Goal: Transaction & Acquisition: Purchase product/service

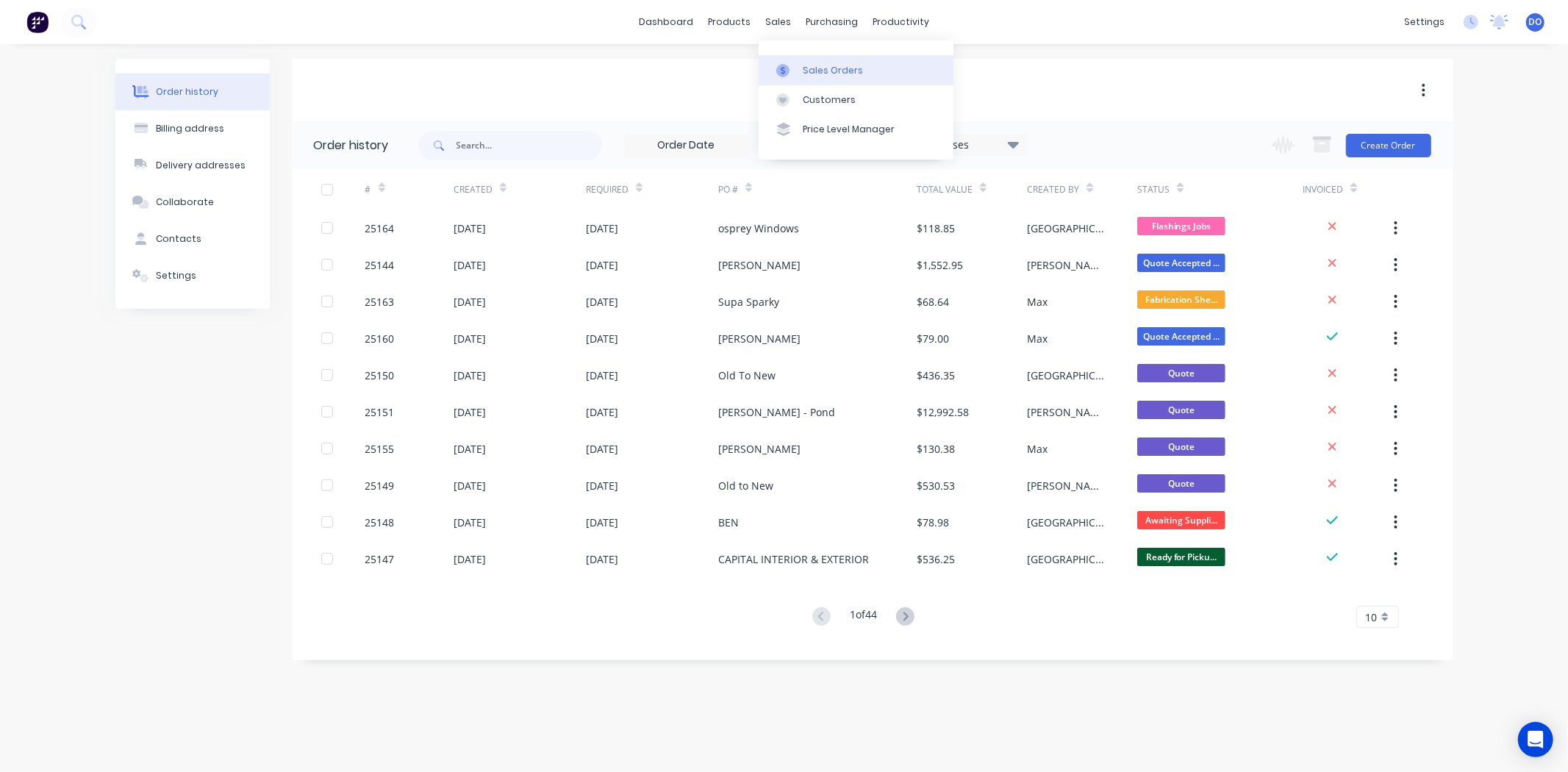
click at [792, 66] on div at bounding box center [787, 70] width 22 height 13
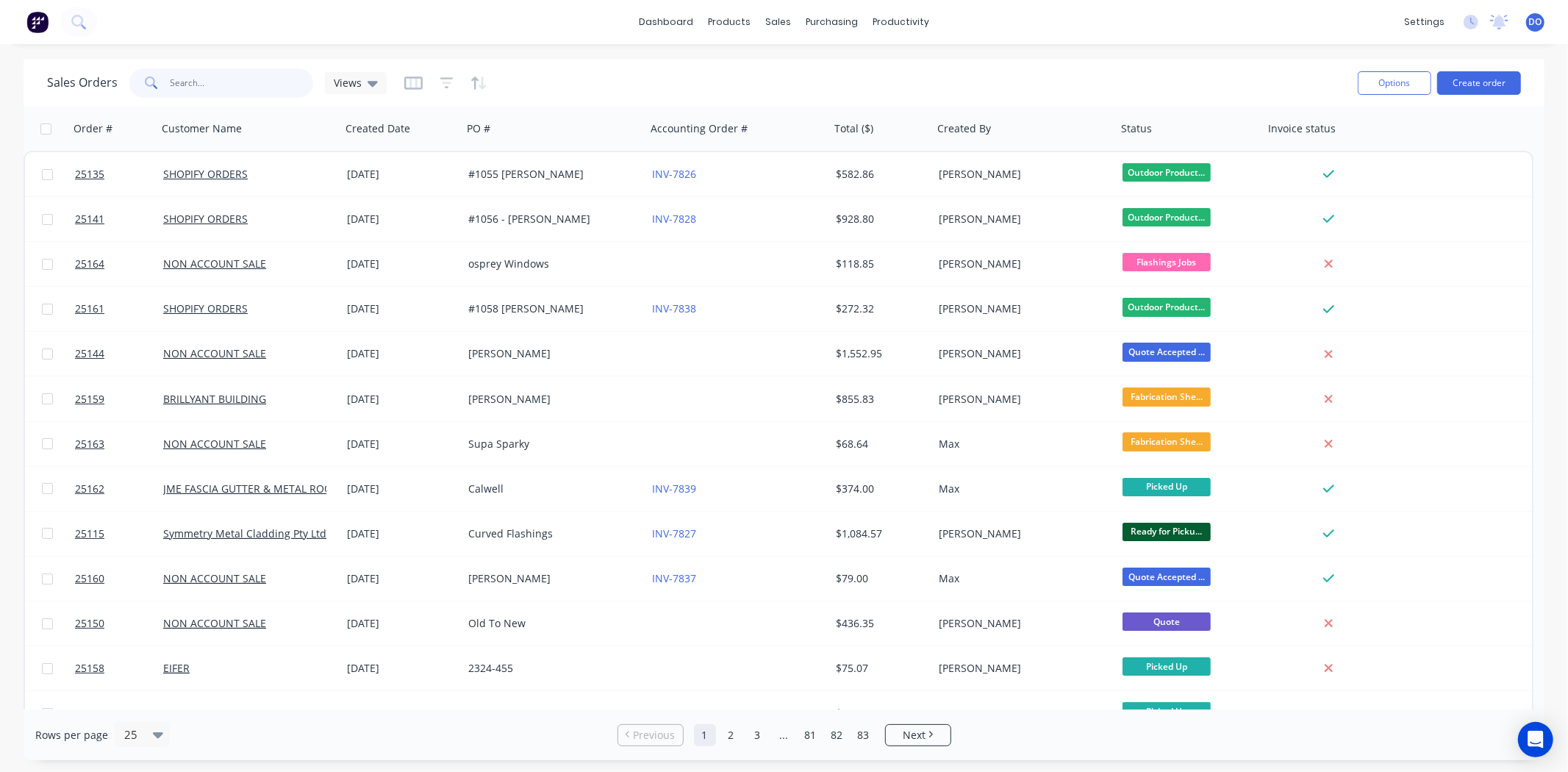
click at [215, 76] on input "text" at bounding box center [242, 83] width 144 height 29
paste input "0410081919"
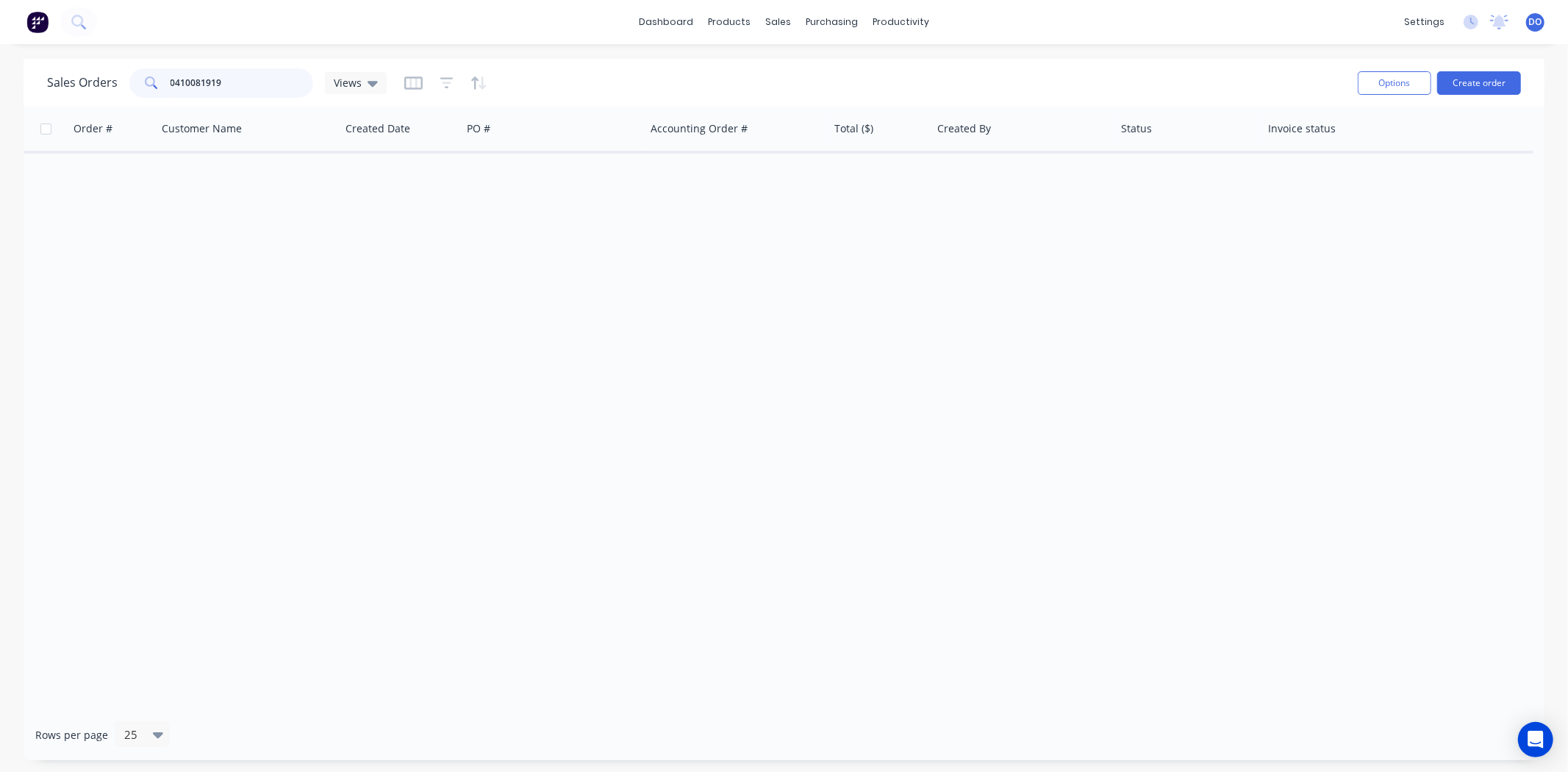
type input "0410081919"
drag, startPoint x: 238, startPoint y: 85, endPoint x: 46, endPoint y: 90, distance: 192.1
click at [47, 90] on div "Sales Orders 0410081919 Views" at bounding box center [217, 83] width 340 height 29
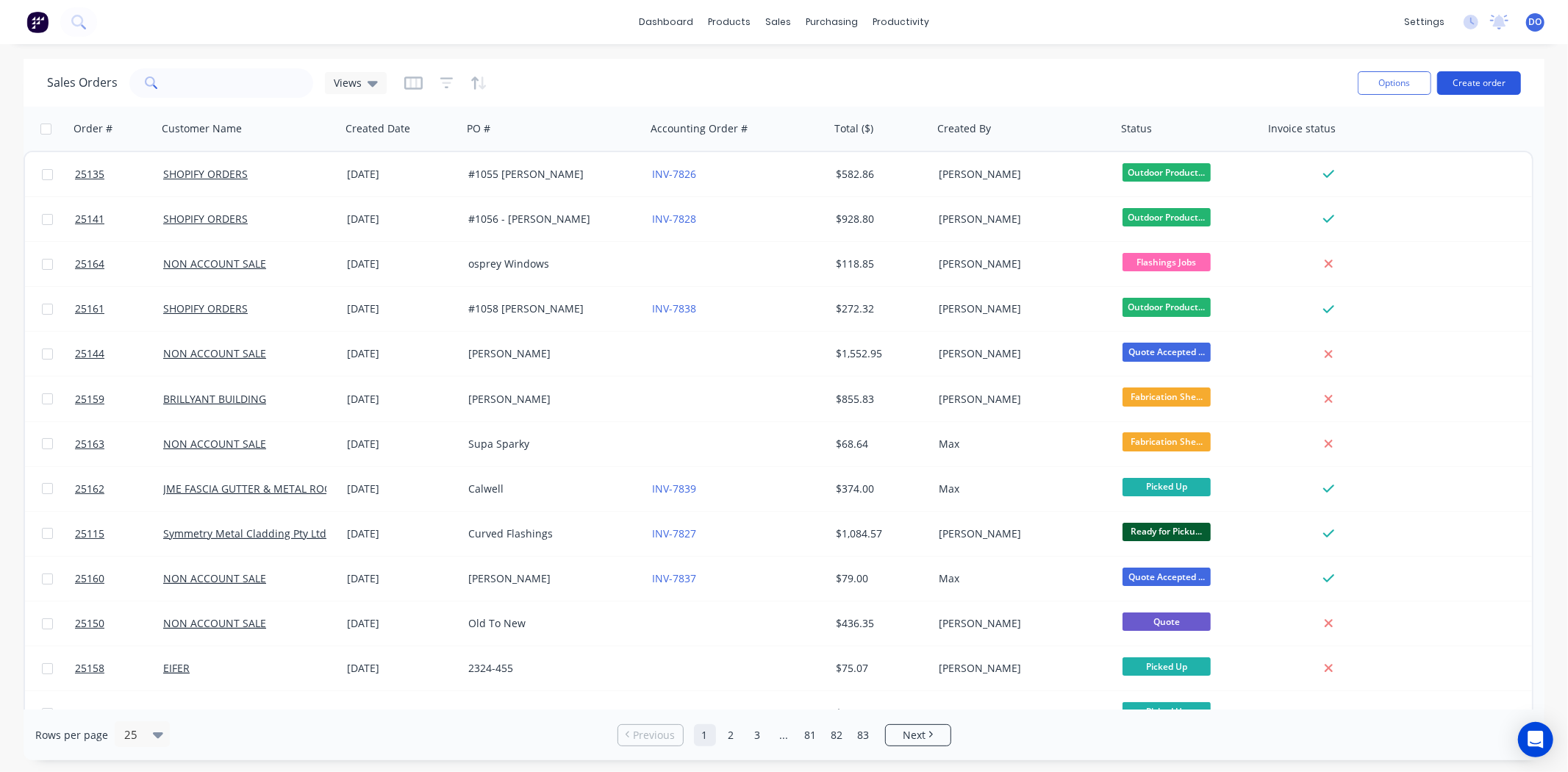
click at [1491, 83] on button "Create order" at bounding box center [1478, 83] width 84 height 23
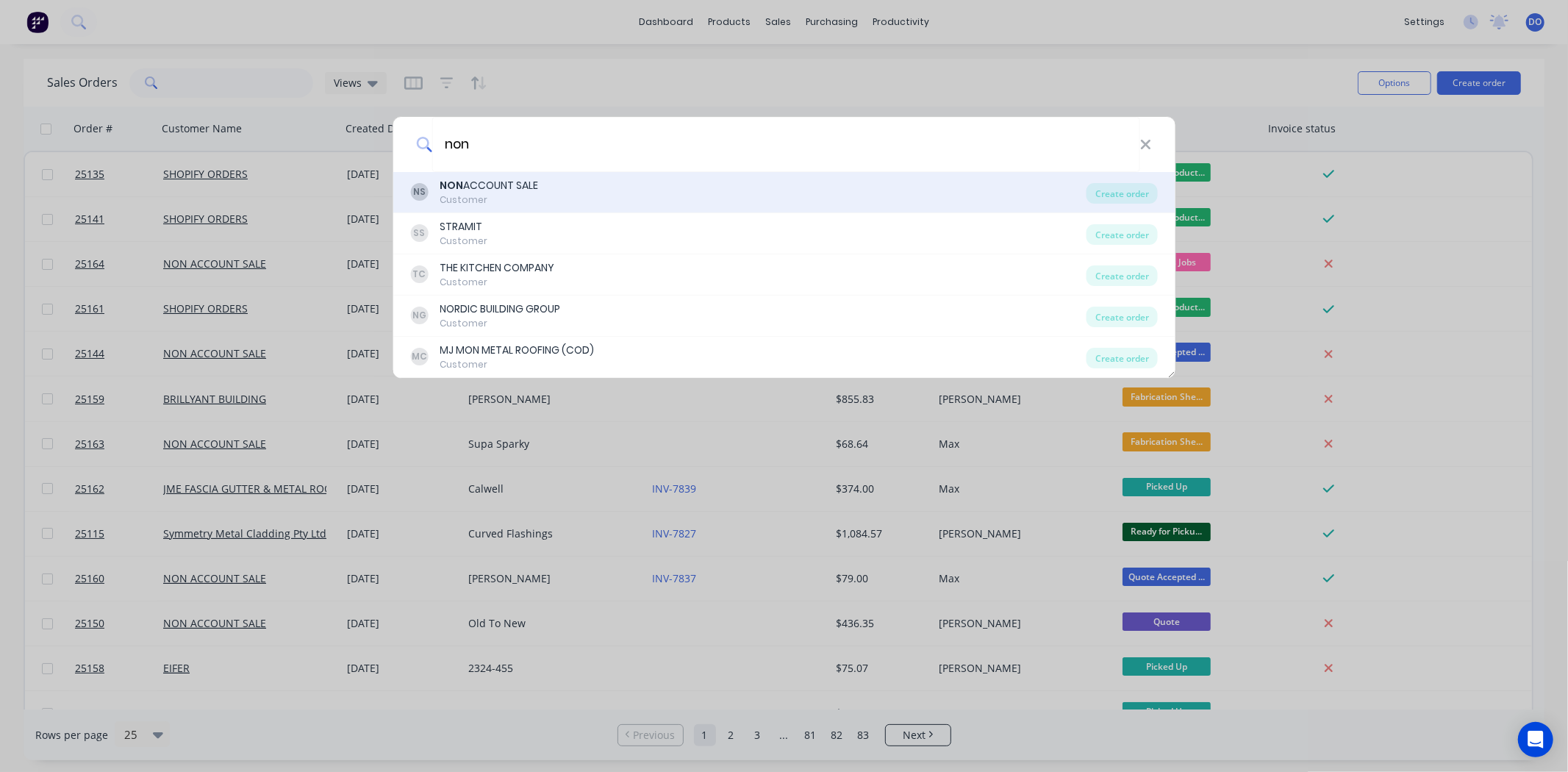
type input "non"
click at [547, 202] on div "NS NON ACCOUNT SALE Customer" at bounding box center [748, 192] width 676 height 29
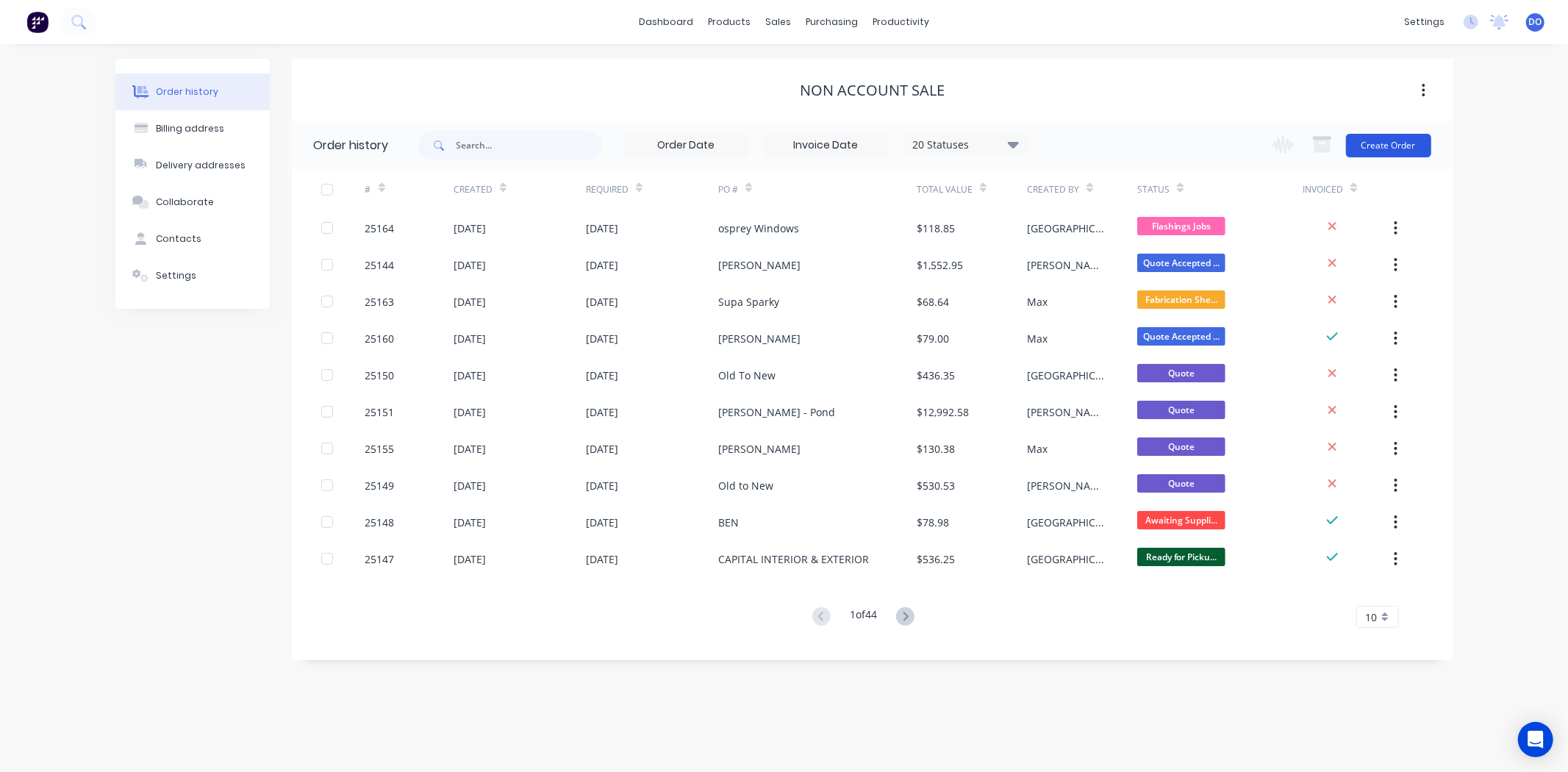
click at [1399, 141] on button "Create Order" at bounding box center [1388, 145] width 85 height 23
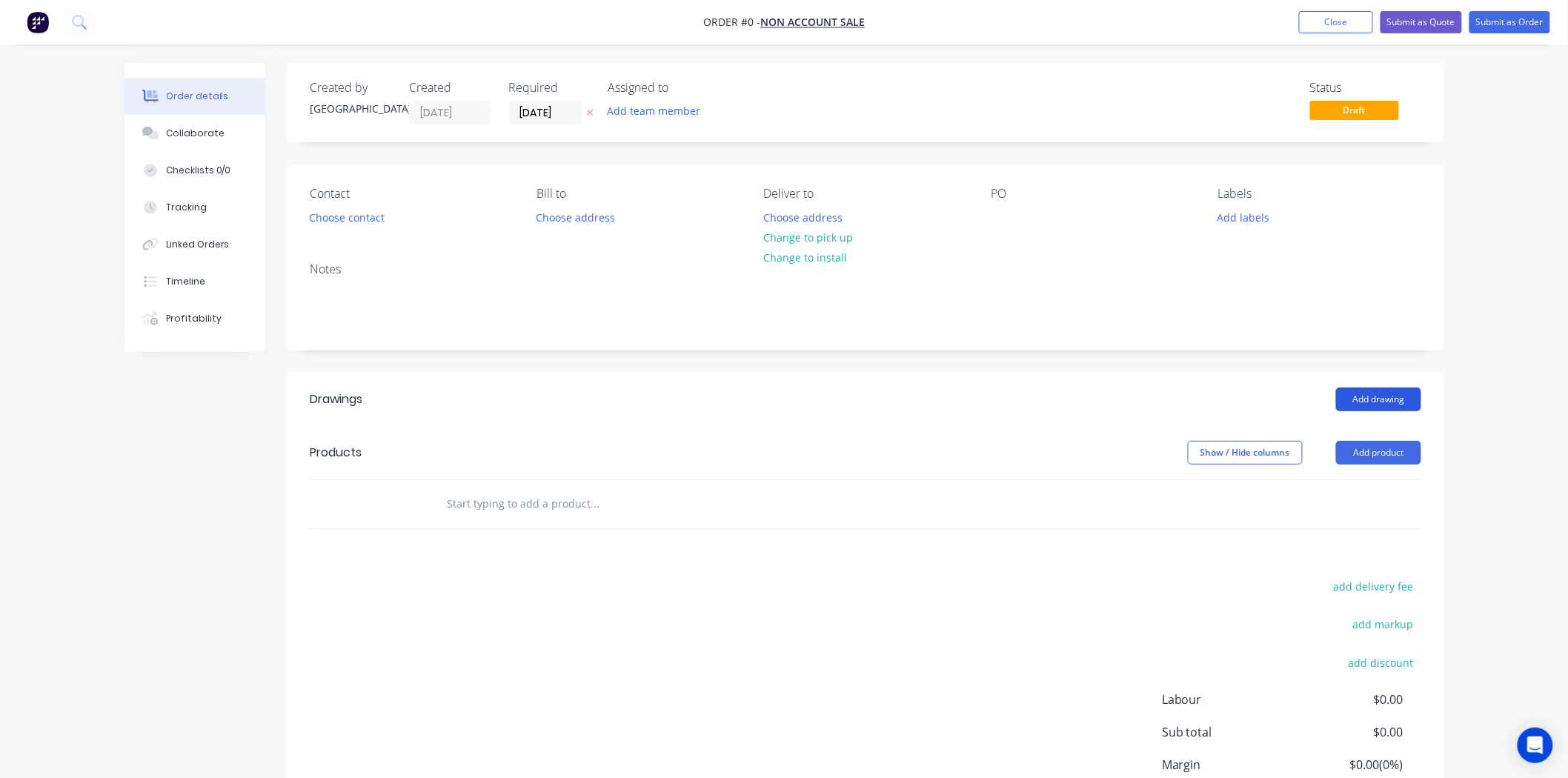
click at [1386, 402] on button "Add drawing" at bounding box center [1379, 398] width 85 height 24
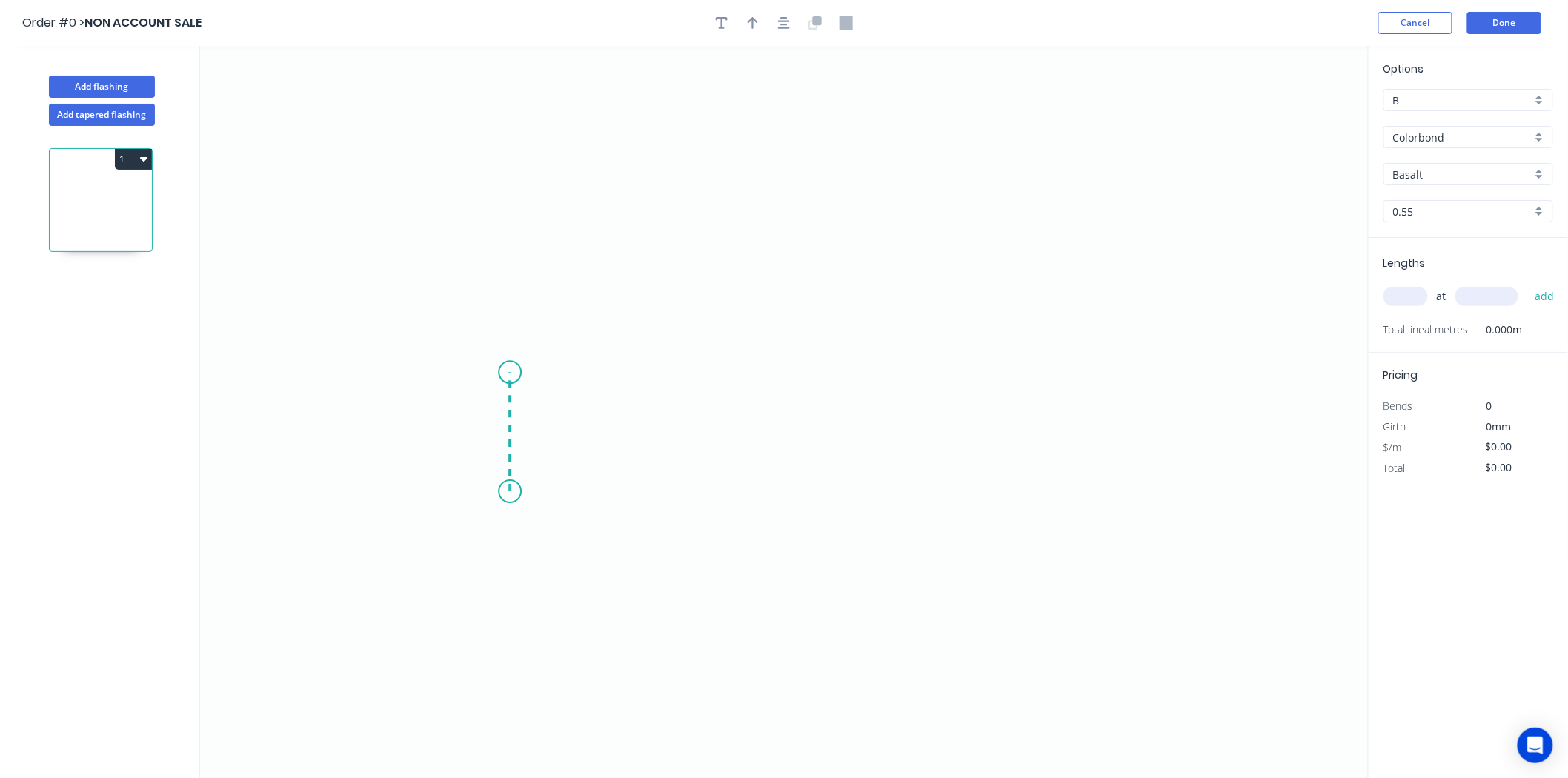
drag, startPoint x: 510, startPoint y: 492, endPoint x: 508, endPoint y: 373, distance: 119.0
click at [508, 373] on icon "0" at bounding box center [784, 412] width 1168 height 732
click at [930, 277] on icon "0 ?" at bounding box center [784, 412] width 1168 height 732
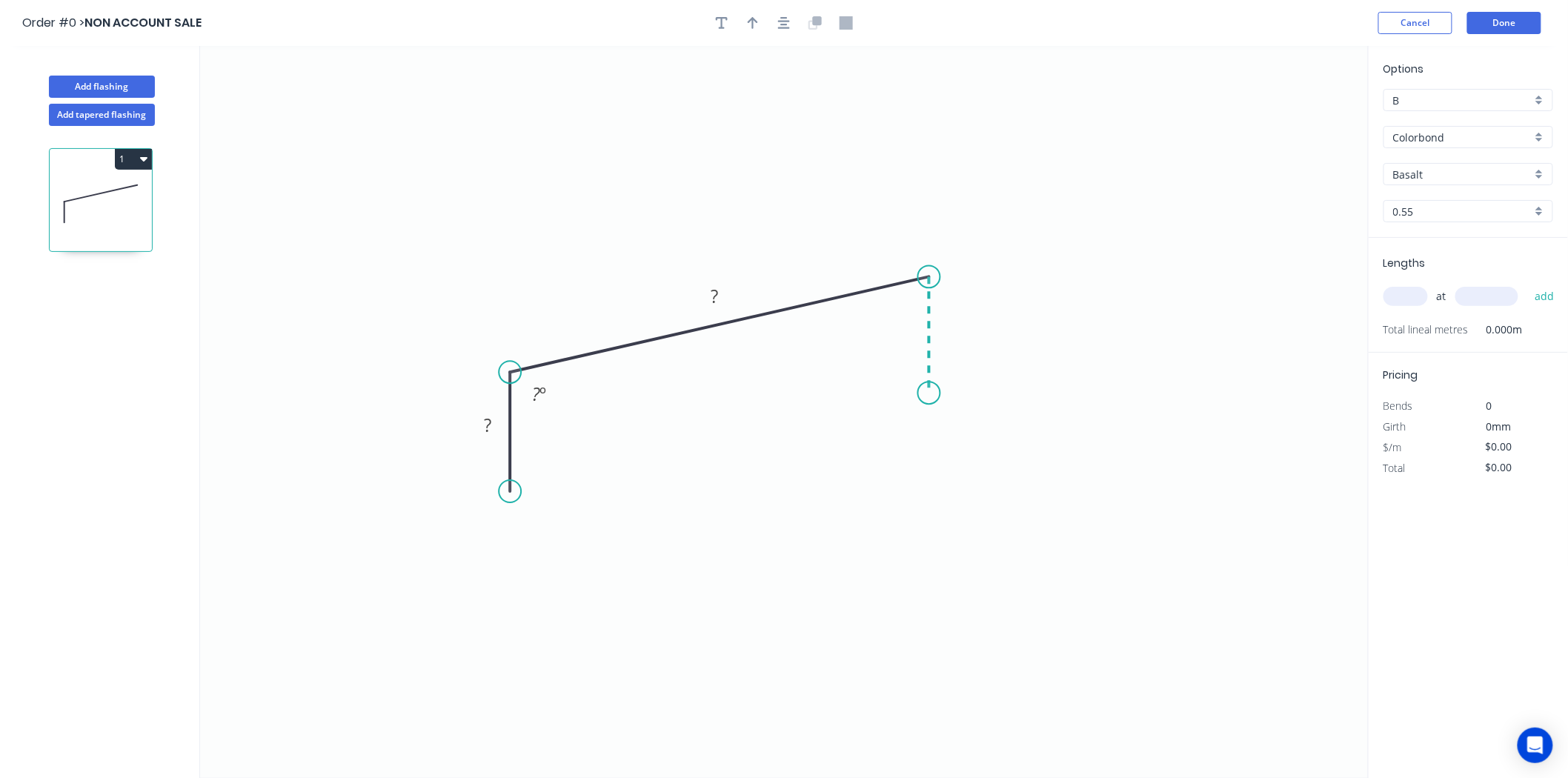
click at [929, 394] on icon "0 ? ? ? º" at bounding box center [784, 412] width 1168 height 732
drag, startPoint x: 929, startPoint y: 394, endPoint x: 936, endPoint y: 463, distance: 69.4
click at [936, 463] on icon "0 ? ? ? ? º ? º" at bounding box center [784, 412] width 1168 height 732
click at [970, 491] on div "Delete point" at bounding box center [1019, 486] width 149 height 30
drag, startPoint x: 932, startPoint y: 389, endPoint x: 934, endPoint y: 509, distance: 120.0
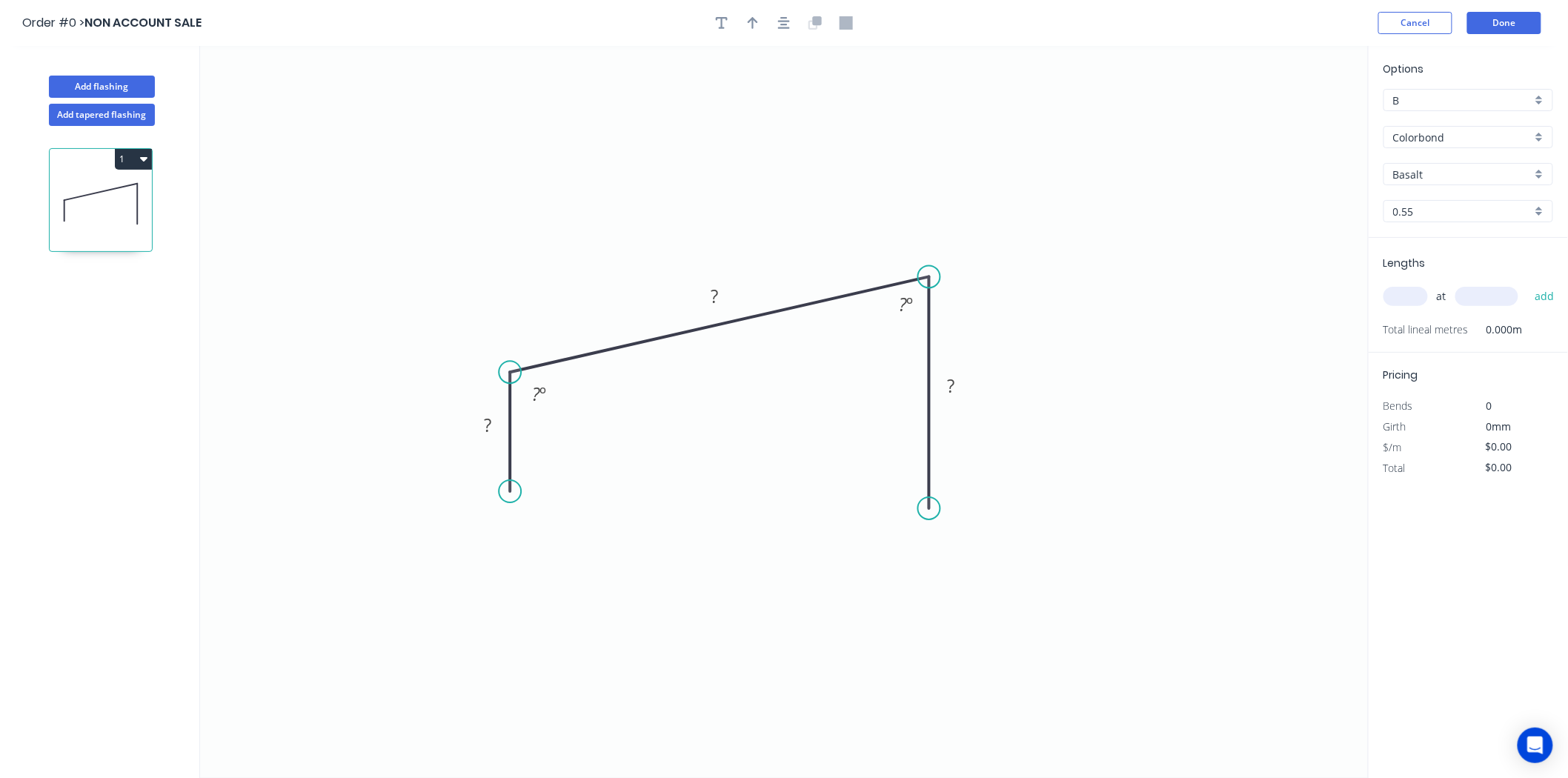
click at [934, 509] on circle at bounding box center [929, 507] width 22 height 22
click at [918, 509] on circle at bounding box center [929, 507] width 22 height 22
click at [882, 556] on icon "0 ? ? ? ? º ? º" at bounding box center [784, 412] width 1168 height 732
click at [495, 418] on rect at bounding box center [487, 426] width 29 height 21
click at [580, 442] on div "Hide angle" at bounding box center [612, 440] width 149 height 30
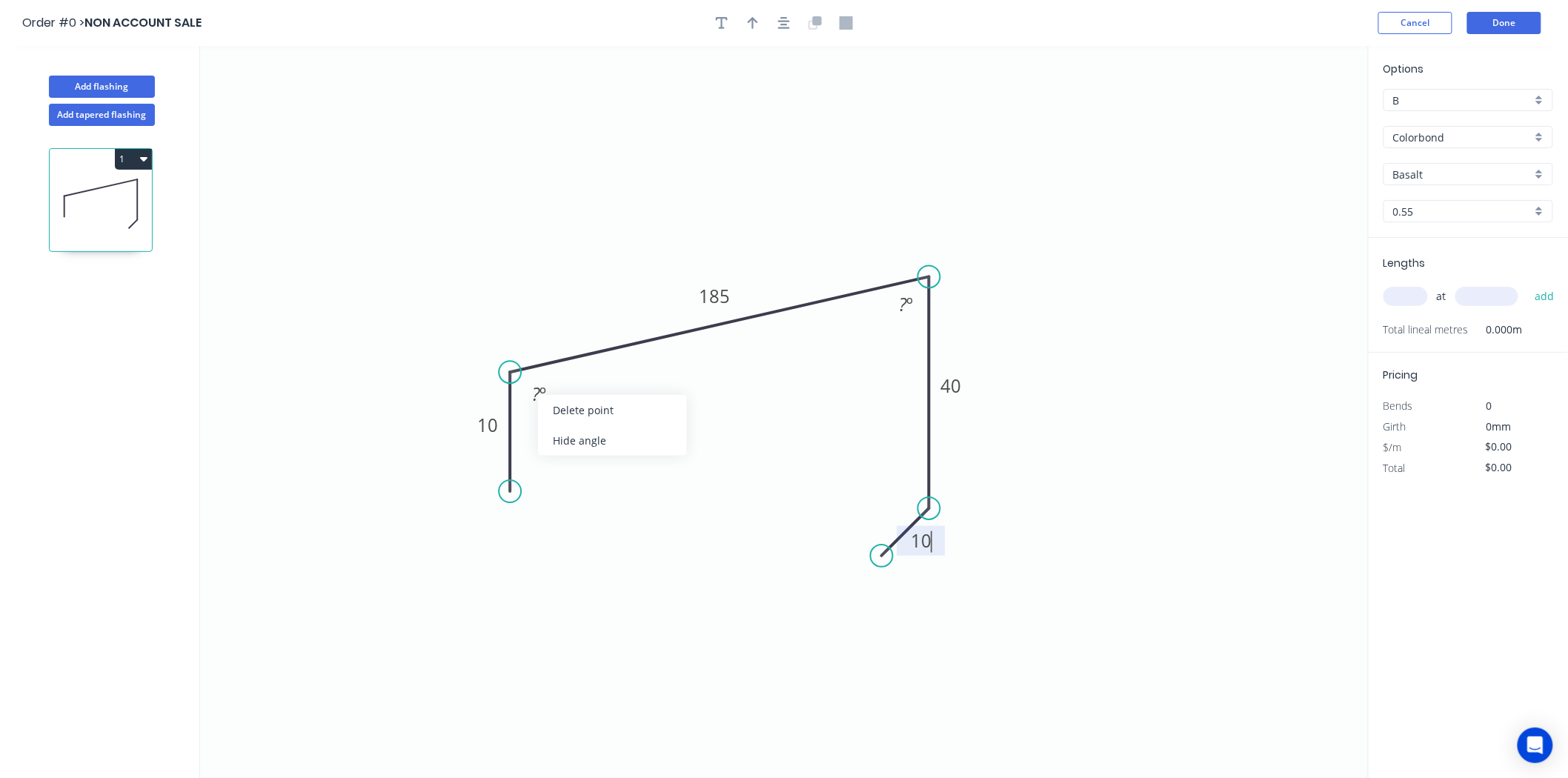
type input "$22.59"
click at [908, 357] on div "Hide angle" at bounding box center [971, 363] width 149 height 30
click at [759, 25] on button "button" at bounding box center [753, 23] width 22 height 22
drag, startPoint x: 1292, startPoint y: 115, endPoint x: 537, endPoint y: 315, distance: 781.0
click at [537, 315] on icon at bounding box center [537, 298] width 13 height 47
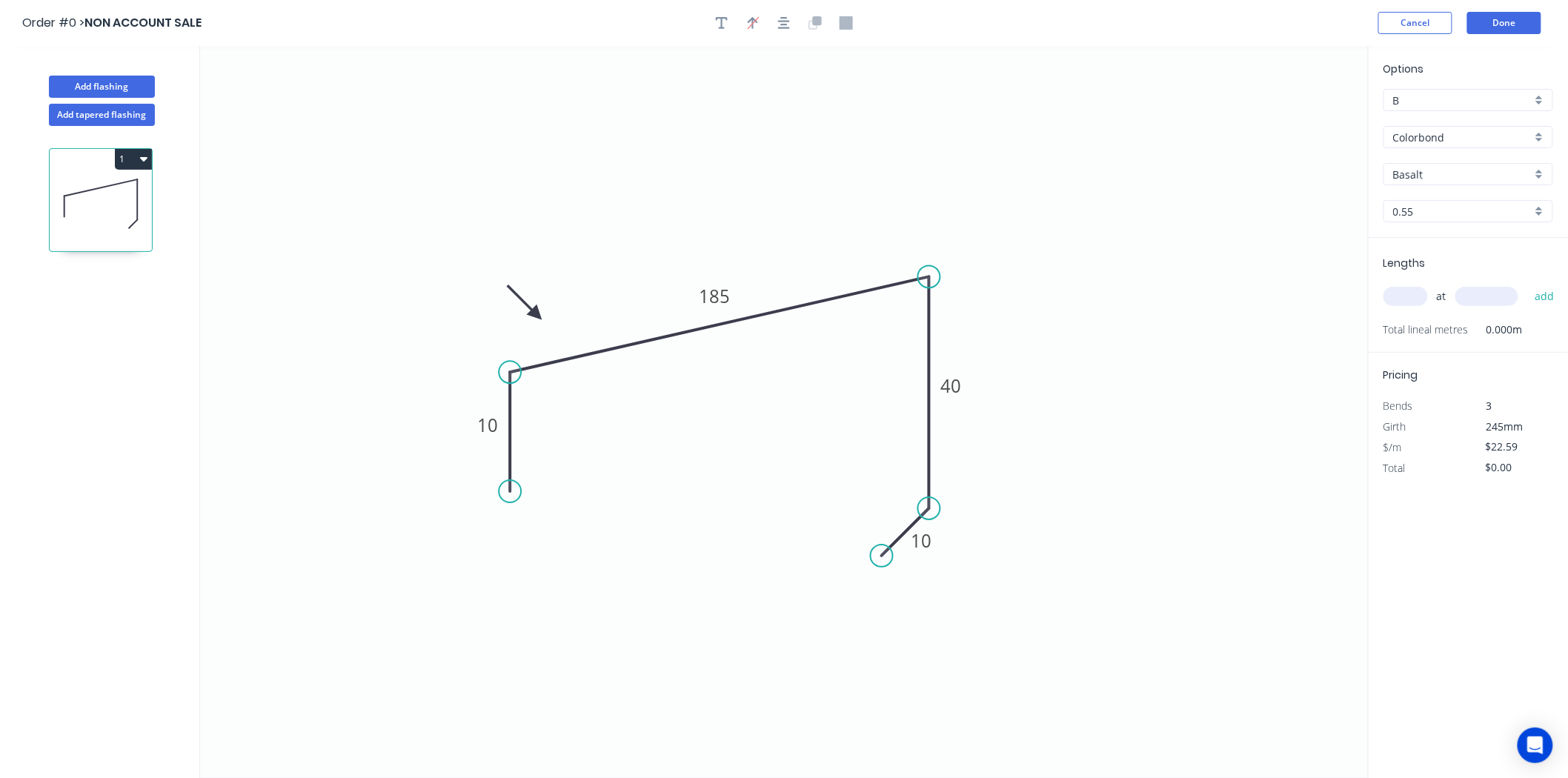
click at [1407, 301] on input "text" at bounding box center [1406, 296] width 45 height 19
type input "1"
type input "2000"
click at [1527, 284] on button "add" at bounding box center [1544, 296] width 35 height 26
type input "$45.18"
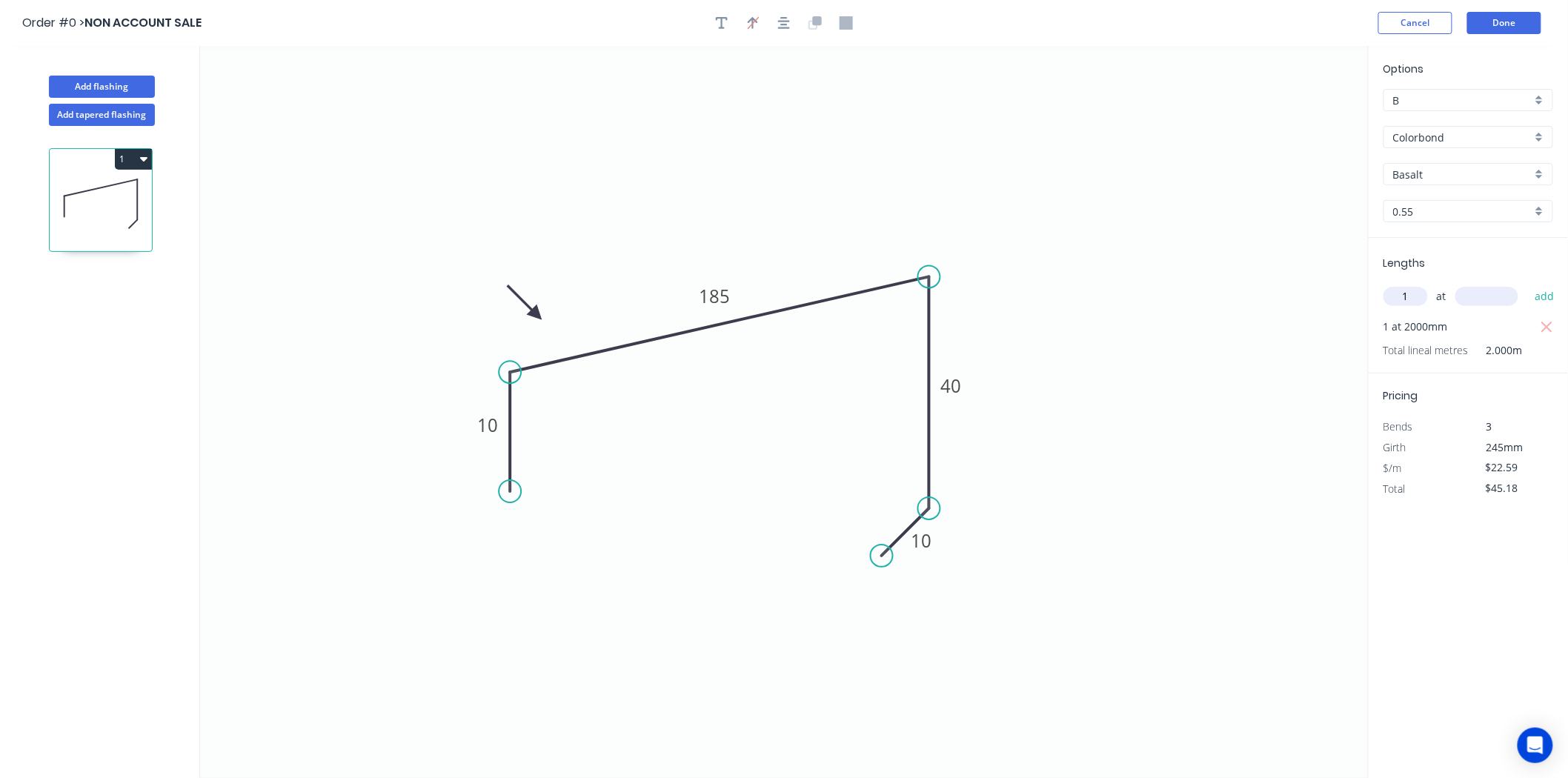
type input "1"
type input "1000"
click at [1527, 284] on button "add" at bounding box center [1544, 296] width 35 height 26
type input "$72.29"
click at [1436, 172] on input "Basalt" at bounding box center [1463, 174] width 138 height 15
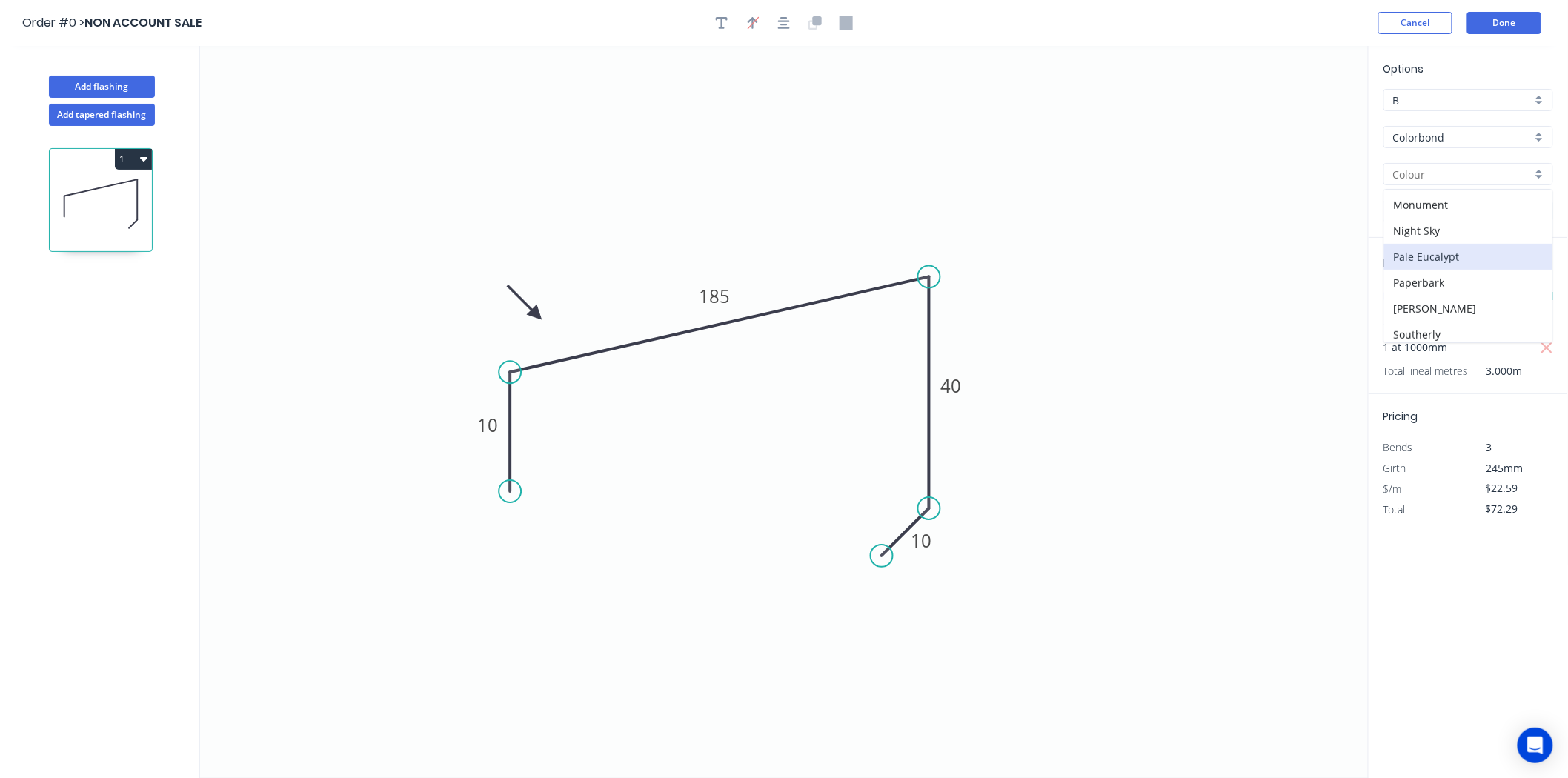
scroll to position [339, 0]
click at [1444, 255] on div "Paperbark" at bounding box center [1469, 253] width 169 height 26
type input "Paperbark"
click at [1513, 22] on button "Done" at bounding box center [1505, 23] width 74 height 22
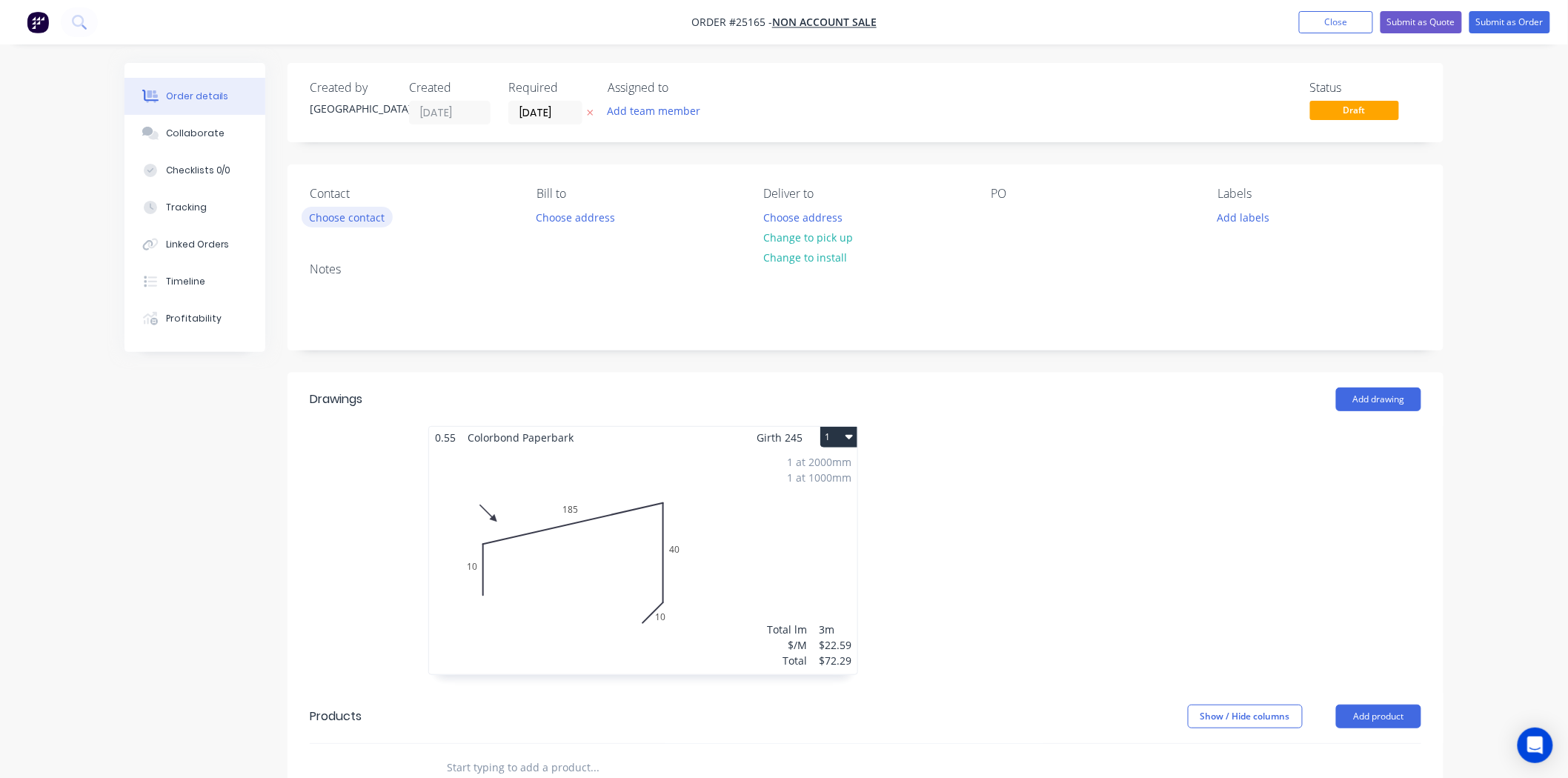
click at [336, 217] on button "Choose contact" at bounding box center [347, 216] width 91 height 20
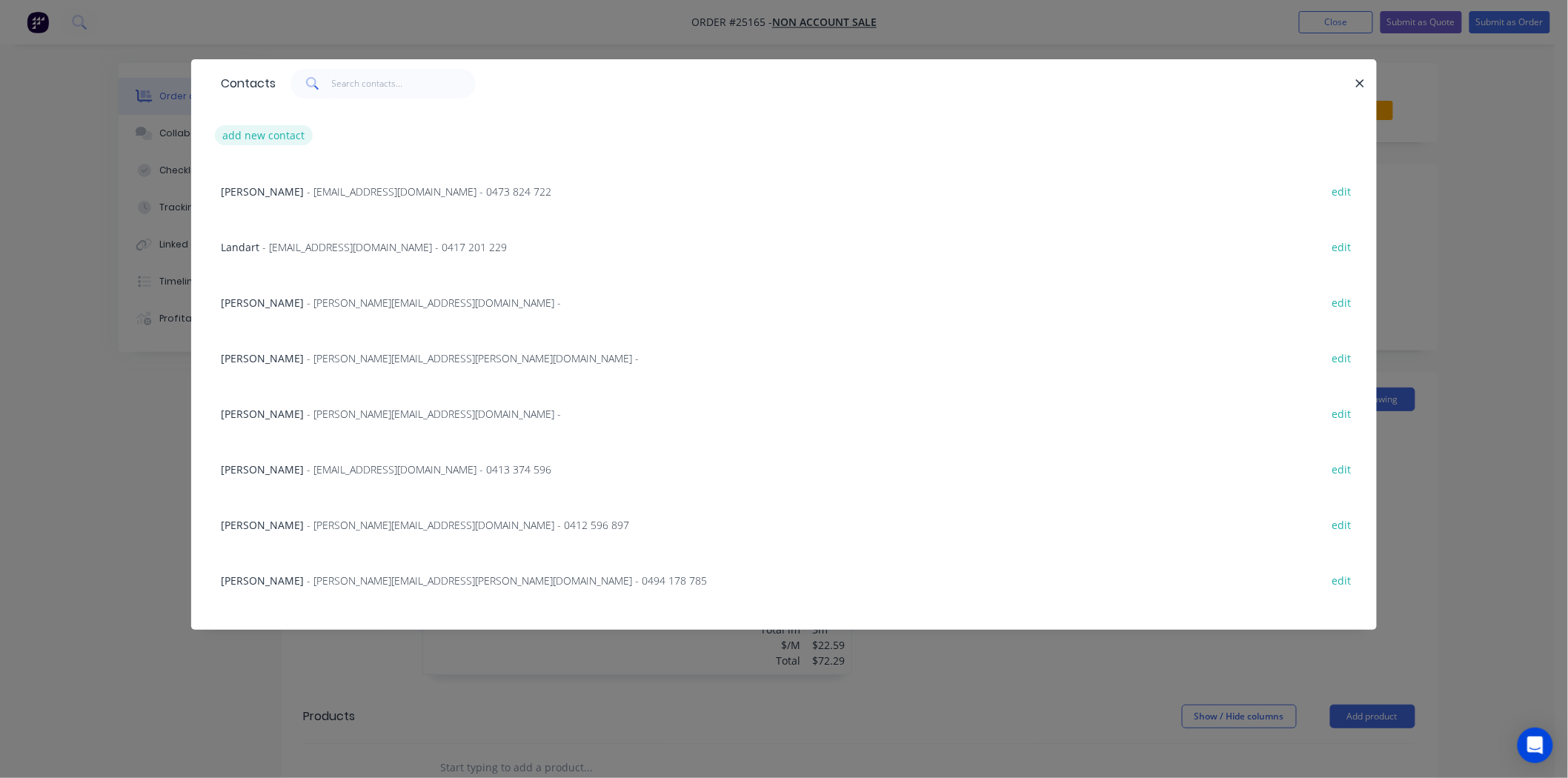
click at [276, 137] on button "add new contact" at bounding box center [263, 134] width 98 height 20
select select "AU"
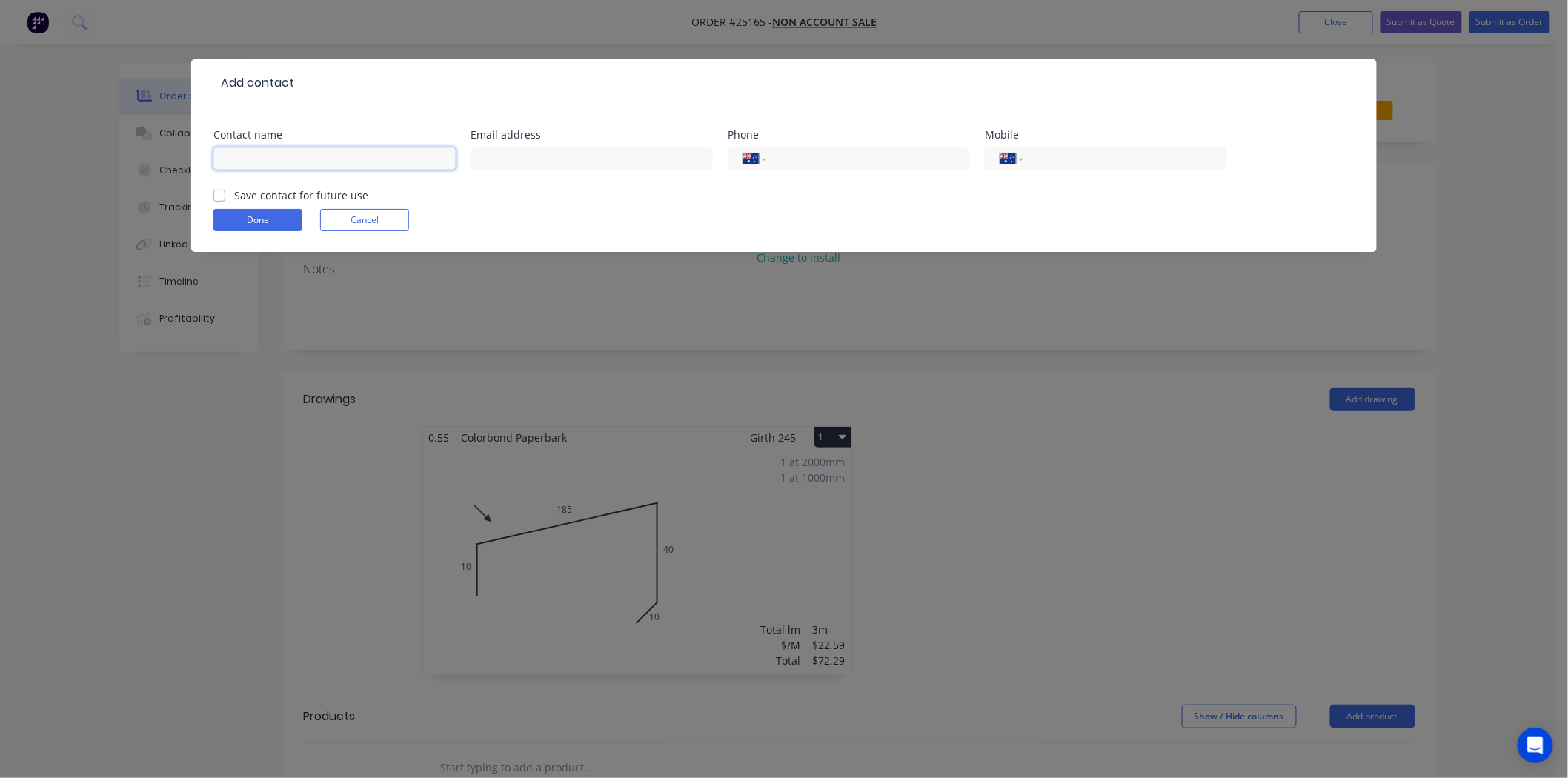
click at [279, 164] on input "text" at bounding box center [334, 158] width 242 height 22
type input "[PERSON_NAME]"
click at [826, 150] on input "tel" at bounding box center [865, 159] width 178 height 17
type input "0477 856 932"
click at [211, 191] on div "Contact name Joshua Email address Phone International Afghanistan Åland Islands…" at bounding box center [784, 180] width 1185 height 145
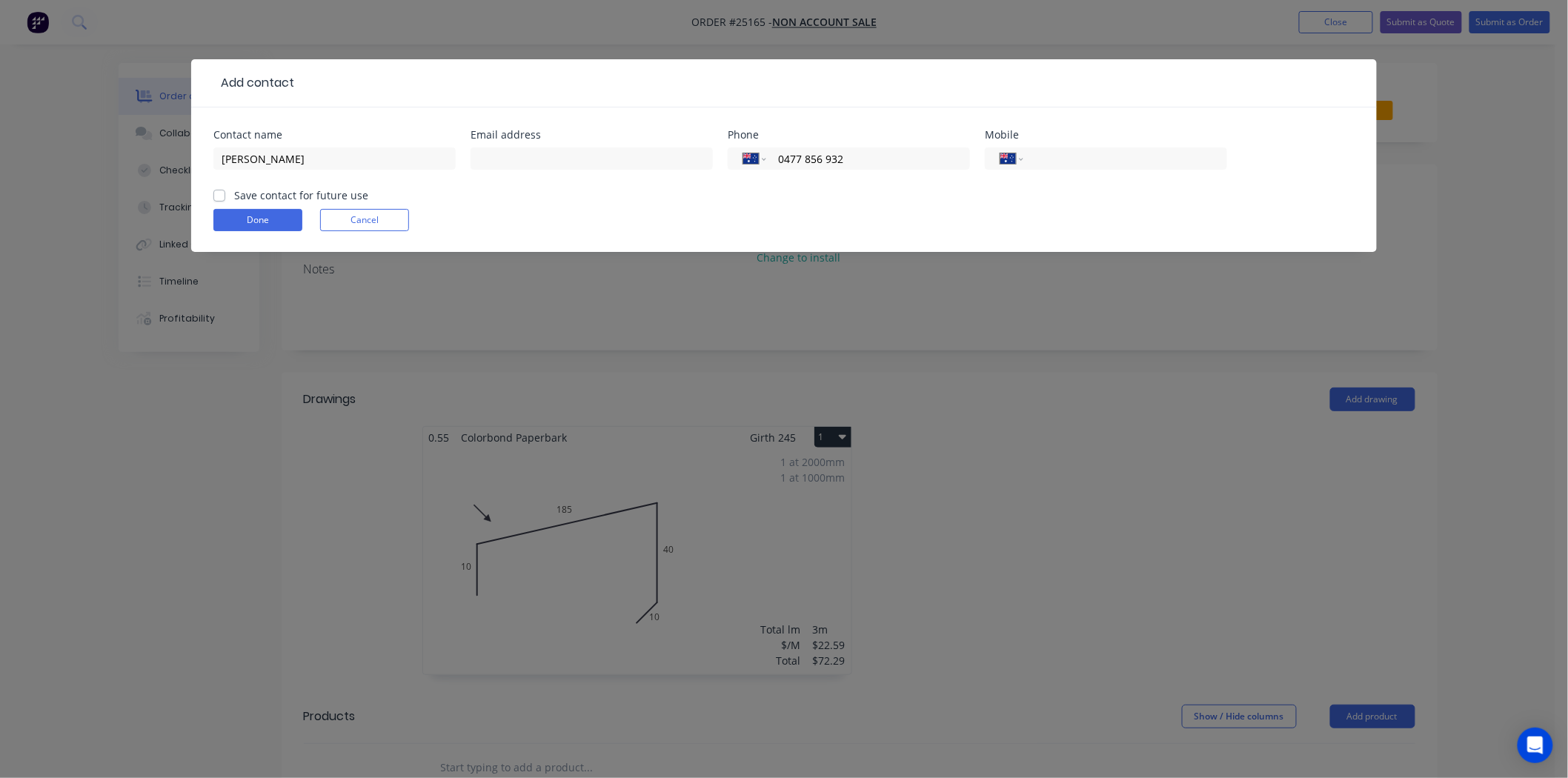
click at [227, 196] on div "Save contact for future use" at bounding box center [291, 195] width 155 height 15
click at [224, 195] on div "Save contact for future use" at bounding box center [291, 195] width 155 height 15
click at [234, 197] on label "Save contact for future use" at bounding box center [301, 195] width 134 height 15
click at [221, 197] on input "Save contact for future use" at bounding box center [219, 194] width 12 height 14
checkbox input "true"
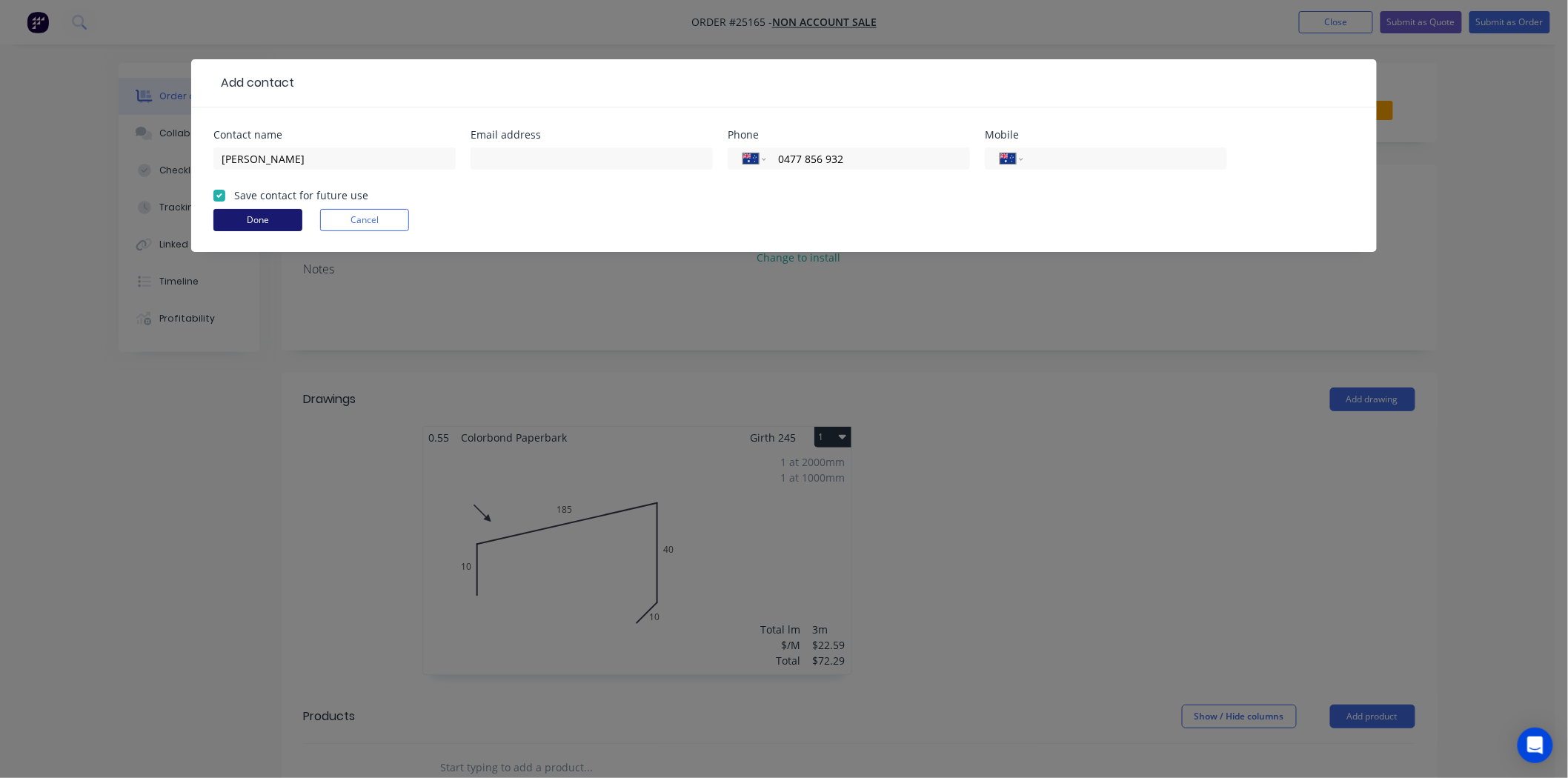
click at [227, 227] on button "Done" at bounding box center [258, 220] width 89 height 22
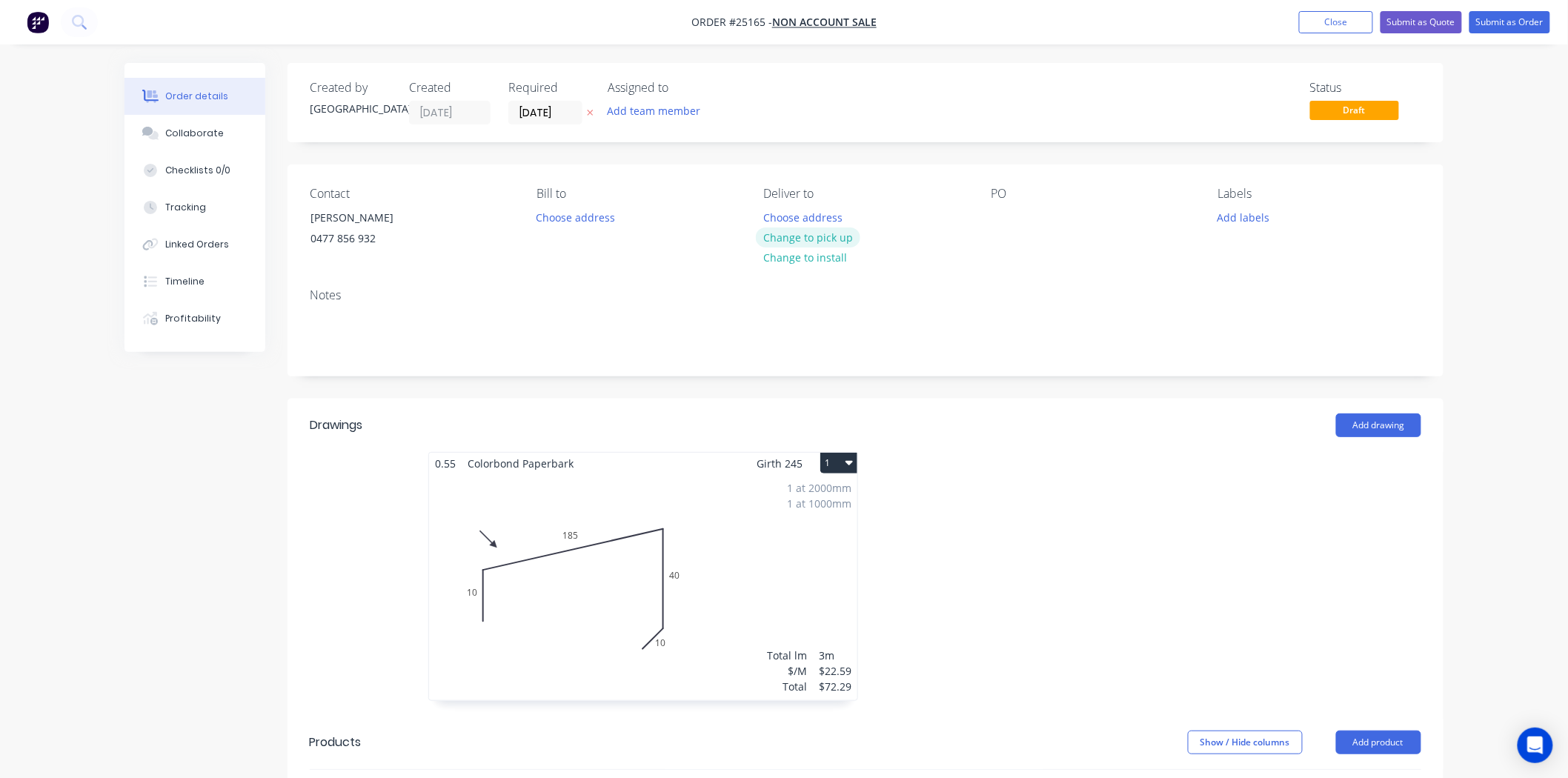
click at [839, 232] on button "Change to pick up" at bounding box center [808, 237] width 105 height 20
click at [1012, 223] on div at bounding box center [1003, 217] width 24 height 22
click at [1249, 217] on button "Add labels" at bounding box center [1244, 216] width 68 height 20
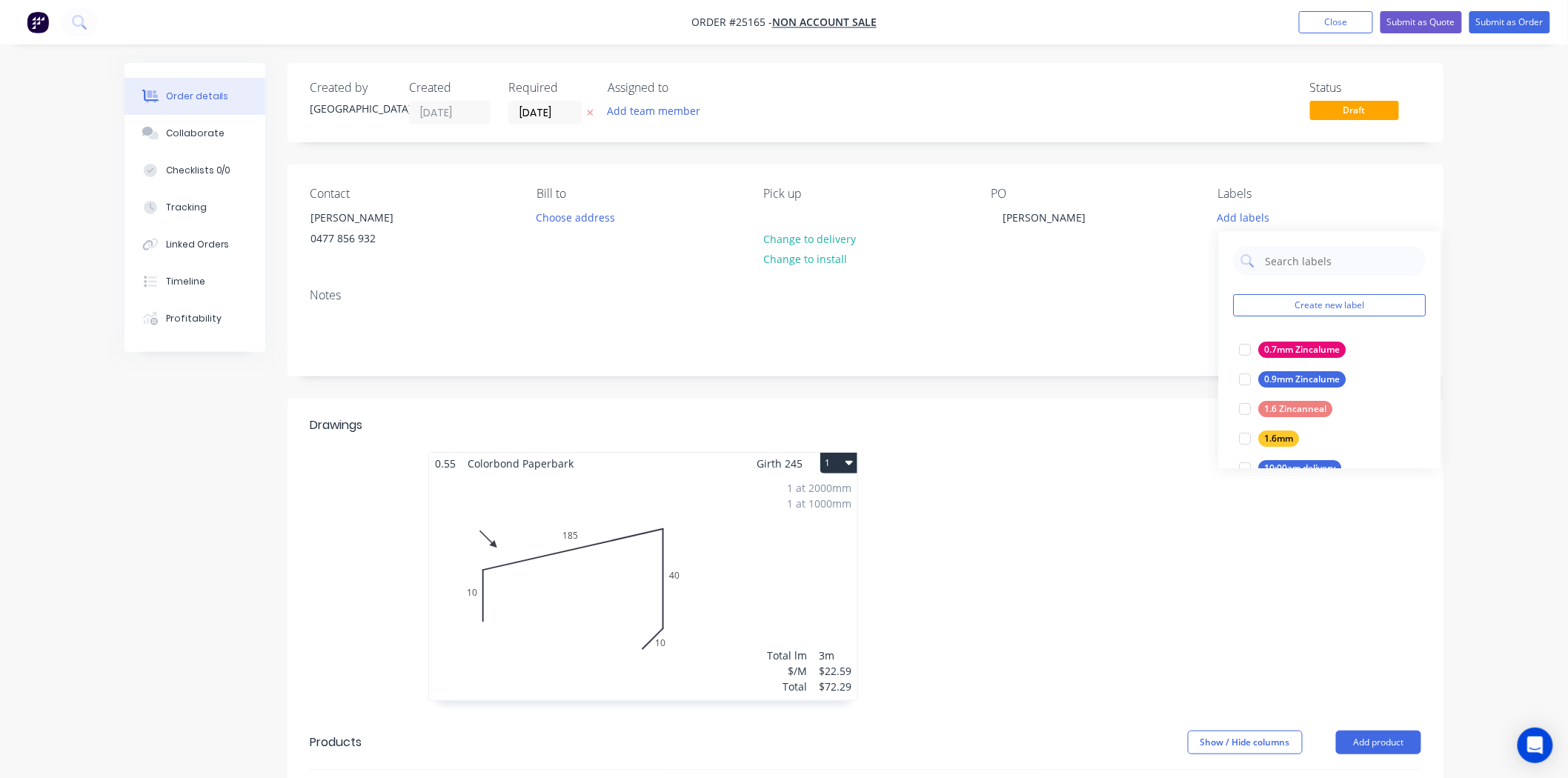
click at [1298, 275] on div "Create new label 0.7mm Zincalume edit 0.9mm Zincalume edit 1.6 Zincanneal edit …" at bounding box center [1329, 349] width 223 height 237
click at [1310, 261] on input "text" at bounding box center [1342, 260] width 155 height 29
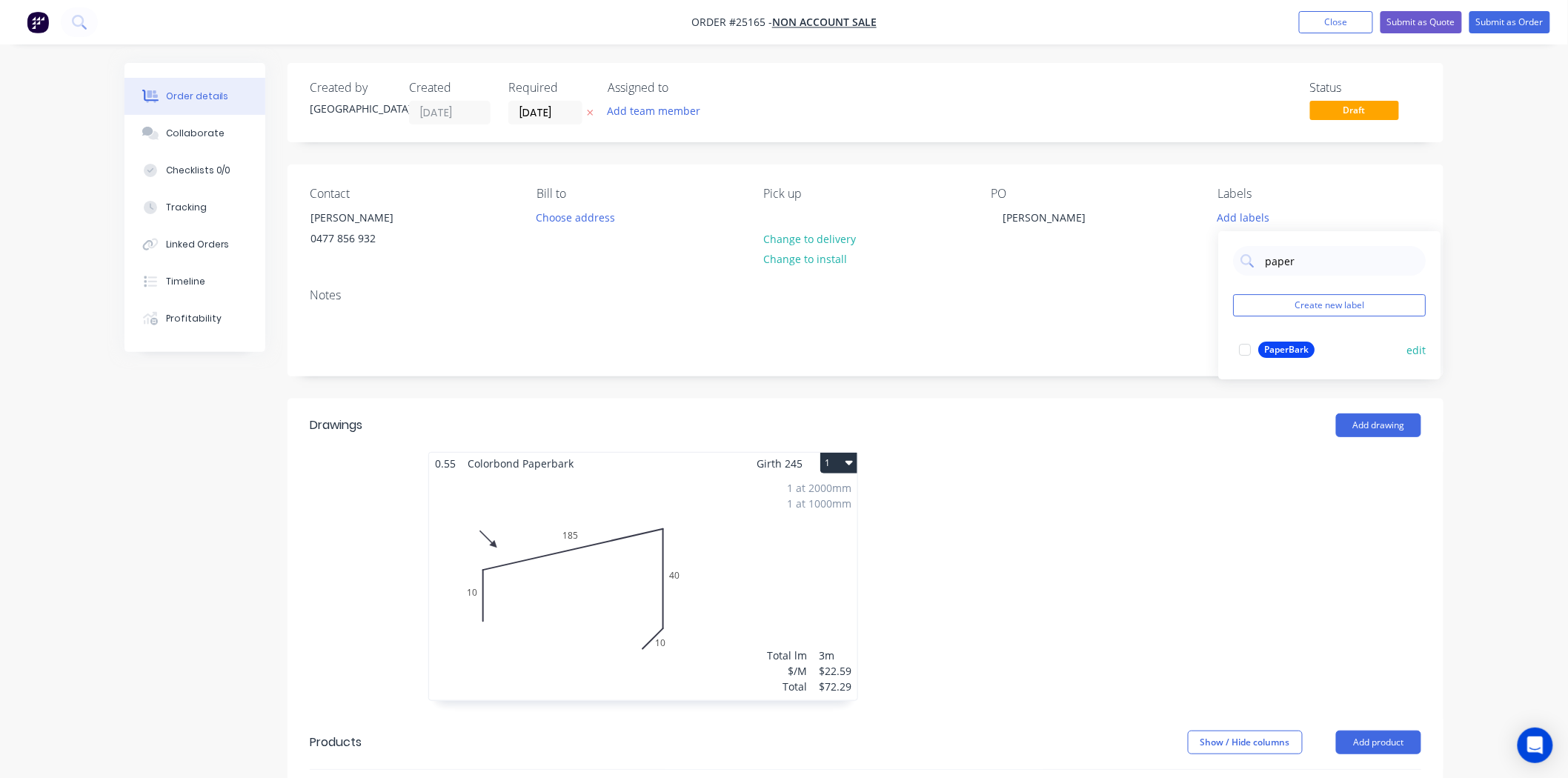
type input "paper"
click at [1290, 344] on div "PaperBark" at bounding box center [1286, 349] width 56 height 16
click at [1533, 23] on button "Submit as Order" at bounding box center [1509, 22] width 80 height 22
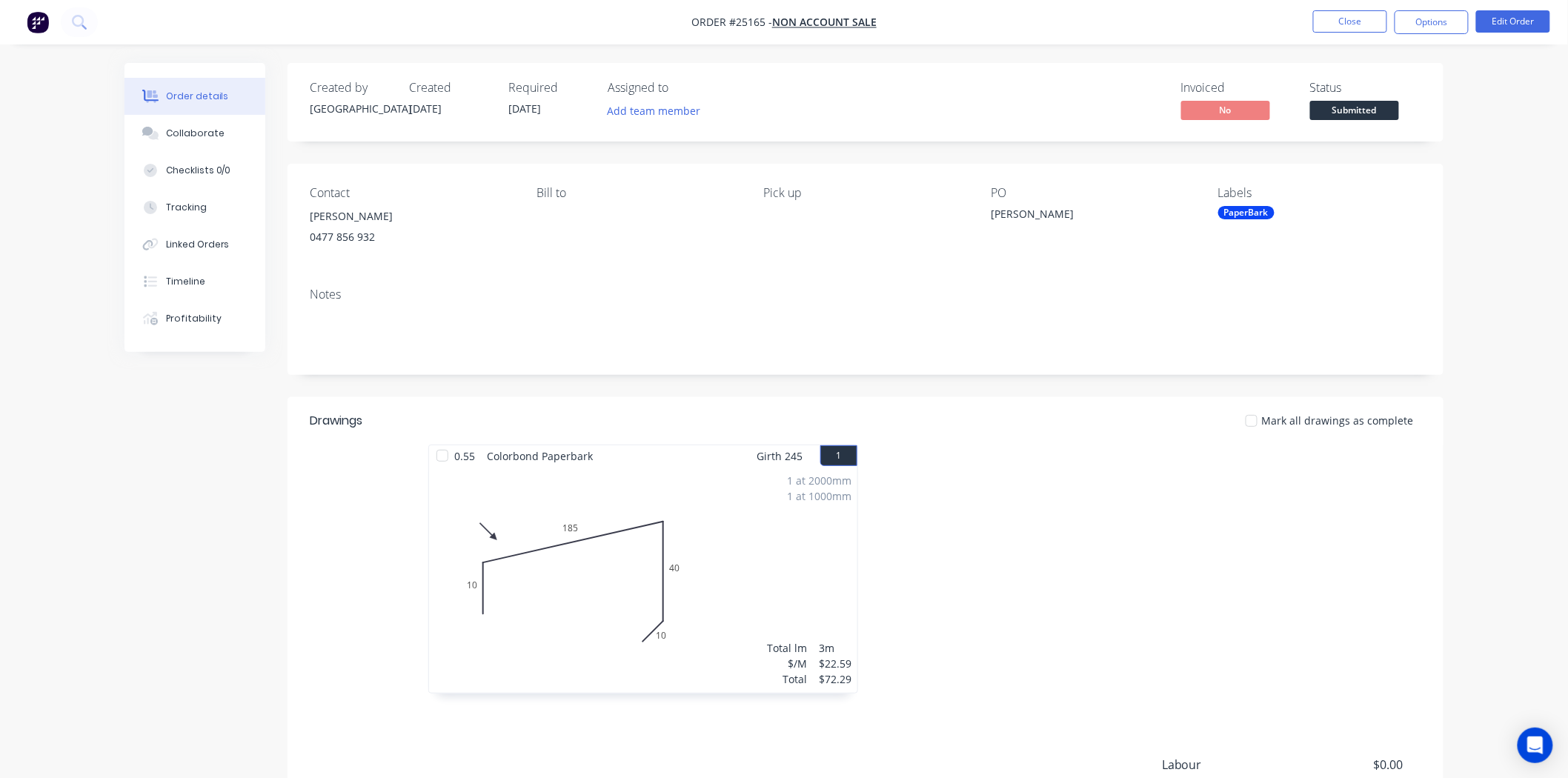
click at [1366, 118] on span "Submitted" at bounding box center [1355, 110] width 89 height 19
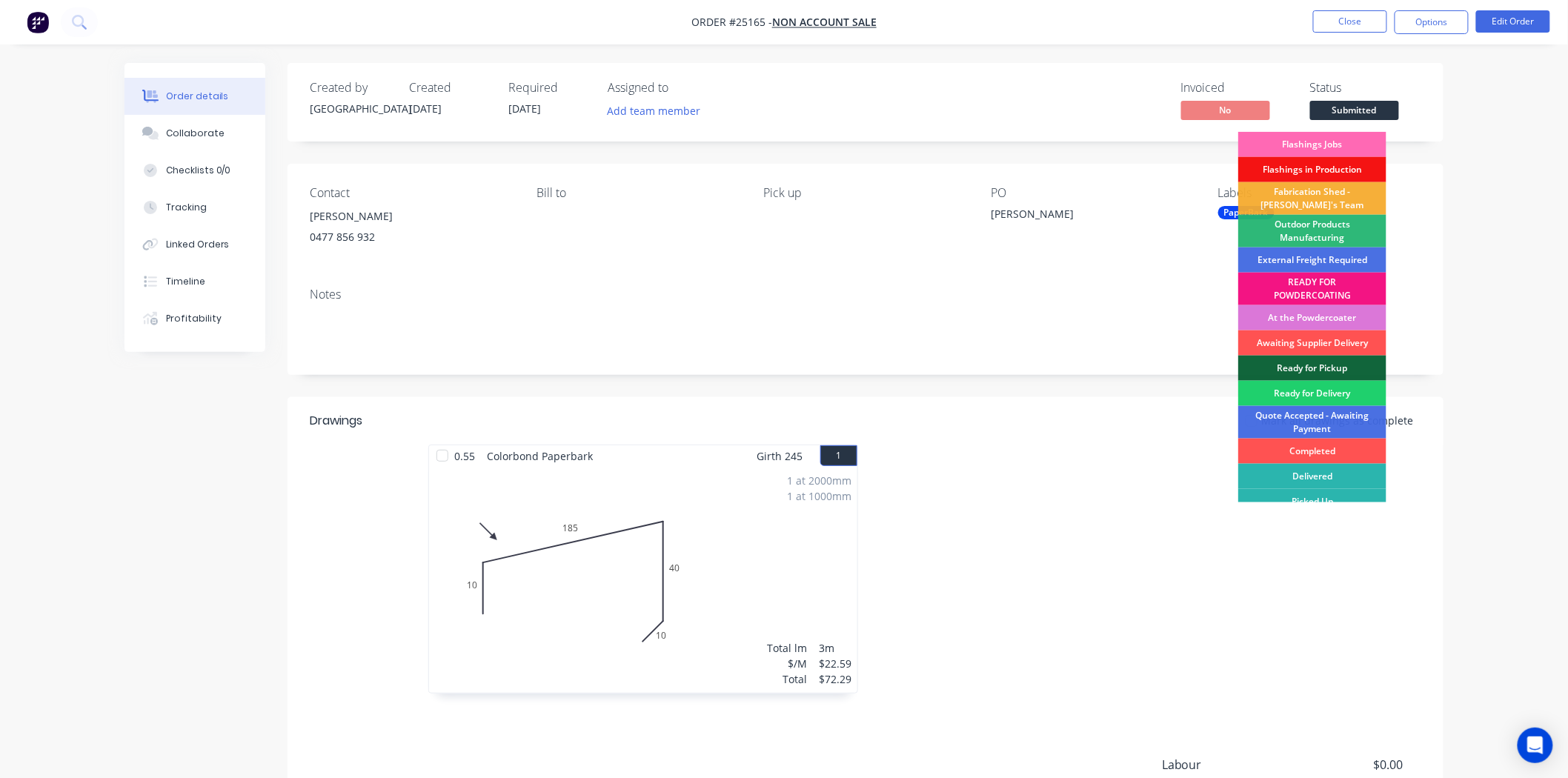
click at [1355, 149] on div "Flashings Jobs" at bounding box center [1312, 144] width 149 height 26
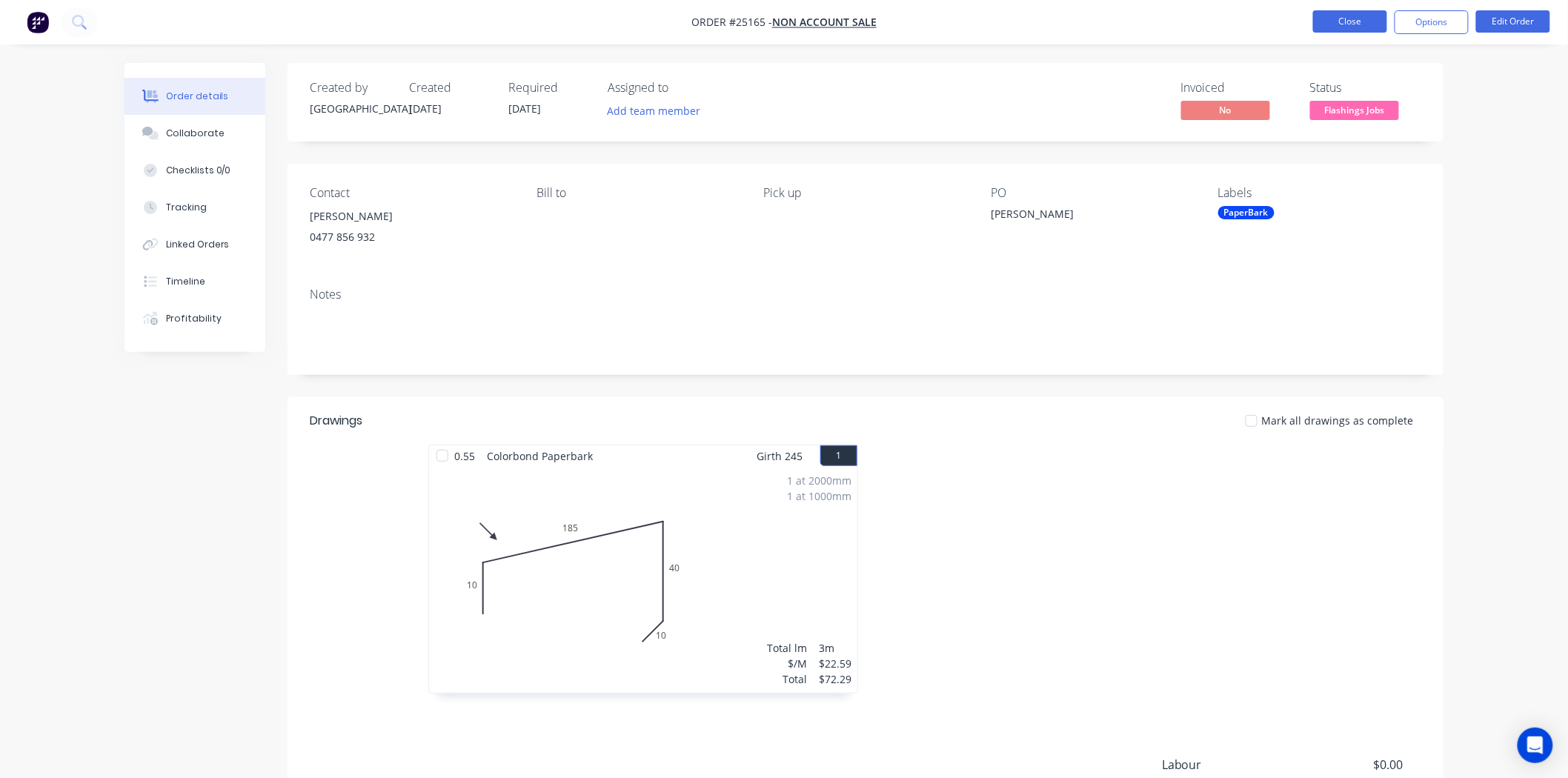
click at [1360, 13] on button "Close" at bounding box center [1350, 21] width 74 height 22
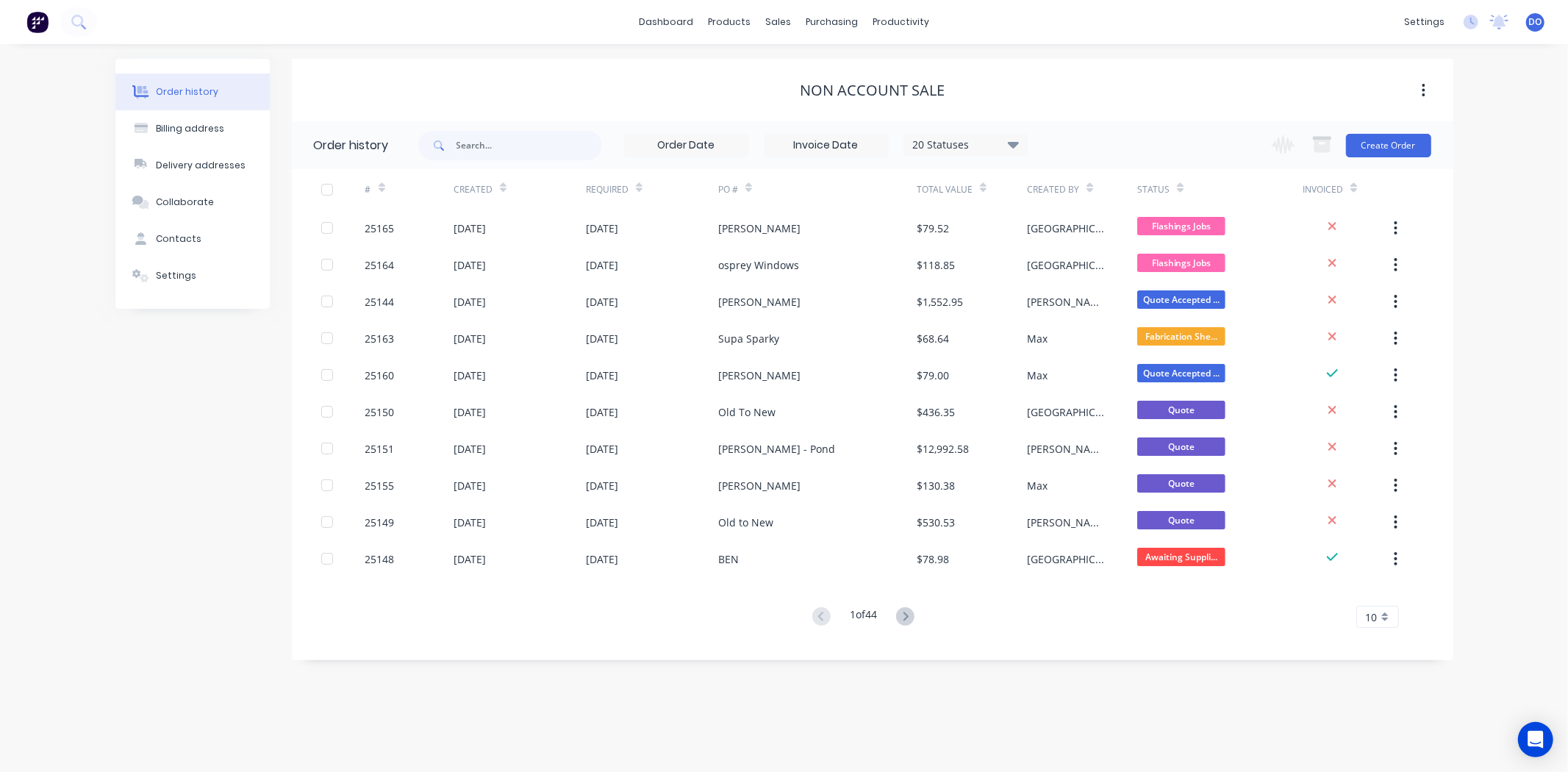
click at [983, 656] on div "Order history 20 Statuses Invoice Status Invoiced Not Invoiced Partial Order St…" at bounding box center [872, 391] width 1161 height 539
drag, startPoint x: 776, startPoint y: 25, endPoint x: 776, endPoint y: 33, distance: 8.0
click at [776, 26] on div "sales" at bounding box center [777, 22] width 40 height 22
click at [791, 76] on div at bounding box center [787, 70] width 22 height 13
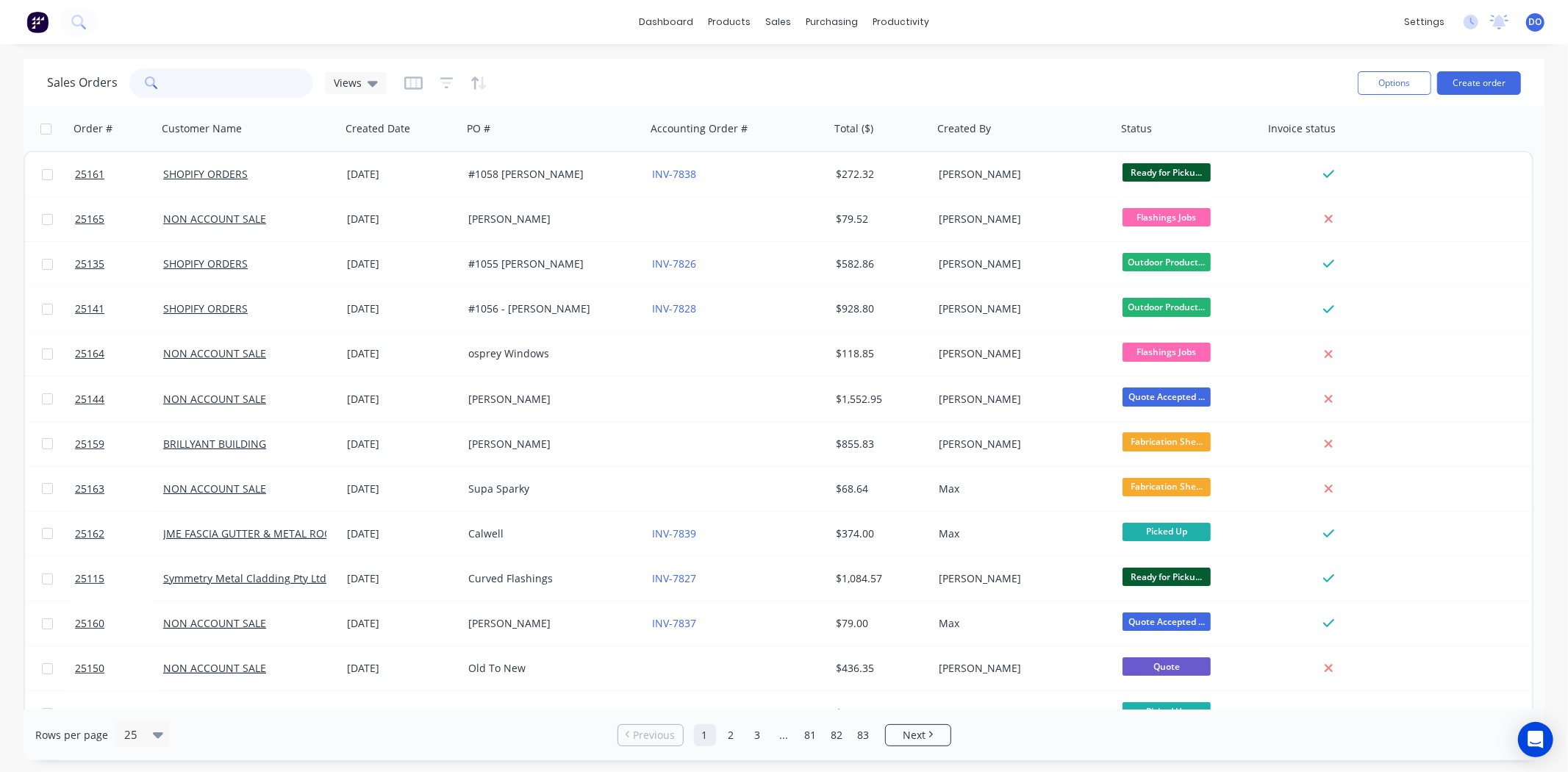
click at [215, 77] on input "text" at bounding box center [242, 83] width 144 height 29
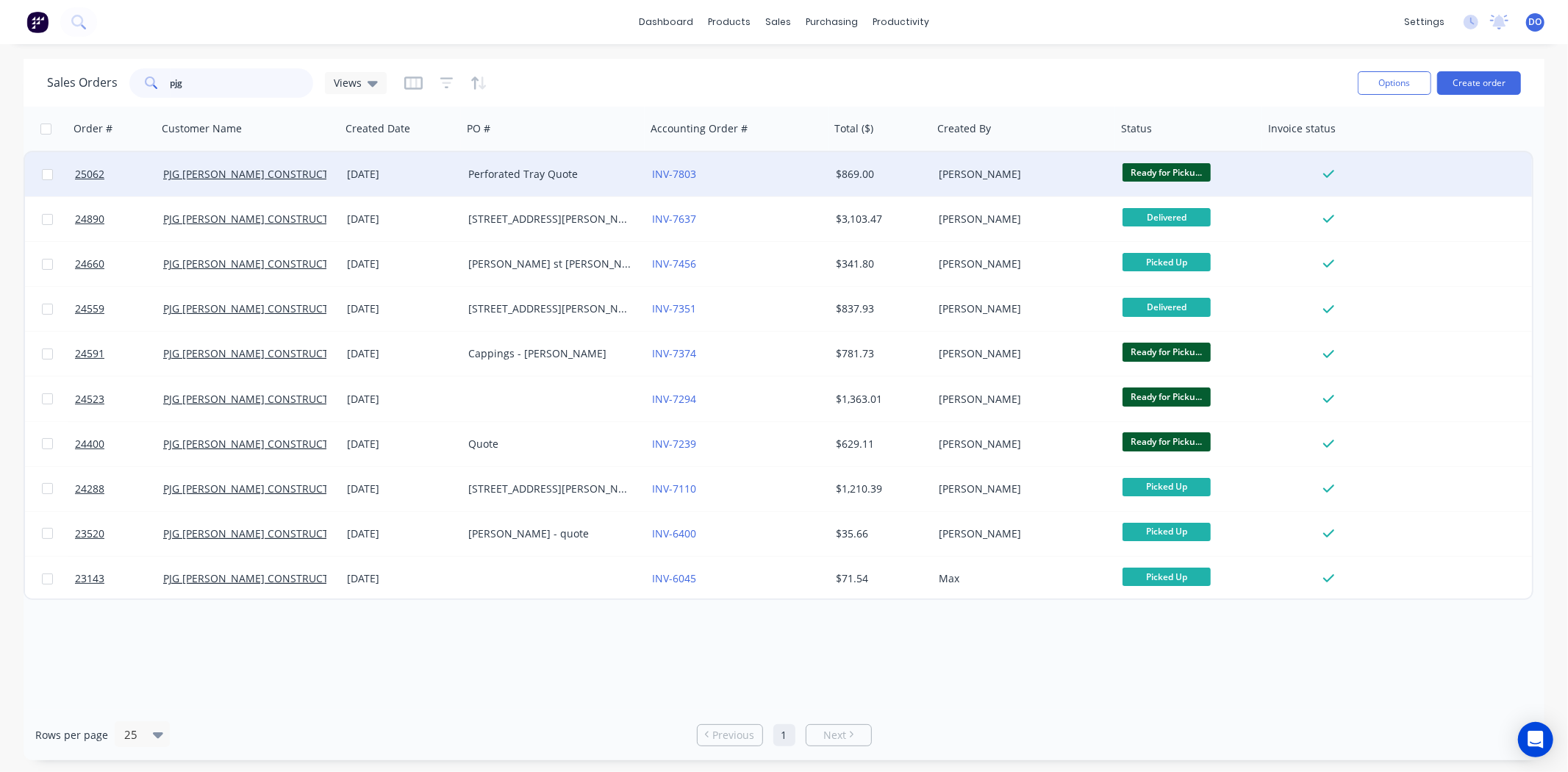
type input "pjg"
click at [637, 192] on div "Perforated Tray Quote" at bounding box center [554, 174] width 184 height 44
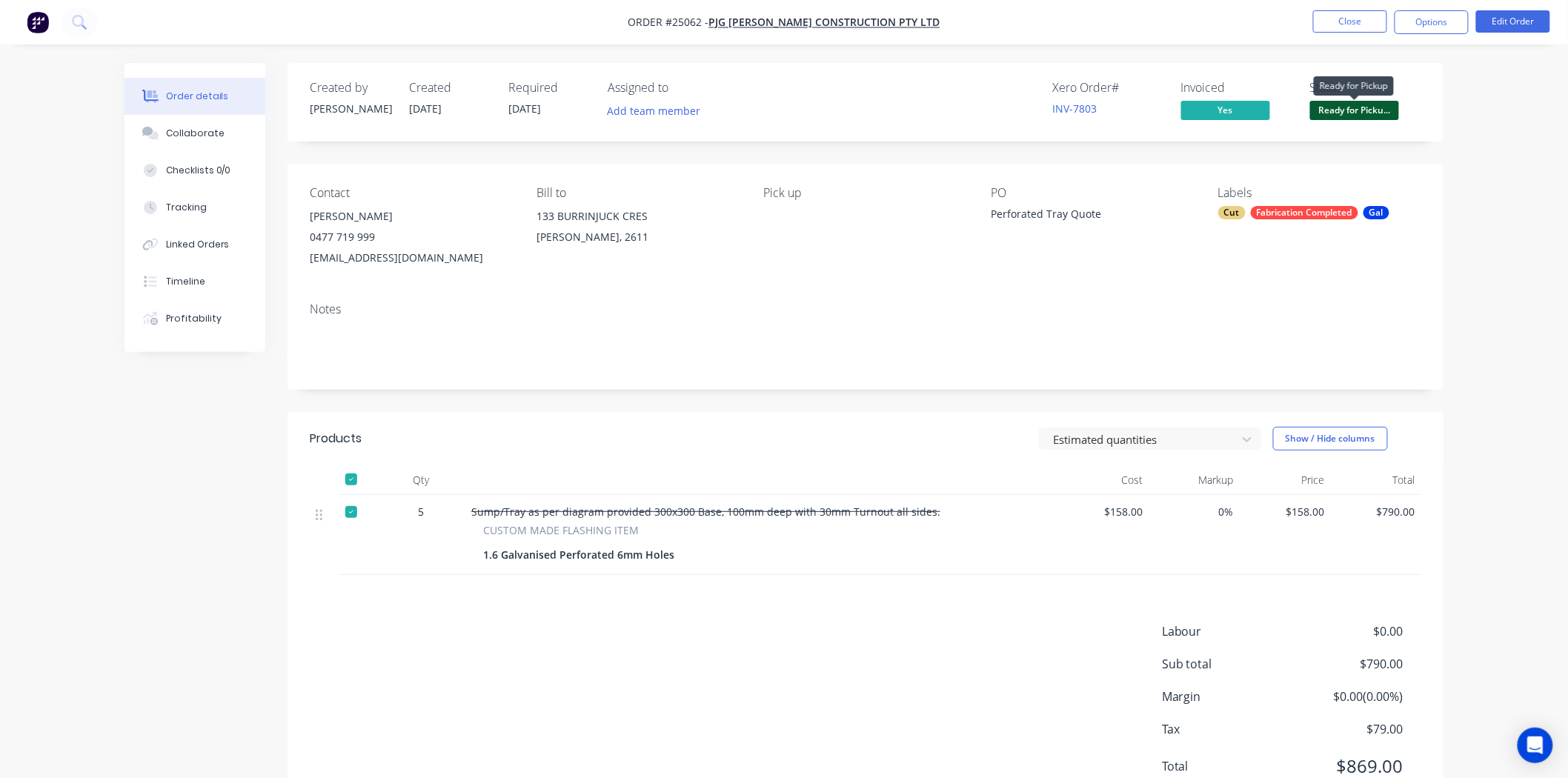
click at [1353, 115] on span "Ready for Picku..." at bounding box center [1355, 110] width 89 height 19
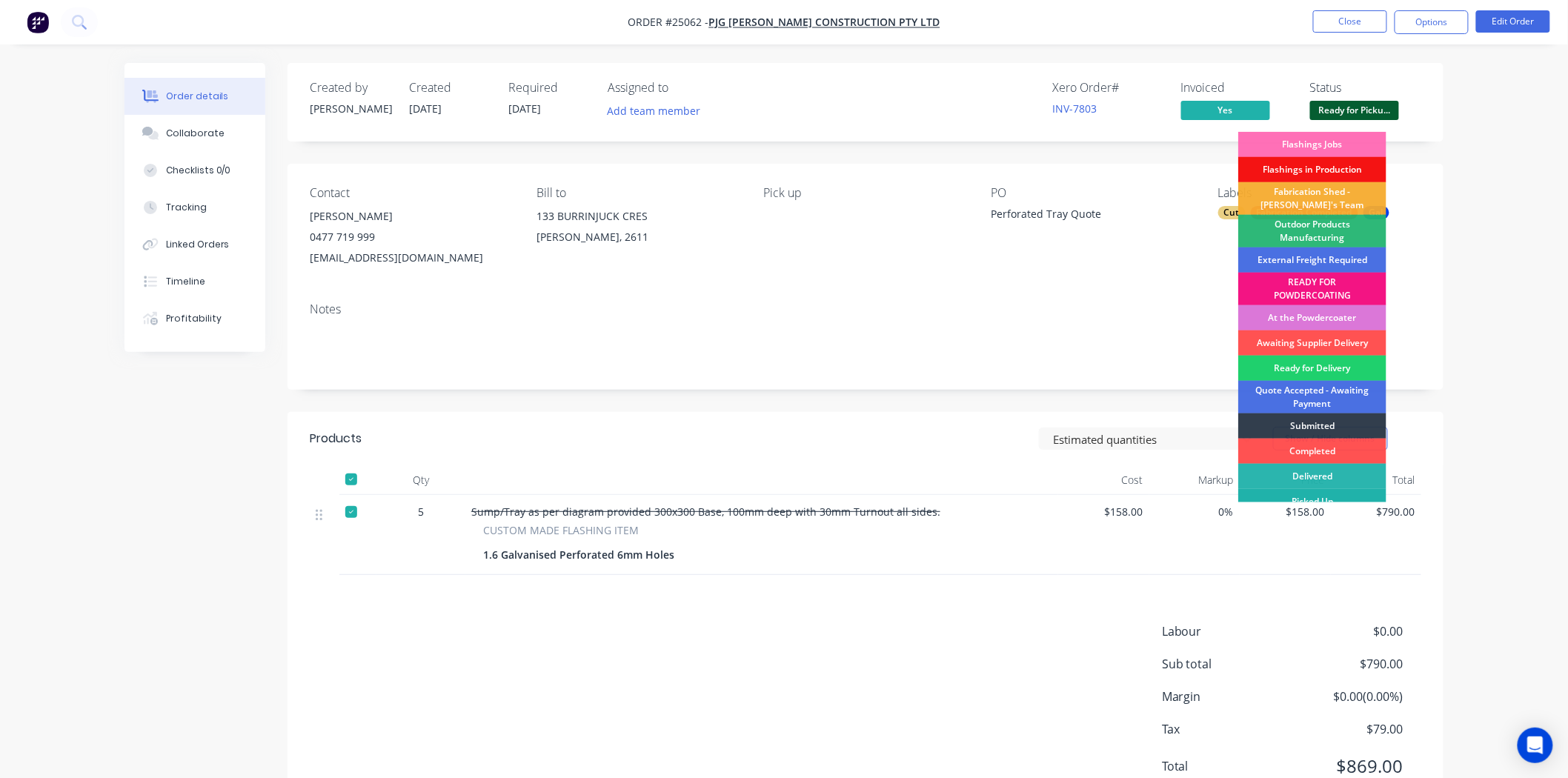
click at [1345, 495] on div "Picked Up" at bounding box center [1312, 502] width 149 height 26
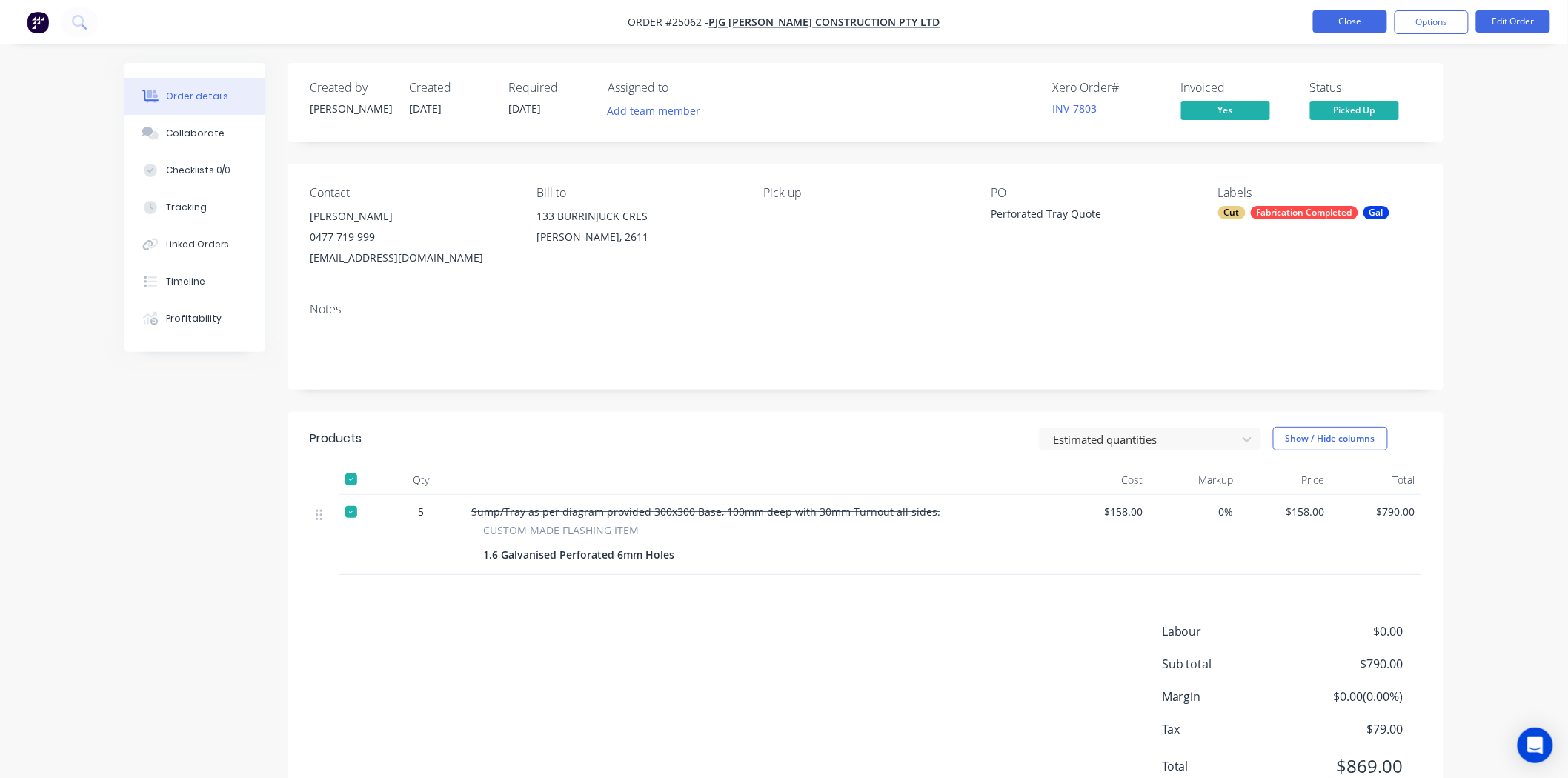
click at [1350, 20] on button "Close" at bounding box center [1350, 21] width 74 height 22
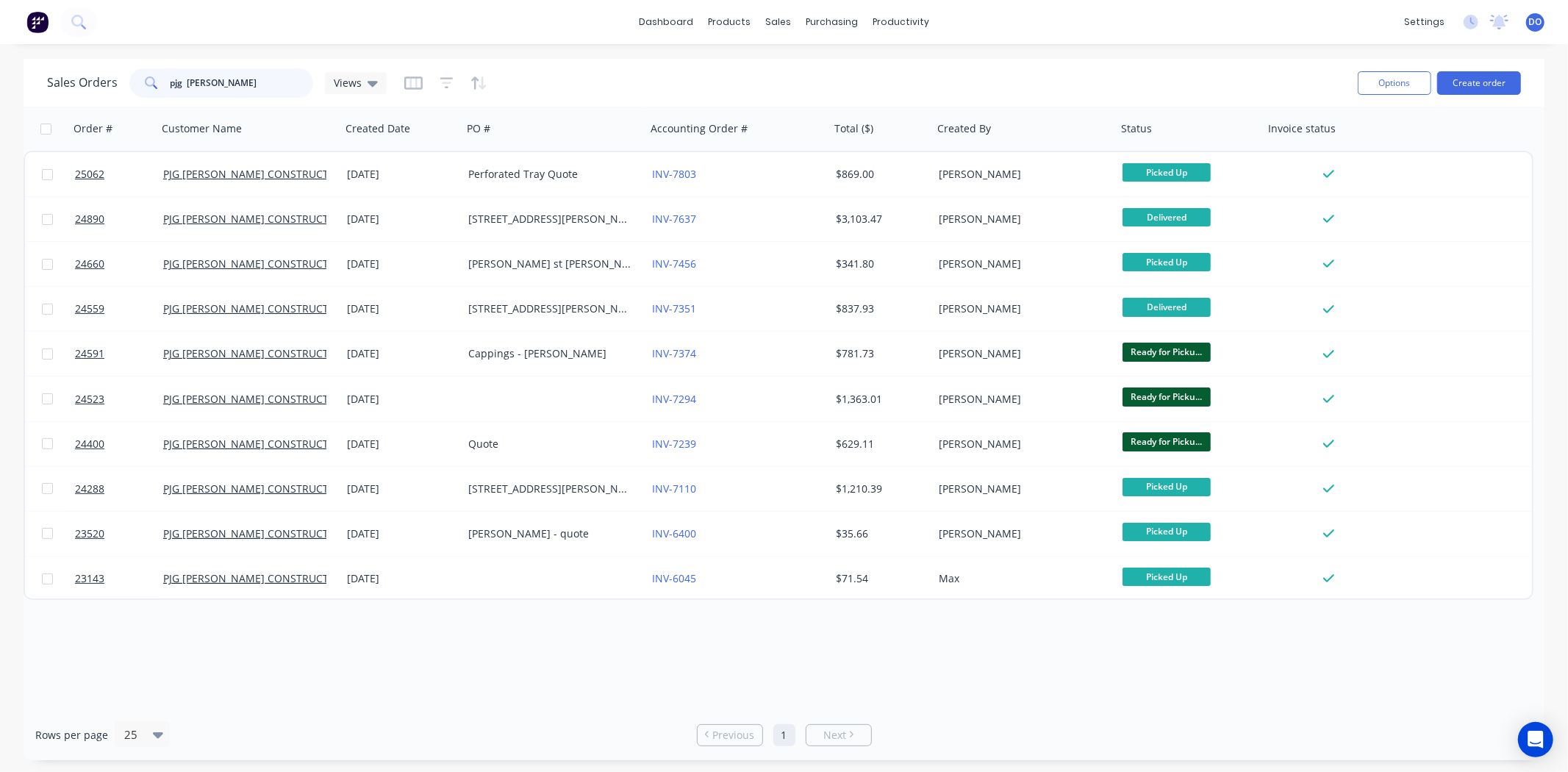
click at [185, 88] on input "pjg David White" at bounding box center [242, 83] width 144 height 29
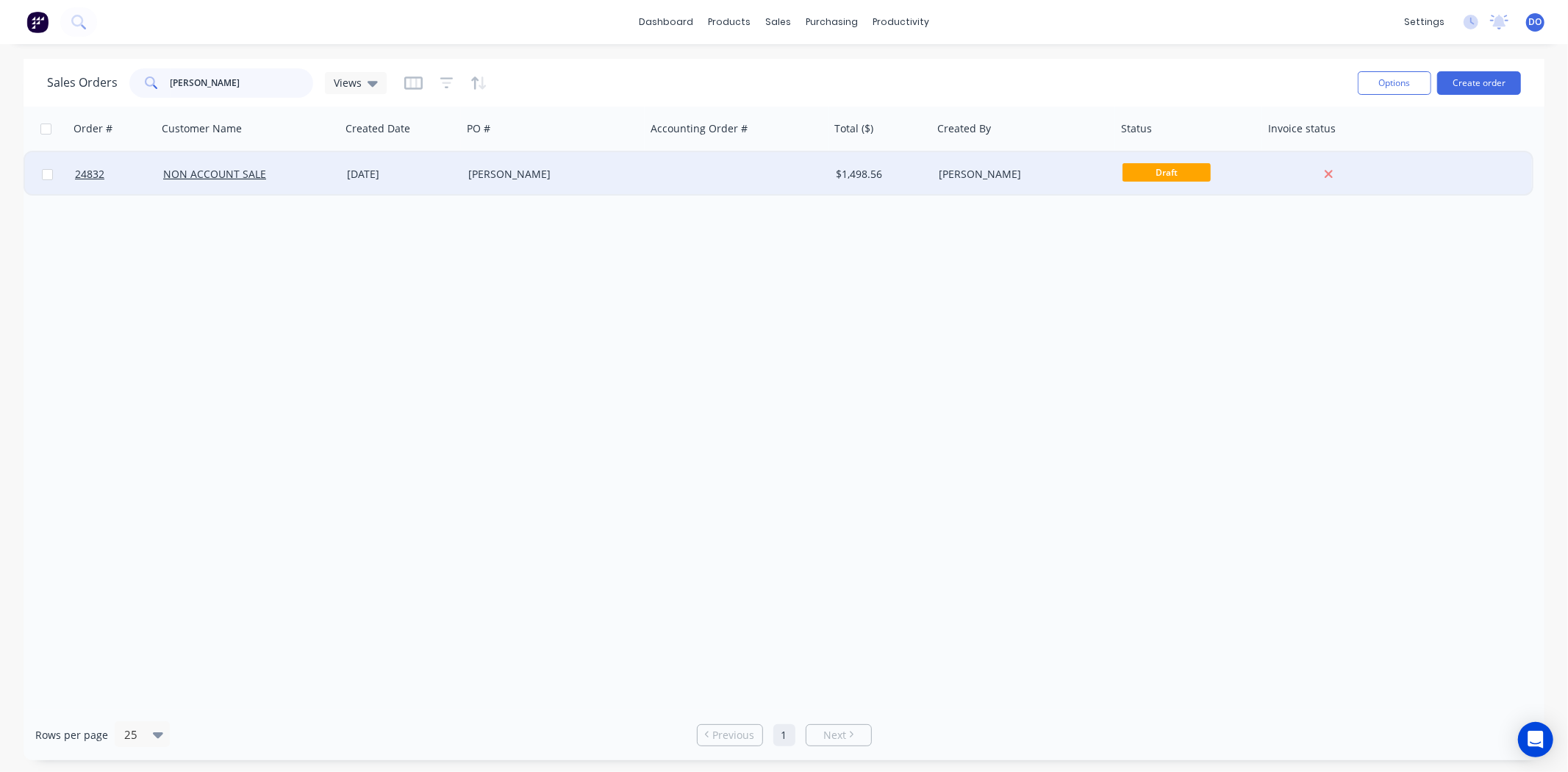
type input "David White"
click at [493, 156] on div "David White" at bounding box center [554, 174] width 184 height 44
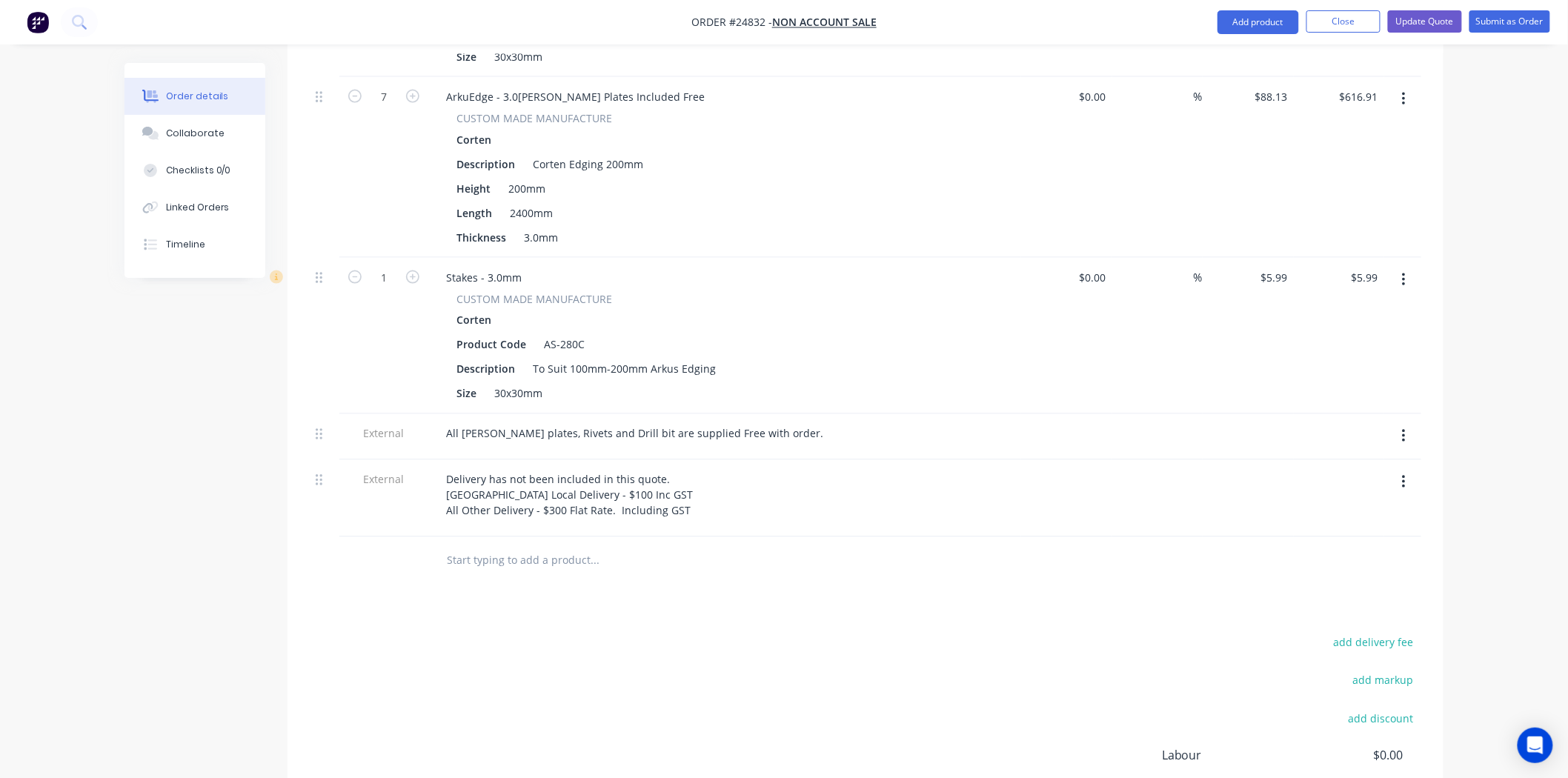
scroll to position [823, 0]
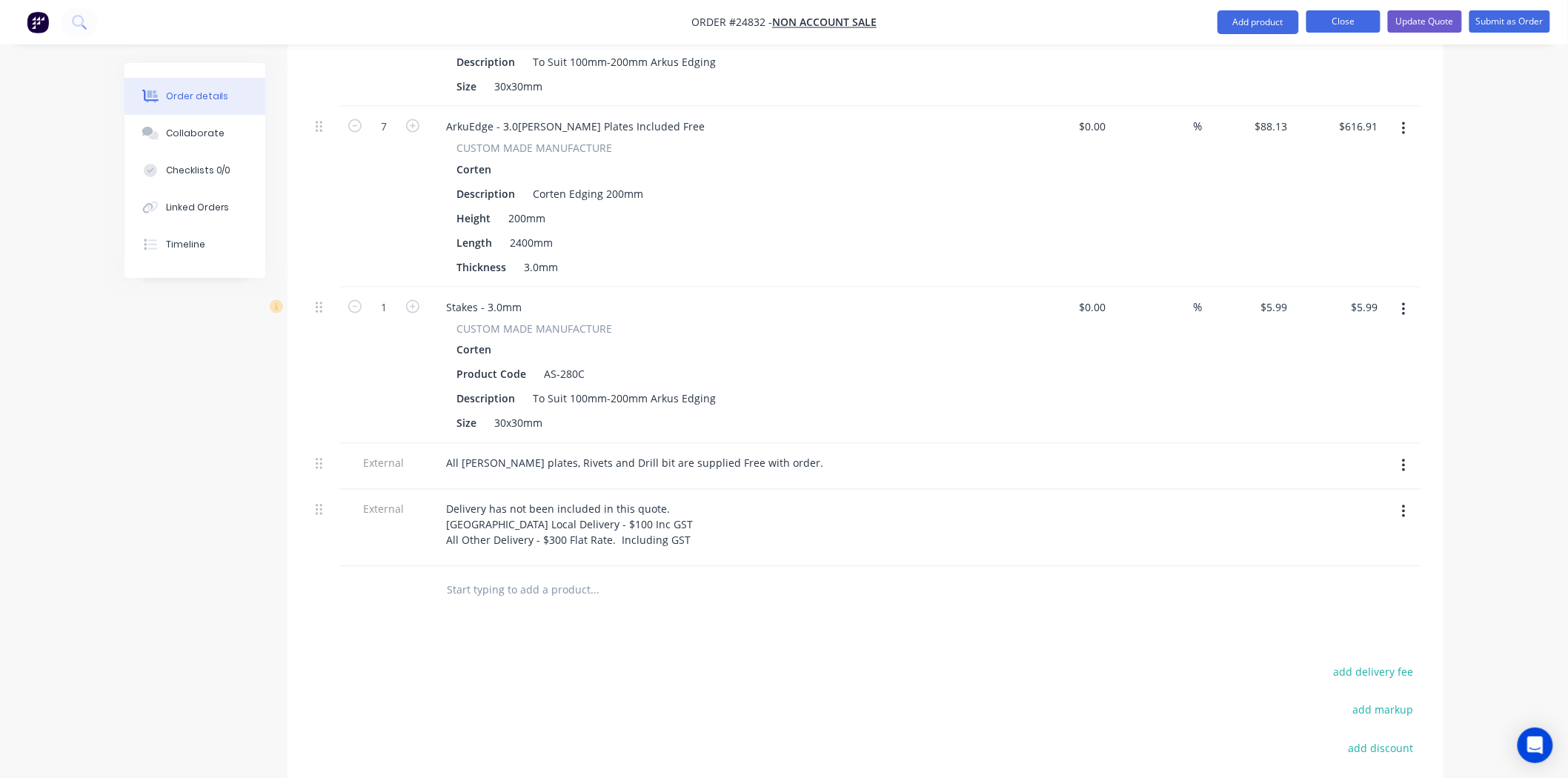
click at [1310, 30] on button "Close" at bounding box center [1344, 21] width 74 height 22
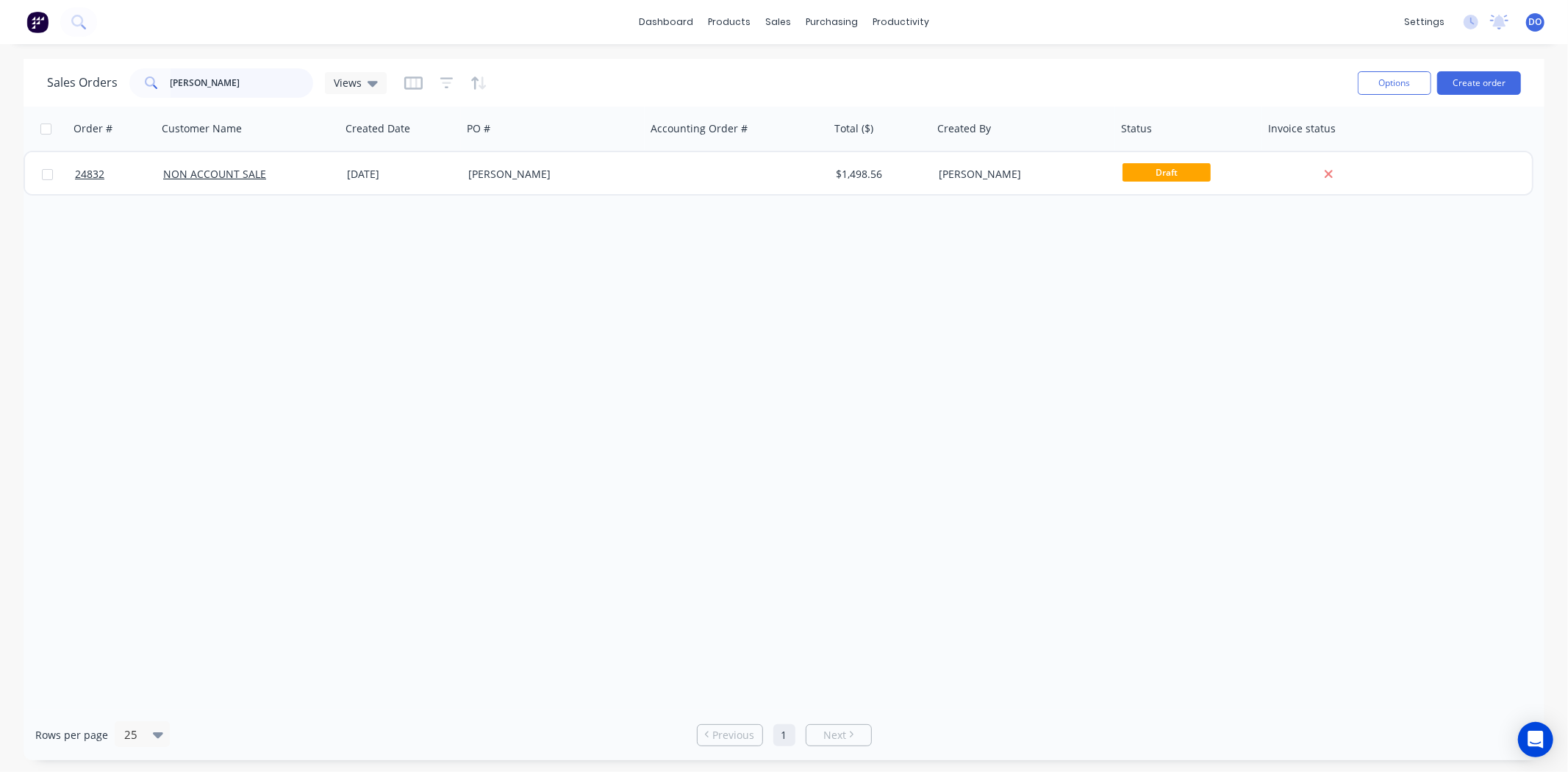
click at [284, 83] on input "David White" at bounding box center [242, 83] width 144 height 29
drag, startPoint x: 1481, startPoint y: 46, endPoint x: 1481, endPoint y: 64, distance: 18.0
click at [1481, 54] on div "dashboard products sales purchasing productivity dashboard products Product Cat…" at bounding box center [784, 386] width 1568 height 772
click at [1481, 75] on button "Create order" at bounding box center [1478, 83] width 84 height 23
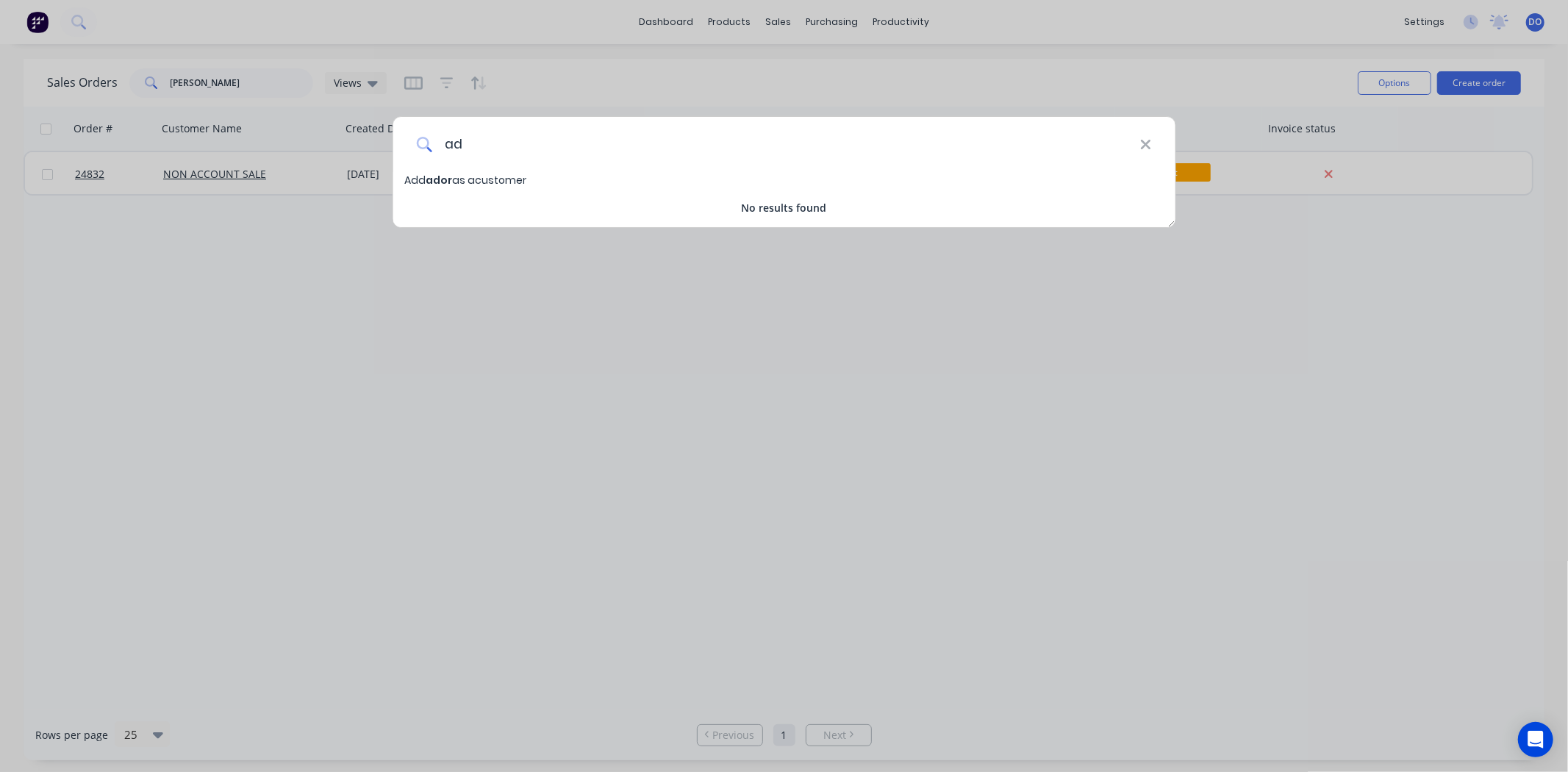
type input "a"
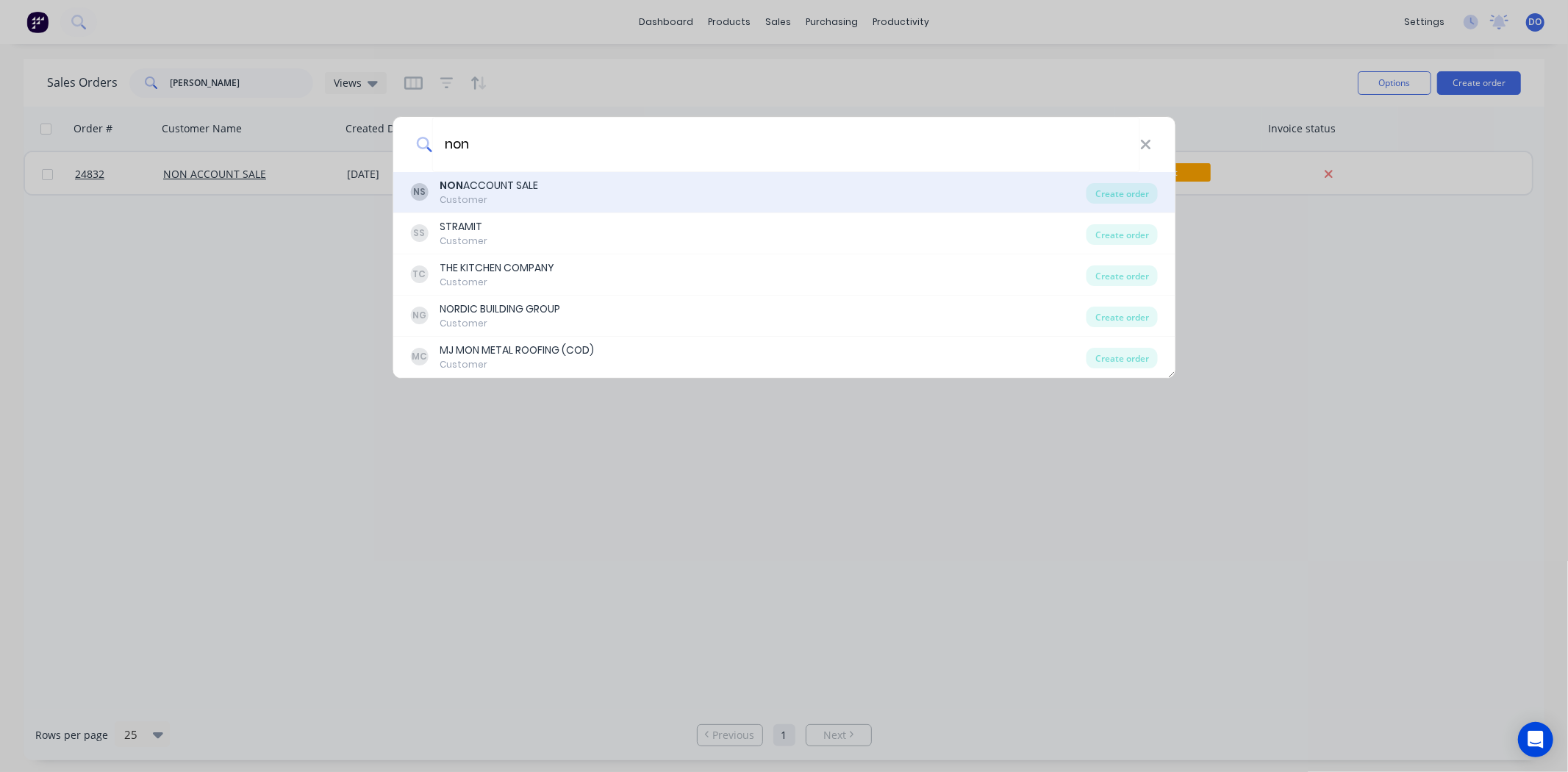
type input "non"
click at [563, 184] on div "NS NON ACCOUNT SALE Customer" at bounding box center [748, 192] width 676 height 29
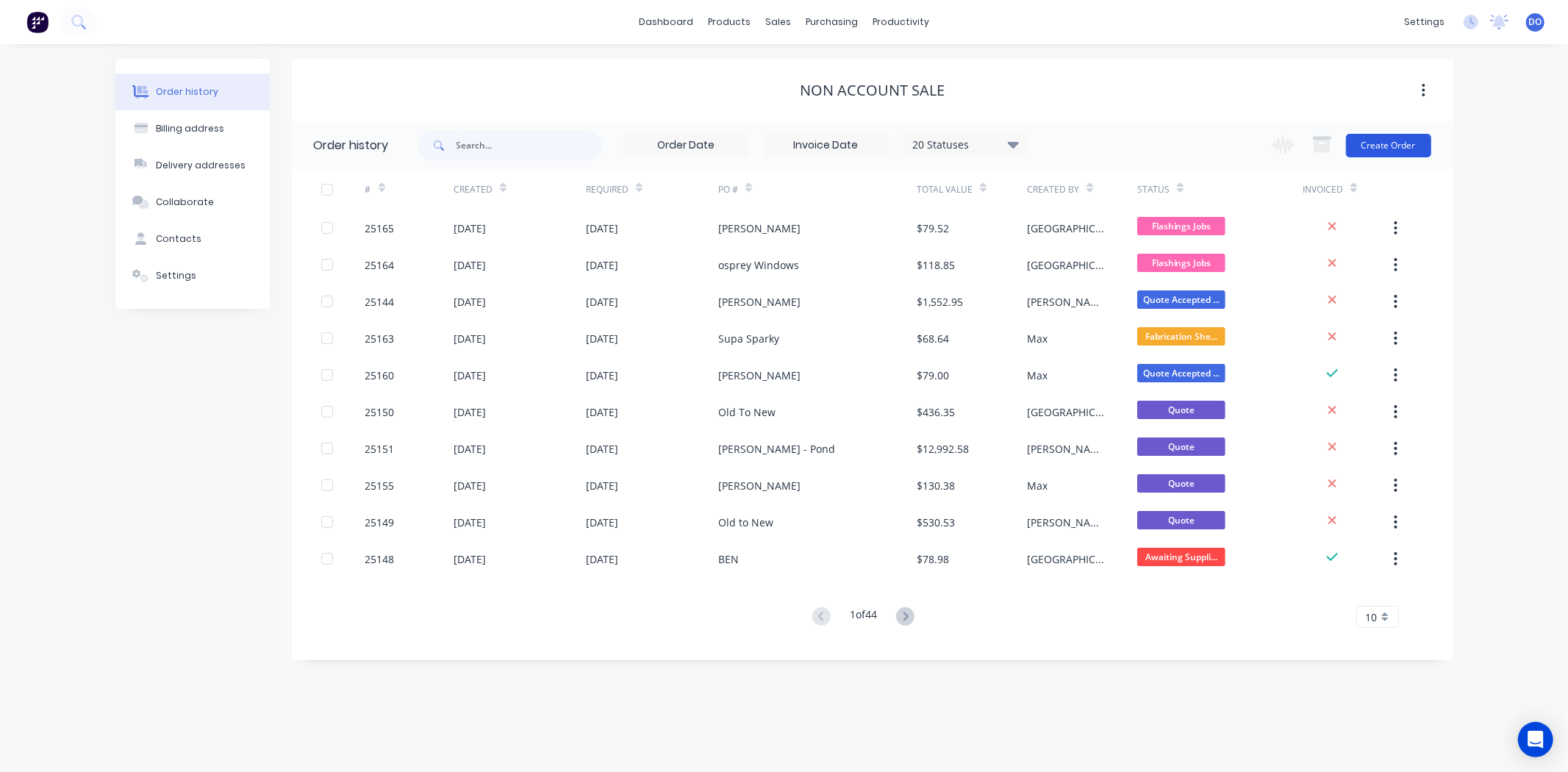
click at [1396, 137] on button "Create Order" at bounding box center [1388, 145] width 85 height 23
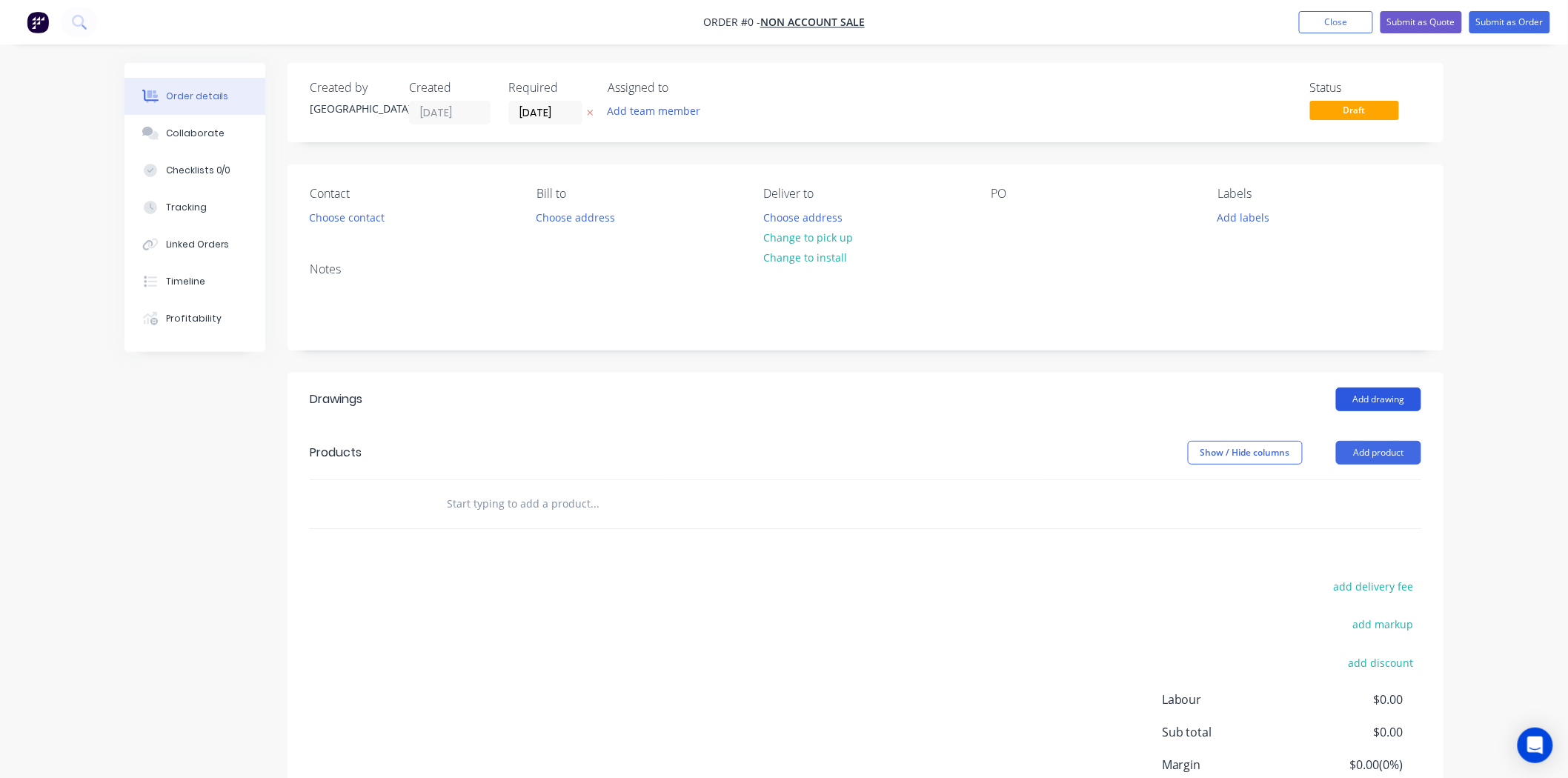
click at [1391, 405] on button "Add drawing" at bounding box center [1379, 398] width 85 height 24
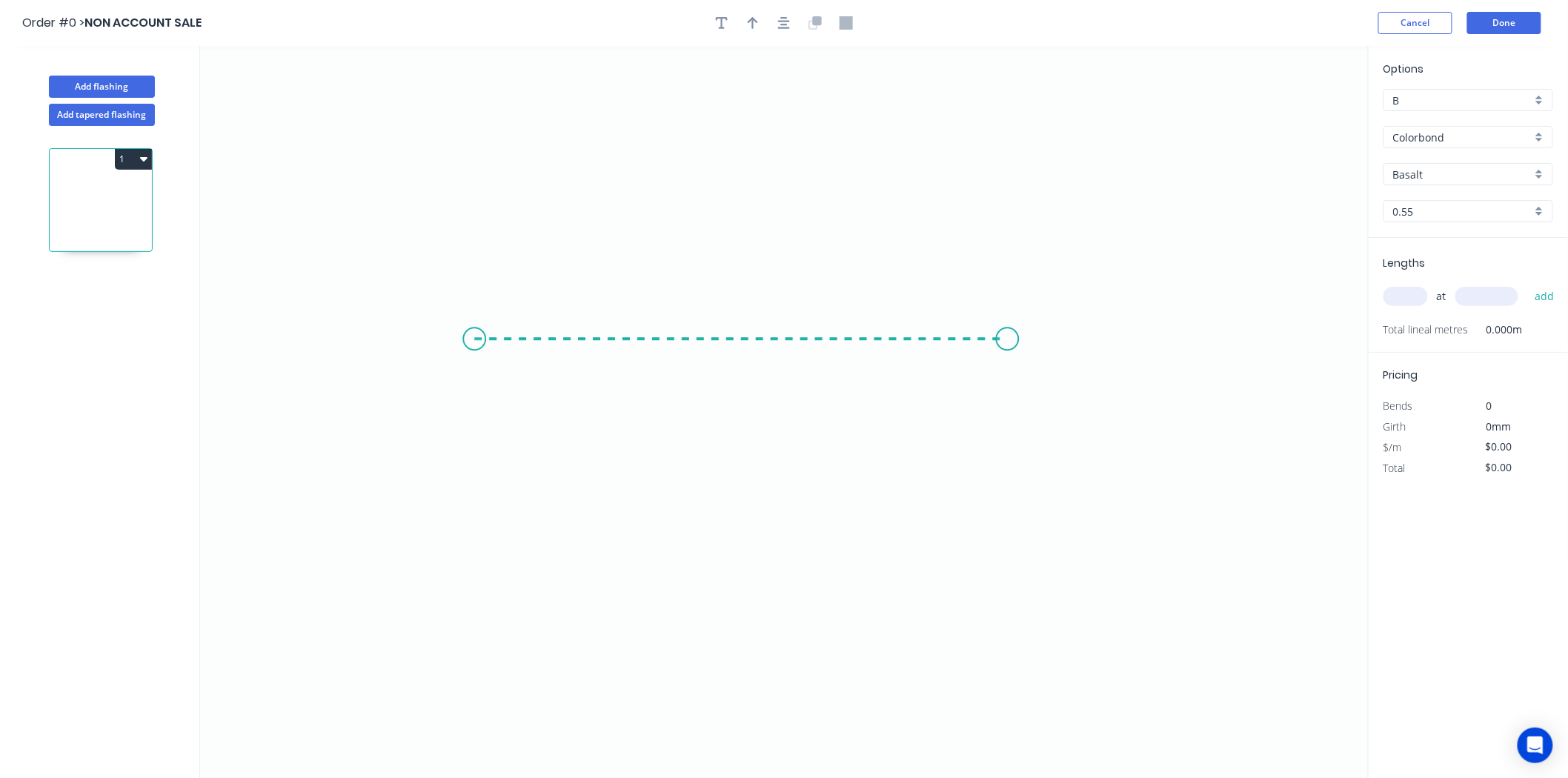
drag, startPoint x: 474, startPoint y: 340, endPoint x: 1008, endPoint y: 374, distance: 535.1
click at [1008, 374] on icon "0" at bounding box center [784, 412] width 1168 height 732
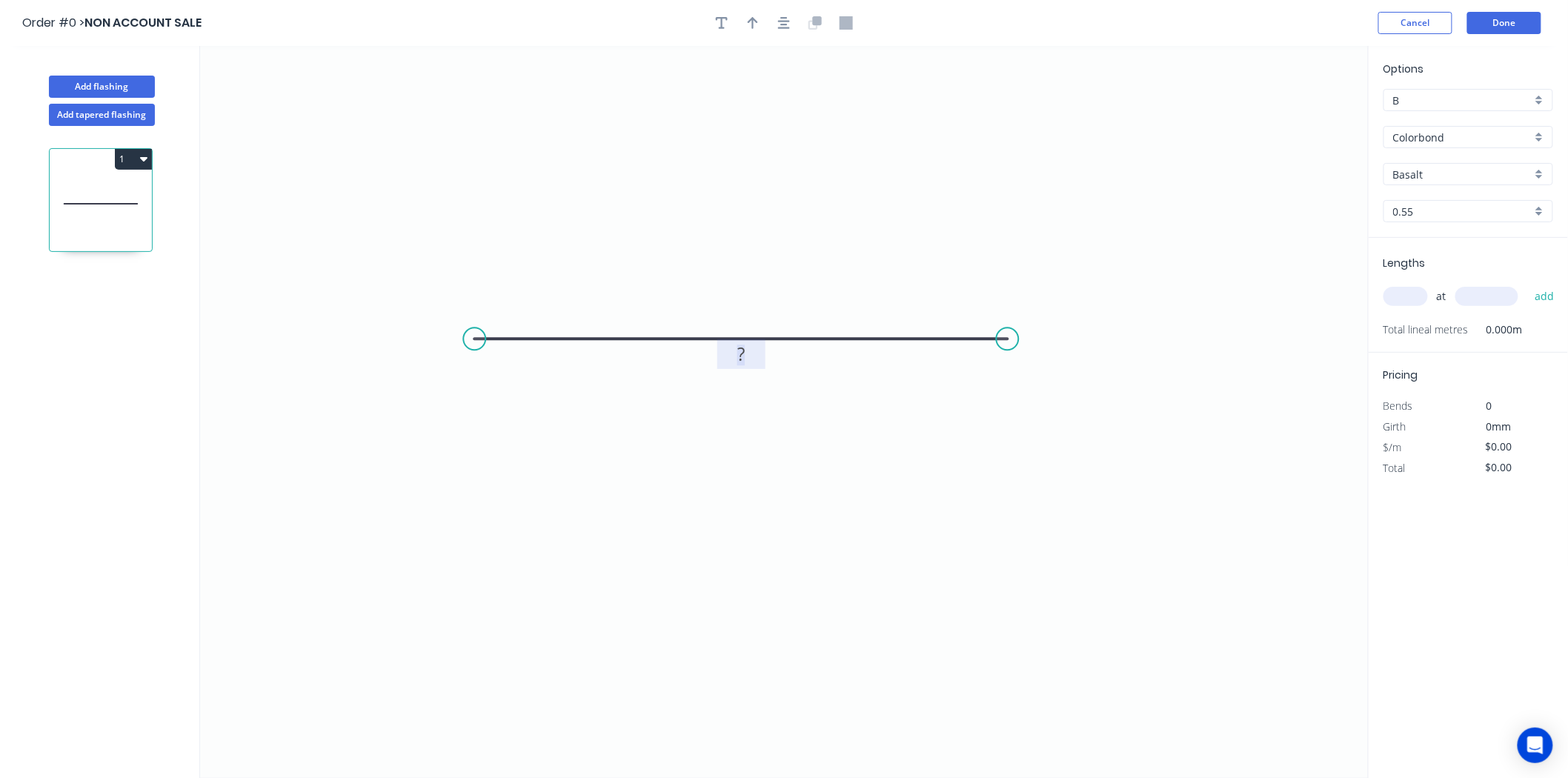
click at [742, 357] on tspan "?" at bounding box center [741, 354] width 8 height 25
click at [1428, 296] on div "at add" at bounding box center [1470, 296] width 172 height 26
type input "$11.09"
click at [1425, 296] on input "text" at bounding box center [1406, 296] width 45 height 19
type input "30"
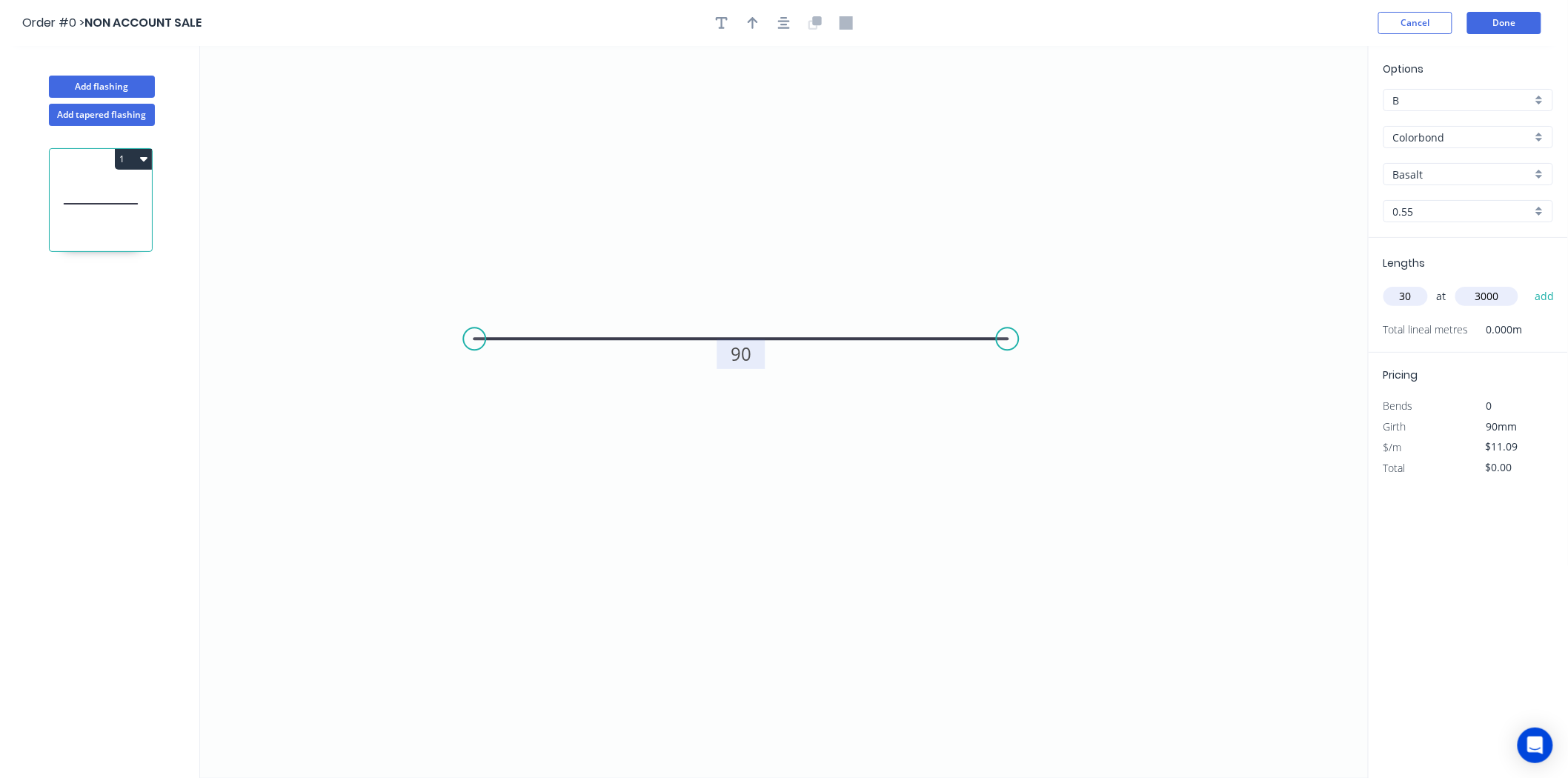
type input "3000"
click at [1527, 284] on button "add" at bounding box center [1544, 296] width 35 height 26
type input "$998.10"
click at [1434, 104] on input "B" at bounding box center [1463, 100] width 138 height 15
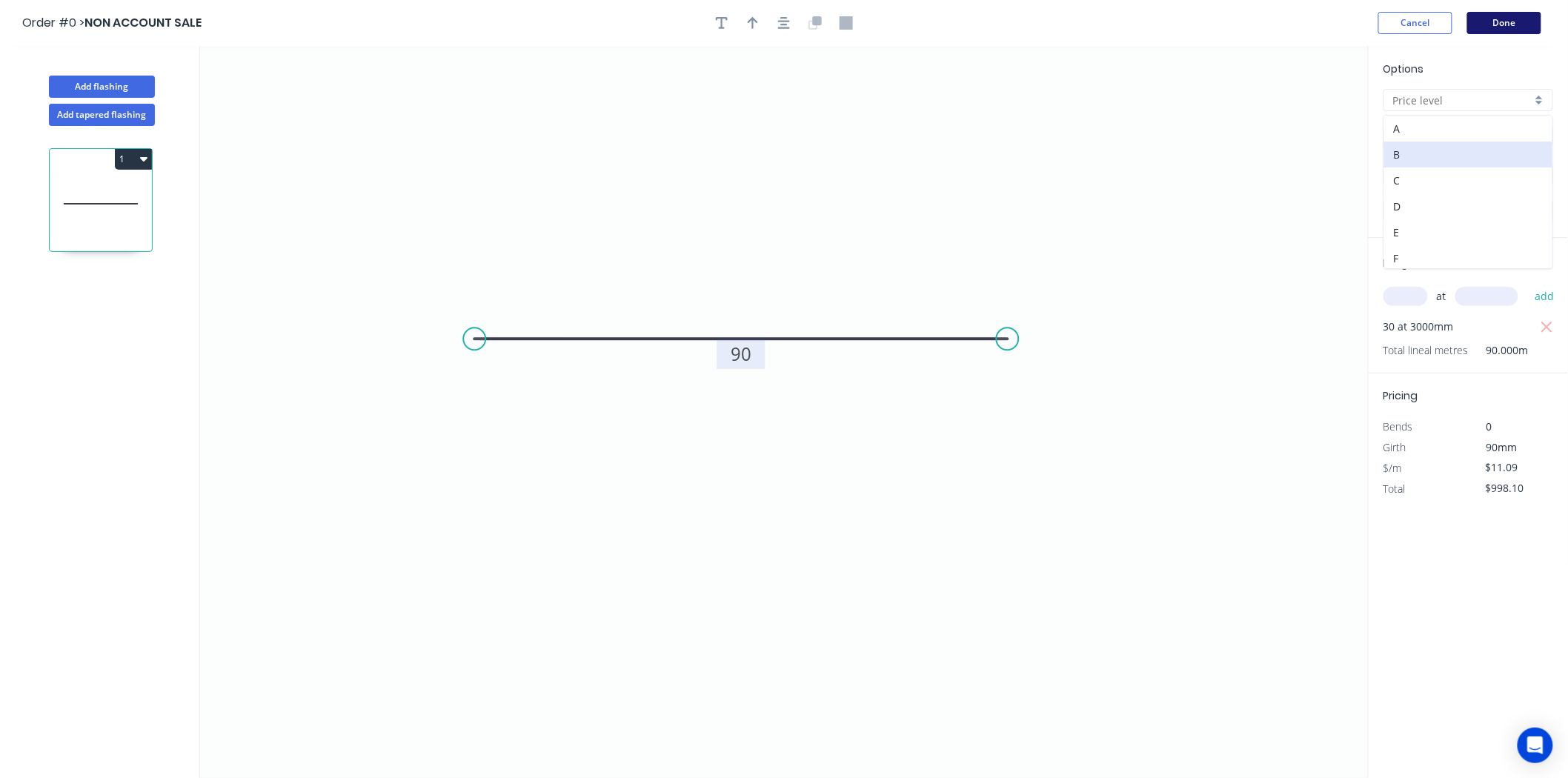
click at [1524, 18] on button "Done" at bounding box center [1505, 23] width 74 height 22
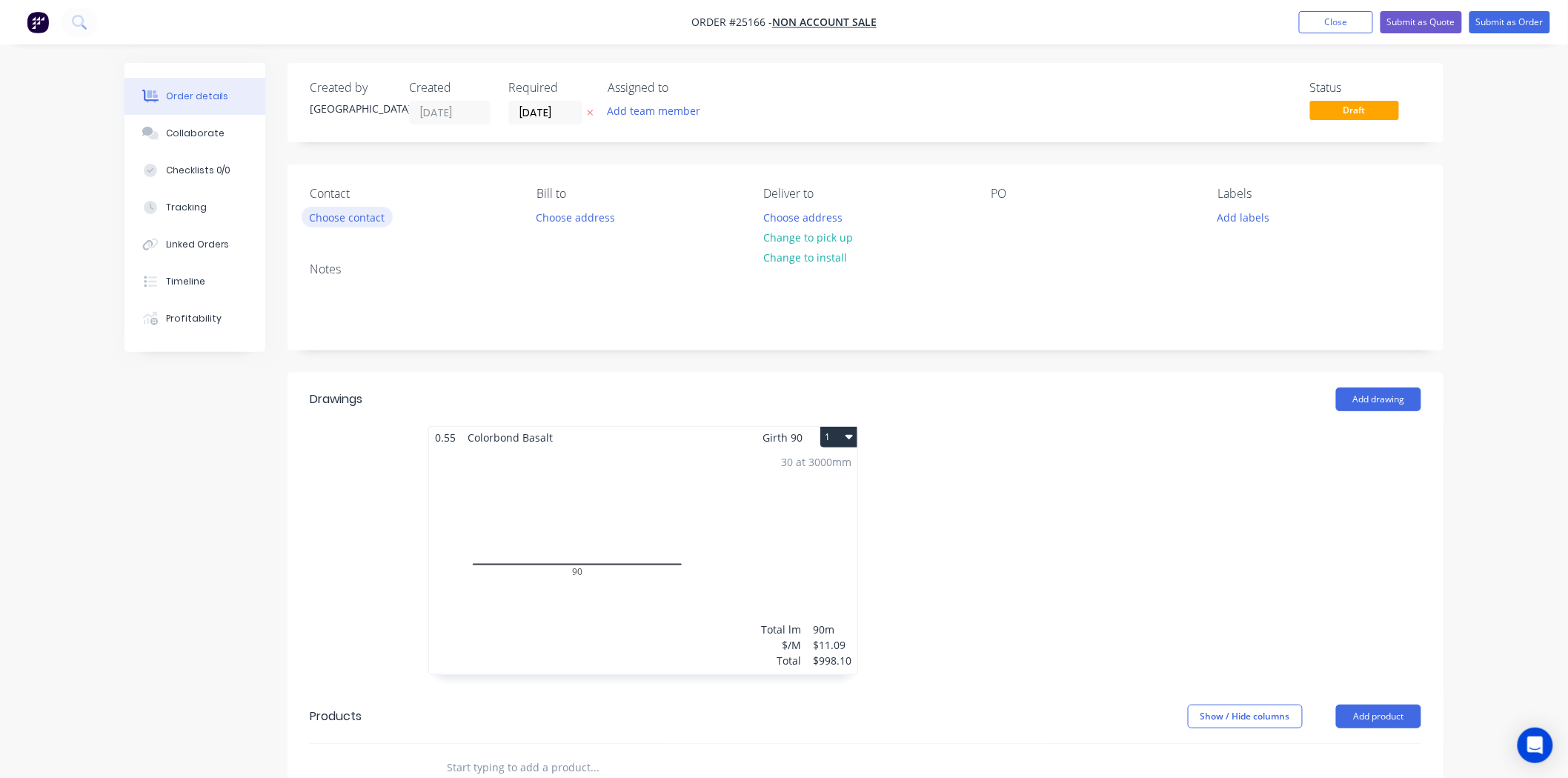
click at [302, 213] on button "Choose contact" at bounding box center [347, 216] width 91 height 20
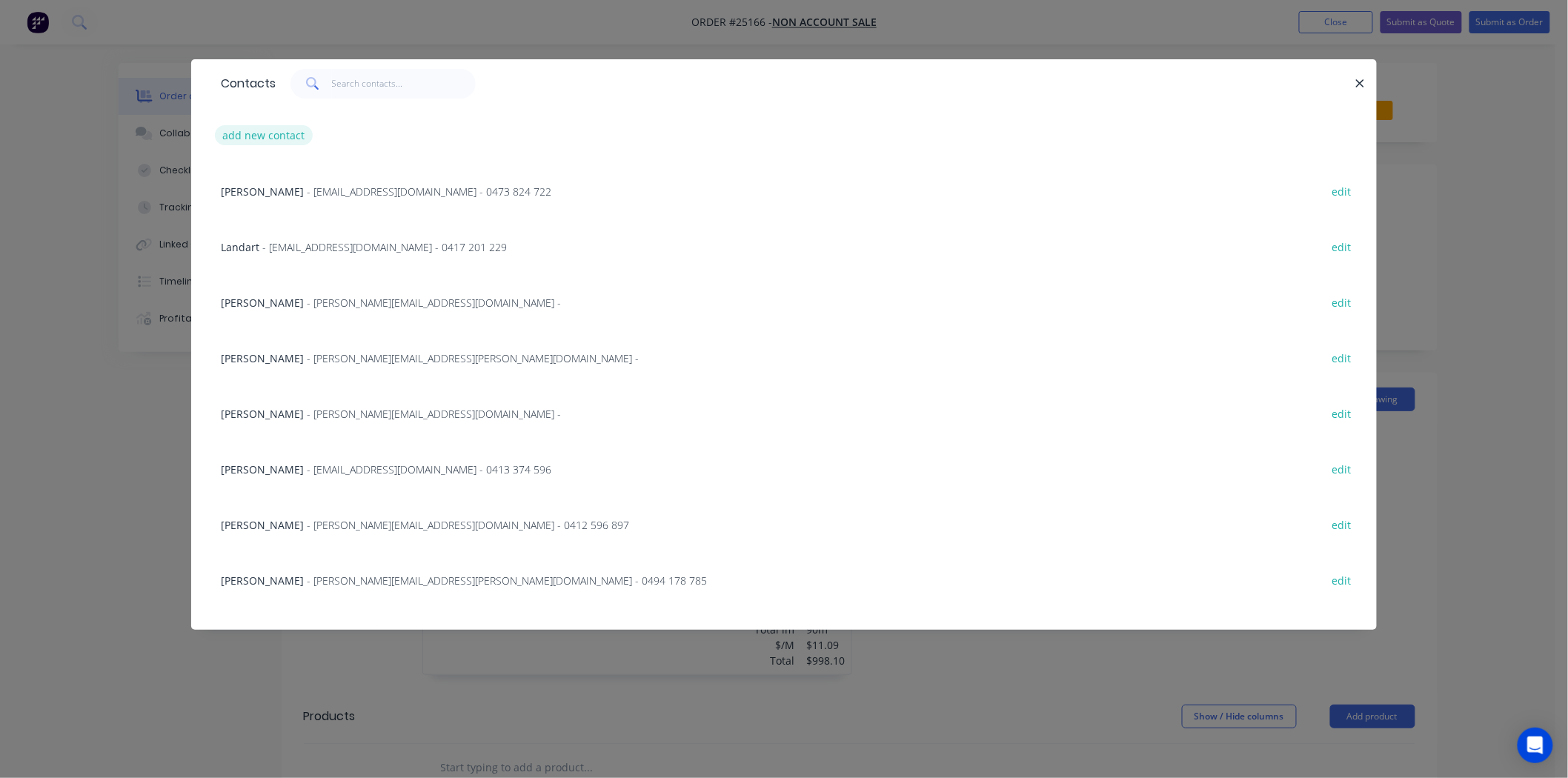
click at [292, 141] on button "add new contact" at bounding box center [263, 134] width 98 height 20
select select "AU"
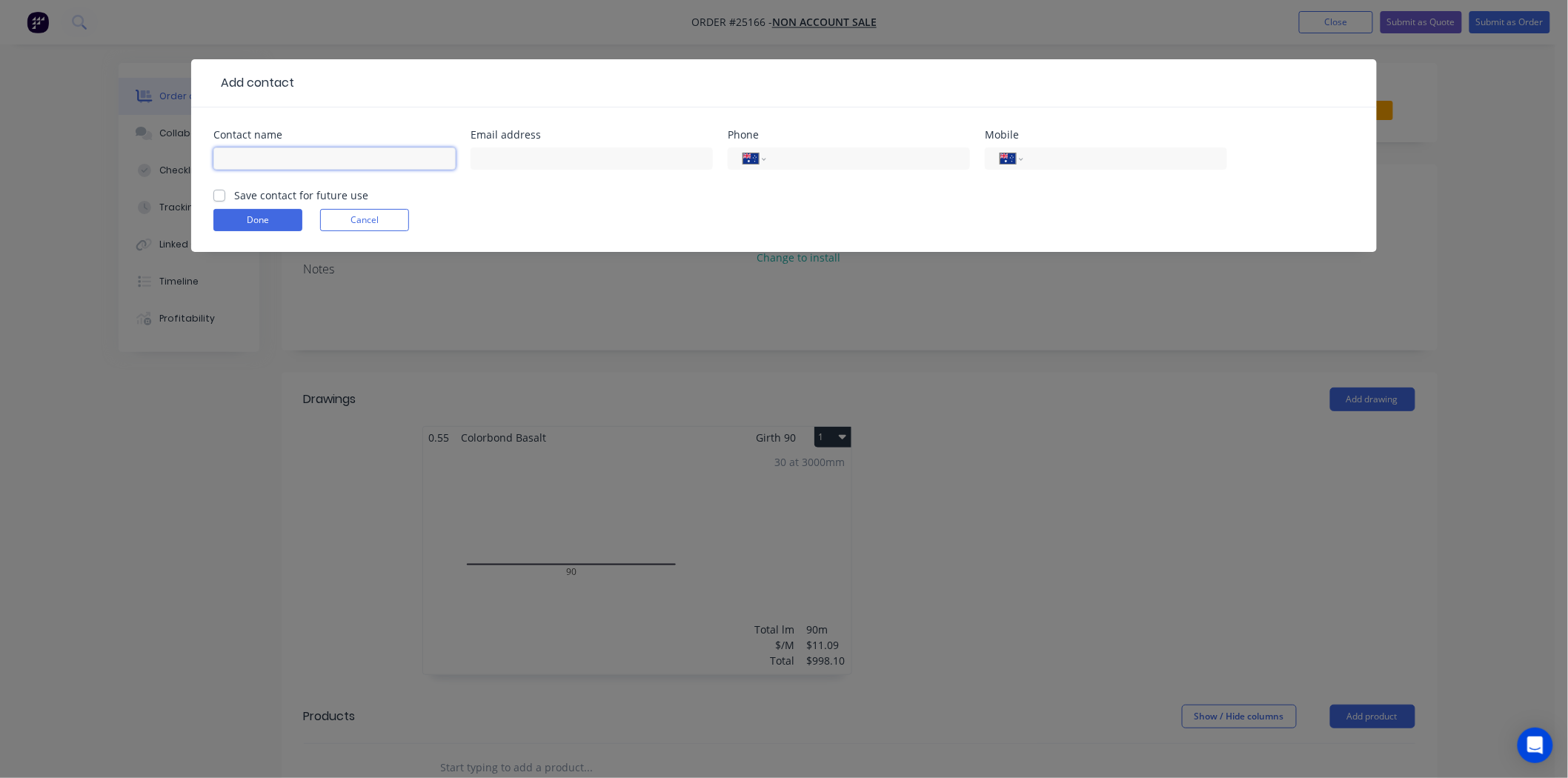
click at [291, 149] on input "text" at bounding box center [334, 158] width 242 height 22
type input "ADORE BUILDING"
click at [828, 166] on input "tel" at bounding box center [865, 159] width 178 height 17
type input "0412 243 603"
click at [230, 221] on button "Done" at bounding box center [258, 220] width 89 height 22
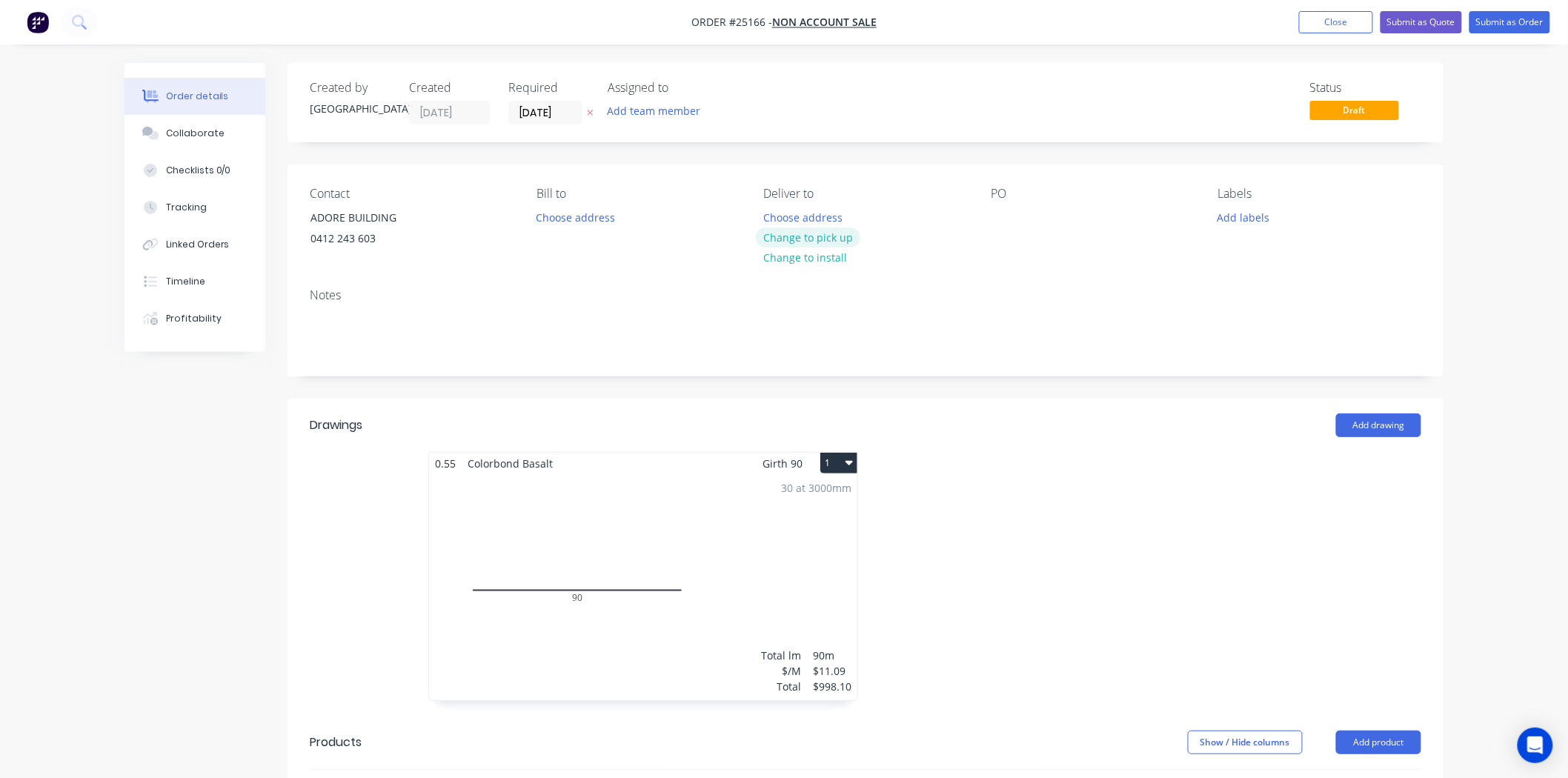
click at [794, 234] on button "Change to pick up" at bounding box center [808, 237] width 105 height 20
click at [1005, 217] on div at bounding box center [1003, 217] width 24 height 22
click at [1507, 24] on button "Submit as Order" at bounding box center [1509, 22] width 80 height 22
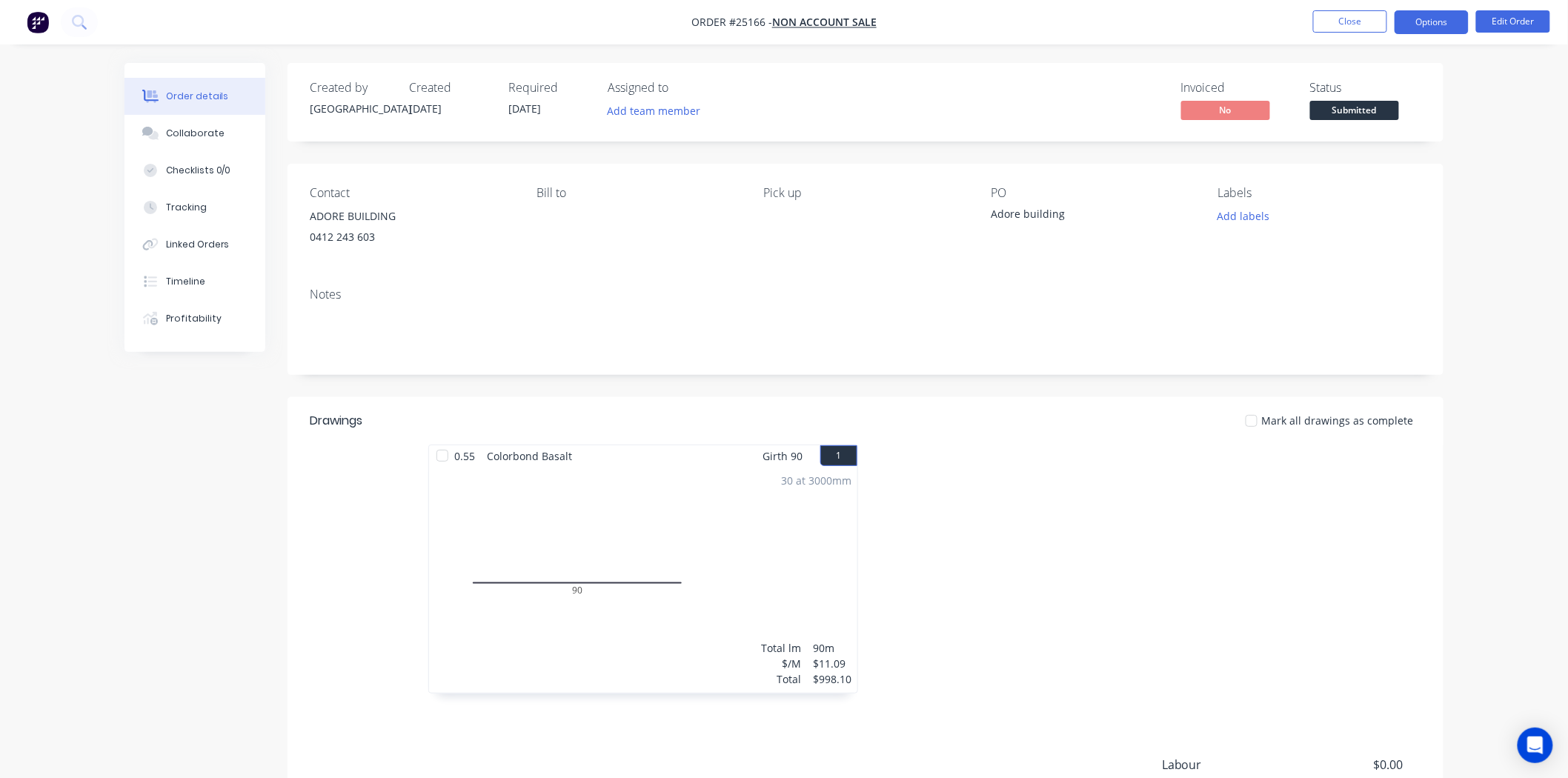
click at [1415, 19] on button "Options" at bounding box center [1432, 22] width 74 height 24
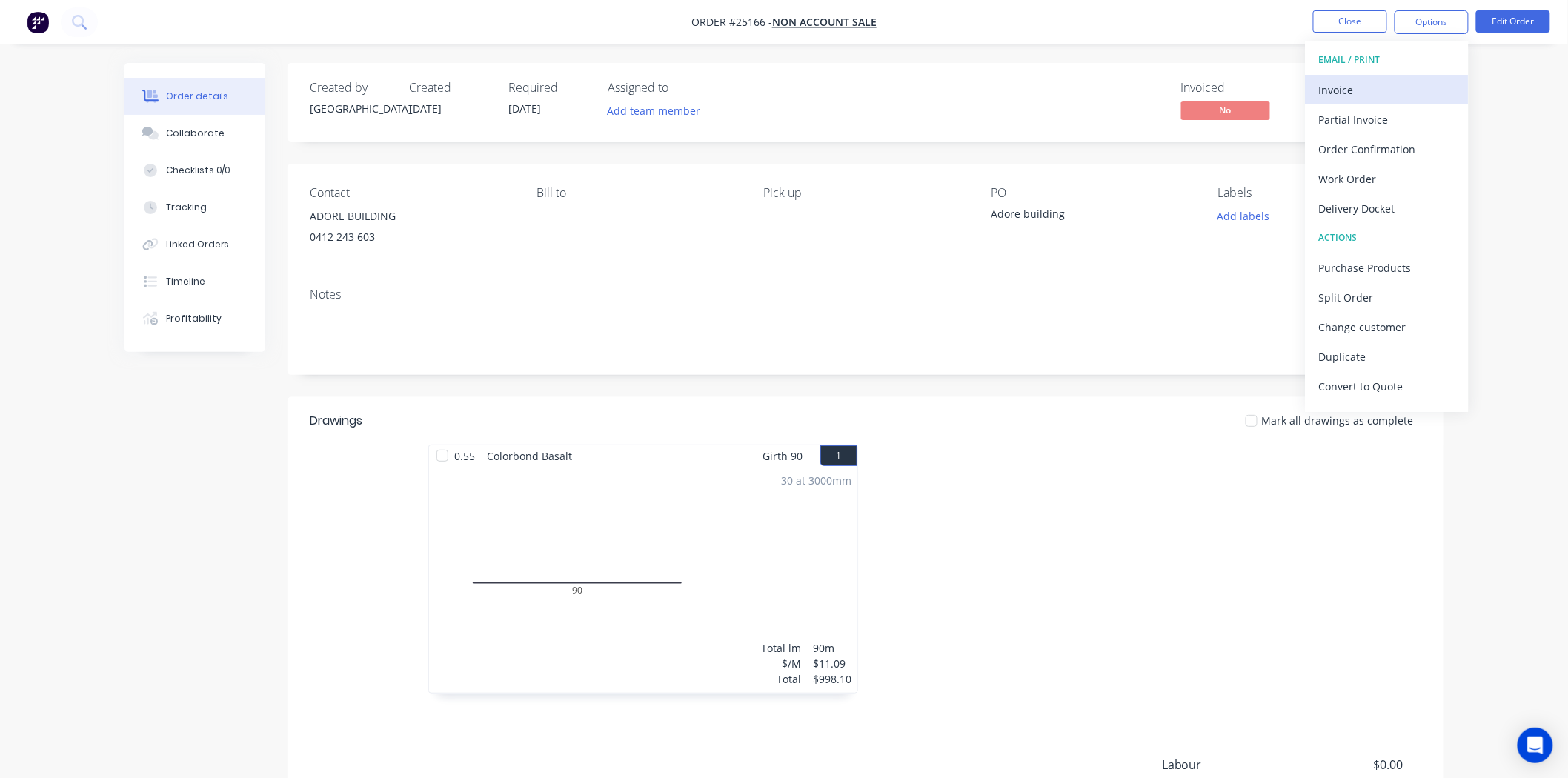
click at [1381, 80] on div "Invoice" at bounding box center [1387, 90] width 136 height 22
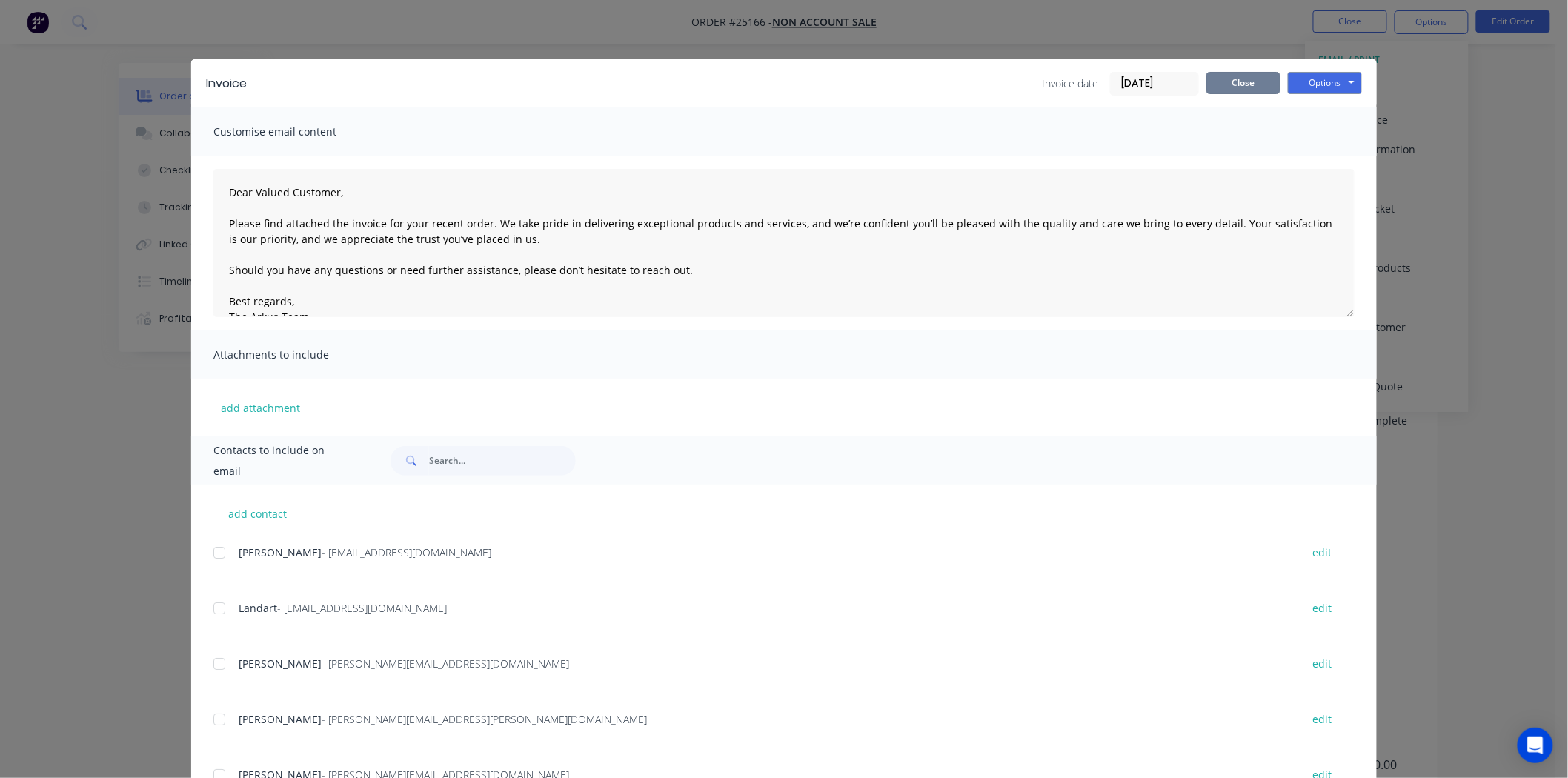
drag, startPoint x: 1245, startPoint y: 85, endPoint x: 1253, endPoint y: 80, distance: 9.4
click at [1244, 84] on button "Close" at bounding box center [1243, 82] width 74 height 22
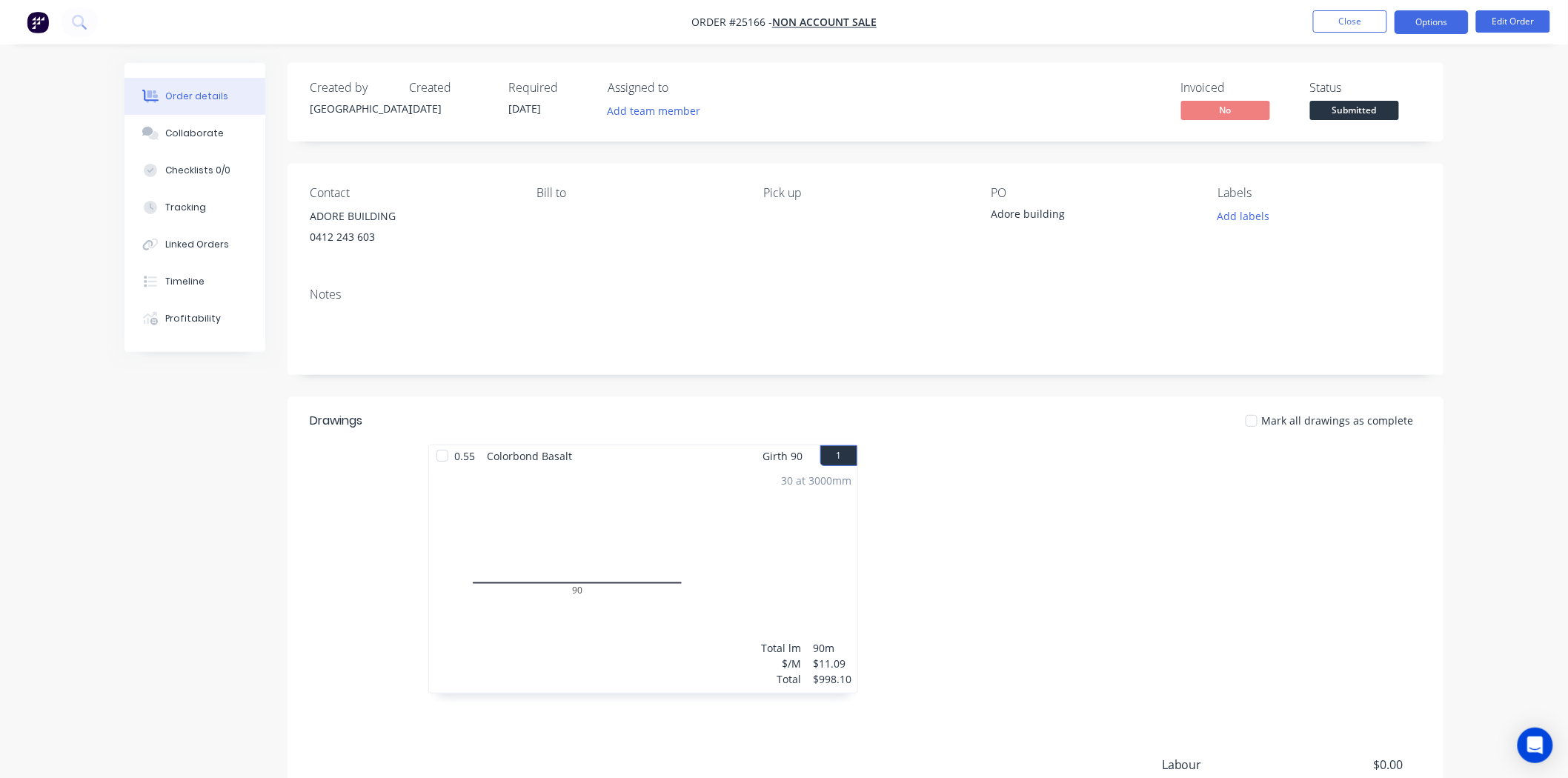
click at [1424, 24] on button "Options" at bounding box center [1432, 22] width 74 height 24
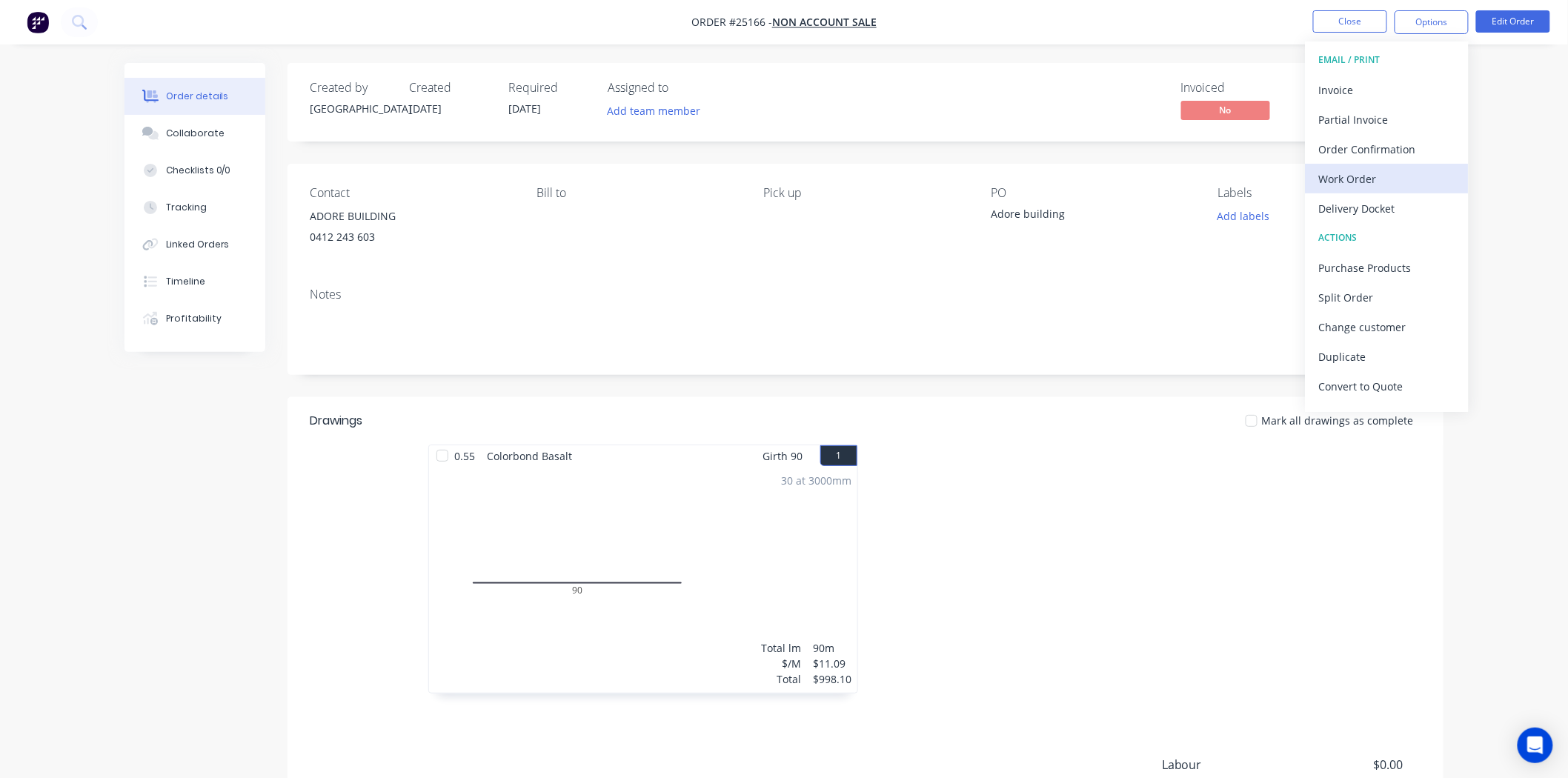
click at [1381, 174] on div "Work Order" at bounding box center [1387, 179] width 136 height 22
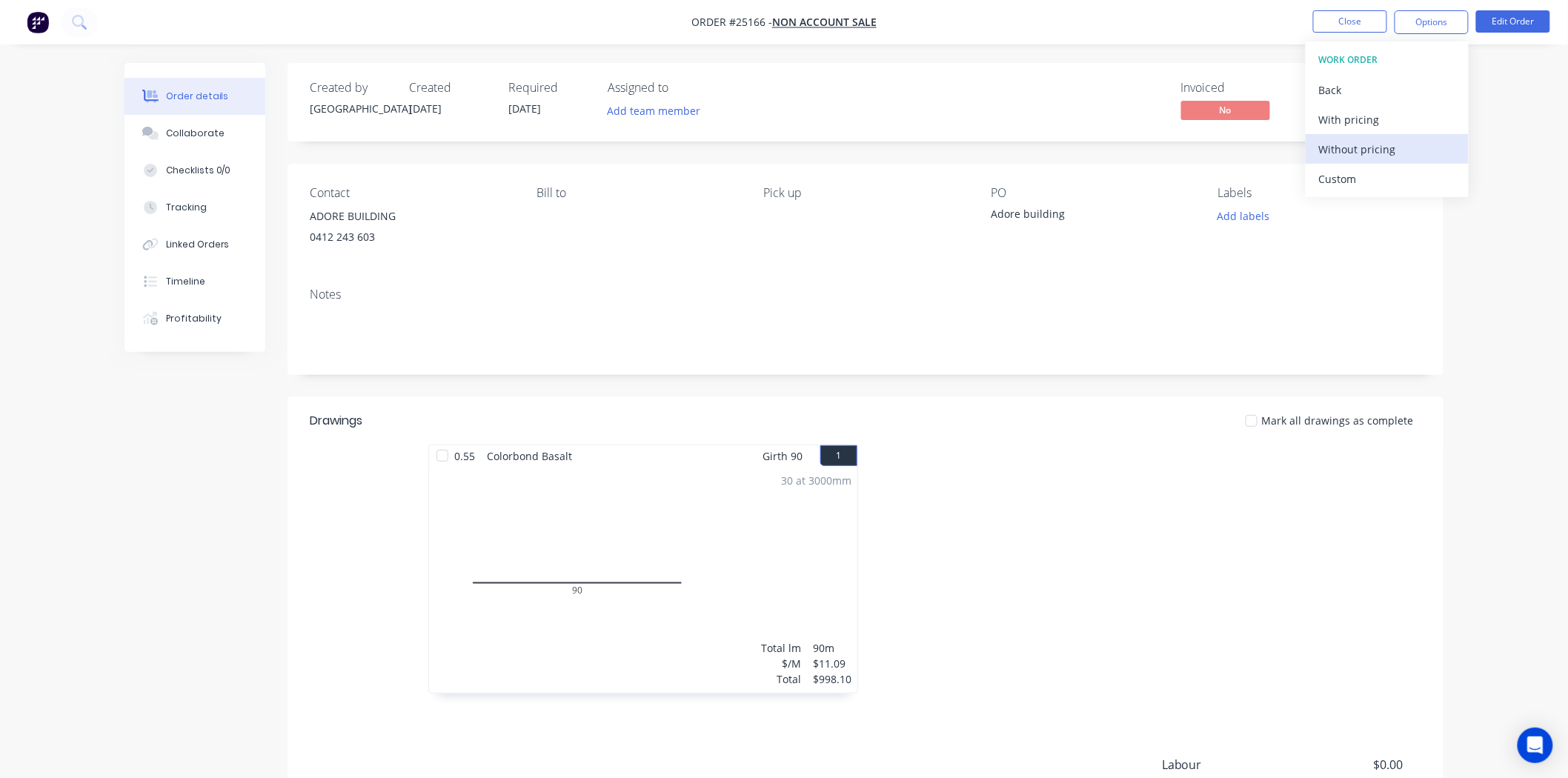
click at [1381, 151] on div "Without pricing" at bounding box center [1387, 149] width 136 height 22
click at [1358, 16] on button "Close" at bounding box center [1350, 21] width 74 height 22
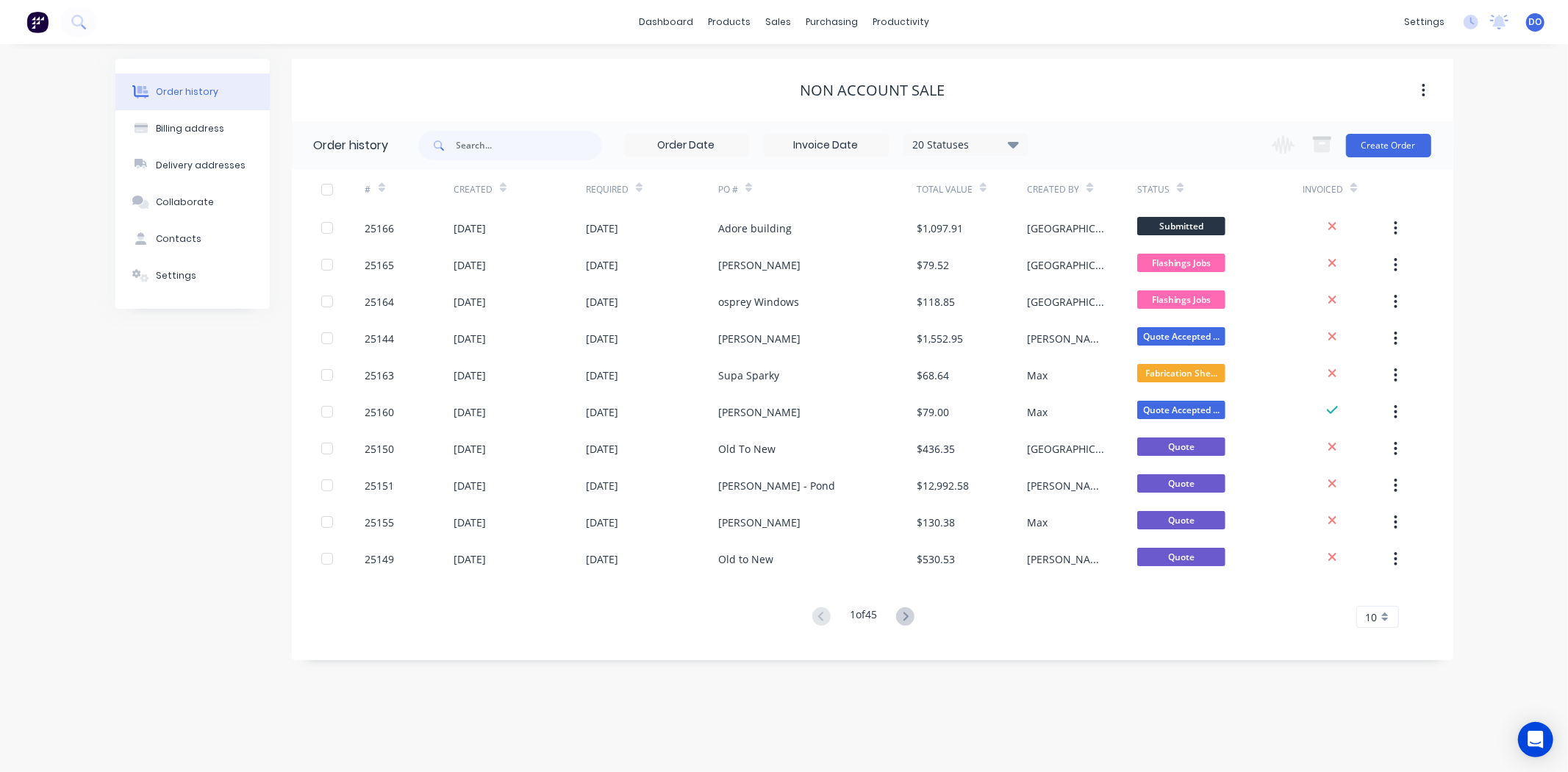
click at [860, 33] on div "dashboard products sales purchasing productivity dashboard products Product Cat…" at bounding box center [784, 22] width 1568 height 44
click at [814, 21] on div "purchasing" at bounding box center [831, 22] width 67 height 22
click at [824, 55] on link "Purchase Orders" at bounding box center [894, 69] width 194 height 29
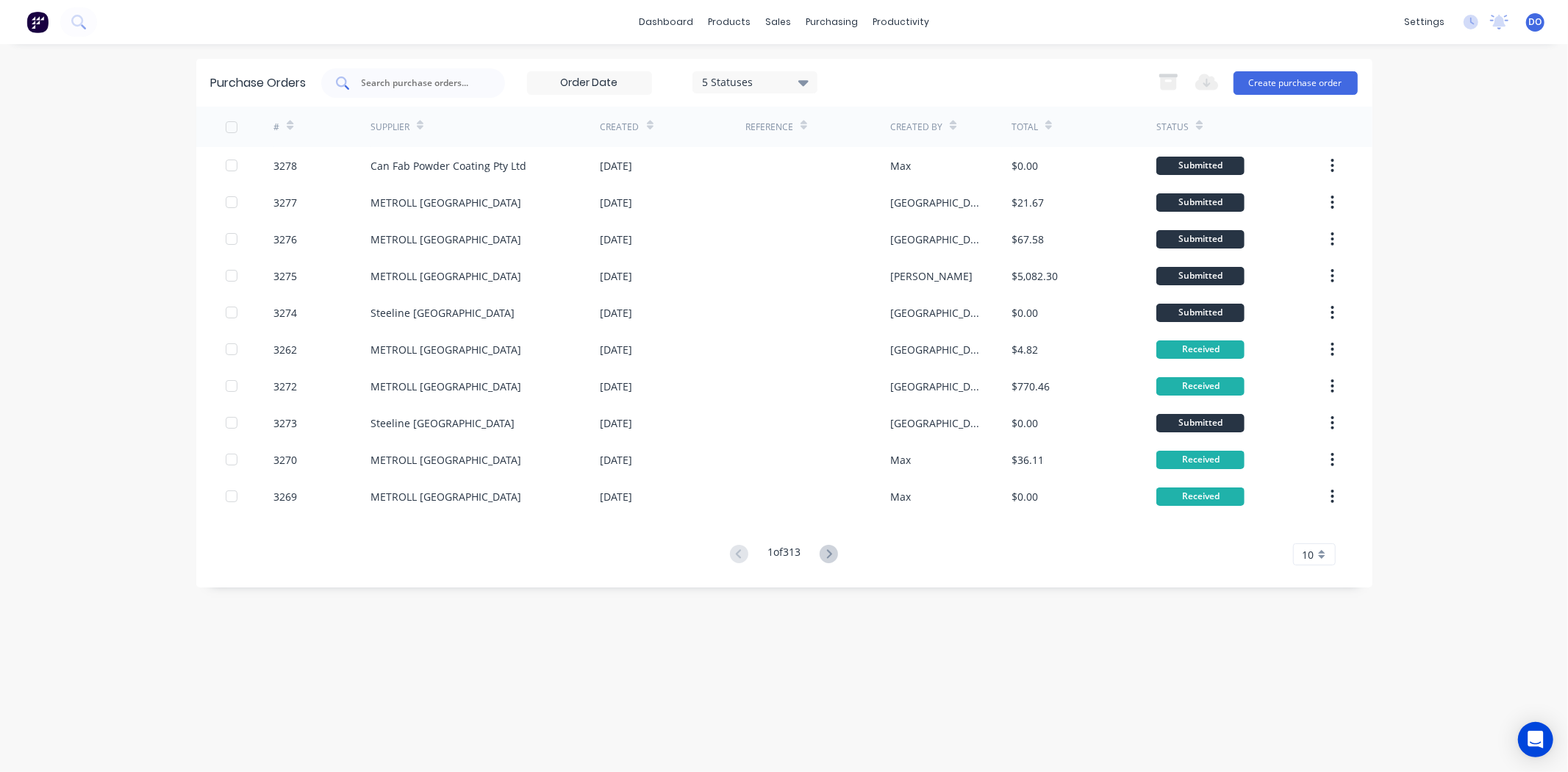
click at [446, 74] on div at bounding box center [413, 83] width 184 height 29
click at [441, 80] on input "text" at bounding box center [422, 84] width 122 height 15
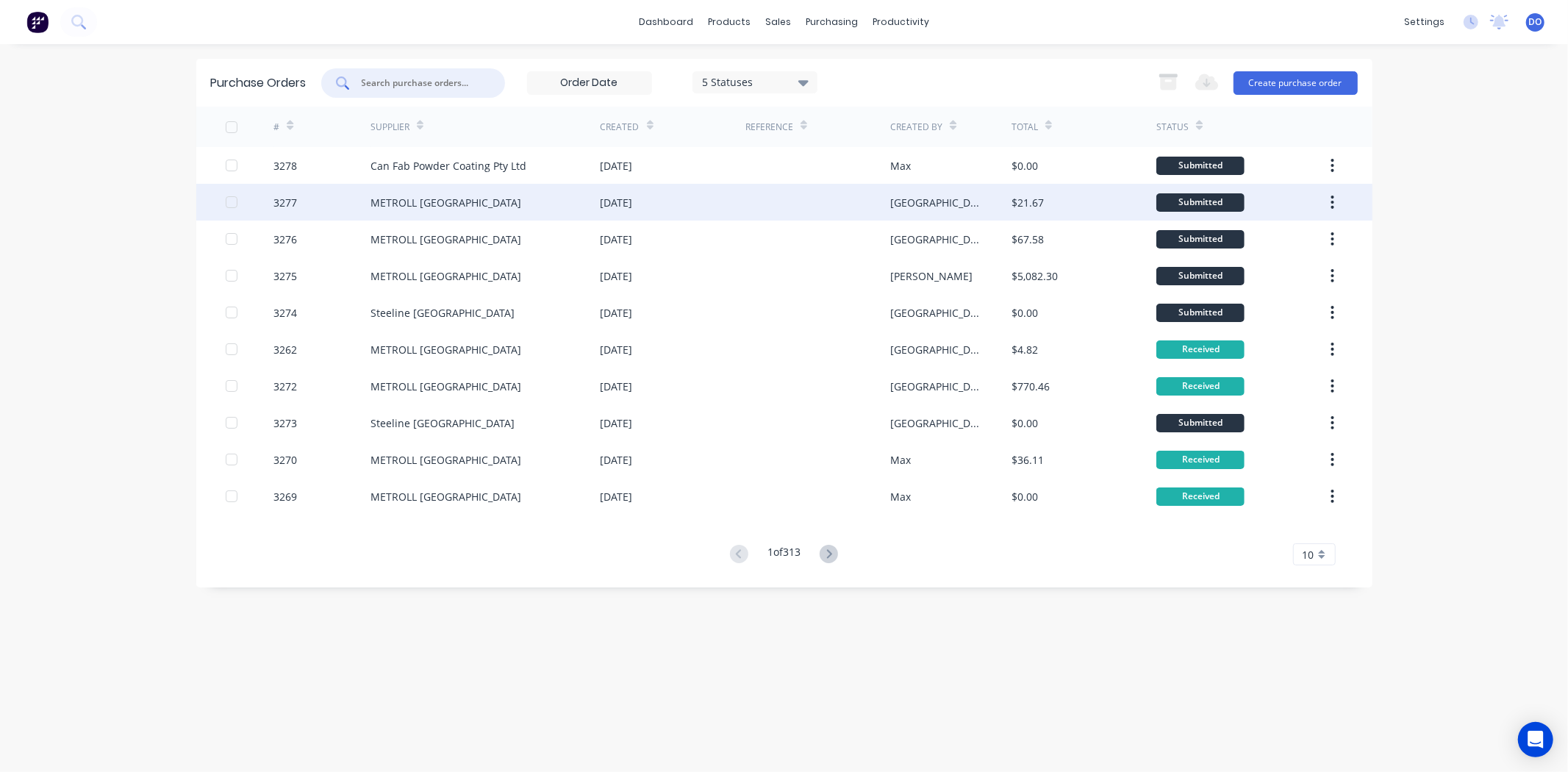
click at [439, 202] on div "METROLL [GEOGRAPHIC_DATA]" at bounding box center [446, 202] width 150 height 15
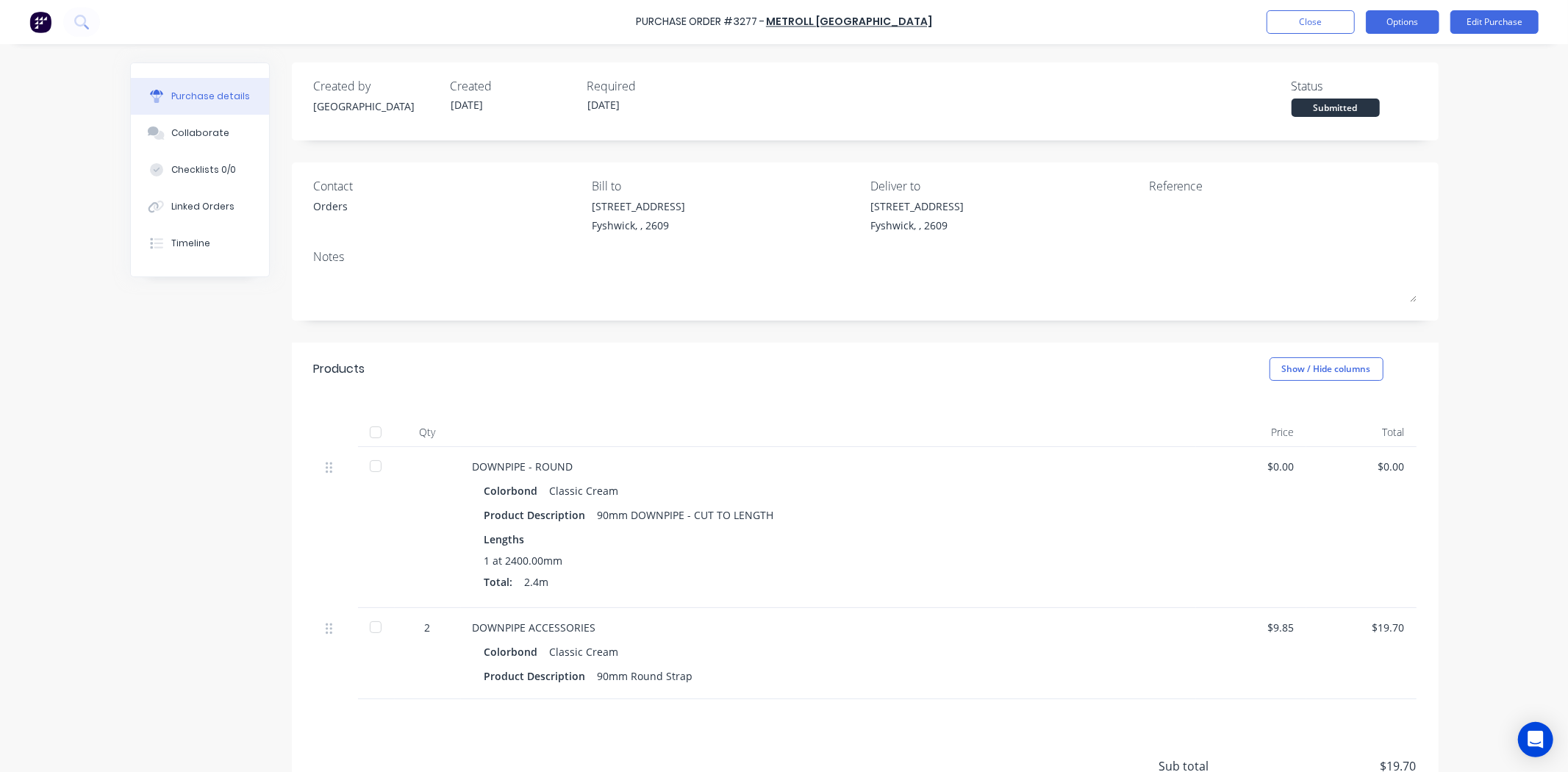
click at [1399, 22] on button "Options" at bounding box center [1402, 22] width 73 height 23
click at [1353, 138] on div "Duplicate" at bounding box center [1369, 147] width 114 height 22
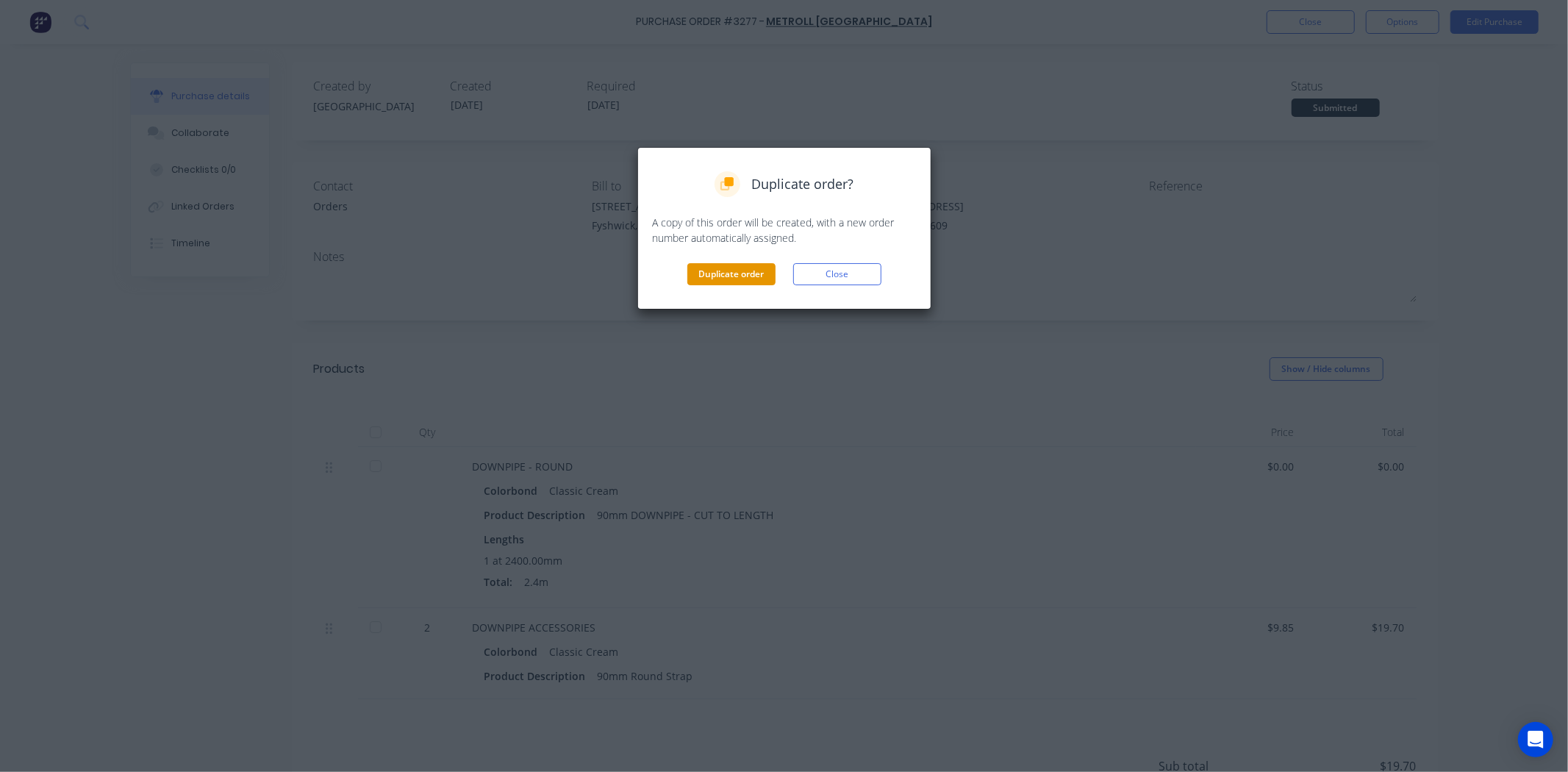
click at [726, 272] on button "Duplicate order" at bounding box center [731, 273] width 88 height 22
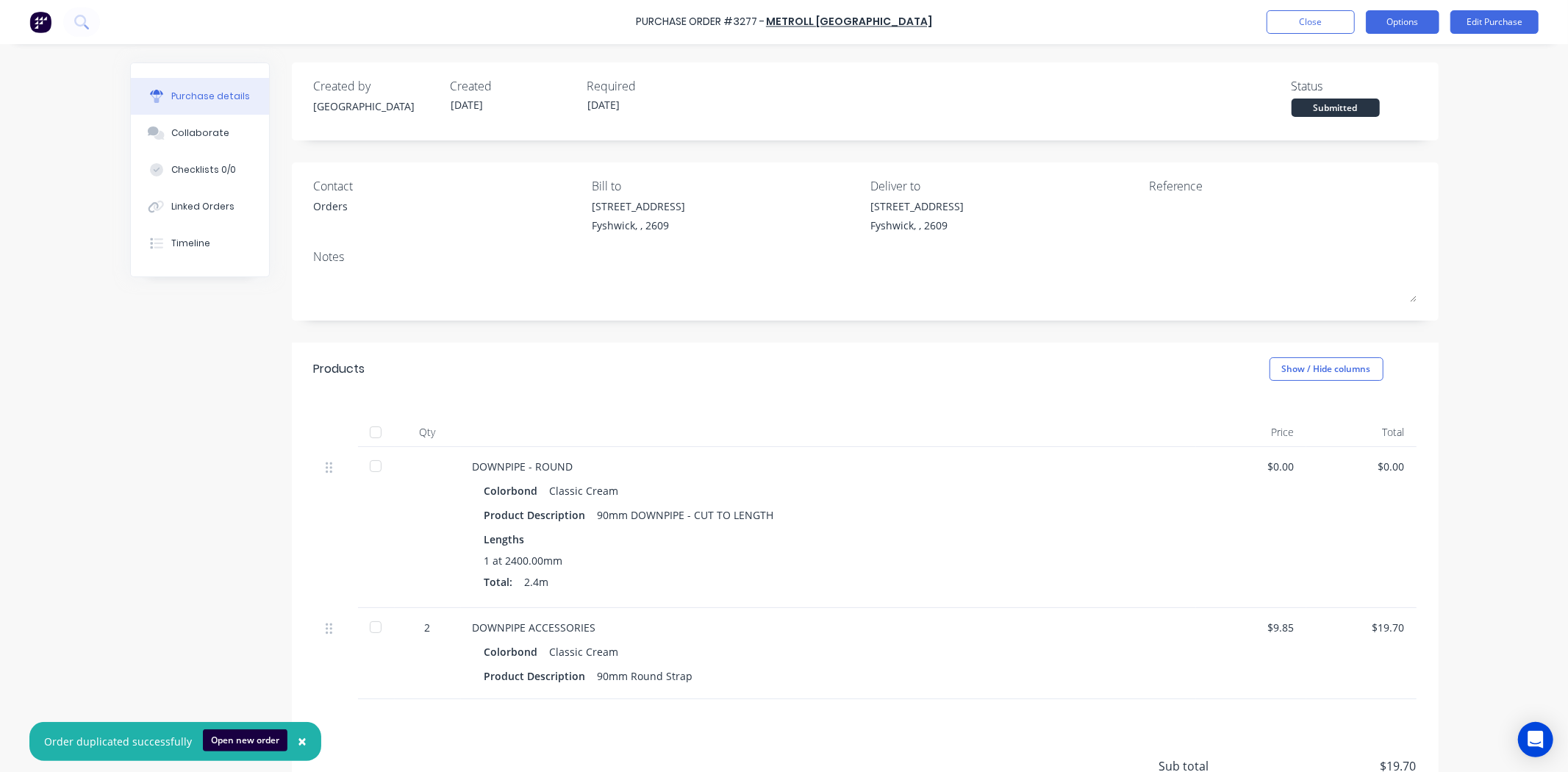
click at [1420, 12] on button "Options" at bounding box center [1402, 22] width 73 height 23
click at [1394, 169] on div "Change supplier" at bounding box center [1369, 178] width 114 height 22
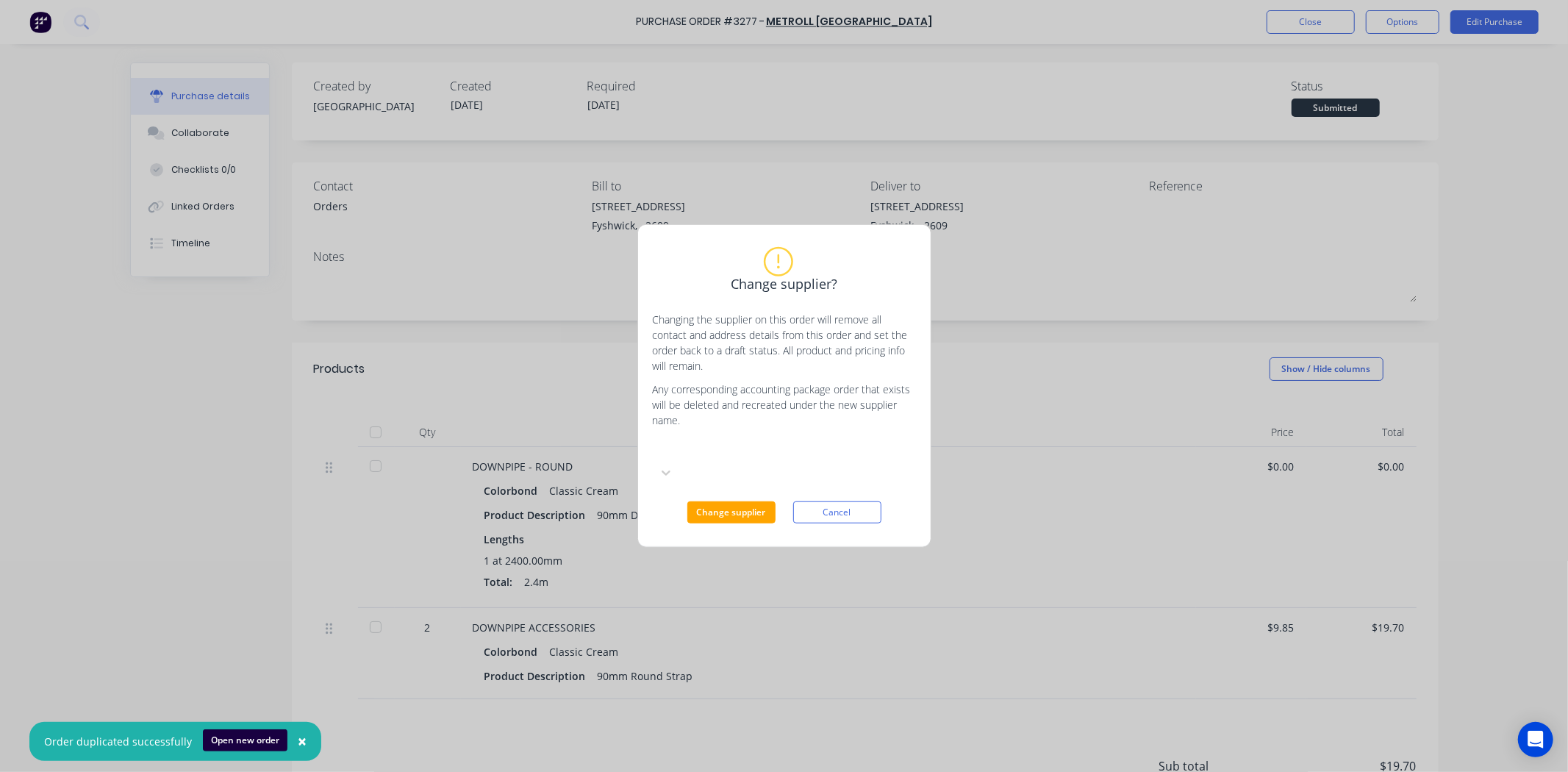
click at [776, 458] on div at bounding box center [762, 451] width 211 height 15
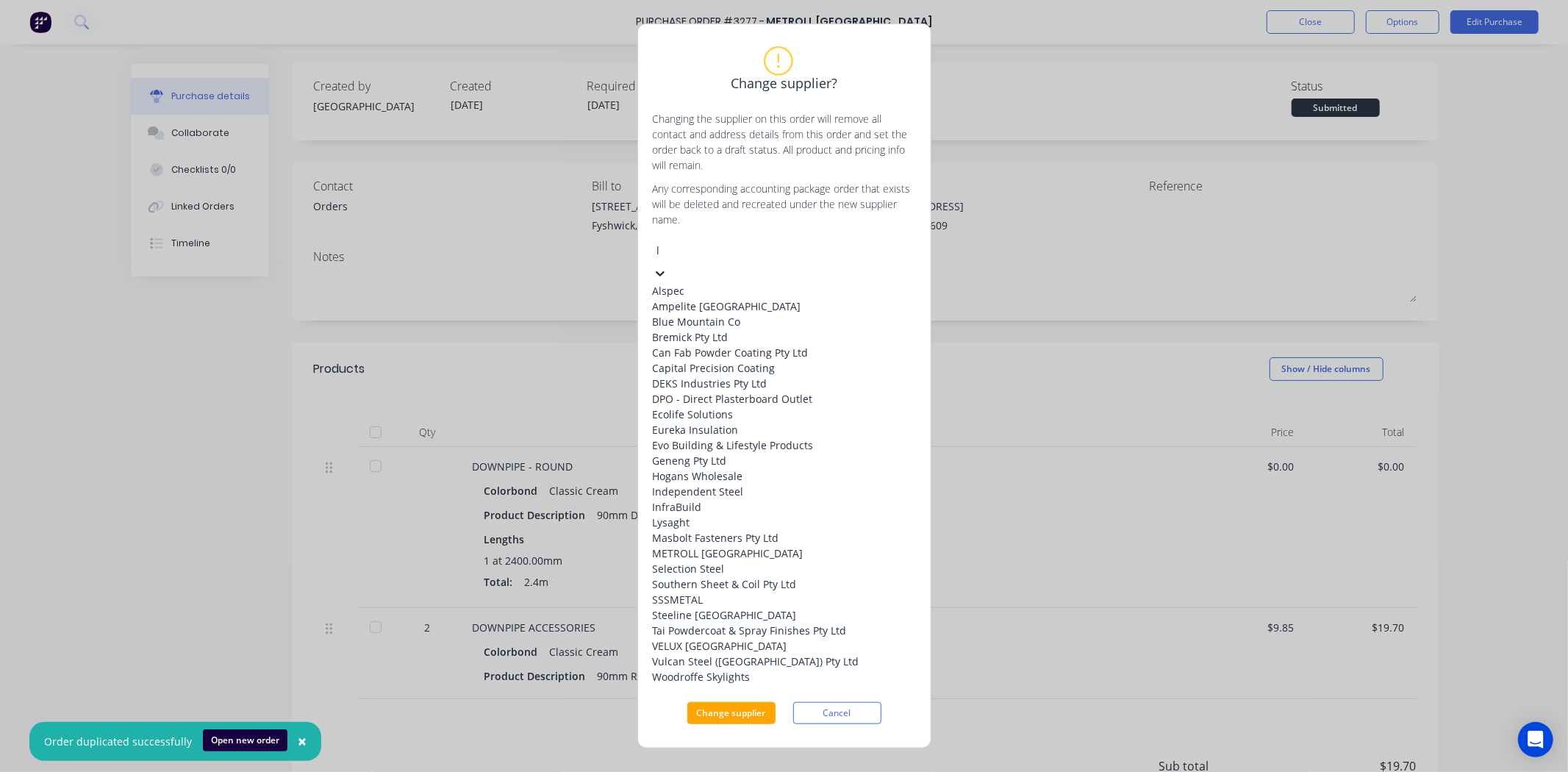
type input "ly"
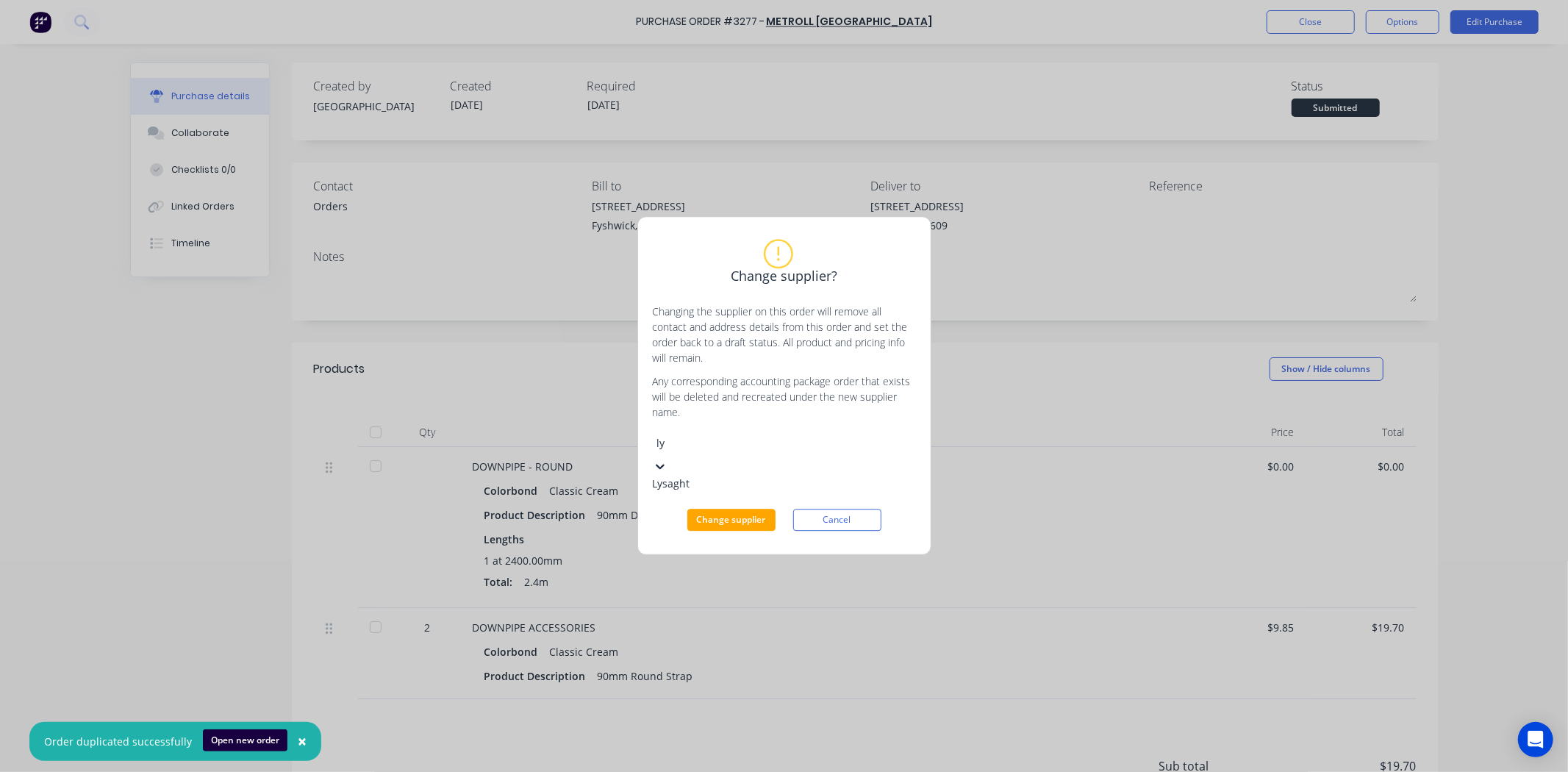
click at [744, 492] on div "Lysaght" at bounding box center [762, 484] width 221 height 15
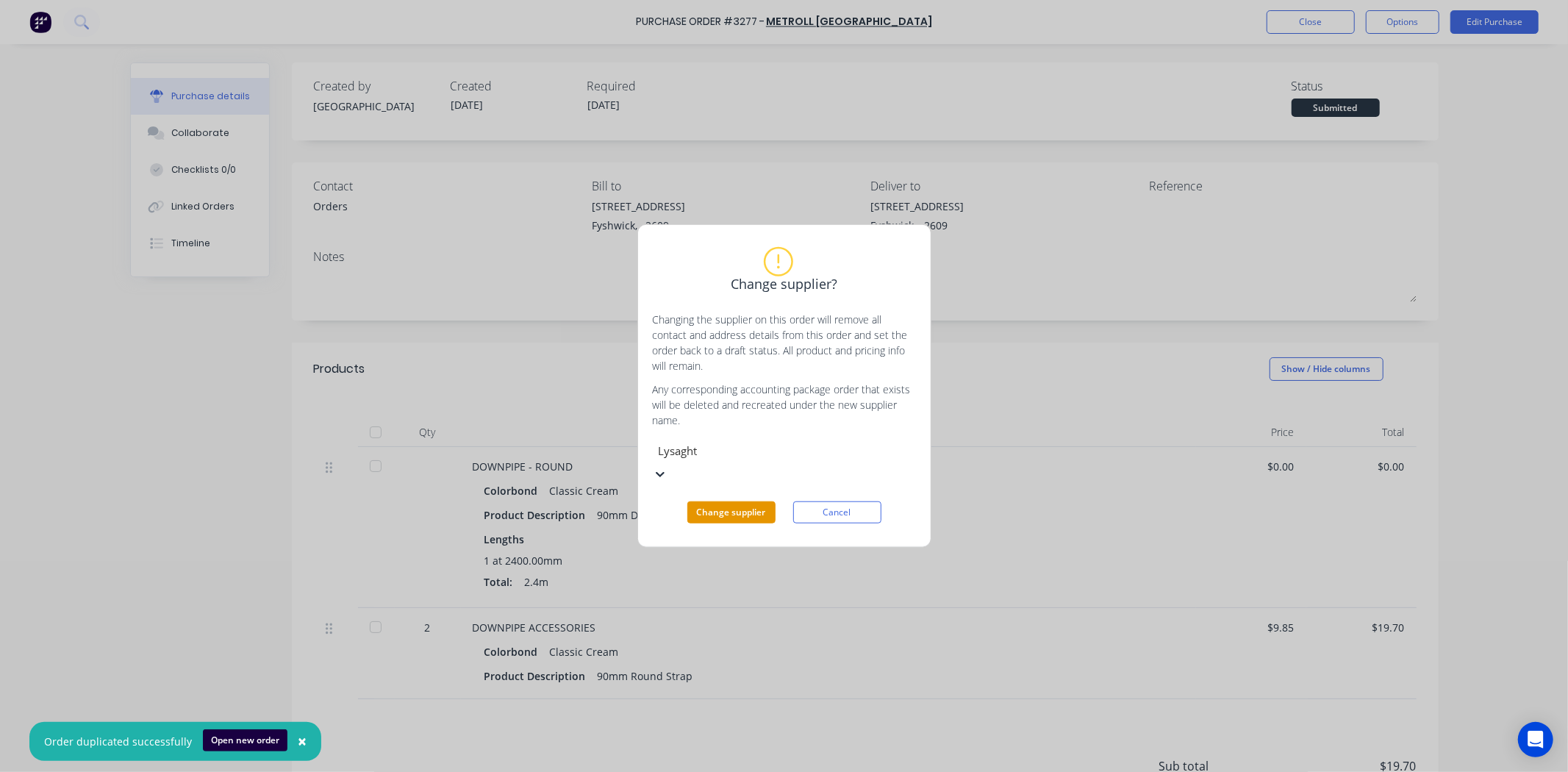
click at [743, 505] on button "Change supplier" at bounding box center [731, 512] width 88 height 22
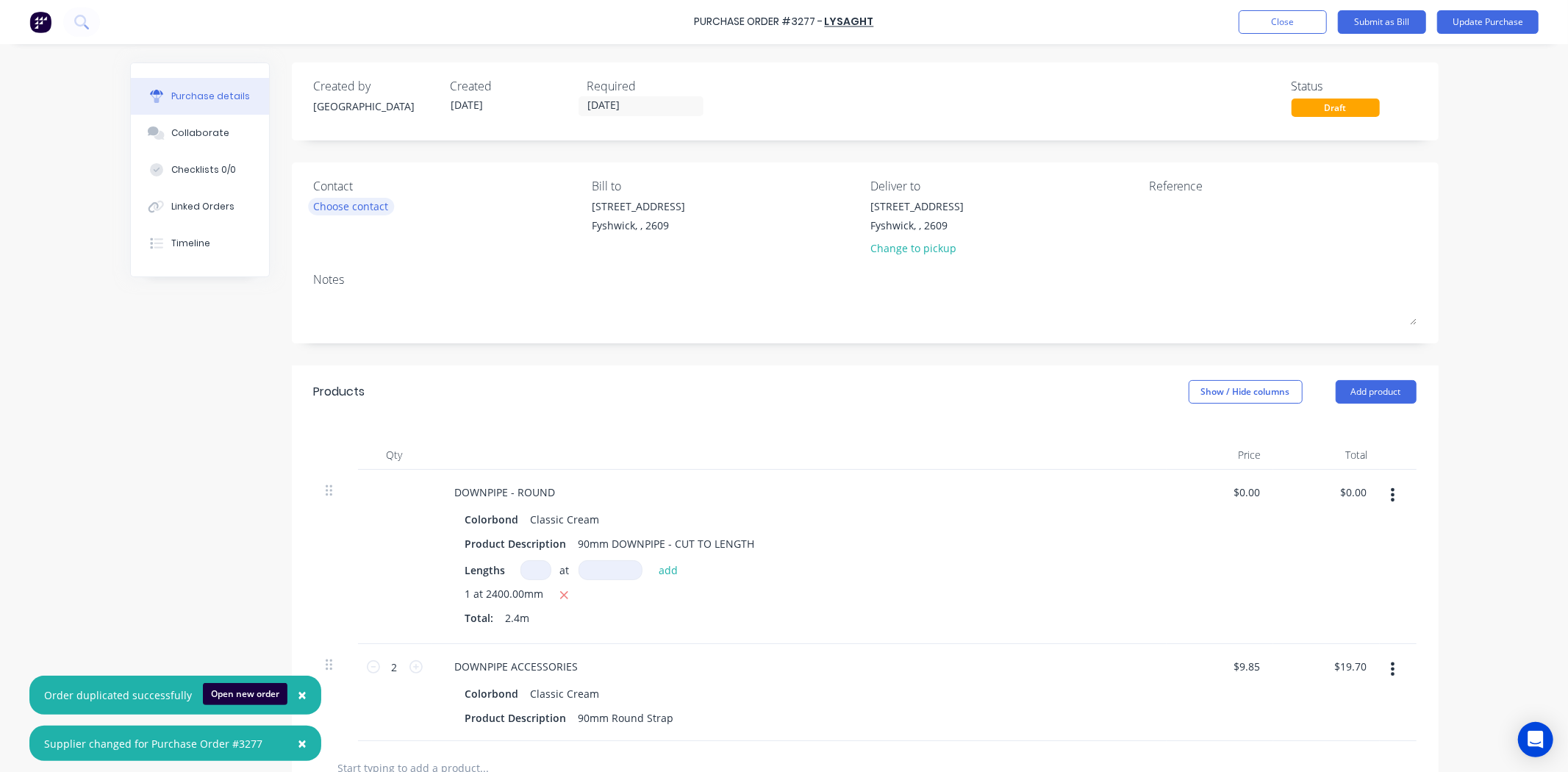
click at [337, 205] on div "Choose contact" at bounding box center [351, 206] width 75 height 15
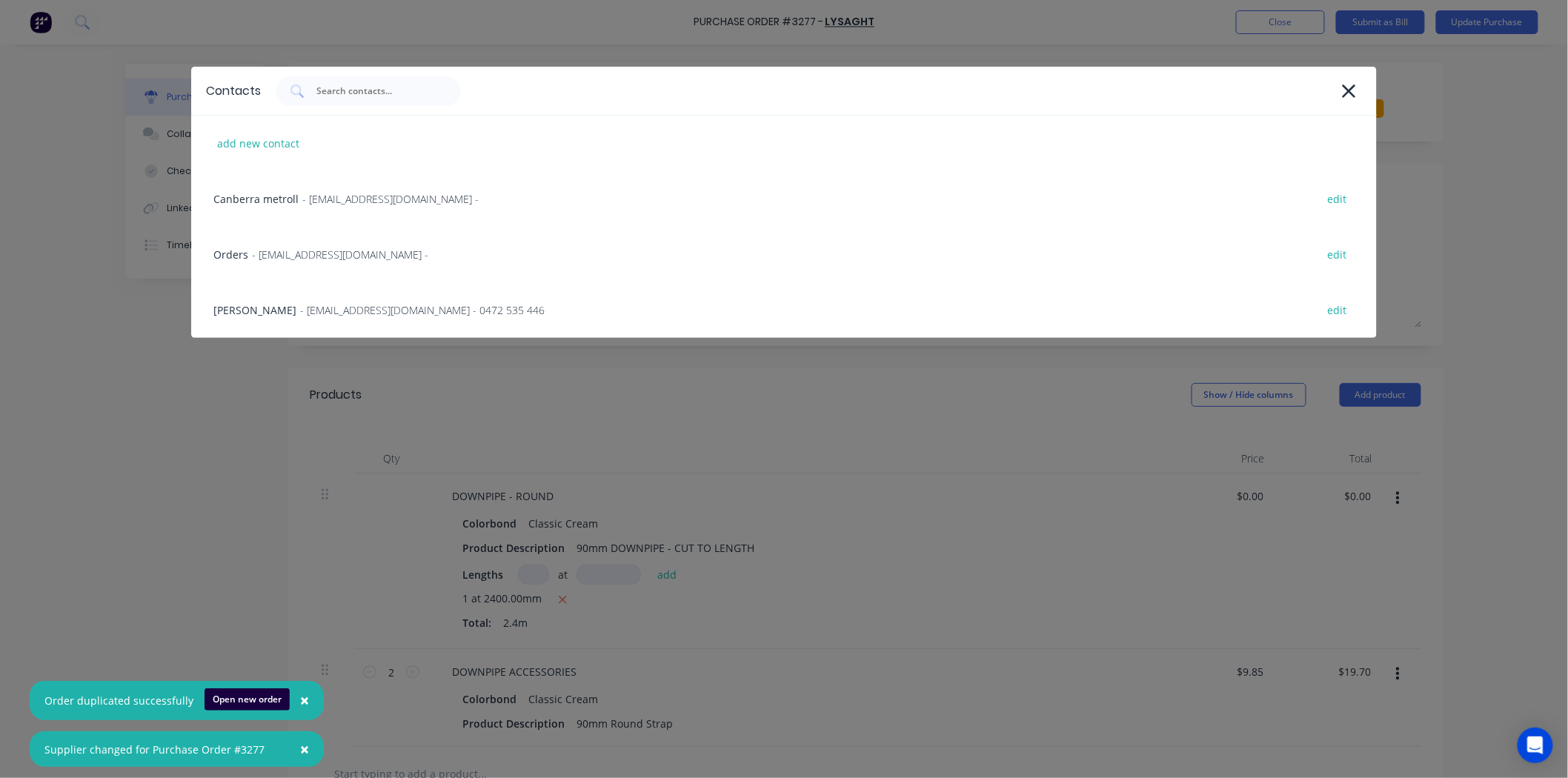
click at [401, 423] on div "Contacts add new contact Canberra metroll - sales@canberra.metroll.com.au - edi…" at bounding box center [784, 389] width 1568 height 778
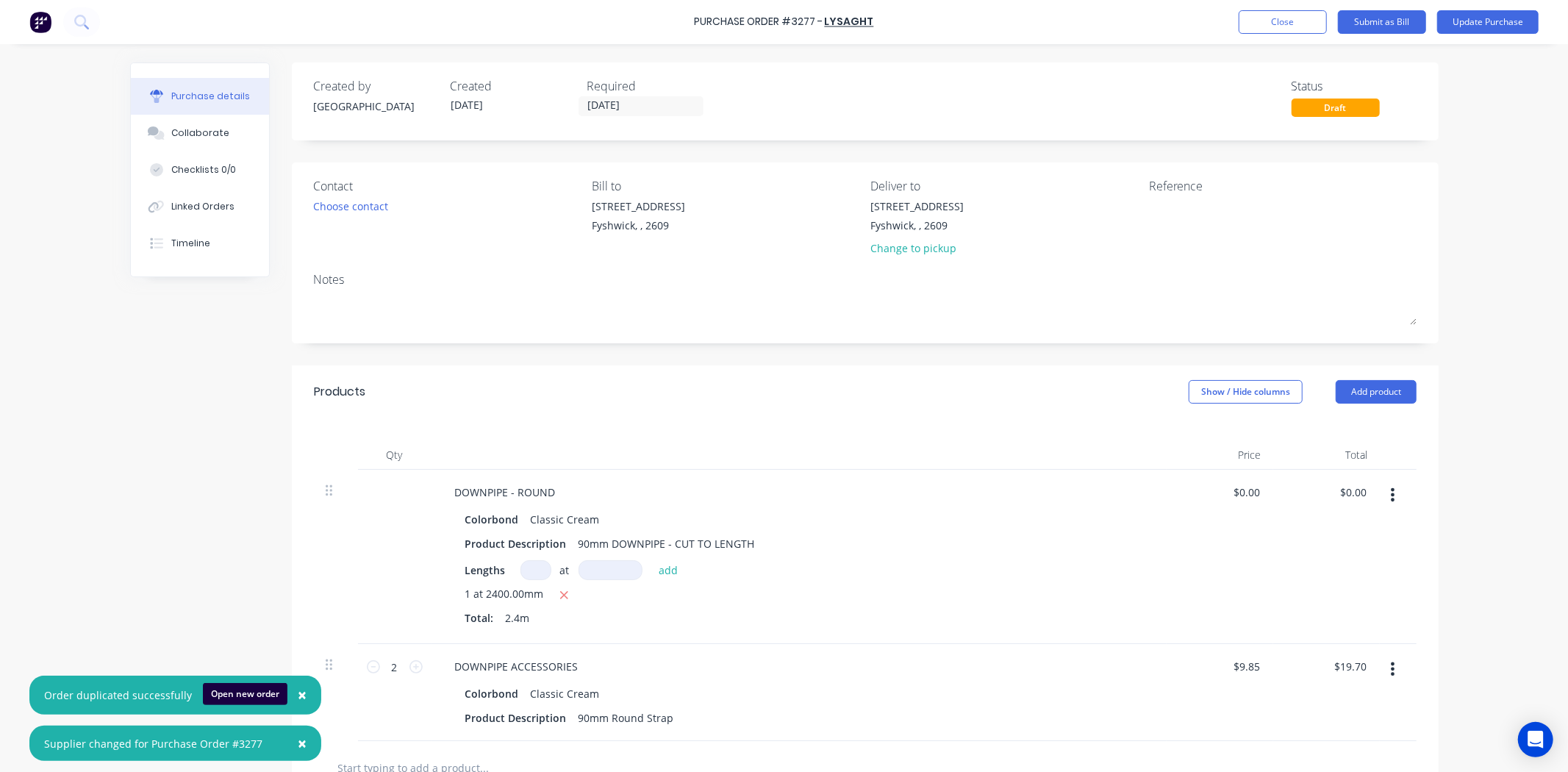
click at [361, 192] on div "Contact" at bounding box center [447, 186] width 268 height 18
click at [361, 198] on div "Choose contact" at bounding box center [351, 206] width 75 height 15
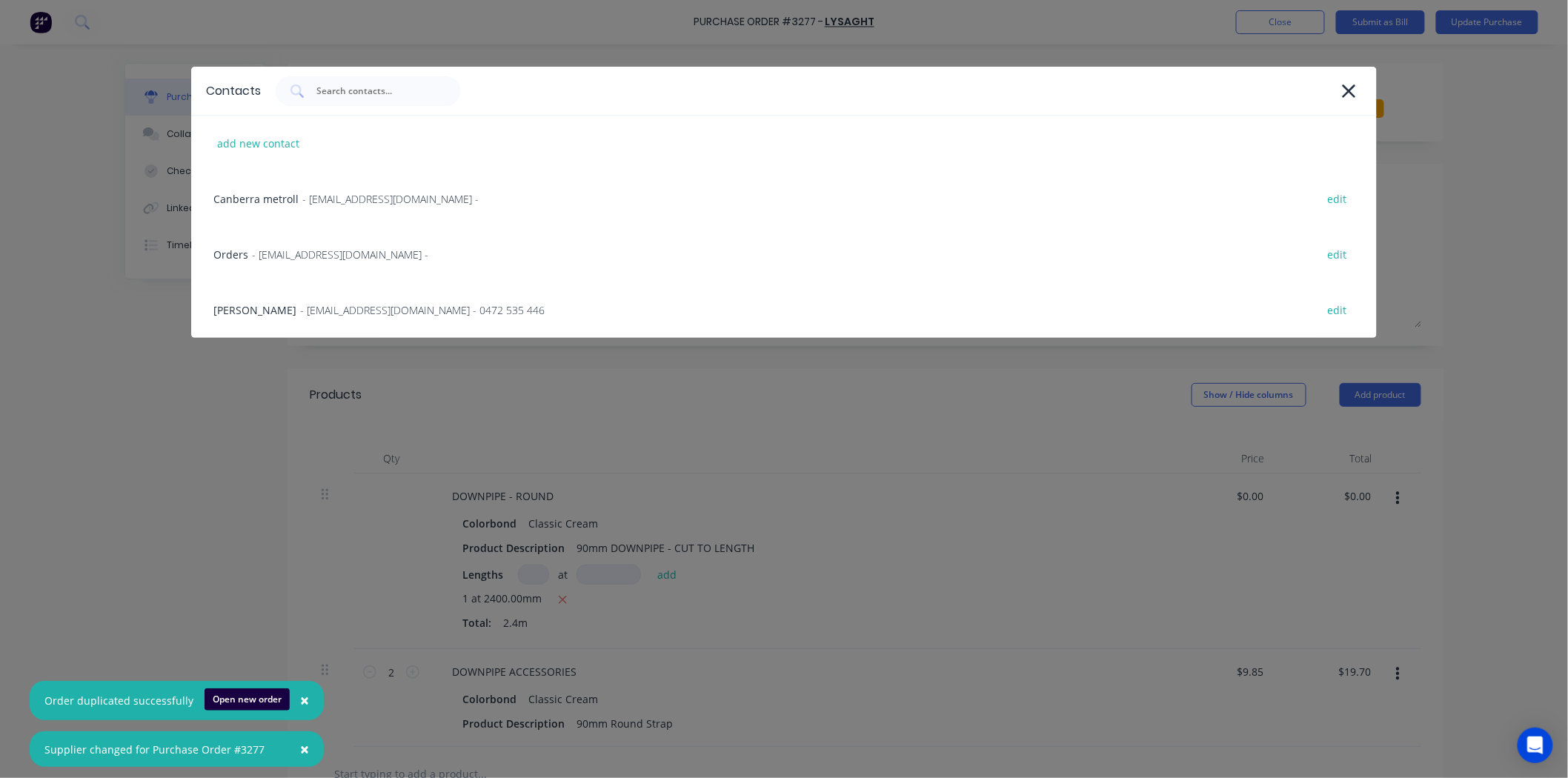
click at [20, 163] on div "Contacts add new contact Canberra metroll - sales@canberra.metroll.com.au - edi…" at bounding box center [784, 389] width 1568 height 778
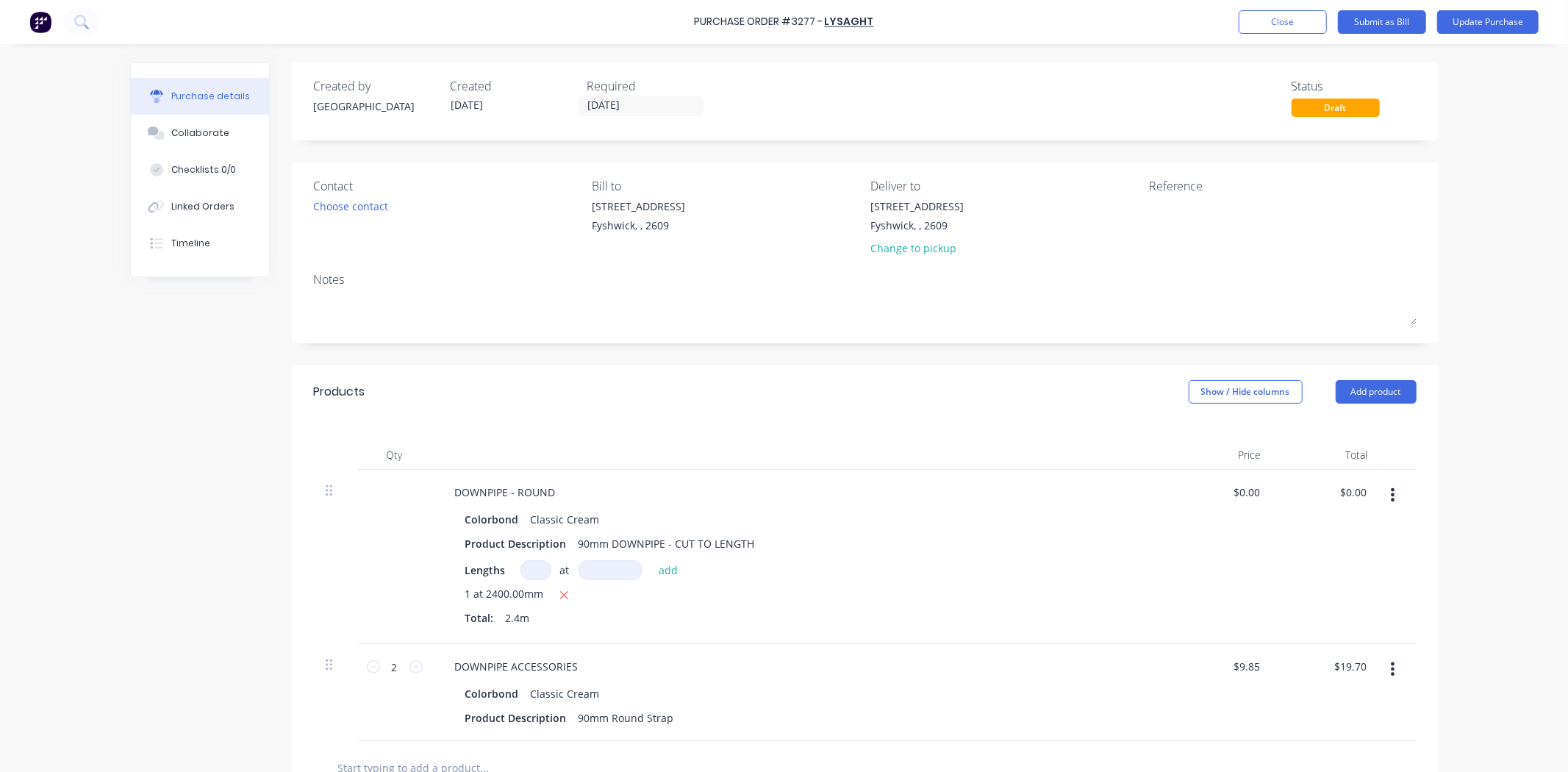
click at [299, 205] on div "Contact Choose contact Bill to 15 Wiluna St Fyshwick, , 2609 Deliver to 15 Wilu…" at bounding box center [865, 253] width 1146 height 181
click at [314, 207] on div "Choose contact" at bounding box center [351, 206] width 75 height 15
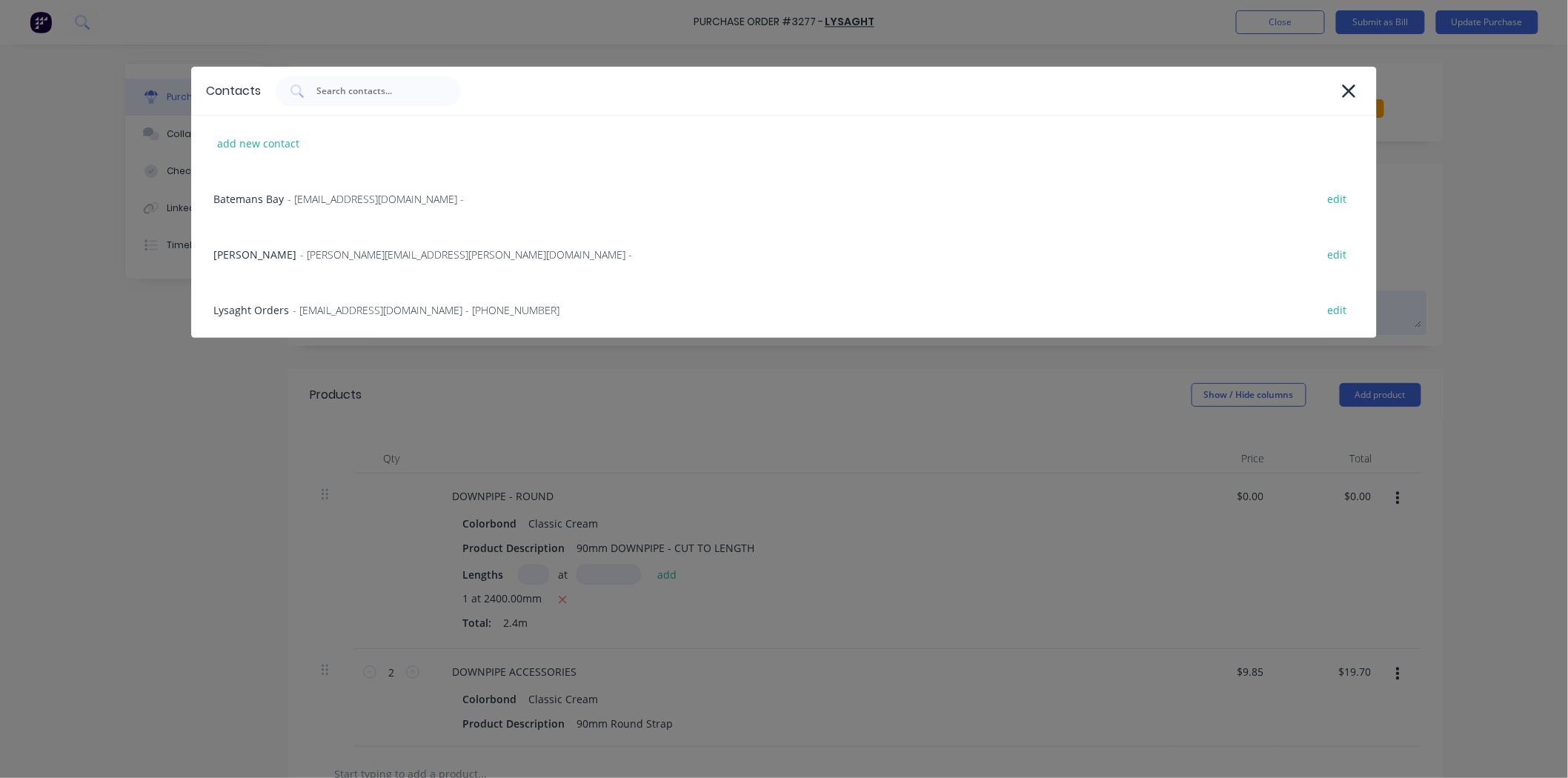
drag, startPoint x: 307, startPoint y: 330, endPoint x: 343, endPoint y: 322, distance: 36.9
click at [307, 331] on div "Lysaght Orders - cansales@lysaght.com - (02) 6299 1861 edit" at bounding box center [784, 309] width 1185 height 56
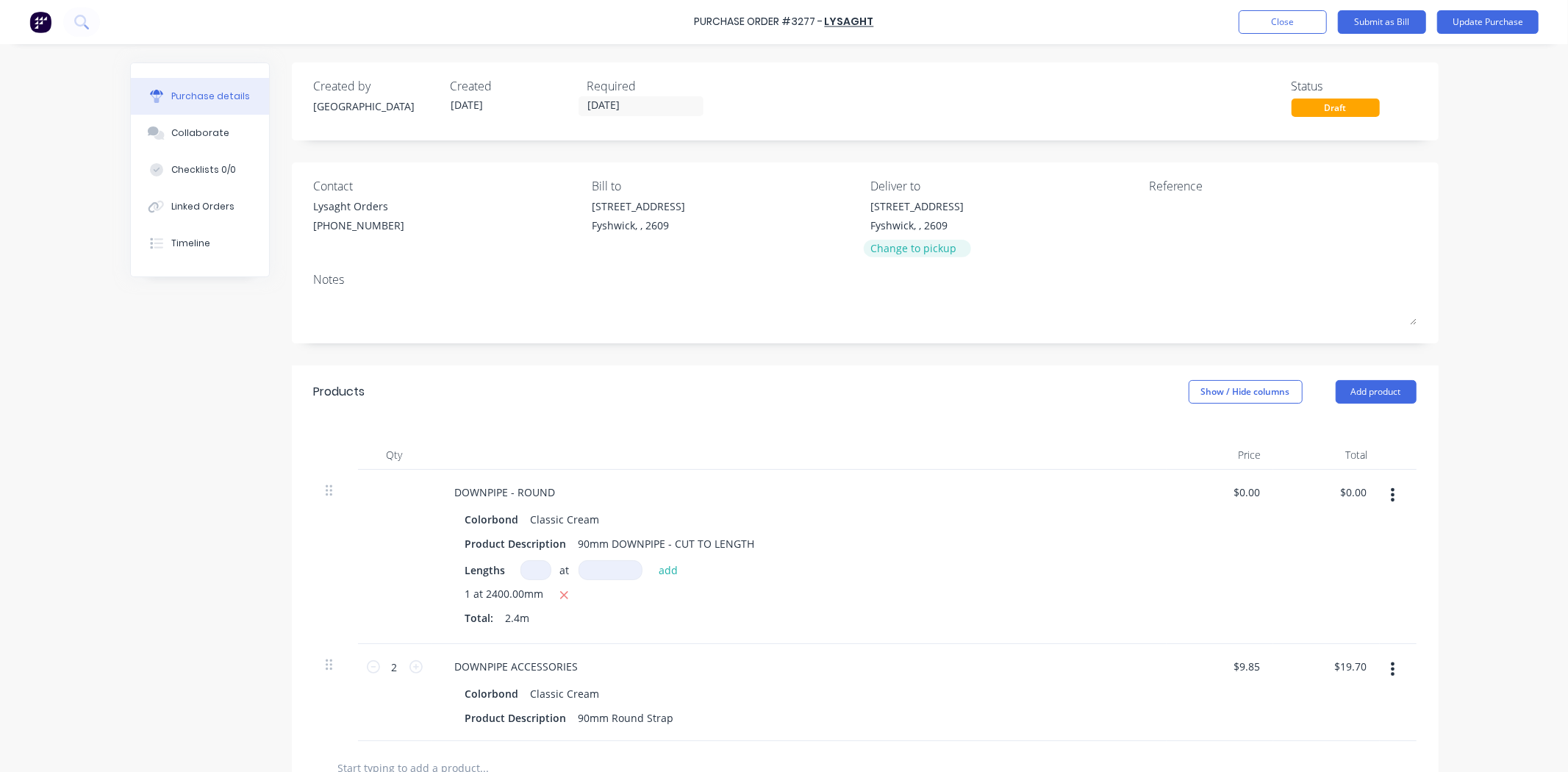
click at [945, 248] on div "Change to pickup" at bounding box center [916, 248] width 93 height 15
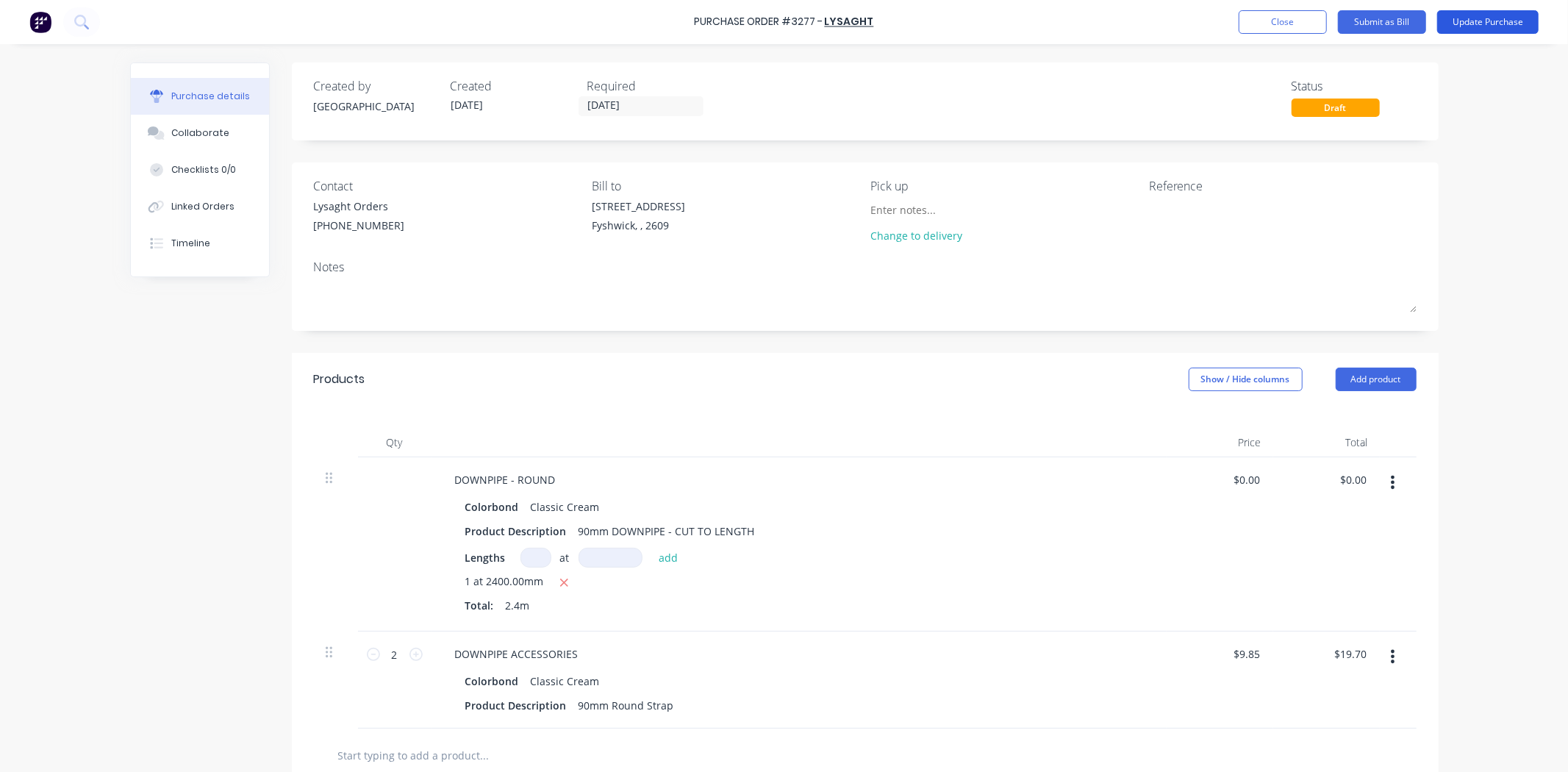
click at [1508, 23] on button "Update Purchase" at bounding box center [1487, 22] width 101 height 23
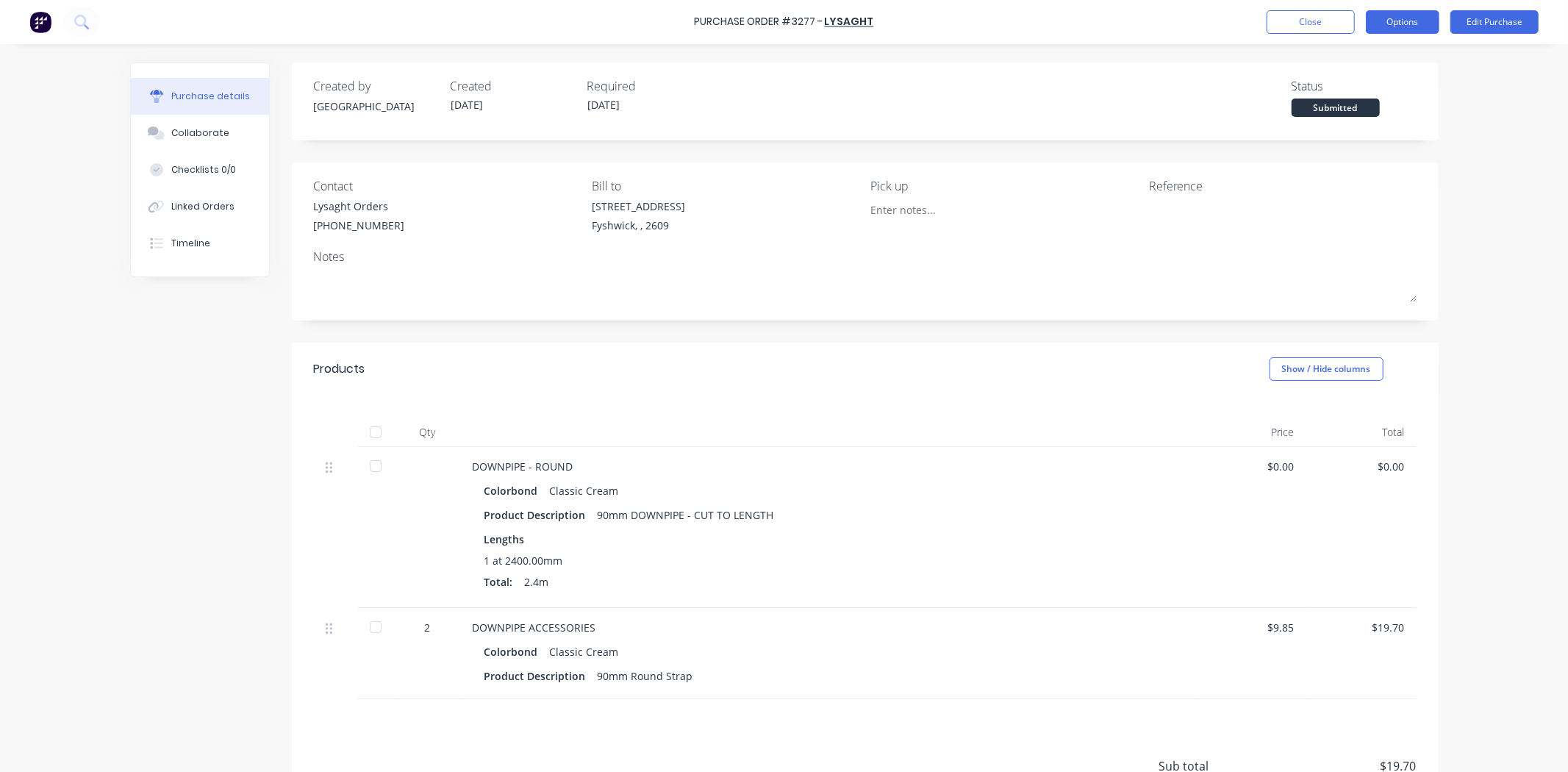
click at [1392, 30] on button "Options" at bounding box center [1402, 22] width 73 height 23
click at [1360, 63] on div "Print / Email" at bounding box center [1369, 59] width 114 height 22
click at [1357, 122] on div "Without pricing" at bounding box center [1369, 118] width 114 height 22
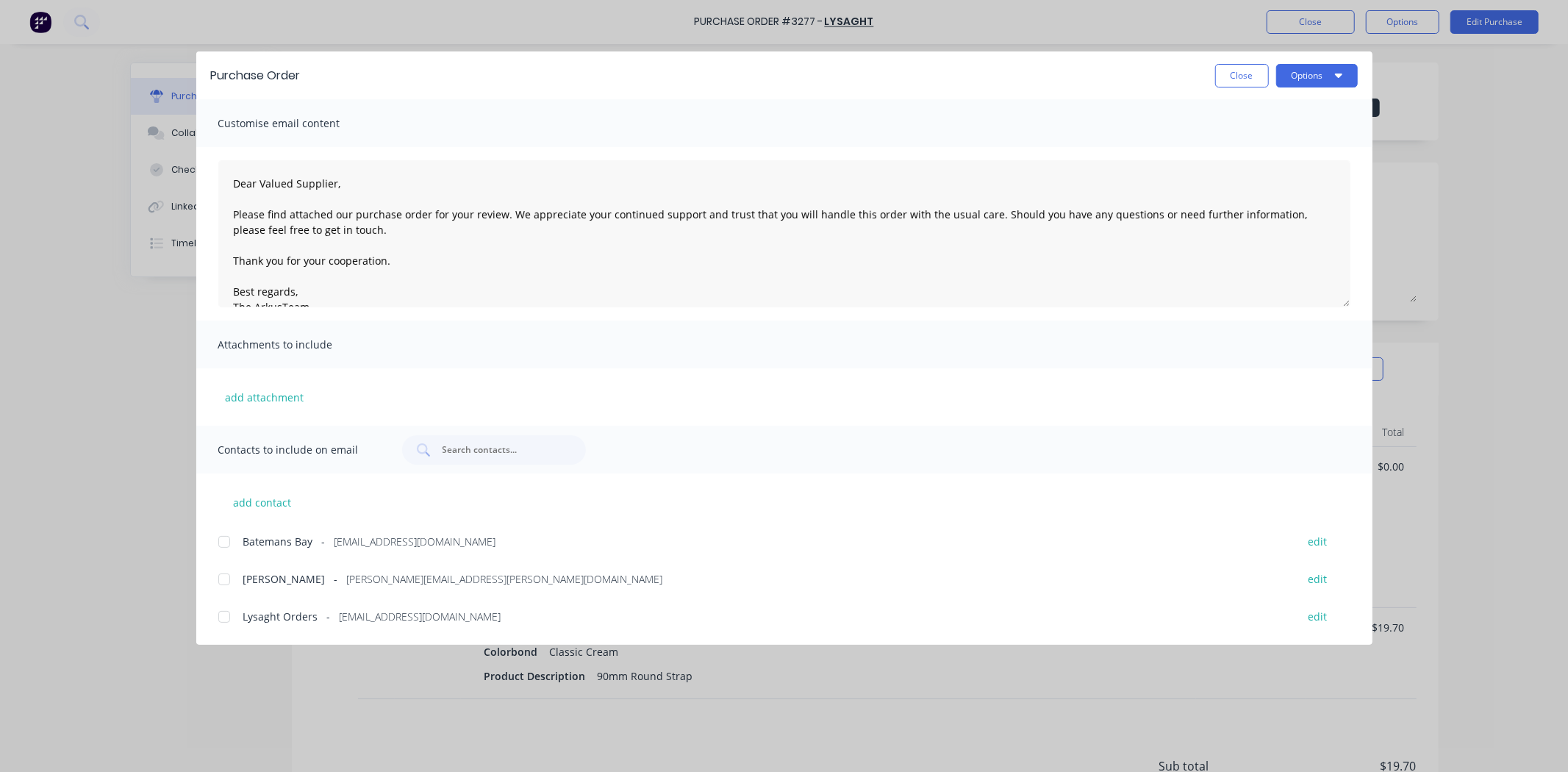
click at [225, 619] on div at bounding box center [223, 616] width 29 height 29
click at [1312, 78] on button "Options" at bounding box center [1316, 75] width 82 height 23
click at [1273, 164] on div "Email" at bounding box center [1287, 171] width 114 height 22
click at [1252, 70] on button "Close" at bounding box center [1241, 75] width 54 height 23
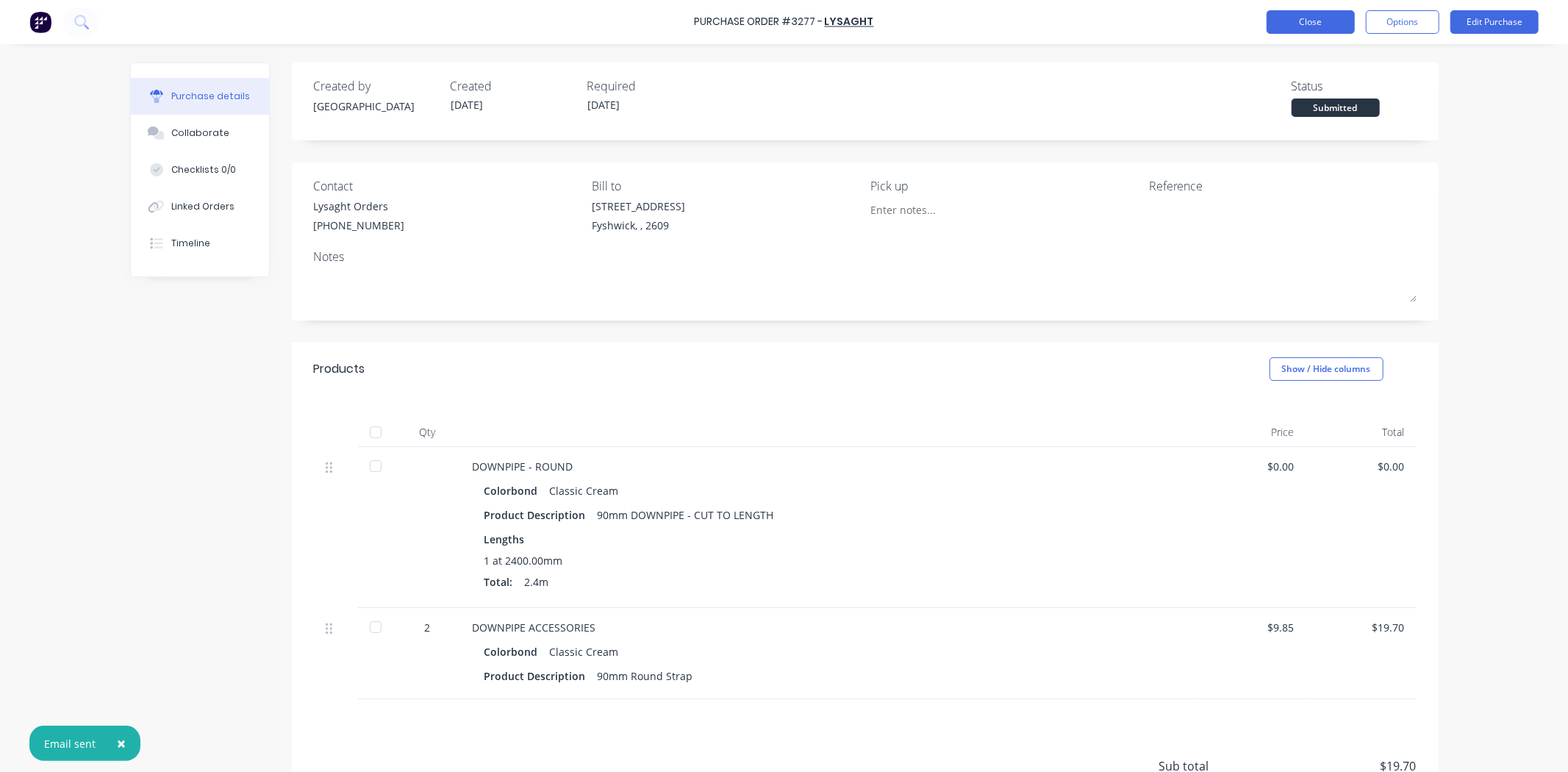
click at [1297, 23] on button "Close" at bounding box center [1311, 22] width 88 height 23
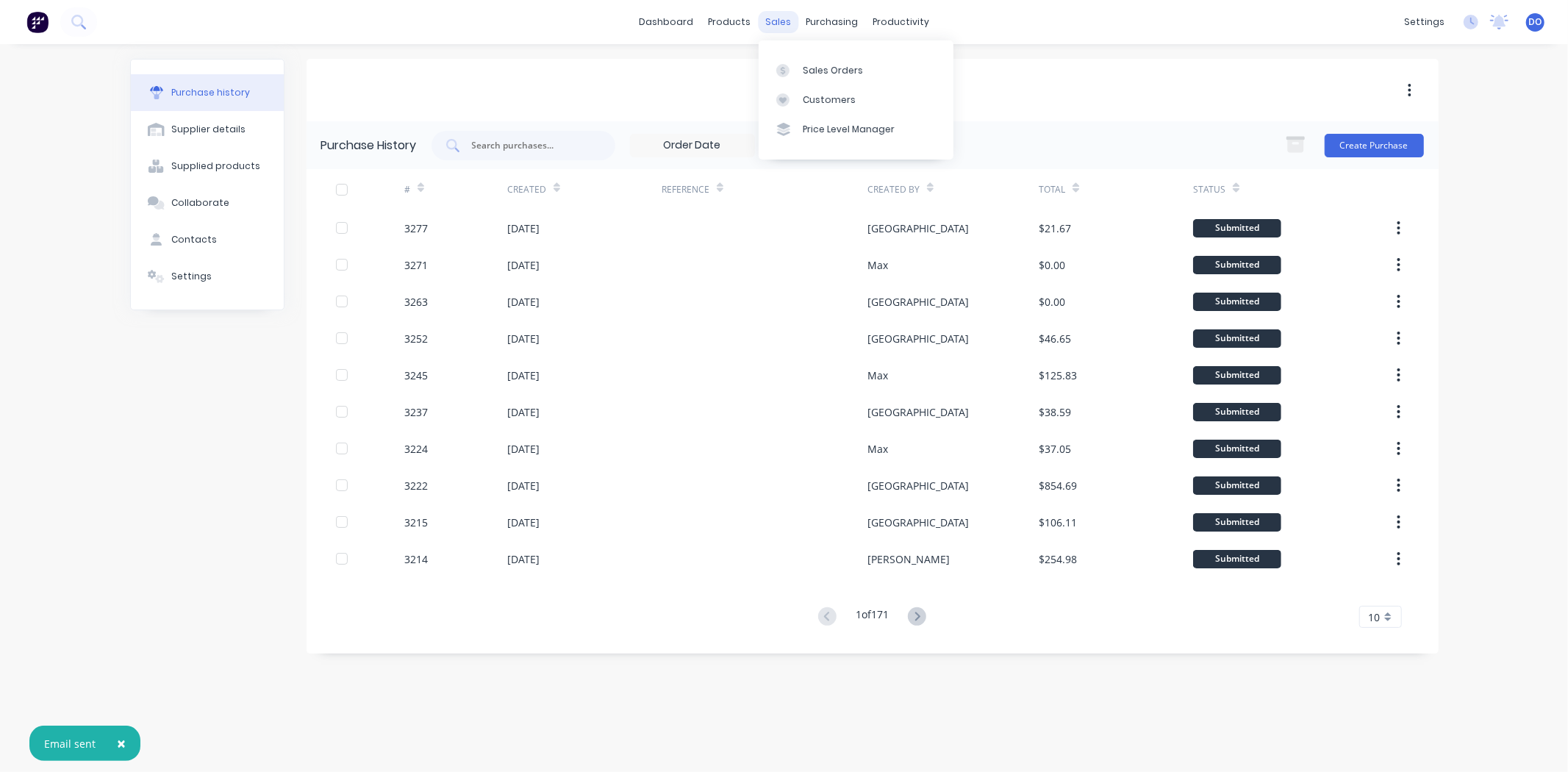
click at [767, 17] on div "sales" at bounding box center [777, 22] width 40 height 22
click at [803, 65] on div "Sales Orders" at bounding box center [833, 70] width 60 height 13
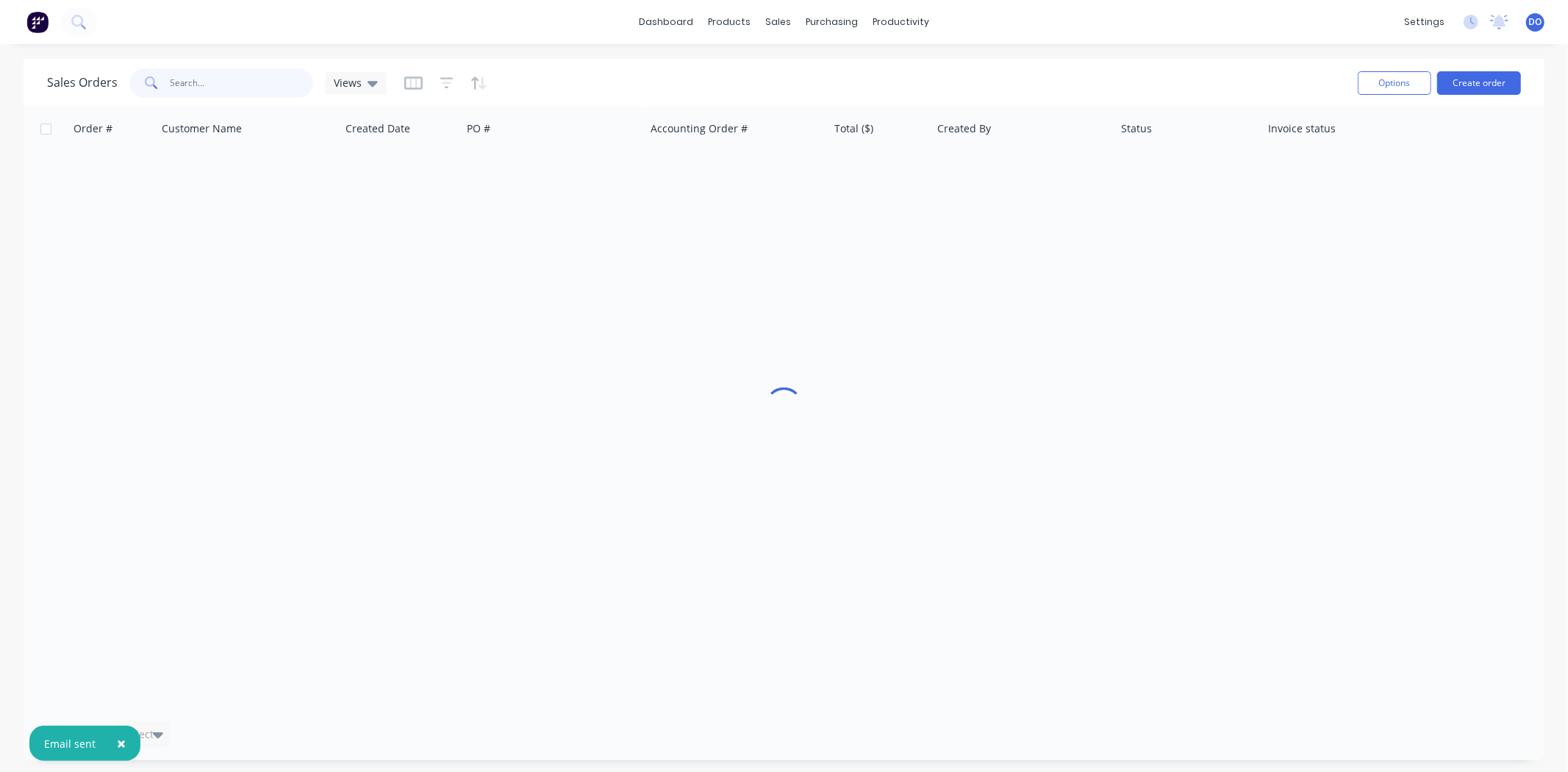
click at [245, 85] on input "text" at bounding box center [242, 83] width 144 height 29
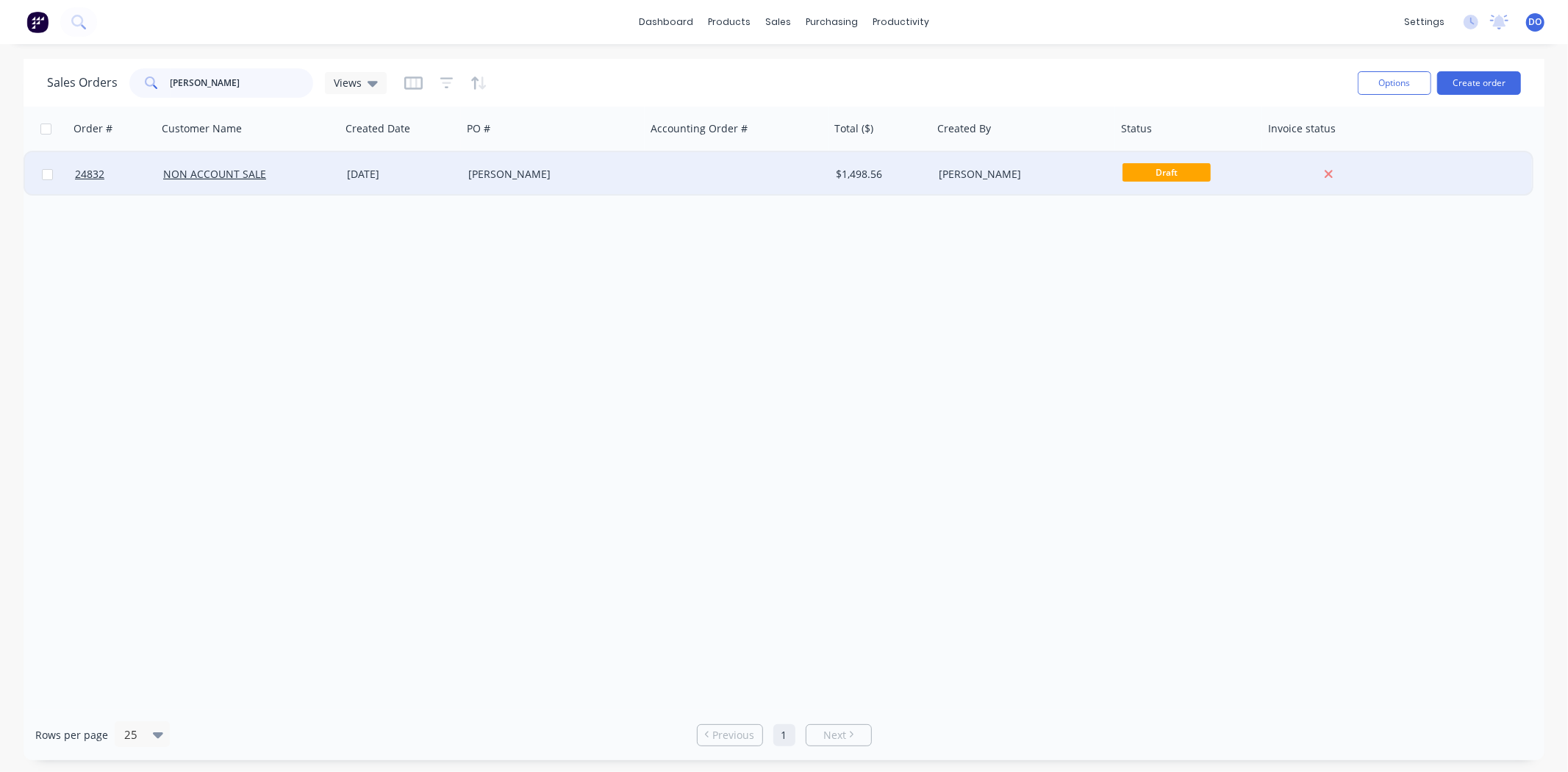
type input "david white"
click at [368, 175] on div "04 Sep 2025" at bounding box center [401, 175] width 110 height 15
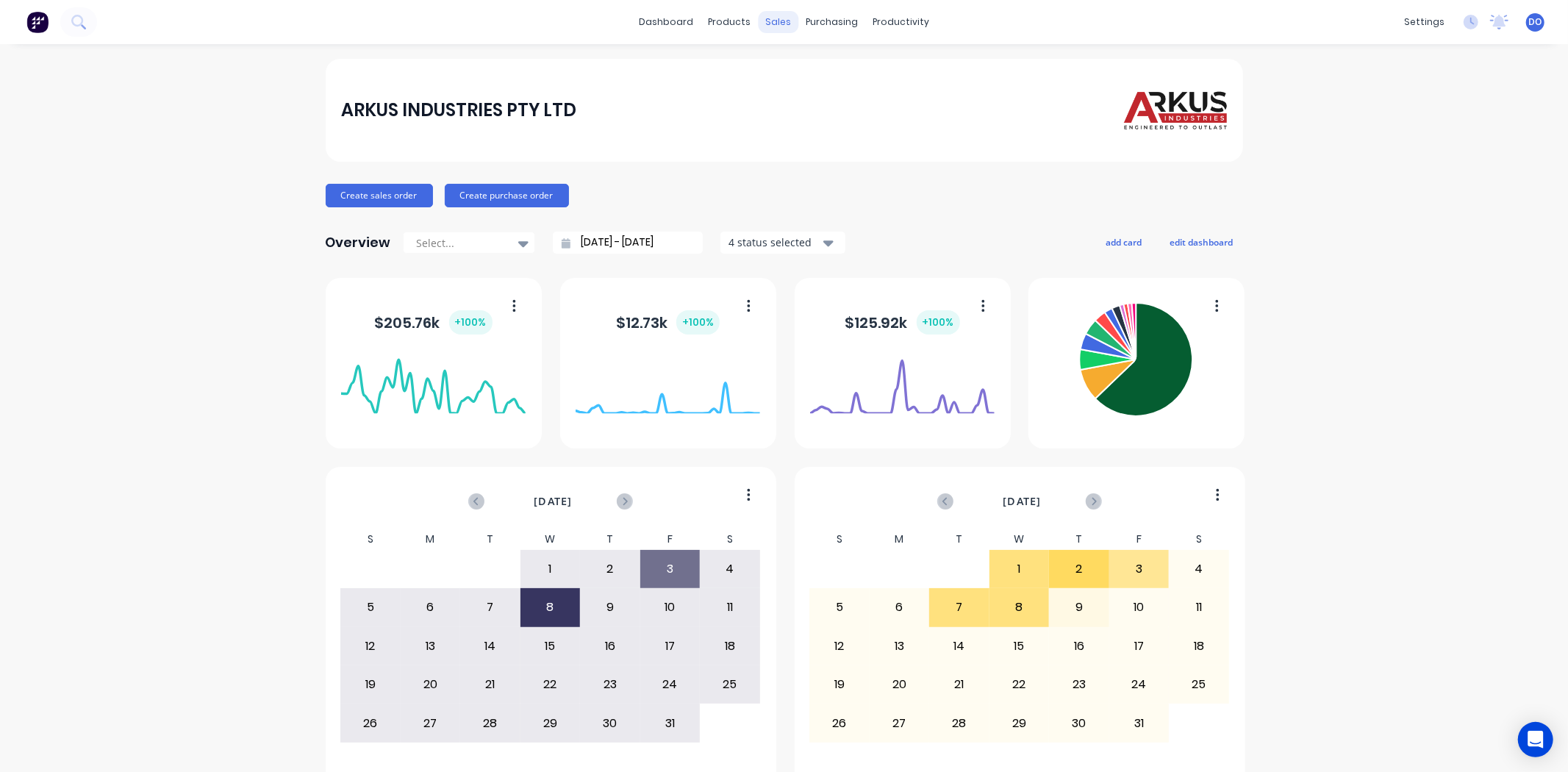
click at [779, 29] on div "sales" at bounding box center [777, 22] width 40 height 22
click at [787, 62] on link "Sales Orders" at bounding box center [850, 69] width 194 height 29
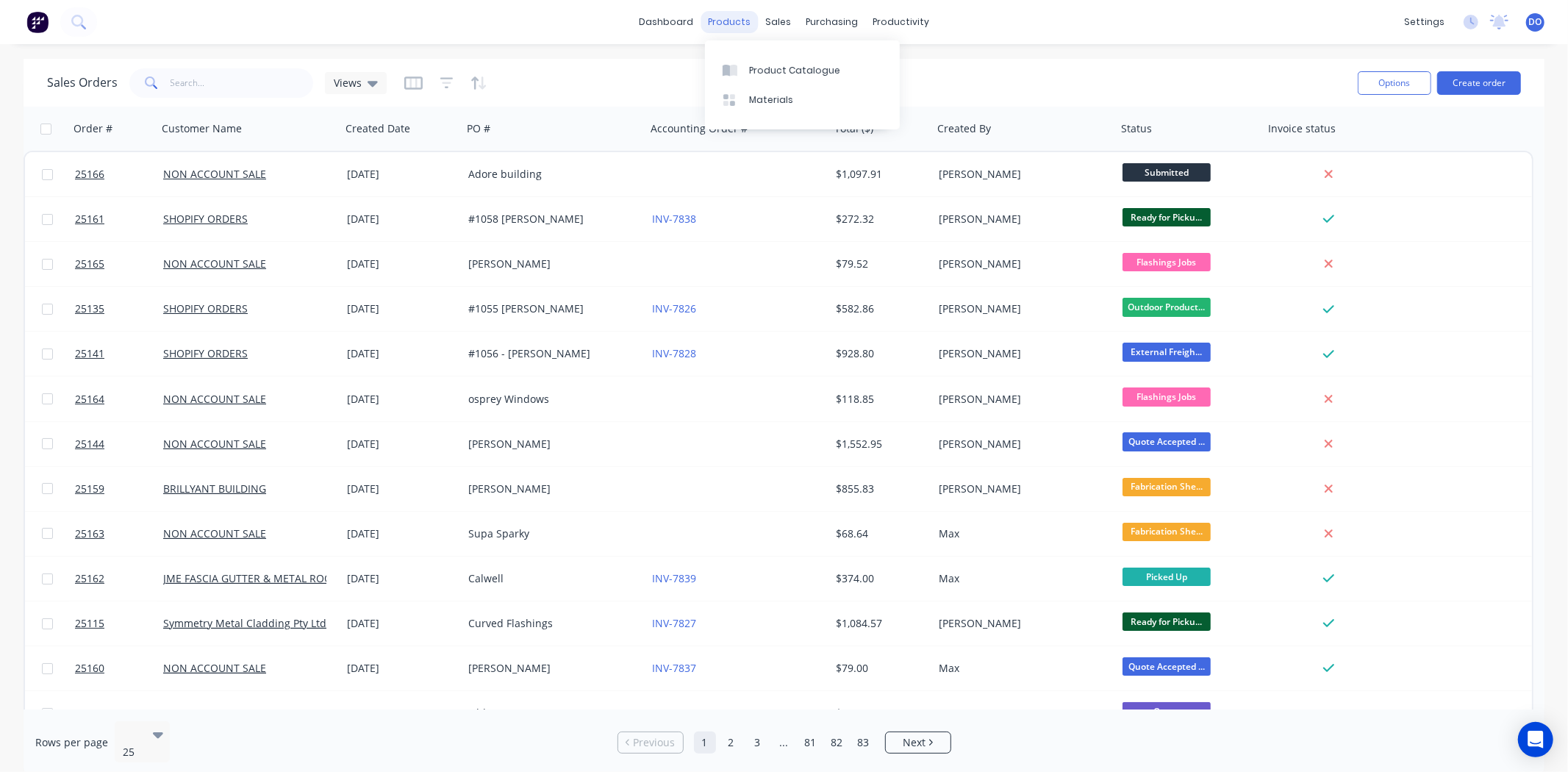
click at [730, 27] on div "products" at bounding box center [729, 22] width 57 height 22
click at [753, 75] on div "Product Catalogue" at bounding box center [794, 70] width 91 height 13
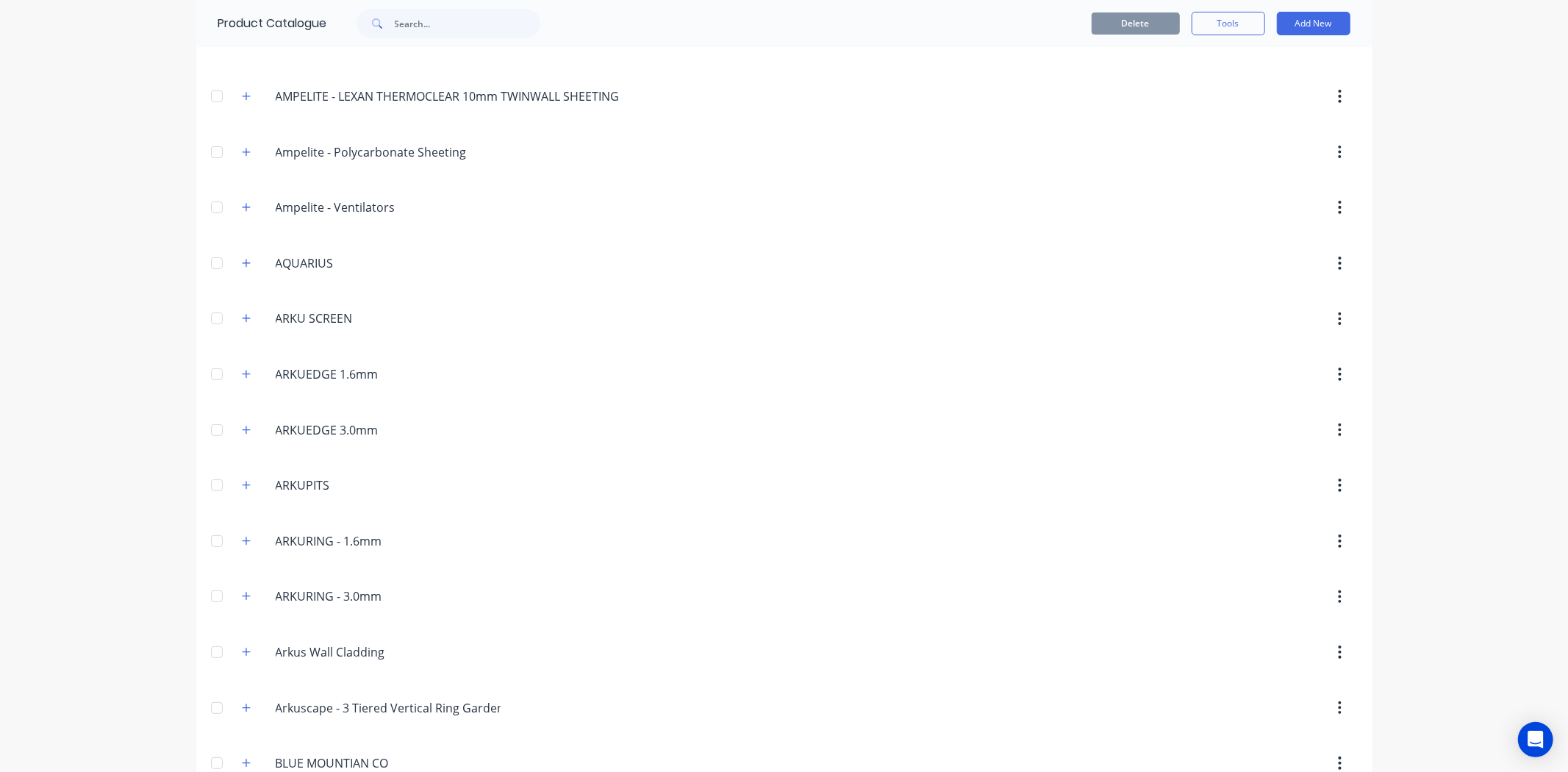
scroll to position [245, 0]
click at [238, 365] on button "button" at bounding box center [247, 373] width 19 height 19
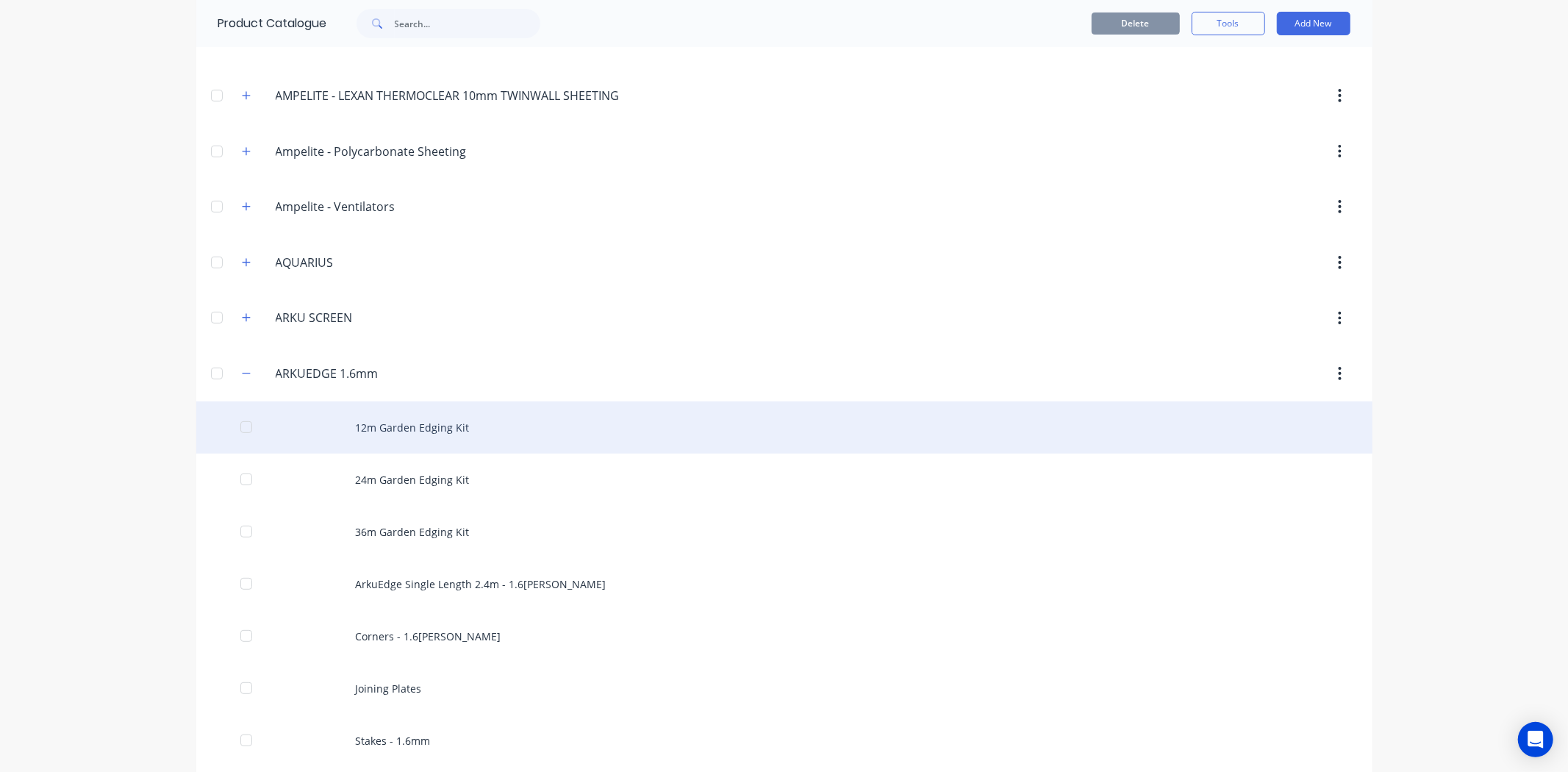
click at [301, 427] on div "12m Garden Edging Kit" at bounding box center [784, 427] width 1176 height 53
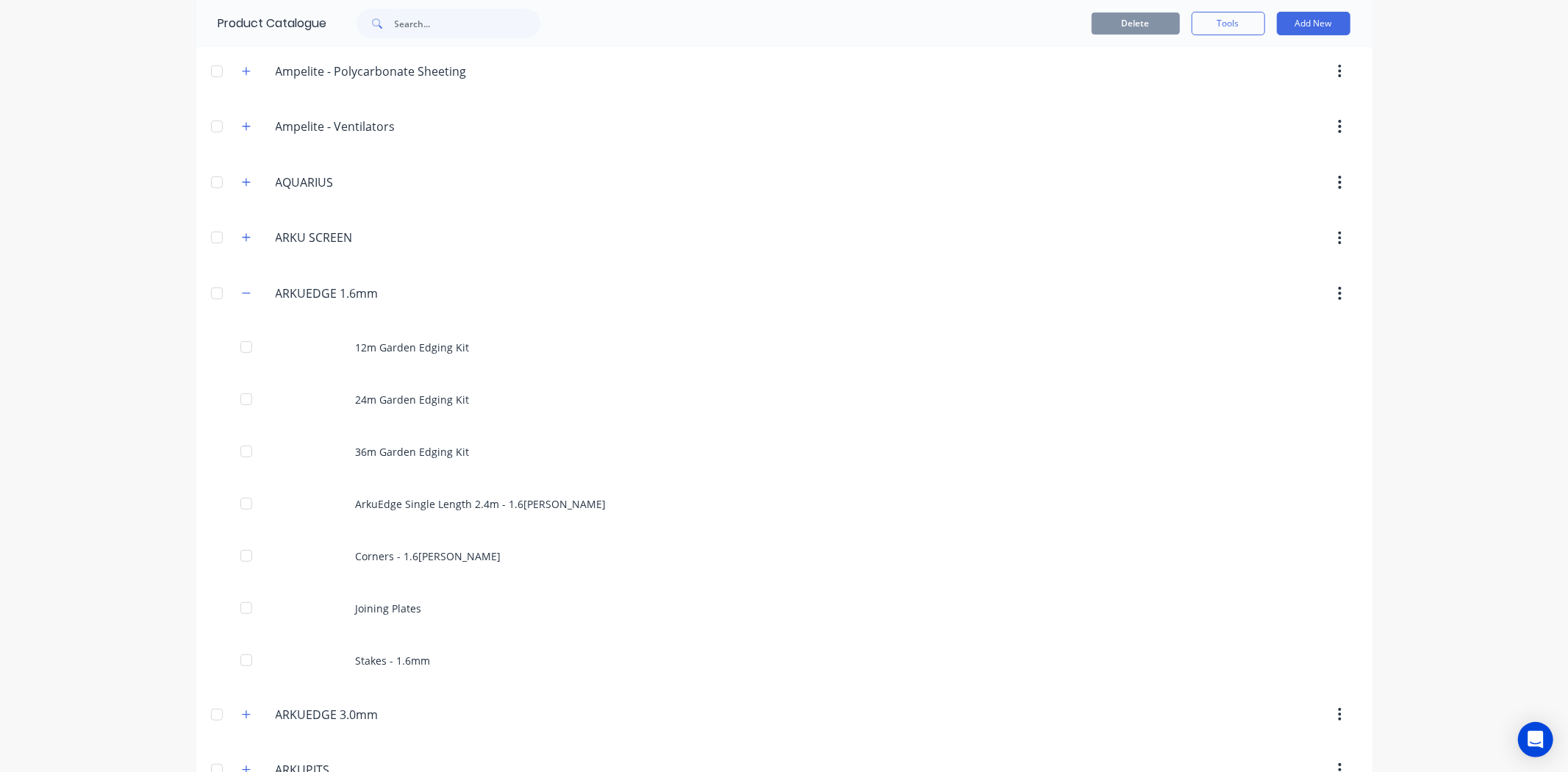
scroll to position [408, 0]
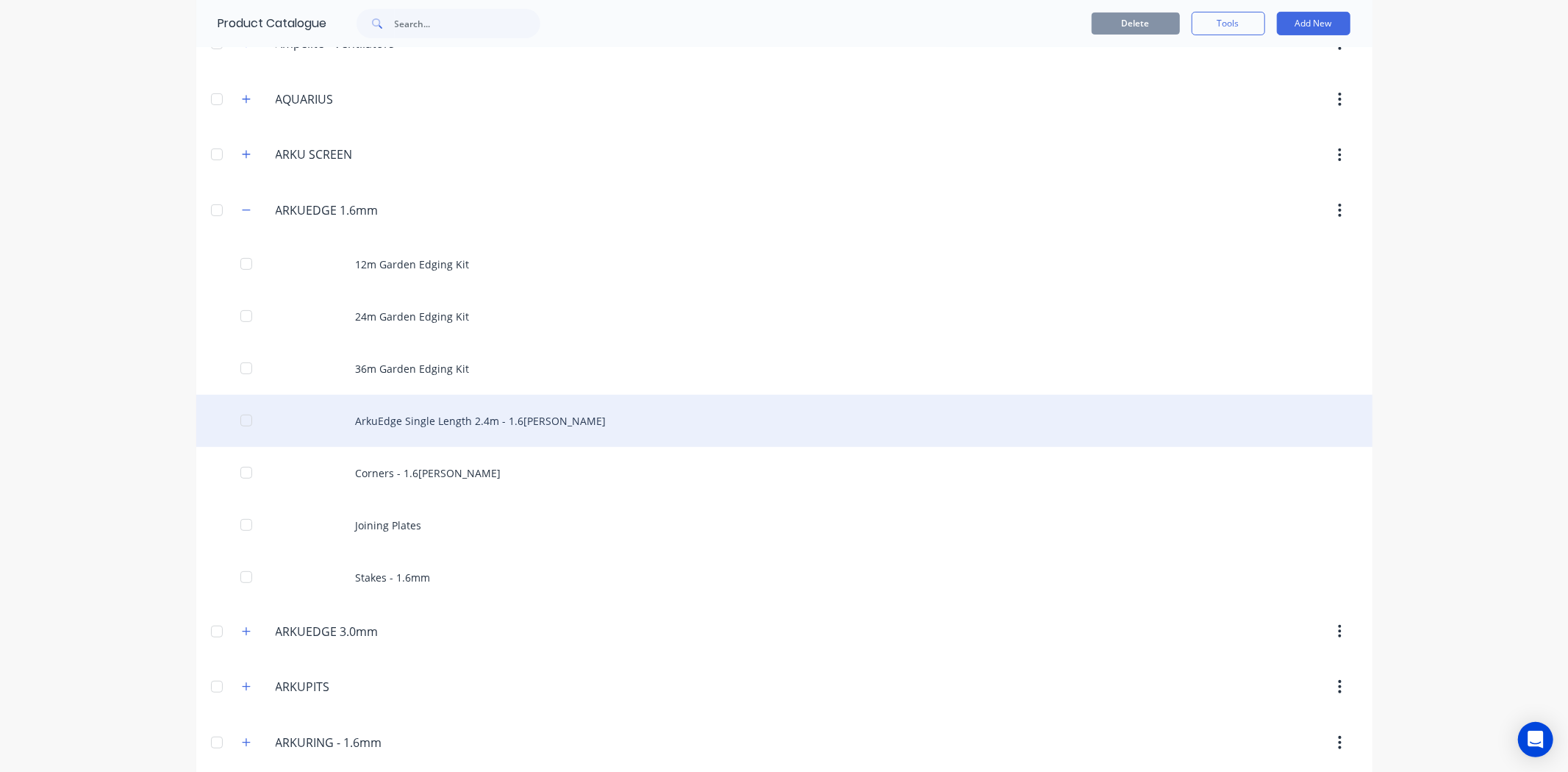
click at [346, 422] on div "ArkuEdge Single Length 2.4m - 1.6[PERSON_NAME]" at bounding box center [784, 421] width 1176 height 53
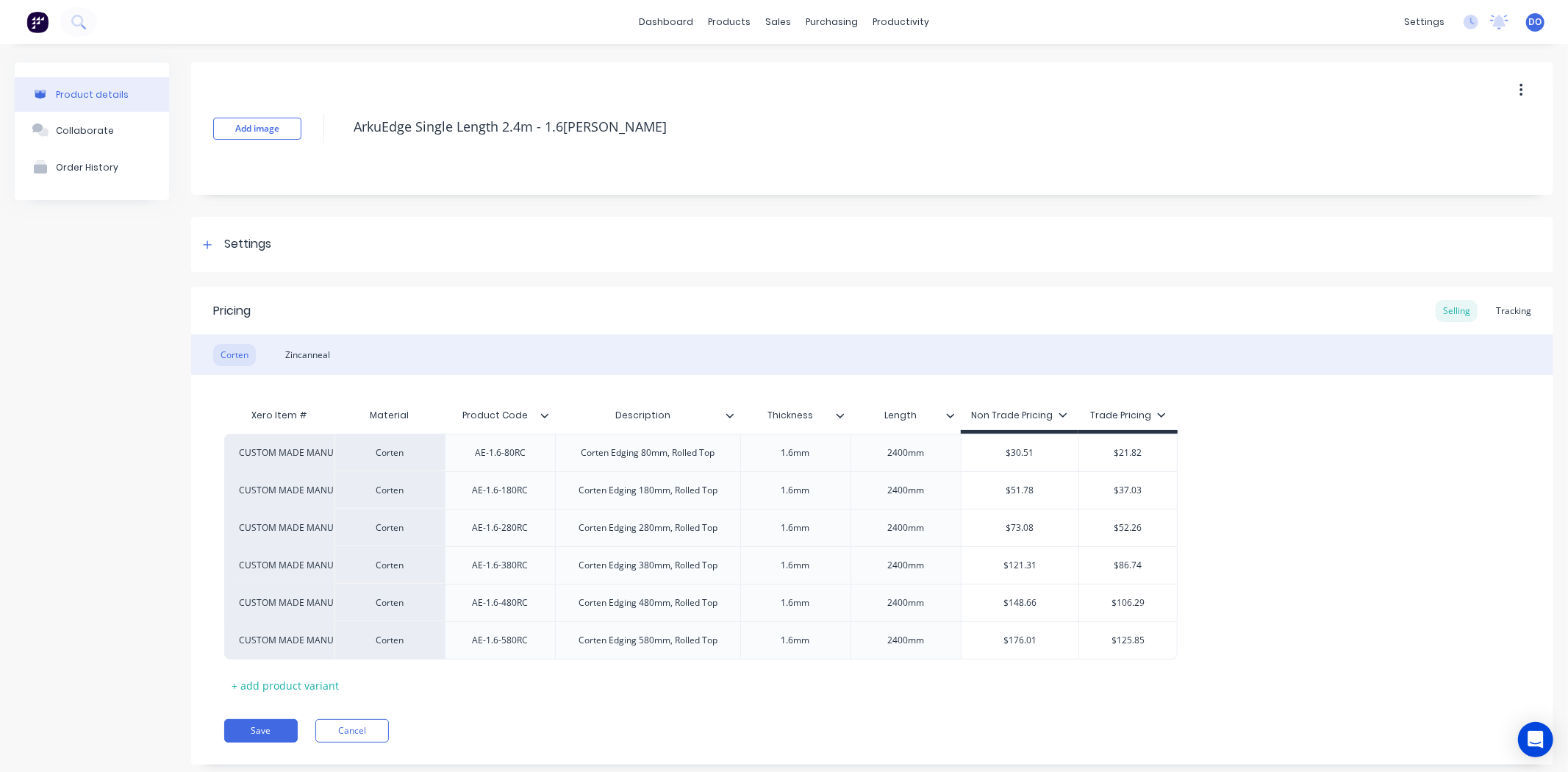
click at [313, 338] on div "Corten Zincanneal" at bounding box center [872, 354] width 1362 height 40
click at [312, 347] on div "Zincanneal" at bounding box center [307, 354] width 59 height 22
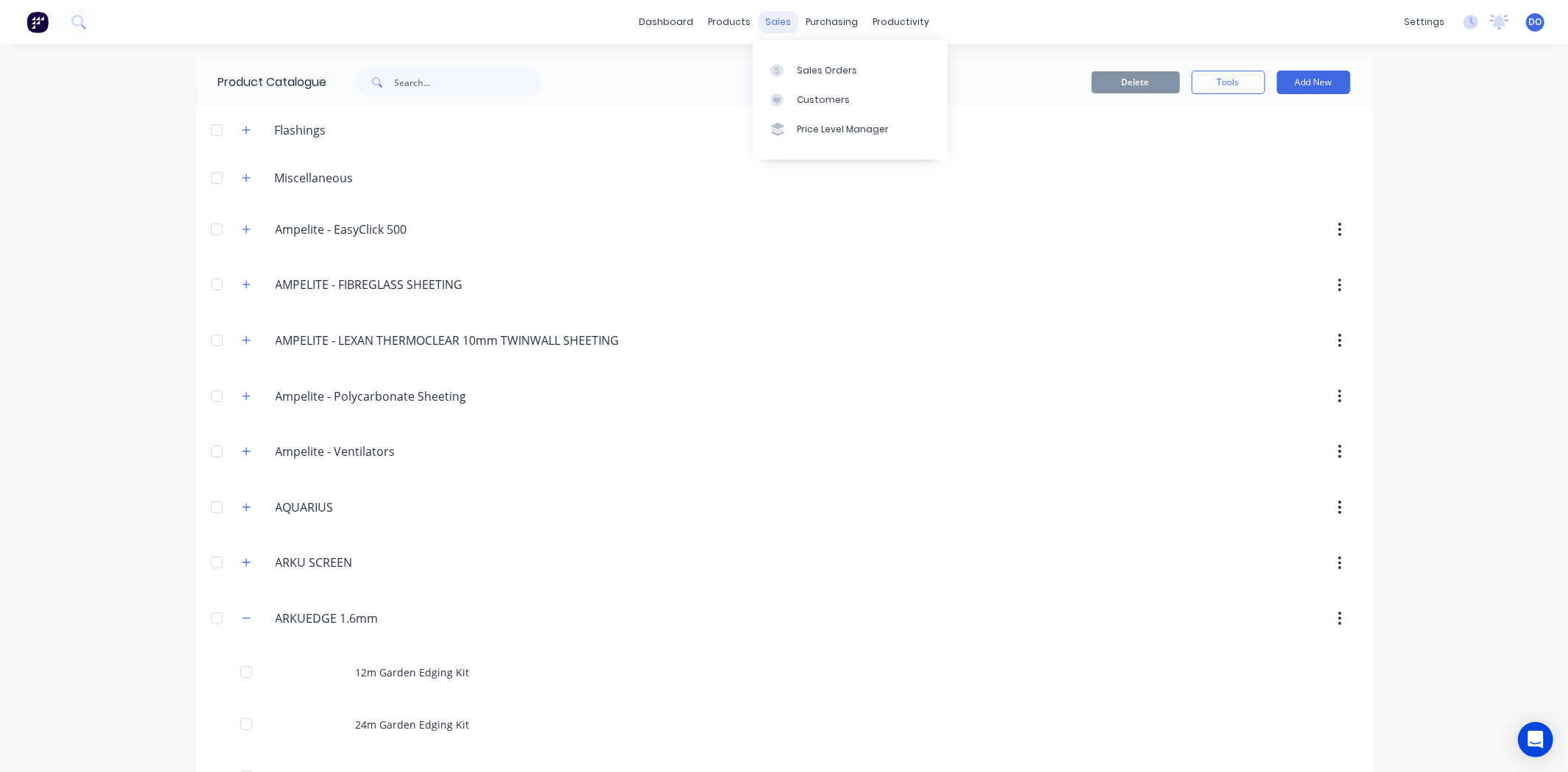
click at [758, 26] on div "sales" at bounding box center [777, 22] width 40 height 22
click at [776, 74] on icon at bounding box center [776, 69] width 5 height 8
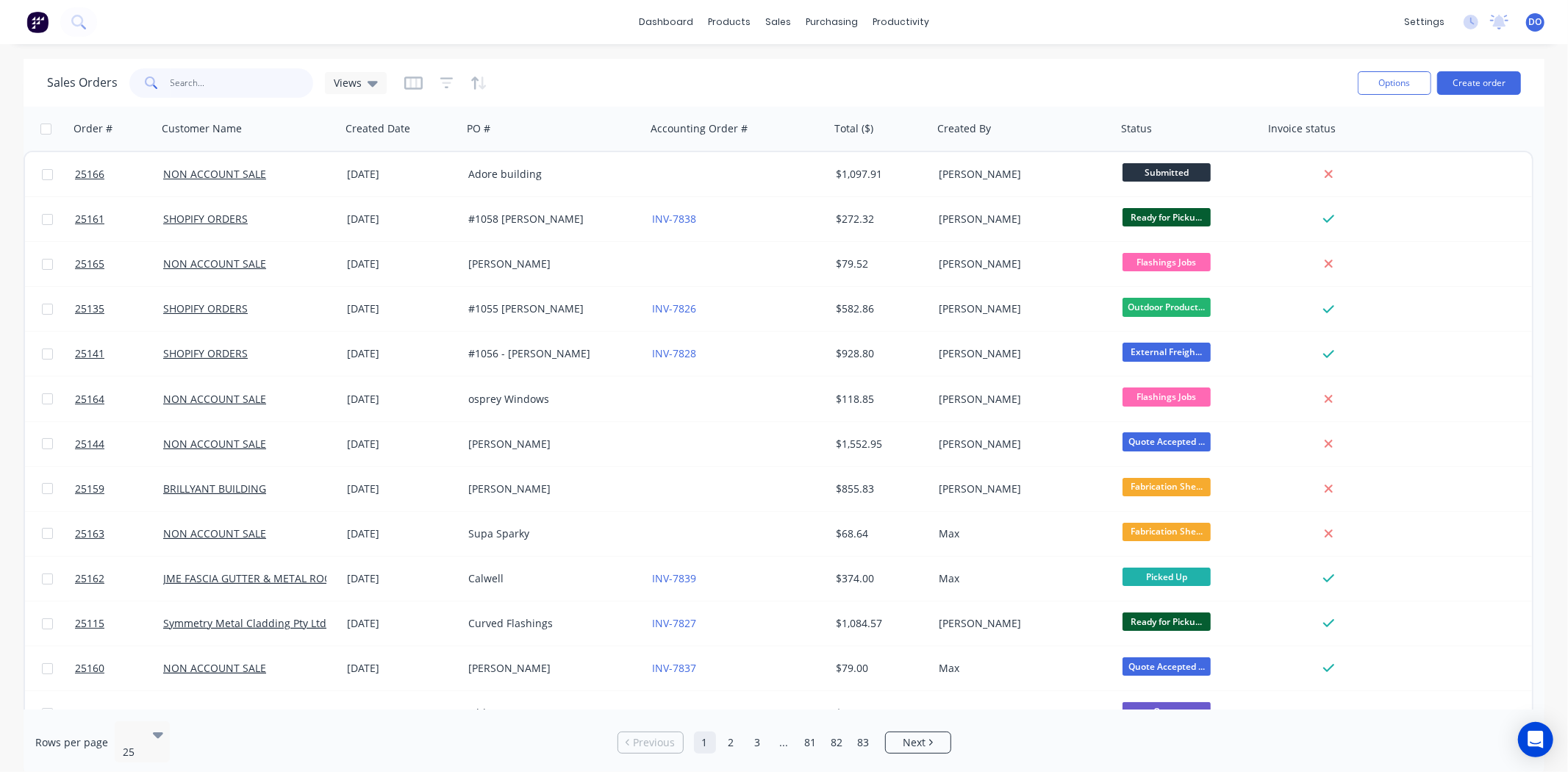
click at [234, 86] on input "text" at bounding box center [242, 83] width 144 height 29
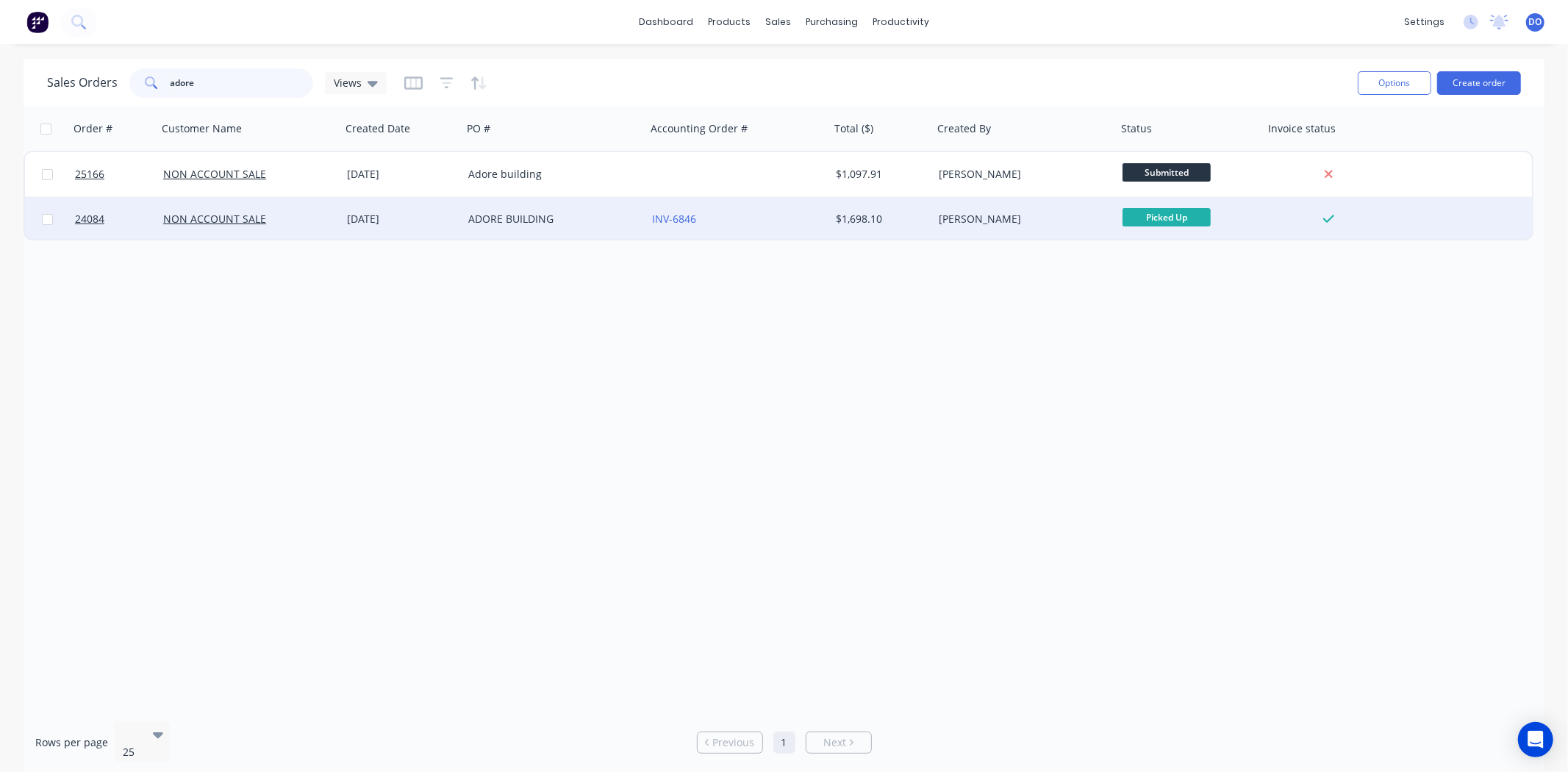
type input "adore"
click at [604, 224] on div "ADORE BUILDING" at bounding box center [550, 219] width 163 height 15
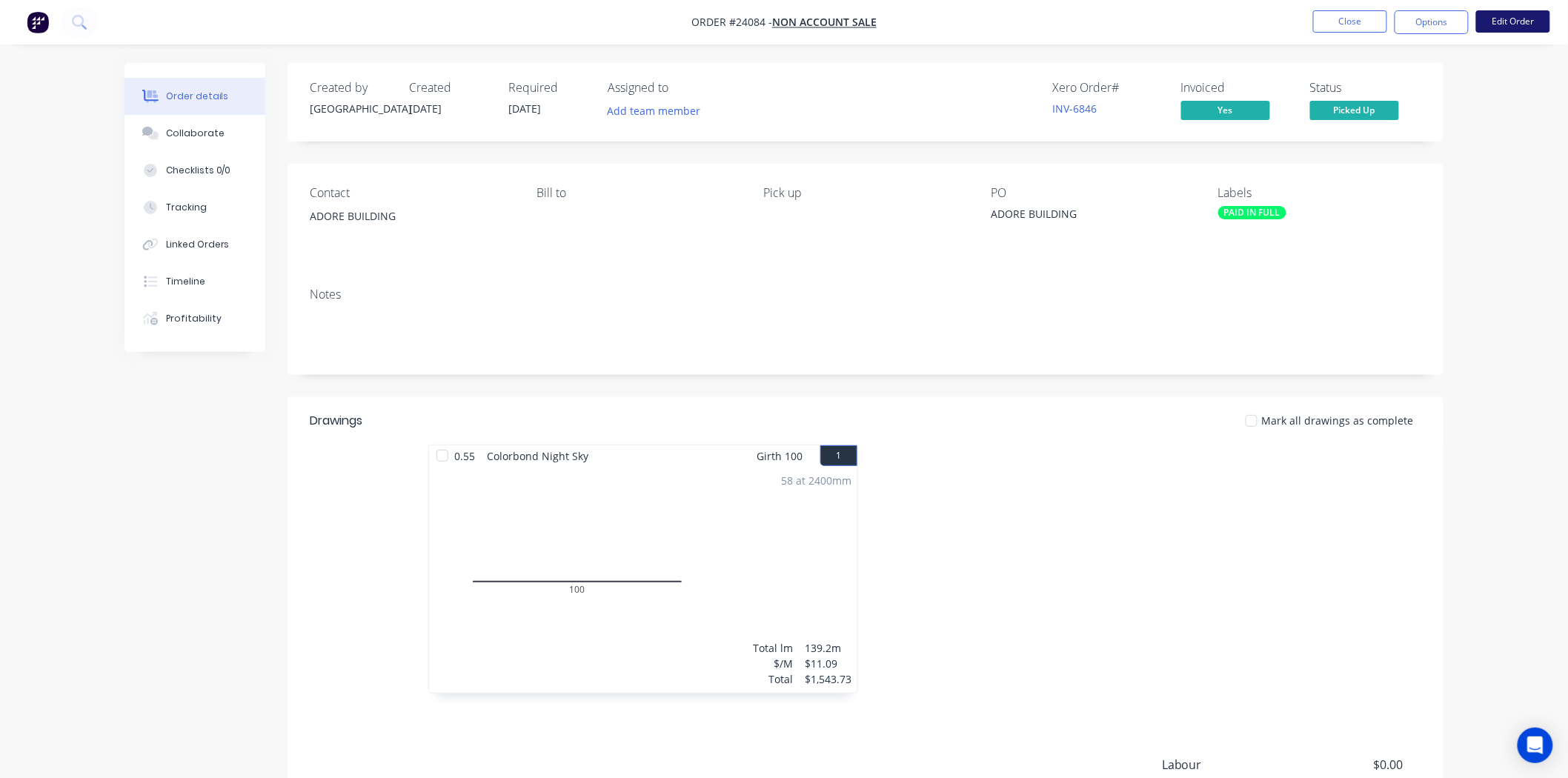
click at [1509, 16] on button "Edit Order" at bounding box center [1513, 21] width 74 height 22
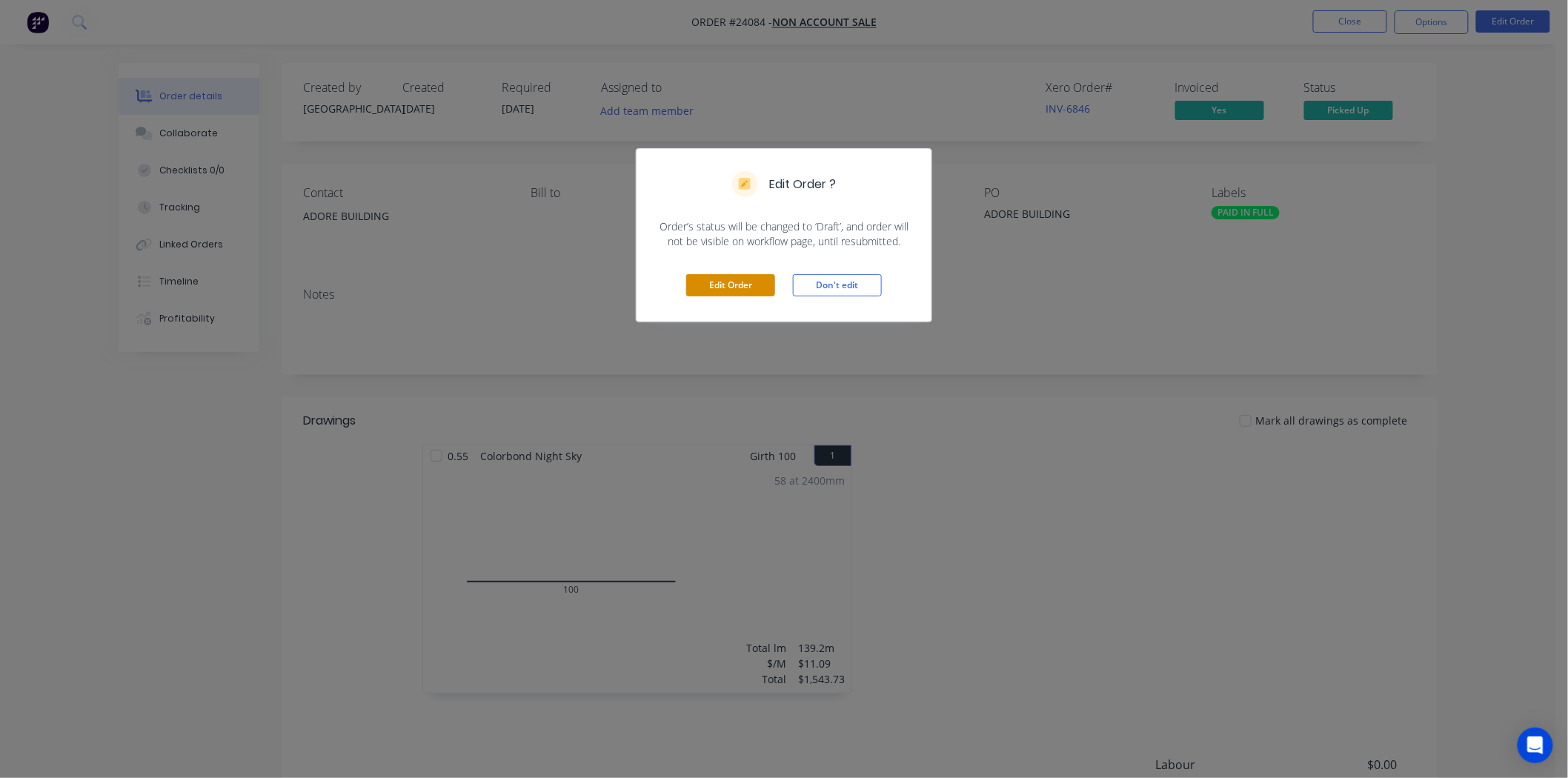
click at [737, 280] on button "Edit Order" at bounding box center [731, 285] width 89 height 22
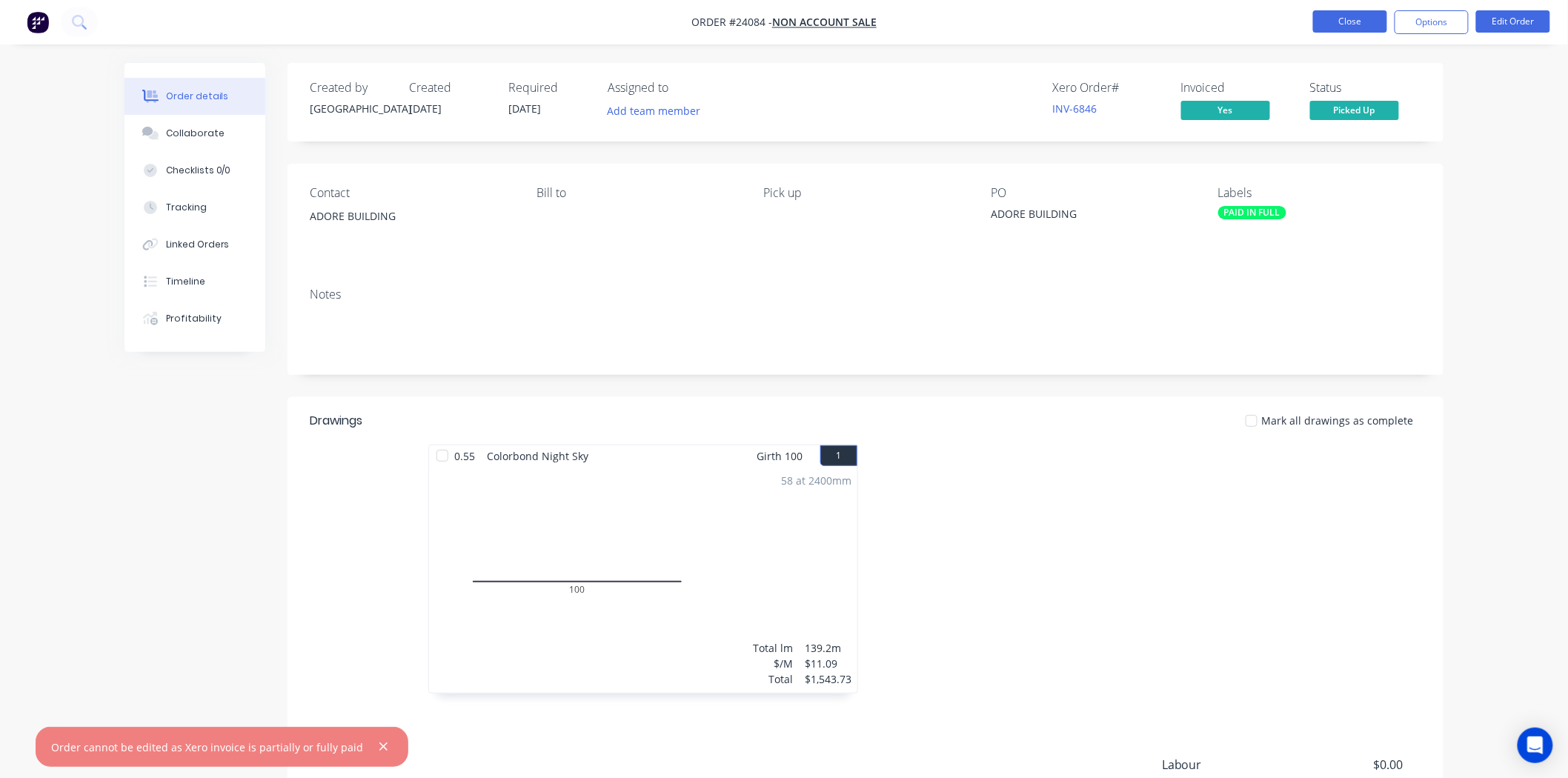
click at [1331, 19] on button "Close" at bounding box center [1350, 21] width 74 height 22
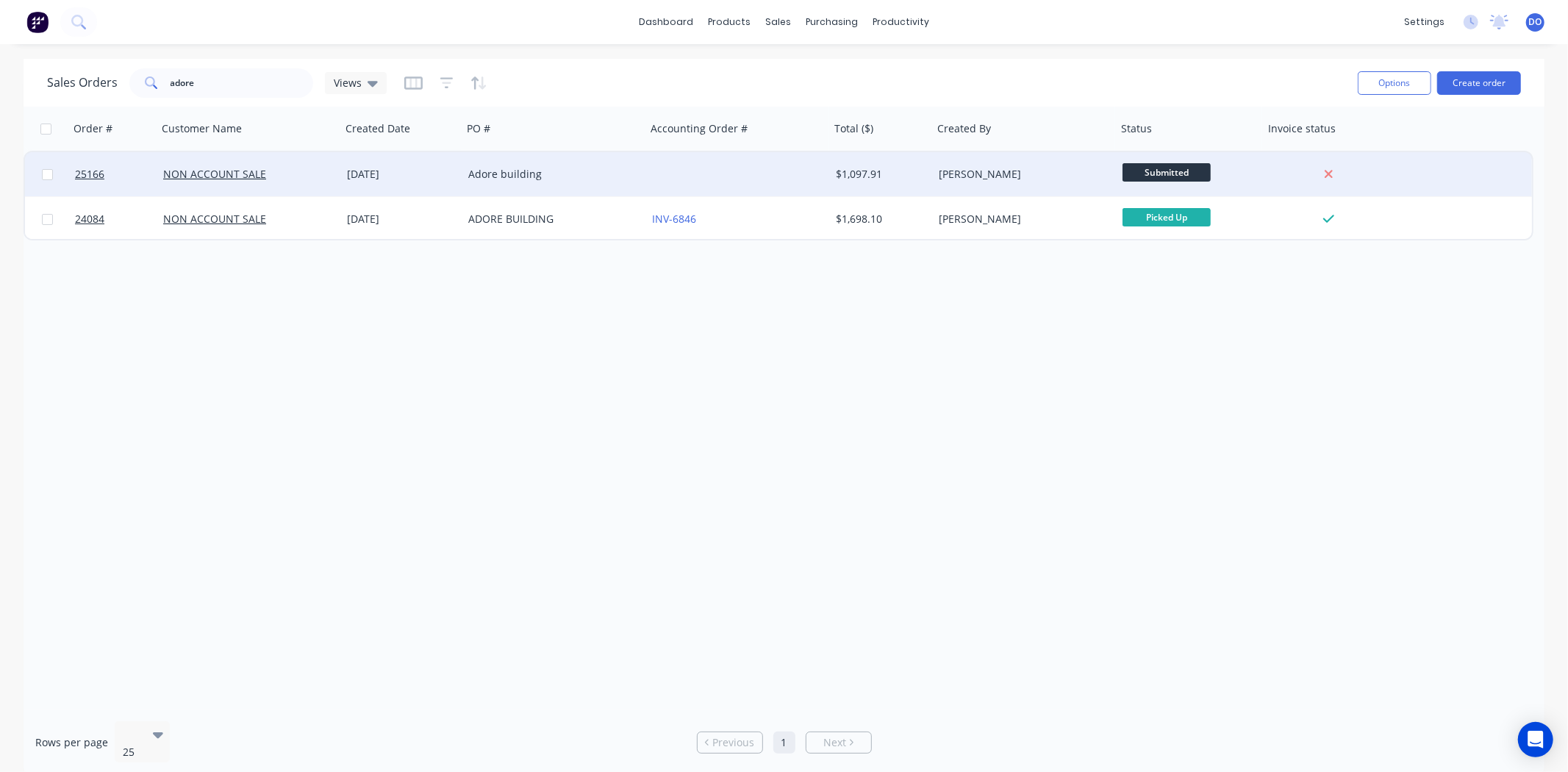
click at [557, 158] on div "Adore building" at bounding box center [554, 174] width 184 height 44
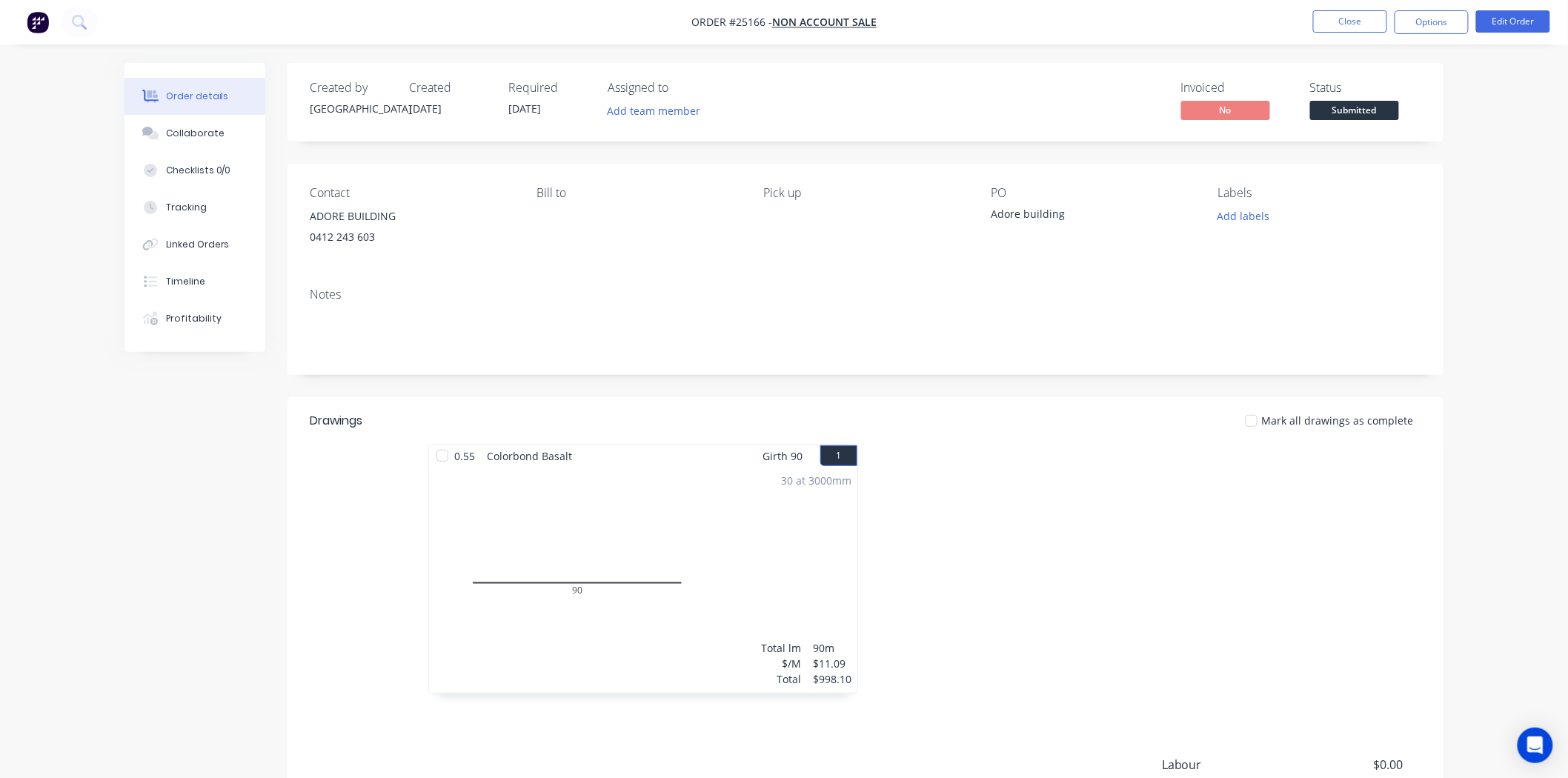
click at [716, 556] on div "30 at 3000mm Total lm $/M Total 90m $11.09 $998.10" at bounding box center [643, 579] width 428 height 226
click at [1337, 17] on button "Close" at bounding box center [1350, 21] width 74 height 22
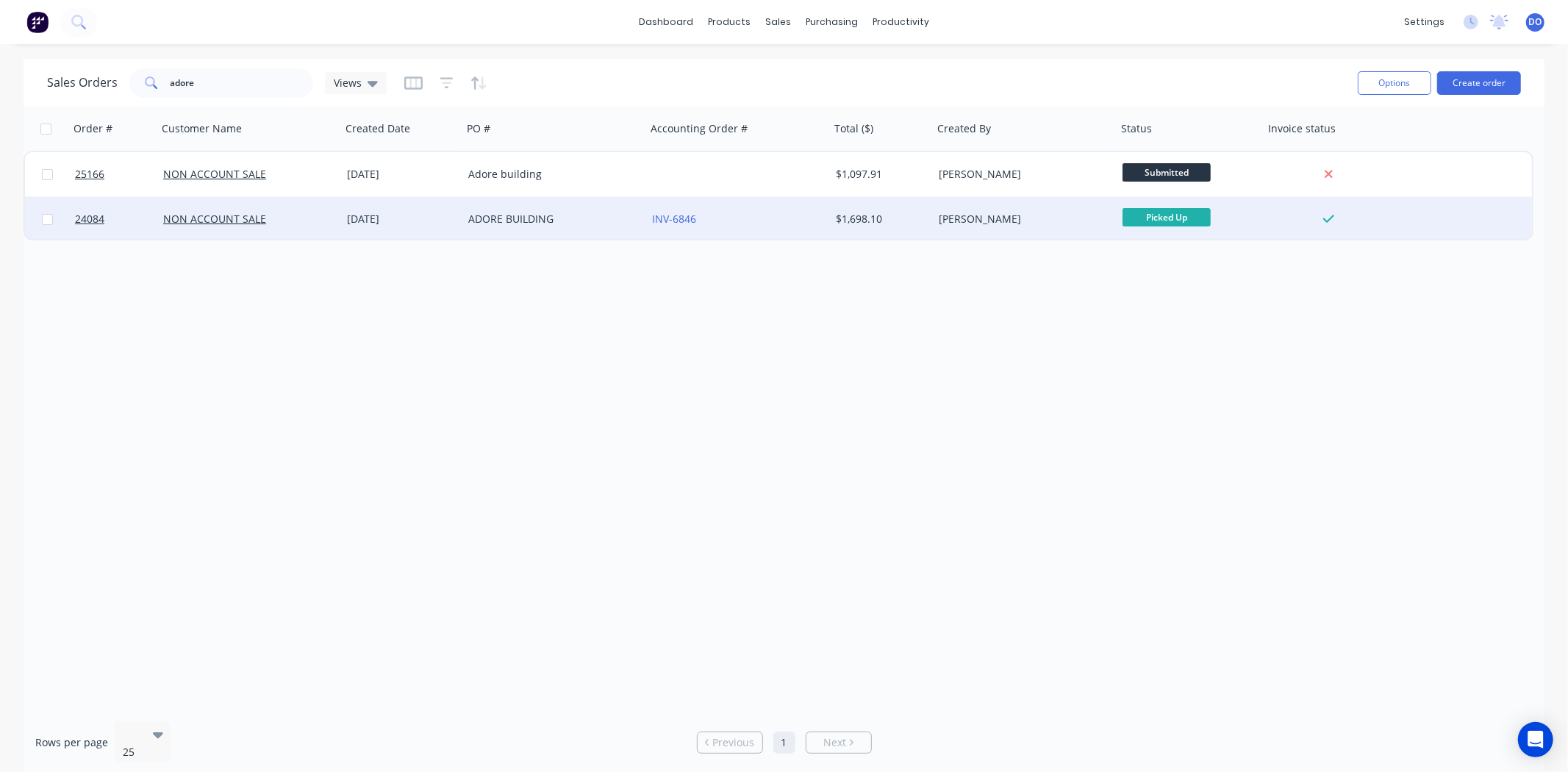
click at [633, 229] on div "ADORE BUILDING" at bounding box center [554, 219] width 184 height 44
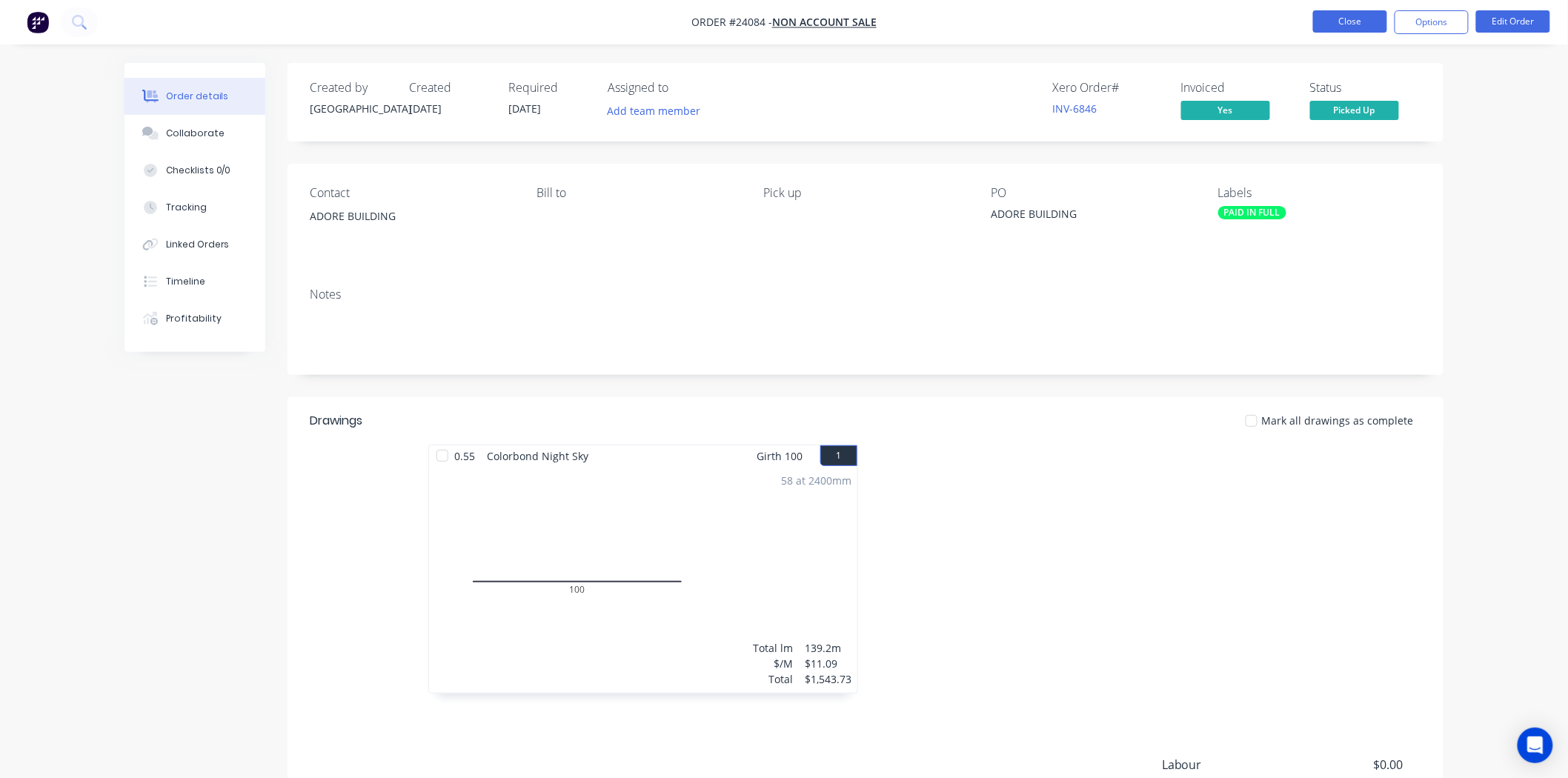
click at [1357, 23] on button "Close" at bounding box center [1350, 21] width 74 height 22
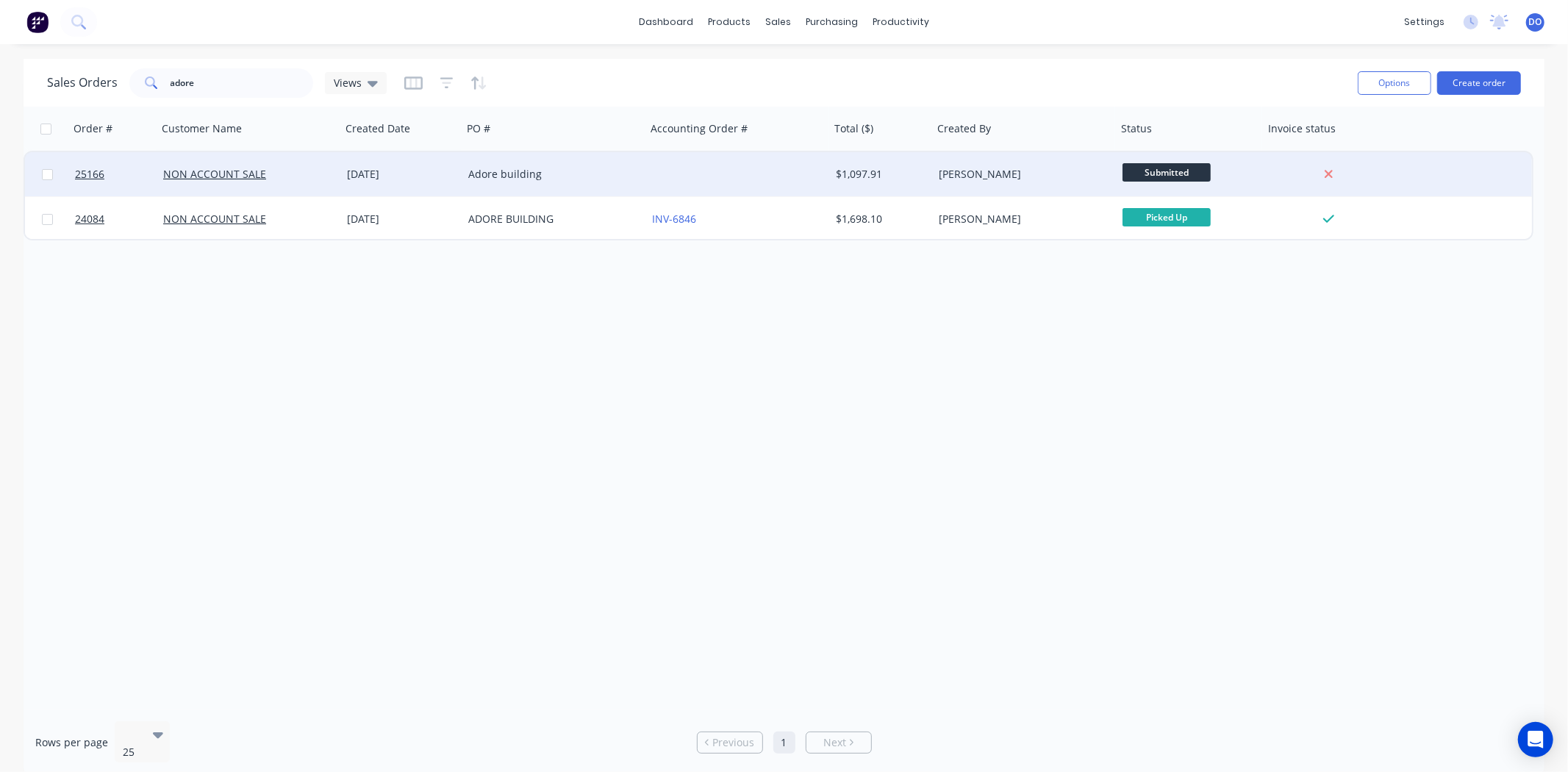
click at [601, 179] on div "Adore building" at bounding box center [550, 175] width 163 height 15
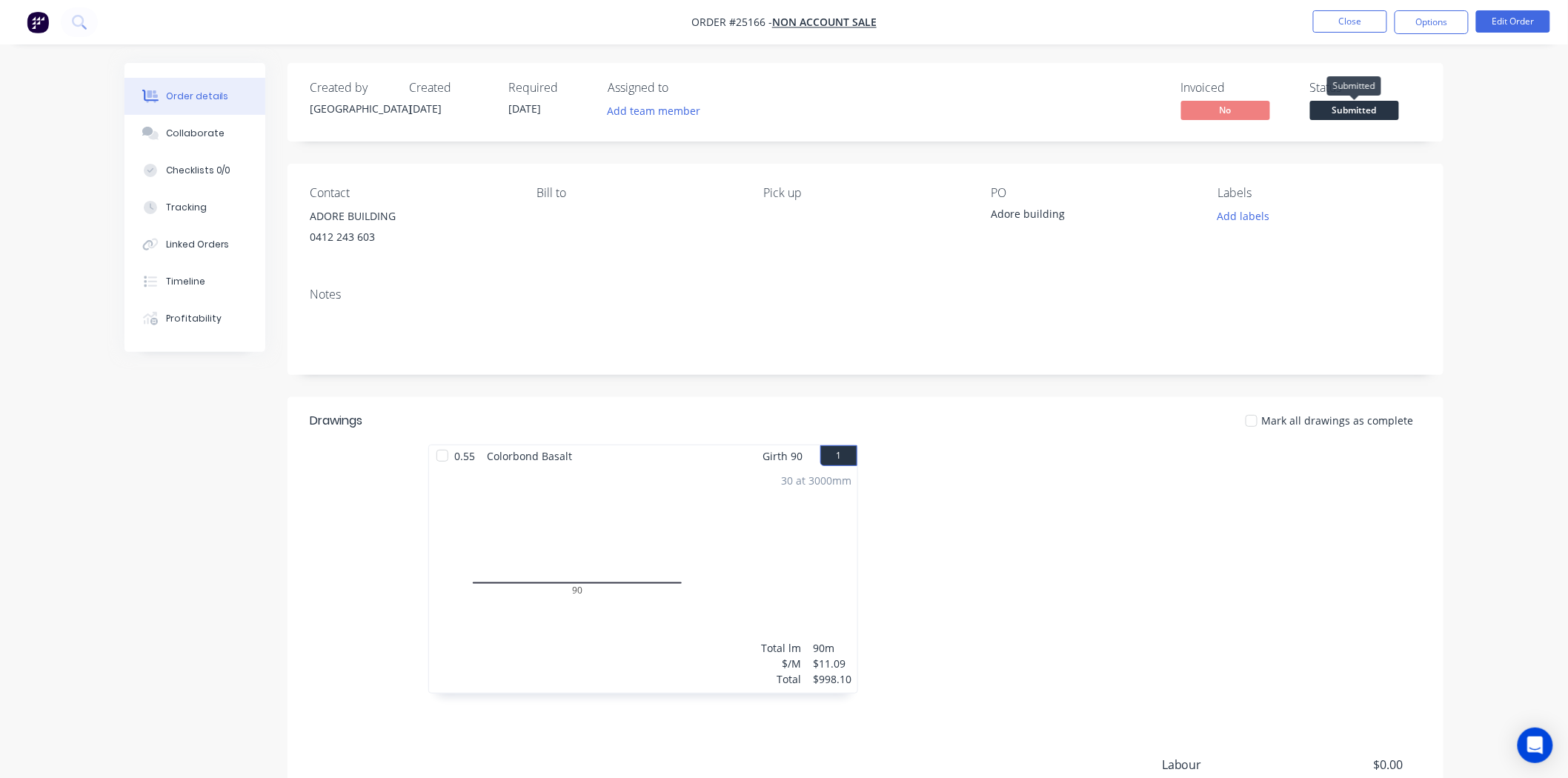
click at [1371, 109] on span "Submitted" at bounding box center [1355, 110] width 89 height 19
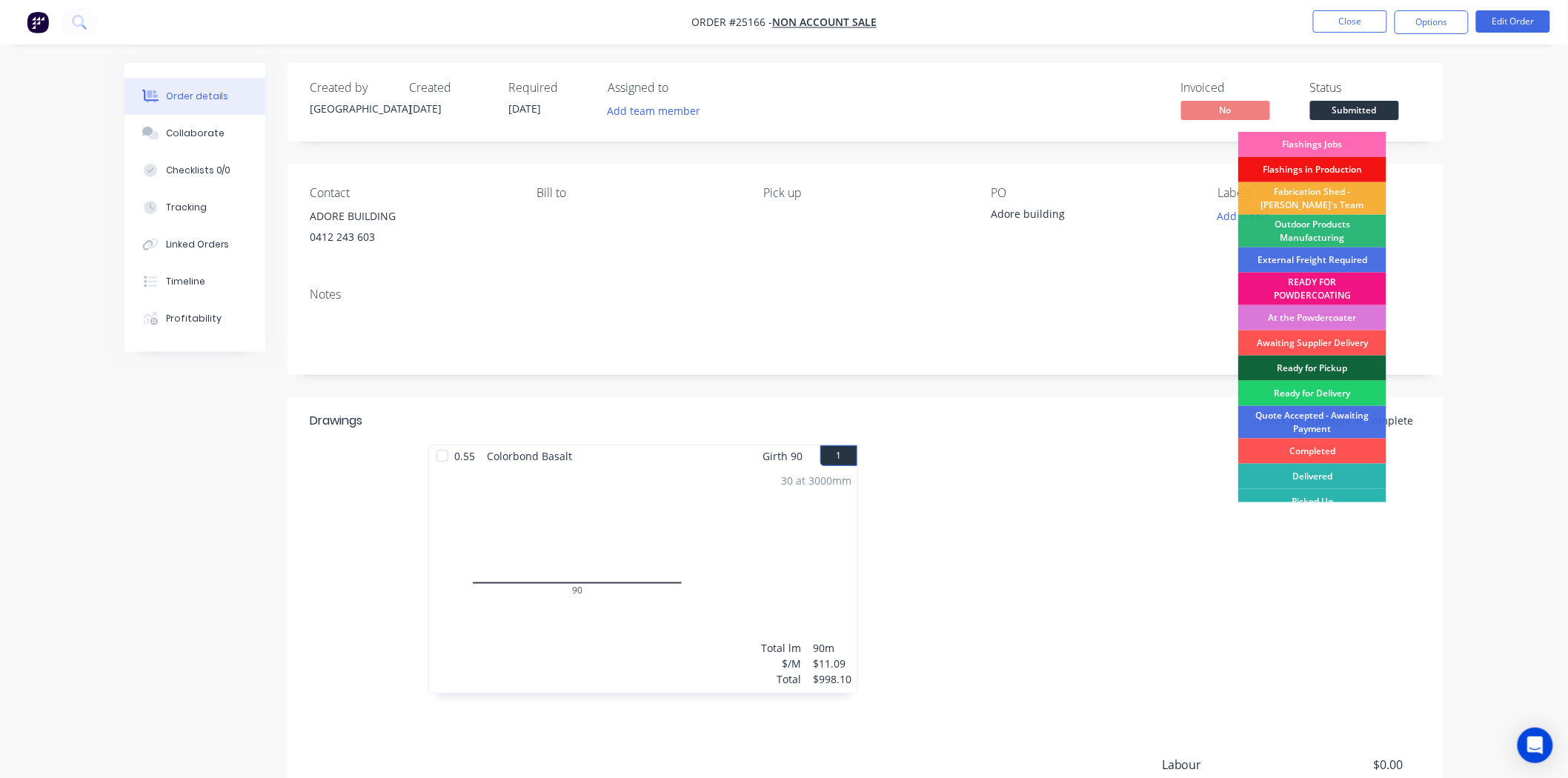
click at [1322, 145] on div "Flashings Jobs" at bounding box center [1312, 144] width 149 height 26
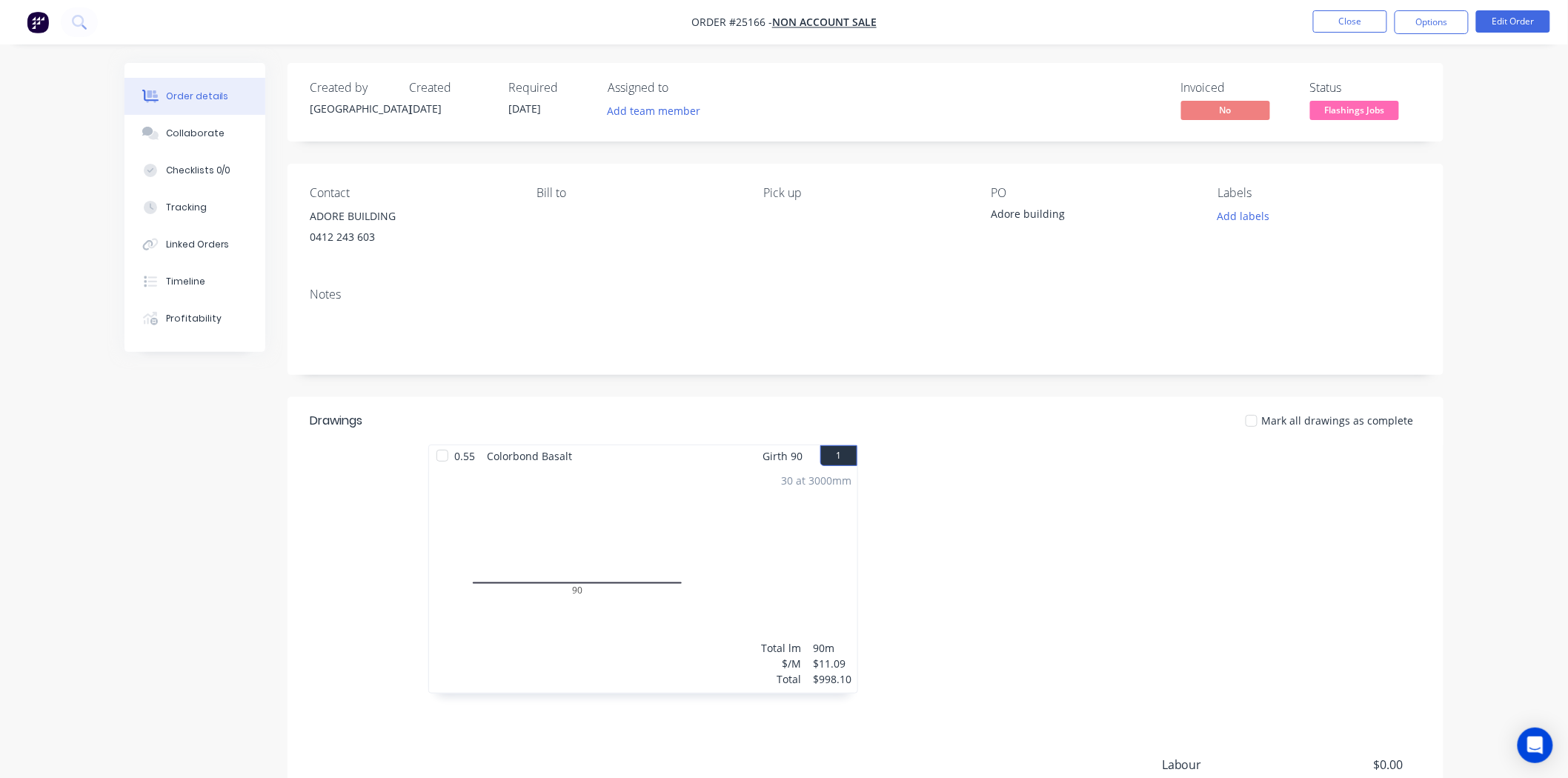
click at [1332, 9] on nav "Order #25166 - NON ACCOUNT SALE Close Options Edit Order" at bounding box center [784, 22] width 1568 height 44
click at [1336, 13] on button "Close" at bounding box center [1350, 21] width 74 height 22
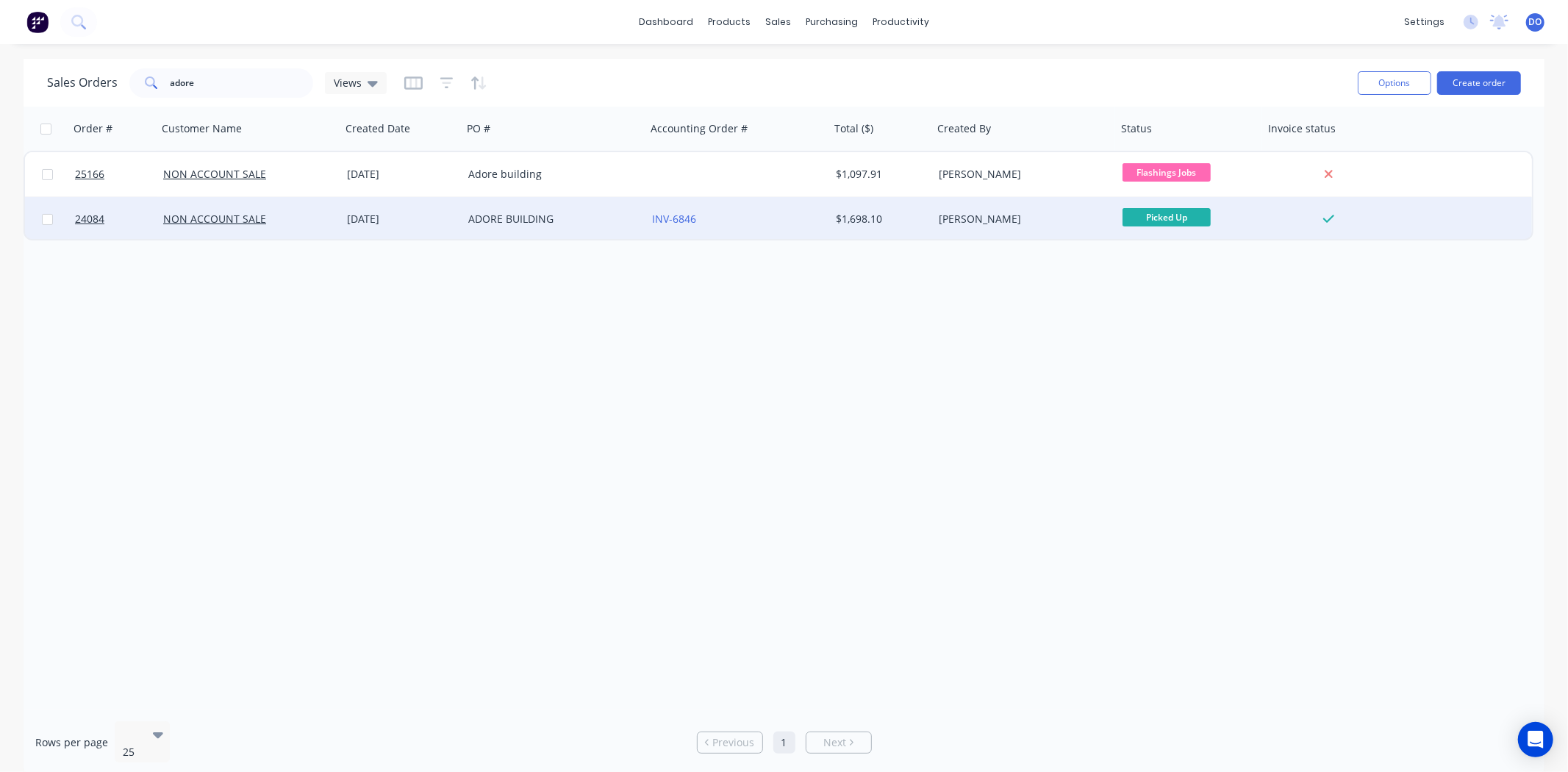
click at [787, 213] on div "INV-6846" at bounding box center [733, 219] width 163 height 15
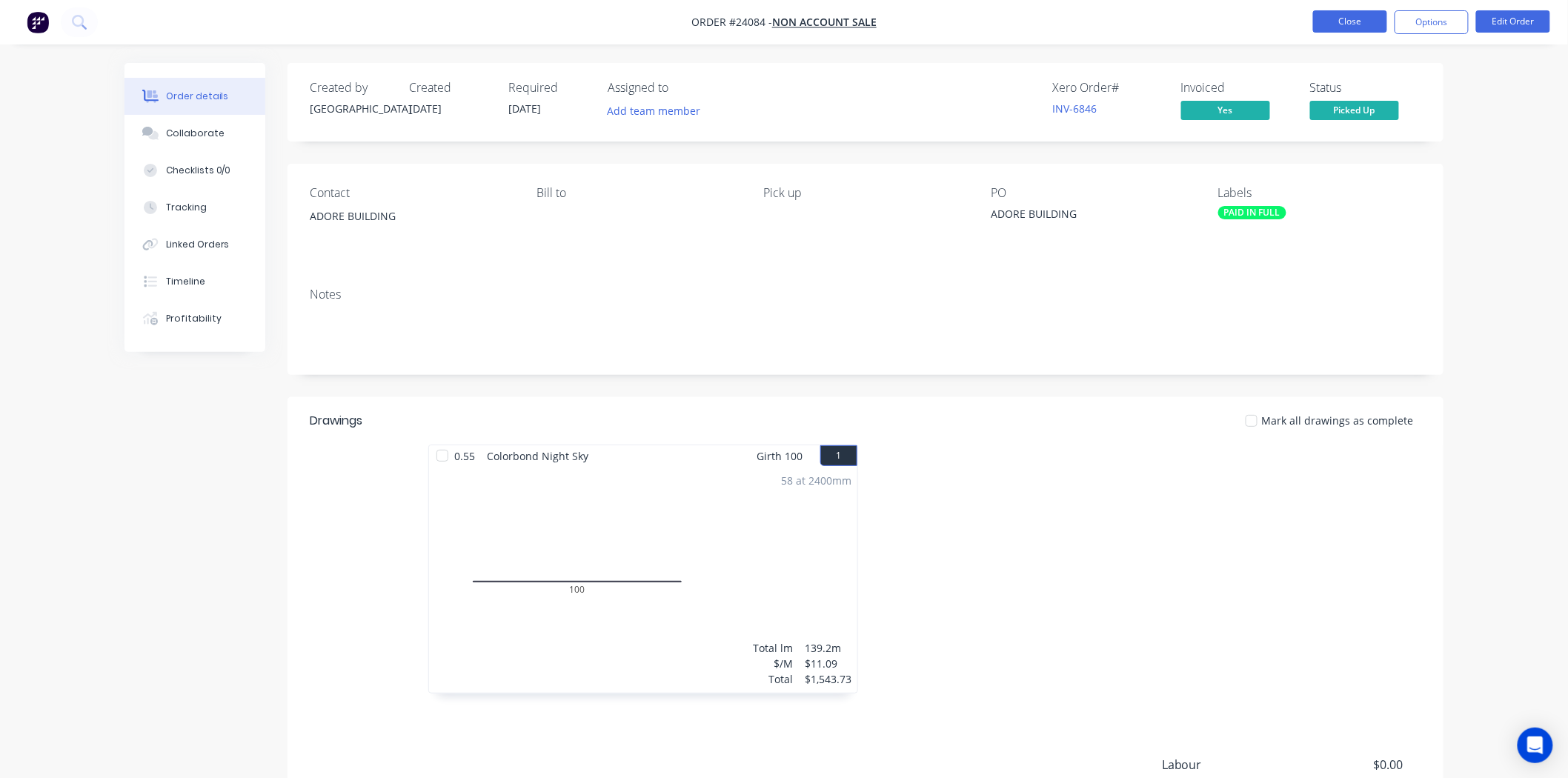
click at [1363, 24] on button "Close" at bounding box center [1350, 21] width 74 height 22
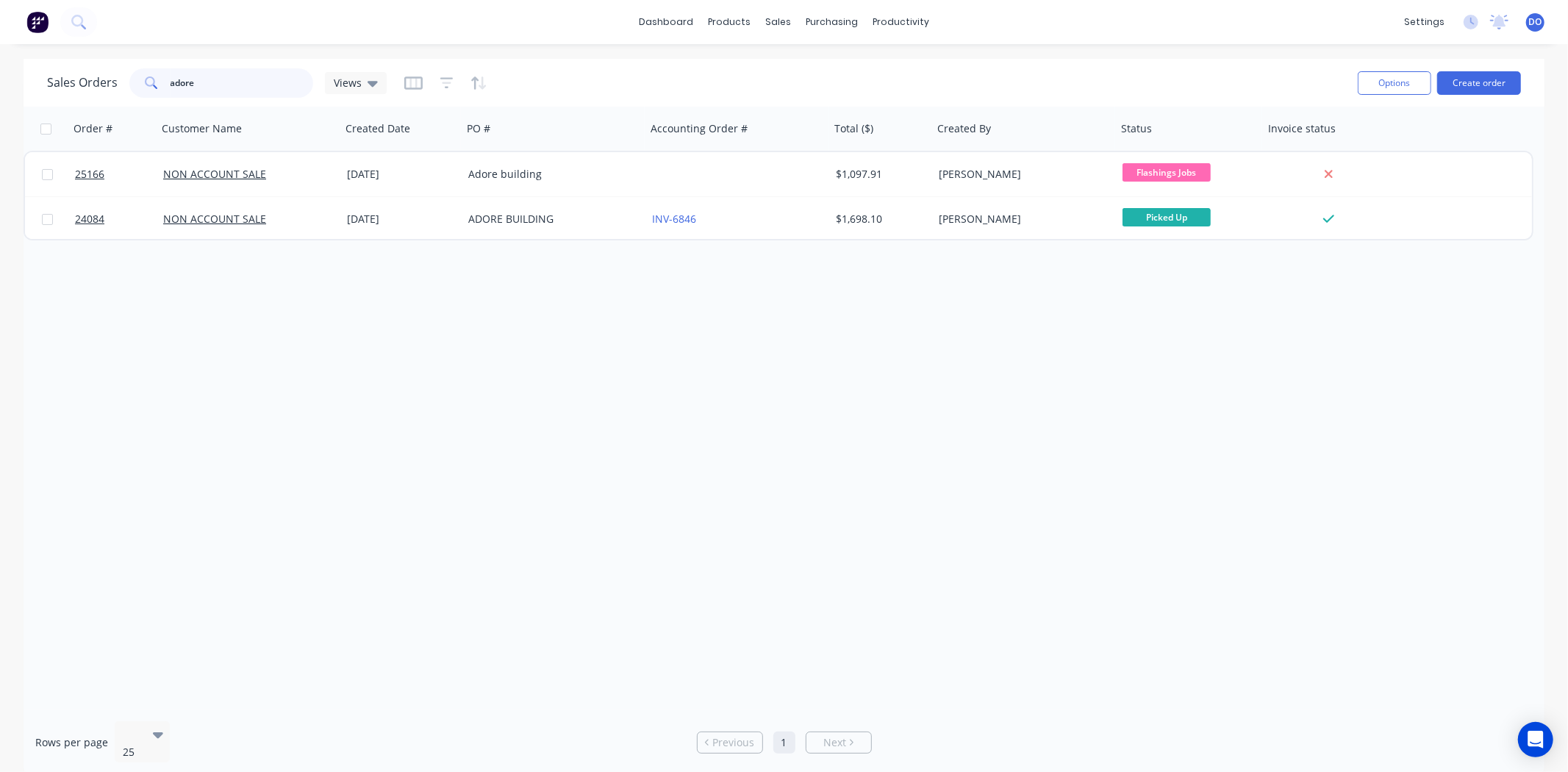
drag, startPoint x: 232, startPoint y: 90, endPoint x: 162, endPoint y: 91, distance: 70.0
click at [162, 91] on div "adore" at bounding box center [222, 83] width 184 height 29
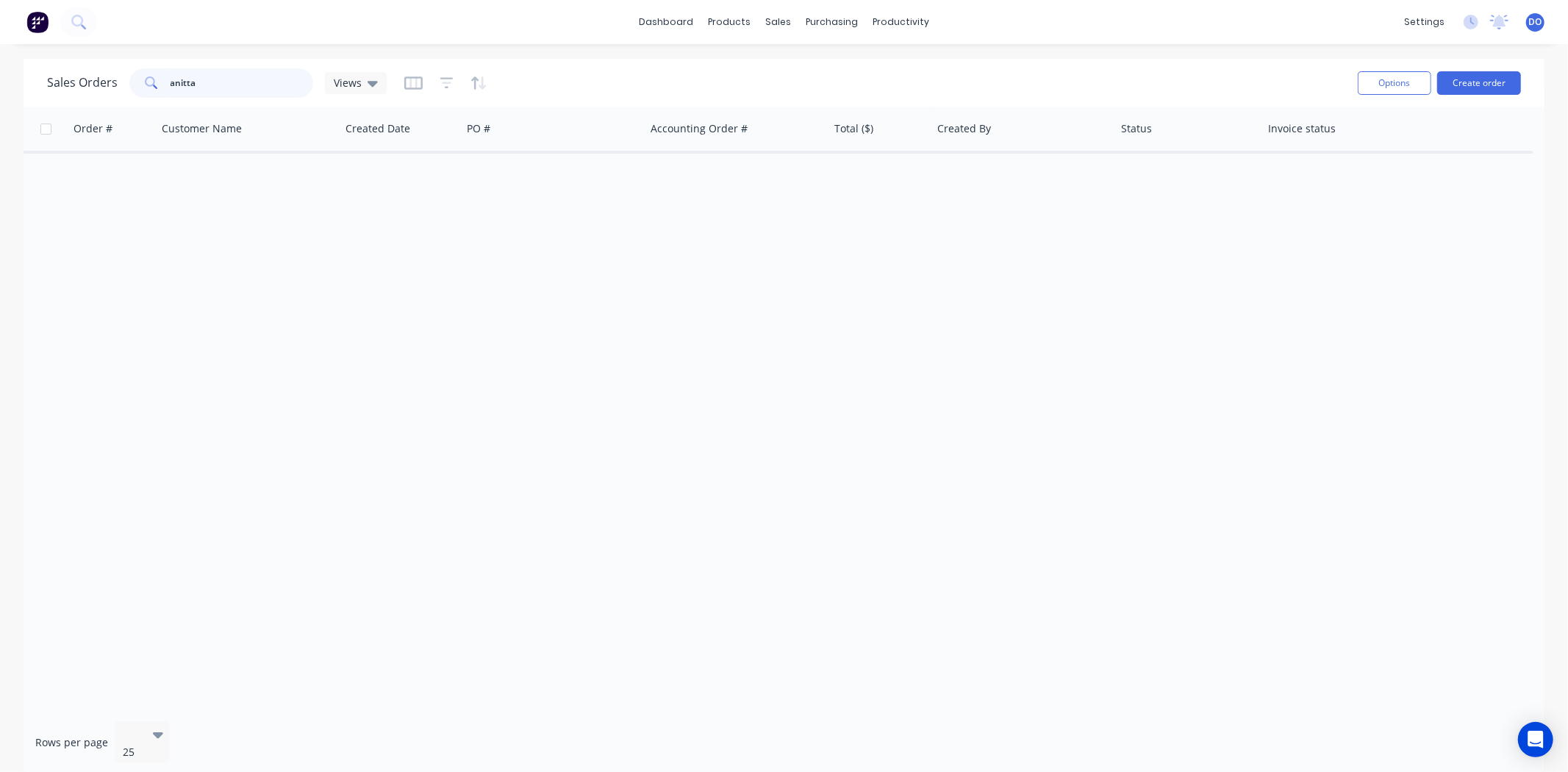
drag, startPoint x: 194, startPoint y: 86, endPoint x: 245, endPoint y: 85, distance: 51.0
click at [245, 85] on input "anitta" at bounding box center [242, 83] width 144 height 29
type input "a"
type input "0"
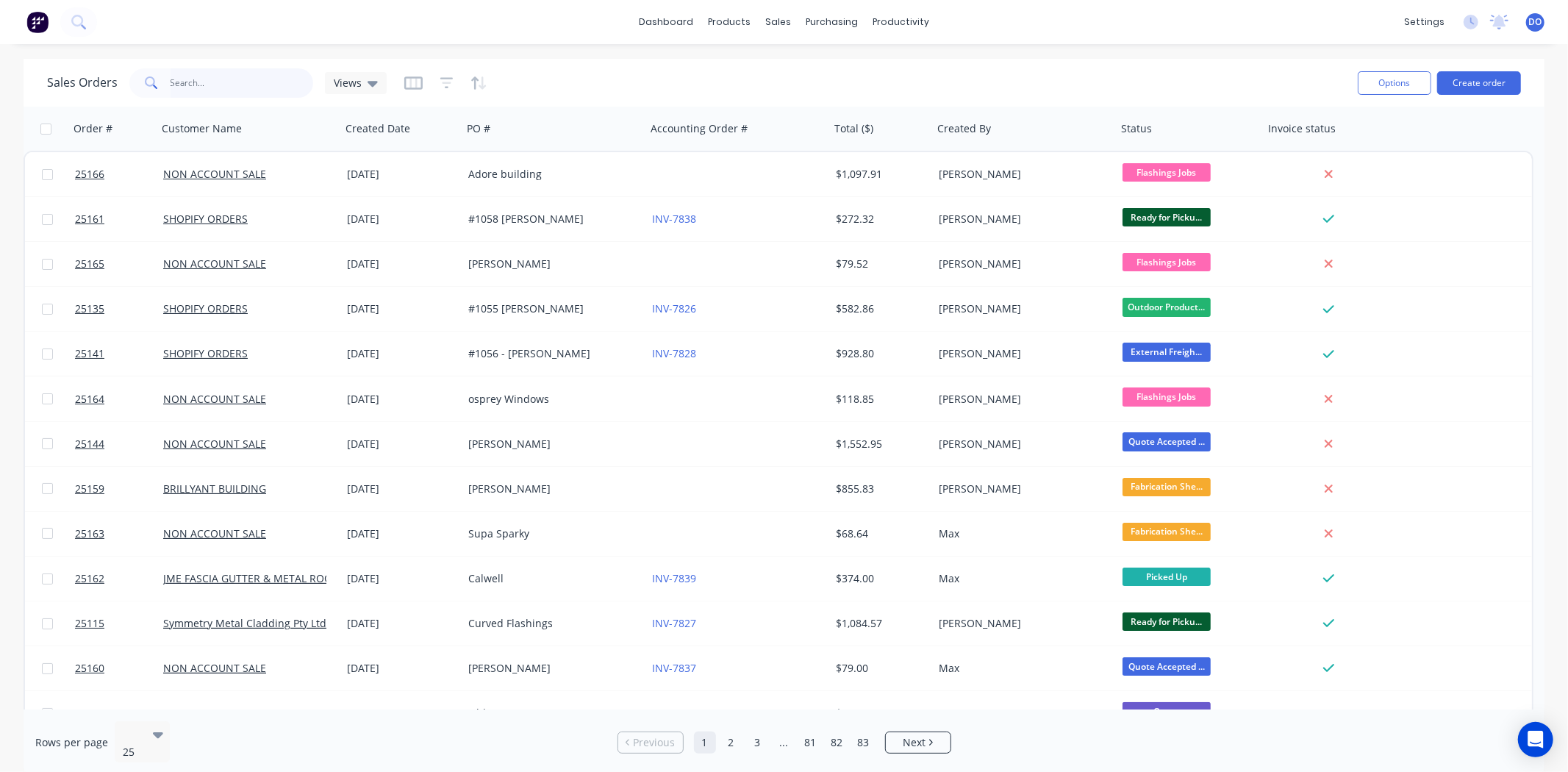
click at [218, 82] on input "text" at bounding box center [242, 83] width 144 height 29
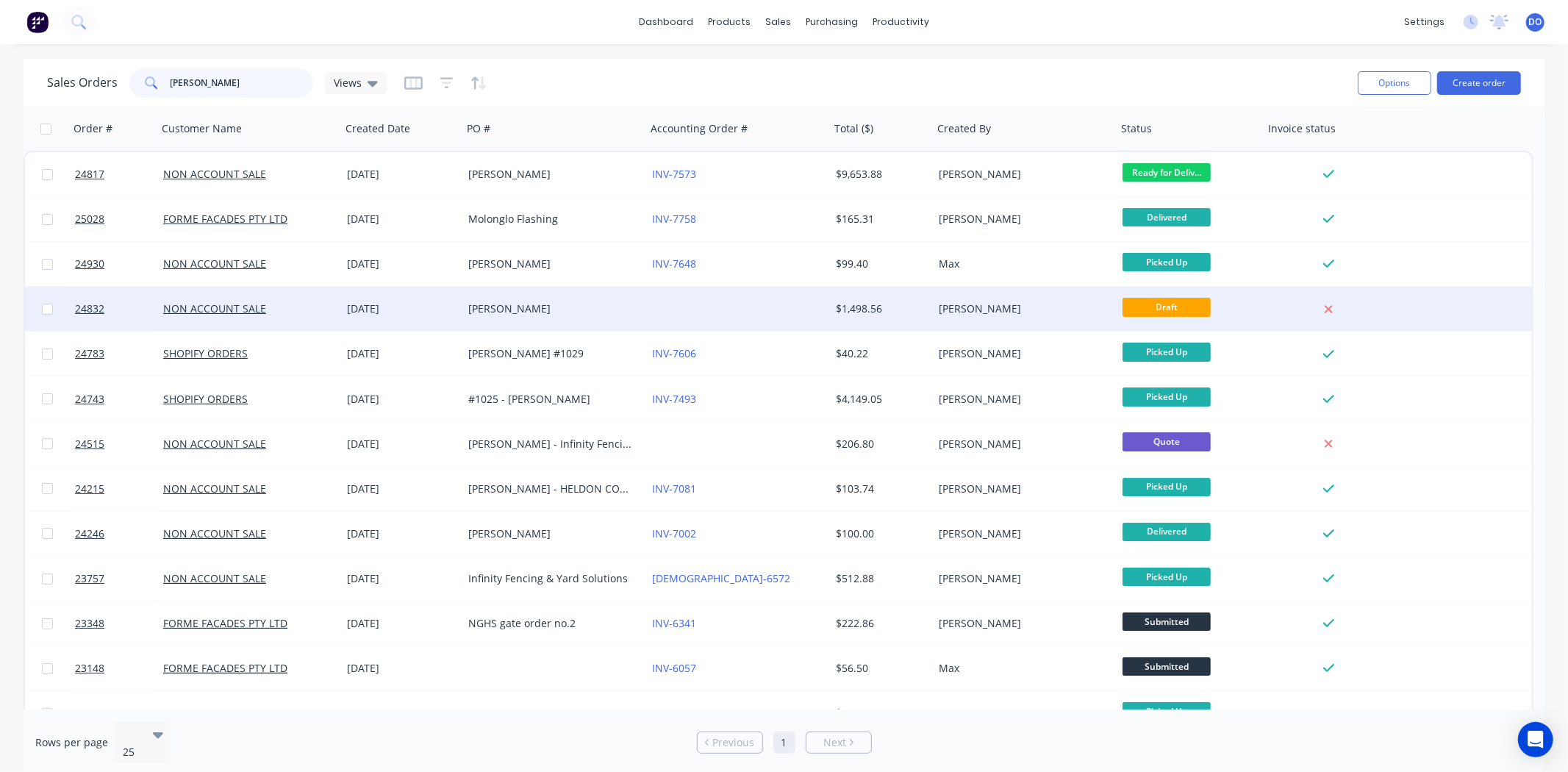
type input "david"
click at [581, 321] on div "David White" at bounding box center [554, 308] width 184 height 44
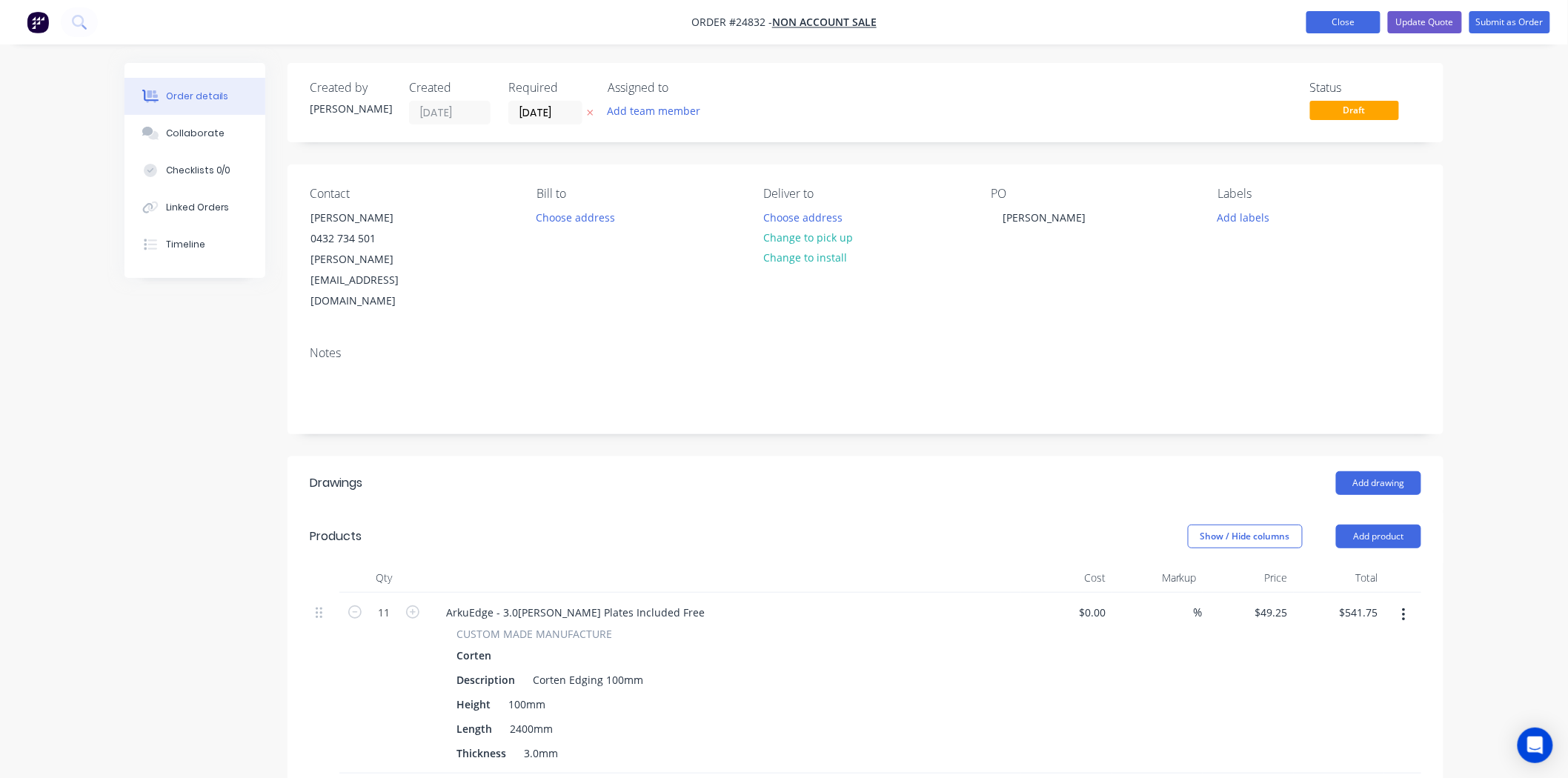
click at [1323, 24] on button "Close" at bounding box center [1344, 22] width 74 height 22
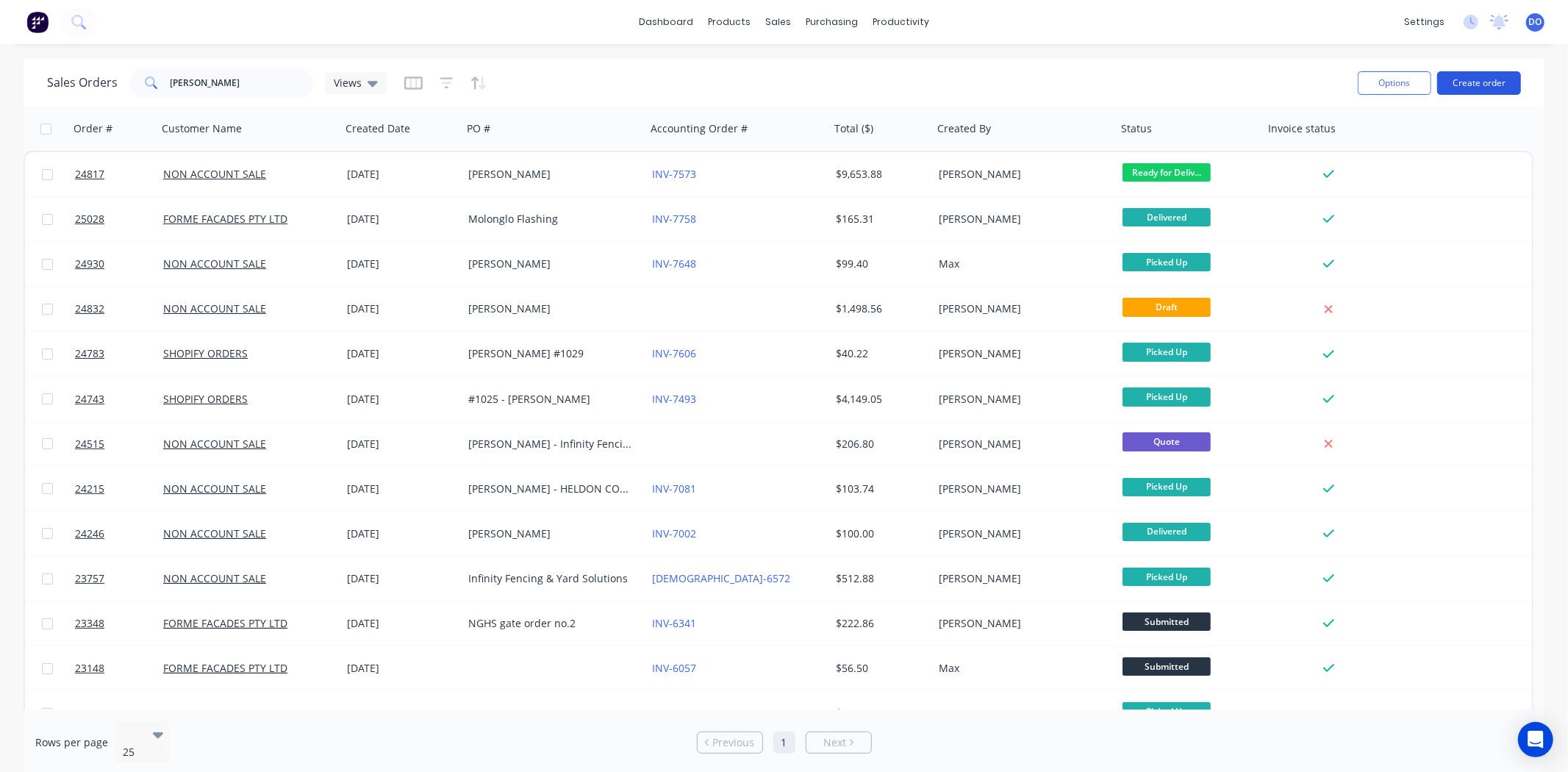
click at [1474, 85] on button "Create order" at bounding box center [1478, 83] width 84 height 23
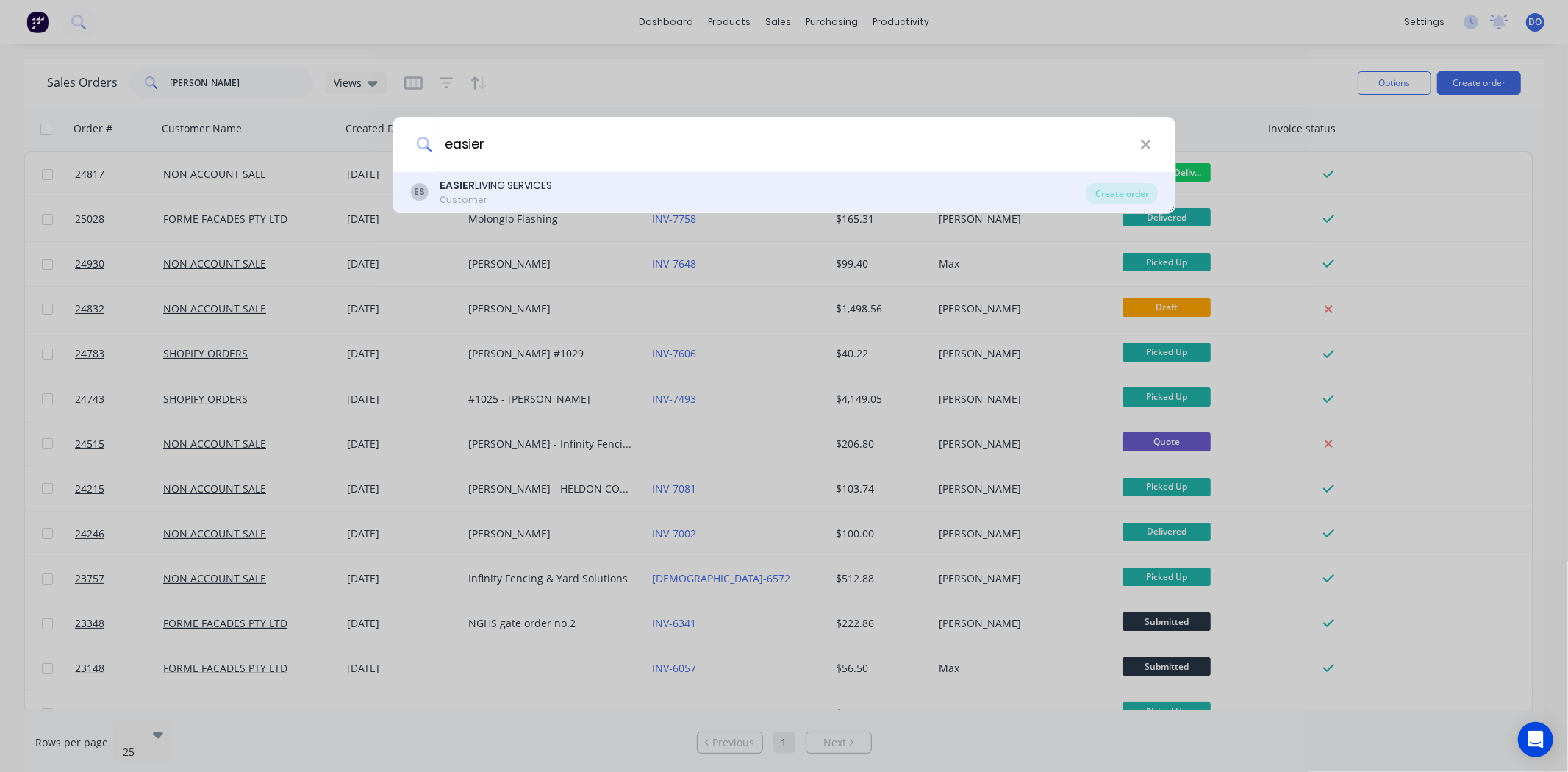
type input "easier"
click at [483, 175] on div "ES EASIER LIVING SERVICES Customer Create order" at bounding box center [784, 193] width 783 height 41
click at [641, 189] on div "ES EASIER LIVING SERVICES Customer" at bounding box center [748, 192] width 676 height 29
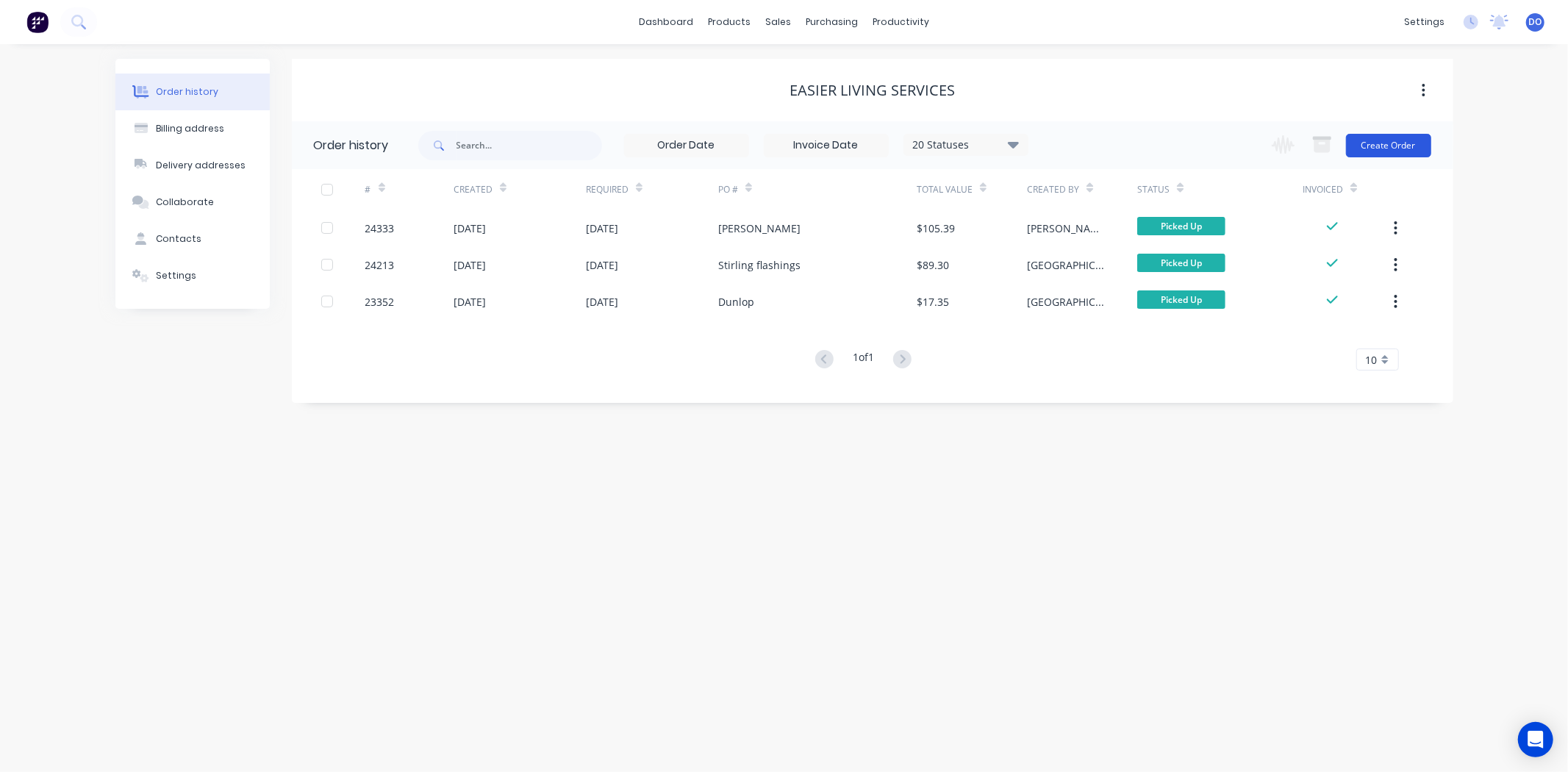
click at [1377, 141] on button "Create Order" at bounding box center [1388, 145] width 85 height 23
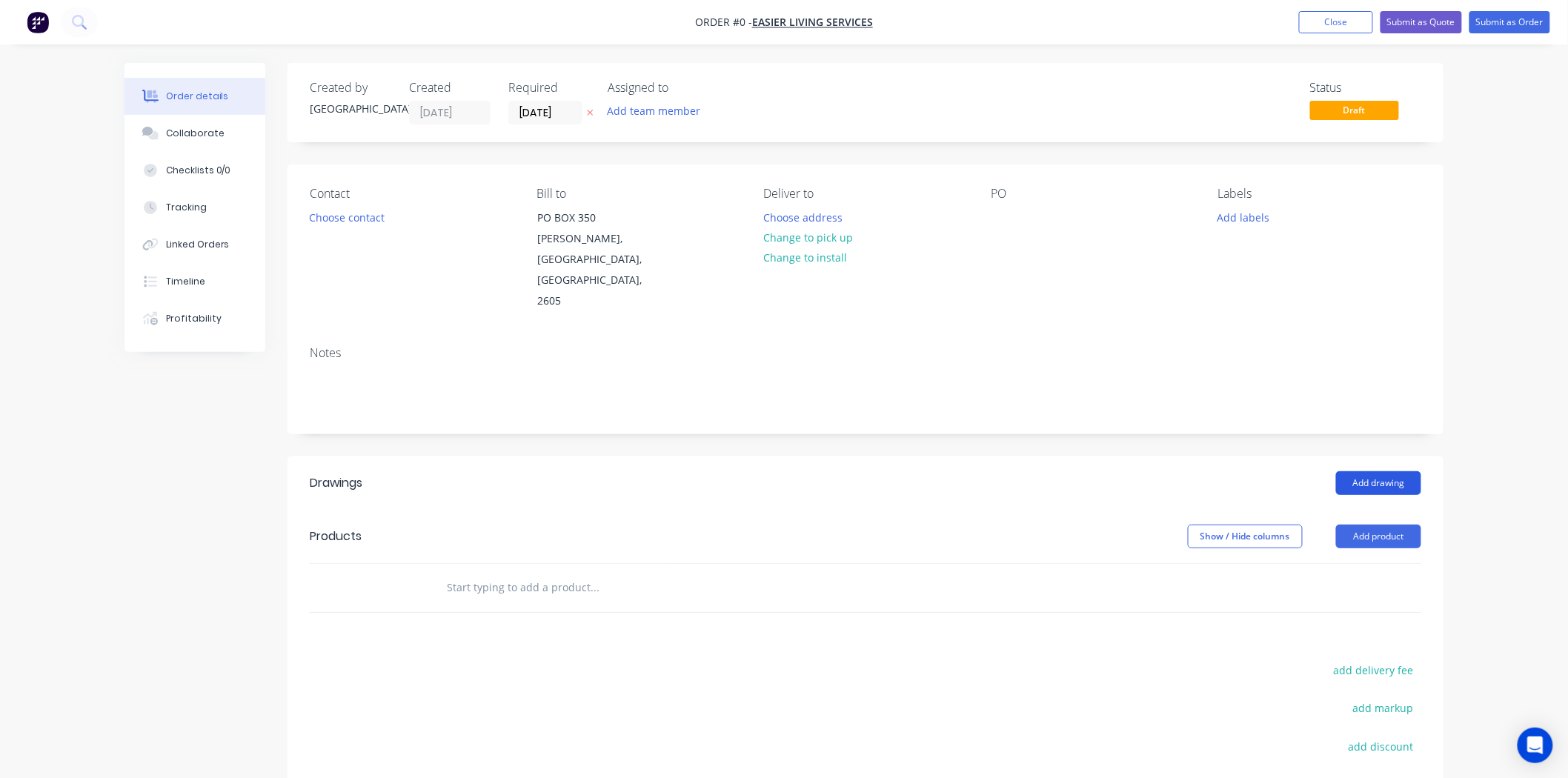
click at [1377, 471] on button "Add drawing" at bounding box center [1379, 483] width 85 height 24
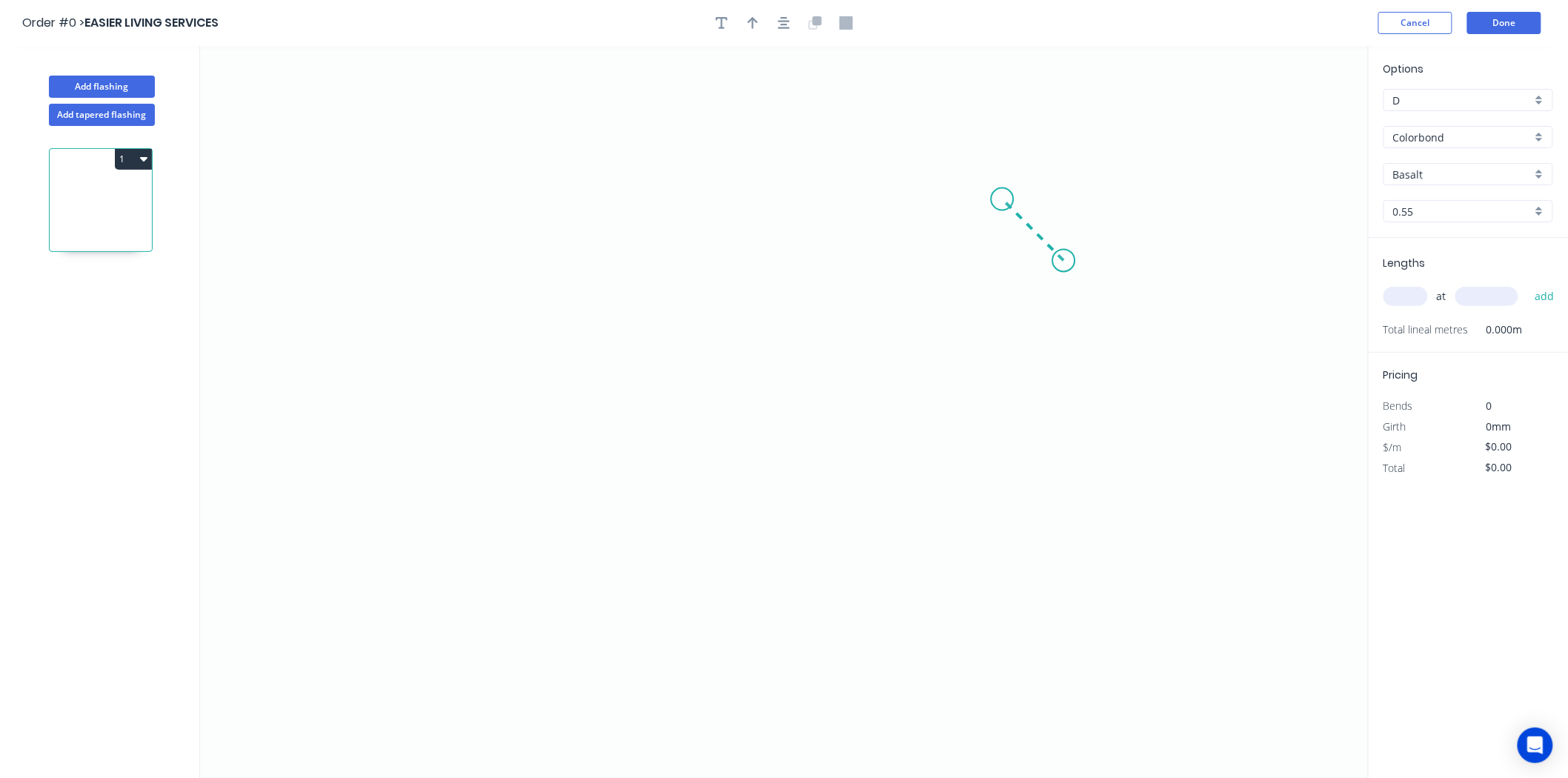
drag, startPoint x: 1064, startPoint y: 261, endPoint x: 1003, endPoint y: 196, distance: 89.1
click at [1003, 196] on icon "0" at bounding box center [784, 412] width 1168 height 732
click at [428, 247] on icon "0 ?" at bounding box center [784, 412] width 1168 height 732
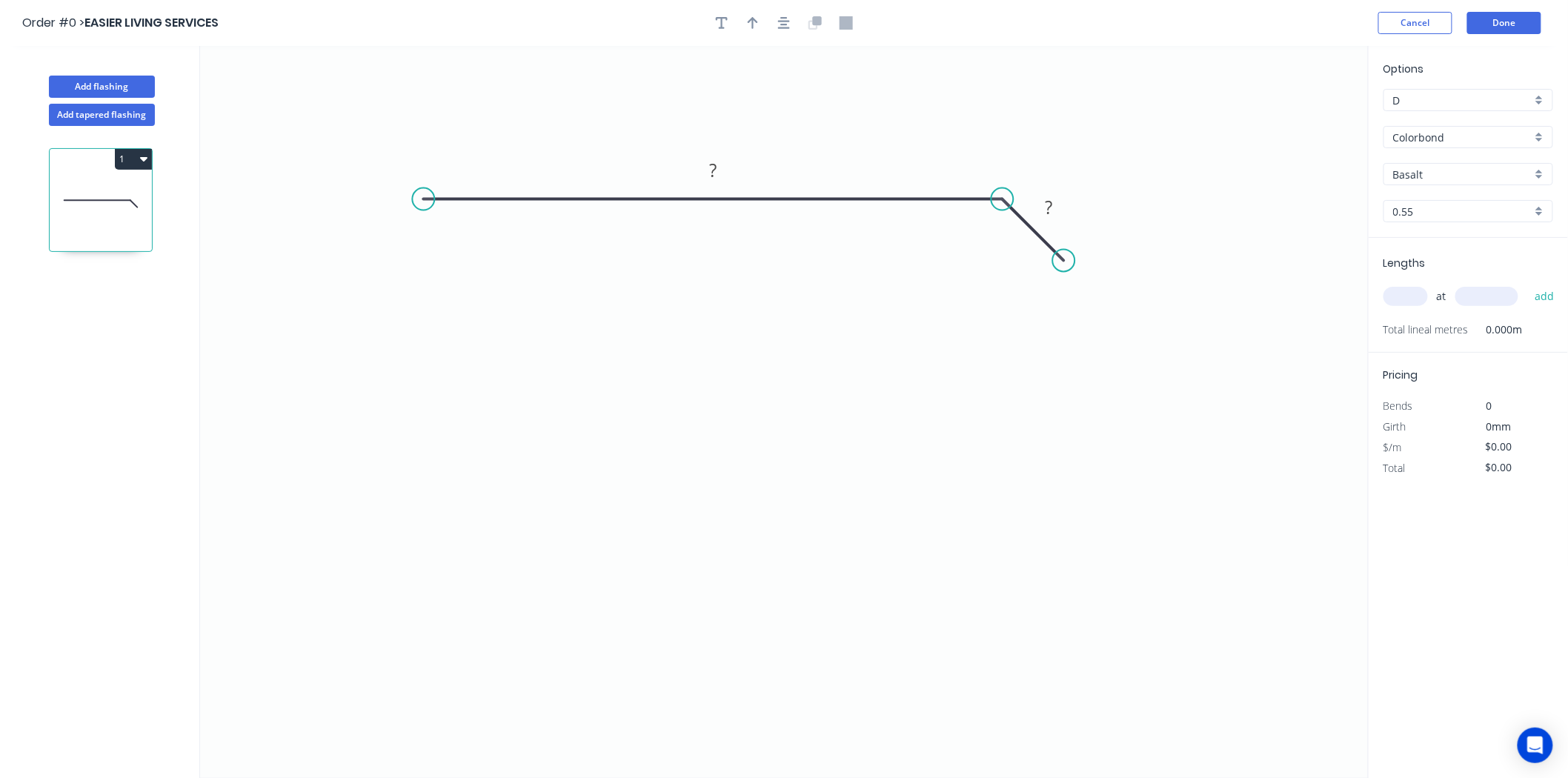
drag, startPoint x: 428, startPoint y: 255, endPoint x: 423, endPoint y: 221, distance: 34.4
click at [423, 221] on icon "0 ? ?" at bounding box center [784, 412] width 1168 height 732
click at [425, 203] on circle at bounding box center [423, 199] width 22 height 22
click at [402, 452] on icon "0 ? ?" at bounding box center [784, 412] width 1168 height 732
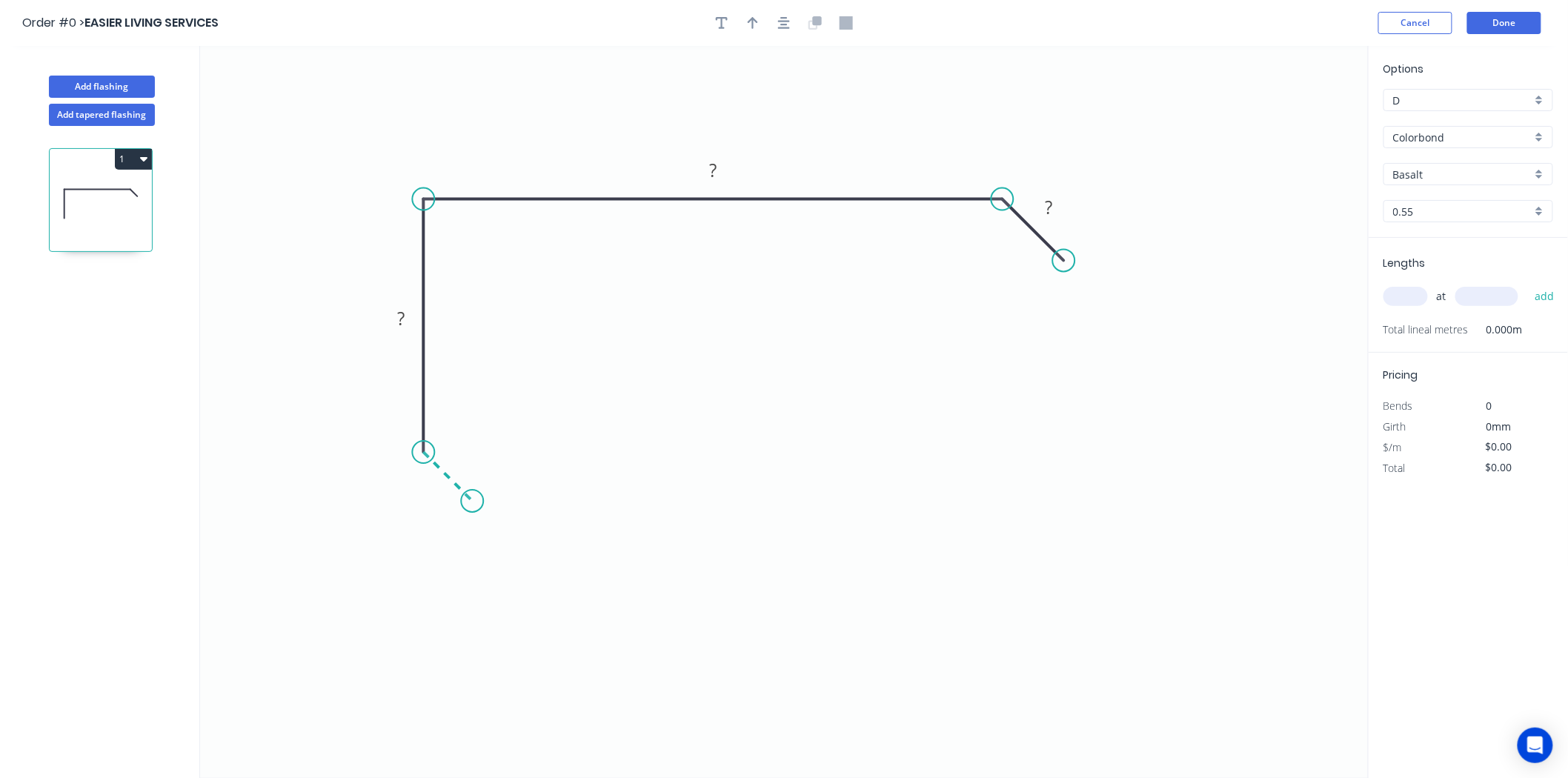
click at [472, 509] on icon "0 ? ? ?" at bounding box center [784, 412] width 1168 height 732
click at [447, 255] on div "Show angle" at bounding box center [504, 254] width 149 height 30
click at [433, 493] on tspan "?" at bounding box center [432, 485] width 8 height 25
click at [755, 16] on icon "button" at bounding box center [753, 23] width 10 height 13
type input "$11.39"
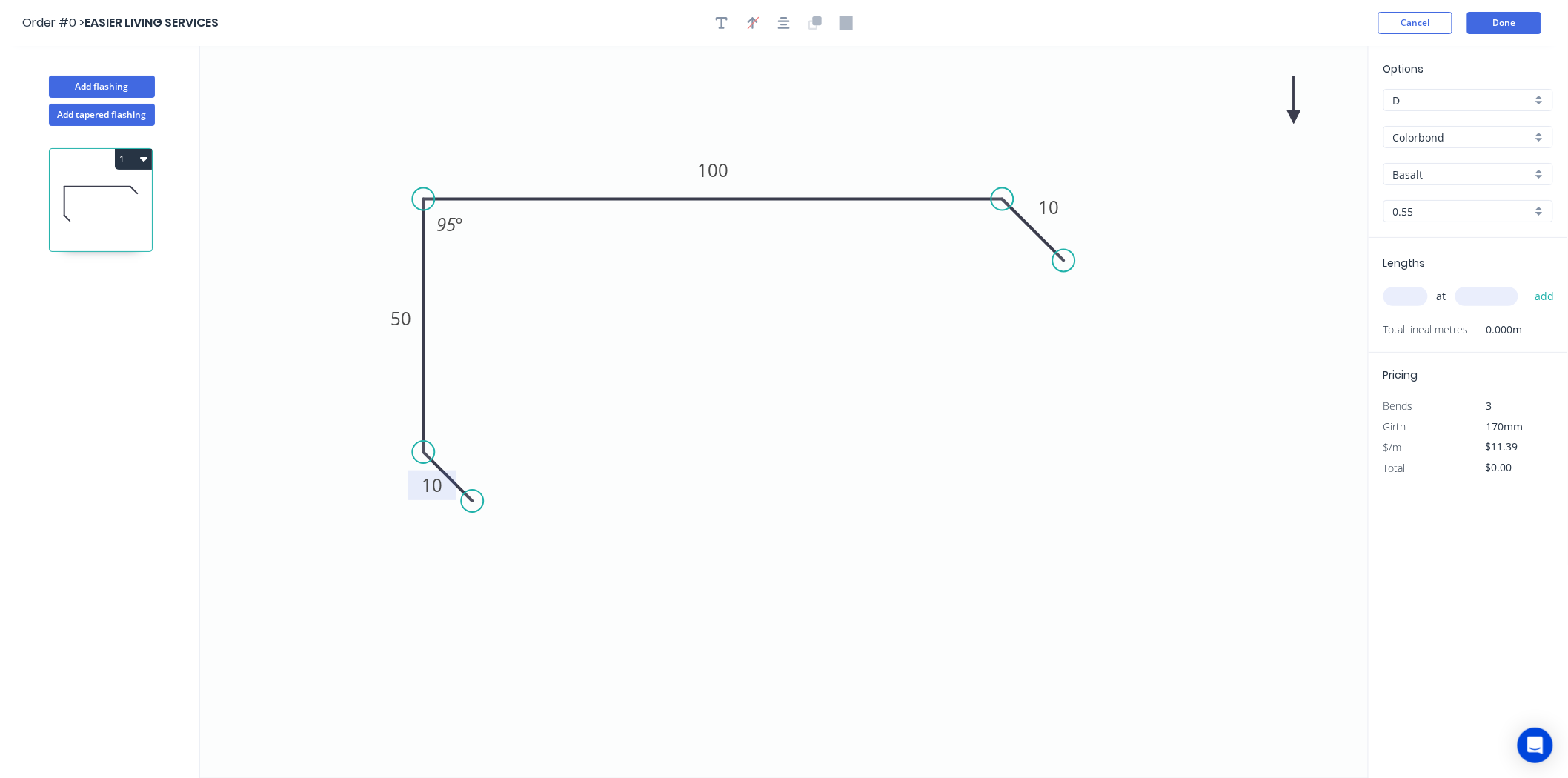
click at [1295, 117] on icon at bounding box center [1294, 100] width 13 height 47
click at [1295, 115] on icon at bounding box center [1294, 100] width 13 height 47
click at [1295, 115] on icon at bounding box center [1295, 98] width 13 height 47
drag, startPoint x: 1206, startPoint y: 109, endPoint x: 1156, endPoint y: 143, distance: 60.5
click at [973, 152] on icon "0 10 50 100 10 95 º" at bounding box center [784, 412] width 1168 height 732
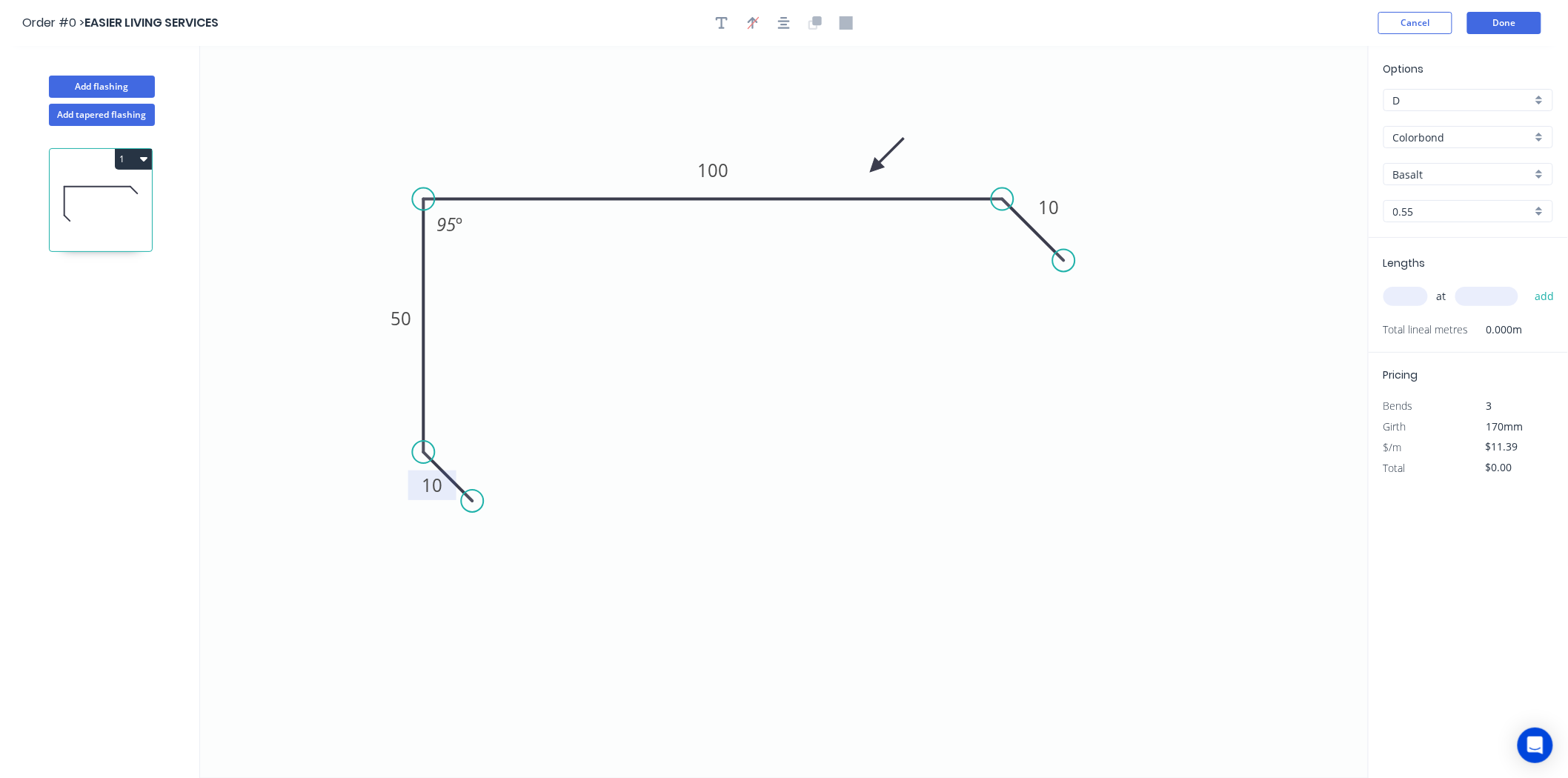
drag, startPoint x: 1295, startPoint y: 115, endPoint x: 876, endPoint y: 168, distance: 422.3
click at [876, 168] on icon at bounding box center [886, 154] width 43 height 43
click at [1394, 298] on input "text" at bounding box center [1406, 296] width 45 height 19
type input "5"
type input "3600"
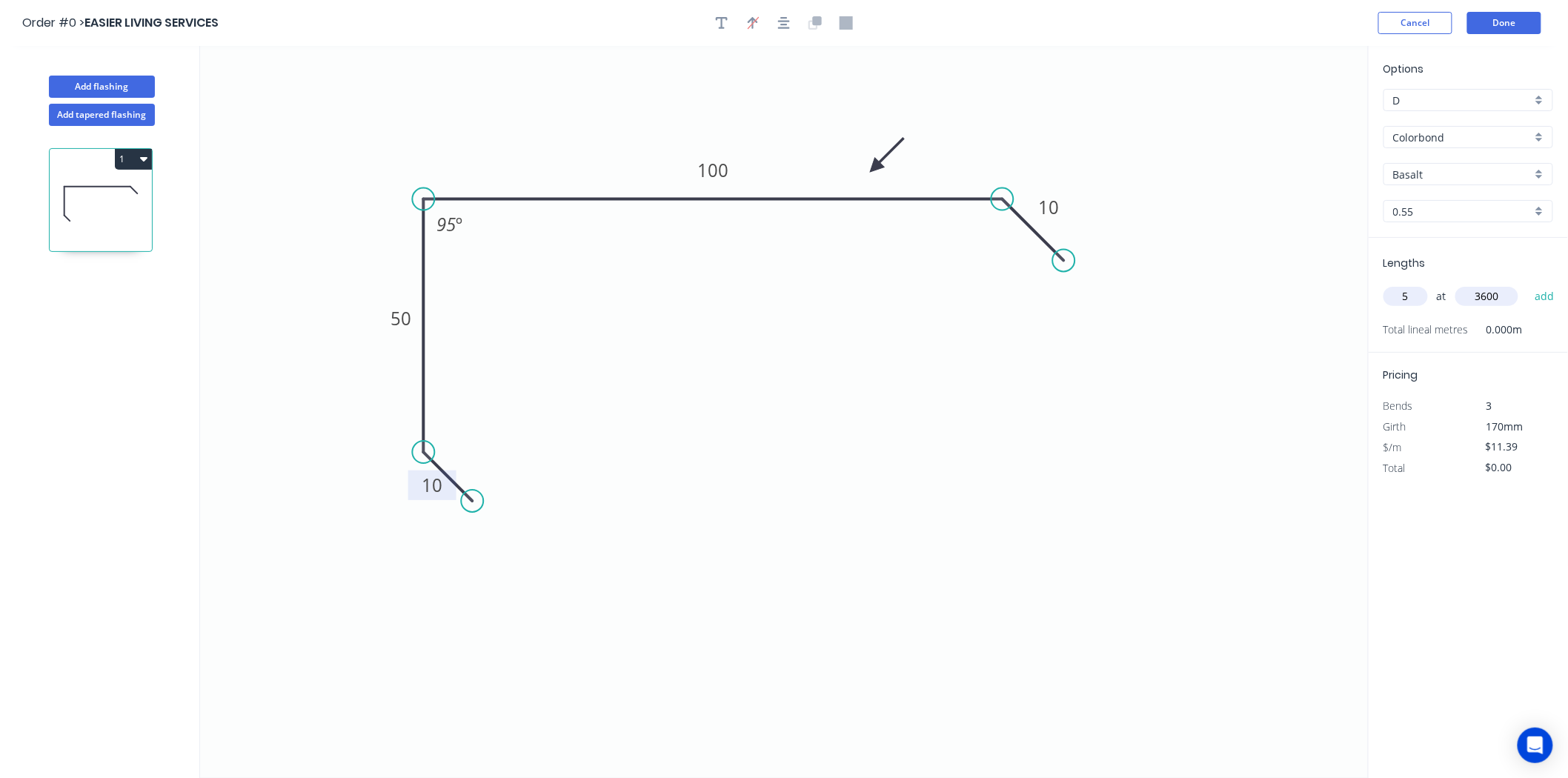
click at [1527, 284] on button "add" at bounding box center [1544, 296] width 35 height 26
type input "$205.02"
click at [1512, 27] on button "Done" at bounding box center [1505, 23] width 74 height 22
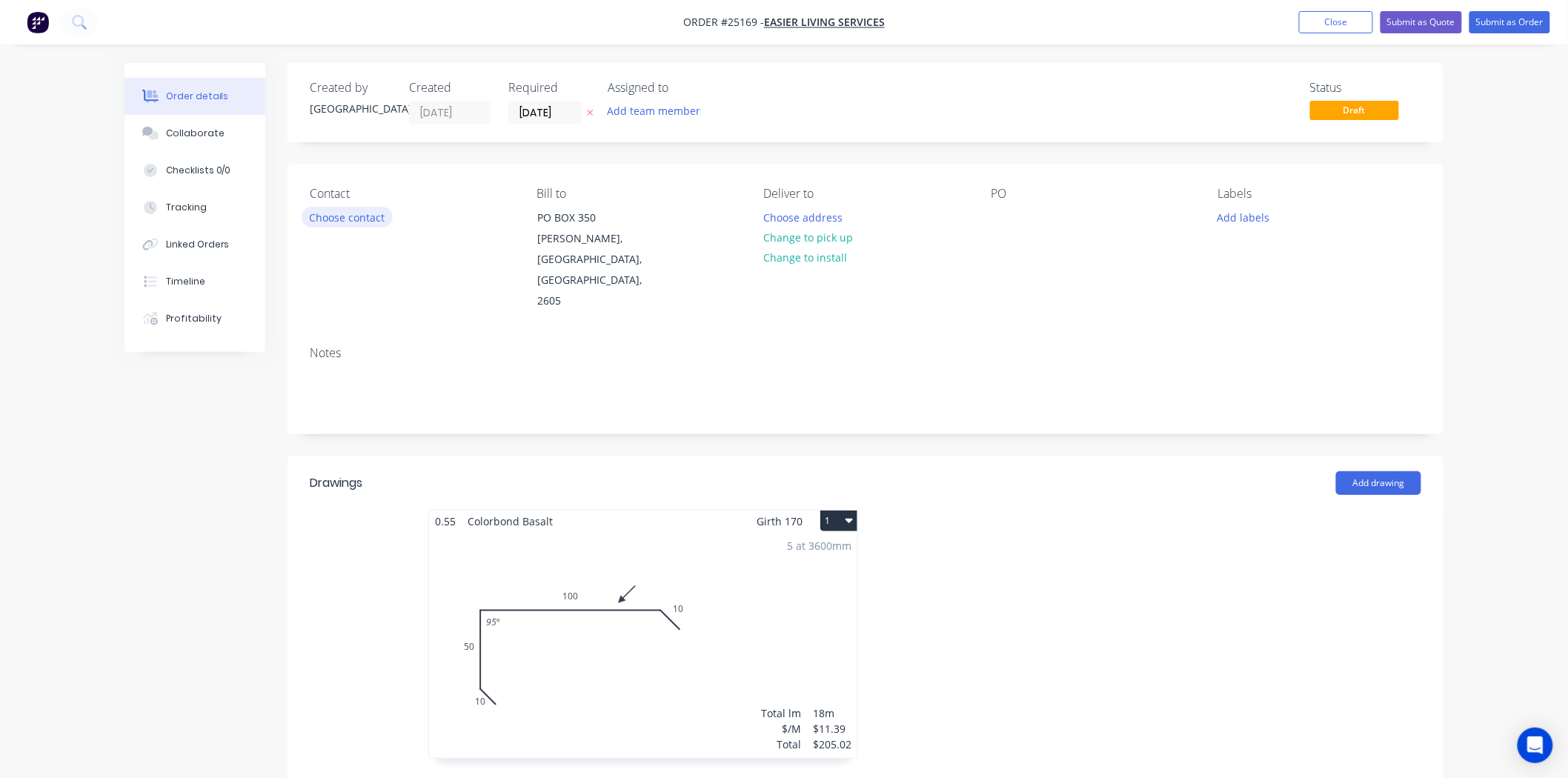
click at [333, 213] on button "Choose contact" at bounding box center [347, 216] width 91 height 20
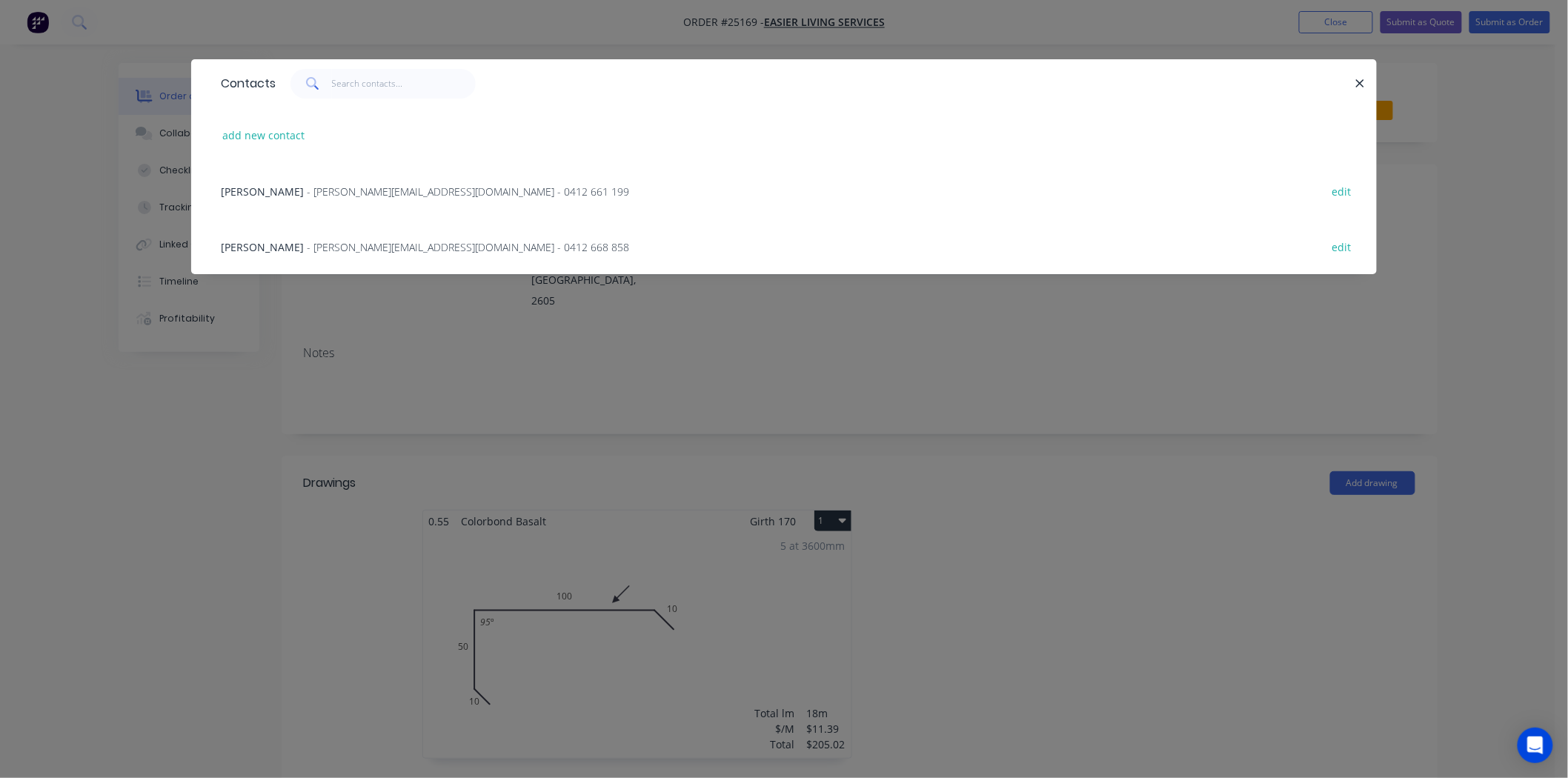
click at [307, 251] on span "- jared@easierliving.com.au - 0412 668 858" at bounding box center [468, 247] width 323 height 14
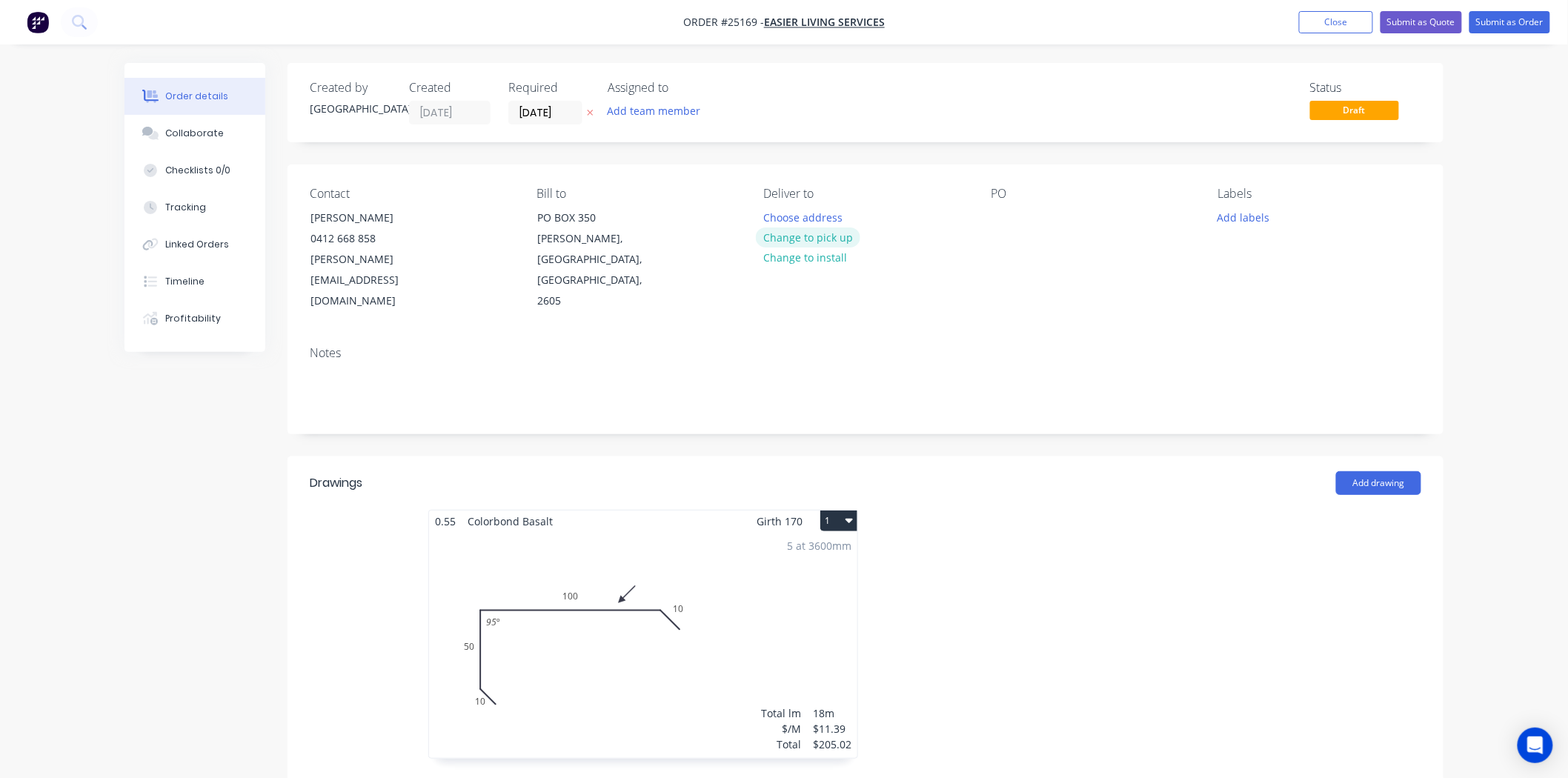
click at [808, 235] on button "Change to pick up" at bounding box center [808, 237] width 105 height 20
click at [1534, 26] on button "Submit as Order" at bounding box center [1509, 22] width 80 height 22
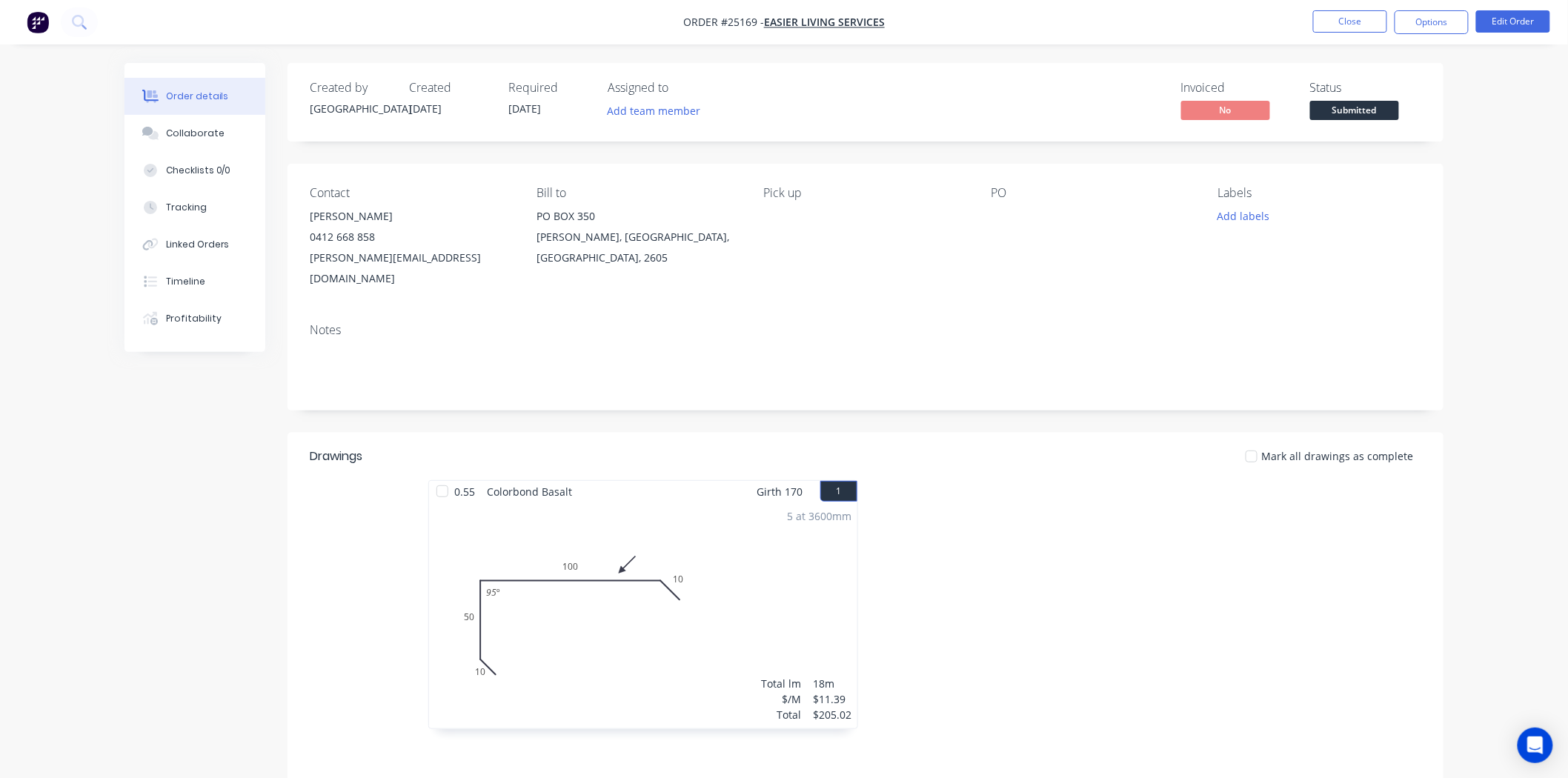
drag, startPoint x: 999, startPoint y: 211, endPoint x: 998, endPoint y: 225, distance: 14.0
click at [998, 217] on div at bounding box center [1084, 217] width 186 height 21
drag, startPoint x: 998, startPoint y: 225, endPoint x: 1001, endPoint y: 239, distance: 14.3
click at [998, 227] on div at bounding box center [1084, 217] width 186 height 21
click at [1502, 22] on button "Edit Order" at bounding box center [1513, 21] width 74 height 22
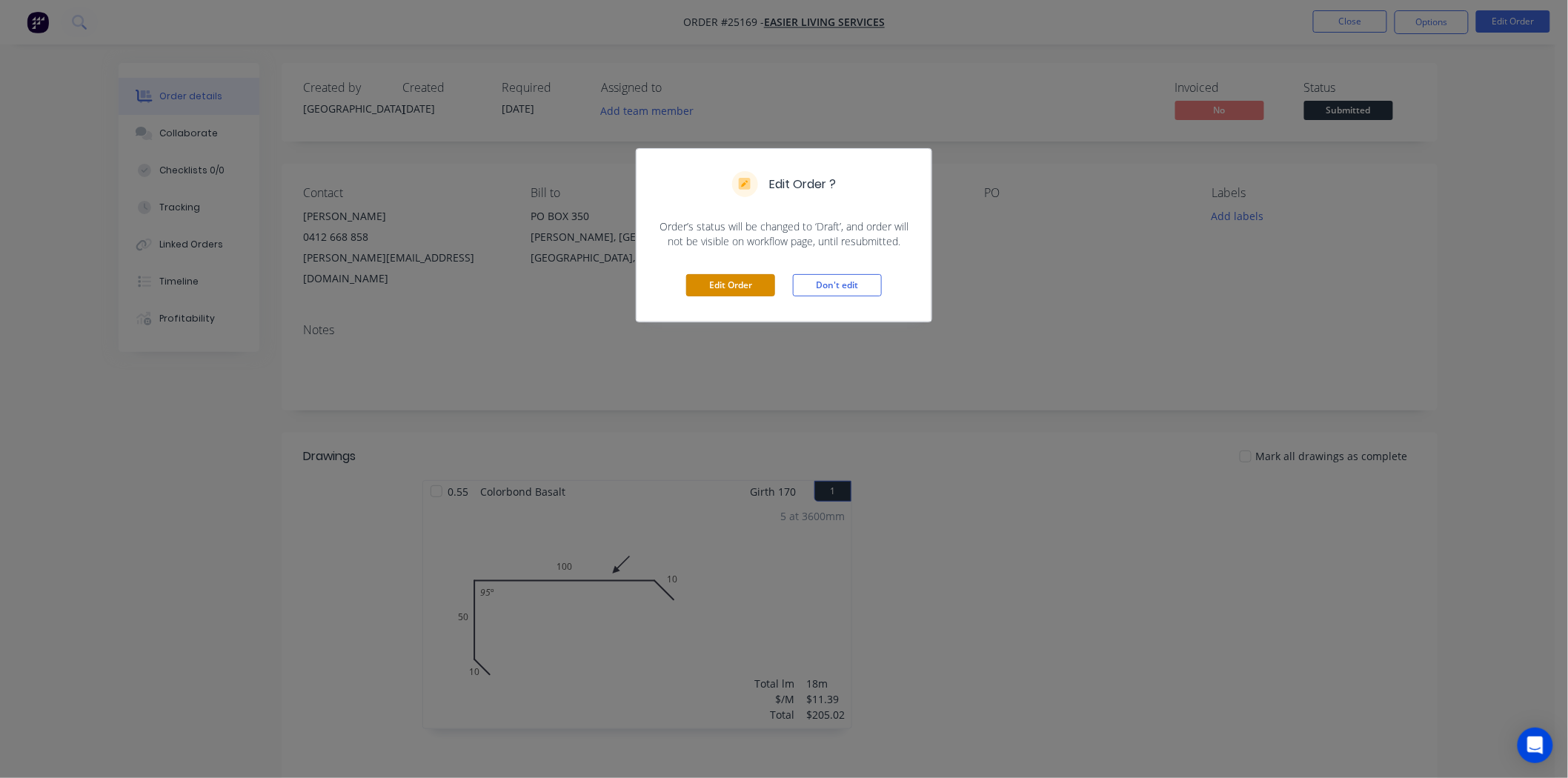
click at [715, 298] on div "Edit Order Don't edit" at bounding box center [784, 285] width 295 height 73
click at [718, 292] on button "Edit Order" at bounding box center [731, 285] width 89 height 22
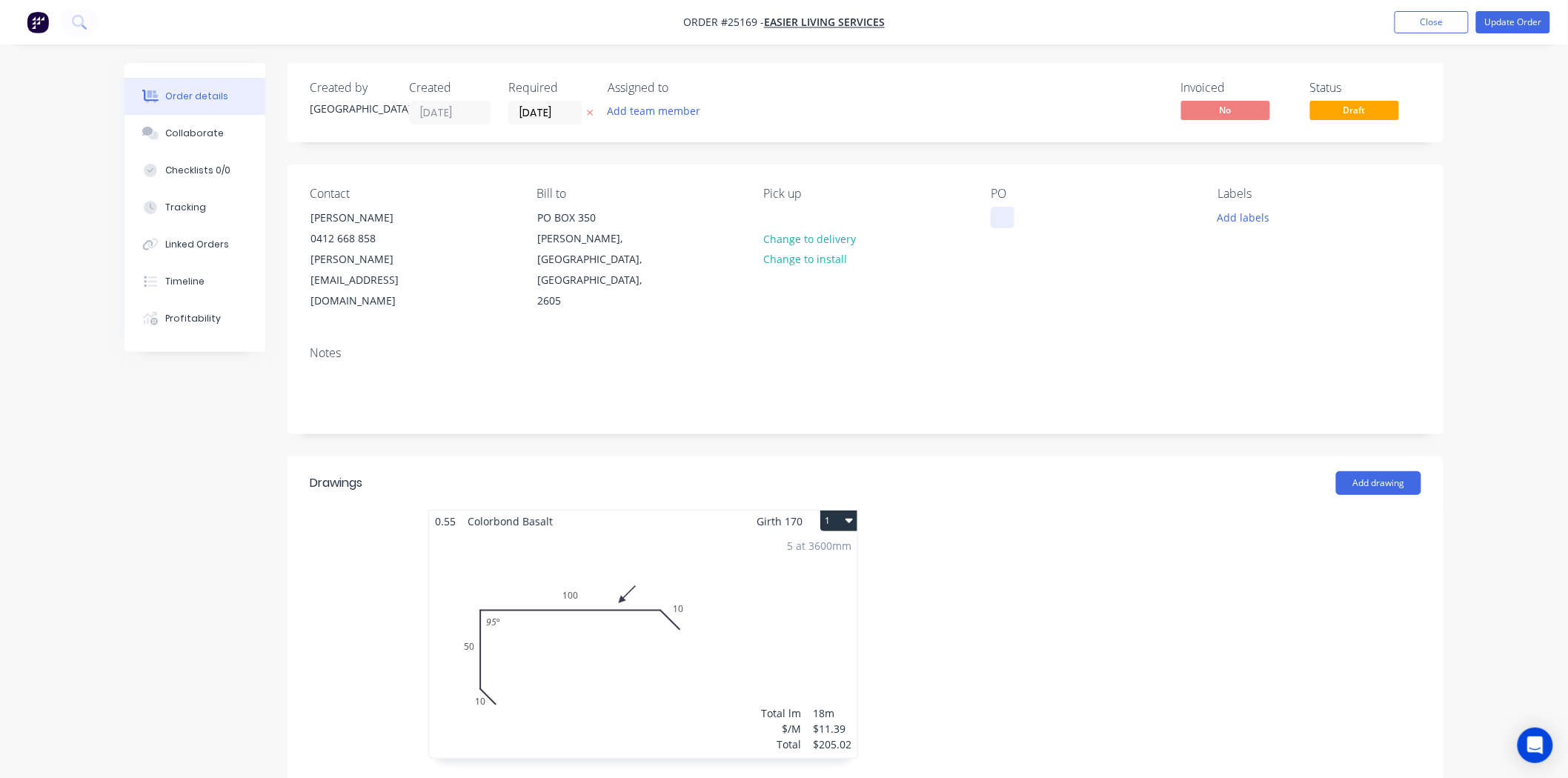
click at [998, 220] on div at bounding box center [1003, 217] width 24 height 22
click at [1502, 20] on button "Update Order" at bounding box center [1513, 22] width 74 height 22
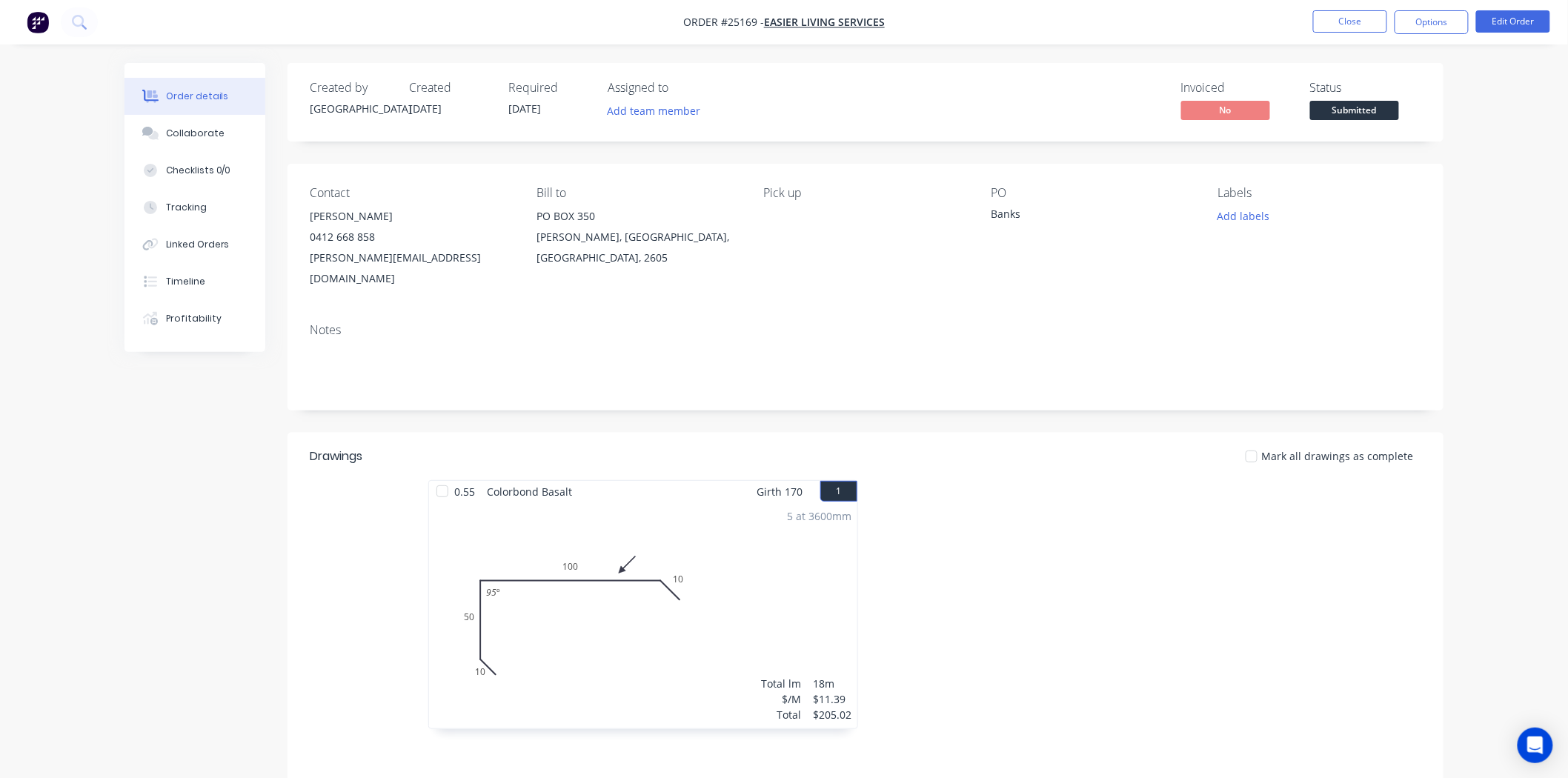
click at [1357, 98] on span at bounding box center [1355, 97] width 9 height 5
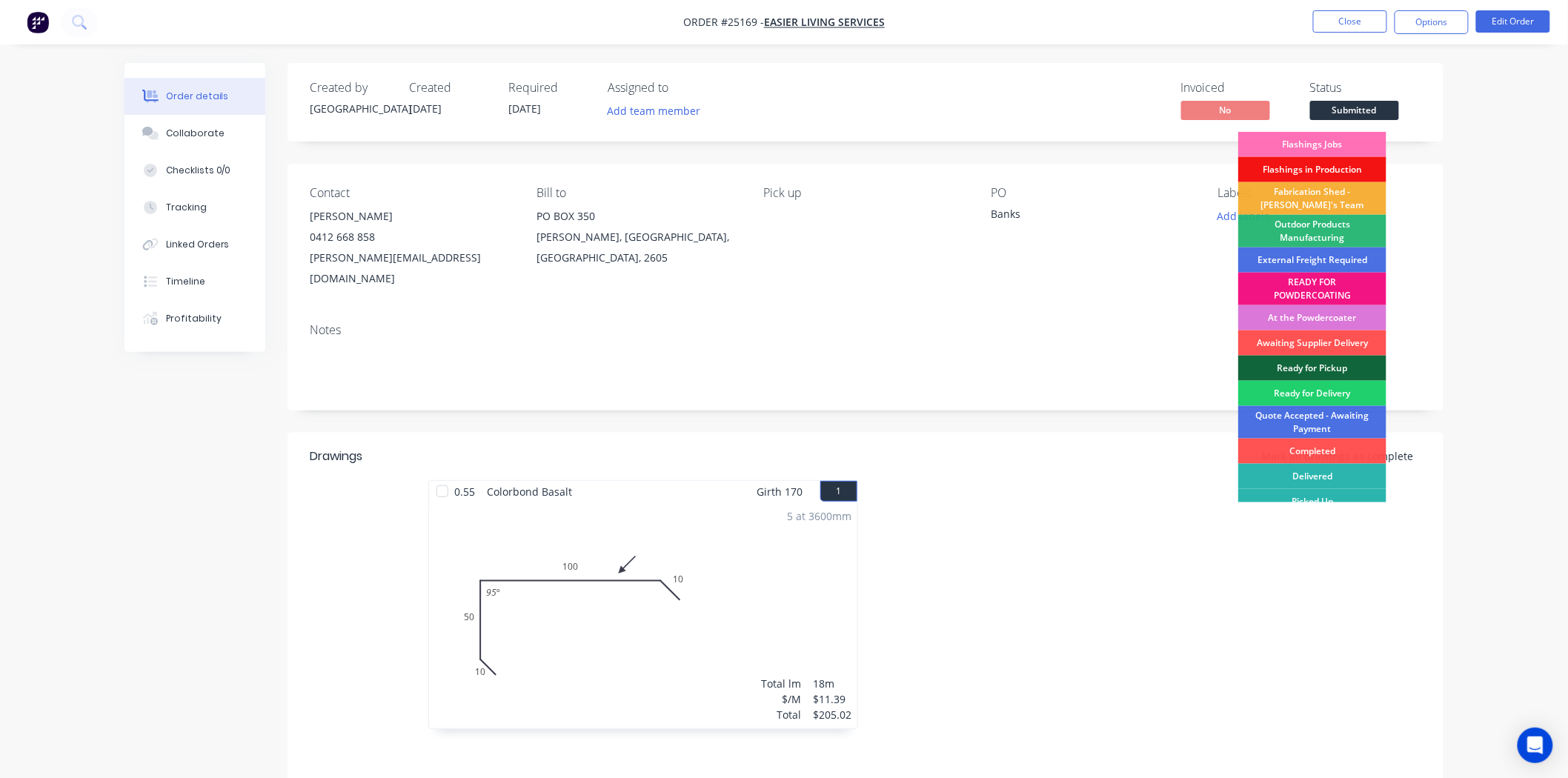
click at [1357, 102] on span "Submitted" at bounding box center [1355, 110] width 89 height 19
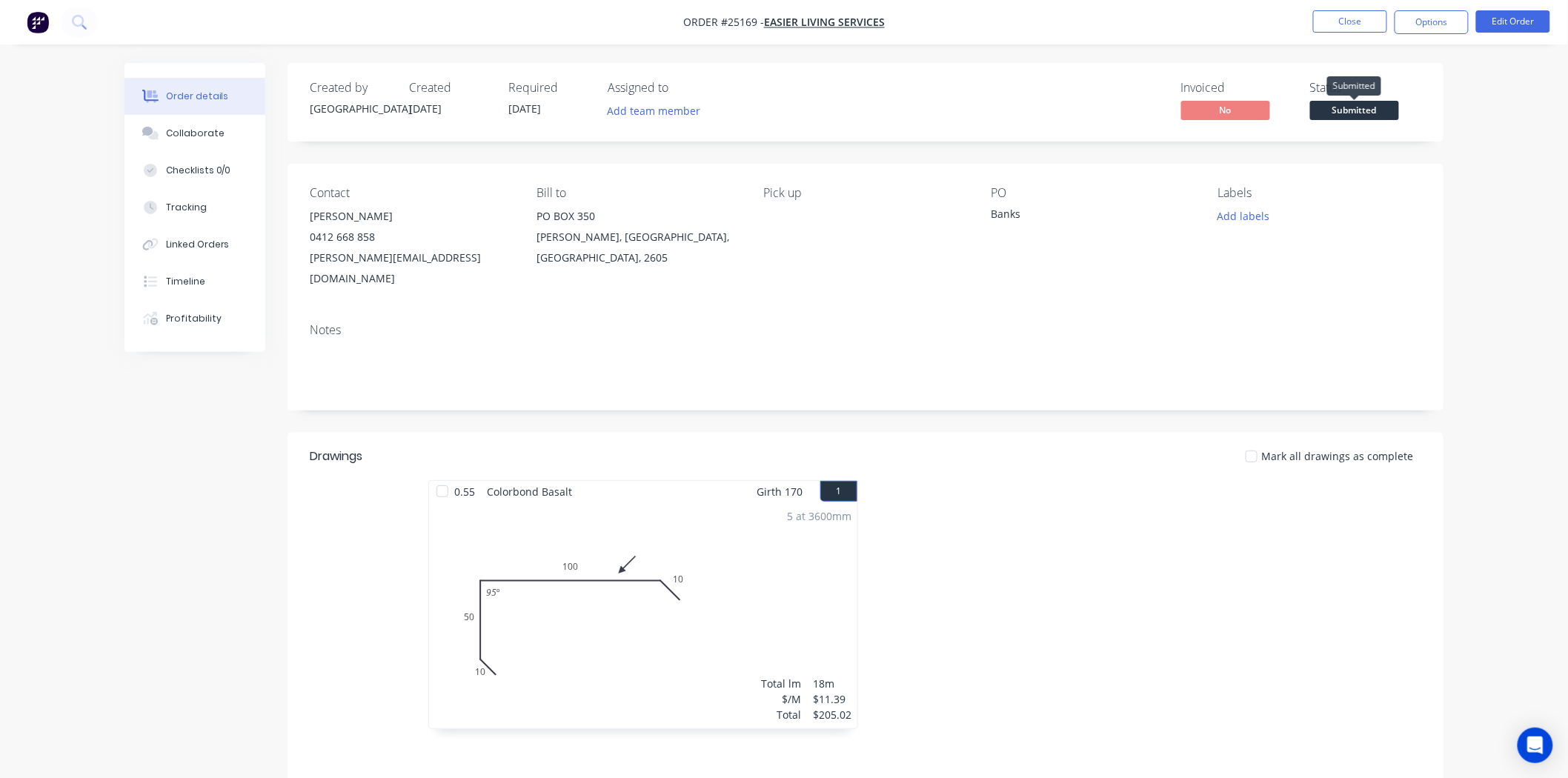
click at [1357, 102] on span "Submitted" at bounding box center [1355, 110] width 89 height 19
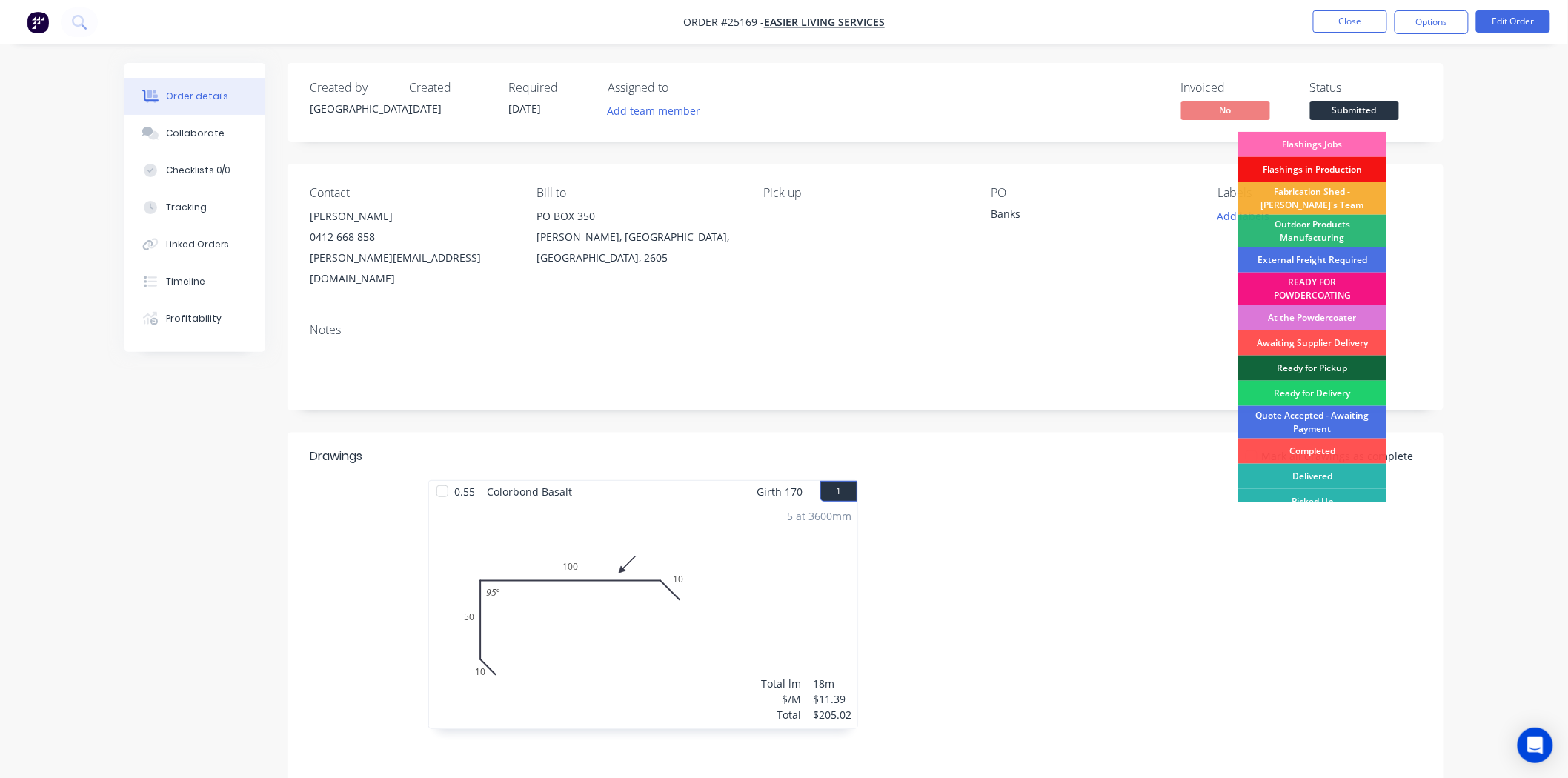
click at [1309, 149] on div "Flashings Jobs" at bounding box center [1312, 144] width 149 height 26
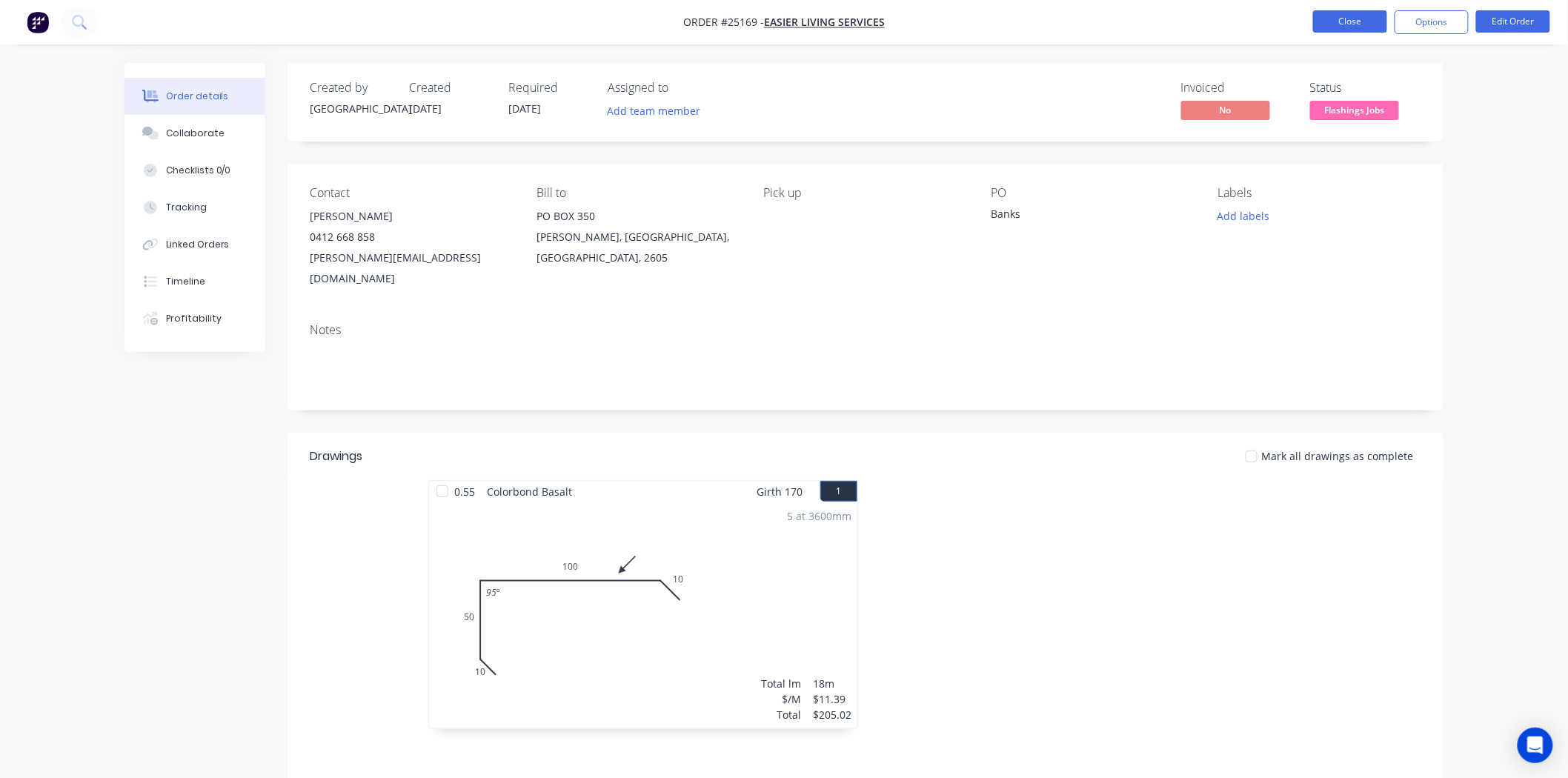
click at [1363, 13] on button "Close" at bounding box center [1350, 21] width 74 height 22
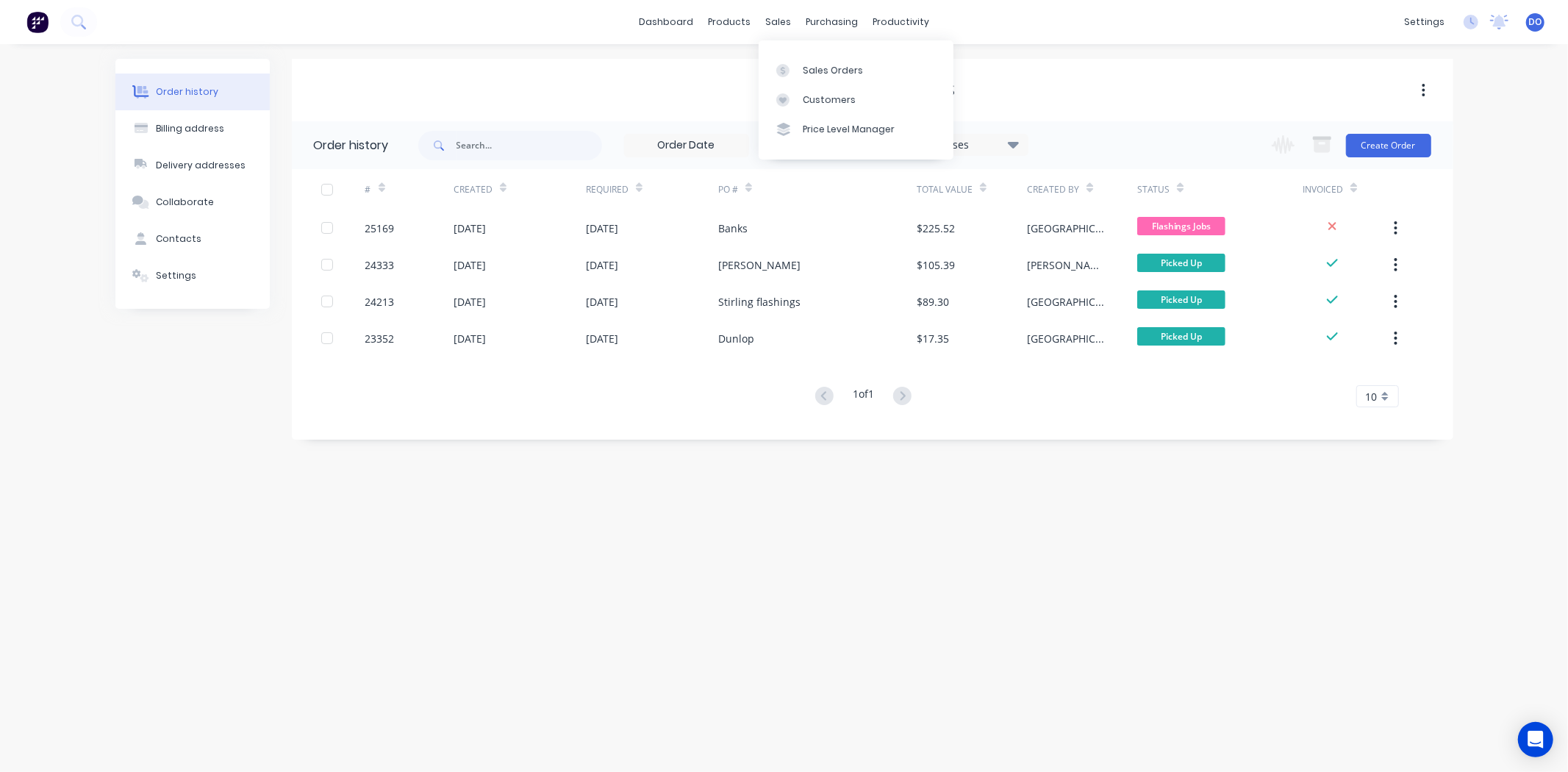
click at [767, 2] on div "dashboard products sales purchasing productivity dashboard products Product Cat…" at bounding box center [784, 22] width 1568 height 44
click at [845, 67] on div "Sales Orders" at bounding box center [833, 70] width 60 height 13
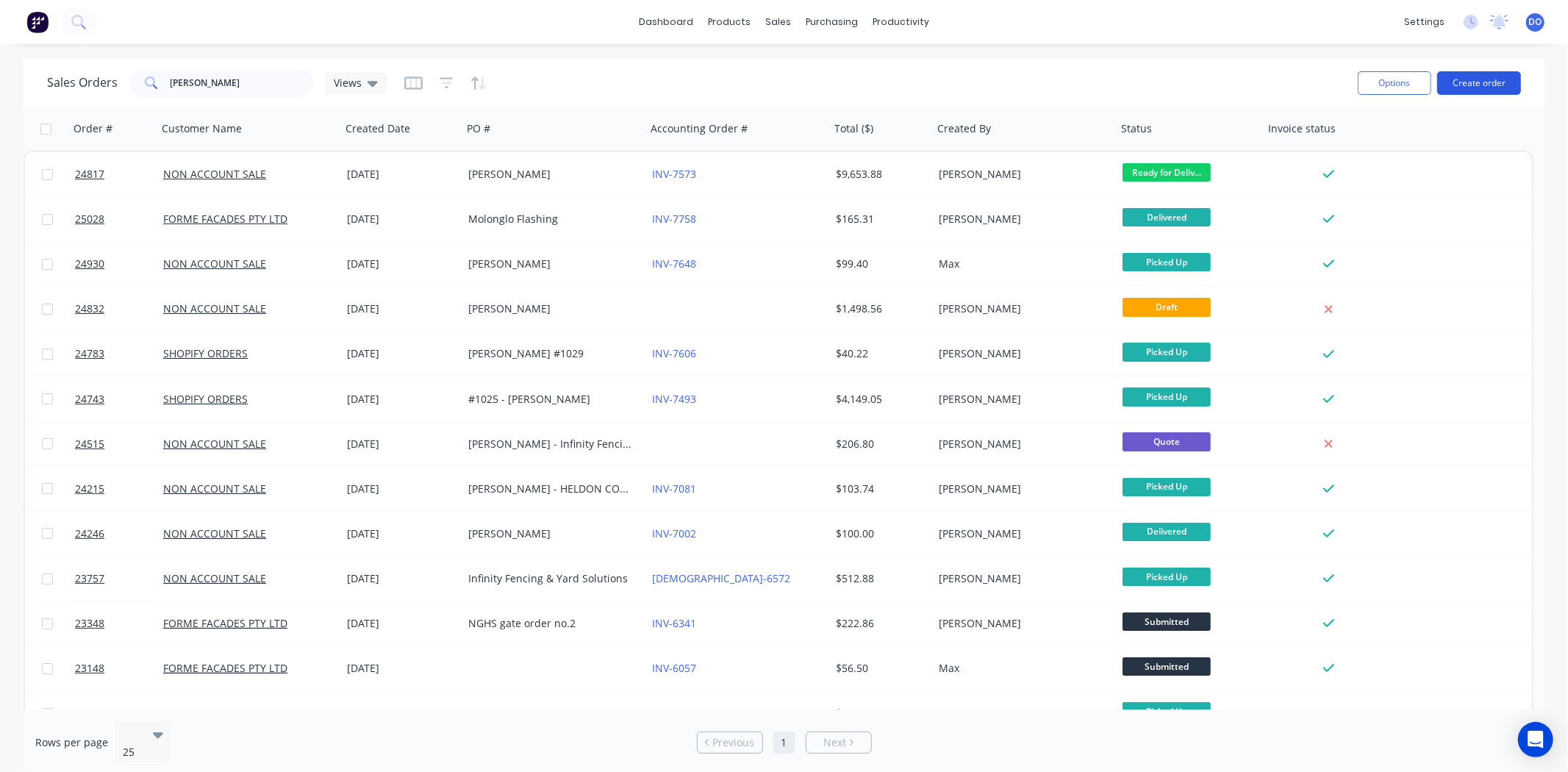
click at [1488, 76] on button "Create order" at bounding box center [1478, 83] width 84 height 23
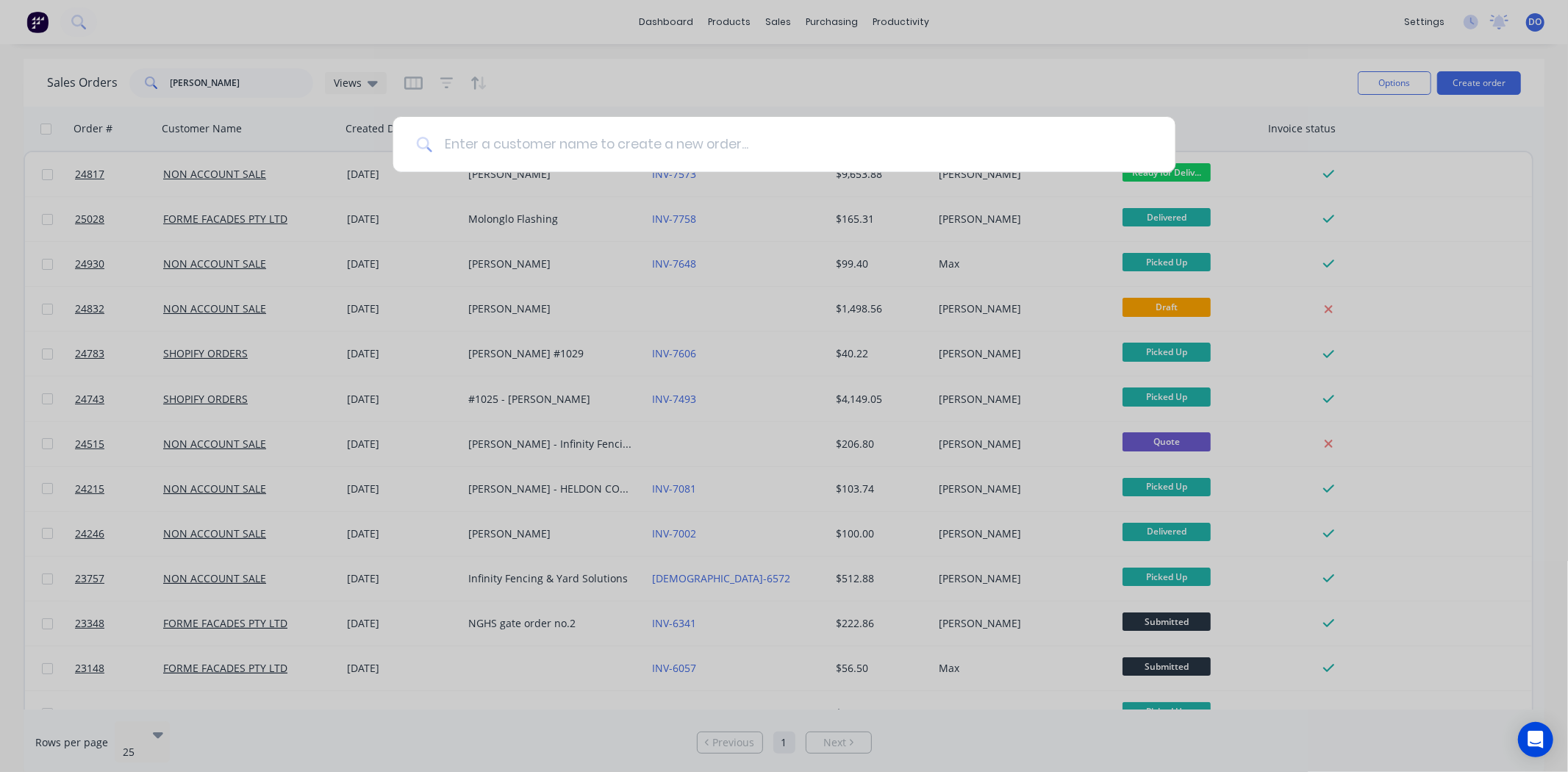
click at [615, 132] on input at bounding box center [792, 144] width 719 height 55
click at [459, 142] on input at bounding box center [792, 144] width 719 height 55
drag, startPoint x: 587, startPoint y: 159, endPoint x: 605, endPoint y: 180, distance: 27.7
click at [587, 162] on input at bounding box center [792, 144] width 719 height 55
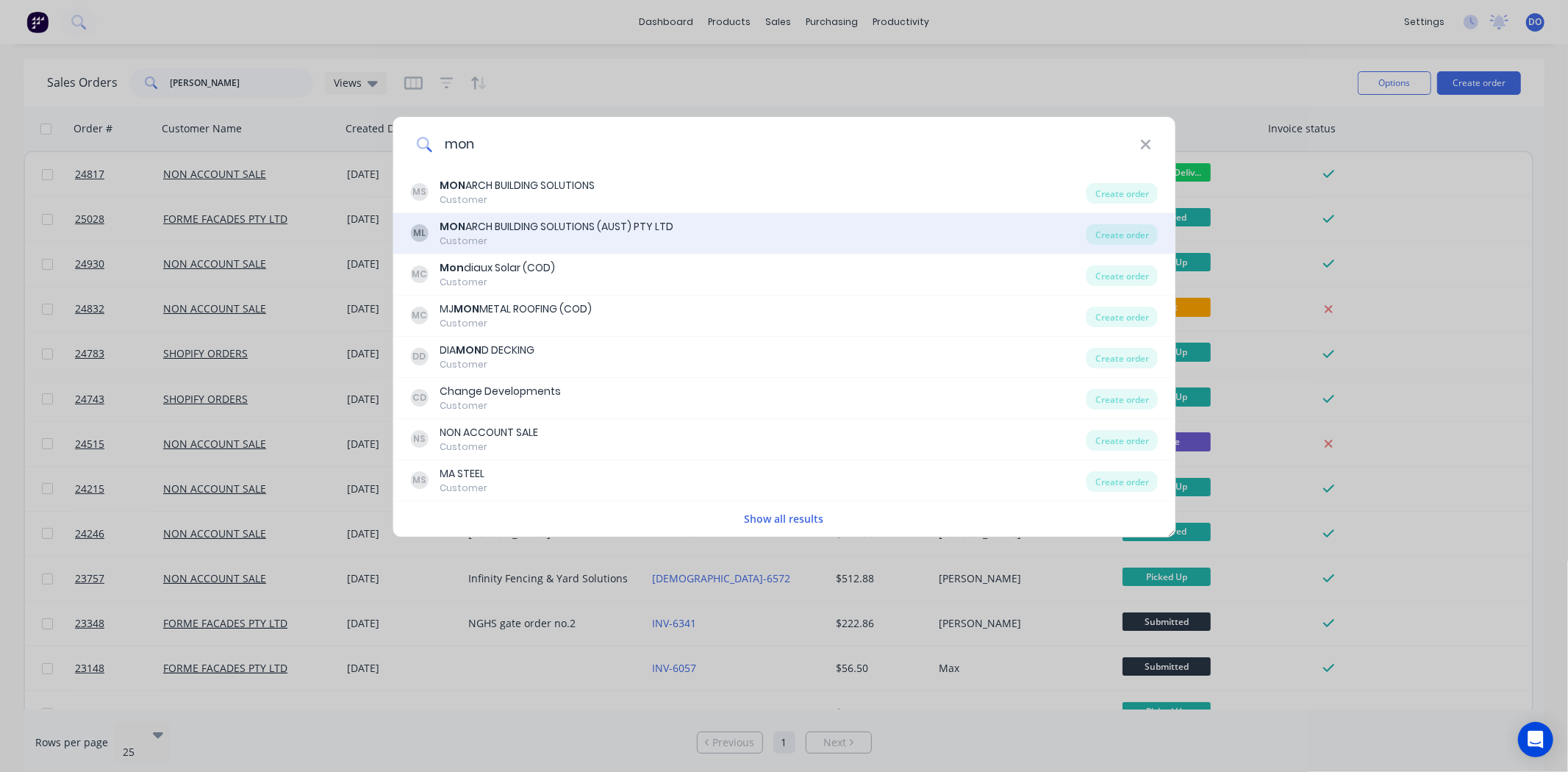
type input "mon"
click at [484, 238] on div "Customer" at bounding box center [556, 241] width 234 height 13
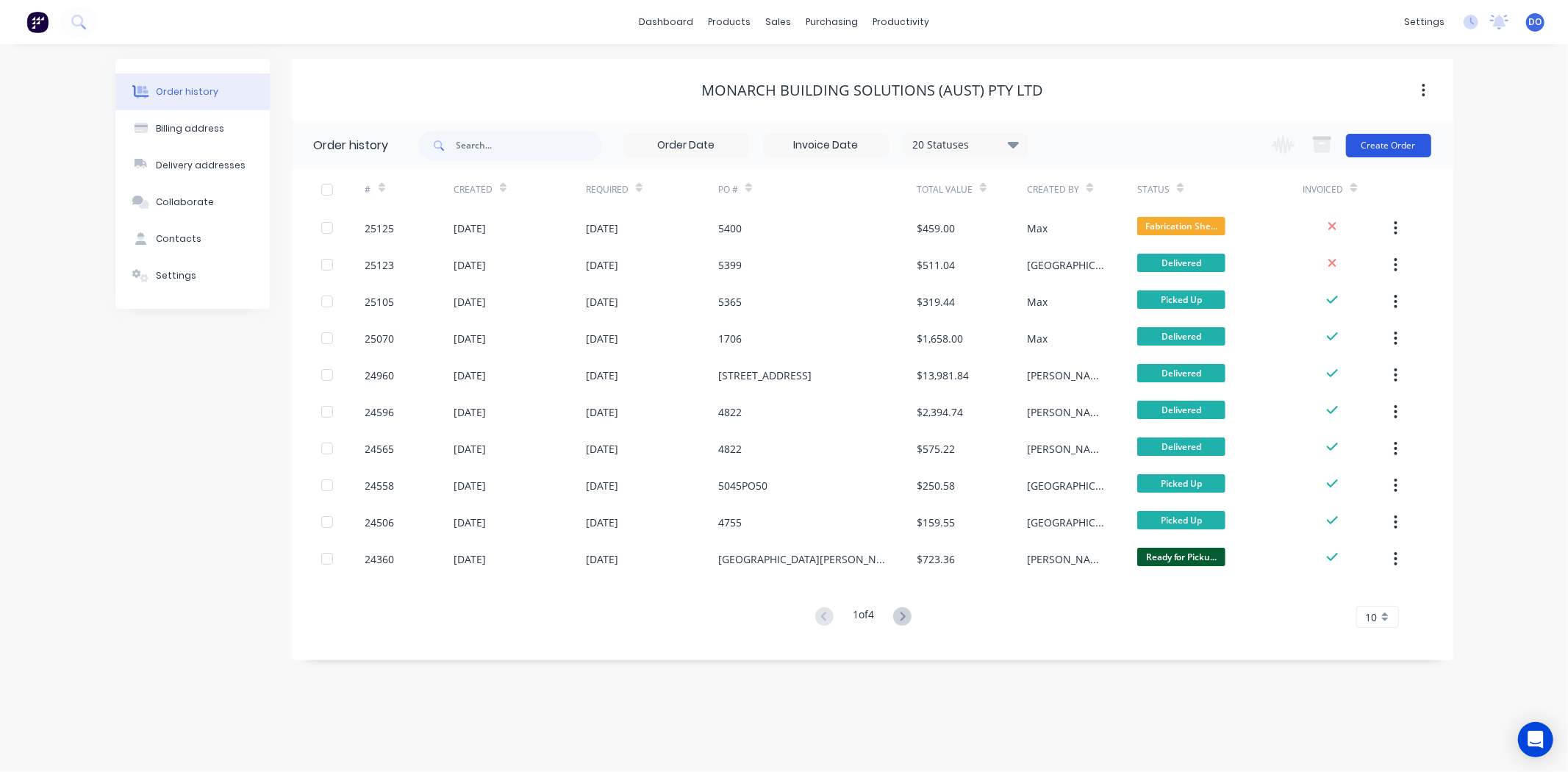
click at [1392, 144] on button "Create Order" at bounding box center [1388, 145] width 85 height 23
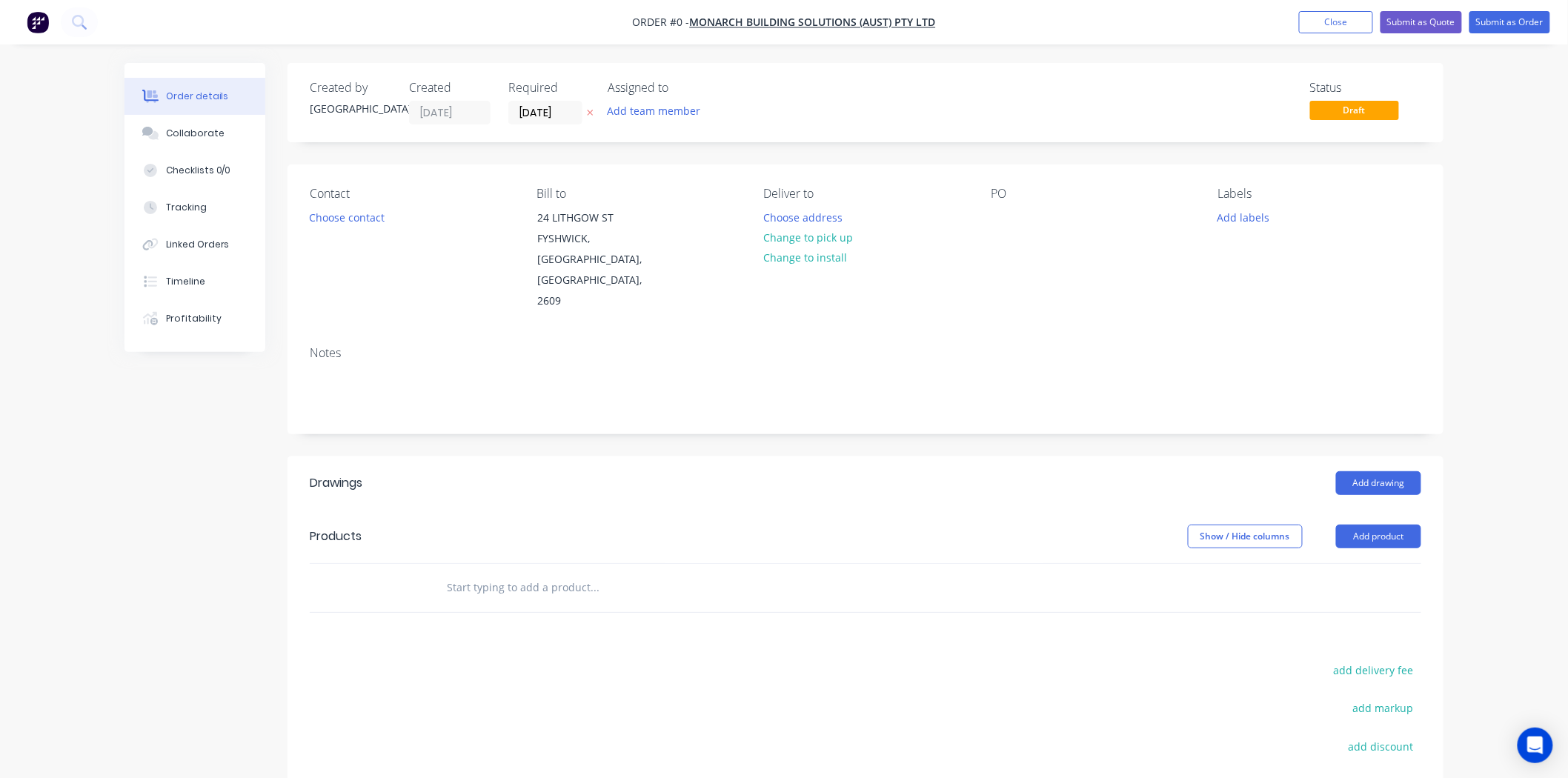
click at [368, 205] on div "Contact Choose contact" at bounding box center [411, 249] width 203 height 125
click at [367, 220] on button "Choose contact" at bounding box center [347, 216] width 91 height 20
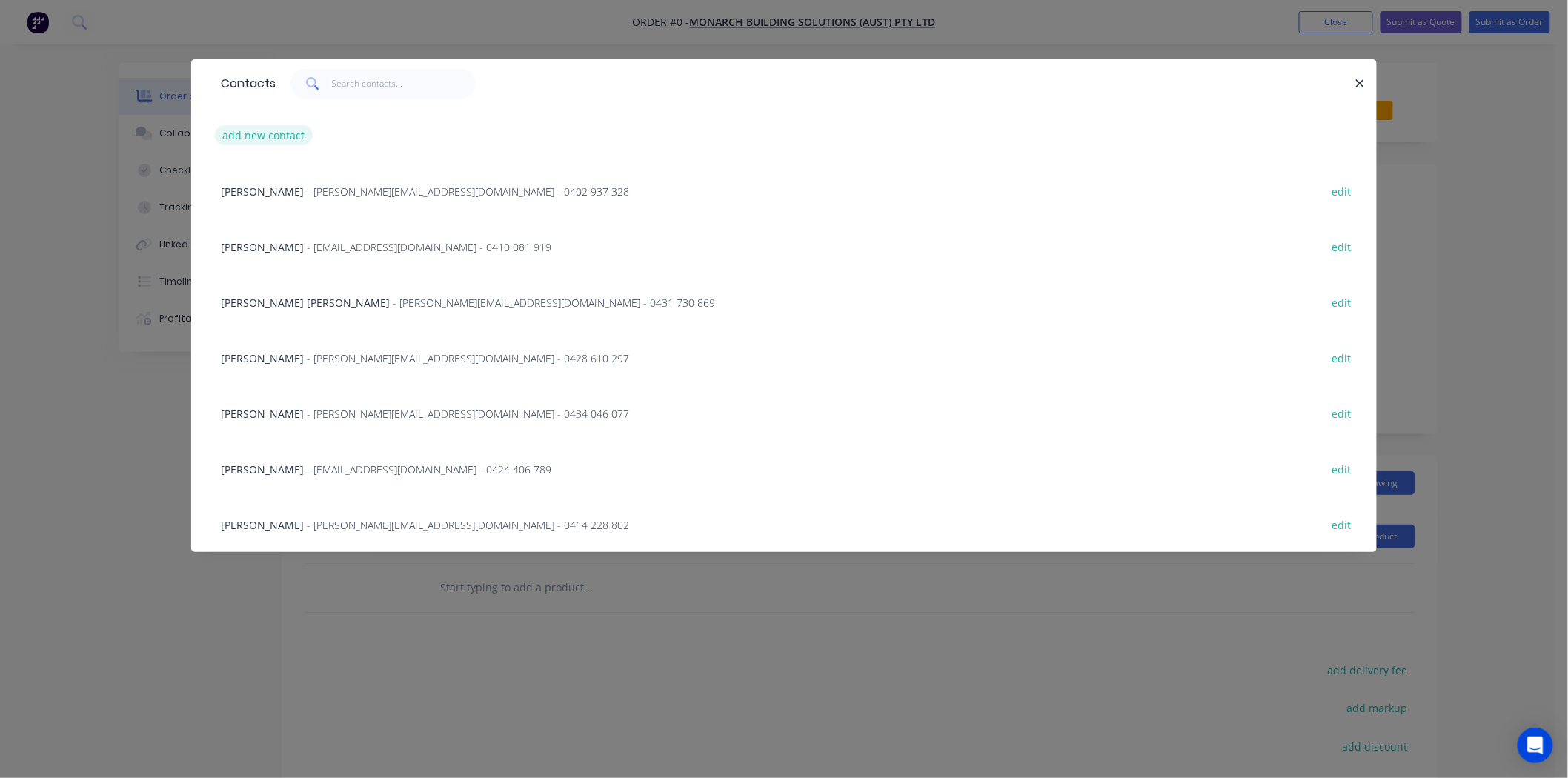
click at [284, 130] on button "add new contact" at bounding box center [263, 134] width 98 height 20
select select "AU"
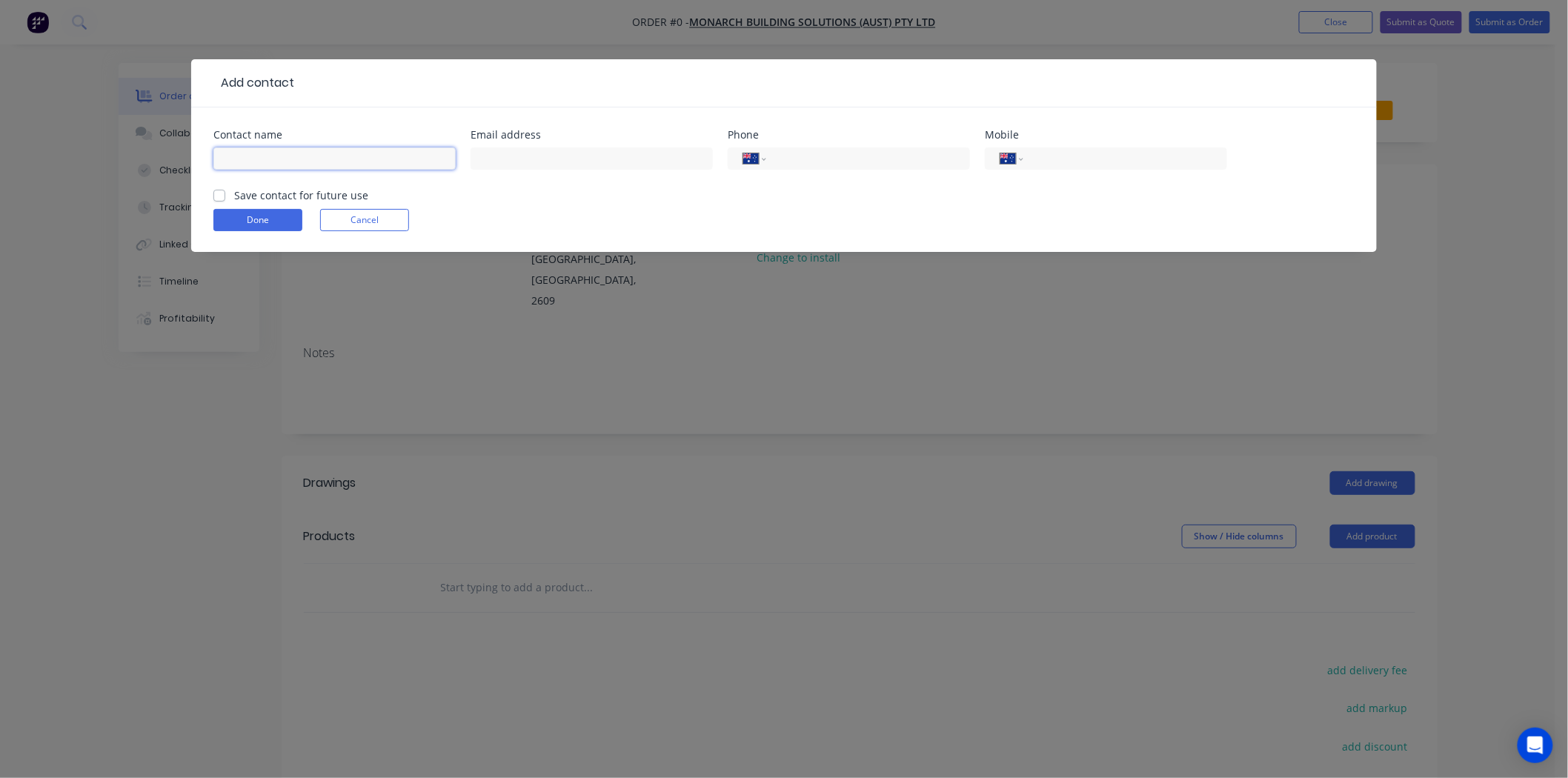
click at [249, 155] on input "text" at bounding box center [334, 158] width 242 height 22
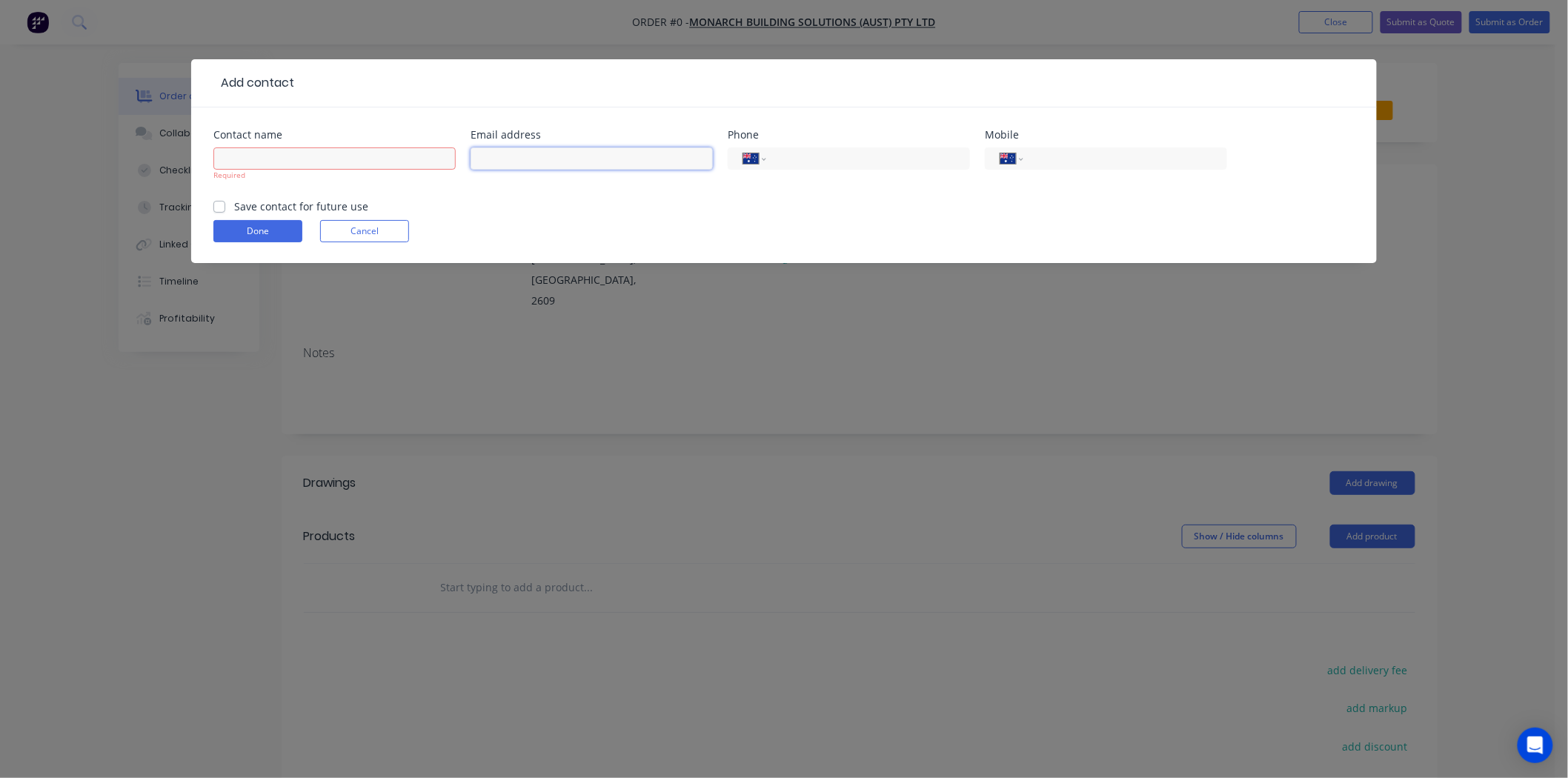
paste input "johnp@mbsgroup.com.au"
type input "johnp@mbsgroup.com.au"
type input "John Piechocki"
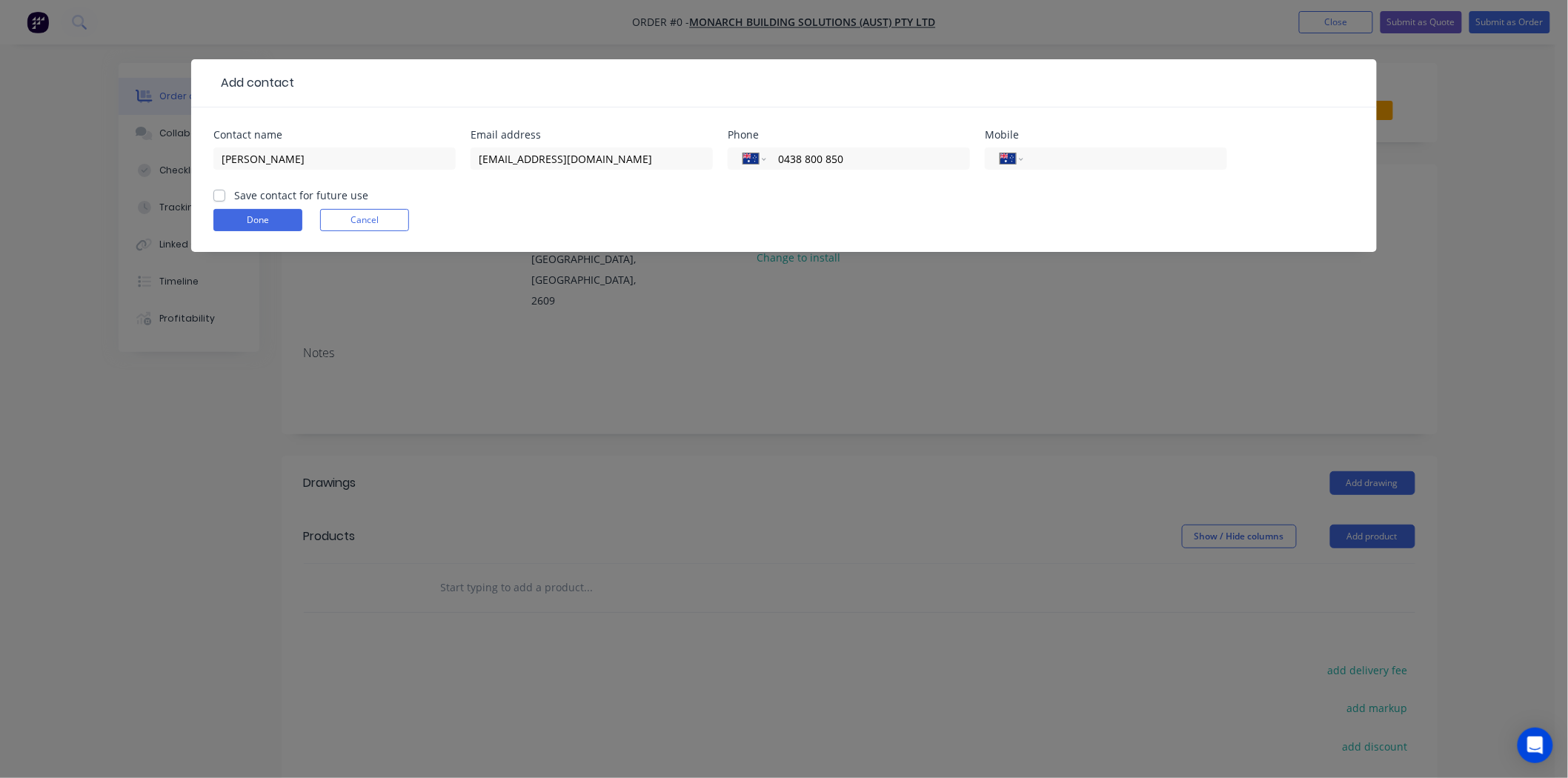
type input "0438 800 850"
click at [289, 215] on button "Done" at bounding box center [258, 220] width 89 height 22
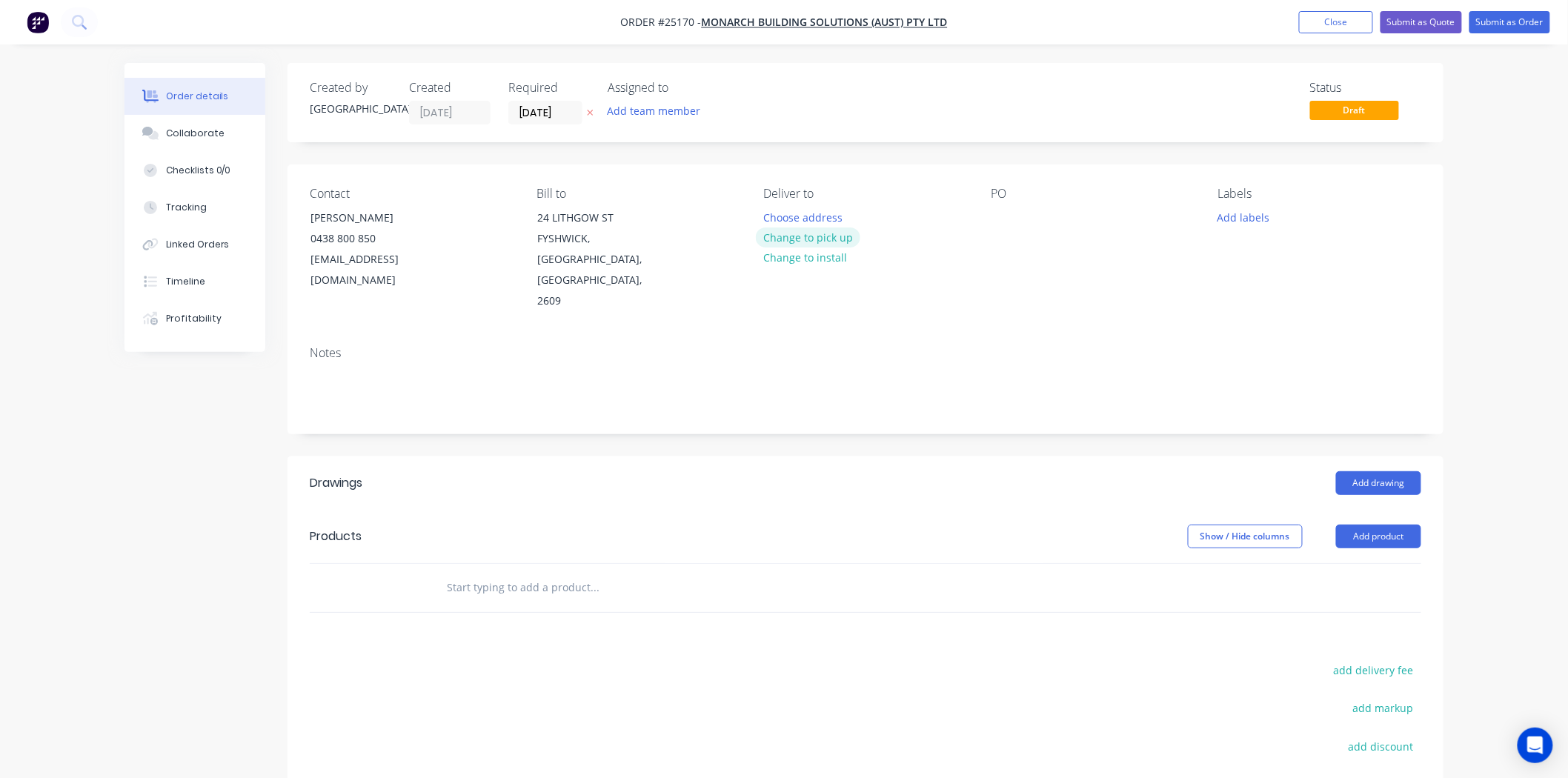
click at [831, 239] on button "Change to pick up" at bounding box center [808, 237] width 105 height 20
click at [817, 240] on button "Change to delivery" at bounding box center [810, 238] width 108 height 20
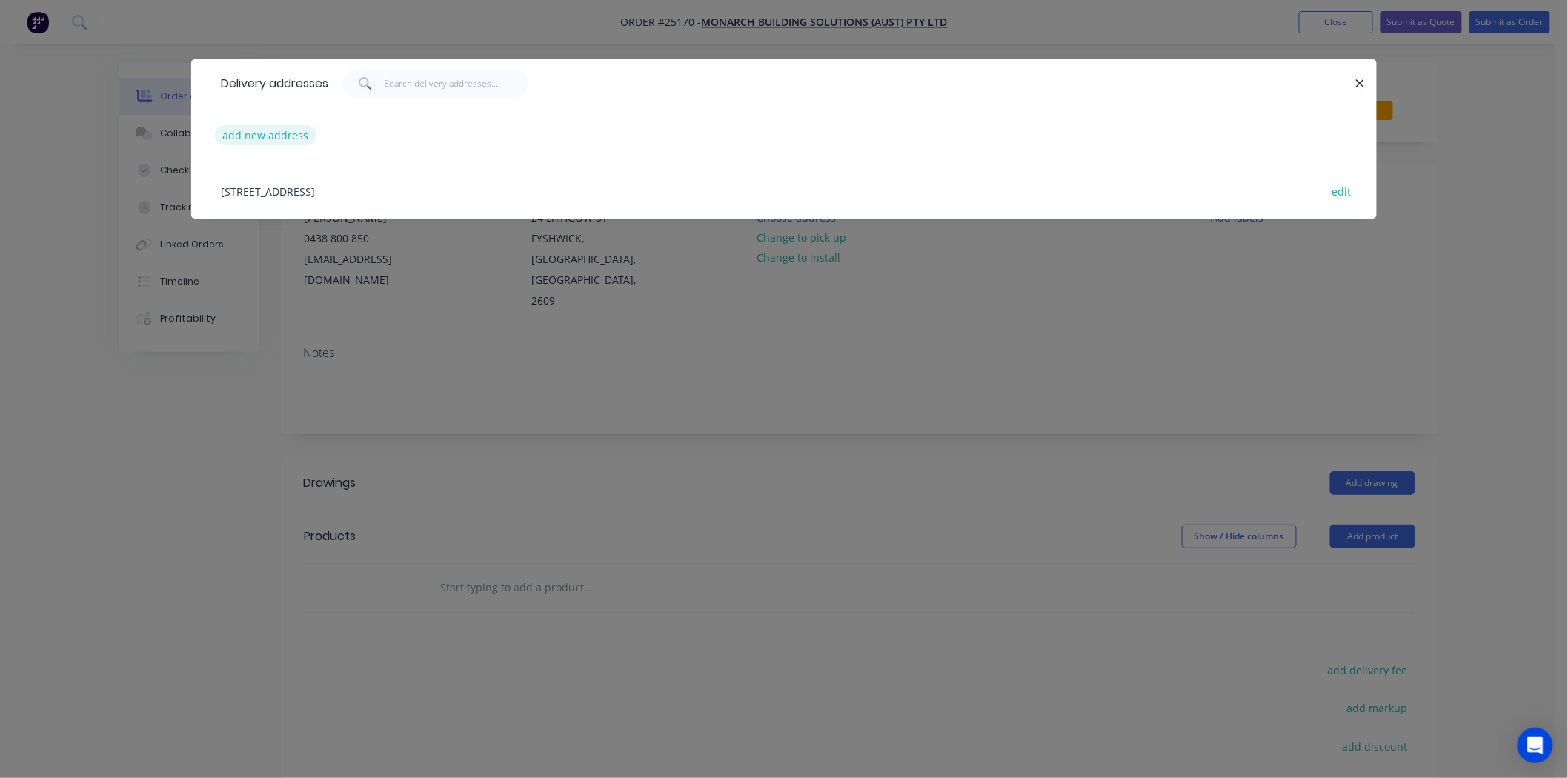
click at [227, 142] on button "add new address" at bounding box center [265, 134] width 101 height 20
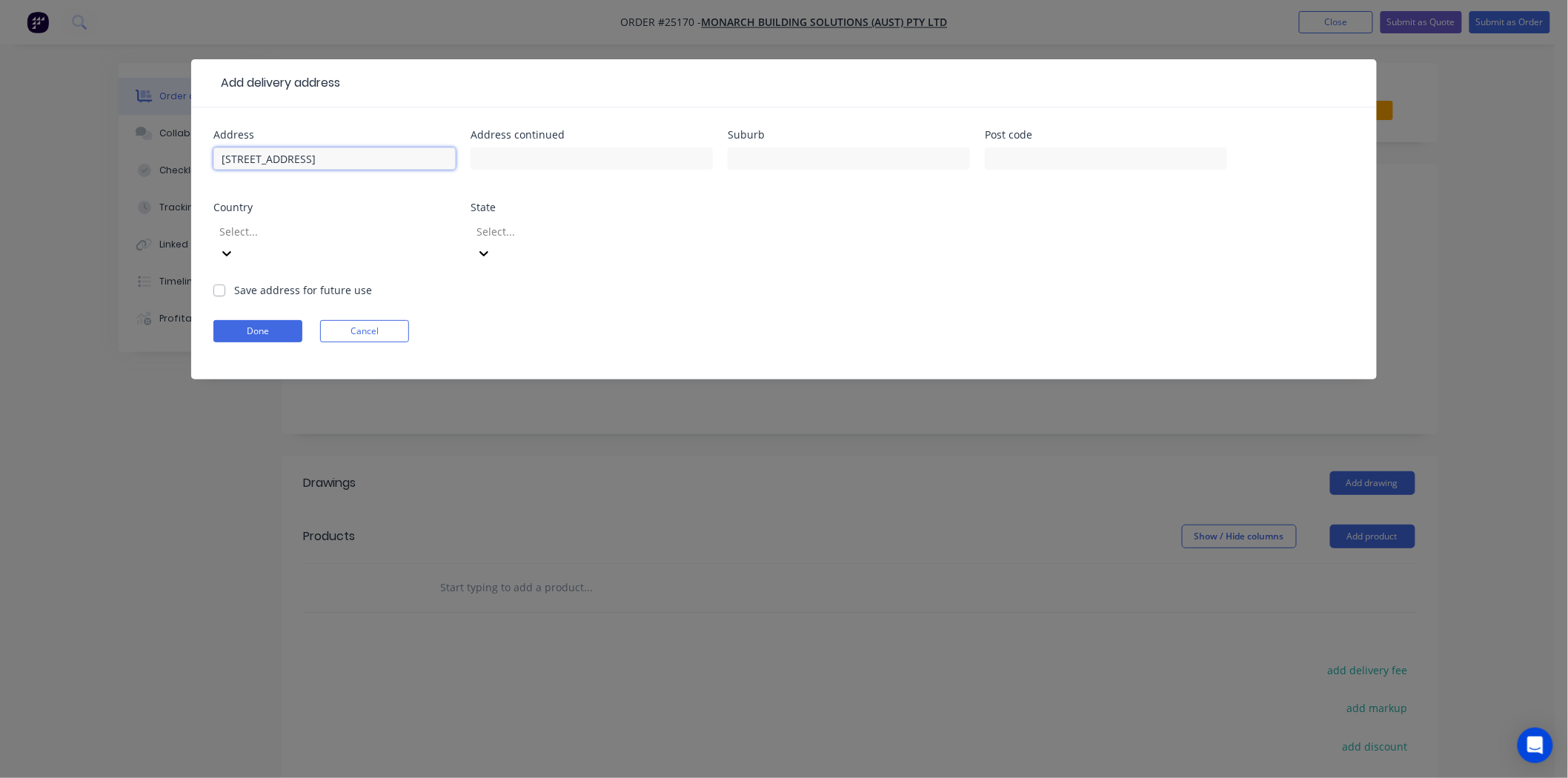
type input "44 Newdegate Street"
click at [485, 178] on div at bounding box center [592, 166] width 242 height 44
type input "Deakin"
click at [278, 320] on button "Done" at bounding box center [258, 330] width 89 height 22
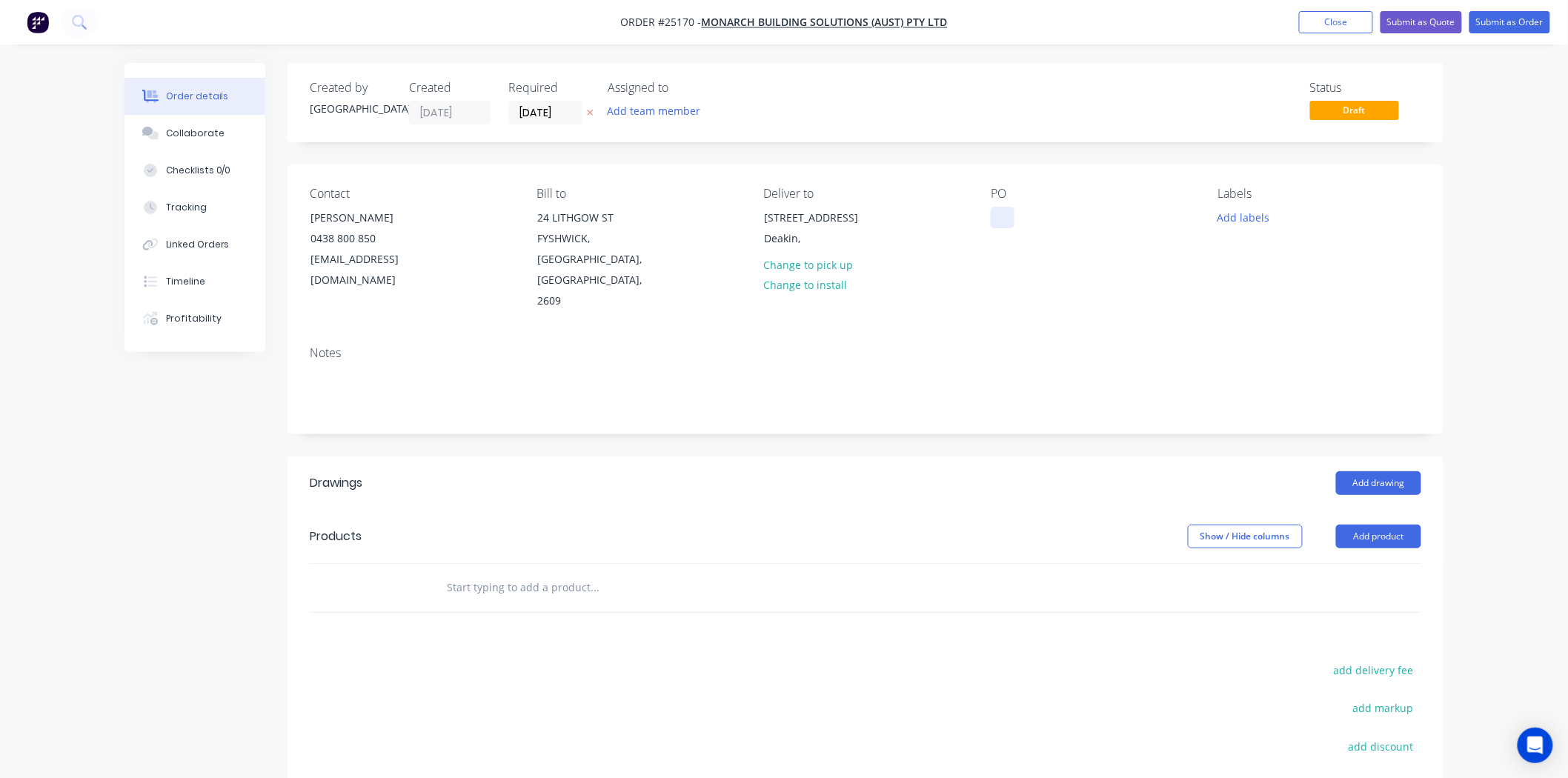
click at [1011, 210] on div at bounding box center [1003, 217] width 24 height 22
click at [1363, 471] on button "Add drawing" at bounding box center [1379, 483] width 85 height 24
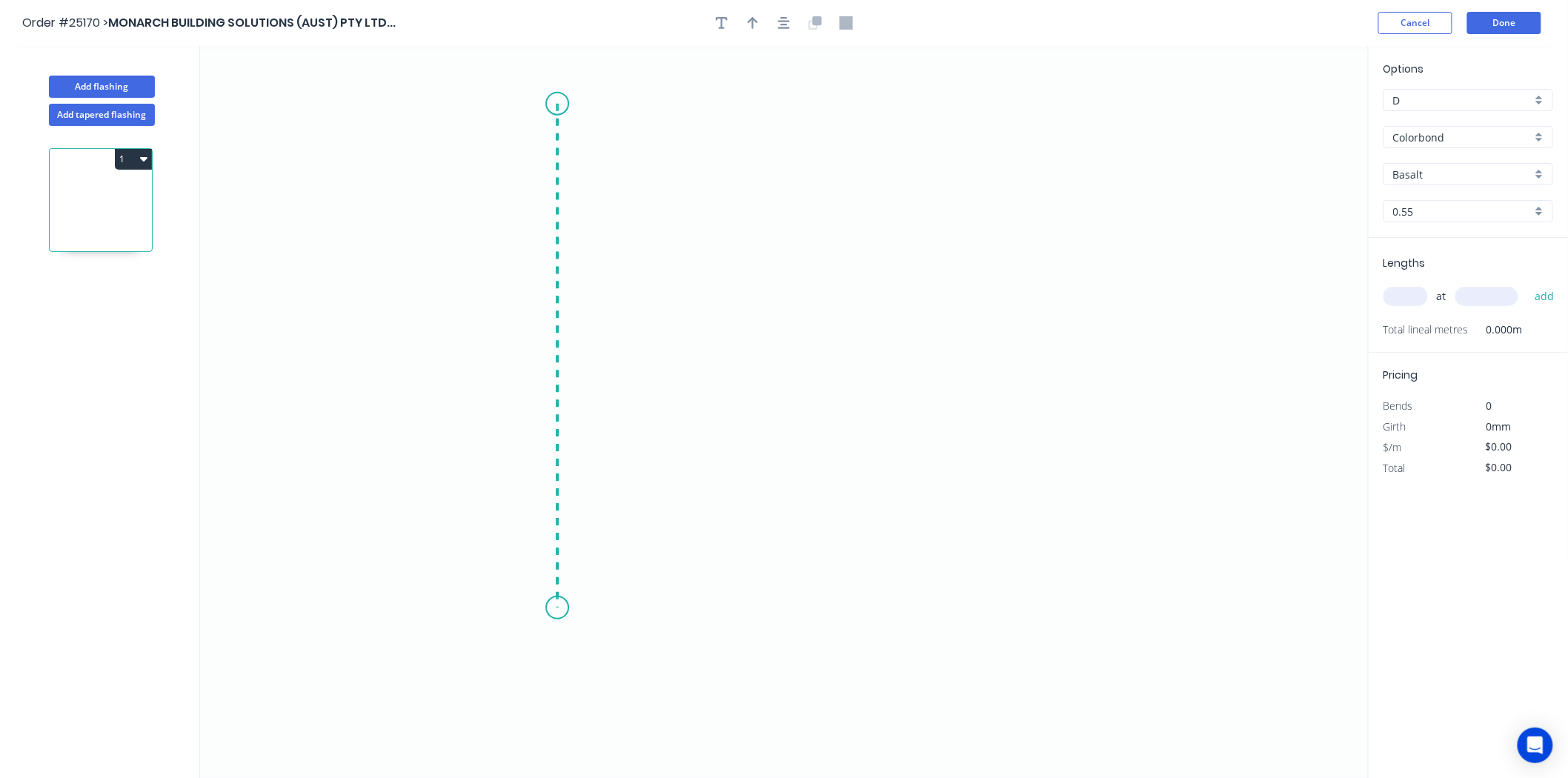
drag, startPoint x: 558, startPoint y: 104, endPoint x: 582, endPoint y: 609, distance: 505.6
click at [582, 609] on icon "0" at bounding box center [784, 412] width 1168 height 732
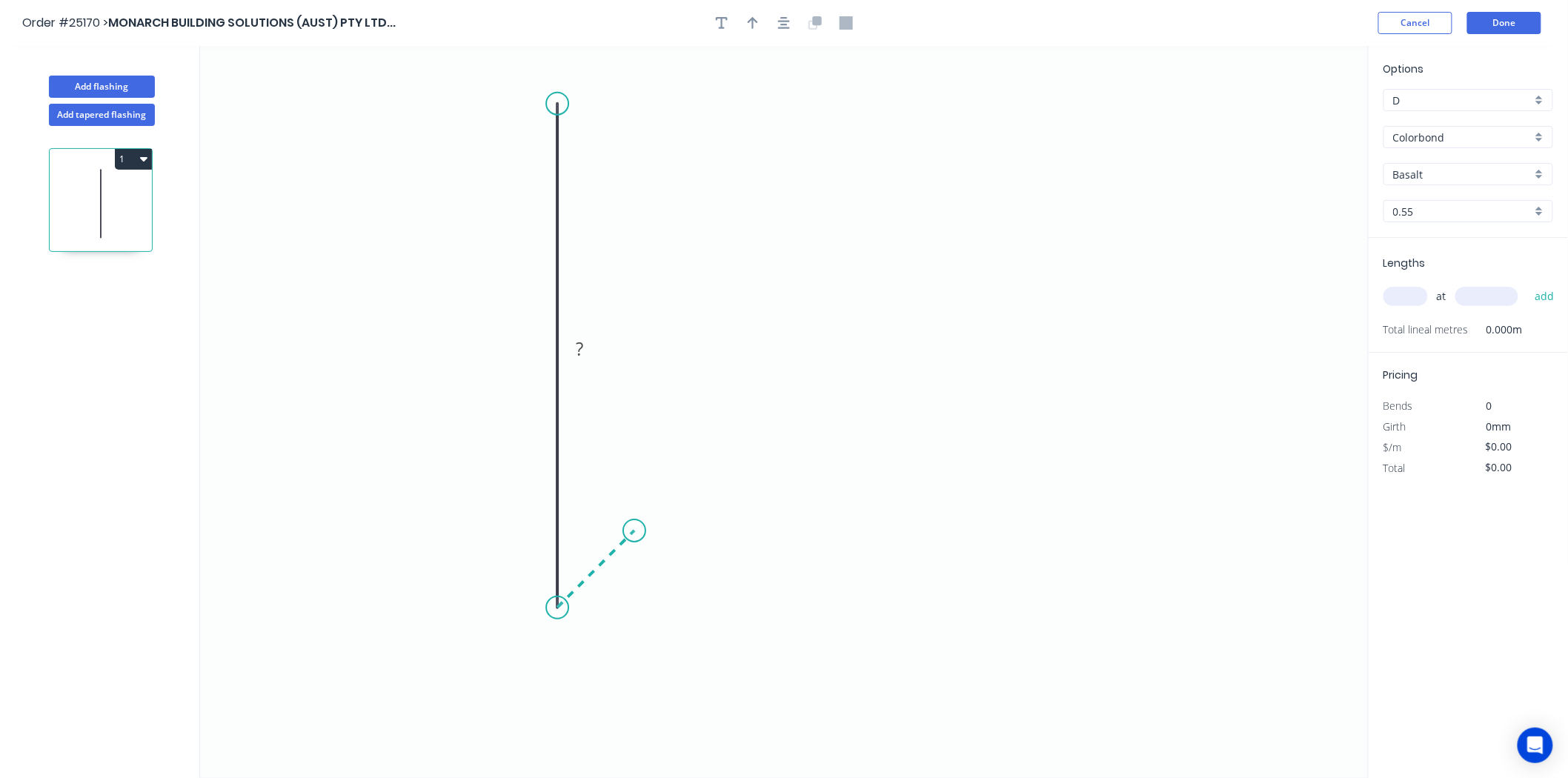
click at [634, 522] on icon "0 ?" at bounding box center [784, 412] width 1168 height 732
click at [626, 167] on div "Crush & Fold" at bounding box center [640, 160] width 149 height 30
click at [565, 141] on div "Flip bend" at bounding box center [620, 151] width 149 height 30
click at [537, 351] on tspan "?" at bounding box center [535, 348] width 8 height 25
click at [1409, 301] on input "text" at bounding box center [1406, 296] width 45 height 19
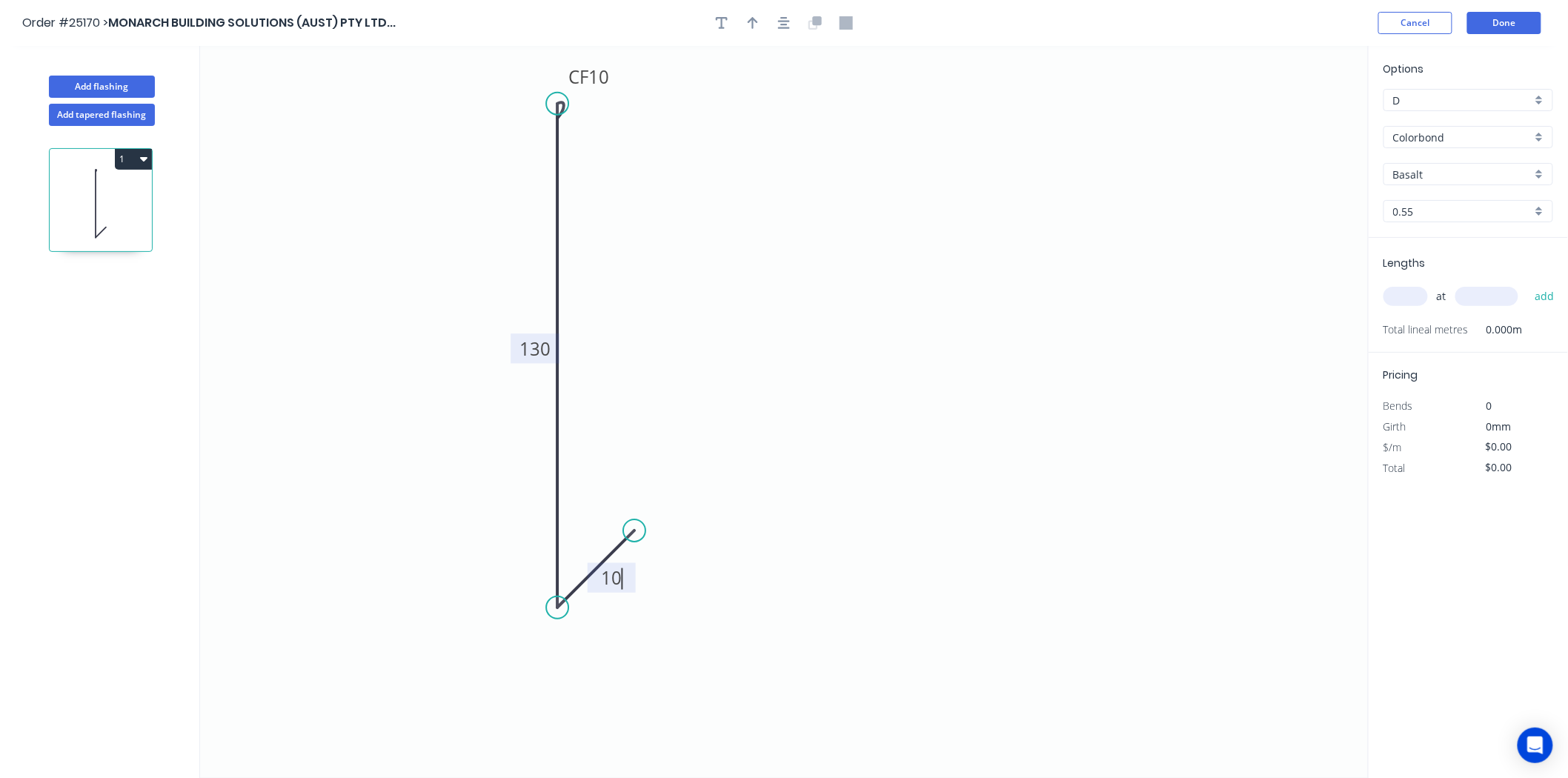
type input "$11.39"
type input "6"
type input "3000"
click at [1527, 284] on button "add" at bounding box center [1544, 296] width 35 height 26
type input "$205.02"
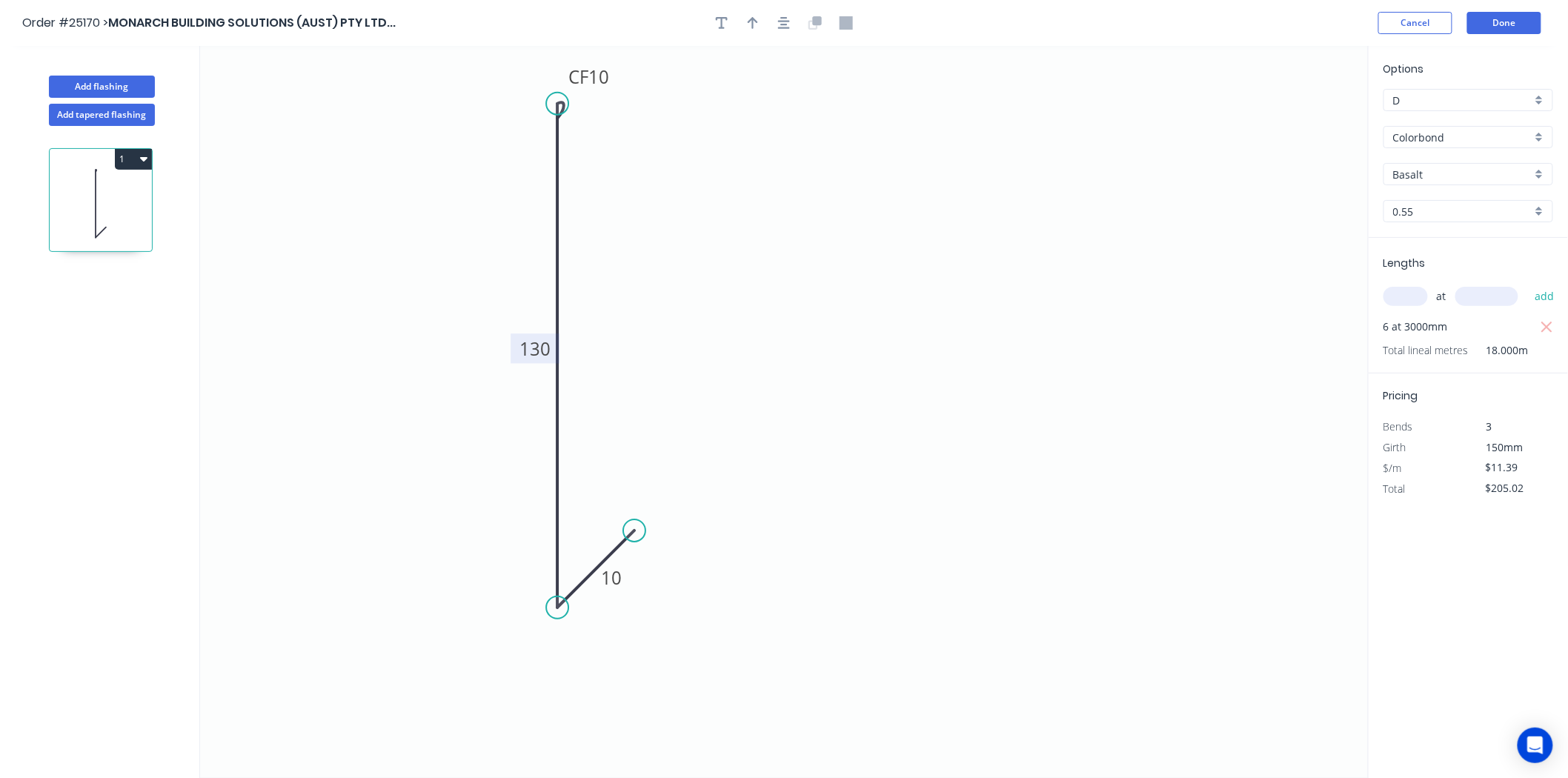
click at [1438, 176] on input "Basalt" at bounding box center [1463, 174] width 138 height 15
click at [1439, 252] on div "Surfmist" at bounding box center [1469, 257] width 169 height 26
type input "Surfmist"
drag, startPoint x: 749, startPoint y: 26, endPoint x: 780, endPoint y: 37, distance: 32.9
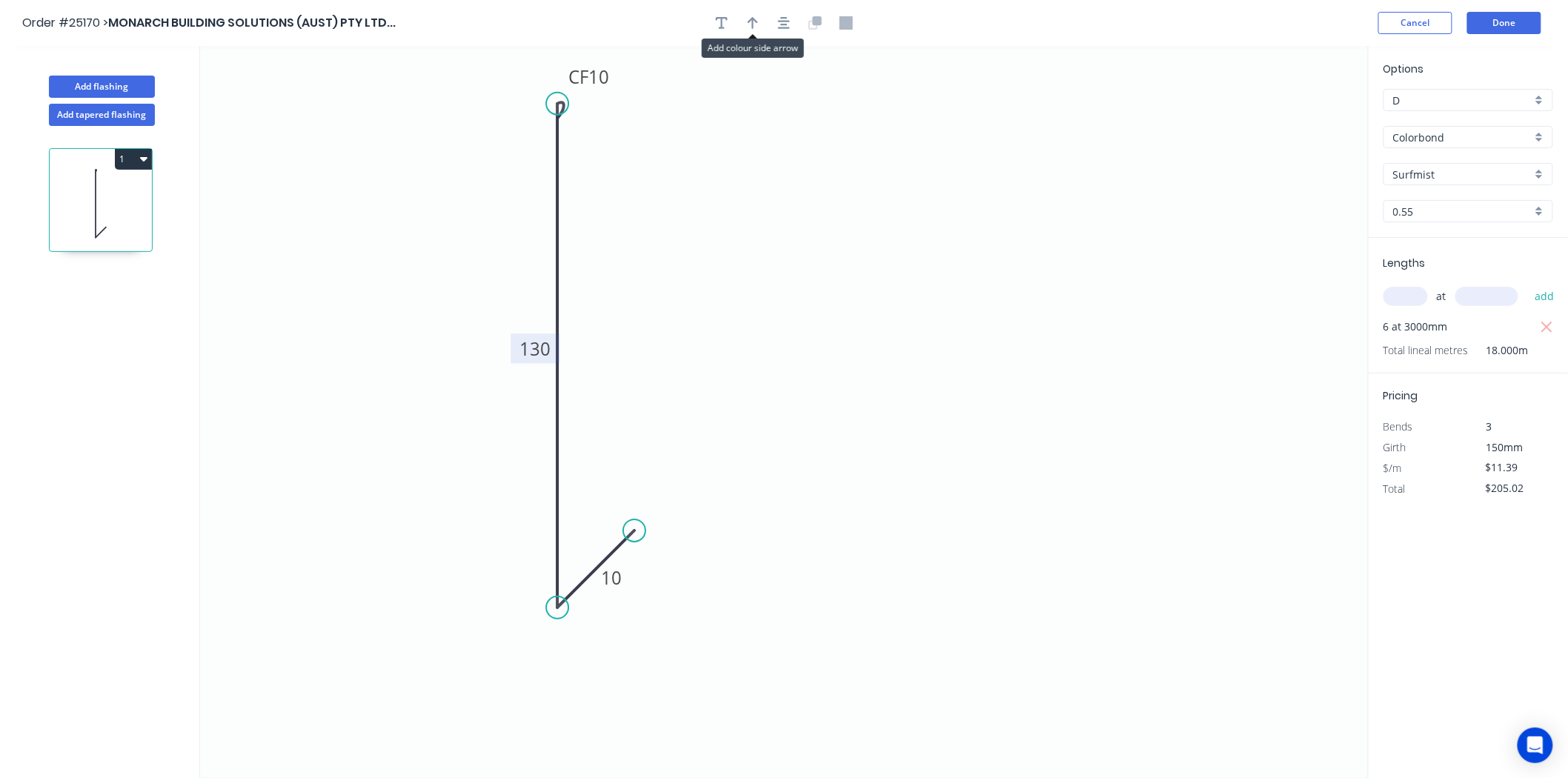
click at [750, 26] on icon "button" at bounding box center [753, 23] width 10 height 13
click at [517, 253] on icon at bounding box center [517, 236] width 13 height 47
click at [149, 85] on button "Add flashing" at bounding box center [102, 86] width 106 height 22
type input "$0.00"
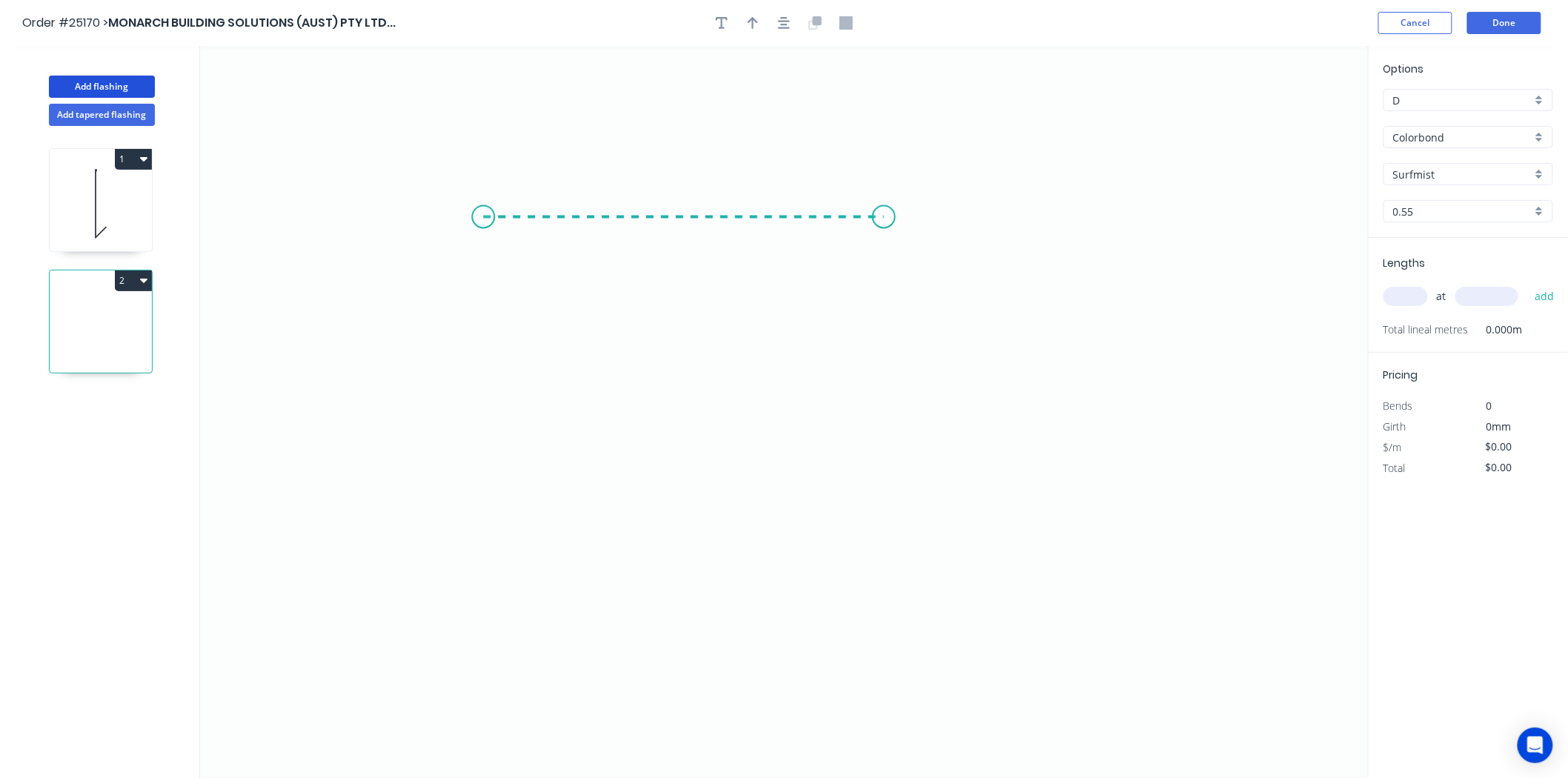
drag, startPoint x: 483, startPoint y: 217, endPoint x: 887, endPoint y: 221, distance: 404.0
click at [887, 221] on icon "0" at bounding box center [784, 412] width 1168 height 732
click at [885, 507] on icon "0 ?" at bounding box center [784, 412] width 1168 height 732
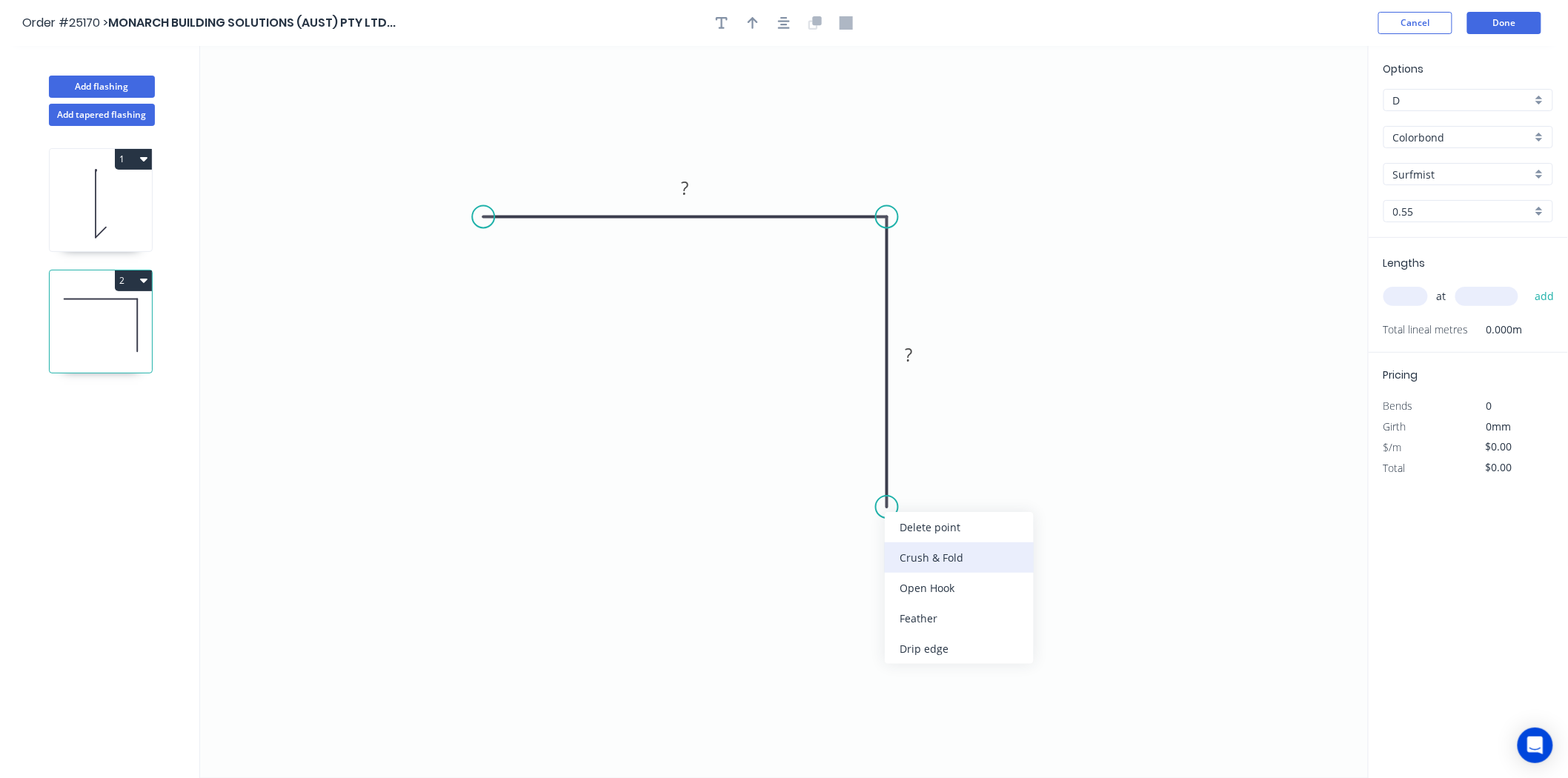
click at [910, 563] on div "Crush & Fold" at bounding box center [959, 557] width 149 height 30
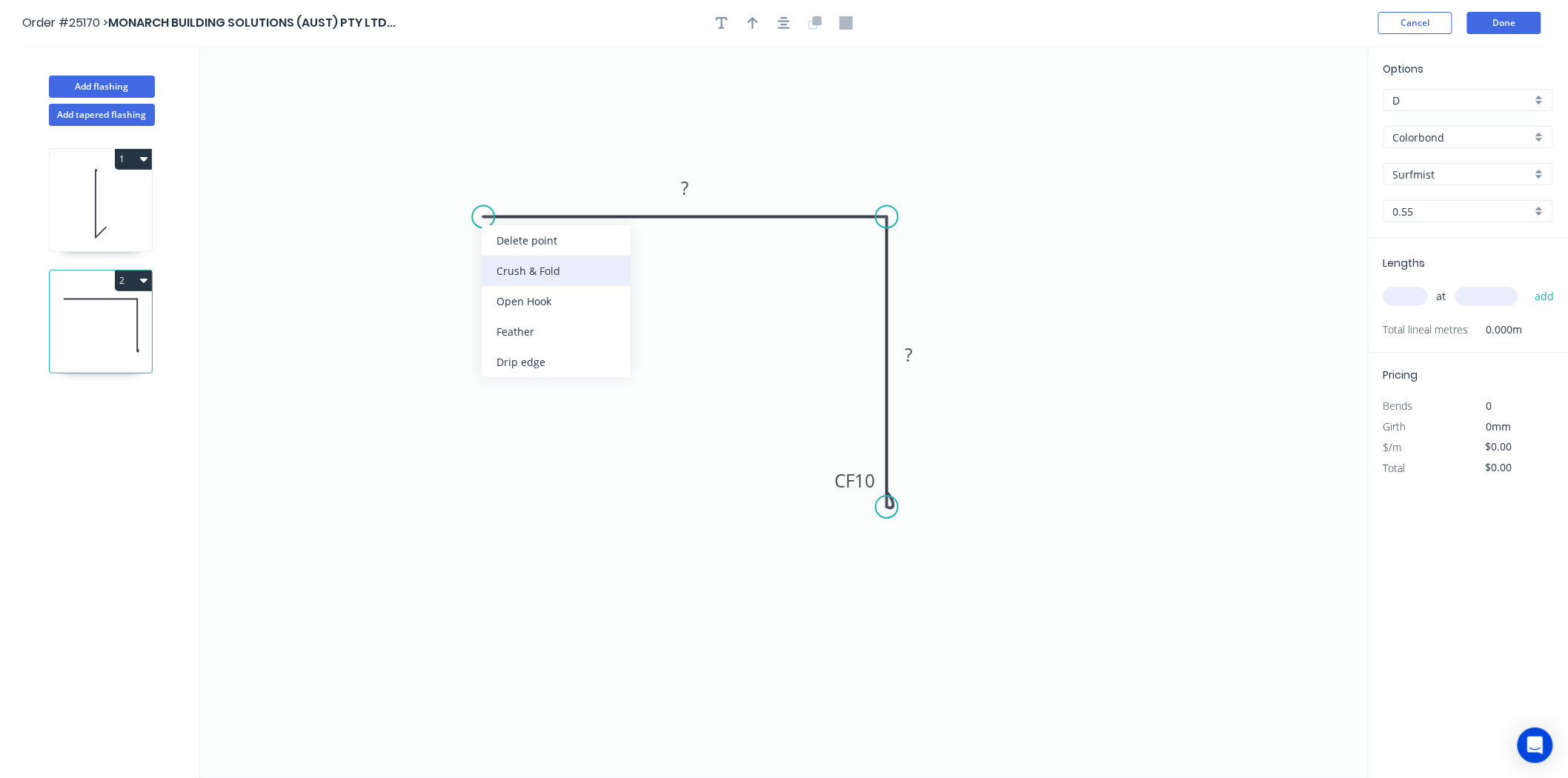
click at [502, 274] on div "Crush & Fold" at bounding box center [556, 271] width 149 height 30
click at [487, 256] on div "Flip bend" at bounding box center [546, 261] width 149 height 30
click at [703, 186] on rect at bounding box center [686, 186] width 48 height 29
click at [690, 187] on rect at bounding box center [685, 189] width 29 height 21
click at [758, 19] on button "button" at bounding box center [753, 23] width 22 height 22
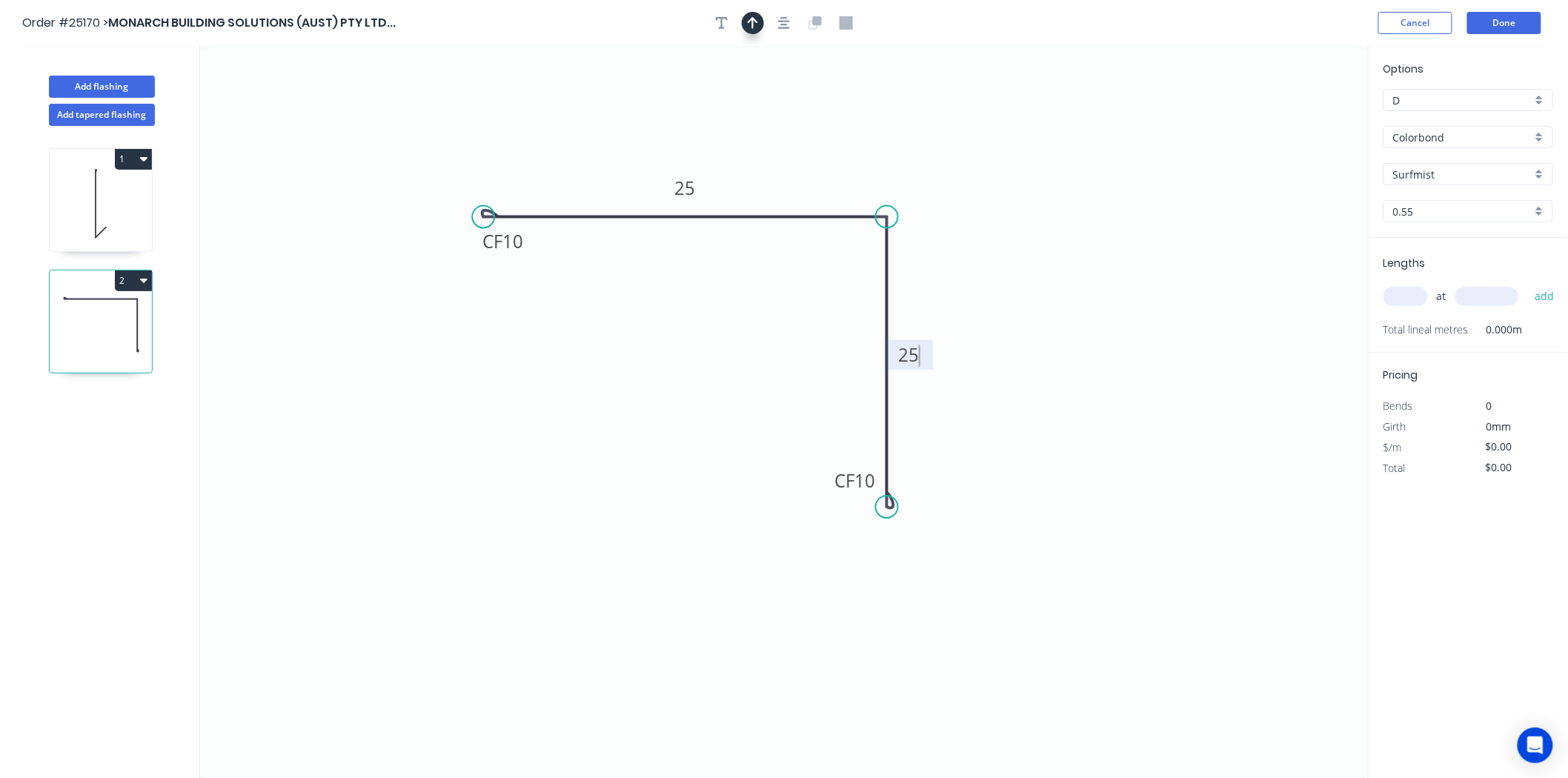
type input "$11.18"
drag, startPoint x: 1298, startPoint y: 118, endPoint x: 694, endPoint y: 394, distance: 664.1
click at [694, 394] on icon at bounding box center [694, 376] width 13 height 47
click at [694, 394] on icon at bounding box center [705, 380] width 43 height 43
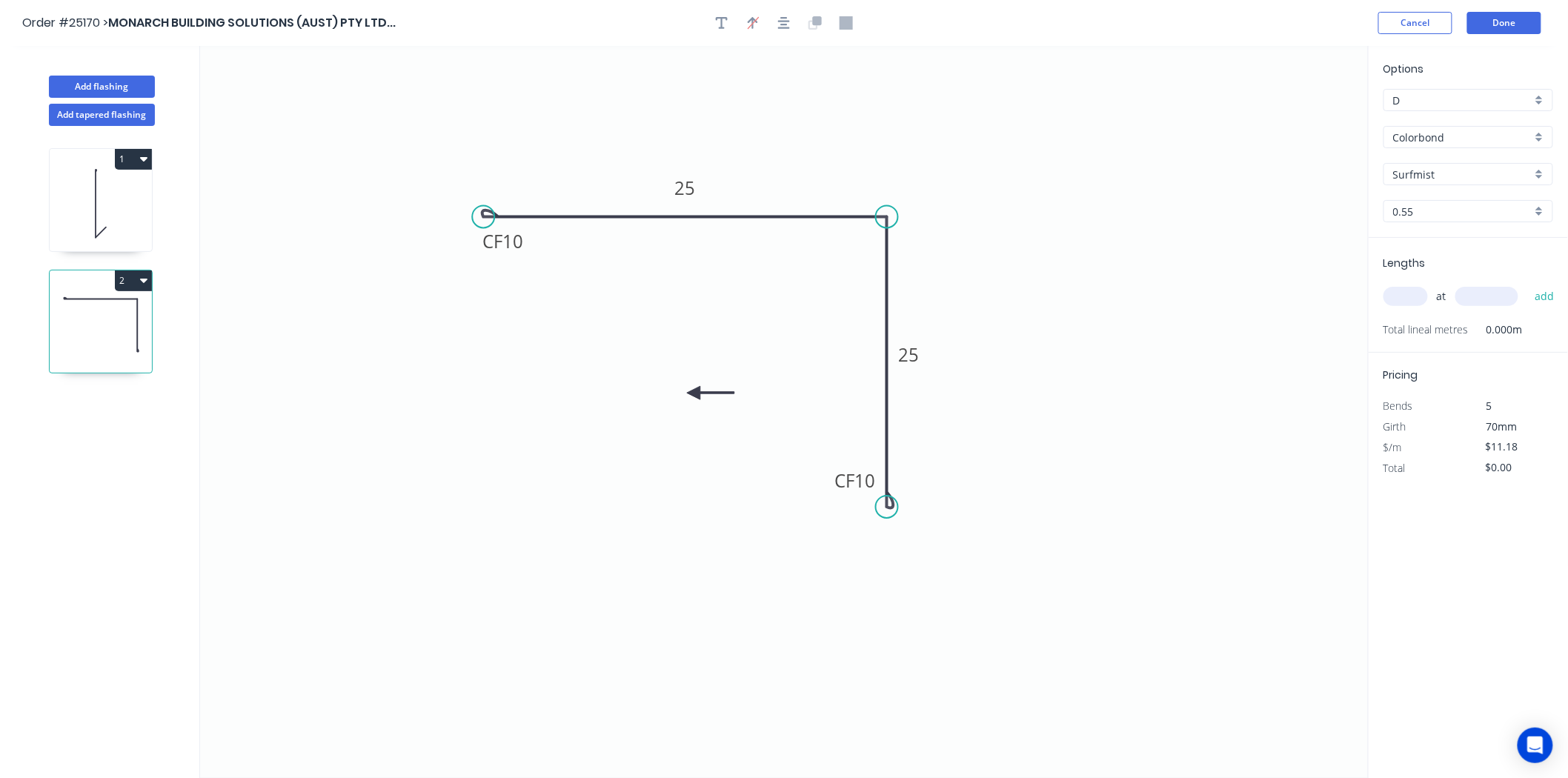
click at [694, 394] on icon at bounding box center [711, 393] width 47 height 13
click at [694, 394] on icon at bounding box center [705, 404] width 43 height 43
drag, startPoint x: 694, startPoint y: 394, endPoint x: 736, endPoint y: 315, distance: 89.5
click at [733, 315] on icon at bounding box center [726, 339] width 13 height 47
click at [736, 315] on icon at bounding box center [736, 332] width 13 height 47
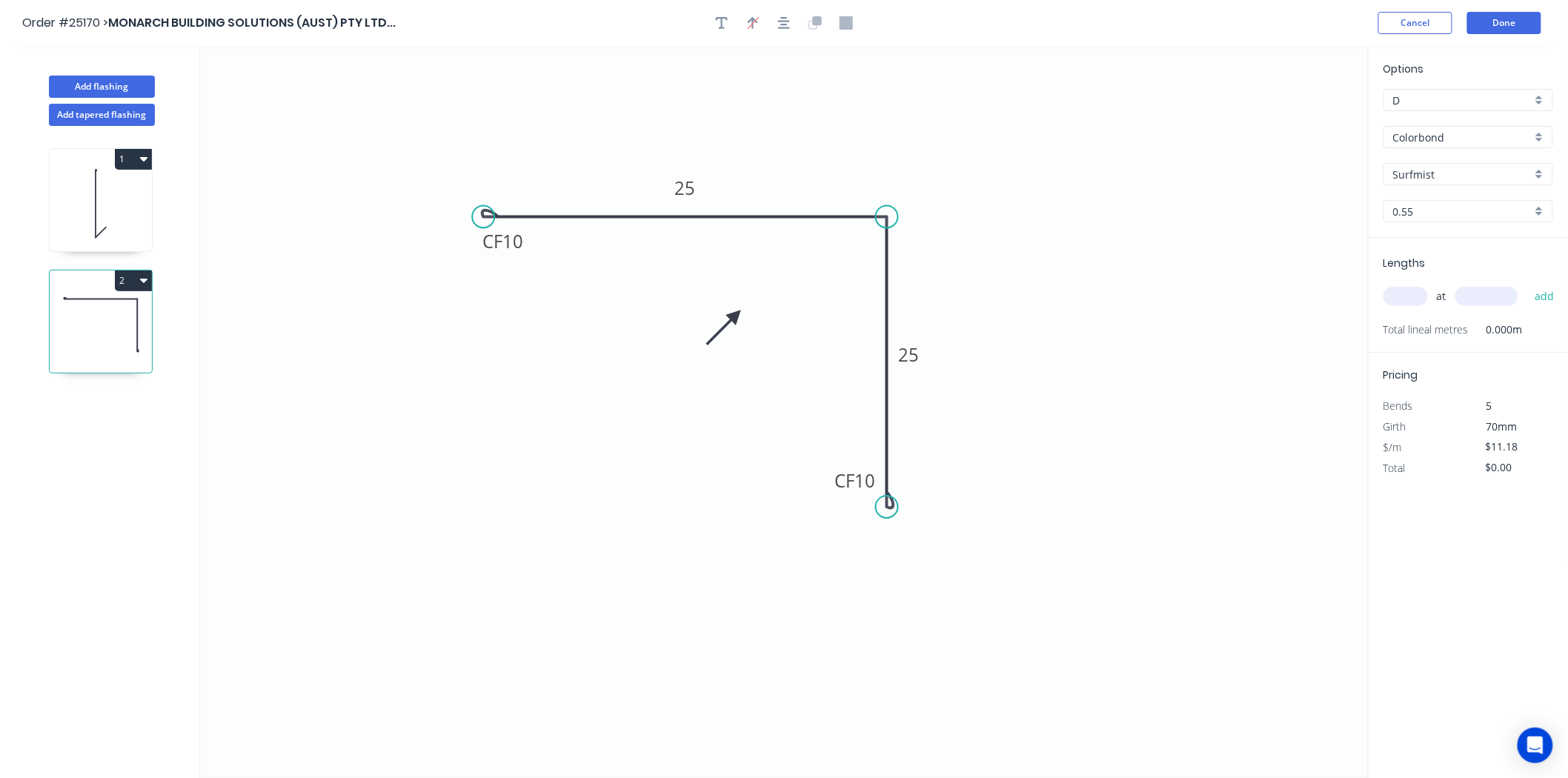
click at [1420, 295] on input "text" at bounding box center [1406, 296] width 45 height 19
type input "4"
type input "3000"
click at [1527, 284] on button "add" at bounding box center [1544, 296] width 35 height 26
type input "$134.16"
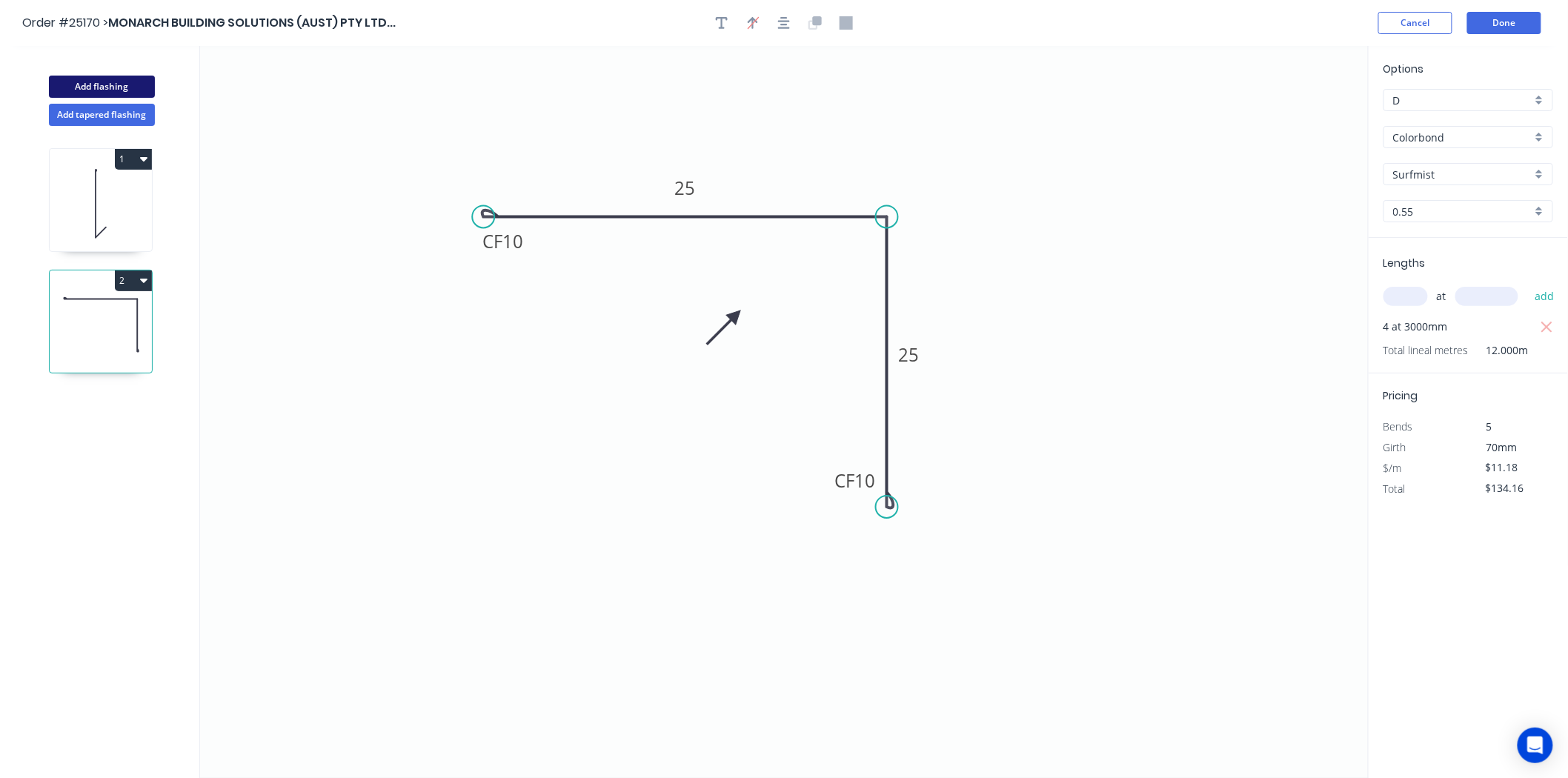
click at [97, 86] on button "Add flashing" at bounding box center [102, 86] width 106 height 22
type input "$0.00"
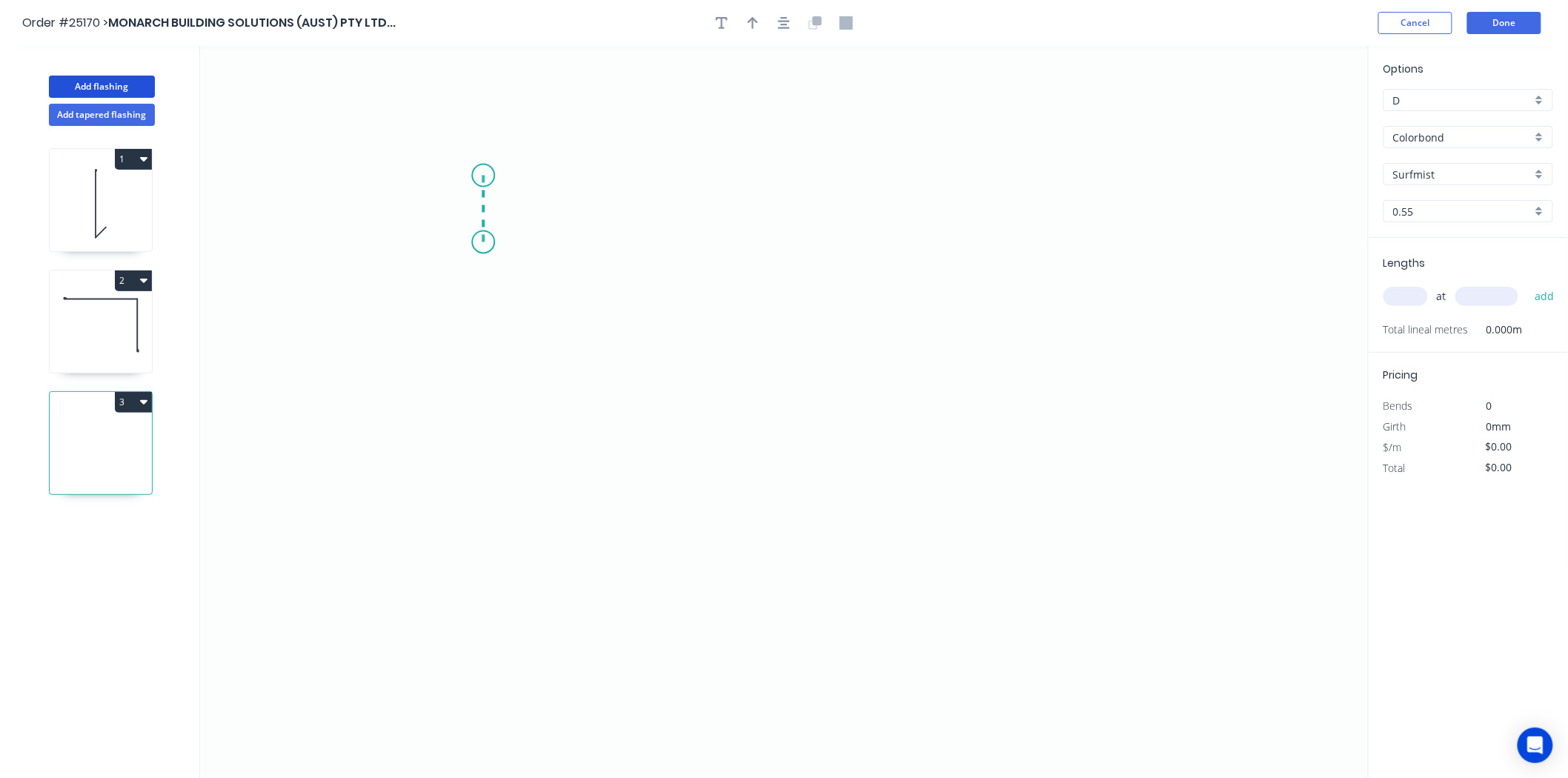
drag, startPoint x: 483, startPoint y: 242, endPoint x: 487, endPoint y: 176, distance: 66.1
click at [487, 176] on icon "0" at bounding box center [784, 412] width 1168 height 732
click at [1122, 231] on icon "0 ?" at bounding box center [784, 412] width 1168 height 732
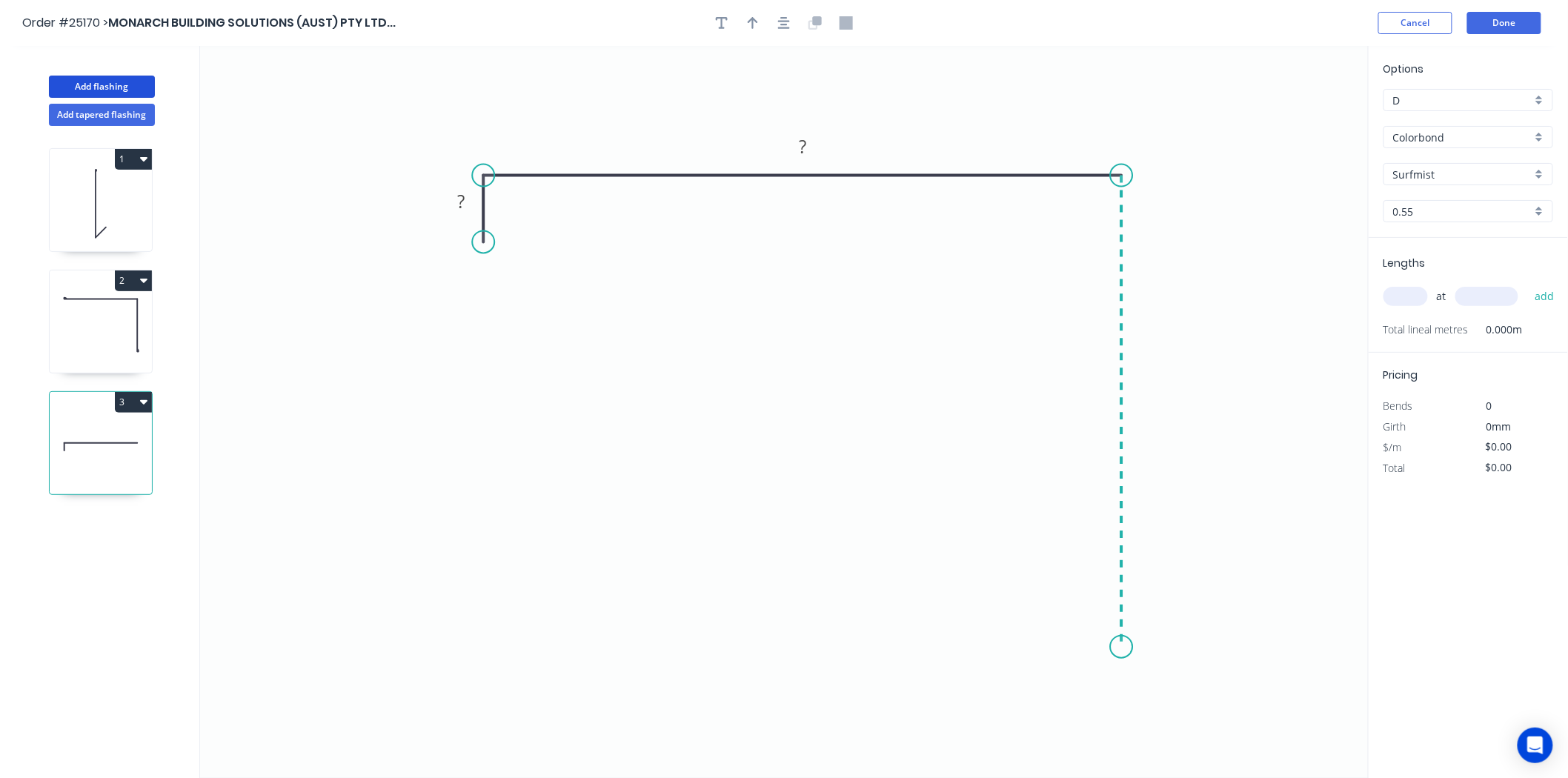
click at [1087, 650] on icon "0 ? ?" at bounding box center [784, 412] width 1168 height 732
click at [1201, 568] on icon "0 ? ? ?" at bounding box center [784, 412] width 1168 height 732
click at [466, 201] on rect at bounding box center [460, 203] width 29 height 21
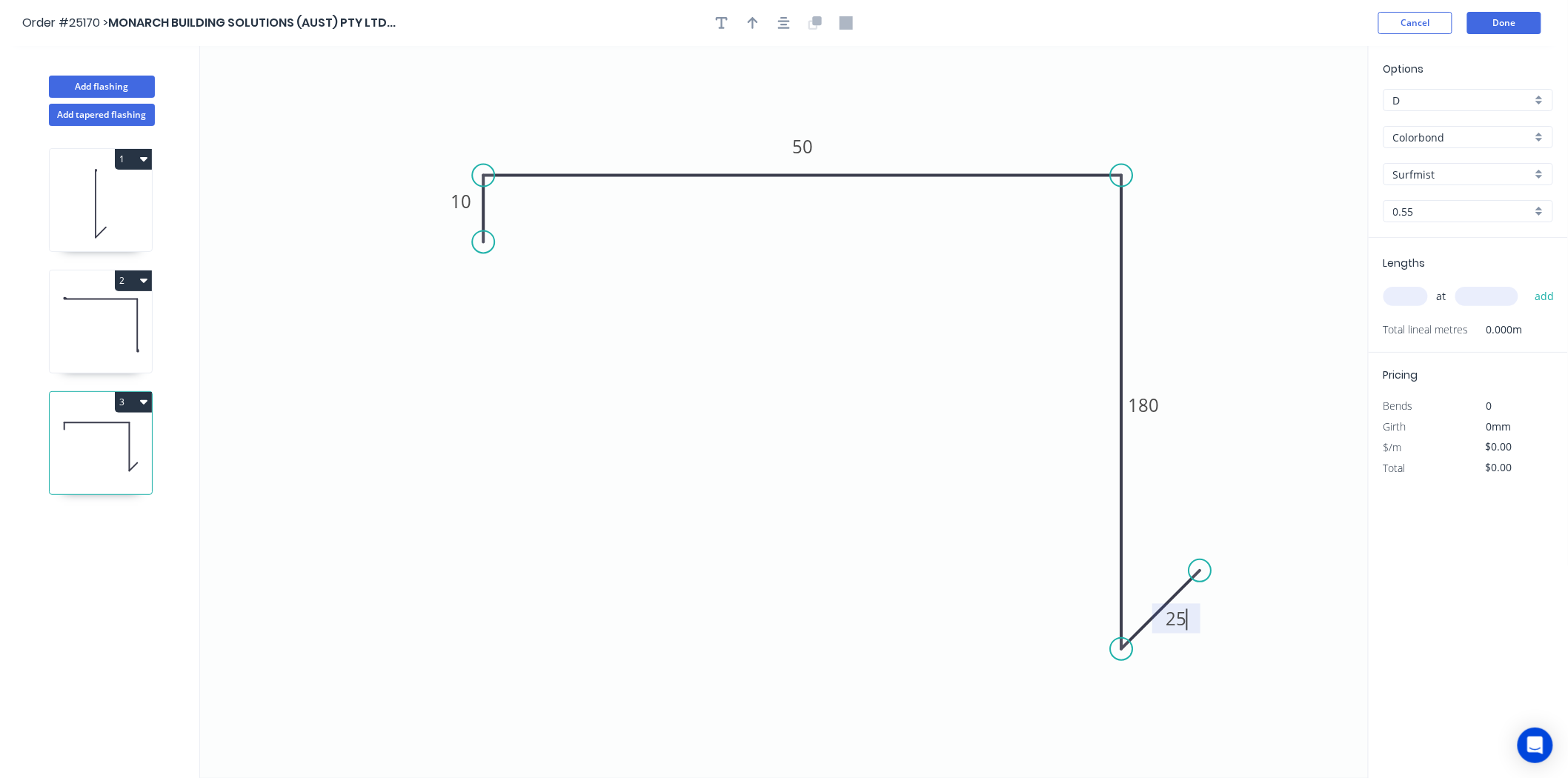
click at [1396, 297] on input "text" at bounding box center [1406, 296] width 45 height 19
type input "$14.62"
type input "3"
type input "3000"
click at [1527, 284] on button "add" at bounding box center [1544, 296] width 35 height 26
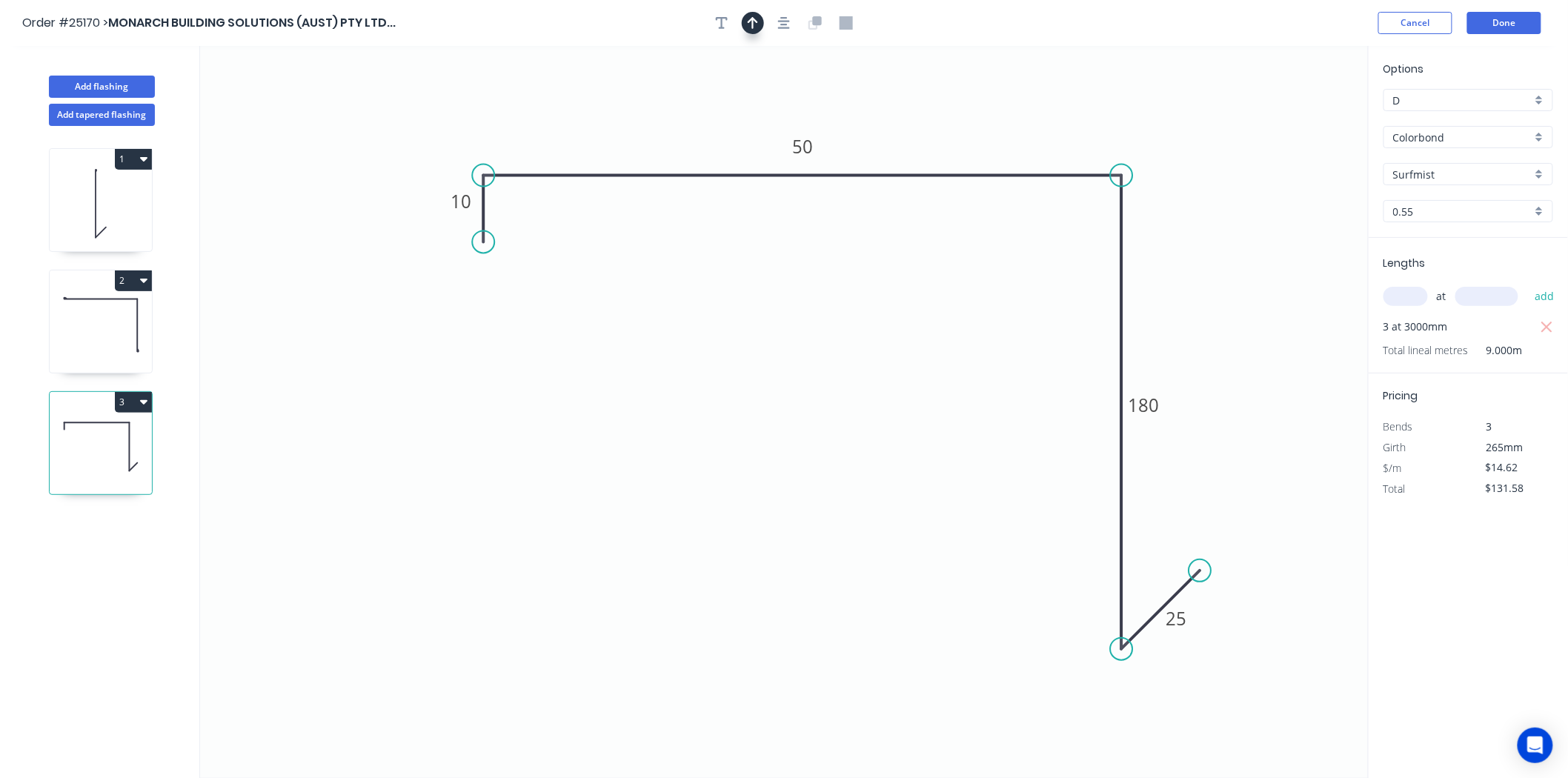
click at [751, 16] on icon "button" at bounding box center [753, 23] width 10 height 13
drag, startPoint x: 1298, startPoint y: 115, endPoint x: 888, endPoint y: 344, distance: 469.6
click at [888, 344] on icon at bounding box center [889, 326] width 13 height 47
click at [888, 344] on icon at bounding box center [888, 326] width 13 height 47
click at [888, 344] on icon at bounding box center [900, 330] width 43 height 43
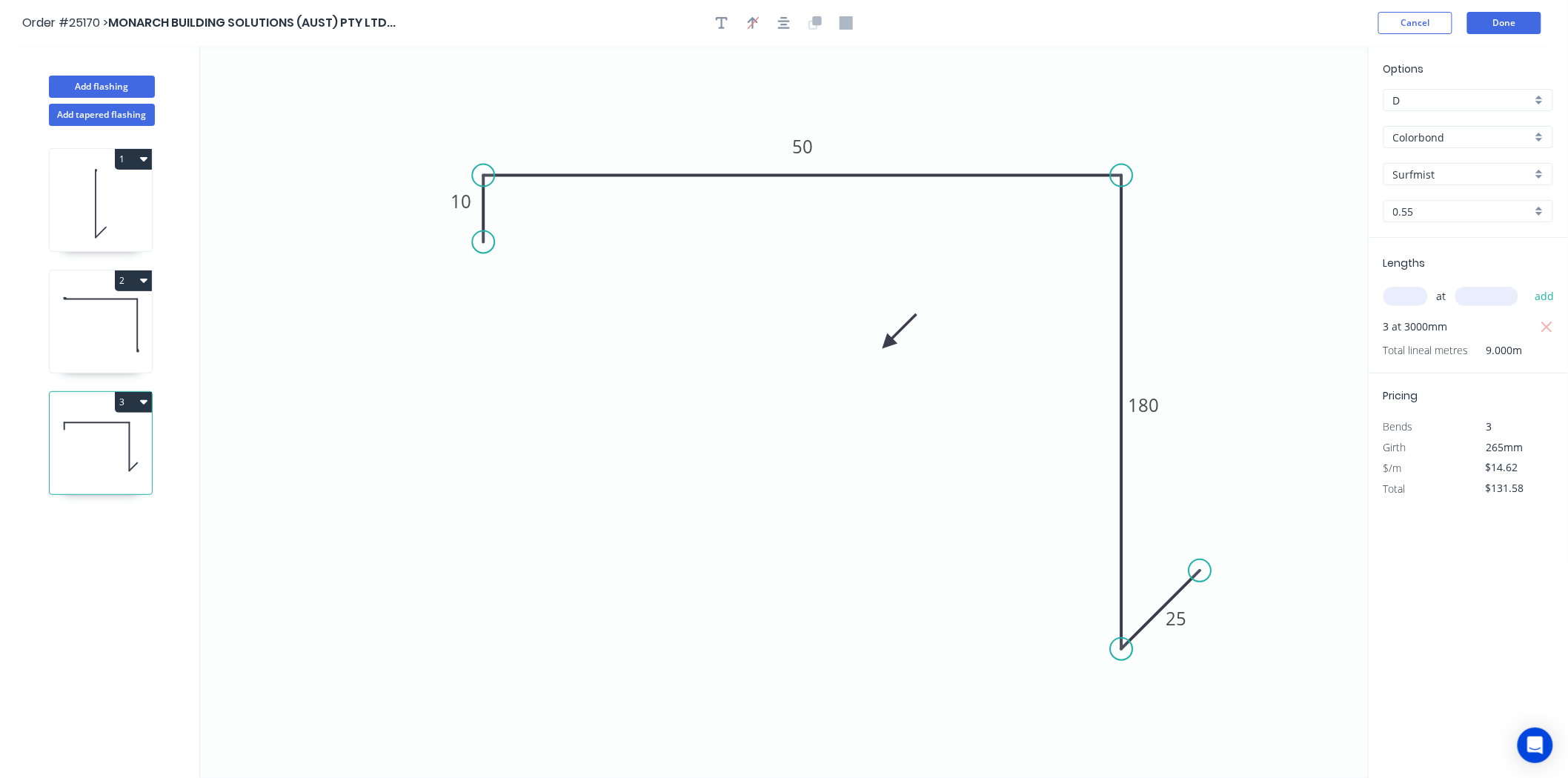
click at [888, 344] on icon at bounding box center [900, 330] width 43 height 43
click at [888, 344] on icon at bounding box center [900, 355] width 43 height 43
click at [888, 349] on icon at bounding box center [888, 360] width 13 height 47
click at [888, 349] on icon at bounding box center [876, 355] width 43 height 43
click at [888, 349] on icon "0 10 50 180 25" at bounding box center [784, 412] width 1168 height 732
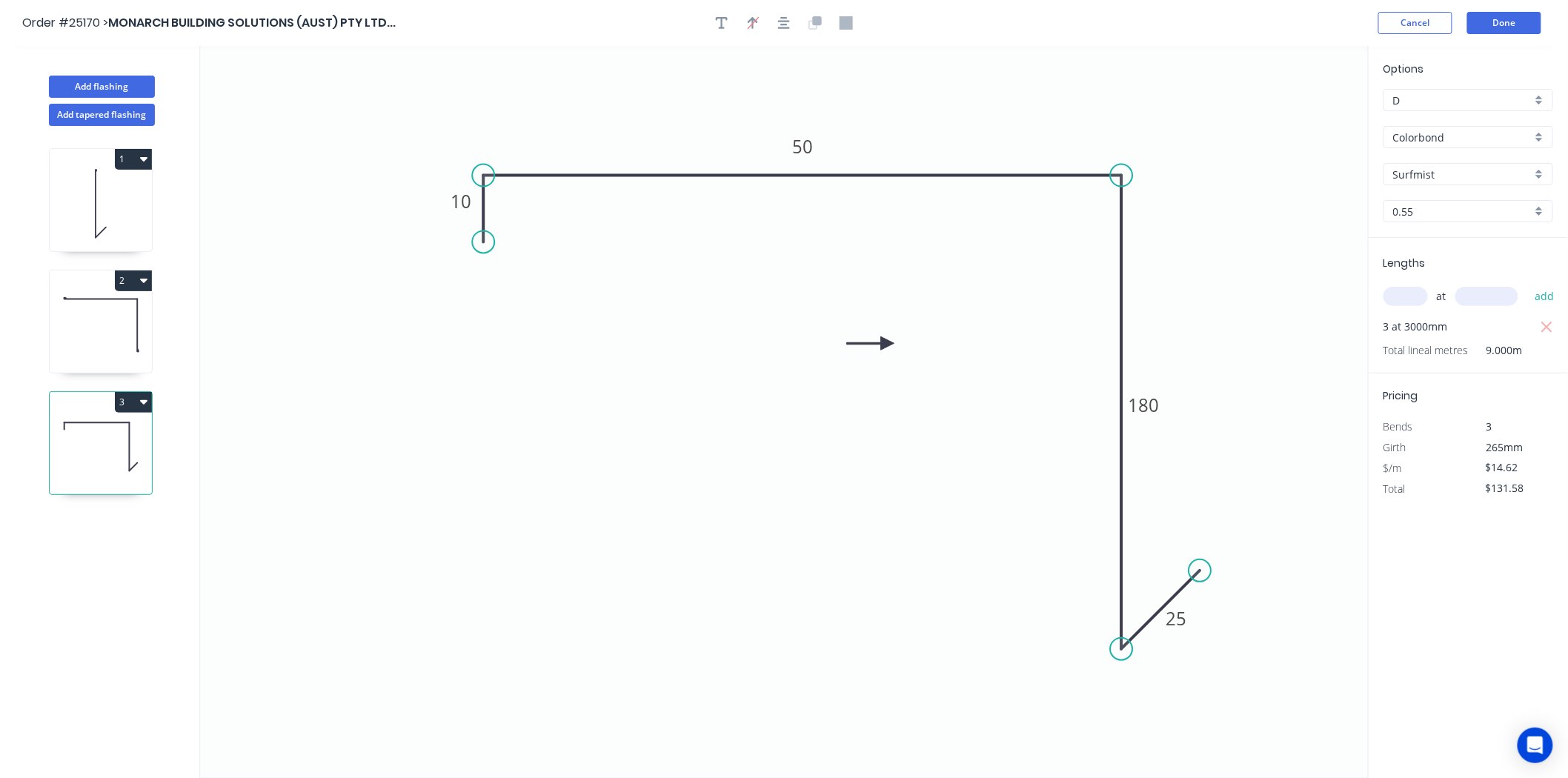
click at [888, 349] on icon "0 10 50 180 25" at bounding box center [784, 412] width 1168 height 732
click at [885, 339] on icon at bounding box center [871, 343] width 47 height 13
click at [885, 339] on icon at bounding box center [876, 330] width 43 height 43
drag, startPoint x: 885, startPoint y: 338, endPoint x: 1070, endPoint y: 124, distance: 282.9
click at [1070, 124] on icon at bounding box center [1070, 107] width 13 height 47
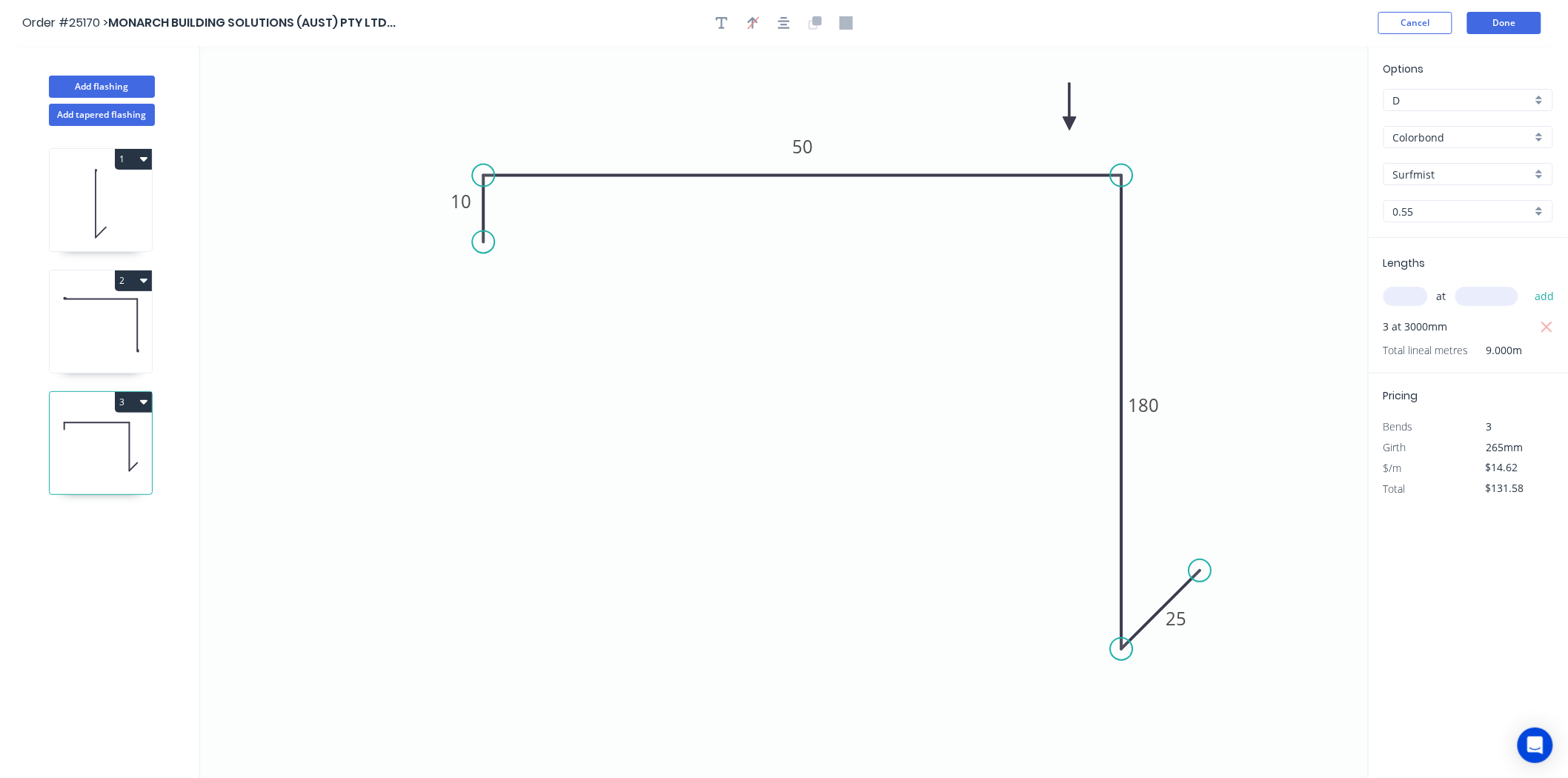
click at [1073, 124] on icon at bounding box center [1070, 107] width 13 height 47
click at [1080, 124] on icon at bounding box center [1080, 107] width 13 height 47
click at [1086, 121] on icon at bounding box center [1086, 104] width 13 height 47
click at [1087, 121] on icon at bounding box center [1087, 104] width 13 height 47
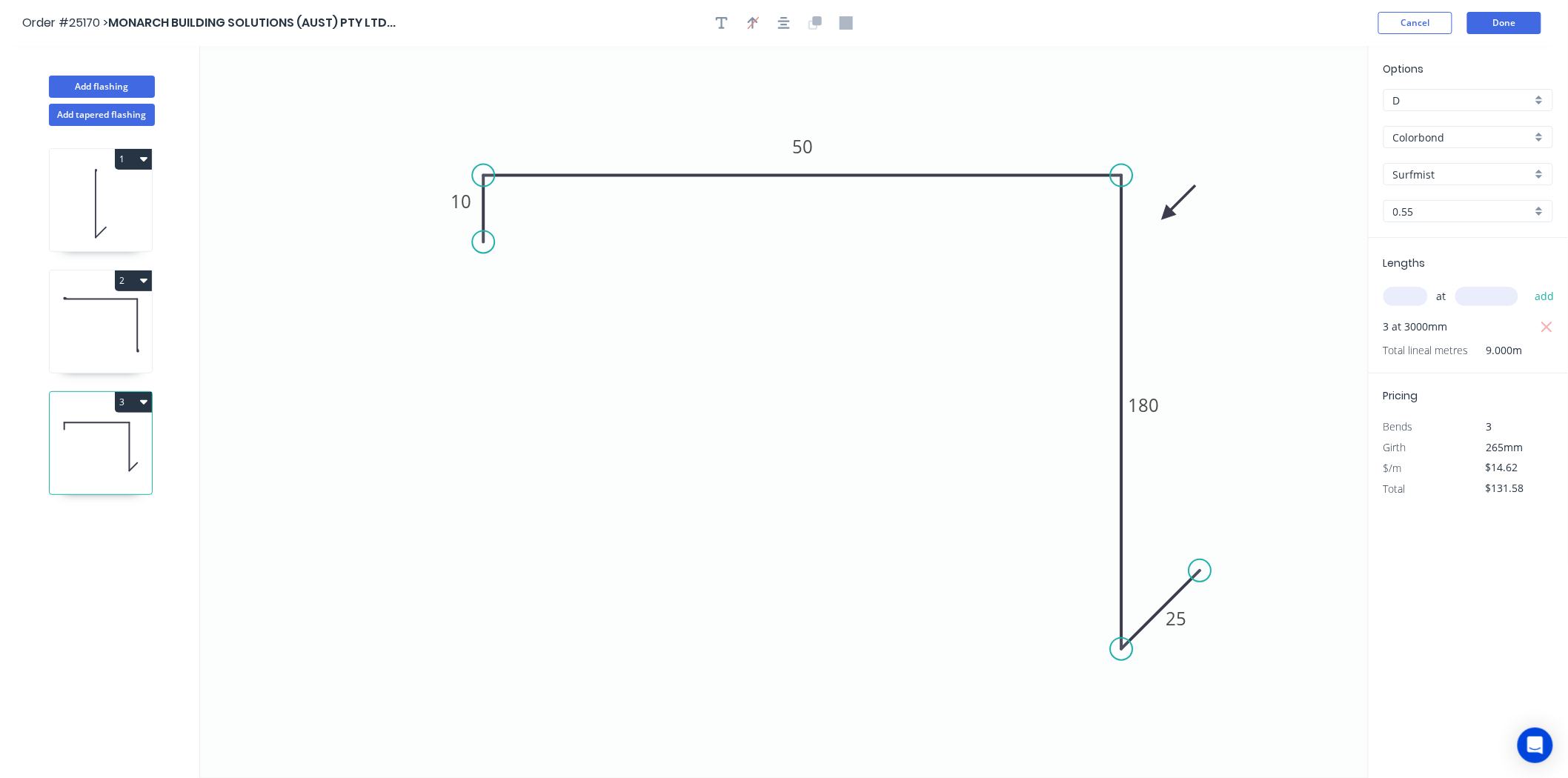
drag, startPoint x: 1087, startPoint y: 119, endPoint x: 1166, endPoint y: 217, distance: 125.9
click at [1167, 217] on icon at bounding box center [1179, 202] width 43 height 43
click at [142, 406] on icon "button" at bounding box center [144, 401] width 8 height 12
click at [136, 437] on div "Duplicate" at bounding box center [81, 438] width 115 height 22
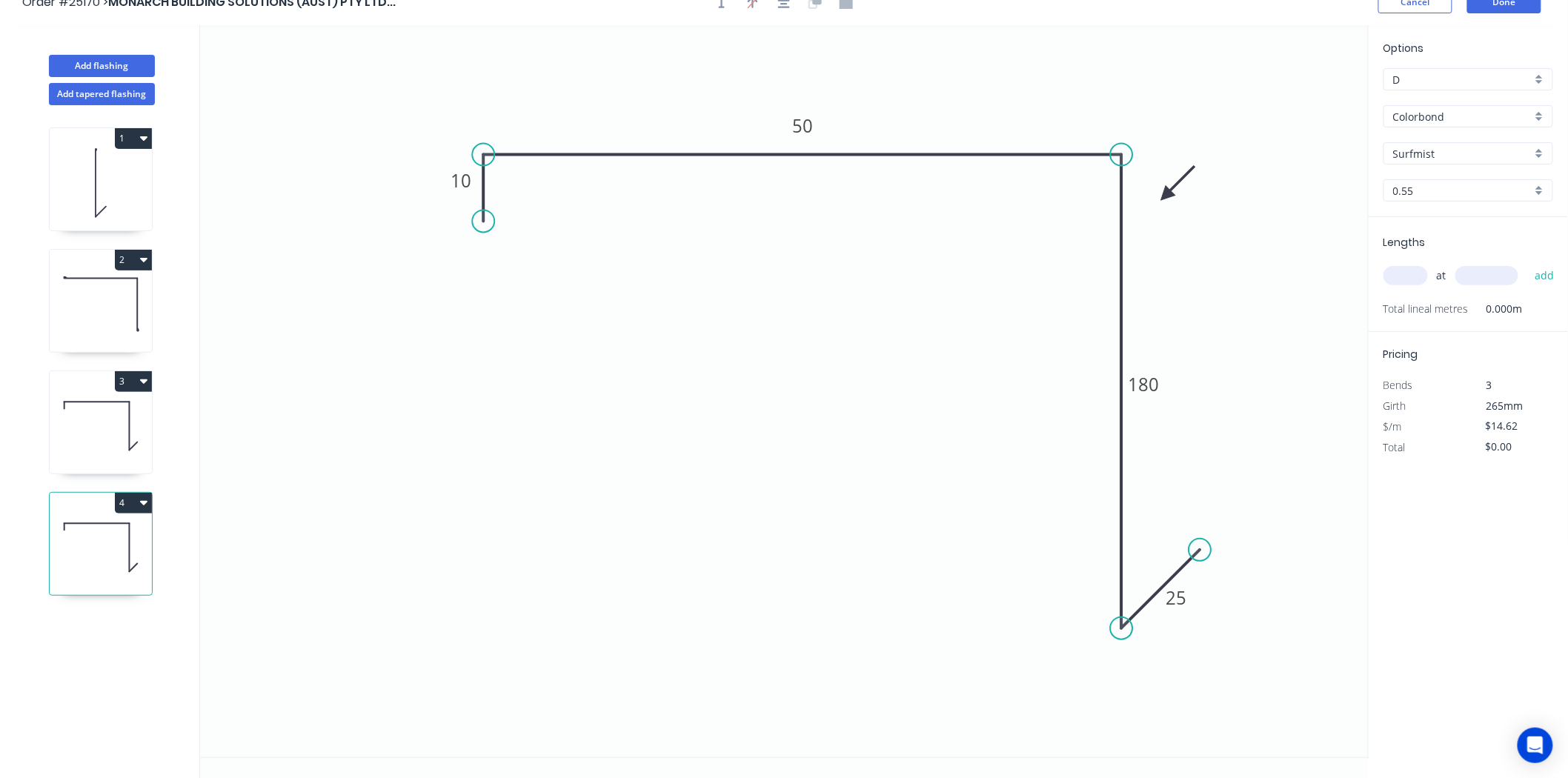
scroll to position [27, 0]
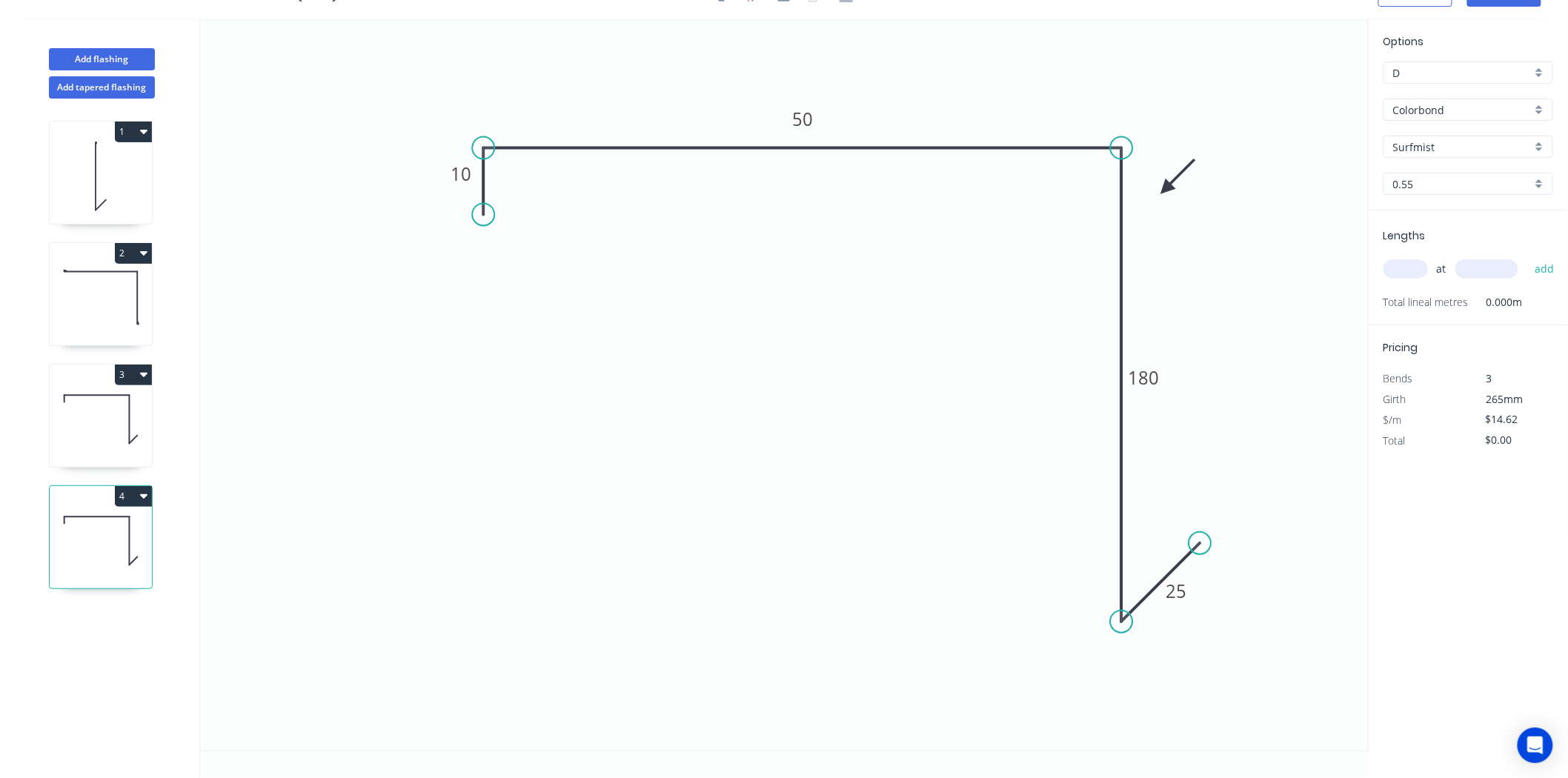
click at [101, 401] on icon at bounding box center [100, 419] width 102 height 95
click at [82, 512] on icon at bounding box center [100, 540] width 102 height 95
type input "$0.00"
drag, startPoint x: 1179, startPoint y: 596, endPoint x: 1203, endPoint y: 572, distance: 33.9
click at [1199, 590] on g "25" at bounding box center [1176, 591] width 48 height 29
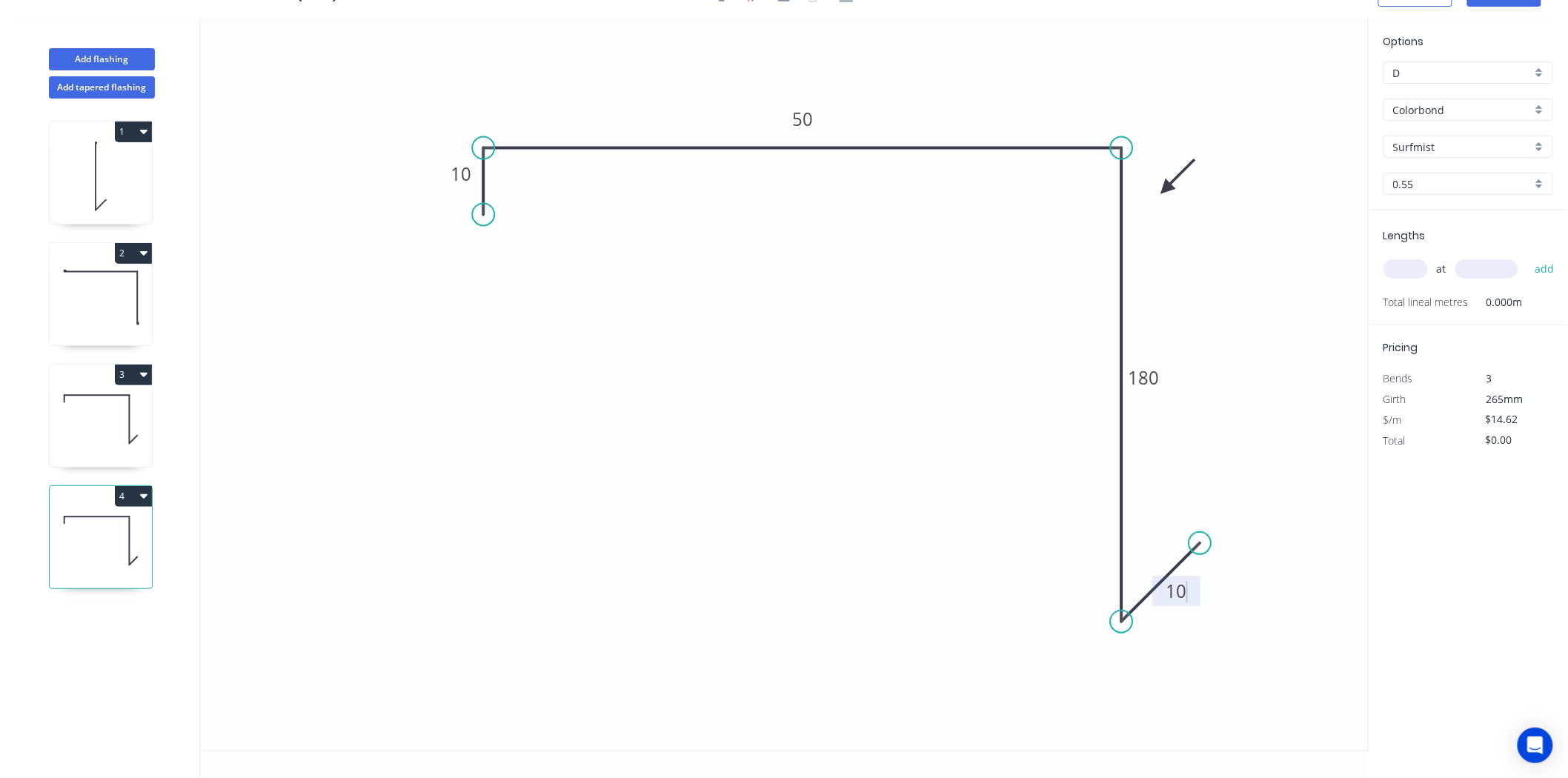
click at [1417, 272] on input "text" at bounding box center [1406, 269] width 45 height 19
type input "3"
type input "3000"
click at [1527, 256] on button "add" at bounding box center [1544, 269] width 35 height 26
type input "$131.58"
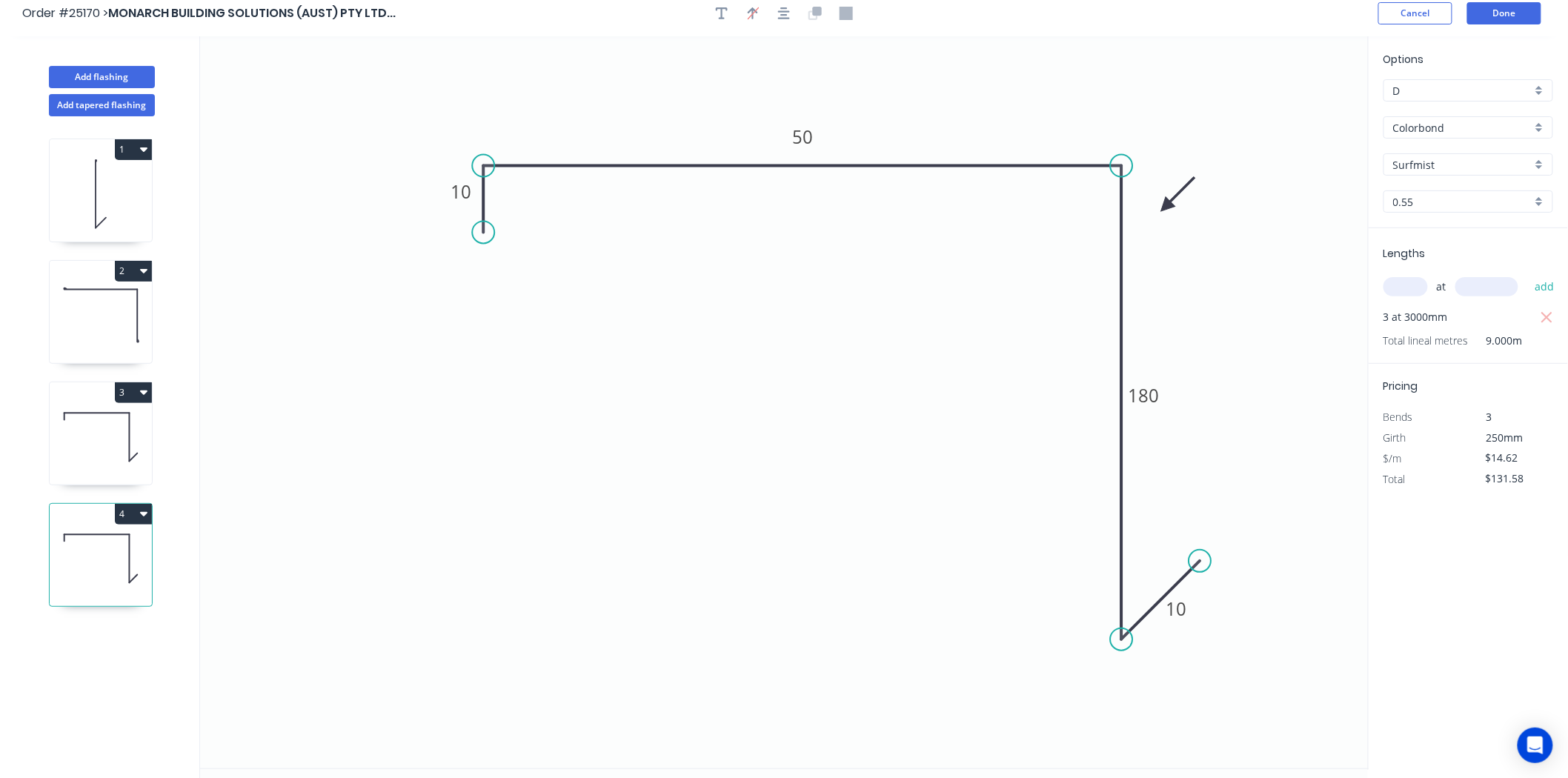
scroll to position [0, 0]
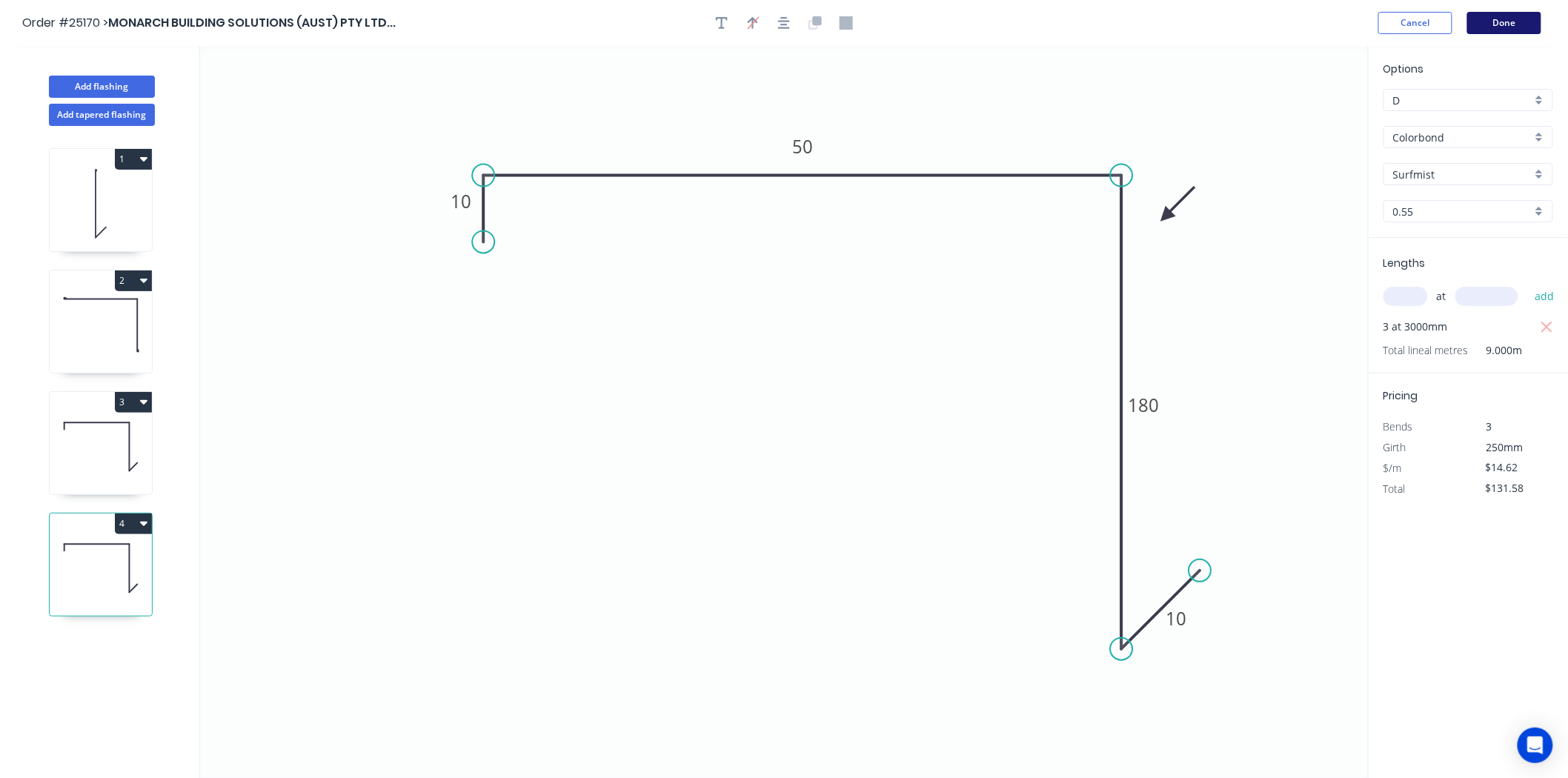
click at [1503, 15] on button "Done" at bounding box center [1505, 23] width 74 height 22
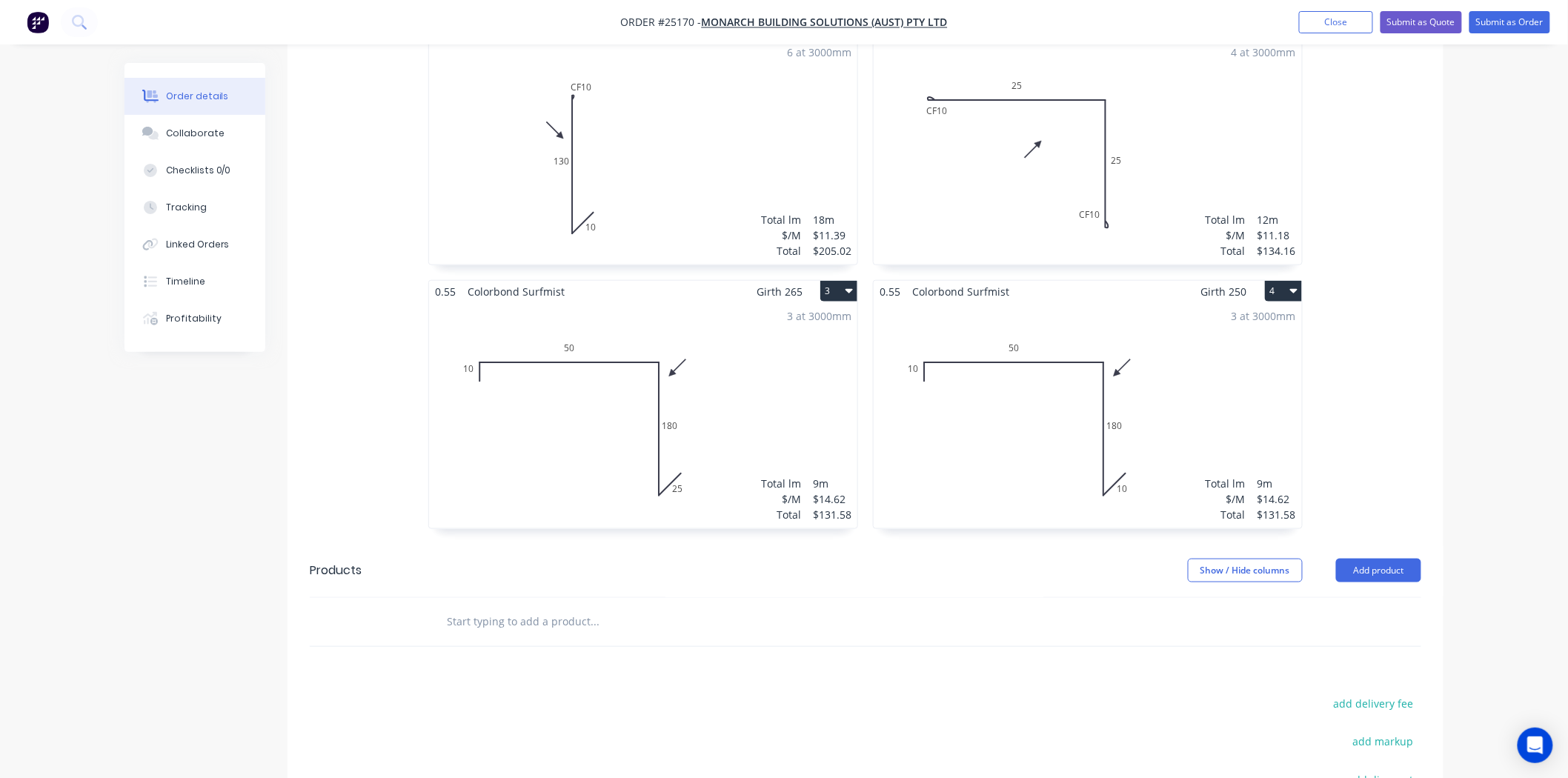
scroll to position [720, 0]
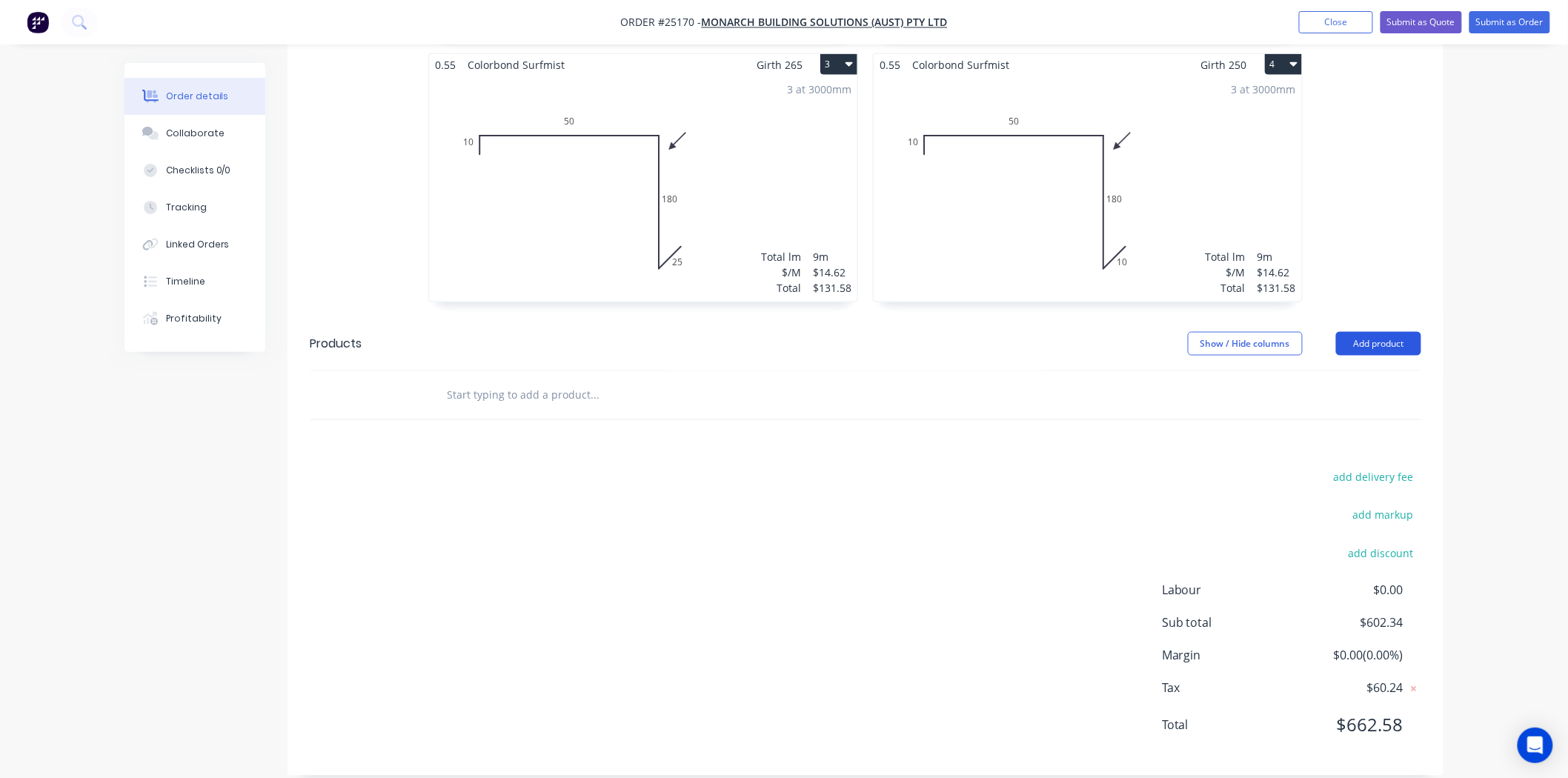
click at [1381, 332] on button "Add product" at bounding box center [1379, 344] width 85 height 24
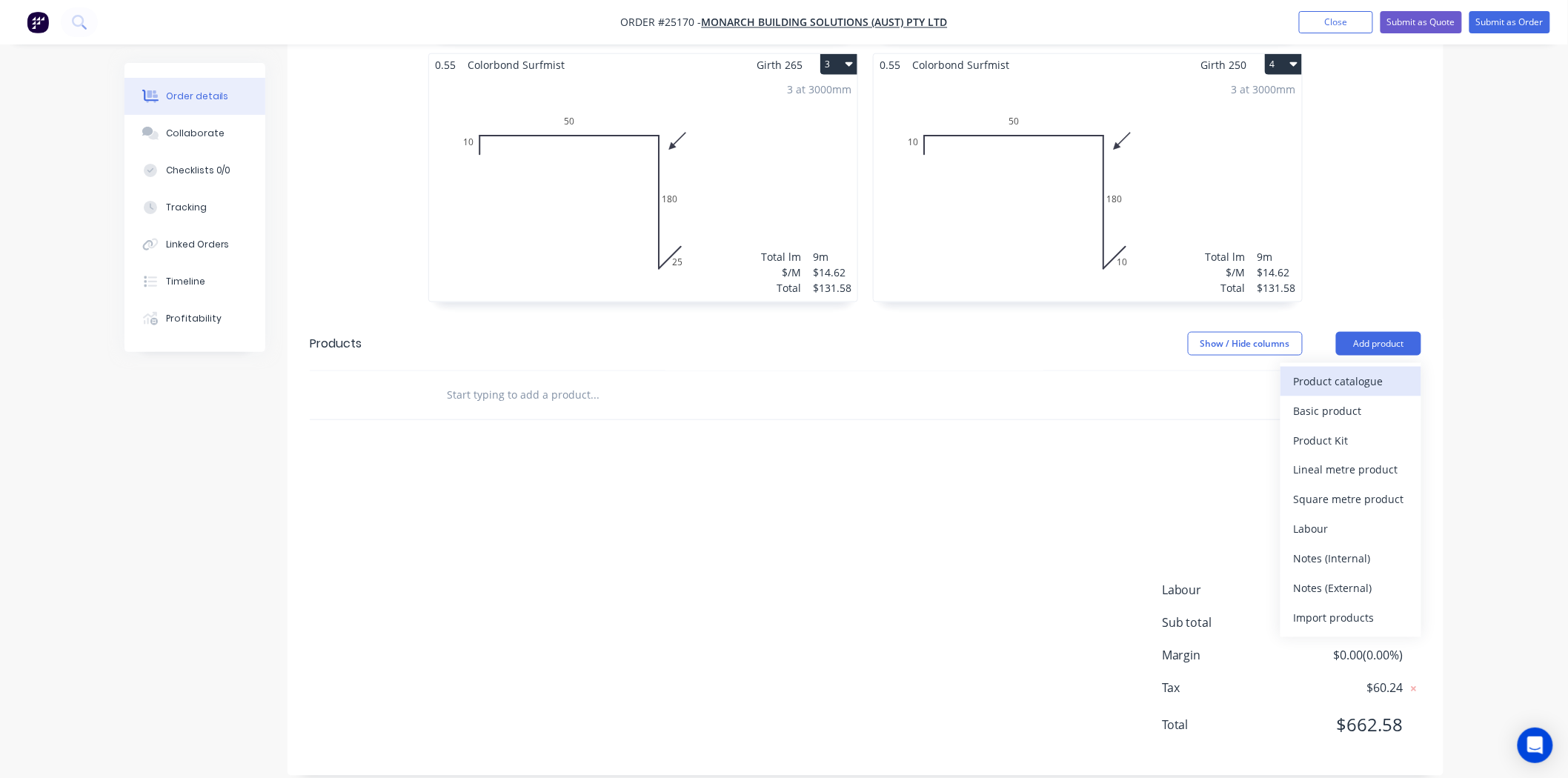
click at [1366, 366] on button "Product catalogue" at bounding box center [1351, 380] width 141 height 29
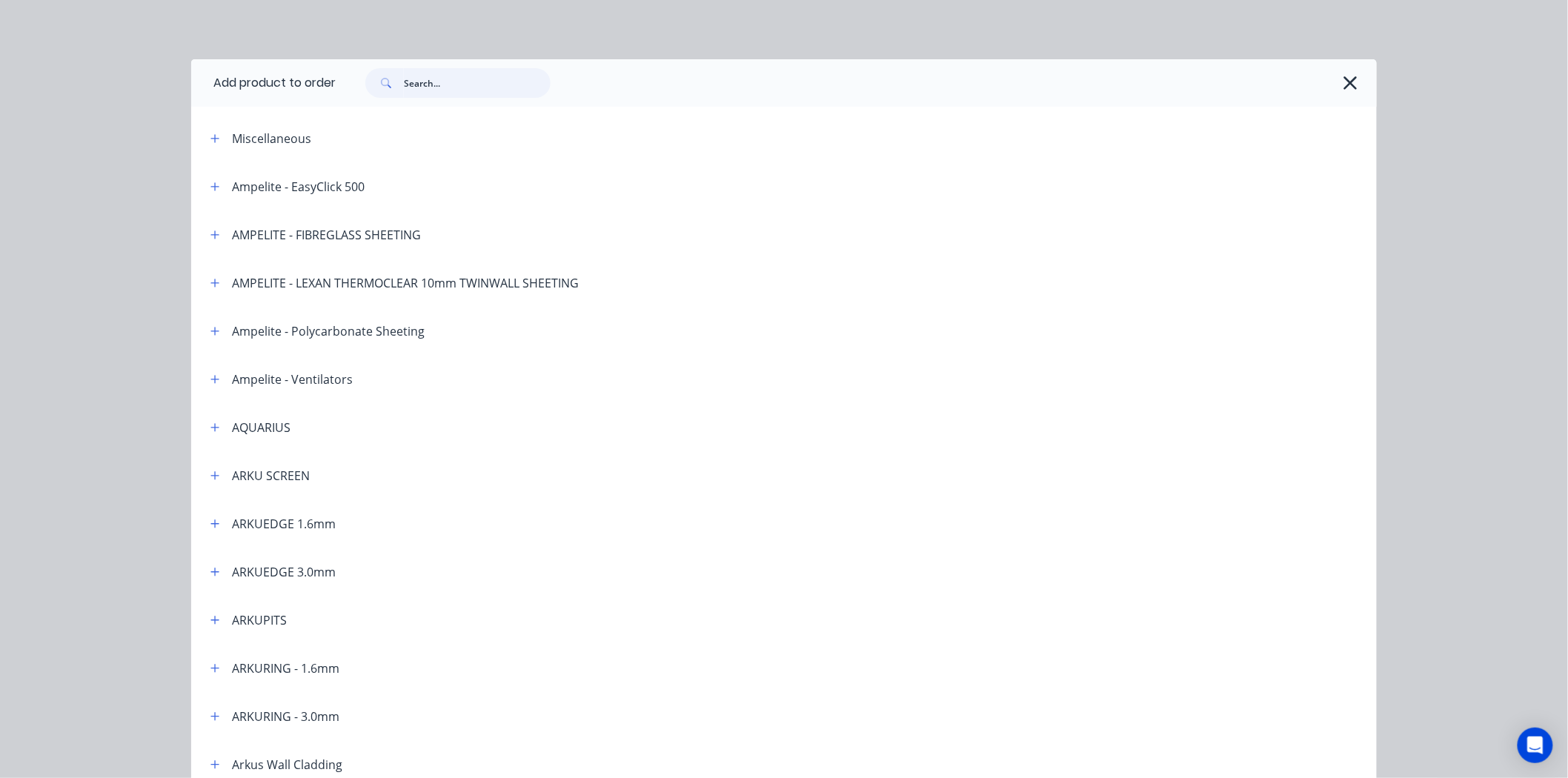
click at [442, 95] on input "text" at bounding box center [477, 82] width 147 height 29
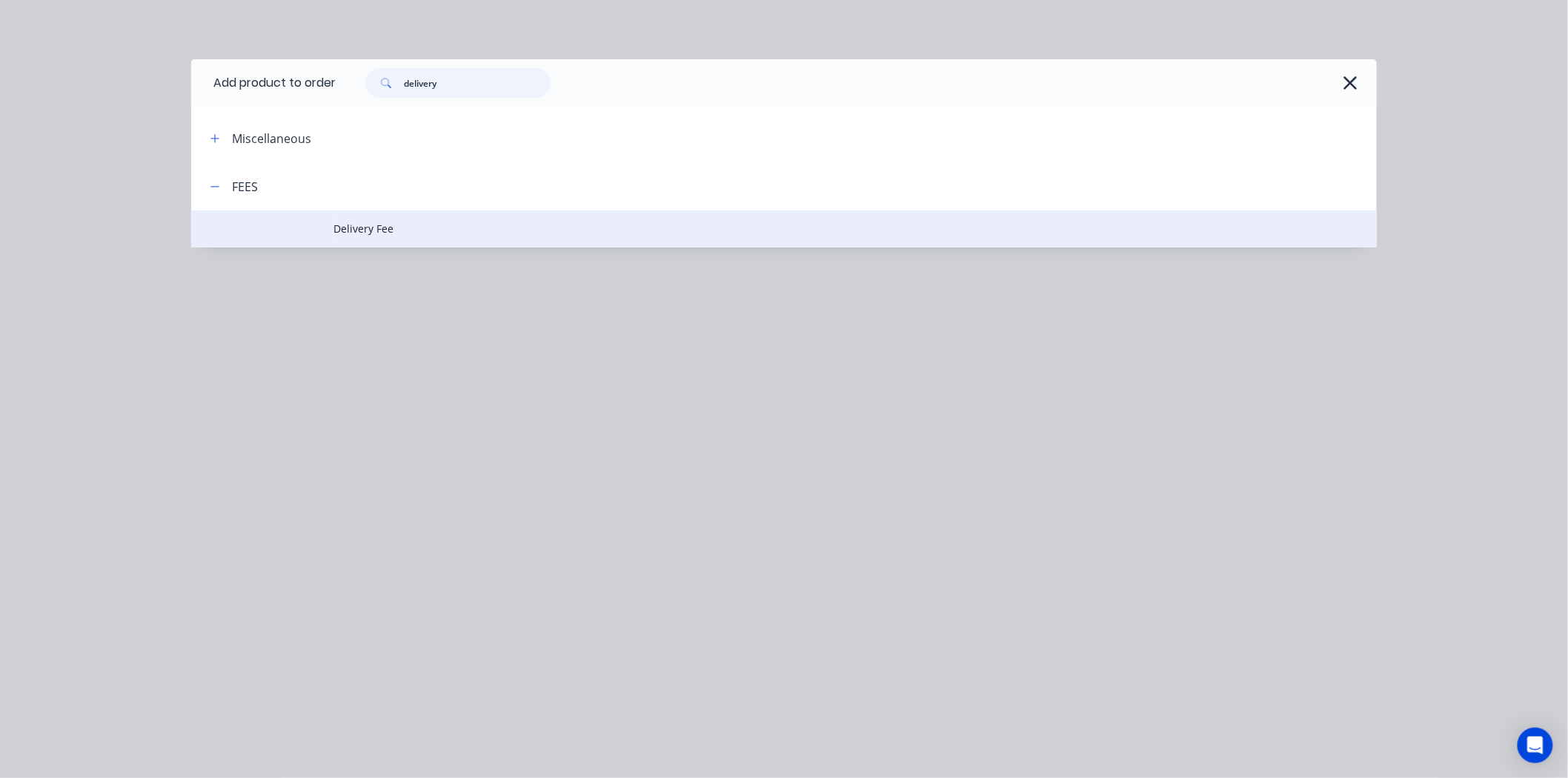
type input "delivery"
click at [297, 219] on td at bounding box center [262, 228] width 142 height 37
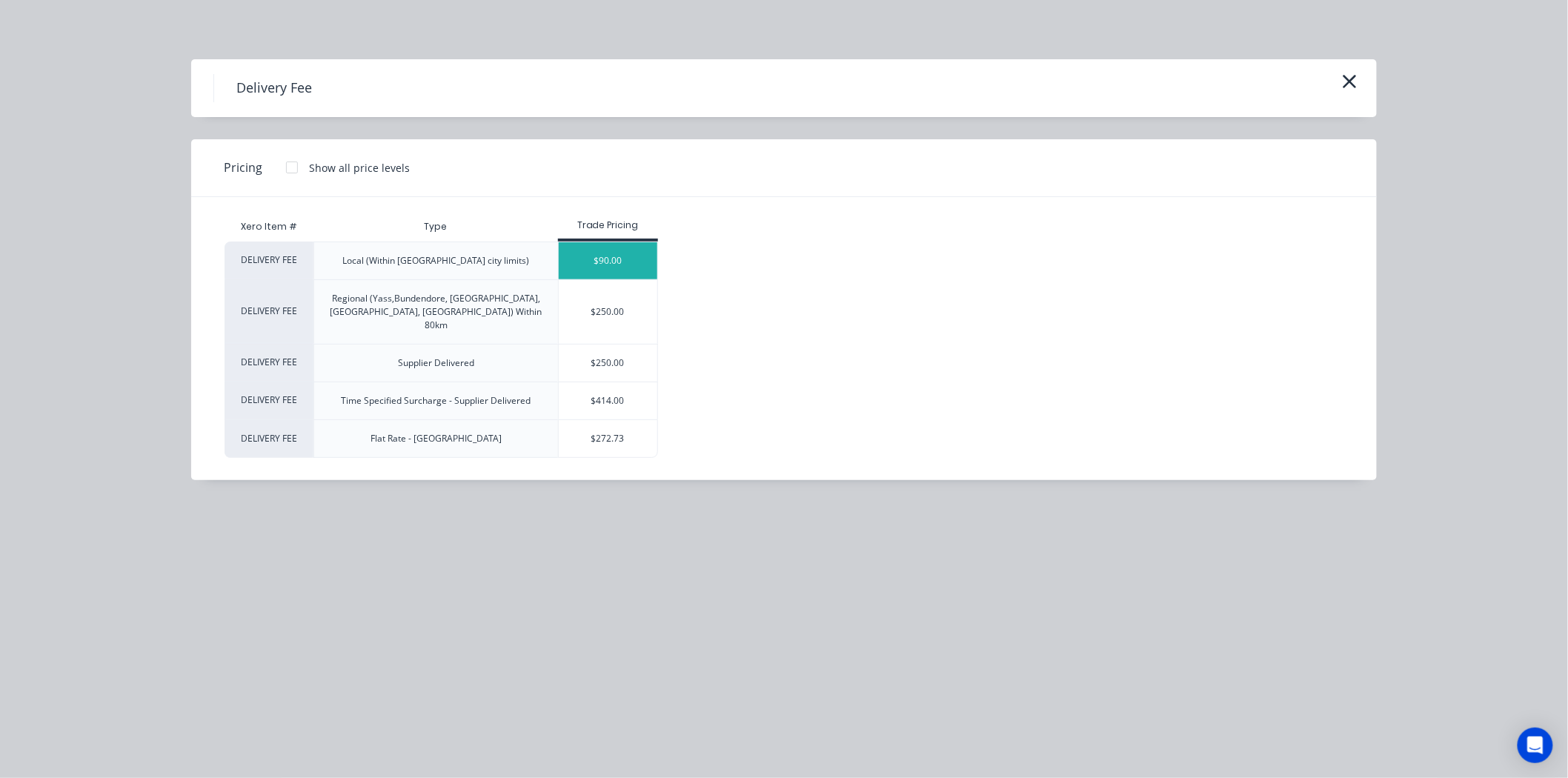
click at [593, 264] on div "$90.00" at bounding box center [608, 260] width 98 height 37
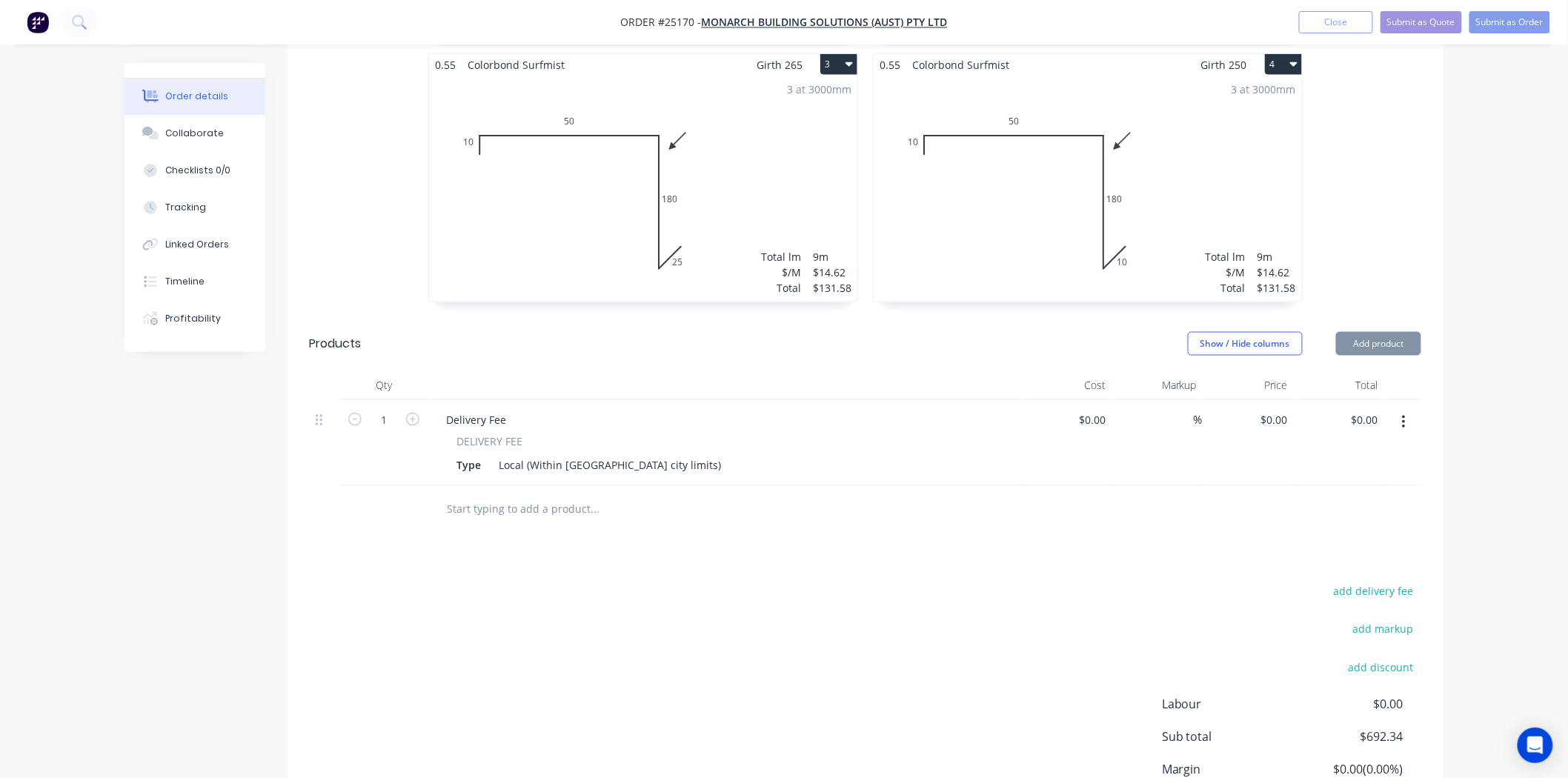
type input "$90.00"
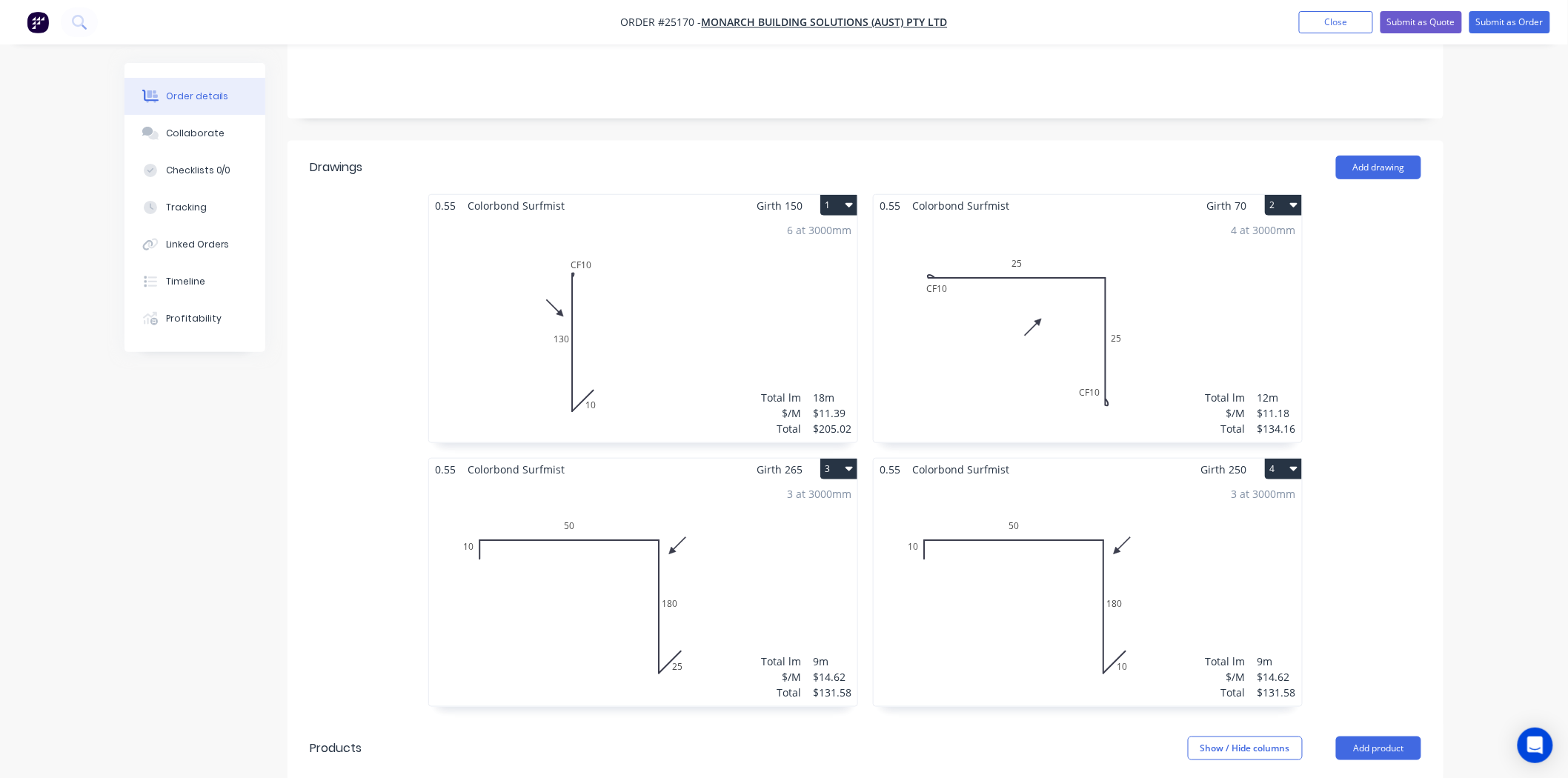
scroll to position [309, 0]
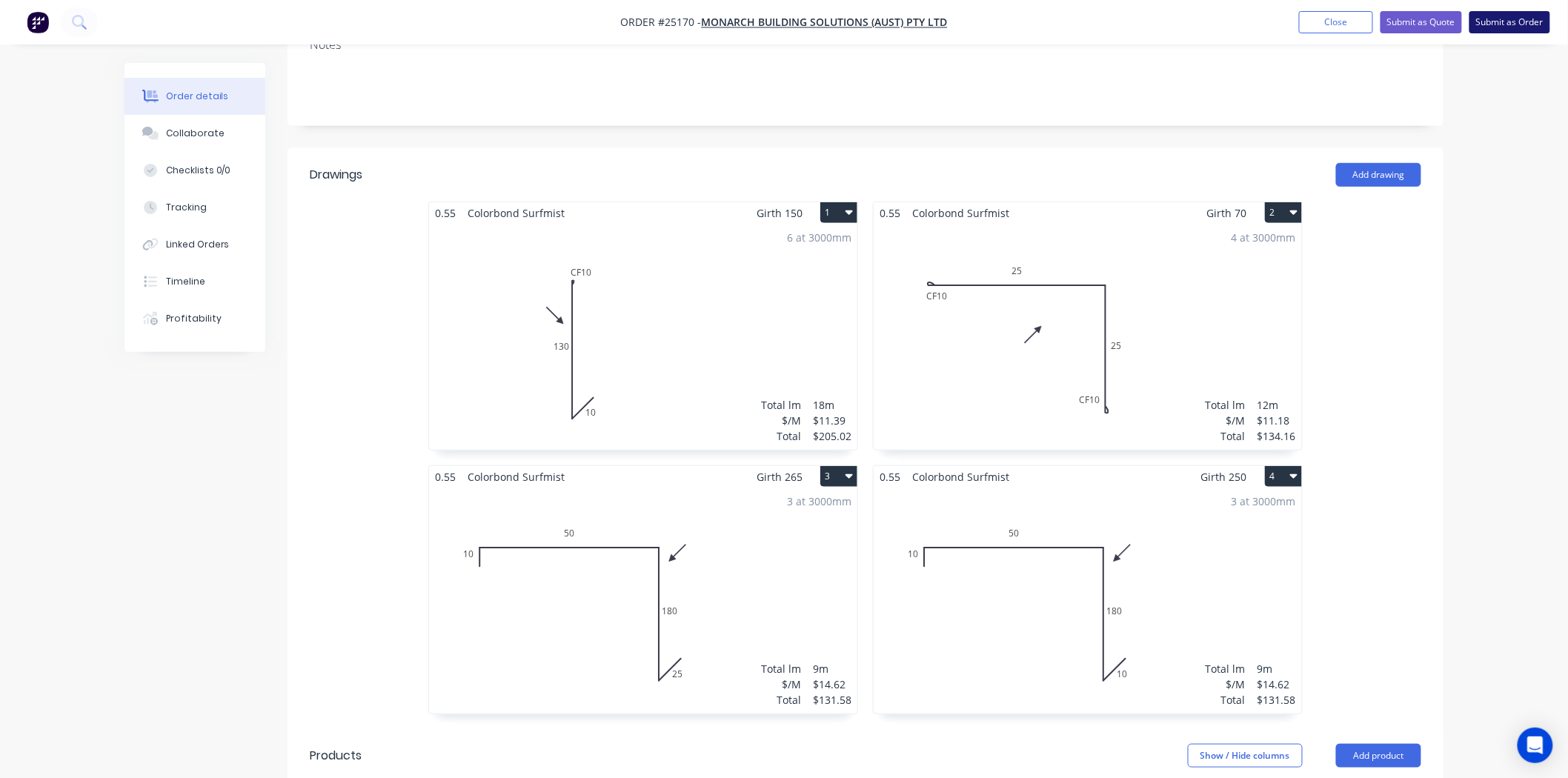
click at [1510, 26] on button "Submit as Order" at bounding box center [1509, 22] width 80 height 22
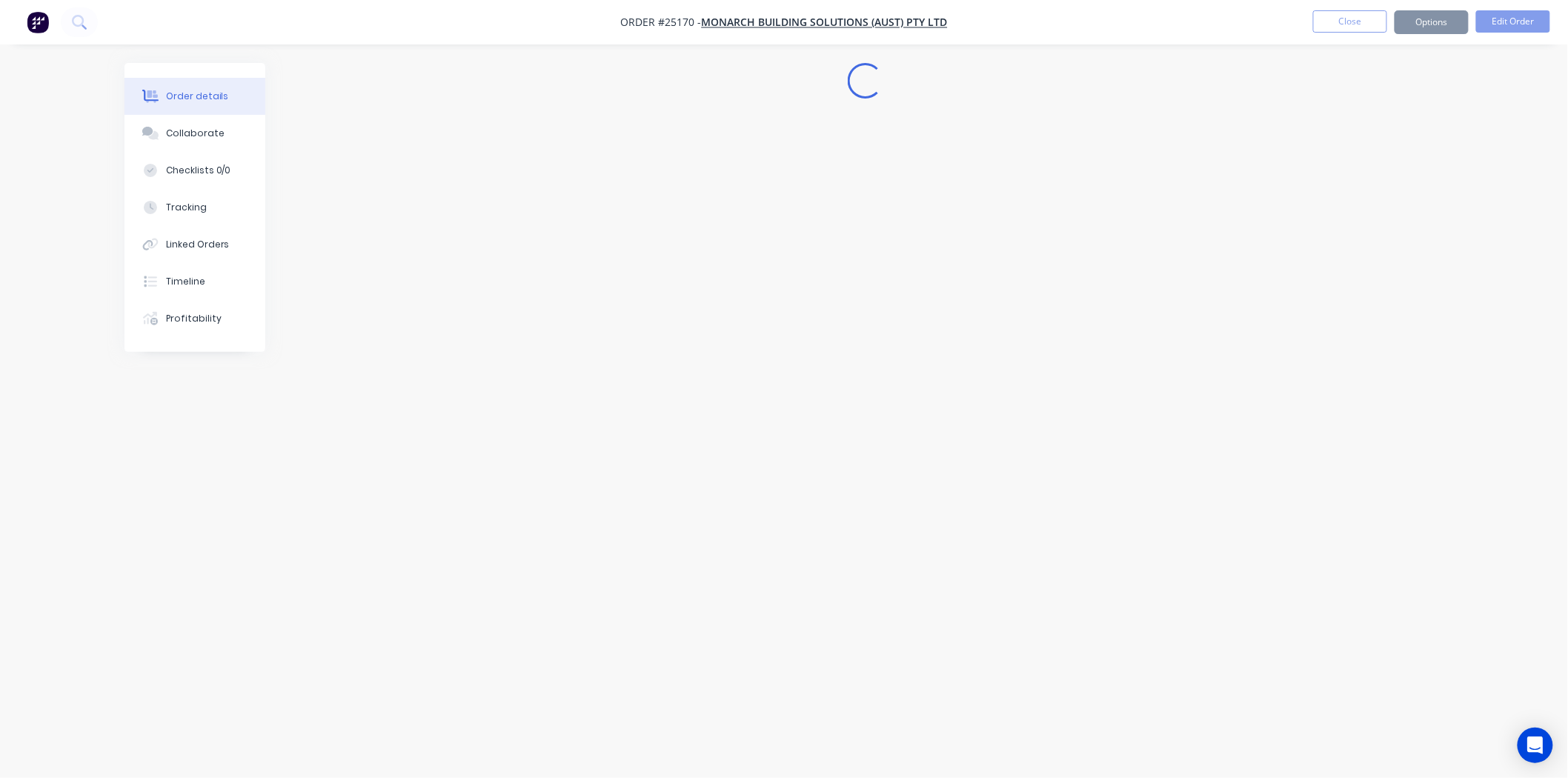
scroll to position [0, 0]
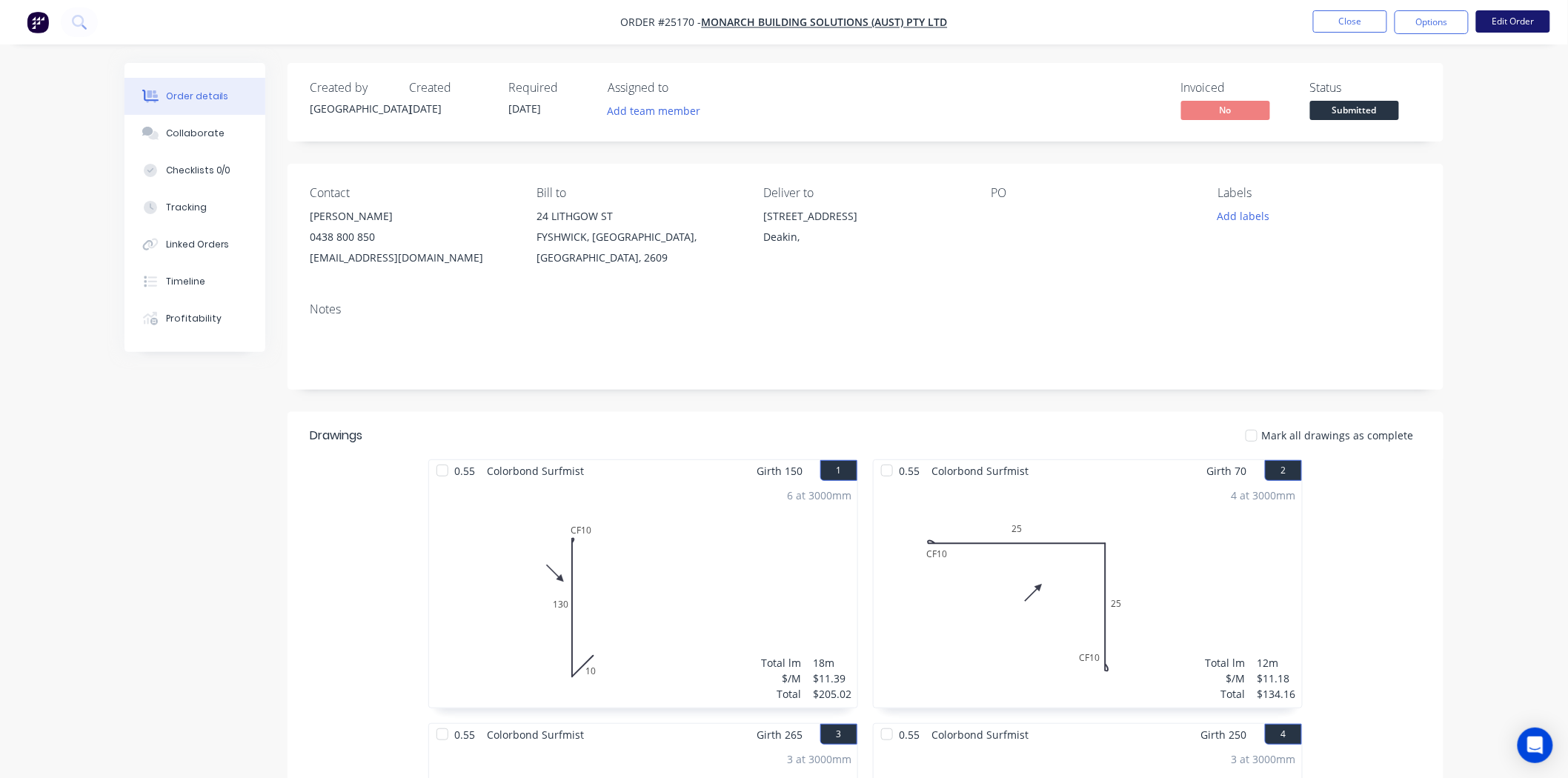
click at [1535, 32] on button "Edit Order" at bounding box center [1513, 21] width 74 height 22
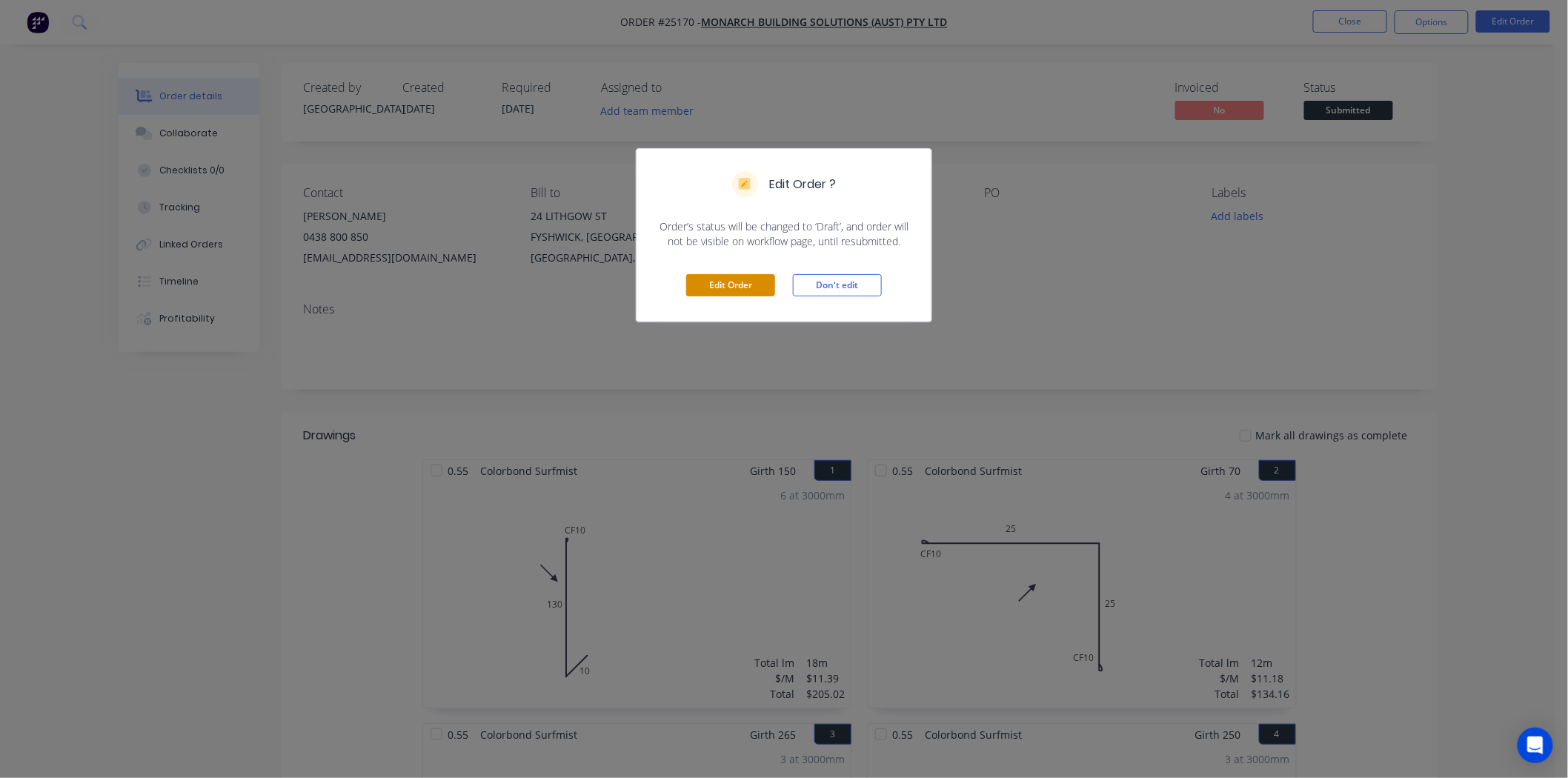
click at [699, 287] on button "Edit Order" at bounding box center [731, 285] width 89 height 22
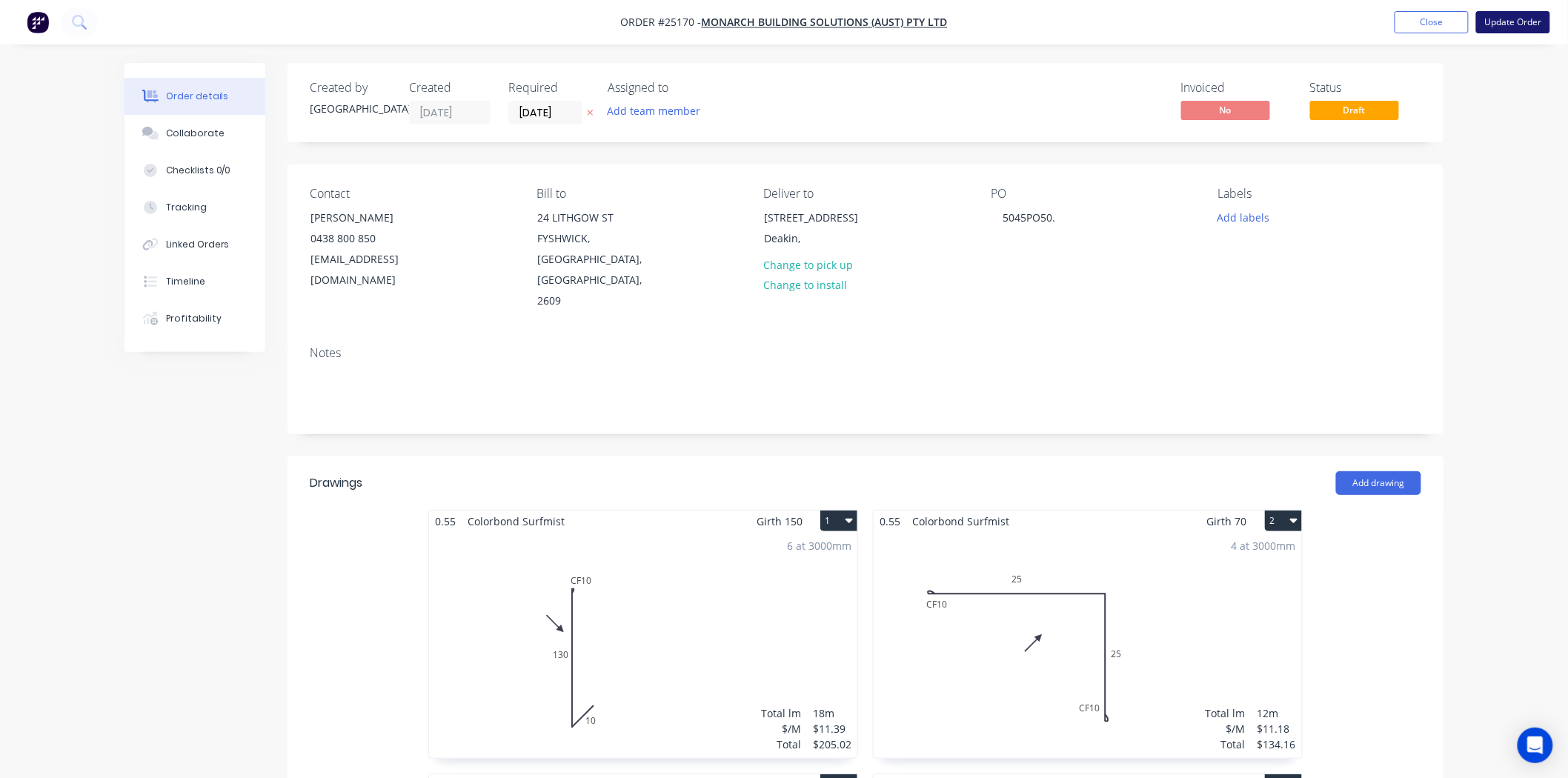
click at [1510, 16] on button "Update Order" at bounding box center [1513, 22] width 74 height 22
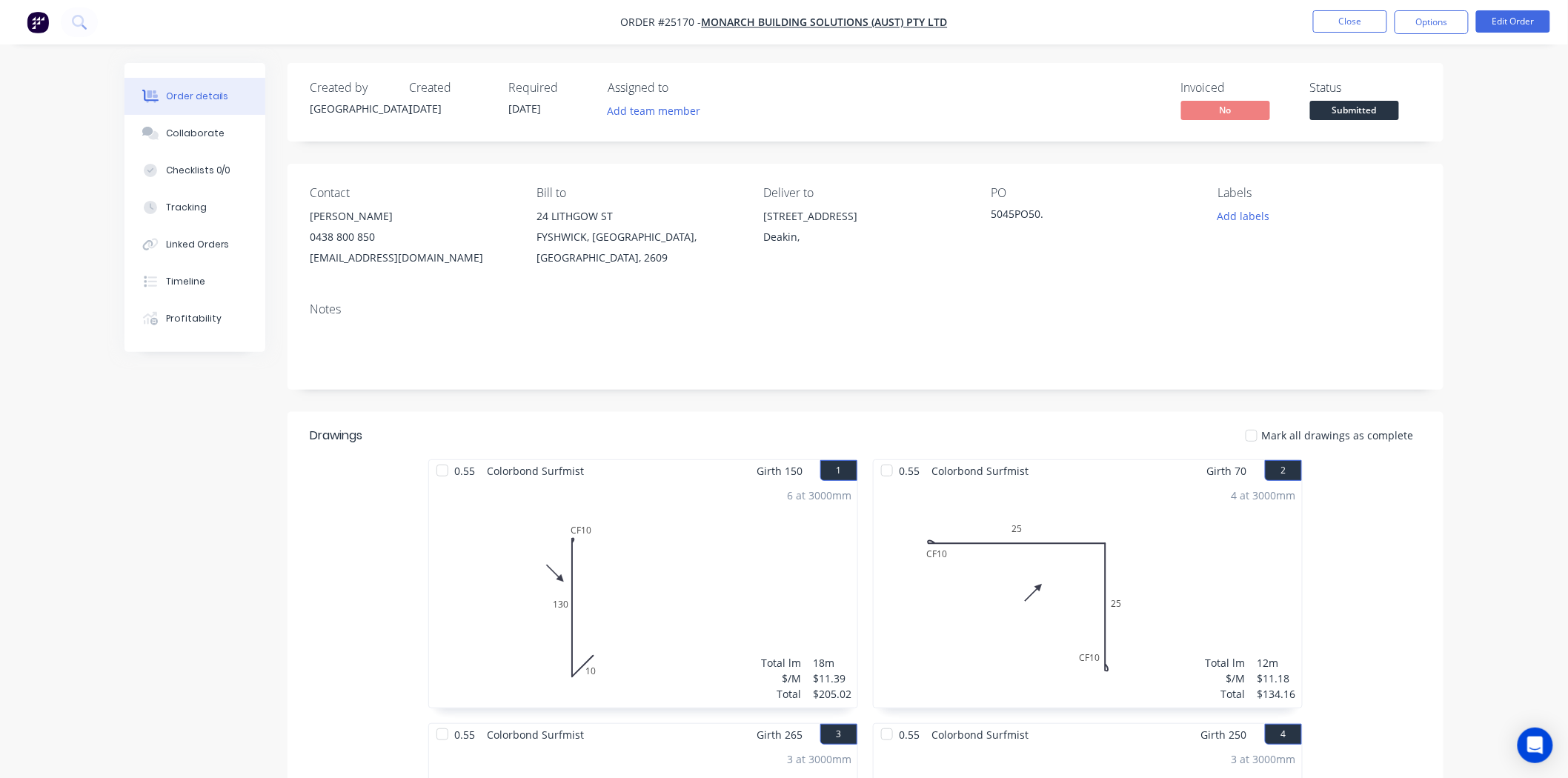
click at [1331, 104] on span "Submitted" at bounding box center [1355, 110] width 89 height 19
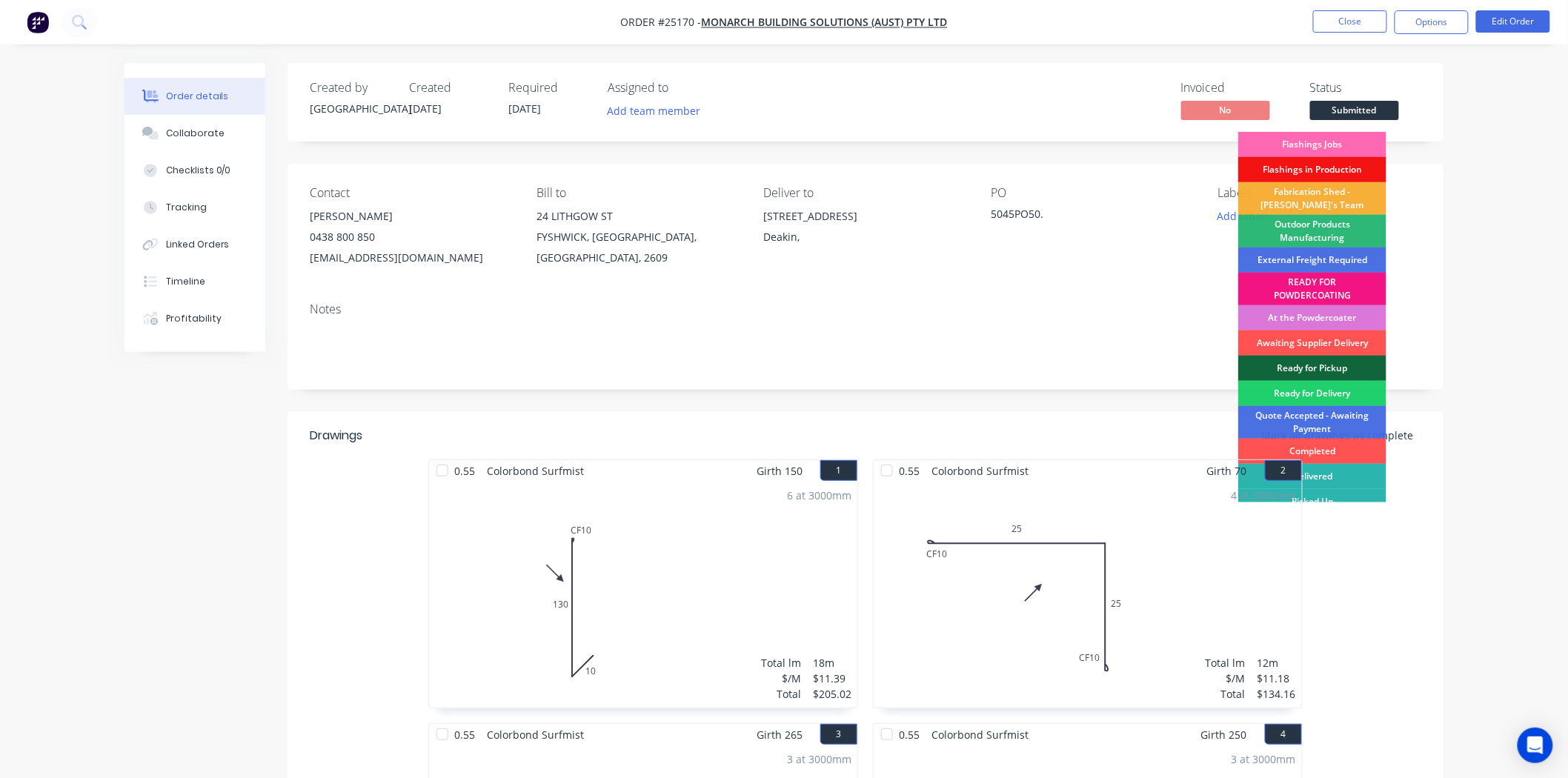
click at [1318, 141] on div "Flashings Jobs" at bounding box center [1312, 144] width 149 height 26
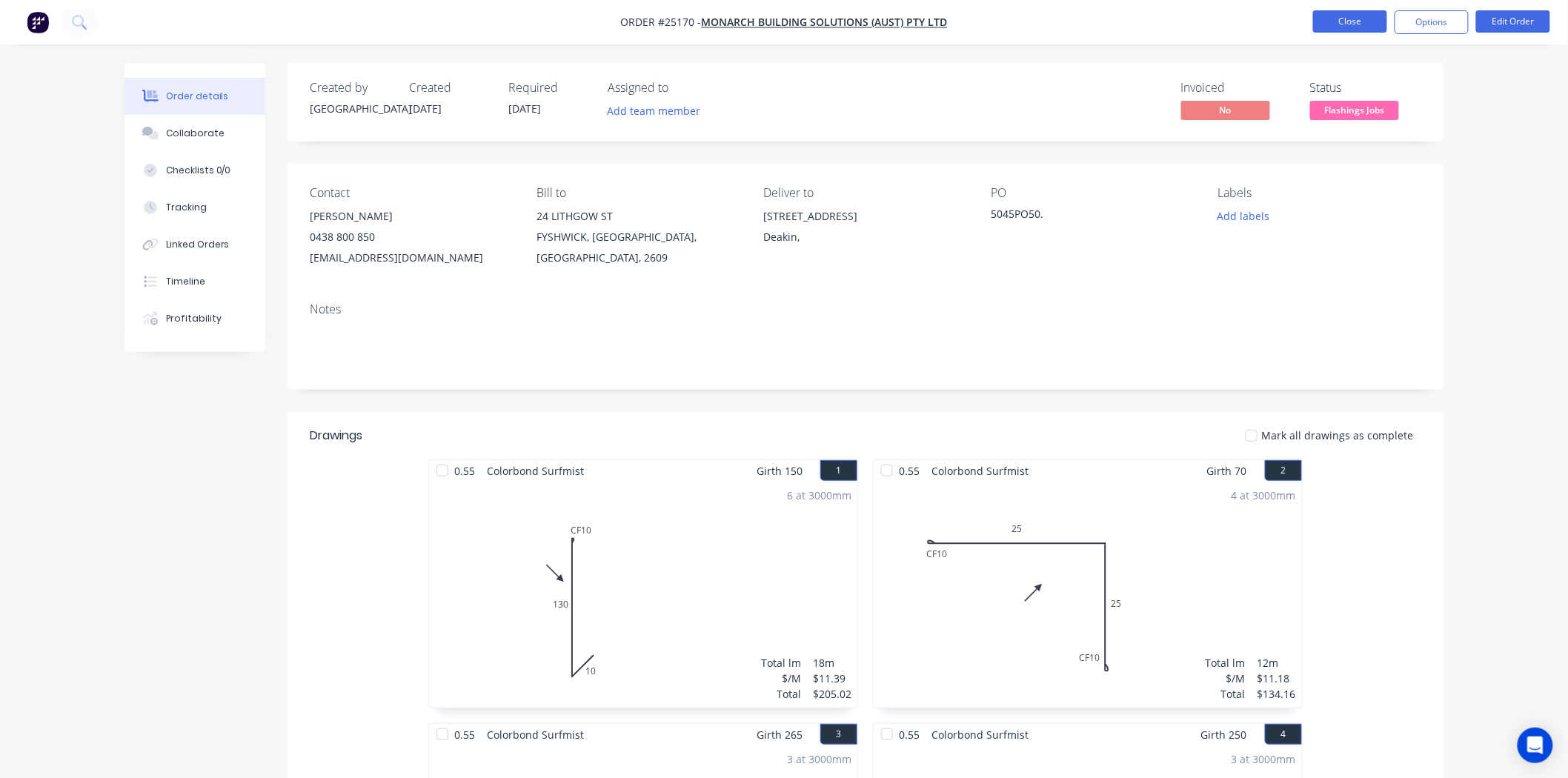
click at [1350, 23] on button "Close" at bounding box center [1350, 21] width 74 height 22
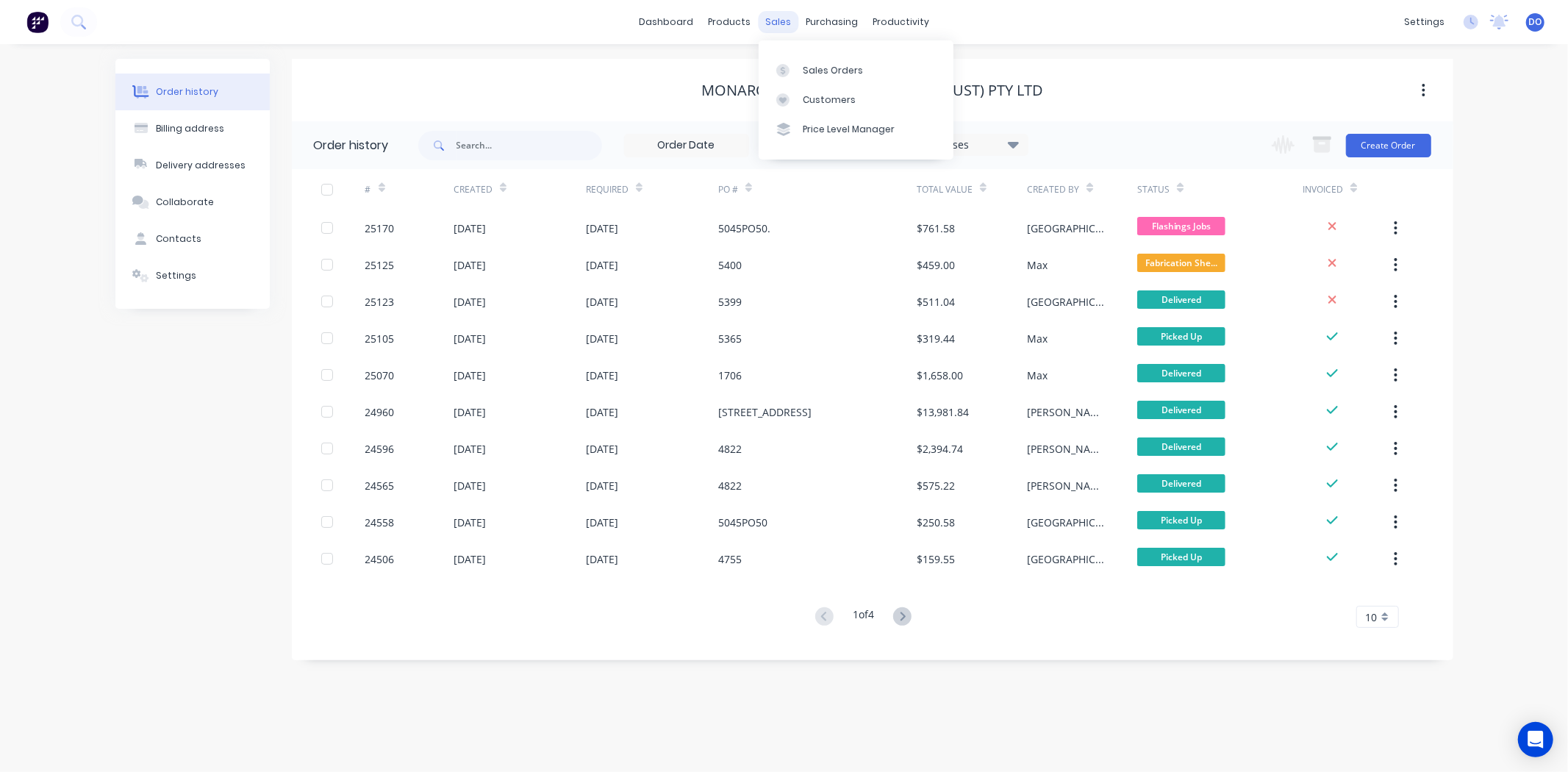
click at [776, 21] on div "sales" at bounding box center [777, 22] width 40 height 22
click at [804, 59] on link "Sales Orders" at bounding box center [855, 69] width 194 height 29
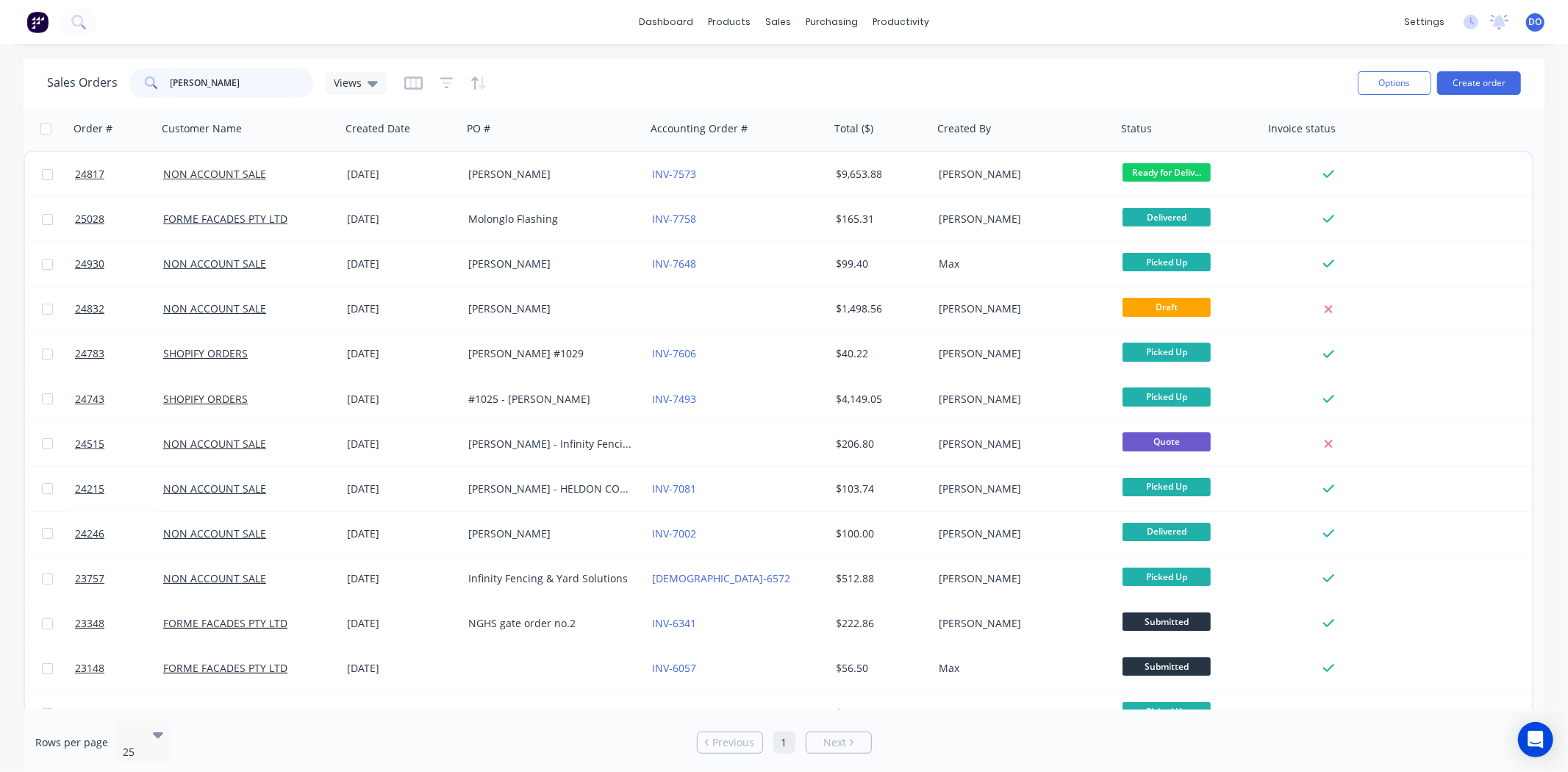
drag, startPoint x: 222, startPoint y: 90, endPoint x: 100, endPoint y: 90, distance: 122.0
click at [100, 90] on div "Sales Orders david Views" at bounding box center [217, 83] width 340 height 29
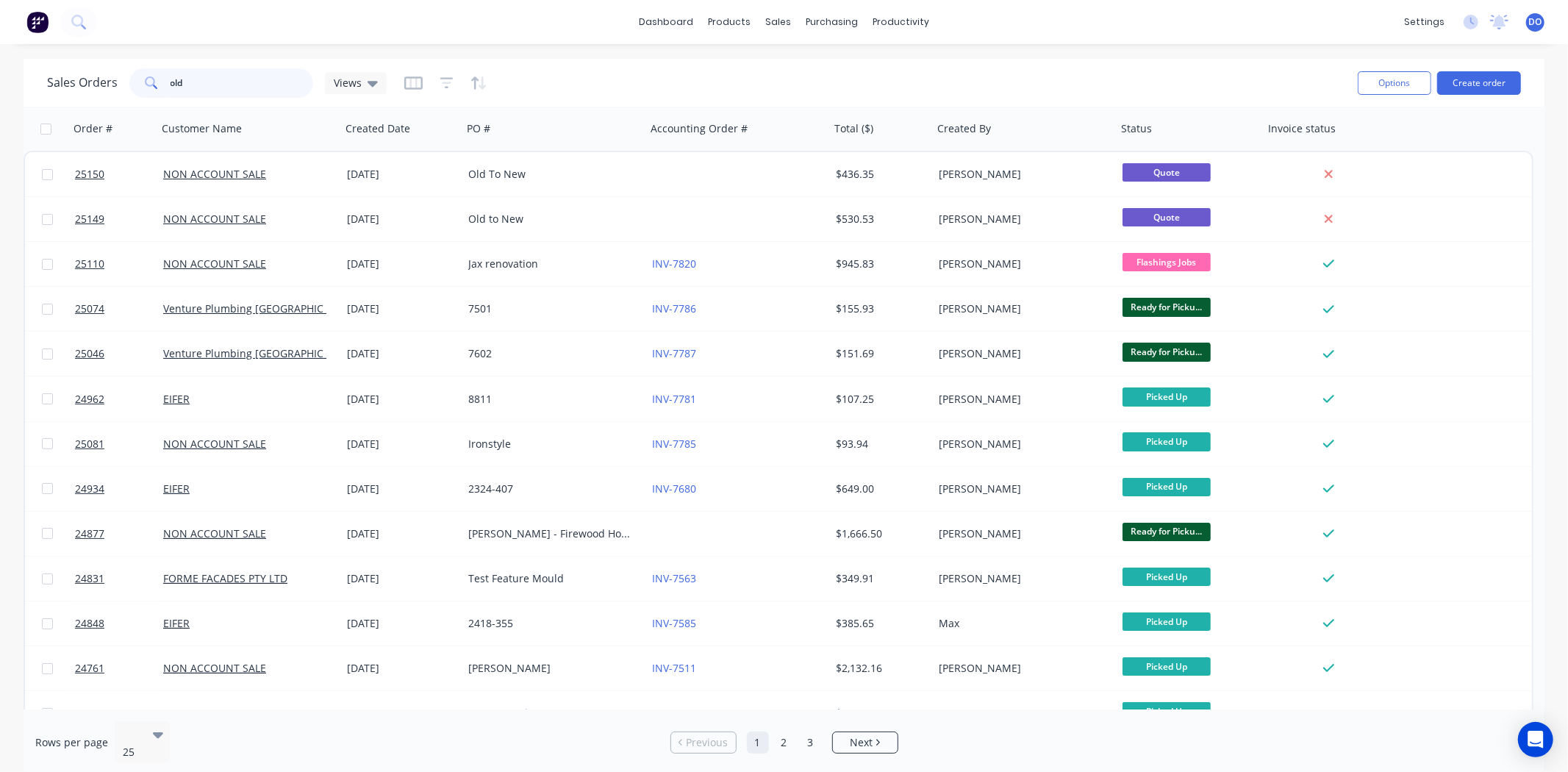
type input "old"
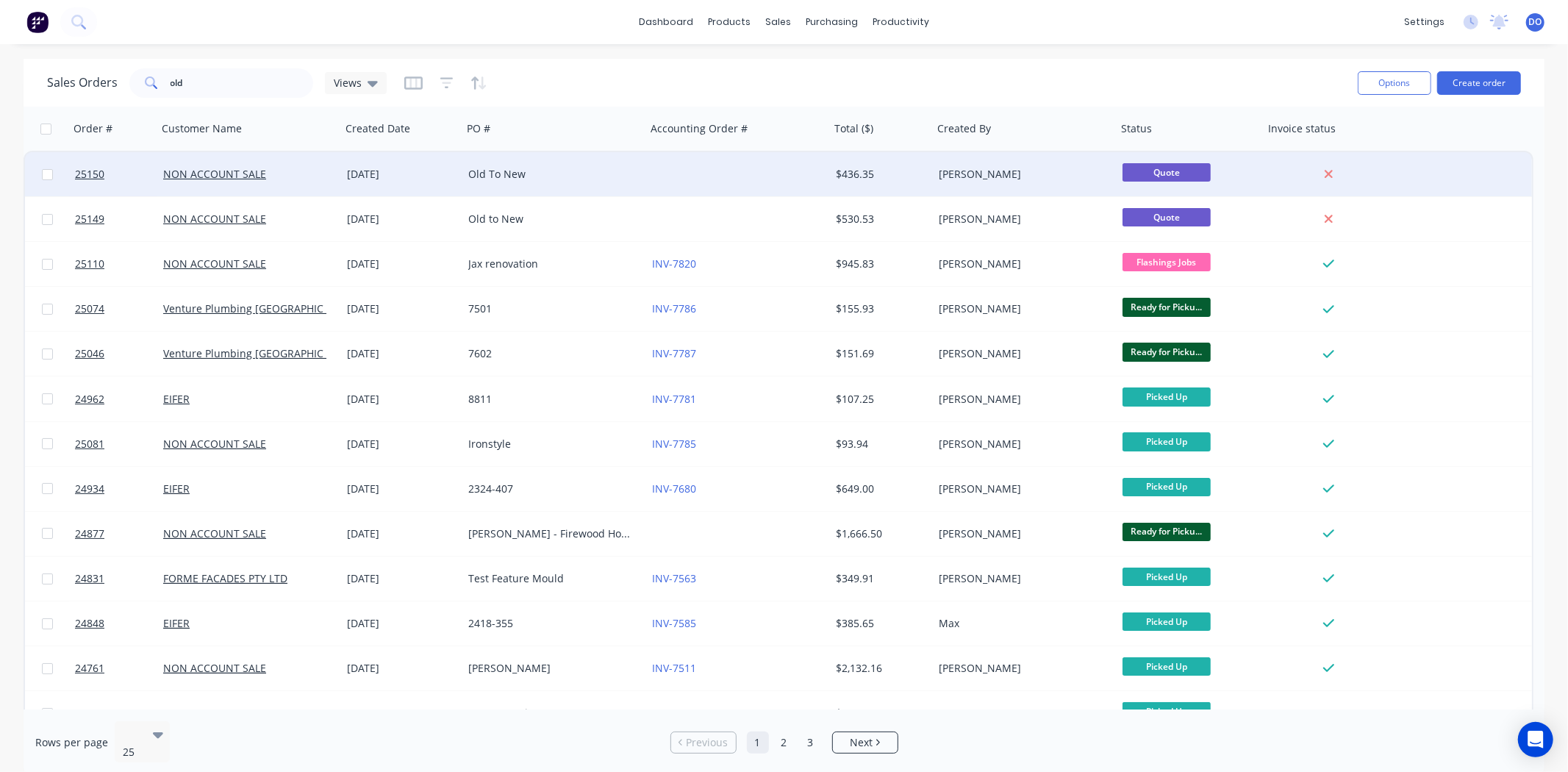
click at [458, 189] on div "[DATE]" at bounding box center [401, 174] width 121 height 44
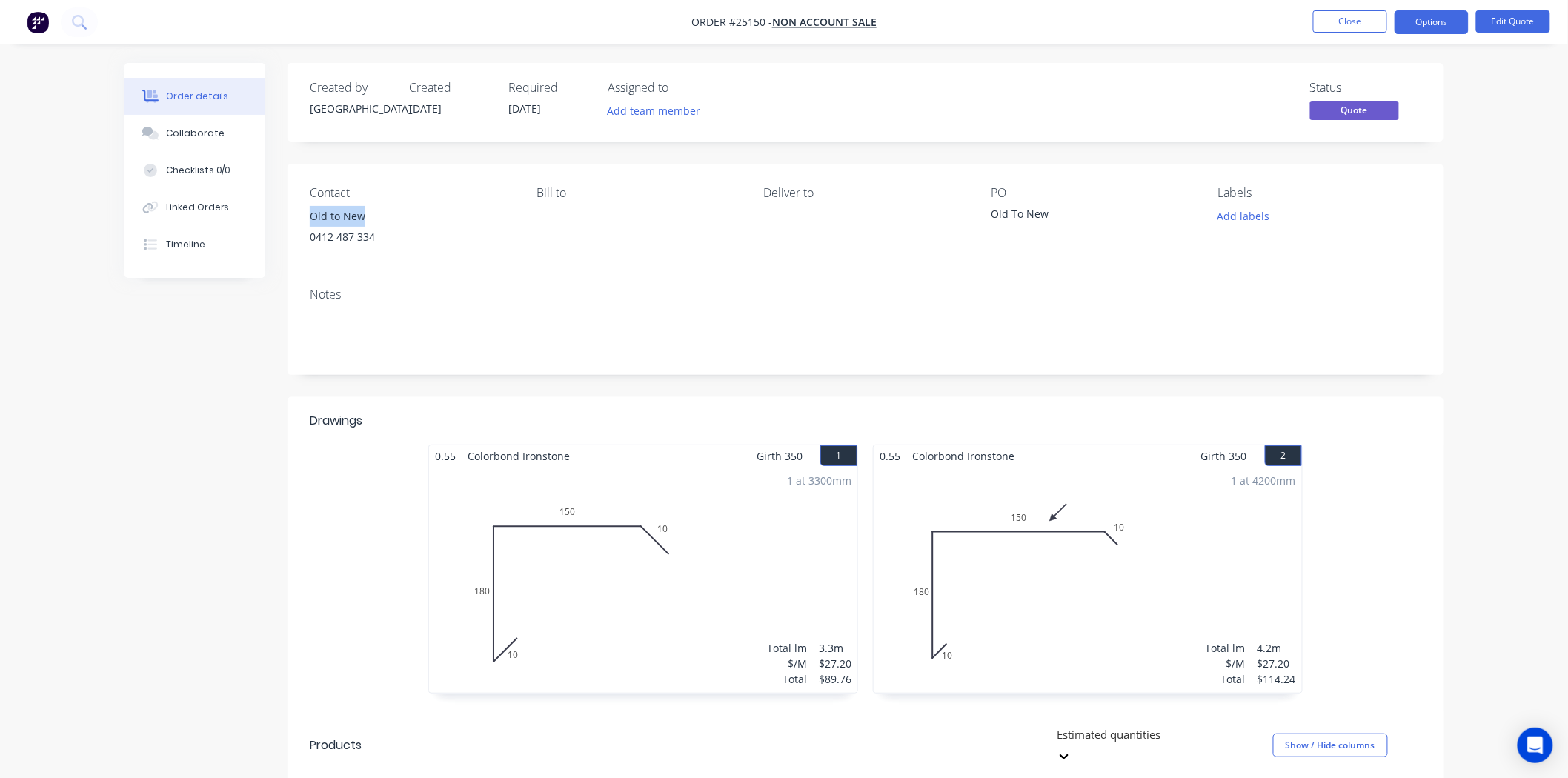
drag, startPoint x: 381, startPoint y: 218, endPoint x: 312, endPoint y: 219, distance: 69.0
click at [312, 219] on div "Old to New" at bounding box center [411, 217] width 203 height 21
drag, startPoint x: 382, startPoint y: 230, endPoint x: 309, endPoint y: 237, distance: 73.3
click at [309, 237] on div "Contact Old to New 0412 487 334 Bill to Deliver to PO Old To New Labels Add lab…" at bounding box center [865, 220] width 1156 height 112
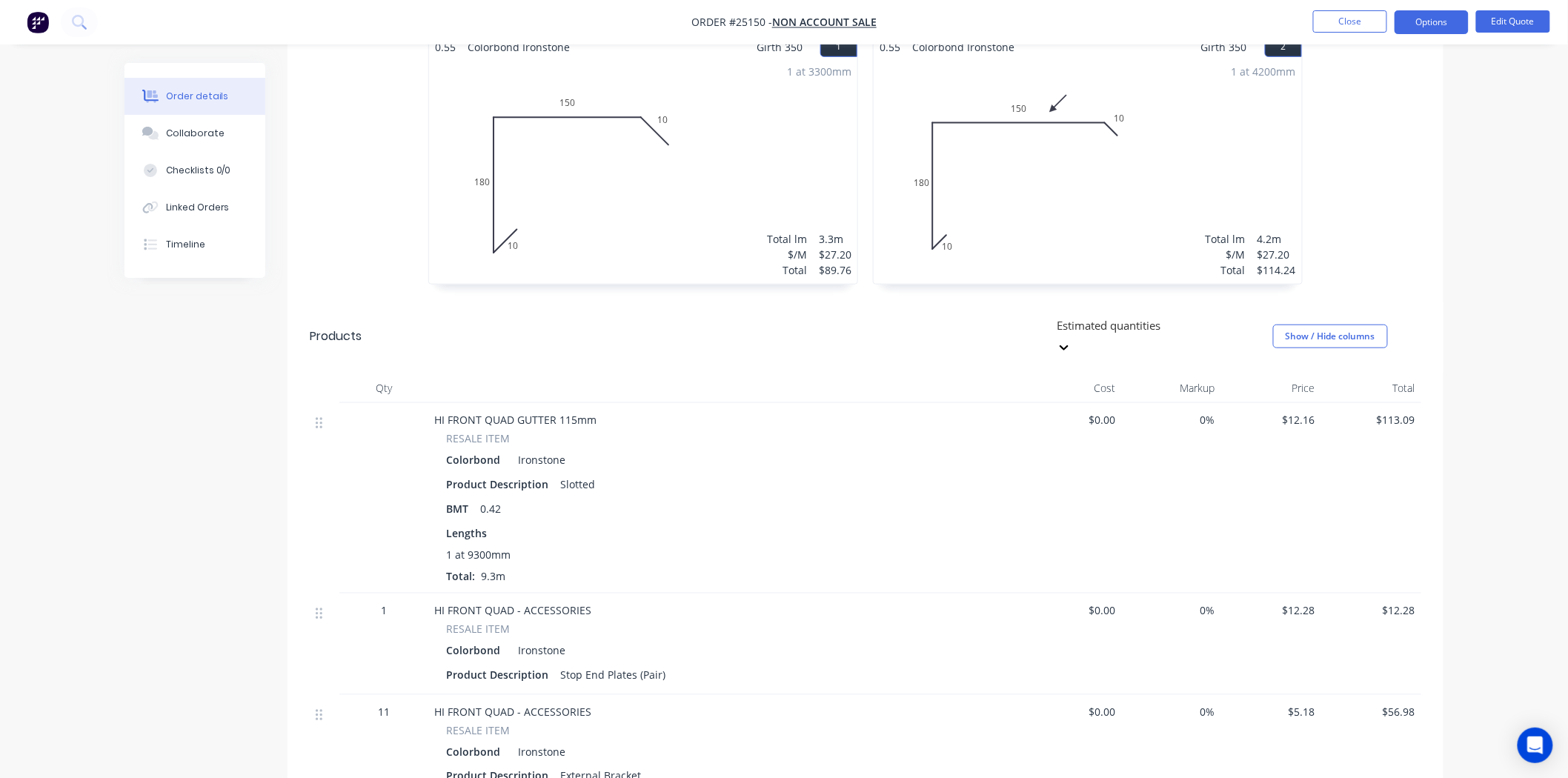
scroll to position [386, 0]
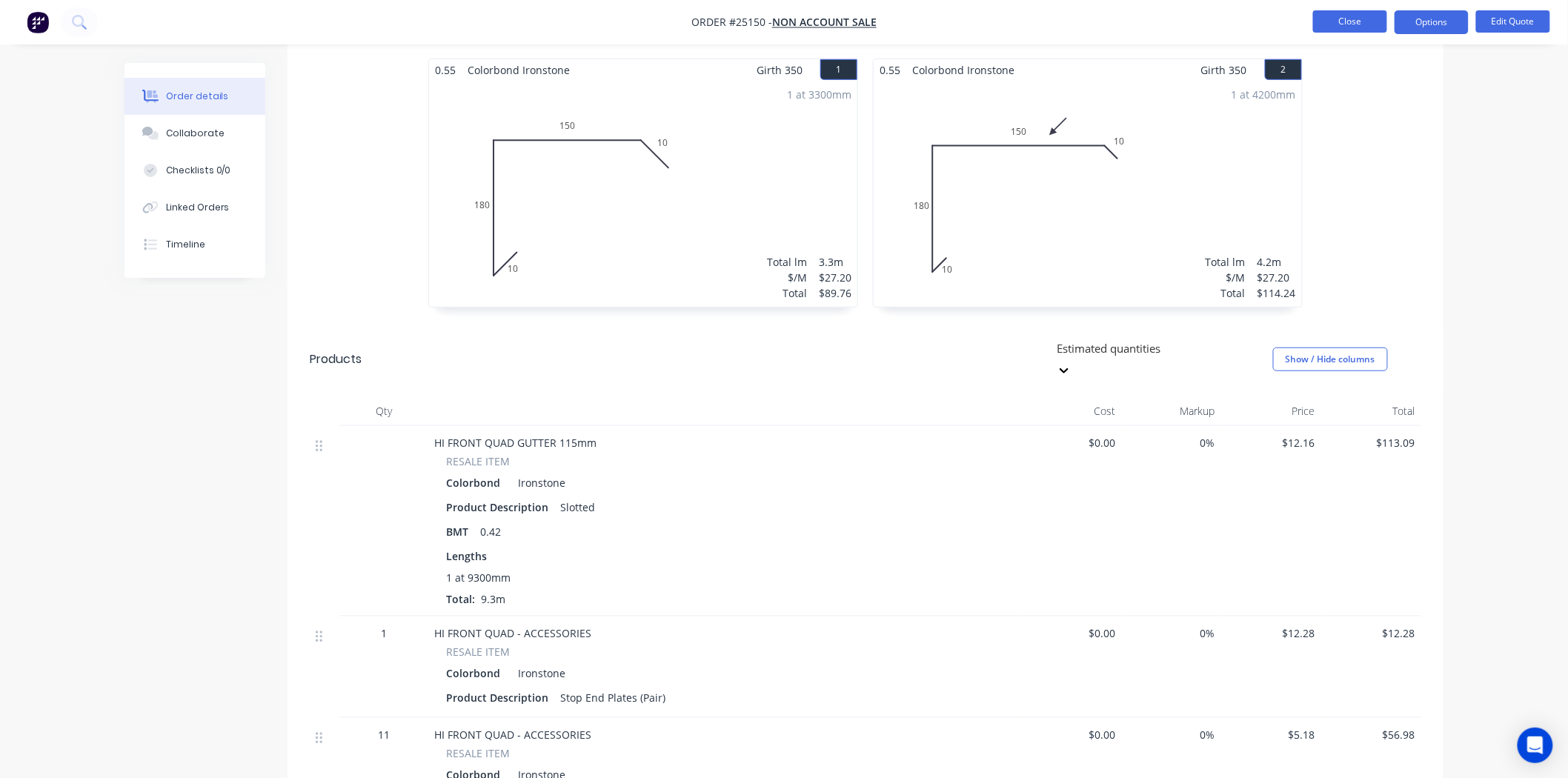
click at [1313, 20] on button "Close" at bounding box center [1350, 21] width 74 height 22
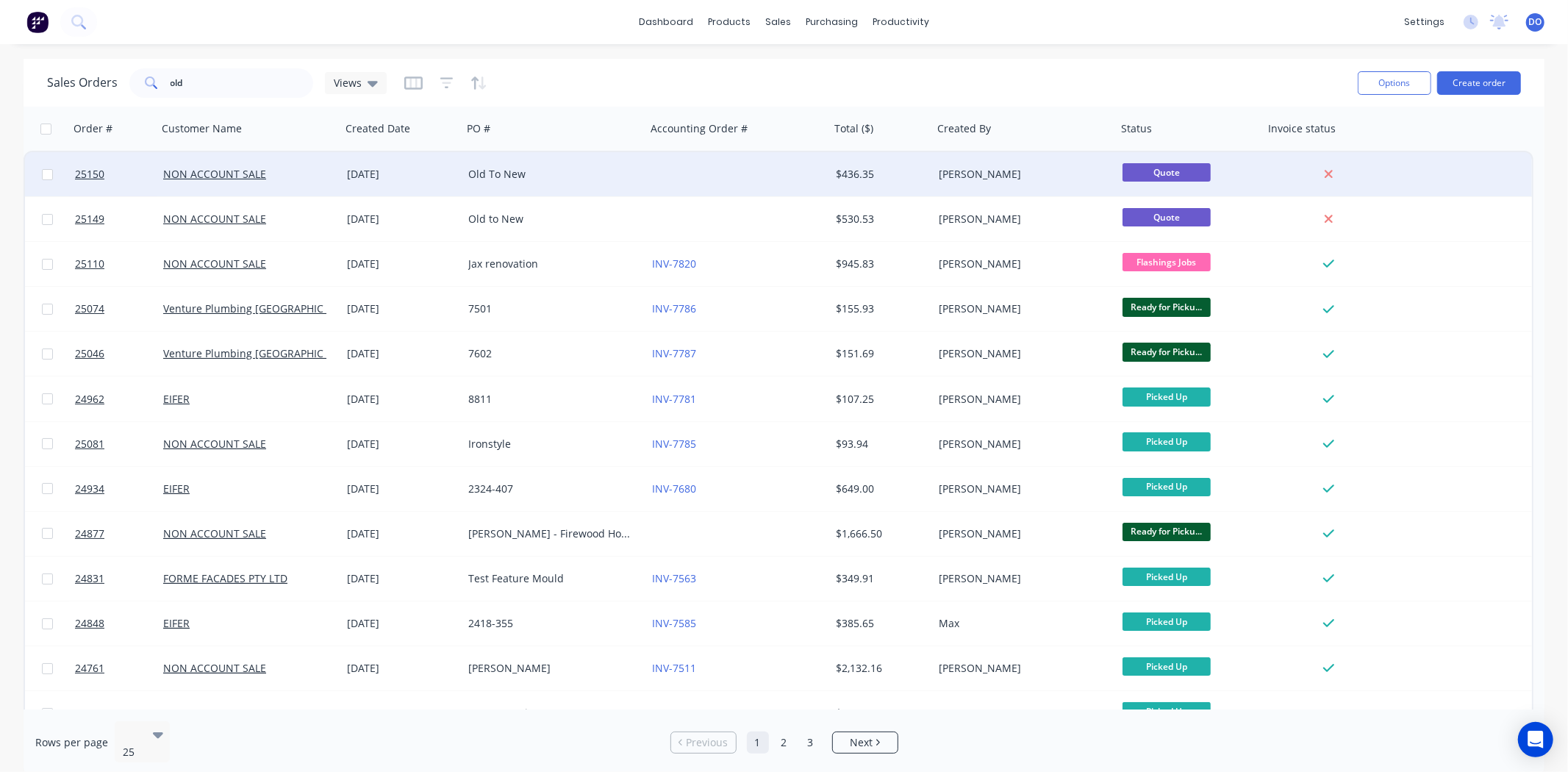
click at [619, 154] on div "Old To New" at bounding box center [554, 174] width 184 height 44
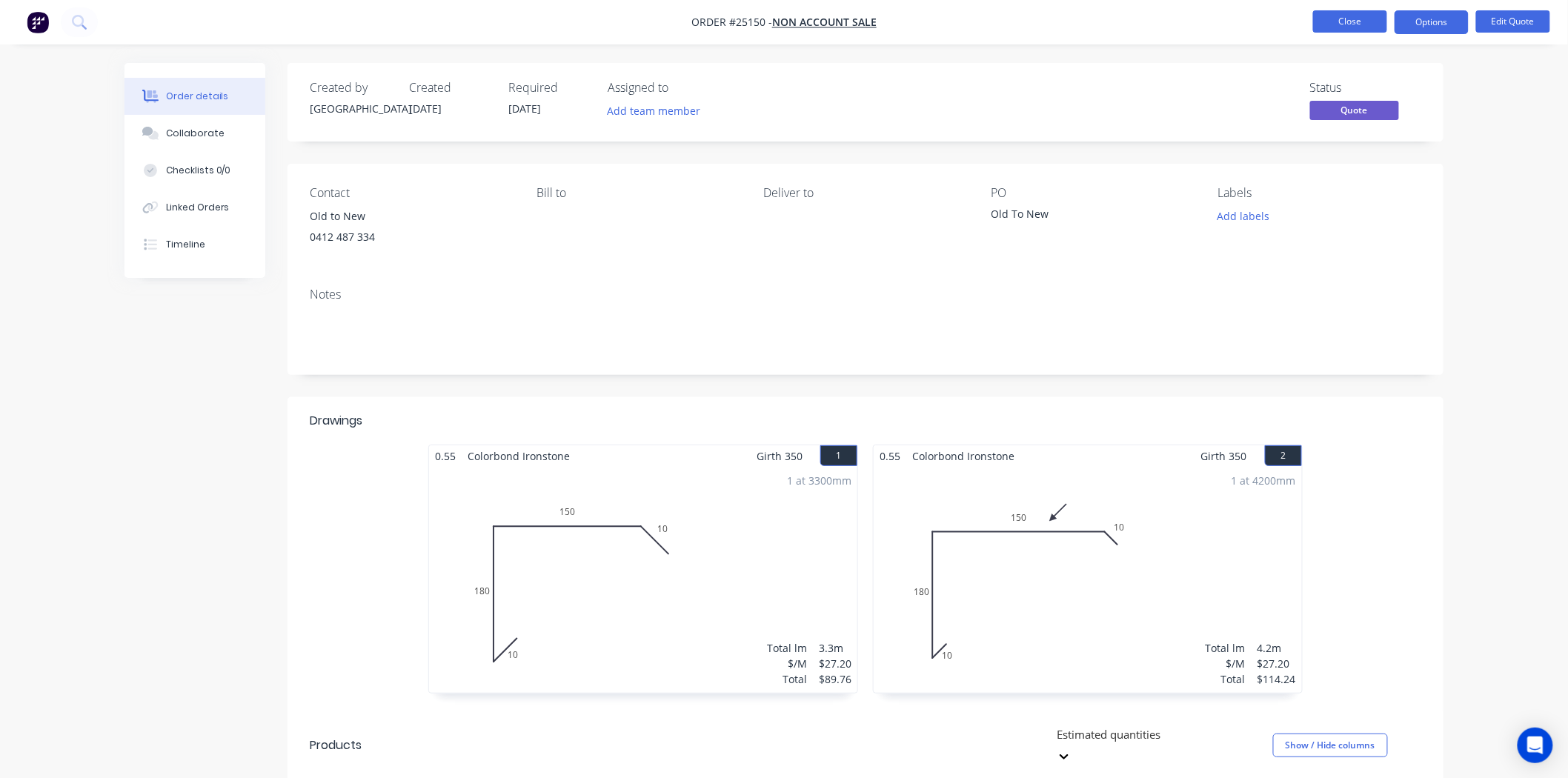
click at [1360, 19] on button "Close" at bounding box center [1350, 21] width 74 height 22
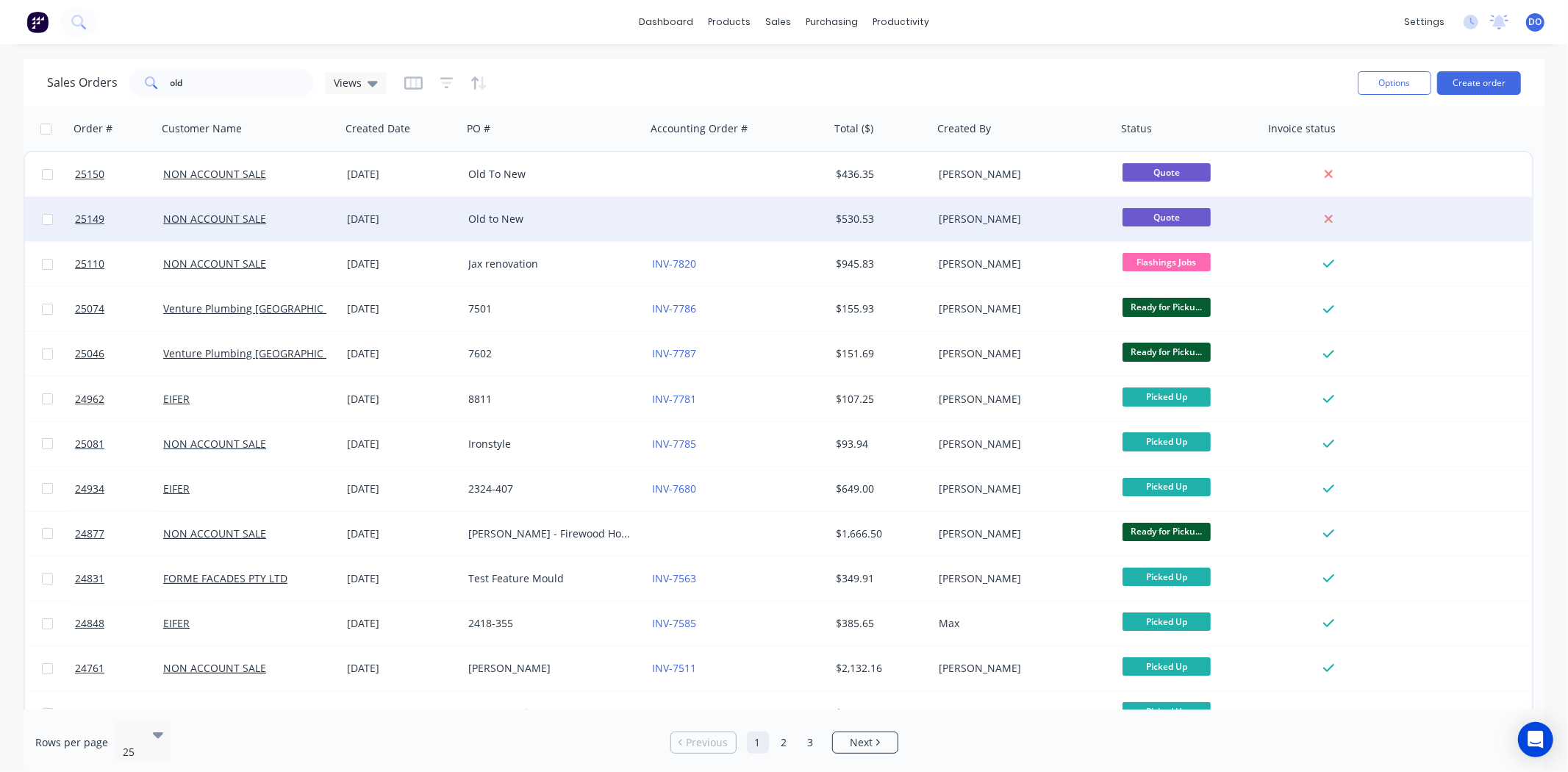
click at [685, 225] on div at bounding box center [738, 219] width 184 height 44
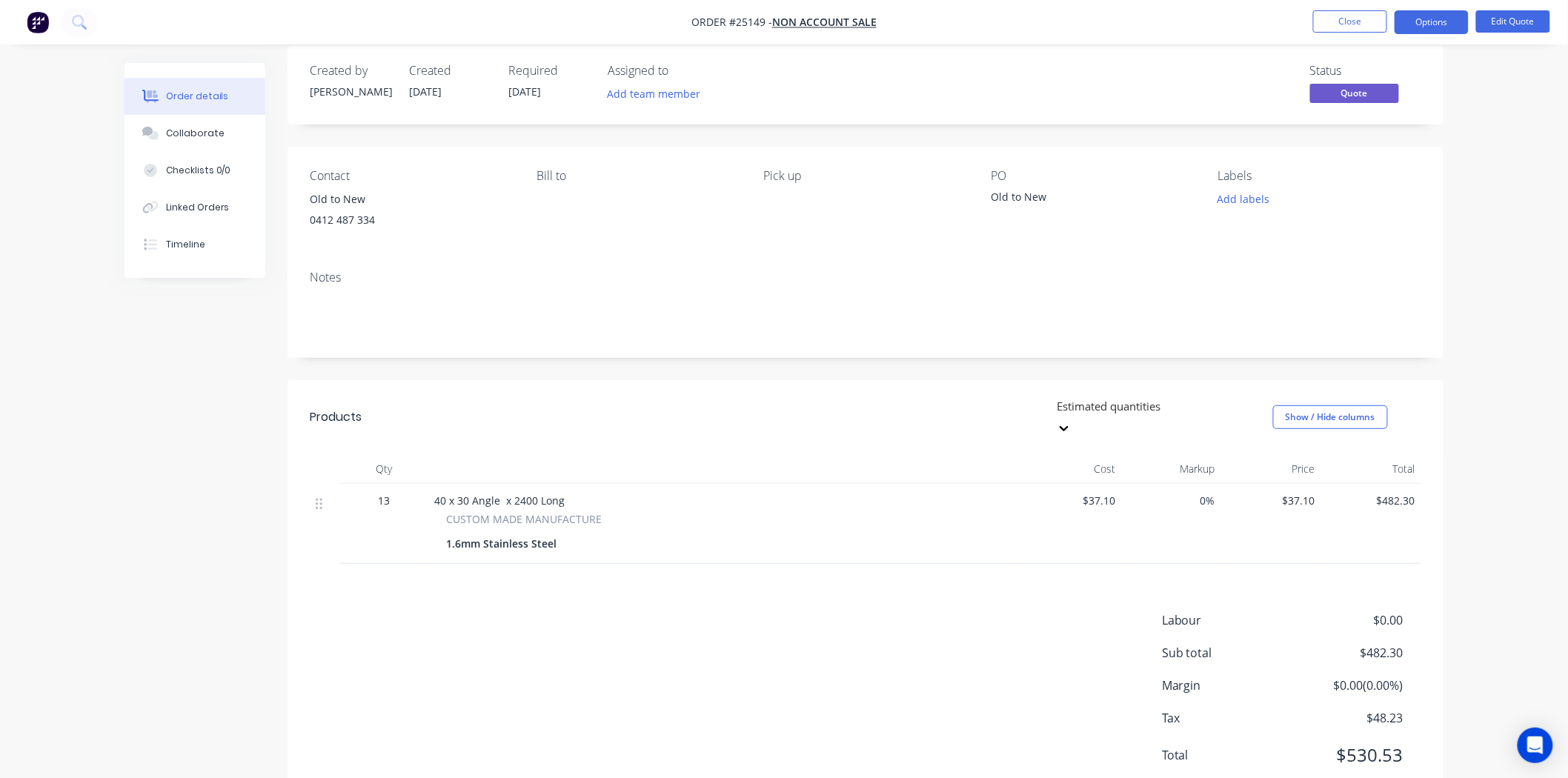
scroll to position [46, 0]
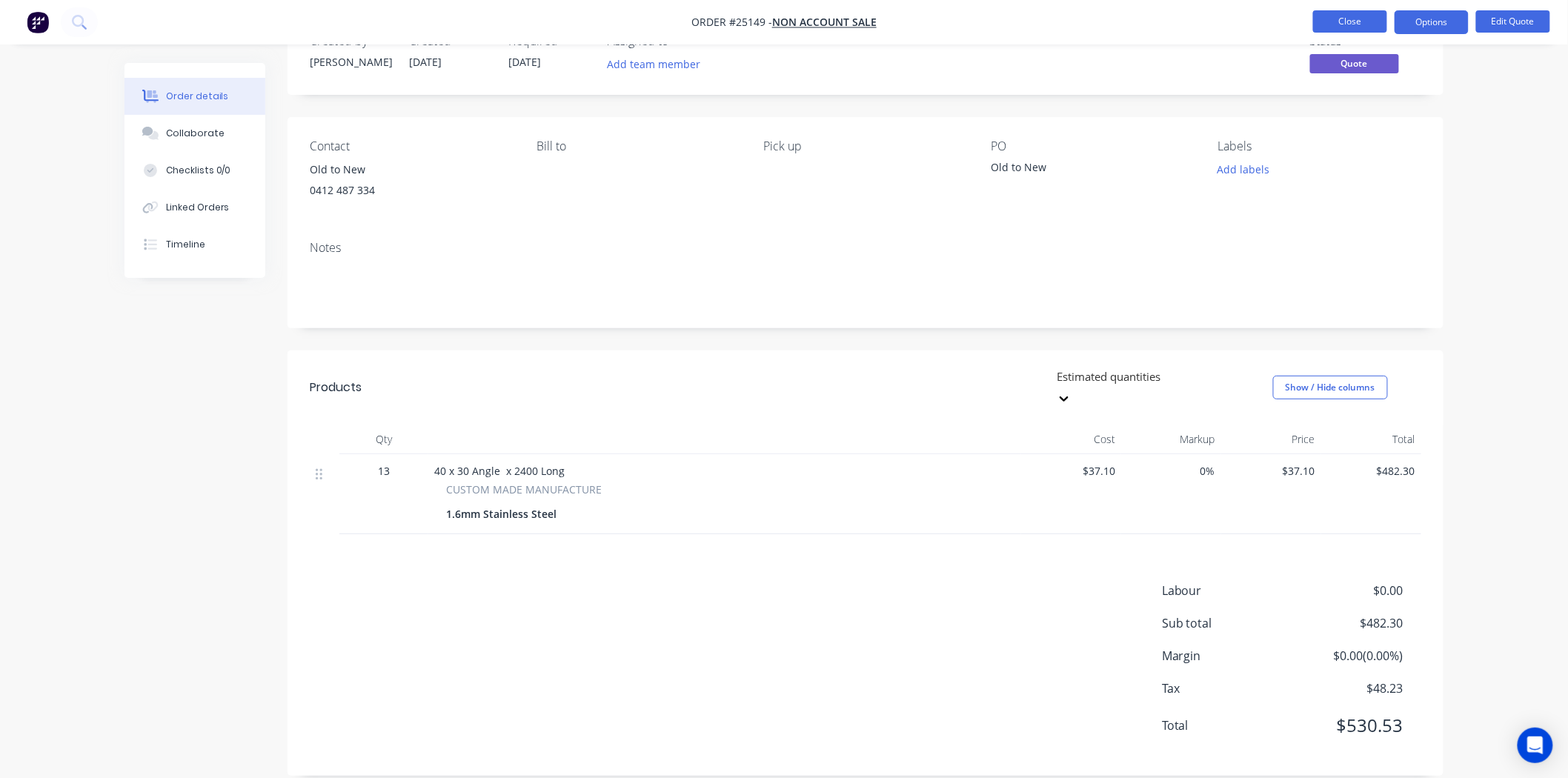
click at [1337, 28] on button "Close" at bounding box center [1350, 21] width 74 height 22
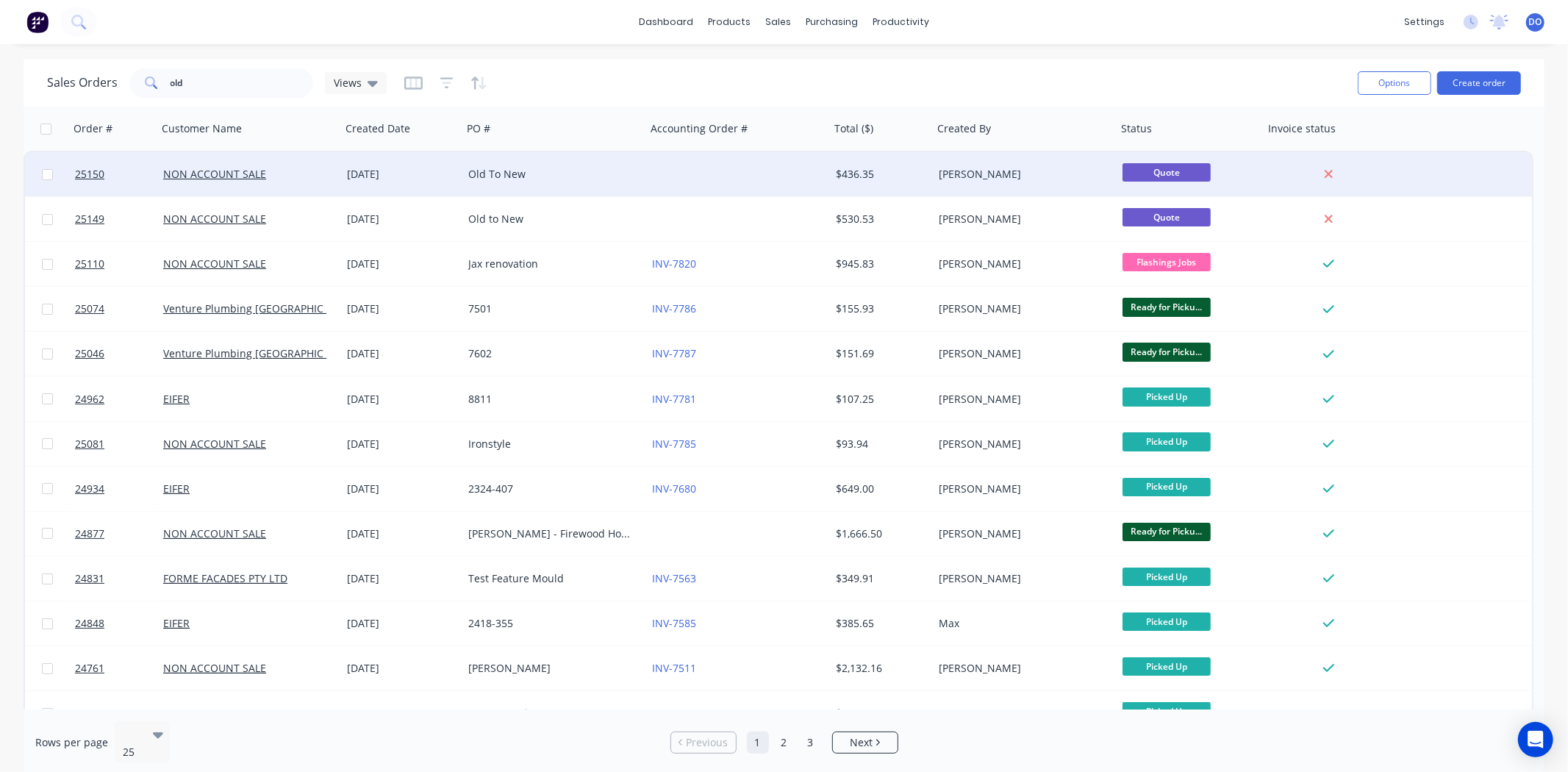
click at [564, 188] on div "Old To New" at bounding box center [554, 174] width 184 height 44
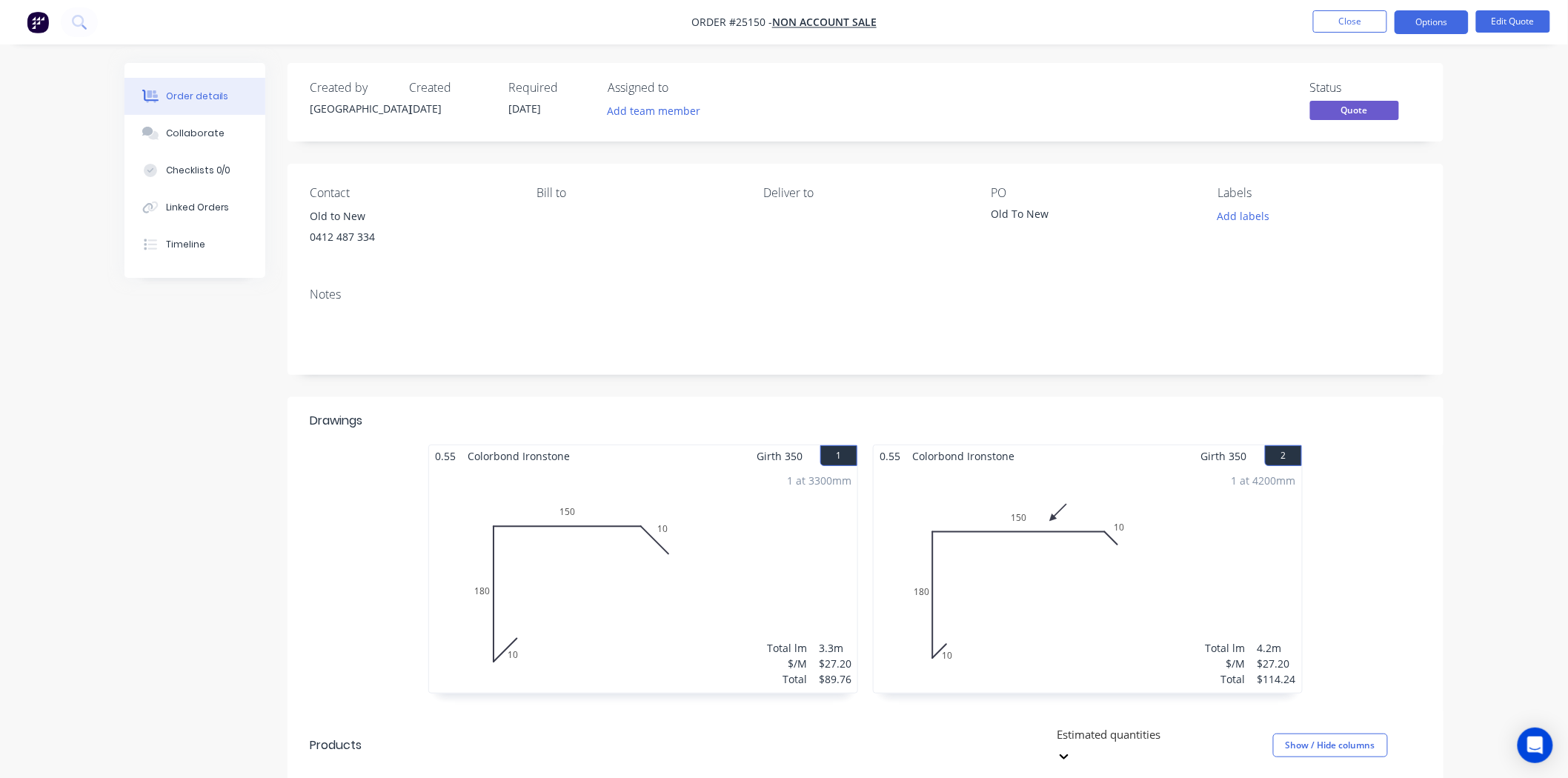
click at [359, 230] on div "0412 487 334" at bounding box center [411, 238] width 203 height 21
click at [1502, 23] on button "Edit Quote" at bounding box center [1513, 21] width 74 height 22
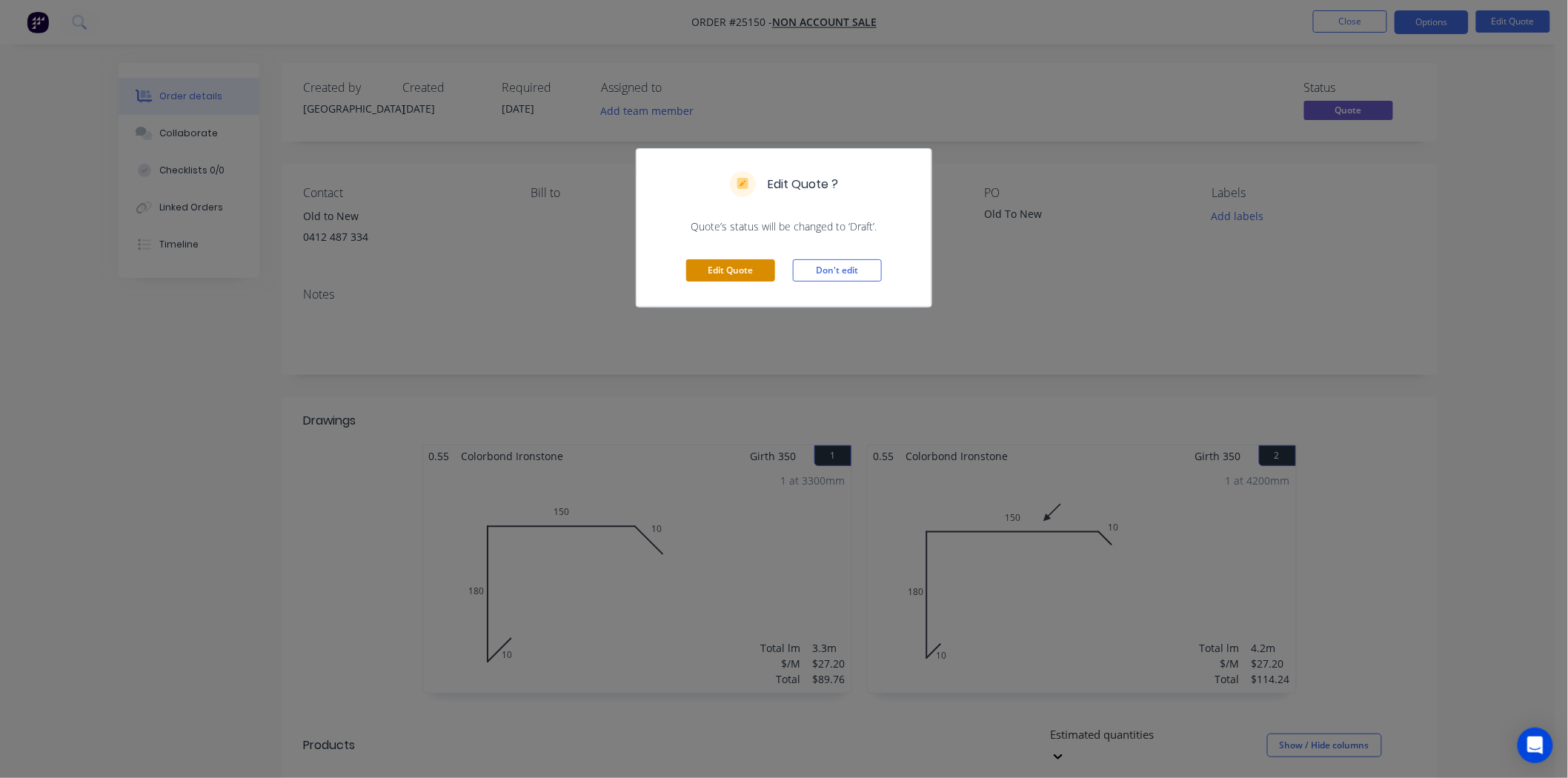
click at [742, 261] on button "Edit Quote" at bounding box center [731, 270] width 89 height 22
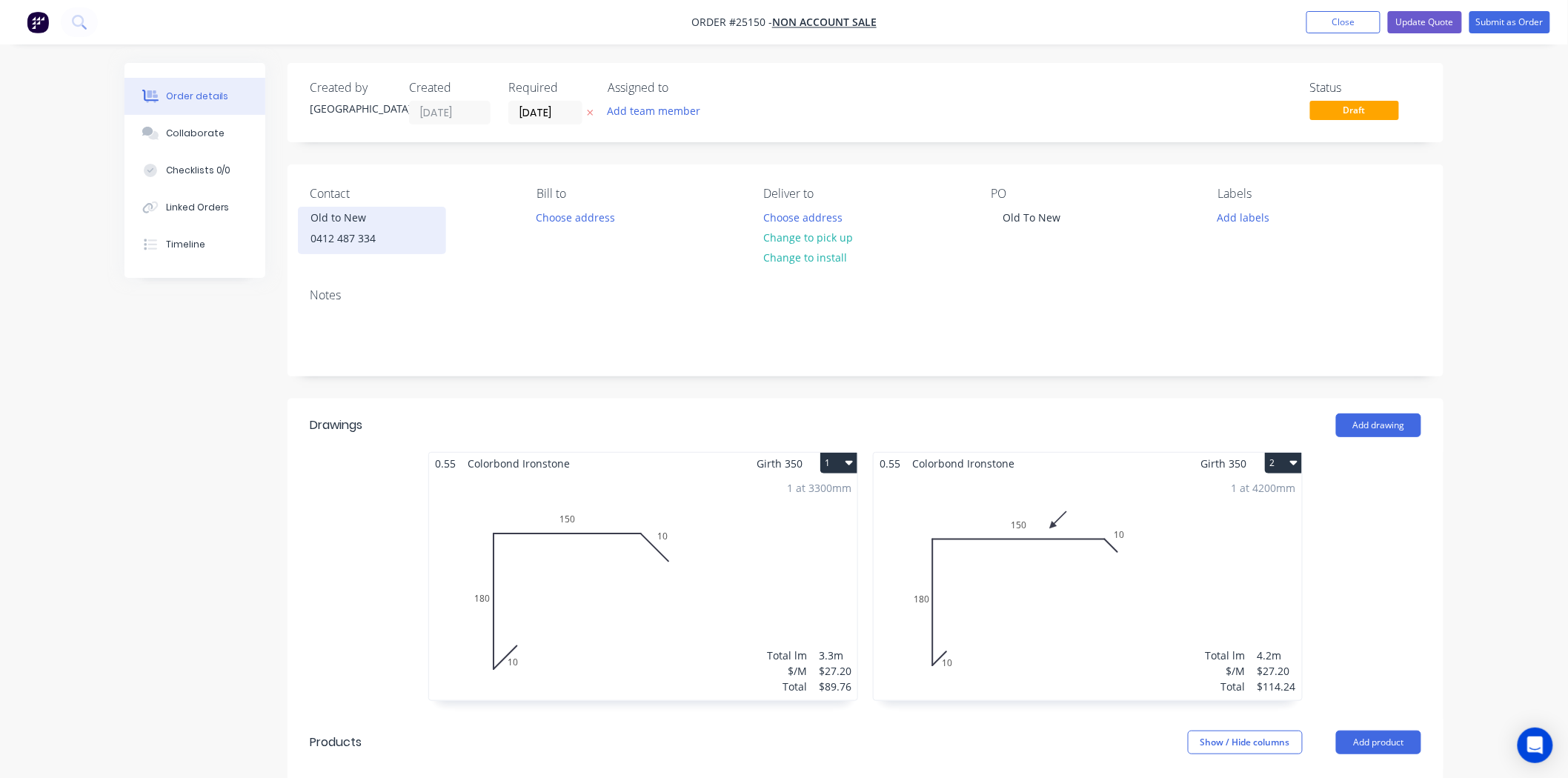
click at [330, 228] on div "0412 487 334" at bounding box center [372, 239] width 123 height 21
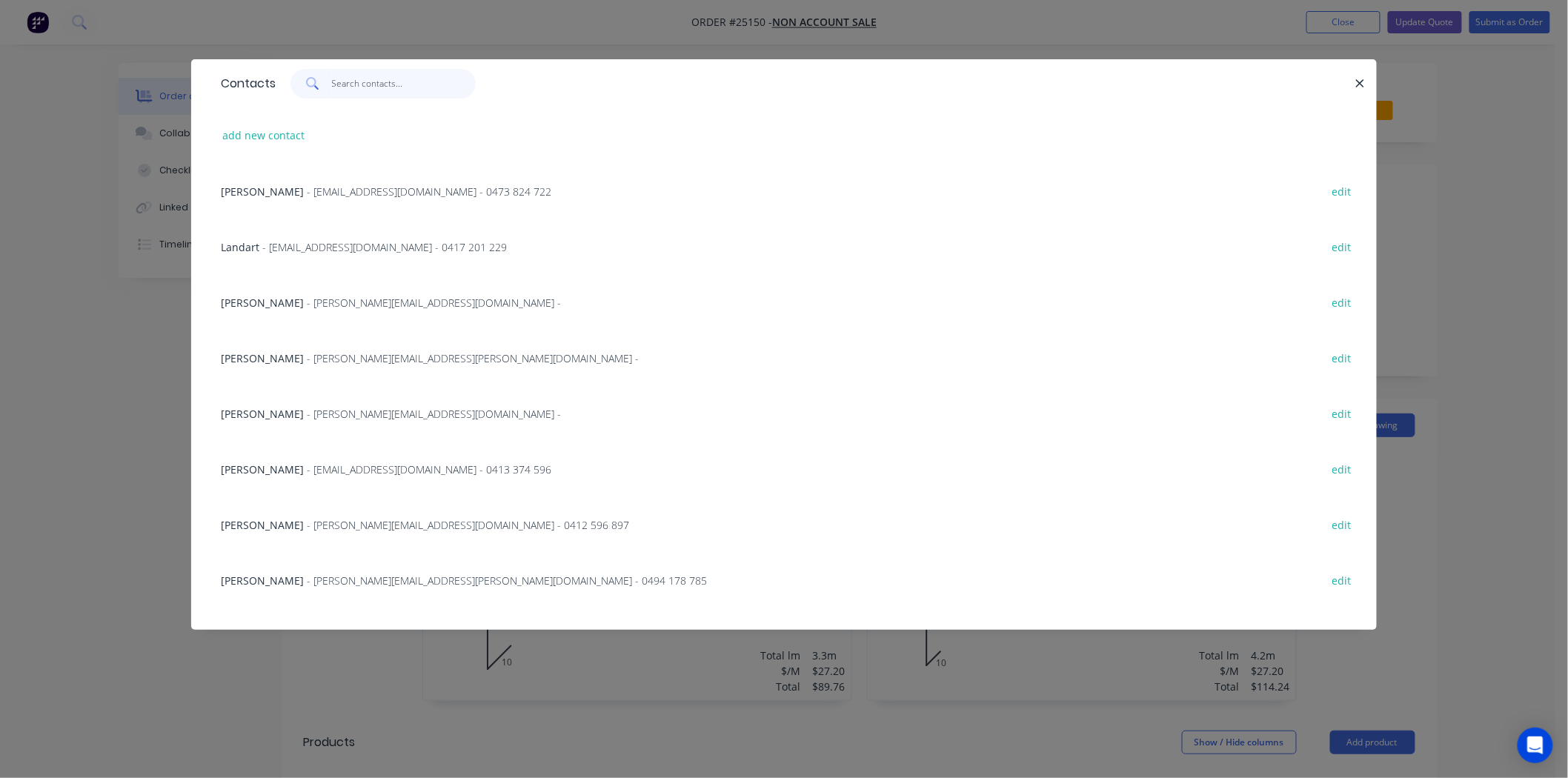
click at [352, 81] on input "text" at bounding box center [404, 83] width 145 height 29
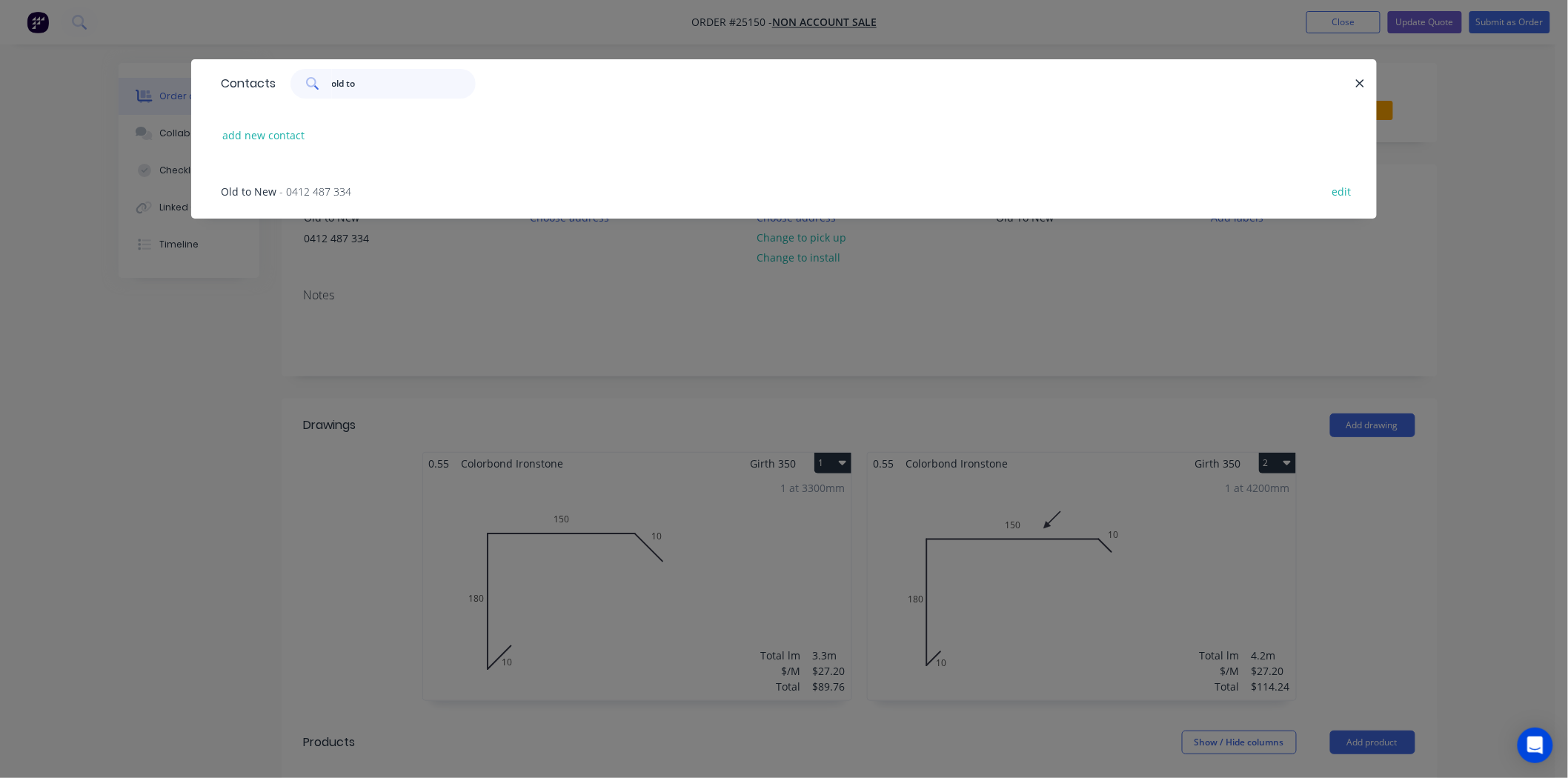
type input "old to"
click at [295, 189] on span "- 0412 487 334" at bounding box center [315, 191] width 72 height 14
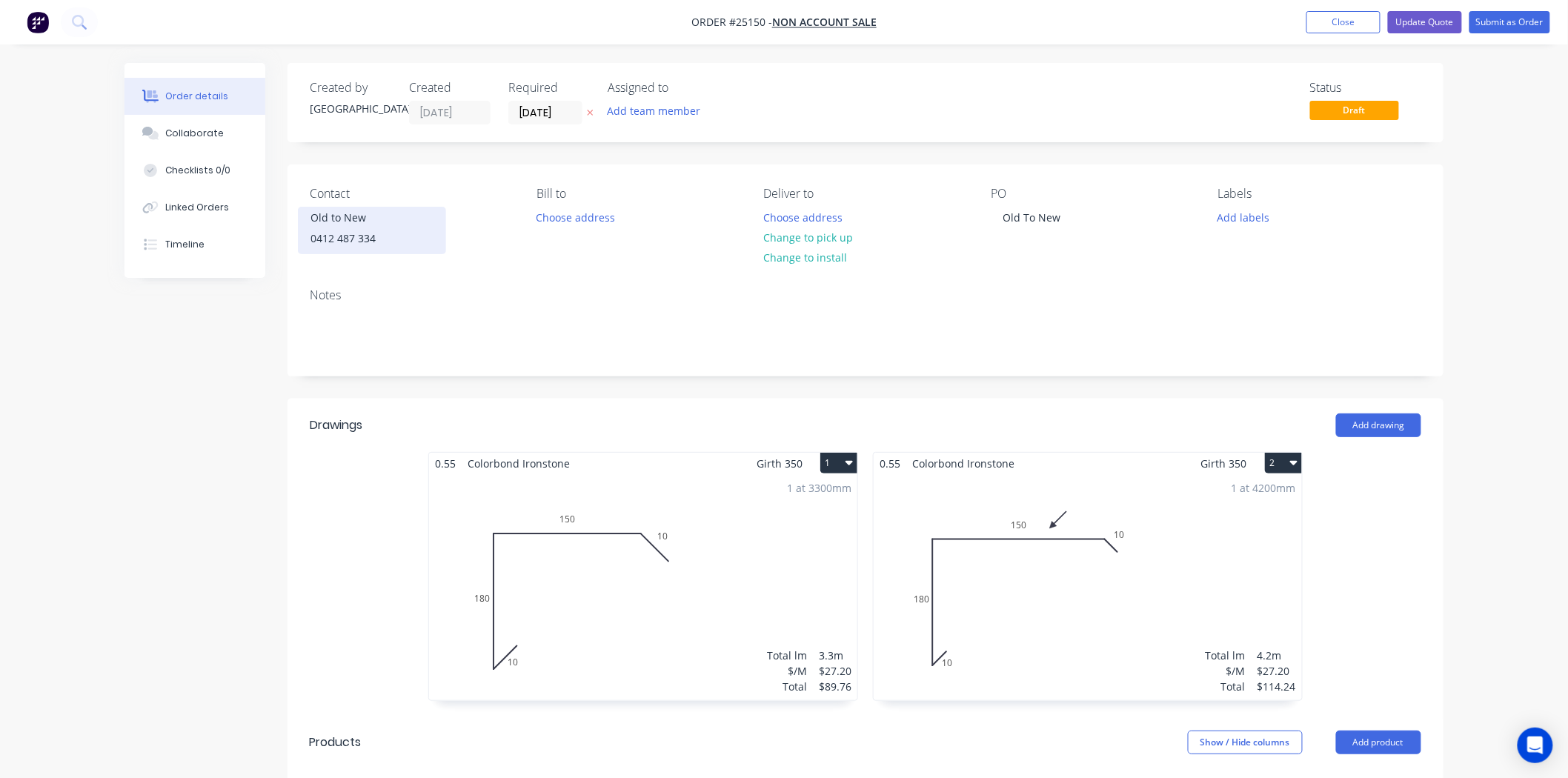
click at [337, 228] on div "0412 487 334" at bounding box center [372, 239] width 123 height 21
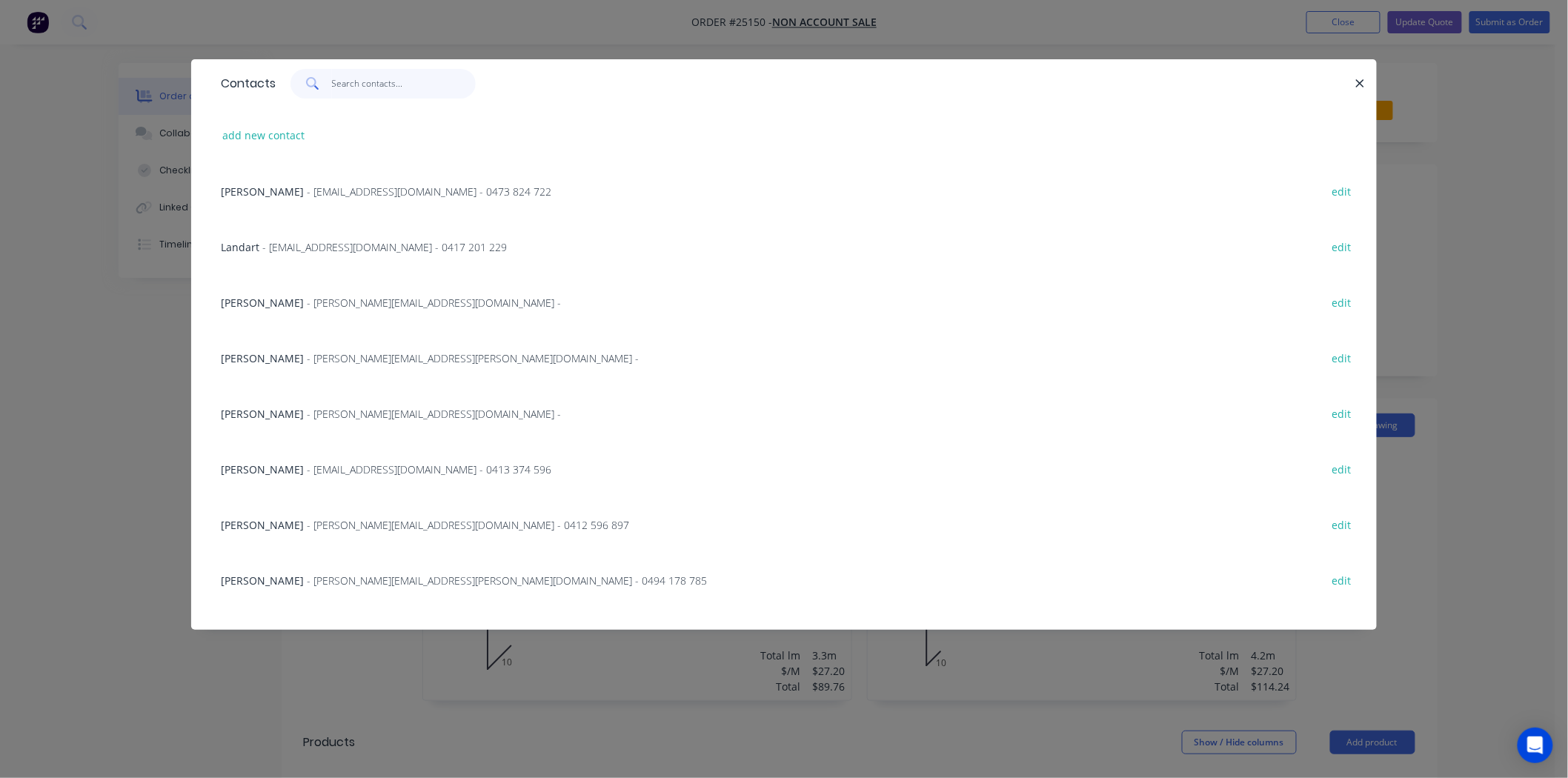
click at [367, 77] on input "text" at bounding box center [404, 83] width 145 height 29
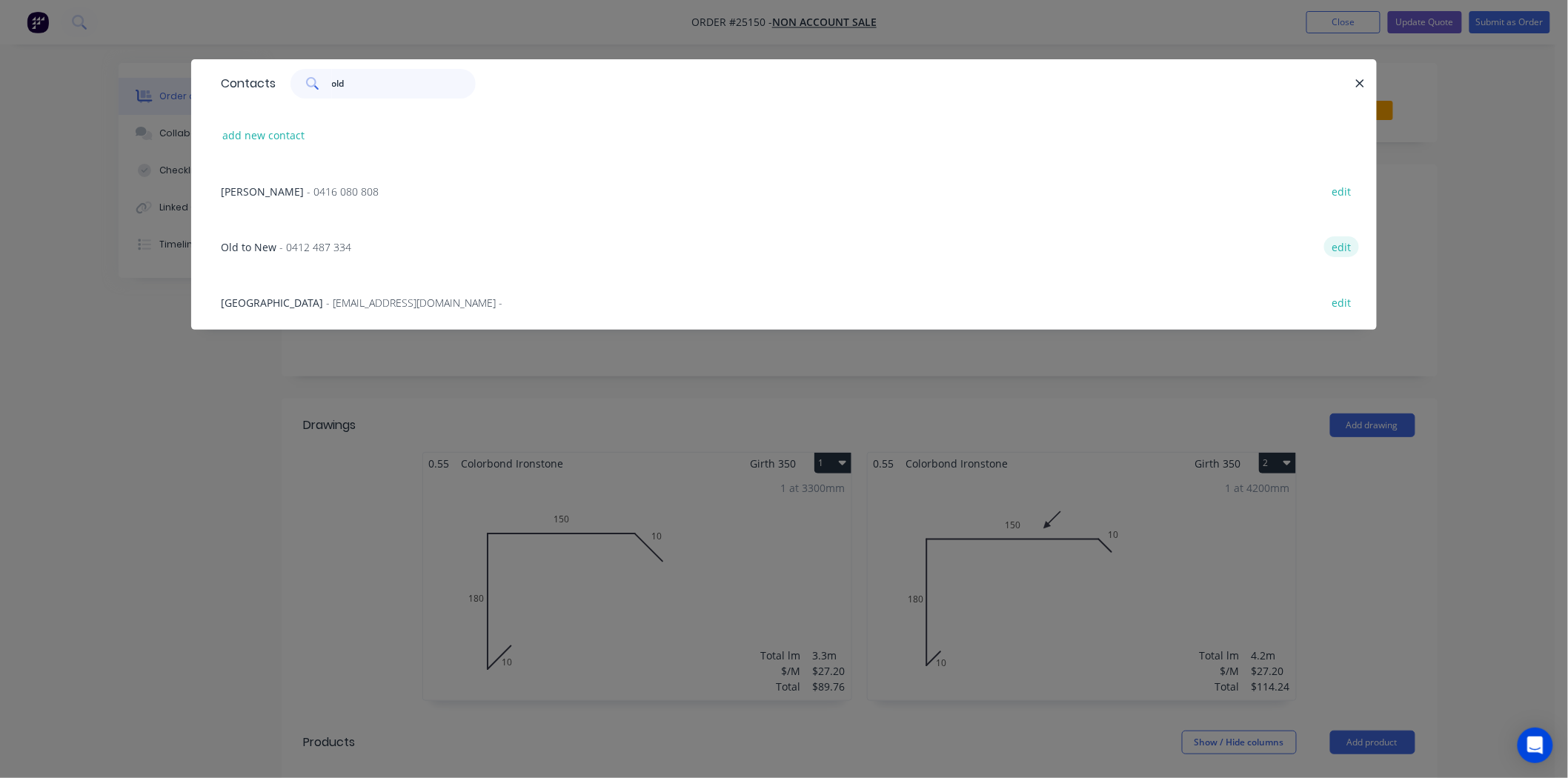
type input "old"
click at [1331, 240] on button "edit" at bounding box center [1342, 246] width 35 height 20
select select "AU"
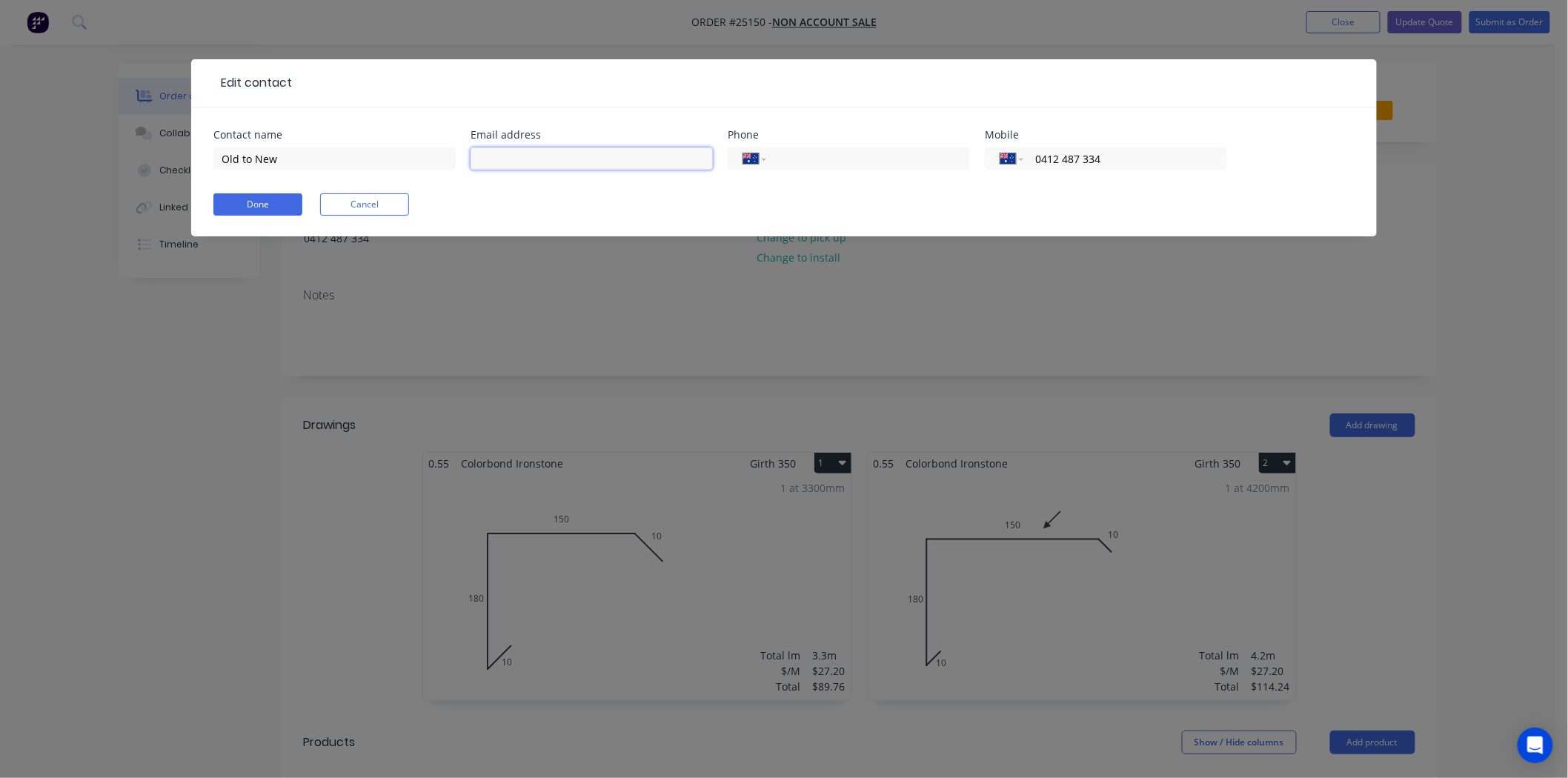
click at [687, 167] on input "text" at bounding box center [592, 158] width 242 height 22
type input "old2newbathrooms@outlook.com"
click at [272, 206] on button "Done" at bounding box center [258, 203] width 89 height 22
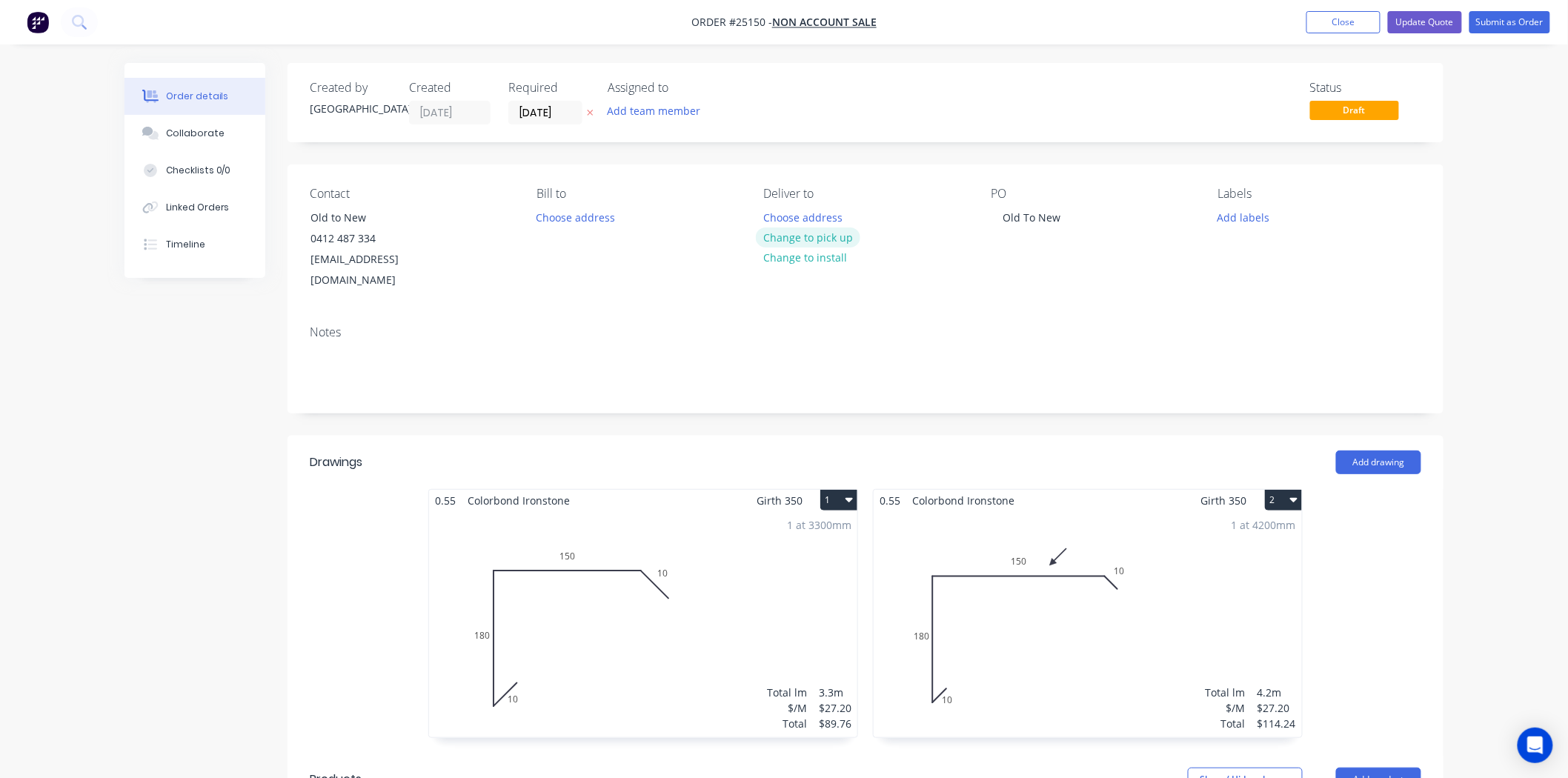
click at [848, 234] on button "Change to pick up" at bounding box center [808, 237] width 105 height 20
click at [1517, 19] on button "Submit as Order" at bounding box center [1509, 22] width 80 height 22
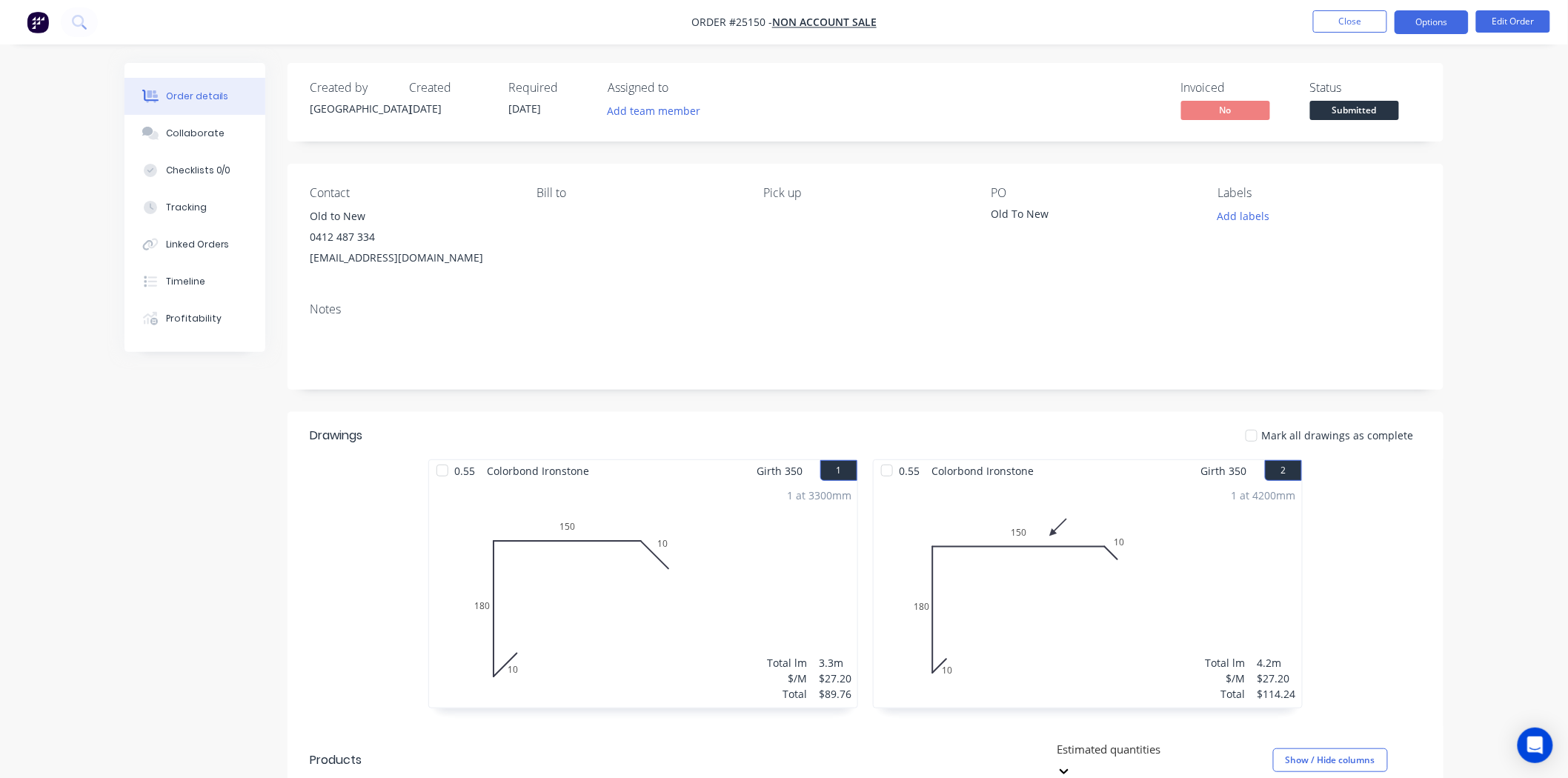
click at [1455, 29] on button "Options" at bounding box center [1432, 22] width 74 height 24
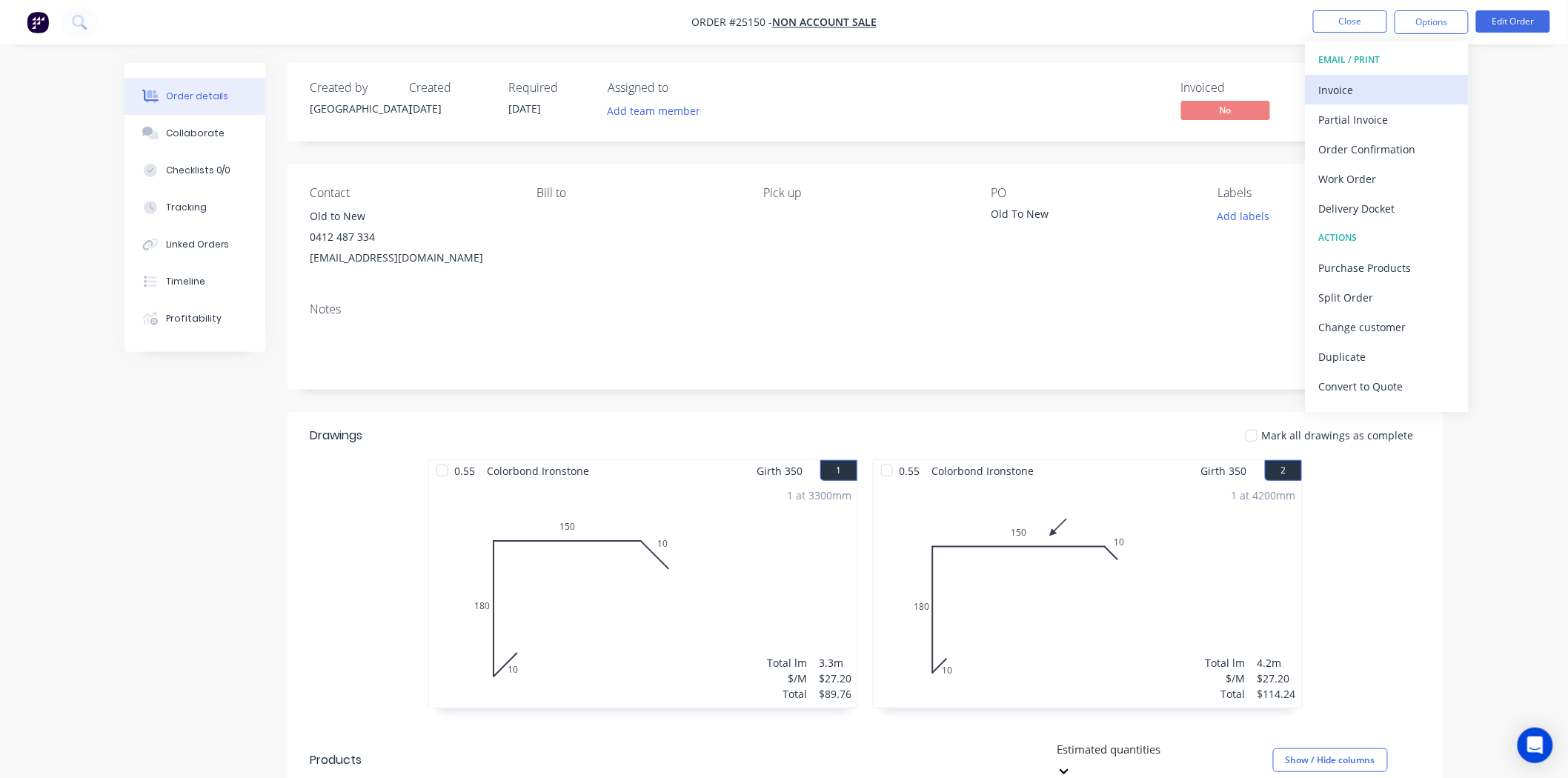
click at [1371, 92] on div "Invoice" at bounding box center [1387, 90] width 136 height 22
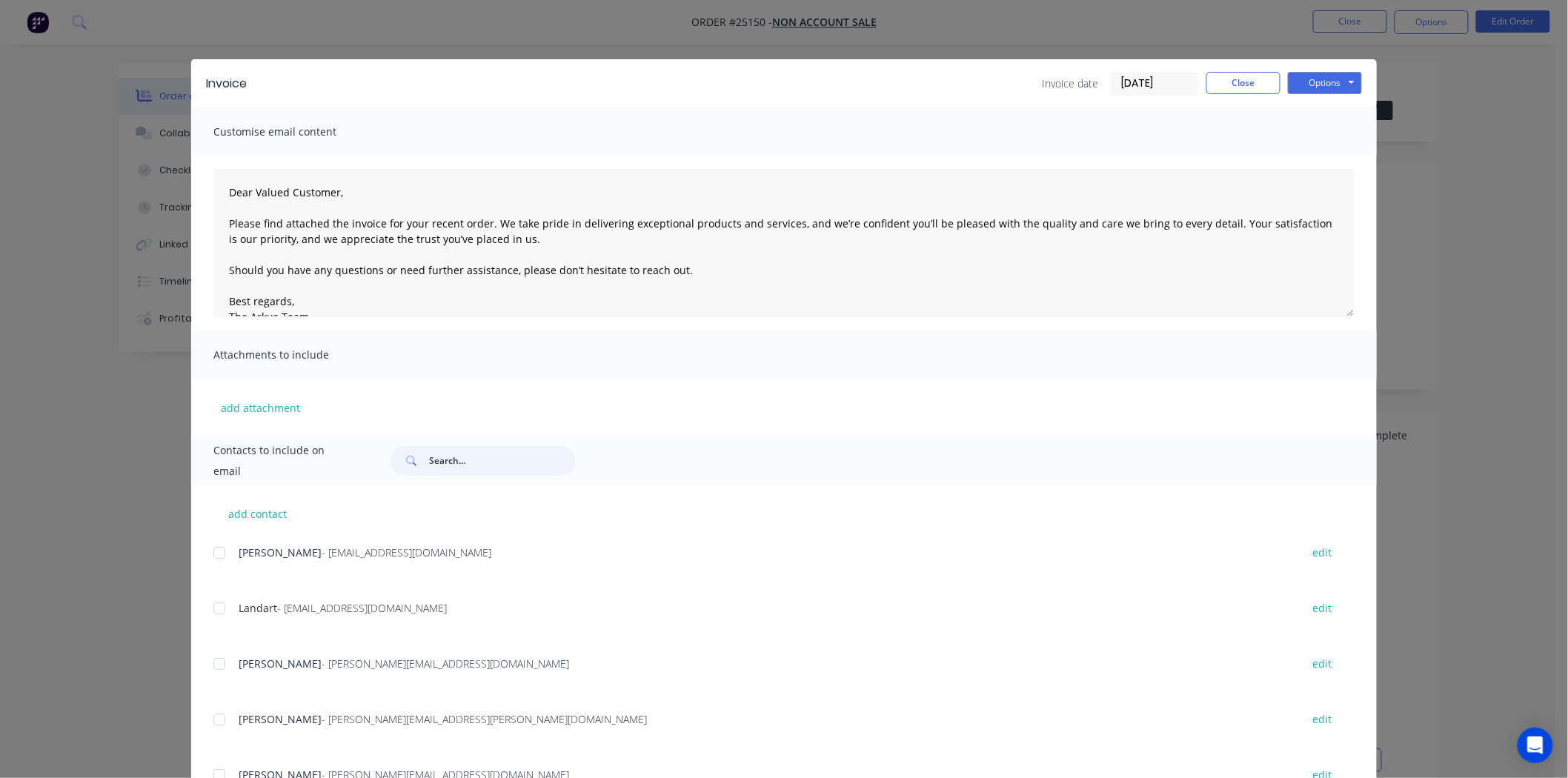
click at [490, 469] on input "text" at bounding box center [502, 460] width 147 height 29
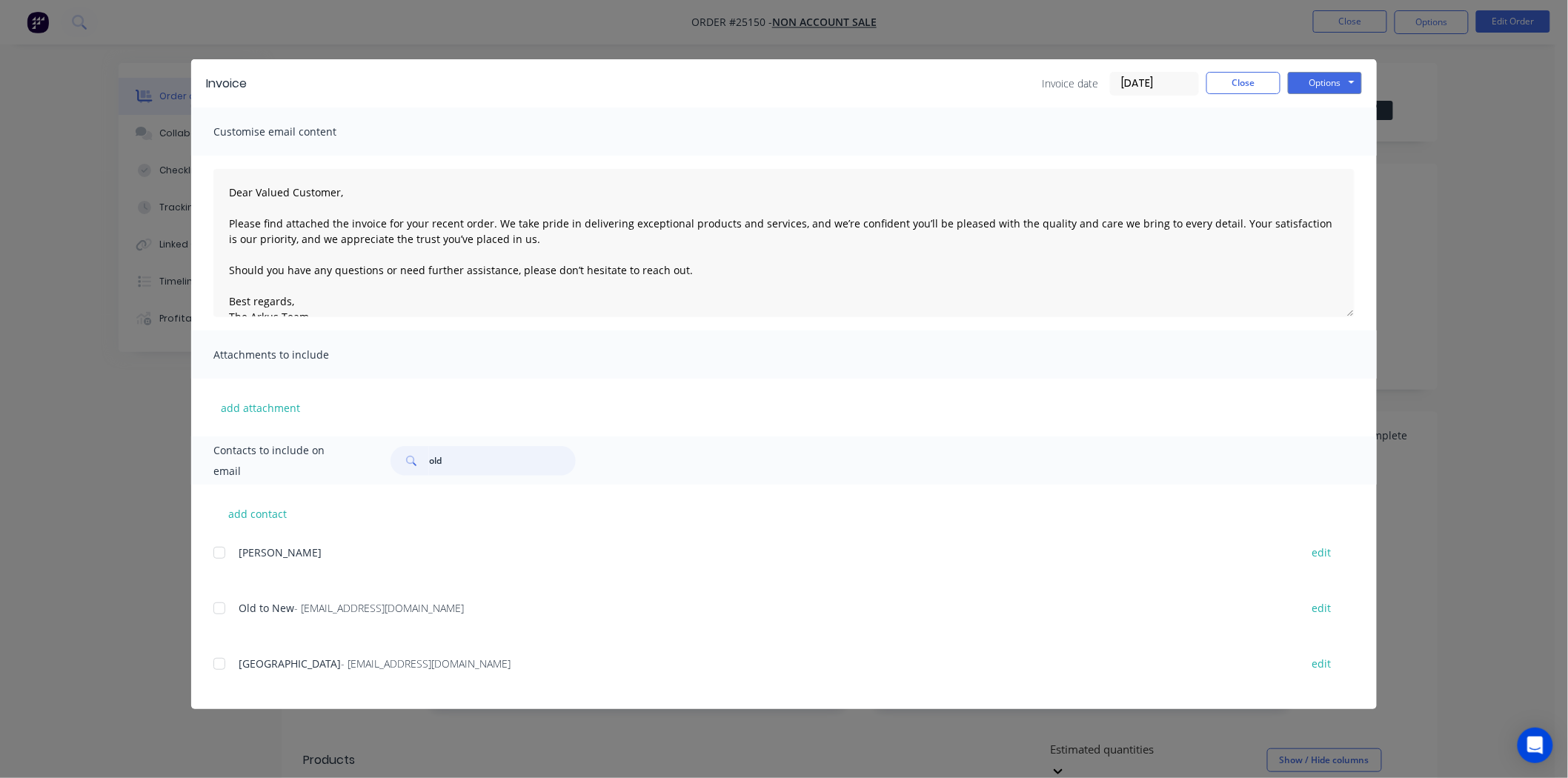
click at [221, 609] on div at bounding box center [219, 608] width 29 height 29
type input "old"
click at [1346, 82] on button "Options" at bounding box center [1326, 82] width 74 height 22
click at [1336, 155] on button "Email" at bounding box center [1336, 158] width 95 height 25
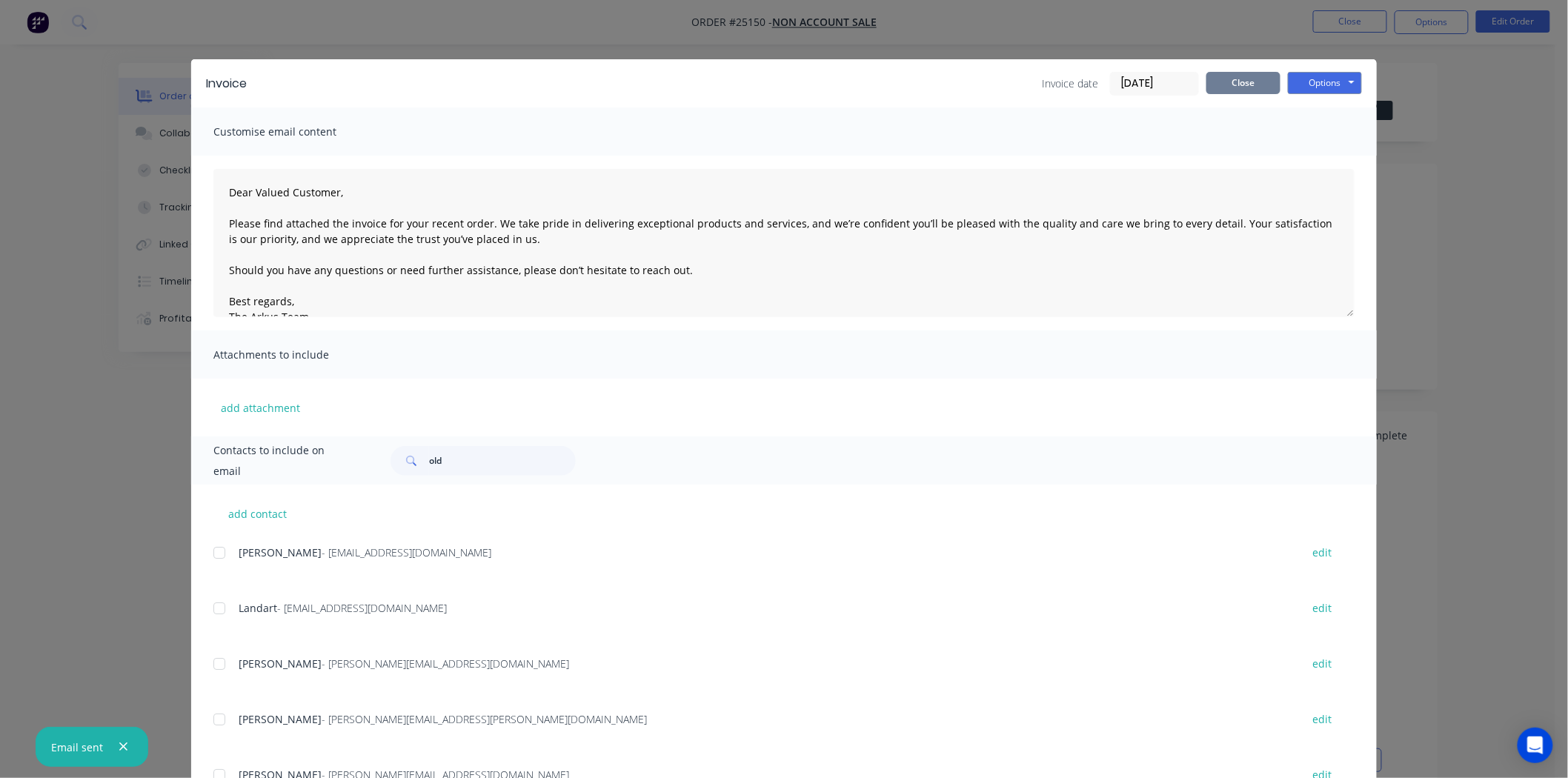
click at [1235, 73] on button "Close" at bounding box center [1243, 82] width 74 height 22
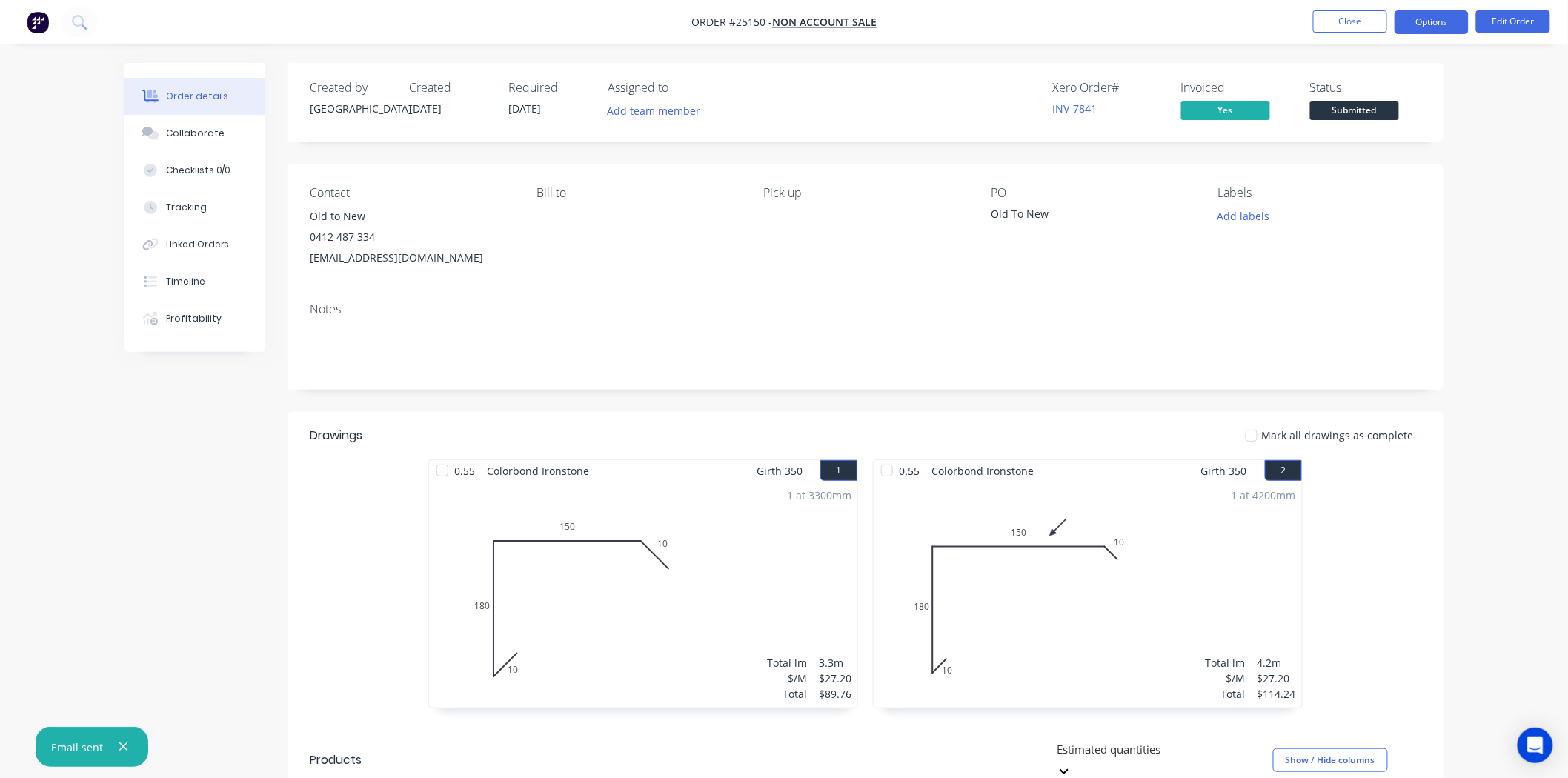
click at [1445, 22] on button "Options" at bounding box center [1432, 22] width 74 height 24
click at [1219, 154] on div "$ 396.68" at bounding box center [1274, 162] width 155 height 15
click at [1370, 98] on div "Submitted" at bounding box center [1354, 86] width 54 height 29
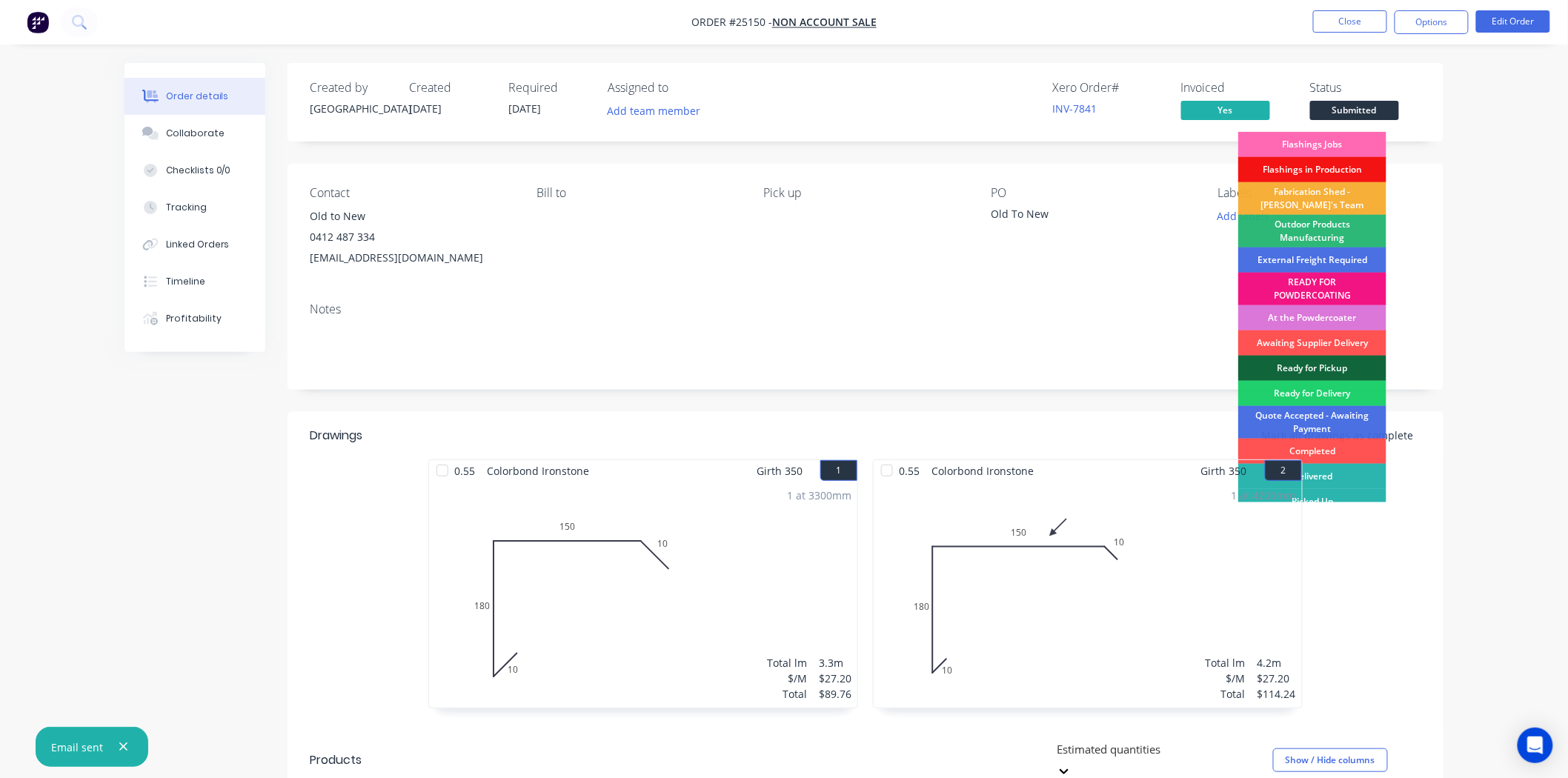
click at [1350, 137] on div "Flashings Jobs" at bounding box center [1312, 144] width 149 height 26
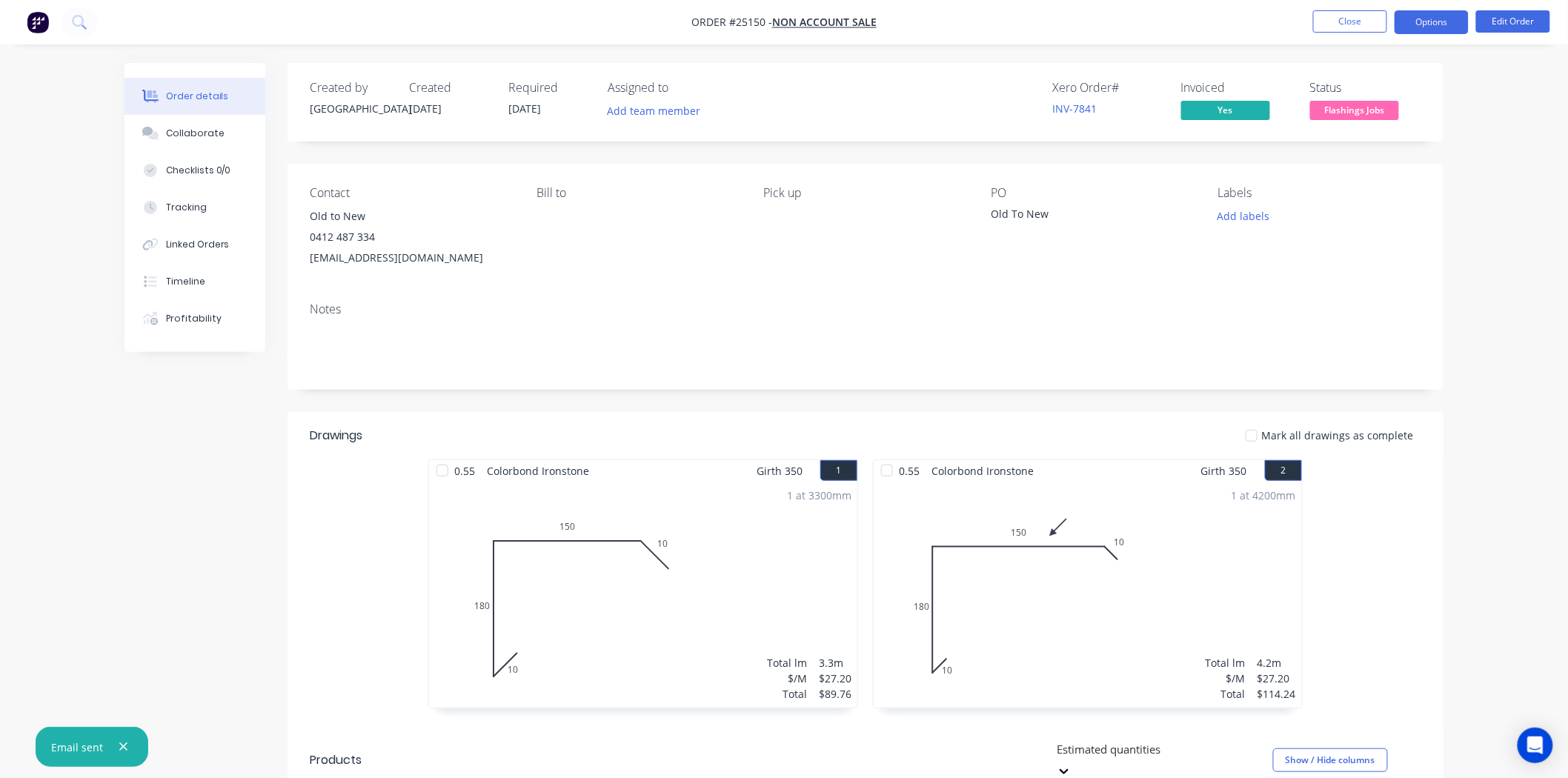
click at [1420, 19] on button "Options" at bounding box center [1432, 22] width 74 height 24
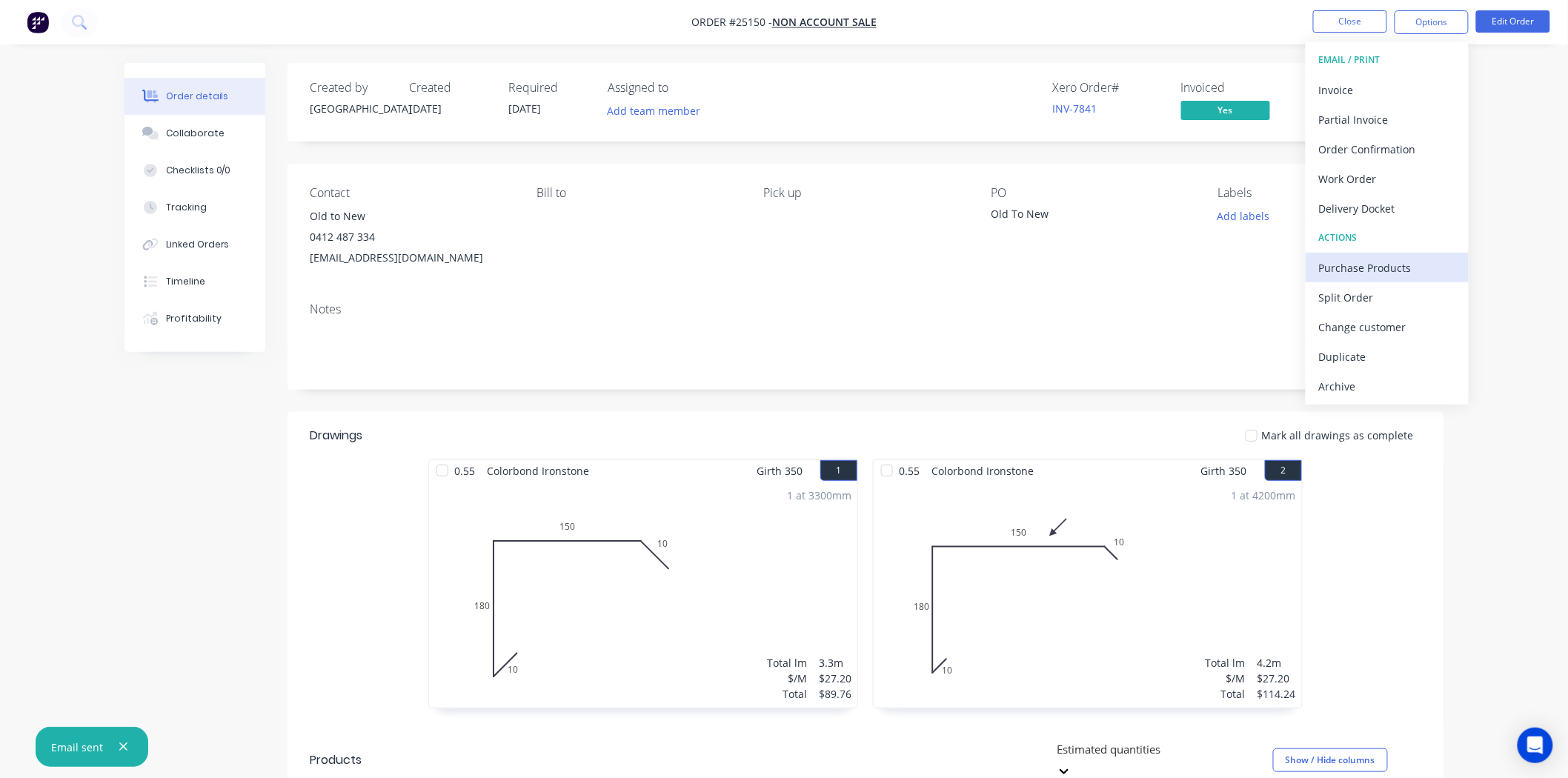
click at [1367, 275] on div "Purchase Products" at bounding box center [1387, 268] width 136 height 22
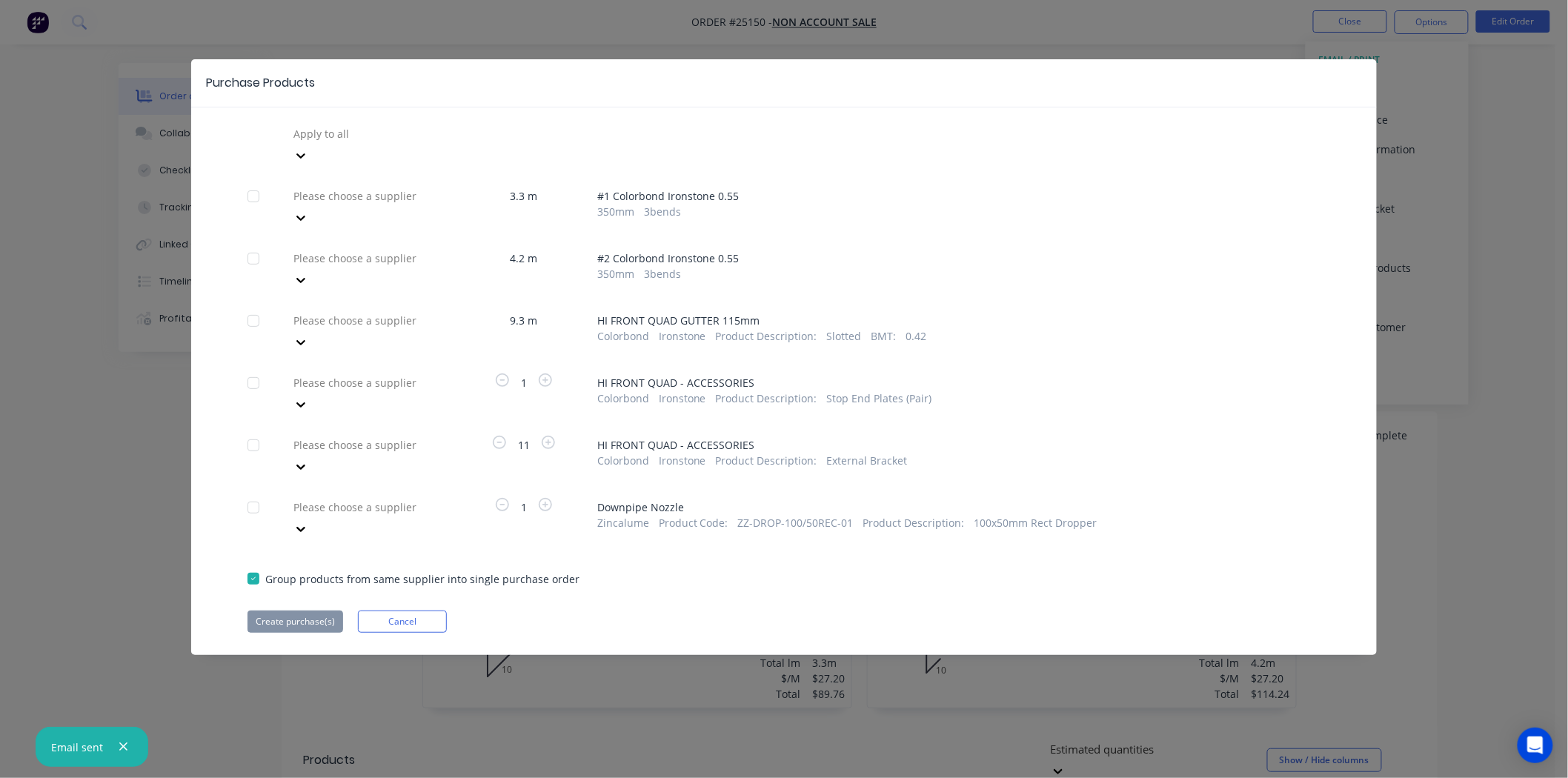
click at [427, 311] on div at bounding box center [398, 321] width 213 height 19
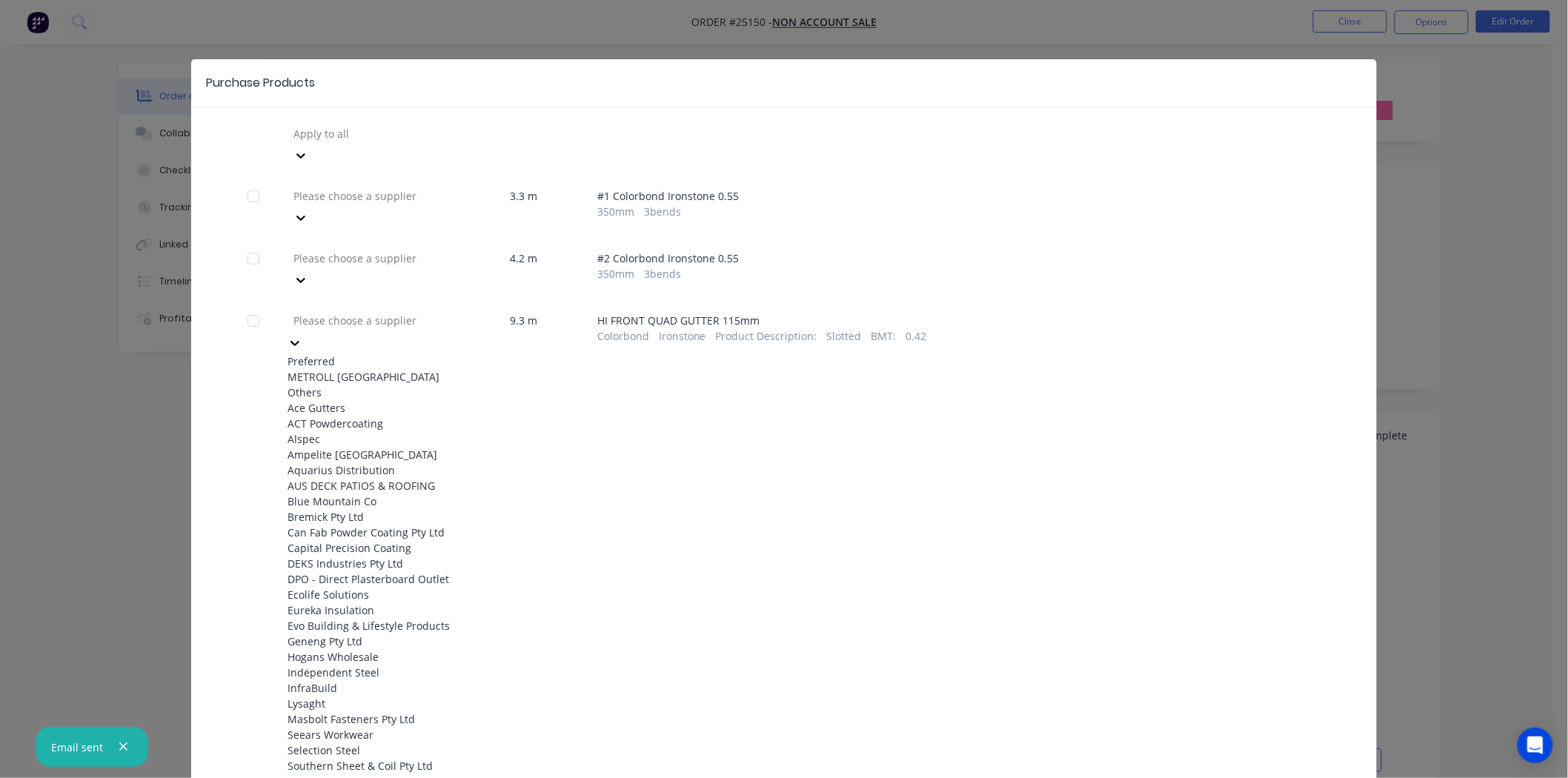
click at [381, 369] on div "METROLL [GEOGRAPHIC_DATA]" at bounding box center [369, 377] width 163 height 15
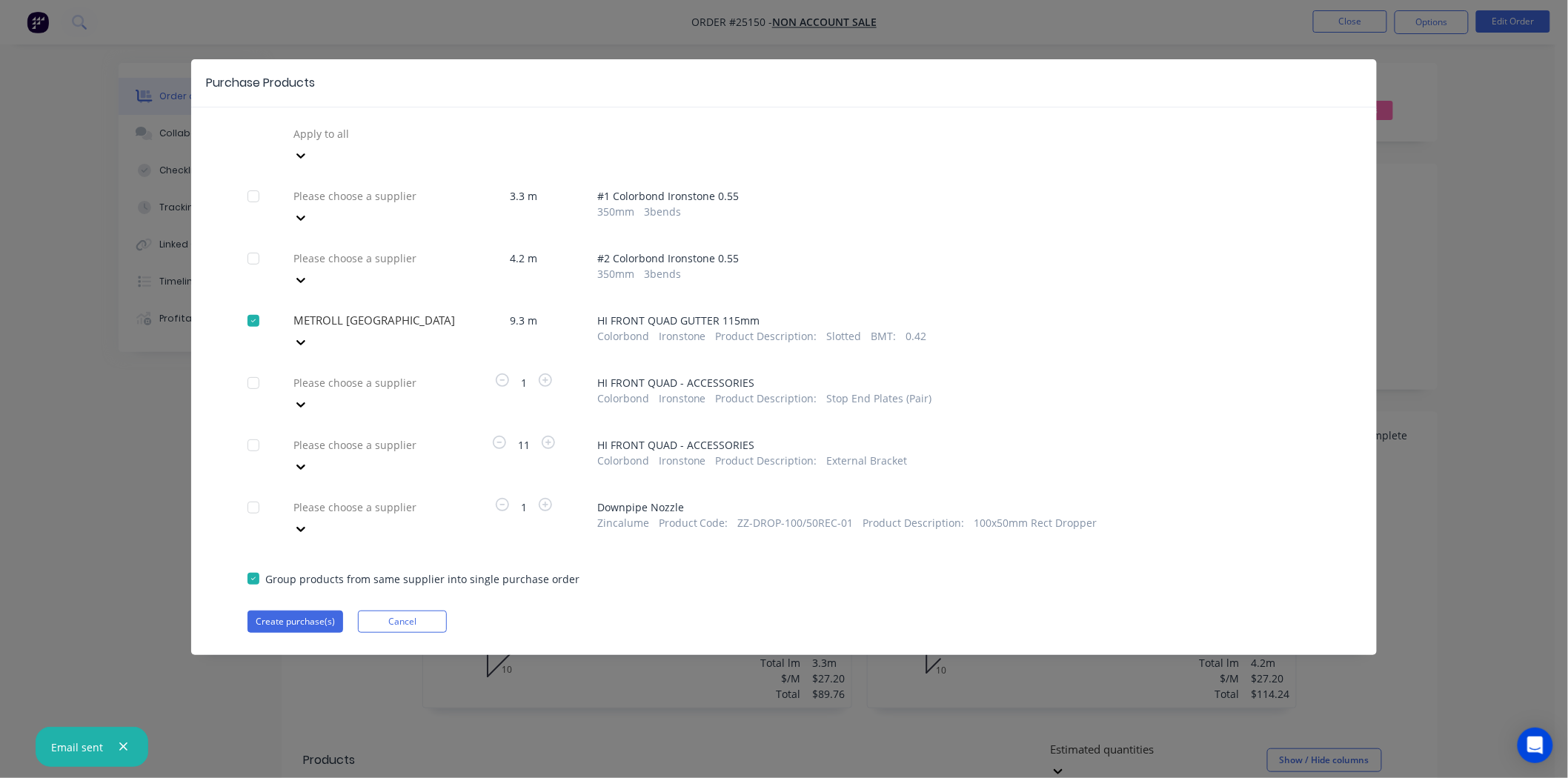
click at [381, 374] on div at bounding box center [398, 383] width 213 height 19
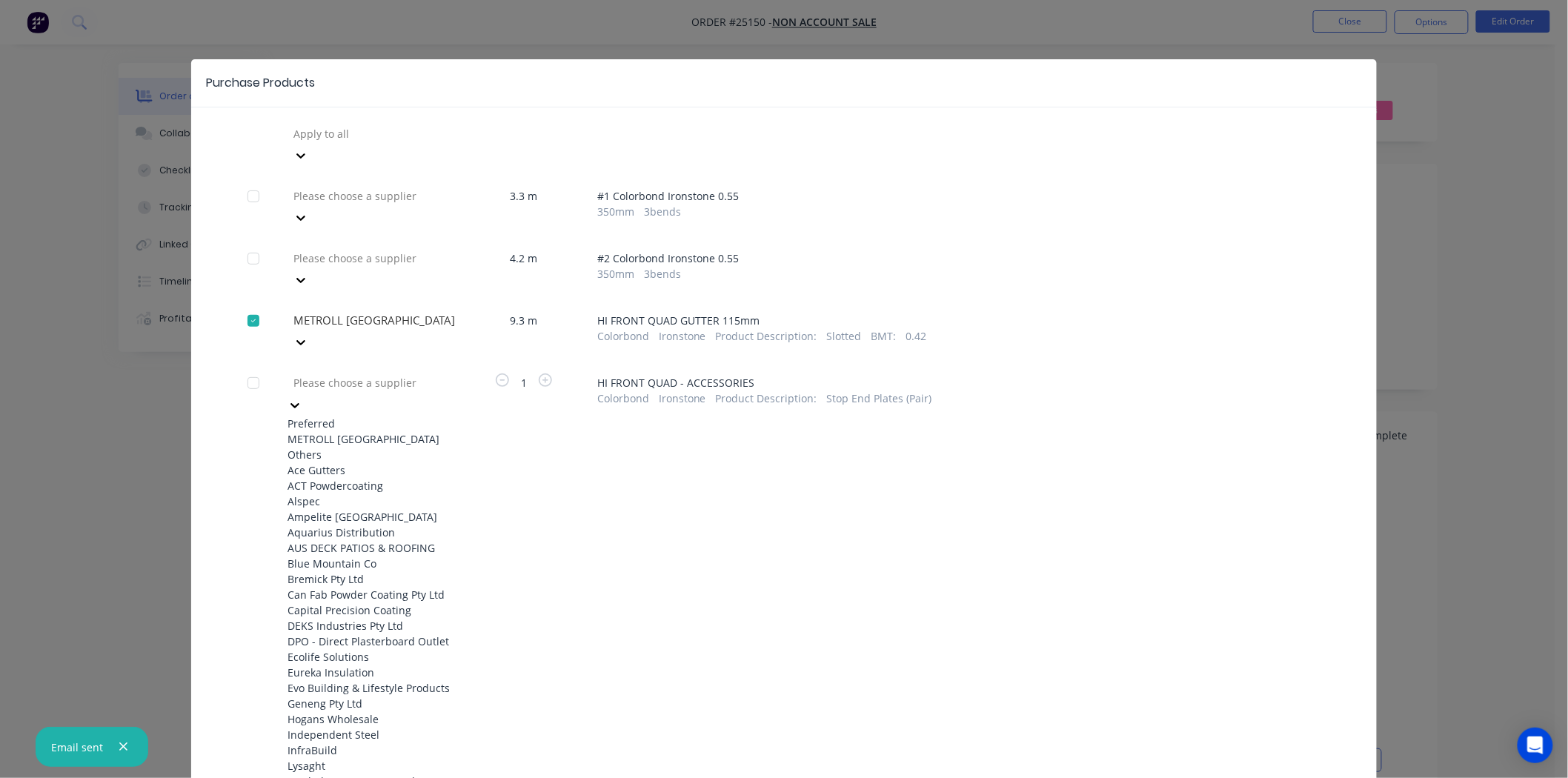
click at [366, 432] on div "METROLL [GEOGRAPHIC_DATA]" at bounding box center [369, 439] width 163 height 15
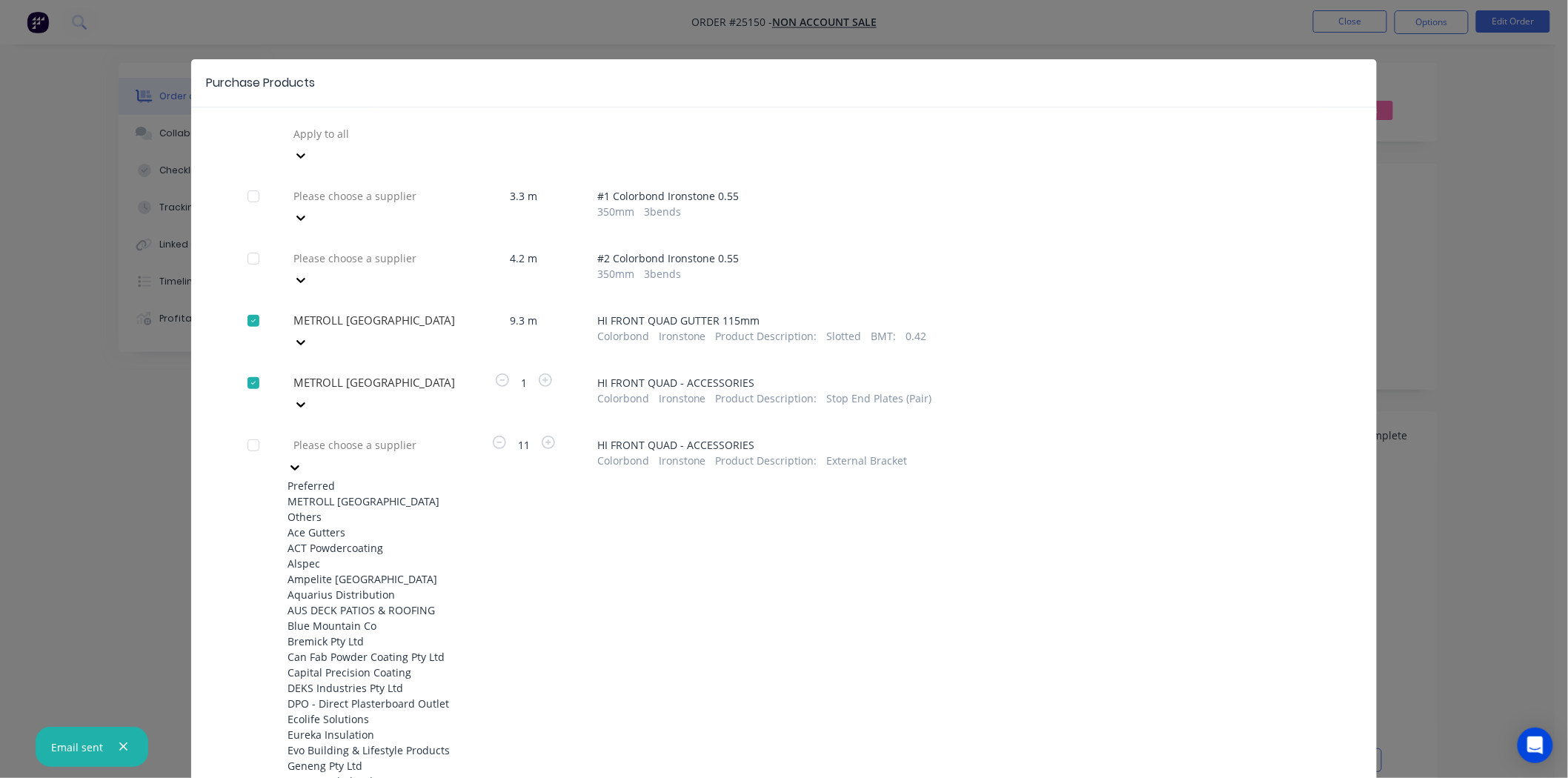
click at [366, 435] on div at bounding box center [398, 445] width 213 height 19
click at [366, 493] on div "METROLL [GEOGRAPHIC_DATA]" at bounding box center [369, 501] width 163 height 15
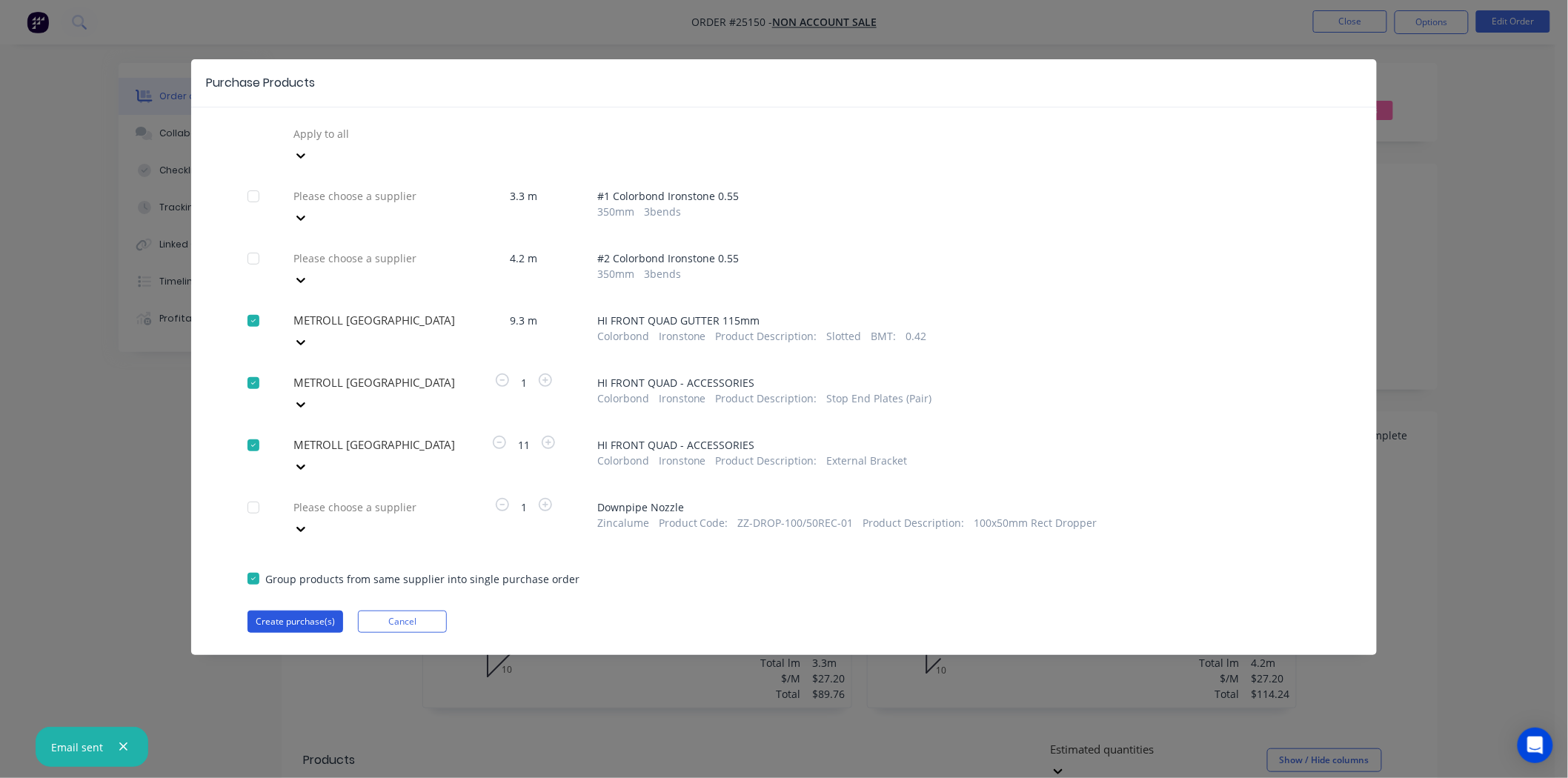
click at [306, 610] on button "Create purchase(s)" at bounding box center [294, 621] width 96 height 22
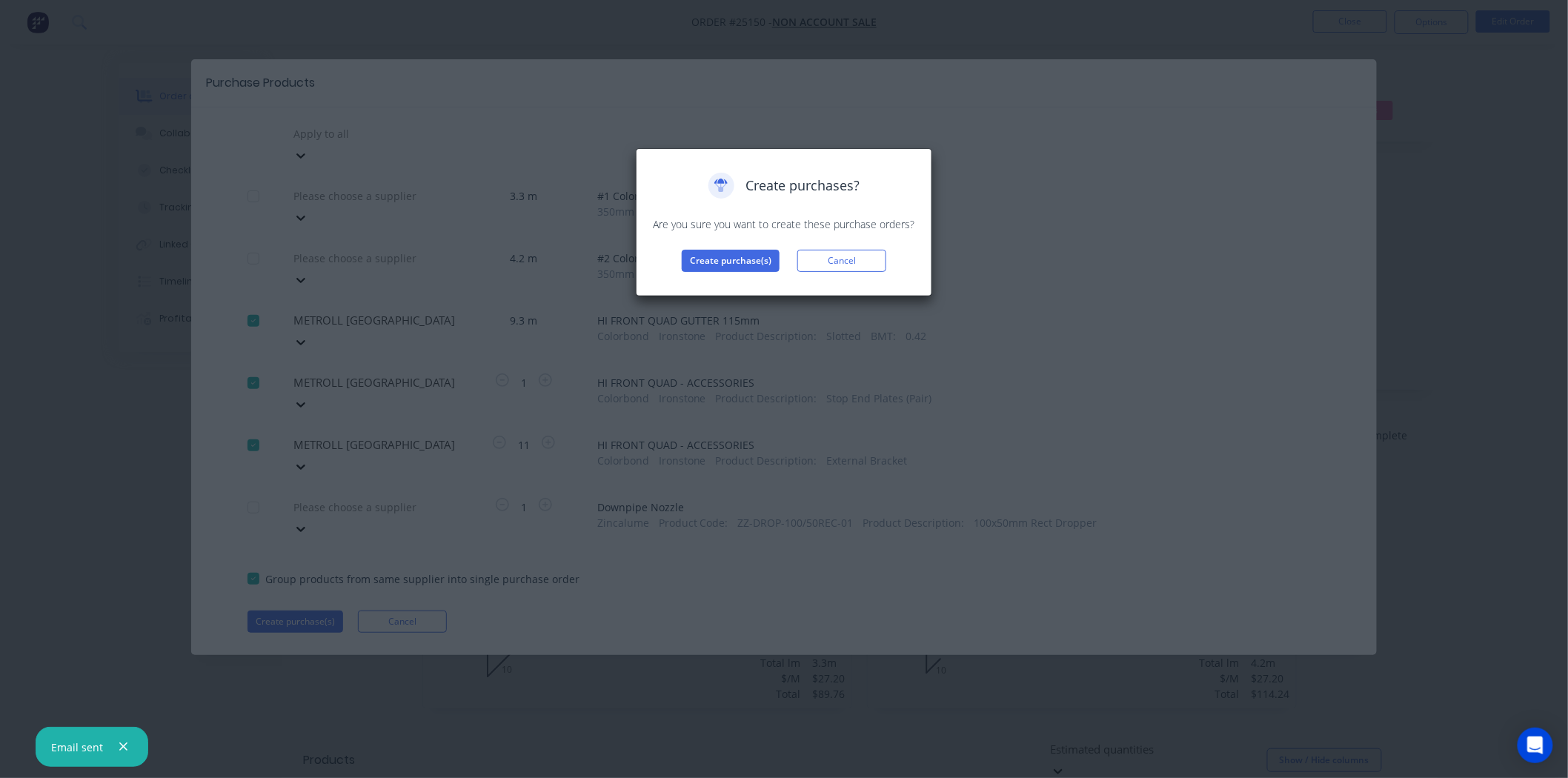
click at [730, 248] on div "Create purchases? Are you sure you want to create these purchase orders? Create…" at bounding box center [784, 221] width 265 height 99
click at [729, 265] on button "Create purchase(s)" at bounding box center [730, 260] width 98 height 22
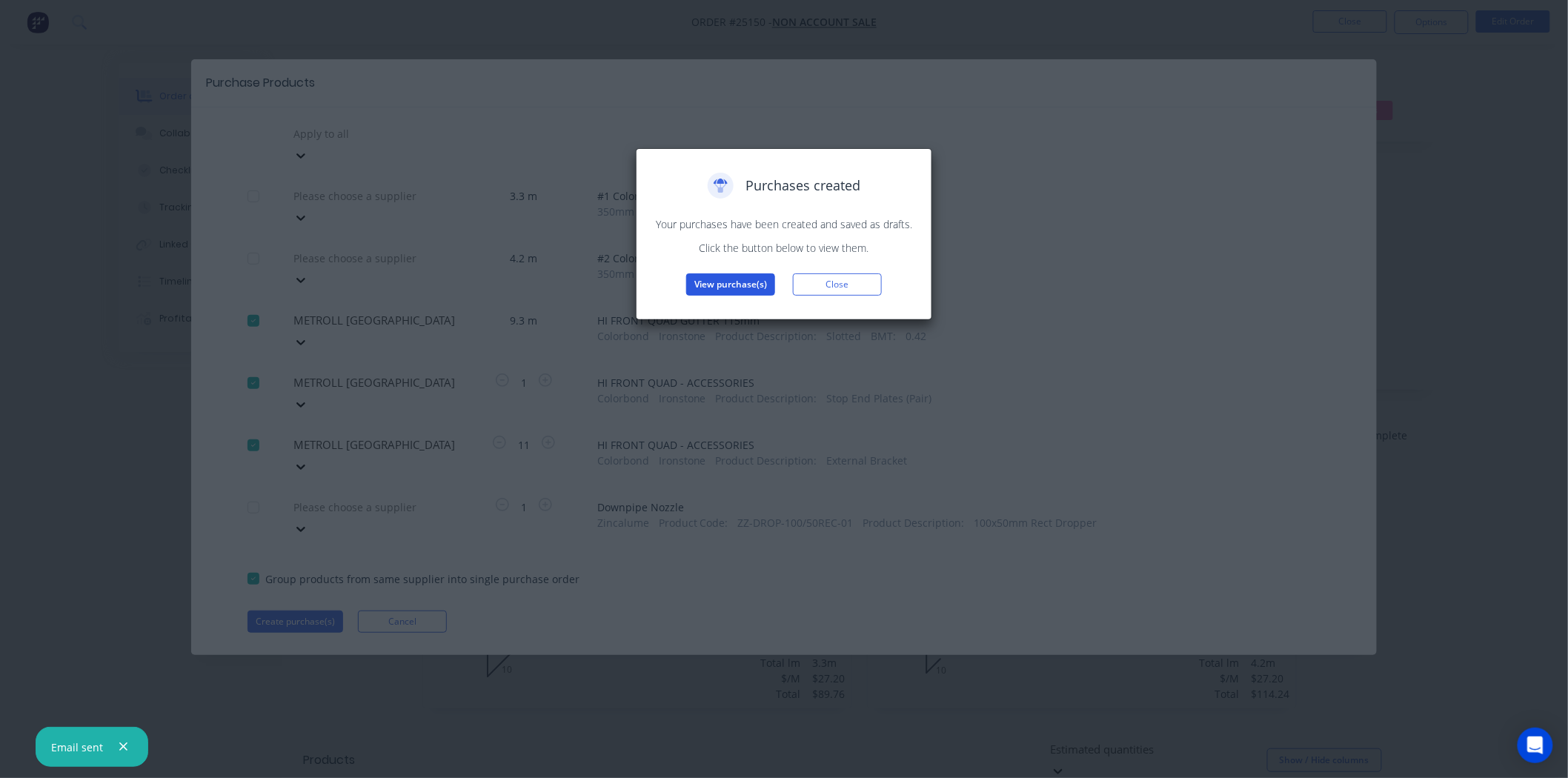
click at [763, 279] on button "View purchase(s)" at bounding box center [731, 284] width 89 height 22
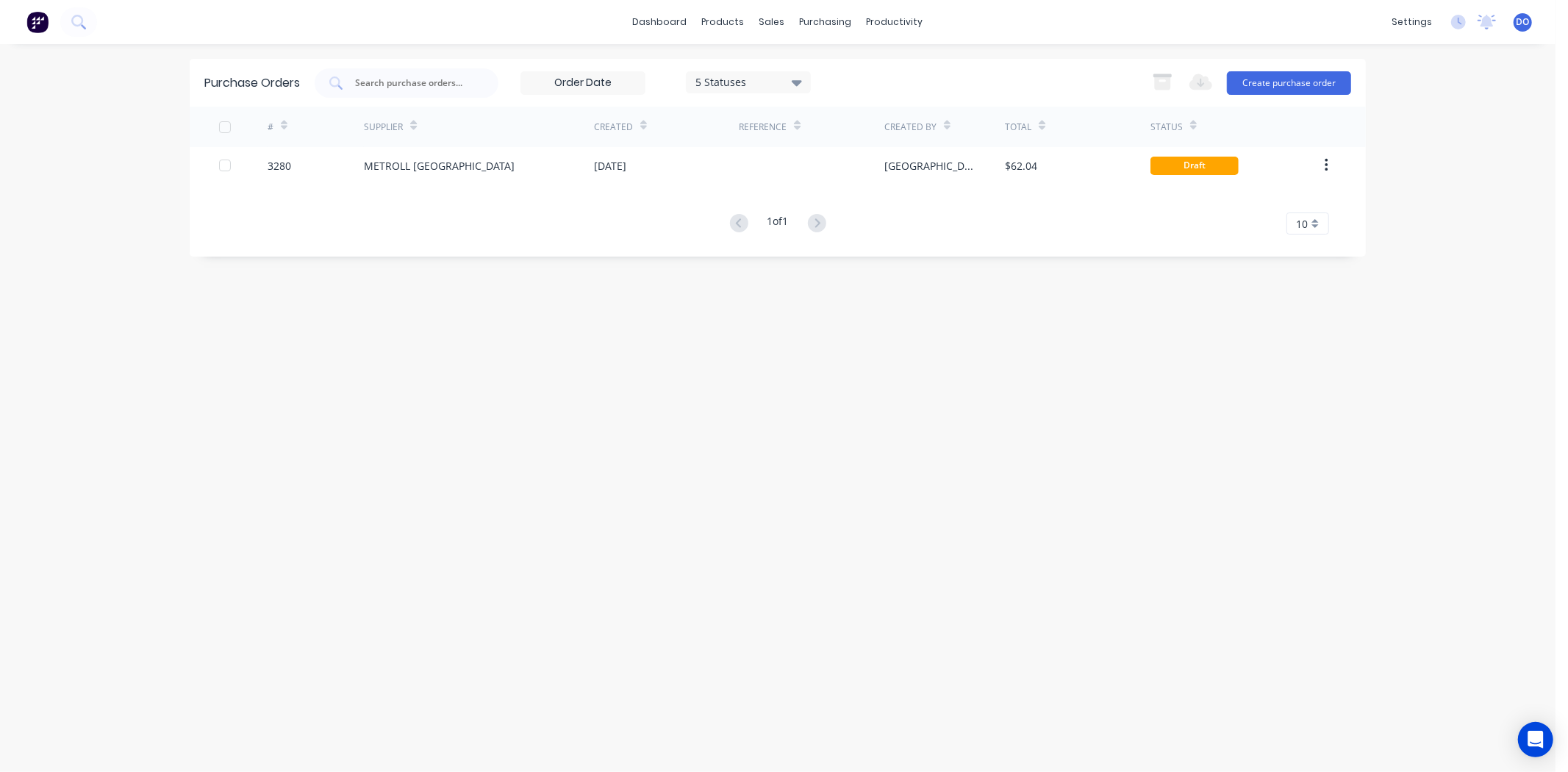
click at [493, 192] on div "# Supplier Created Reference Created By Total Status 3280 METROLL CANBERRA 09 O…" at bounding box center [777, 171] width 1176 height 128
click at [496, 184] on div "# Supplier Created Reference Created By Total Status 3280 METROLL CANBERRA 09 O…" at bounding box center [777, 171] width 1176 height 128
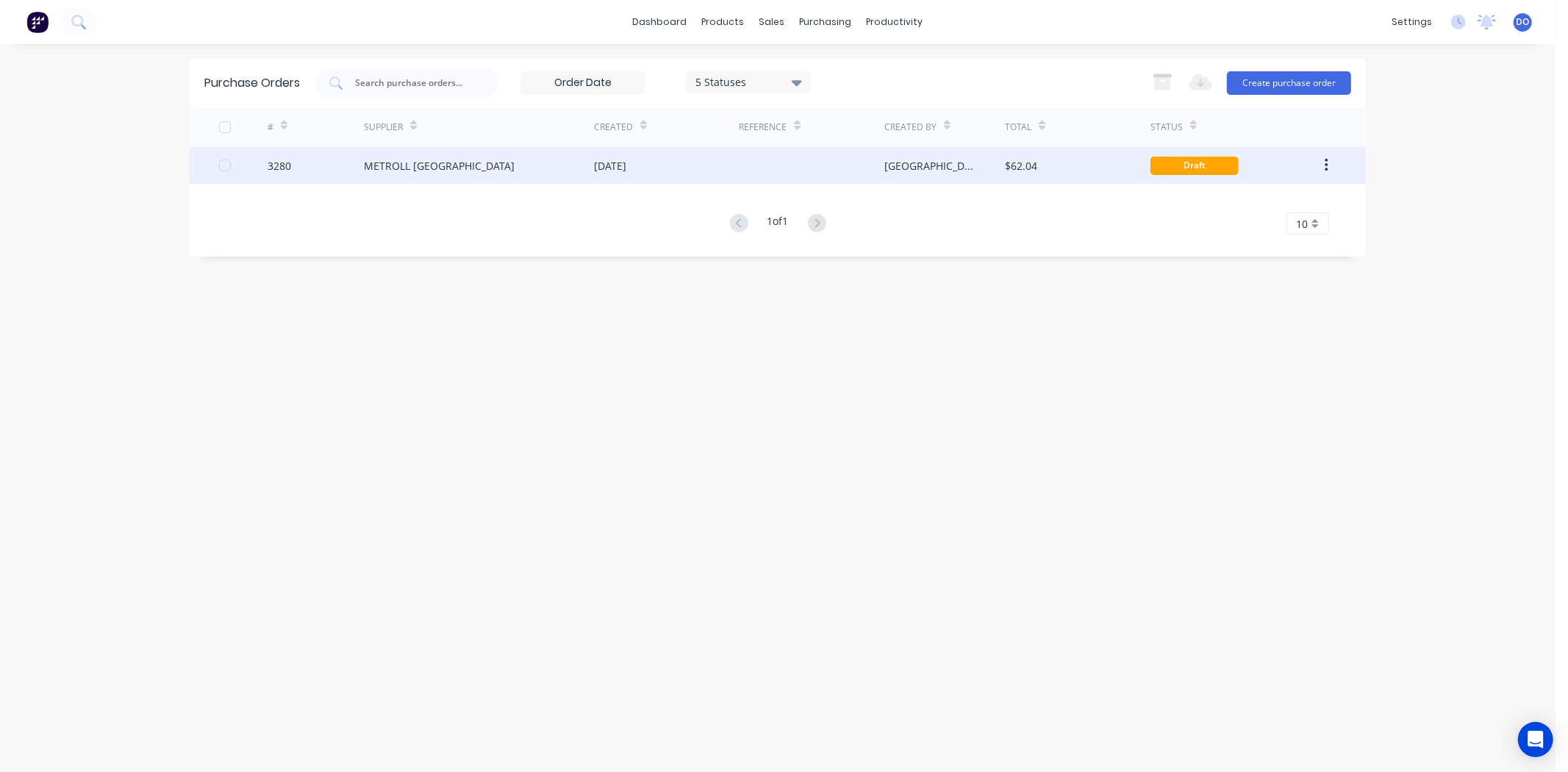
click at [497, 178] on div "METROLL [GEOGRAPHIC_DATA]" at bounding box center [478, 165] width 230 height 37
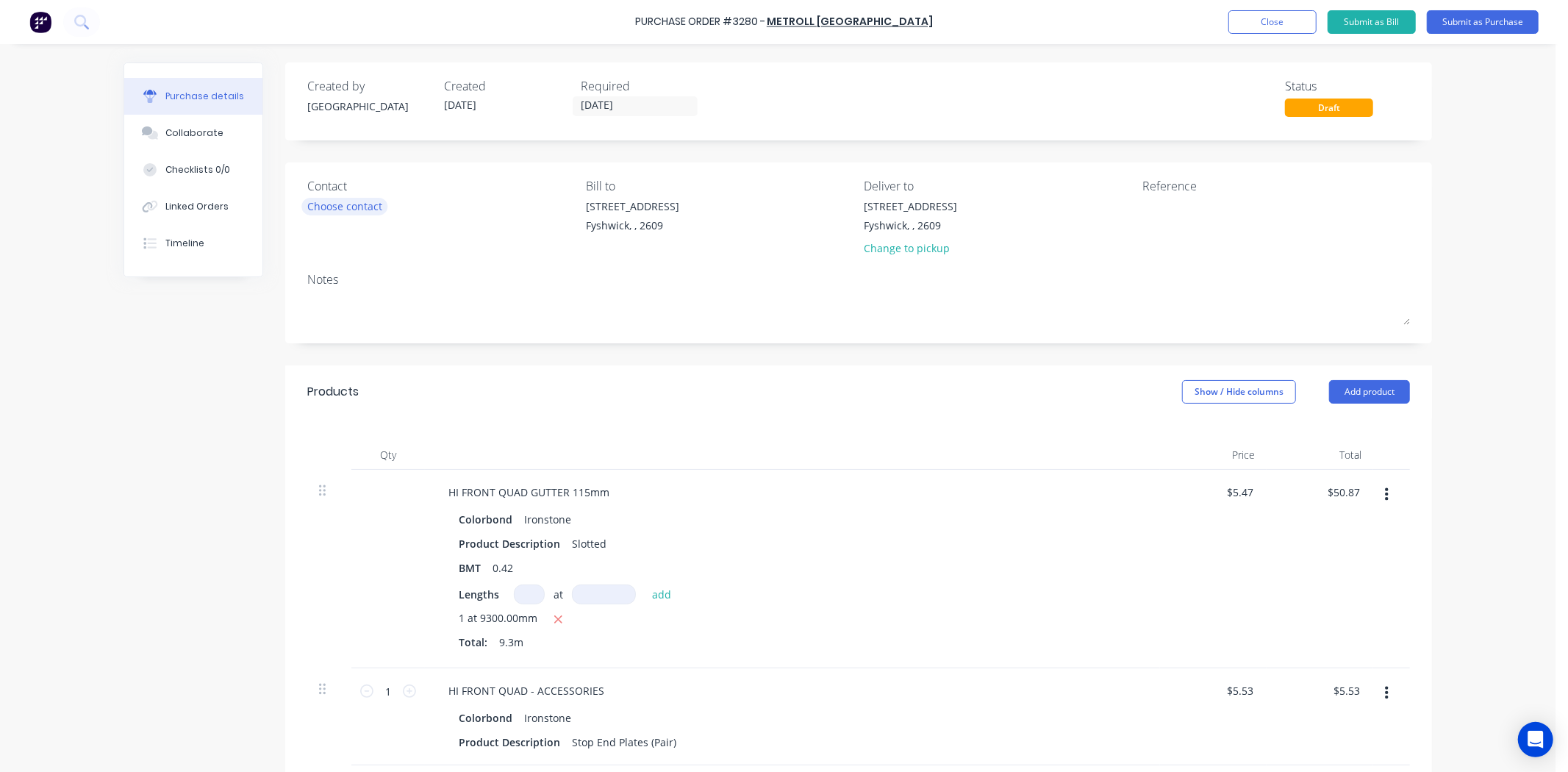
click at [348, 208] on div "Choose contact" at bounding box center [345, 206] width 75 height 15
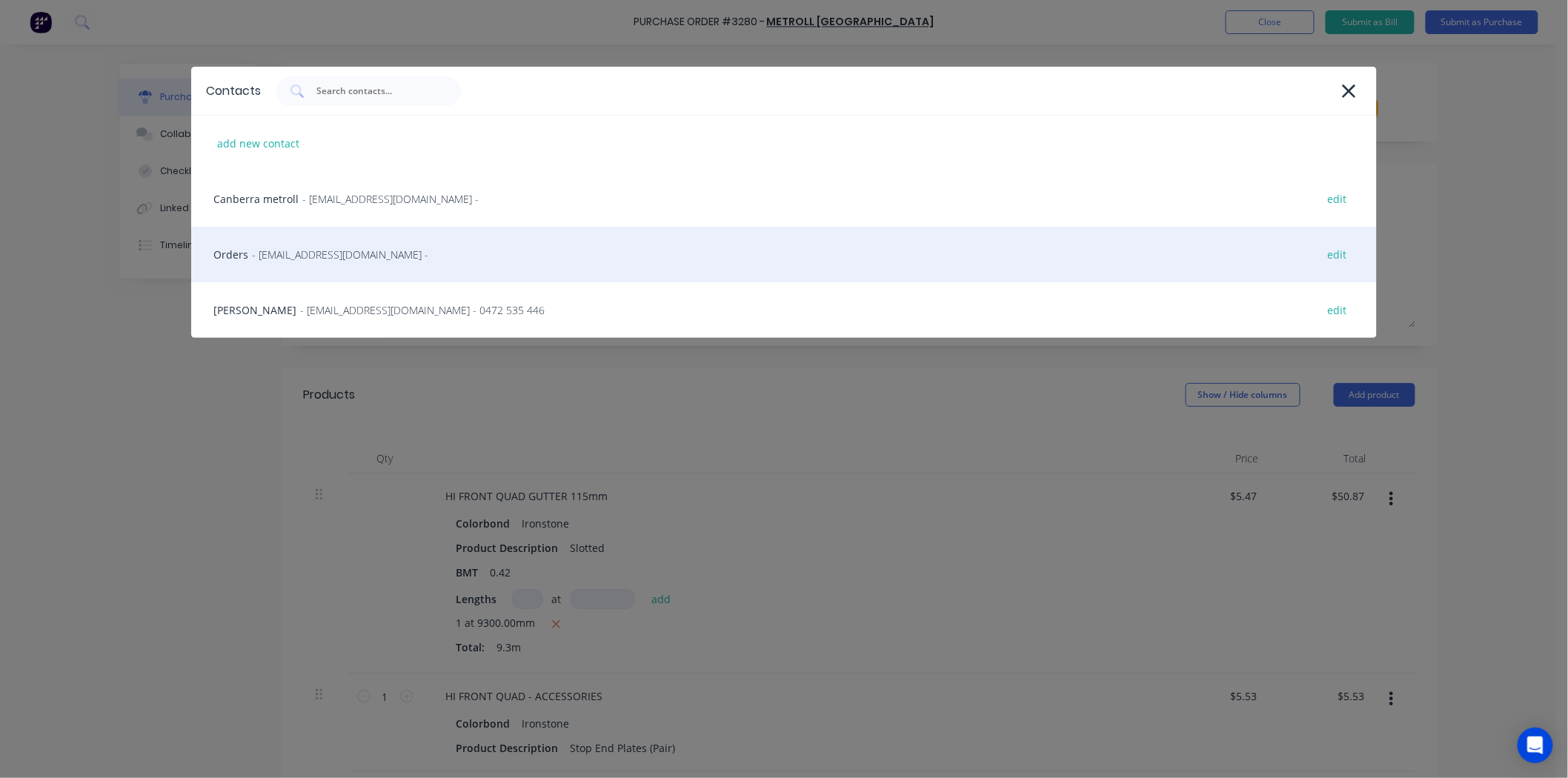
click at [332, 259] on span "- sales@sydney.metroll.com.au -" at bounding box center [340, 255] width 176 height 15
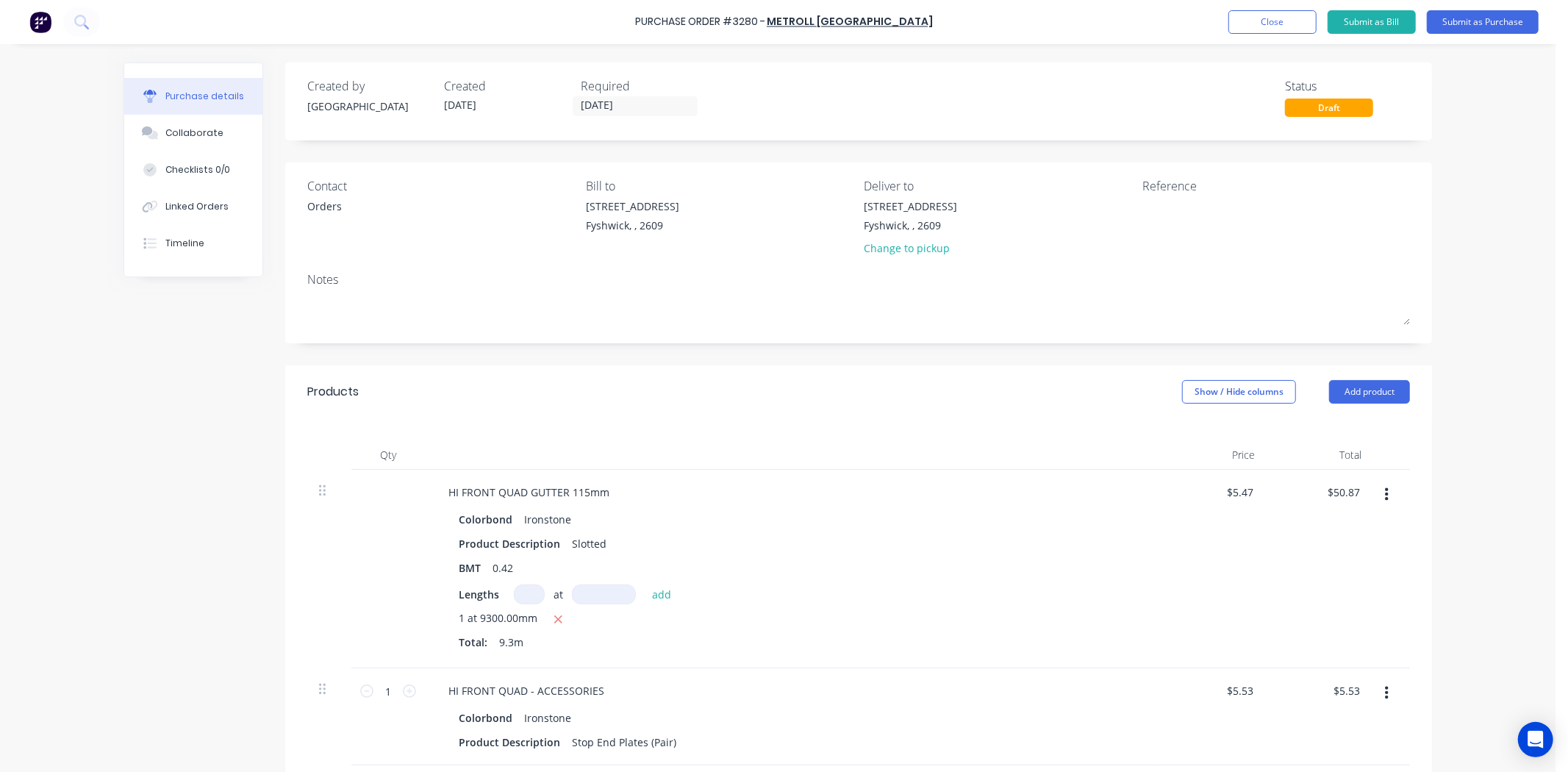
click at [1504, 4] on div "Purchase Order #3280 - METROLL CANBERRA Add product Close Submit as Bill Submit…" at bounding box center [784, 22] width 1568 height 44
click at [1499, 28] on button "Submit as Purchase" at bounding box center [1482, 22] width 112 height 23
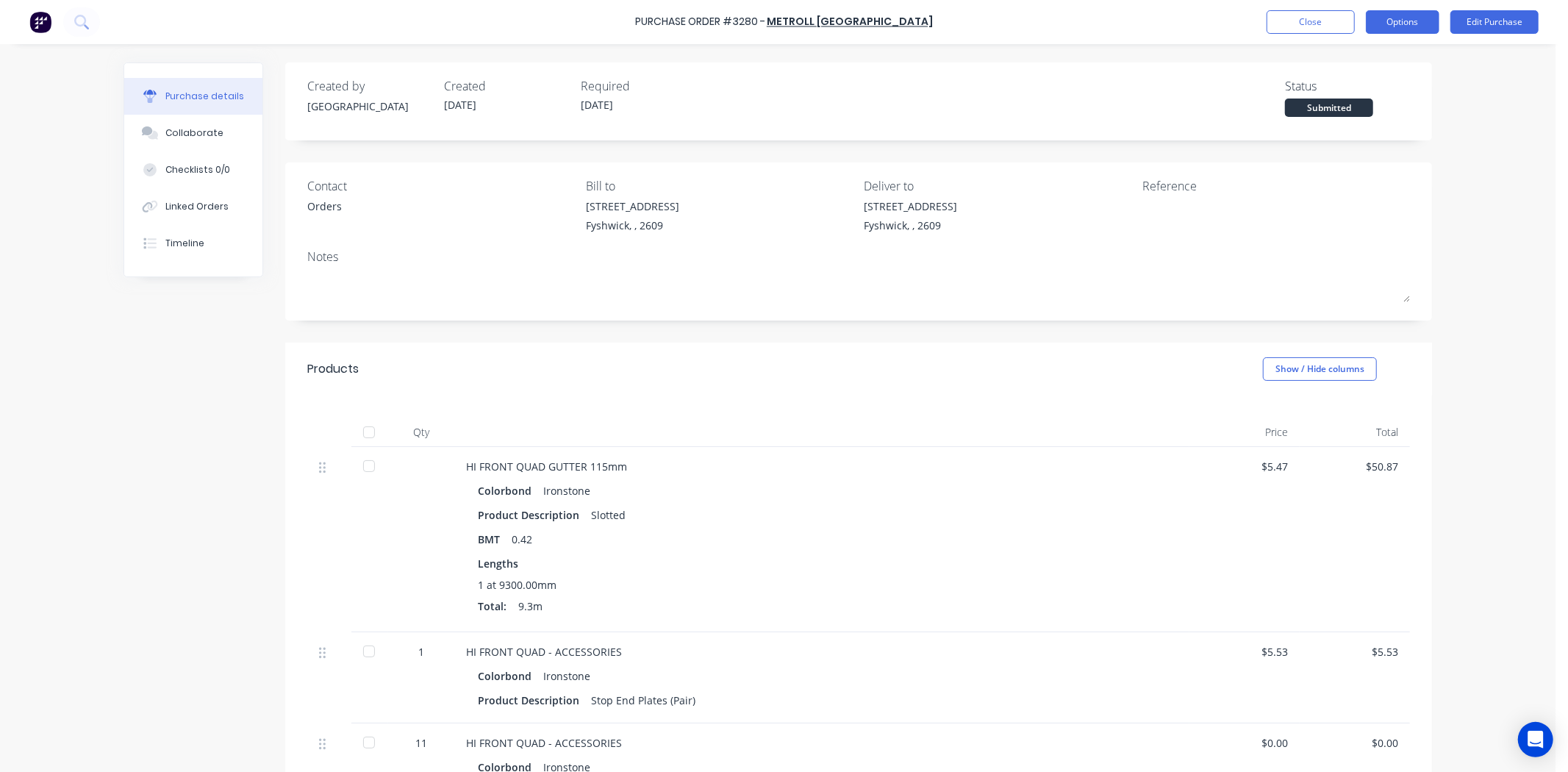
click at [1397, 32] on button "Options" at bounding box center [1402, 22] width 73 height 23
click at [1382, 61] on div "Print / Email" at bounding box center [1369, 59] width 114 height 22
click at [1344, 117] on div "Without pricing" at bounding box center [1369, 118] width 114 height 22
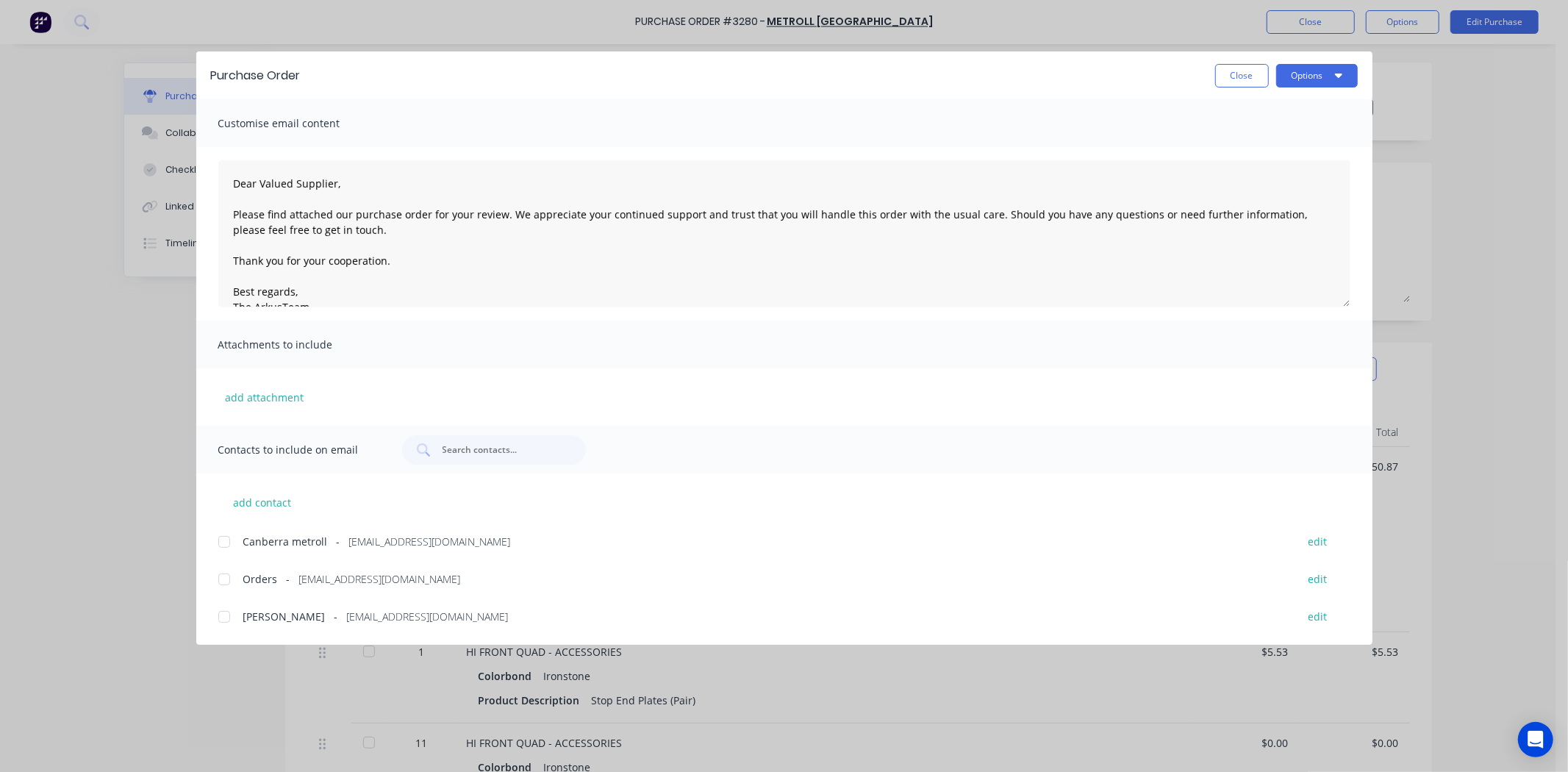
click at [216, 575] on div at bounding box center [223, 579] width 29 height 29
click at [1301, 73] on button "Options" at bounding box center [1316, 75] width 82 height 23
click at [1284, 169] on div "Email" at bounding box center [1287, 171] width 114 height 22
click at [1259, 75] on button "Close" at bounding box center [1241, 75] width 54 height 23
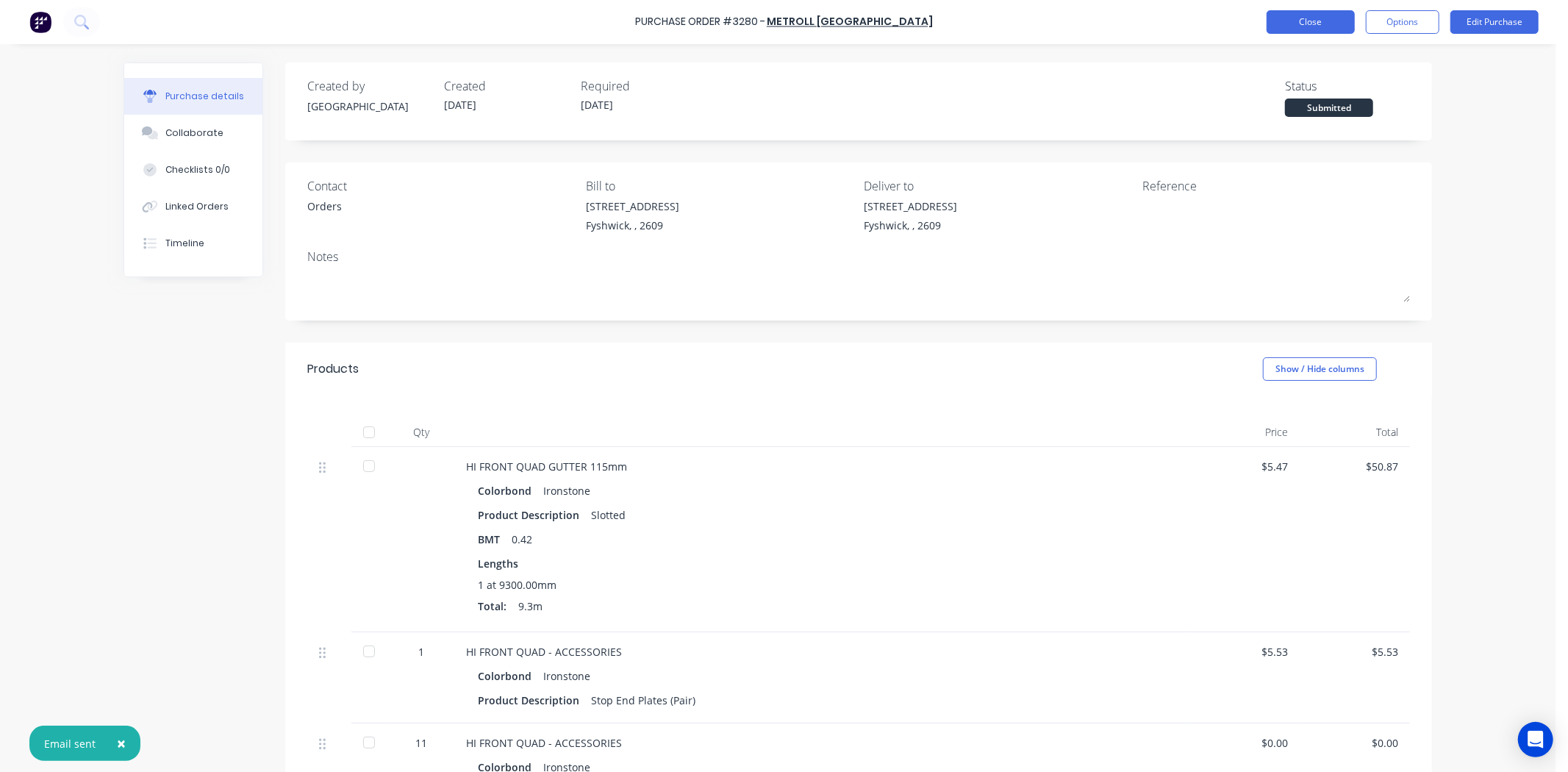
click at [1298, 25] on button "Close" at bounding box center [1311, 22] width 88 height 23
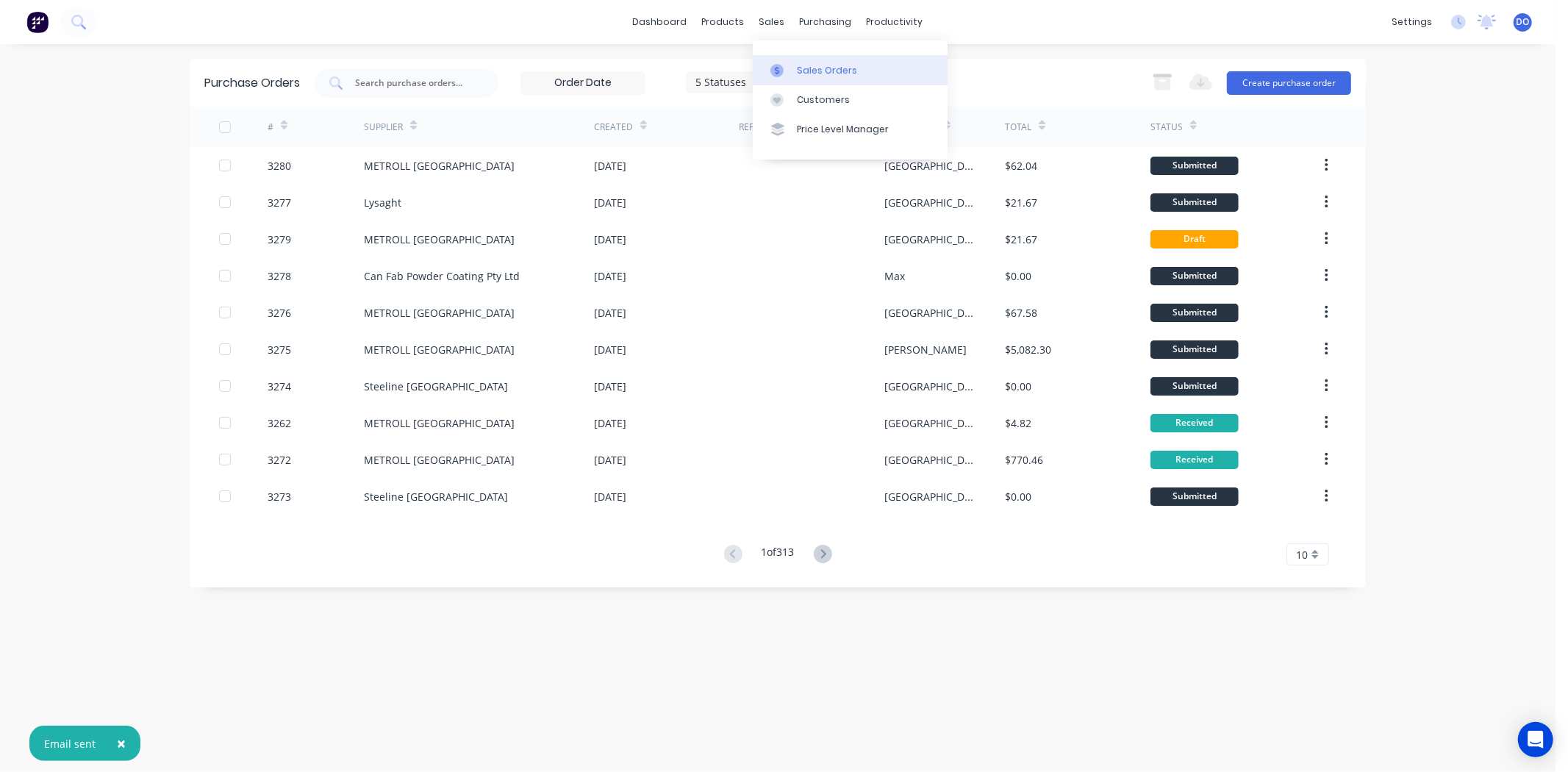
click at [768, 64] on link "Sales Orders" at bounding box center [850, 69] width 194 height 29
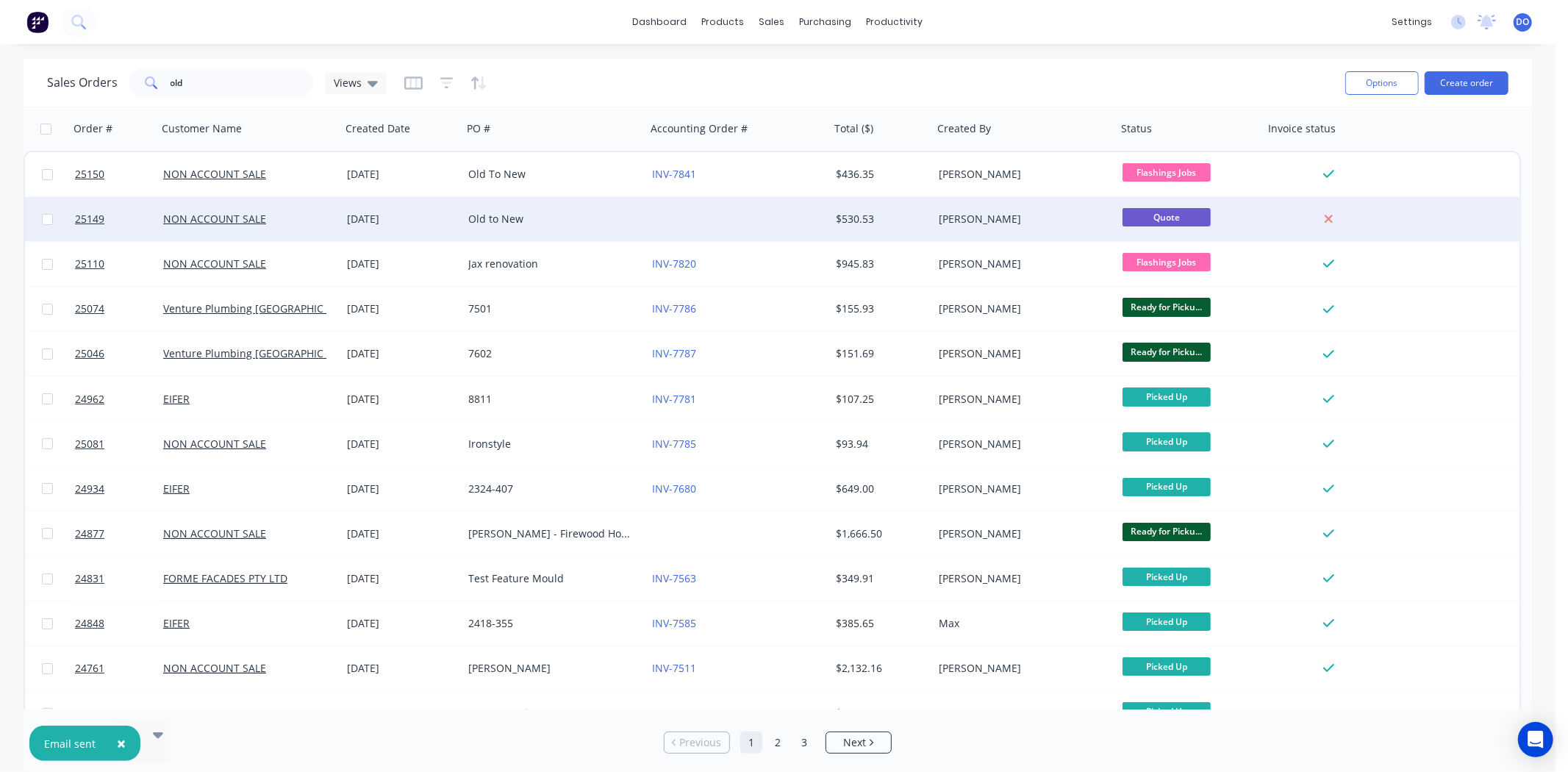
click at [628, 223] on div "Old to New" at bounding box center [550, 219] width 163 height 15
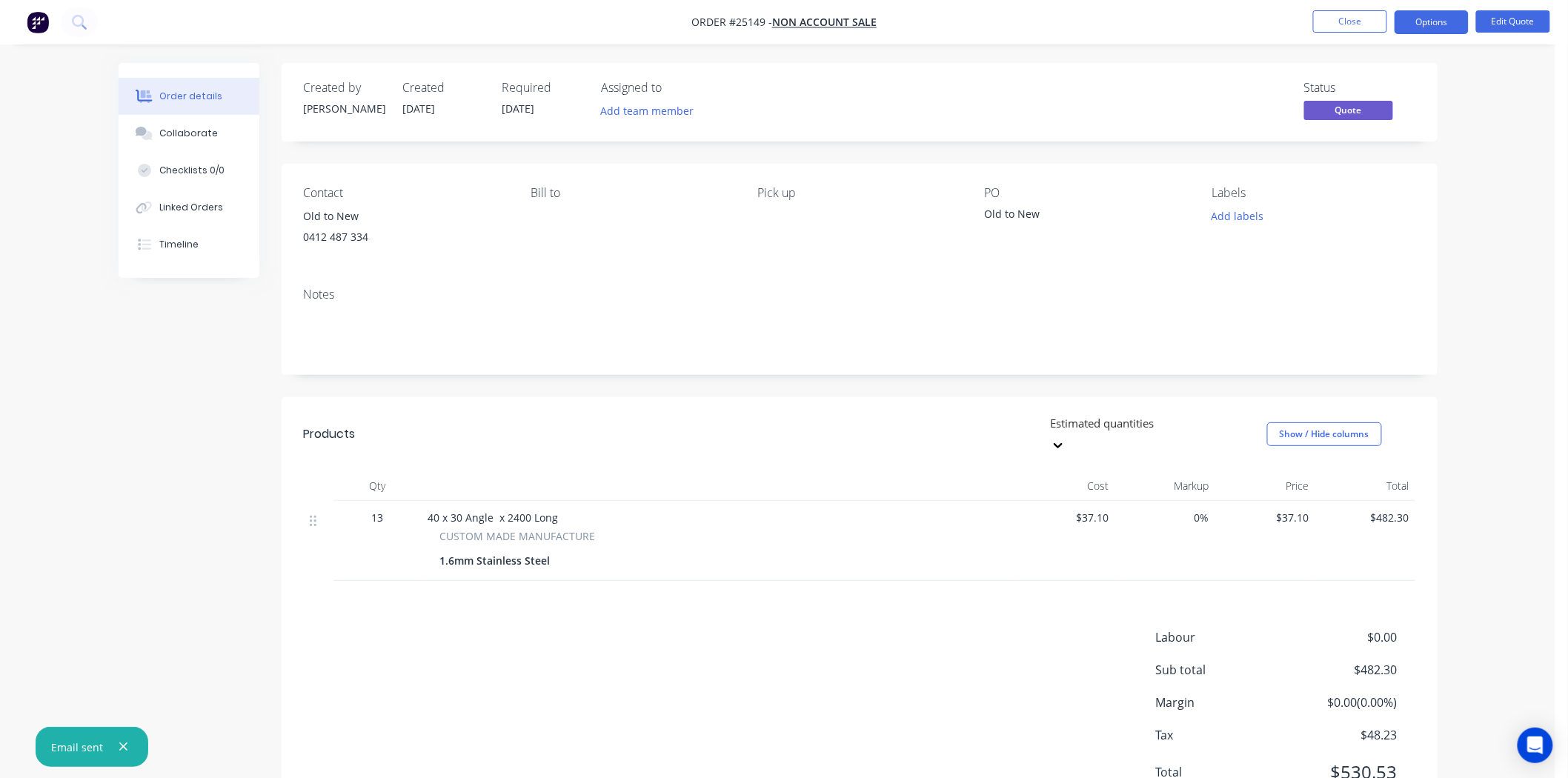
click at [1377, 107] on span "Quote" at bounding box center [1349, 110] width 89 height 19
click at [1434, 31] on button "Options" at bounding box center [1432, 22] width 74 height 24
click at [1370, 168] on div "Convert to Order" at bounding box center [1387, 179] width 136 height 22
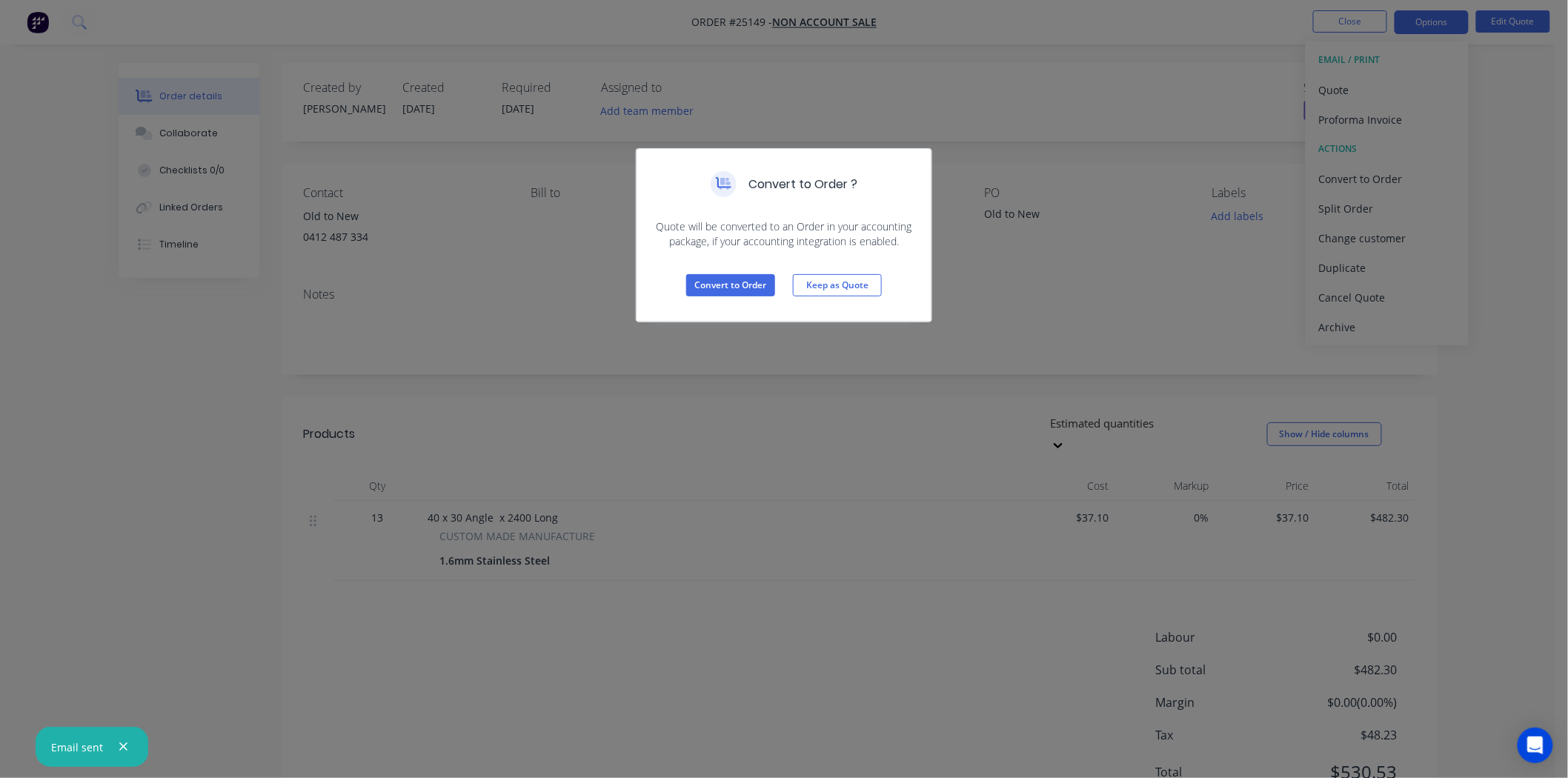
click at [758, 272] on div "Convert to Order Keep as Quote" at bounding box center [784, 285] width 295 height 73
click at [758, 280] on button "Convert to Order" at bounding box center [731, 285] width 89 height 22
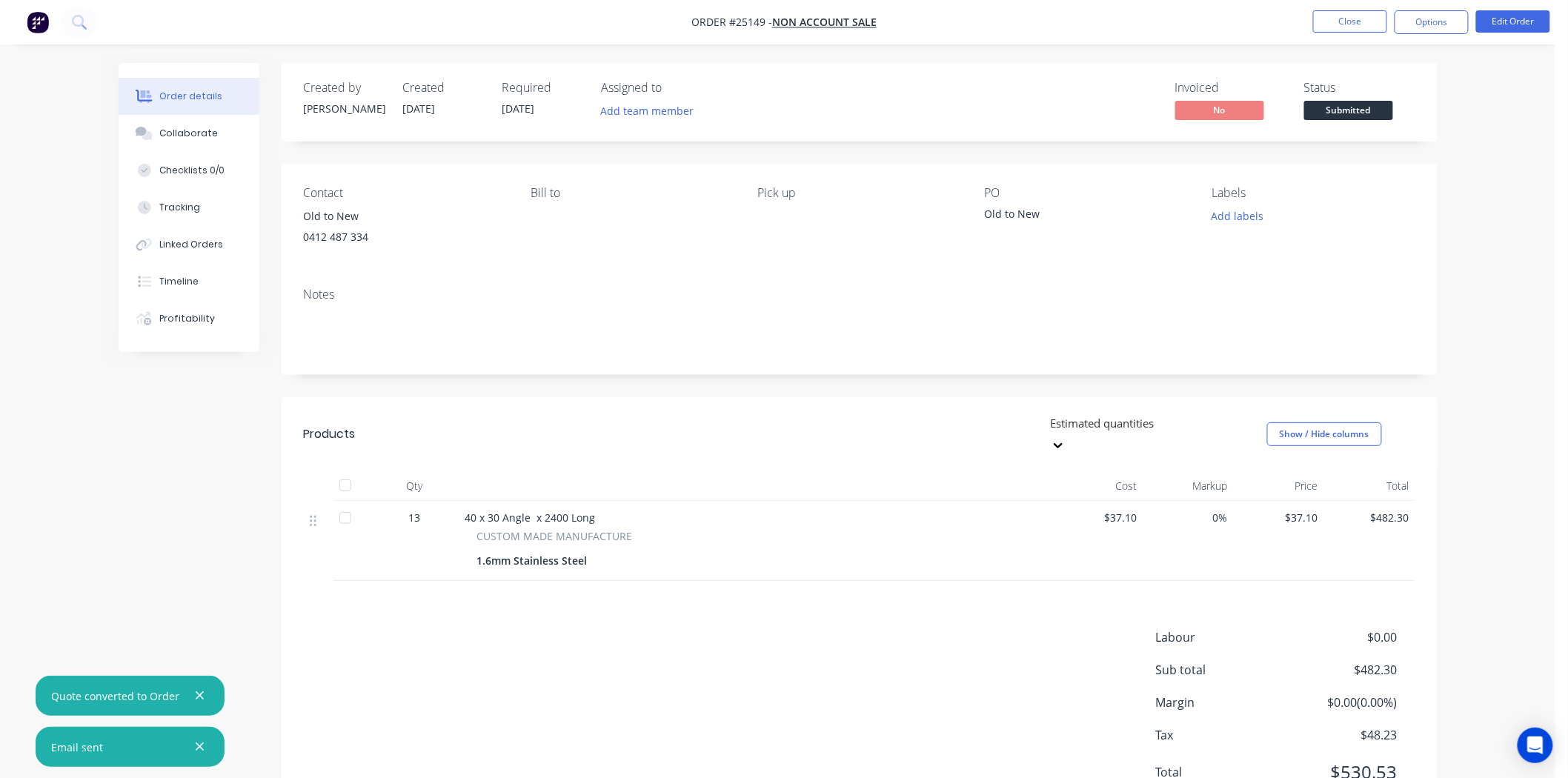
click at [1401, 106] on div "Status Submitted" at bounding box center [1360, 101] width 111 height 43
click at [1382, 120] on button "Submitted" at bounding box center [1349, 111] width 89 height 22
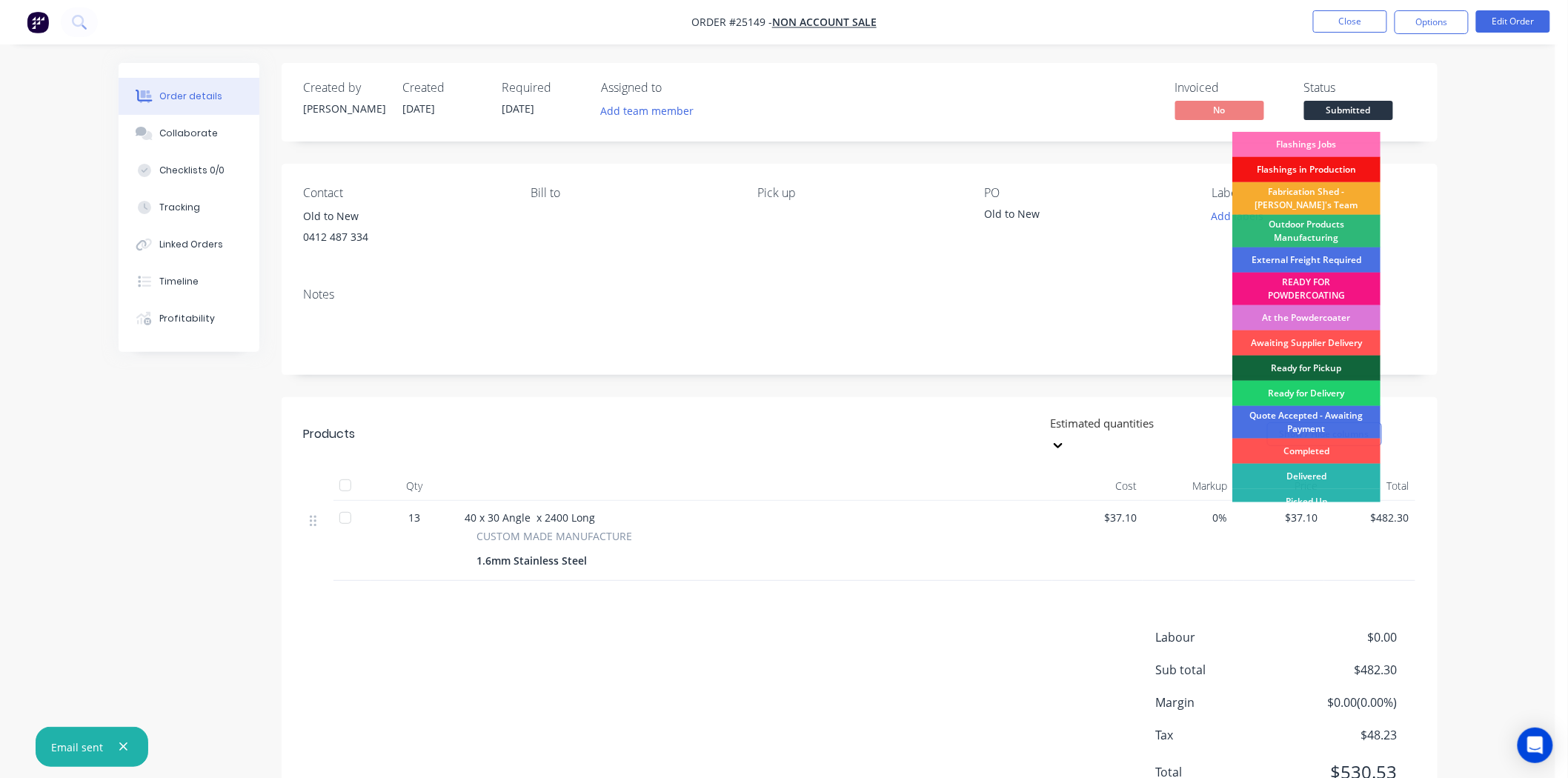
click at [1309, 199] on div "Fabrication Shed - [PERSON_NAME]'s Team" at bounding box center [1307, 199] width 149 height 32
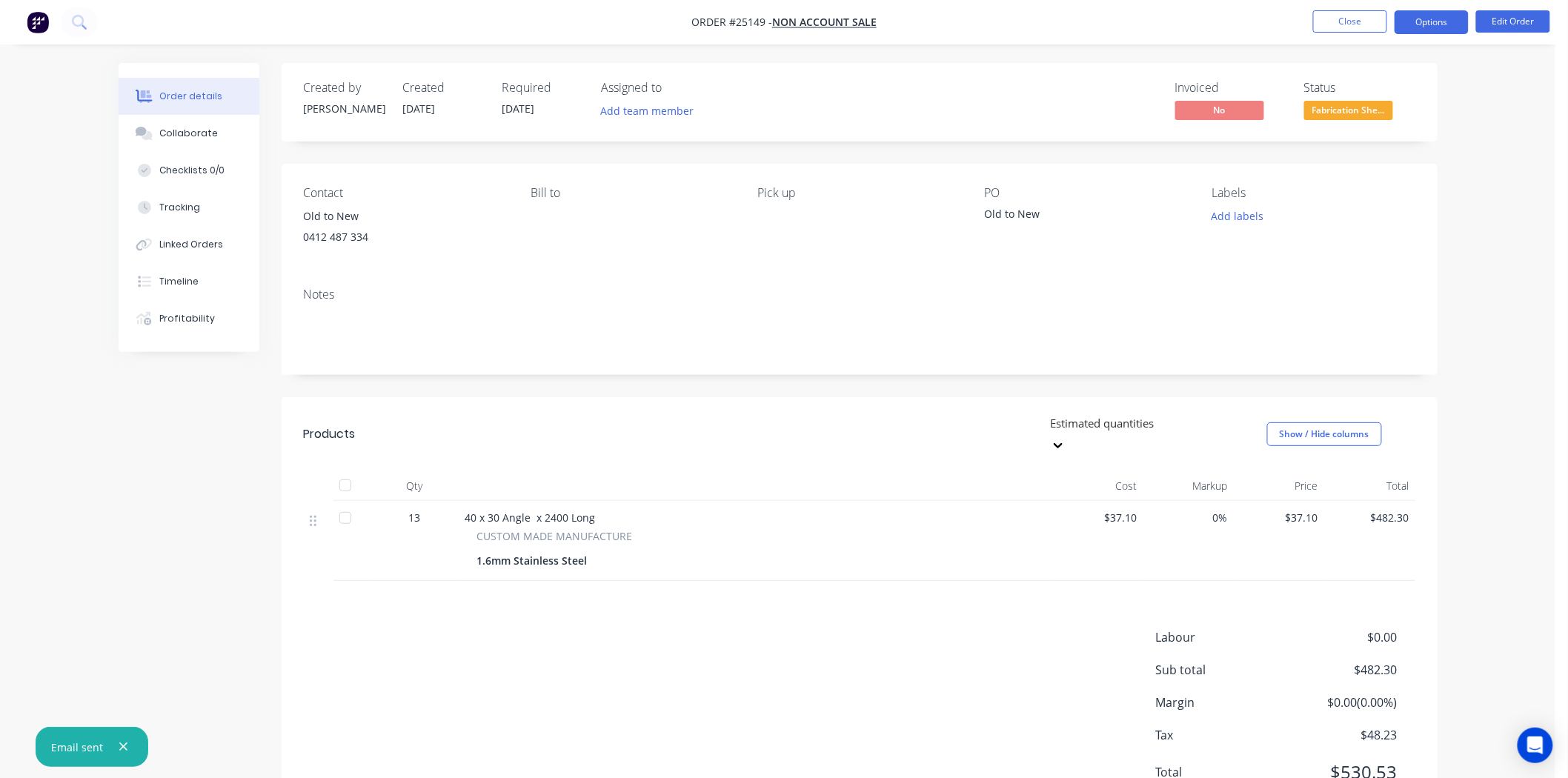
click at [1427, 27] on button "Options" at bounding box center [1432, 22] width 74 height 24
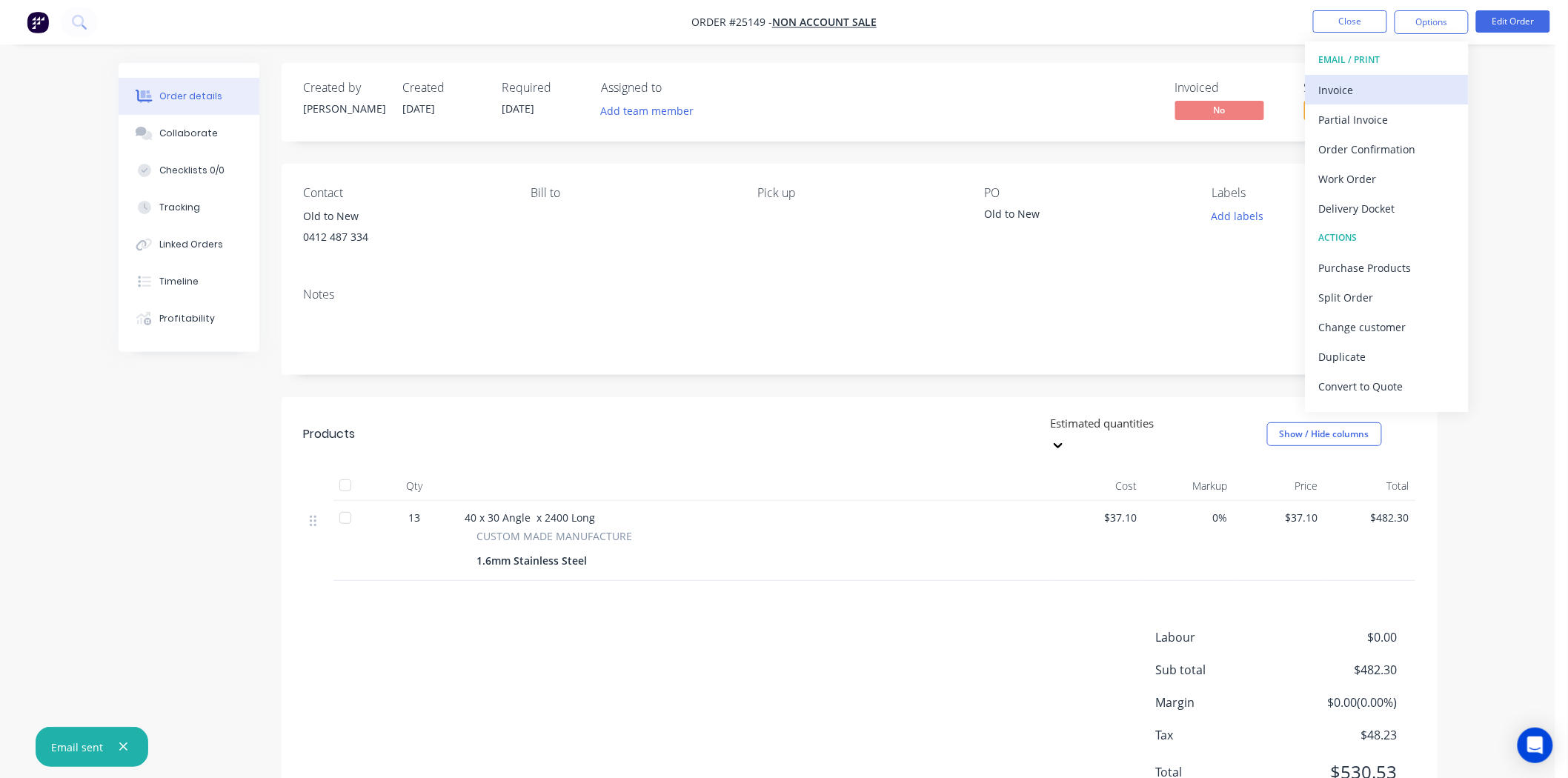
click at [1372, 83] on div "Invoice" at bounding box center [1387, 90] width 136 height 22
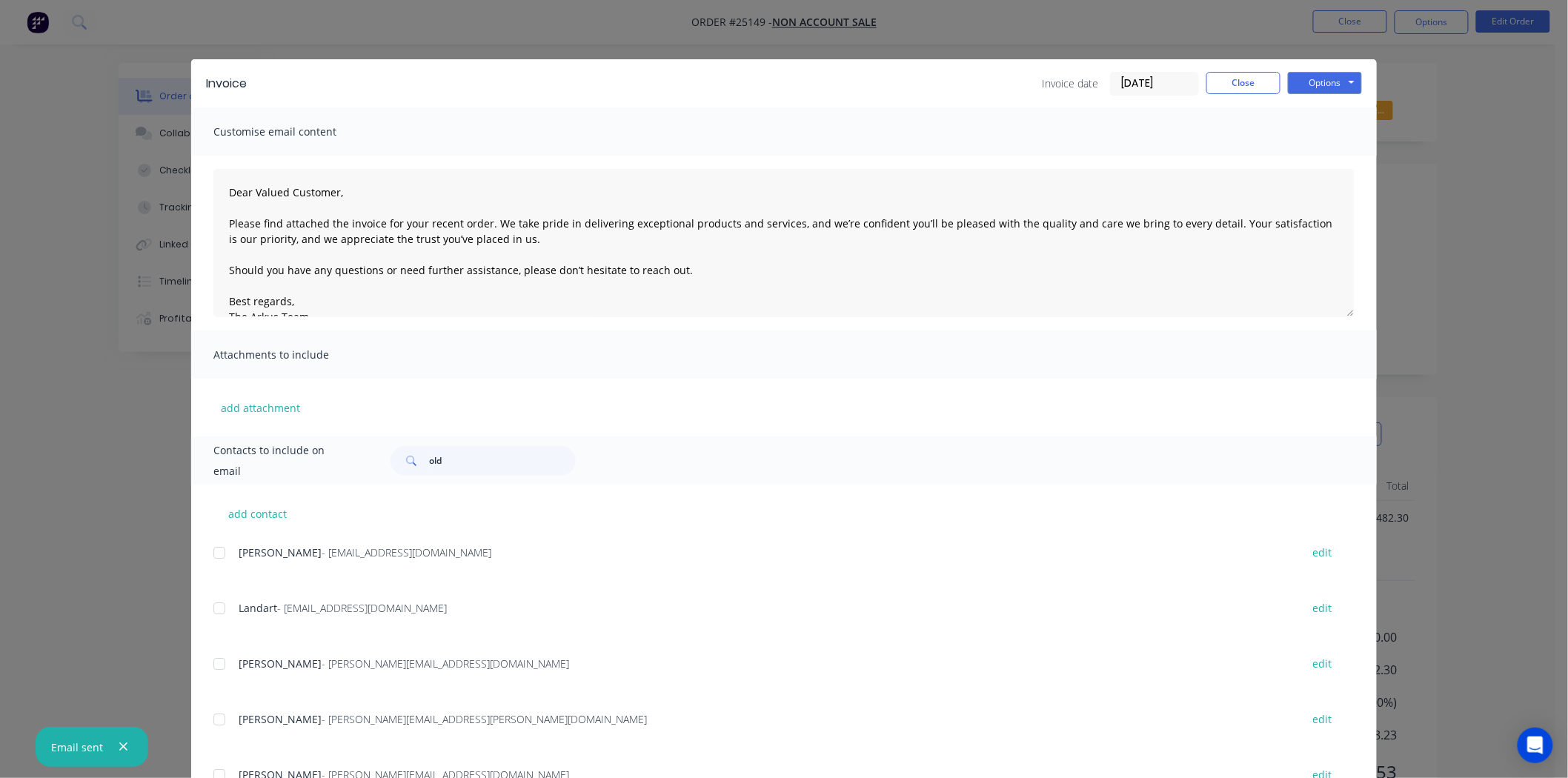
click at [511, 479] on div "Contacts to include on email old" at bounding box center [784, 460] width 1185 height 48
click at [511, 477] on div "Contacts to include on email old" at bounding box center [784, 460] width 1185 height 48
click at [514, 463] on input "old" at bounding box center [502, 460] width 147 height 29
type input "old"
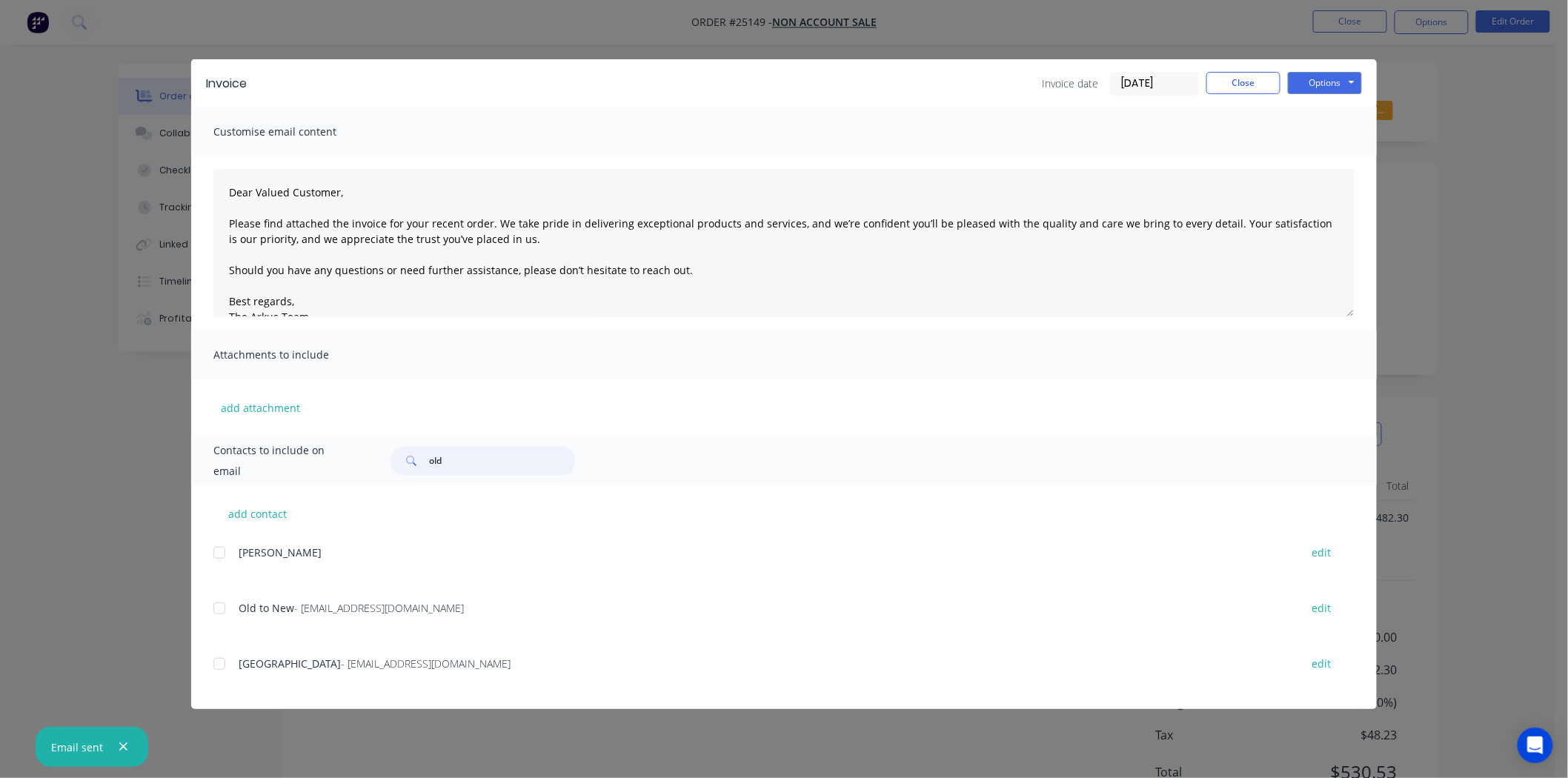
click at [227, 612] on div at bounding box center [219, 608] width 29 height 29
click at [1315, 76] on button "Options" at bounding box center [1326, 82] width 74 height 22
click at [1314, 155] on button "Email" at bounding box center [1336, 158] width 95 height 25
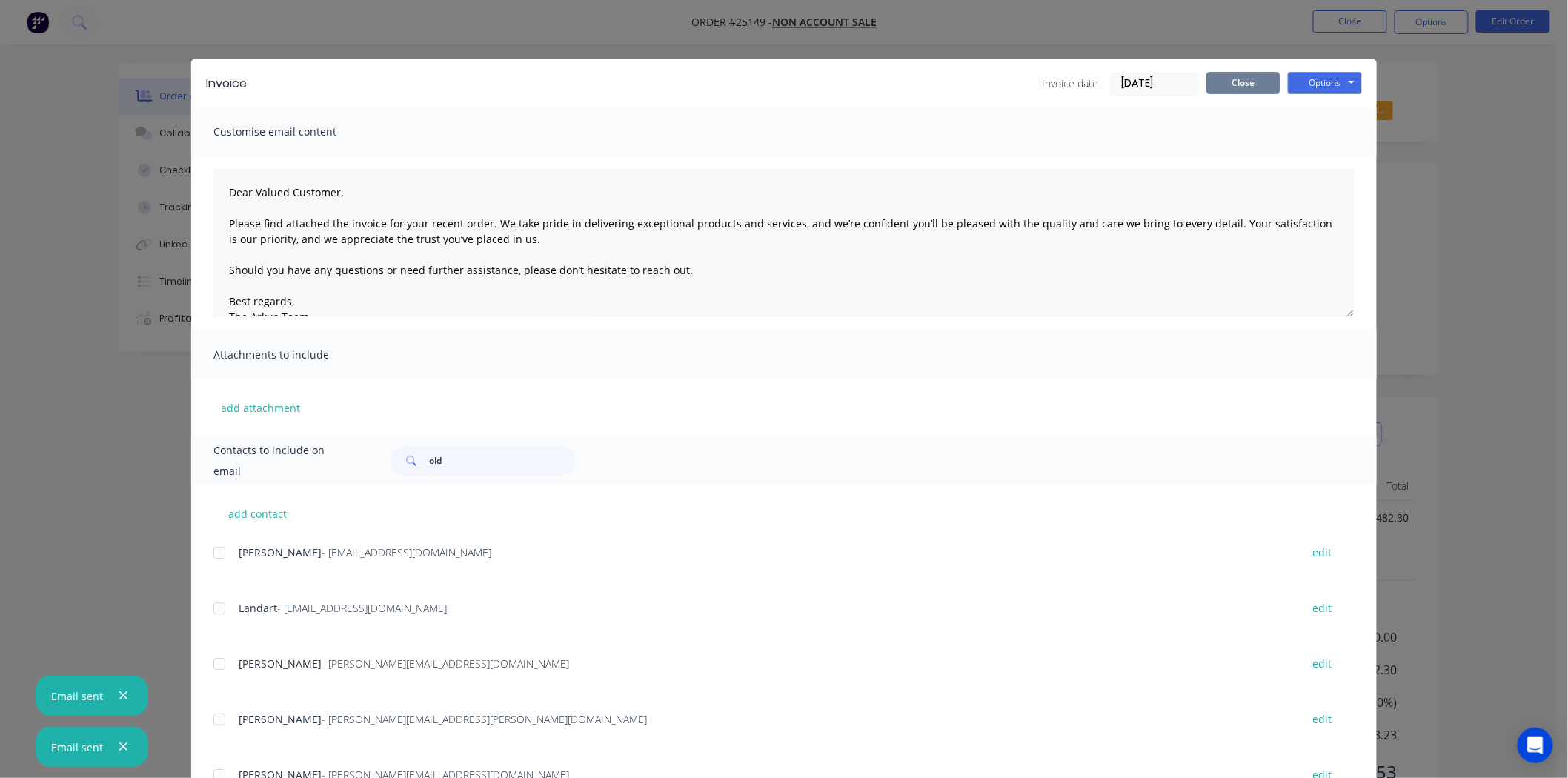
click at [1231, 82] on button "Close" at bounding box center [1243, 82] width 74 height 22
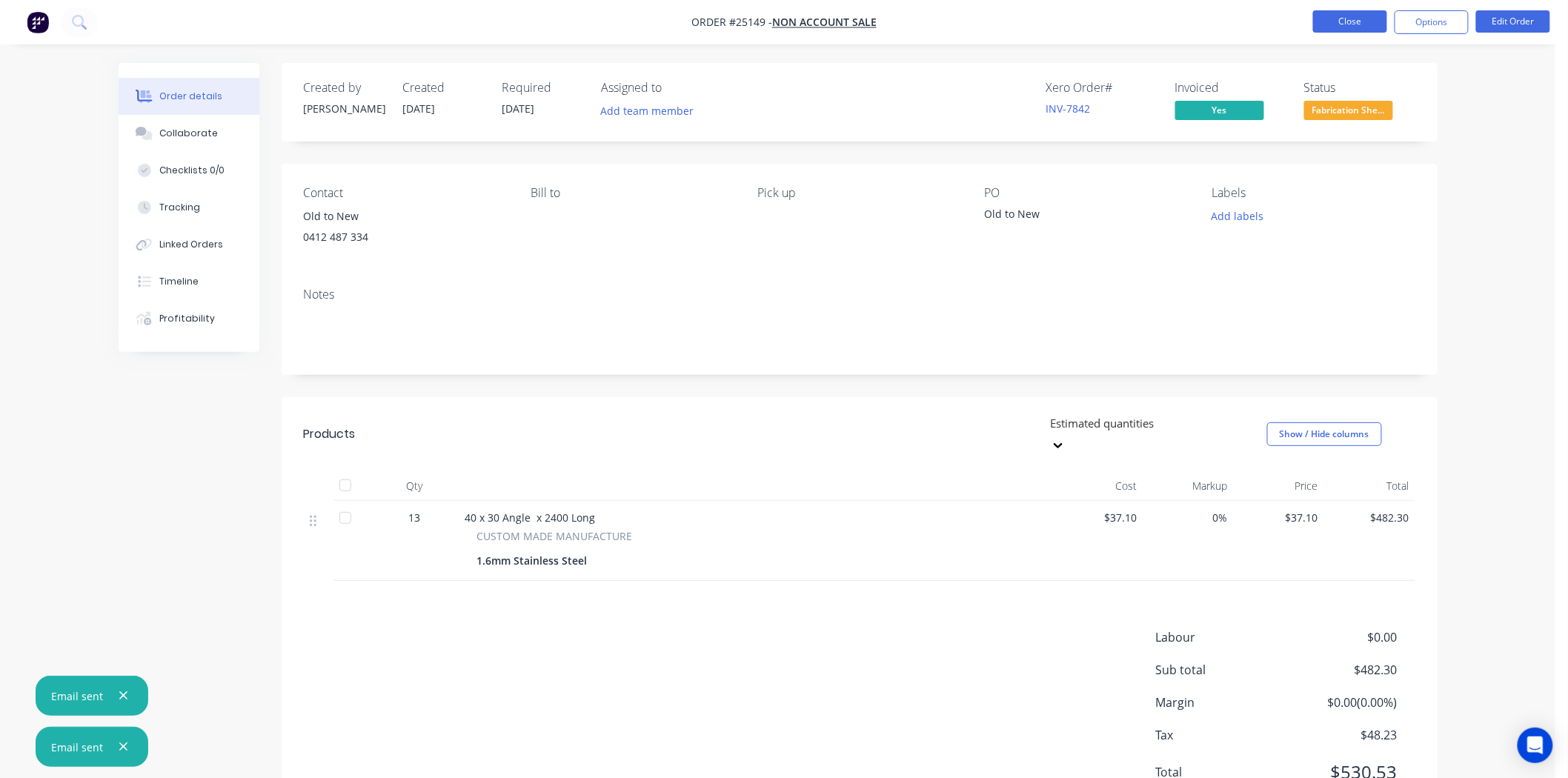
click at [1363, 20] on button "Close" at bounding box center [1350, 21] width 74 height 22
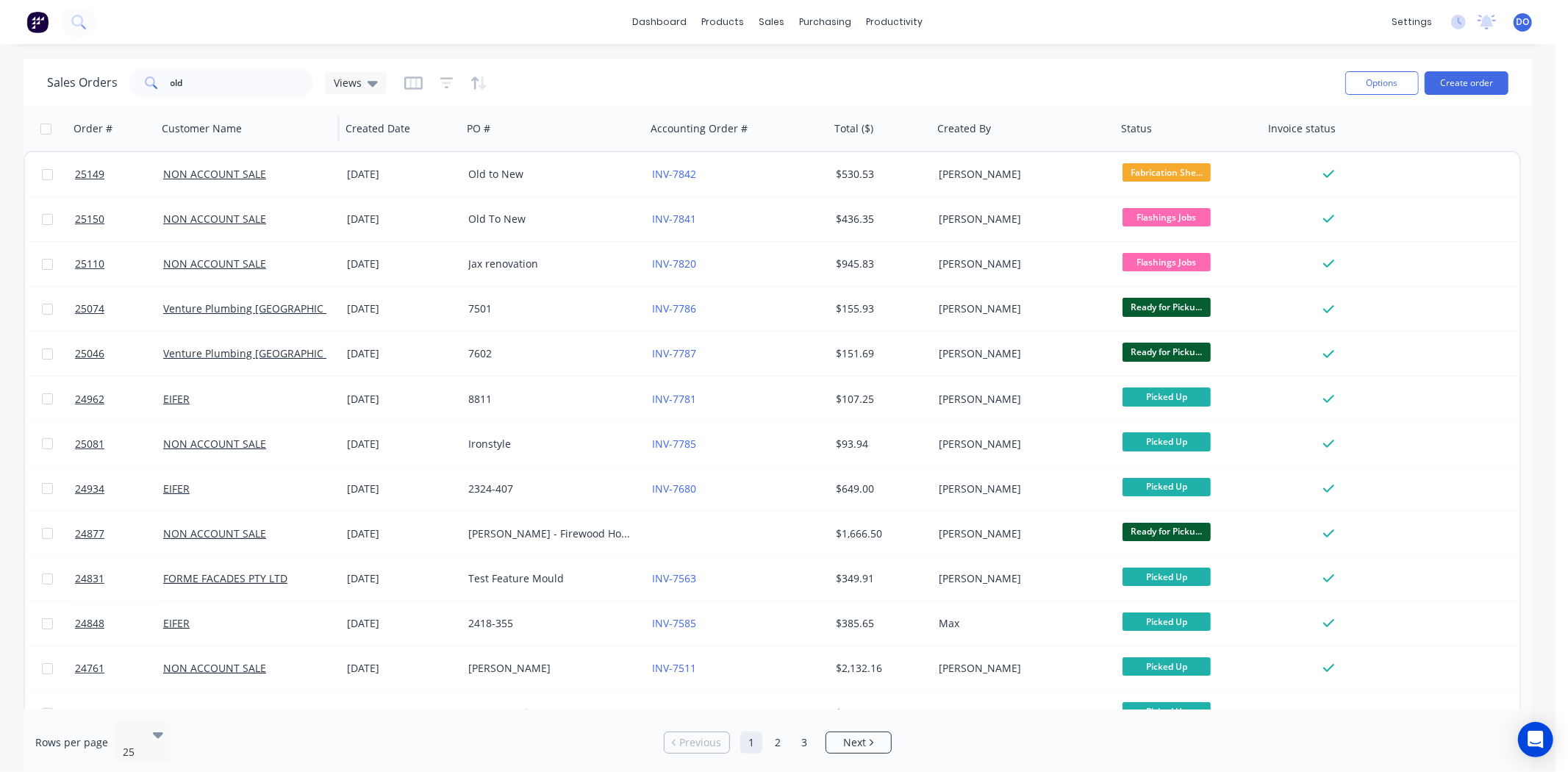
click at [283, 108] on div "Customer Name" at bounding box center [248, 129] width 184 height 44
drag, startPoint x: 268, startPoint y: 75, endPoint x: 0, endPoint y: 57, distance: 268.6
click at [0, 57] on div "dashboard products sales purchasing productivity dashboard products Product Cat…" at bounding box center [777, 386] width 1555 height 772
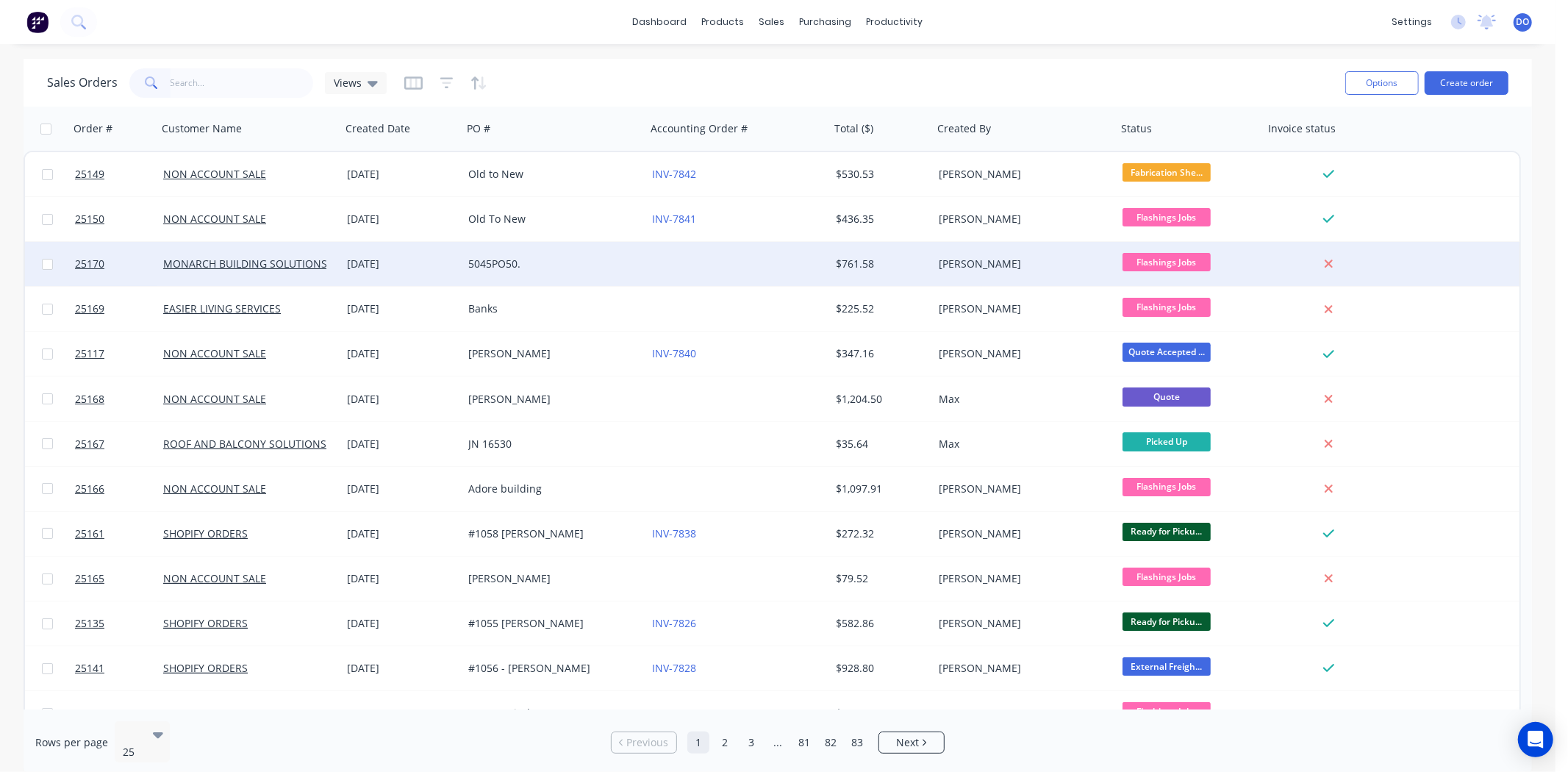
click at [531, 270] on div "5045PO50." at bounding box center [550, 264] width 163 height 15
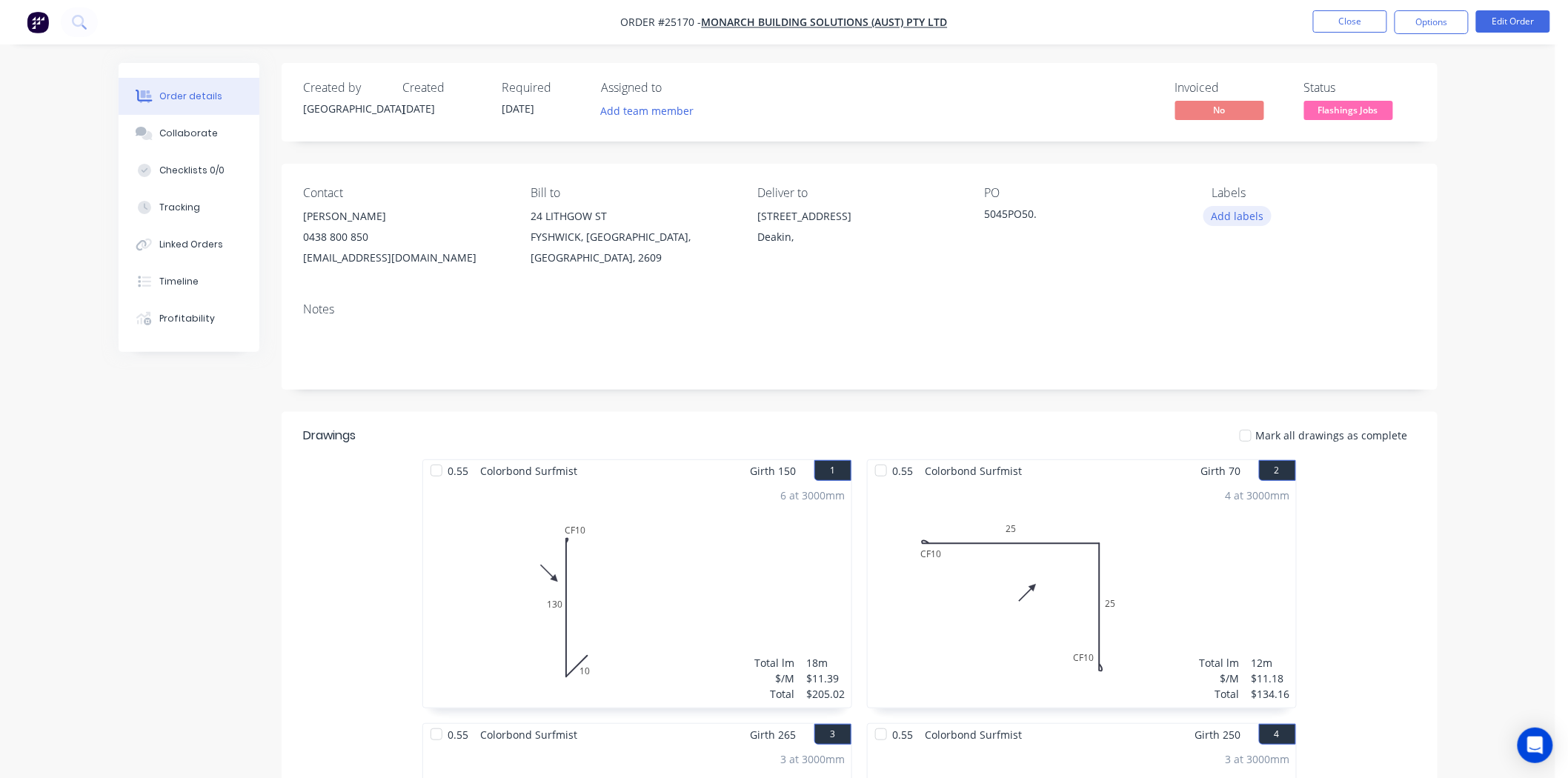
click at [1251, 212] on button "Add labels" at bounding box center [1238, 216] width 68 height 20
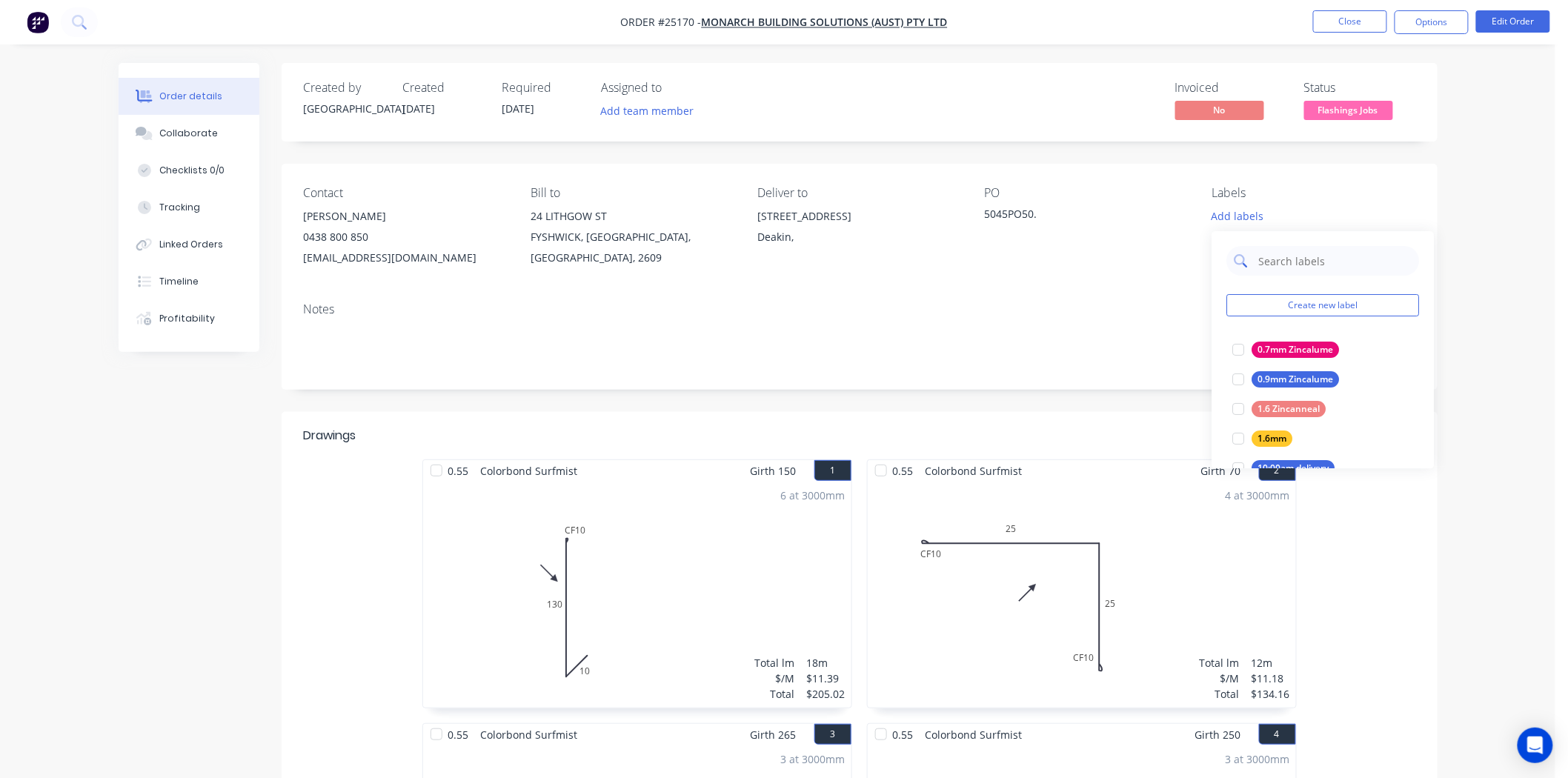
click at [1265, 256] on input "text" at bounding box center [1335, 260] width 155 height 29
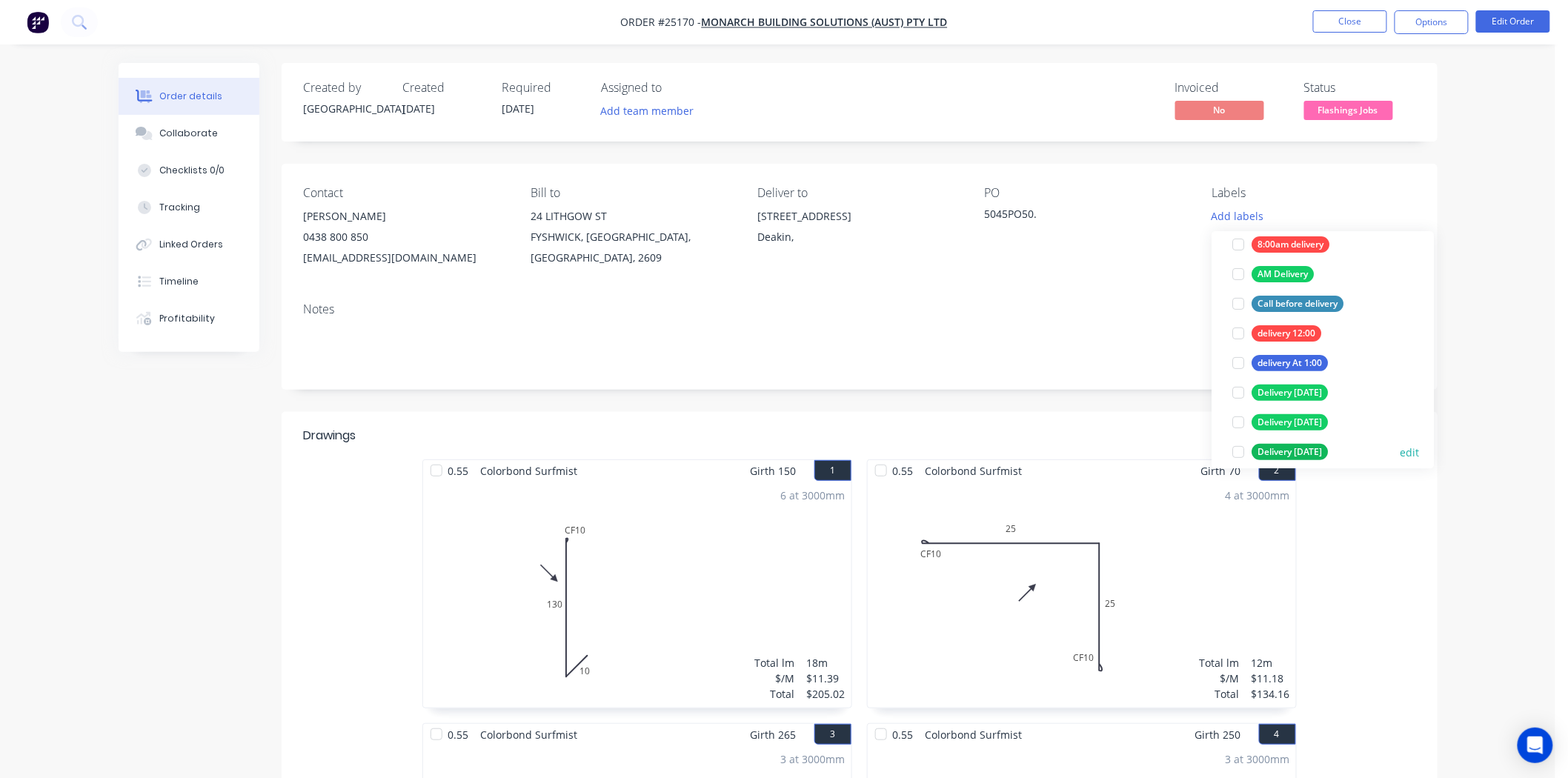
scroll to position [247, 0]
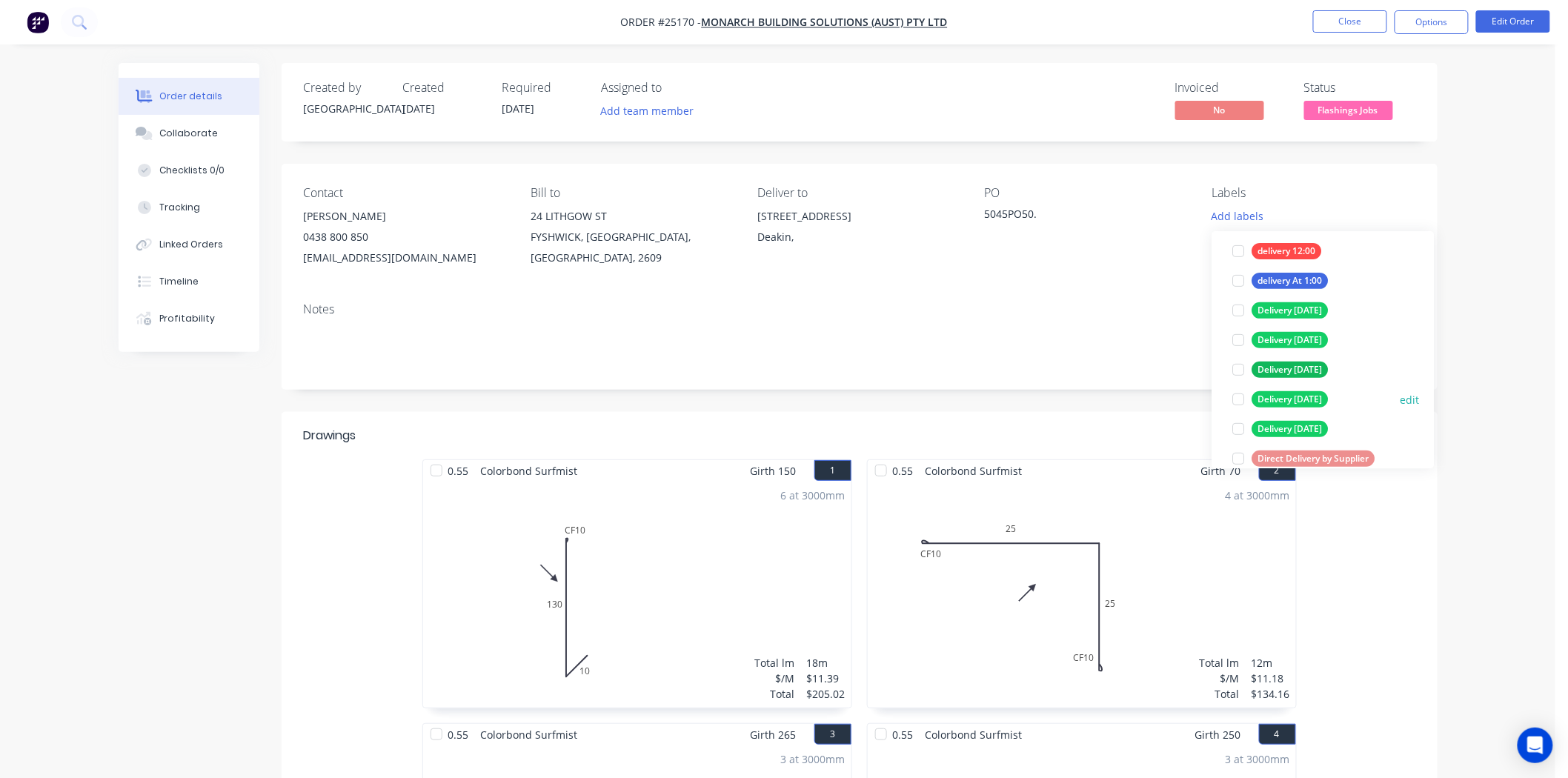
type input "delivery"
click at [1292, 391] on div "Delivery [DATE]" at bounding box center [1291, 398] width 77 height 16
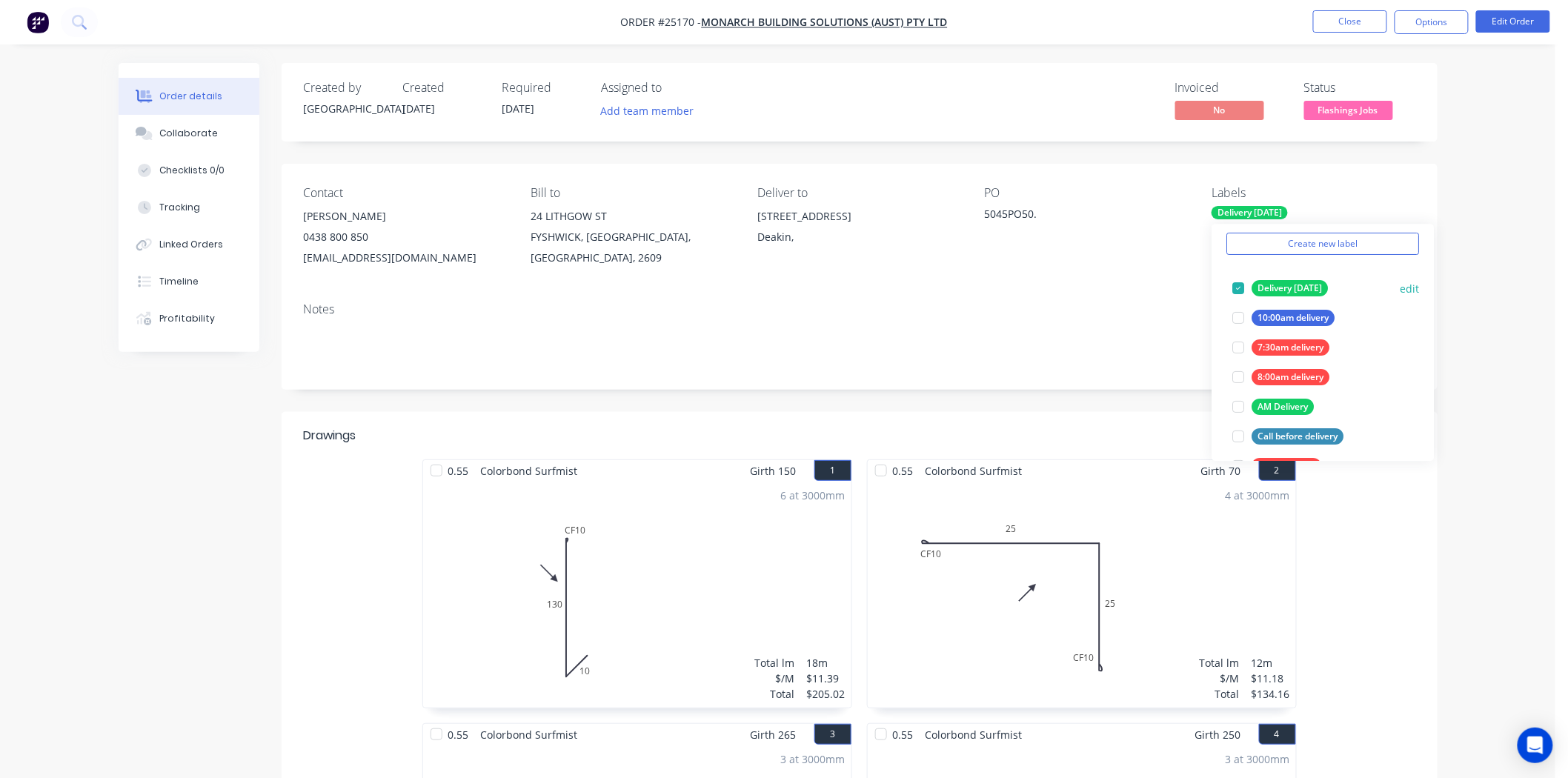
scroll to position [0, 0]
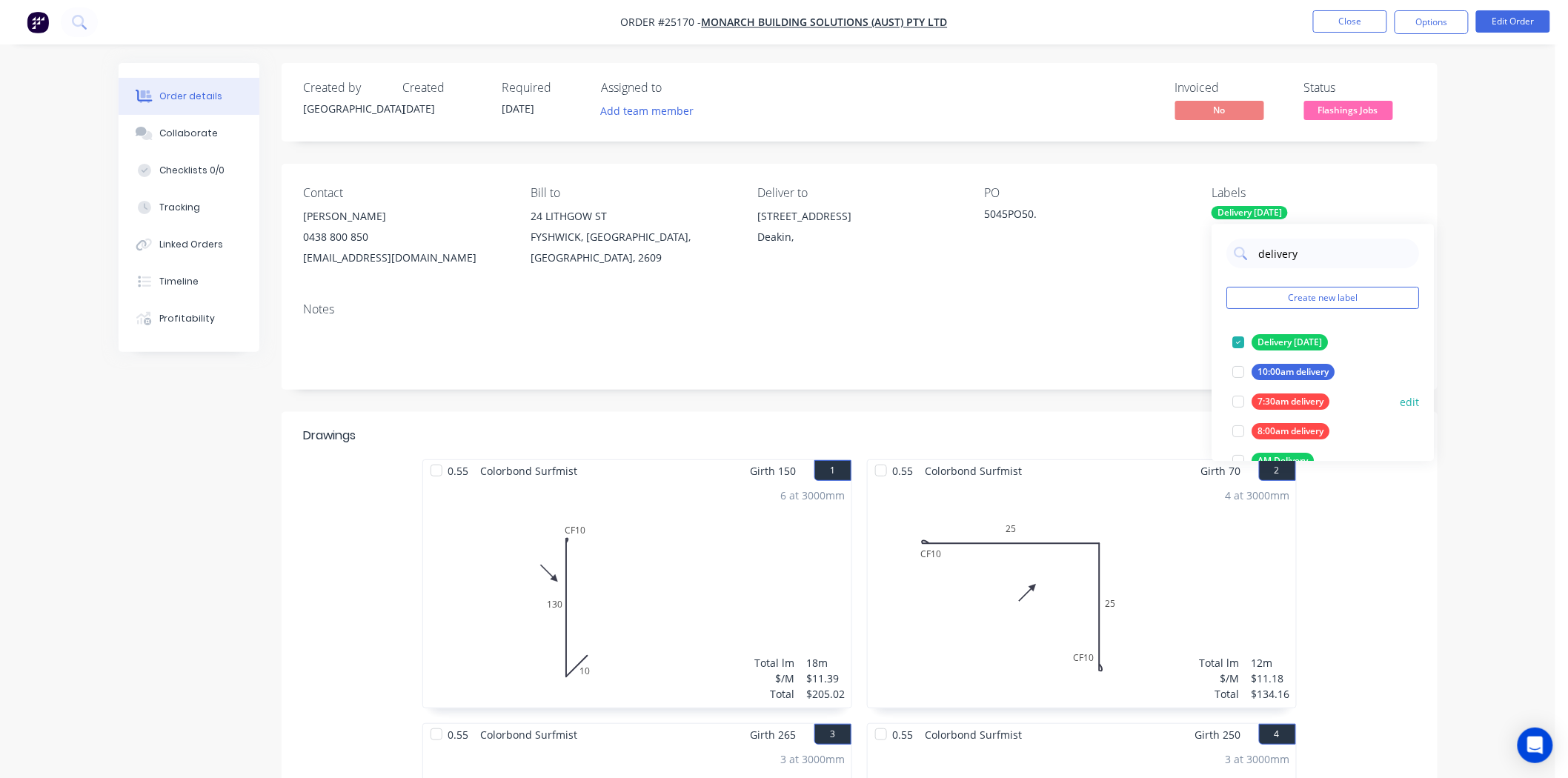
click at [1290, 403] on div "7:30am delivery" at bounding box center [1292, 401] width 78 height 16
click at [1160, 317] on div "Notes" at bounding box center [859, 340] width 1156 height 99
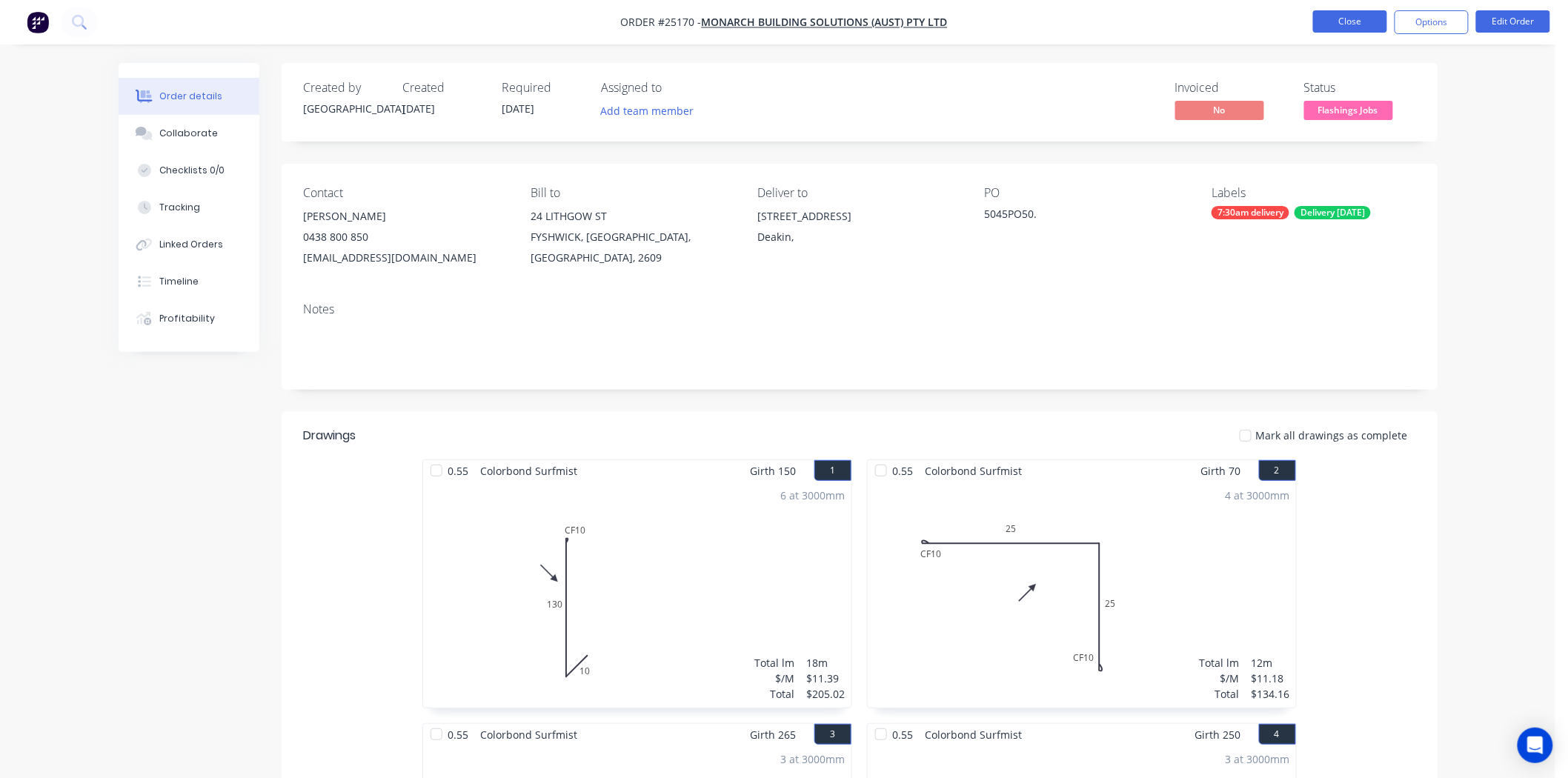
click at [1329, 27] on button "Close" at bounding box center [1350, 21] width 74 height 22
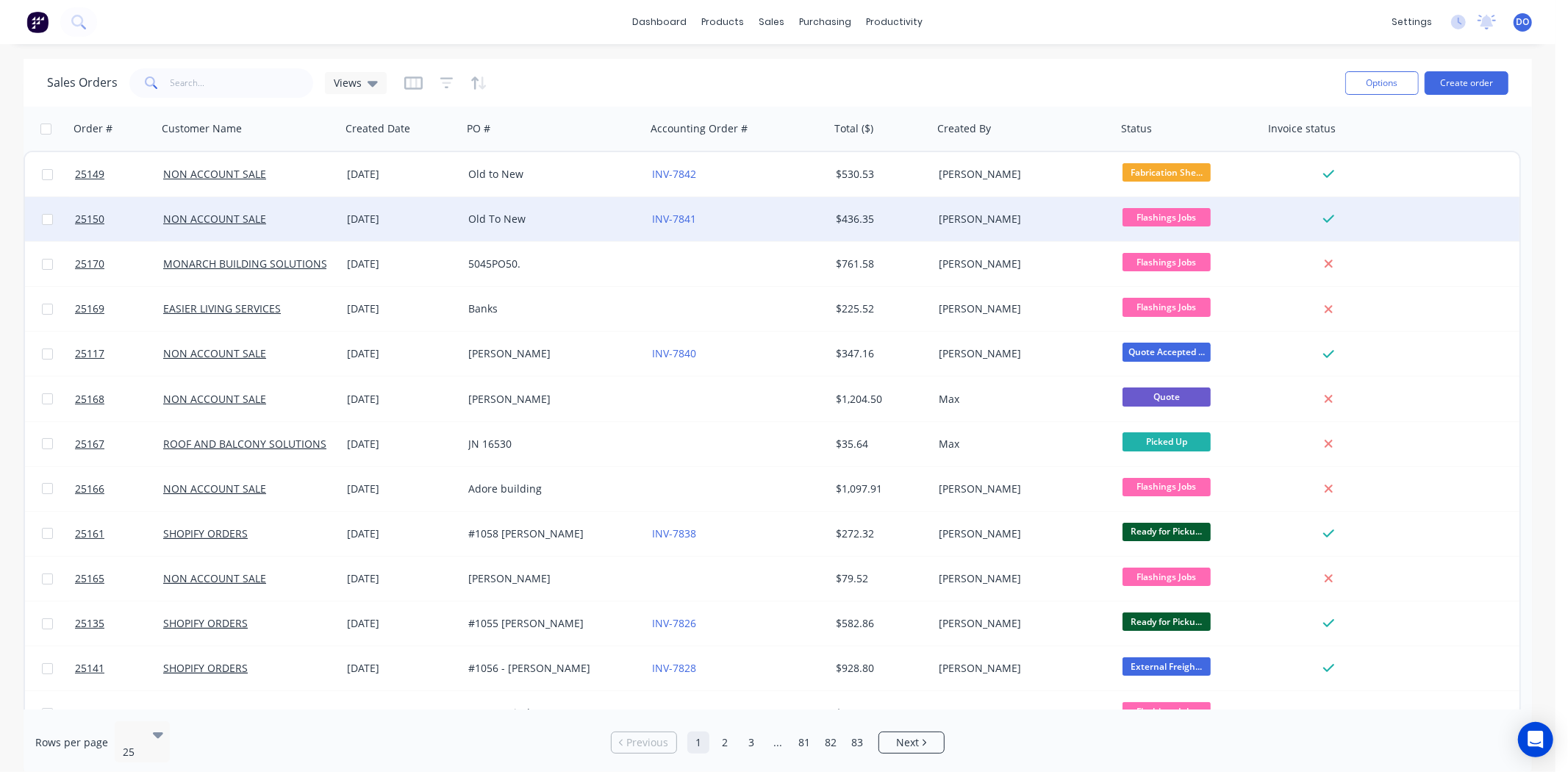
click at [496, 232] on div "Old To New" at bounding box center [554, 219] width 184 height 44
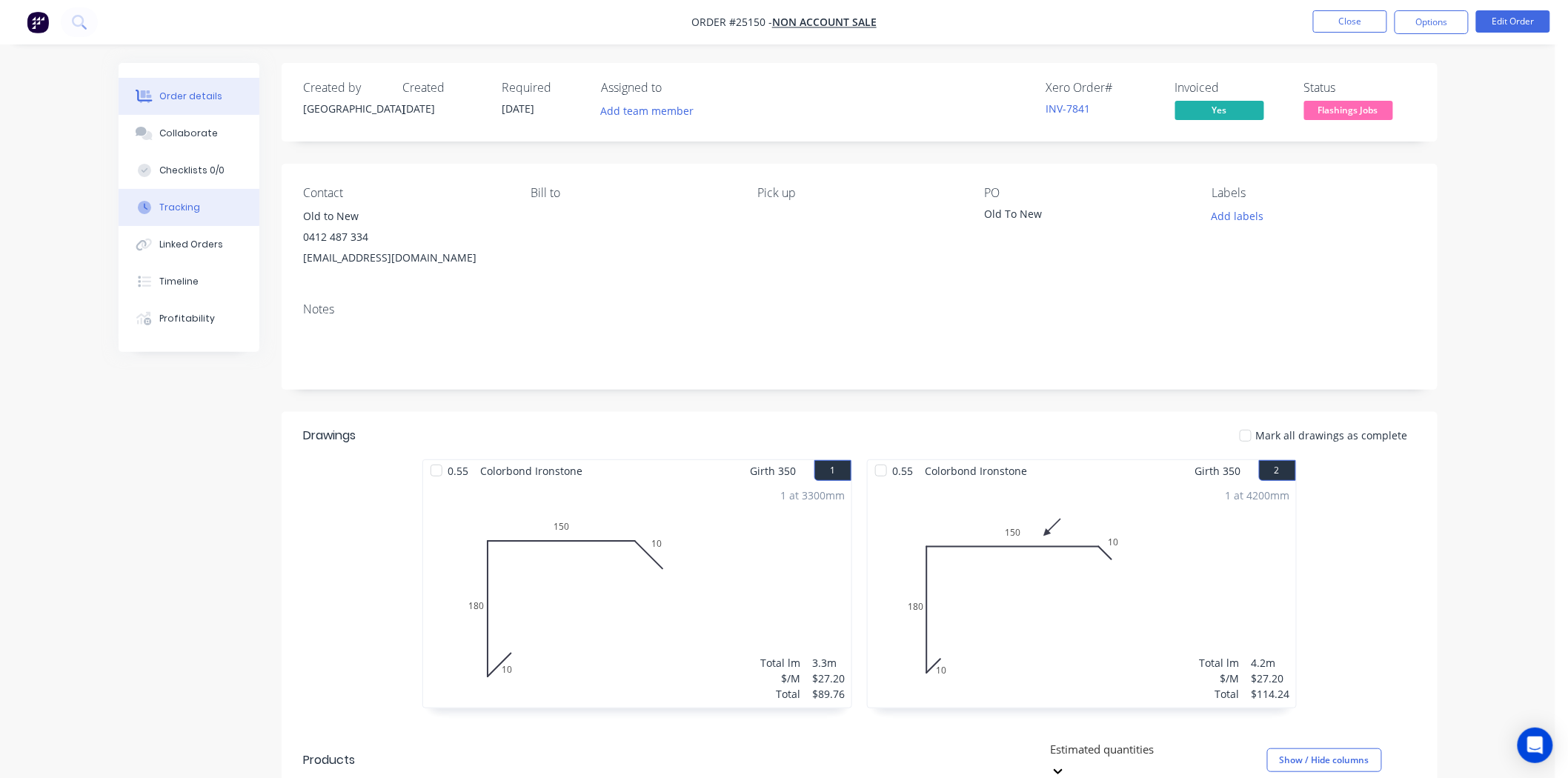
click at [139, 195] on button "Tracking" at bounding box center [188, 207] width 141 height 37
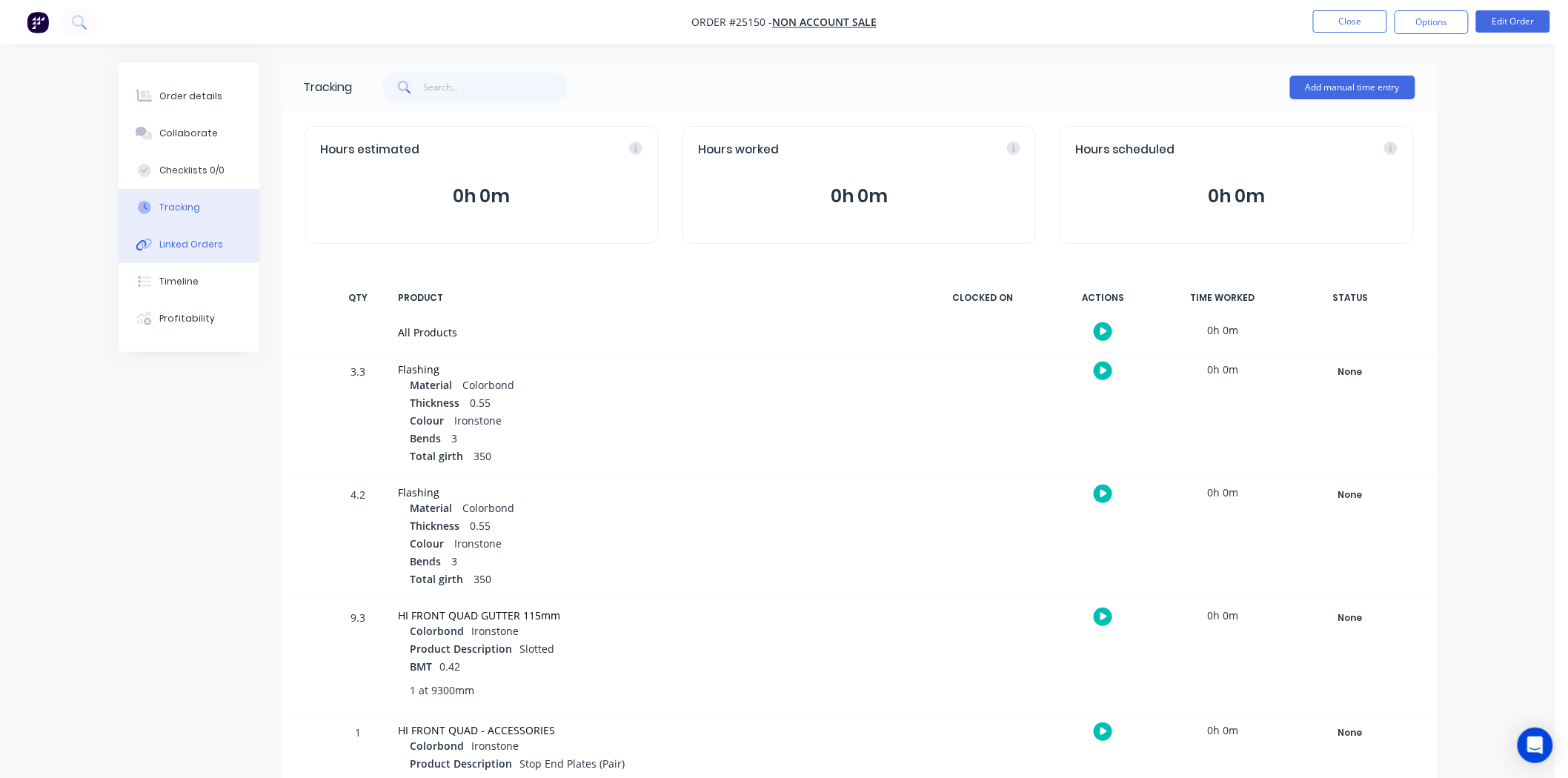
click at [179, 236] on button "Linked Orders" at bounding box center [188, 244] width 141 height 37
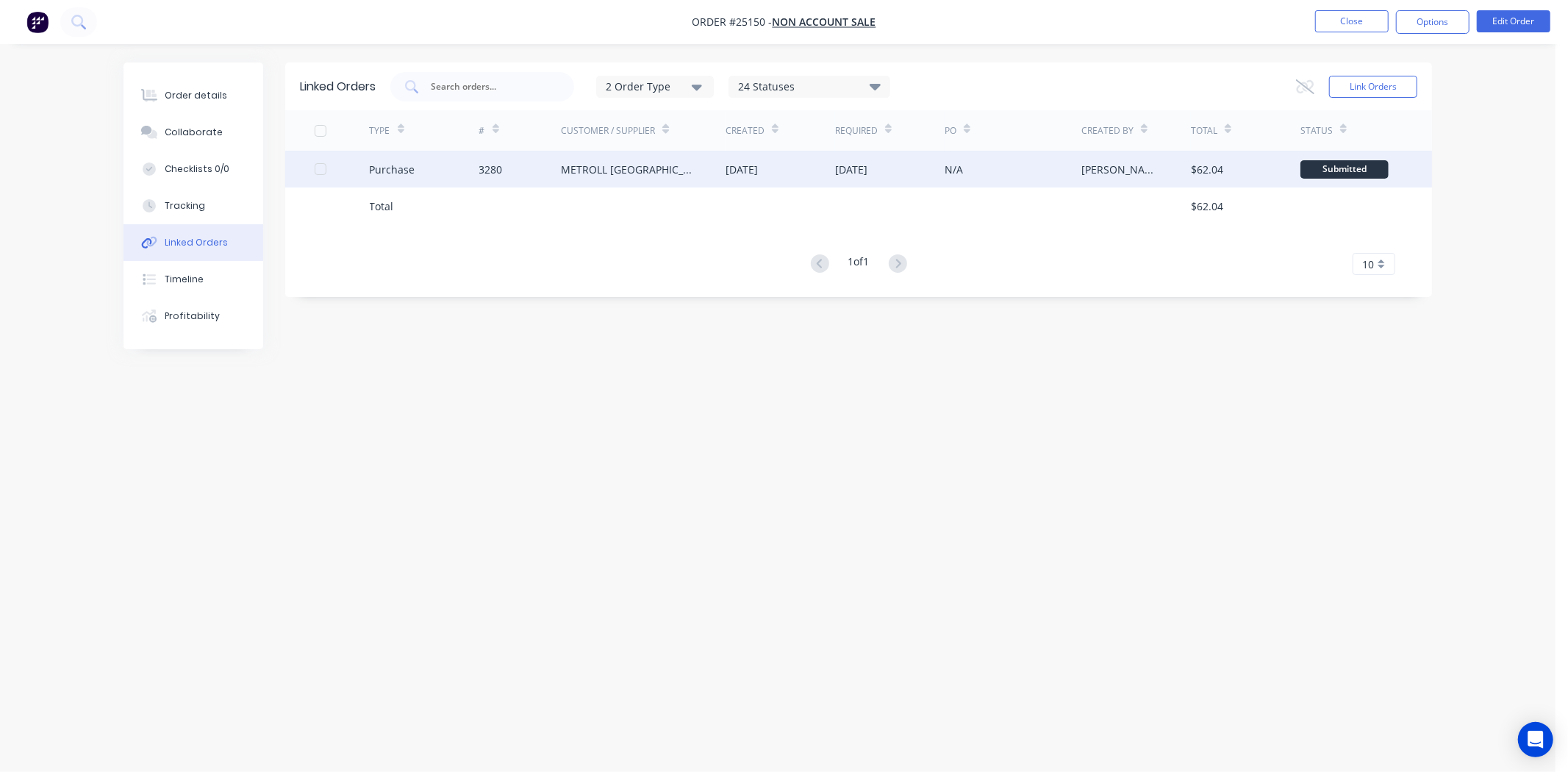
click at [473, 160] on div "Purchase" at bounding box center [424, 168] width 110 height 37
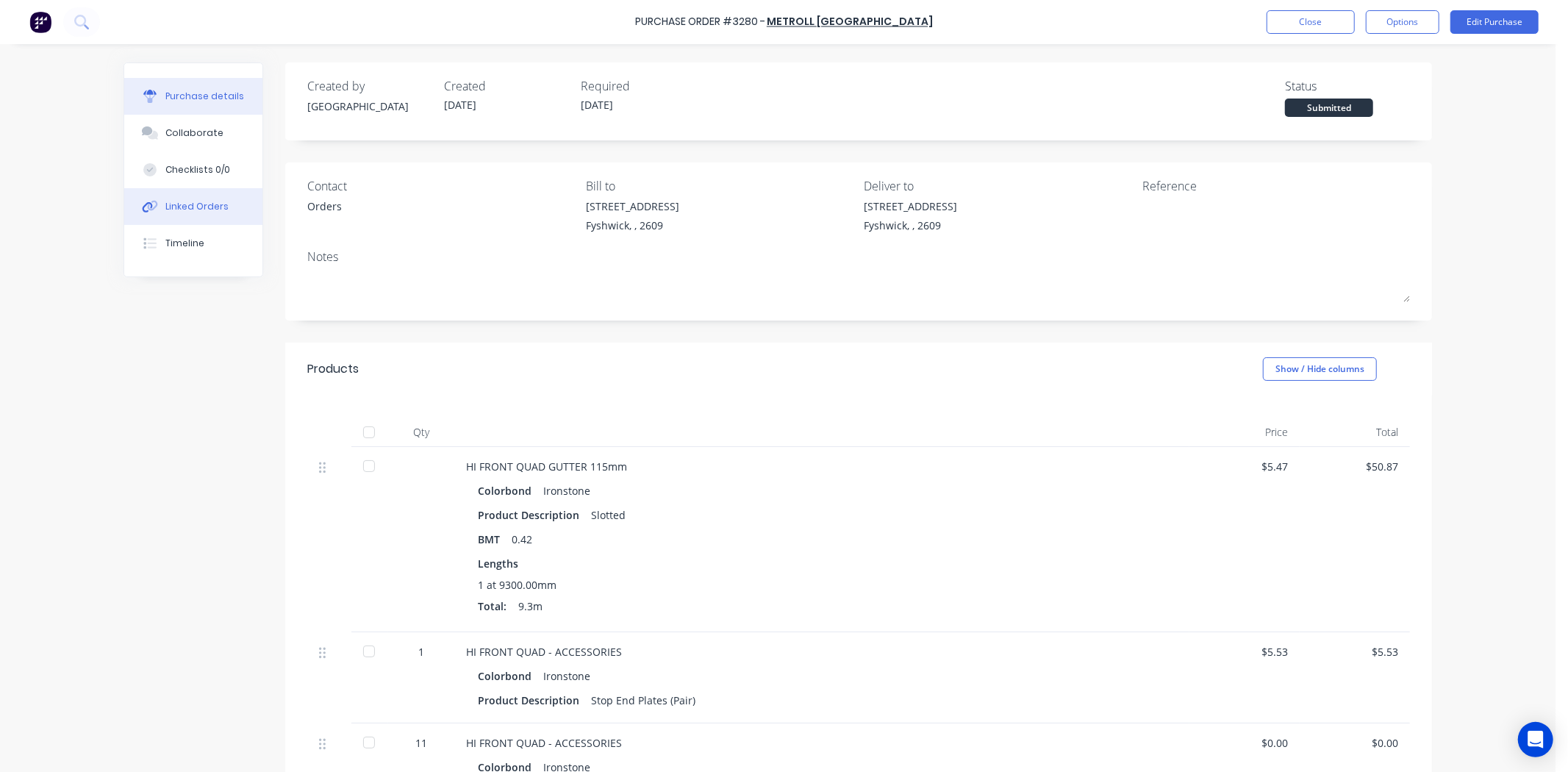
click at [150, 208] on icon at bounding box center [150, 207] width 17 height 13
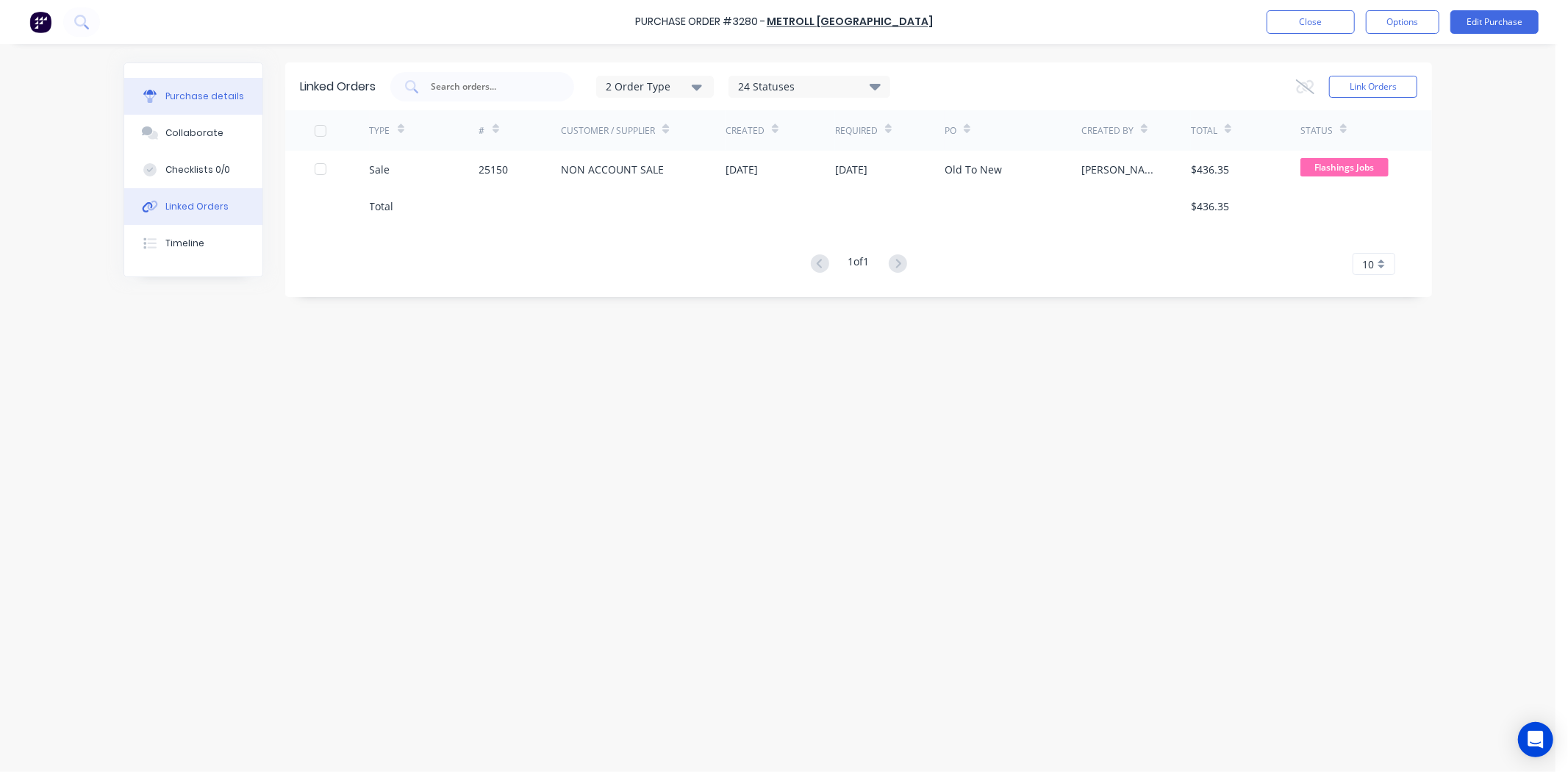
click at [208, 98] on div "Purchase details" at bounding box center [205, 97] width 79 height 13
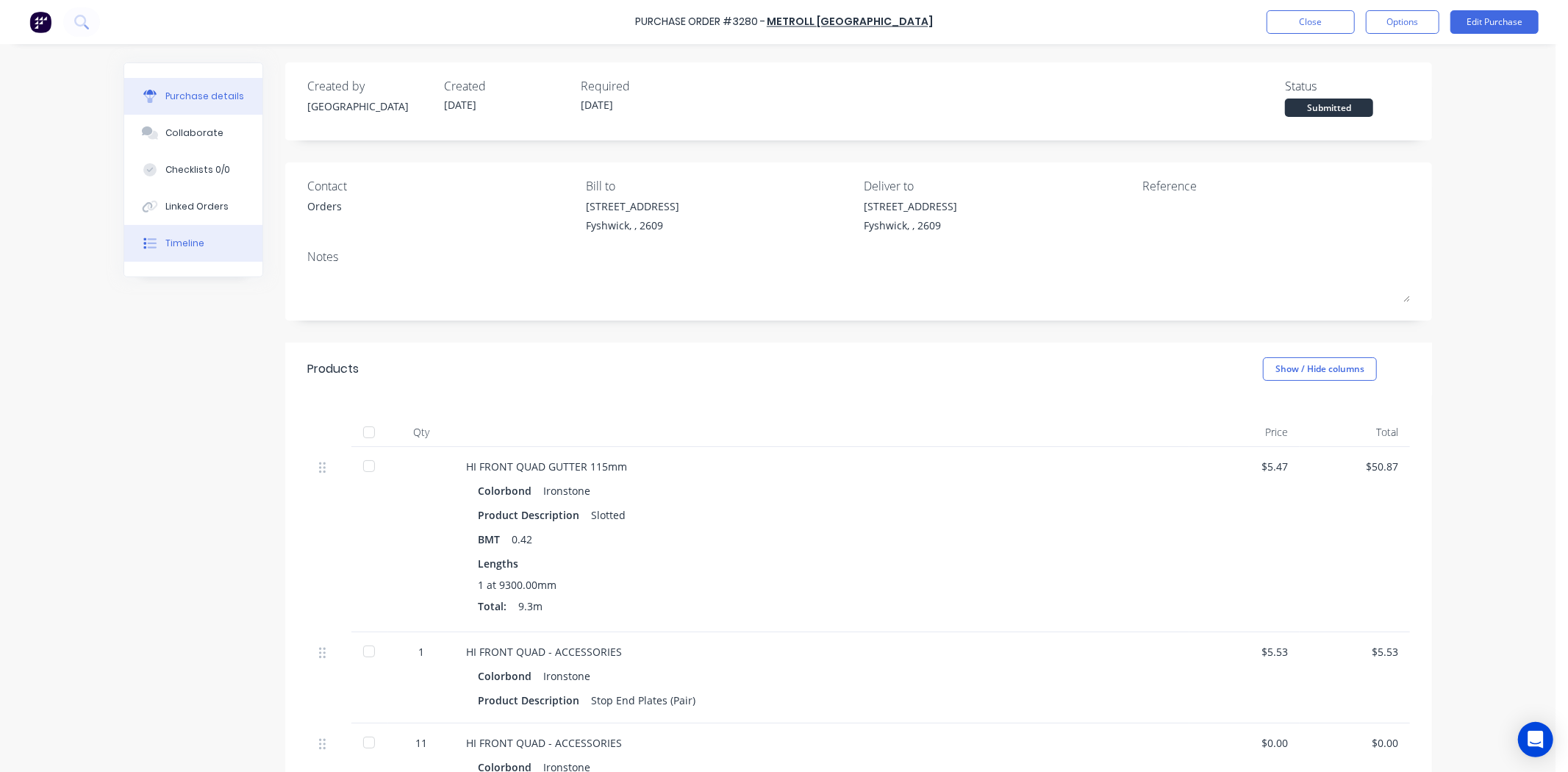
click at [208, 252] on button "Timeline" at bounding box center [192, 243] width 138 height 37
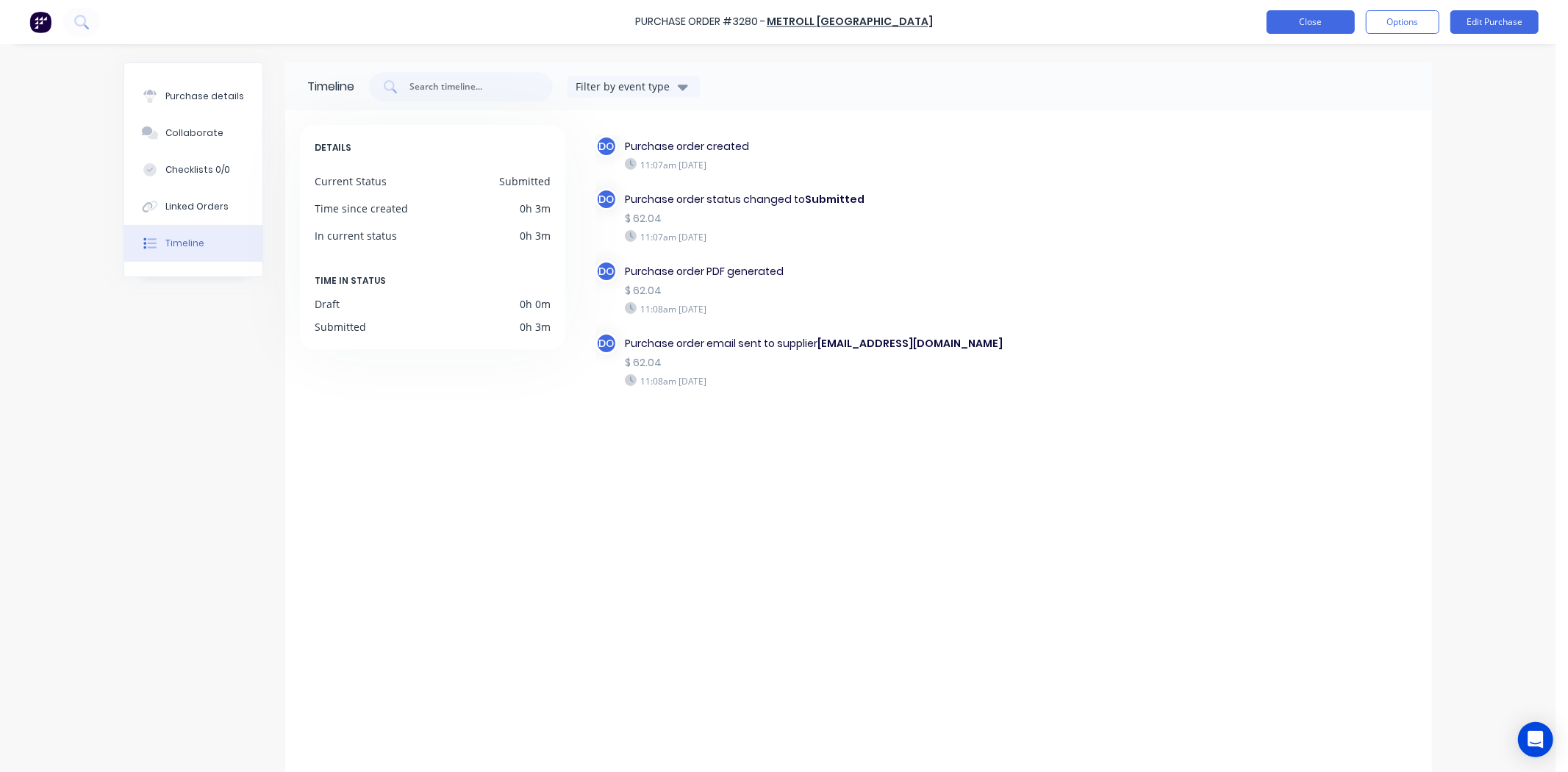
click at [1321, 20] on button "Close" at bounding box center [1311, 22] width 88 height 23
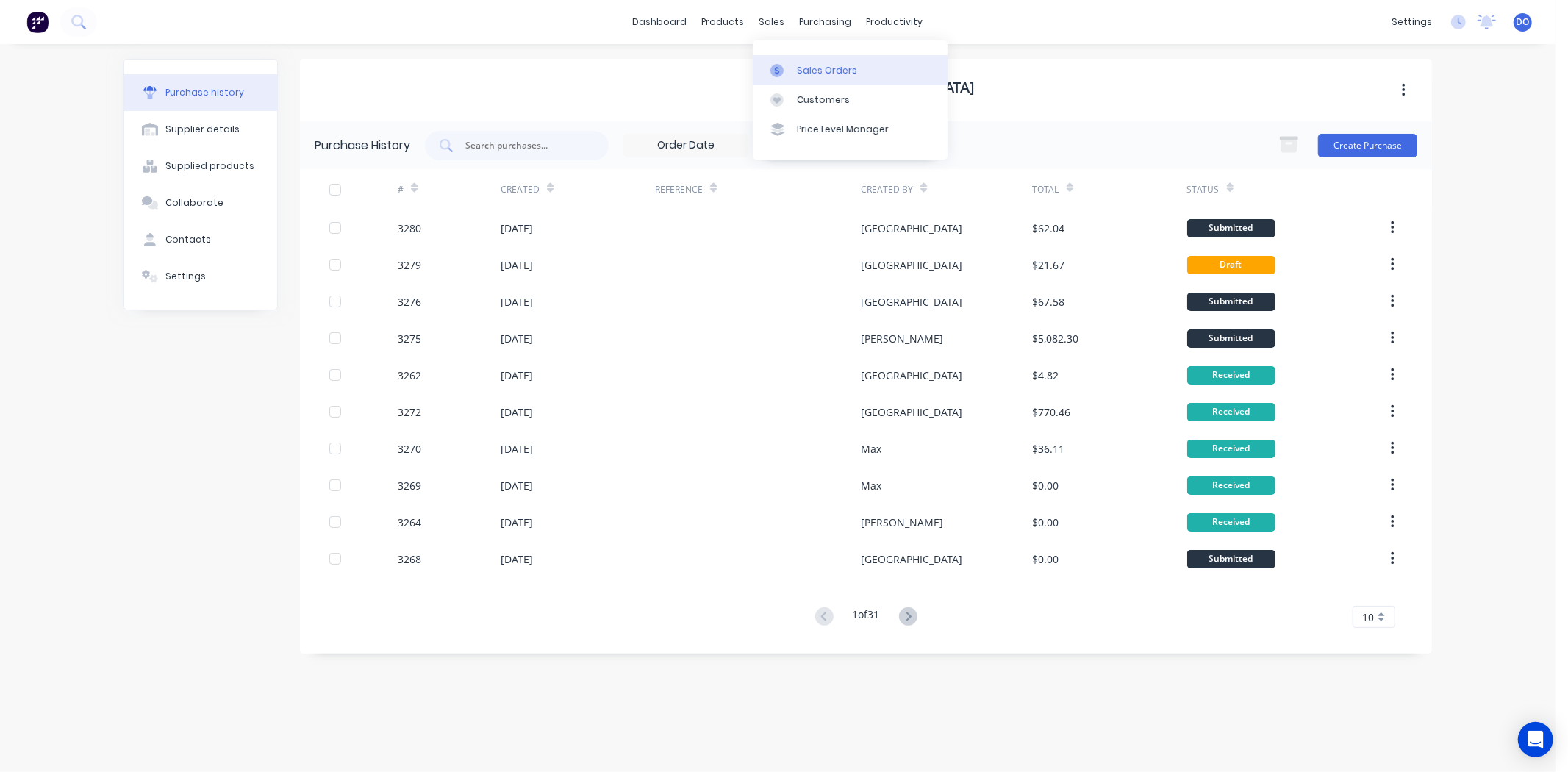
click at [779, 65] on icon at bounding box center [776, 70] width 13 height 13
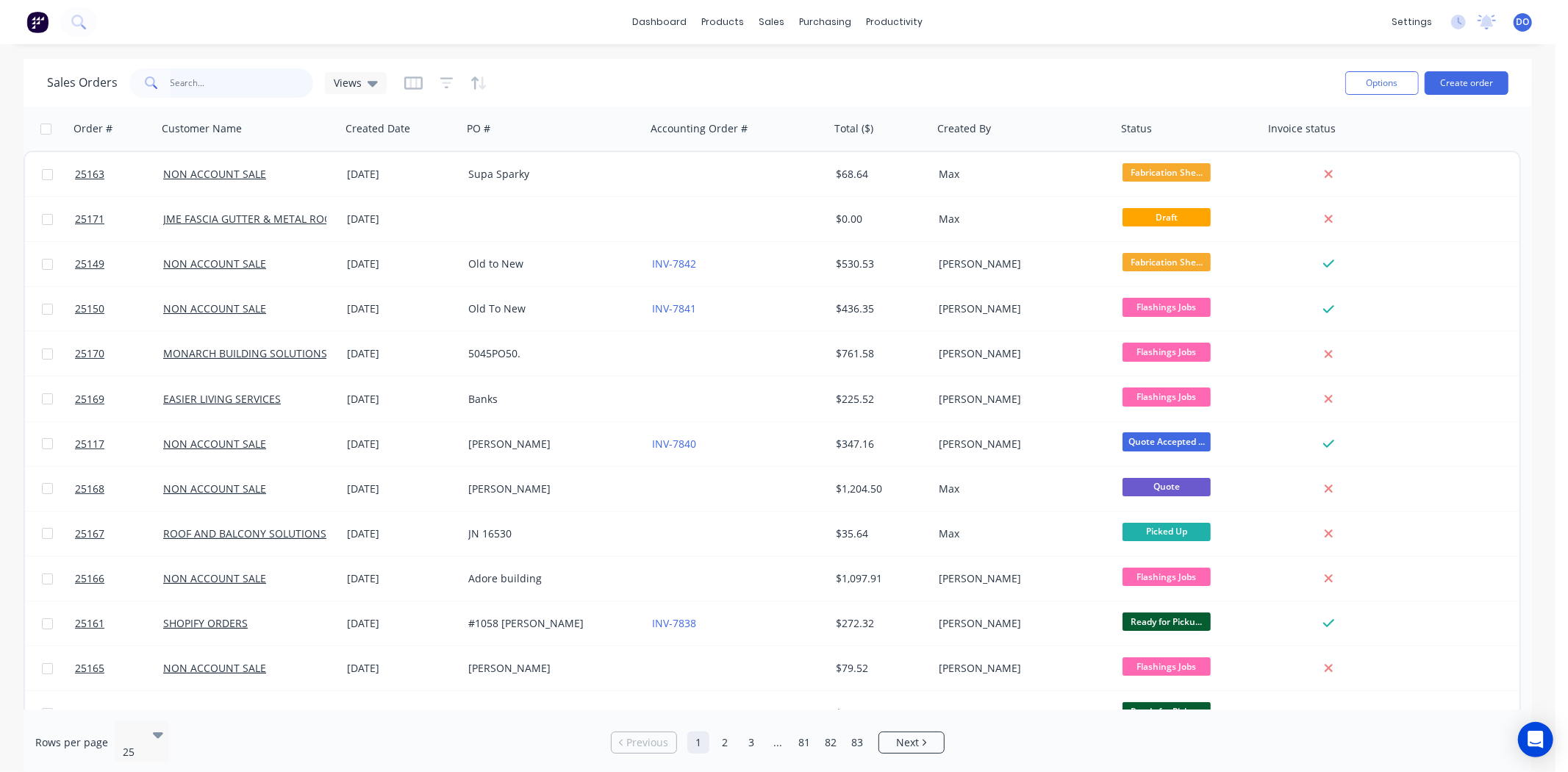
click at [204, 93] on input "text" at bounding box center [242, 83] width 144 height 29
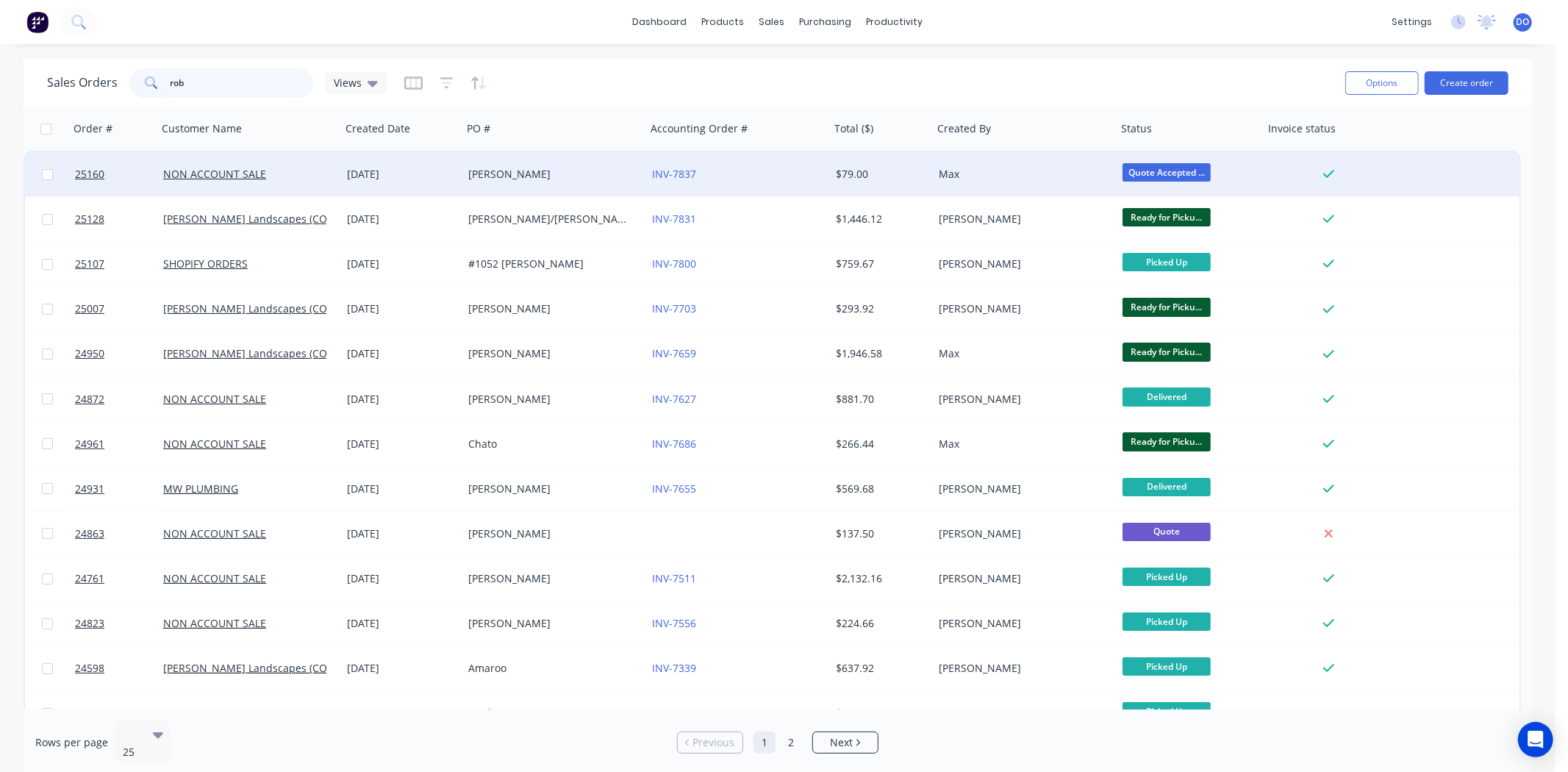
type input "rob"
click at [530, 171] on div "Rob Donnelly" at bounding box center [550, 175] width 163 height 15
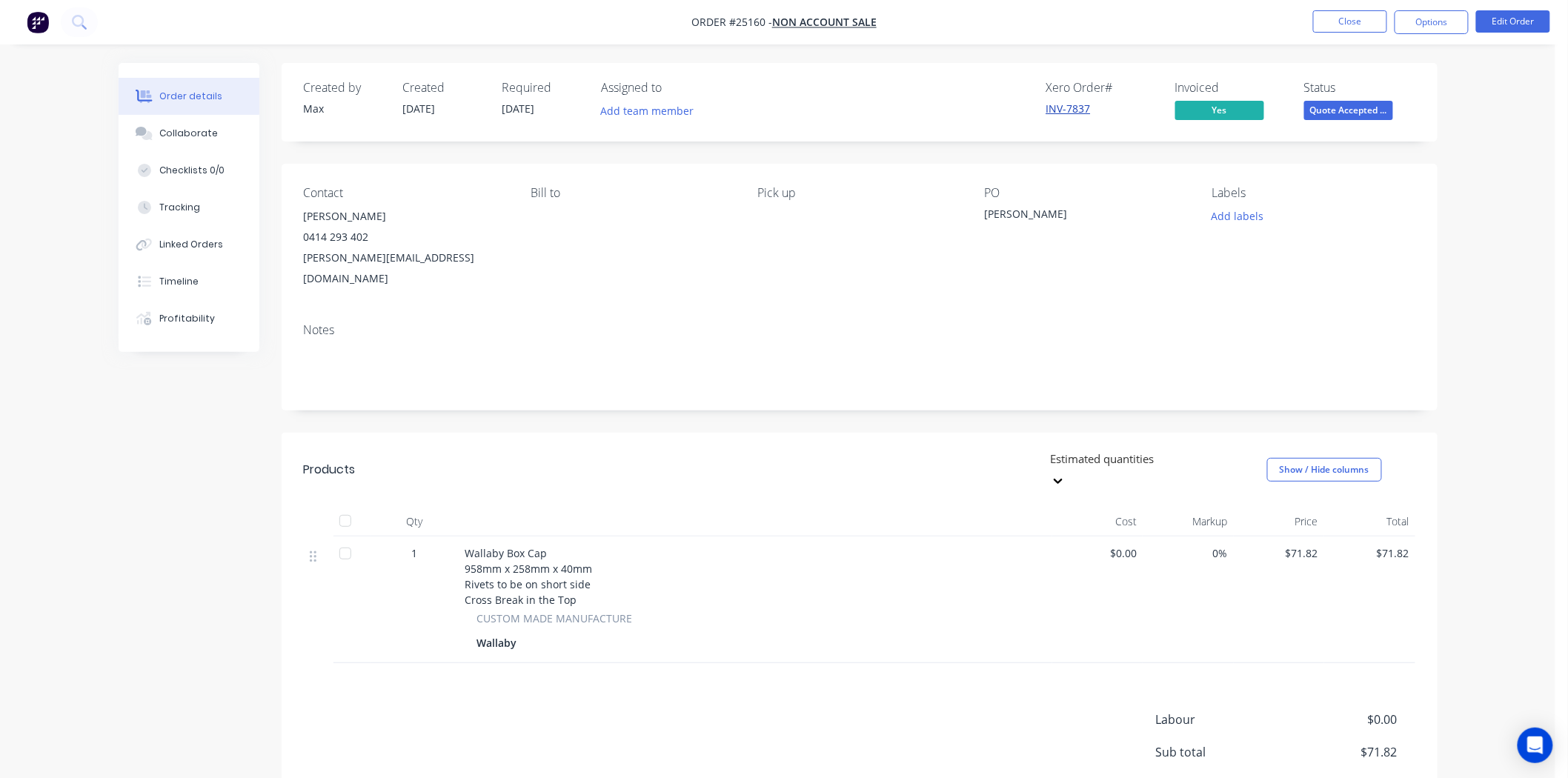
click at [1060, 108] on link "INV-7837" at bounding box center [1068, 108] width 45 height 14
drag, startPoint x: 461, startPoint y: 260, endPoint x: 285, endPoint y: 281, distance: 177.2
click at [285, 281] on div "Contact Rob Donnelly 0414 293 402 robert@martindonnelly.com.au Bill to Pick up …" at bounding box center [859, 238] width 1156 height 148
copy div "robert@martindonnelly.com.au"
click at [1241, 207] on button "Add labels" at bounding box center [1238, 216] width 68 height 20
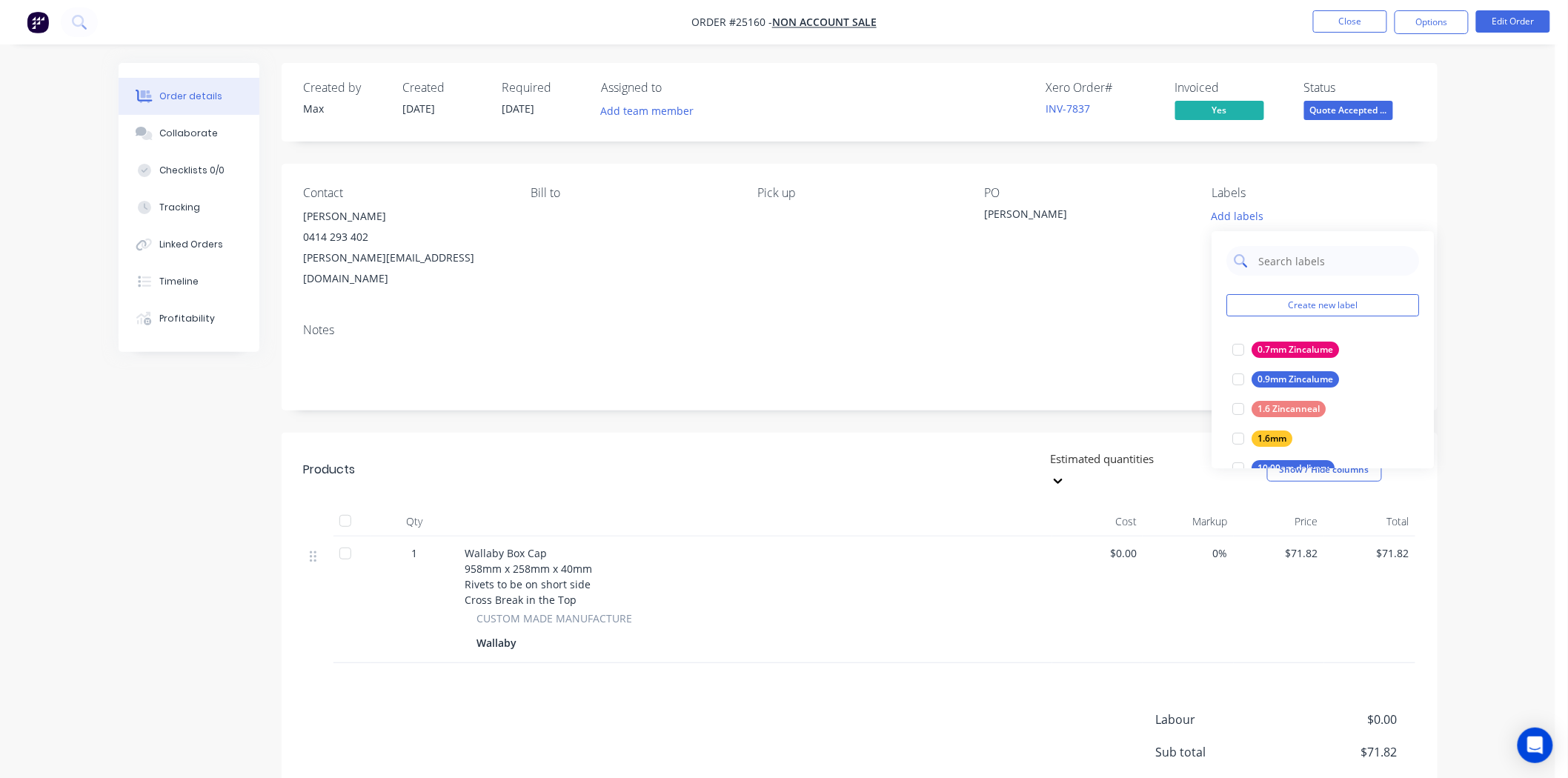
click at [1283, 267] on input "text" at bounding box center [1335, 260] width 155 height 29
type input "paid"
click at [1298, 441] on div "PAID IN FULL" at bounding box center [1287, 438] width 68 height 16
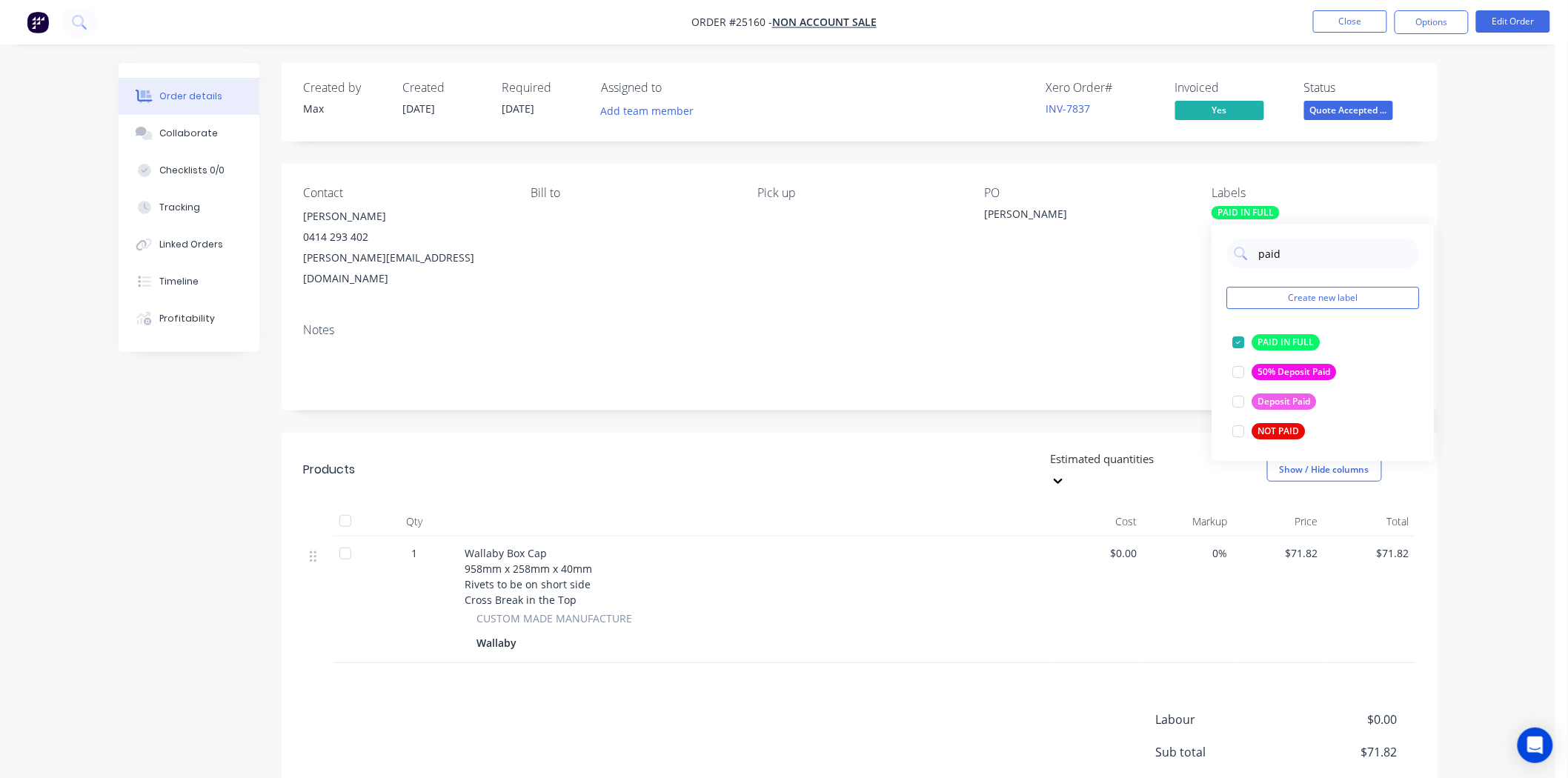
click at [1354, 106] on span "Quote Accepted ..." at bounding box center [1349, 110] width 89 height 19
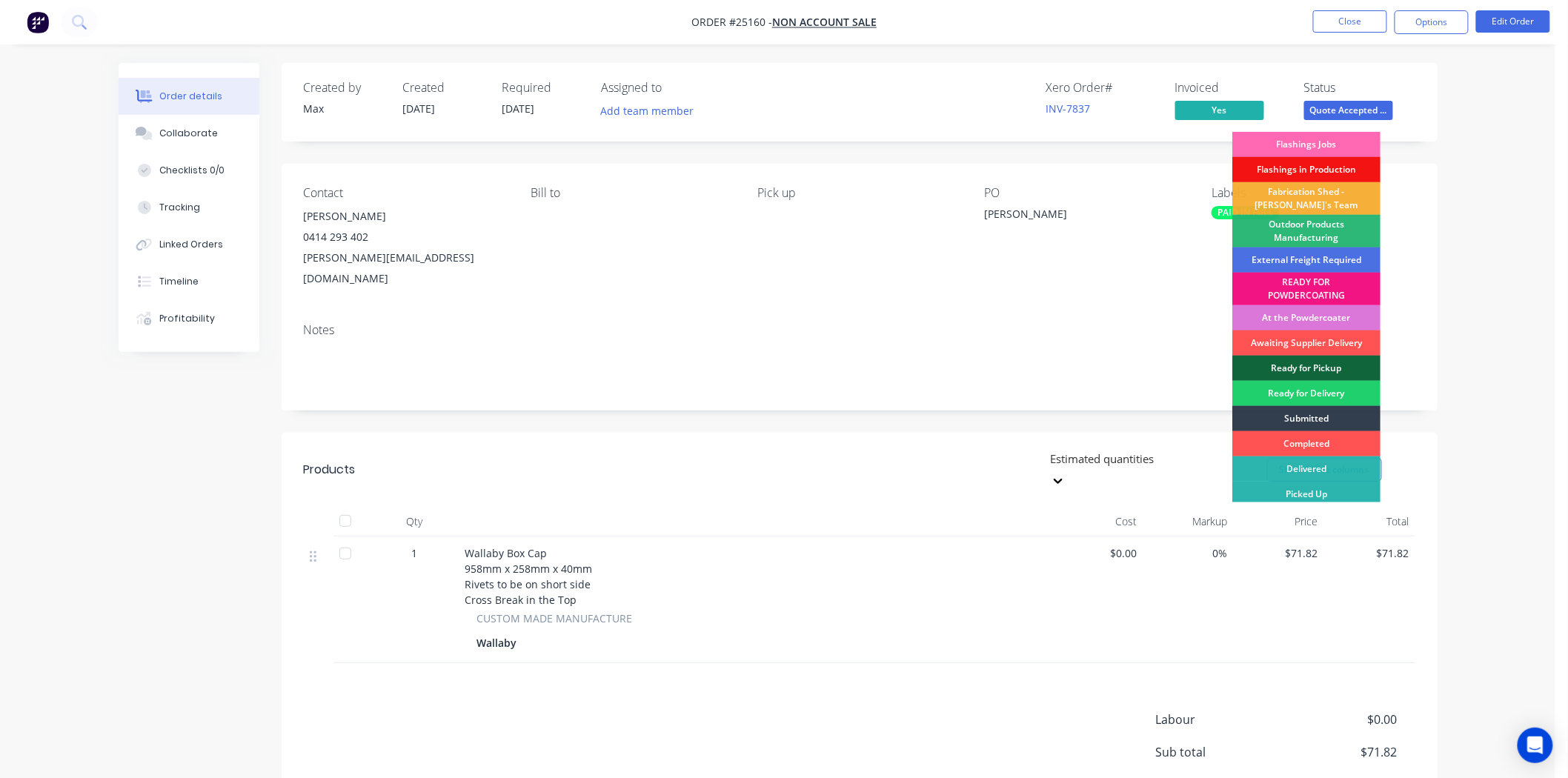
click at [1285, 142] on div "Flashings Jobs" at bounding box center [1307, 144] width 149 height 26
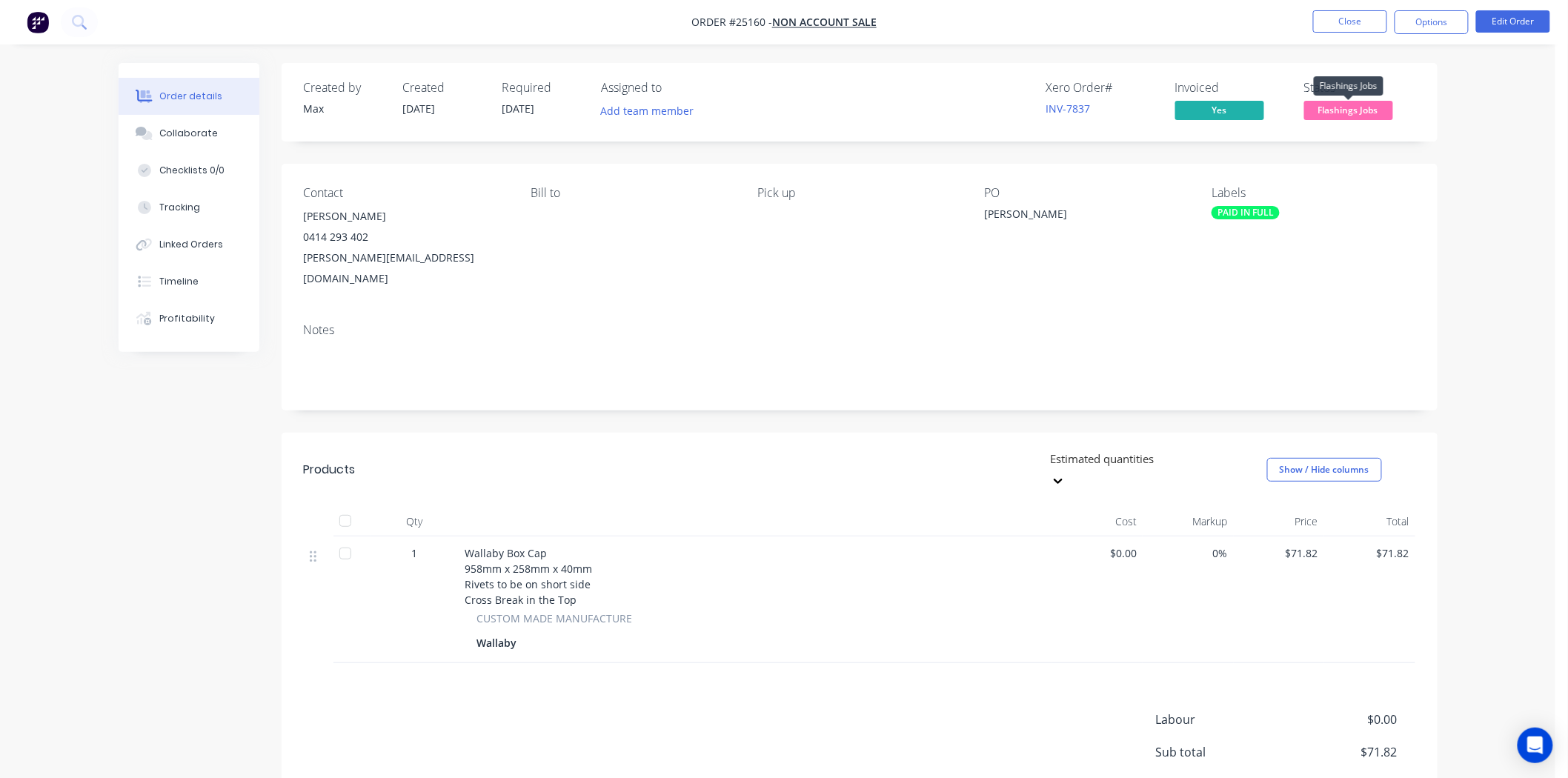
click at [1384, 101] on span "Flashings Jobs" at bounding box center [1349, 110] width 89 height 19
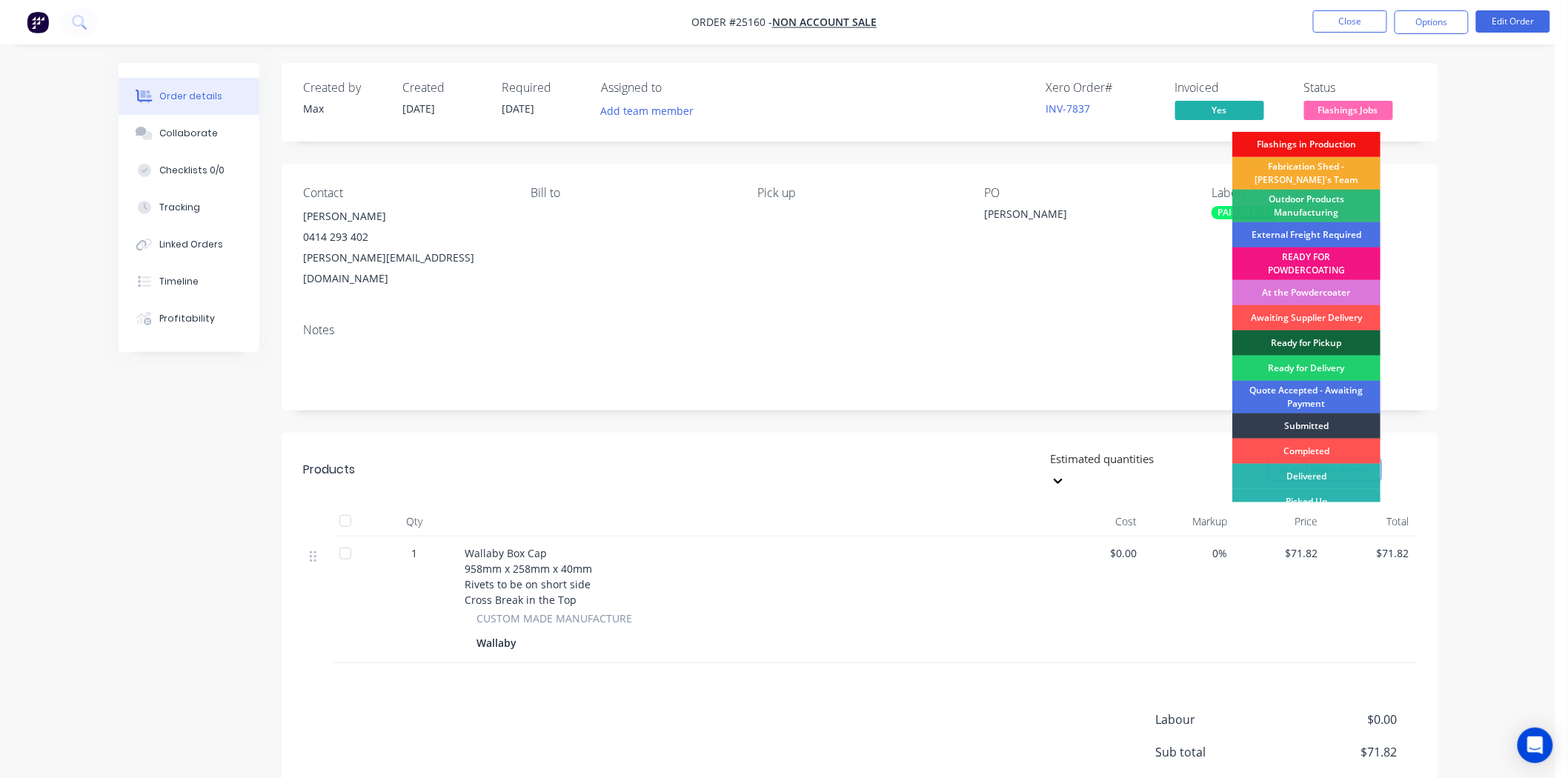
click at [1349, 172] on div "Fabrication Shed - [PERSON_NAME]'s Team" at bounding box center [1307, 173] width 149 height 32
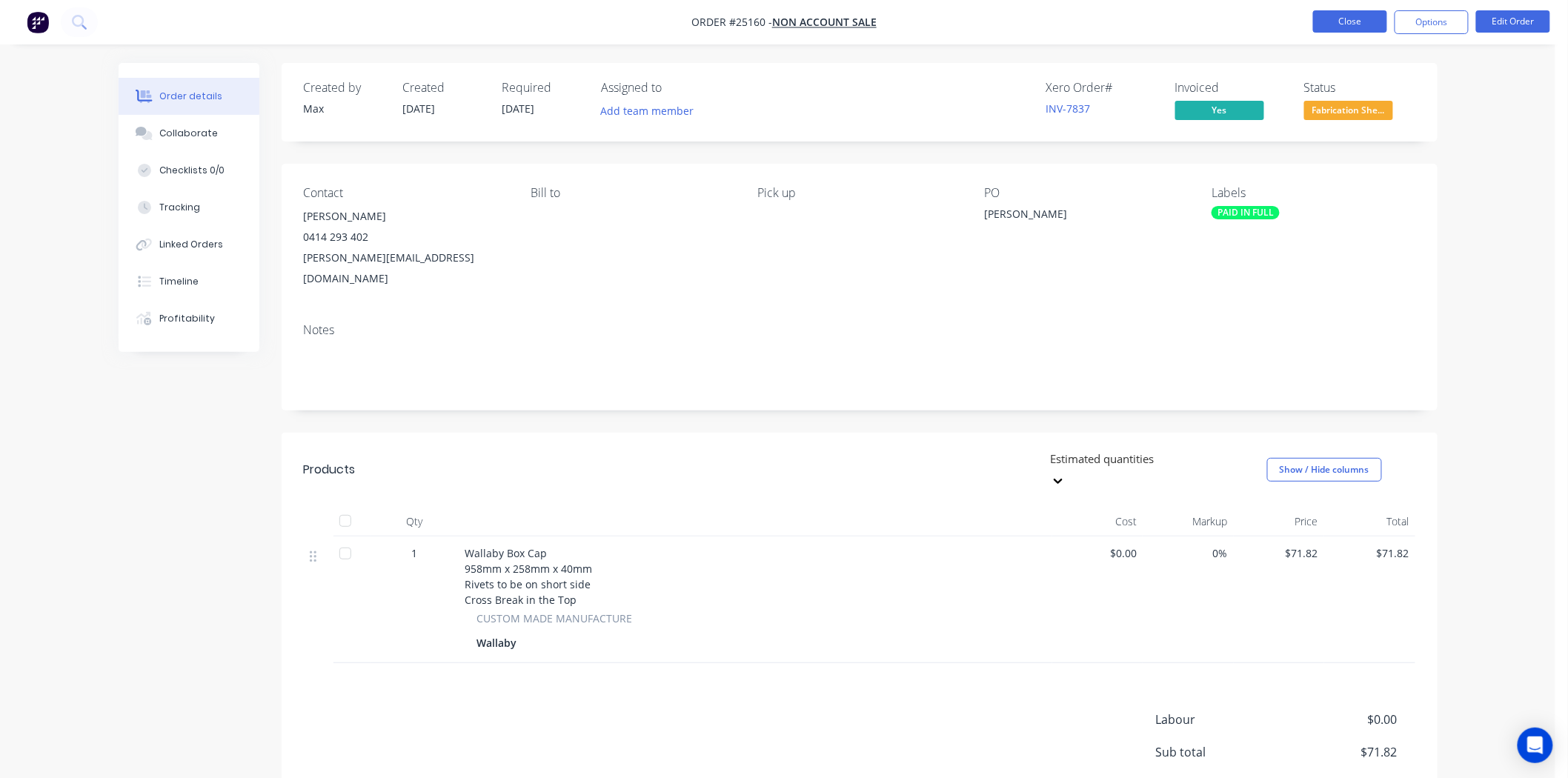
click at [1343, 18] on button "Close" at bounding box center [1350, 21] width 74 height 22
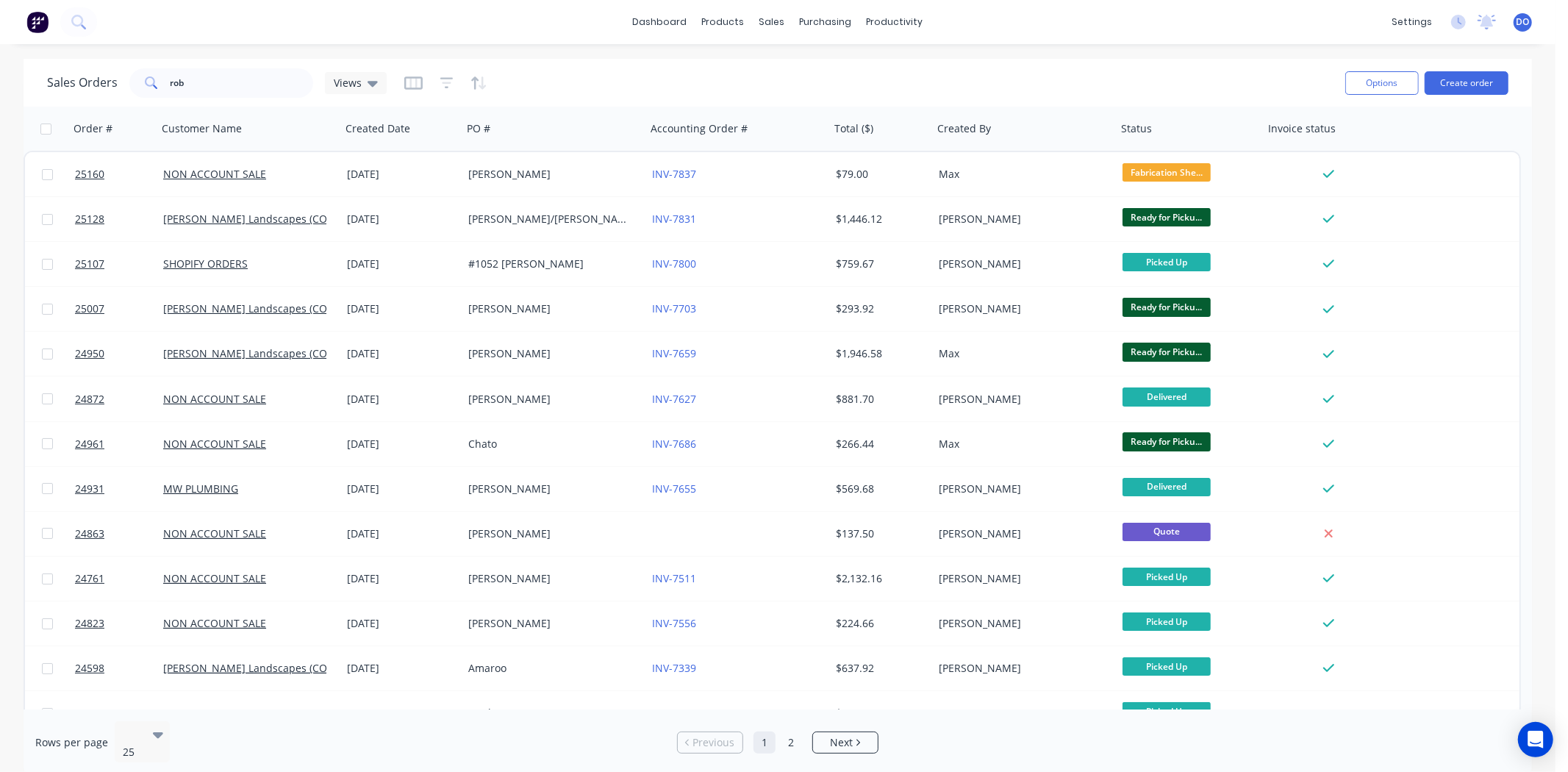
click at [204, 65] on div "Sales Orders rob Views" at bounding box center [690, 83] width 1286 height 36
click at [205, 77] on input "rob" at bounding box center [242, 83] width 144 height 29
type input "r"
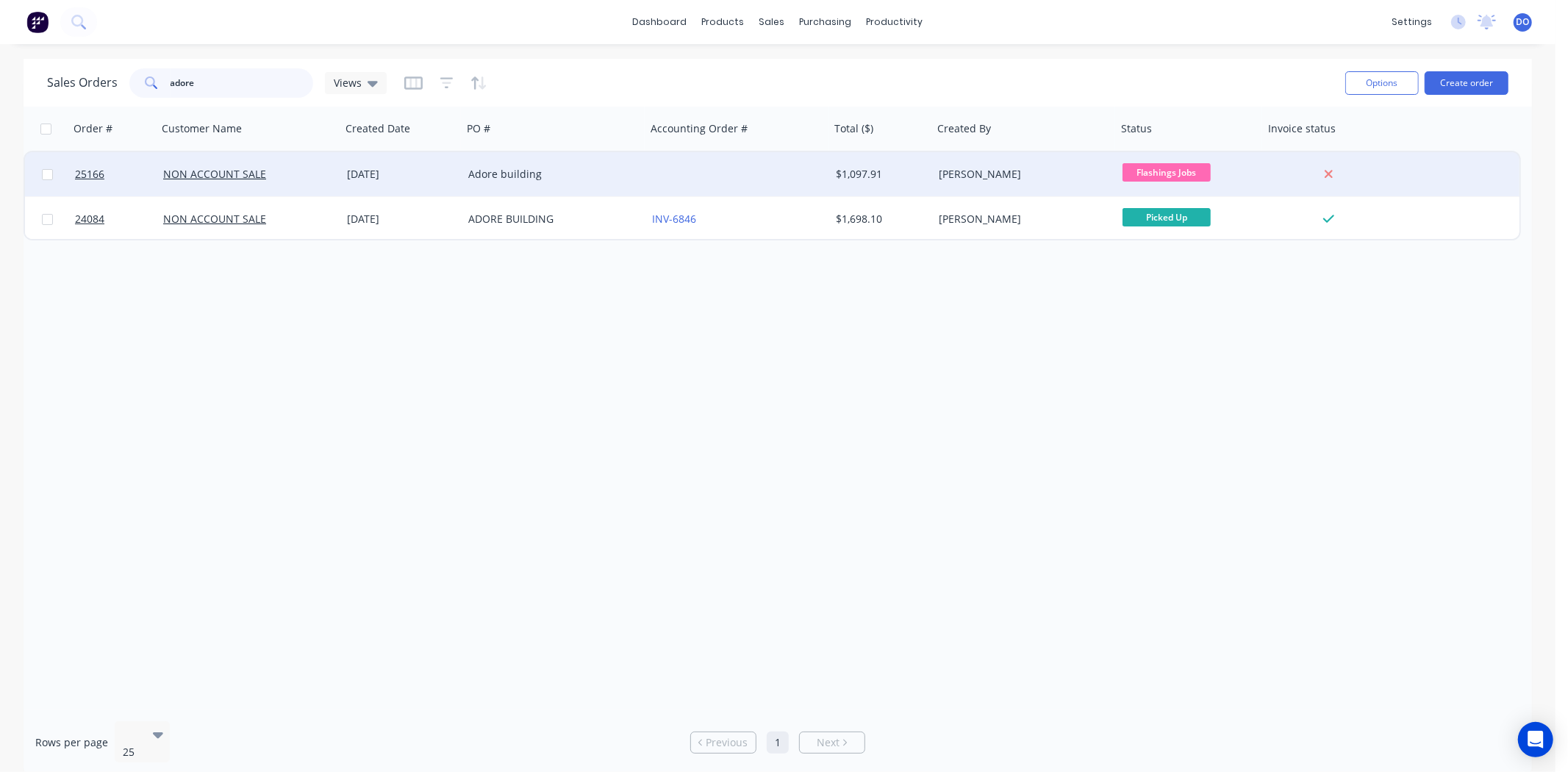
type input "adore"
click at [354, 175] on div "[DATE]" at bounding box center [401, 175] width 110 height 15
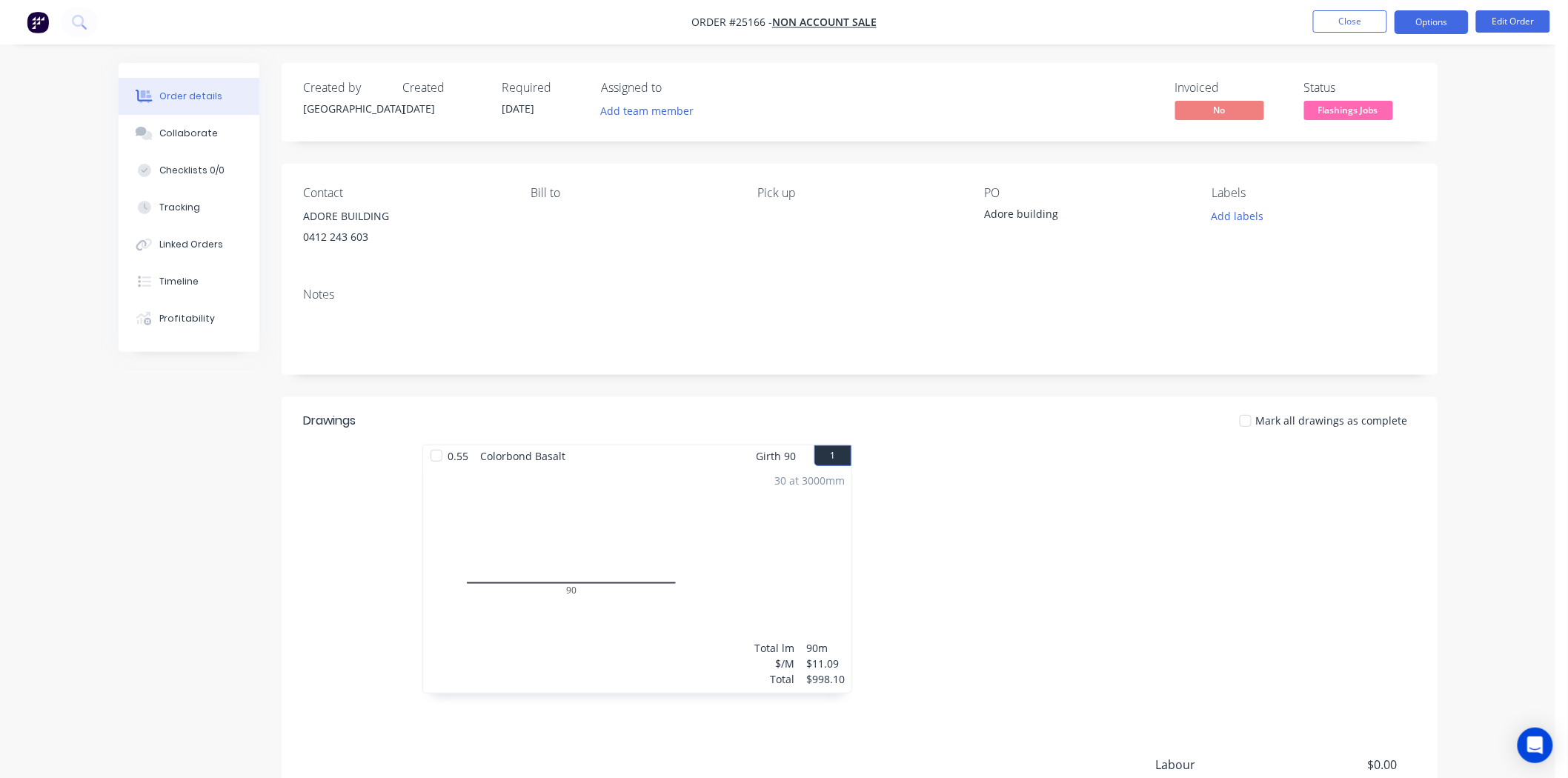
click at [1424, 15] on button "Options" at bounding box center [1432, 22] width 74 height 24
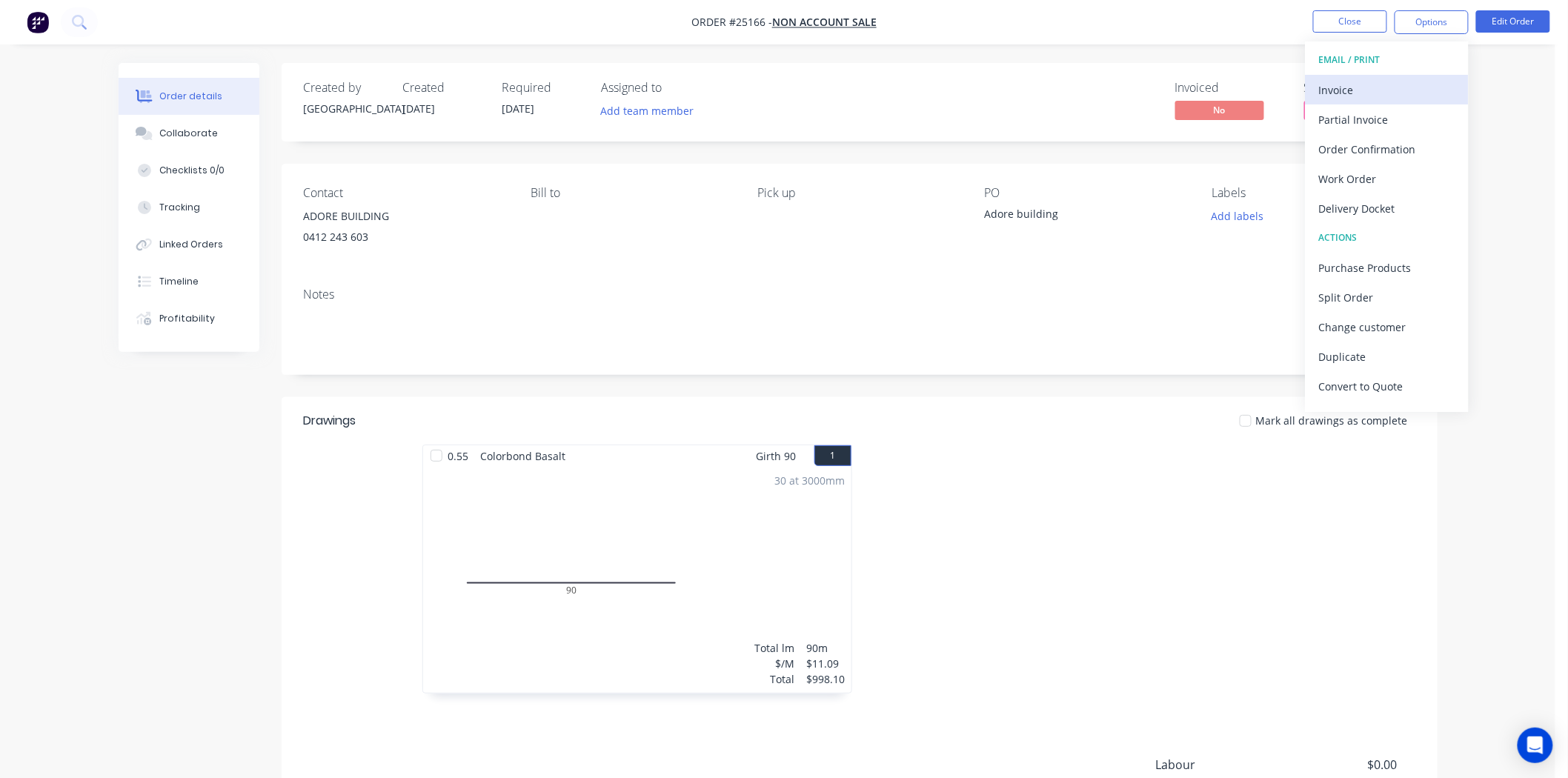
click at [1360, 91] on div "Invoice" at bounding box center [1387, 90] width 136 height 22
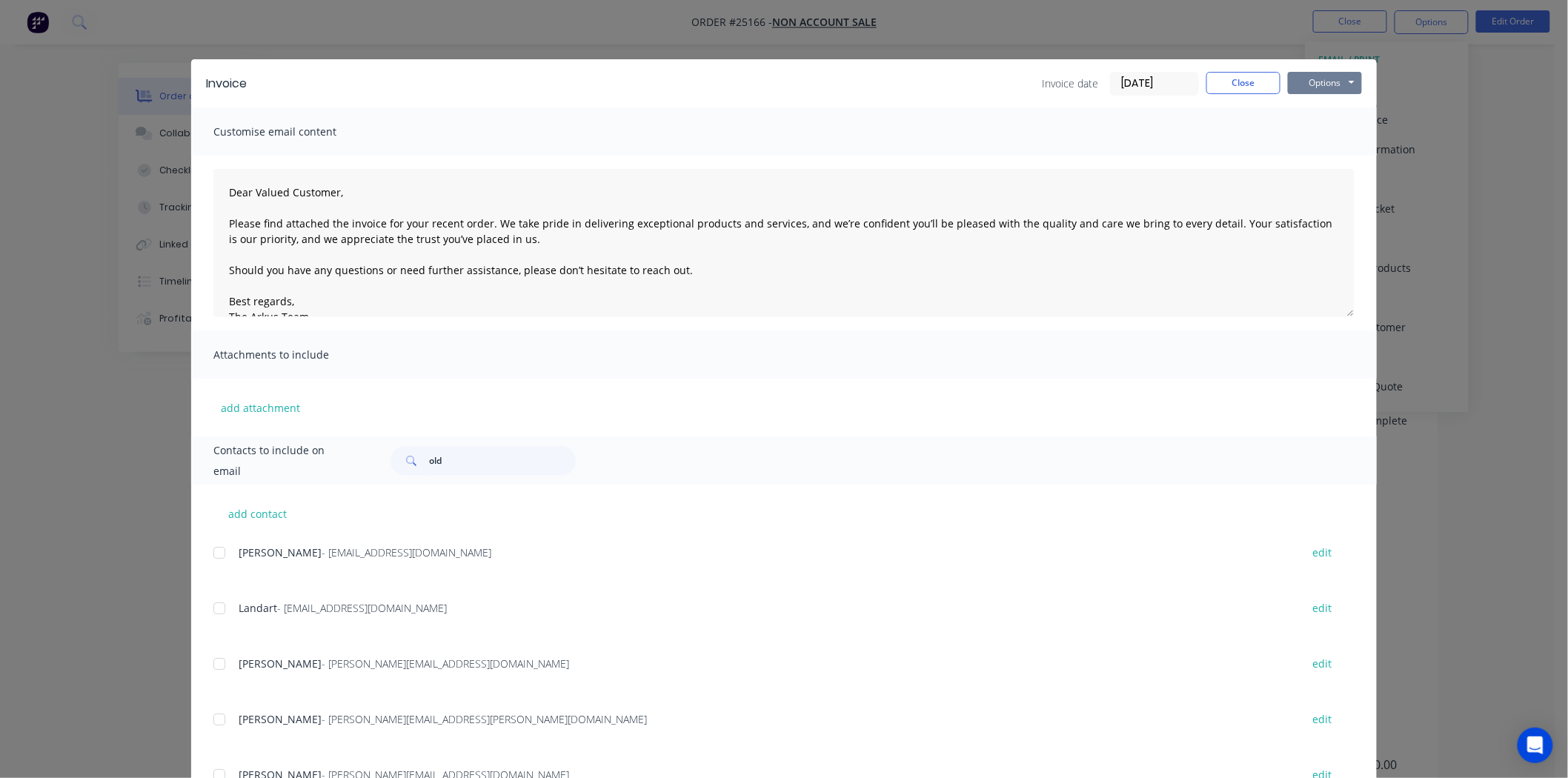
click at [1326, 84] on button "Options" at bounding box center [1326, 82] width 74 height 22
click at [1318, 143] on button "Print" at bounding box center [1336, 133] width 95 height 25
click at [1247, 68] on div "Invoice Invoice date 09/10/25 Close Options Preview Print Email" at bounding box center [784, 83] width 1185 height 48
click at [1247, 72] on button "Close" at bounding box center [1243, 82] width 74 height 22
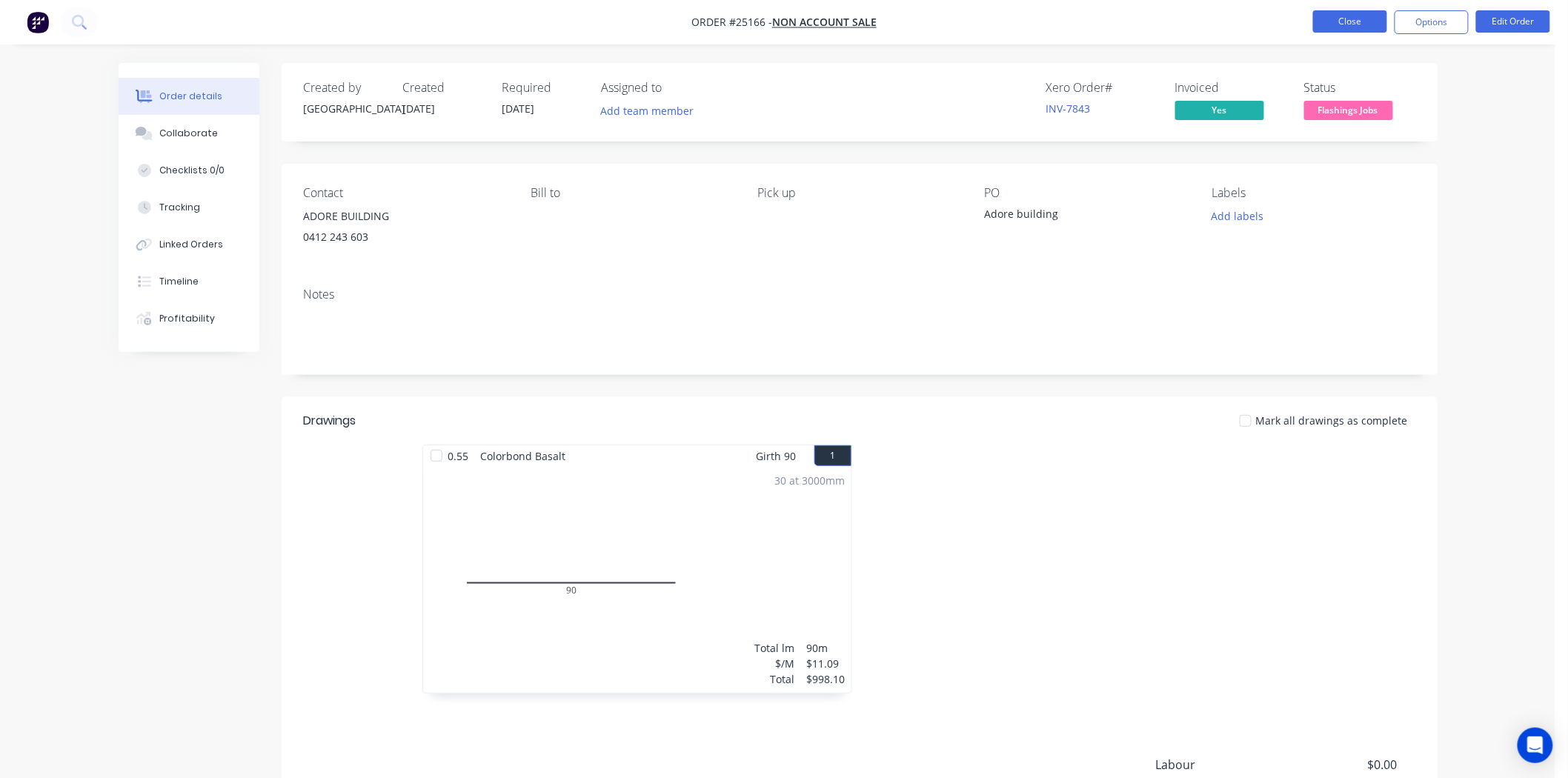
click at [1377, 16] on button "Close" at bounding box center [1350, 21] width 74 height 22
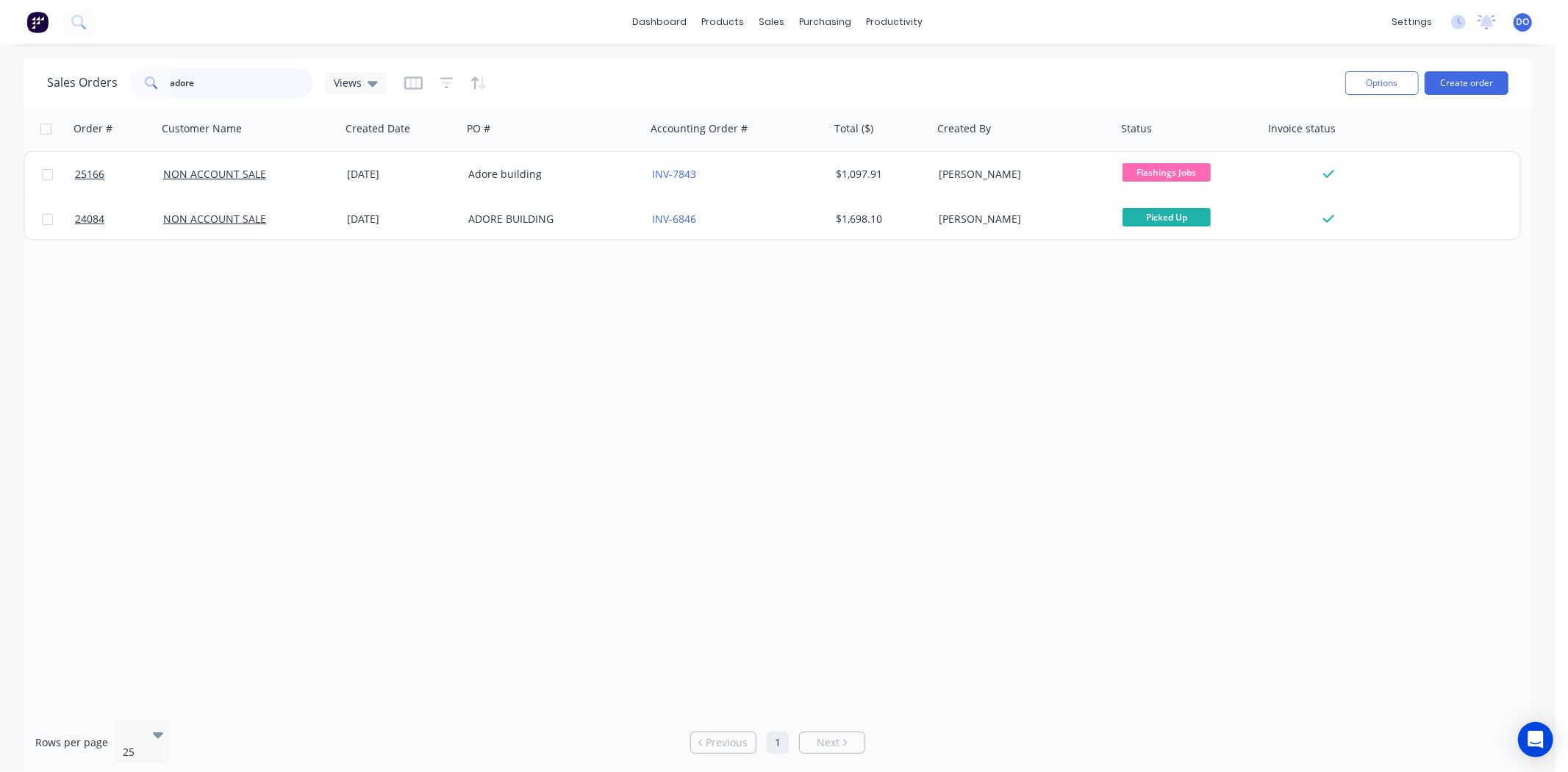
click at [265, 69] on input "adore" at bounding box center [242, 83] width 144 height 29
type input "a"
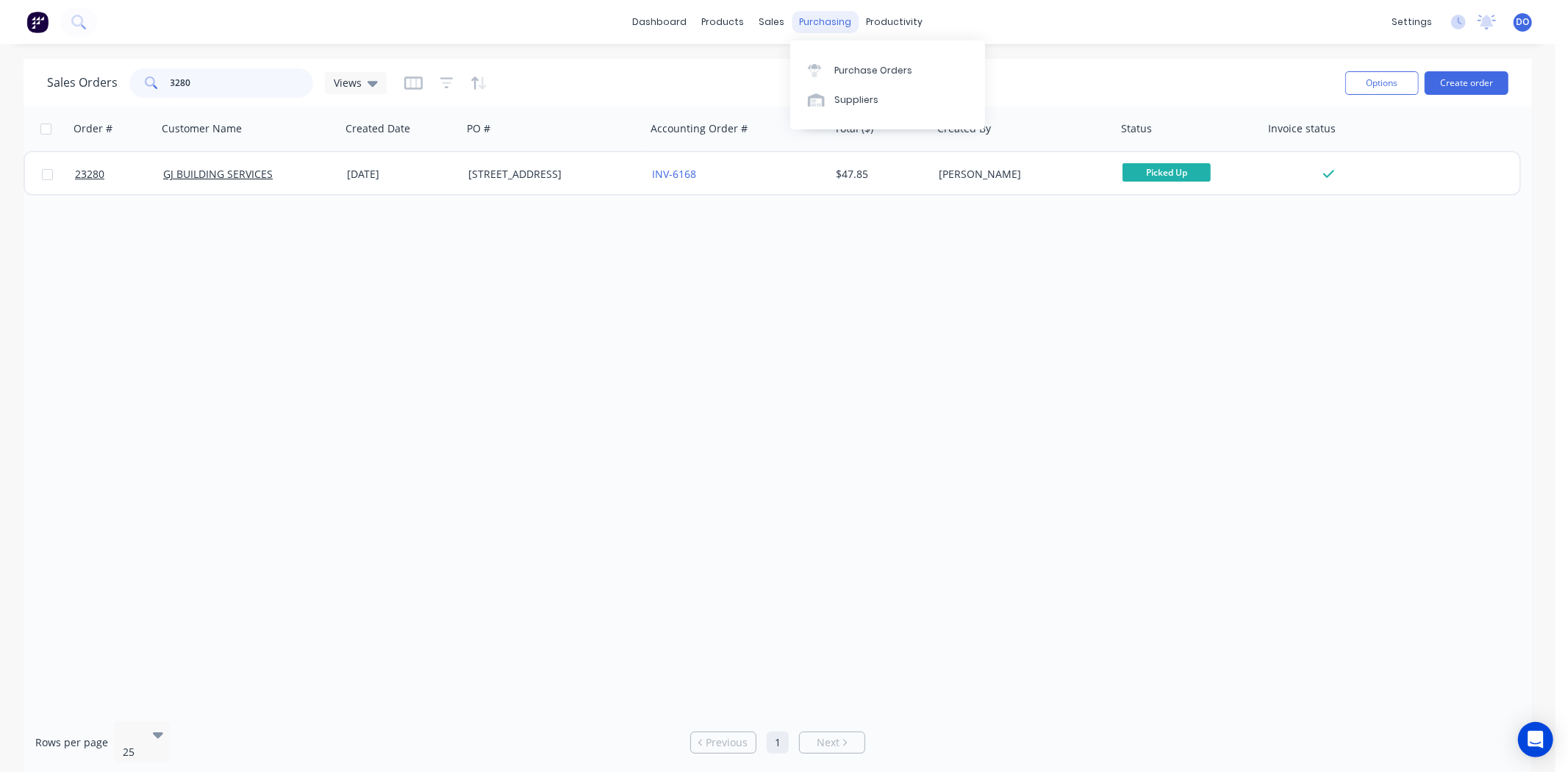
type input "3280"
click at [792, 12] on div "purchasing" at bounding box center [825, 22] width 67 height 22
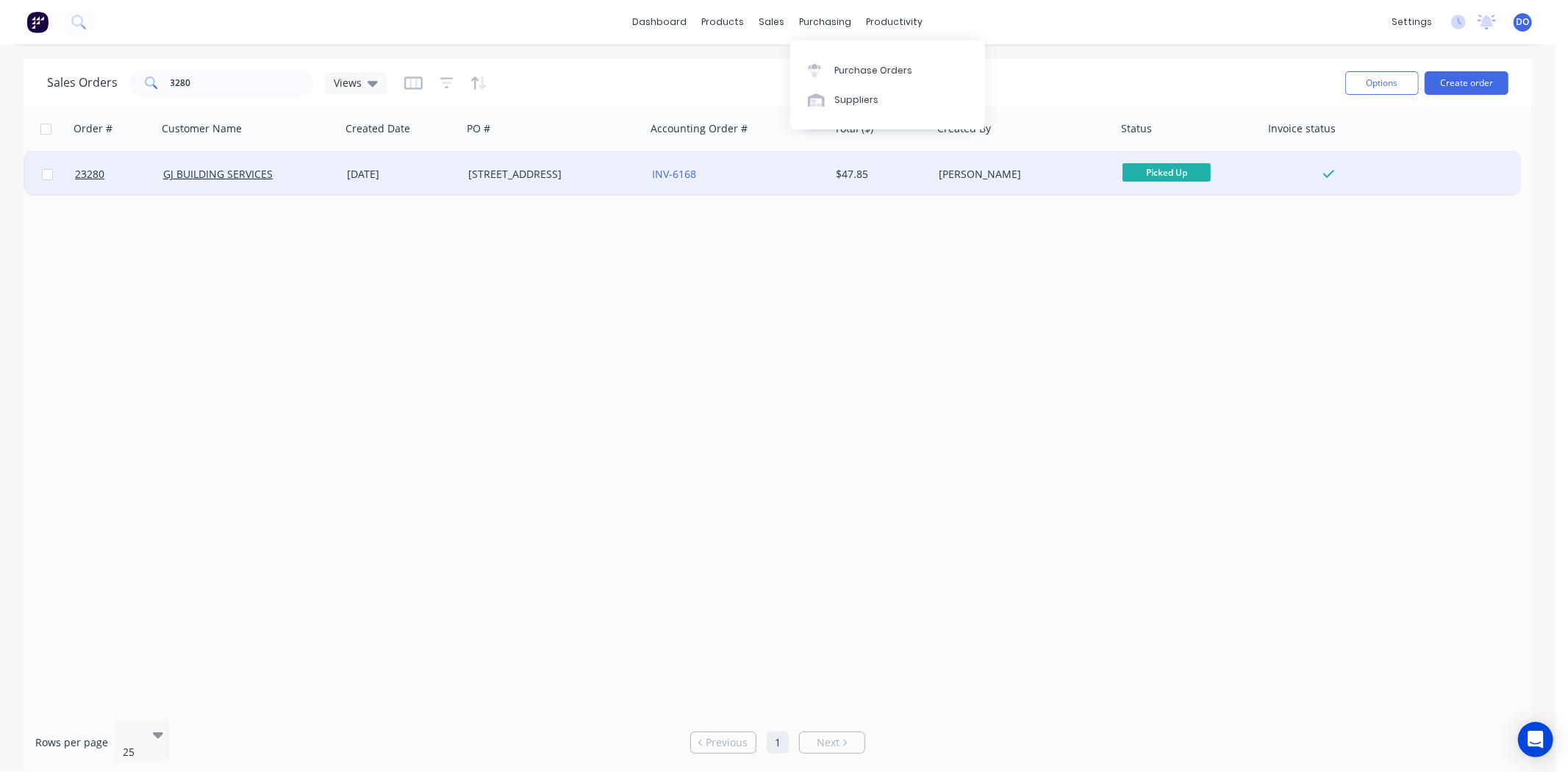
click at [749, 185] on div "INV-6168" at bounding box center [738, 174] width 184 height 44
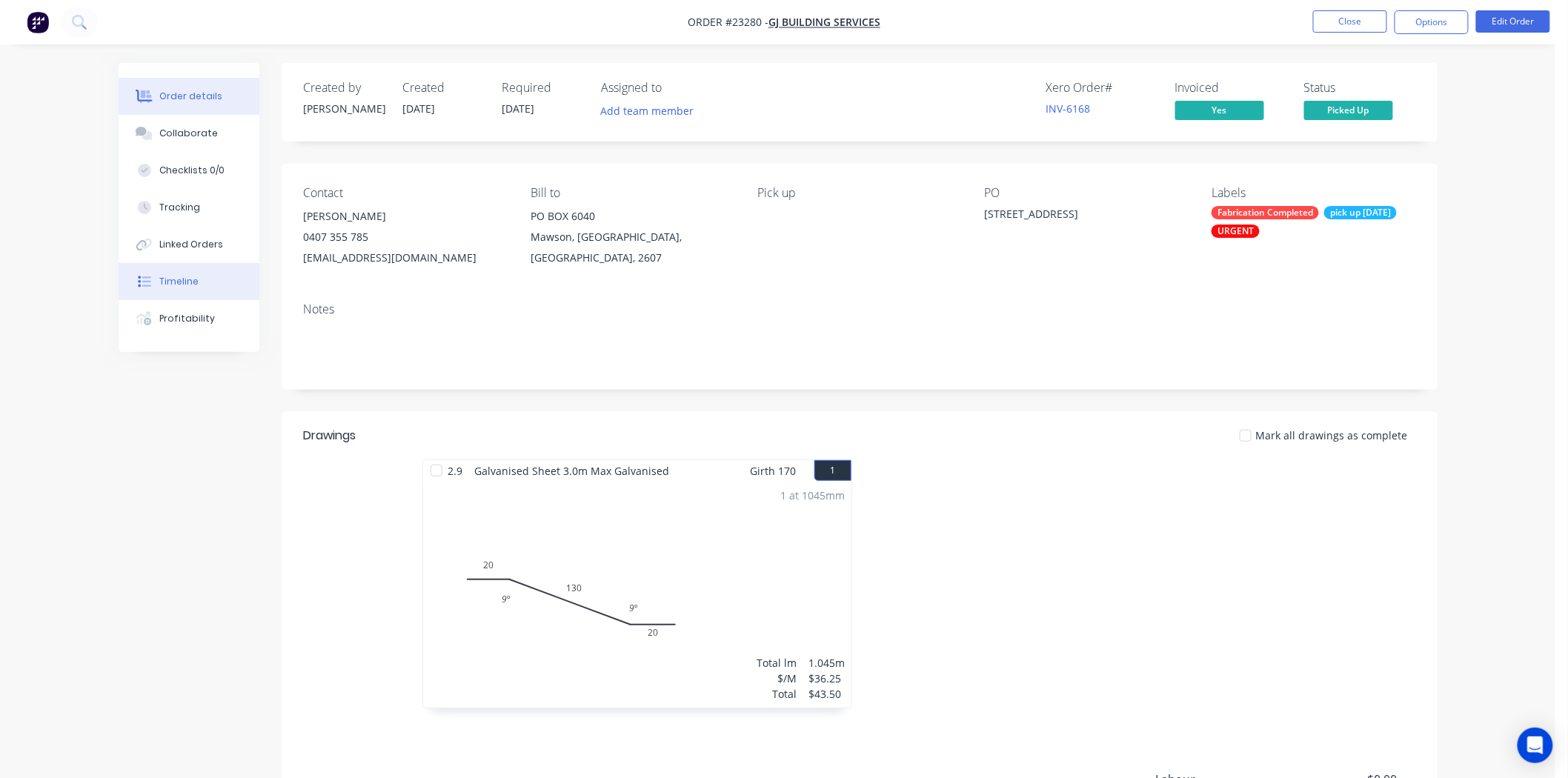
click at [158, 269] on button "Timeline" at bounding box center [188, 281] width 141 height 37
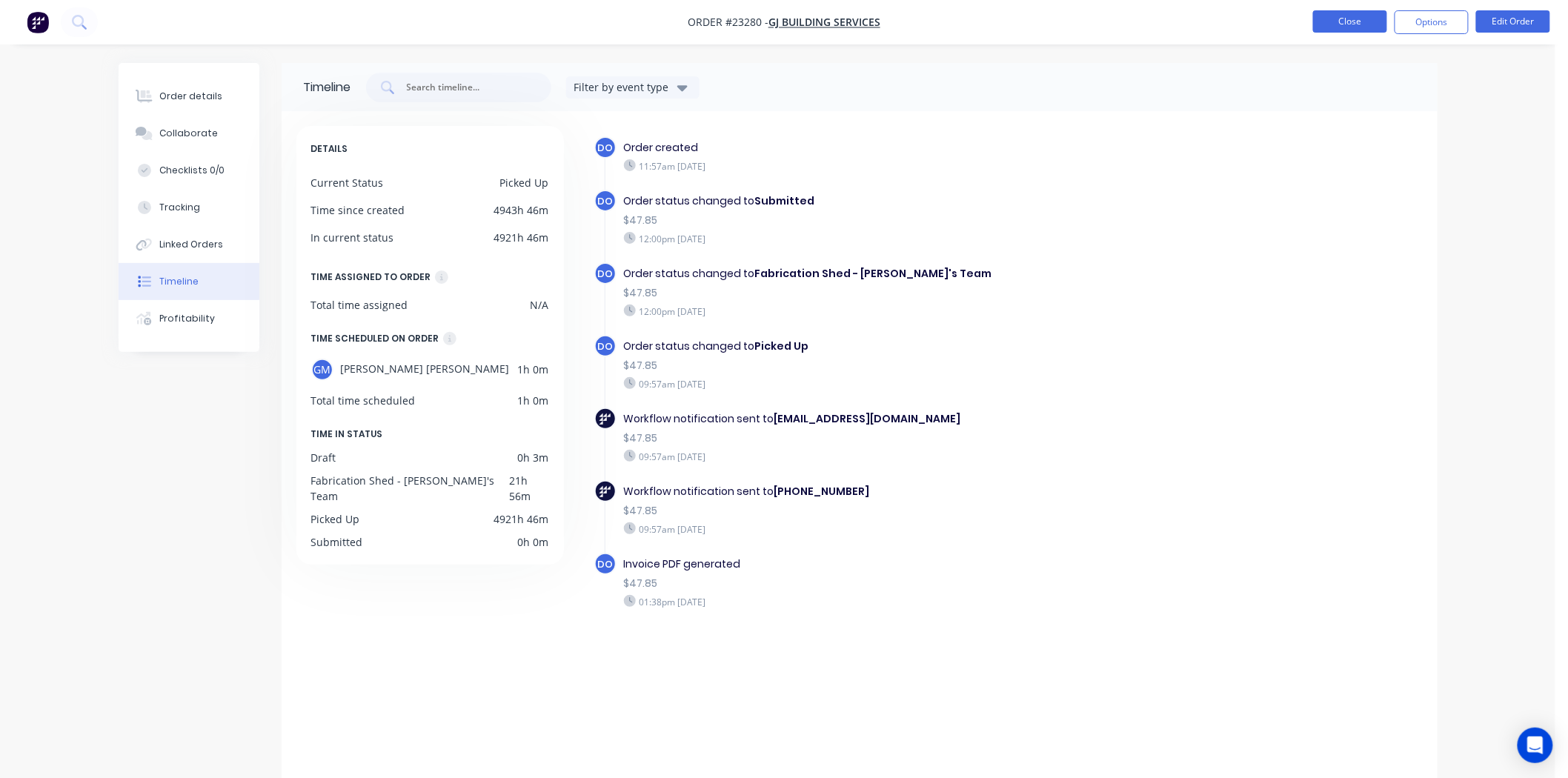
click at [1360, 19] on button "Close" at bounding box center [1350, 21] width 74 height 22
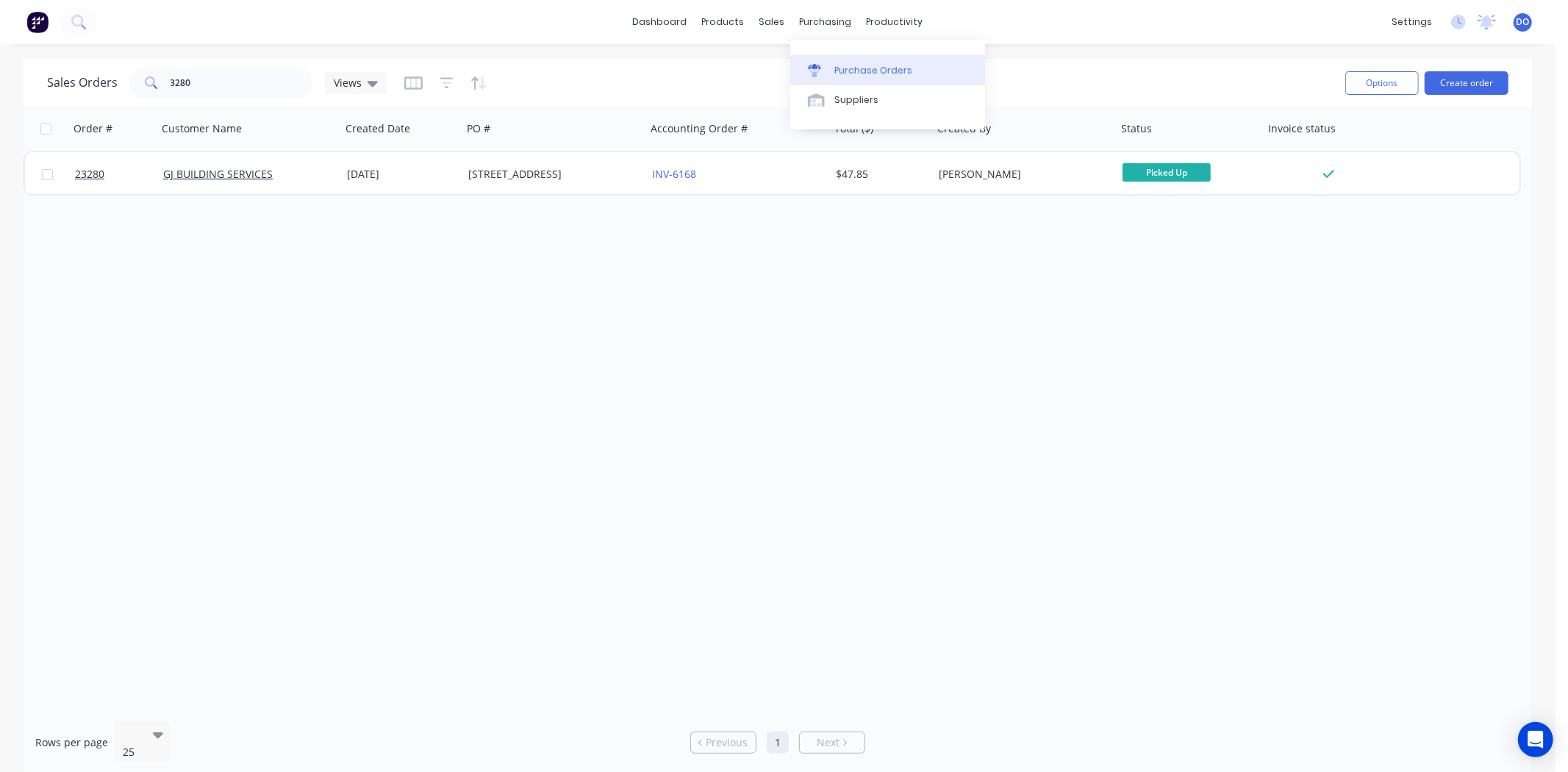
click at [842, 70] on div "Purchase Orders" at bounding box center [872, 70] width 78 height 13
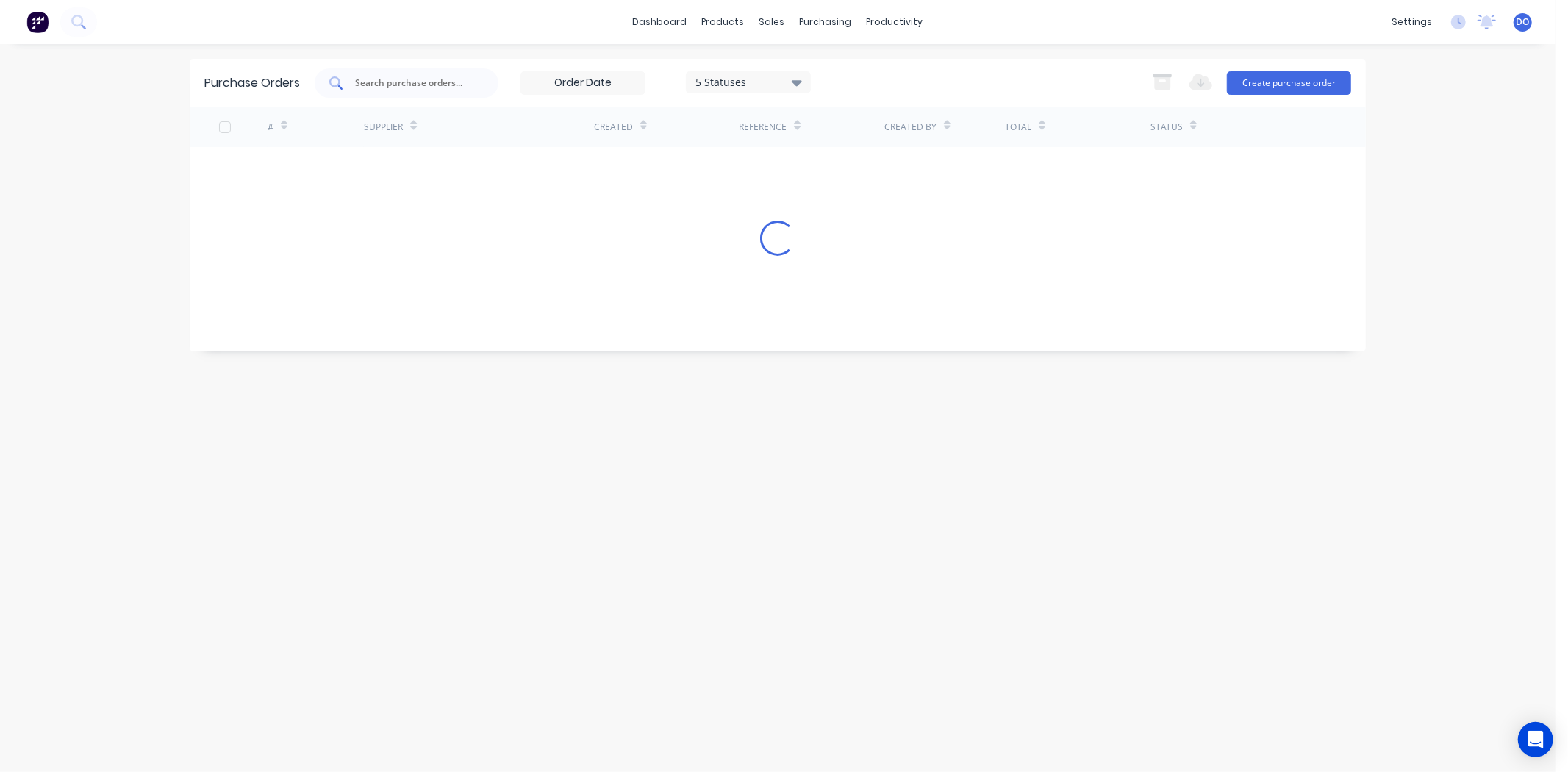
click at [394, 69] on div at bounding box center [407, 83] width 184 height 29
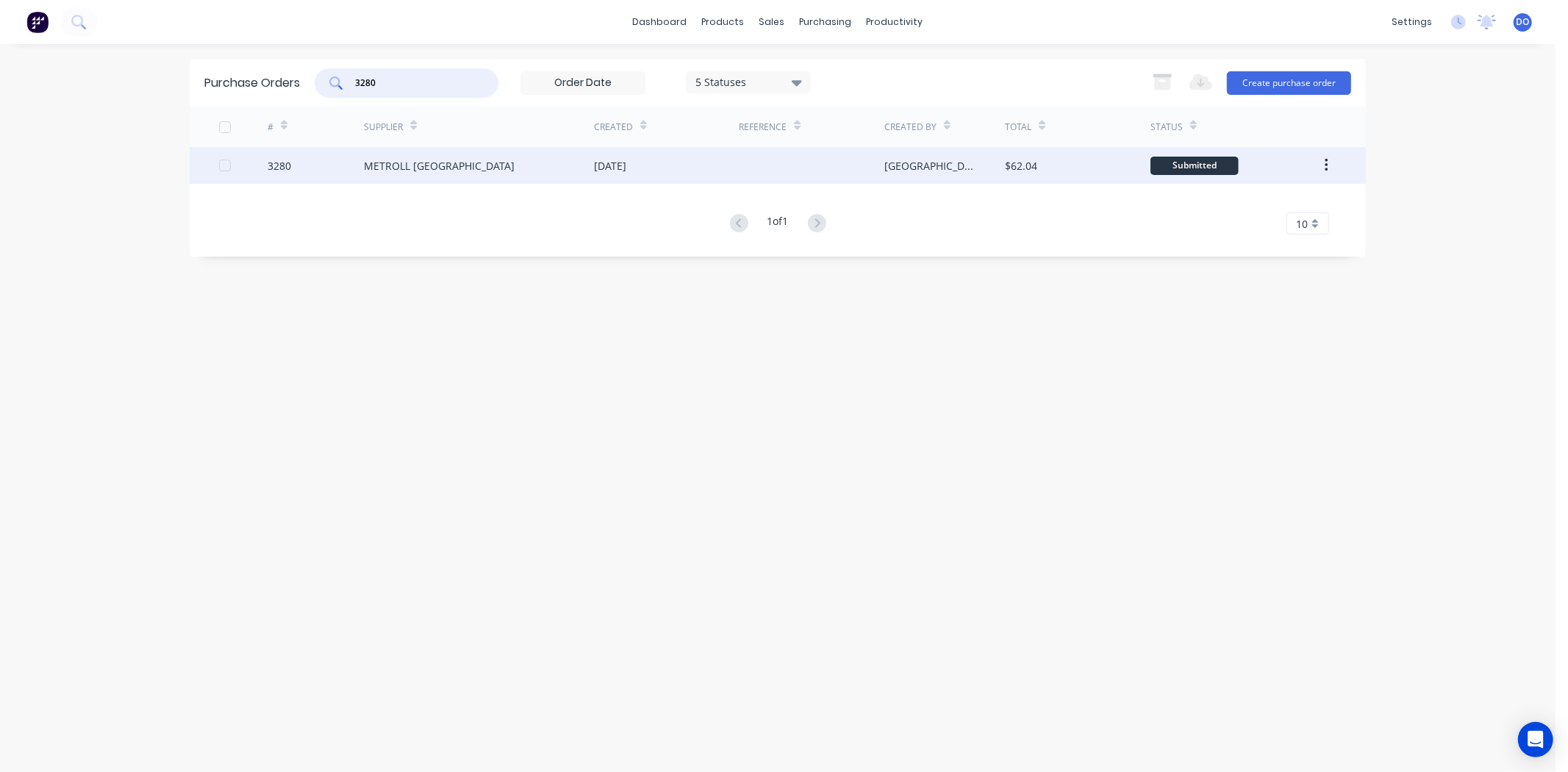
type input "3280"
click at [524, 171] on div "METROLL [GEOGRAPHIC_DATA]" at bounding box center [478, 165] width 230 height 37
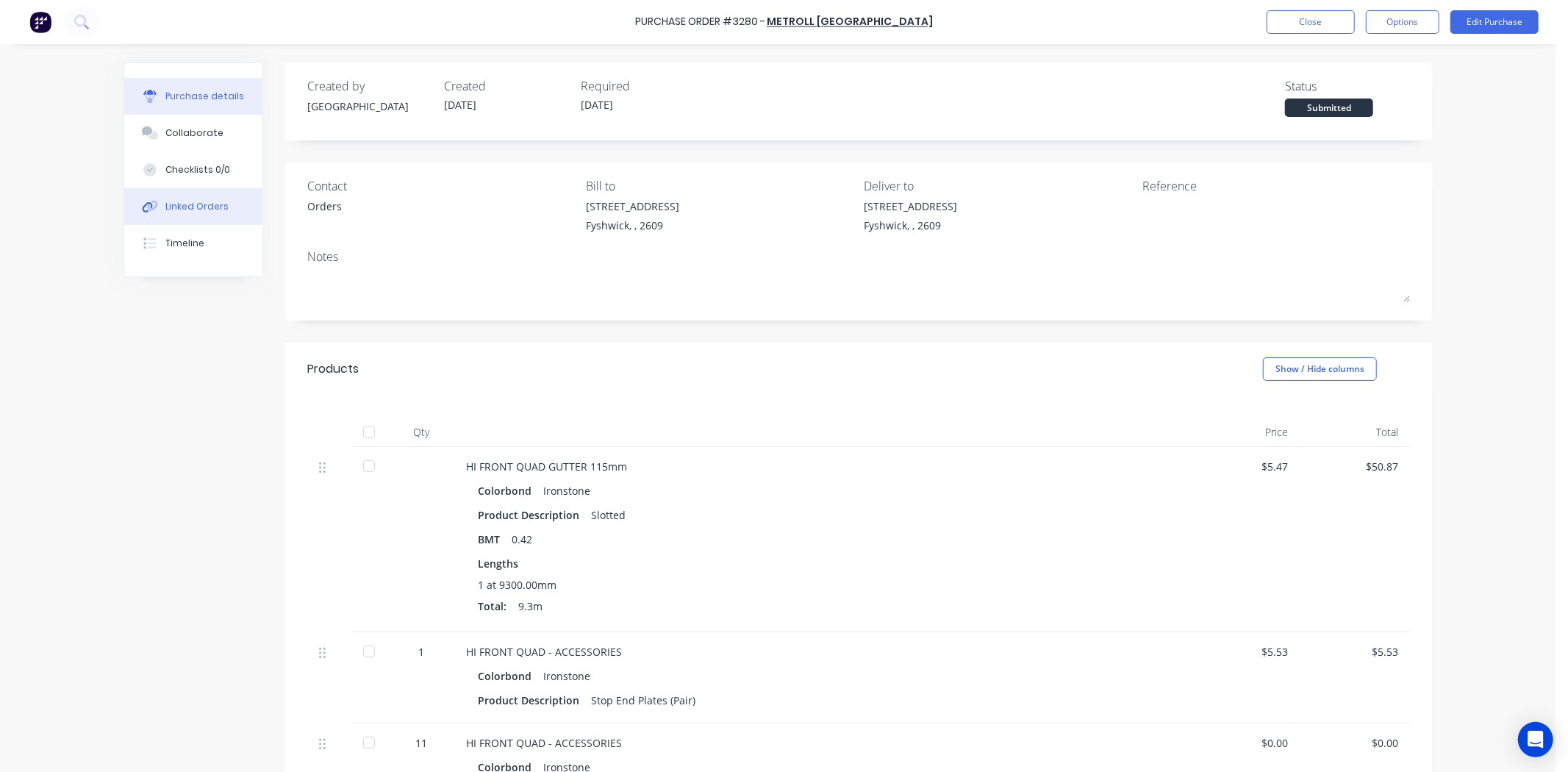
click at [147, 205] on icon at bounding box center [152, 206] width 10 height 10
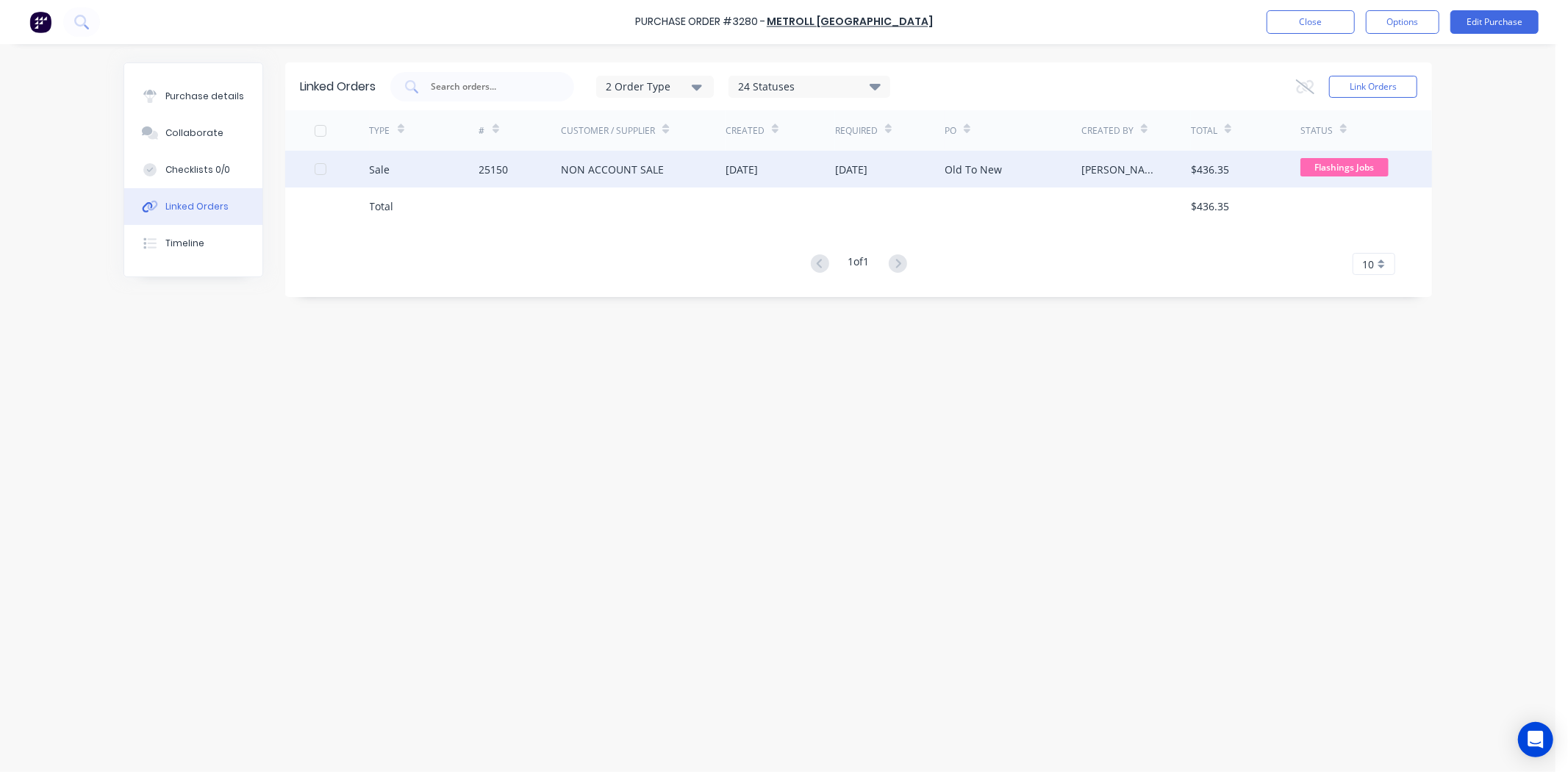
click at [496, 175] on div "25150" at bounding box center [493, 169] width 29 height 15
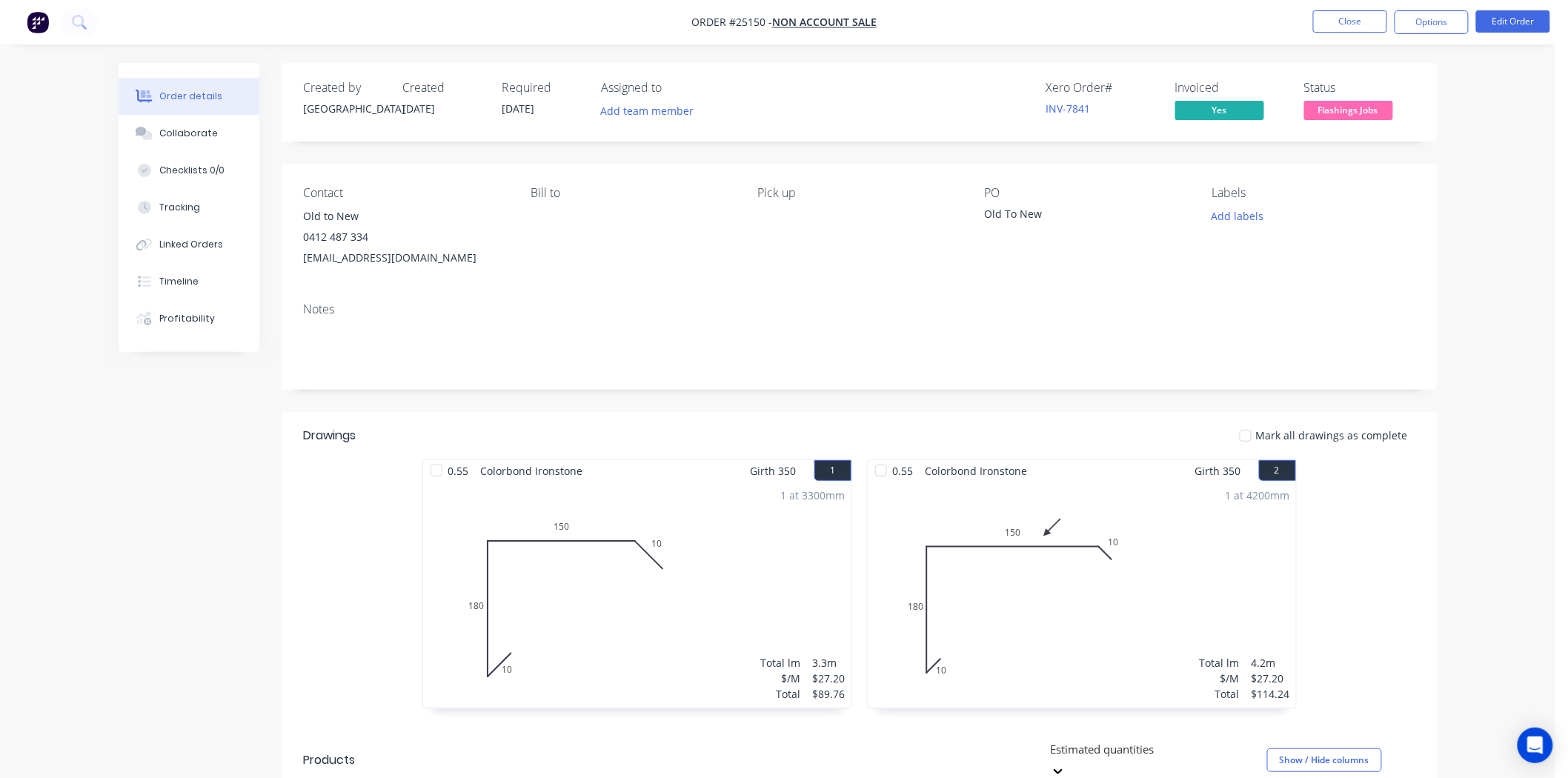
click at [362, 255] on div "old2newbathrooms@outlook.com" at bounding box center [405, 257] width 203 height 21
drag, startPoint x: 382, startPoint y: 233, endPoint x: 293, endPoint y: 240, distance: 89.3
click at [293, 240] on div "Contact Old to New 0412 487 334 old2newbathrooms@outlook.com Bill to Pick up PO…" at bounding box center [859, 227] width 1156 height 127
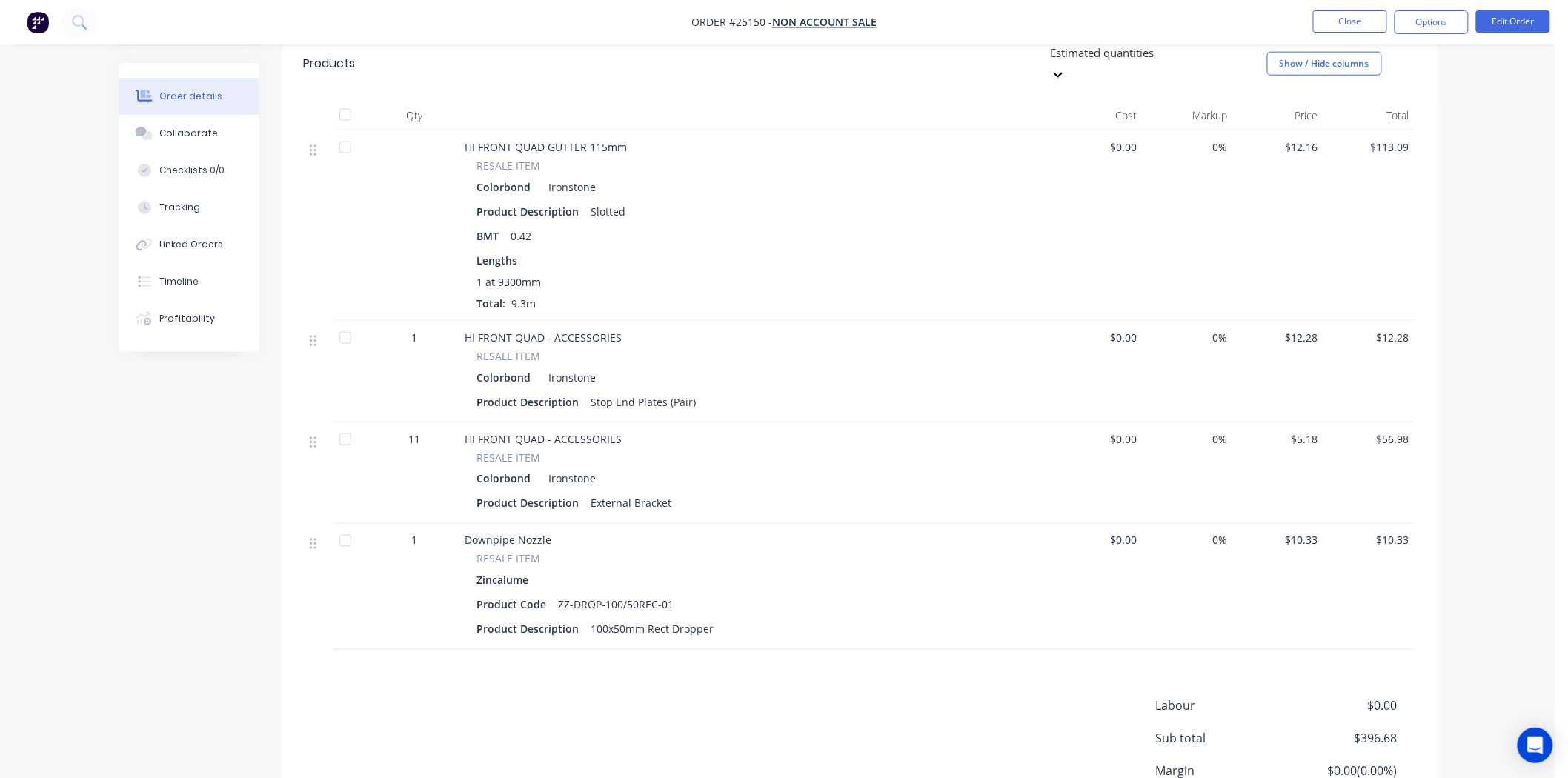
scroll to position [741, 0]
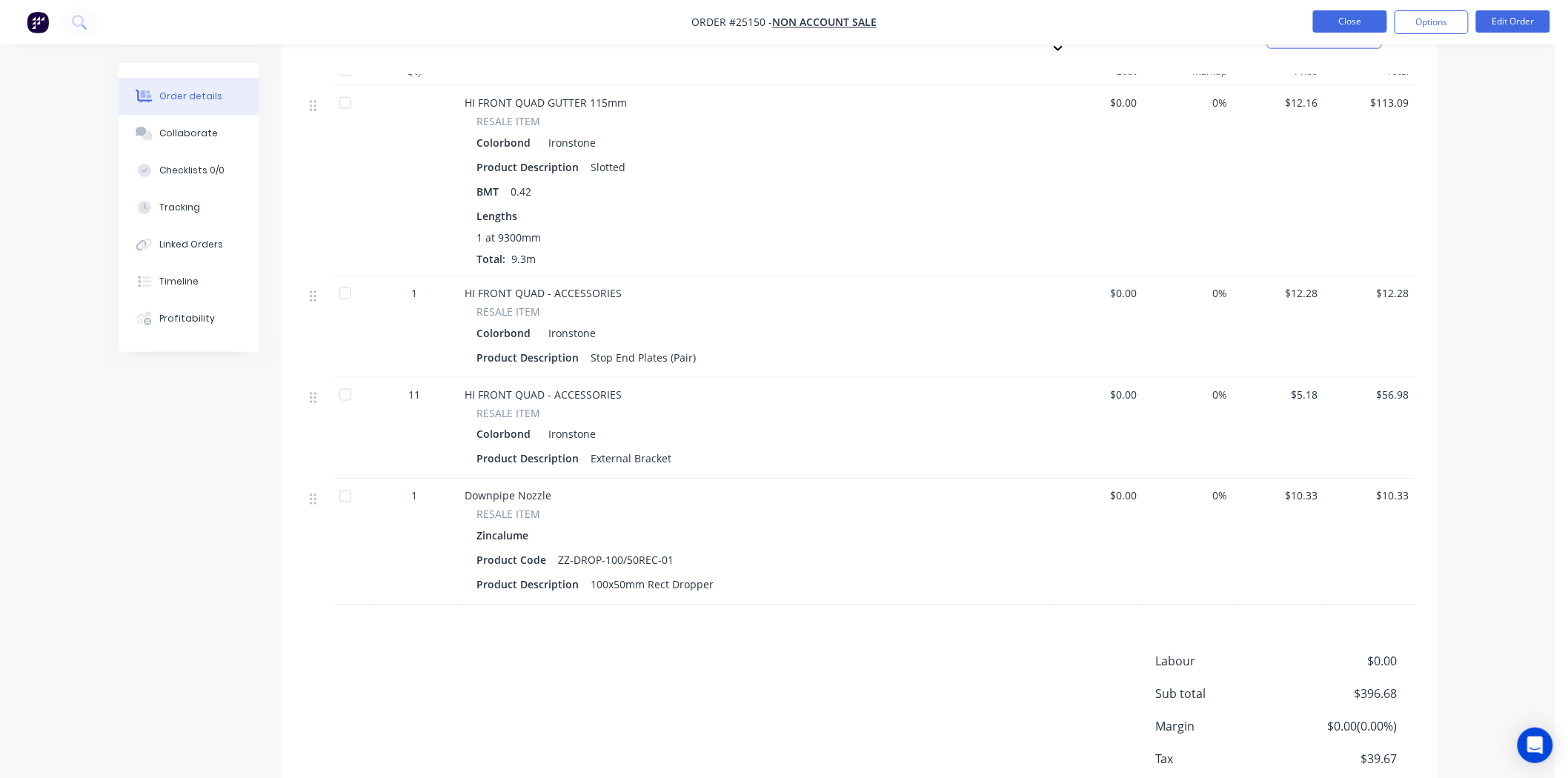
click at [1384, 15] on button "Close" at bounding box center [1350, 21] width 74 height 22
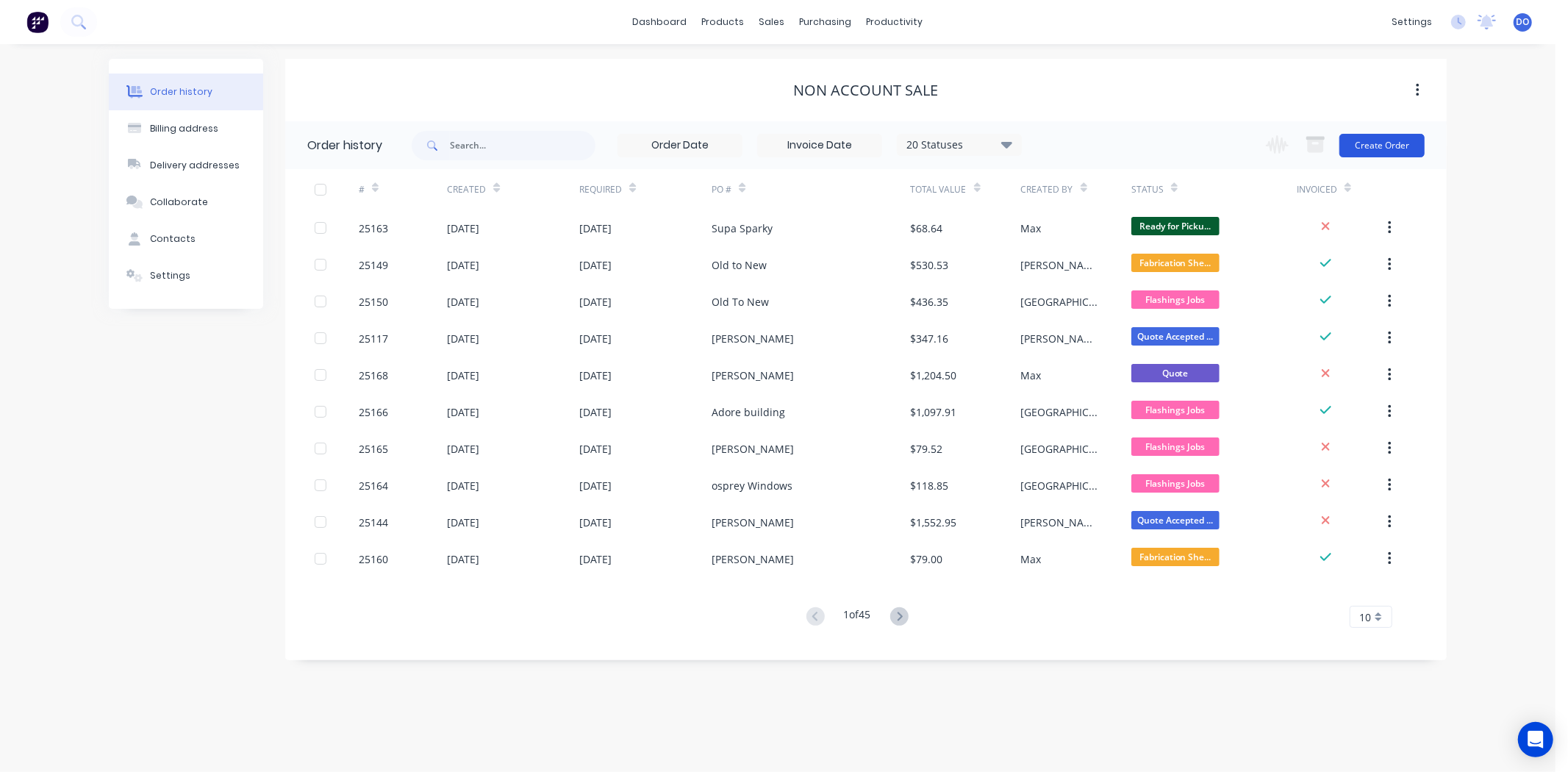
click at [1385, 145] on button "Create Order" at bounding box center [1381, 145] width 85 height 23
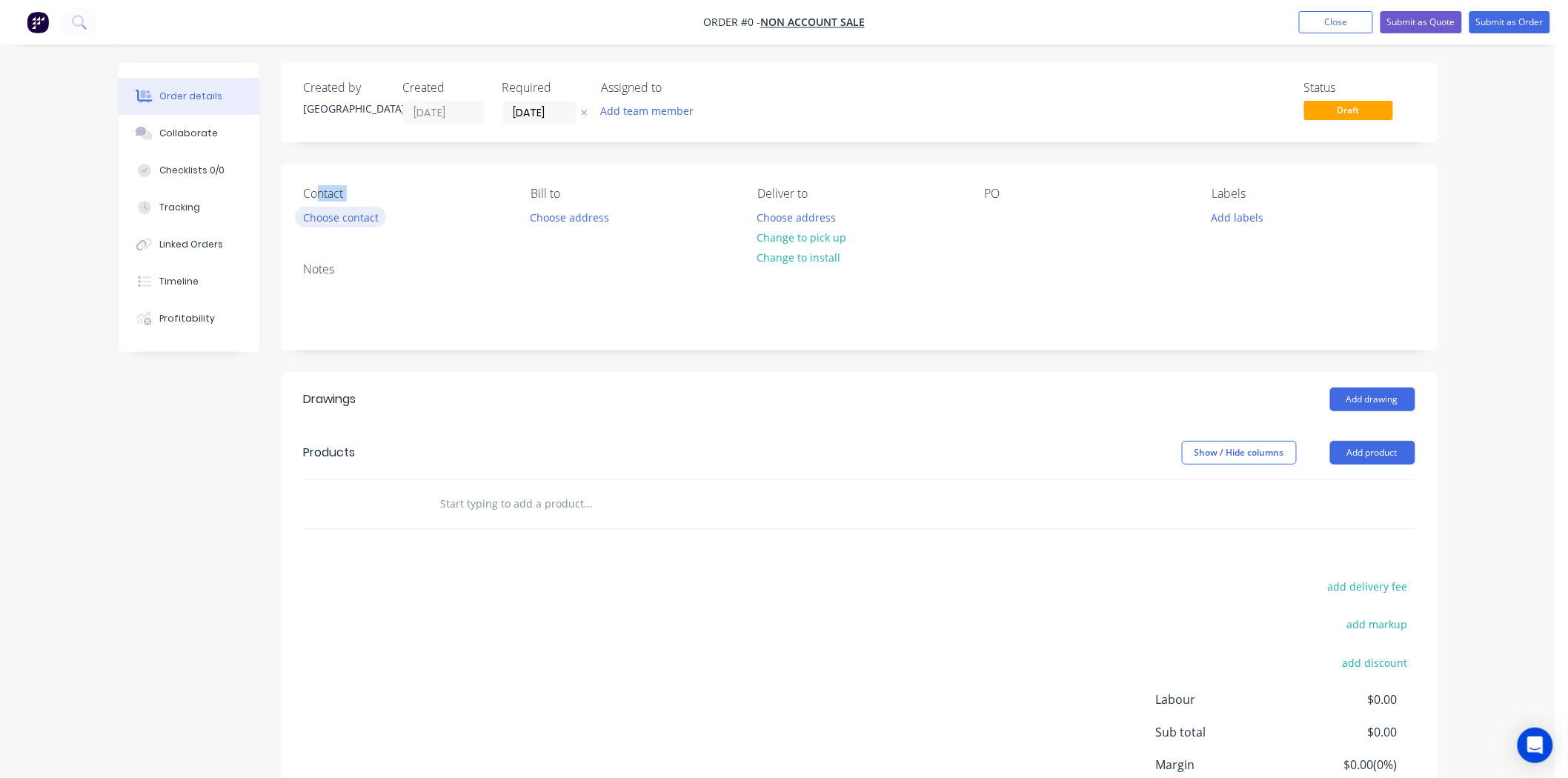
click at [324, 210] on div "Contact Choose contact" at bounding box center [405, 207] width 203 height 42
click at [330, 211] on button "Choose contact" at bounding box center [341, 216] width 91 height 20
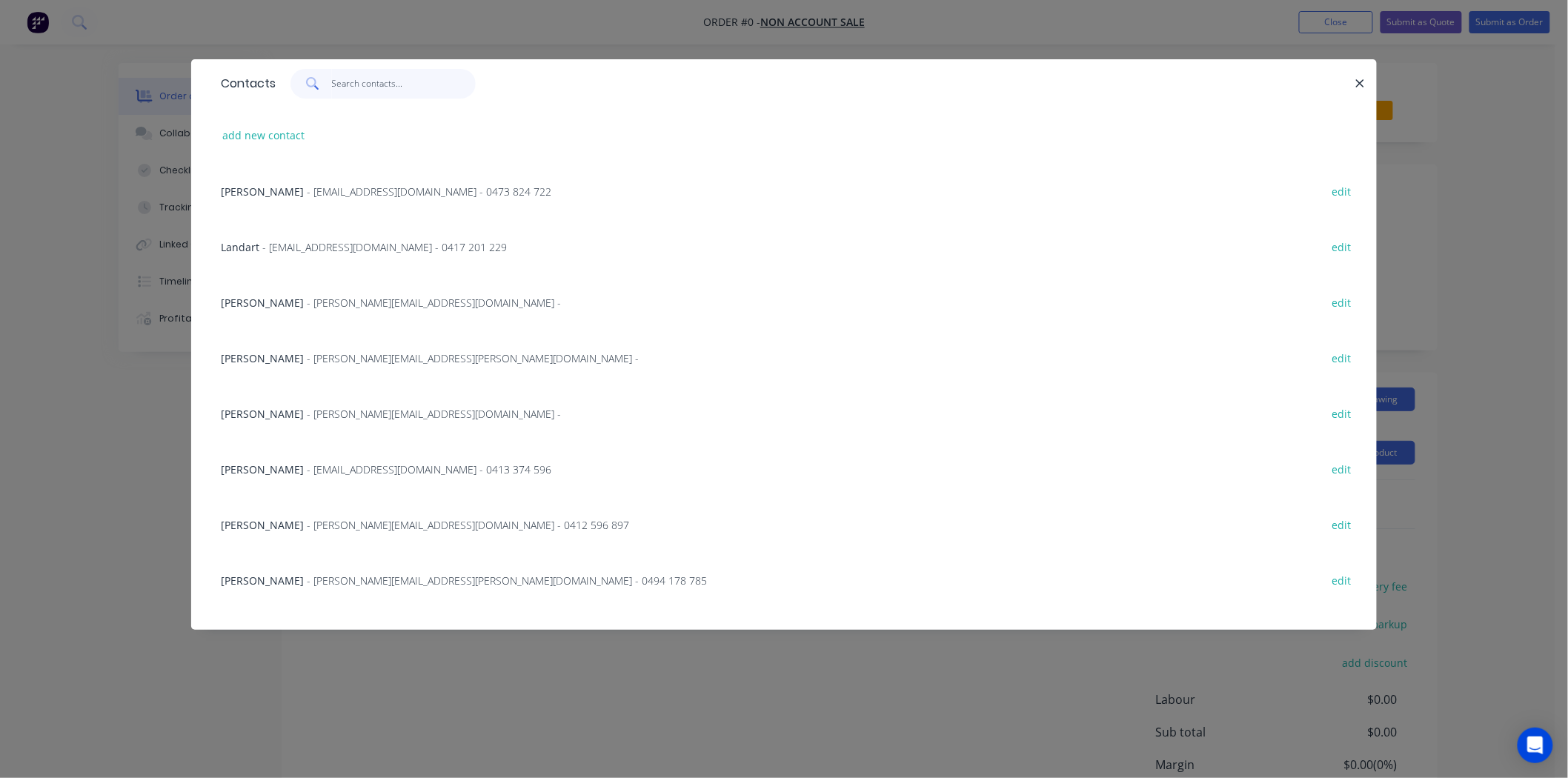
click at [349, 83] on input "text" at bounding box center [404, 83] width 145 height 29
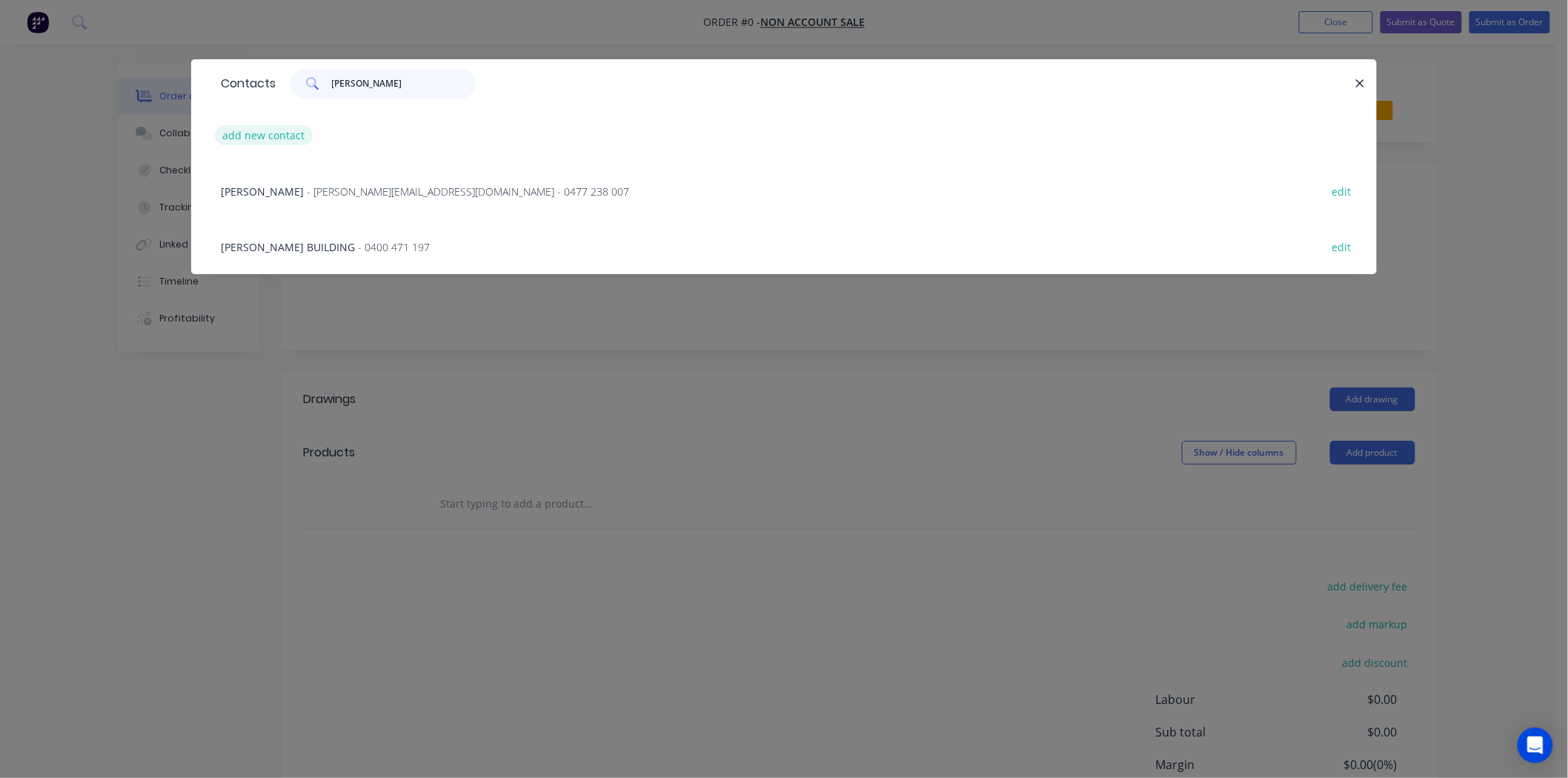
type input "carl"
click at [298, 126] on button "add new contact" at bounding box center [263, 134] width 98 height 20
select select "AU"
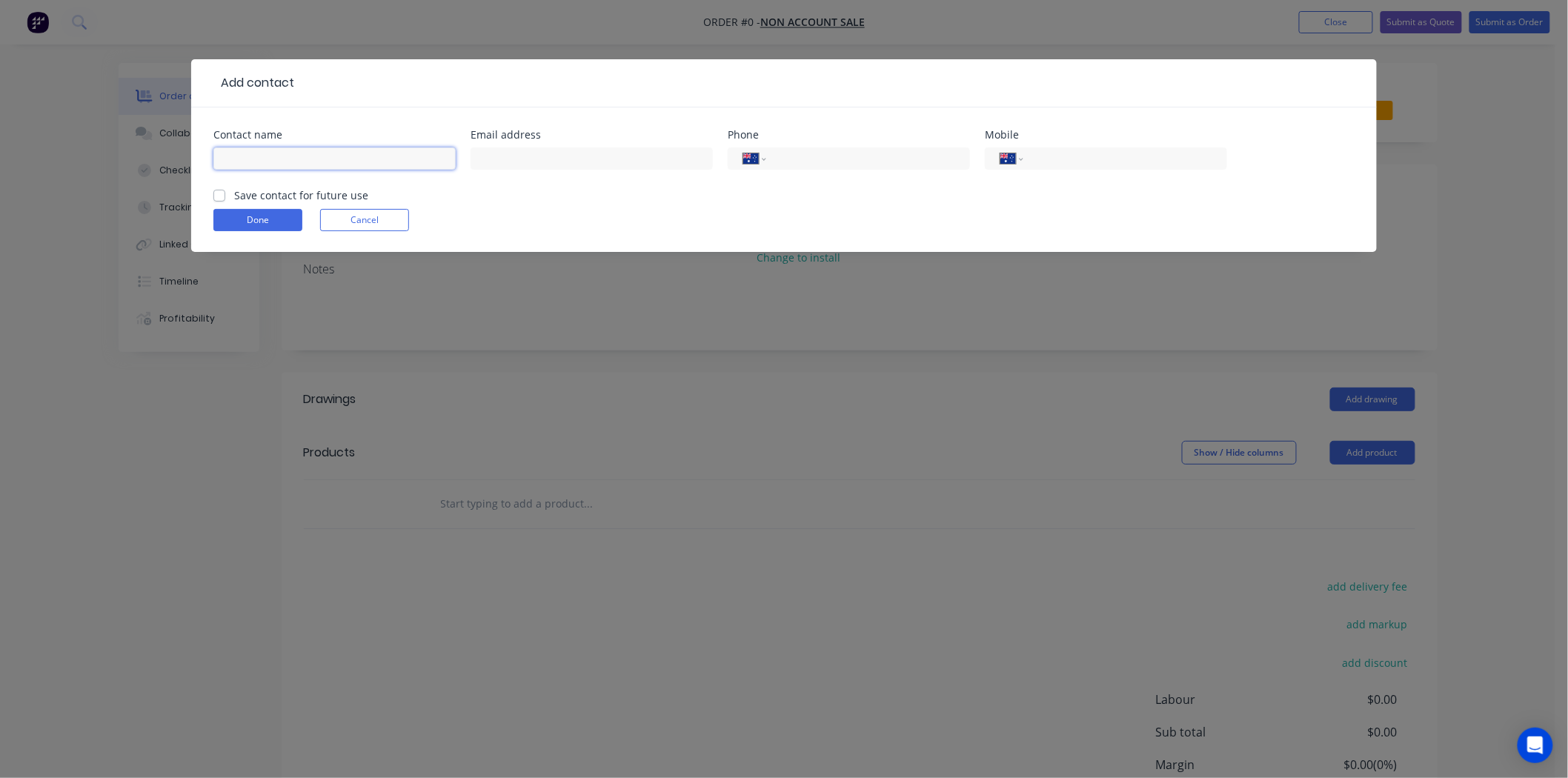
click at [302, 159] on input "text" at bounding box center [334, 158] width 242 height 22
type input "[PERSON_NAME]"
click at [838, 151] on input "tel" at bounding box center [865, 159] width 178 height 17
type input "1"
click at [839, 156] on input "tel" at bounding box center [865, 159] width 178 height 17
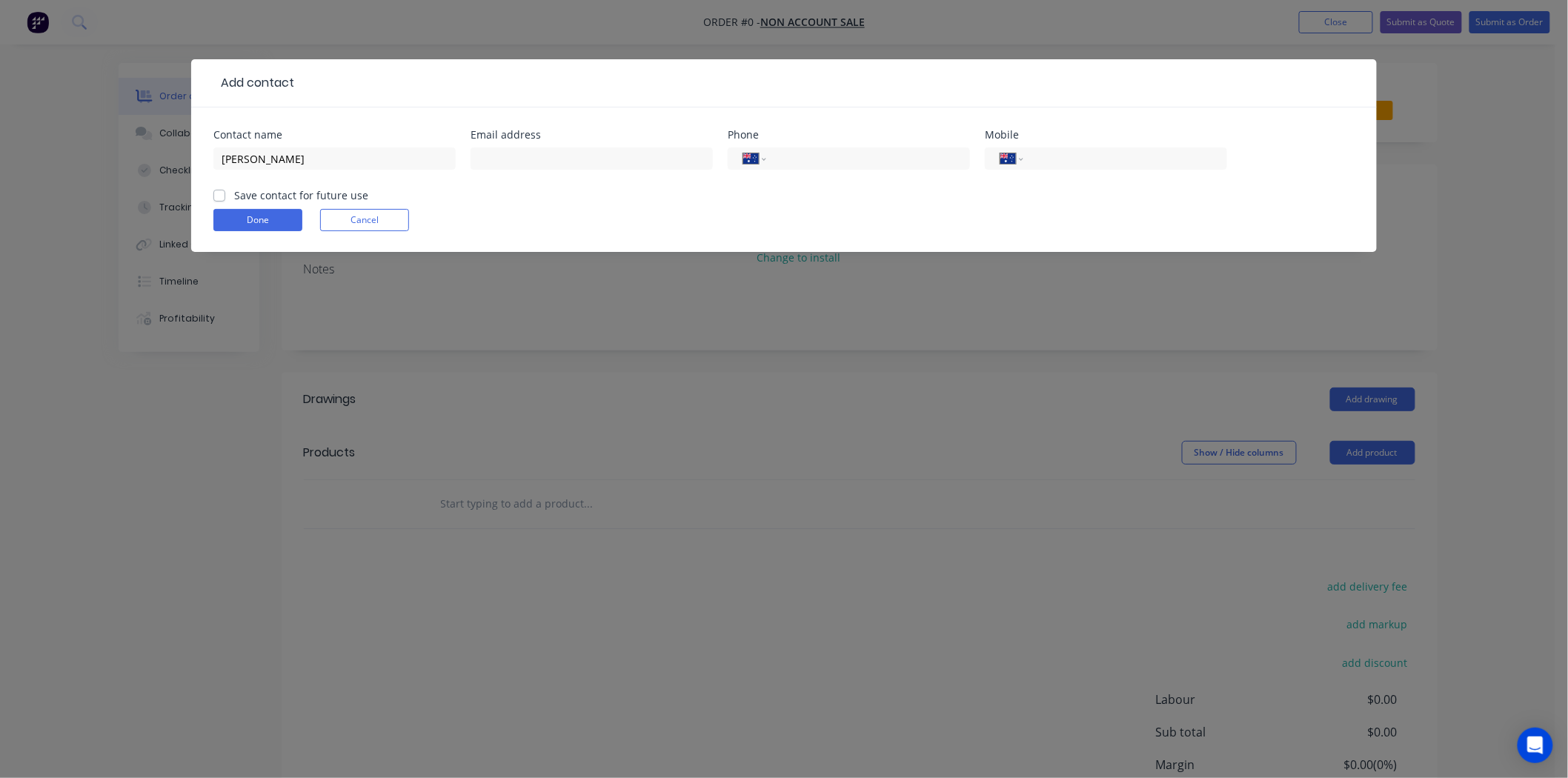
click at [824, 417] on div "Add contact Contact name Carl Bunk Email address Phone International Afghanista…" at bounding box center [784, 389] width 1568 height 778
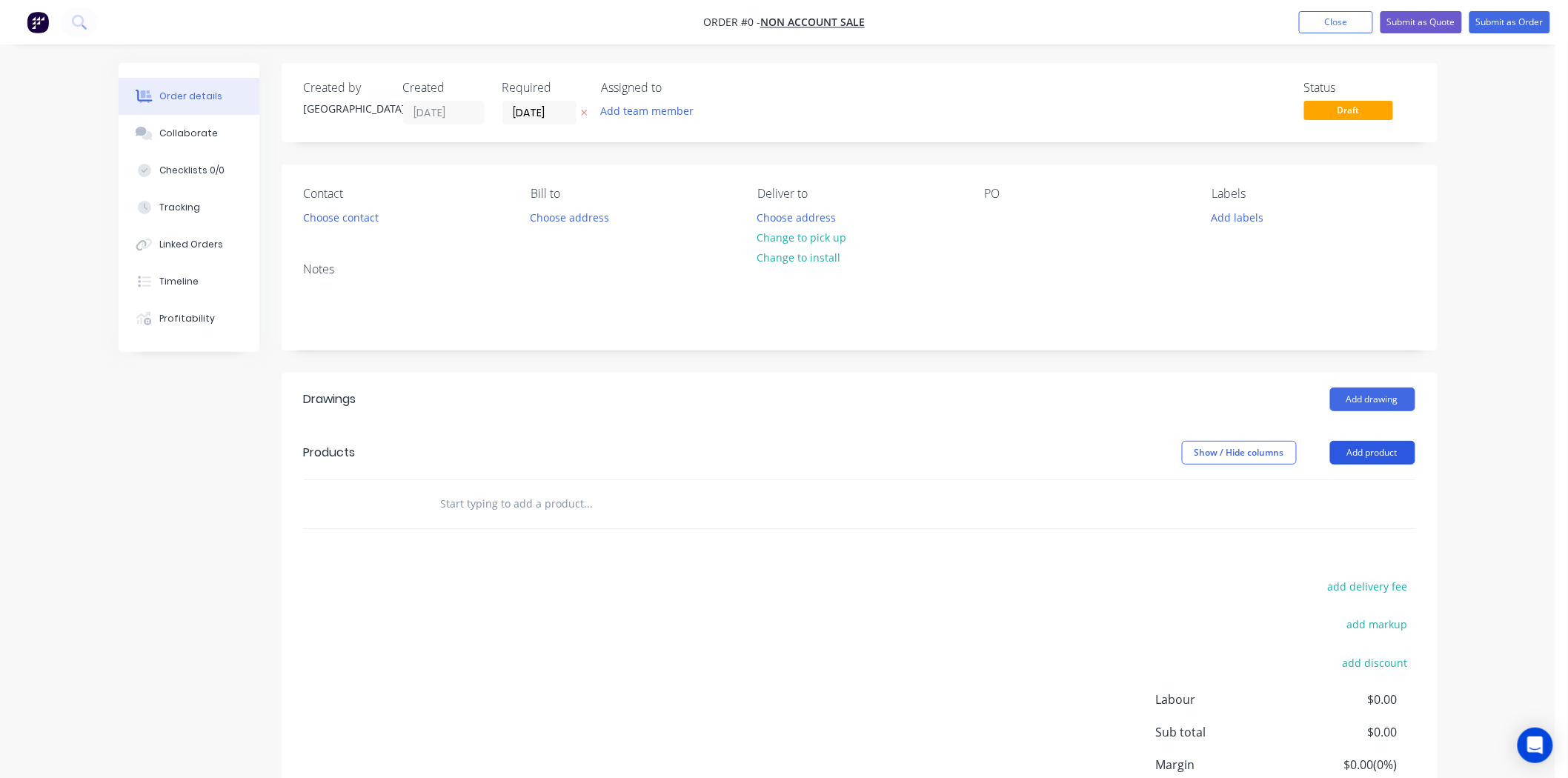
click at [1382, 451] on button "Add product" at bounding box center [1373, 452] width 85 height 24
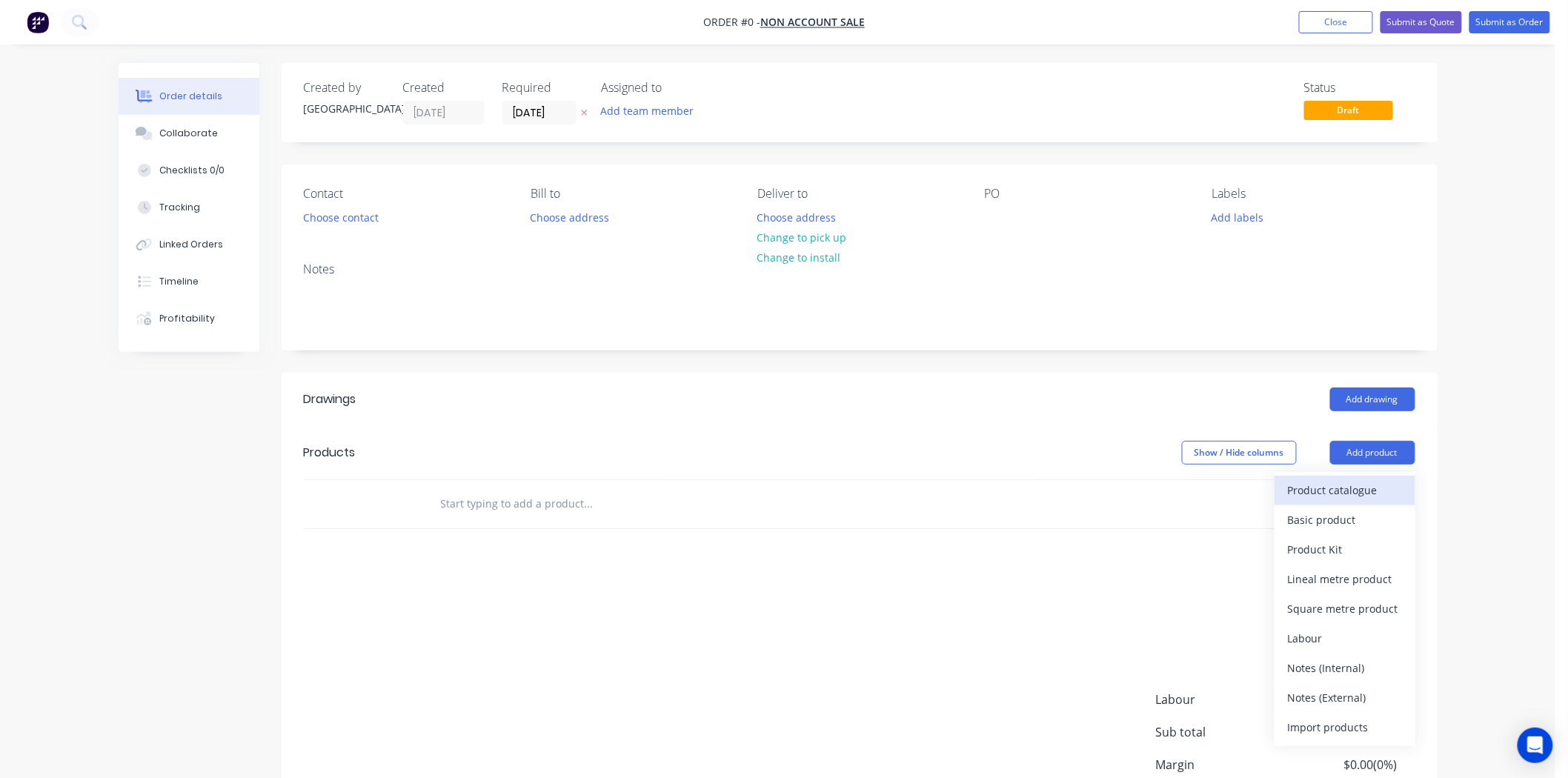
click at [1350, 493] on div "Product catalogue" at bounding box center [1345, 489] width 115 height 22
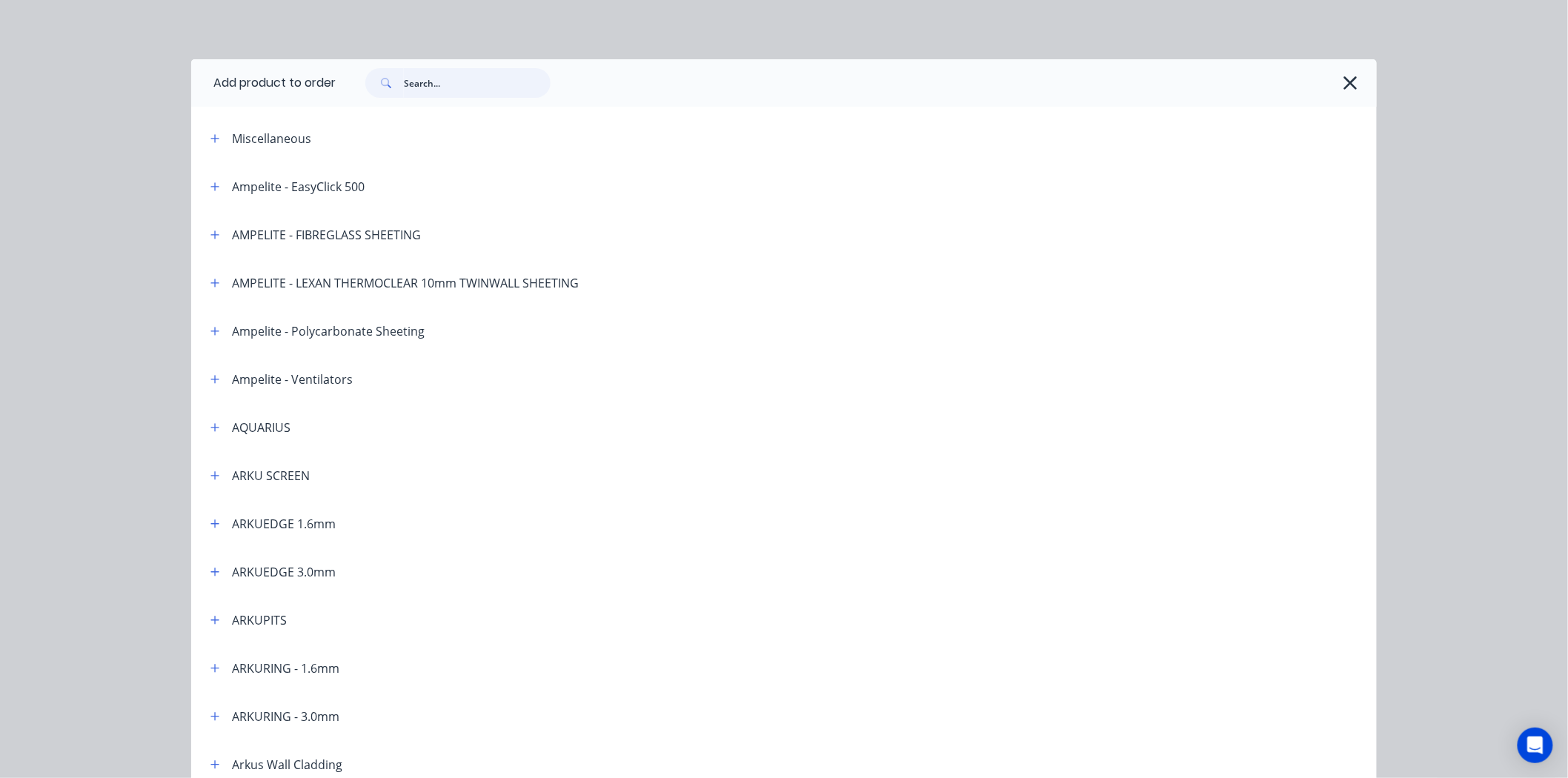
click at [464, 68] on input "text" at bounding box center [477, 82] width 147 height 29
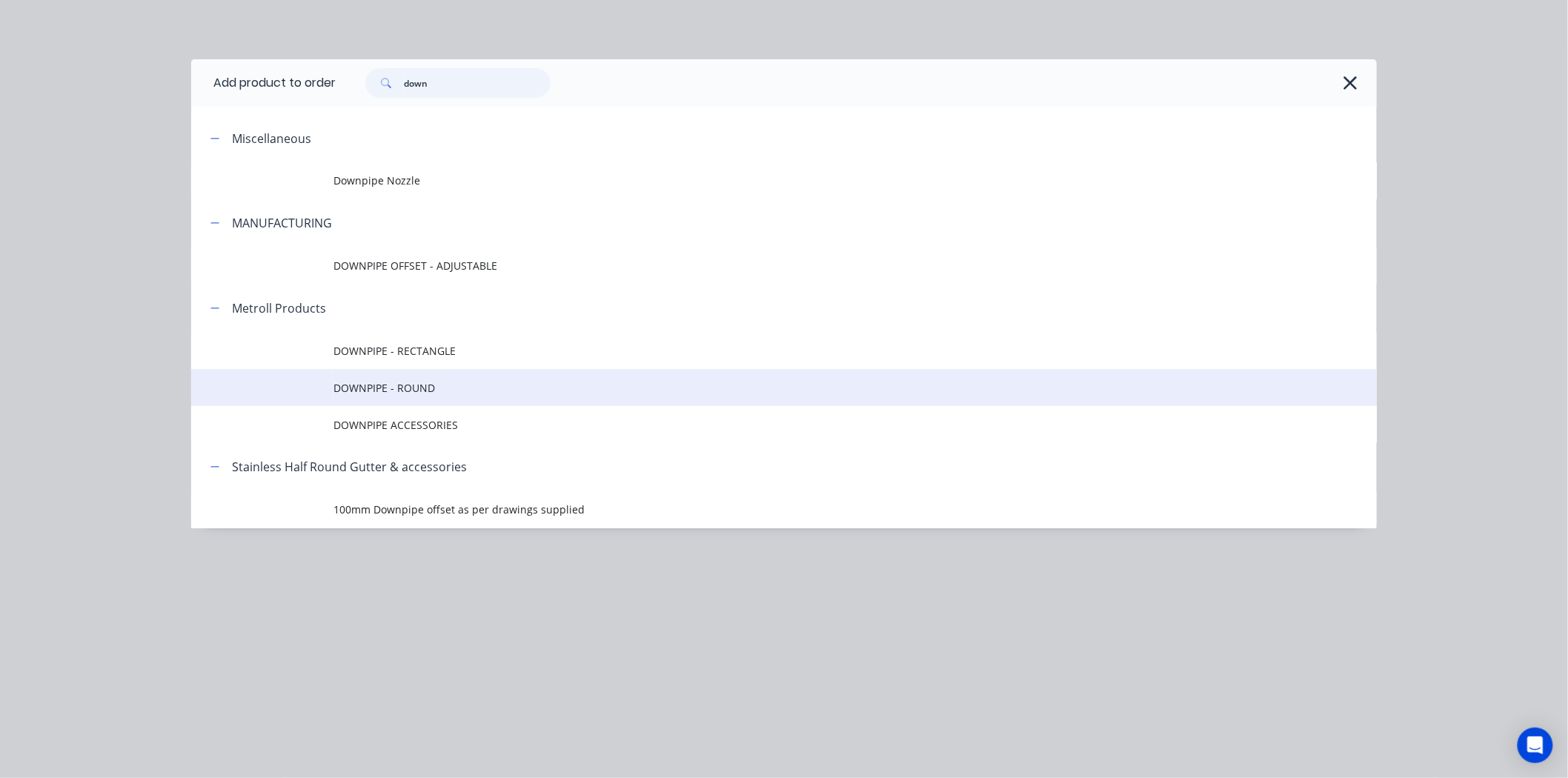
type input "down"
click at [425, 402] on td "DOWNPIPE - ROUND" at bounding box center [855, 387] width 1043 height 37
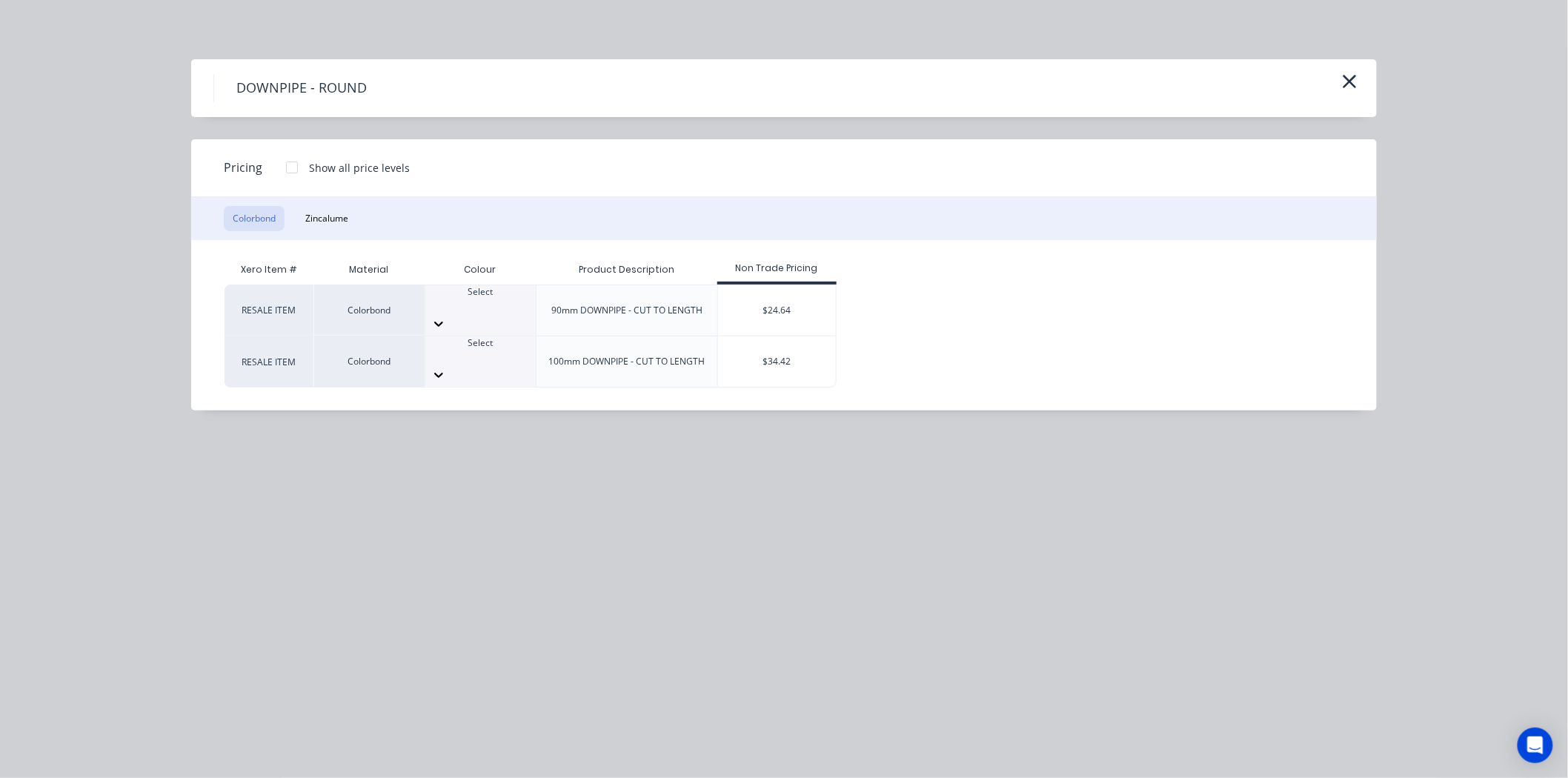
click at [283, 163] on div at bounding box center [292, 167] width 29 height 29
click at [451, 312] on div "Select" at bounding box center [480, 298] width 111 height 27
click at [786, 299] on div "$24.64" at bounding box center [777, 309] width 118 height 50
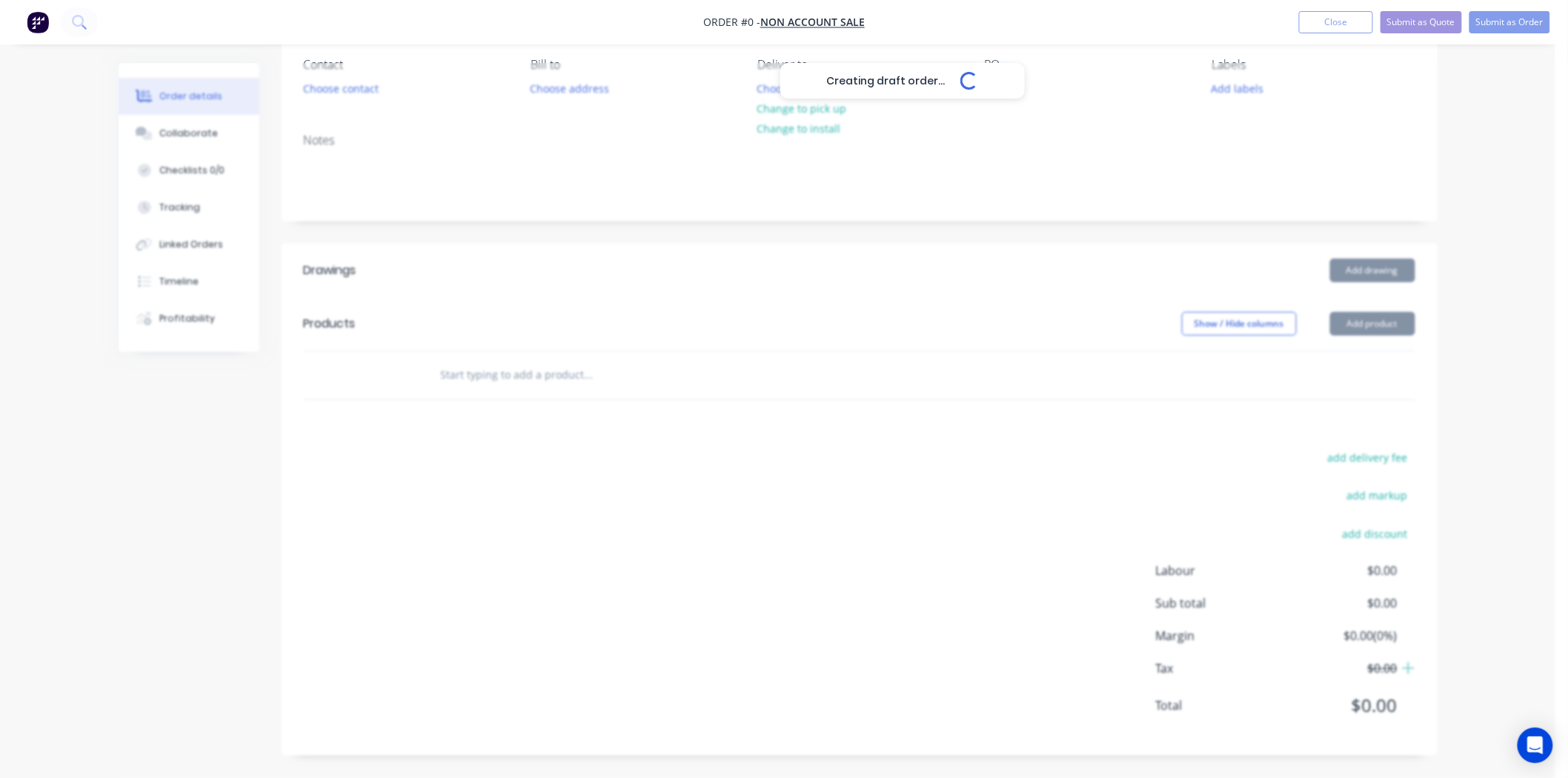
scroll to position [150, 0]
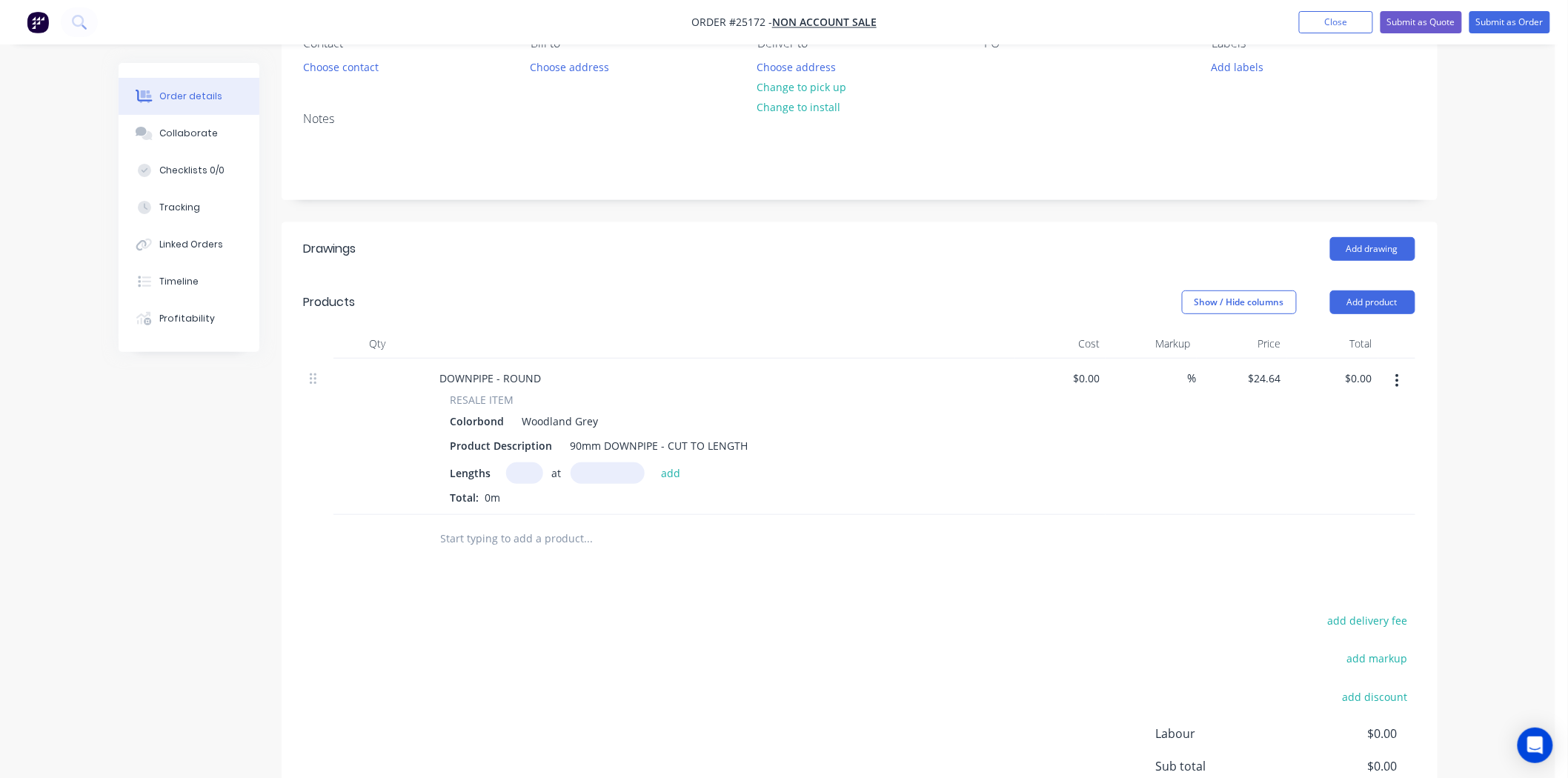
click at [532, 466] on input "text" at bounding box center [525, 472] width 37 height 22
type input "2"
type input "4500"
click at [653, 462] on button "add" at bounding box center [670, 471] width 35 height 20
type input "$221.76"
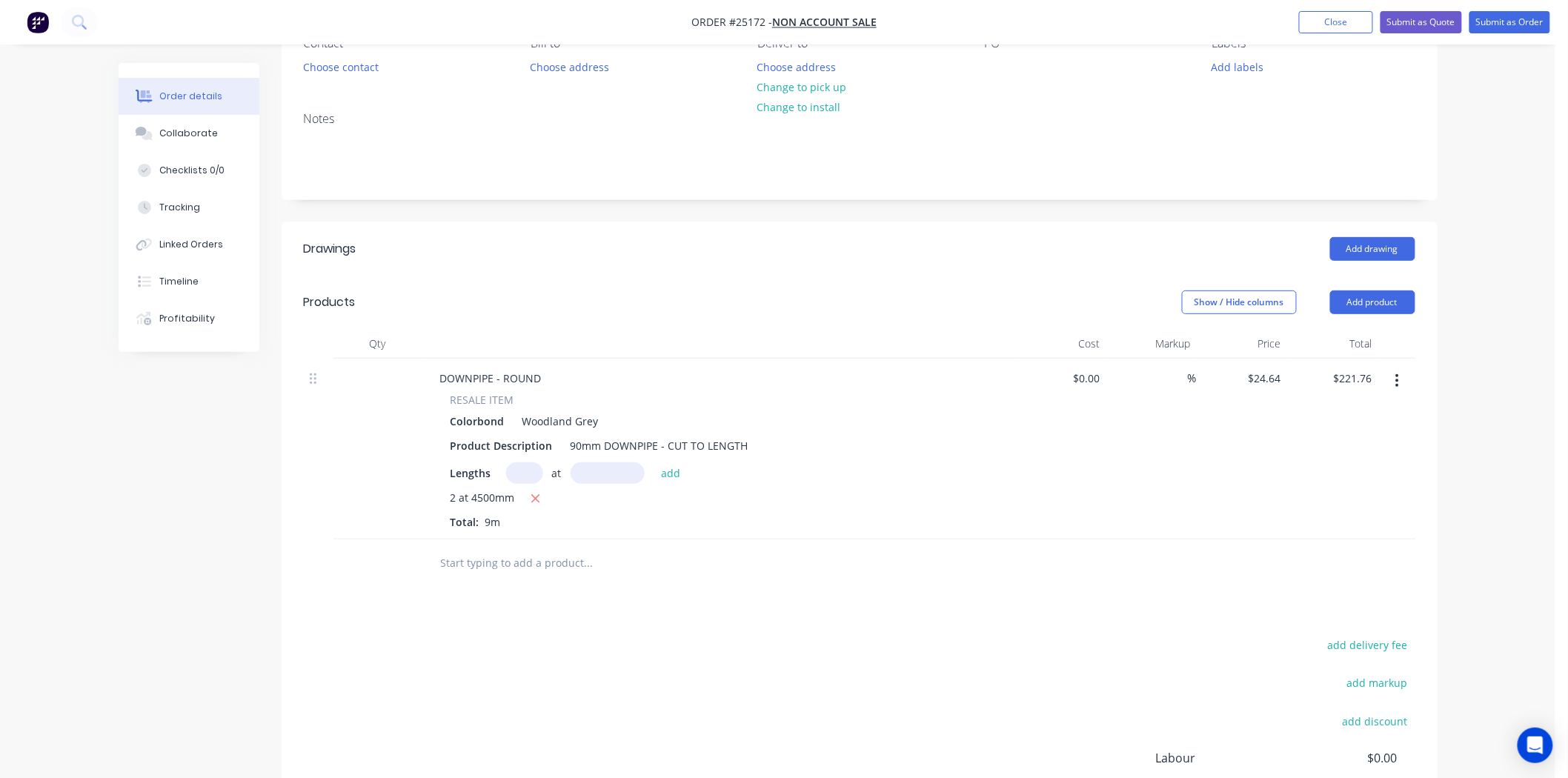
click at [1394, 390] on button "button" at bounding box center [1398, 380] width 35 height 27
click at [1349, 405] on button "Edit" at bounding box center [1345, 418] width 141 height 29
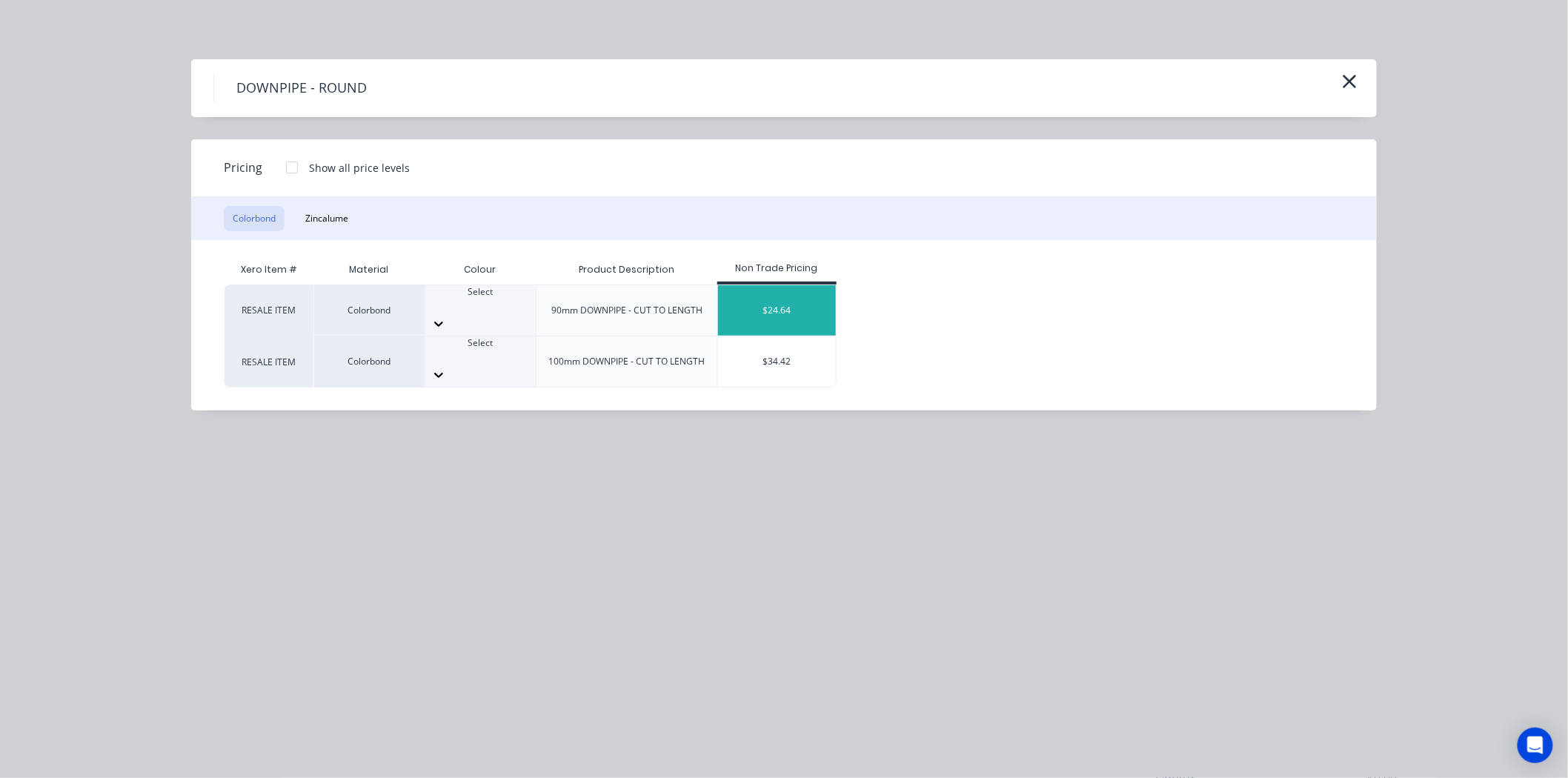
click at [808, 301] on div "$24.64" at bounding box center [777, 309] width 117 height 50
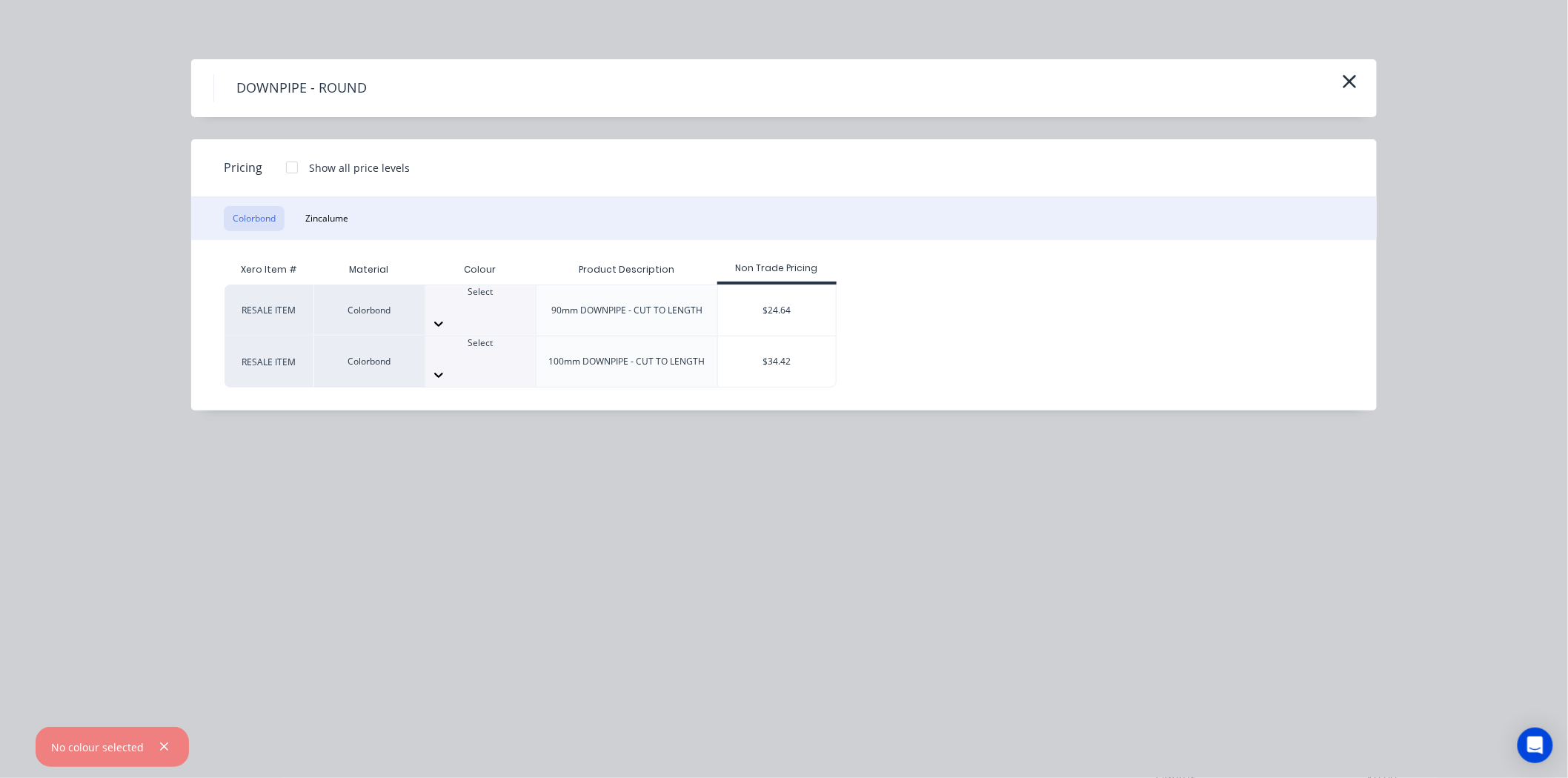
click at [487, 299] on div at bounding box center [480, 305] width 111 height 13
click at [772, 302] on div "$24.64" at bounding box center [777, 309] width 117 height 50
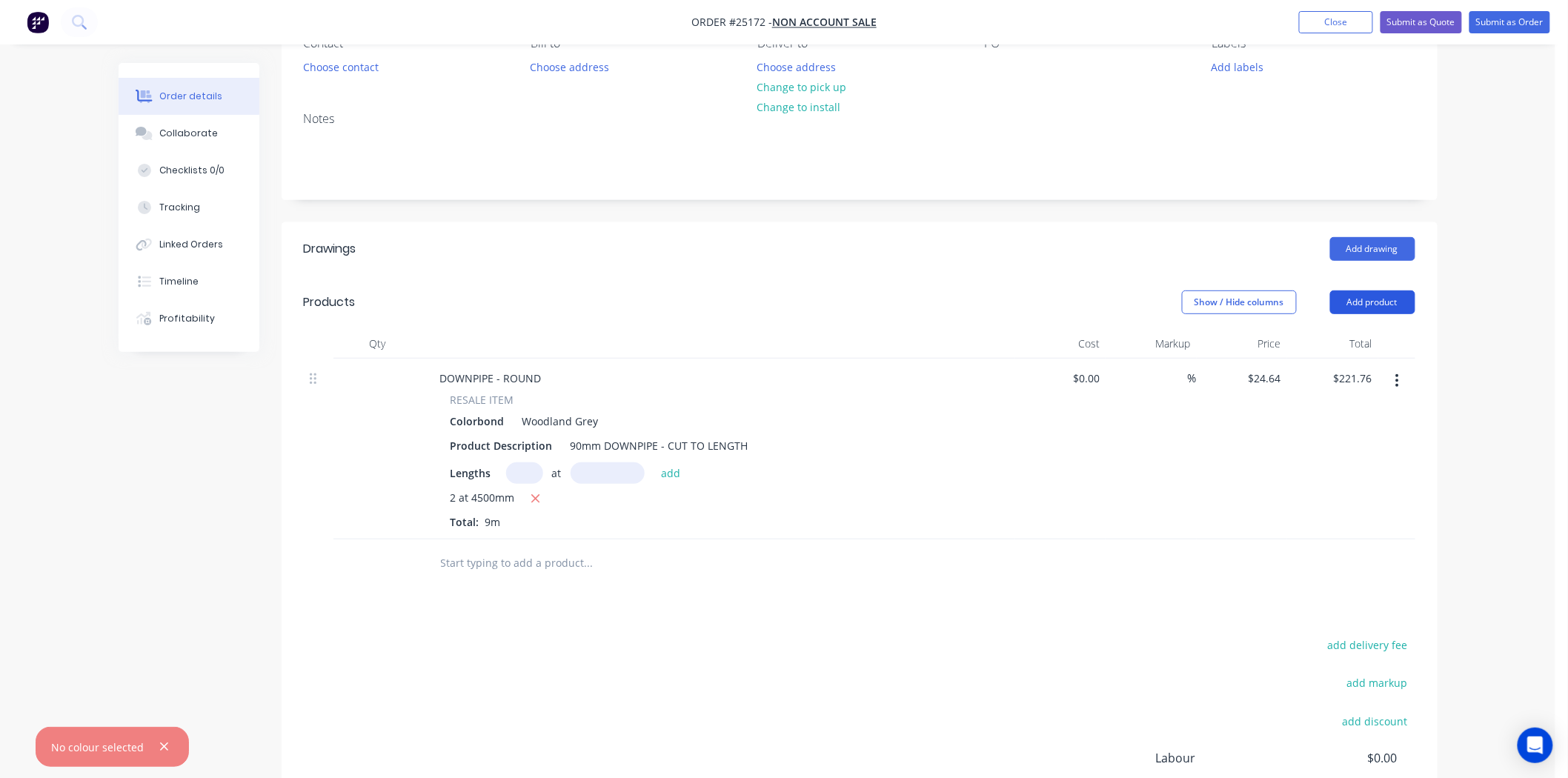
click at [1380, 302] on button "Add product" at bounding box center [1373, 302] width 85 height 24
click at [1051, 267] on header "Drawings Add drawing" at bounding box center [859, 249] width 1156 height 53
click at [1401, 377] on button "button" at bounding box center [1398, 380] width 35 height 27
click at [1352, 418] on div "Edit" at bounding box center [1345, 419] width 115 height 22
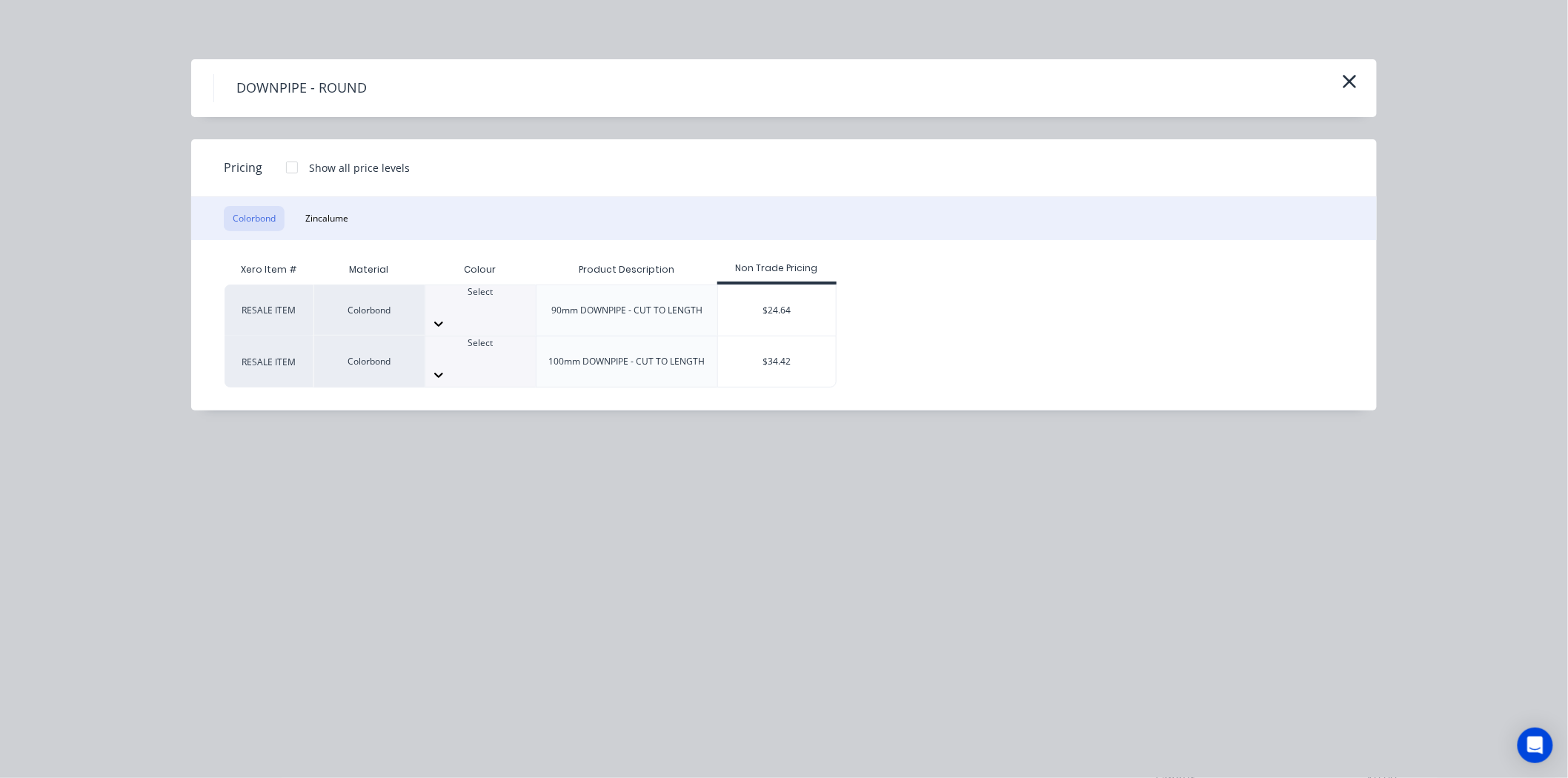
click at [293, 152] on div at bounding box center [292, 167] width 29 height 29
click at [504, 294] on div "Select" at bounding box center [480, 298] width 111 height 27
click at [900, 305] on div "$24.64" at bounding box center [887, 309] width 98 height 50
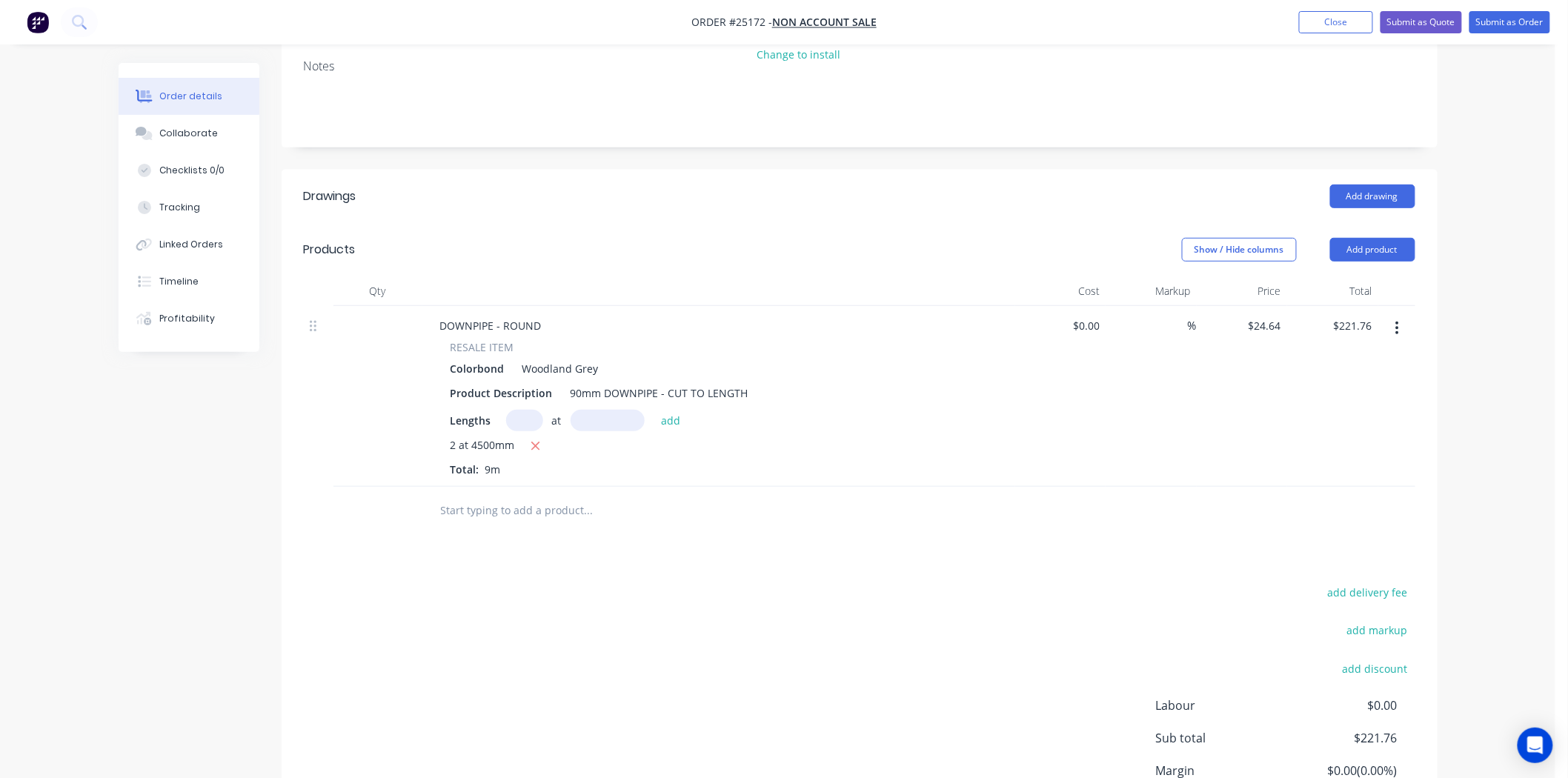
scroll to position [233, 0]
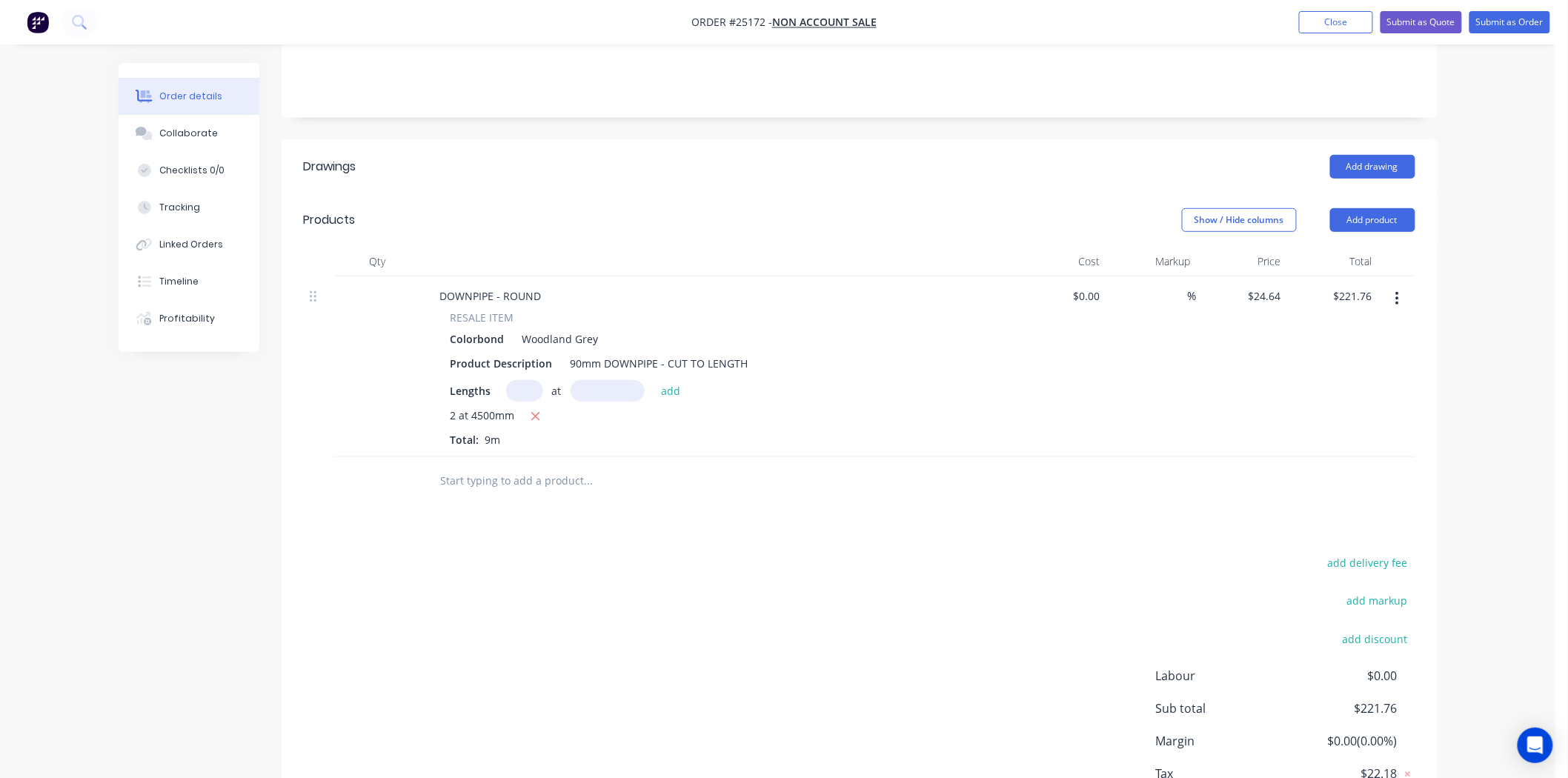
click at [794, 522] on div "Drawings Add drawing Products Show / Hide columns Add product Qty Cost Markup P…" at bounding box center [859, 501] width 1156 height 721
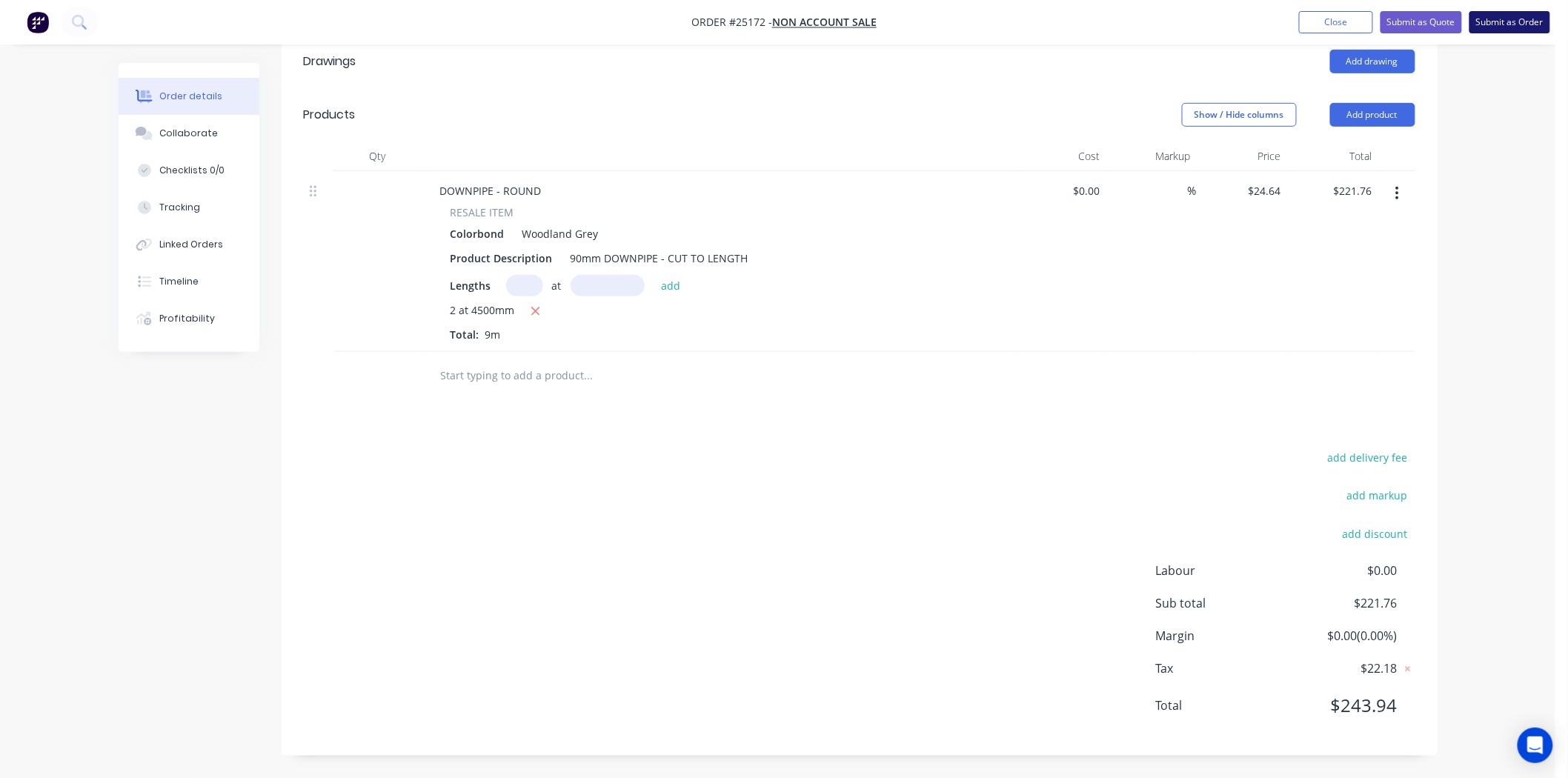
click at [1500, 19] on button "Submit as Order" at bounding box center [1509, 22] width 80 height 22
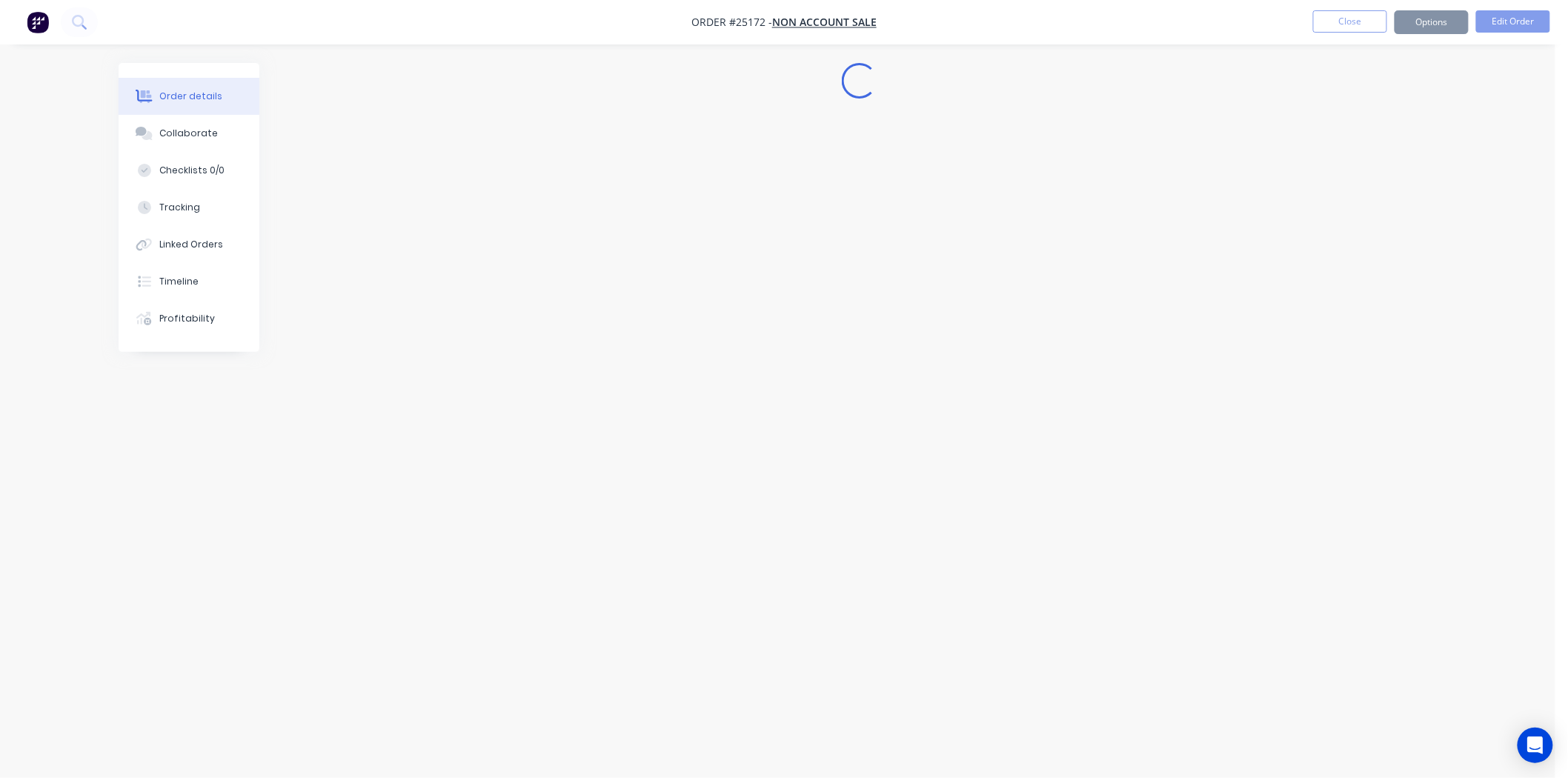
scroll to position [0, 0]
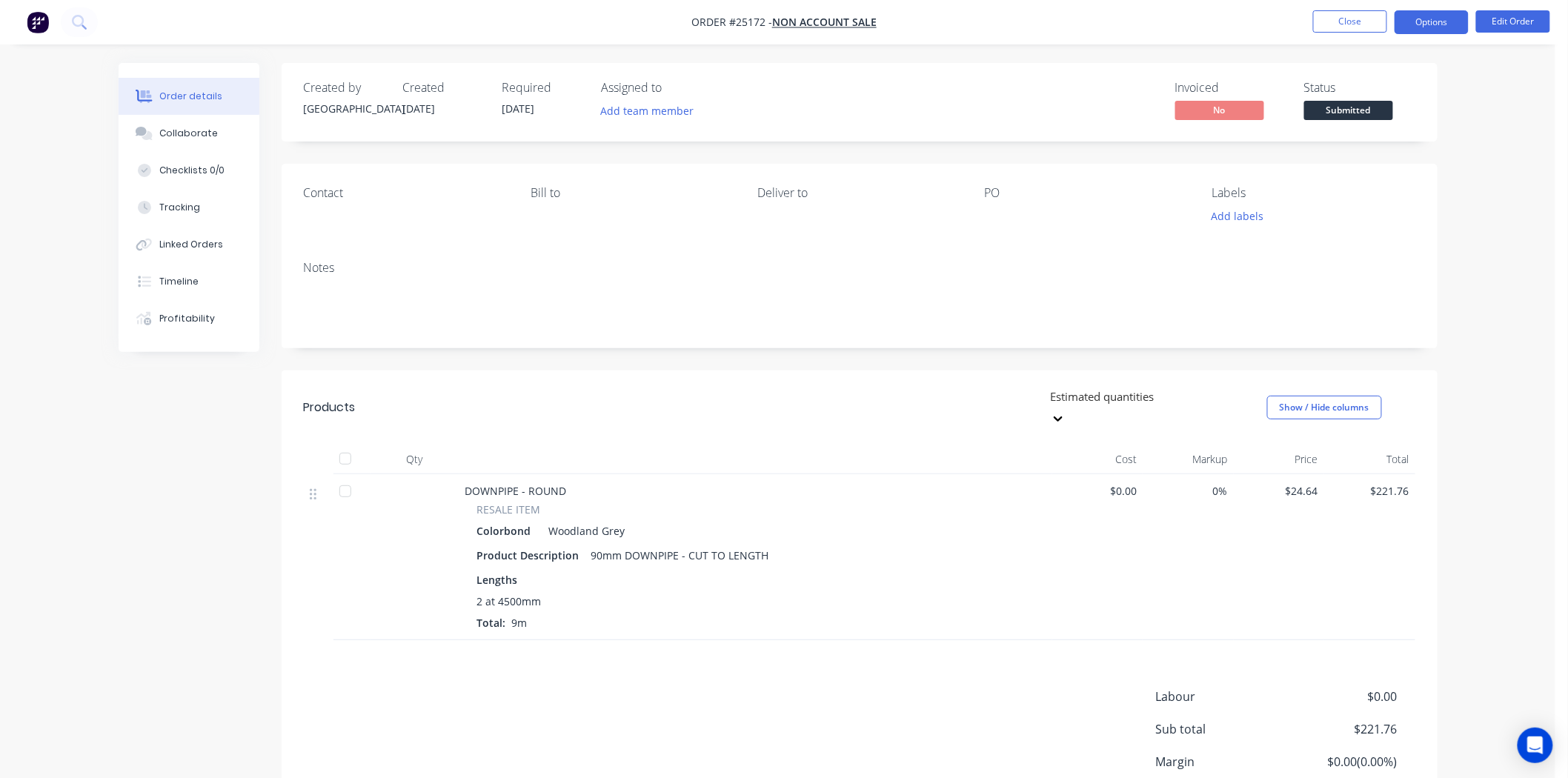
click at [1432, 29] on button "Options" at bounding box center [1432, 22] width 74 height 24
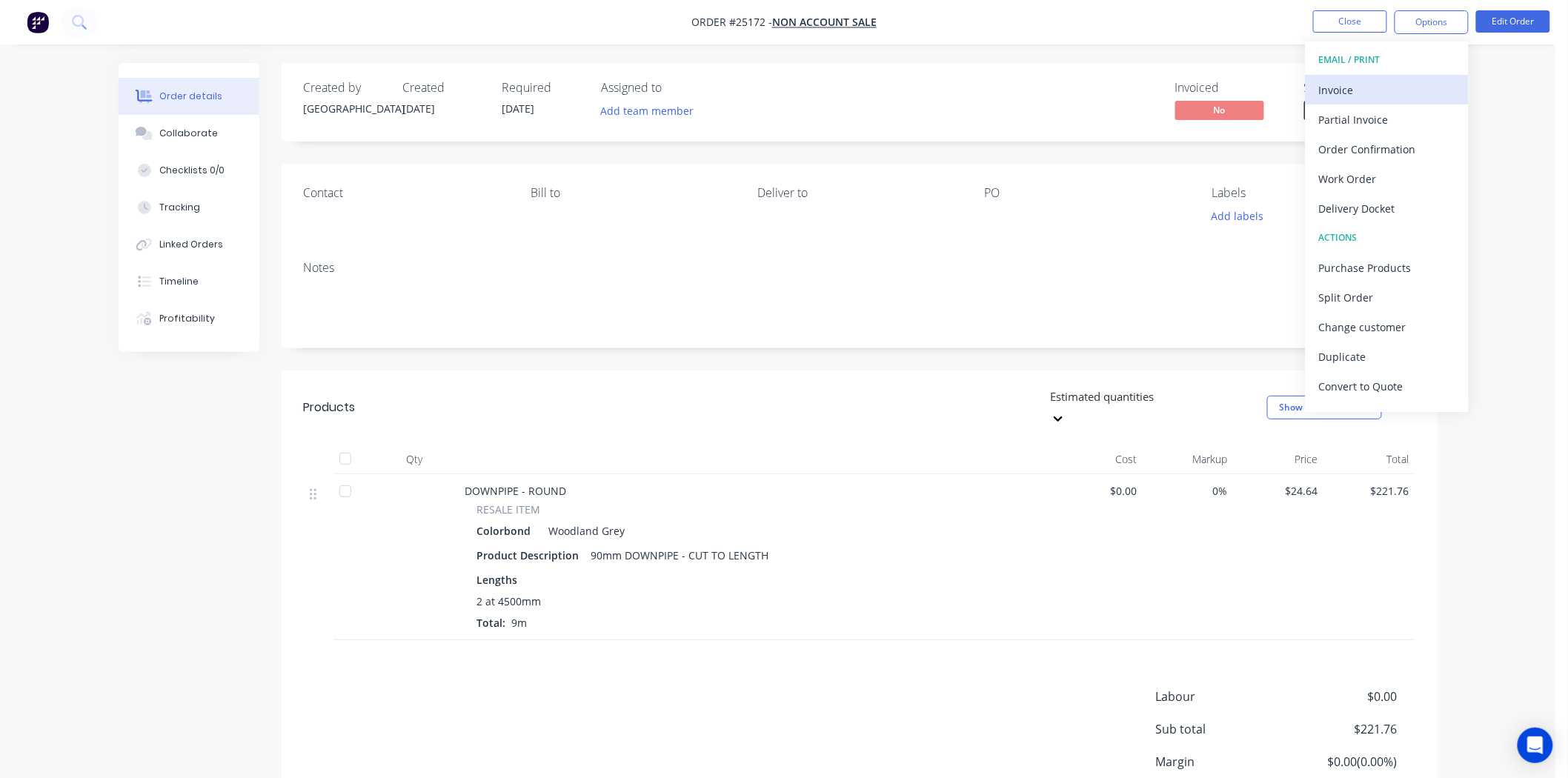
click at [1384, 93] on div "Invoice" at bounding box center [1387, 90] width 136 height 22
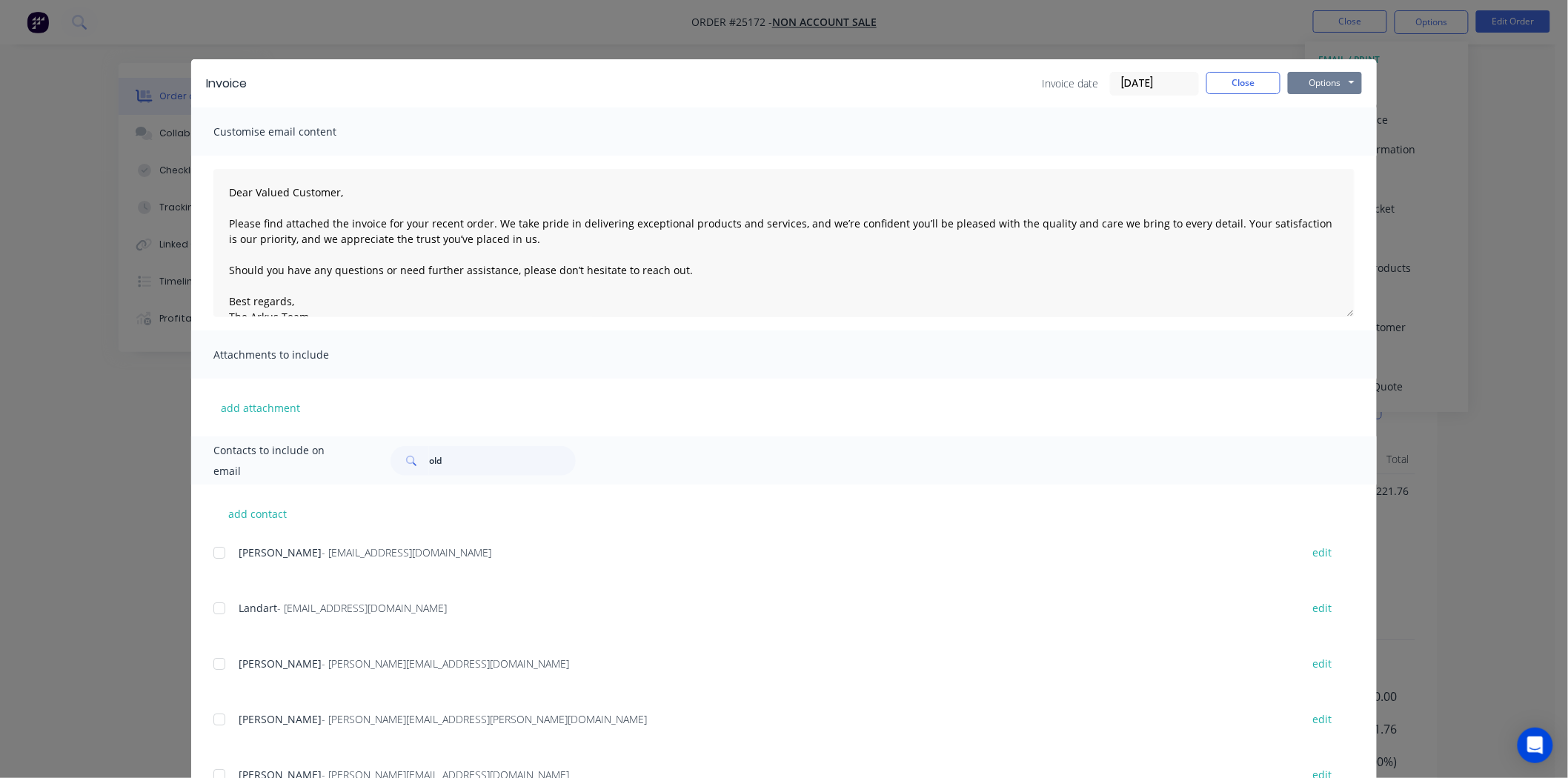
click at [1308, 87] on button "Options" at bounding box center [1326, 82] width 74 height 22
click at [1308, 121] on button "Print" at bounding box center [1336, 133] width 95 height 25
click at [1255, 73] on button "Close" at bounding box center [1243, 82] width 74 height 22
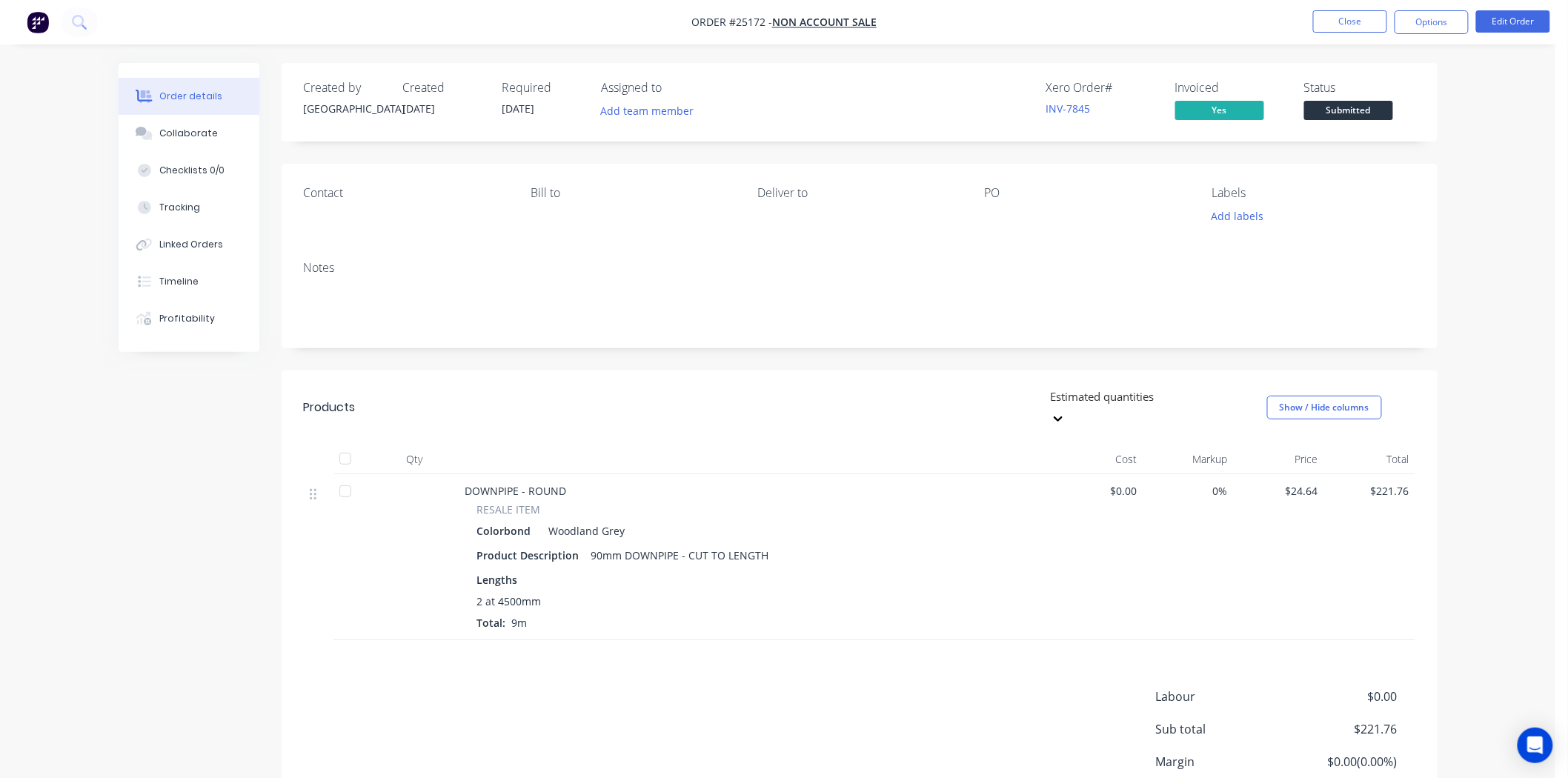
click at [1433, 8] on nav "Order #25172 - NON ACCOUNT SALE Close Options Edit Order" at bounding box center [784, 22] width 1568 height 44
click at [1427, 20] on button "Options" at bounding box center [1432, 22] width 74 height 24
click at [1235, 210] on button "Add labels" at bounding box center [1238, 216] width 68 height 20
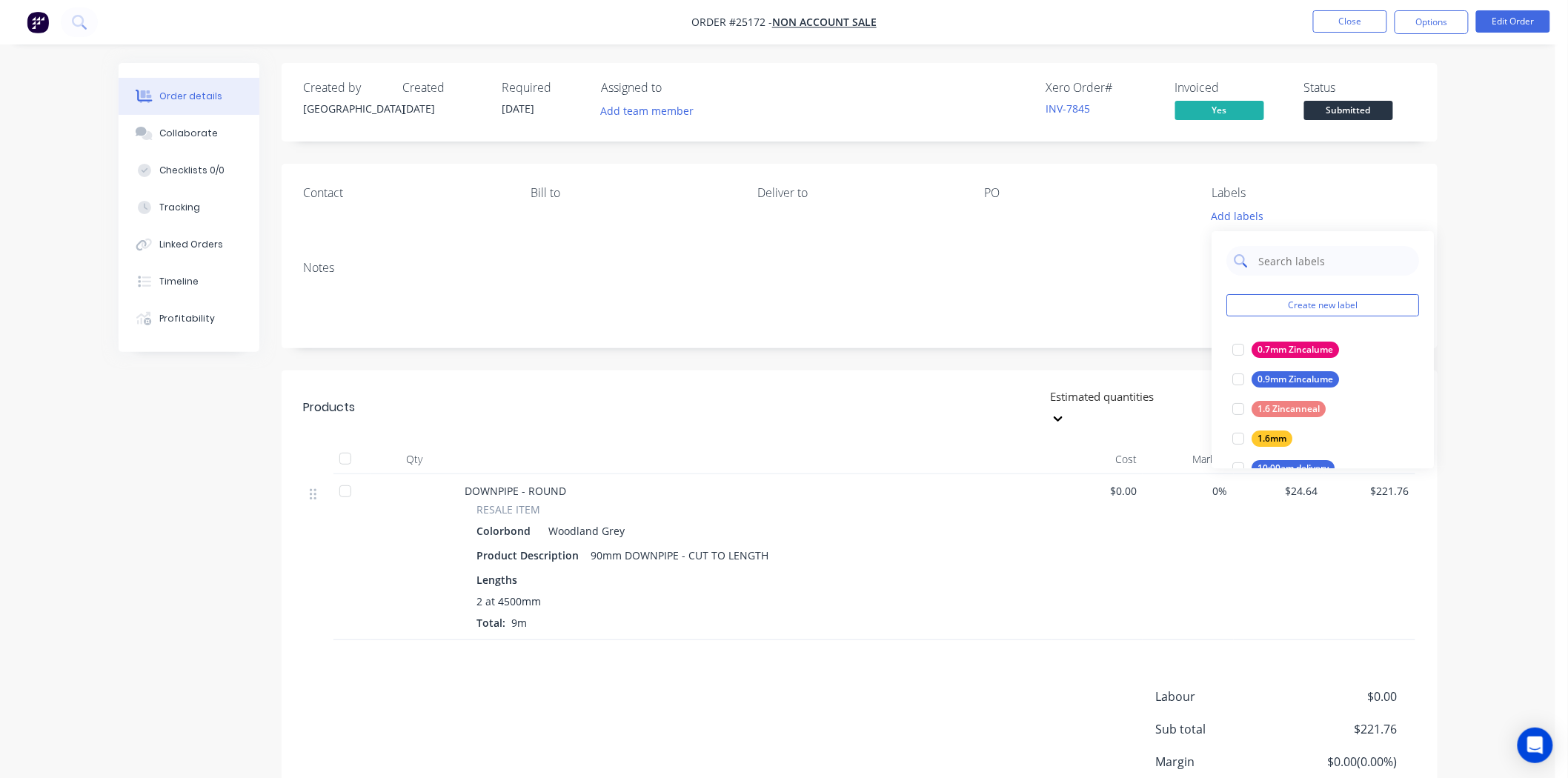
click at [1302, 257] on input "text" at bounding box center [1335, 260] width 155 height 29
type input "paid"
click at [1297, 445] on div "PAID IN FULL" at bounding box center [1287, 438] width 68 height 16
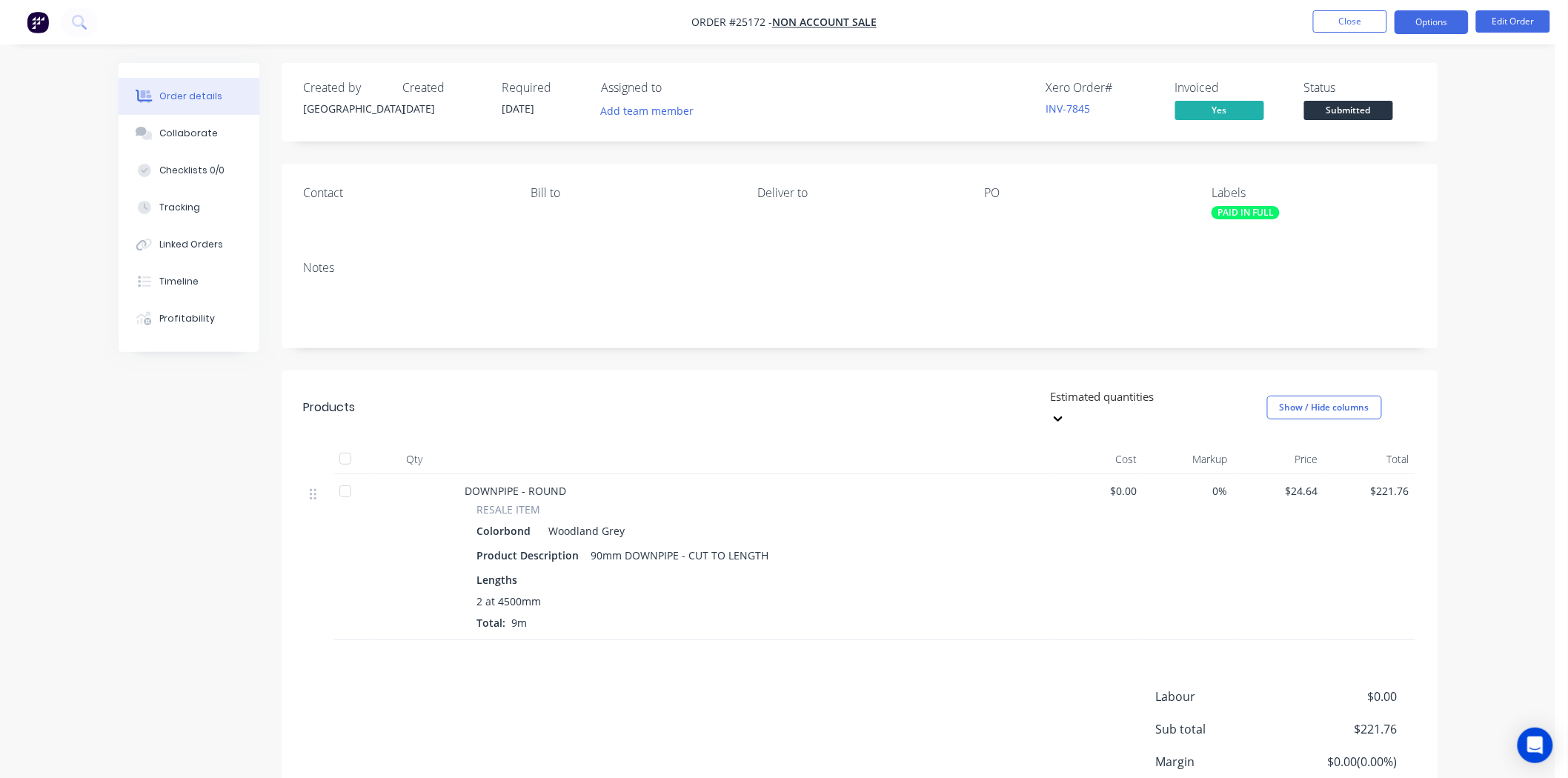
click at [1435, 17] on button "Options" at bounding box center [1432, 22] width 74 height 24
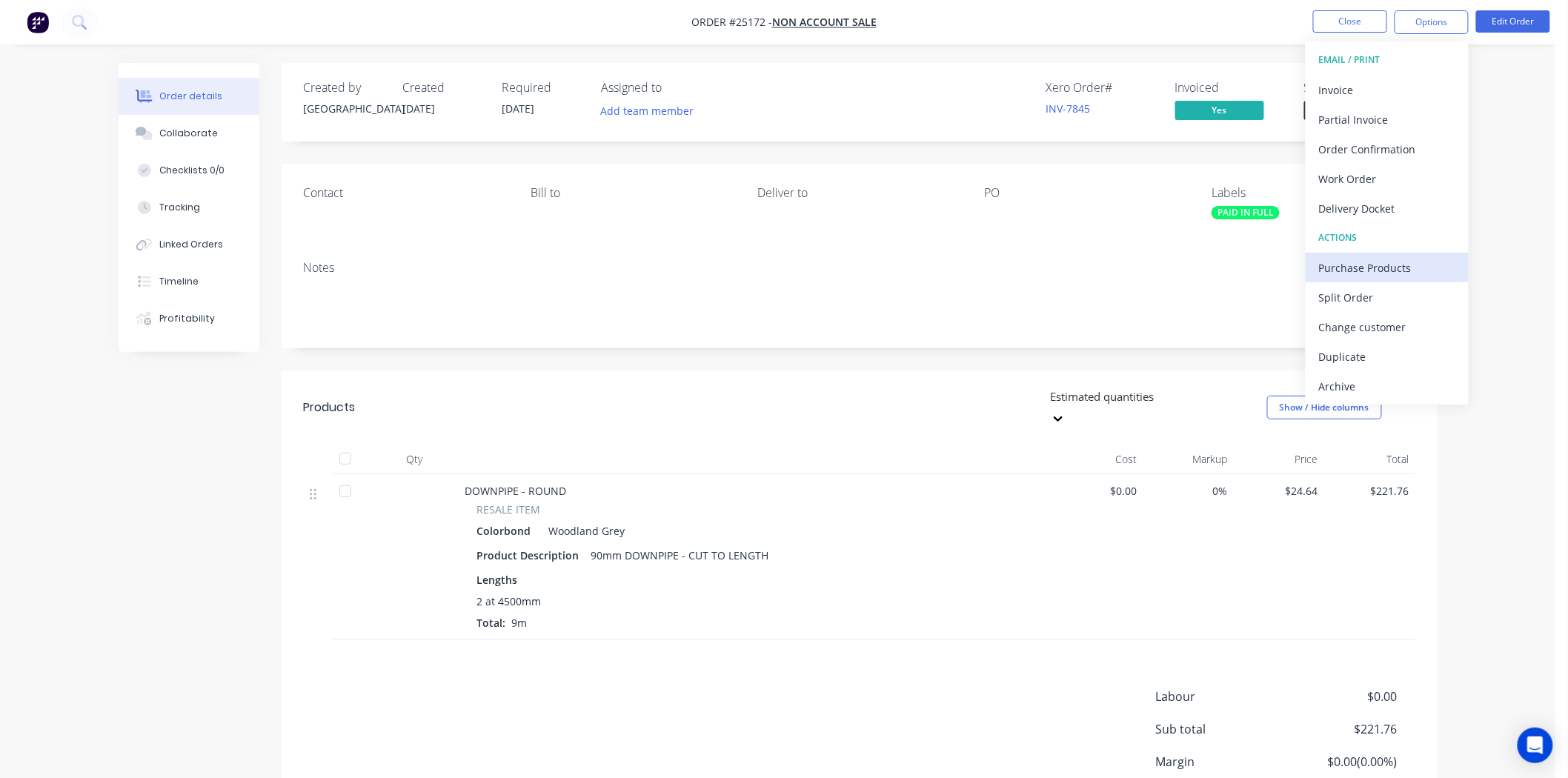
click at [1412, 260] on div "Purchase Products" at bounding box center [1387, 268] width 136 height 22
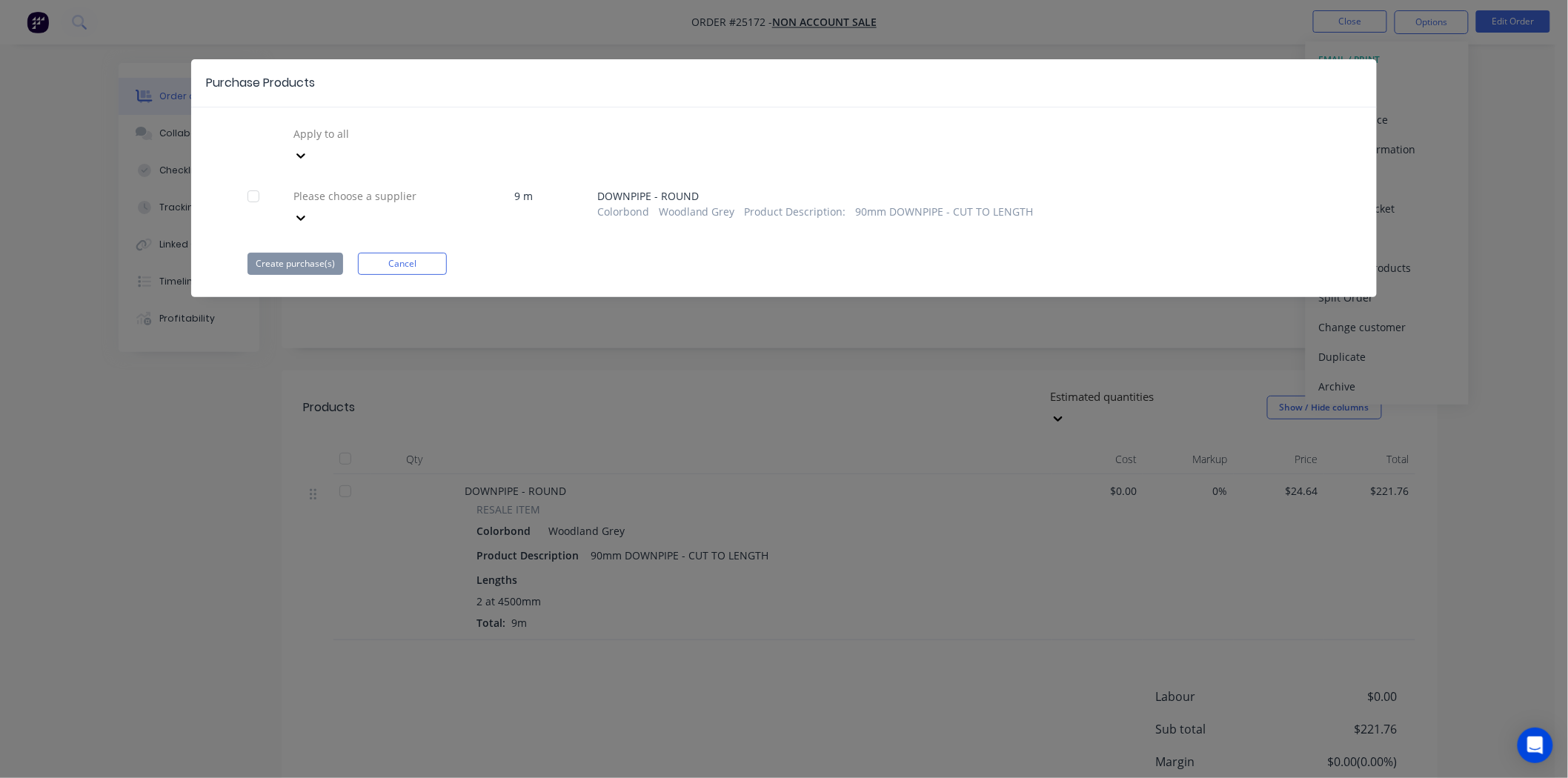
click at [406, 185] on div "Please choose a supplier" at bounding box center [399, 195] width 223 height 22
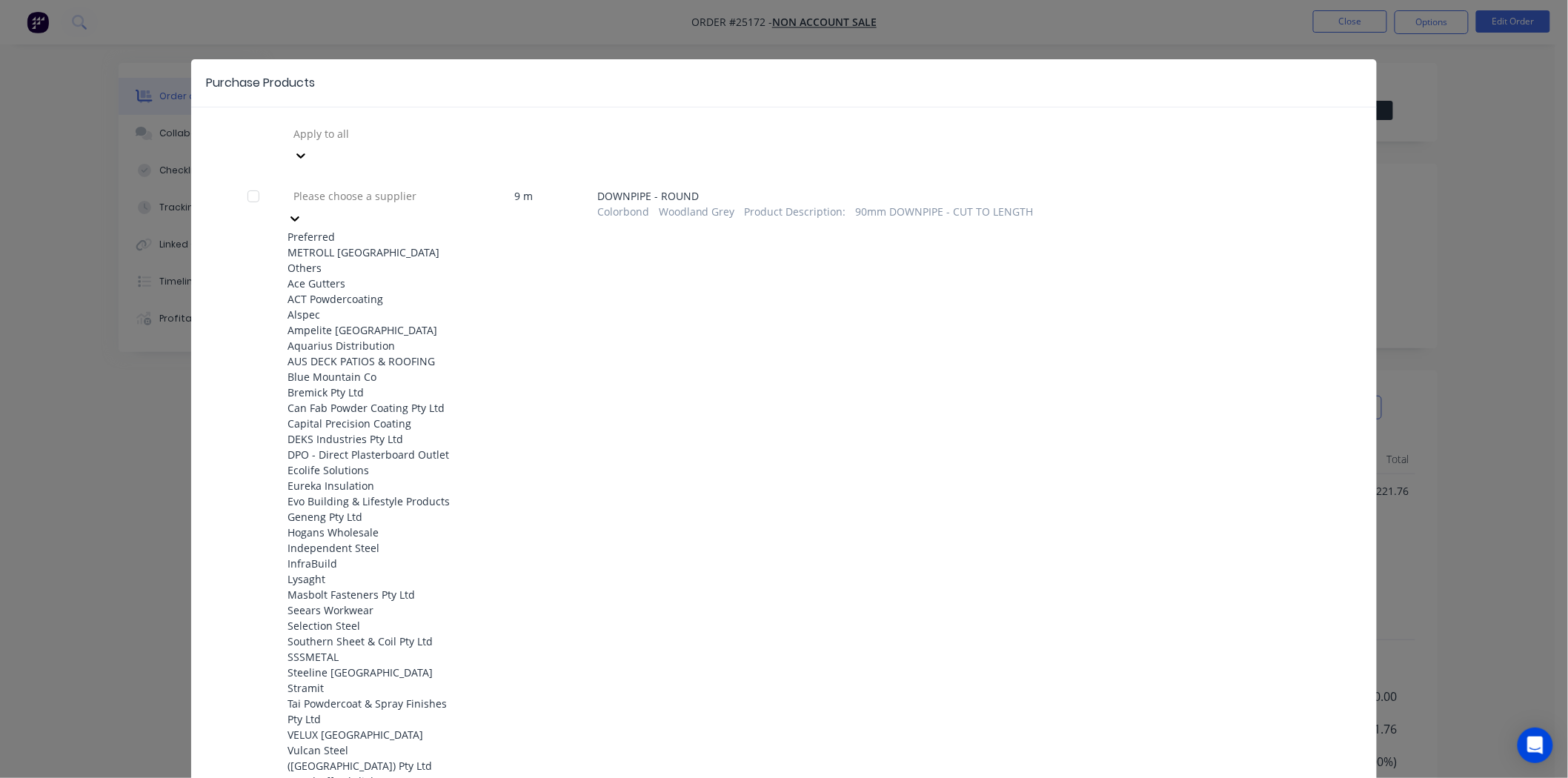
click at [339, 244] on div "METROLL [GEOGRAPHIC_DATA]" at bounding box center [369, 252] width 163 height 15
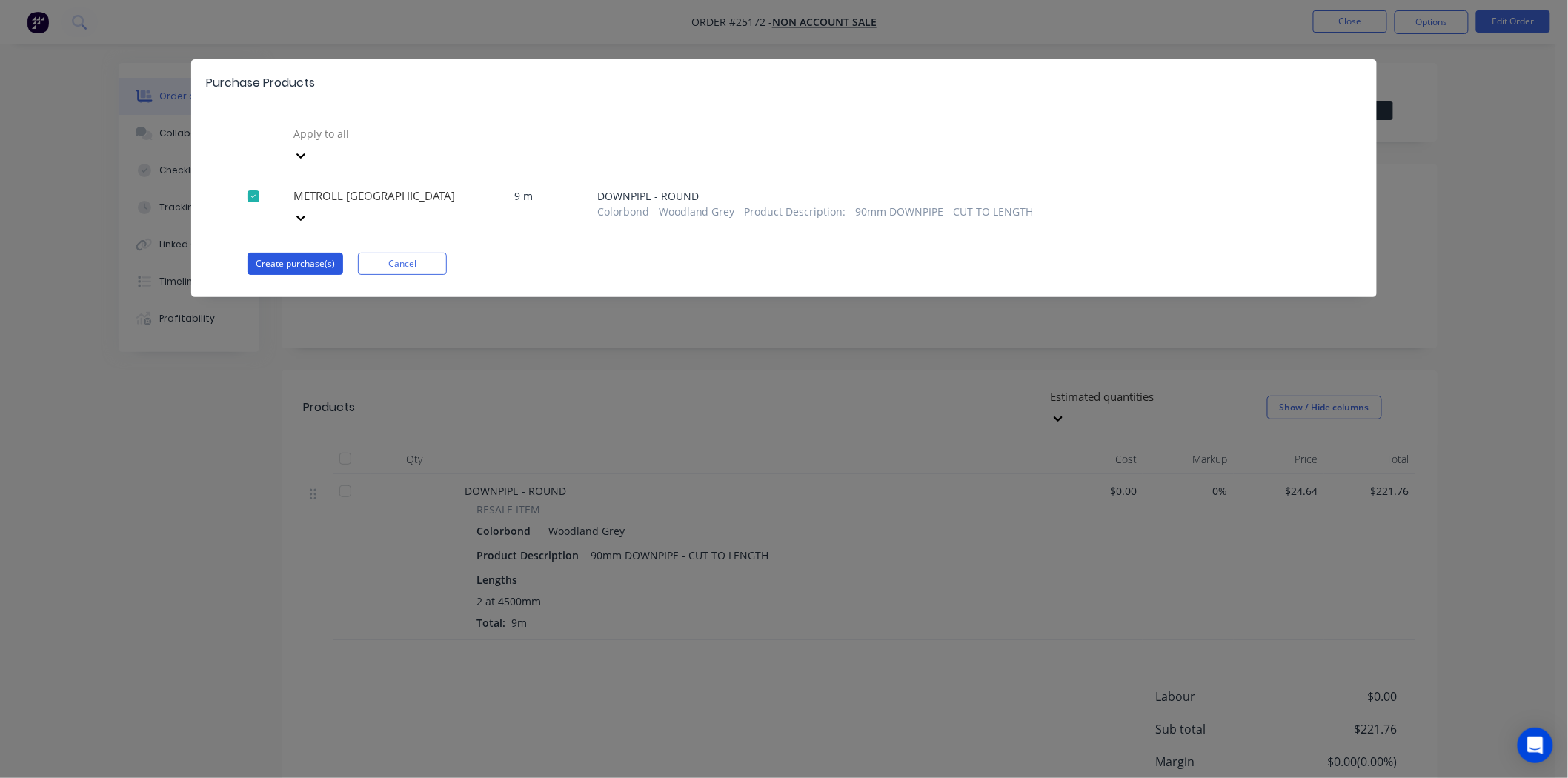
click at [323, 253] on button "Create purchase(s)" at bounding box center [294, 263] width 96 height 22
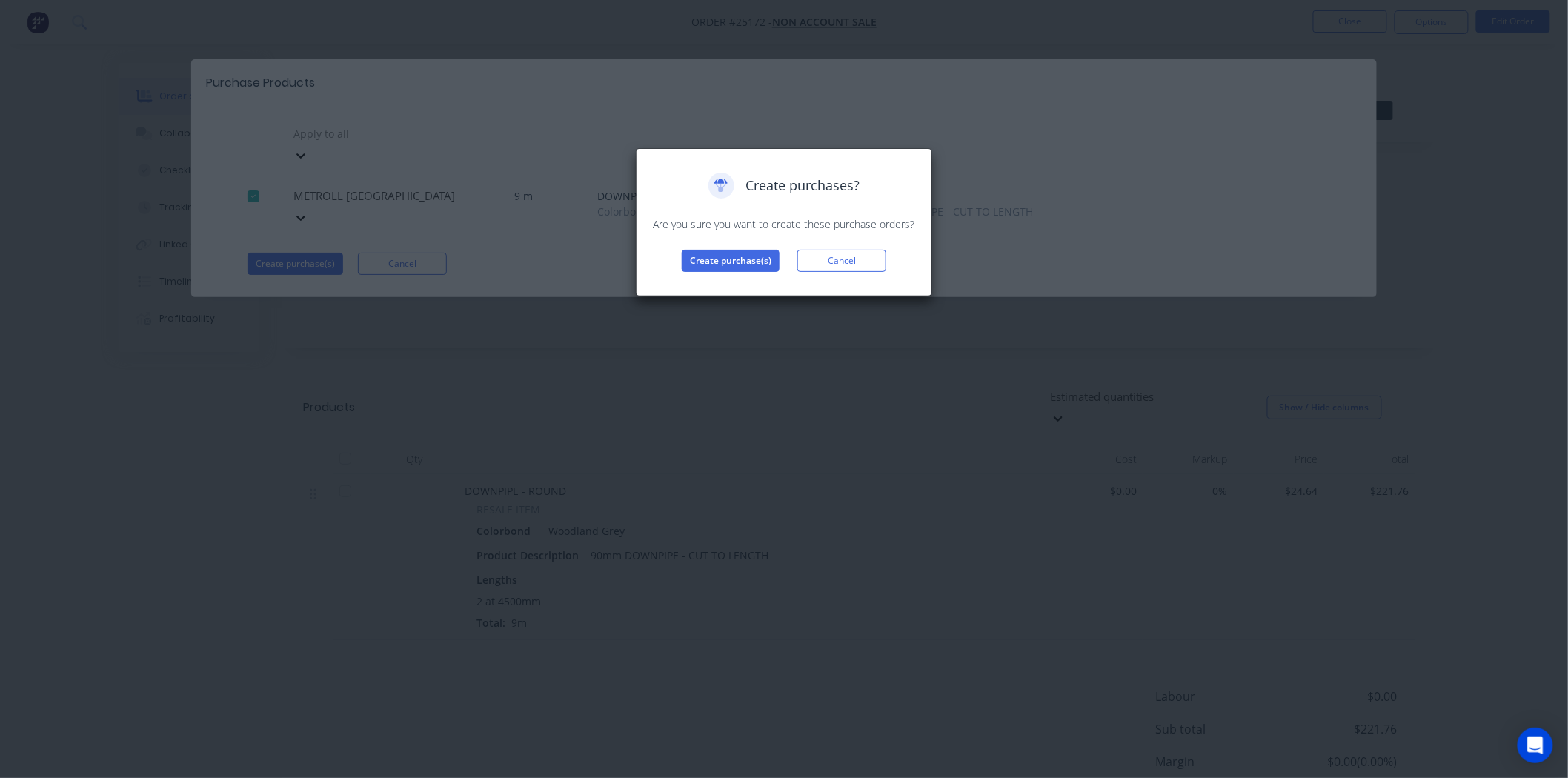
click at [709, 275] on div "Create purchases? Are you sure you want to create these purchase orders? Create…" at bounding box center [784, 222] width 296 height 149
click at [725, 268] on button "Create purchase(s)" at bounding box center [730, 260] width 98 height 22
click at [726, 272] on div "Purchases created Your purchases have been created and saved as drafts. Click t…" at bounding box center [784, 234] width 265 height 123
click at [726, 278] on button "View purchase(s)" at bounding box center [731, 284] width 89 height 22
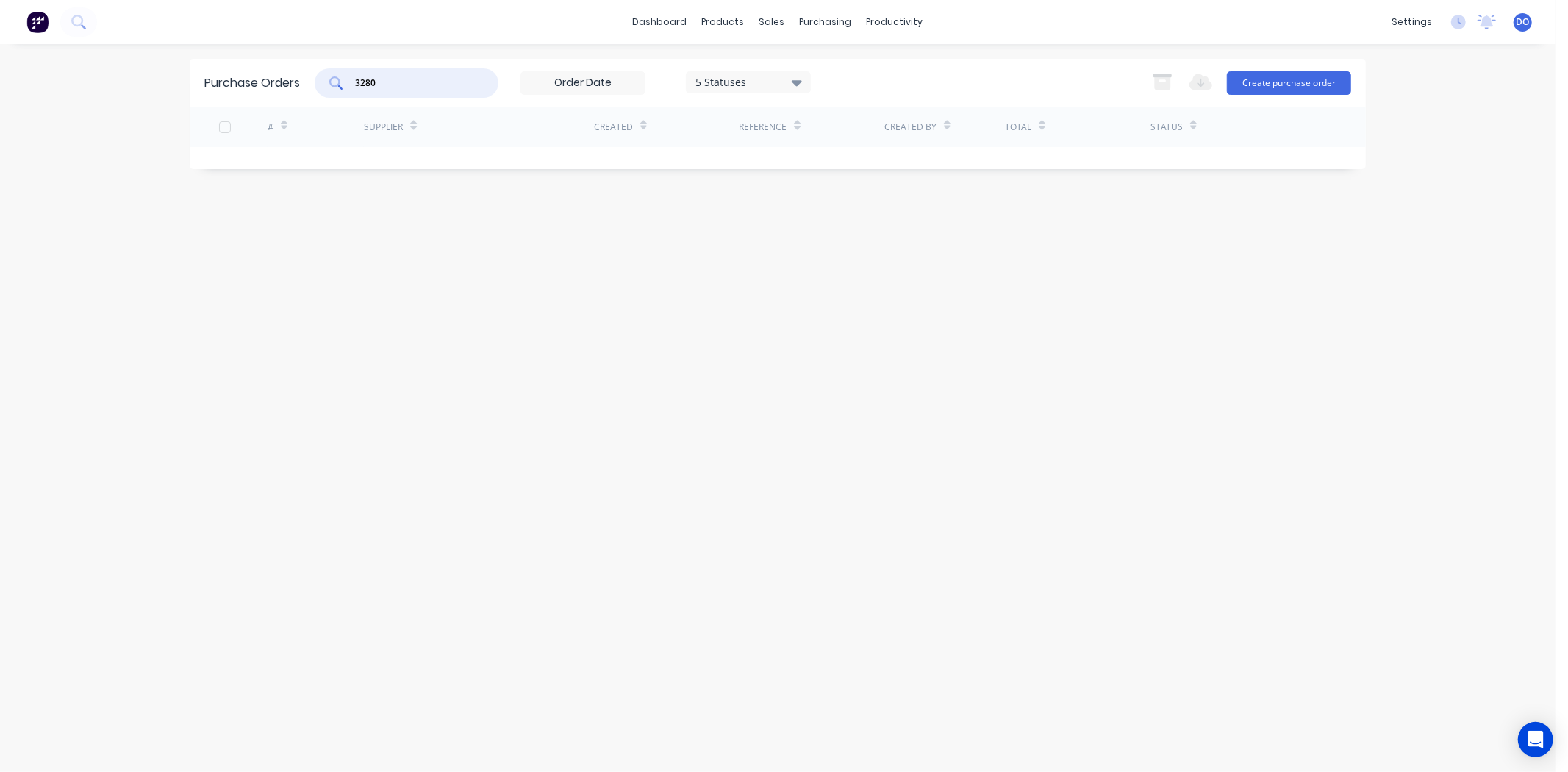
drag, startPoint x: 409, startPoint y: 86, endPoint x: 201, endPoint y: 103, distance: 208.7
click at [236, 96] on div "Purchase Orders 3280 5 Statuses 5 Statuses Export to Excel (XLSX) Create purcha…" at bounding box center [777, 83] width 1176 height 48
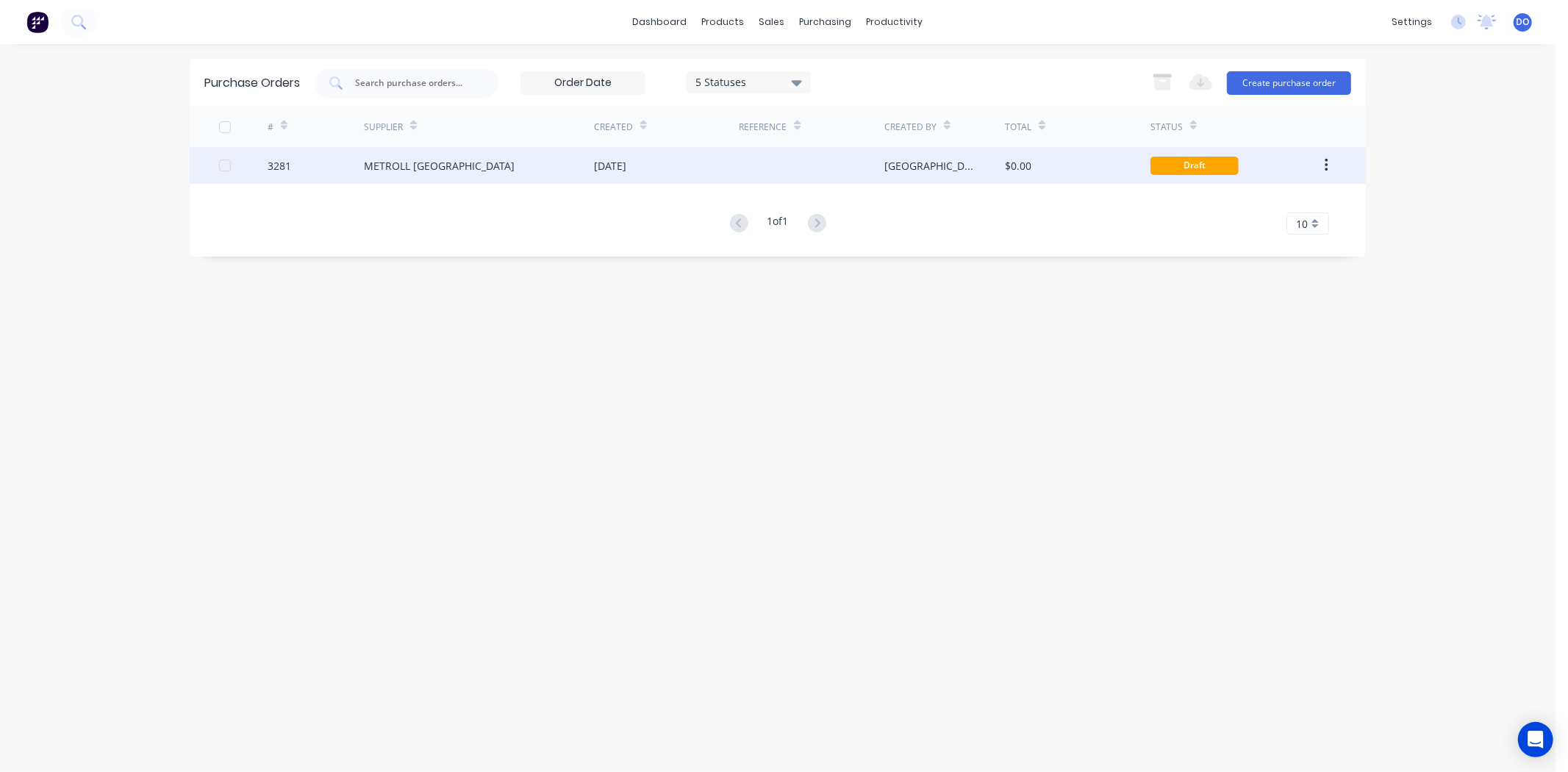
click at [365, 173] on div "METROLL [GEOGRAPHIC_DATA]" at bounding box center [478, 165] width 230 height 37
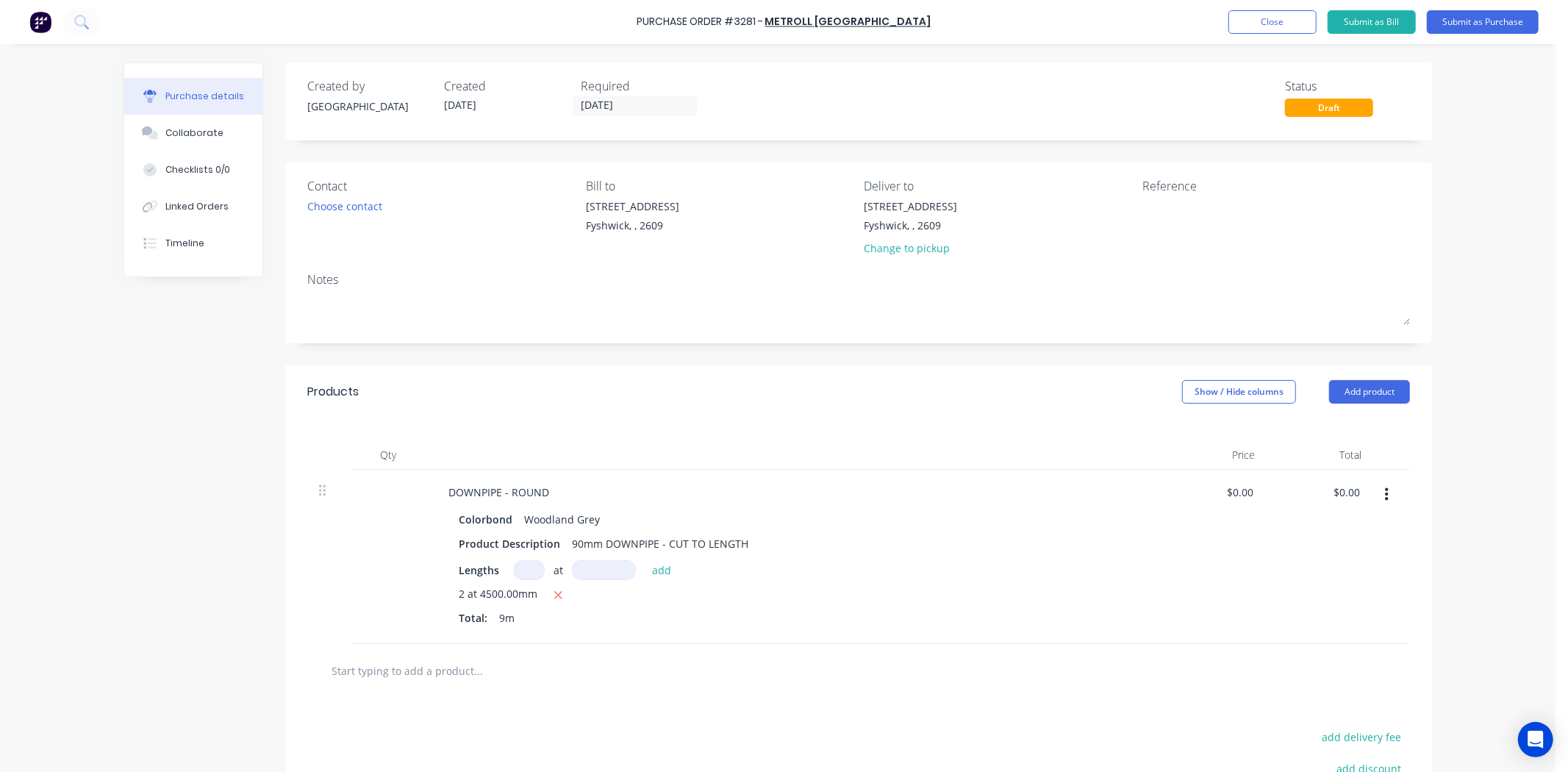
click at [373, 195] on div "Contact Choose contact" at bounding box center [440, 221] width 268 height 86
click at [373, 202] on div "Choose contact" at bounding box center [345, 206] width 75 height 15
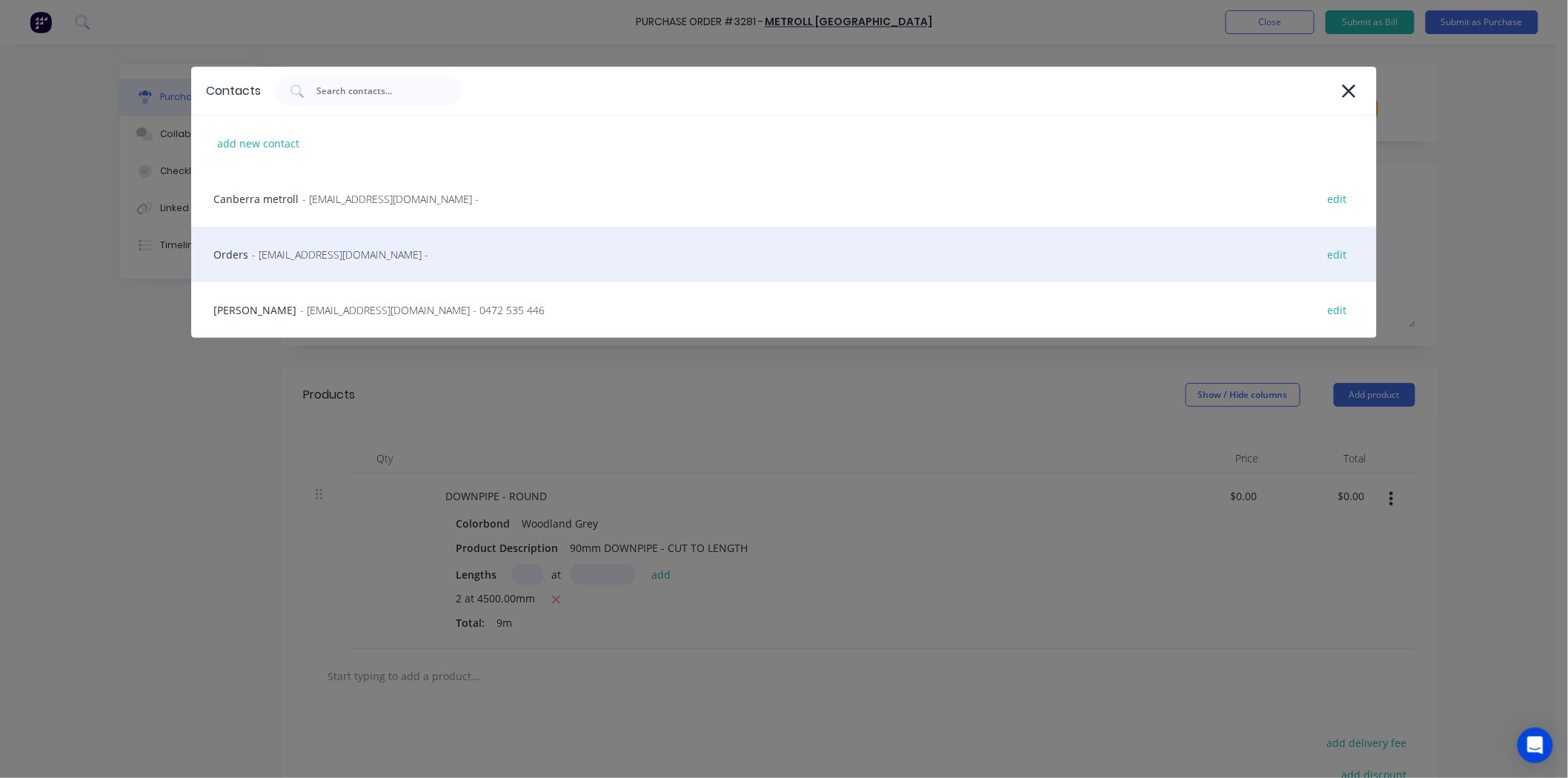
click at [391, 275] on div "Orders - sales@sydney.metroll.com.au - edit" at bounding box center [784, 255] width 1185 height 56
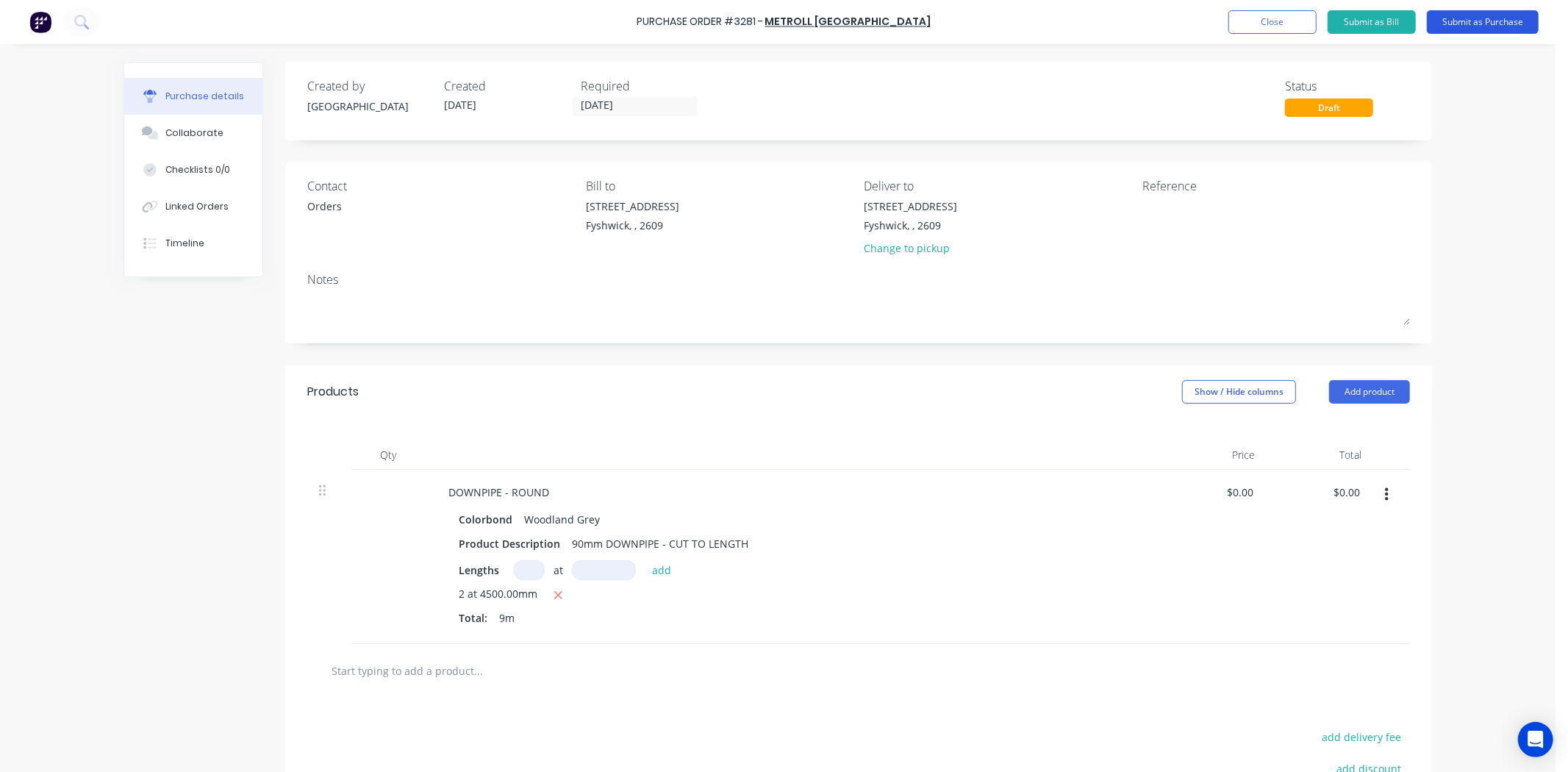
click at [1487, 15] on button "Submit as Purchase" at bounding box center [1482, 22] width 112 height 23
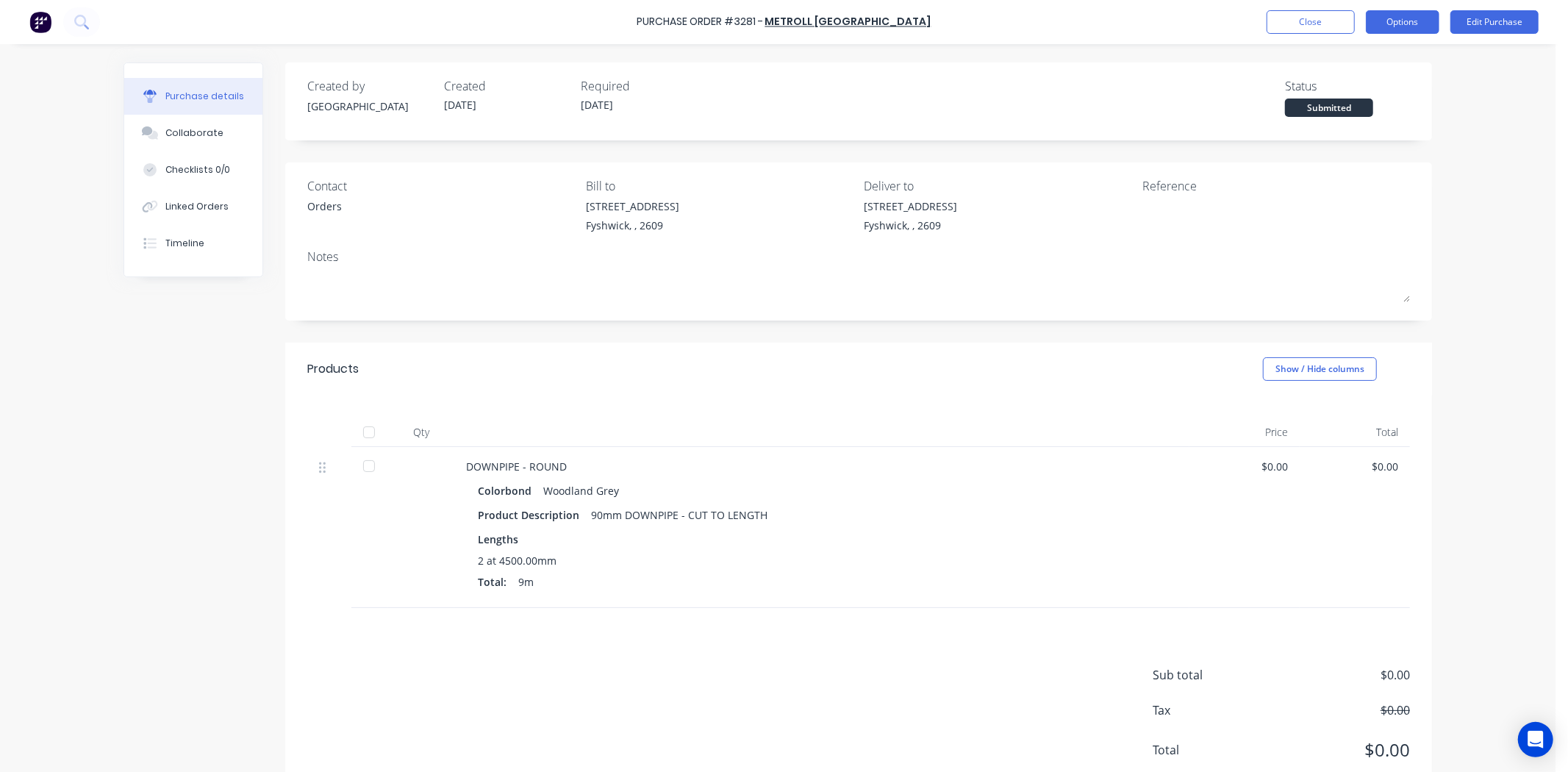
click at [1416, 23] on button "Options" at bounding box center [1402, 22] width 73 height 23
click at [1010, 632] on div "Sub total $0.00 Tax $0.00 Total $0.00" at bounding box center [858, 704] width 1146 height 194
click at [1274, 19] on button "Close" at bounding box center [1311, 22] width 88 height 23
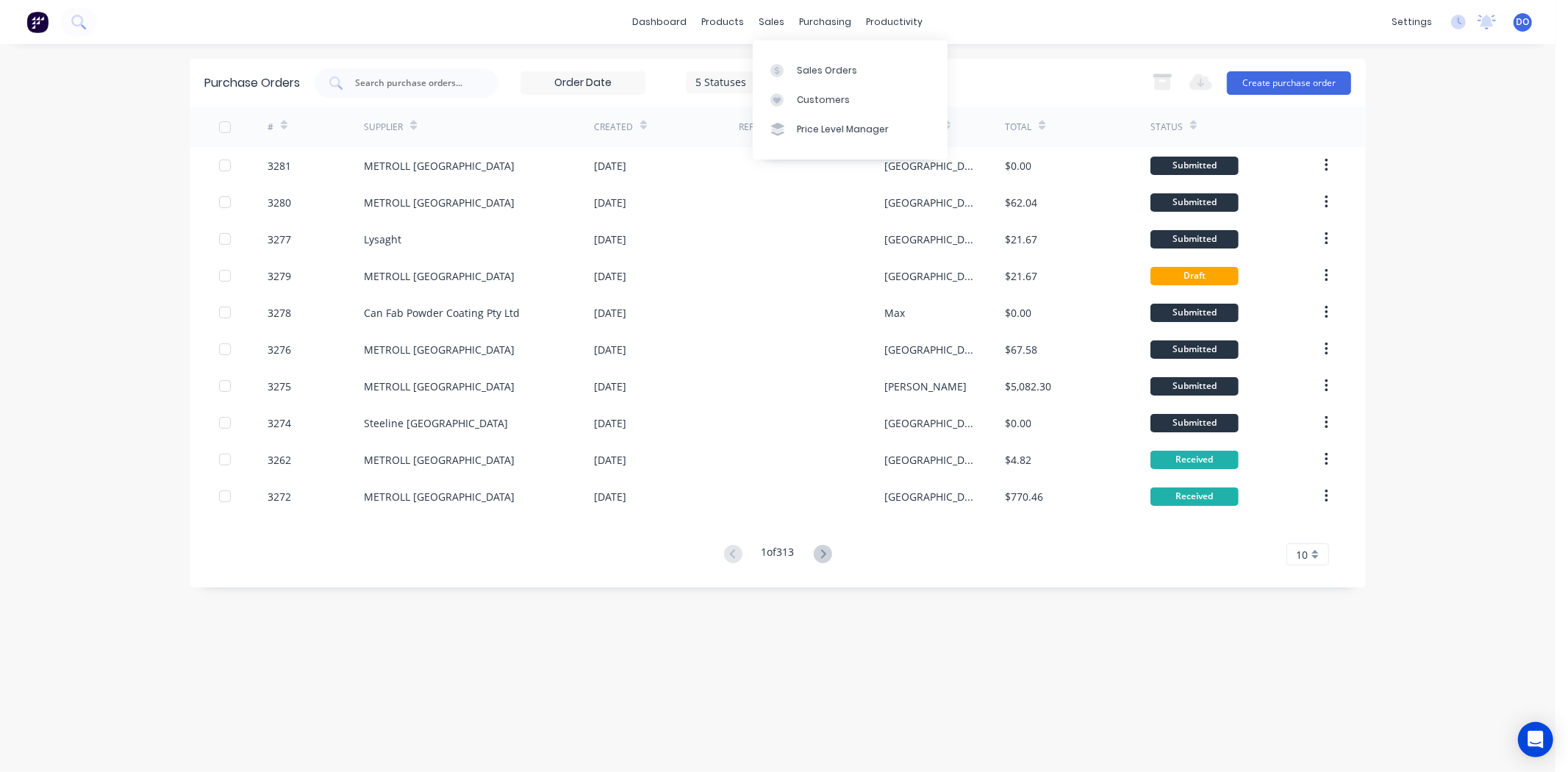
click at [764, 33] on div "dashboard products sales purchasing productivity dashboard products Product Cat…" at bounding box center [777, 22] width 1555 height 44
drag, startPoint x: 797, startPoint y: 85, endPoint x: 800, endPoint y: 69, distance: 16.3
click at [798, 85] on link "Customers" at bounding box center [850, 100] width 194 height 29
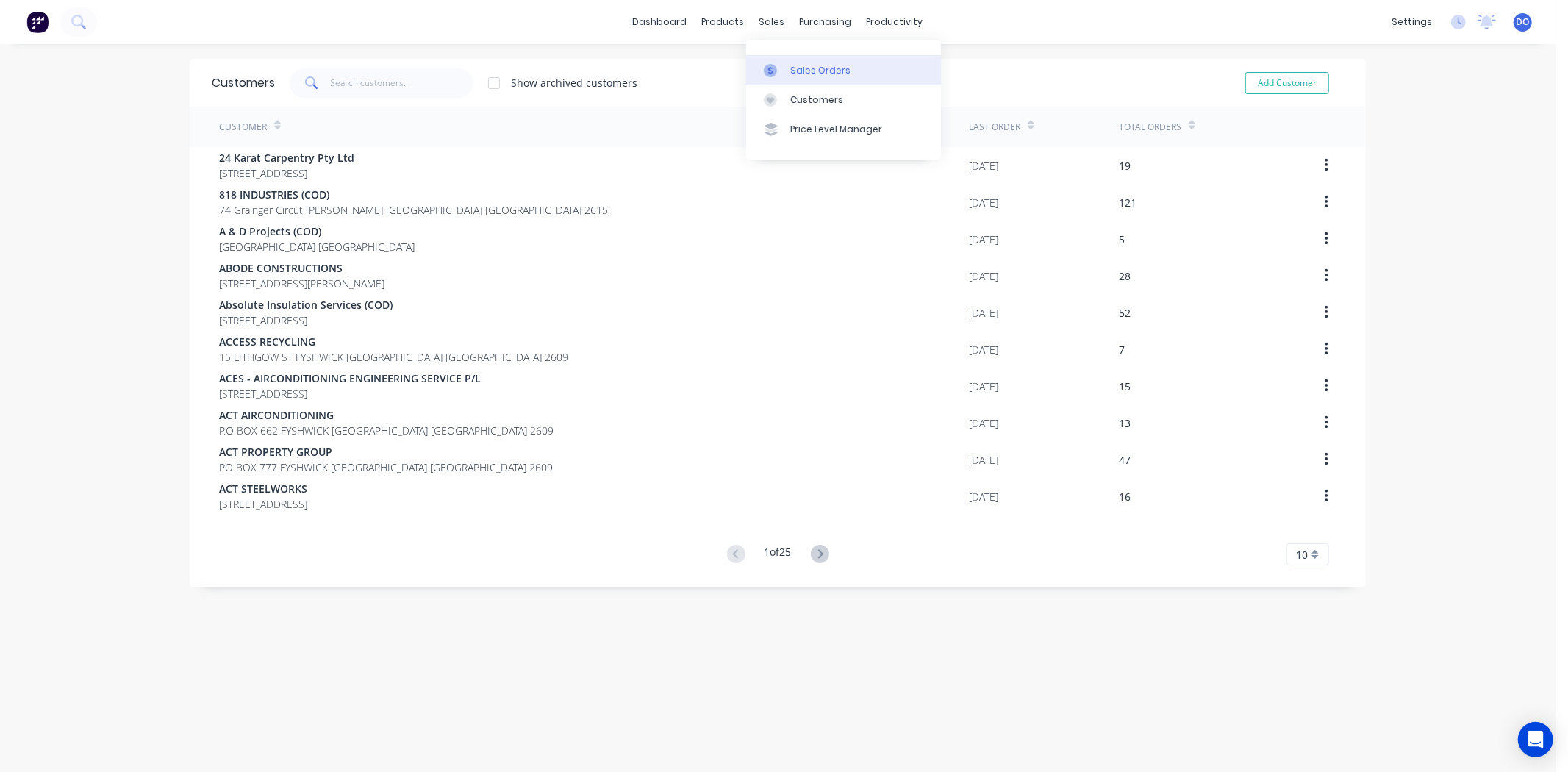
click at [776, 61] on link "Sales Orders" at bounding box center [843, 69] width 194 height 29
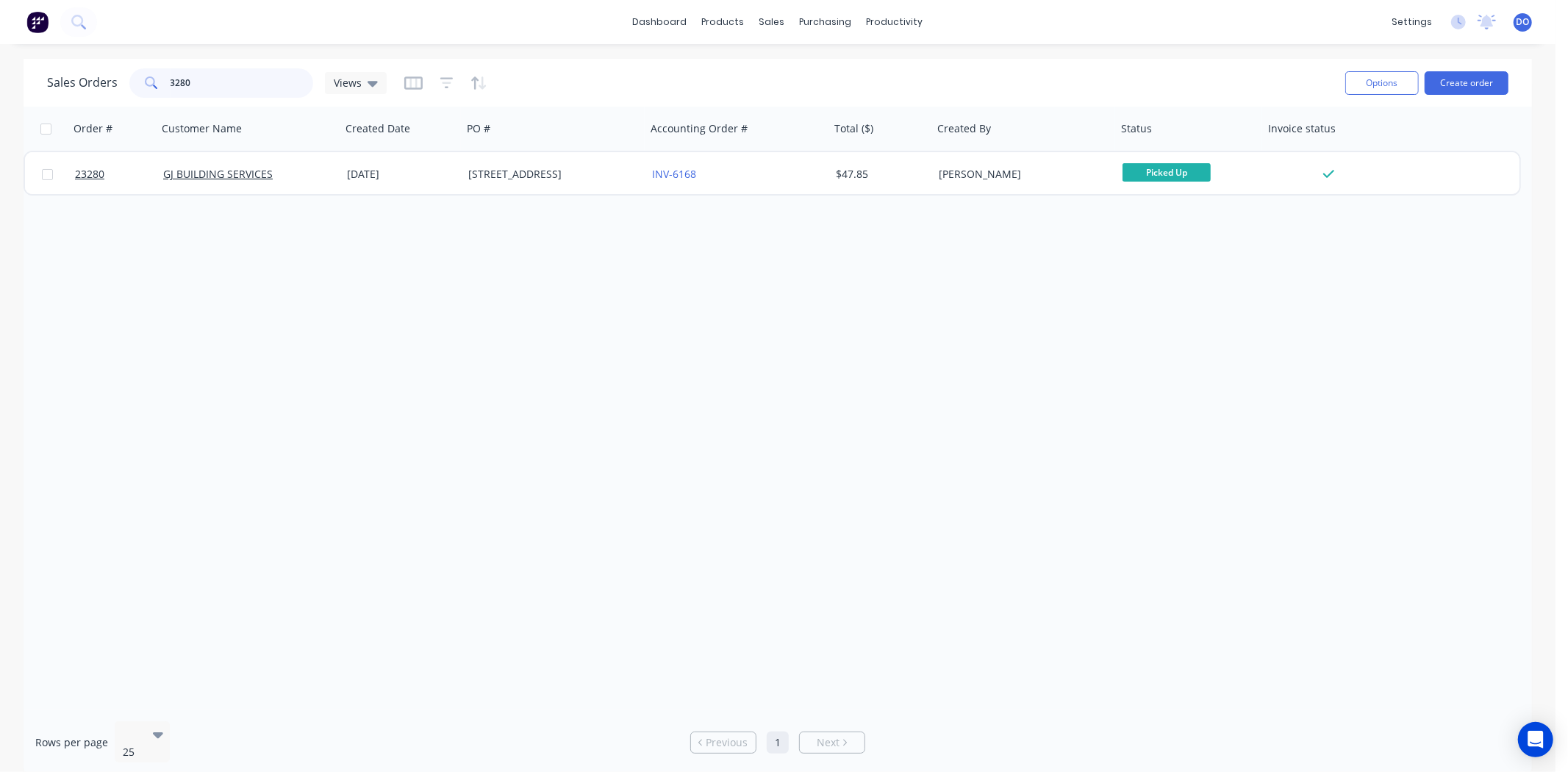
click at [31, 79] on div "Sales Orders 3280 Views Options Create order" at bounding box center [777, 83] width 1508 height 48
click at [181, 85] on input "rrof and" at bounding box center [242, 83] width 144 height 29
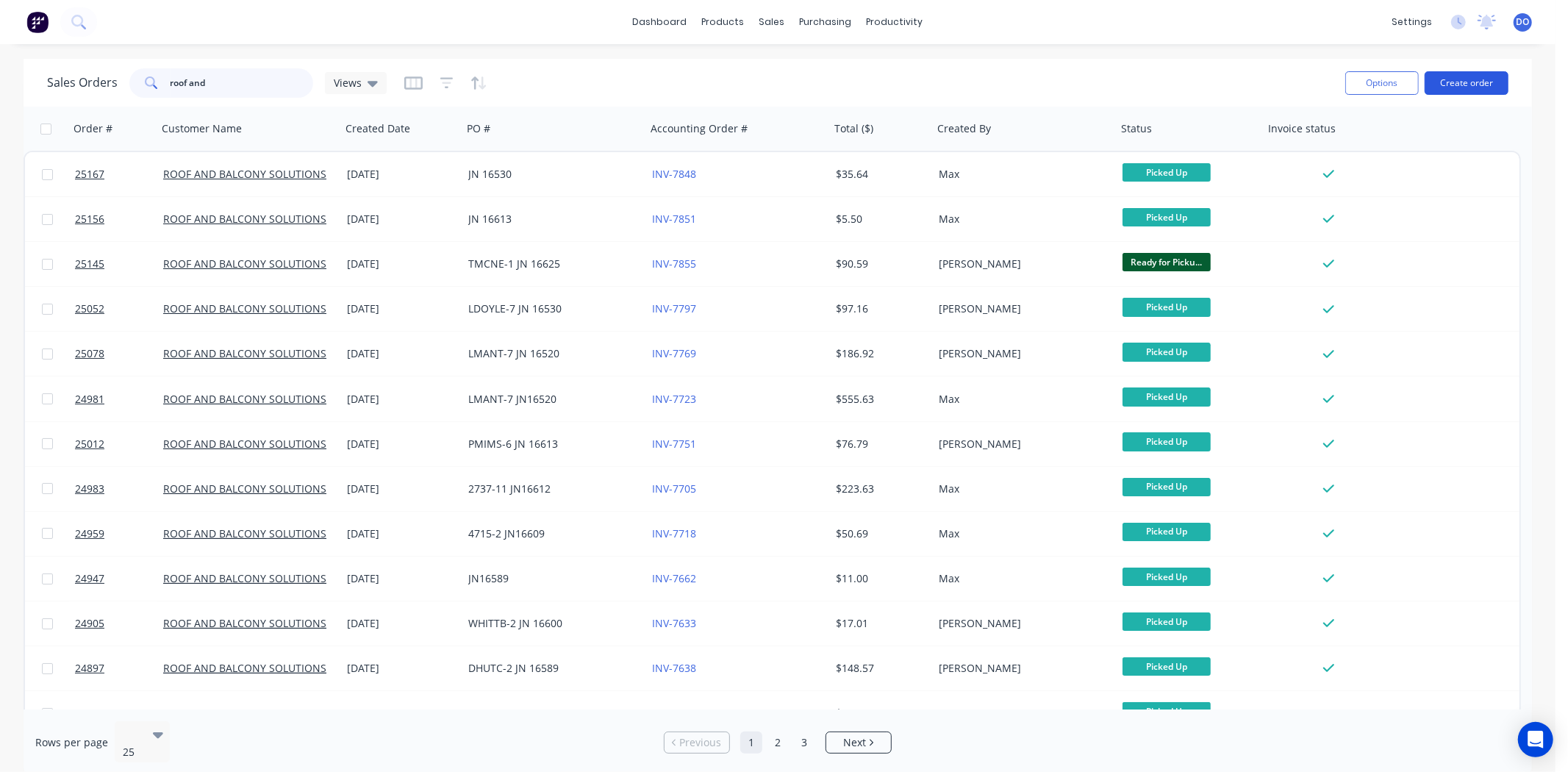
type input "roof and"
click at [1453, 81] on button "Create order" at bounding box center [1466, 83] width 84 height 23
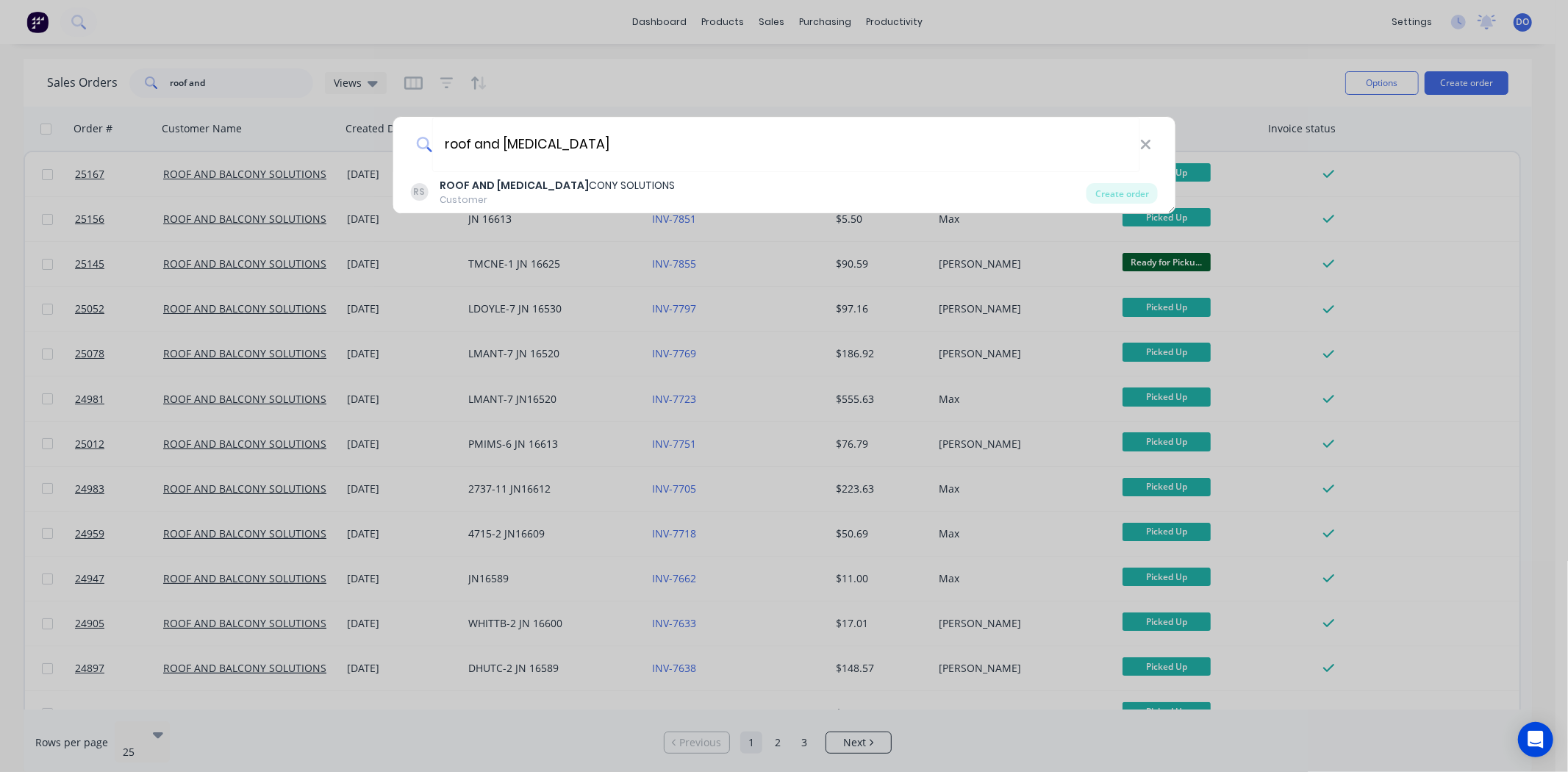
type input "roof and bal"
click at [607, 199] on div "RS ROOF AND BAL CONY SOLUTIONS Customer" at bounding box center [748, 192] width 676 height 29
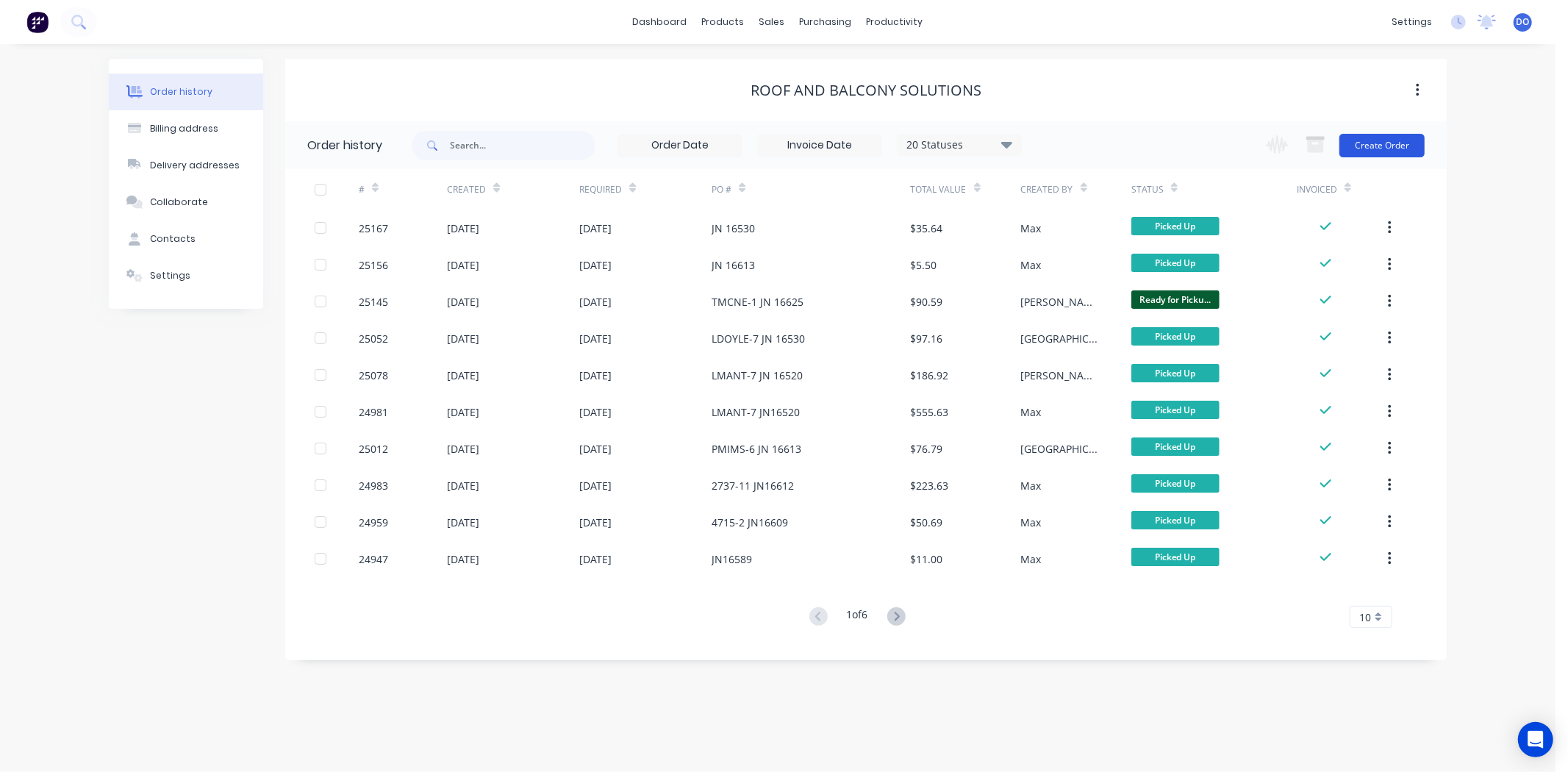
click at [1396, 144] on button "Create Order" at bounding box center [1381, 145] width 85 height 23
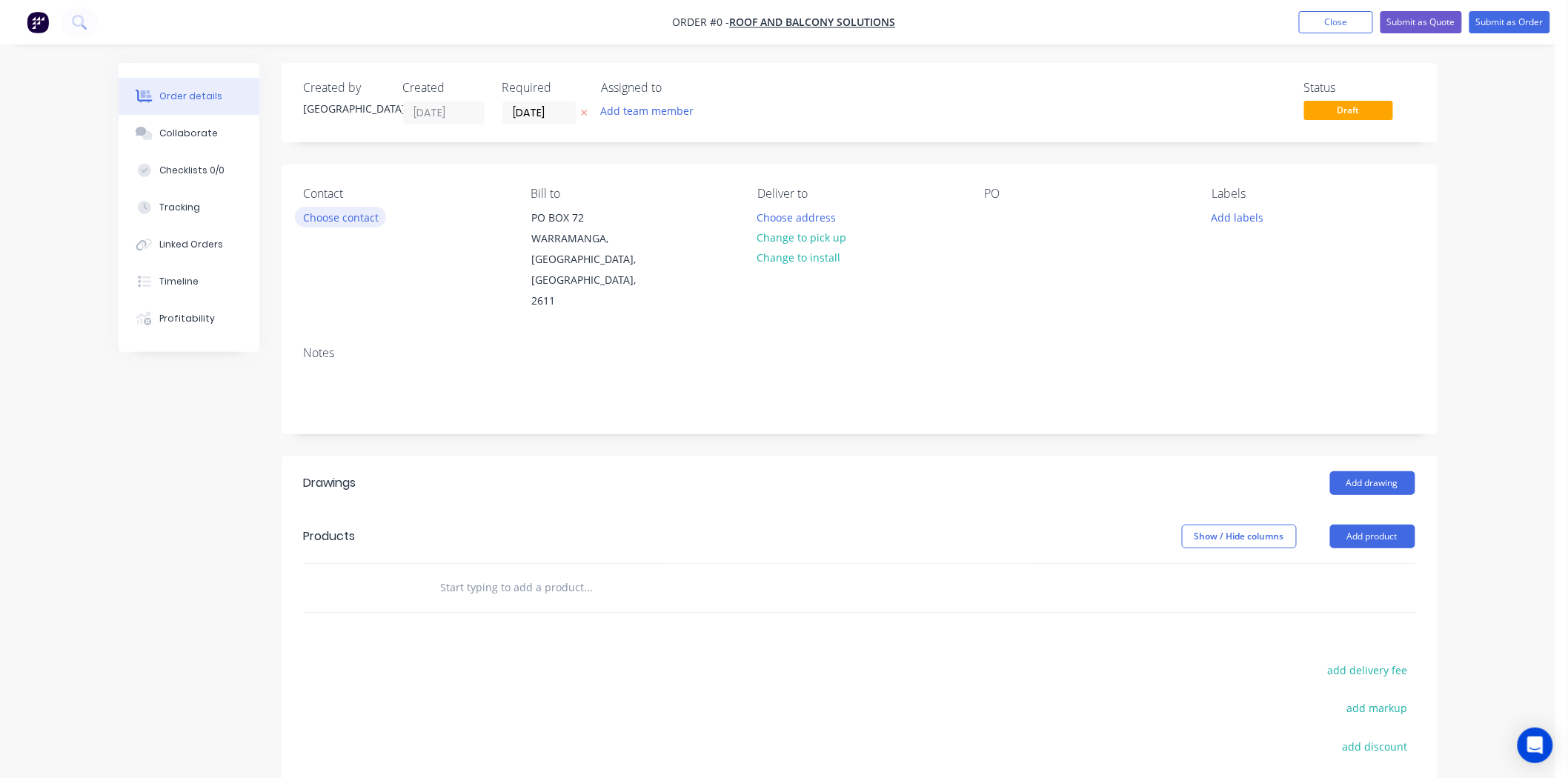
click at [323, 210] on button "Choose contact" at bounding box center [341, 216] width 91 height 20
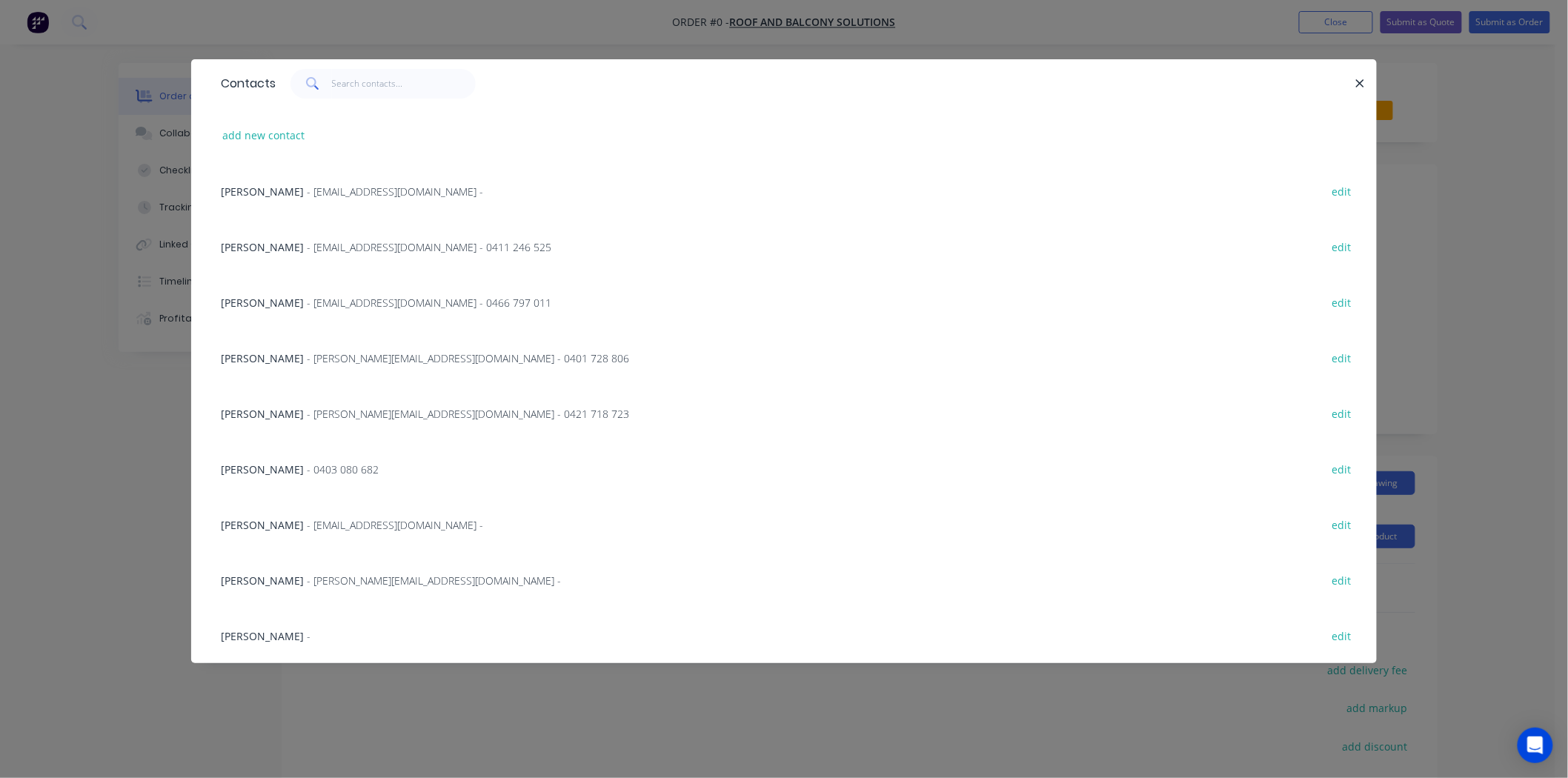
click at [300, 250] on span "HELEN MCALISTER" at bounding box center [262, 247] width 83 height 14
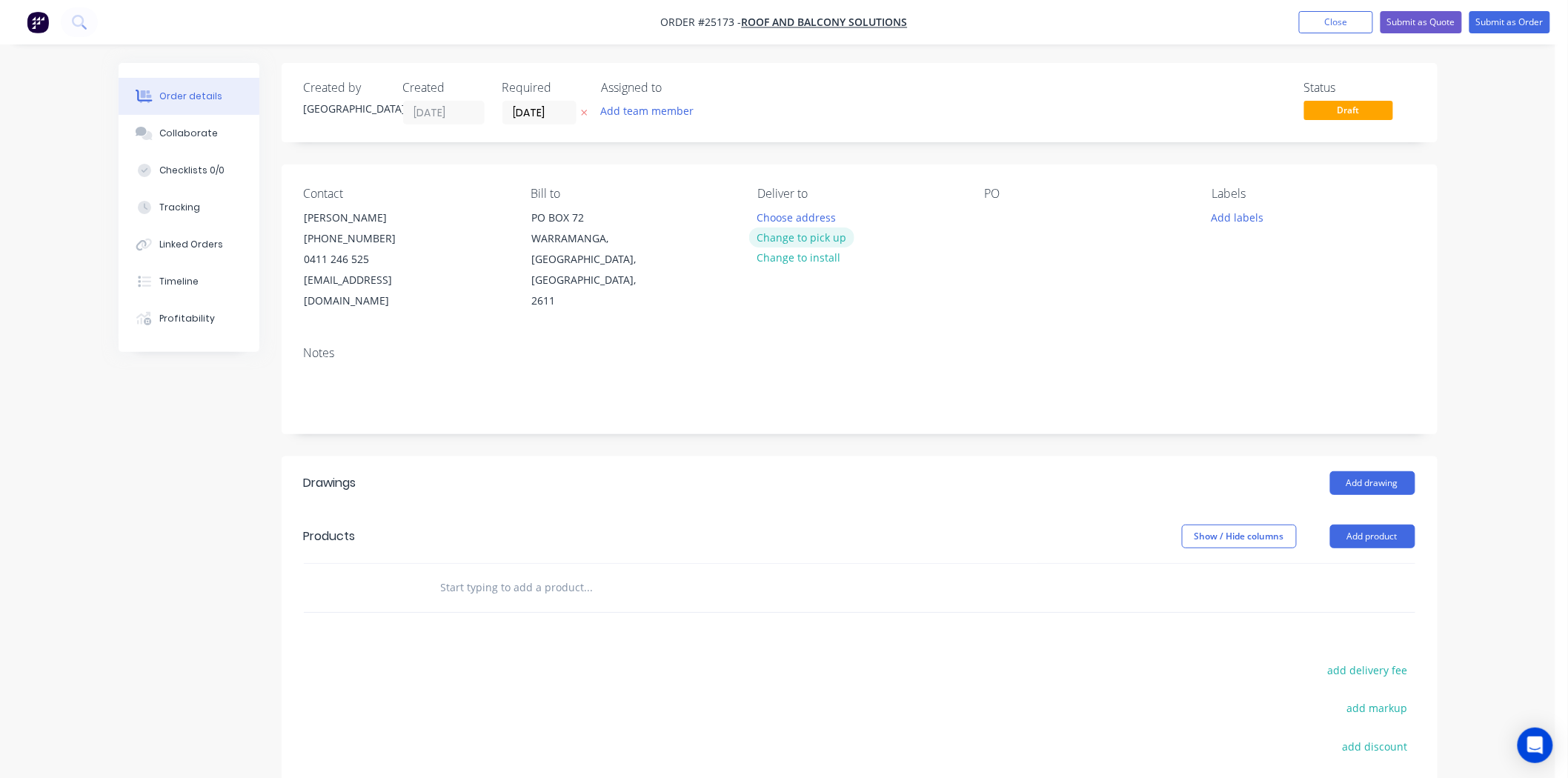
click at [828, 234] on button "Change to pick up" at bounding box center [801, 237] width 105 height 20
paste div
click at [1349, 471] on button "Add drawing" at bounding box center [1373, 483] width 85 height 24
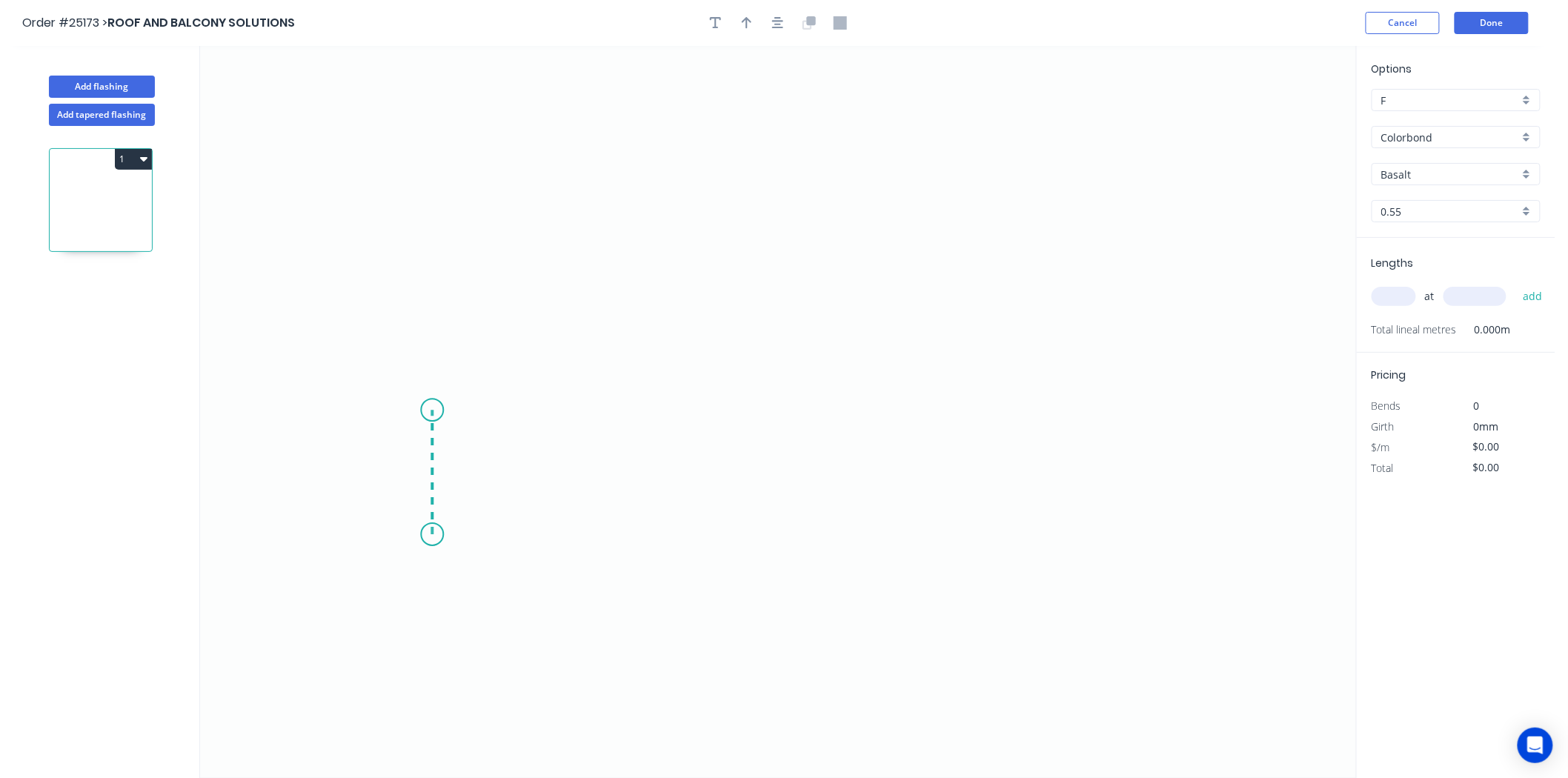
drag, startPoint x: 432, startPoint y: 535, endPoint x: 428, endPoint y: 411, distance: 124.1
click at [428, 411] on icon "0" at bounding box center [777, 412] width 1156 height 732
click at [952, 413] on icon "0 ?" at bounding box center [777, 412] width 1156 height 732
click at [947, 544] on icon "0 ? ?" at bounding box center [777, 412] width 1156 height 732
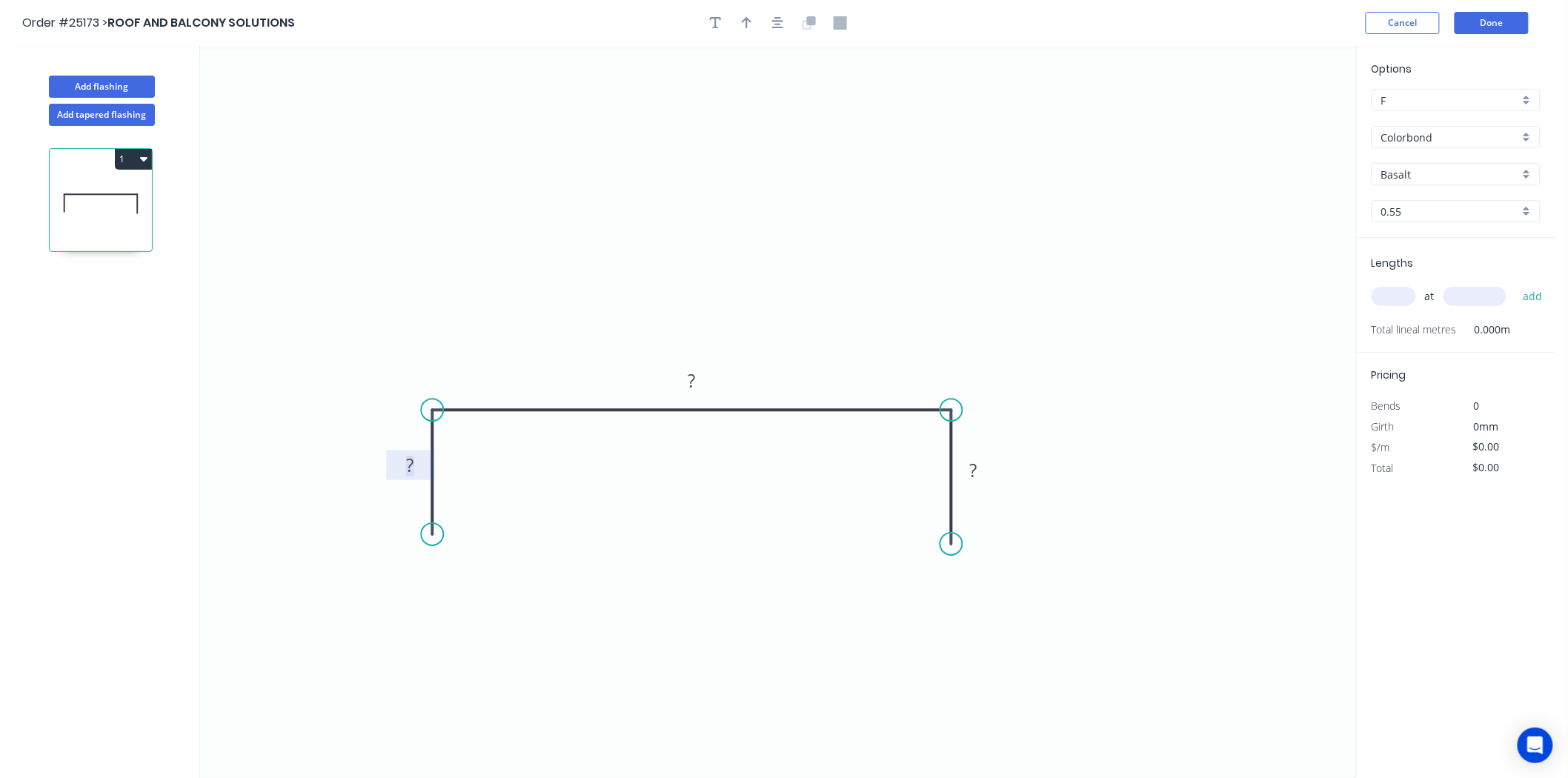
click at [413, 462] on tspan "?" at bounding box center [411, 465] width 8 height 25
click at [1406, 301] on input "text" at bounding box center [1394, 296] width 45 height 19
type input "$23.39"
type input "5"
type input "3000"
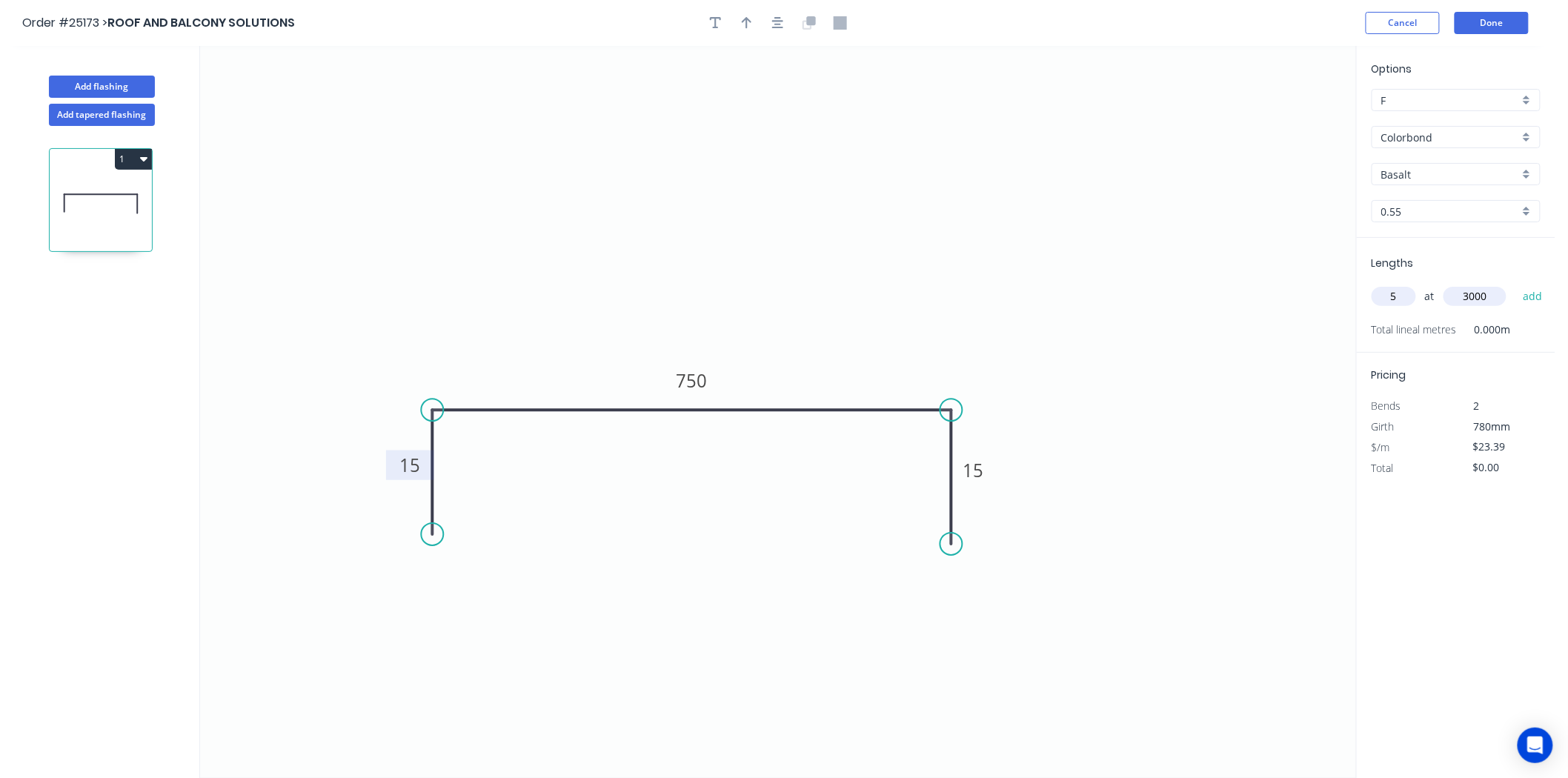
click at [1516, 284] on button "add" at bounding box center [1533, 296] width 35 height 26
type input "$350.85"
click at [1408, 176] on input "Basalt" at bounding box center [1451, 174] width 138 height 15
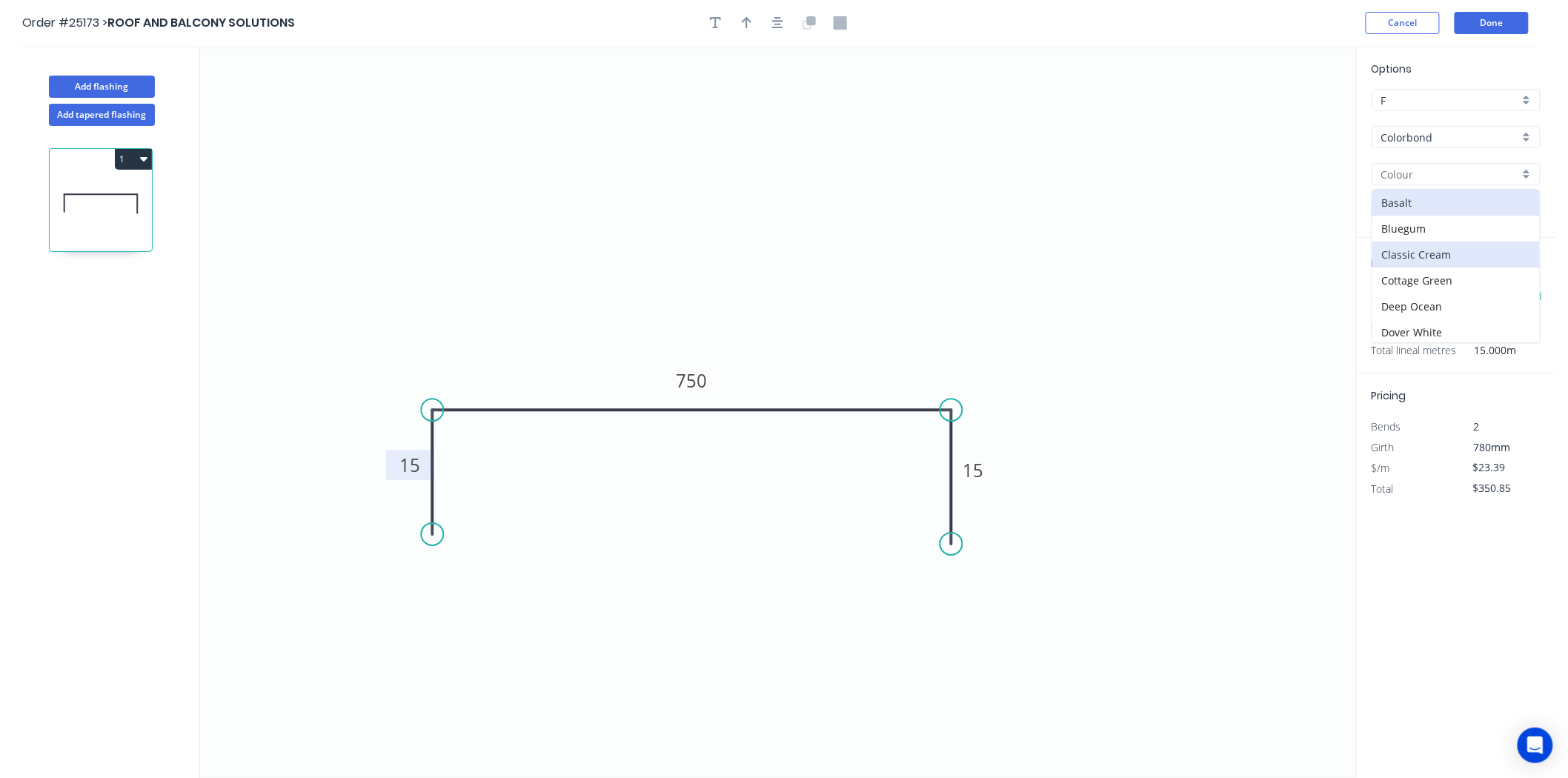
scroll to position [82, 0]
click at [1421, 275] on div "Dune" at bounding box center [1456, 275] width 168 height 26
type input "Dune"
click at [751, 32] on button "button" at bounding box center [746, 23] width 22 height 22
click at [1278, 119] on icon "0 15 750 15" at bounding box center [777, 412] width 1156 height 732
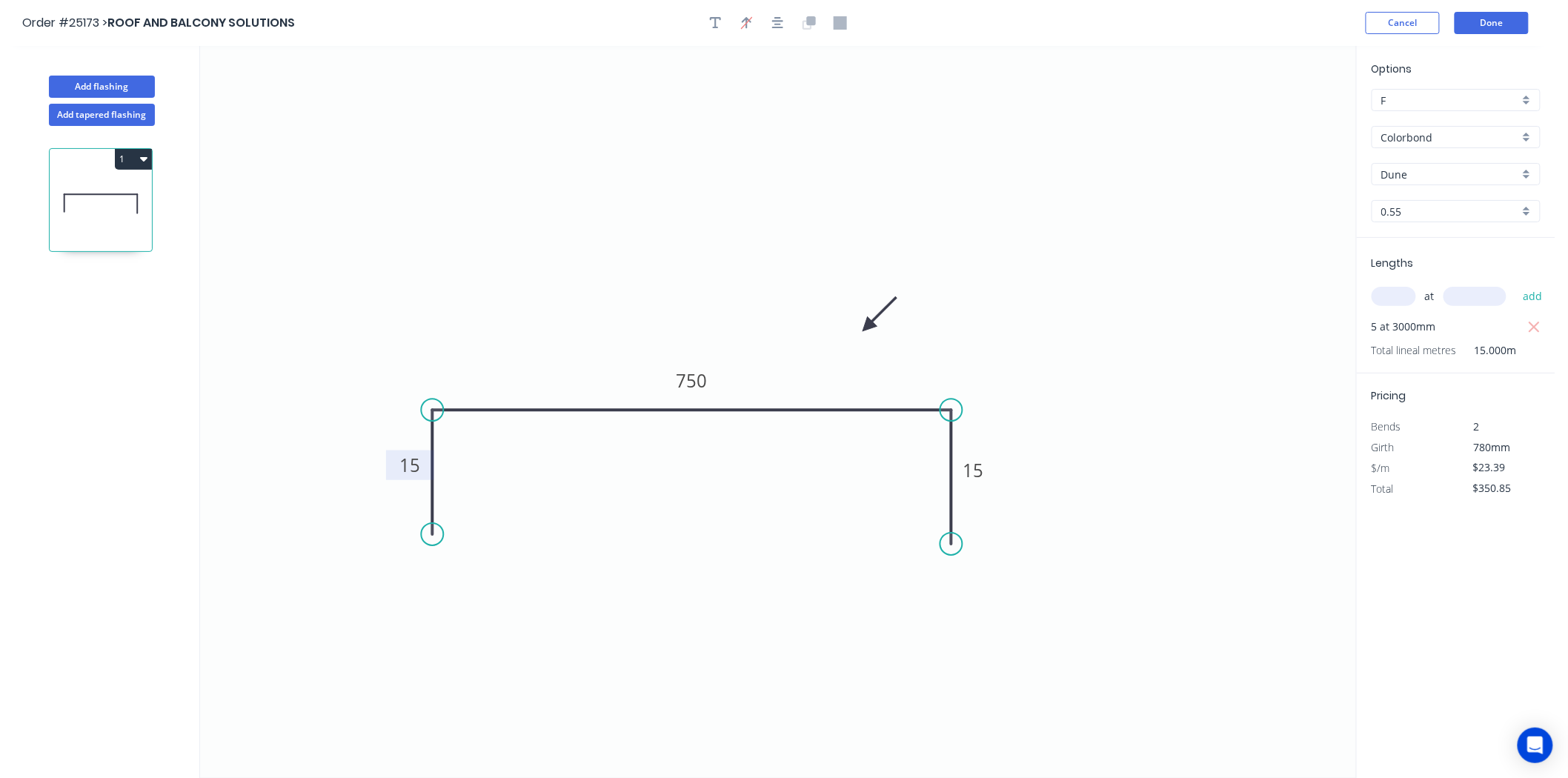
drag, startPoint x: 1278, startPoint y: 119, endPoint x: 868, endPoint y: 327, distance: 459.7
click at [868, 327] on icon at bounding box center [879, 313] width 43 height 43
click at [1523, 27] on button "Done" at bounding box center [1492, 23] width 74 height 22
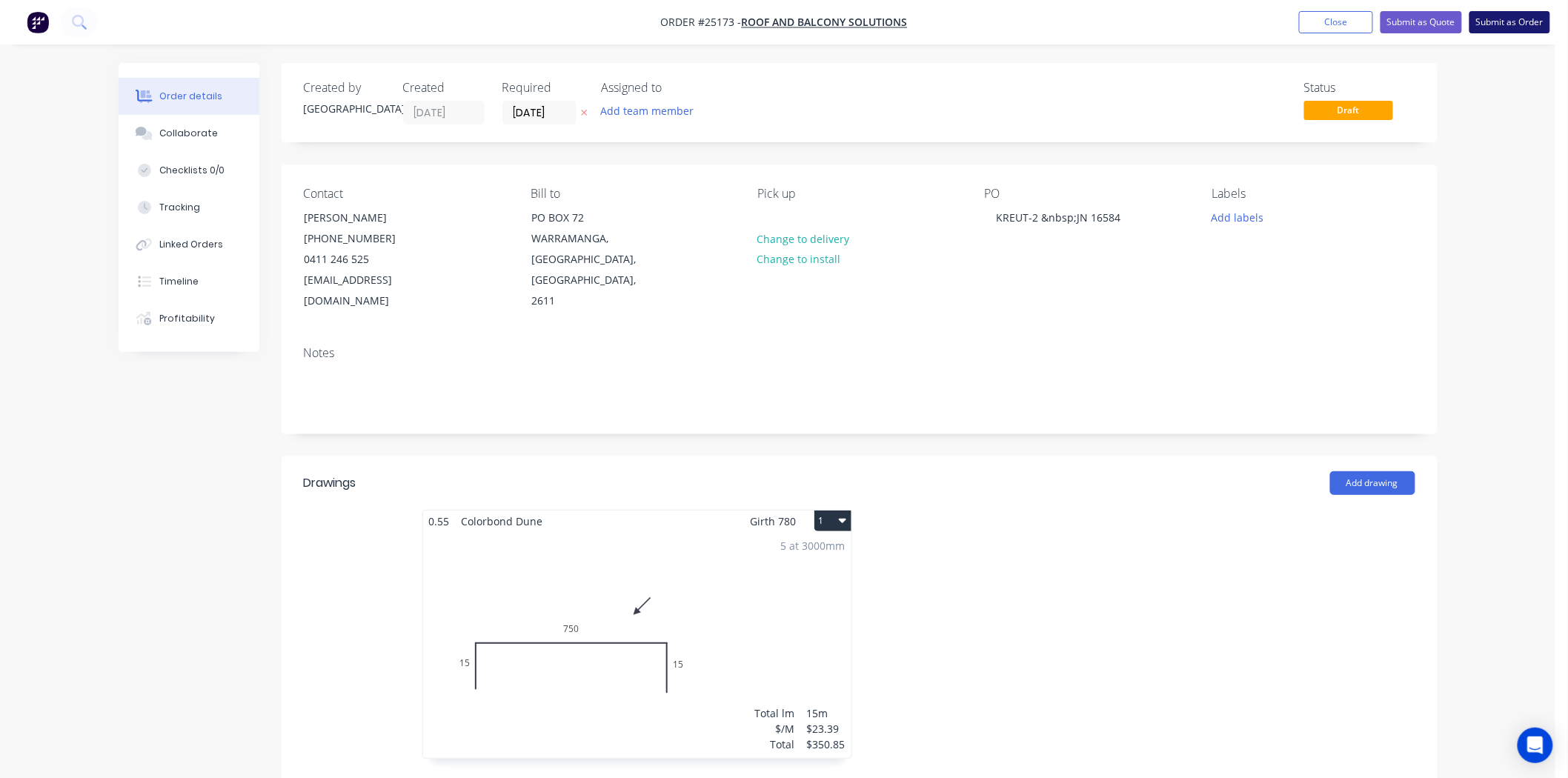
click at [1537, 15] on button "Submit as Order" at bounding box center [1509, 22] width 80 height 22
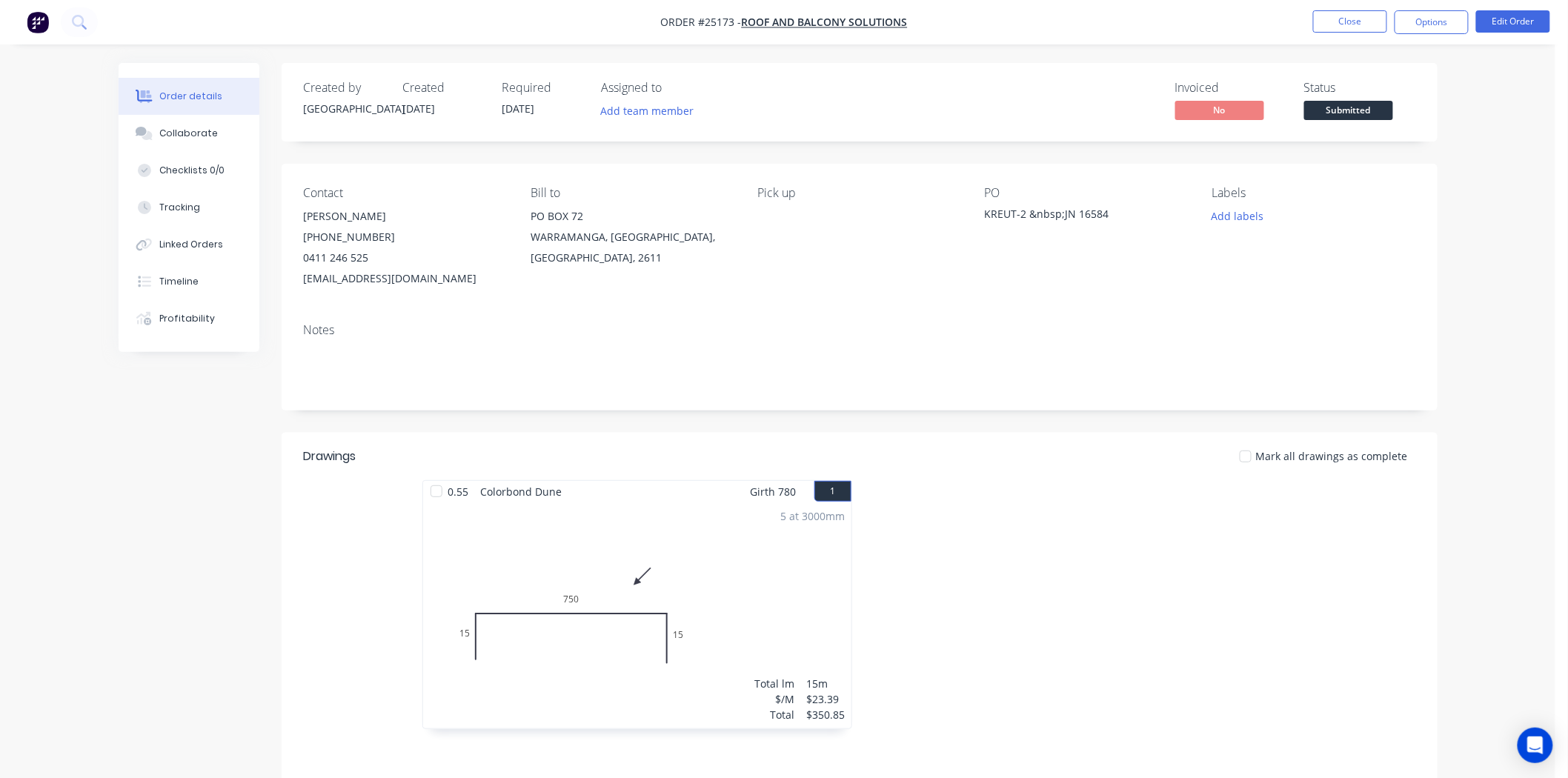
click at [1325, 107] on span "Submitted" at bounding box center [1349, 110] width 89 height 19
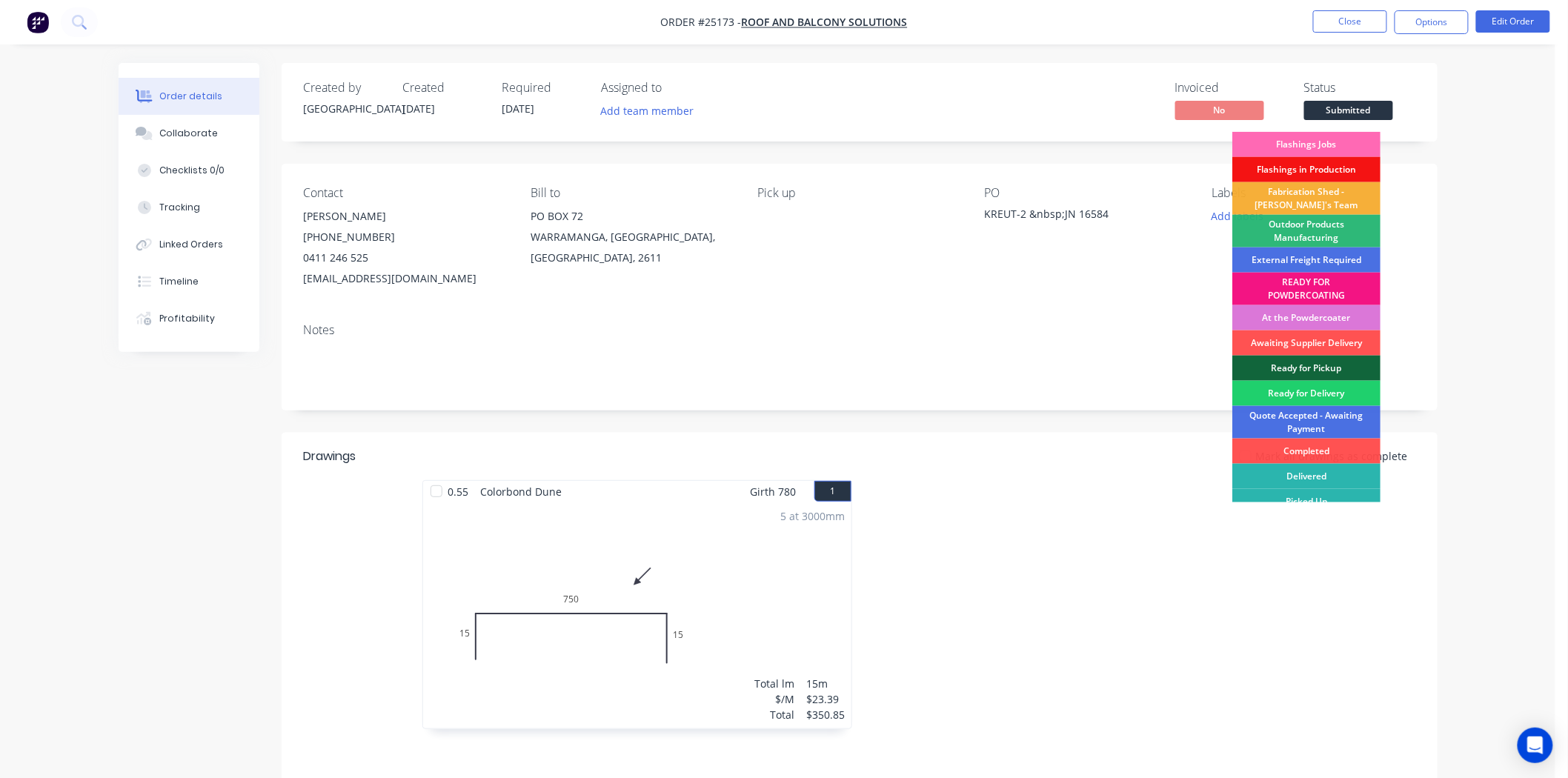
click at [1331, 135] on div "Flashings Jobs" at bounding box center [1307, 144] width 149 height 26
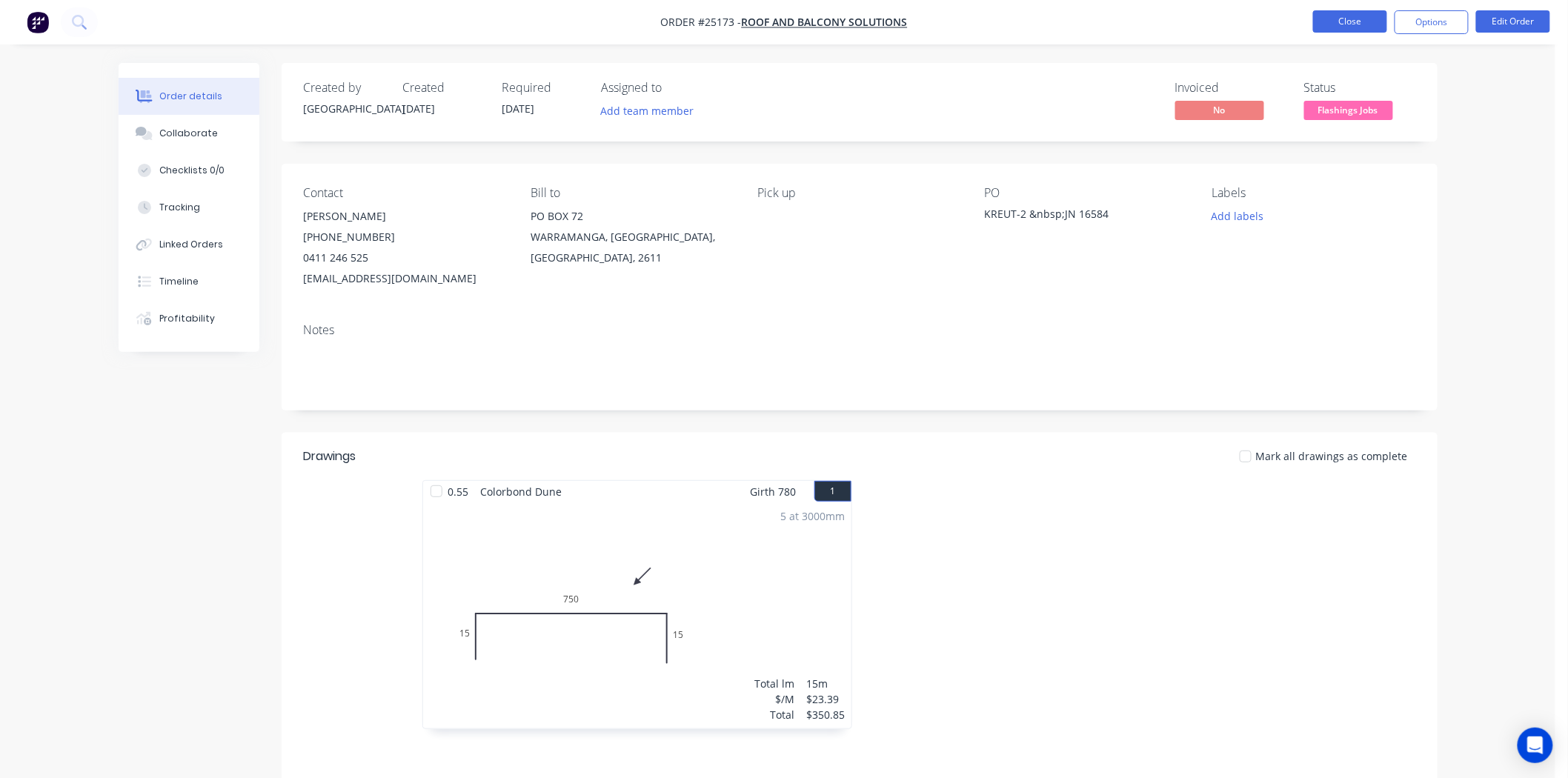
click at [1353, 15] on button "Close" at bounding box center [1350, 21] width 74 height 22
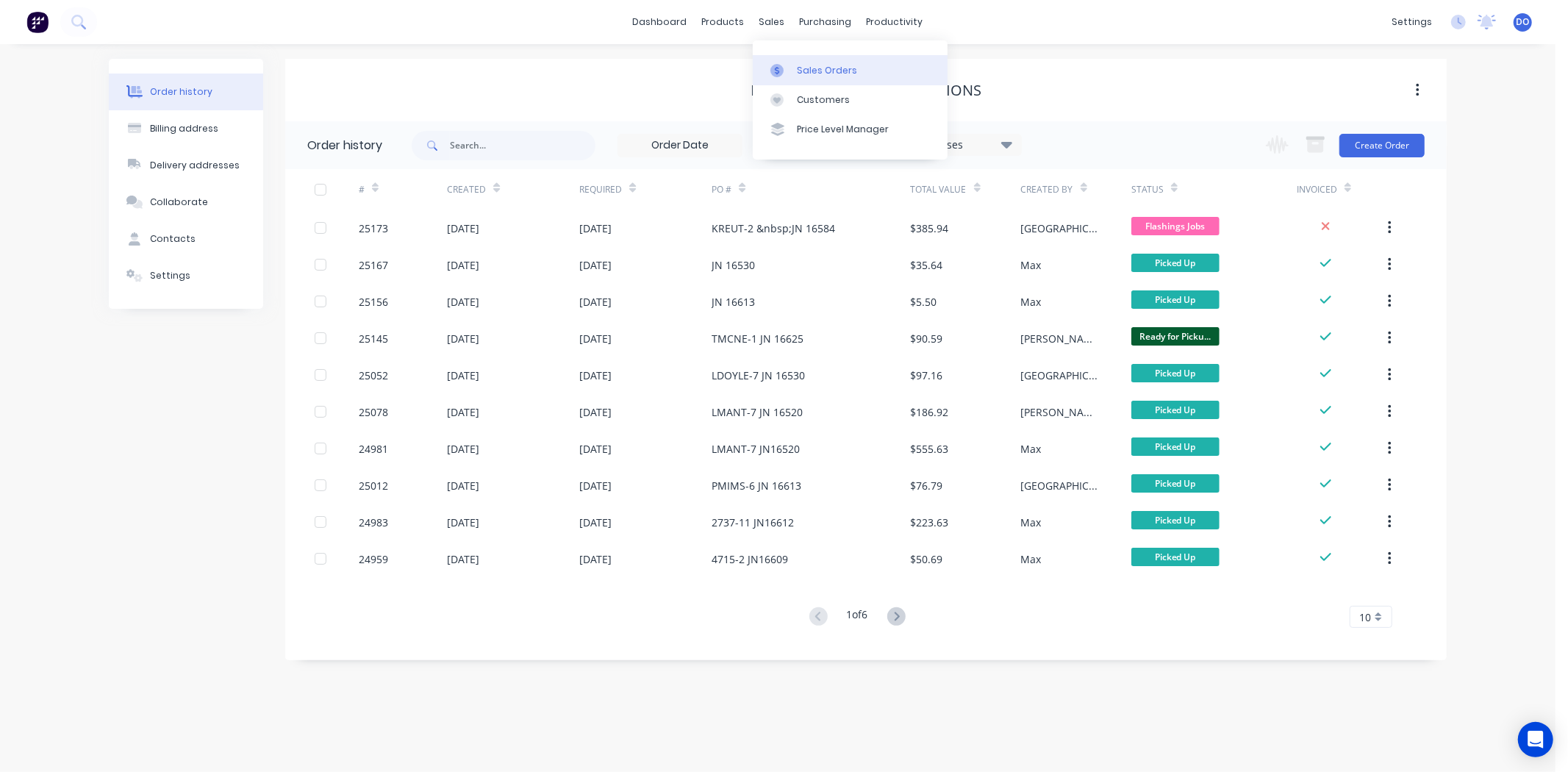
click at [813, 78] on link "Sales Orders" at bounding box center [850, 69] width 194 height 29
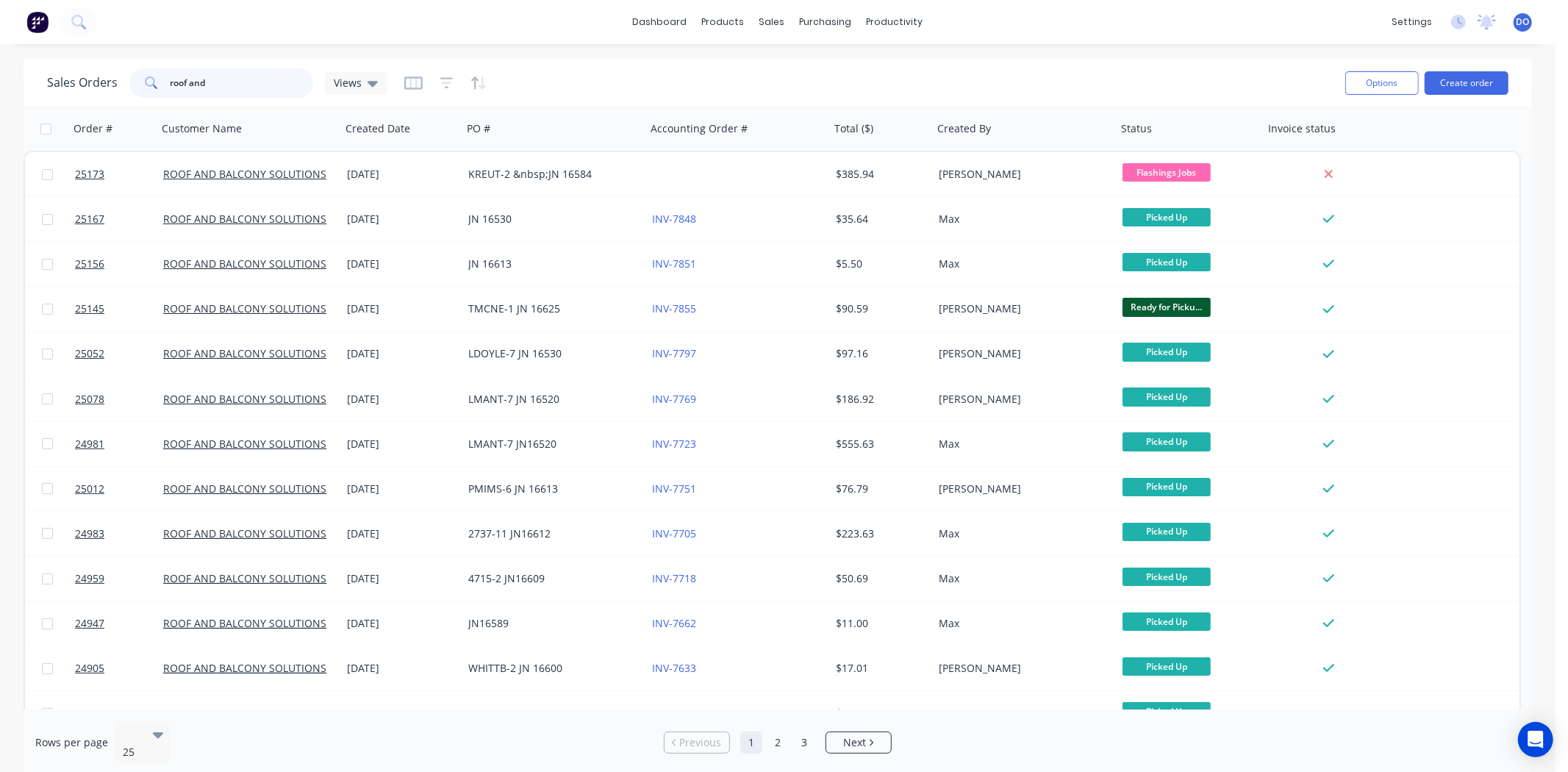
drag, startPoint x: 250, startPoint y: 85, endPoint x: 17, endPoint y: 55, distance: 234.9
click at [17, 55] on div "dashboard products sales purchasing productivity dashboard products Product Cat…" at bounding box center [777, 386] width 1555 height 772
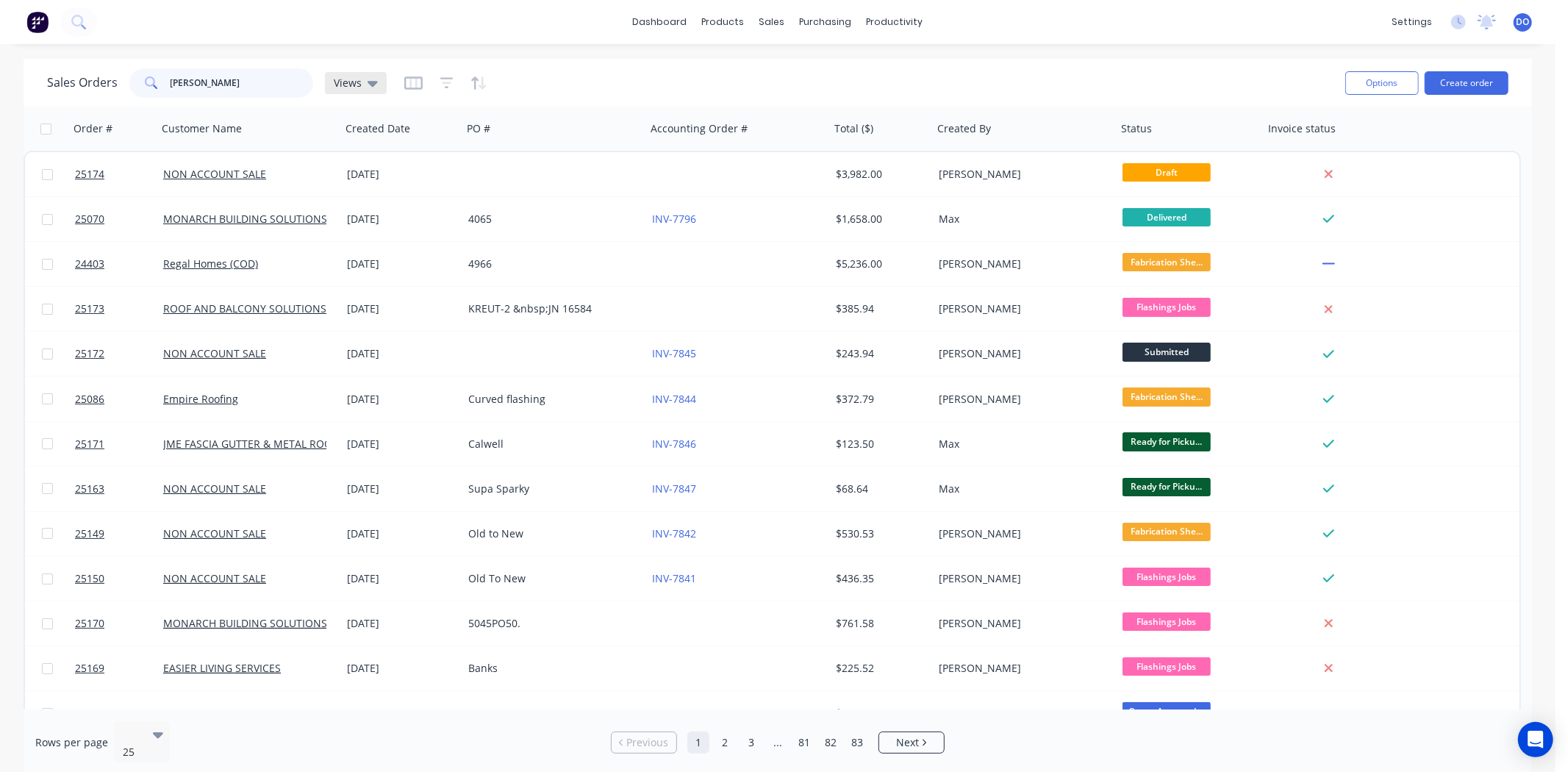
type input "[PERSON_NAME]"
click at [355, 79] on span "Views" at bounding box center [347, 83] width 28 height 15
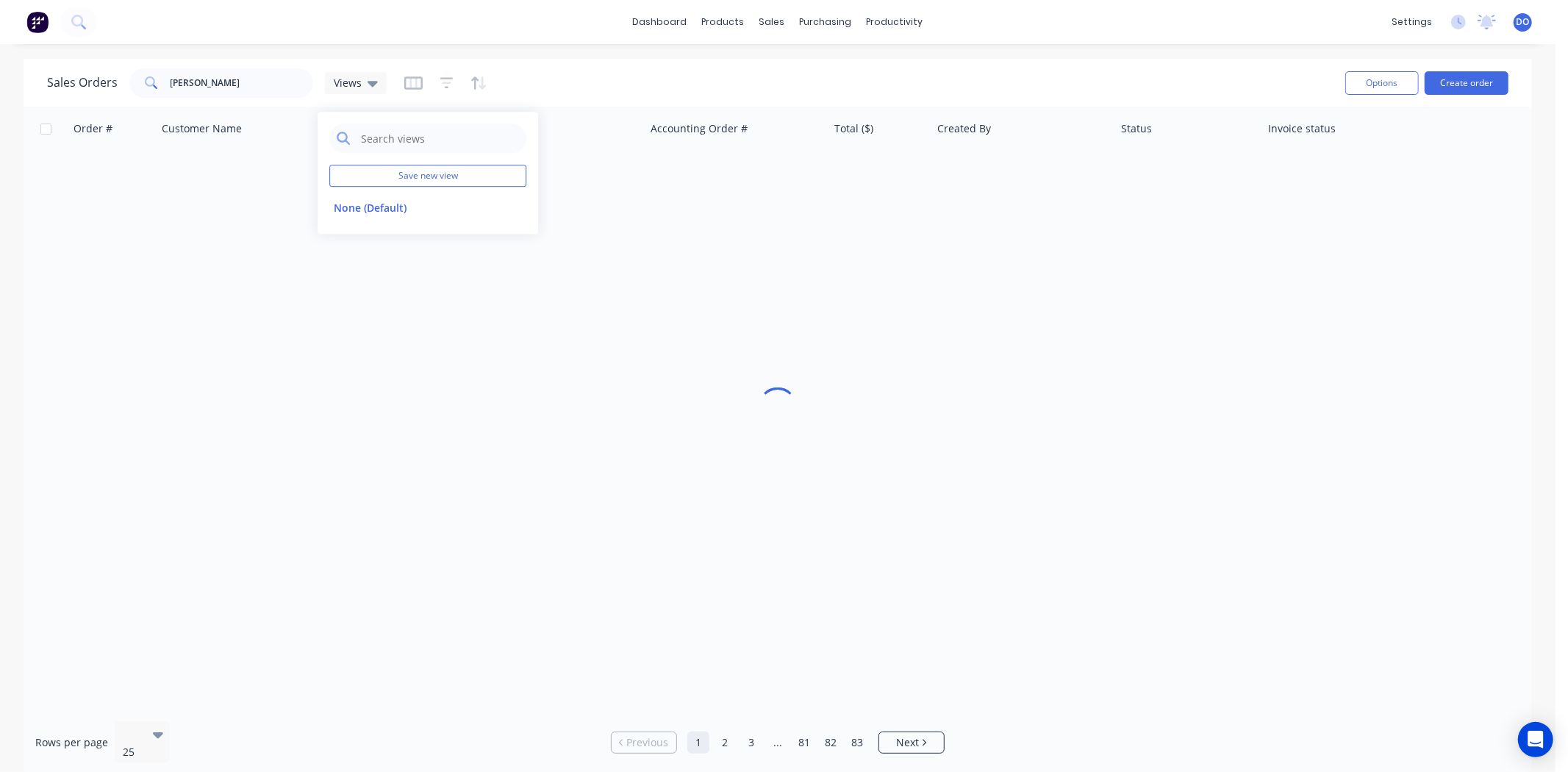
click at [295, 62] on div "Sales Orders Lee Views Options Create order" at bounding box center [777, 83] width 1508 height 48
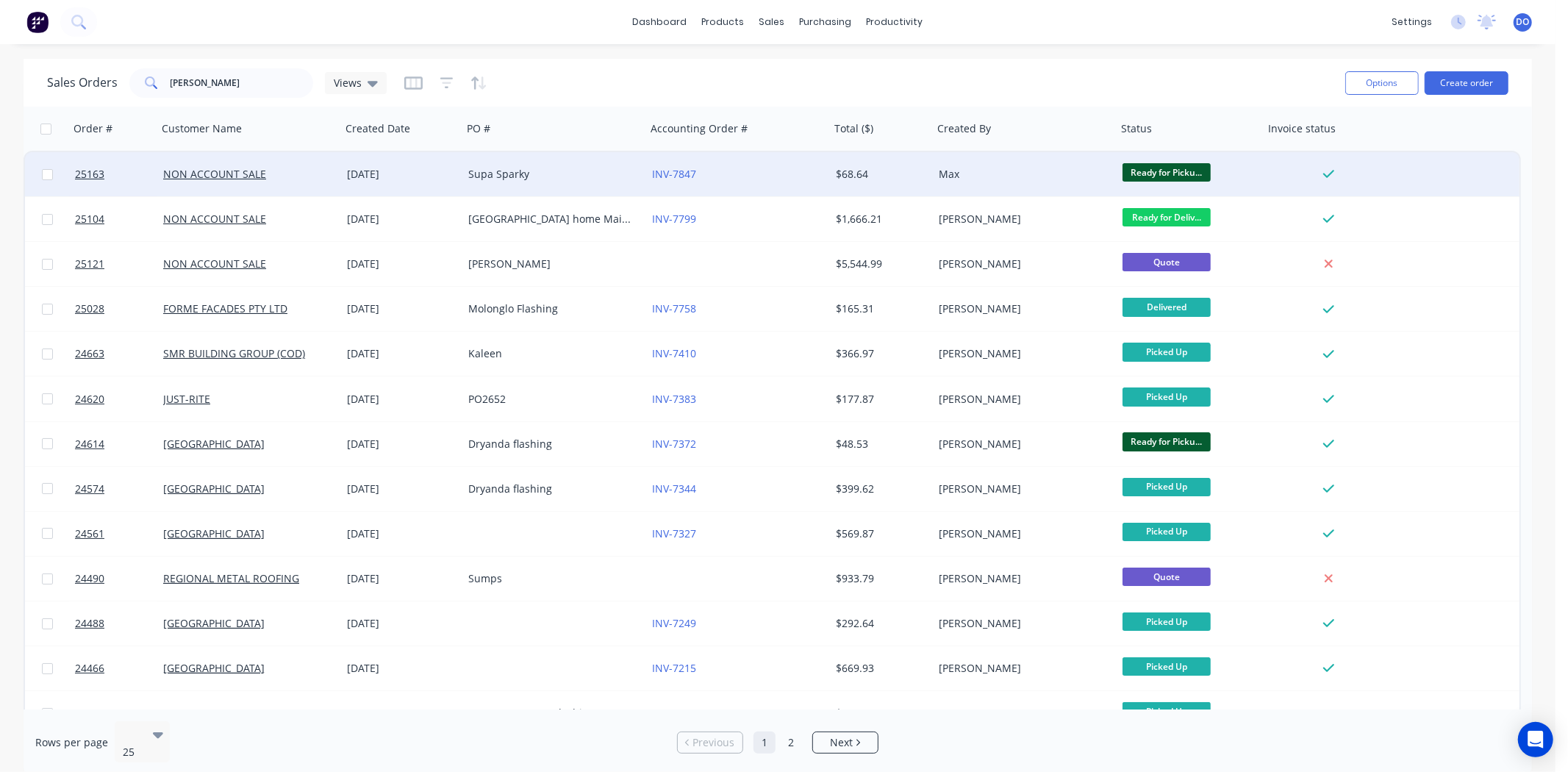
click at [502, 173] on div "Supa Sparky" at bounding box center [550, 175] width 163 height 15
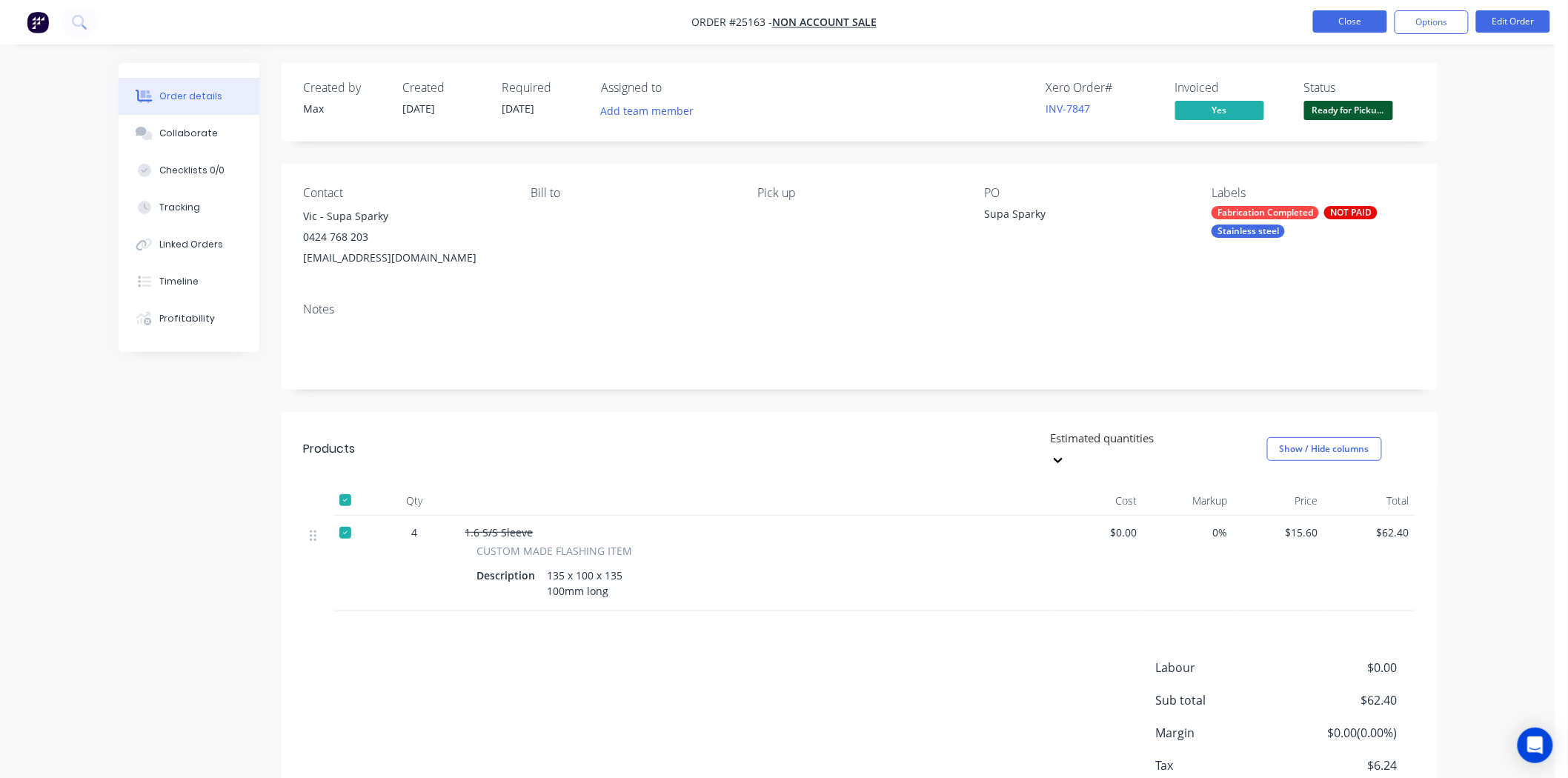
click at [1327, 15] on button "Close" at bounding box center [1350, 21] width 74 height 22
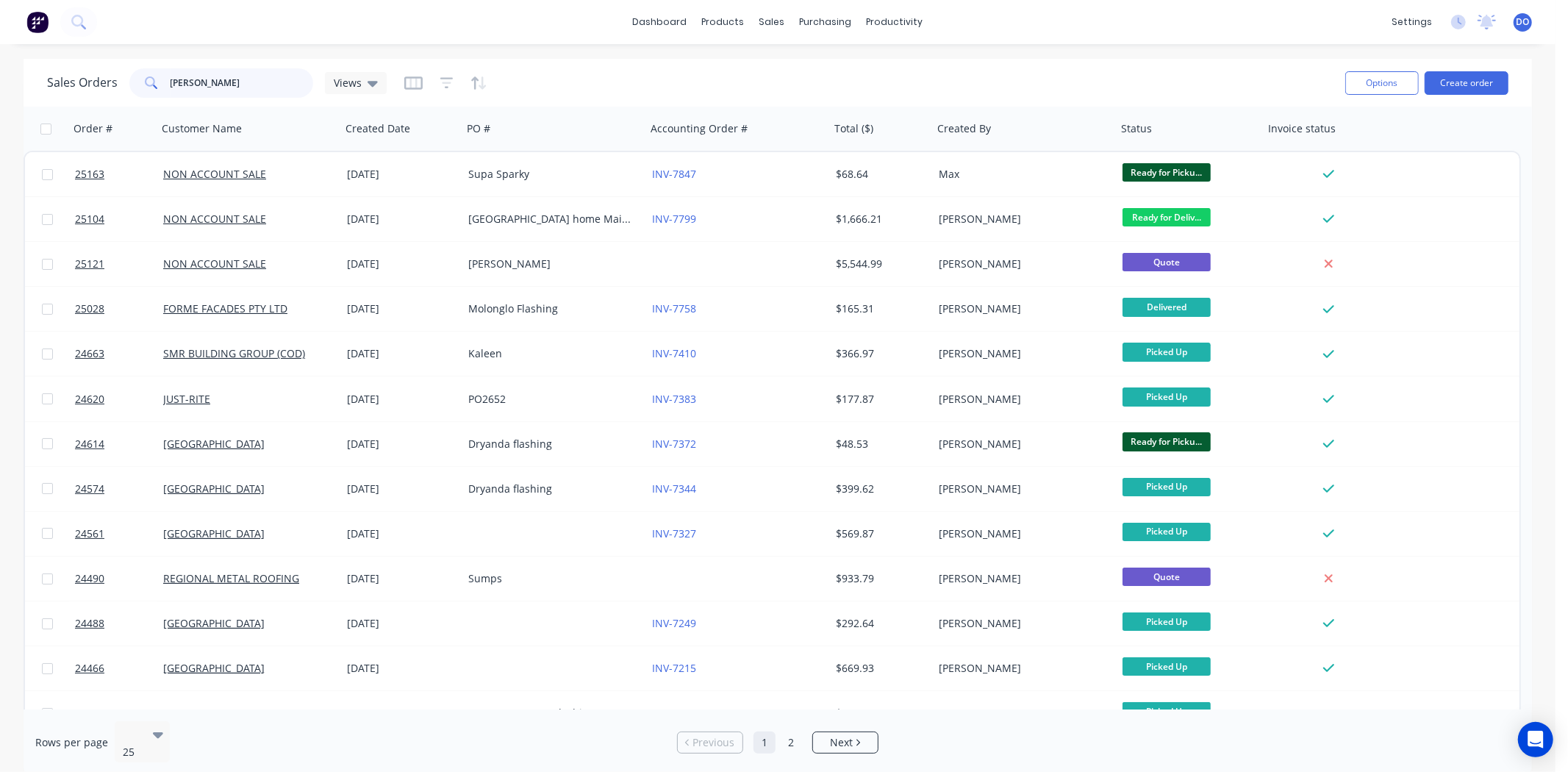
drag, startPoint x: 218, startPoint y: 83, endPoint x: 136, endPoint y: 98, distance: 83.4
click at [136, 98] on div "Sales Orders [PERSON_NAME] Views" at bounding box center [690, 83] width 1286 height 36
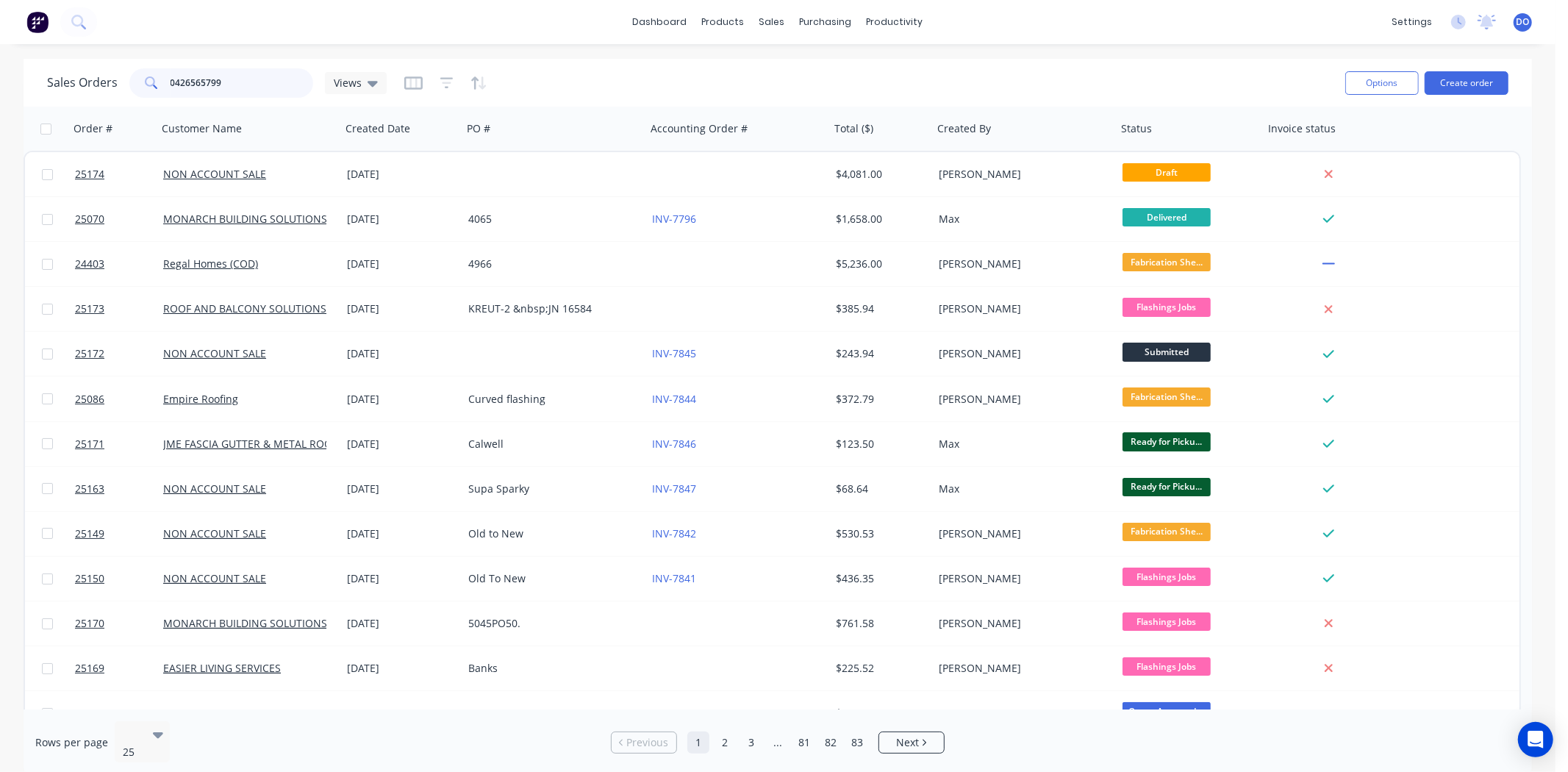
click at [223, 76] on input "0426565799" at bounding box center [242, 83] width 144 height 29
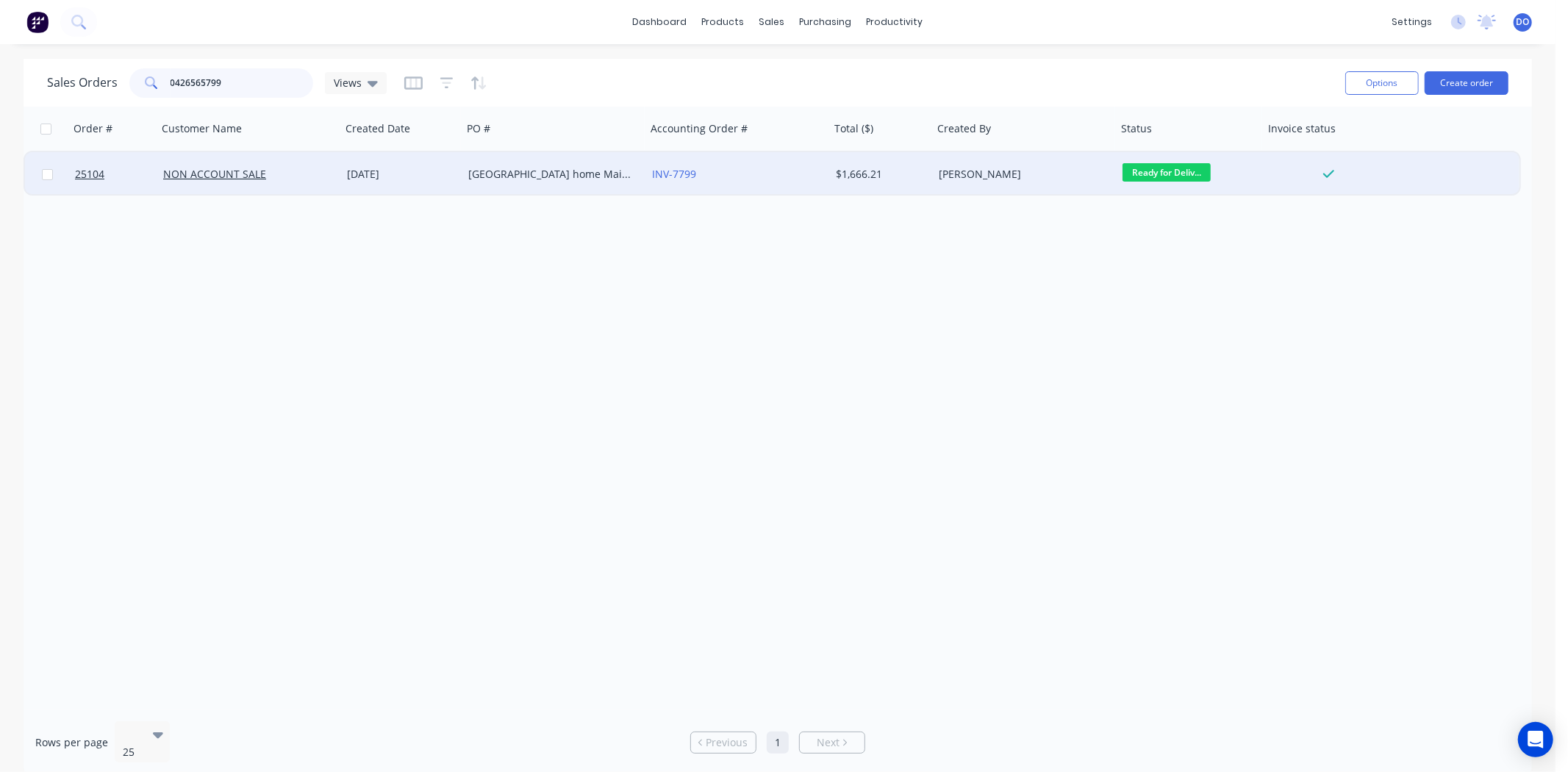
type input "0426565799"
click at [452, 180] on div "[DATE]" at bounding box center [401, 175] width 110 height 15
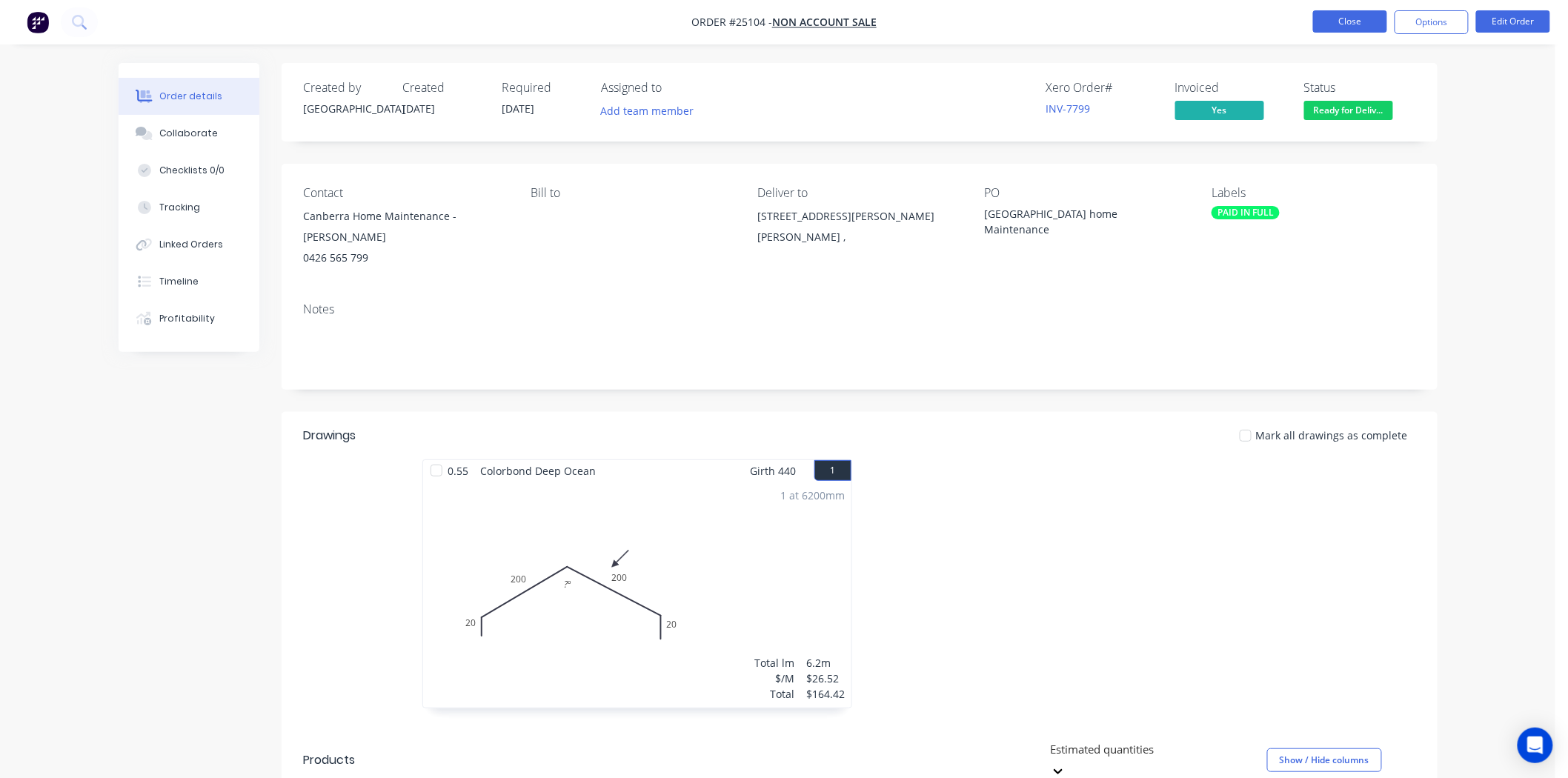
click at [1345, 28] on button "Close" at bounding box center [1350, 21] width 74 height 22
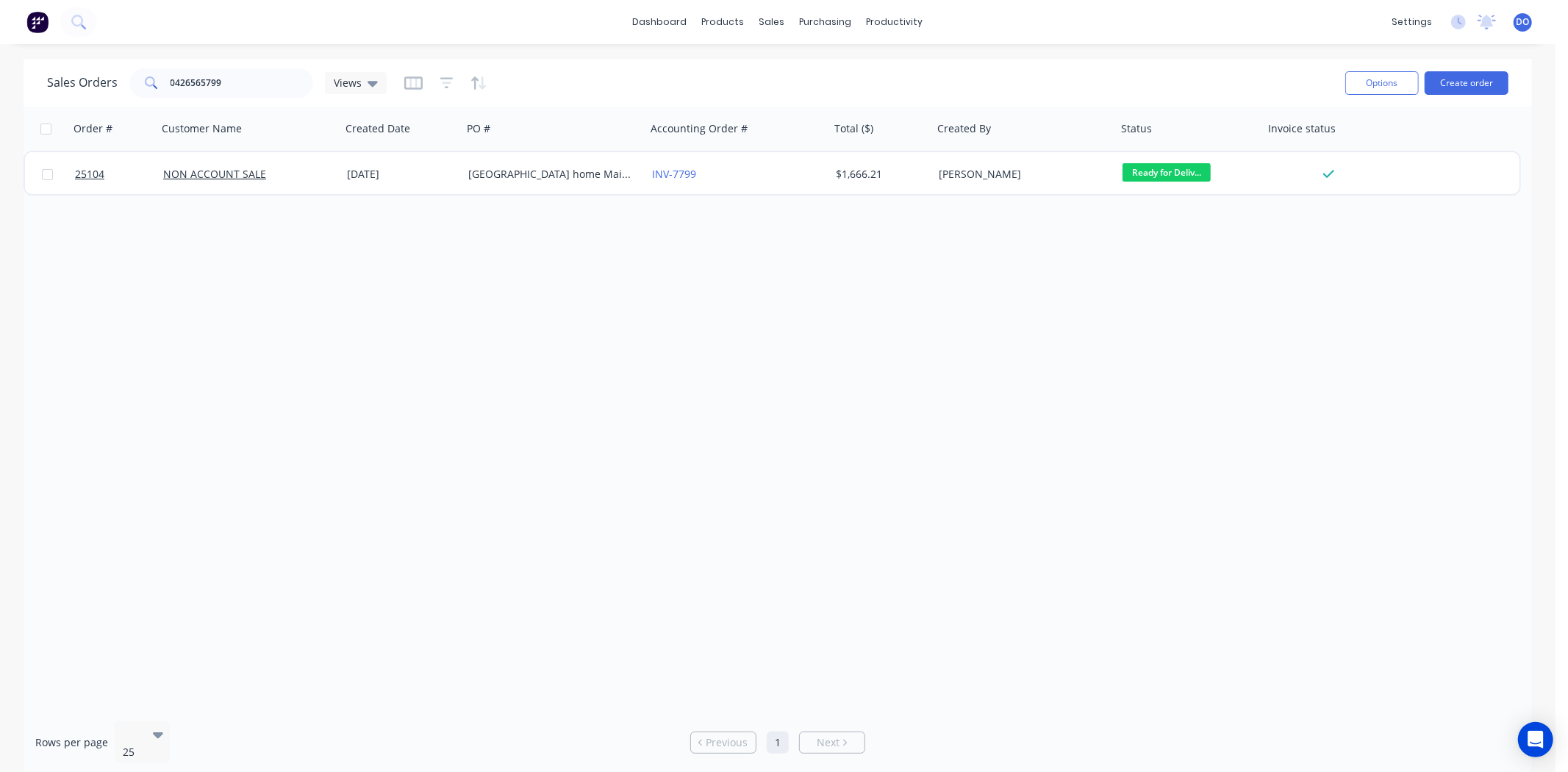
click at [1056, 338] on div "Order # Customer Name Created Date PO # Accounting Order # Total ($) Created By…" at bounding box center [777, 409] width 1508 height 603
click at [244, 81] on input "0426565799" at bounding box center [242, 83] width 144 height 29
type input "0"
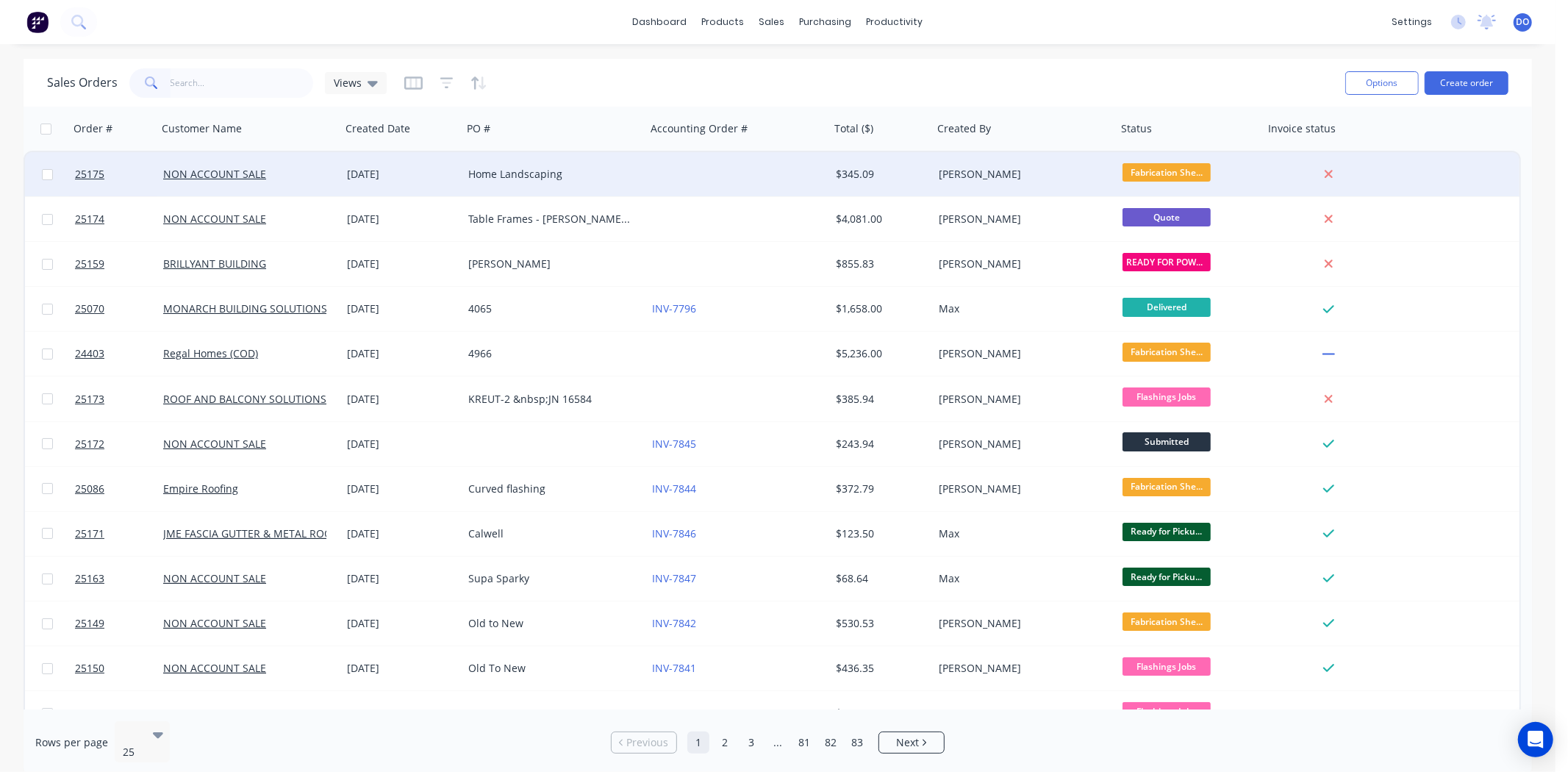
click at [679, 173] on div at bounding box center [738, 174] width 184 height 44
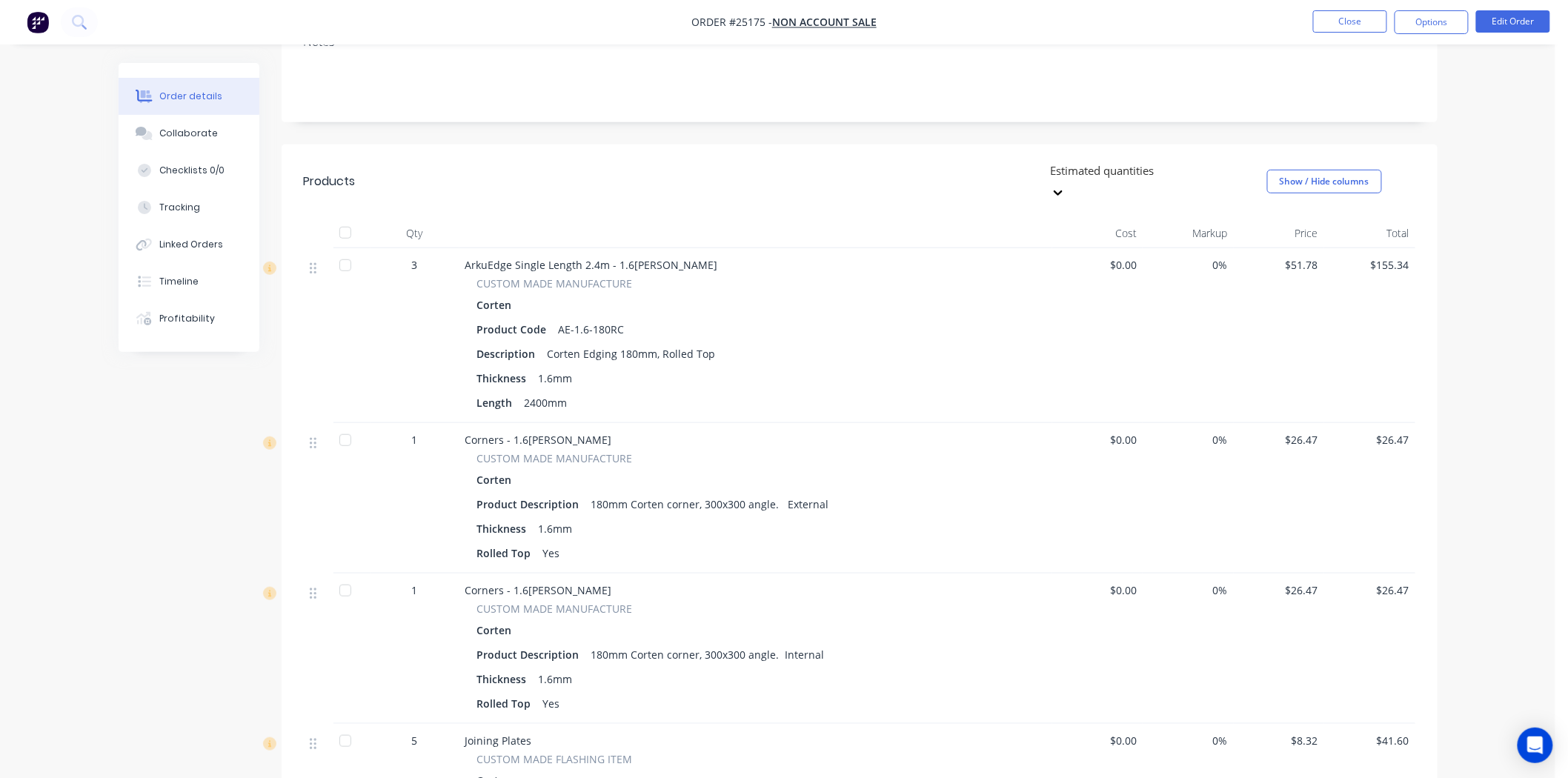
scroll to position [264, 0]
click at [1506, 16] on button "Edit Order" at bounding box center [1513, 21] width 74 height 22
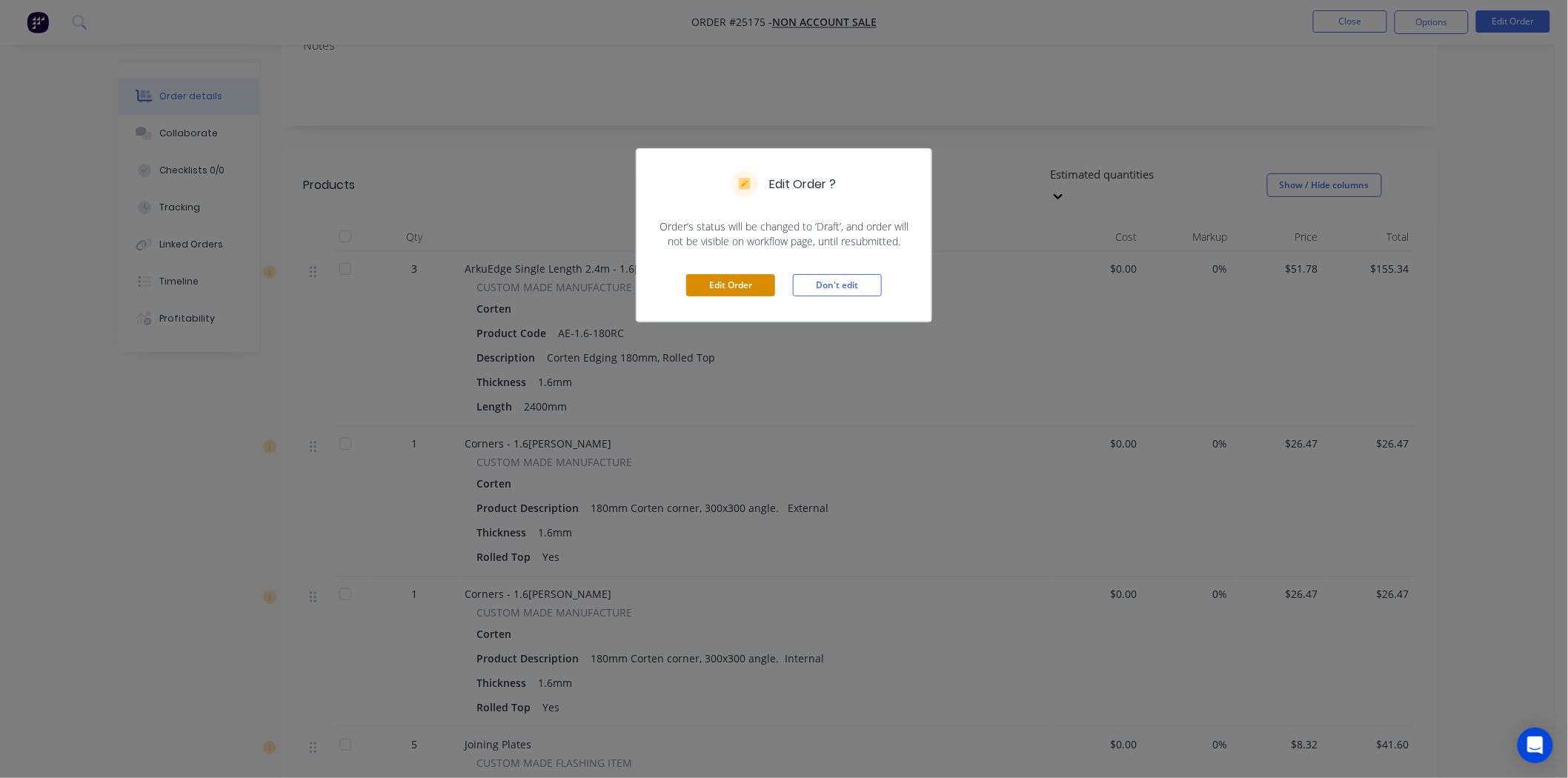
click at [698, 281] on button "Edit Order" at bounding box center [731, 285] width 89 height 22
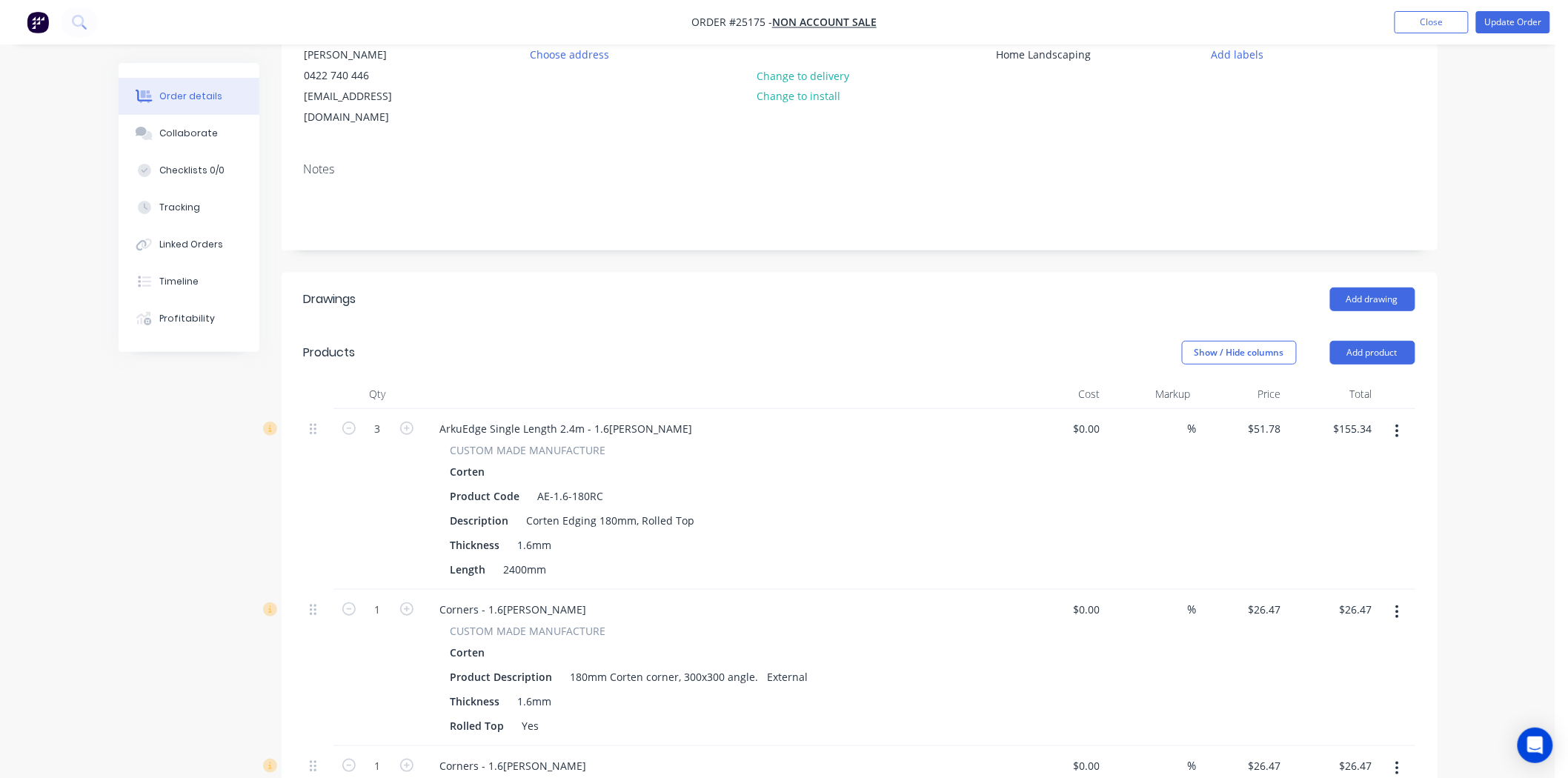
scroll to position [165, 0]
click at [1401, 416] on button "button" at bounding box center [1398, 430] width 35 height 27
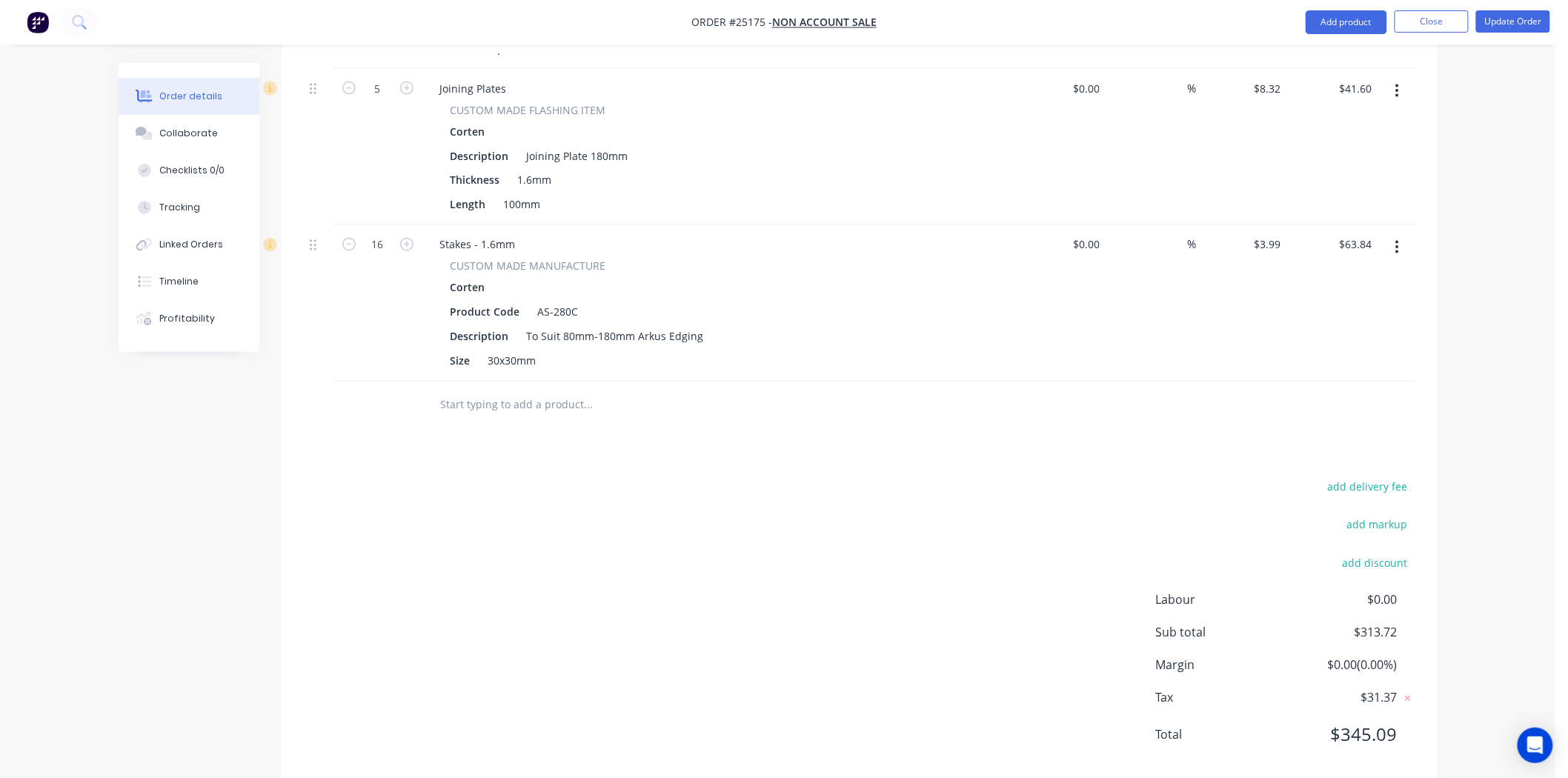
scroll to position [1004, 0]
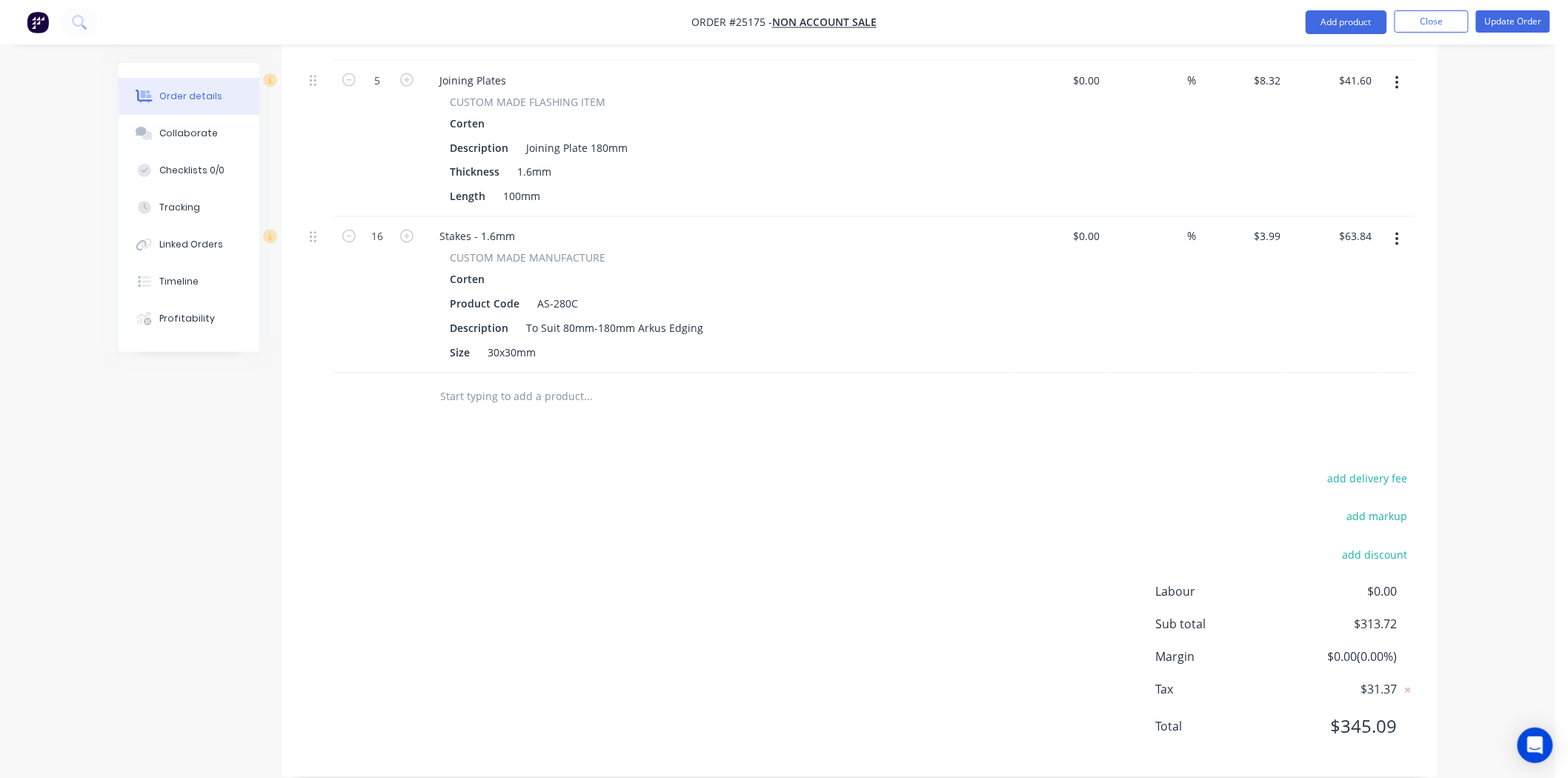
click at [900, 510] on div "add delivery fee add markup add discount Labour $0.00 Sub total $313.72 Margin …" at bounding box center [860, 612] width 1112 height 286
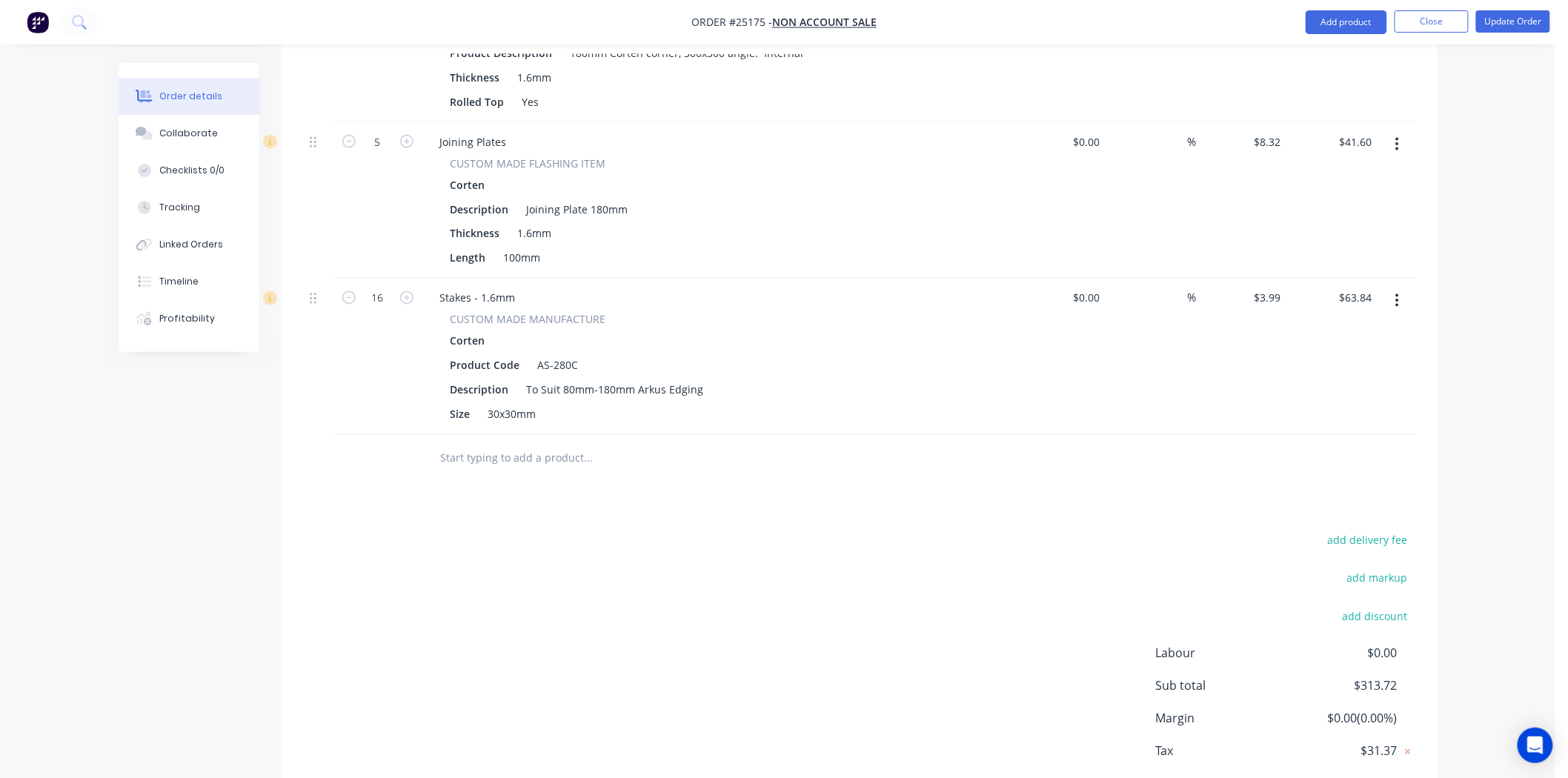
scroll to position [906, 0]
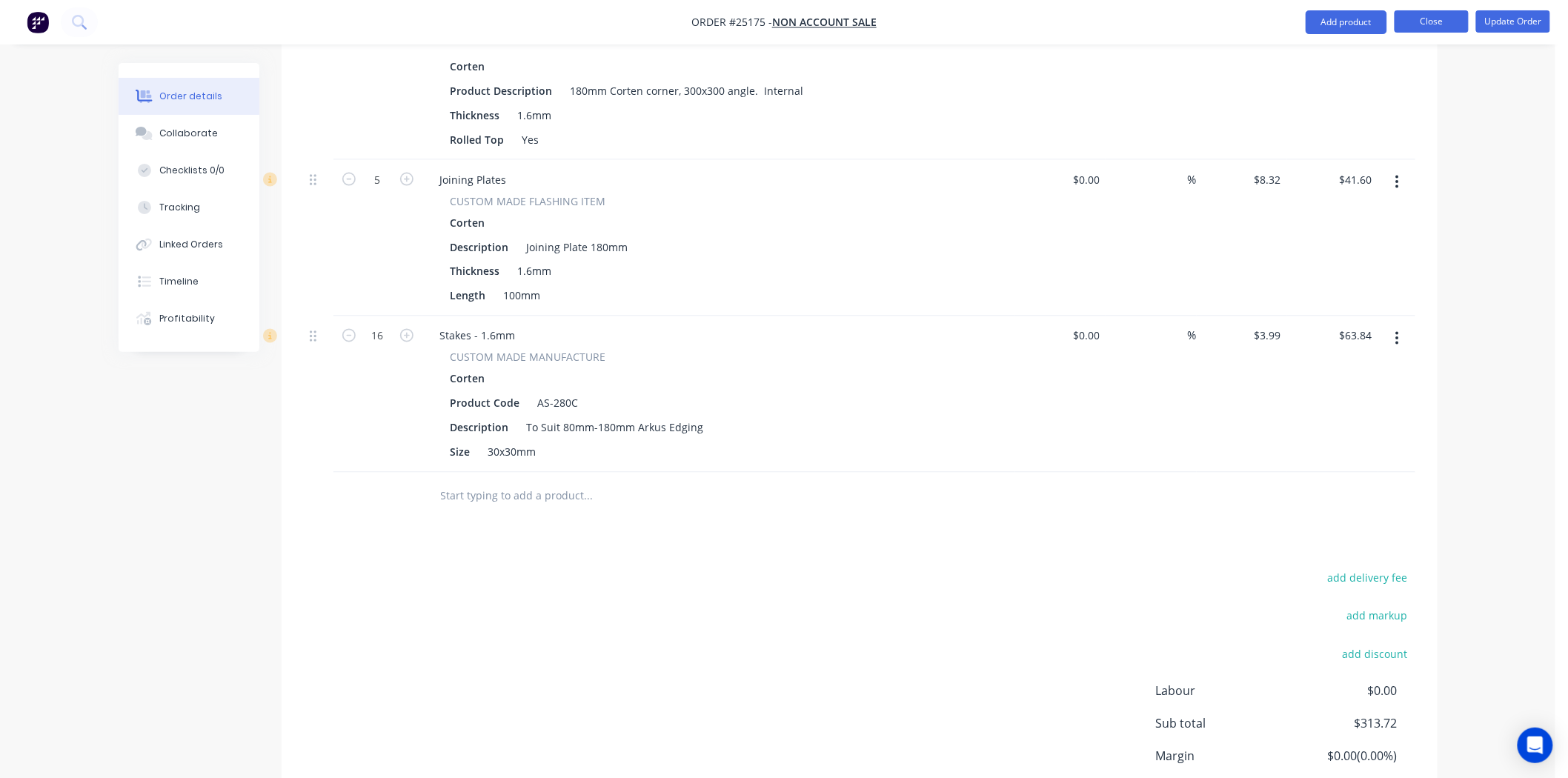
click at [1431, 22] on button "Close" at bounding box center [1432, 21] width 74 height 22
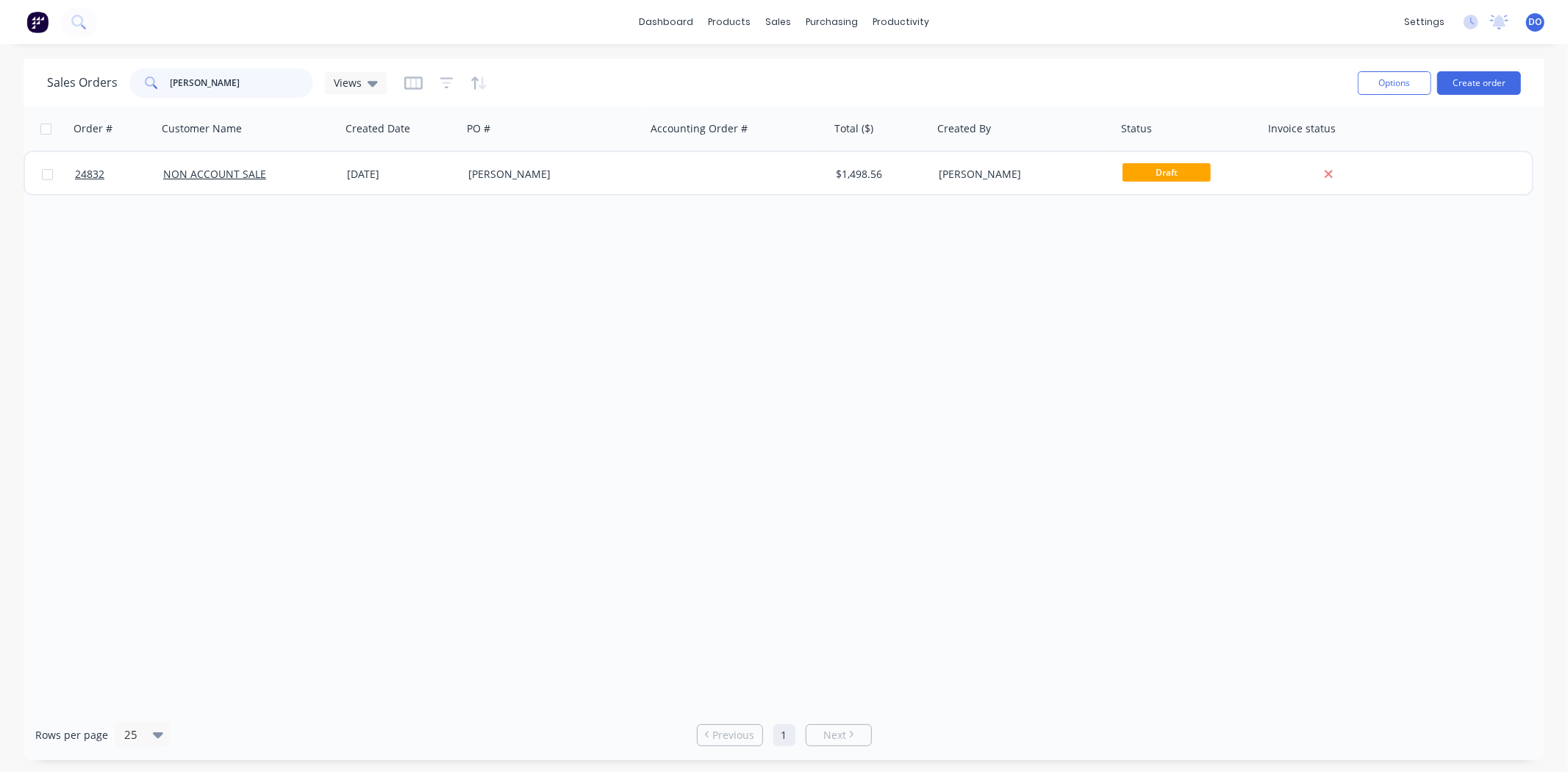
drag, startPoint x: 240, startPoint y: 79, endPoint x: 115, endPoint y: 62, distance: 126.2
click at [115, 62] on div "Sales Orders david white Views Options Create order" at bounding box center [784, 83] width 1521 height 48
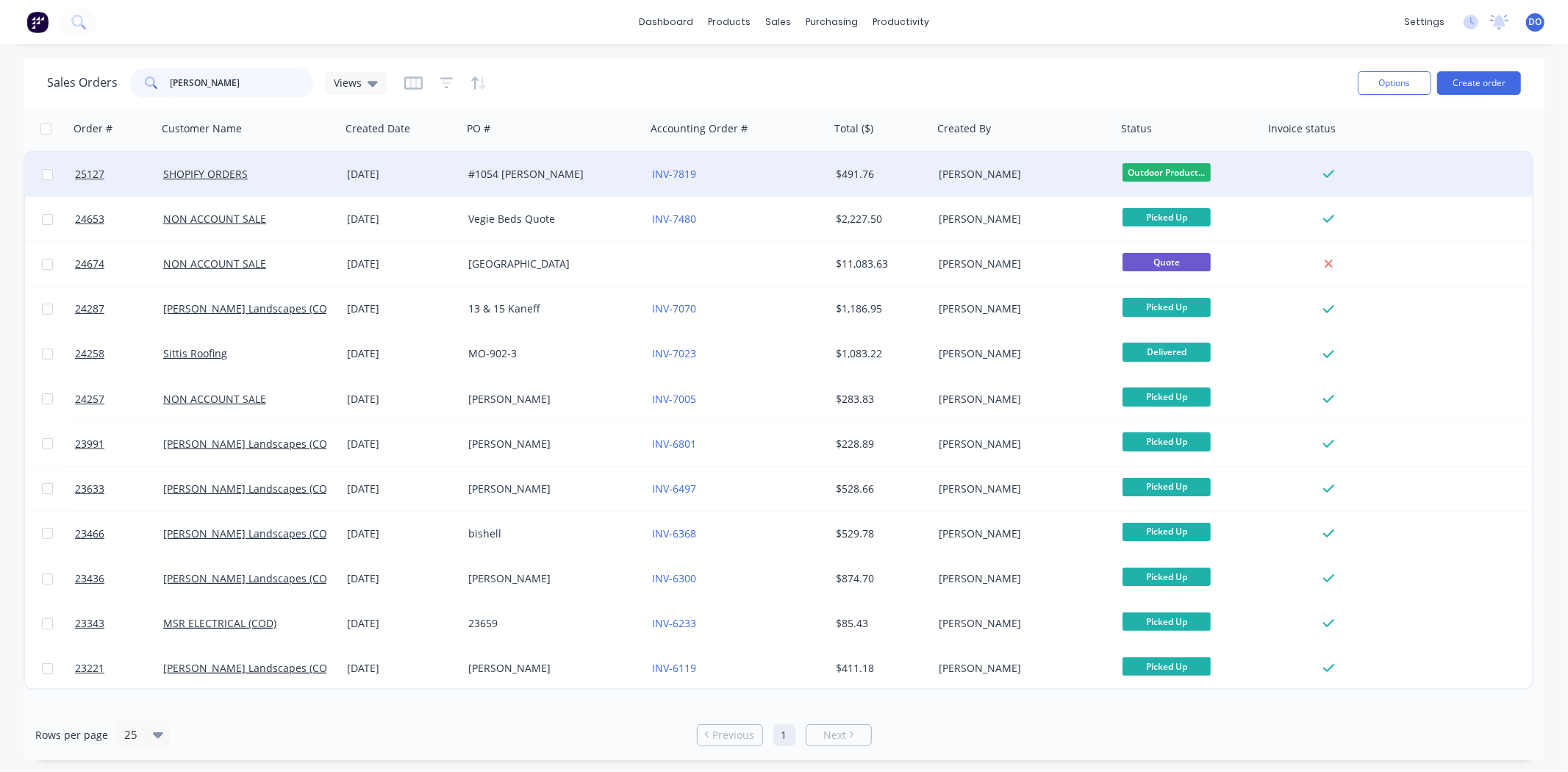
type input "anthony"
click at [607, 184] on div "#1054 Anthony Beer" at bounding box center [554, 174] width 184 height 44
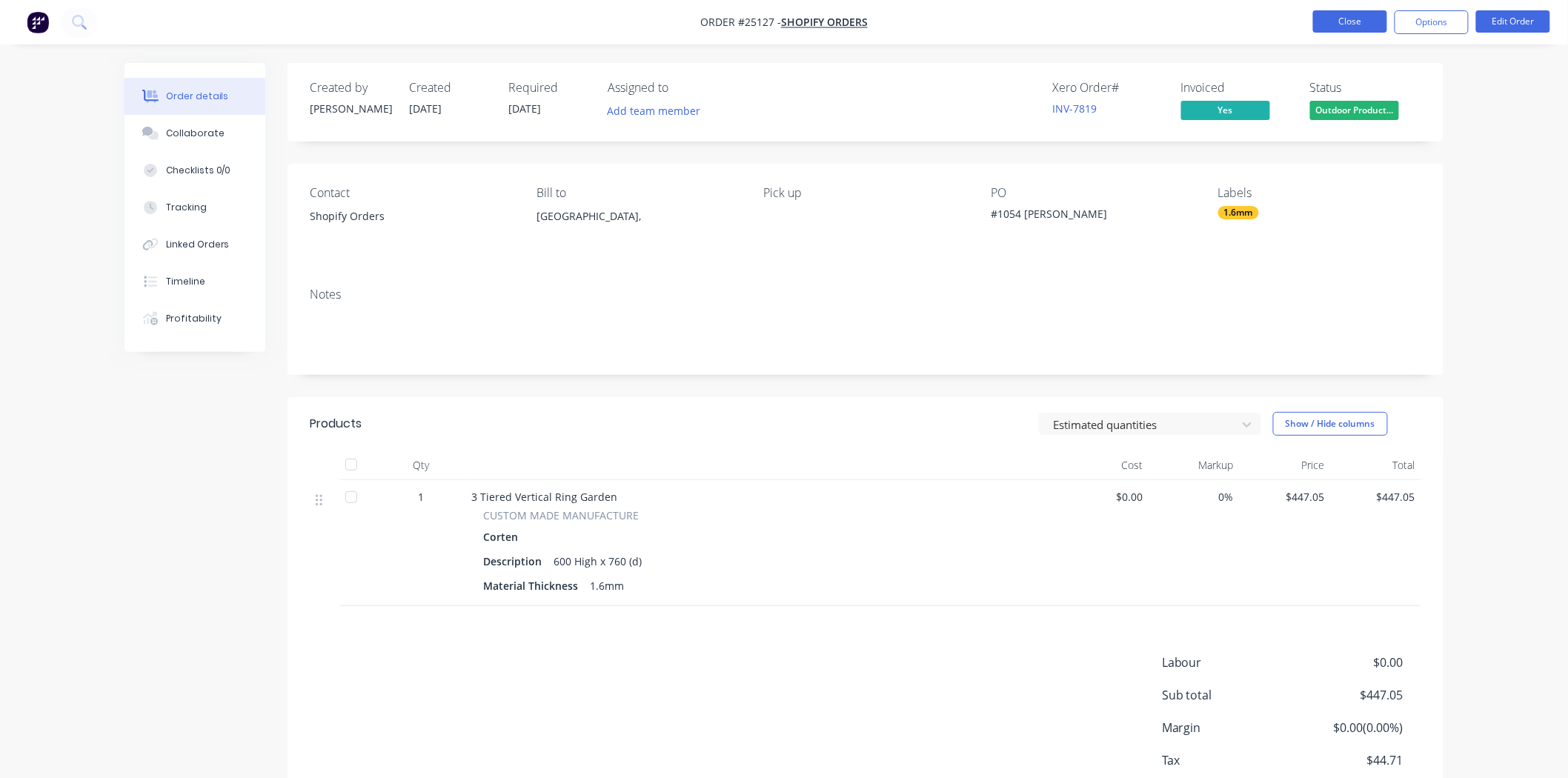
click at [1352, 19] on button "Close" at bounding box center [1350, 21] width 74 height 22
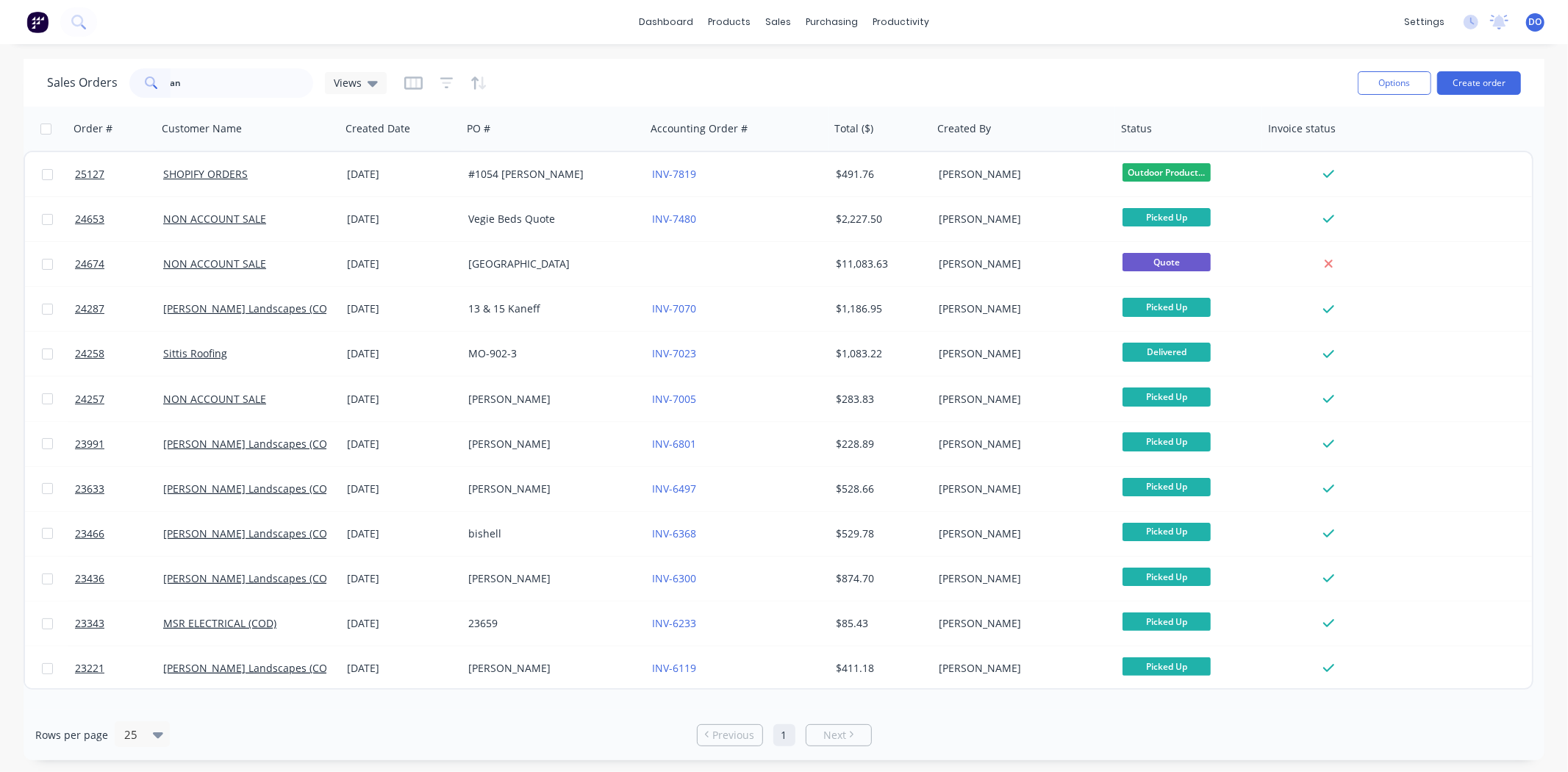
type input "a"
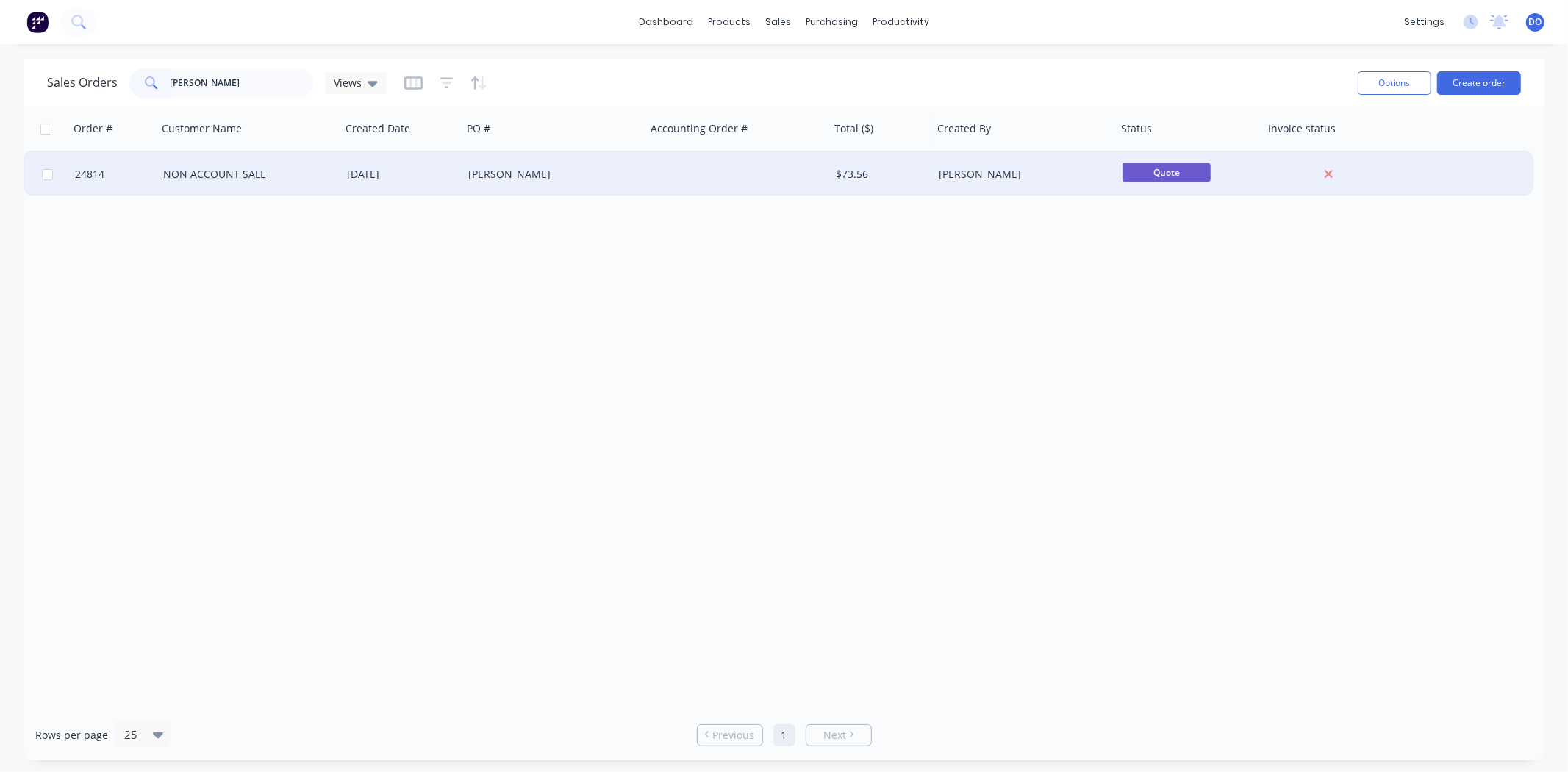
type input "[PERSON_NAME]"
click at [415, 160] on div "[DATE]" at bounding box center [401, 174] width 121 height 44
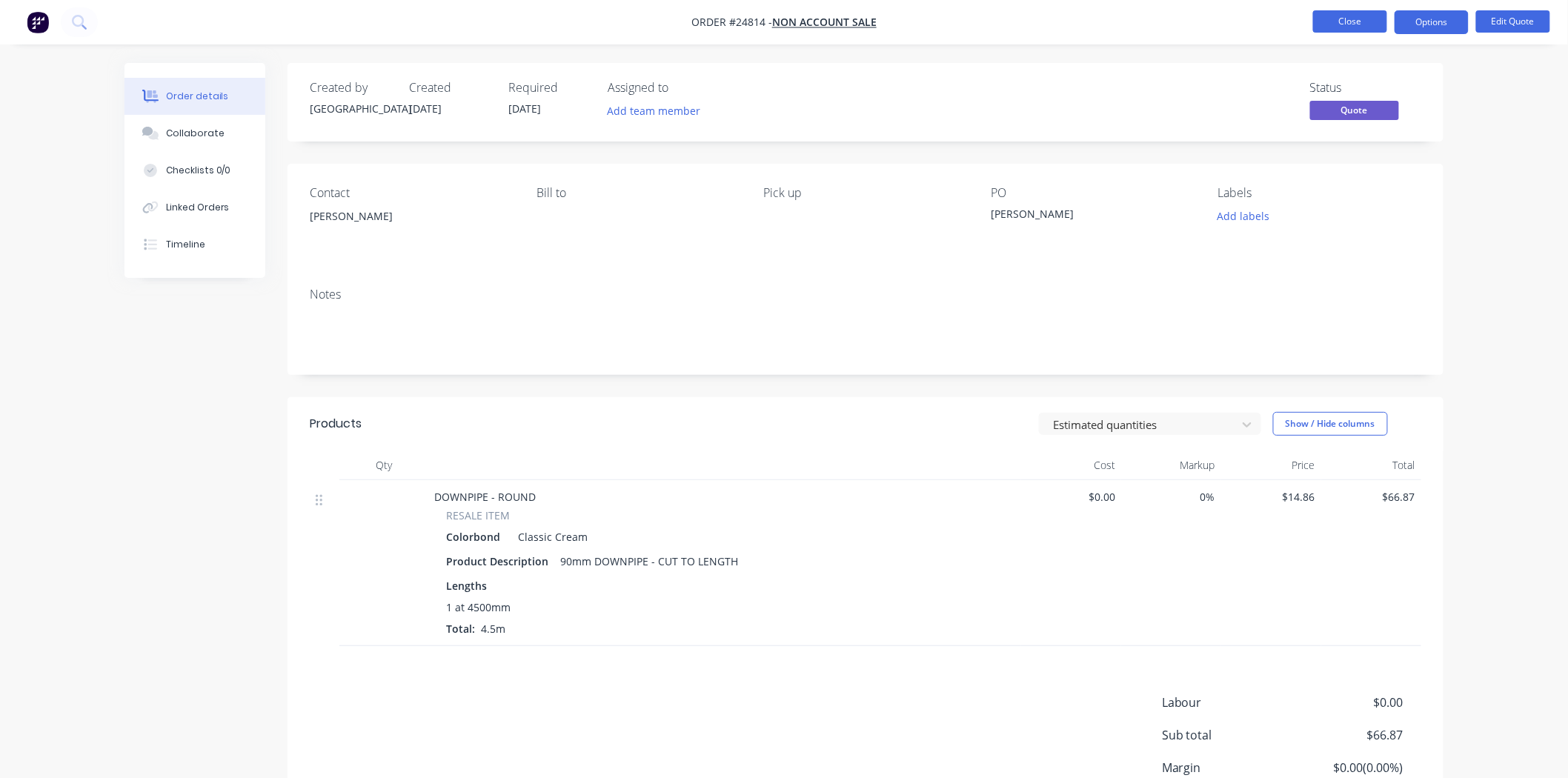
click at [1313, 30] on button "Close" at bounding box center [1350, 21] width 74 height 22
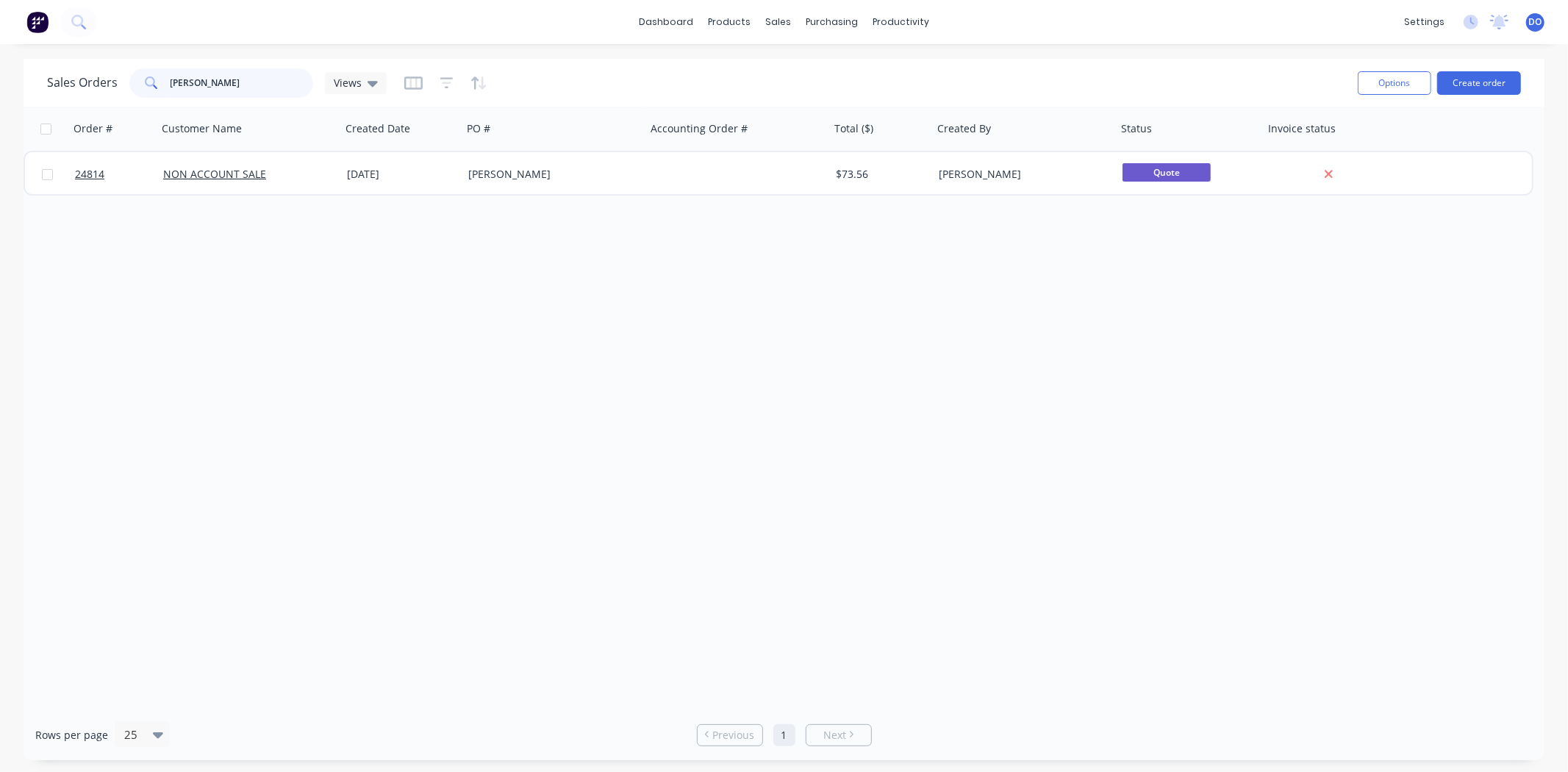
drag, startPoint x: 218, startPoint y: 78, endPoint x: 145, endPoint y: 82, distance: 73.1
click at [145, 82] on div "[PERSON_NAME]" at bounding box center [222, 83] width 184 height 29
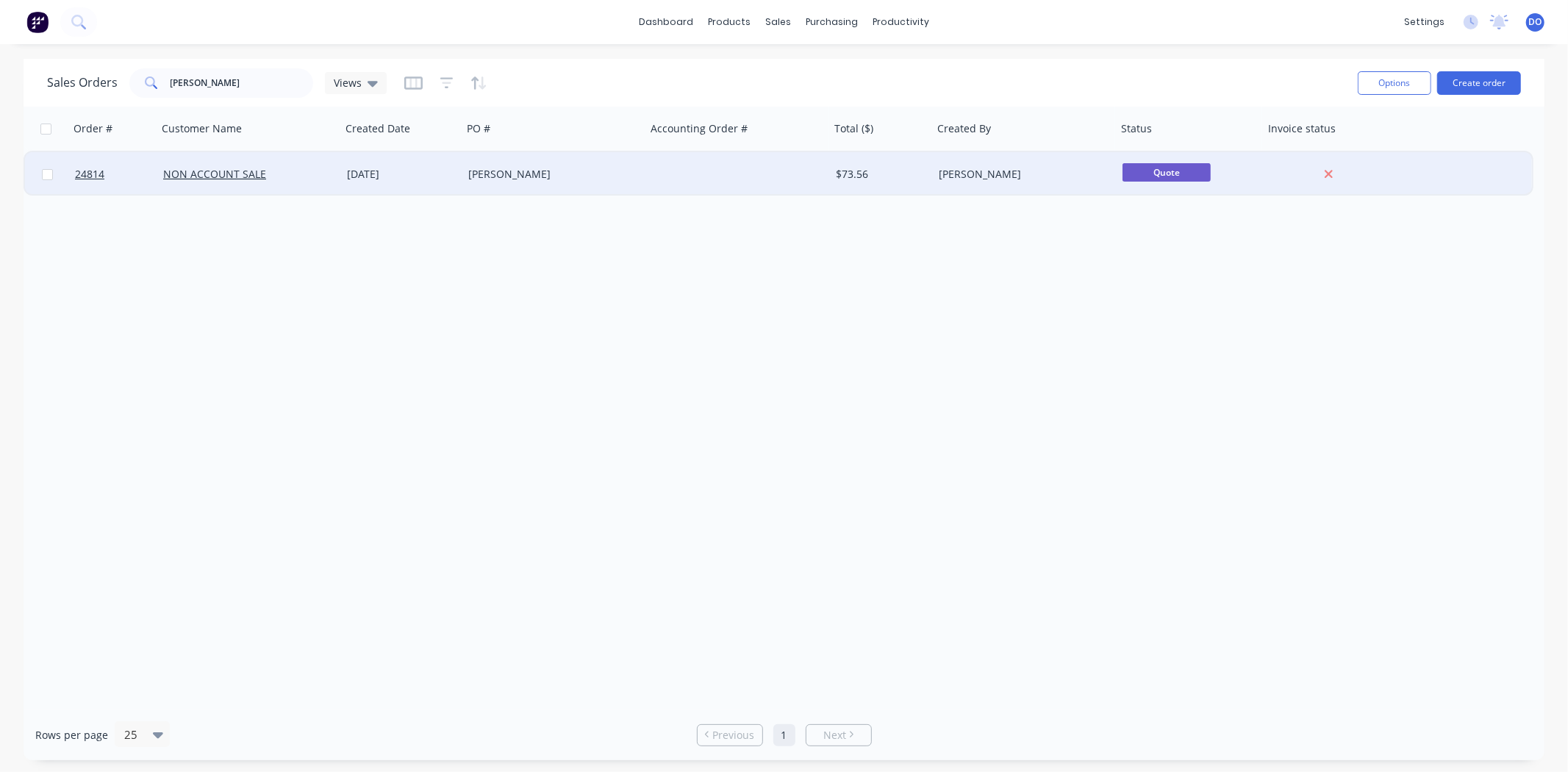
click at [743, 188] on div at bounding box center [738, 174] width 184 height 44
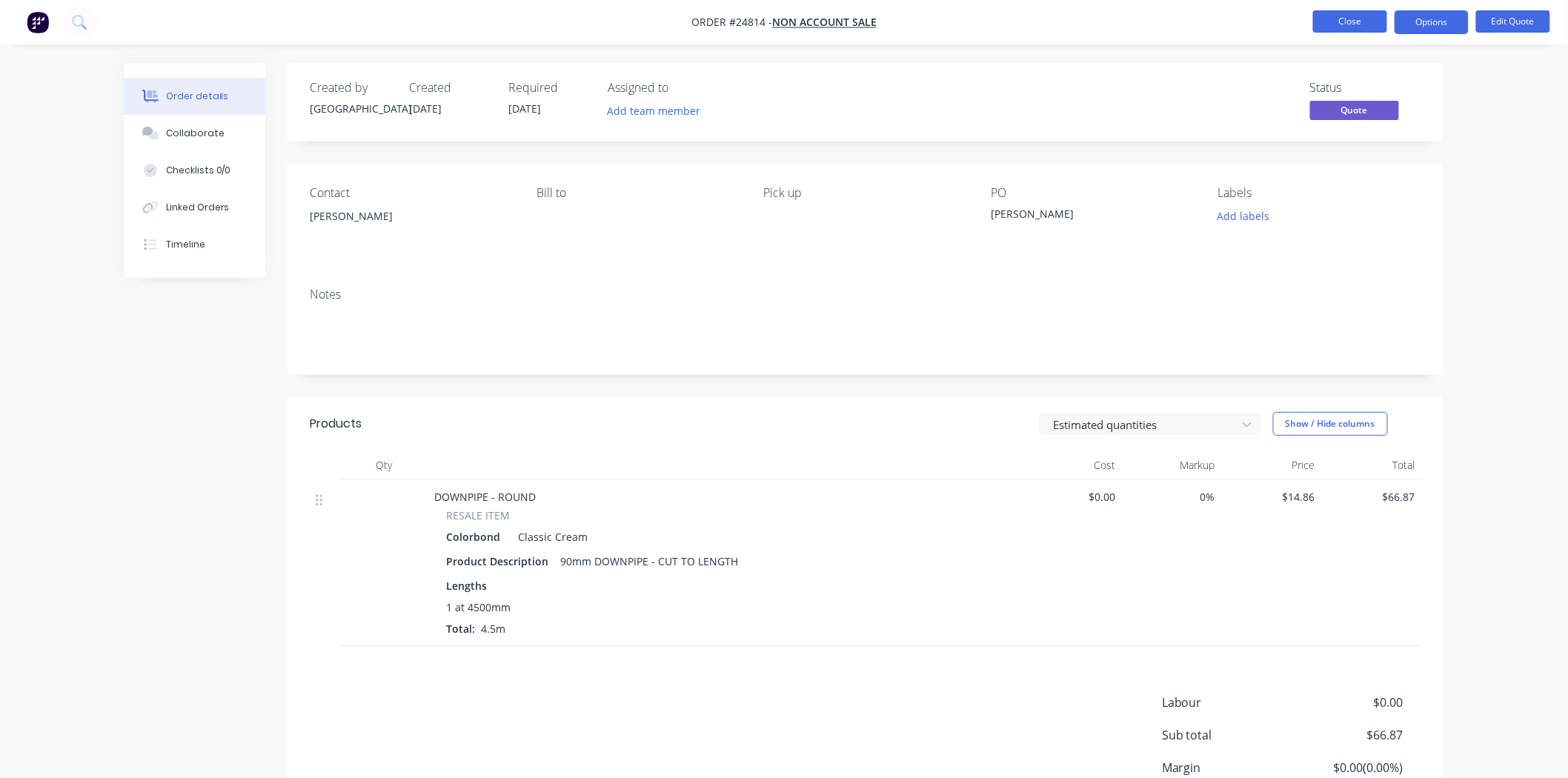
click at [1377, 16] on button "Close" at bounding box center [1350, 21] width 74 height 22
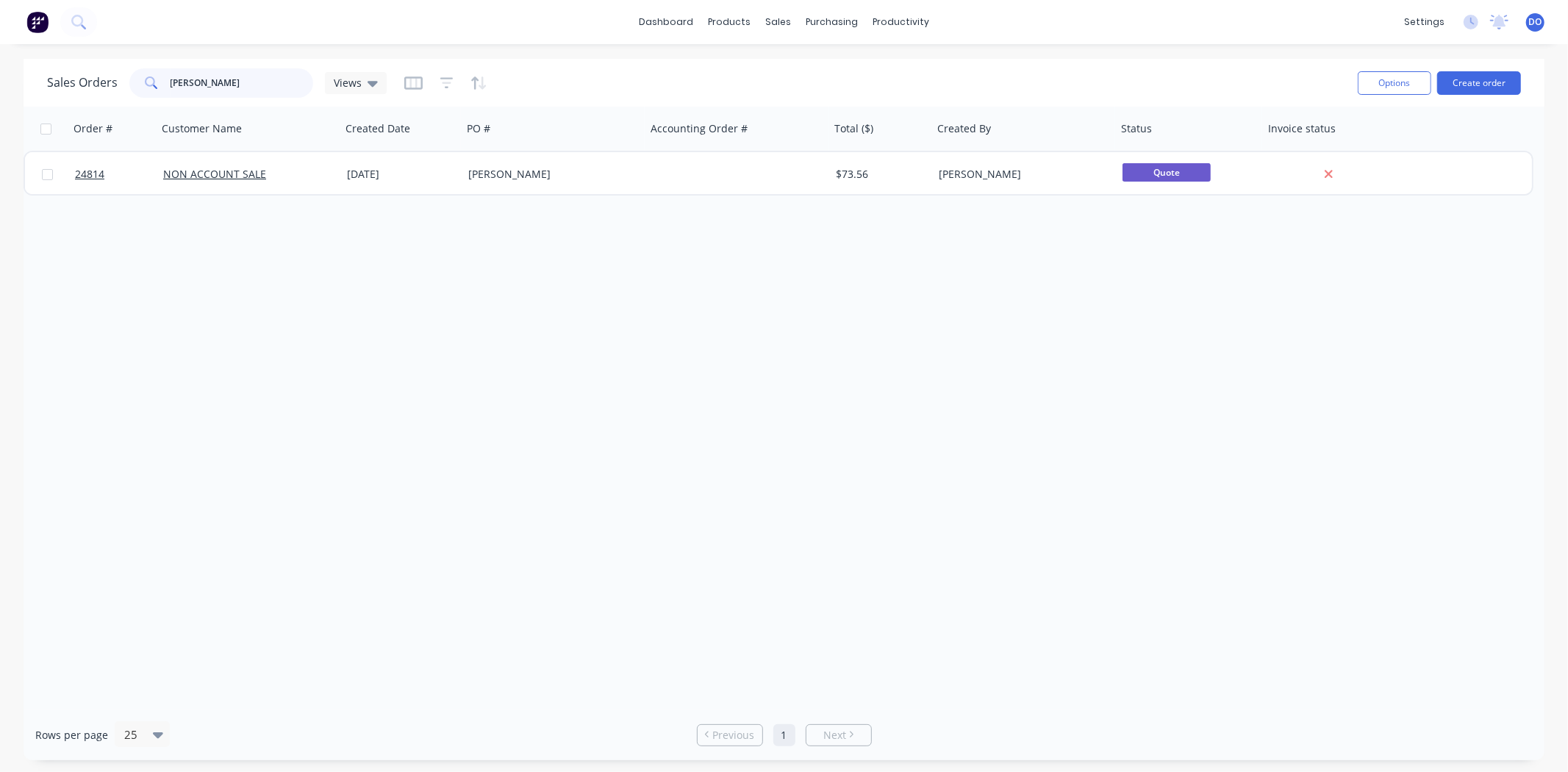
drag, startPoint x: 243, startPoint y: 83, endPoint x: 157, endPoint y: 69, distance: 87.1
click at [157, 69] on div "[PERSON_NAME]" at bounding box center [222, 83] width 184 height 29
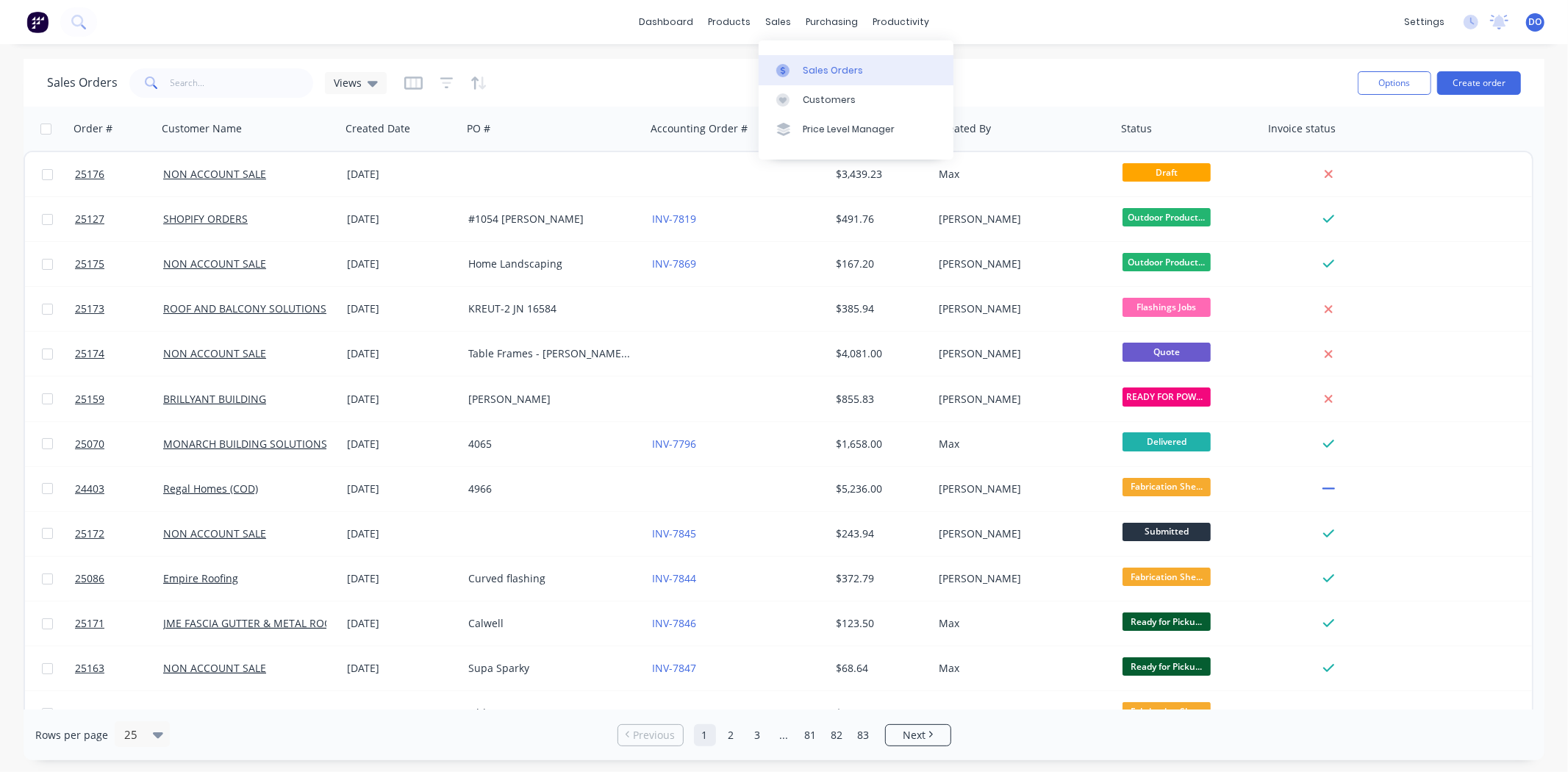
click at [793, 64] on div at bounding box center [787, 70] width 22 height 13
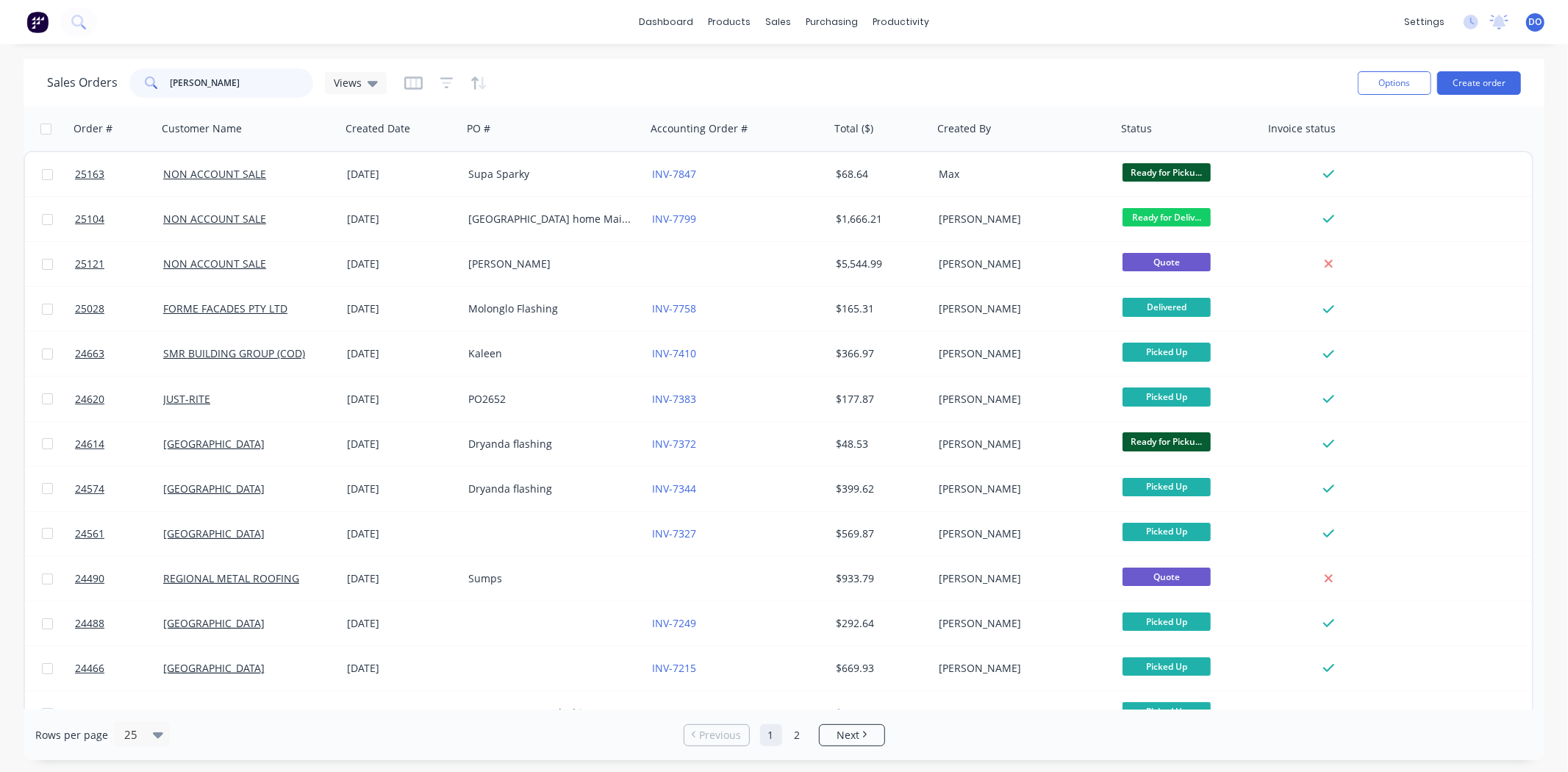
type input "[PERSON_NAME]"
click at [641, 79] on div "Sales Orders [PERSON_NAME] Views" at bounding box center [696, 83] width 1299 height 36
drag, startPoint x: 217, startPoint y: 79, endPoint x: 127, endPoint y: 79, distance: 90.0
click at [130, 79] on div "[PERSON_NAME]" at bounding box center [222, 83] width 184 height 29
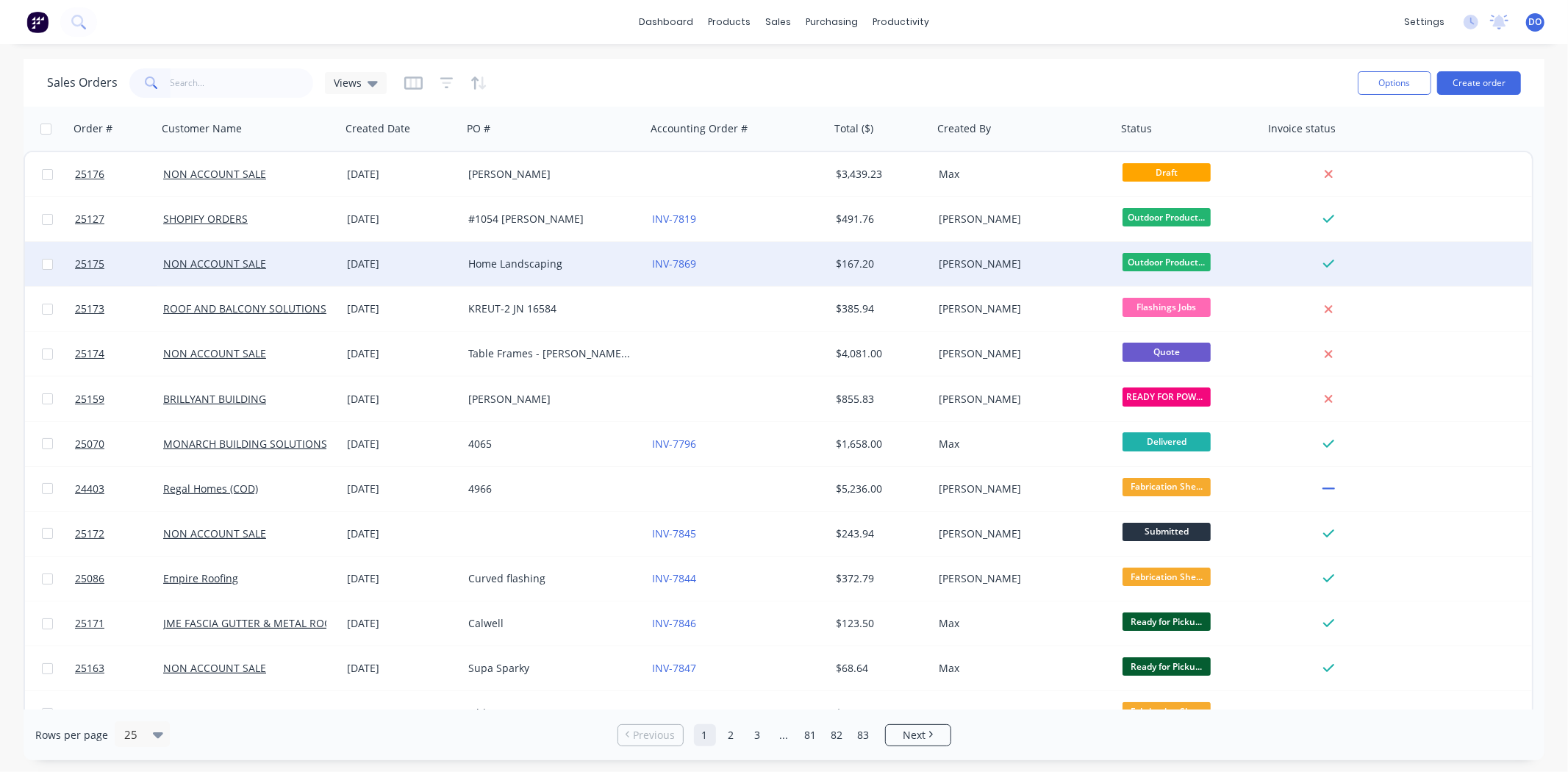
click at [386, 272] on div "[DATE]" at bounding box center [401, 264] width 121 height 44
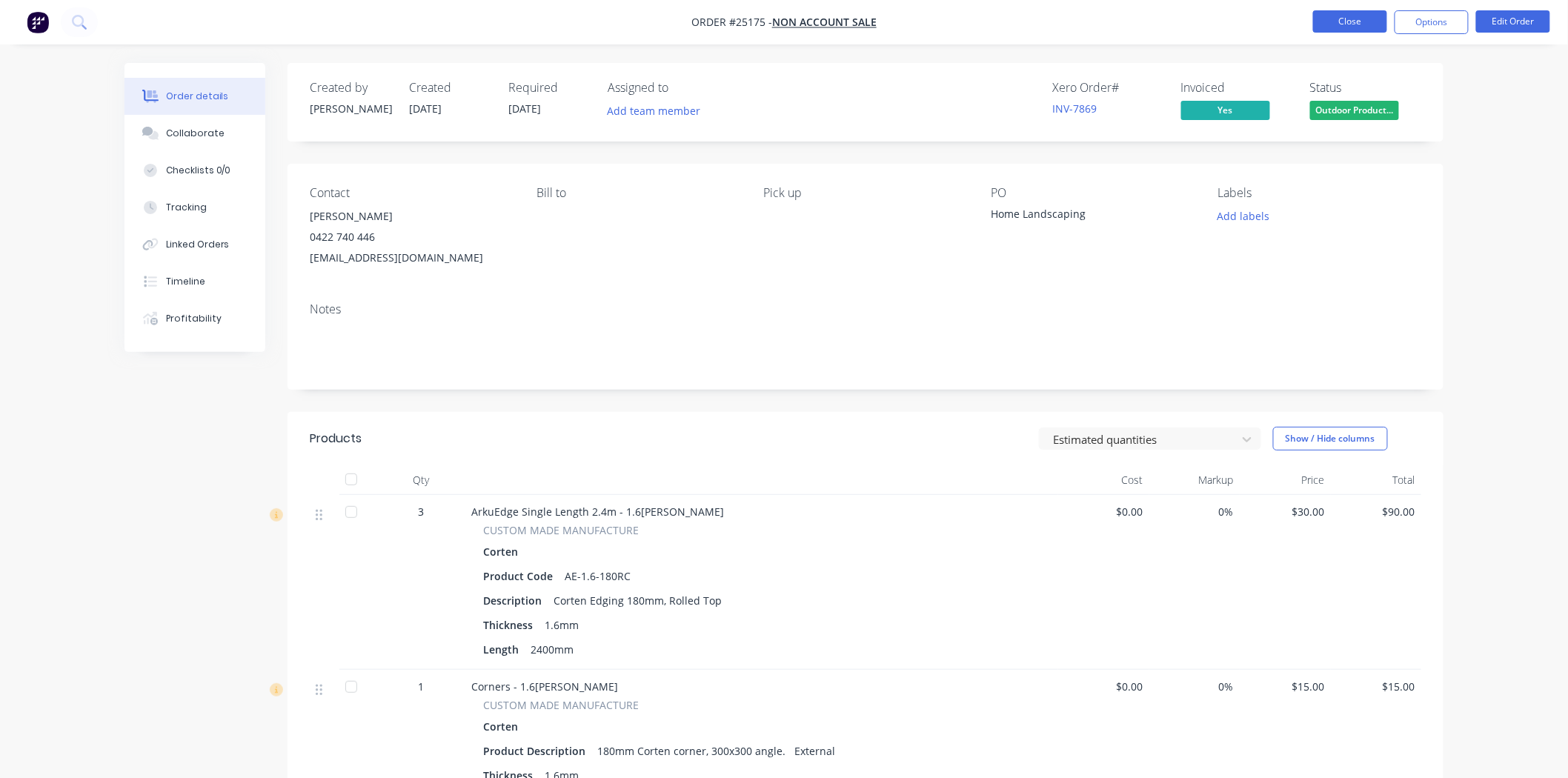
click at [1350, 30] on button "Close" at bounding box center [1350, 21] width 74 height 22
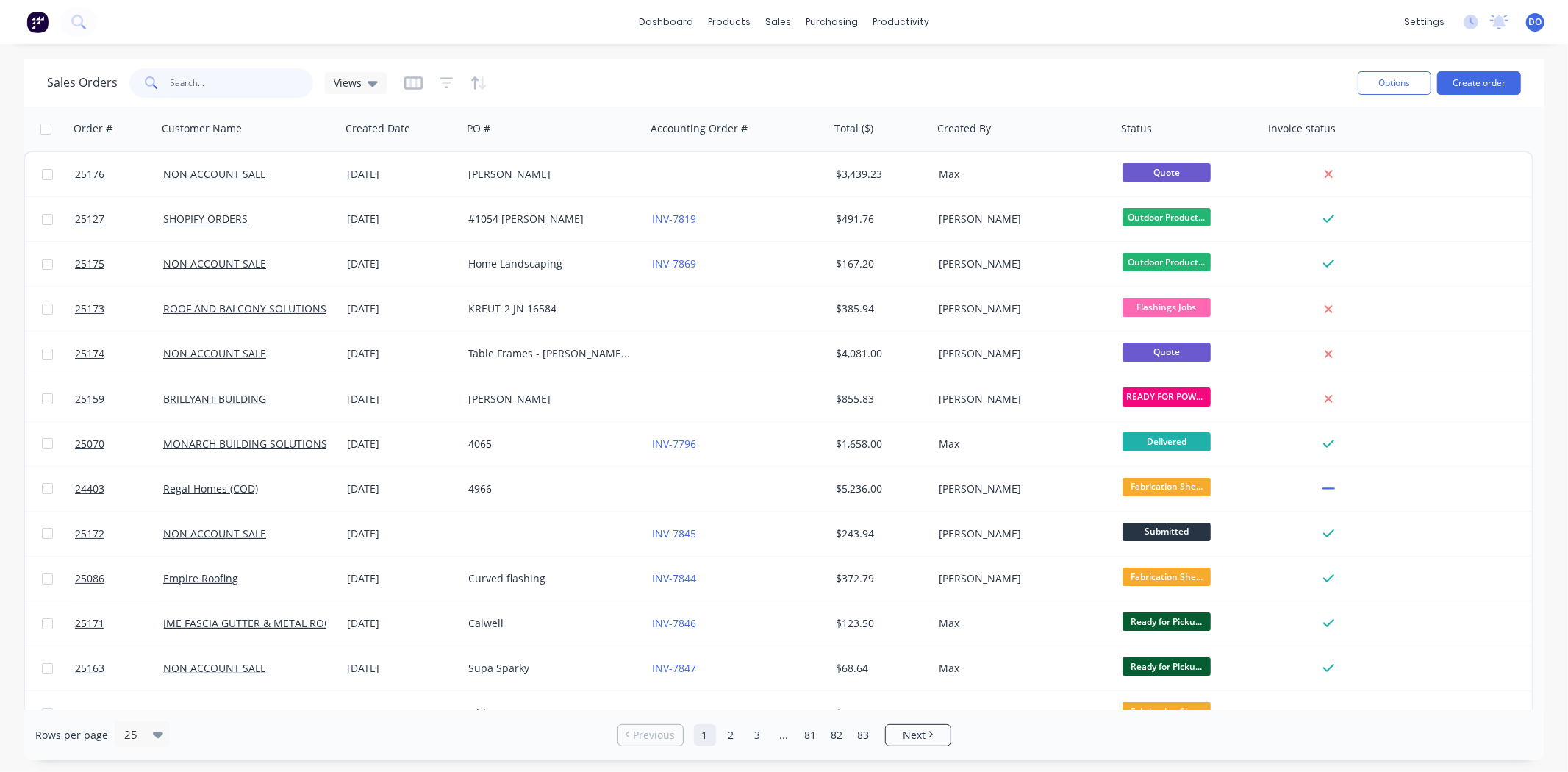
click at [280, 90] on input "text" at bounding box center [242, 83] width 144 height 29
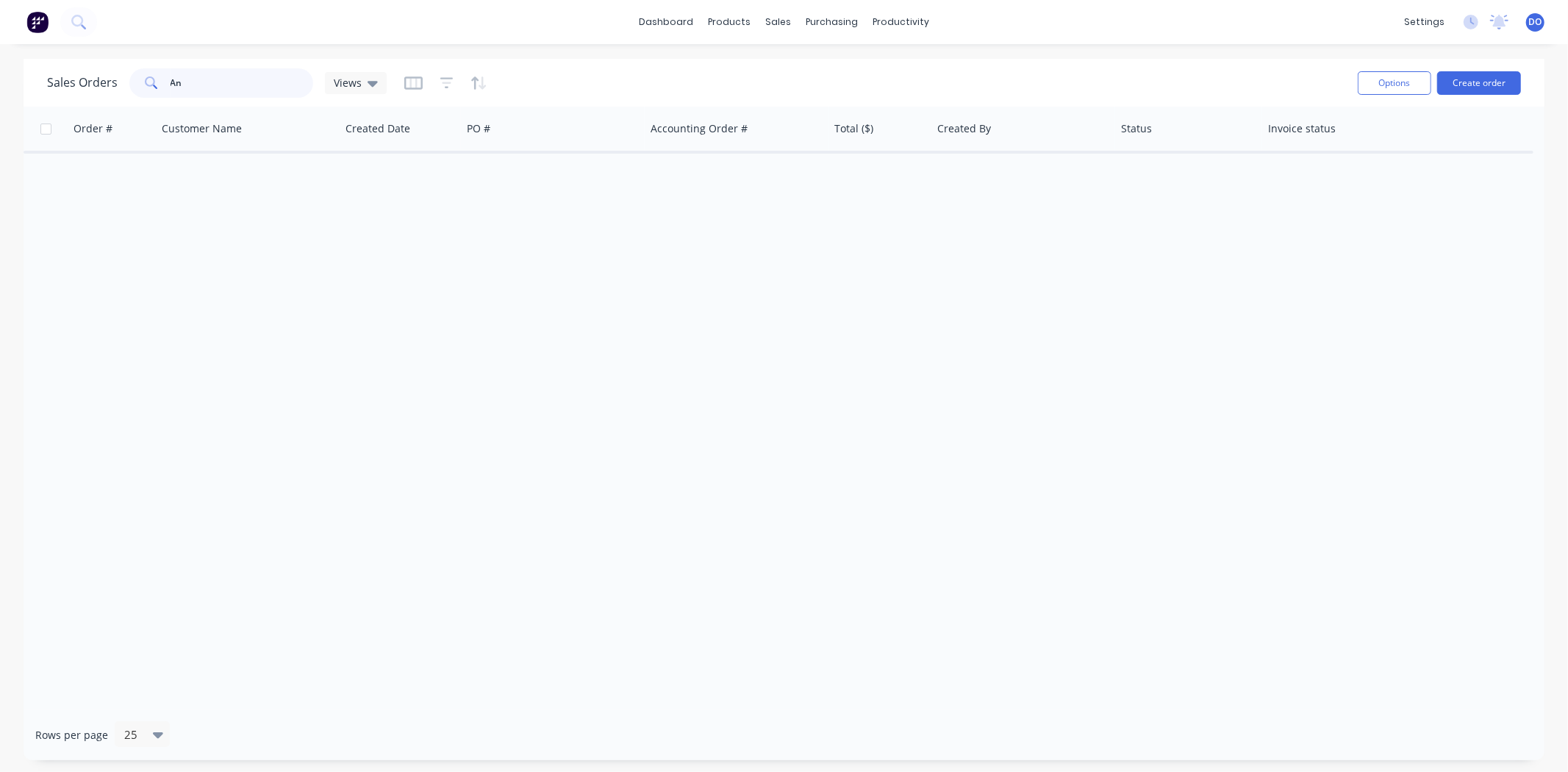
type input "A"
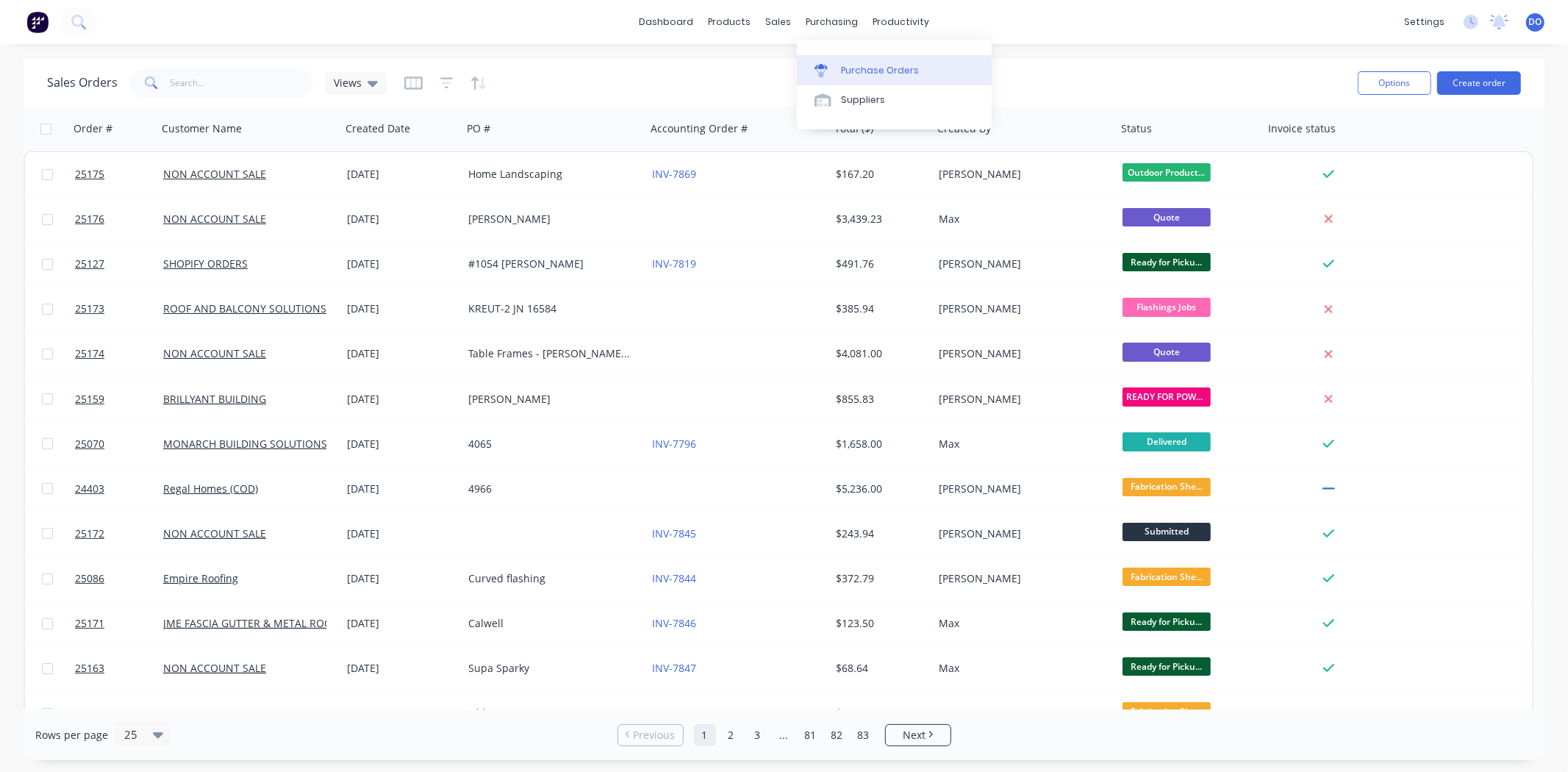
drag, startPoint x: 848, startPoint y: 52, endPoint x: 849, endPoint y: 67, distance: 15.0
click at [848, 57] on div "Purchase Orders Suppliers" at bounding box center [894, 85] width 194 height 89
click at [850, 69] on div "Purchase Orders" at bounding box center [880, 70] width 78 height 13
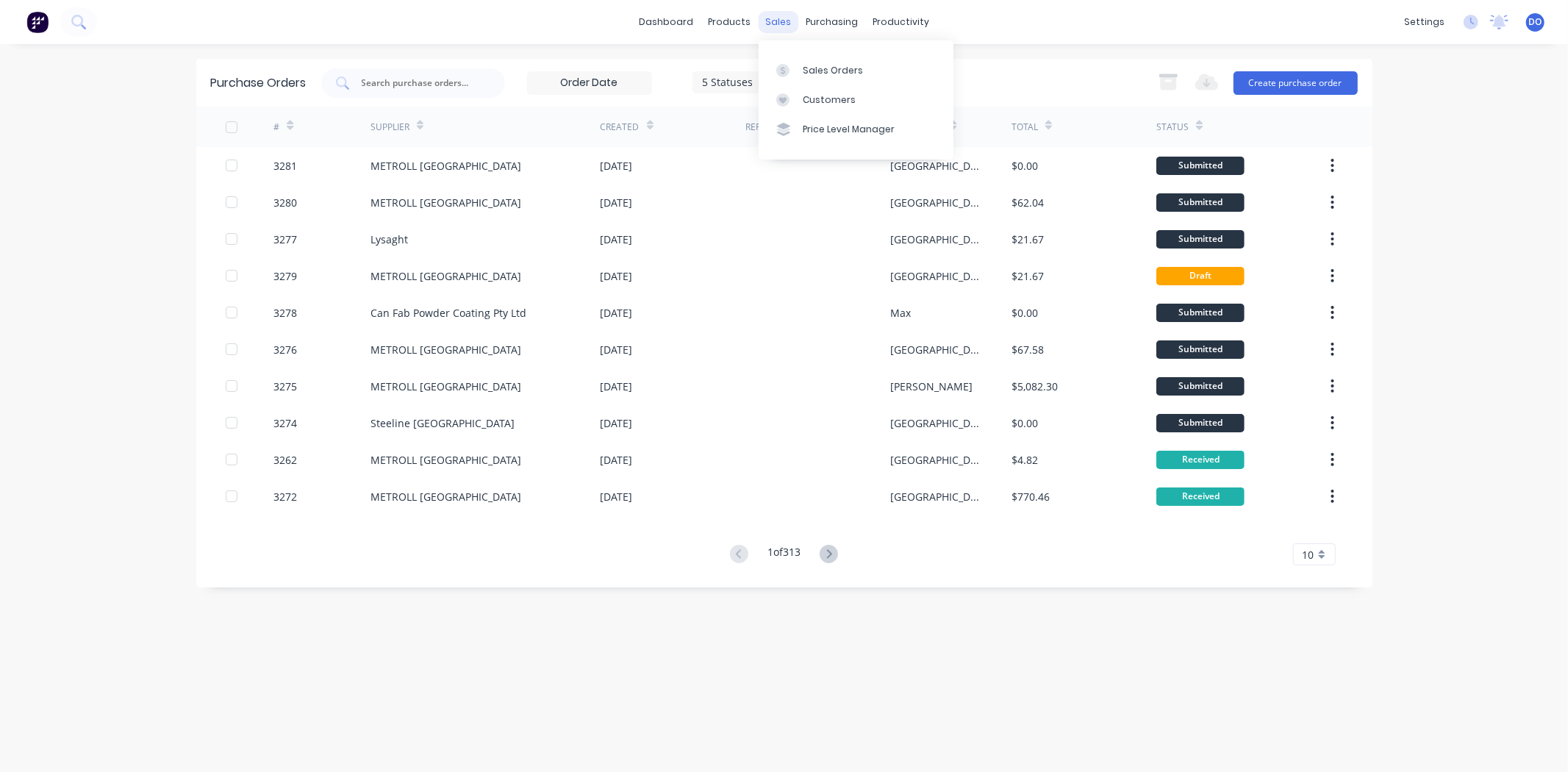
click at [781, 17] on div "sales" at bounding box center [777, 22] width 40 height 22
click at [796, 78] on link "Sales Orders" at bounding box center [855, 69] width 194 height 29
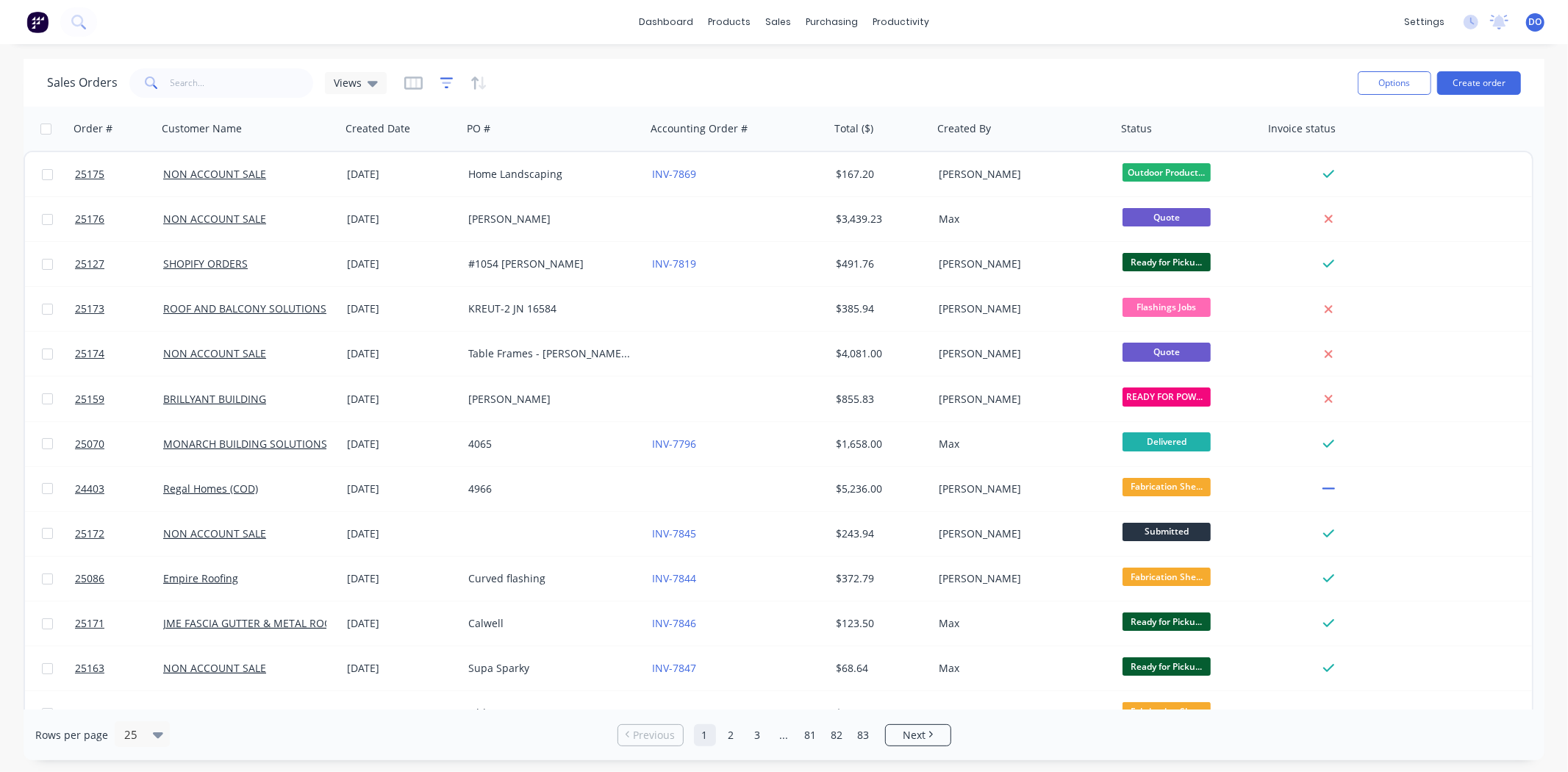
click at [440, 80] on icon "button" at bounding box center [447, 84] width 13 height 15
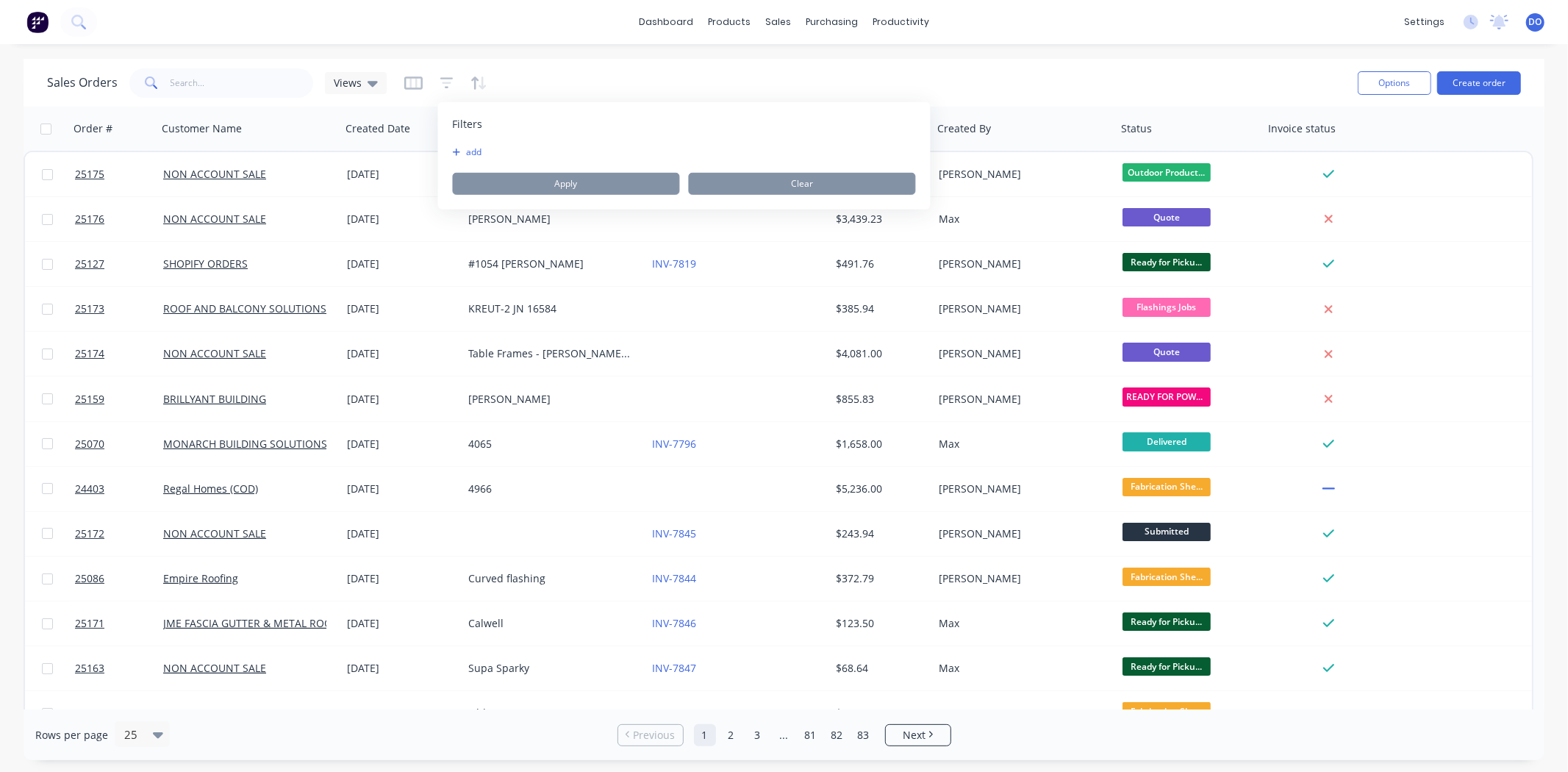
click at [466, 158] on div "add Apply Clear" at bounding box center [684, 171] width 463 height 49
click at [458, 148] on button "add" at bounding box center [470, 152] width 37 height 12
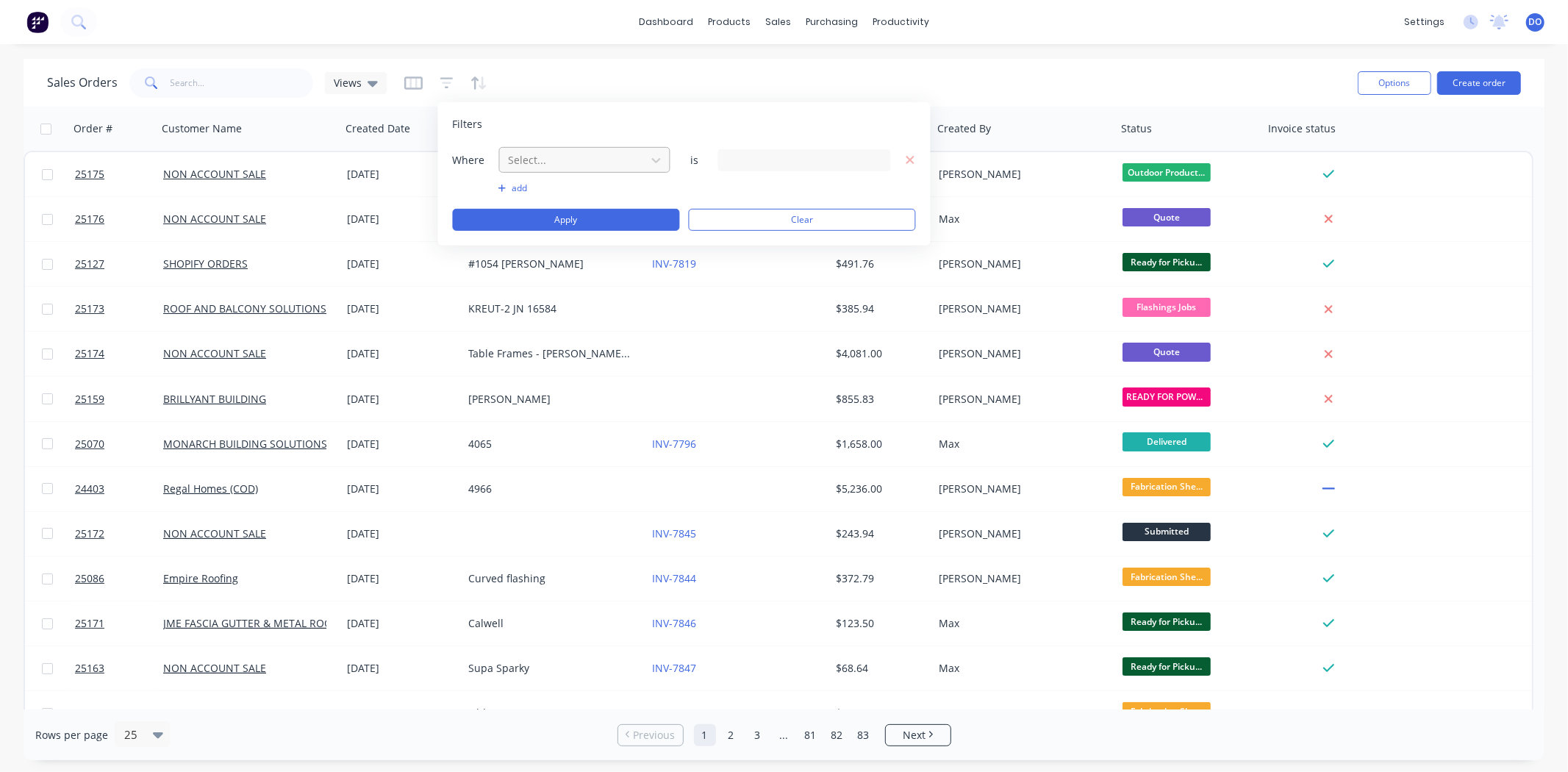
click at [584, 163] on div at bounding box center [573, 160] width 131 height 19
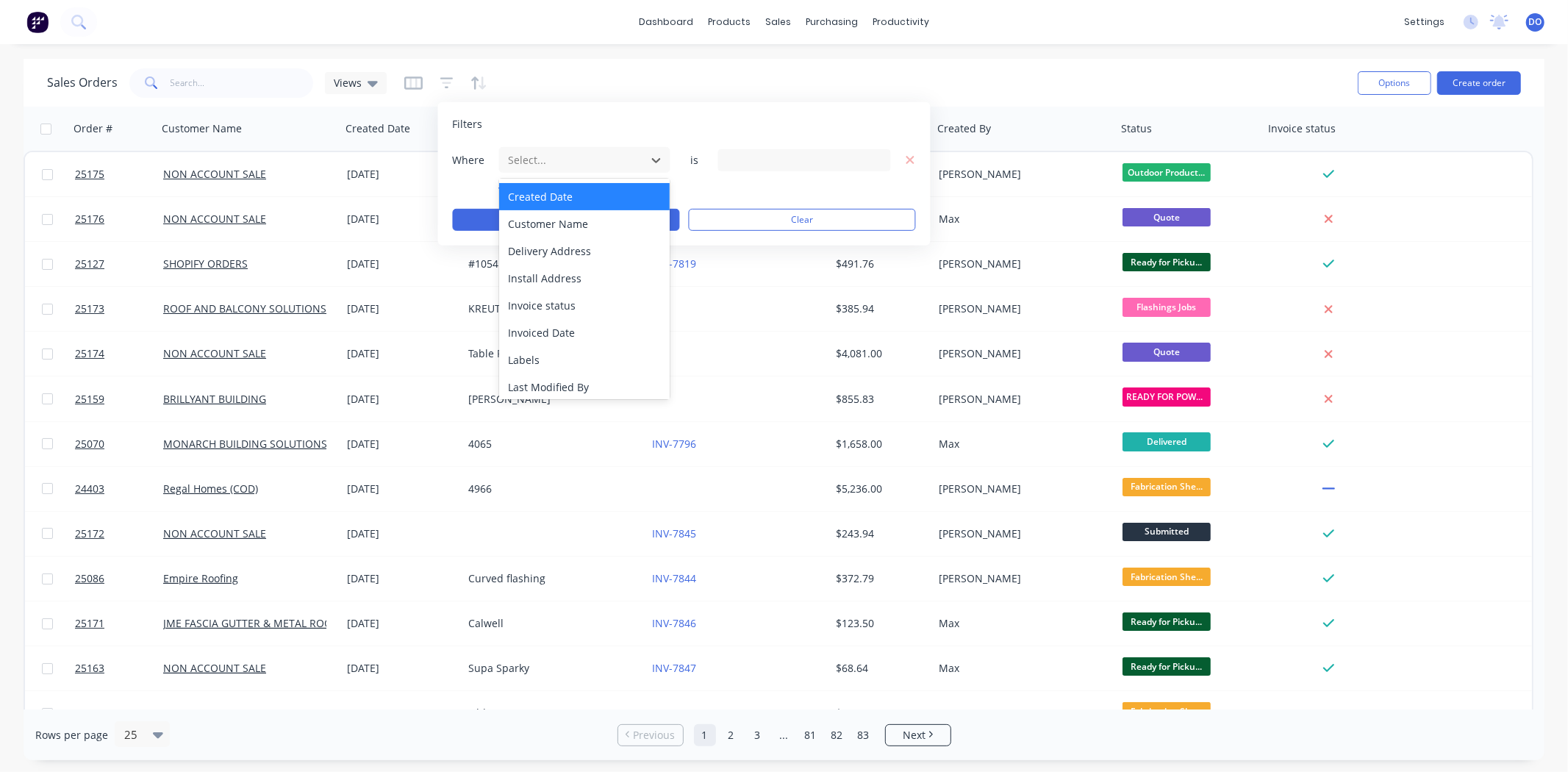
scroll to position [163, 0]
click at [596, 201] on div "Customer Name" at bounding box center [585, 194] width 171 height 27
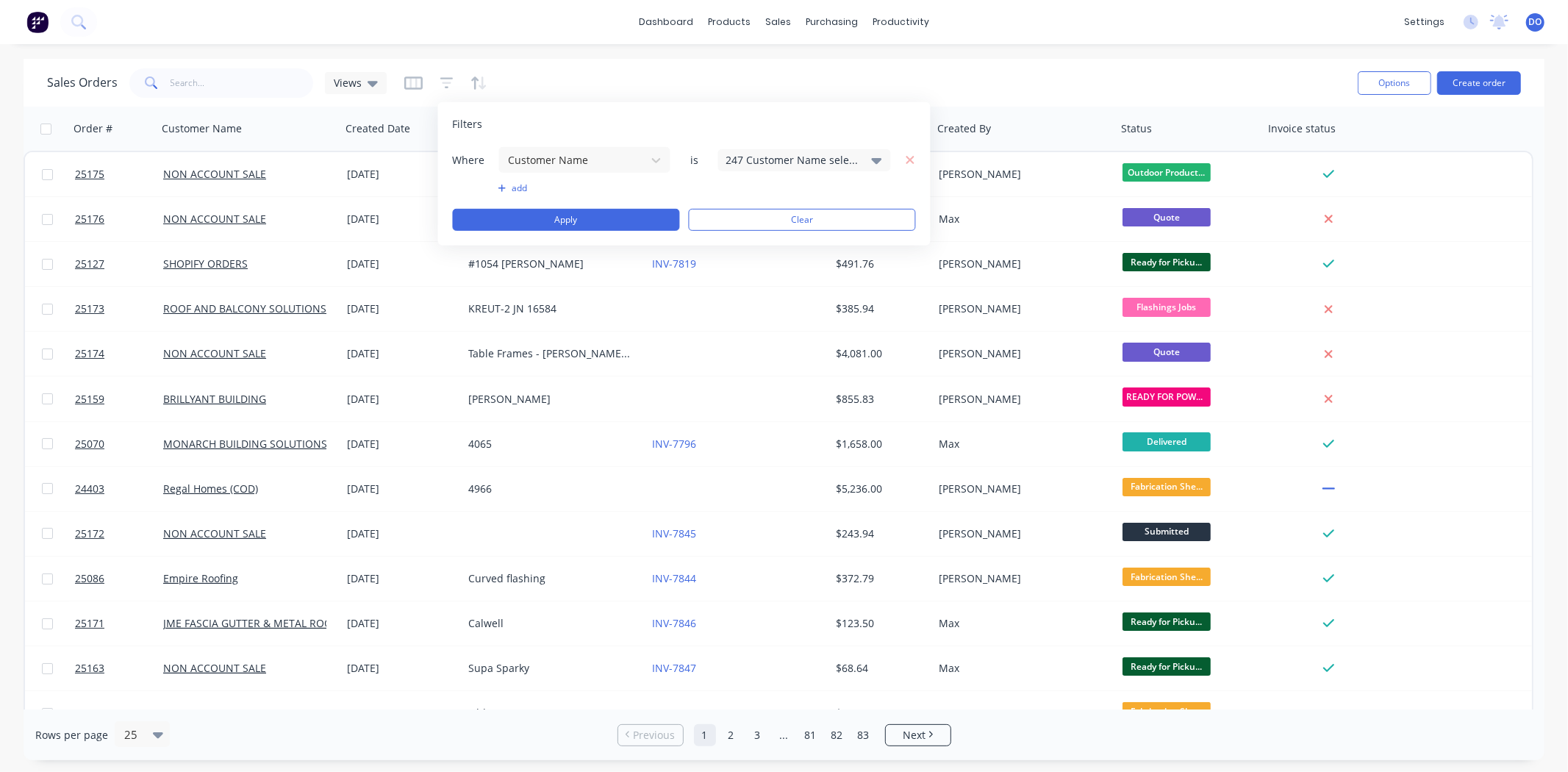
click at [834, 164] on div "247 Customer Name selected" at bounding box center [792, 160] width 133 height 15
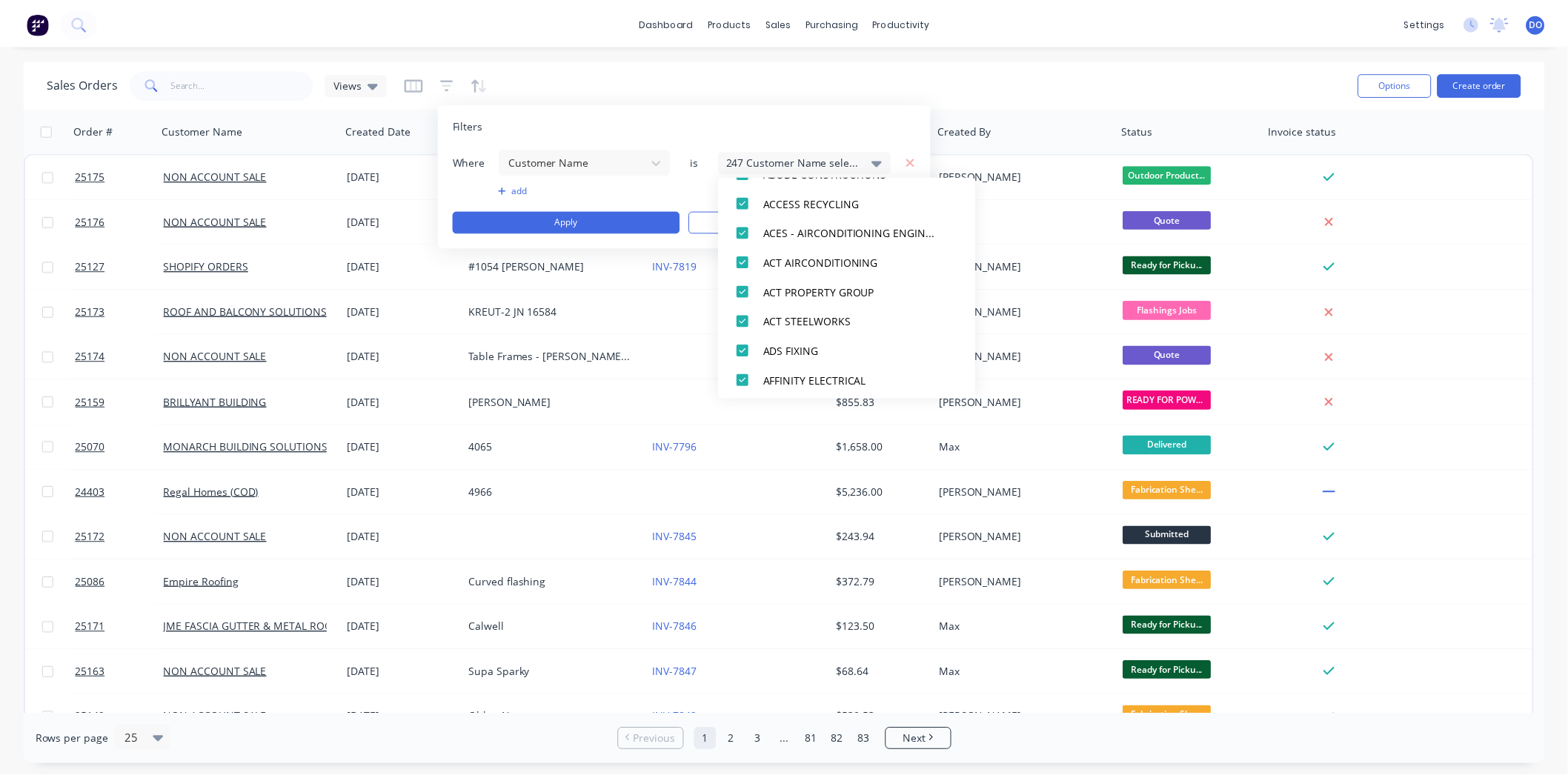
scroll to position [247, 0]
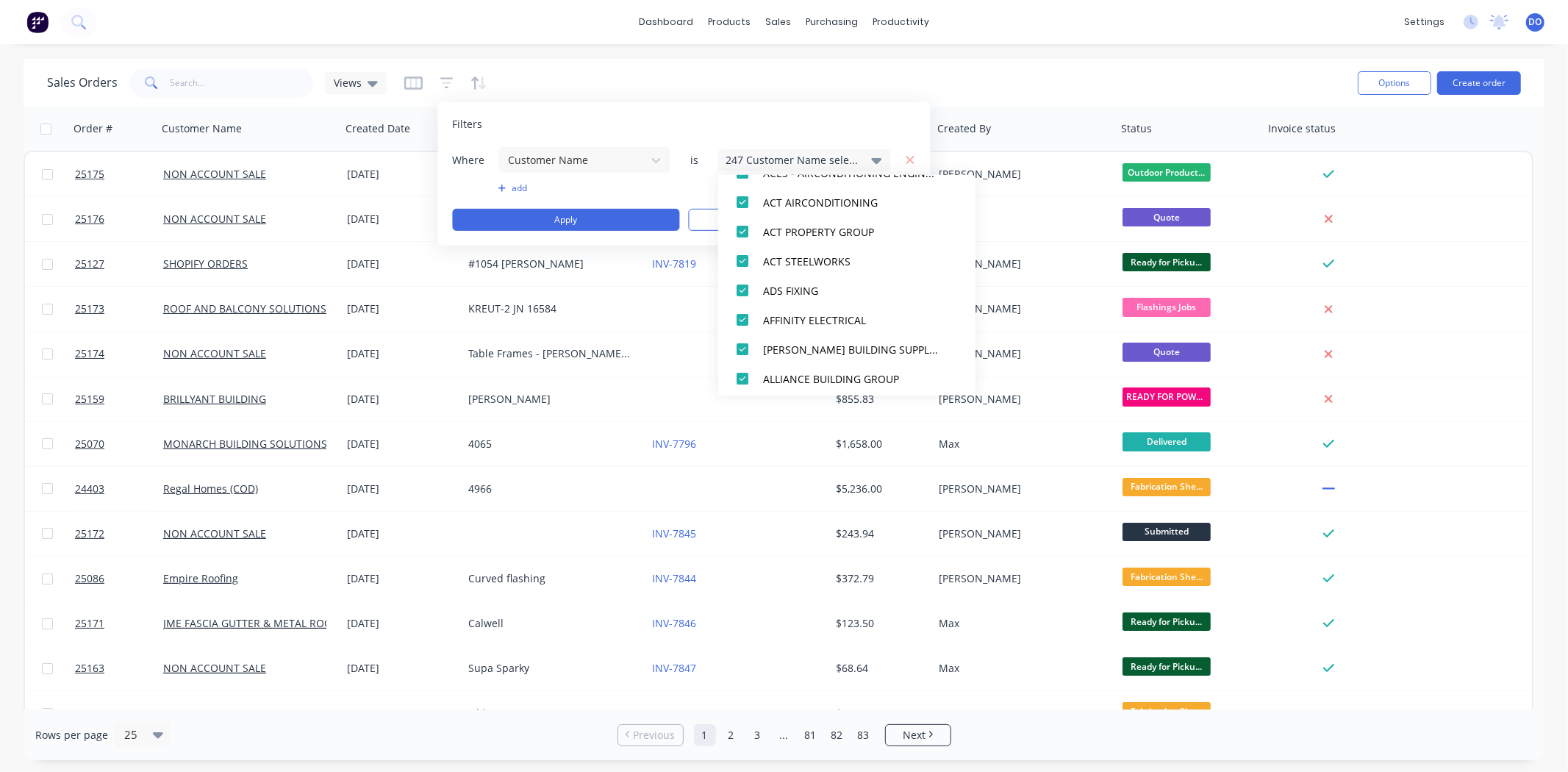
click at [272, 37] on div "dashboard products sales purchasing productivity dashboard products Product Cat…" at bounding box center [784, 22] width 1568 height 44
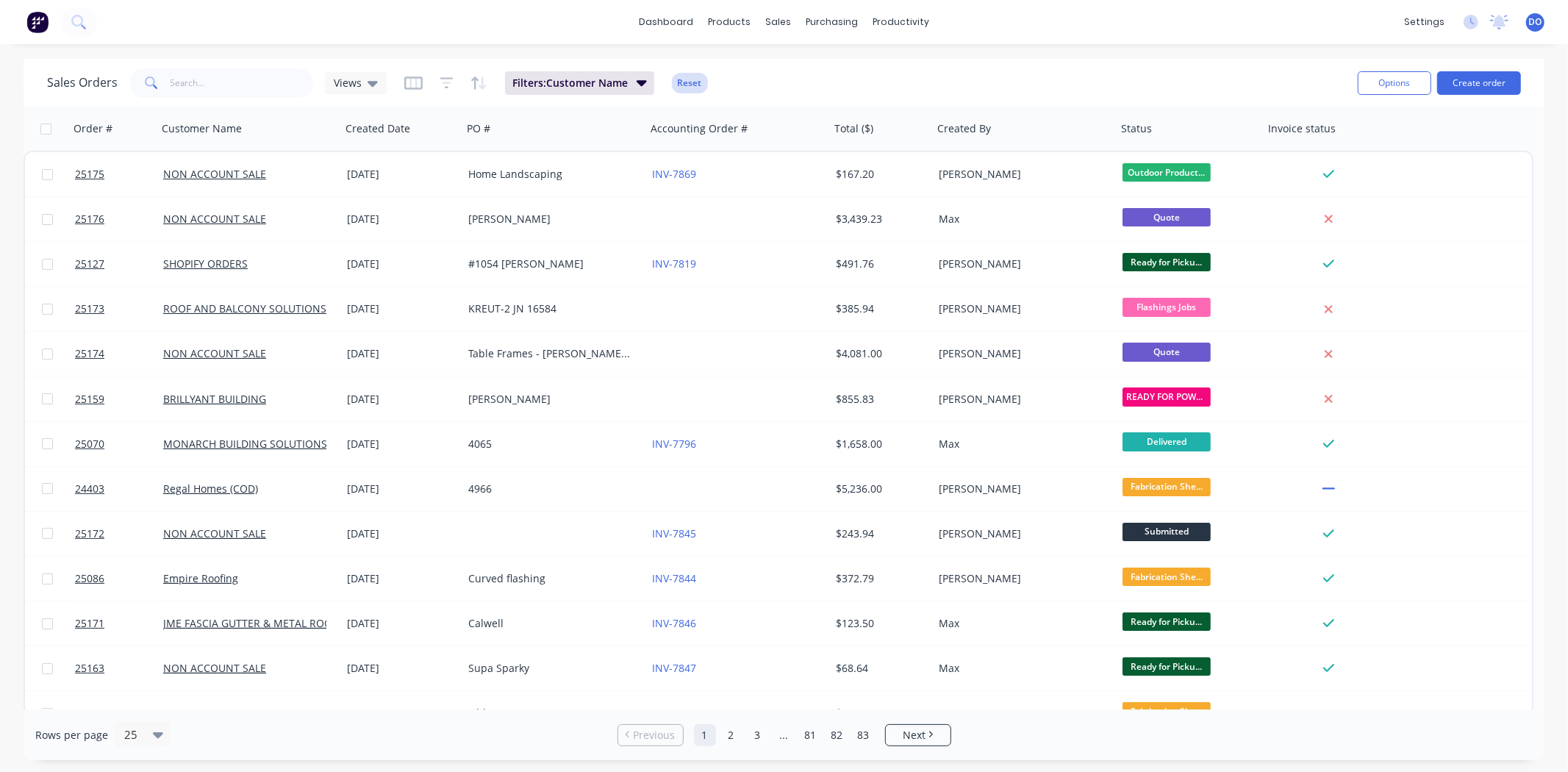
click at [685, 77] on button "Reset" at bounding box center [689, 83] width 36 height 21
drag, startPoint x: 267, startPoint y: 91, endPoint x: 269, endPoint y: 80, distance: 11.2
click at [267, 89] on input "text" at bounding box center [242, 83] width 144 height 29
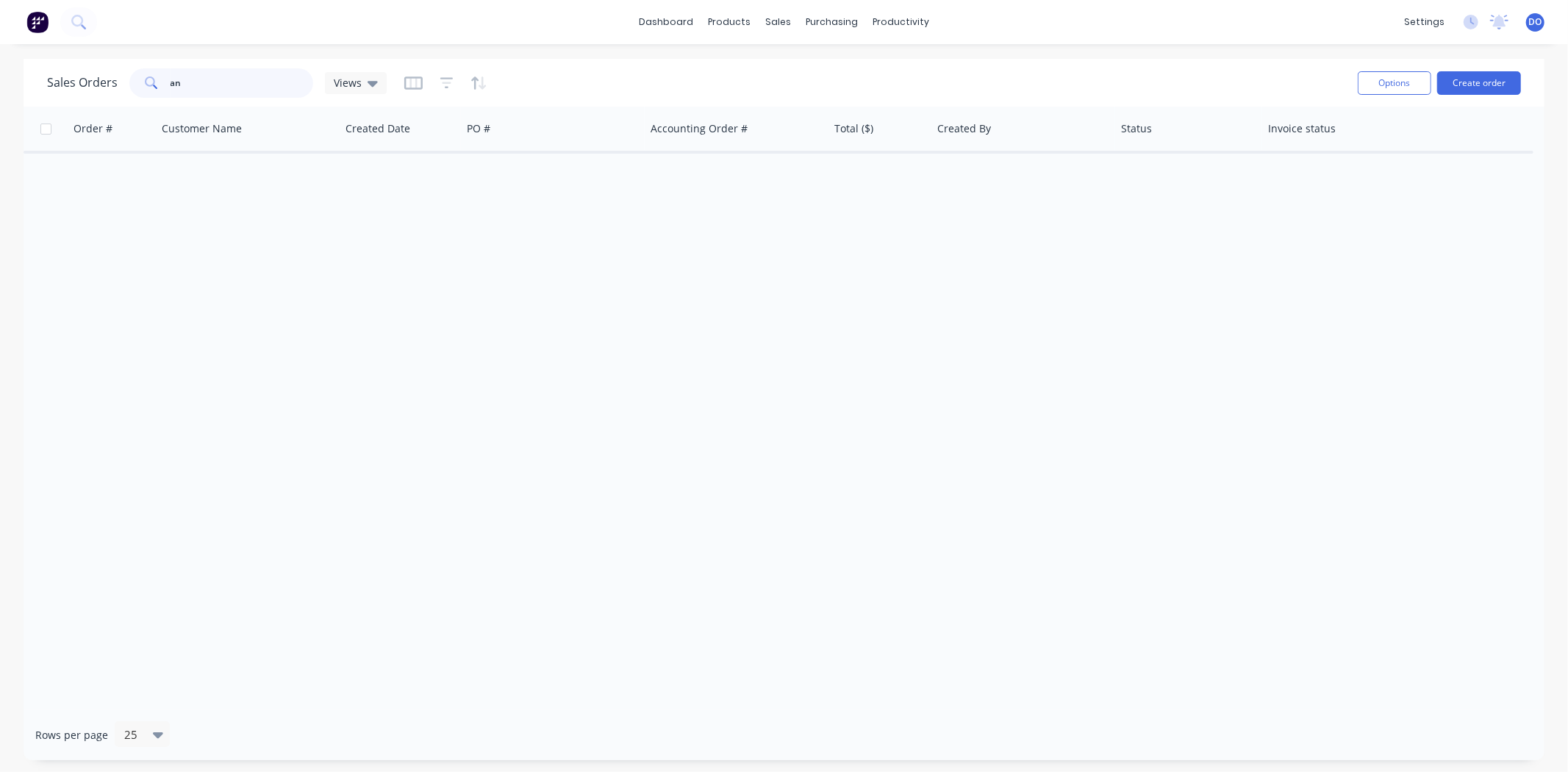
type input "a"
type input "0"
type input "0426565799"
click at [607, 68] on div "Sales Orders 0426565799 Views" at bounding box center [696, 83] width 1299 height 36
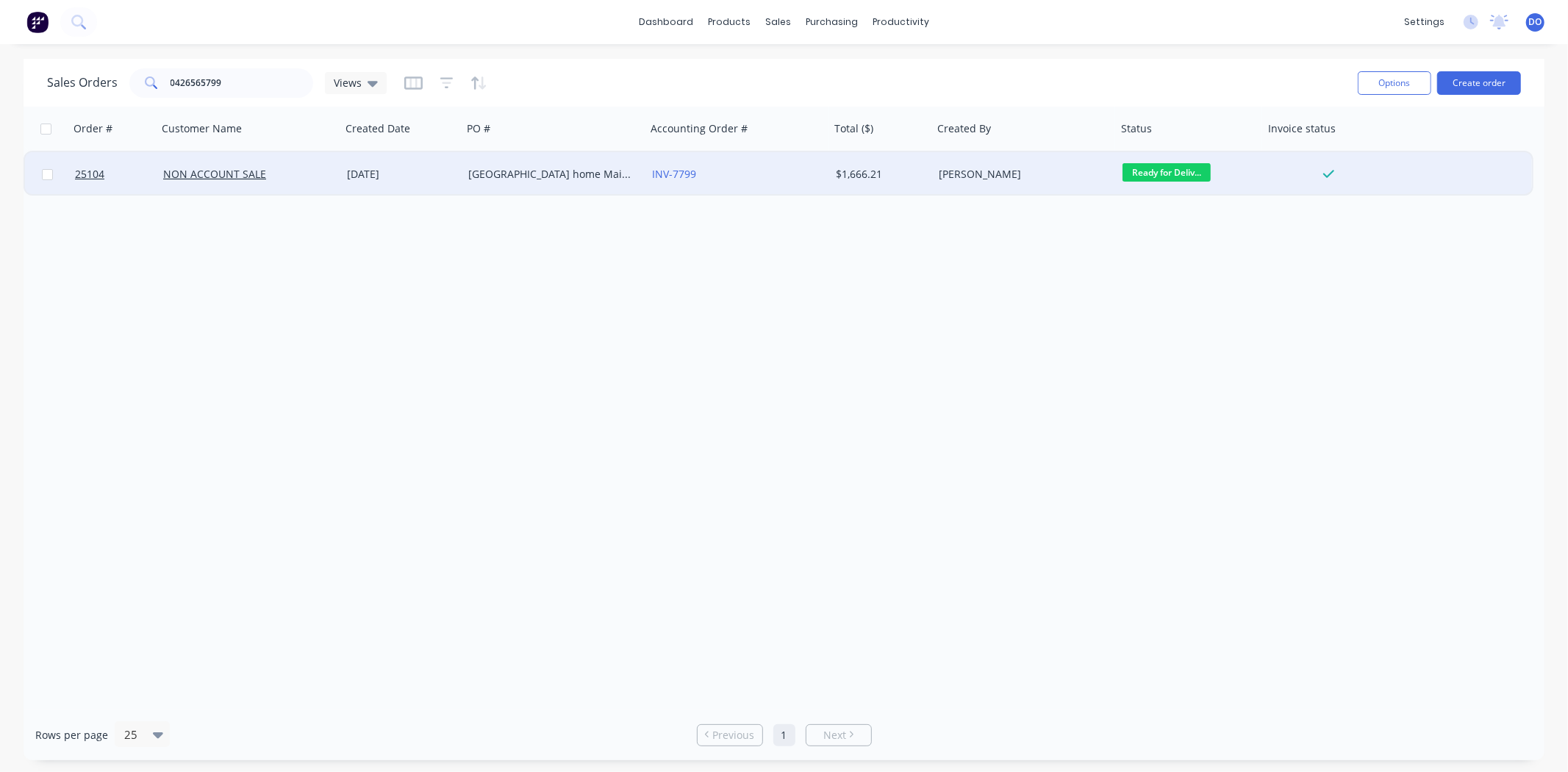
click at [580, 174] on div "[GEOGRAPHIC_DATA] home Maintenance" at bounding box center [550, 175] width 163 height 15
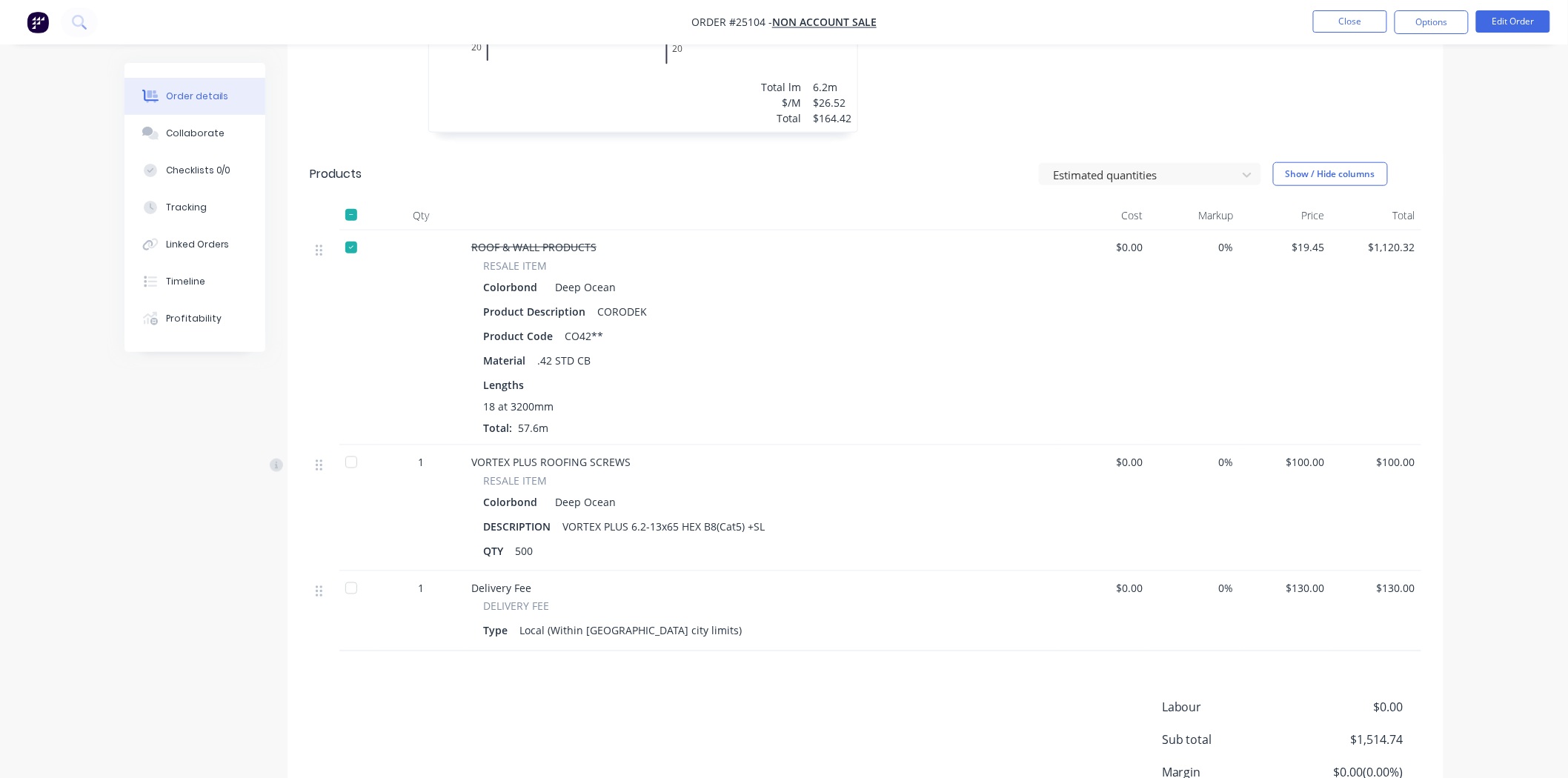
scroll to position [658, 0]
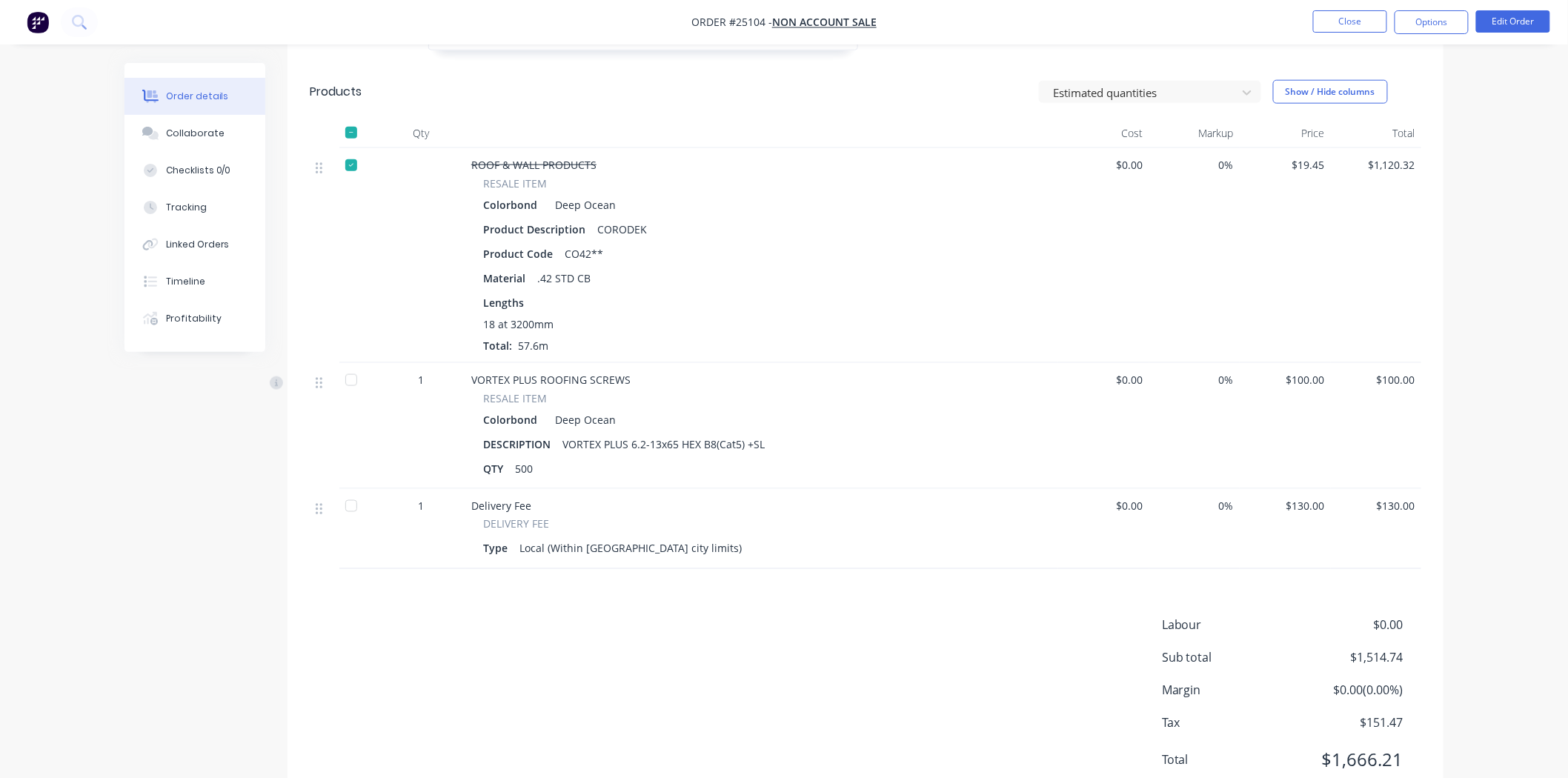
click at [665, 634] on div "Labour $0.00 Sub total $1,514.74 Margin $0.00 ( 0.00 %) Tax $151.47 Total $1,66…" at bounding box center [865, 702] width 1112 height 172
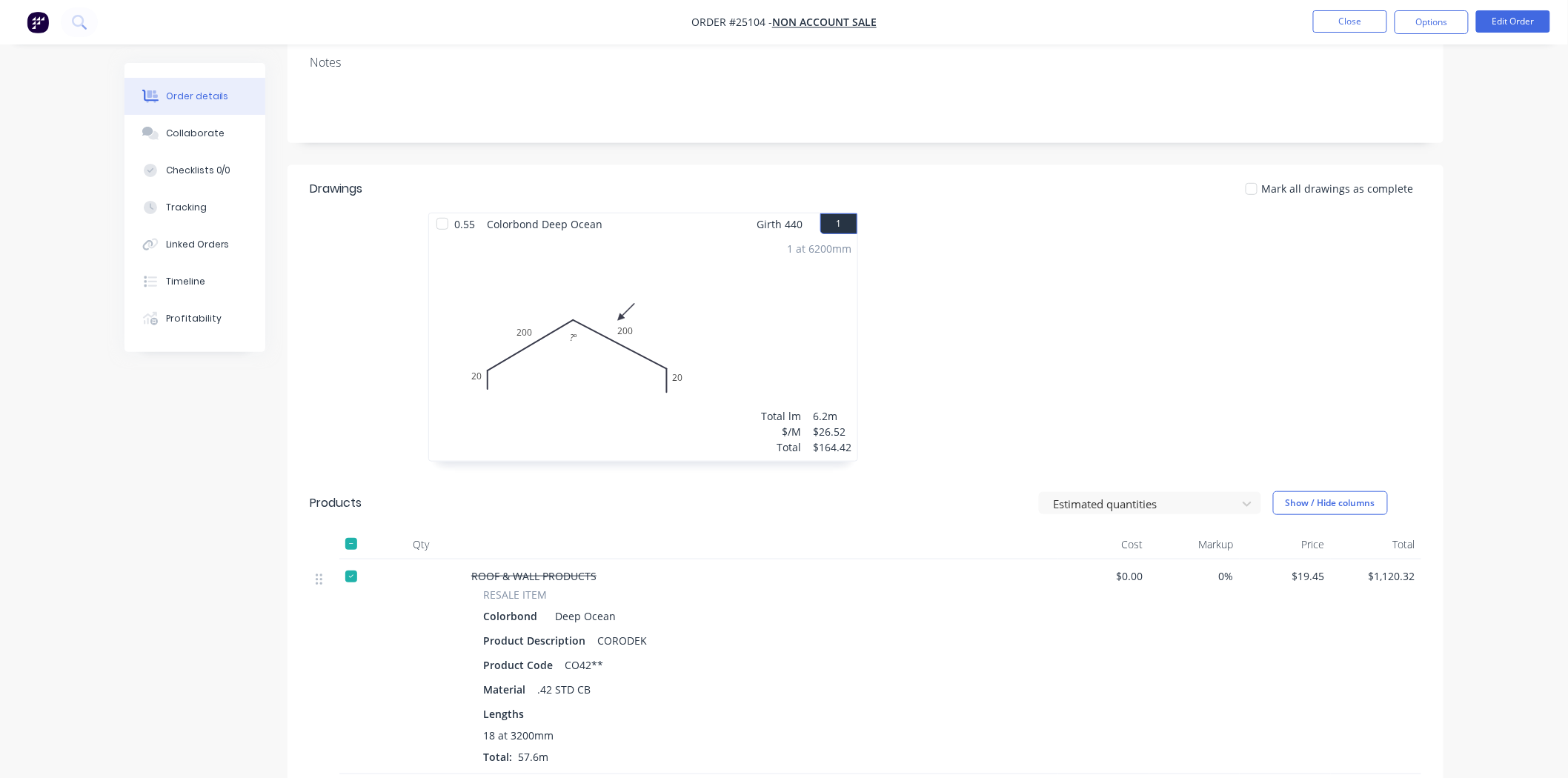
scroll to position [0, 0]
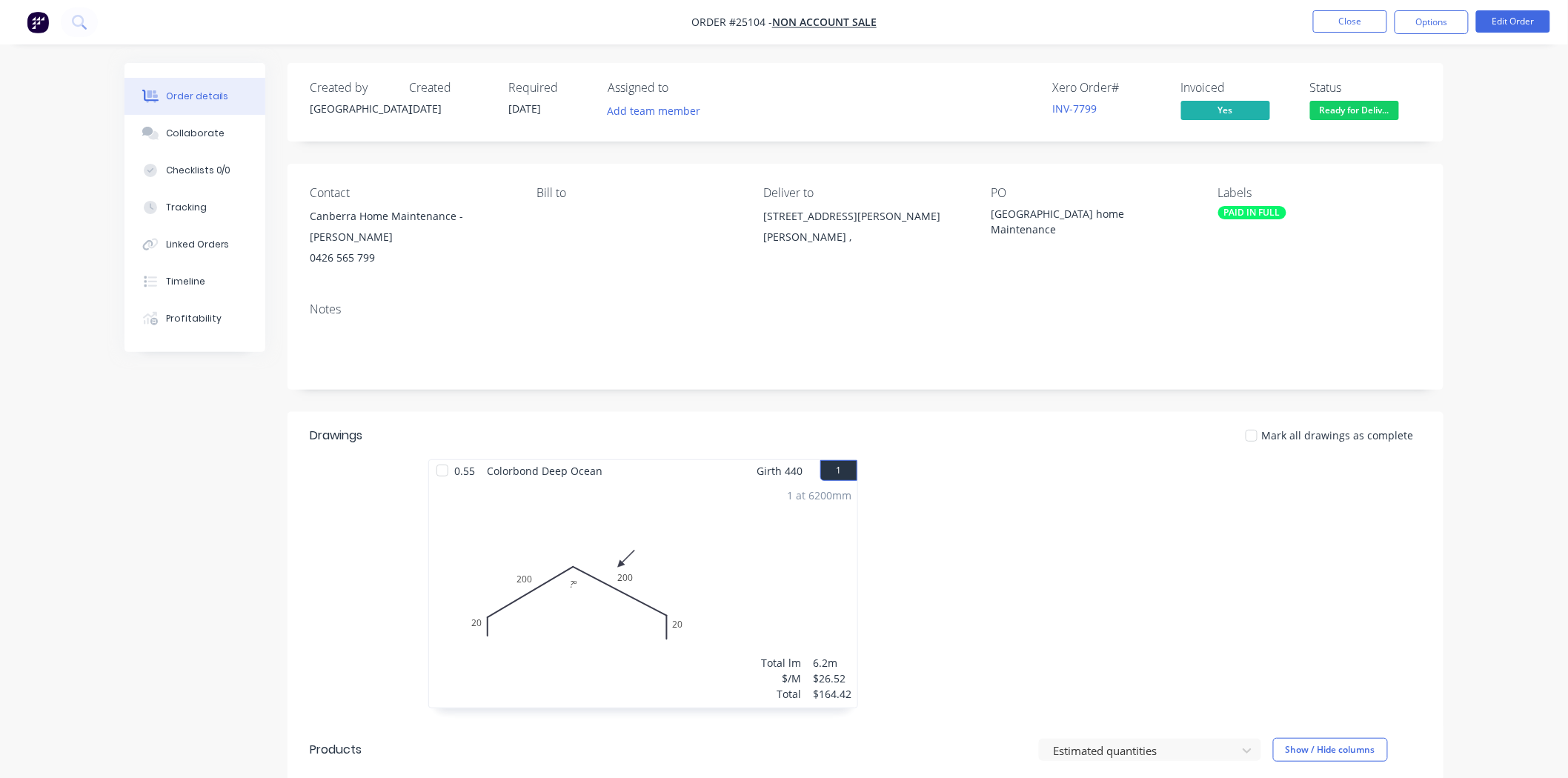
click at [674, 395] on div "Created by Dallas Created [DATE] Required [DATE] Assigned to Add team member Xe…" at bounding box center [865, 766] width 1156 height 1406
click at [1364, 11] on button "Close" at bounding box center [1350, 21] width 74 height 22
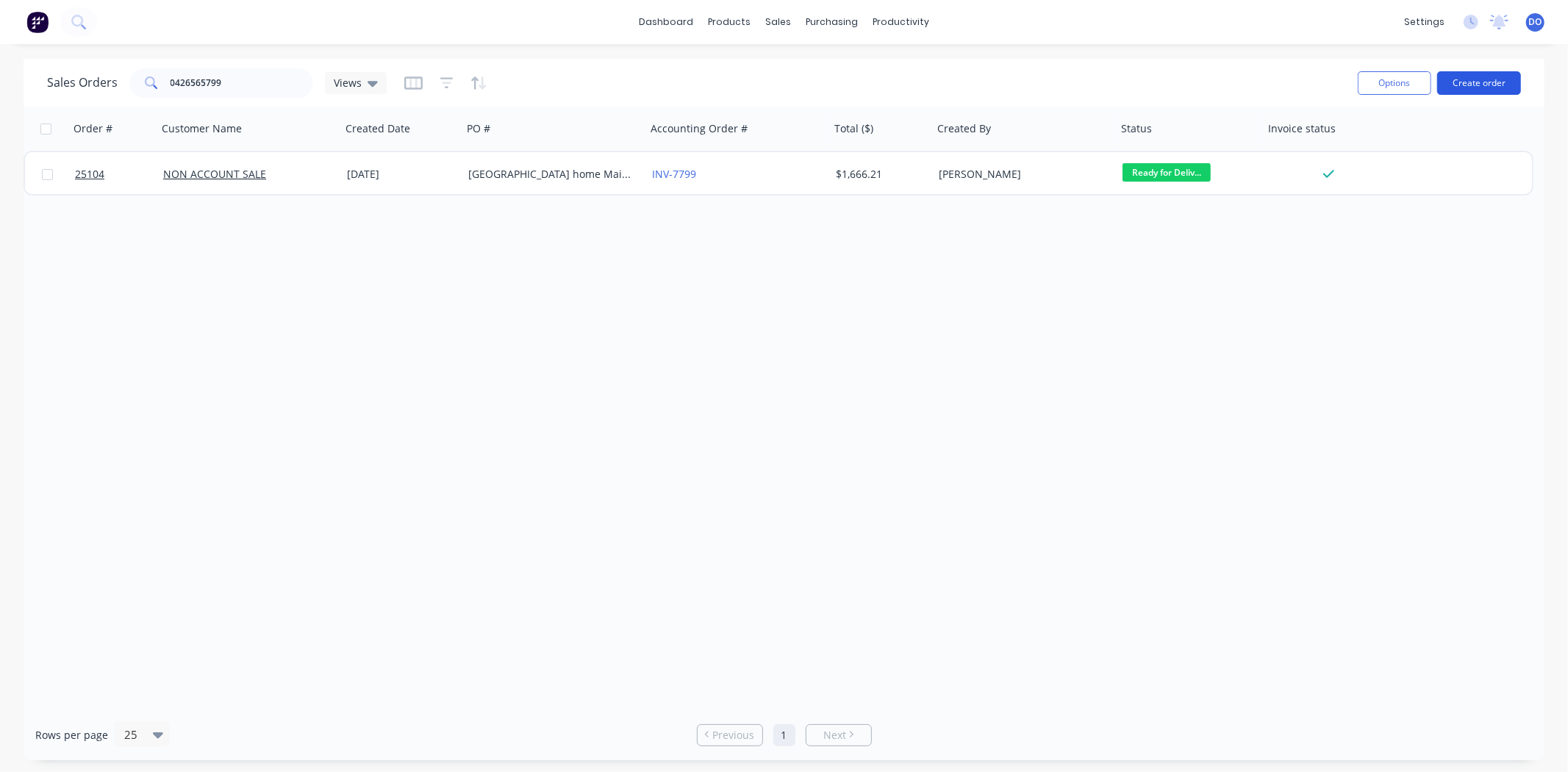
click at [1474, 93] on button "Create order" at bounding box center [1478, 83] width 84 height 23
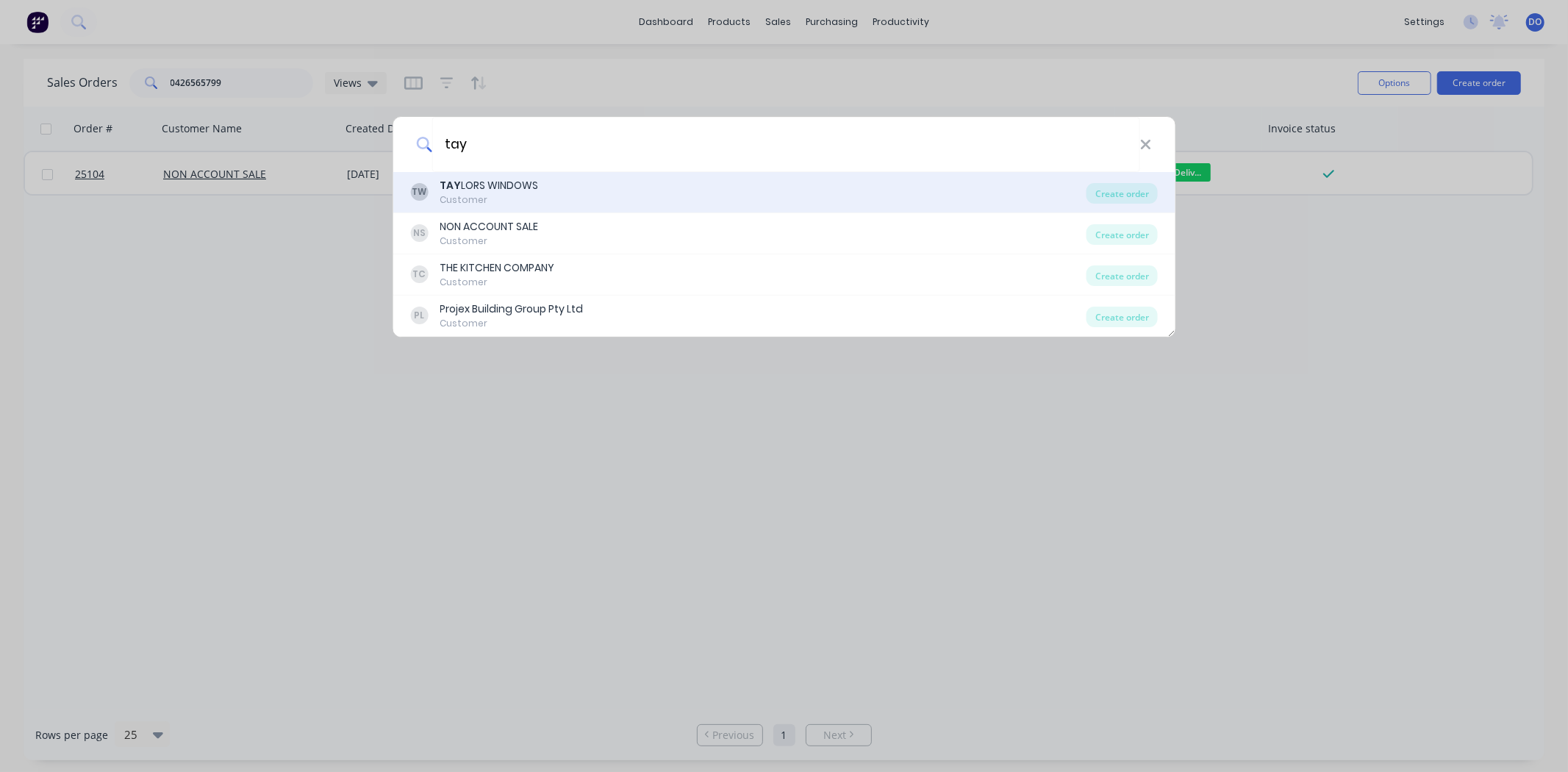
type input "tay"
click at [621, 188] on div "TW TAY LORS WINDOWS Customer" at bounding box center [748, 192] width 676 height 29
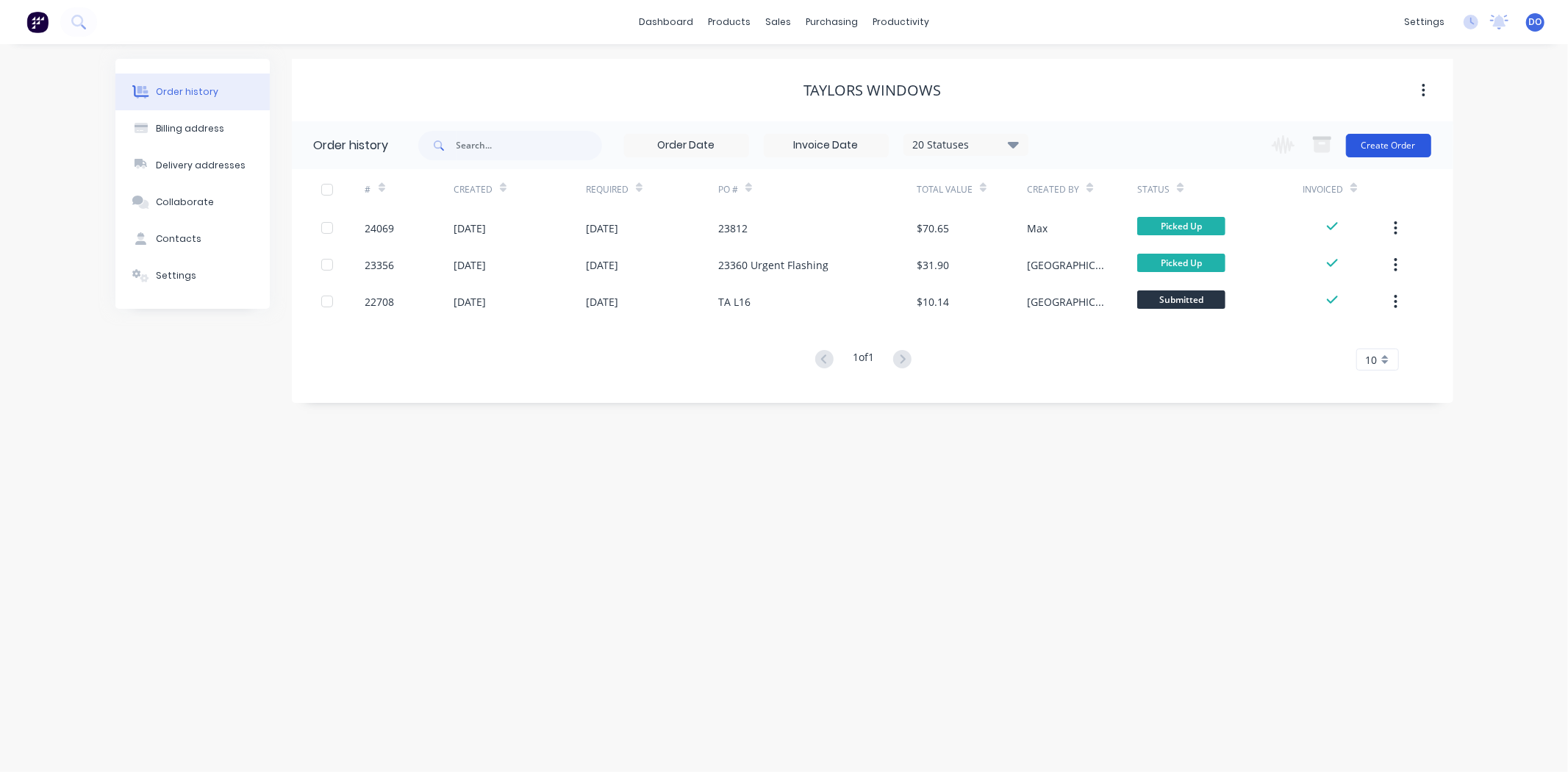
click at [1393, 144] on button "Create Order" at bounding box center [1388, 145] width 85 height 23
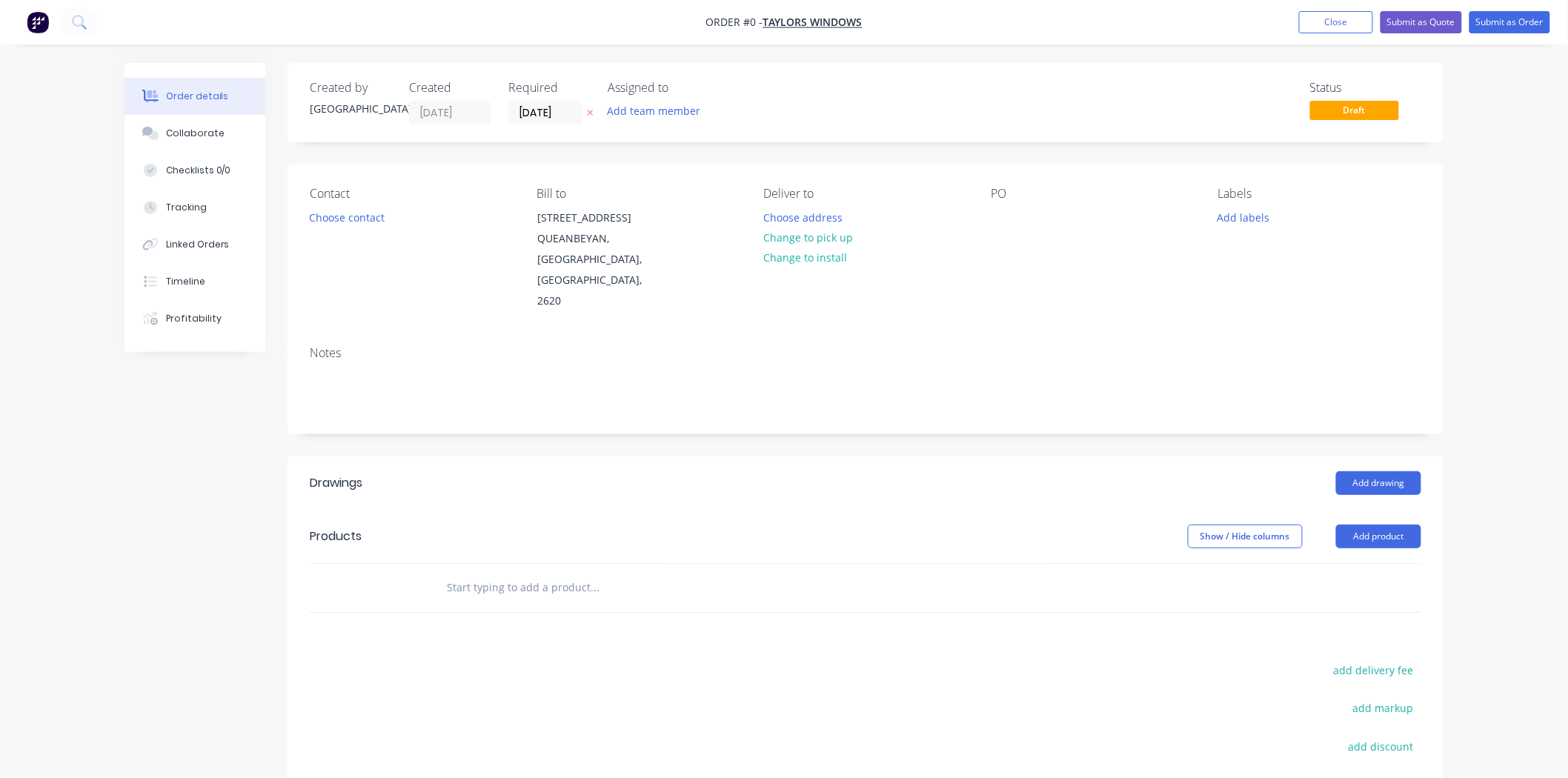
click at [1409, 456] on header "Drawings Add drawing" at bounding box center [865, 483] width 1156 height 53
click at [1401, 471] on button "Add drawing" at bounding box center [1379, 483] width 85 height 24
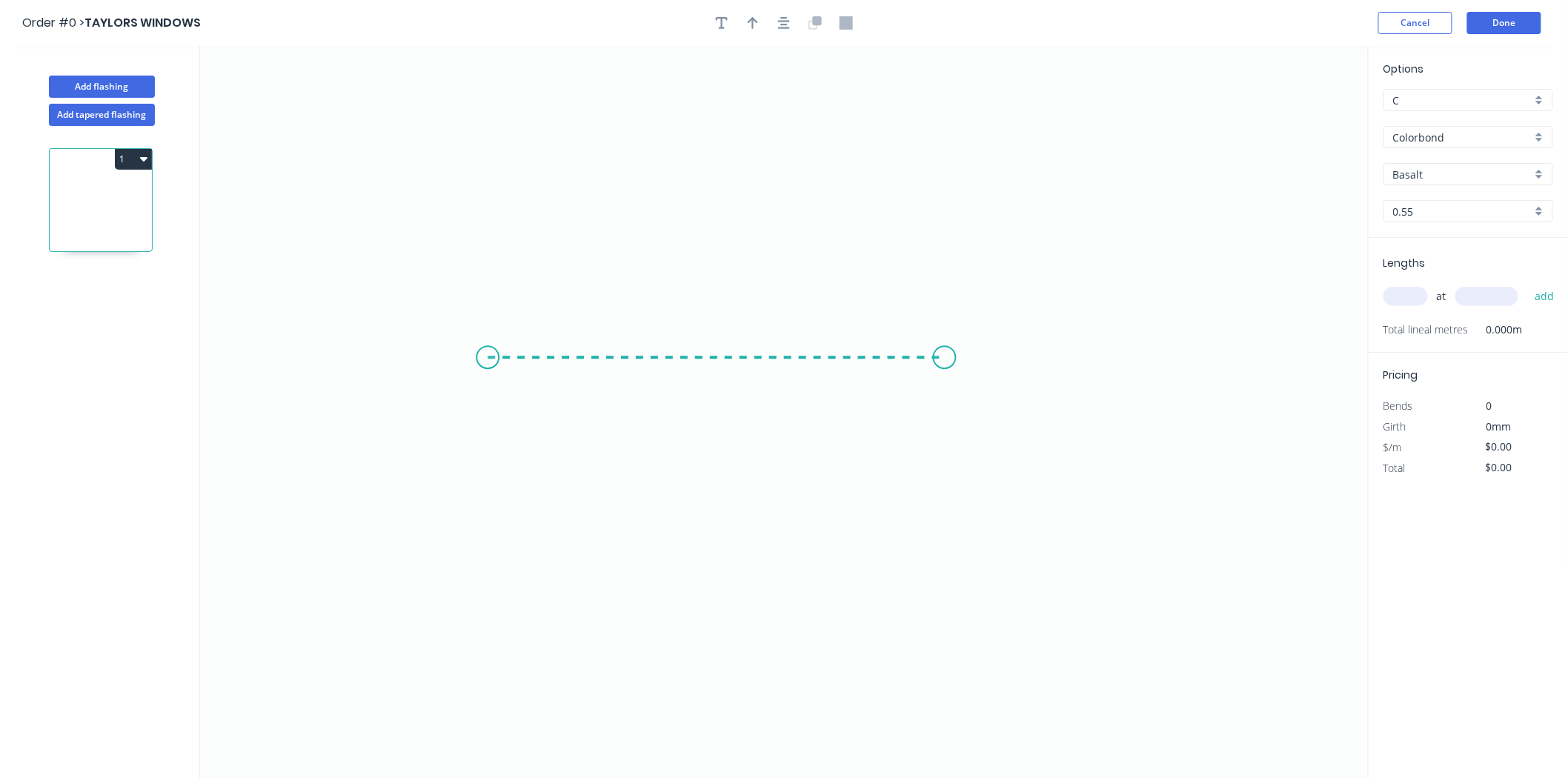
drag, startPoint x: 488, startPoint y: 358, endPoint x: 945, endPoint y: 346, distance: 457.2
click at [945, 346] on icon "0" at bounding box center [784, 412] width 1168 height 732
click at [1506, 168] on input "Basalt" at bounding box center [1463, 174] width 138 height 15
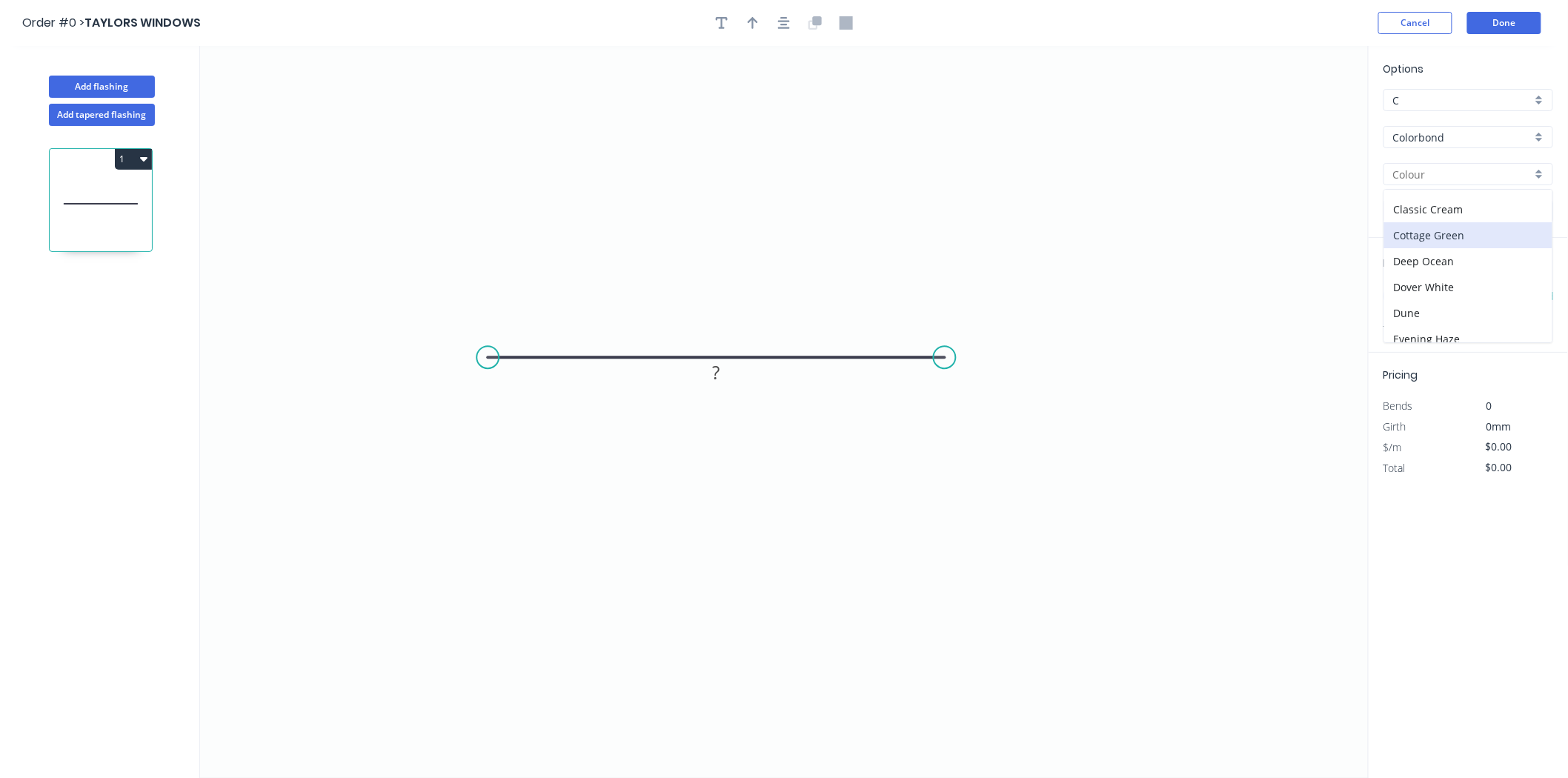
scroll to position [82, 0]
click at [1416, 282] on div "Dune" at bounding box center [1469, 275] width 169 height 26
type input "Dune"
click at [705, 366] on rect at bounding box center [716, 374] width 29 height 21
click at [724, 381] on rect at bounding box center [716, 374] width 29 height 21
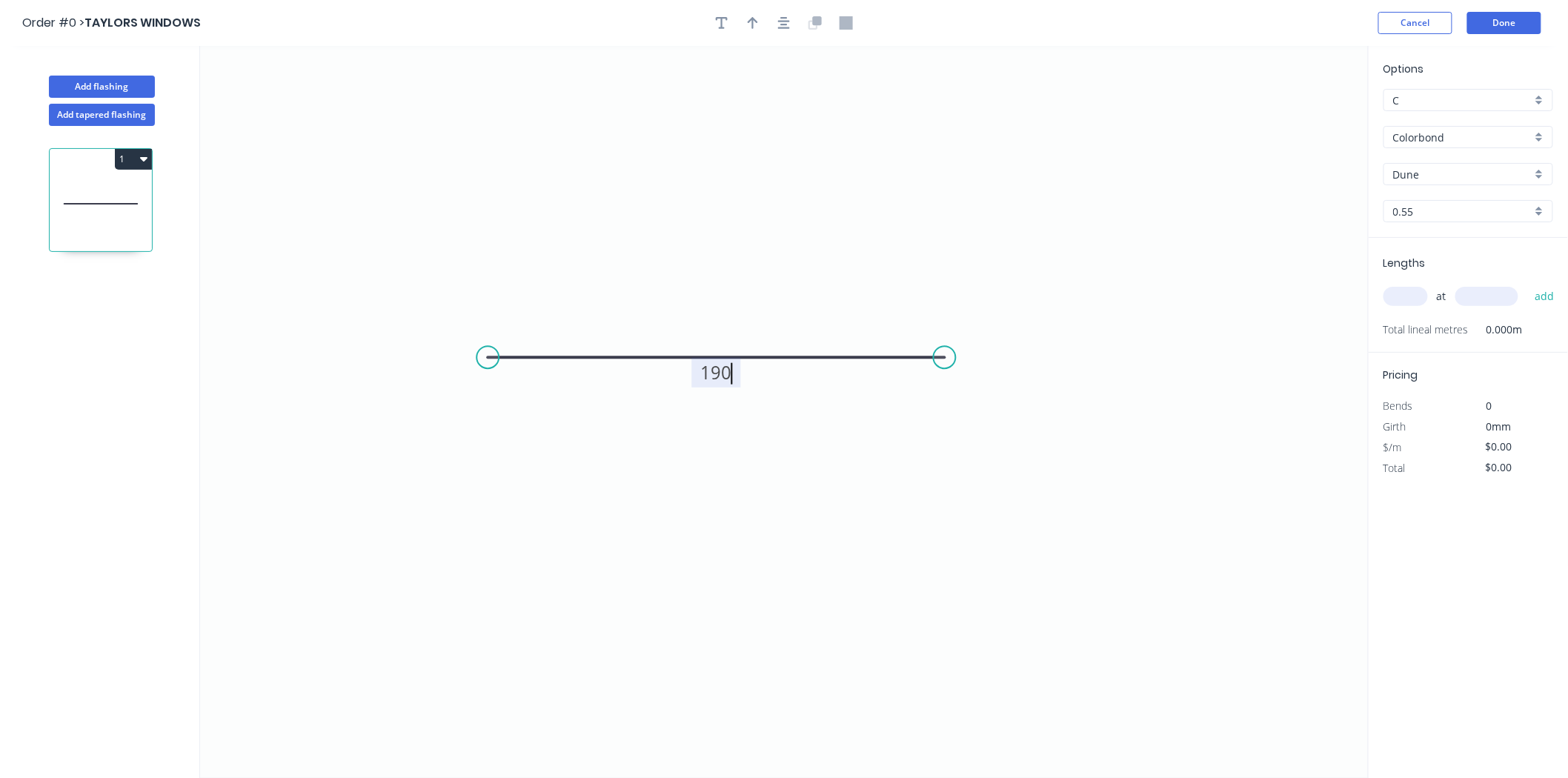
click at [1425, 292] on input "text" at bounding box center [1406, 296] width 45 height 19
type input "$13.38"
type input "8"
click at [1476, 288] on input "text" at bounding box center [1487, 296] width 63 height 19
type input "1000"
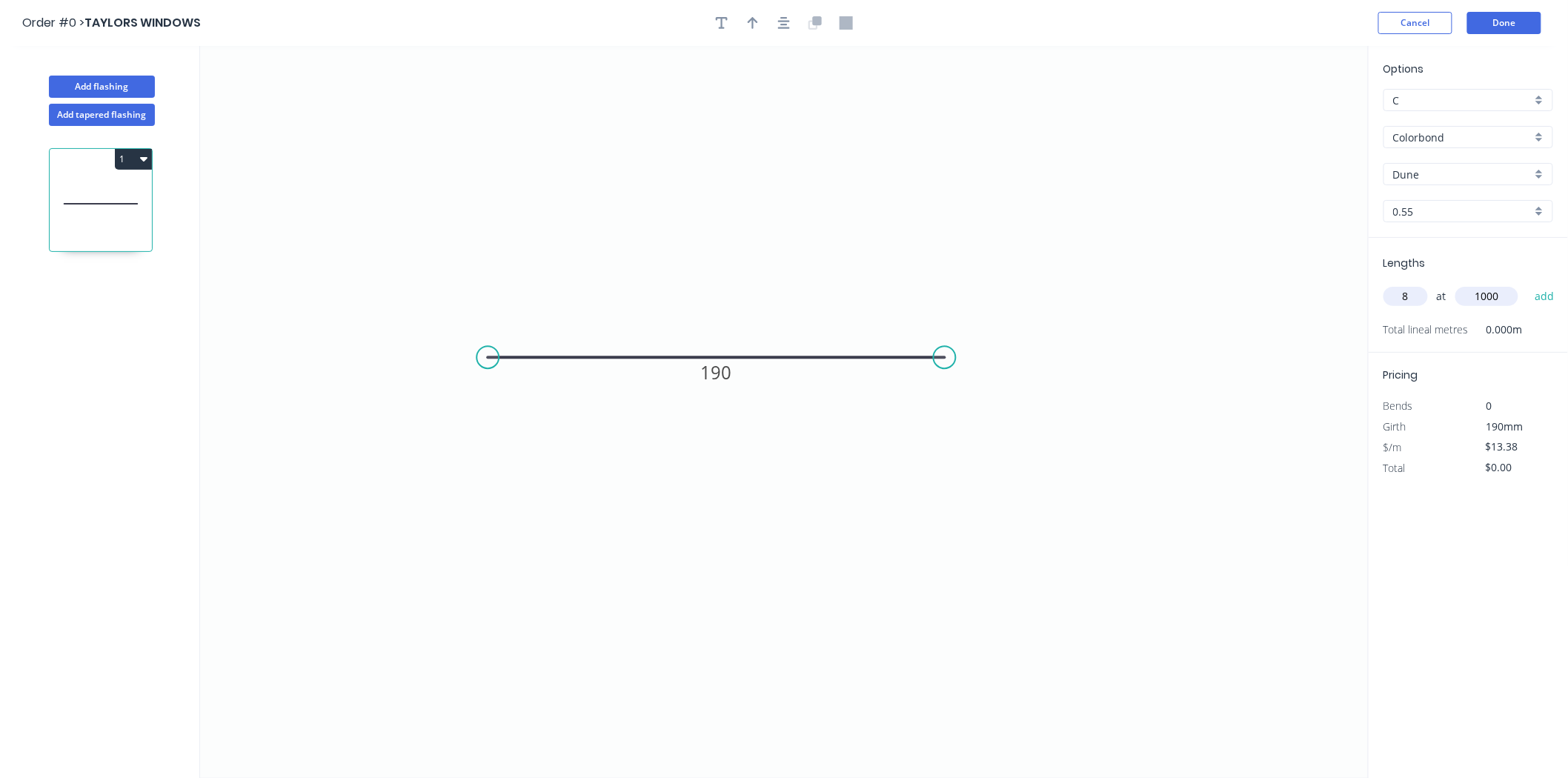
click at [1527, 284] on button "add" at bounding box center [1544, 296] width 35 height 26
click at [127, 166] on button "1" at bounding box center [133, 159] width 37 height 21
click at [124, 196] on div "Duplicate" at bounding box center [81, 196] width 115 height 22
type input "$0.00"
click at [727, 366] on tspan "190" at bounding box center [717, 372] width 31 height 25
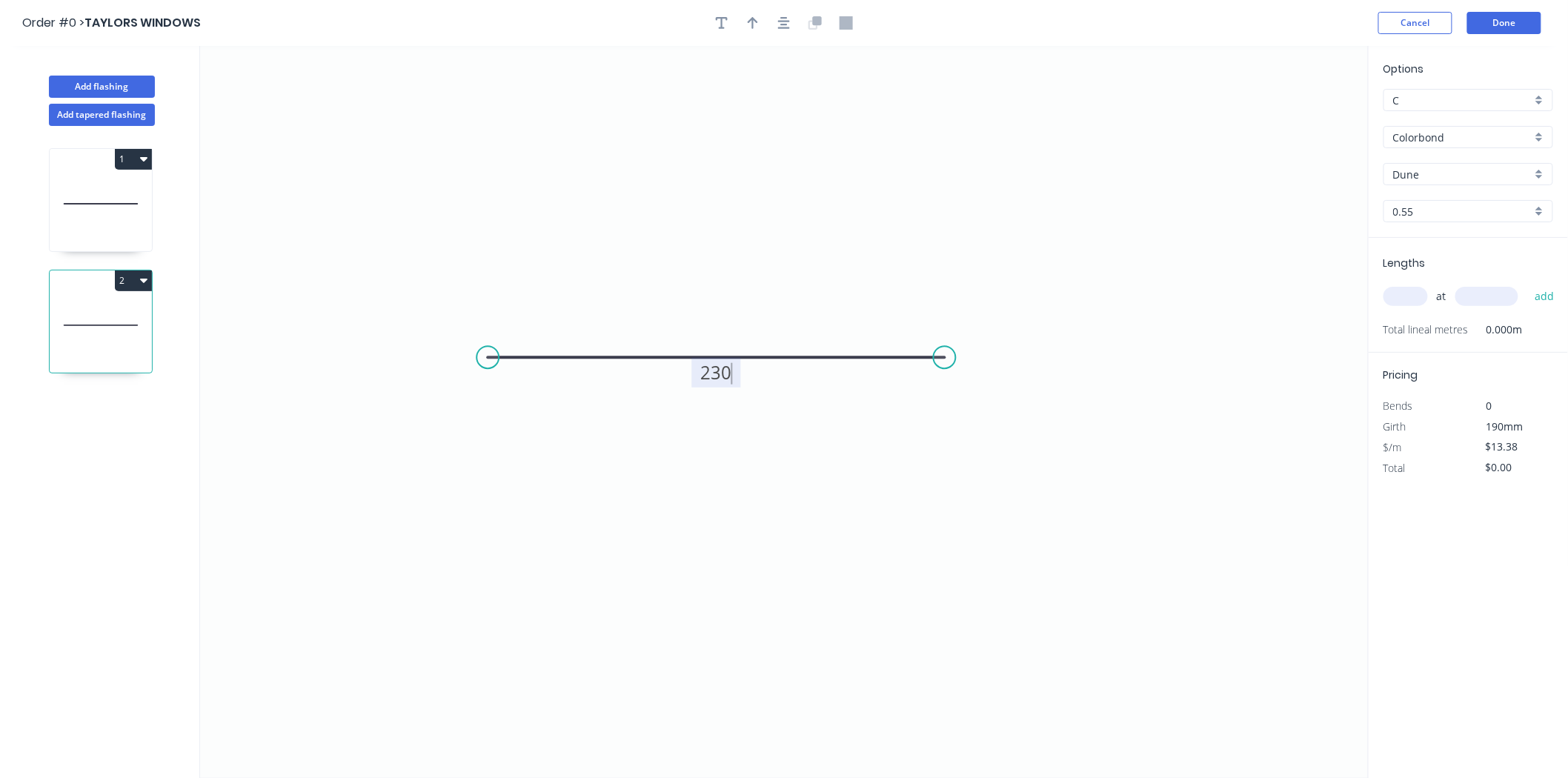
click at [1421, 296] on input "text" at bounding box center [1406, 296] width 45 height 19
type input "$17.31"
type input "4"
click at [1490, 291] on input "text" at bounding box center [1487, 296] width 63 height 19
type input "1000"
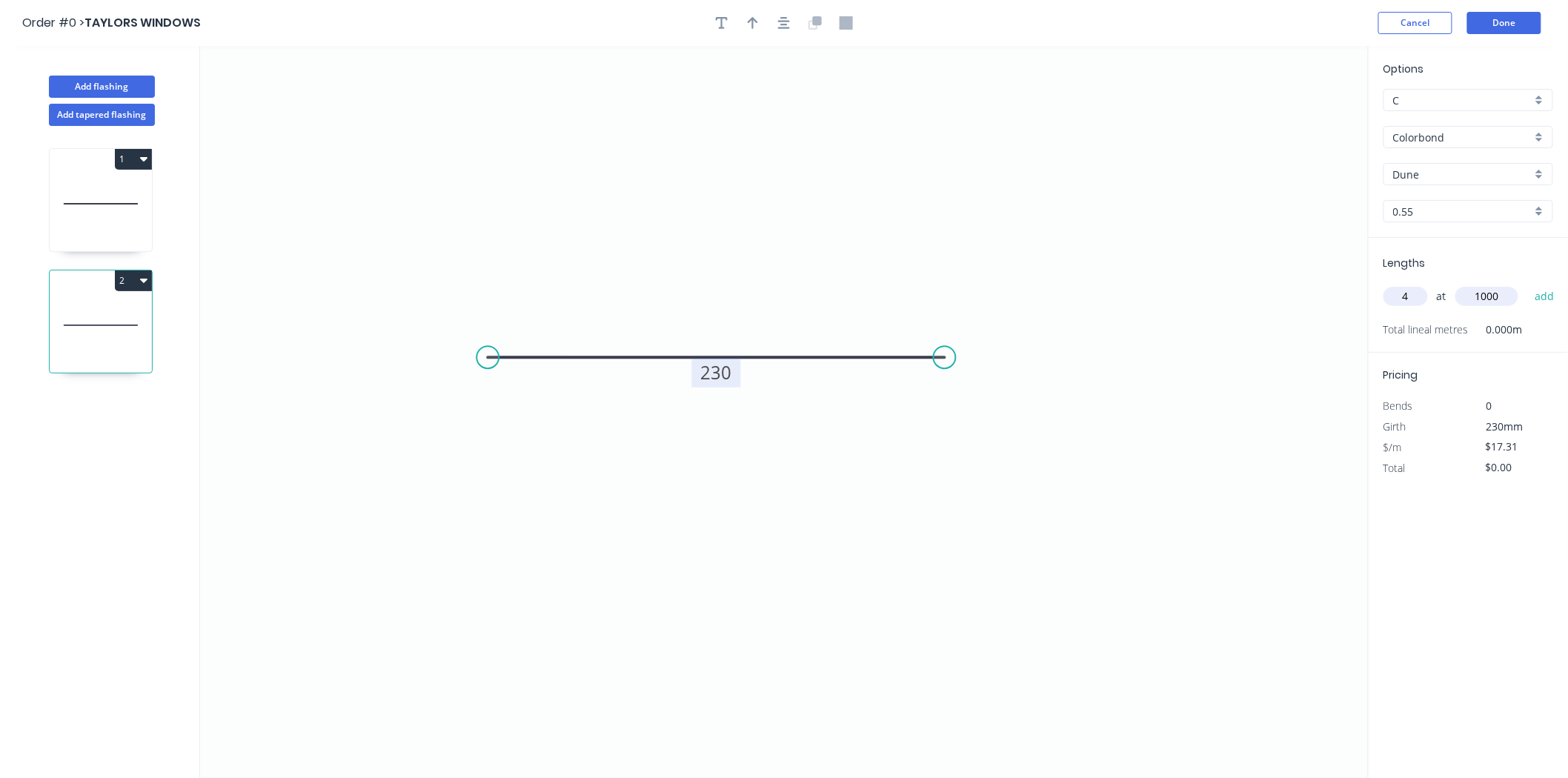
click at [1527, 284] on button "add" at bounding box center [1544, 296] width 35 height 26
click at [131, 276] on button "2" at bounding box center [133, 281] width 37 height 21
click at [124, 319] on div "Duplicate" at bounding box center [81, 317] width 115 height 22
type input "$0.00"
click at [715, 370] on tspan "230" at bounding box center [717, 372] width 31 height 25
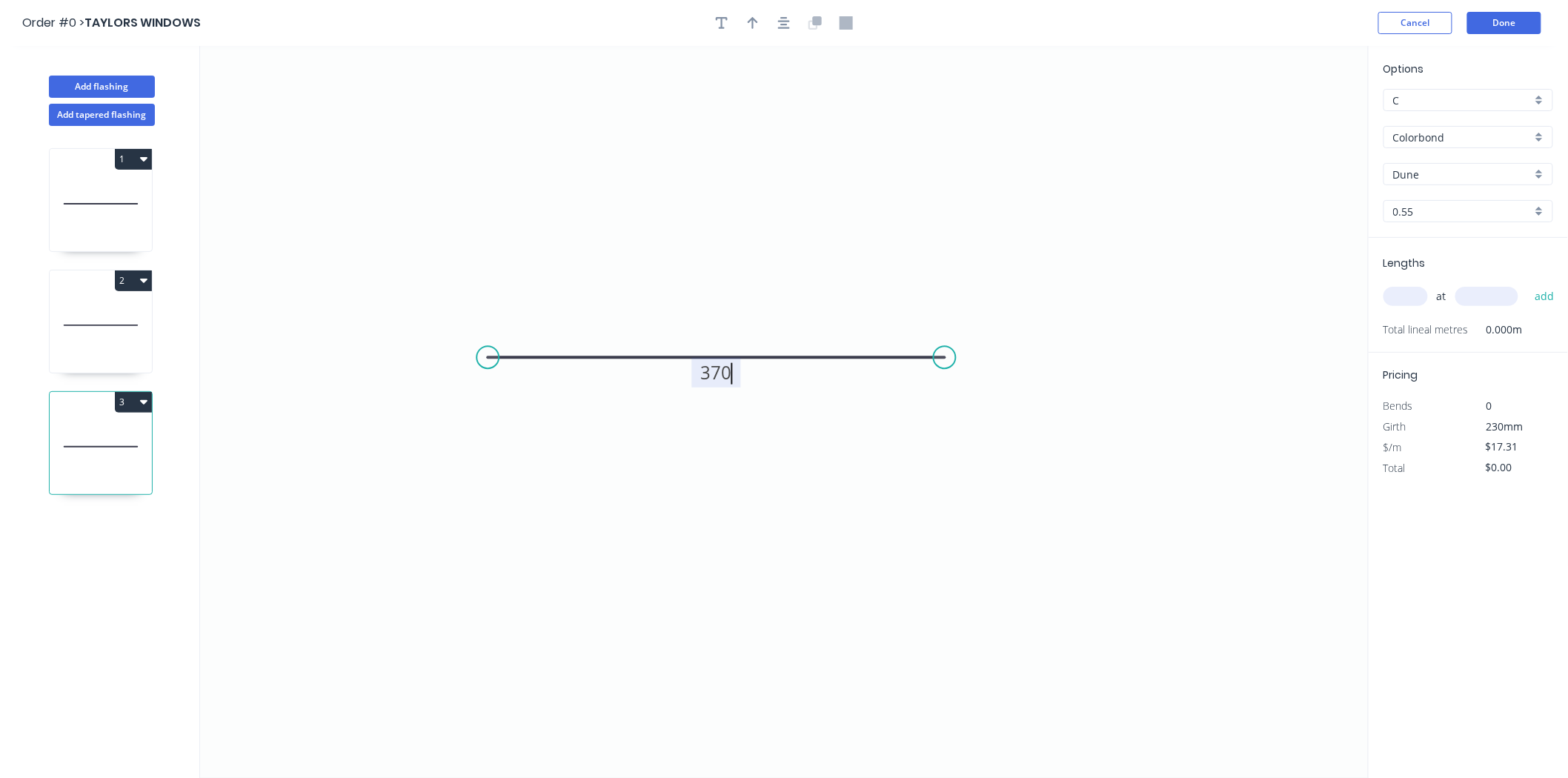
click at [1410, 289] on input "text" at bounding box center [1406, 296] width 45 height 19
type input "$21.38"
type input "2"
click at [1504, 296] on input "text" at bounding box center [1487, 296] width 63 height 19
type input "1200"
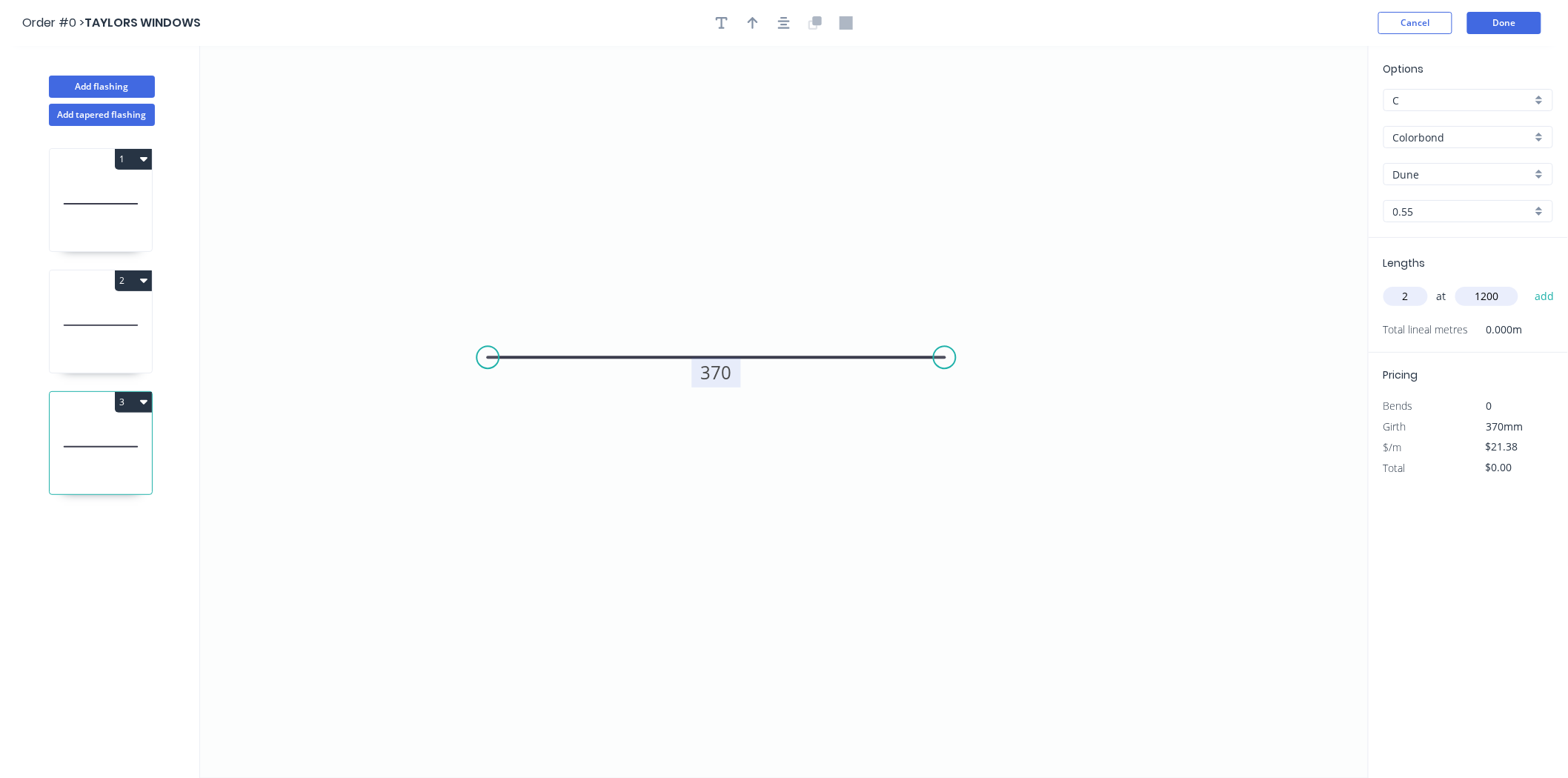
click at [1527, 284] on button "add" at bounding box center [1544, 296] width 35 height 26
click at [136, 411] on button "3" at bounding box center [133, 402] width 37 height 21
click at [123, 448] on div "Duplicate" at bounding box center [81, 438] width 115 height 22
type input "$0.00"
click at [739, 390] on icon "0 370" at bounding box center [784, 412] width 1168 height 732
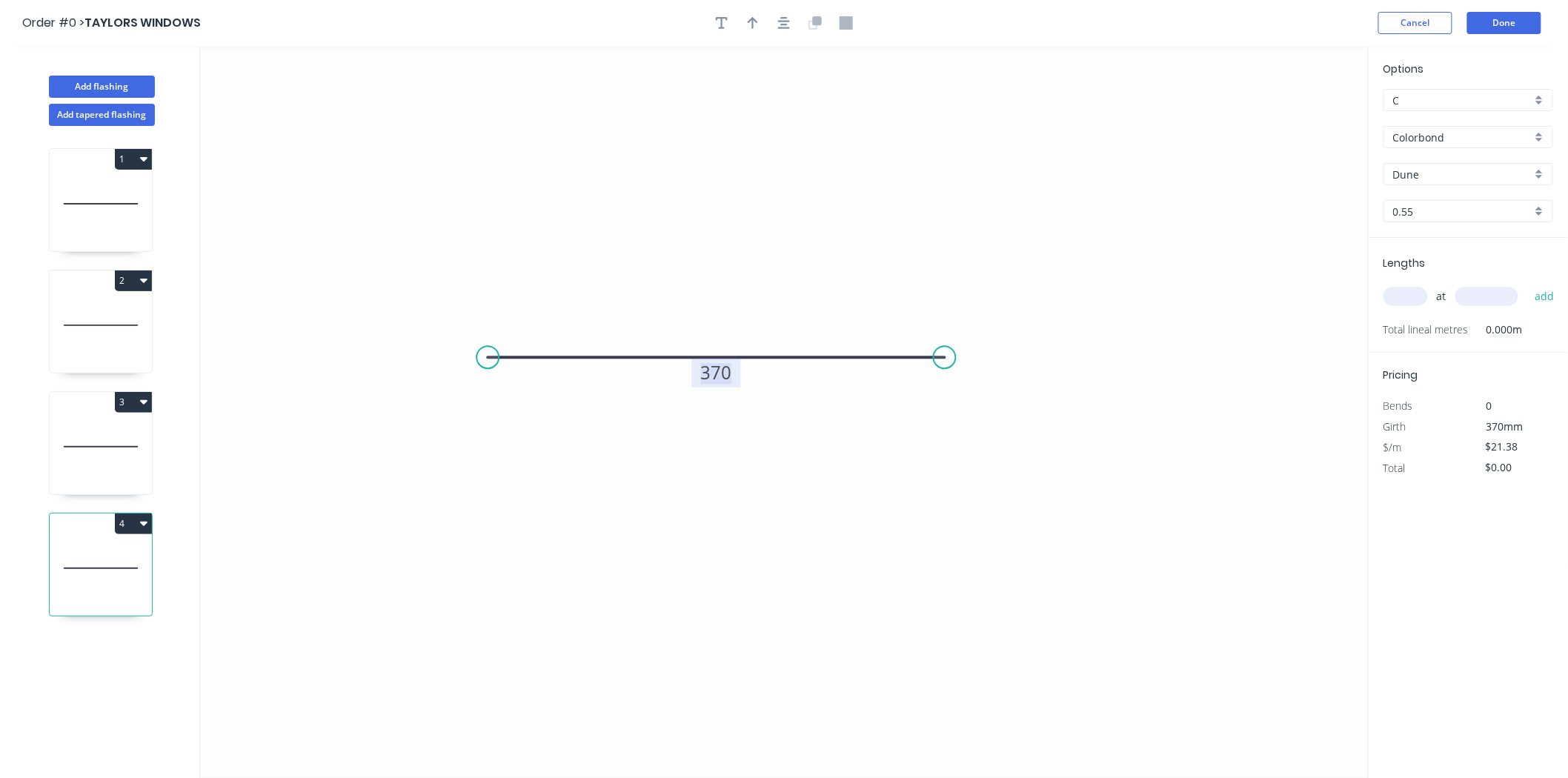
drag, startPoint x: 725, startPoint y: 366, endPoint x: 724, endPoint y: 380, distance: 14.0
click at [724, 366] on tspan "370" at bounding box center [717, 372] width 31 height 25
click at [1392, 298] on input "text" at bounding box center [1406, 296] width 45 height 19
type input "$17.31"
type input "1"
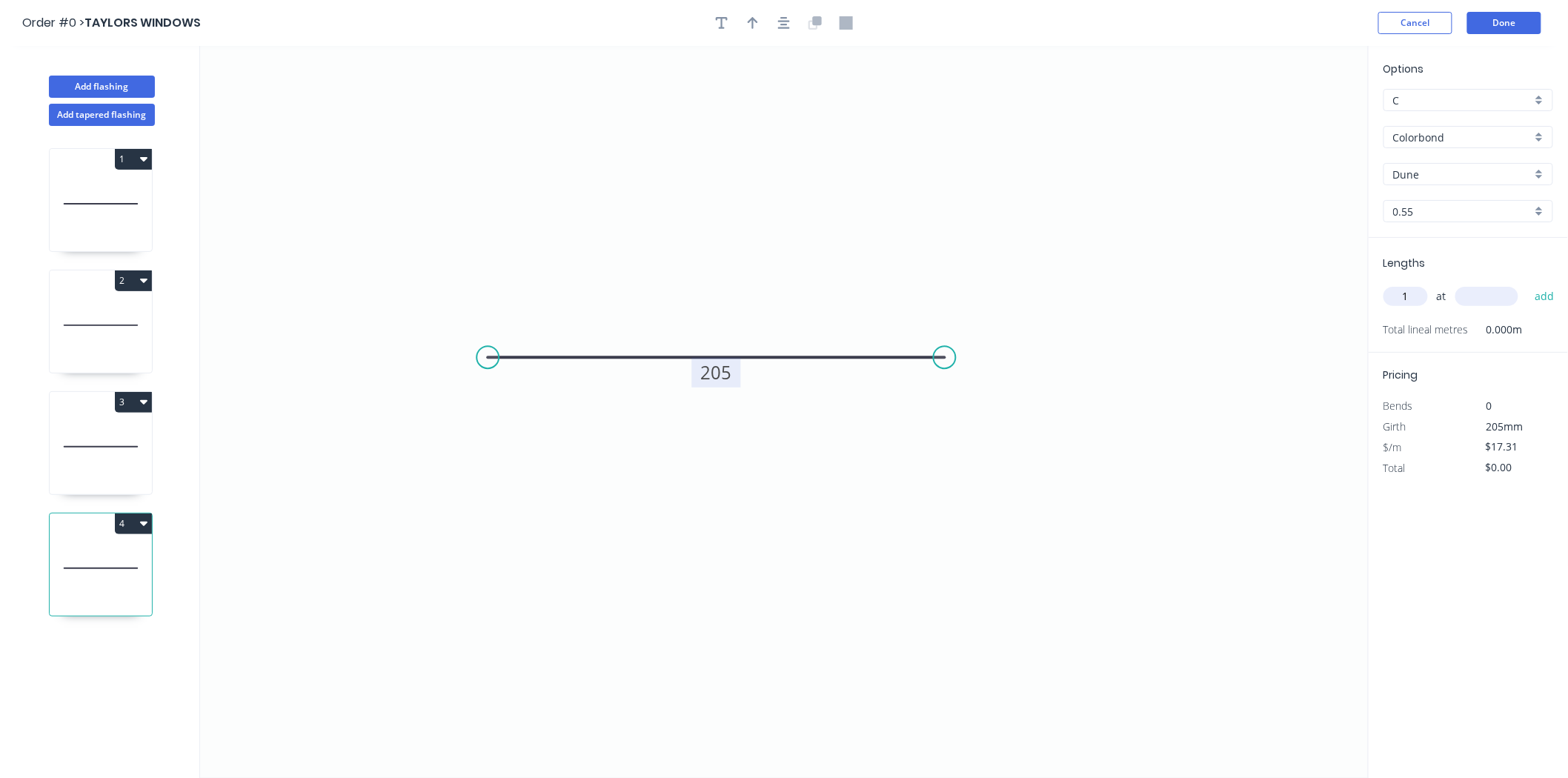
click at [1493, 289] on input "text" at bounding box center [1487, 296] width 63 height 19
type input "2400"
click at [1527, 284] on button "add" at bounding box center [1544, 296] width 35 height 26
type input "$41.54"
click at [1521, 19] on button "Done" at bounding box center [1505, 23] width 74 height 22
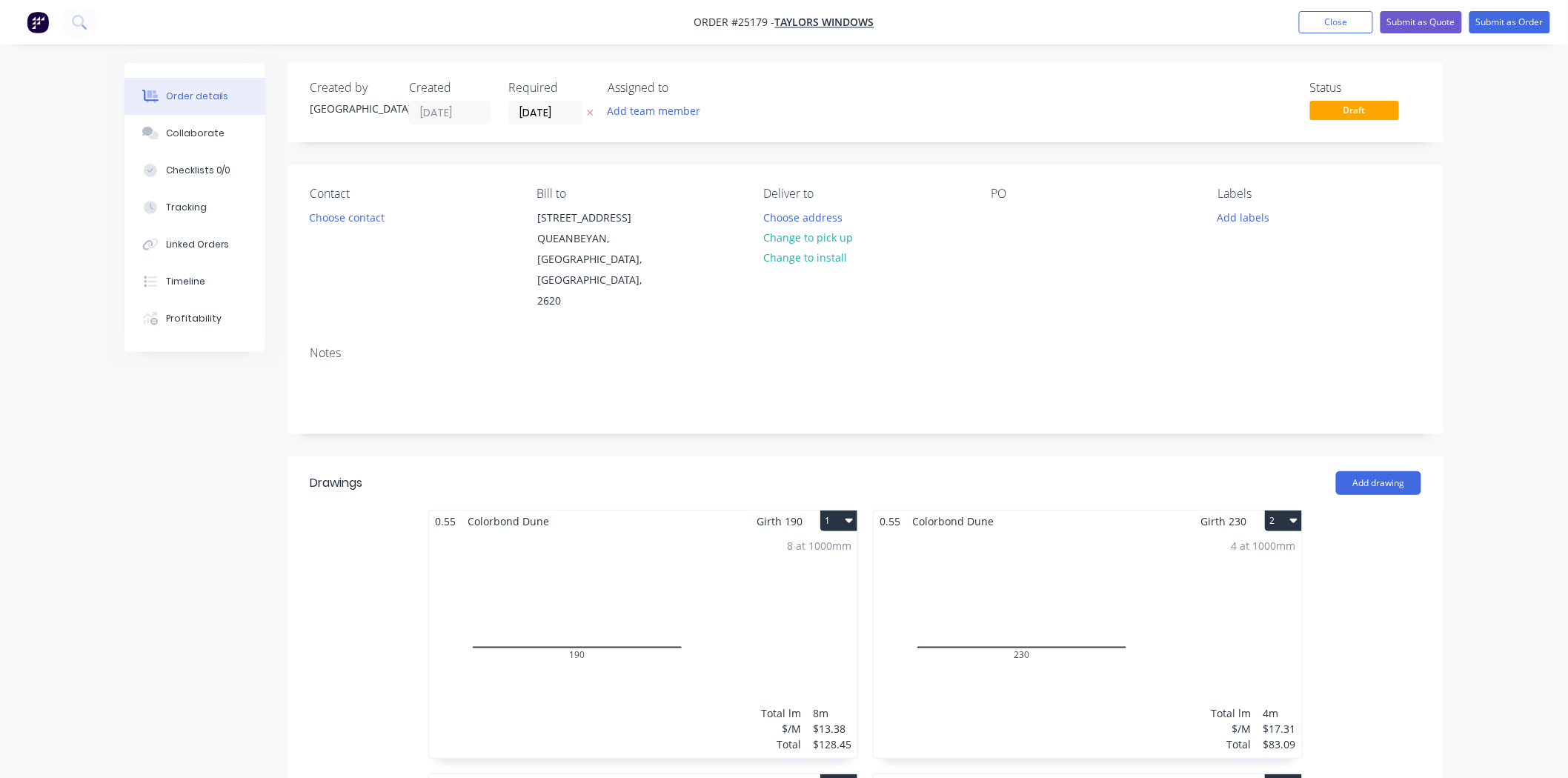
click at [346, 234] on div "Contact Choose contact" at bounding box center [411, 249] width 203 height 125
click at [346, 221] on button "Choose contact" at bounding box center [347, 216] width 91 height 20
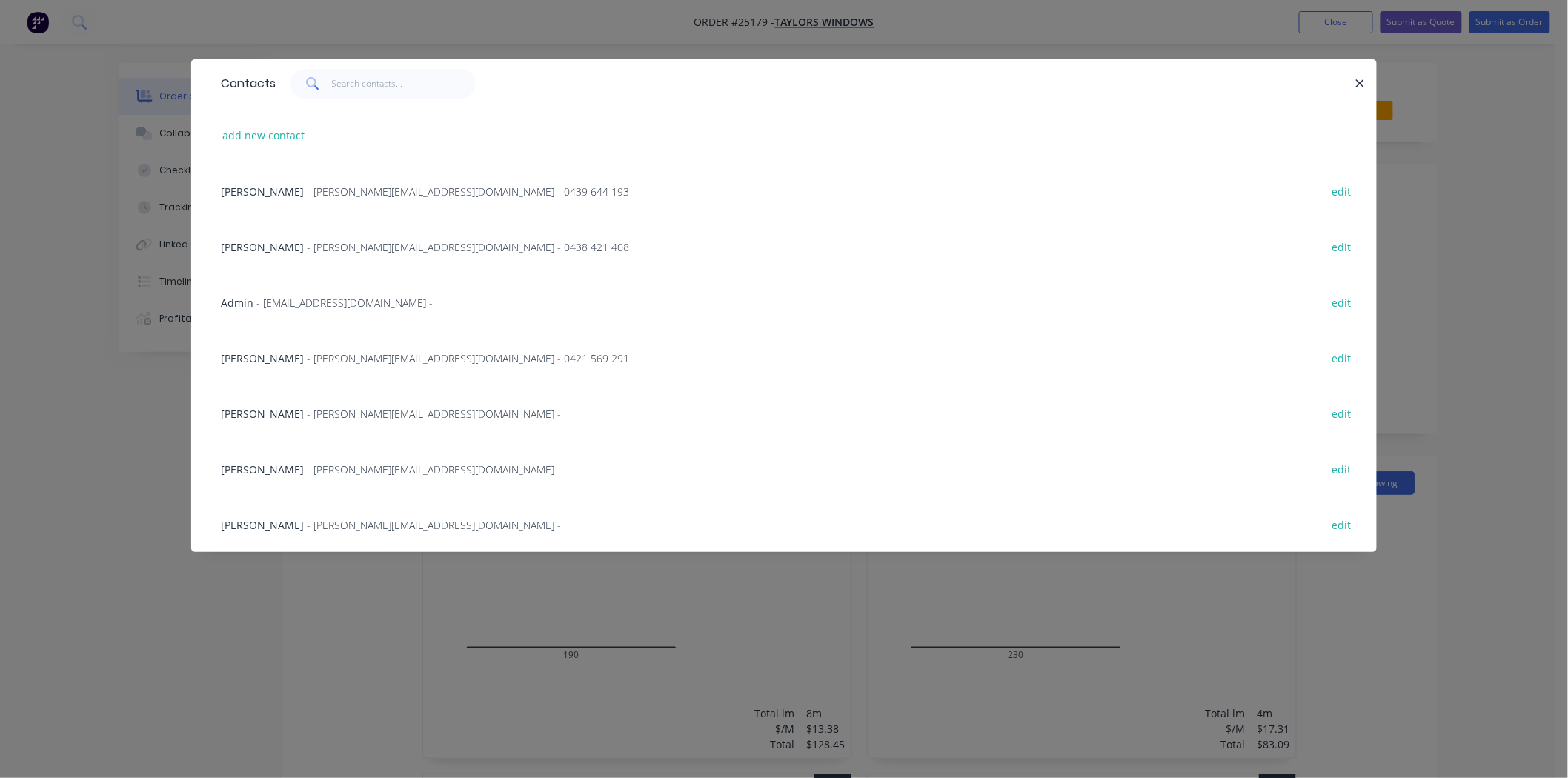
click at [307, 353] on span "- [PERSON_NAME][EMAIL_ADDRESS][DOMAIN_NAME] - 0421 569 291" at bounding box center [468, 358] width 323 height 14
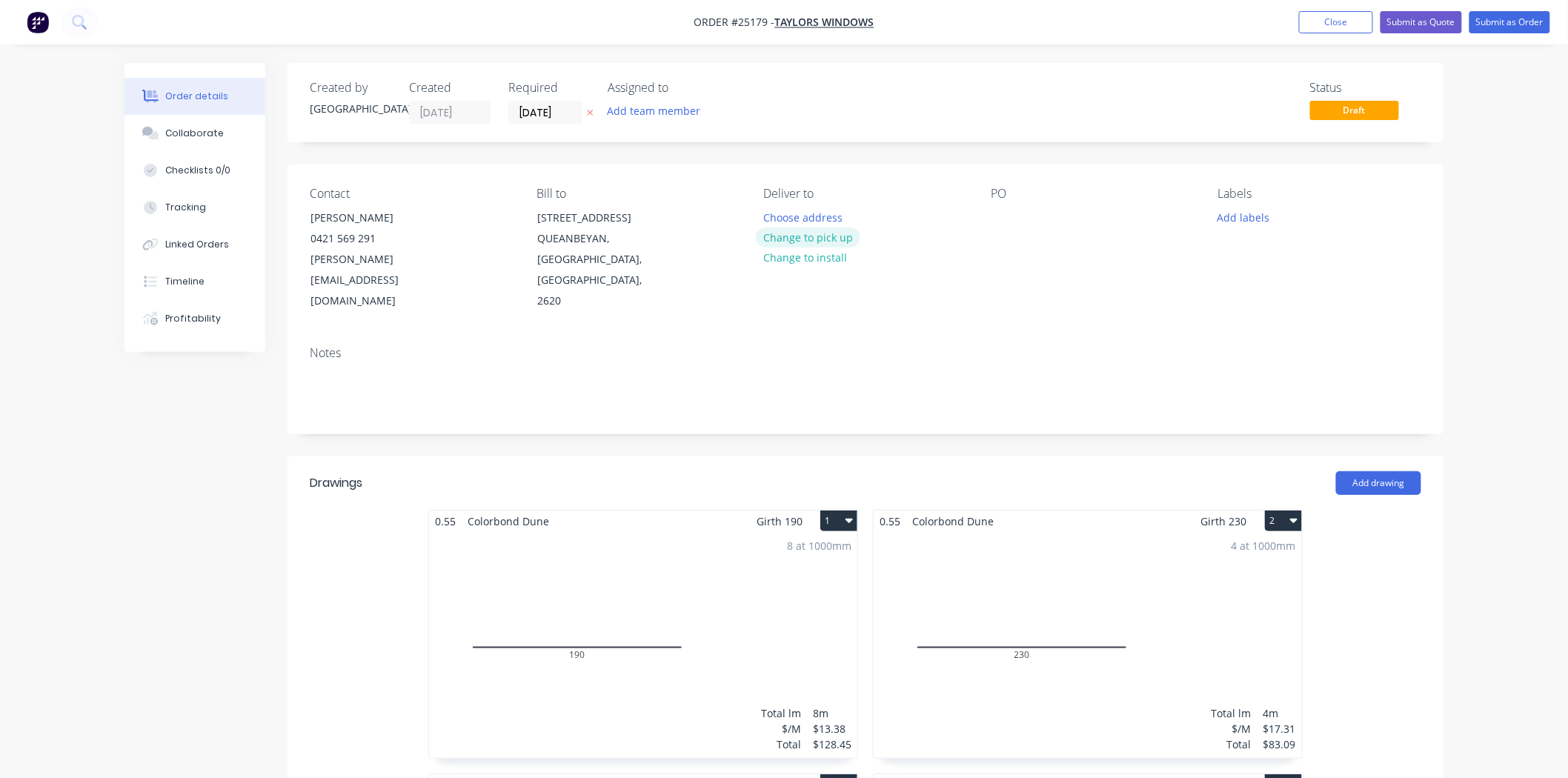
click at [840, 243] on button "Change to pick up" at bounding box center [808, 237] width 105 height 20
click at [1016, 220] on div "PO" at bounding box center [1093, 249] width 203 height 125
click at [1012, 223] on div at bounding box center [1003, 217] width 24 height 22
click at [1234, 309] on div "Contact [PERSON_NAME] [PHONE_NUMBER] [PERSON_NAME][EMAIL_ADDRESS][DOMAIN_NAME] …" at bounding box center [865, 249] width 1156 height 169
click at [1514, 28] on button "Submit as Order" at bounding box center [1509, 22] width 80 height 22
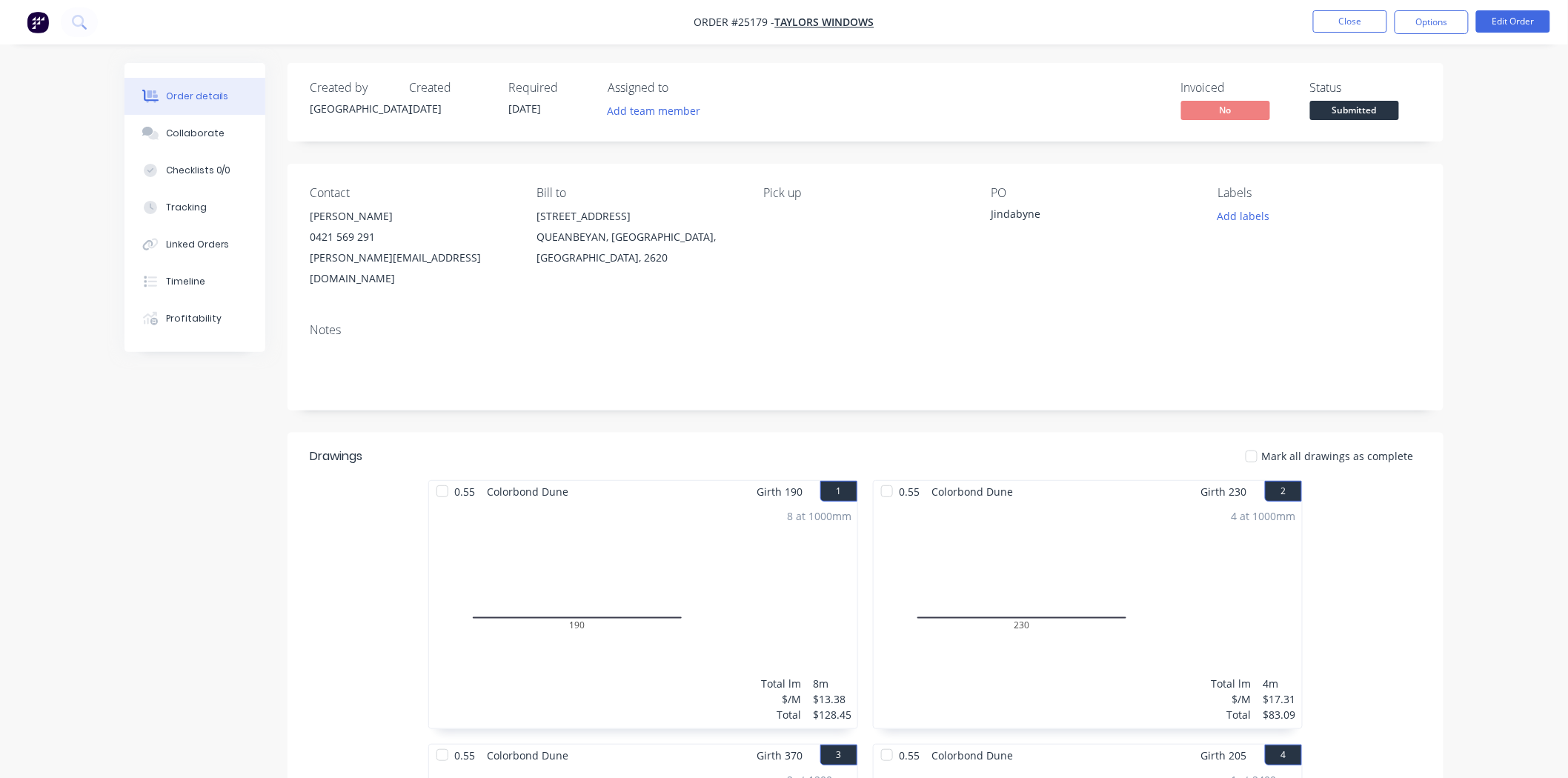
click at [1376, 97] on div "Submitted" at bounding box center [1354, 86] width 54 height 29
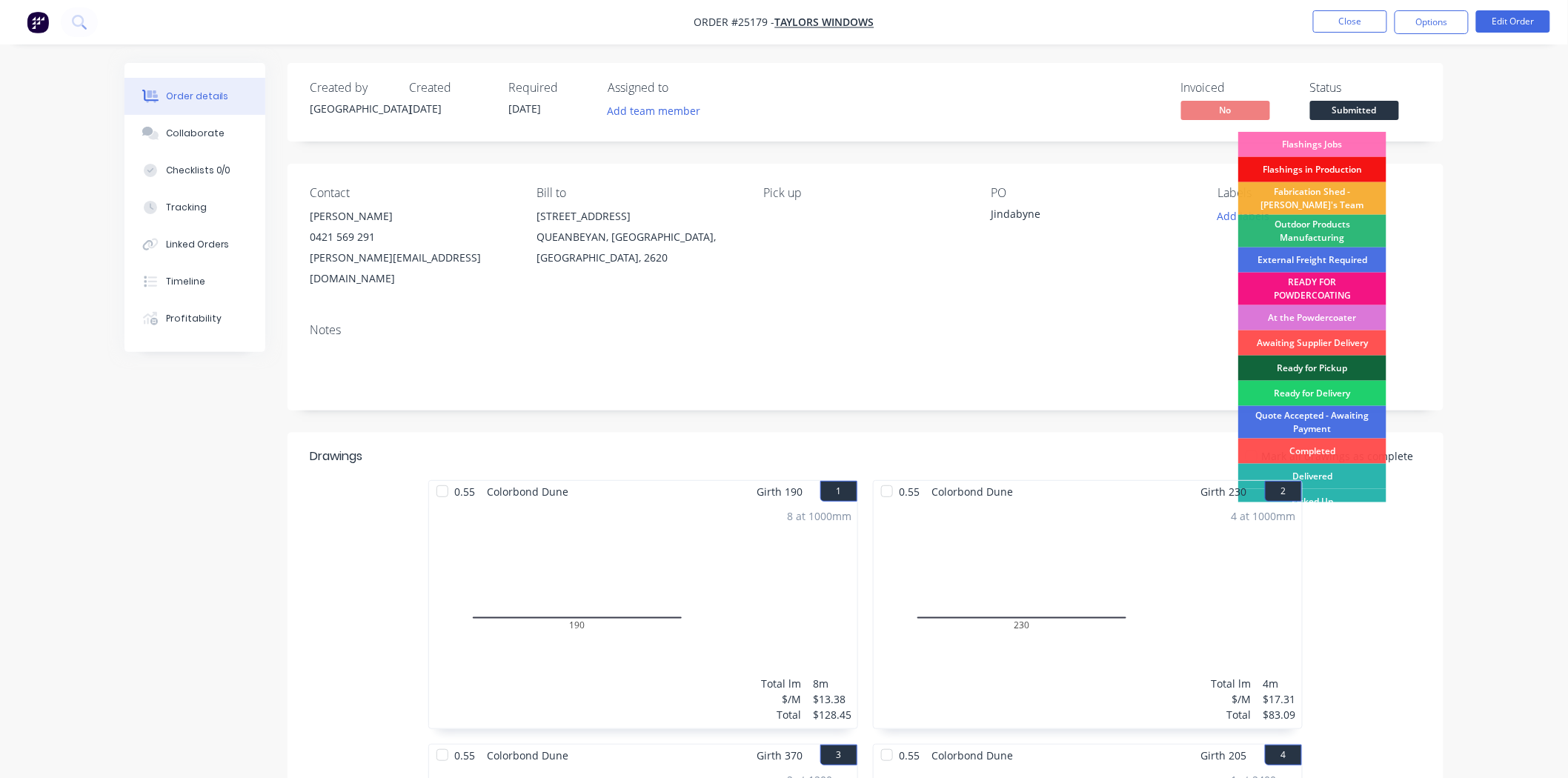
click at [1374, 111] on span "Submitted" at bounding box center [1355, 110] width 89 height 19
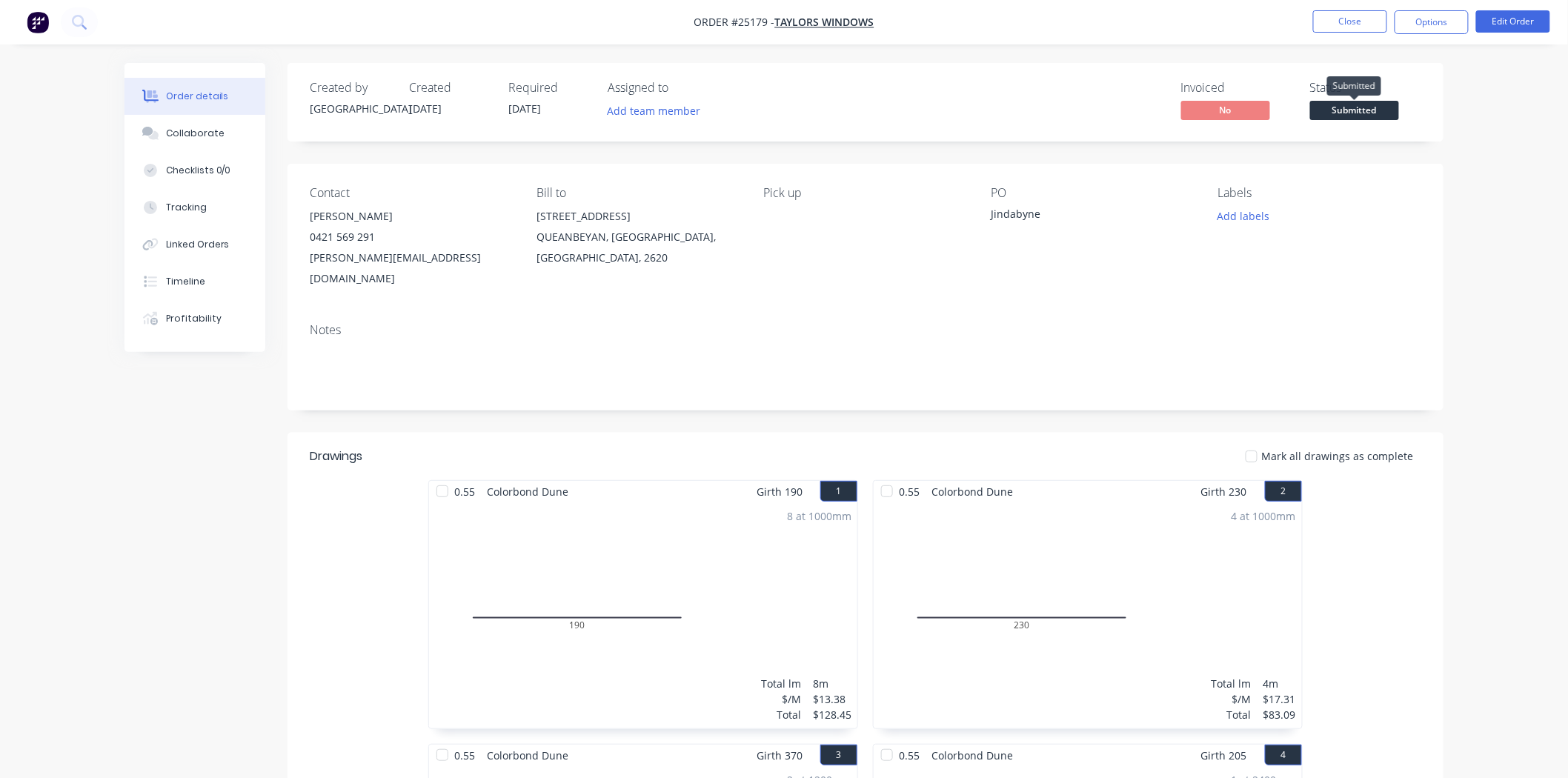
click at [1374, 111] on span "Submitted" at bounding box center [1355, 110] width 89 height 19
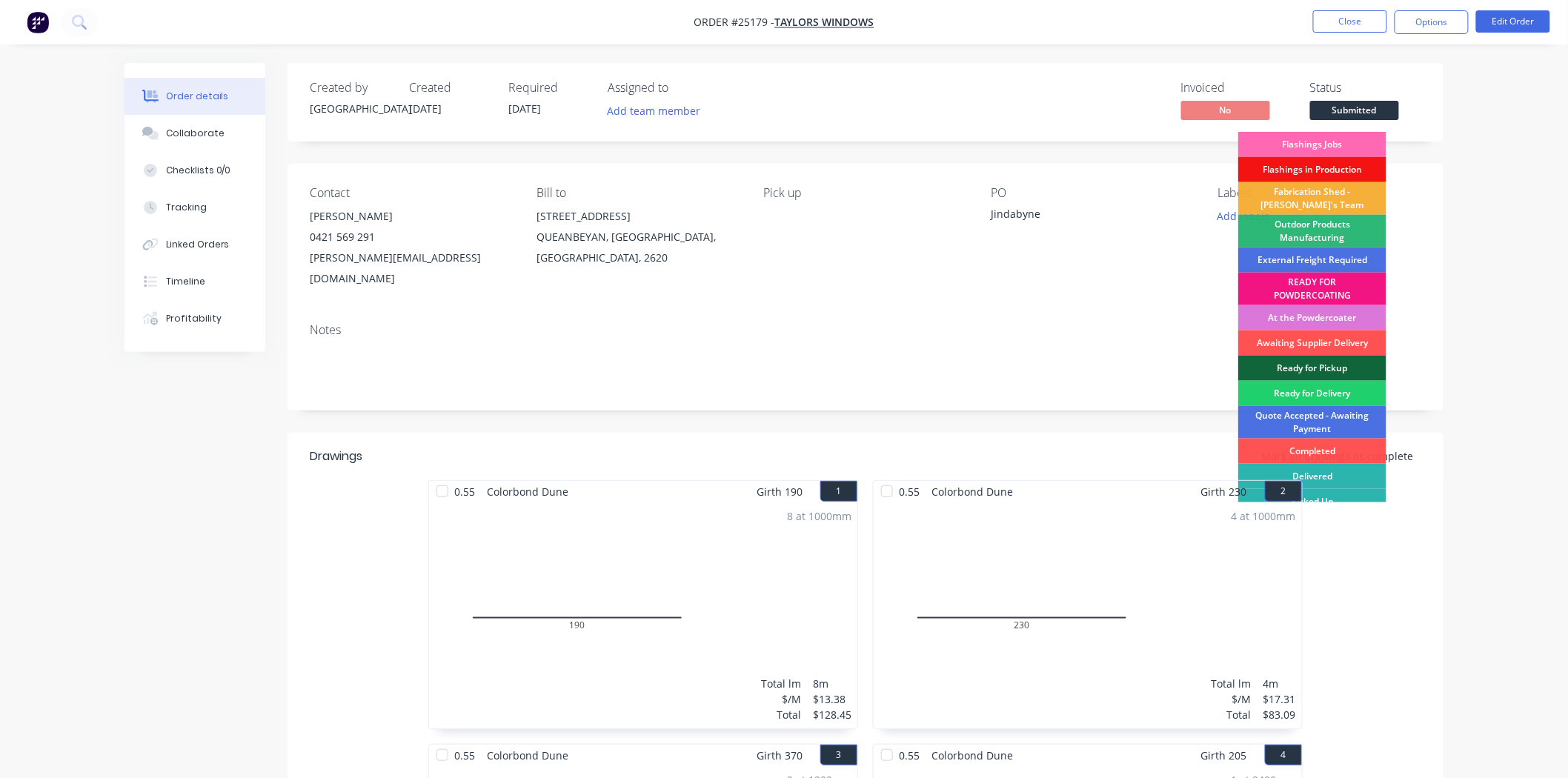
click at [1323, 150] on div "Flashings Jobs" at bounding box center [1312, 144] width 149 height 26
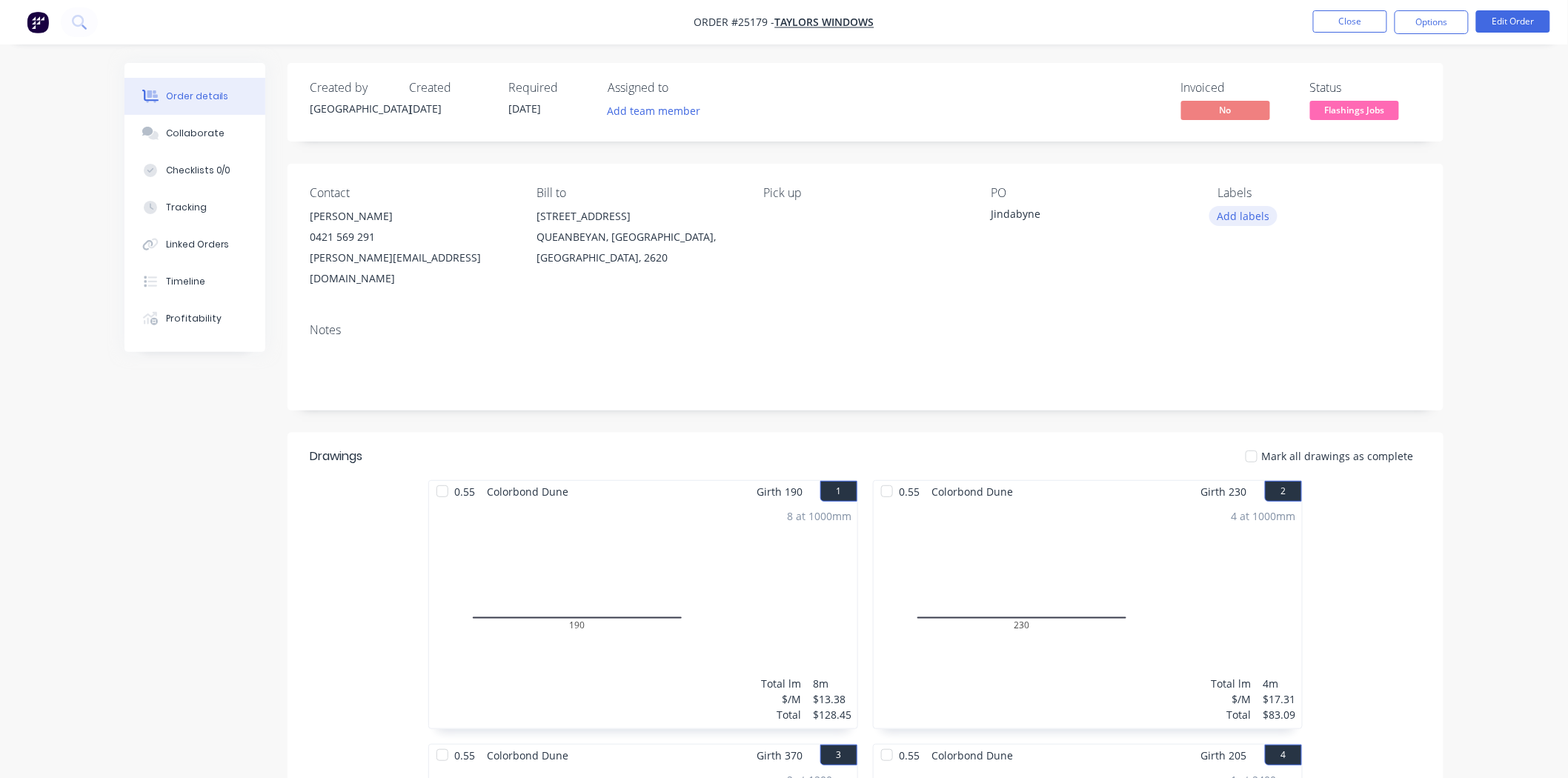
click at [1217, 216] on button "Add labels" at bounding box center [1244, 216] width 68 height 20
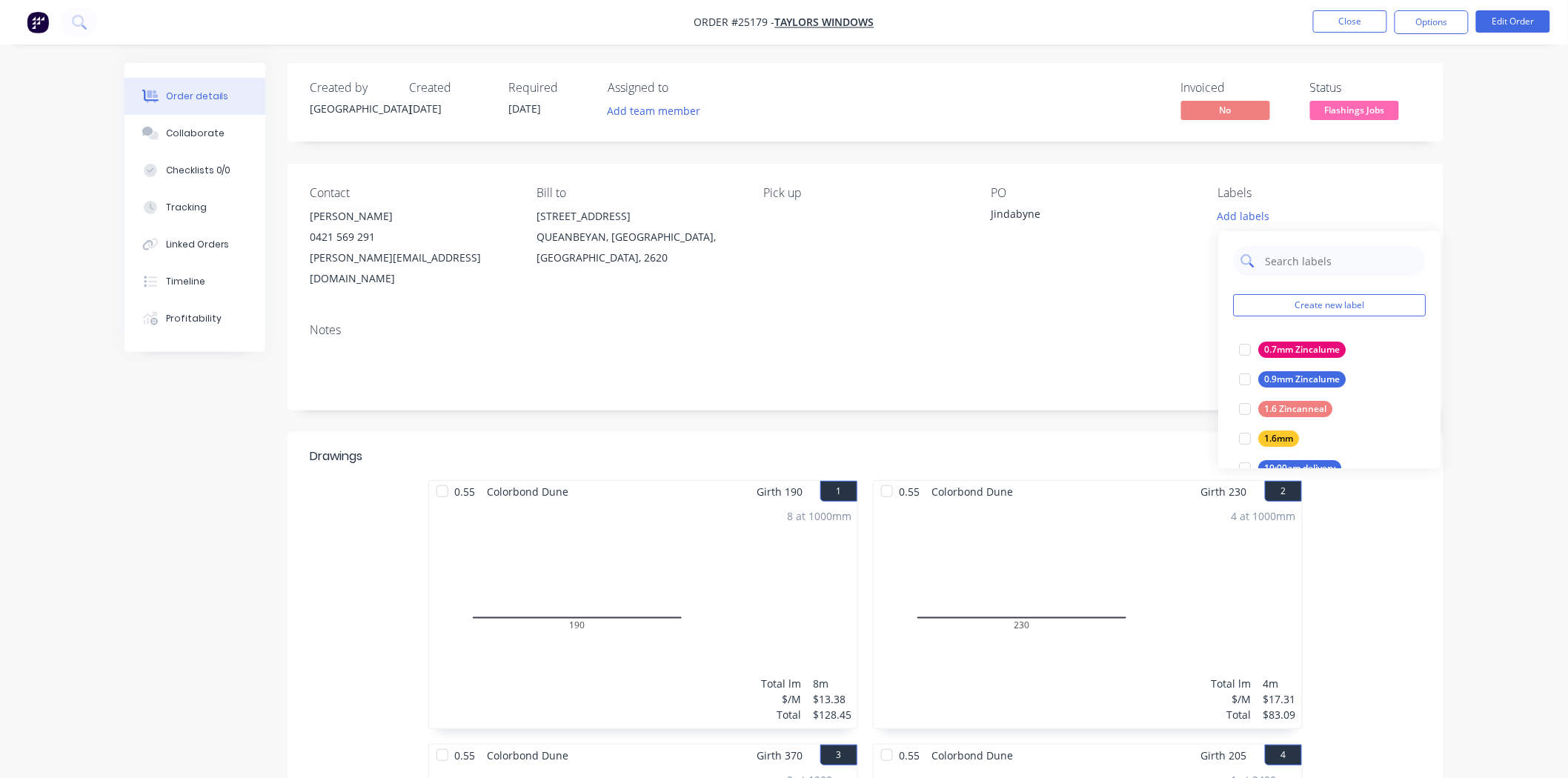
click at [1292, 249] on input "text" at bounding box center [1342, 260] width 155 height 29
type input "dune"
click at [1257, 349] on div at bounding box center [1244, 349] width 29 height 29
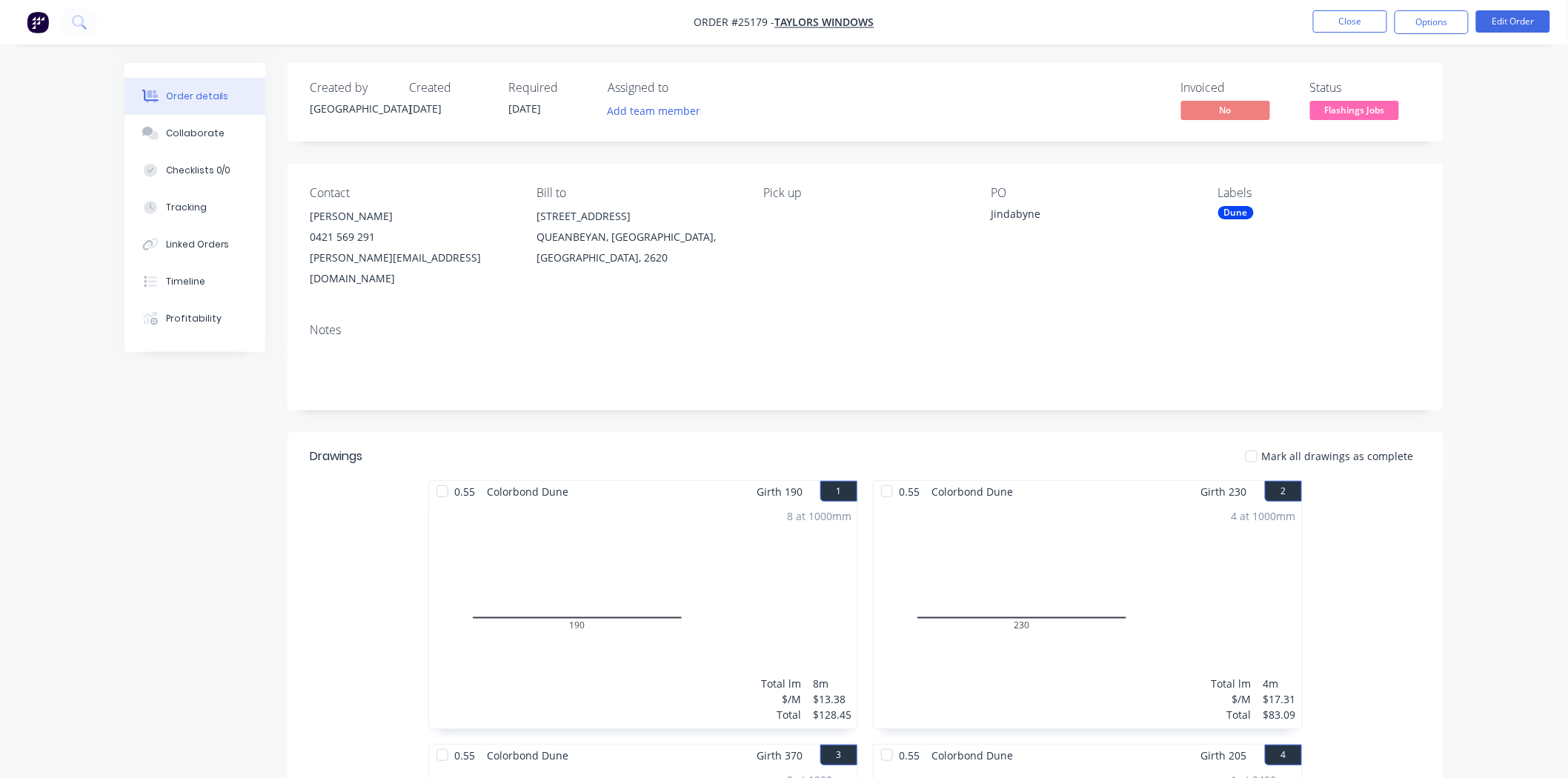
click at [1314, 193] on div "Labels" at bounding box center [1320, 192] width 203 height 14
click at [1238, 211] on div "Dune" at bounding box center [1237, 213] width 36 height 13
type input "d"
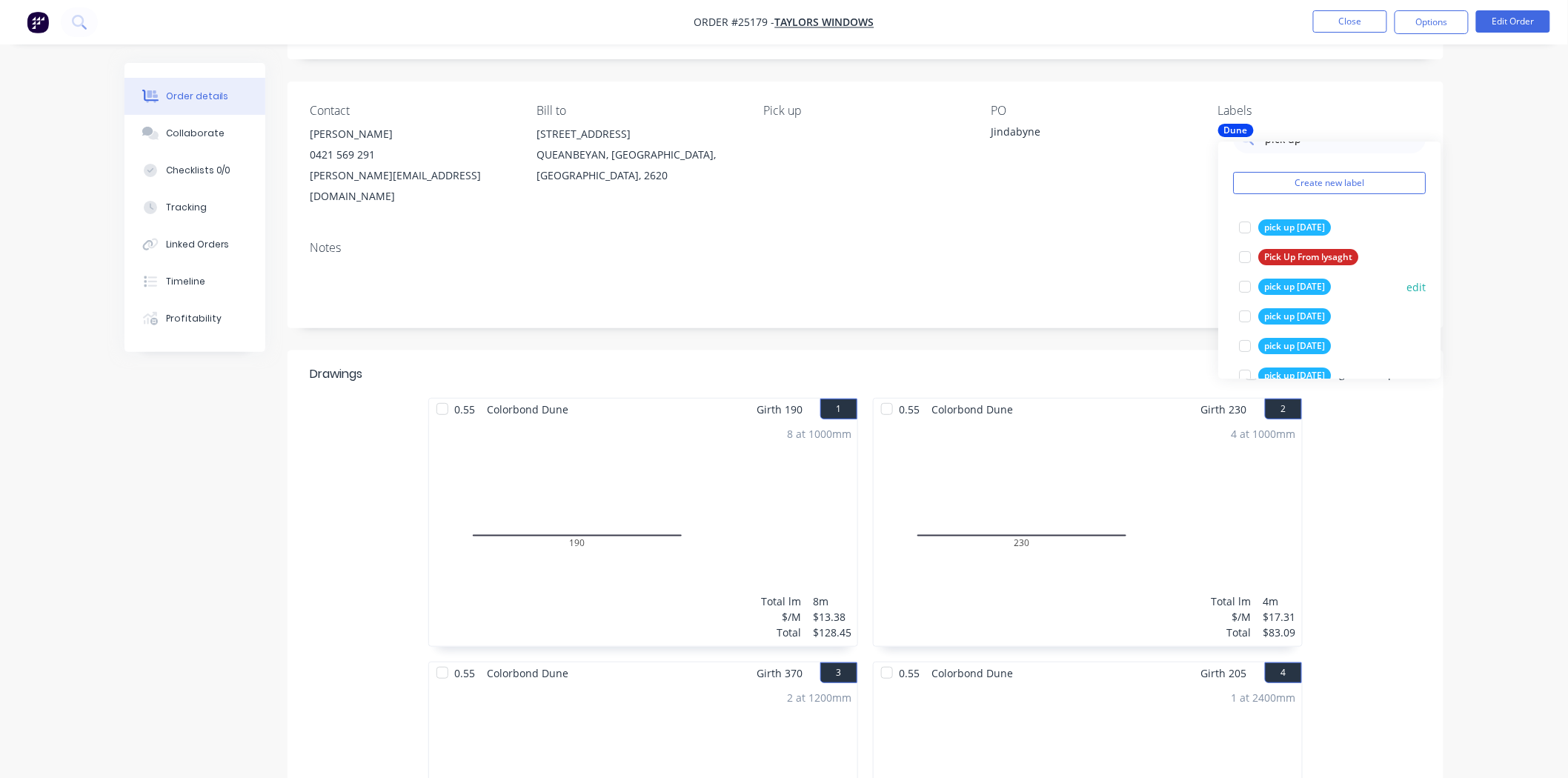
scroll to position [60, 0]
type input "pick up"
click at [1287, 191] on div "pick up [DATE] edit" at bounding box center [1330, 200] width 193 height 29
click at [1282, 203] on div "pick up [DATE]" at bounding box center [1294, 201] width 73 height 16
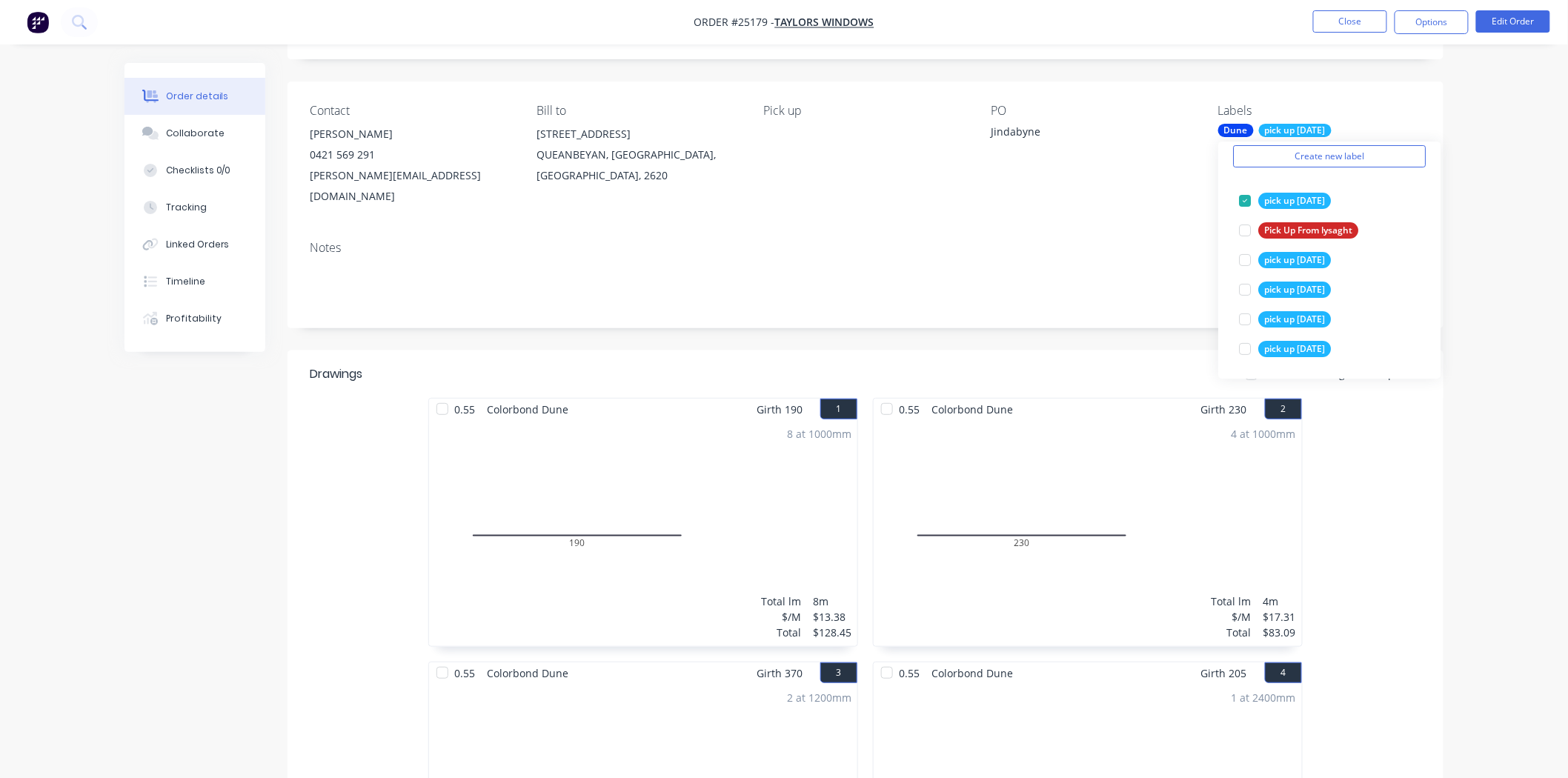
click at [1064, 240] on div "Notes" at bounding box center [865, 247] width 1112 height 14
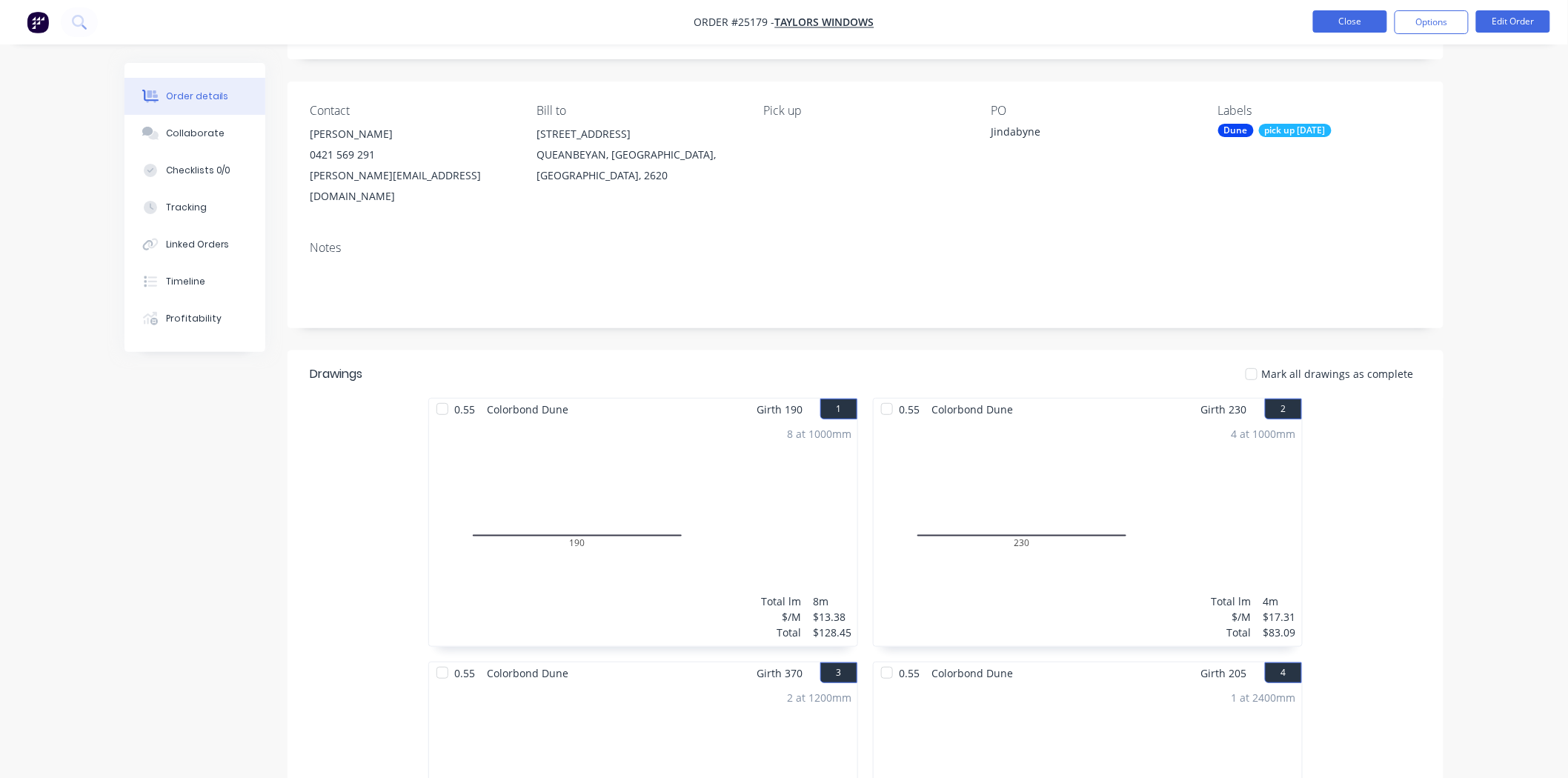
click at [1353, 20] on button "Close" at bounding box center [1350, 21] width 74 height 22
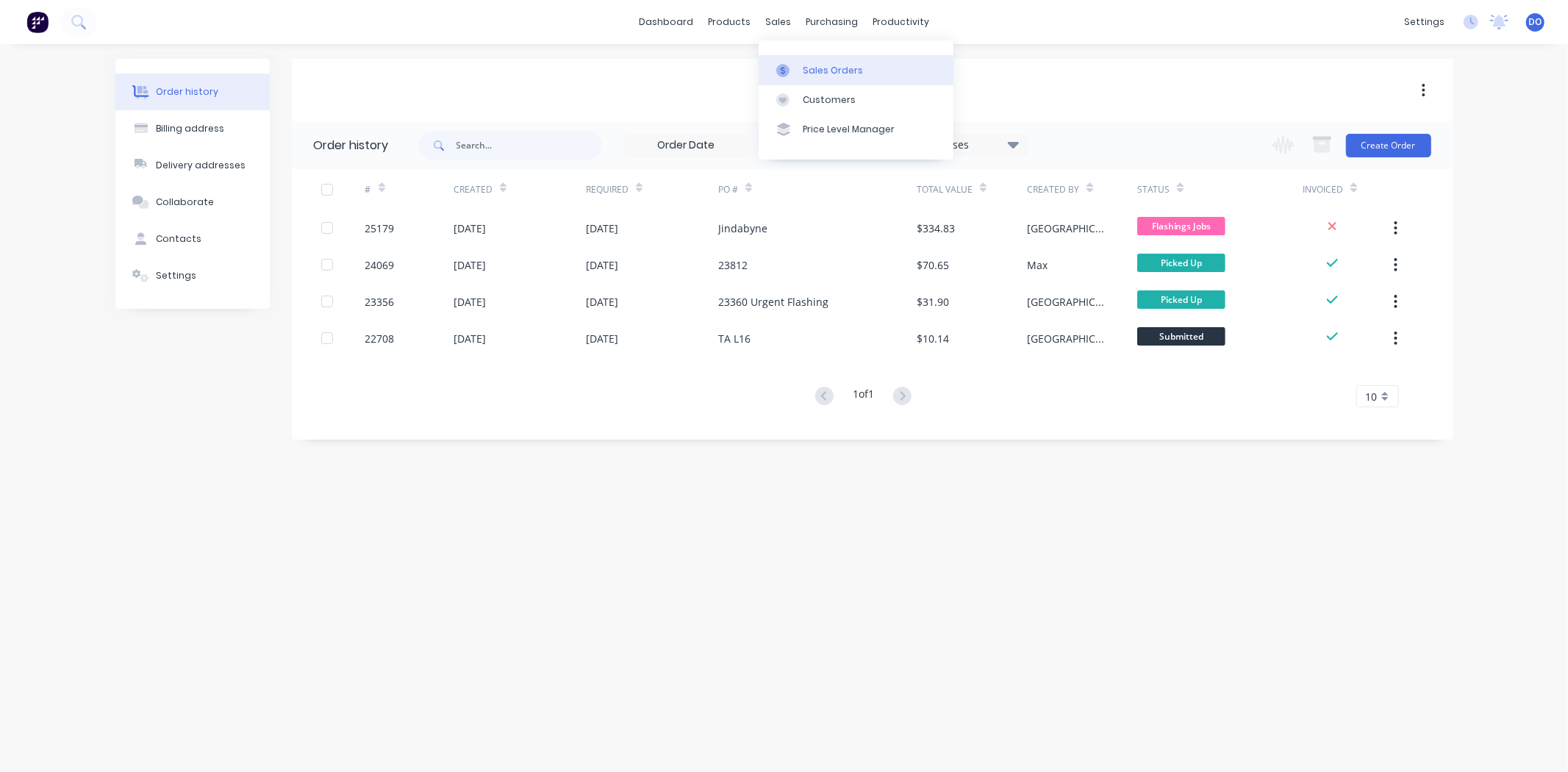
click at [797, 60] on link "Sales Orders" at bounding box center [855, 69] width 194 height 29
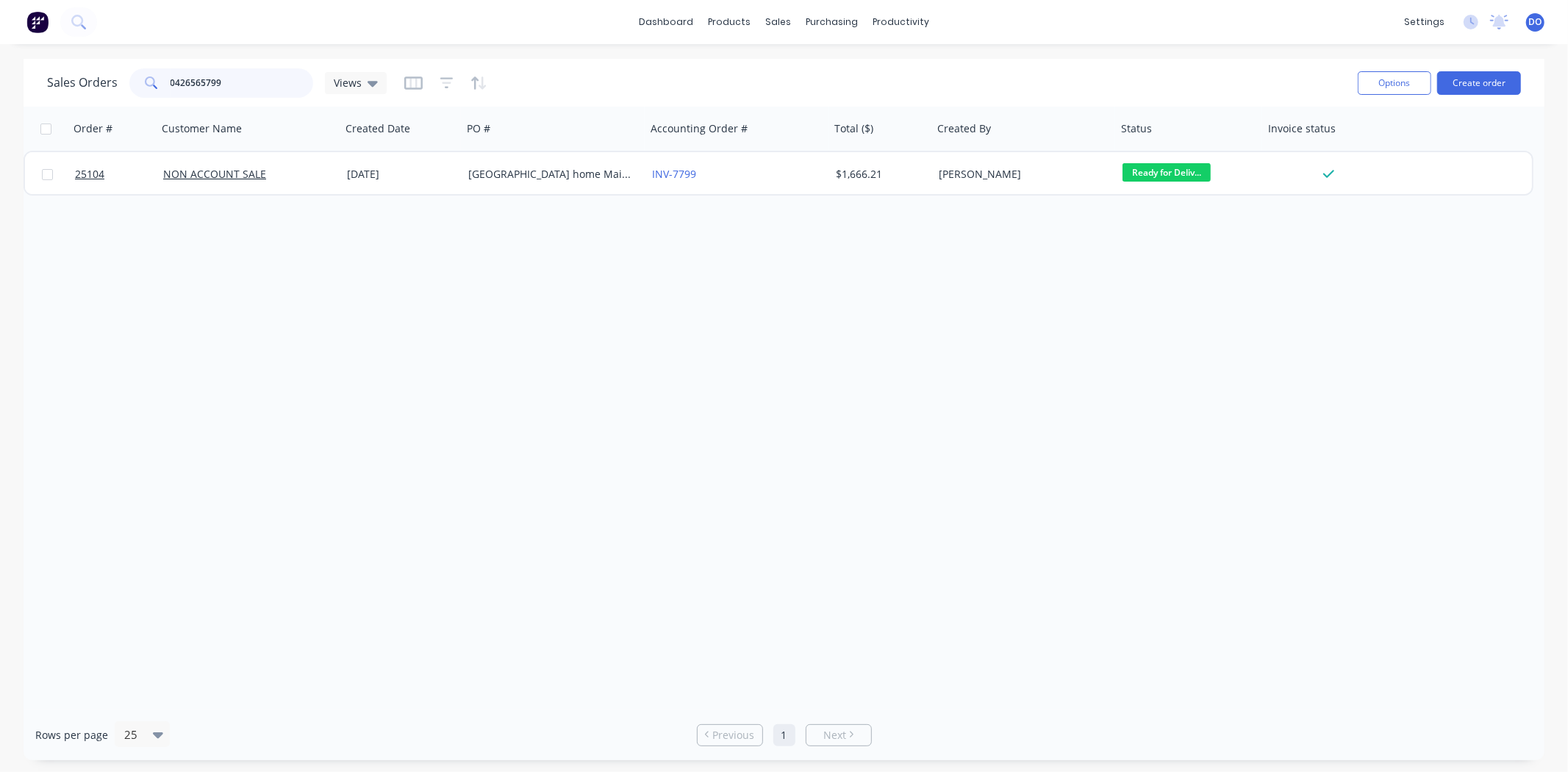
click at [255, 85] on input "0426565799" at bounding box center [242, 83] width 144 height 29
type input "0"
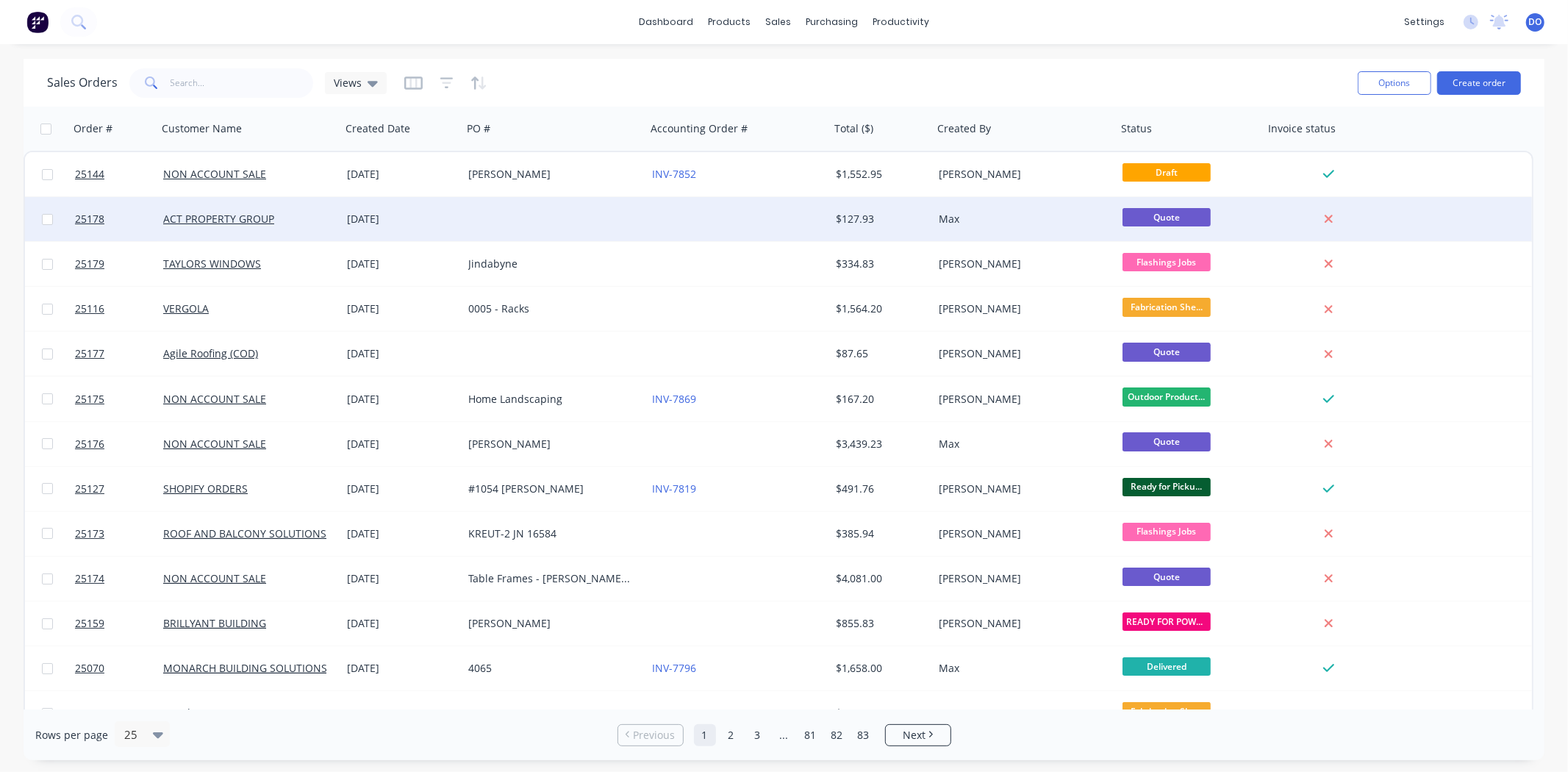
click at [479, 208] on div at bounding box center [554, 219] width 184 height 44
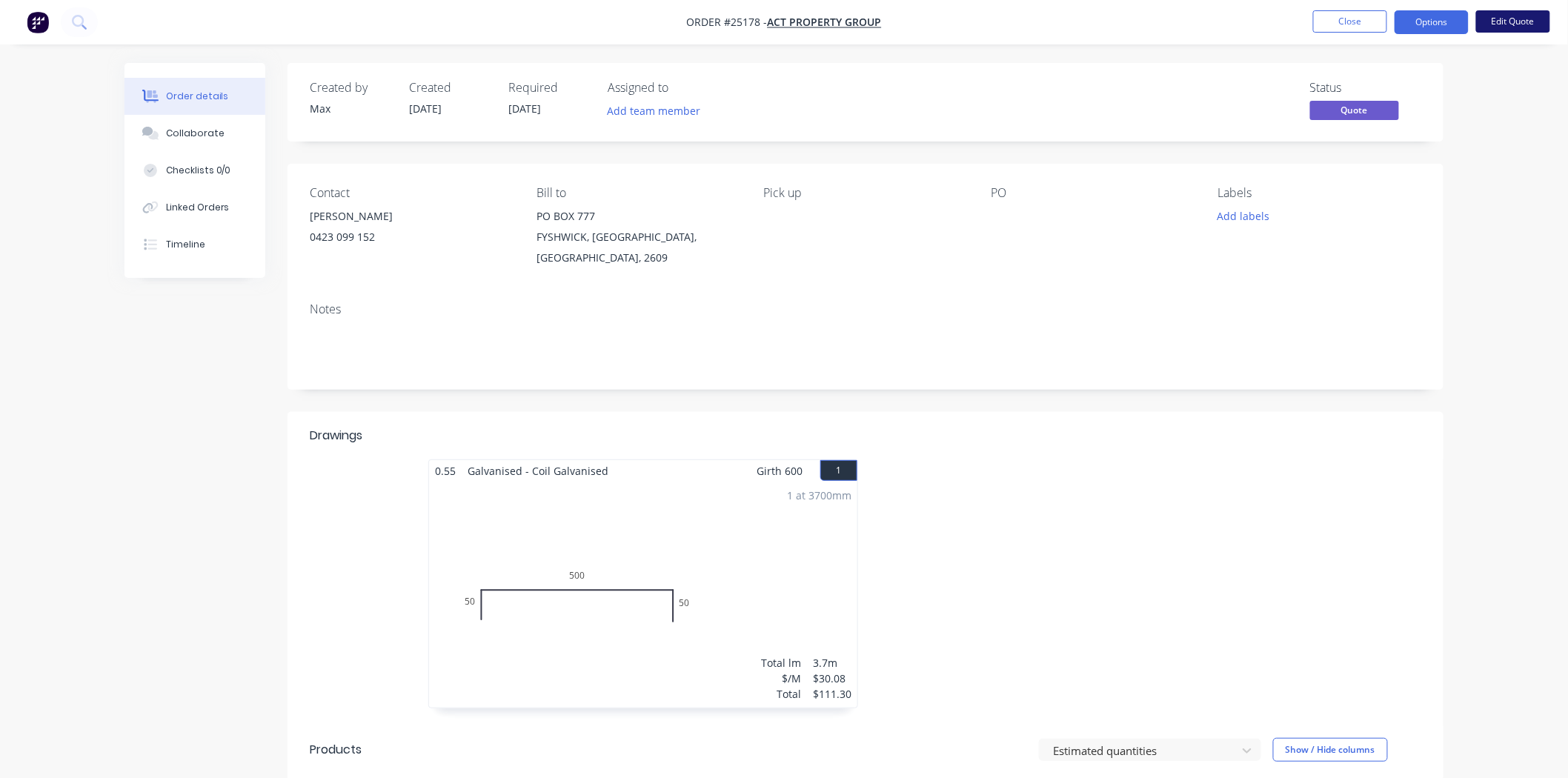
click at [1510, 18] on button "Edit Quote" at bounding box center [1513, 21] width 74 height 22
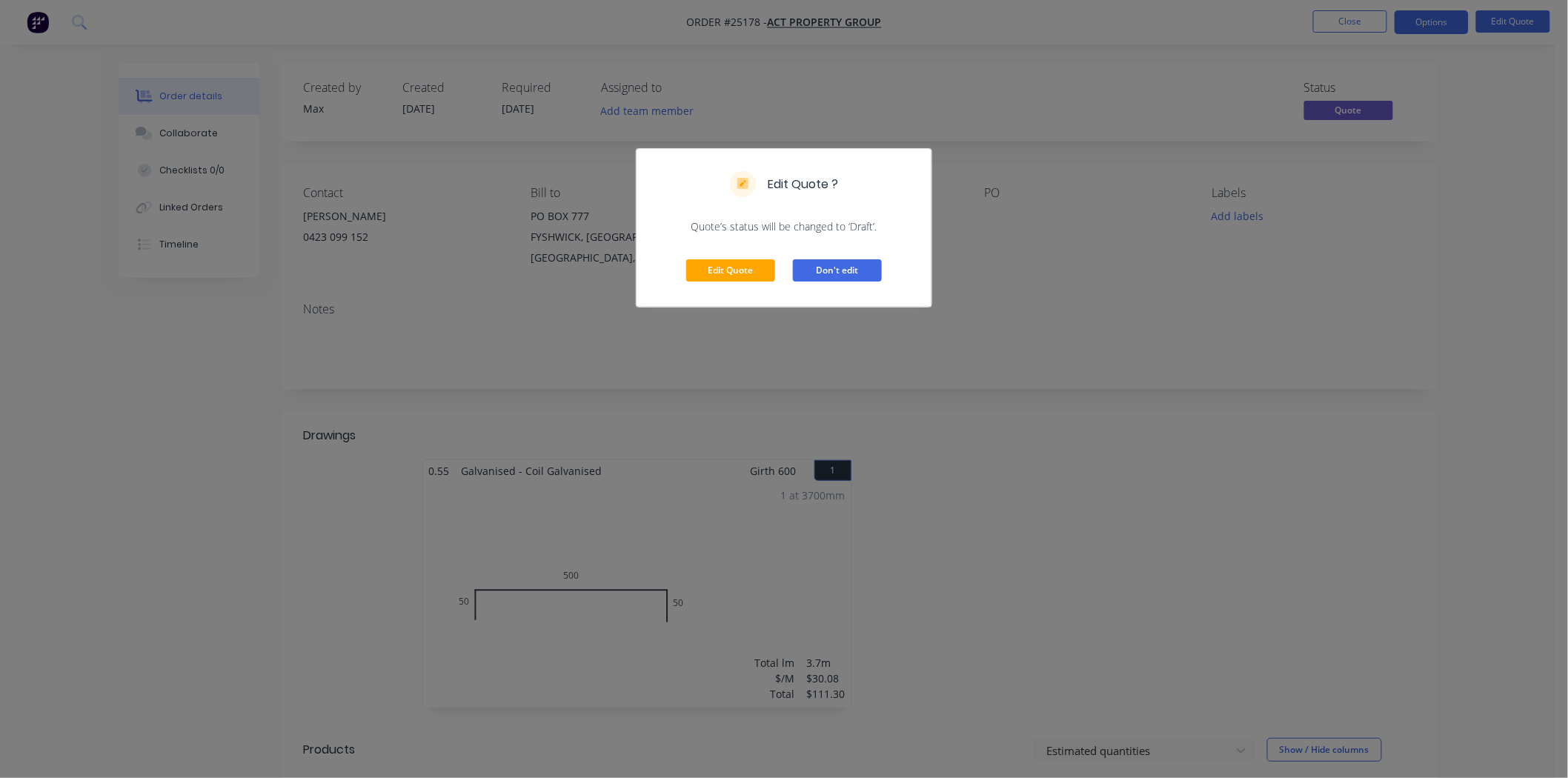
click at [848, 273] on button "Don't edit" at bounding box center [838, 270] width 89 height 22
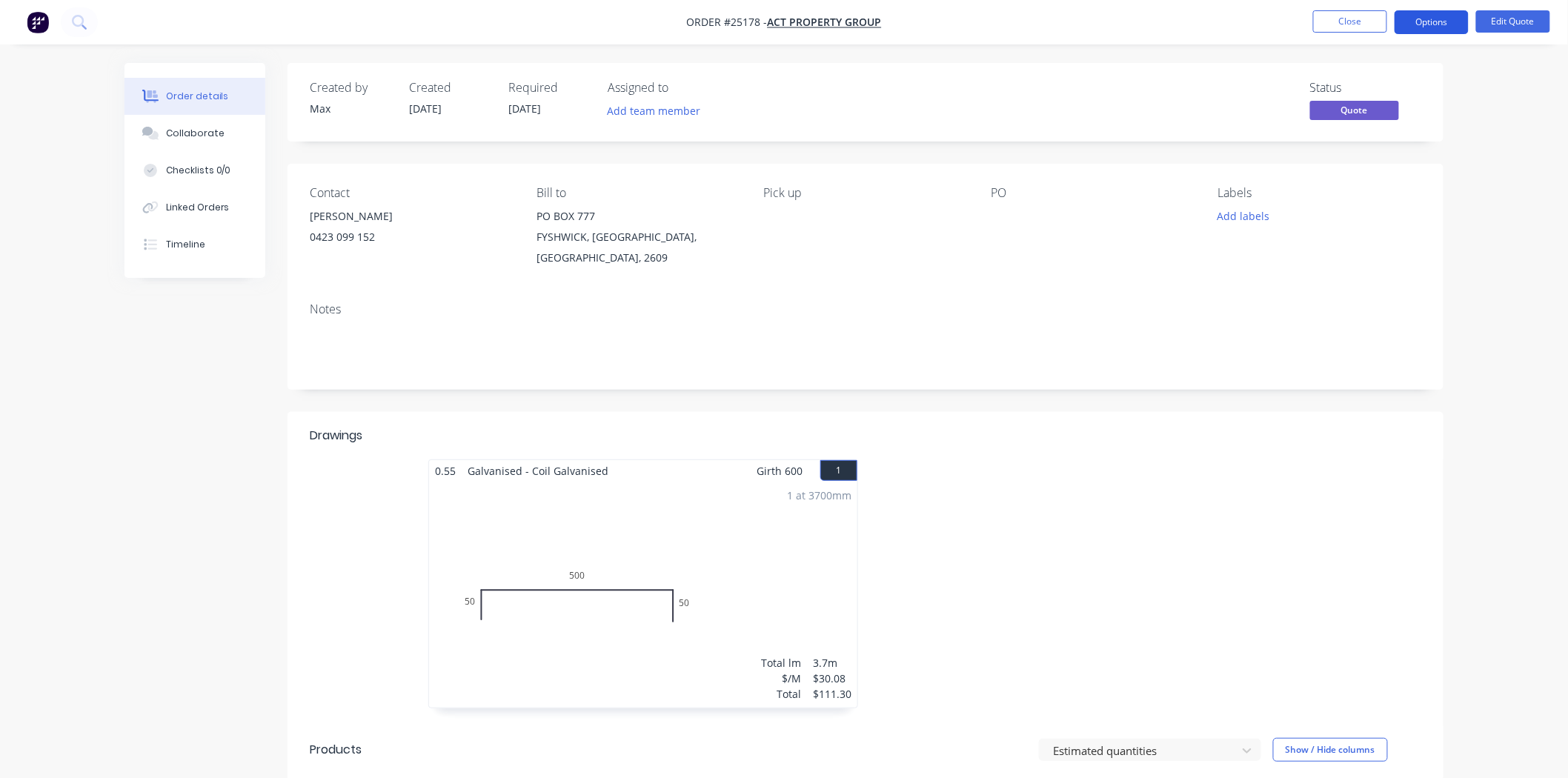
click at [1424, 27] on button "Options" at bounding box center [1432, 22] width 74 height 24
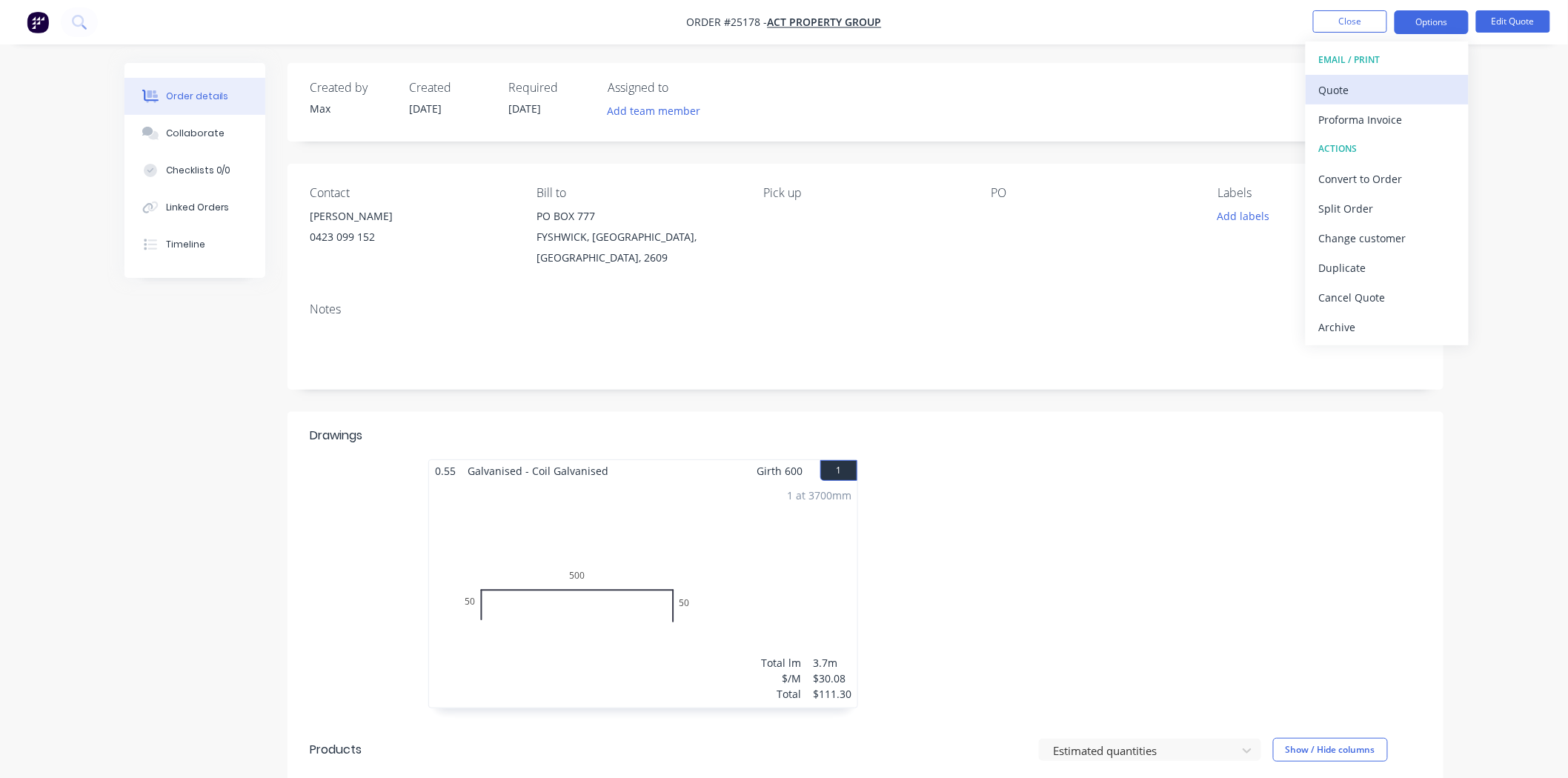
click at [1398, 86] on div "Quote" at bounding box center [1387, 90] width 136 height 22
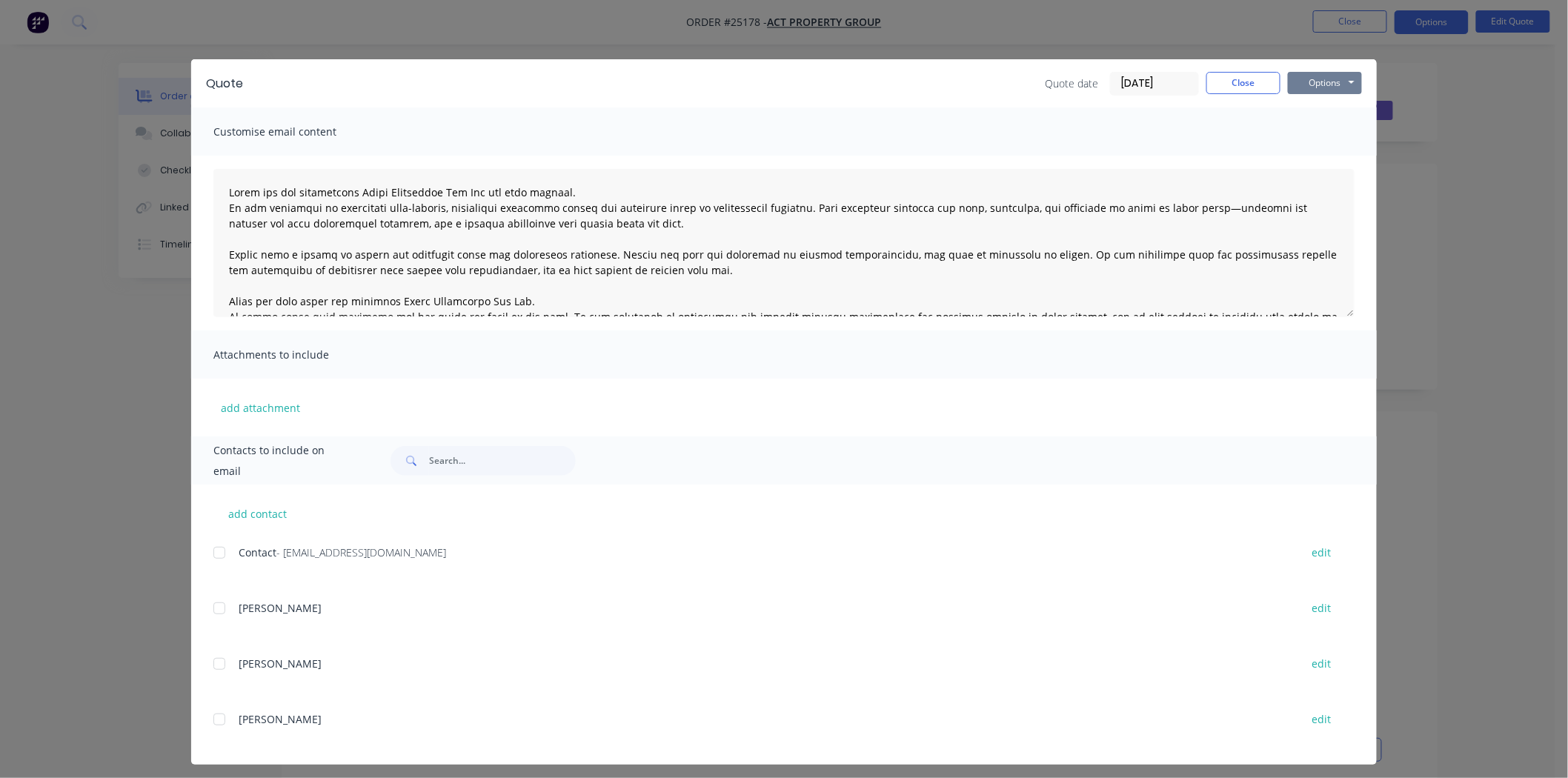
click at [1335, 81] on button "Options" at bounding box center [1326, 82] width 74 height 22
click at [1319, 125] on button "Print" at bounding box center [1336, 133] width 95 height 25
click at [1190, 77] on input "[DATE]" at bounding box center [1154, 83] width 87 height 22
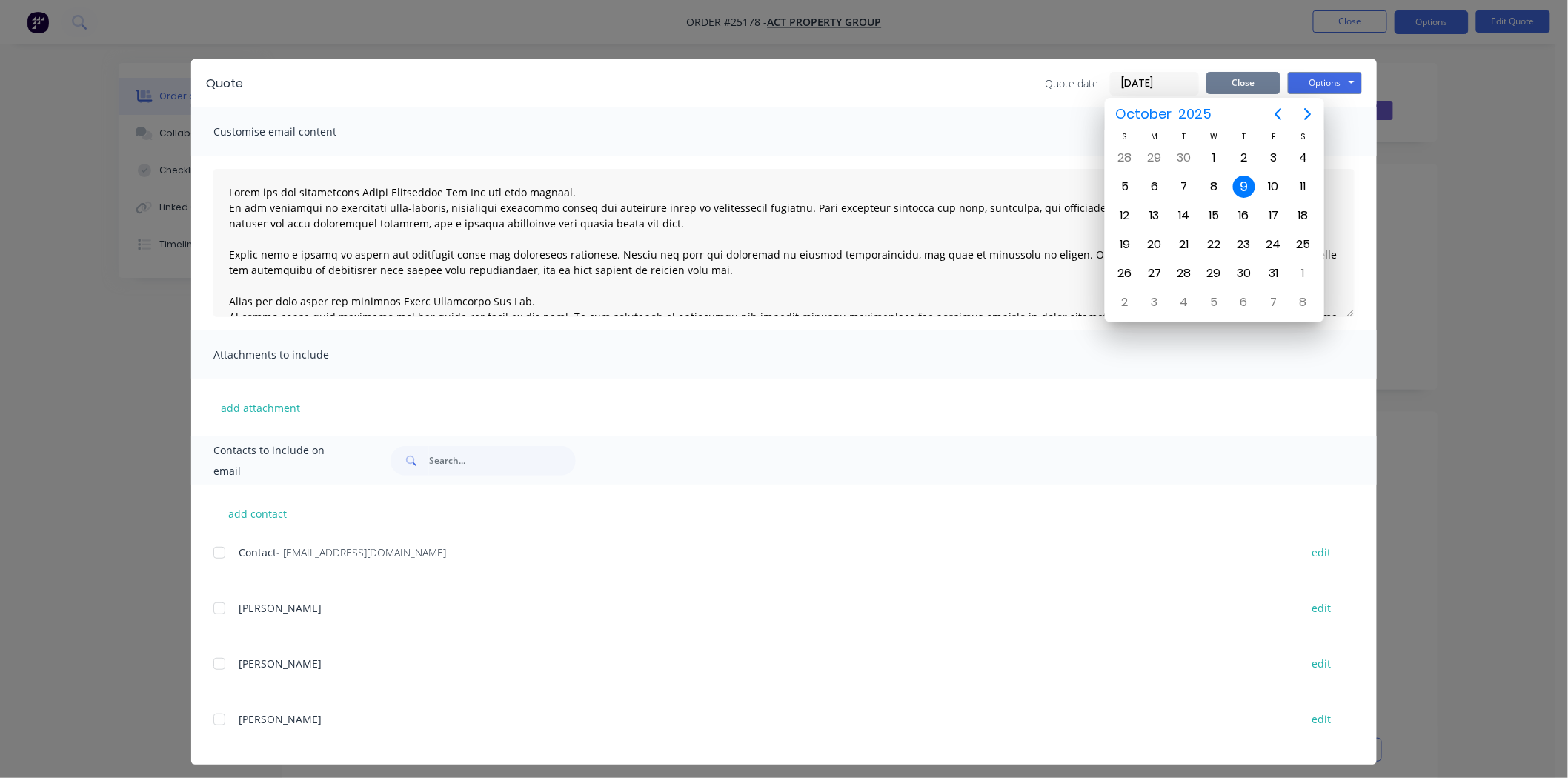
click at [1206, 78] on button "Close" at bounding box center [1243, 82] width 74 height 22
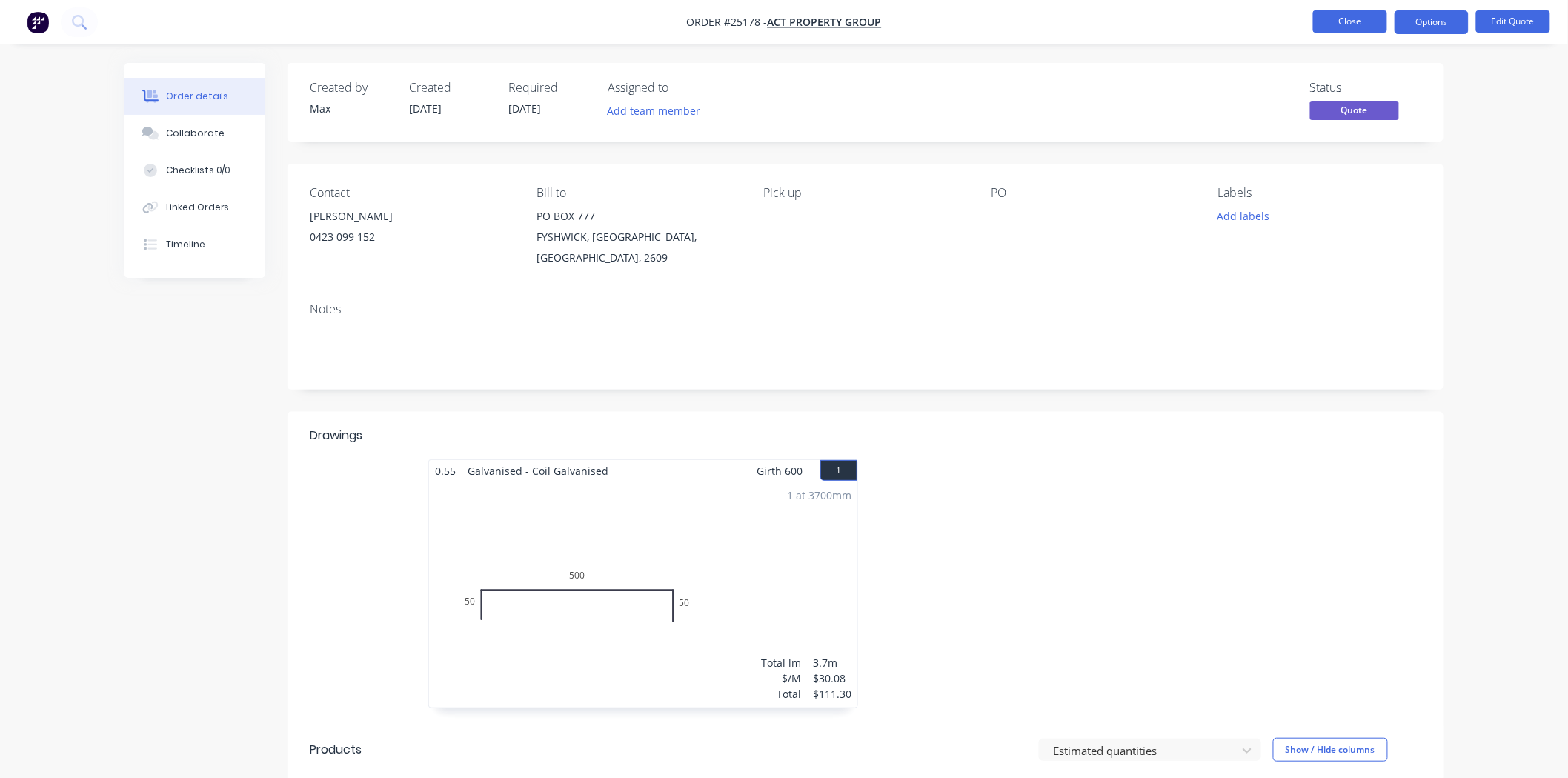
click at [1314, 13] on ul "Close Options Edit Quote" at bounding box center [1432, 22] width 273 height 24
click at [1315, 19] on button "Close" at bounding box center [1350, 21] width 74 height 22
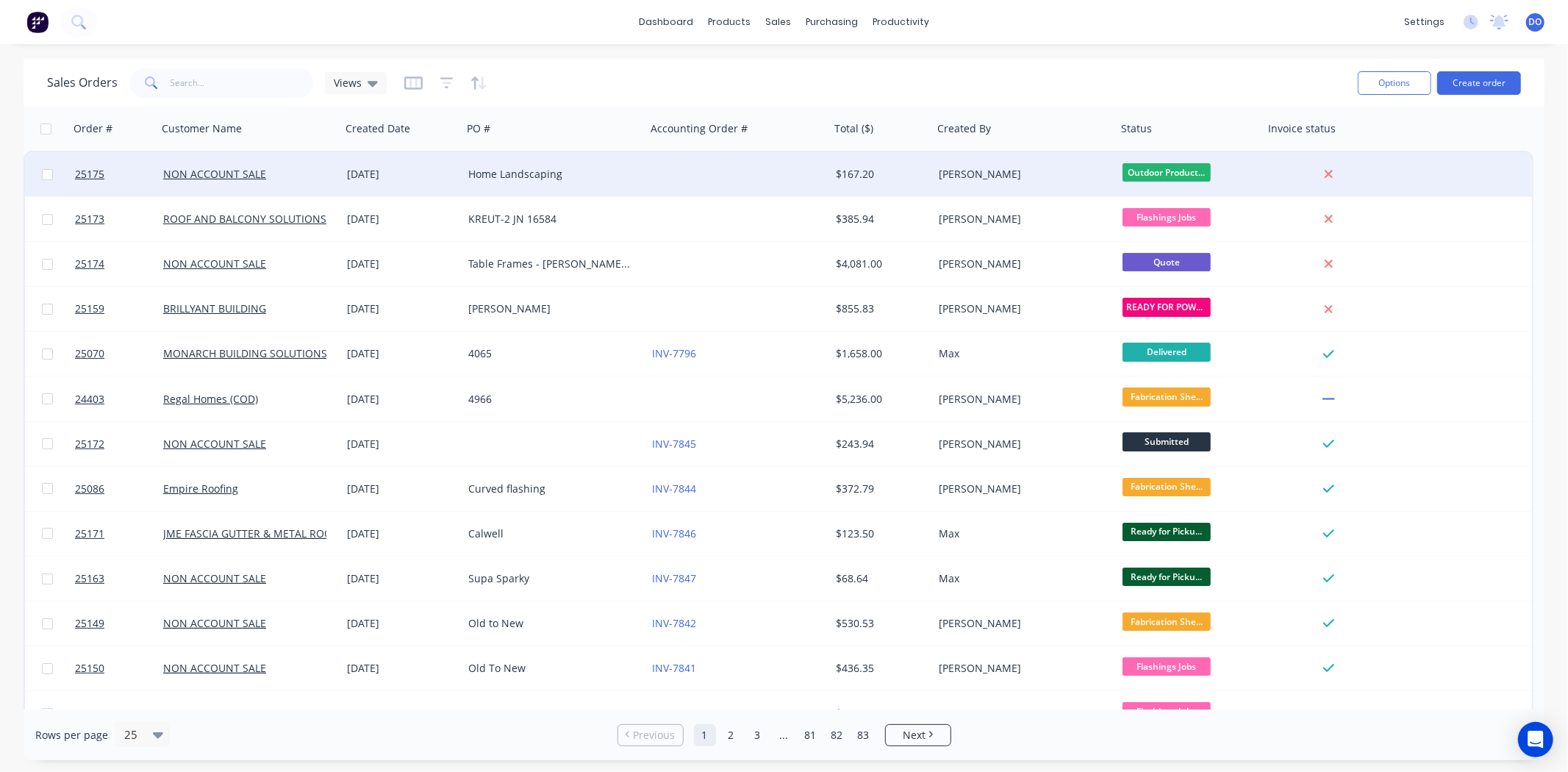
click at [757, 175] on div at bounding box center [738, 174] width 184 height 44
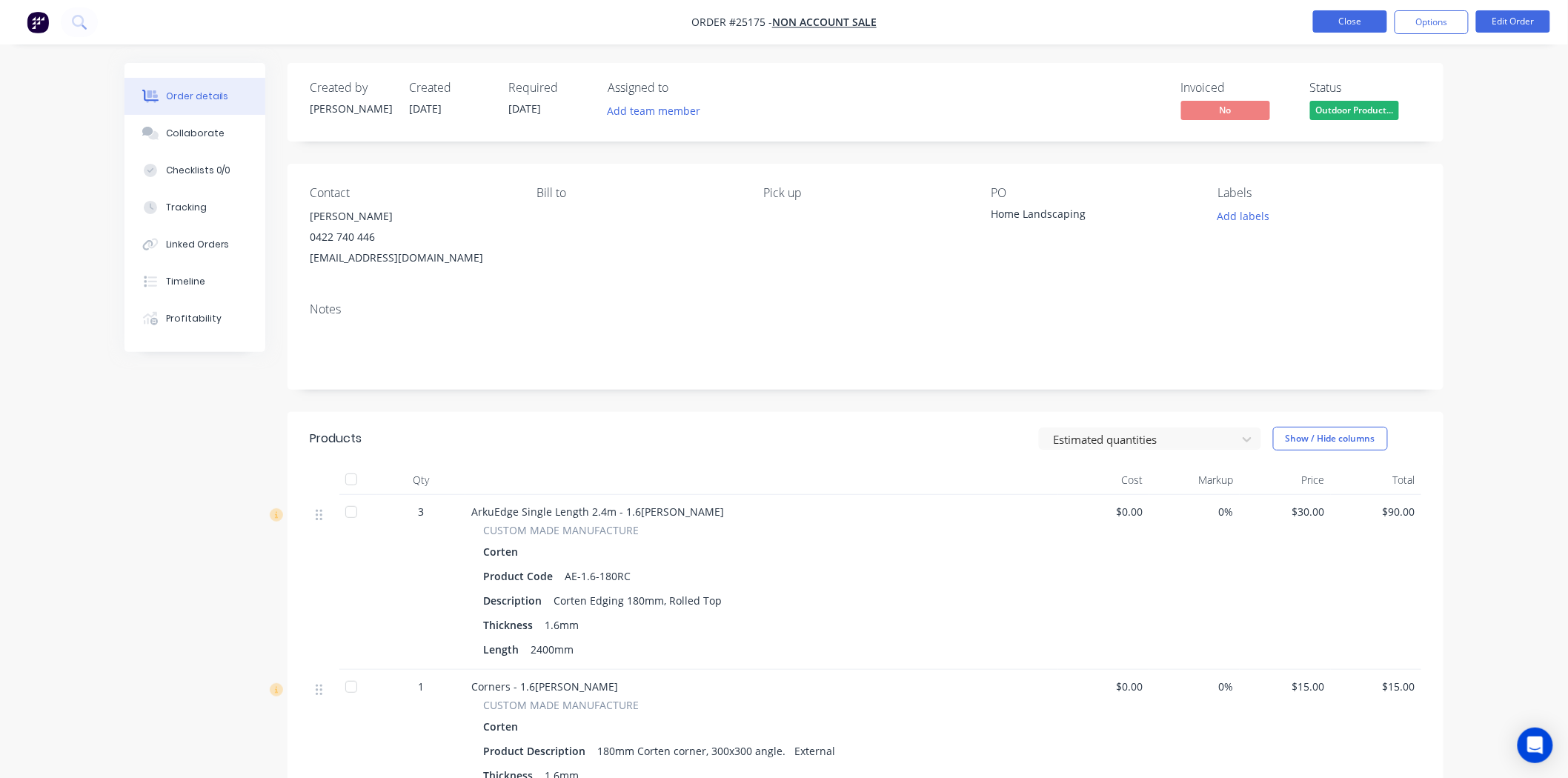
click at [1345, 23] on button "Close" at bounding box center [1350, 21] width 74 height 22
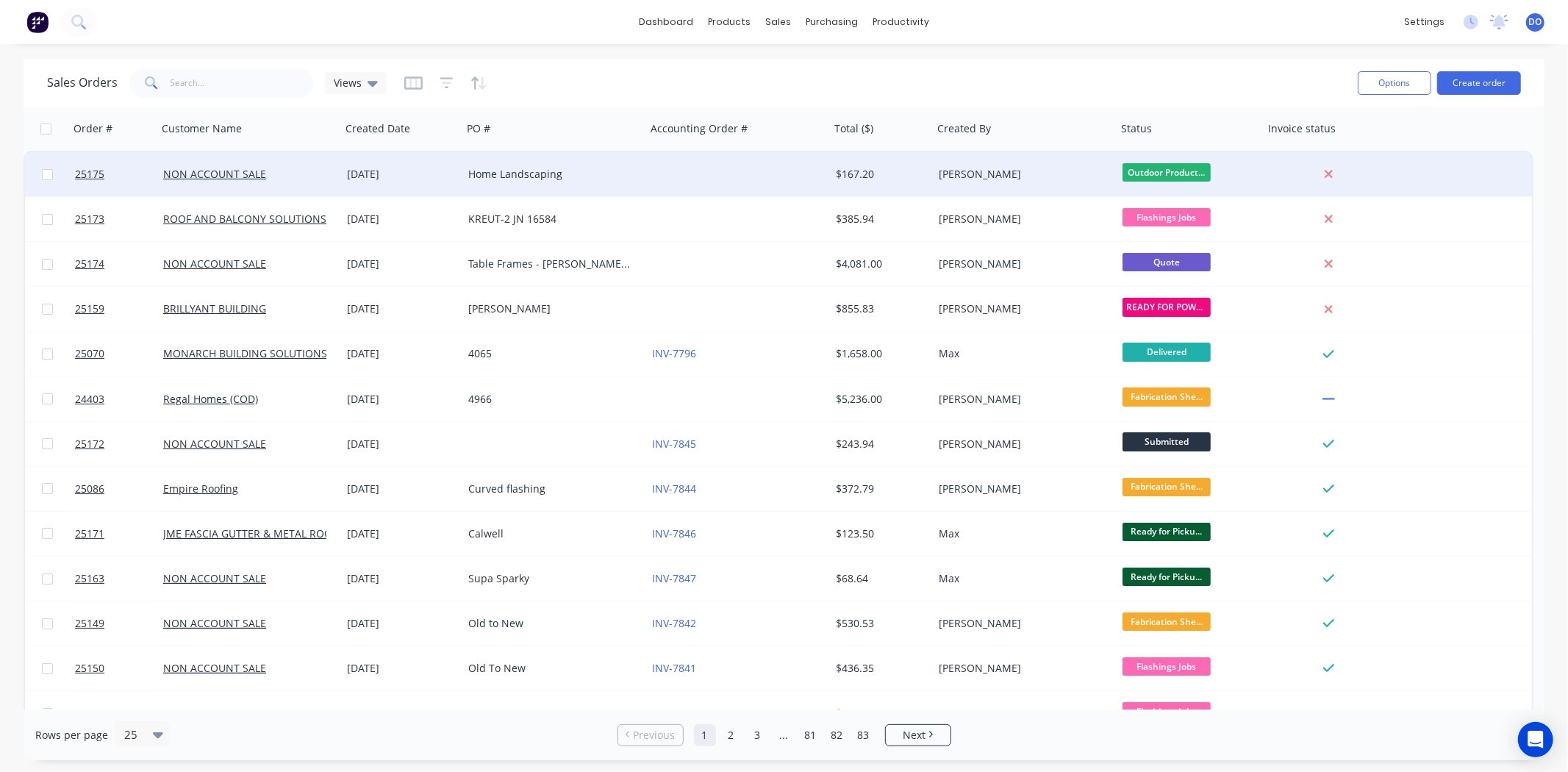
click at [677, 179] on div at bounding box center [738, 174] width 184 height 44
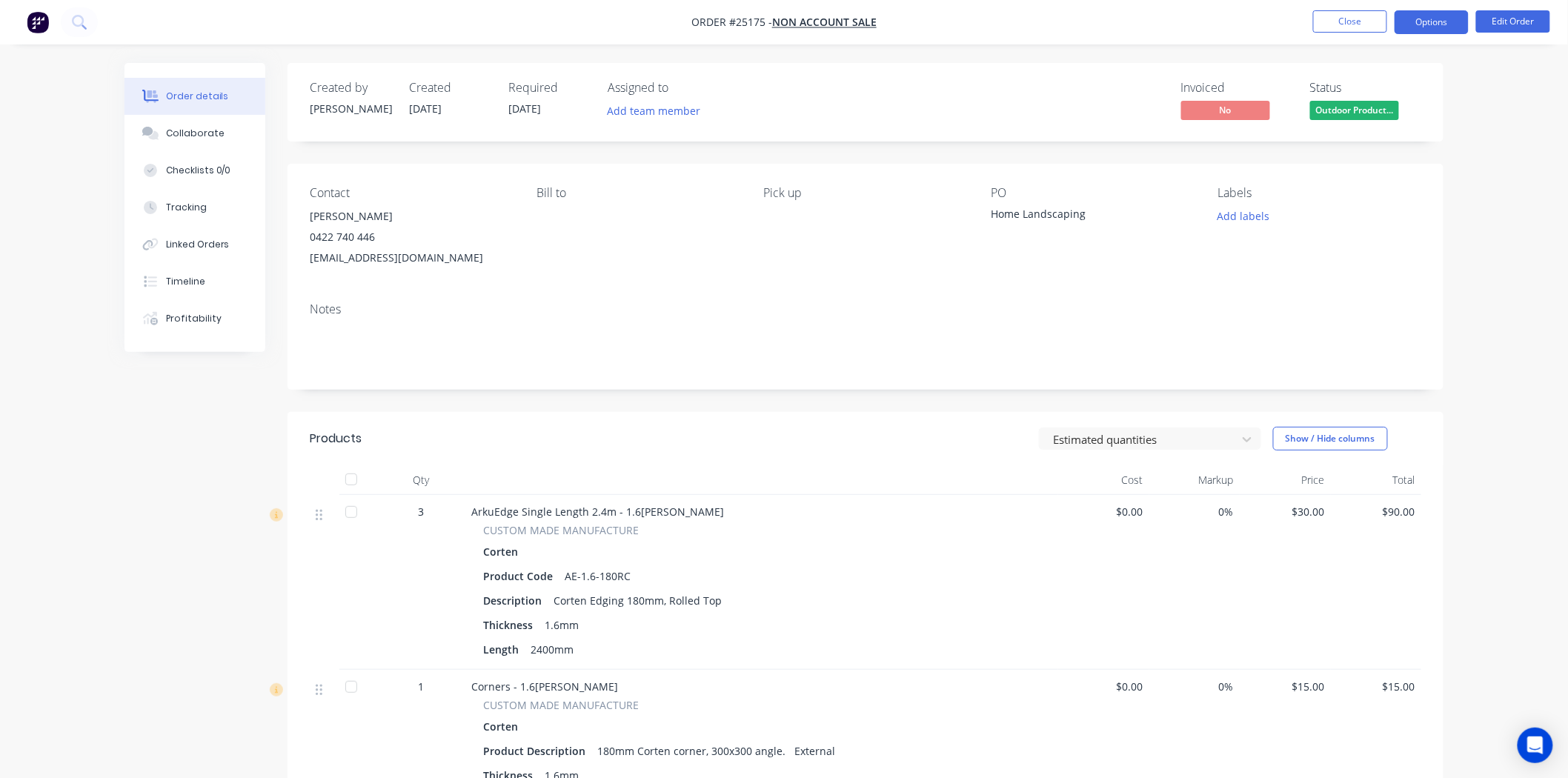
click at [1419, 23] on button "Options" at bounding box center [1432, 22] width 74 height 24
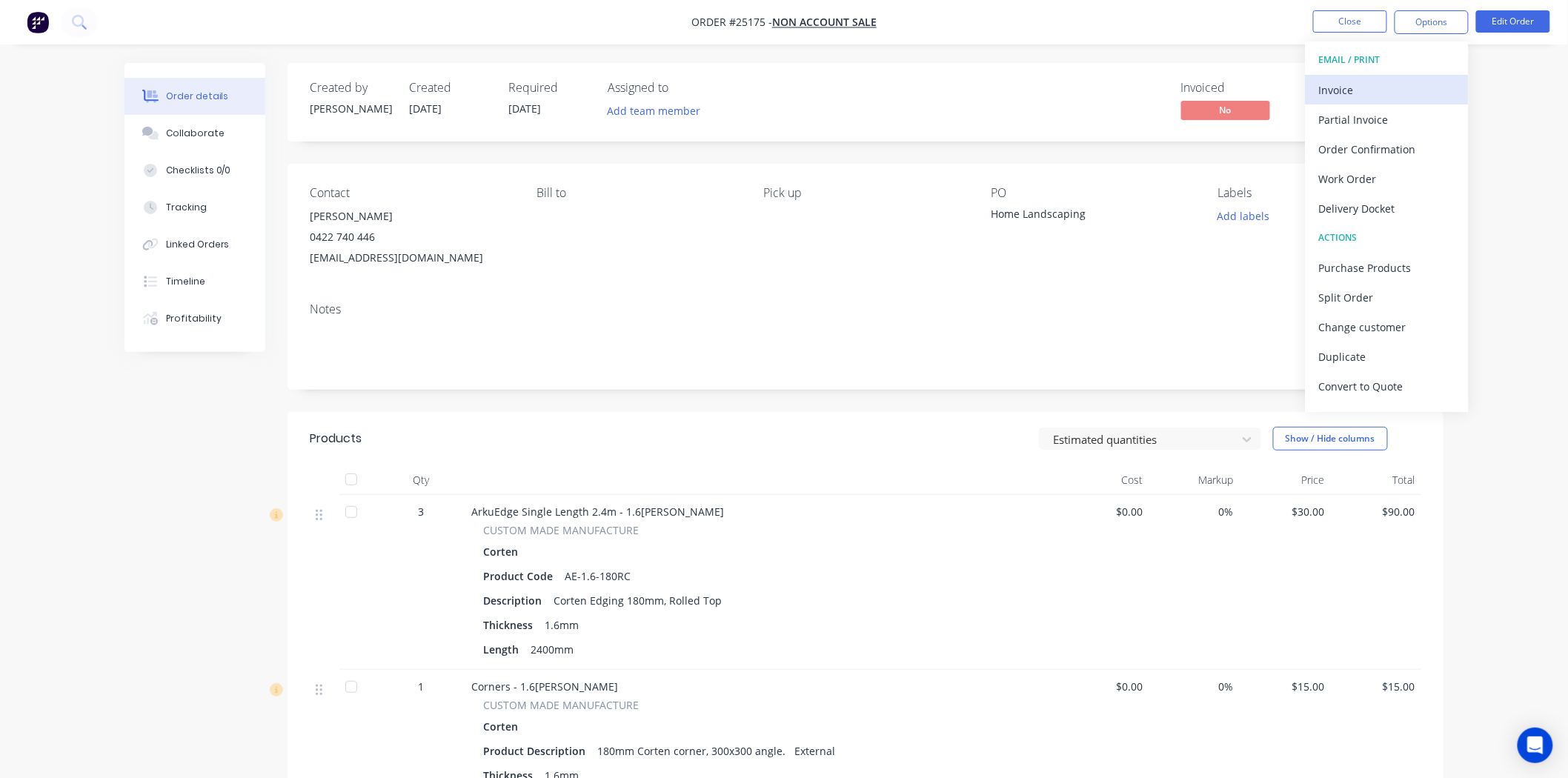
click at [1391, 86] on div "Invoice" at bounding box center [1387, 90] width 136 height 22
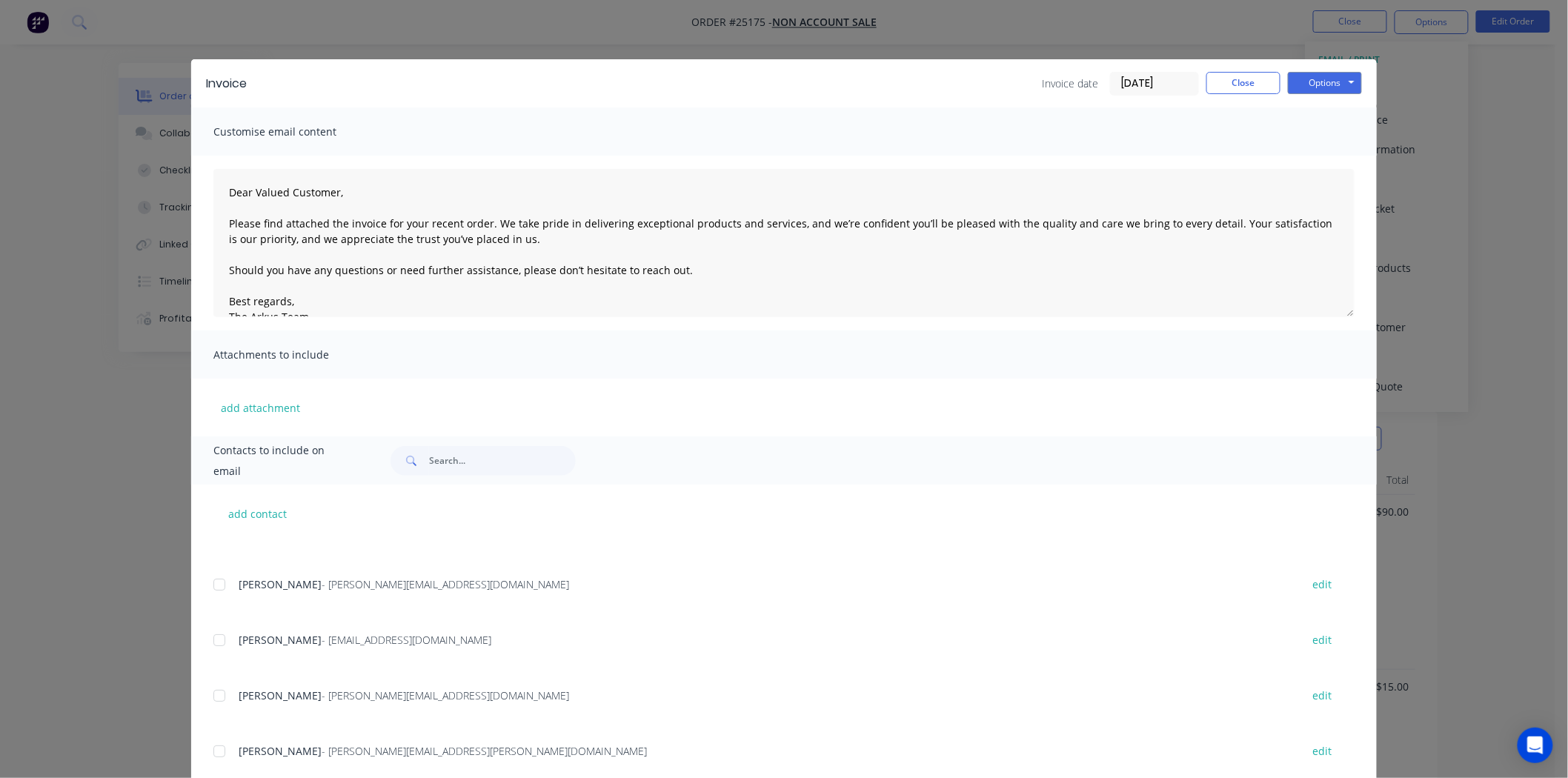
scroll to position [247, 0]
click at [1310, 81] on button "Options" at bounding box center [1326, 82] width 74 height 22
click at [1310, 131] on button "Print" at bounding box center [1336, 133] width 95 height 25
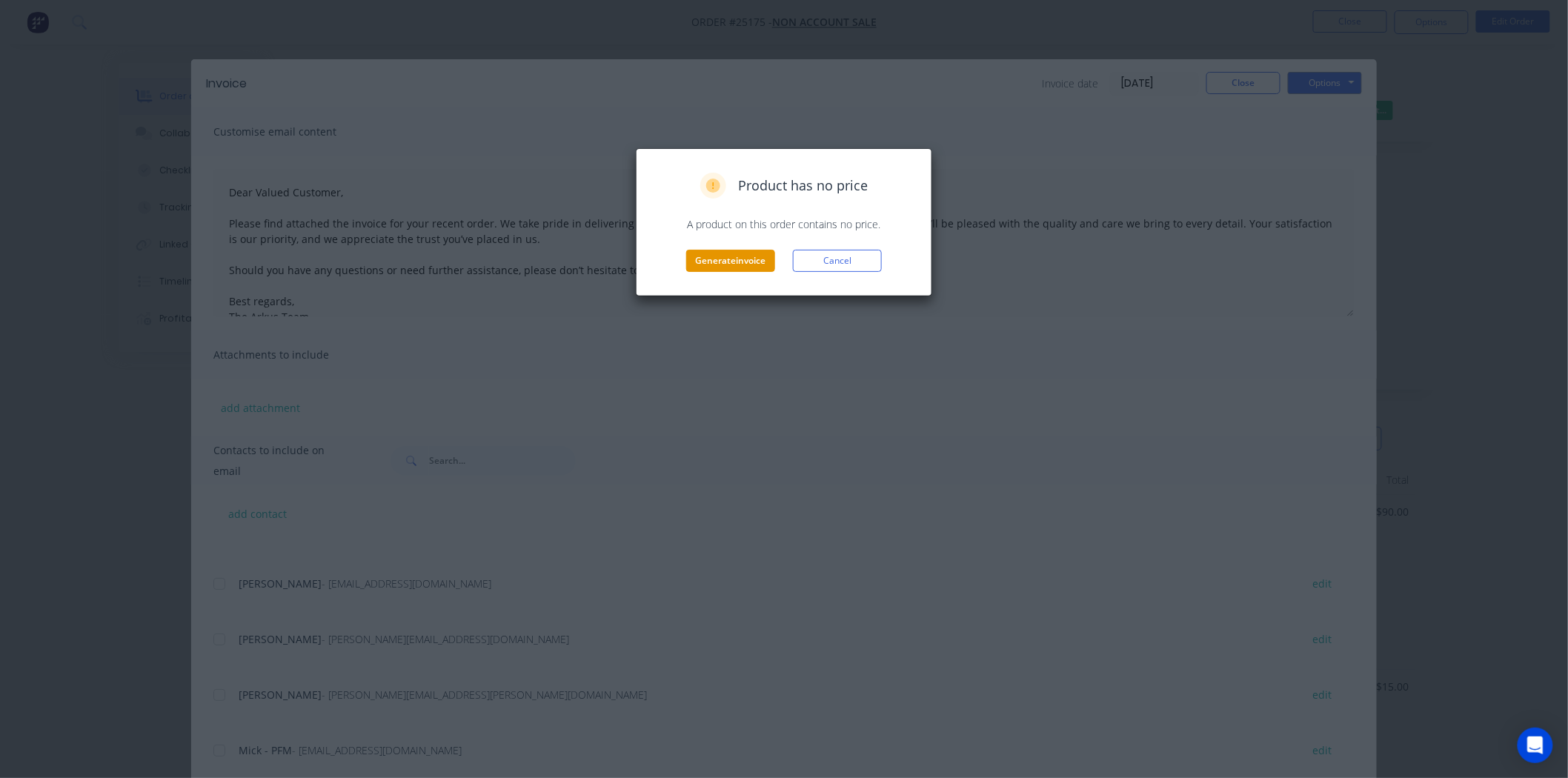
click at [715, 257] on button "Generate invoice" at bounding box center [731, 260] width 89 height 22
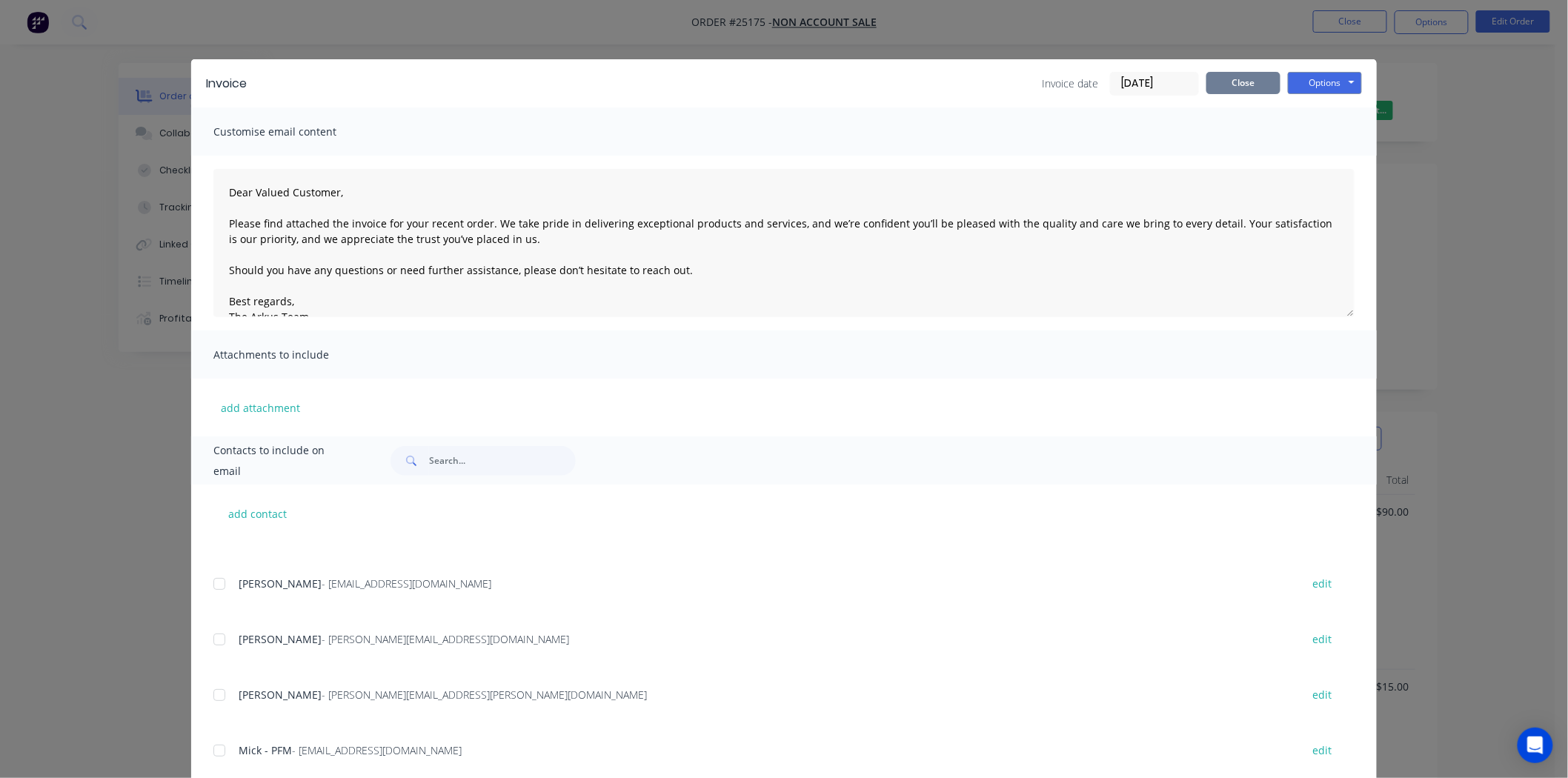
click at [1237, 90] on button "Close" at bounding box center [1243, 82] width 74 height 22
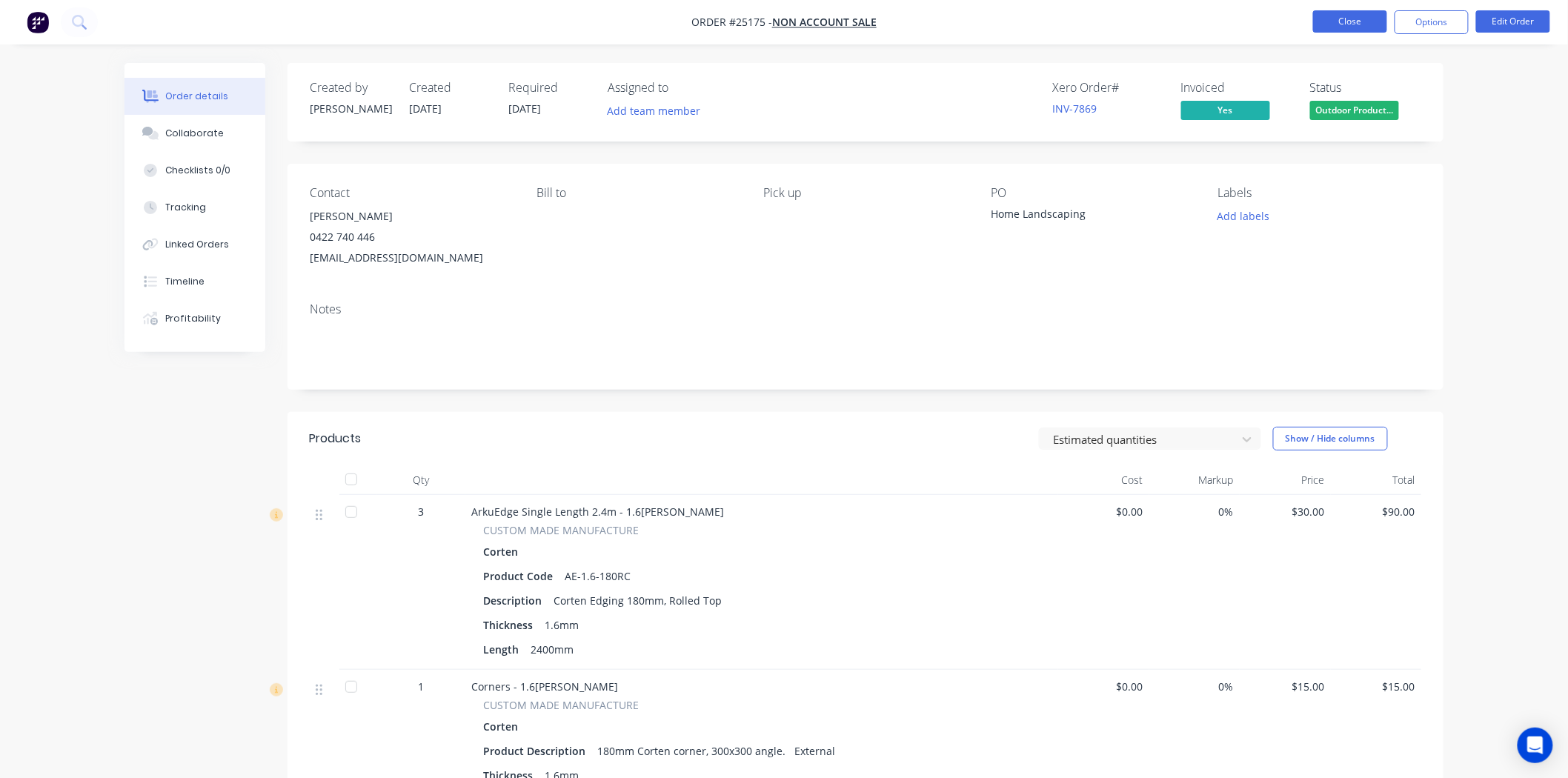
click at [1363, 26] on button "Close" at bounding box center [1350, 21] width 74 height 22
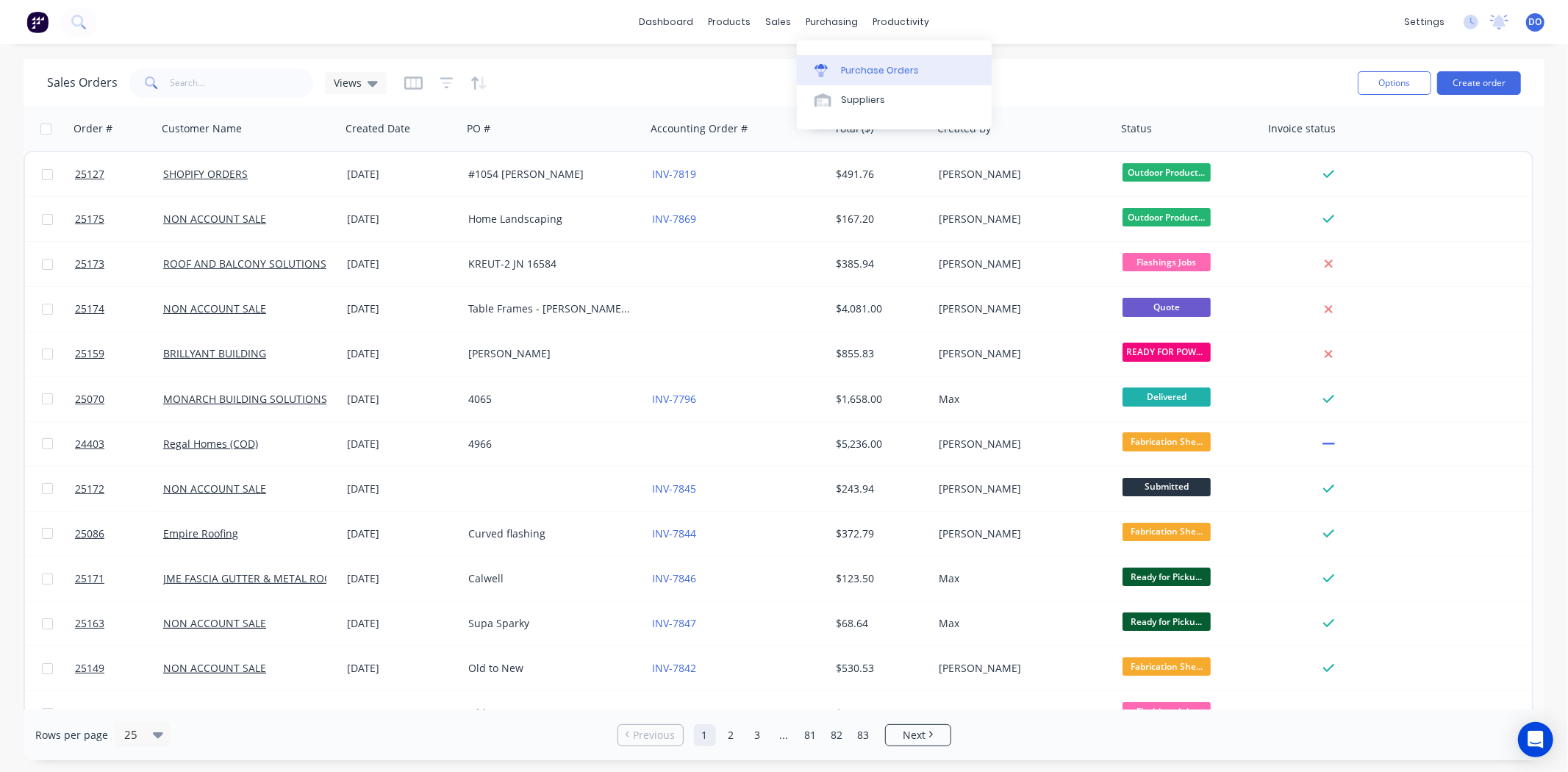
click at [849, 69] on div "Purchase Orders" at bounding box center [880, 70] width 78 height 13
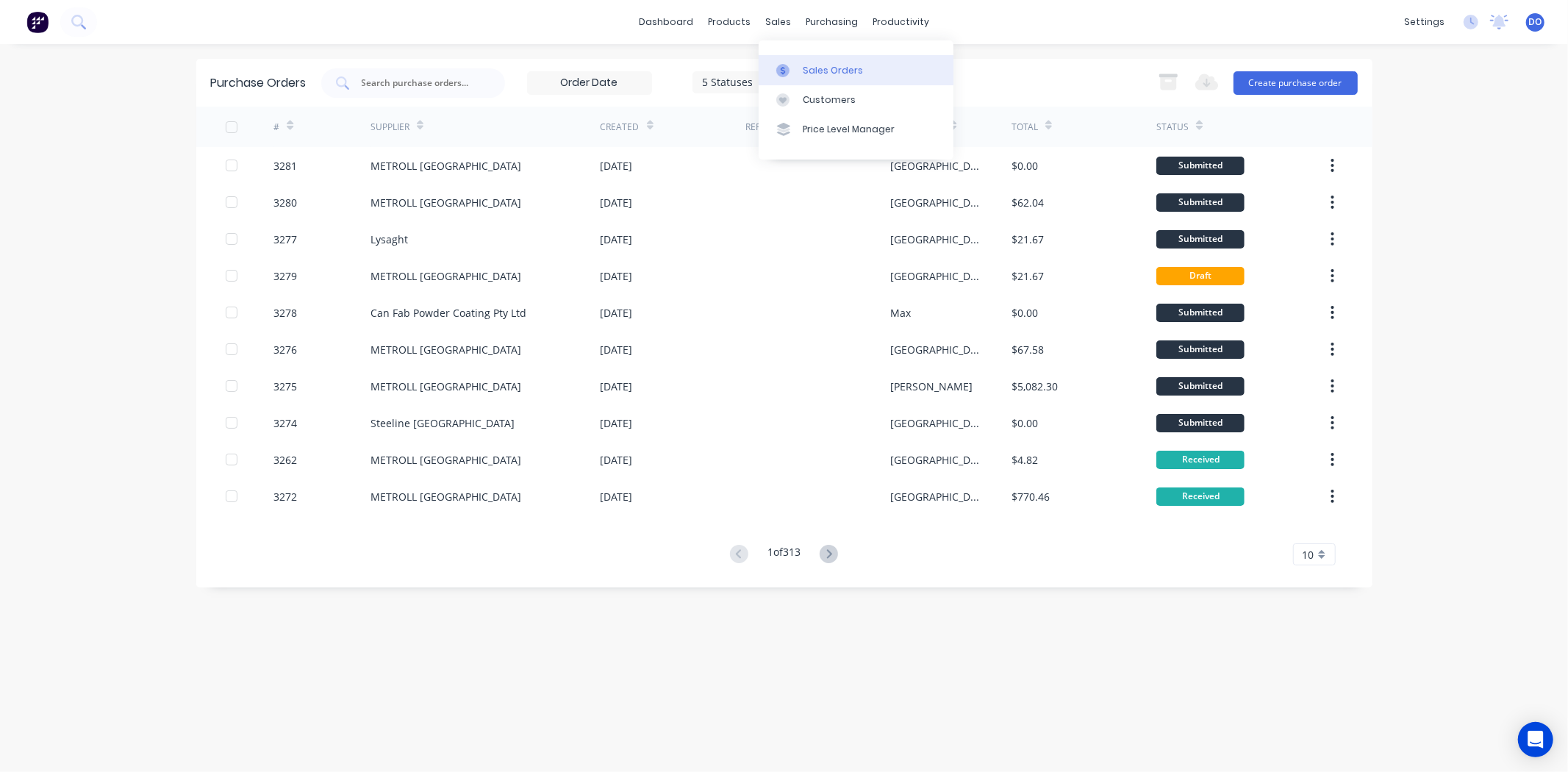
click at [809, 76] on div "Sales Orders" at bounding box center [833, 70] width 60 height 13
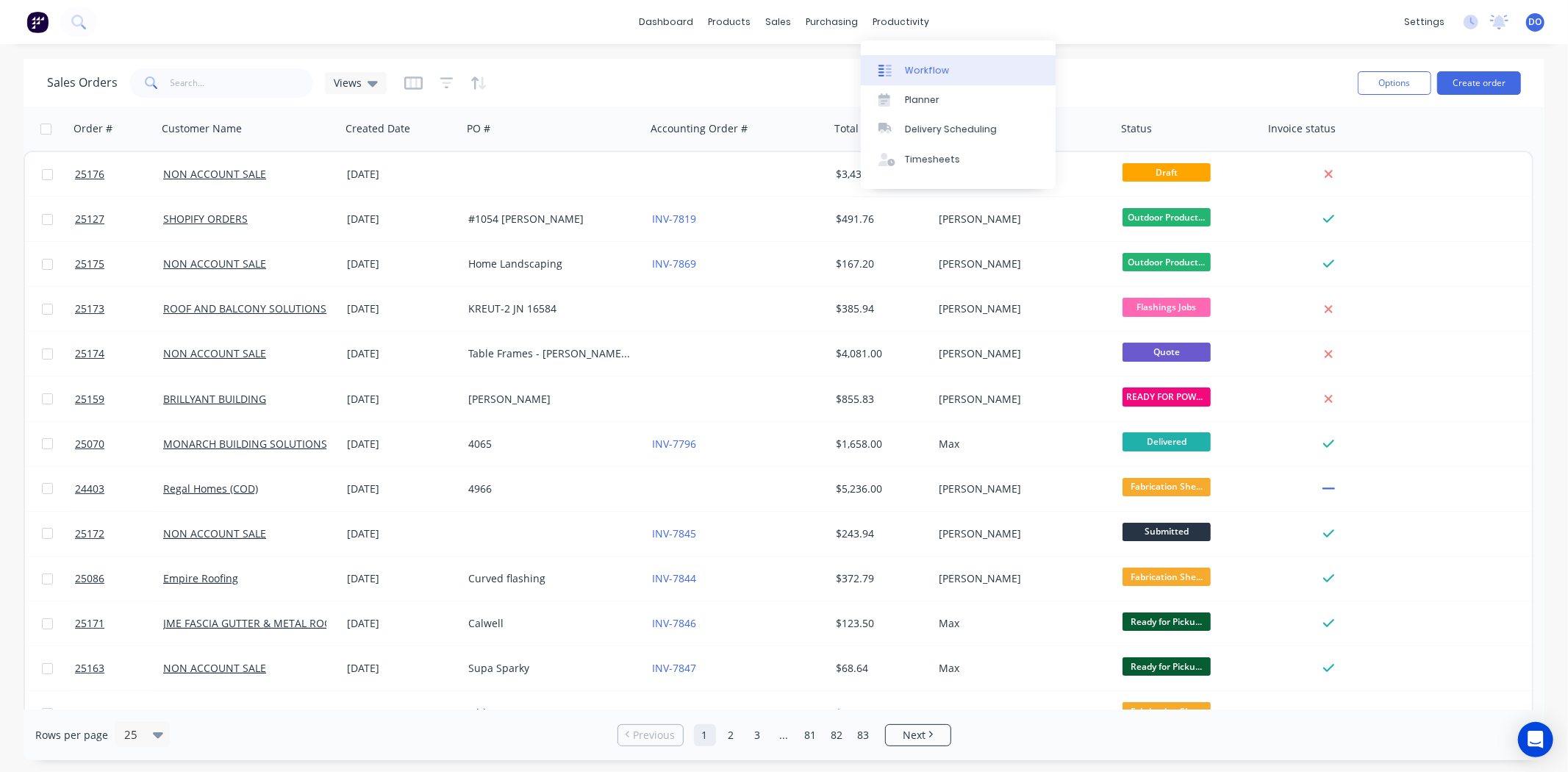
click at [921, 57] on link "Workflow" at bounding box center [958, 69] width 194 height 29
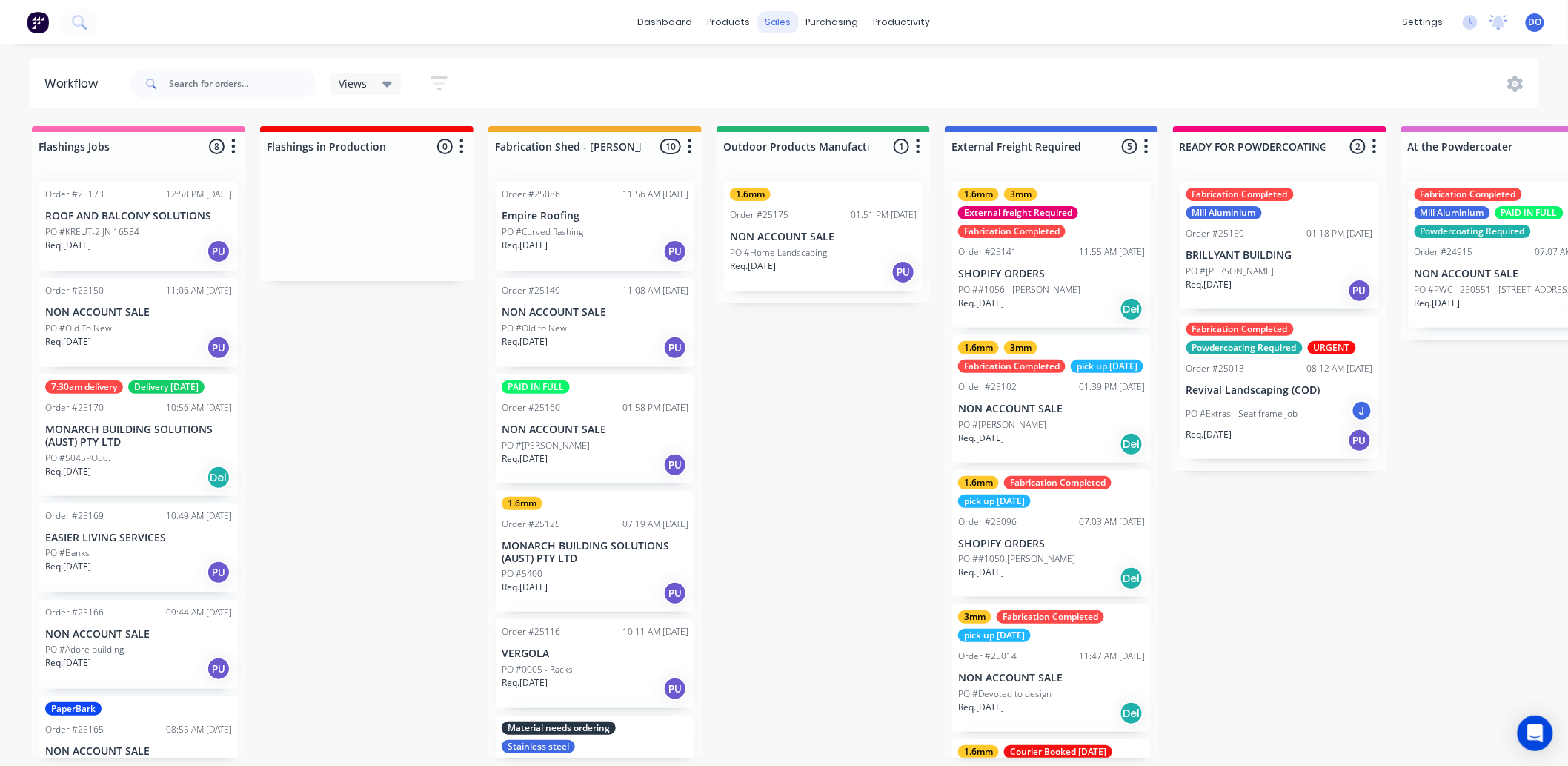
click at [775, 19] on div "sales" at bounding box center [778, 22] width 41 height 22
click at [771, 69] on link "Sales Orders" at bounding box center [857, 70] width 196 height 29
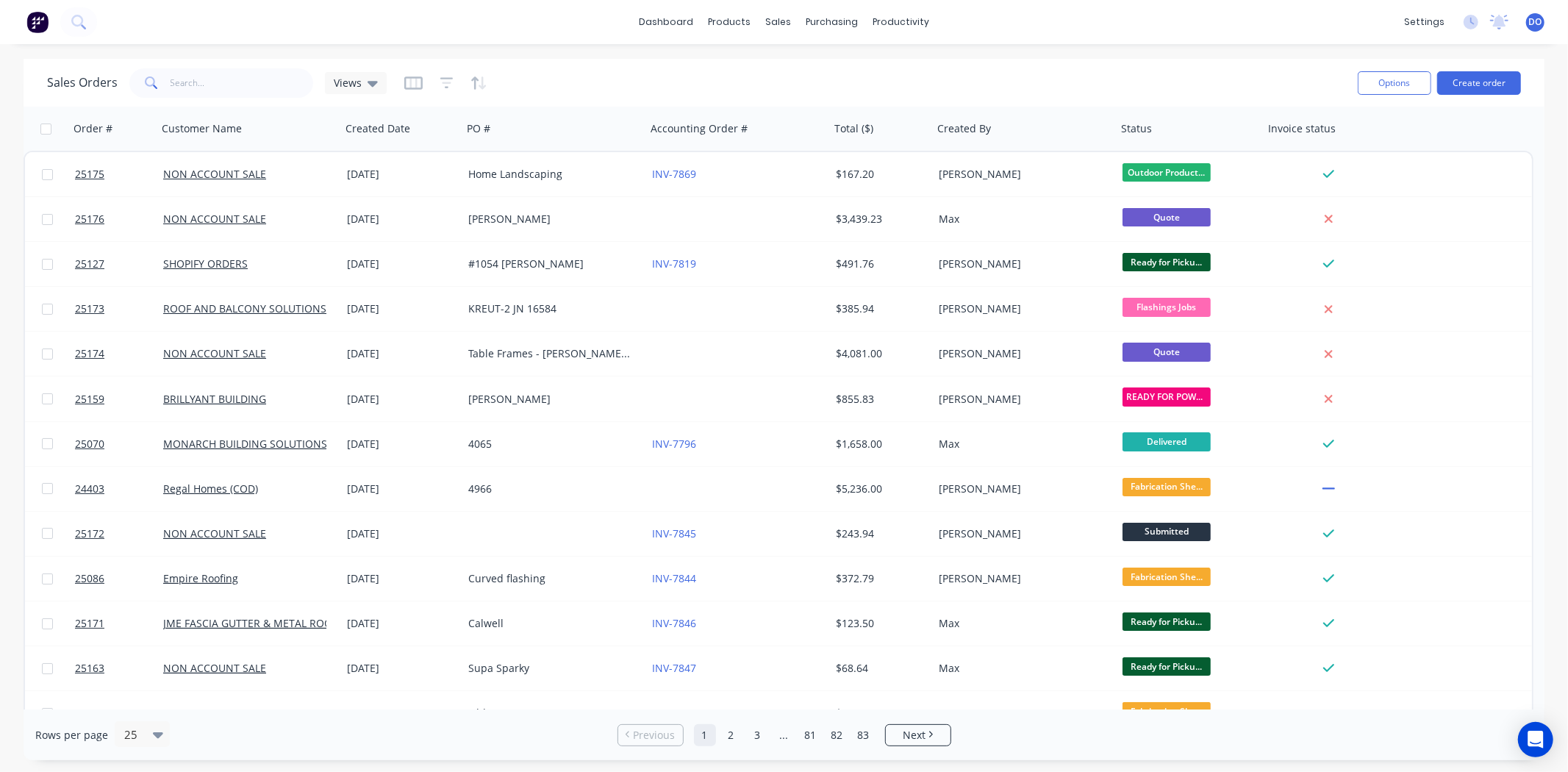
click at [1475, 94] on div "Options Create order" at bounding box center [1437, 83] width 169 height 36
click at [1478, 84] on button "Create order" at bounding box center [1478, 83] width 84 height 23
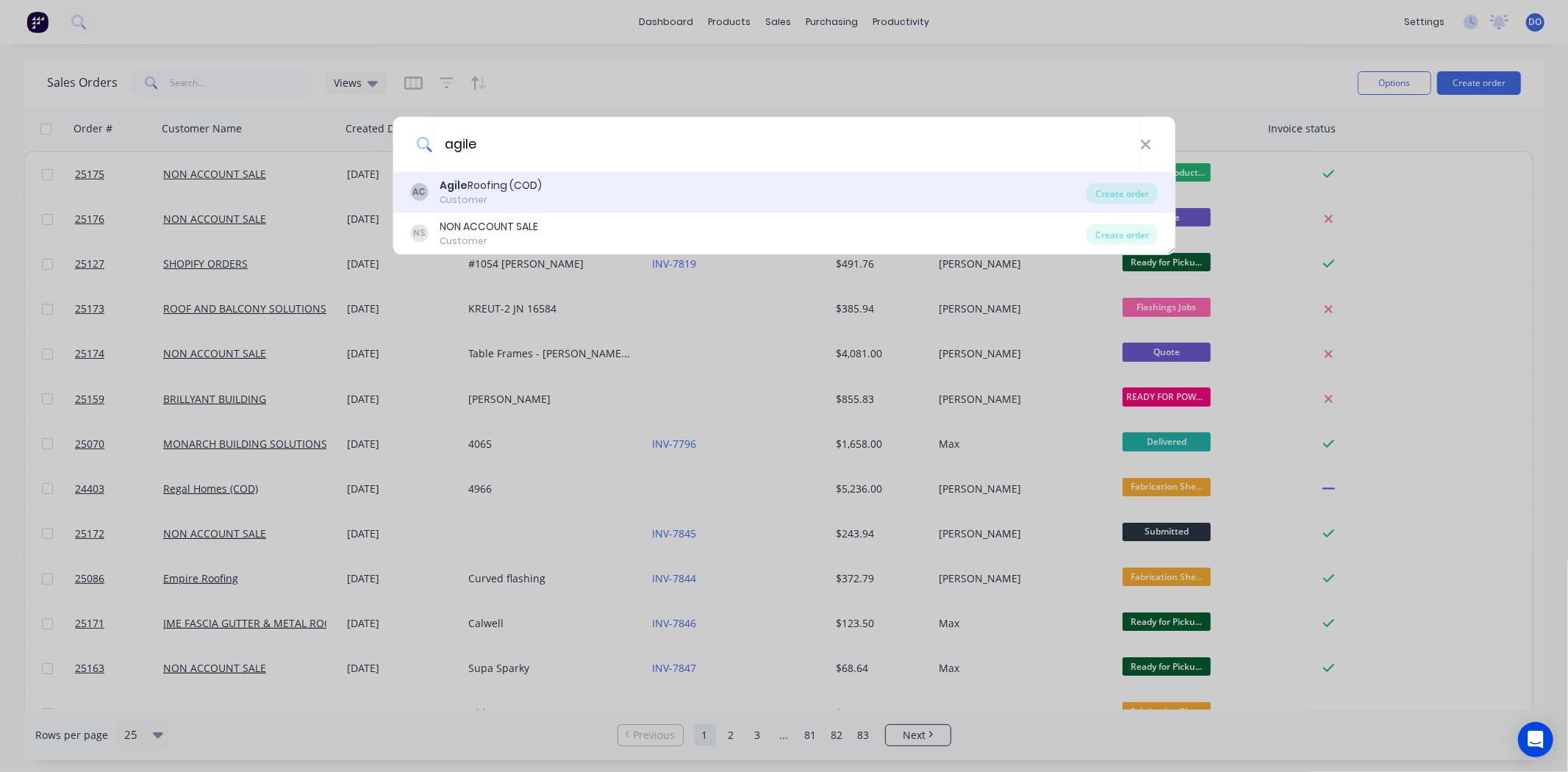
type input "agile"
click at [750, 188] on div "AC Agile Roofing (COD) Customer" at bounding box center [748, 192] width 676 height 29
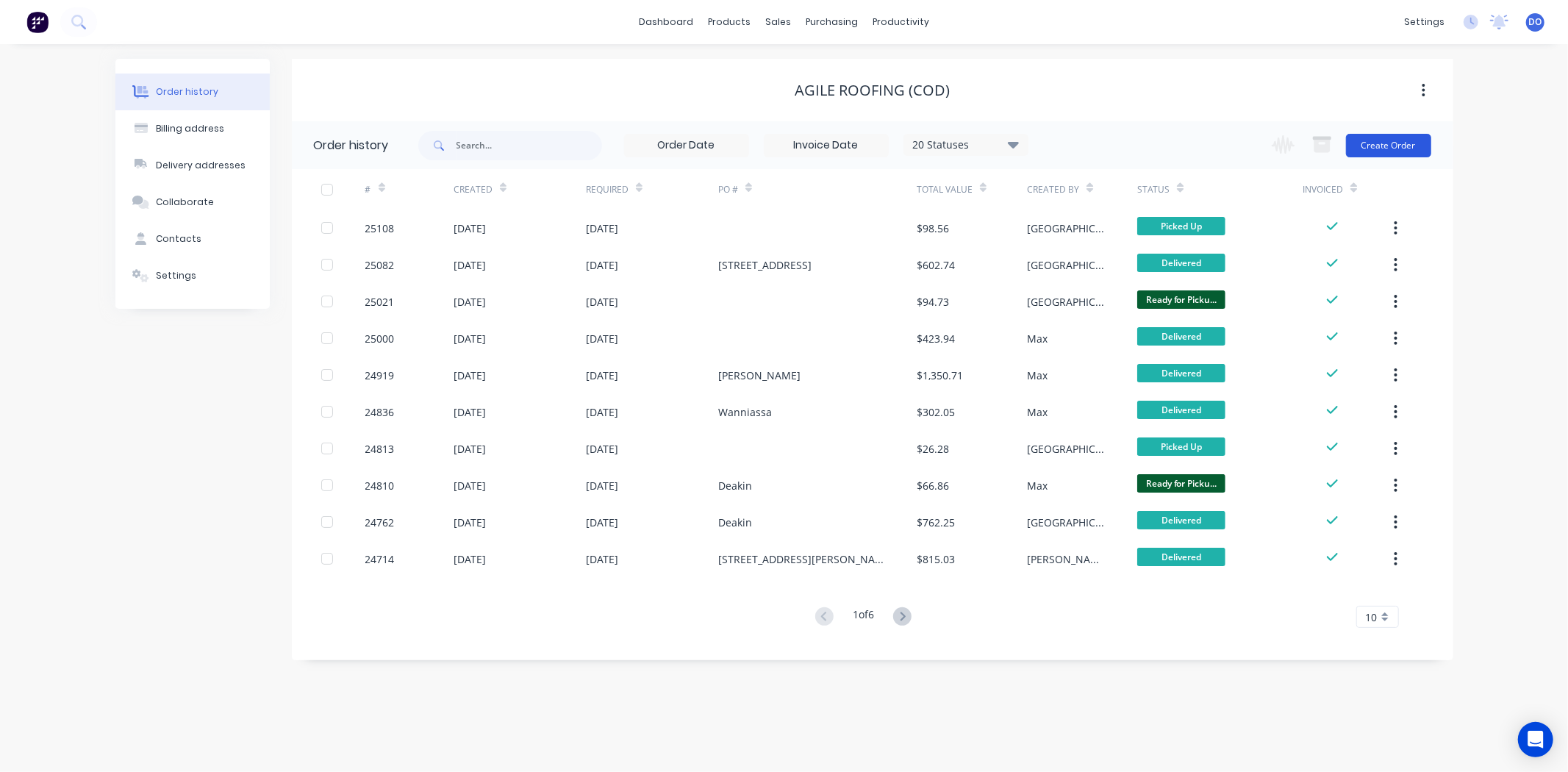
click at [1396, 151] on button "Create Order" at bounding box center [1388, 145] width 85 height 23
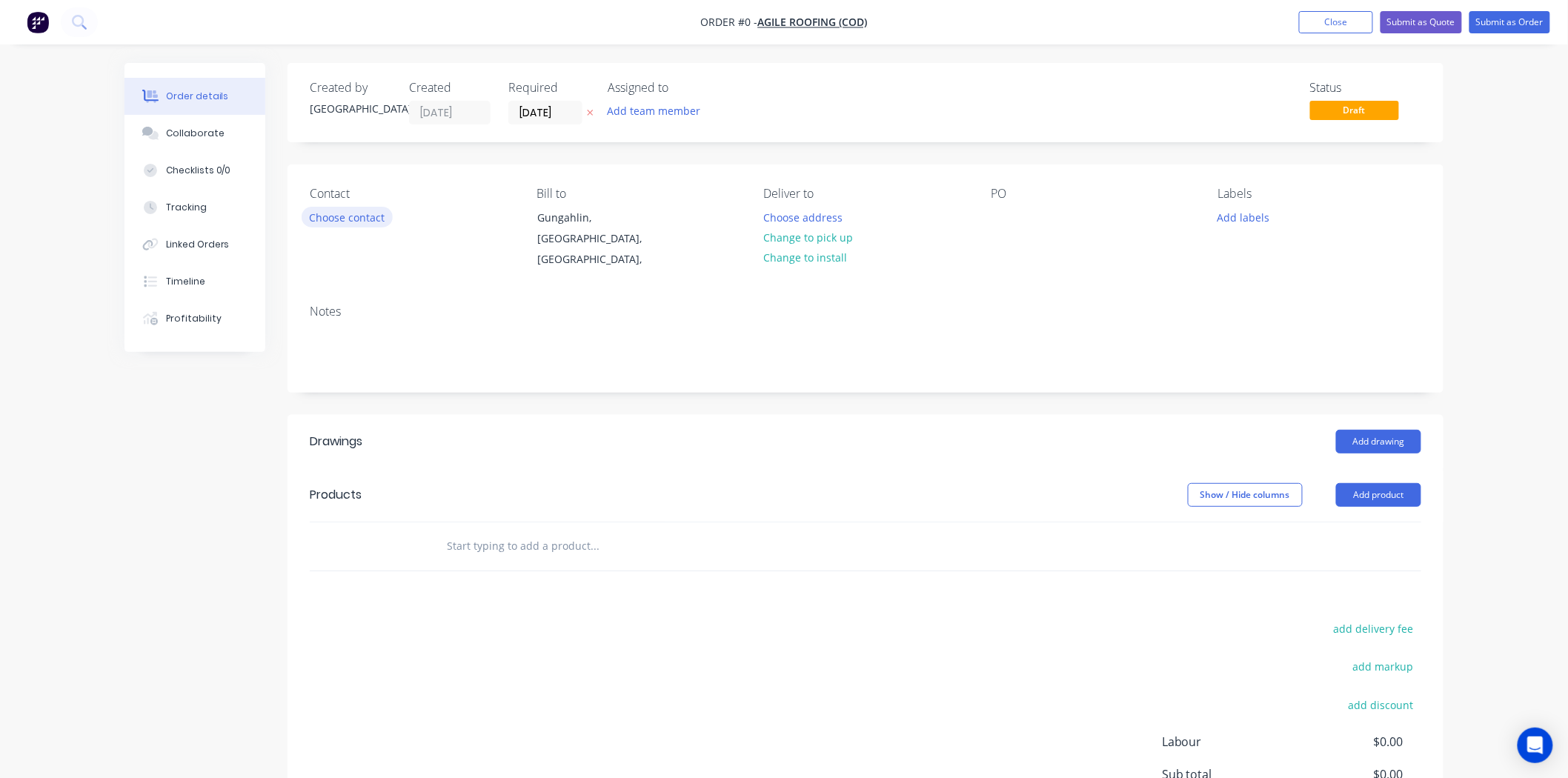
click at [330, 217] on button "Choose contact" at bounding box center [347, 216] width 91 height 20
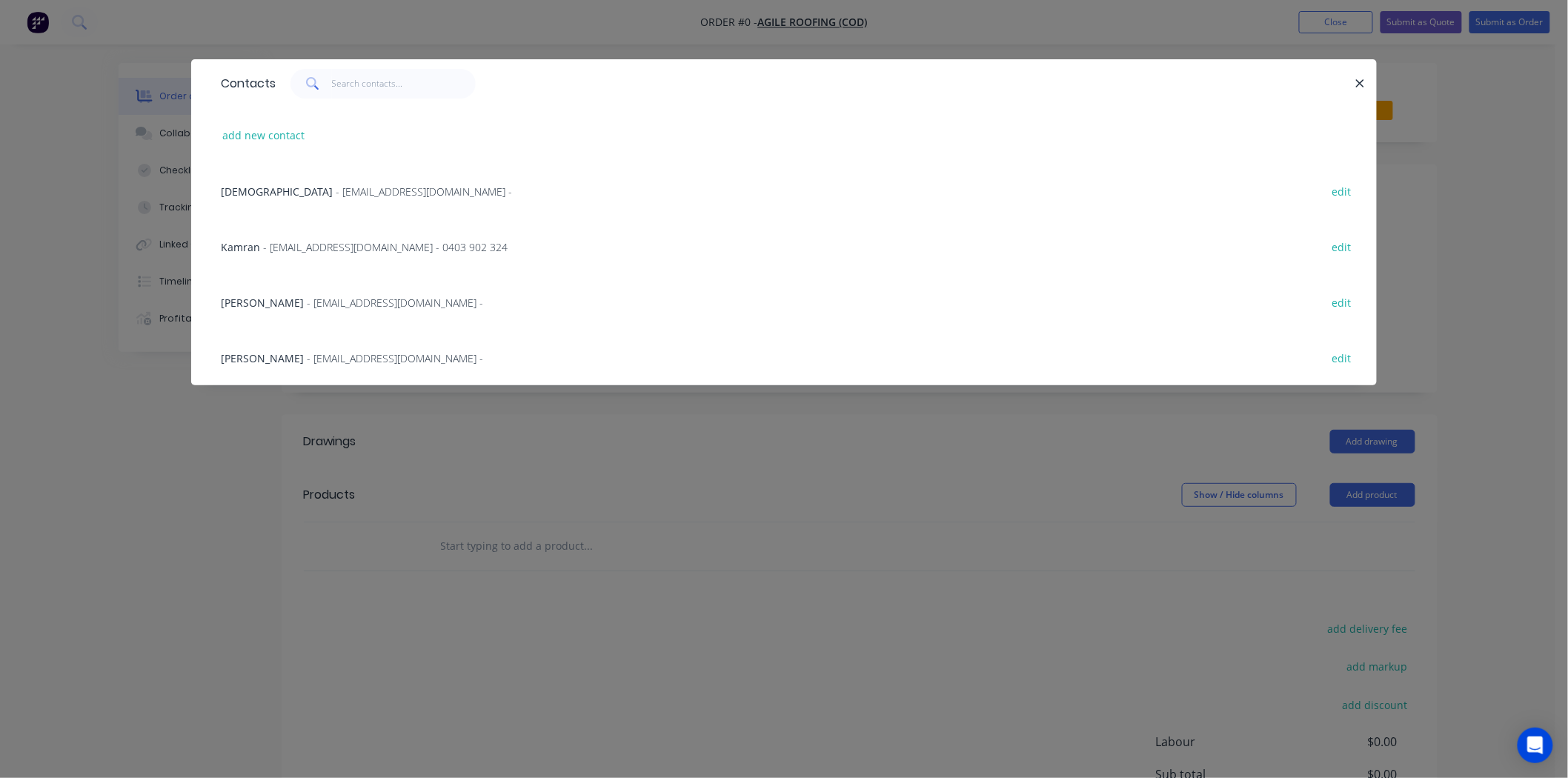
click at [356, 185] on span "- Tawhid.roofing@mail.com -" at bounding box center [424, 191] width 176 height 14
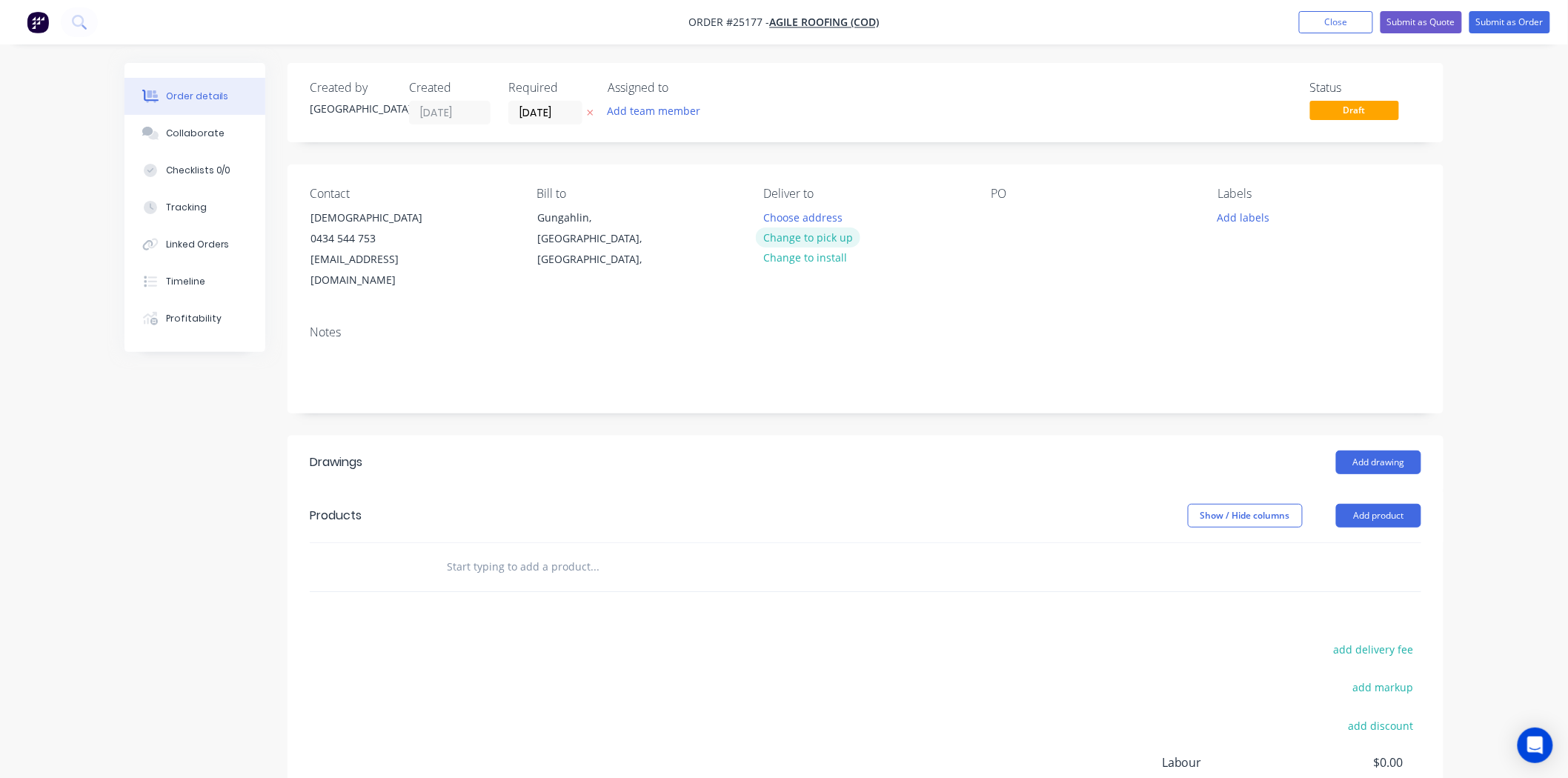
click at [804, 233] on button "Change to pick up" at bounding box center [808, 237] width 105 height 20
click at [1383, 451] on button "Add drawing" at bounding box center [1379, 462] width 85 height 24
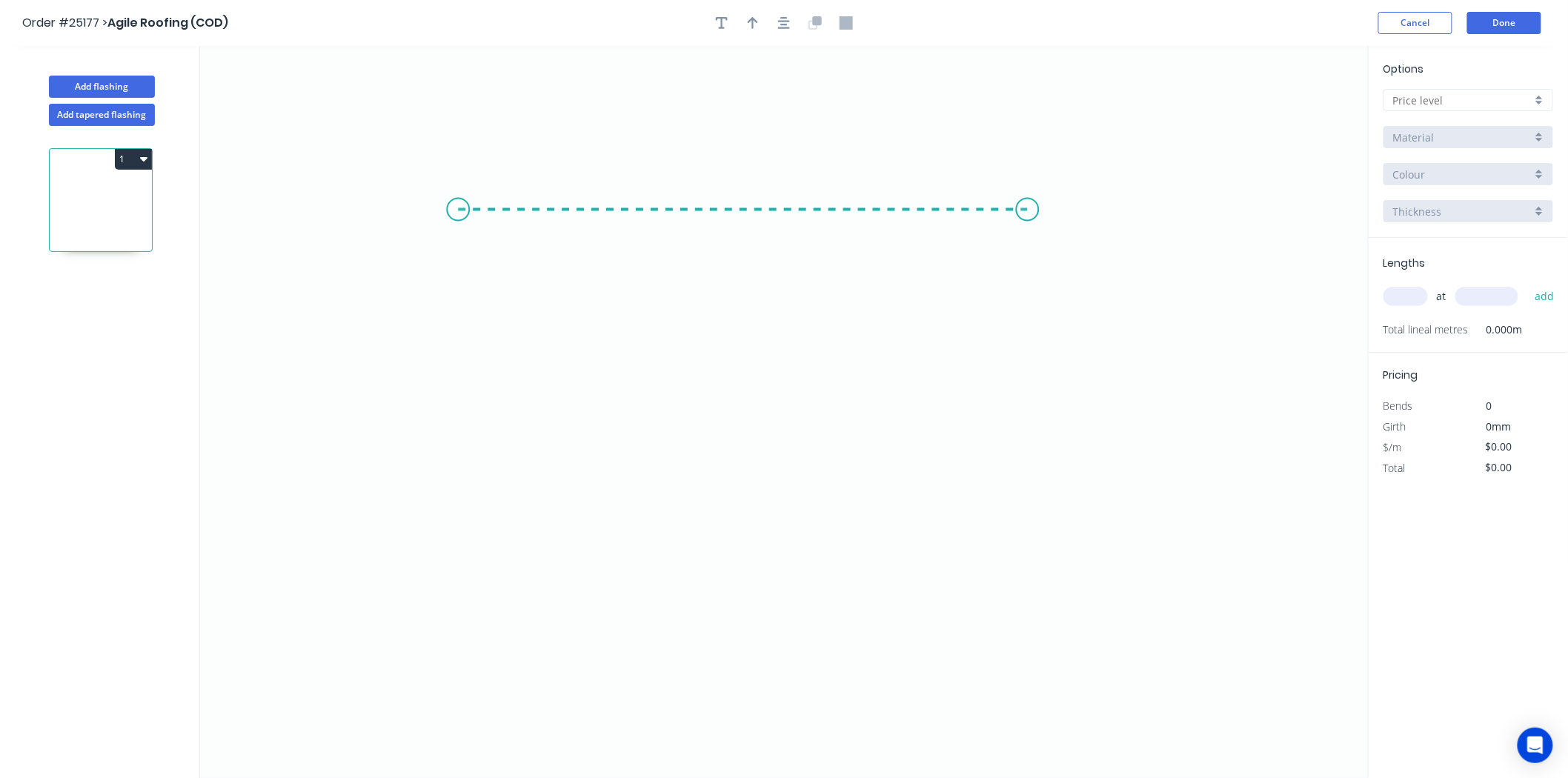
drag, startPoint x: 458, startPoint y: 210, endPoint x: 1028, endPoint y: 230, distance: 570.4
click at [1028, 230] on icon "0" at bounding box center [784, 412] width 1168 height 732
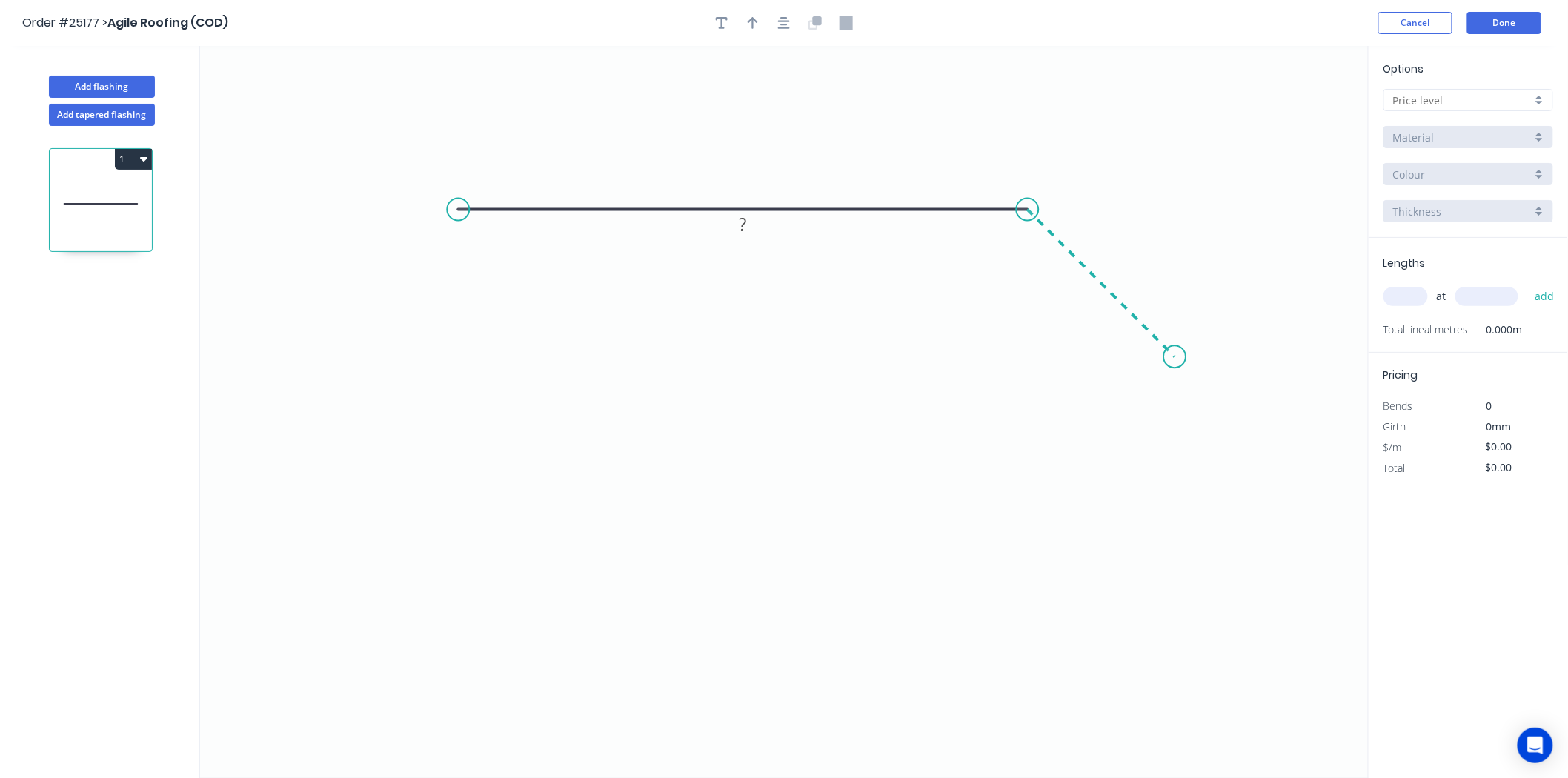
click at [1176, 341] on icon "0 ?" at bounding box center [784, 412] width 1168 height 732
click at [756, 26] on icon "button" at bounding box center [753, 23] width 10 height 13
click at [1297, 116] on icon at bounding box center [1294, 103] width 13 height 47
drag, startPoint x: 1297, startPoint y: 116, endPoint x: 1080, endPoint y: 132, distance: 217.6
click at [1080, 132] on icon at bounding box center [1091, 118] width 43 height 43
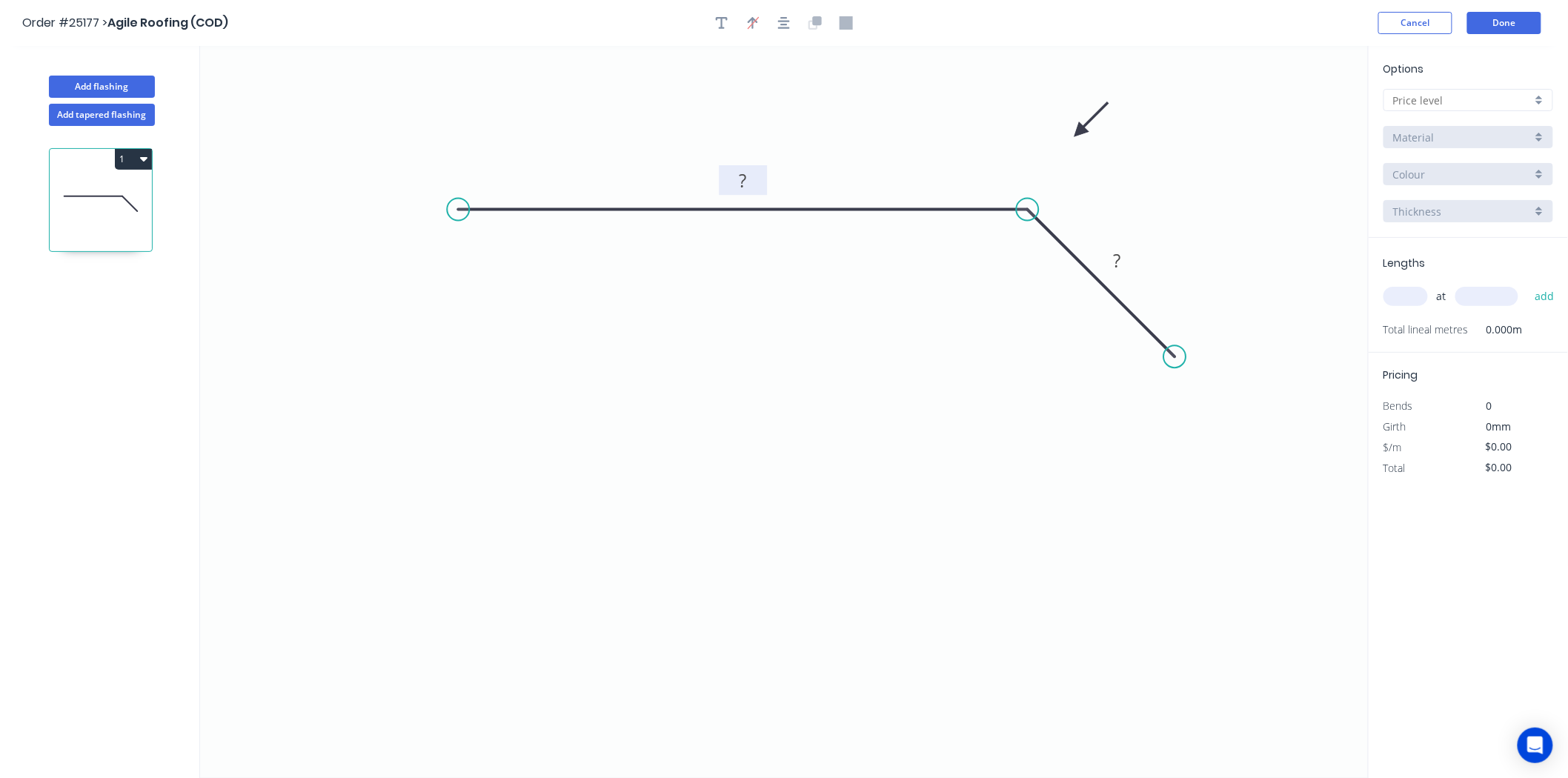
click at [746, 167] on g "?" at bounding box center [742, 180] width 48 height 29
click at [749, 180] on rect at bounding box center [743, 182] width 29 height 21
click at [1383, 294] on div "Lengths at add Total lineal metres 0.000m" at bounding box center [1469, 294] width 200 height 115
click at [1387, 294] on input "text" at bounding box center [1406, 296] width 45 height 19
type input "4"
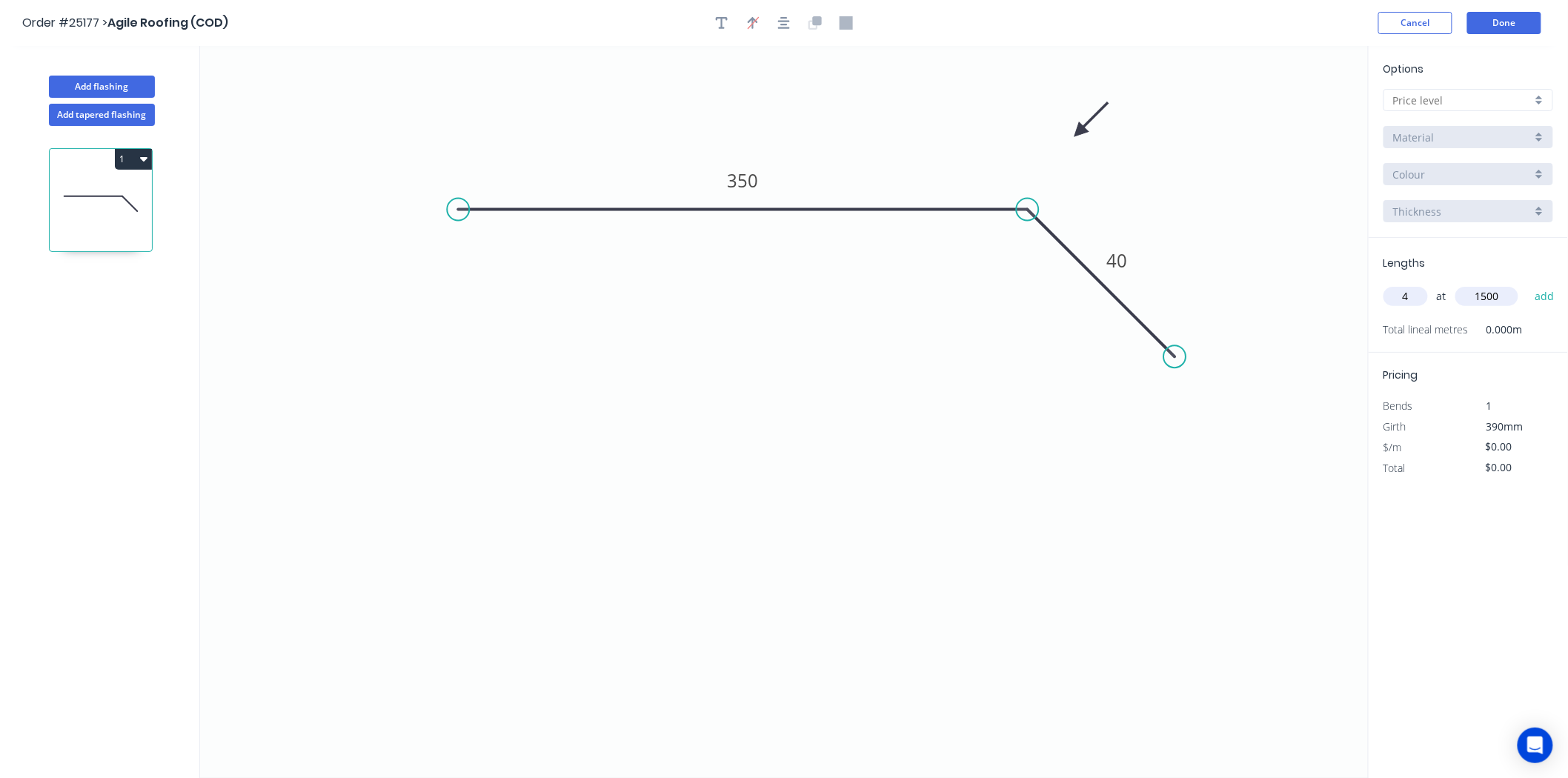
type input "1500"
click at [1527, 284] on button "add" at bounding box center [1544, 296] width 35 height 26
click at [1498, 99] on input "text" at bounding box center [1463, 100] width 138 height 15
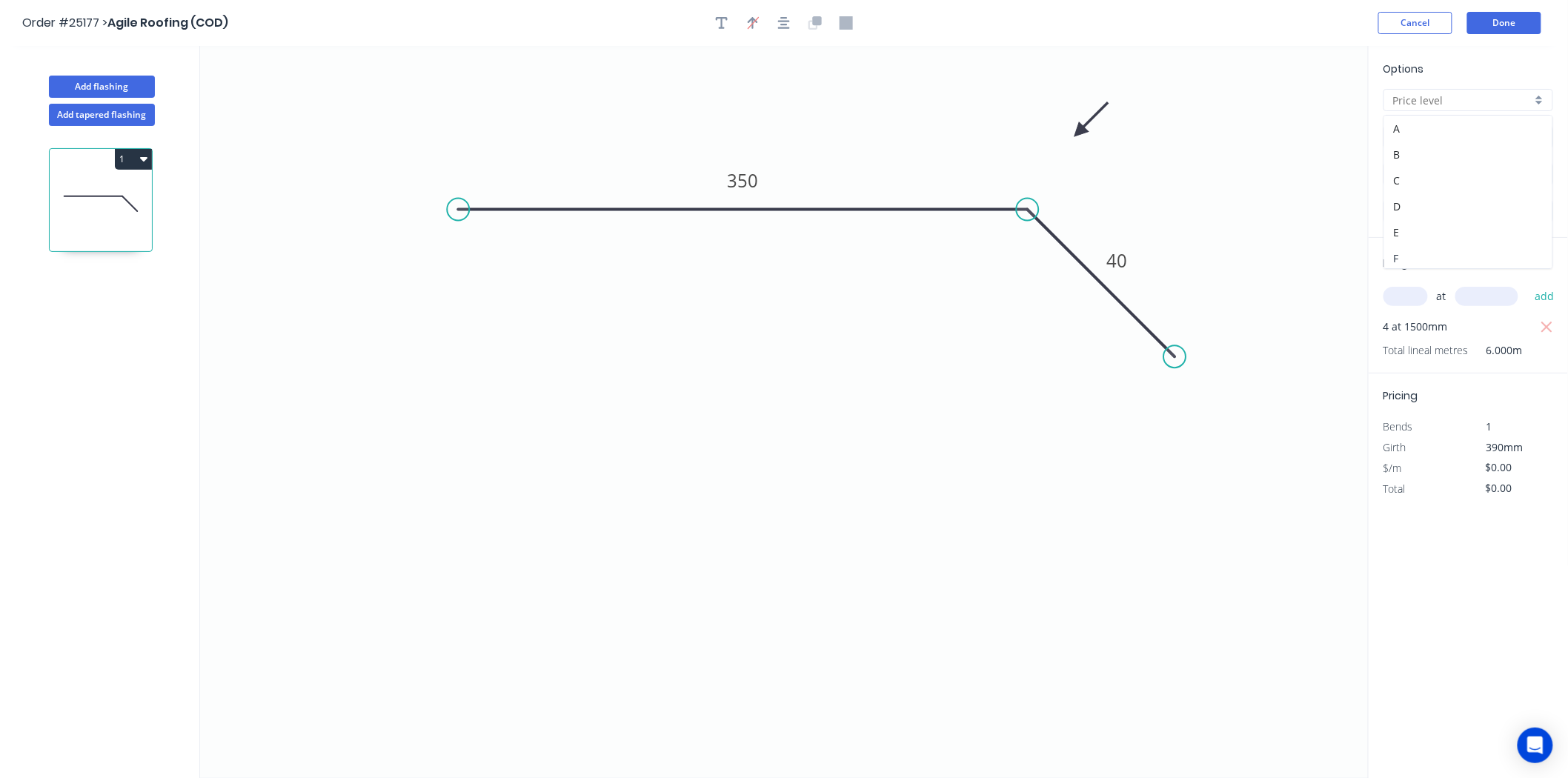
click at [1466, 254] on div "F" at bounding box center [1469, 257] width 169 height 26
type input "F"
type input "$13.28"
type input "$79.68"
click at [1487, 164] on div "Basalt" at bounding box center [1469, 173] width 169 height 22
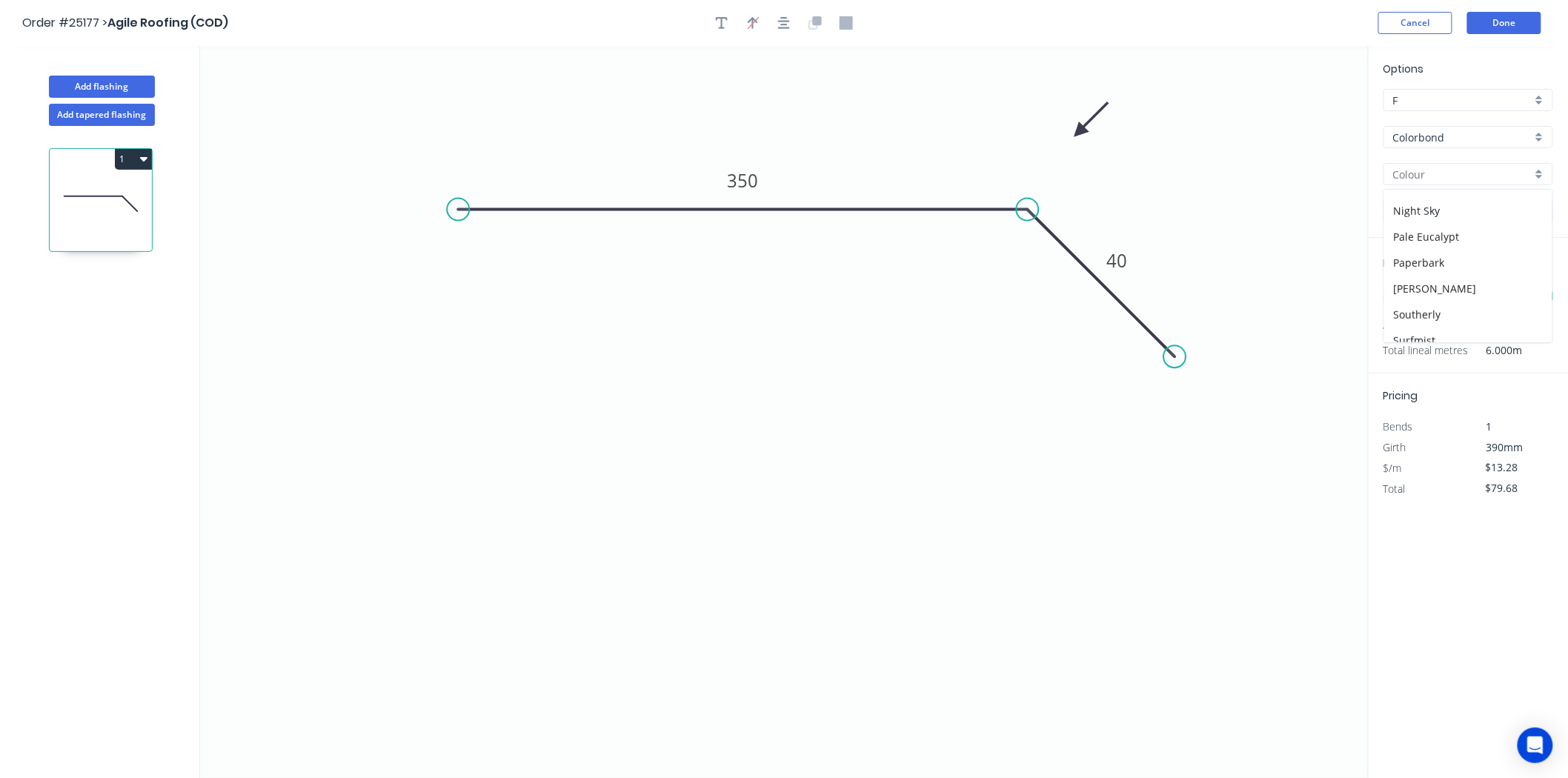
scroll to position [247, 0]
click at [1481, 273] on div "Monument" at bounding box center [1469, 267] width 169 height 26
type input "Monument"
click at [1503, 23] on button "Done" at bounding box center [1505, 23] width 74 height 22
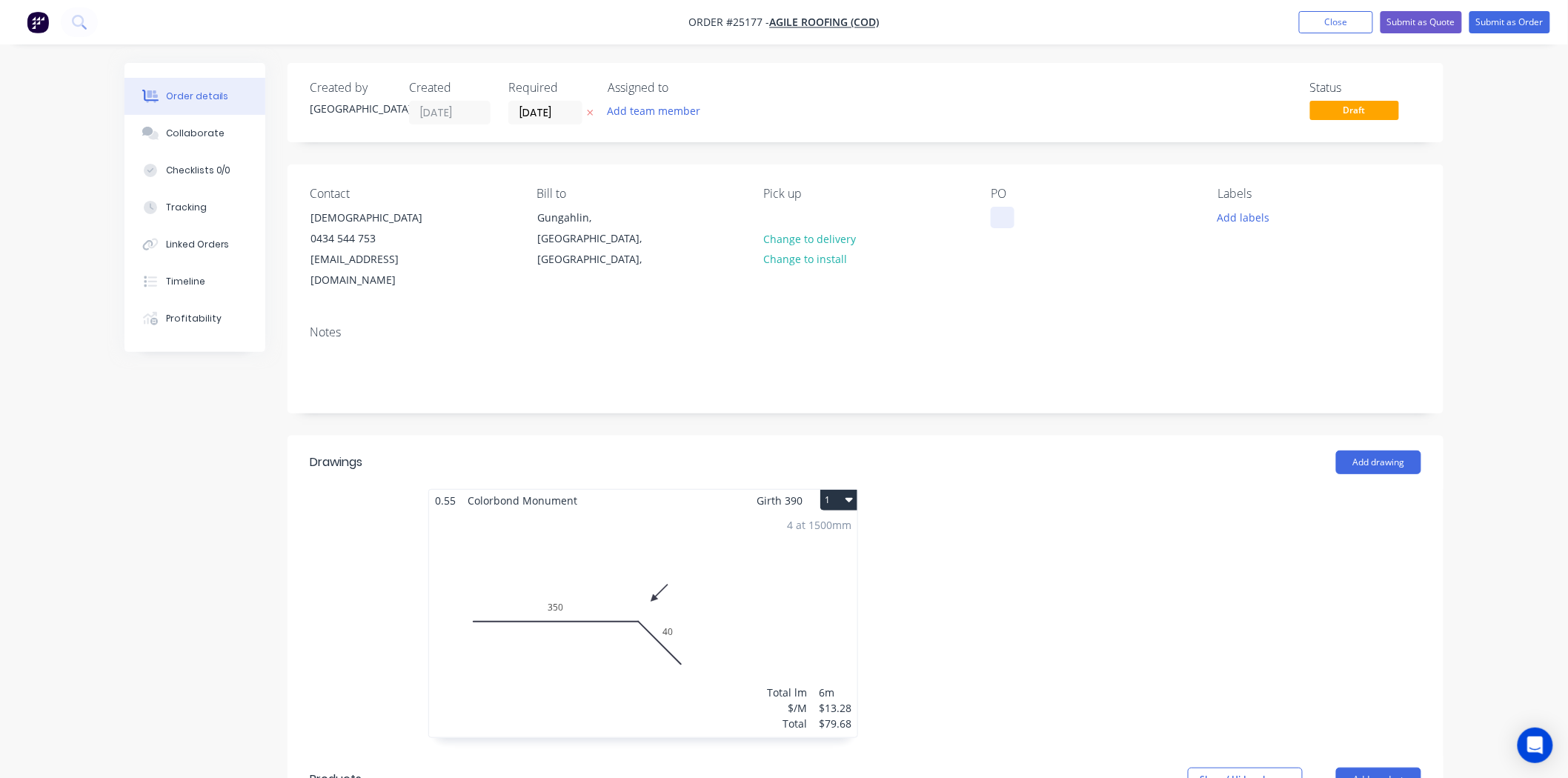
click at [991, 220] on div at bounding box center [1003, 217] width 24 height 22
click at [552, 120] on input "[DATE]" at bounding box center [545, 112] width 73 height 22
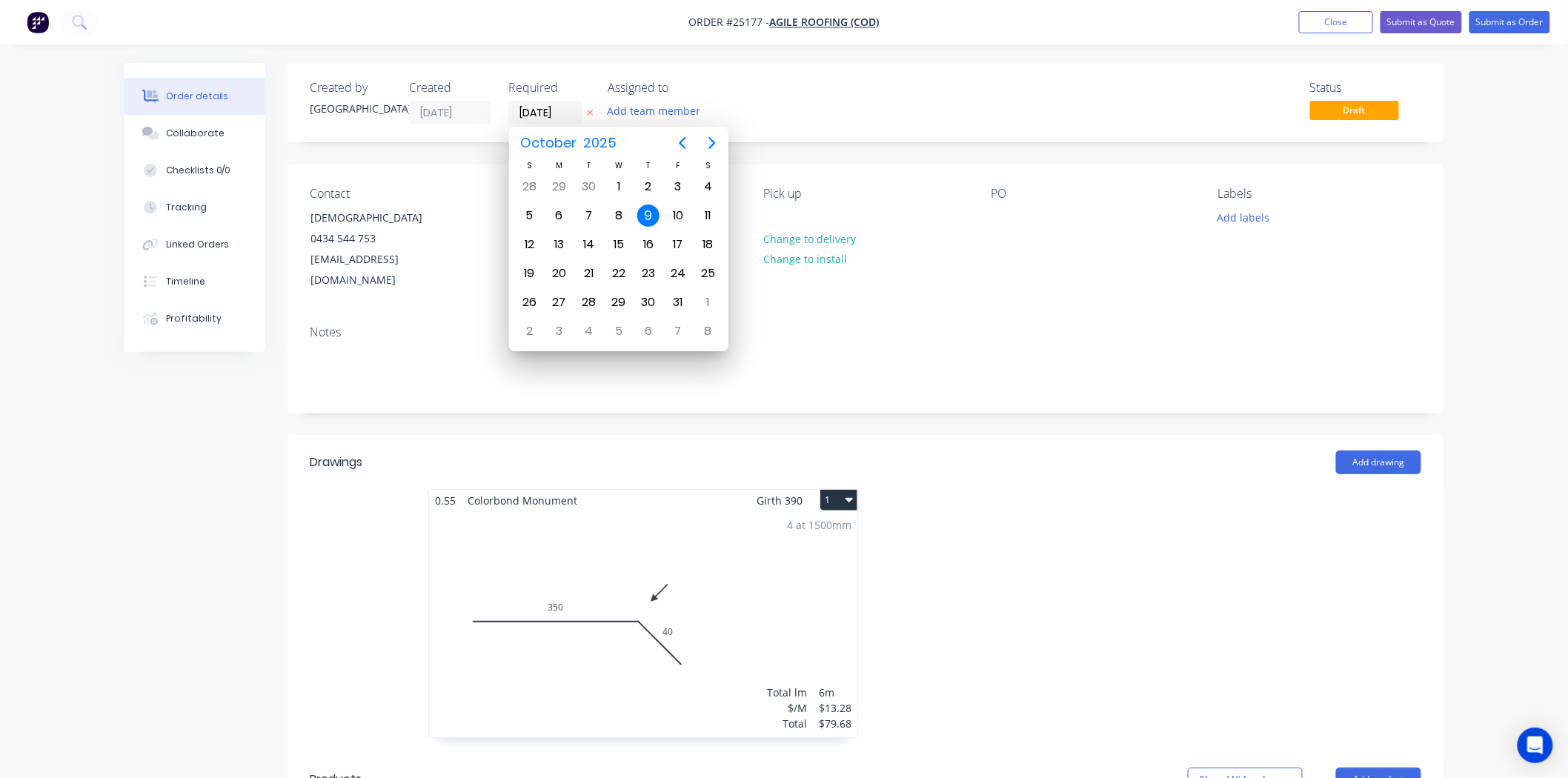
click at [937, 272] on div "Contact Tawhid 0434 544 753 Tawhid.roofing@mail.com Bill to Gungahlin, Australi…" at bounding box center [865, 239] width 1156 height 149
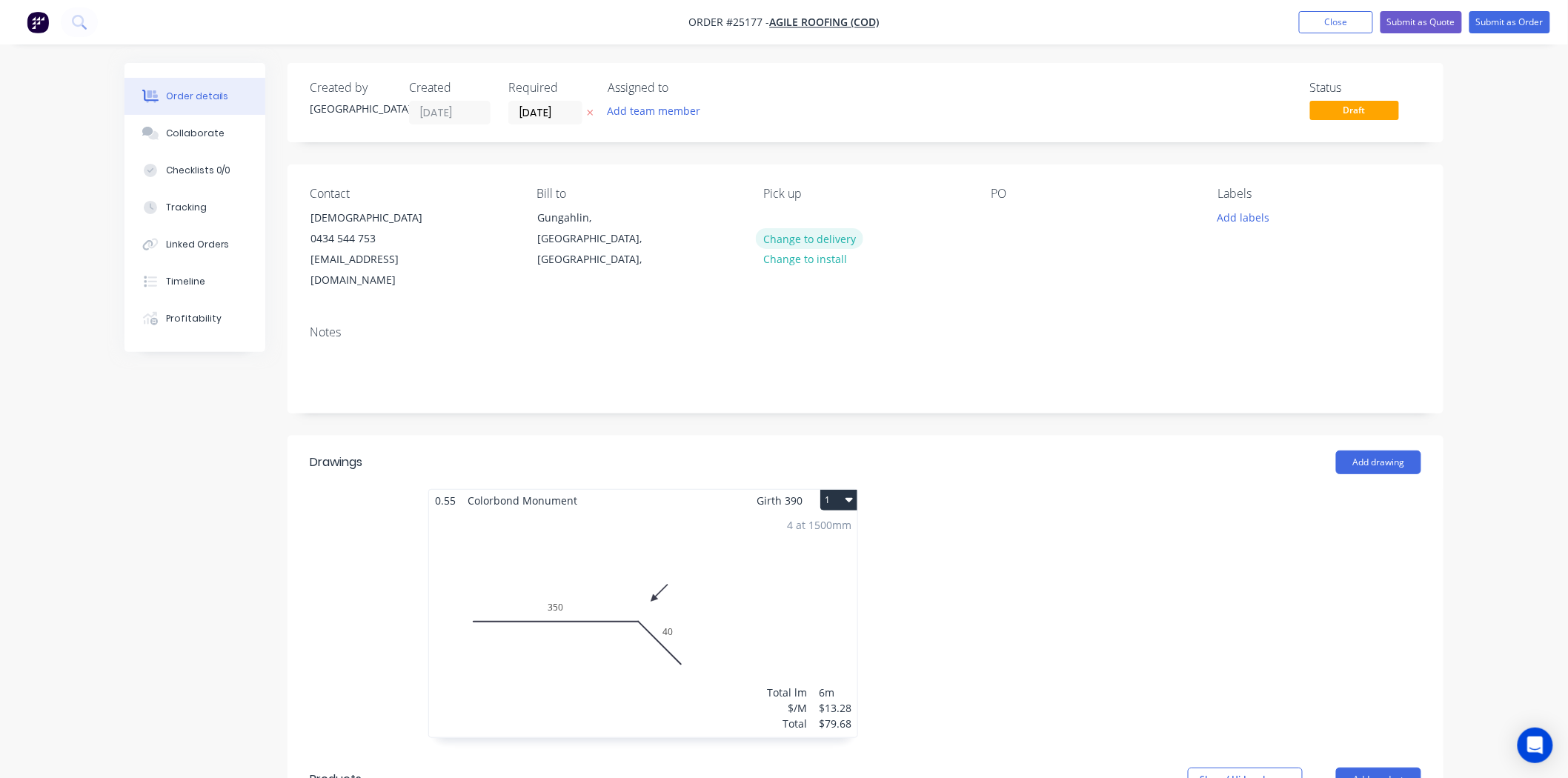
click at [811, 235] on button "Change to delivery" at bounding box center [810, 238] width 108 height 20
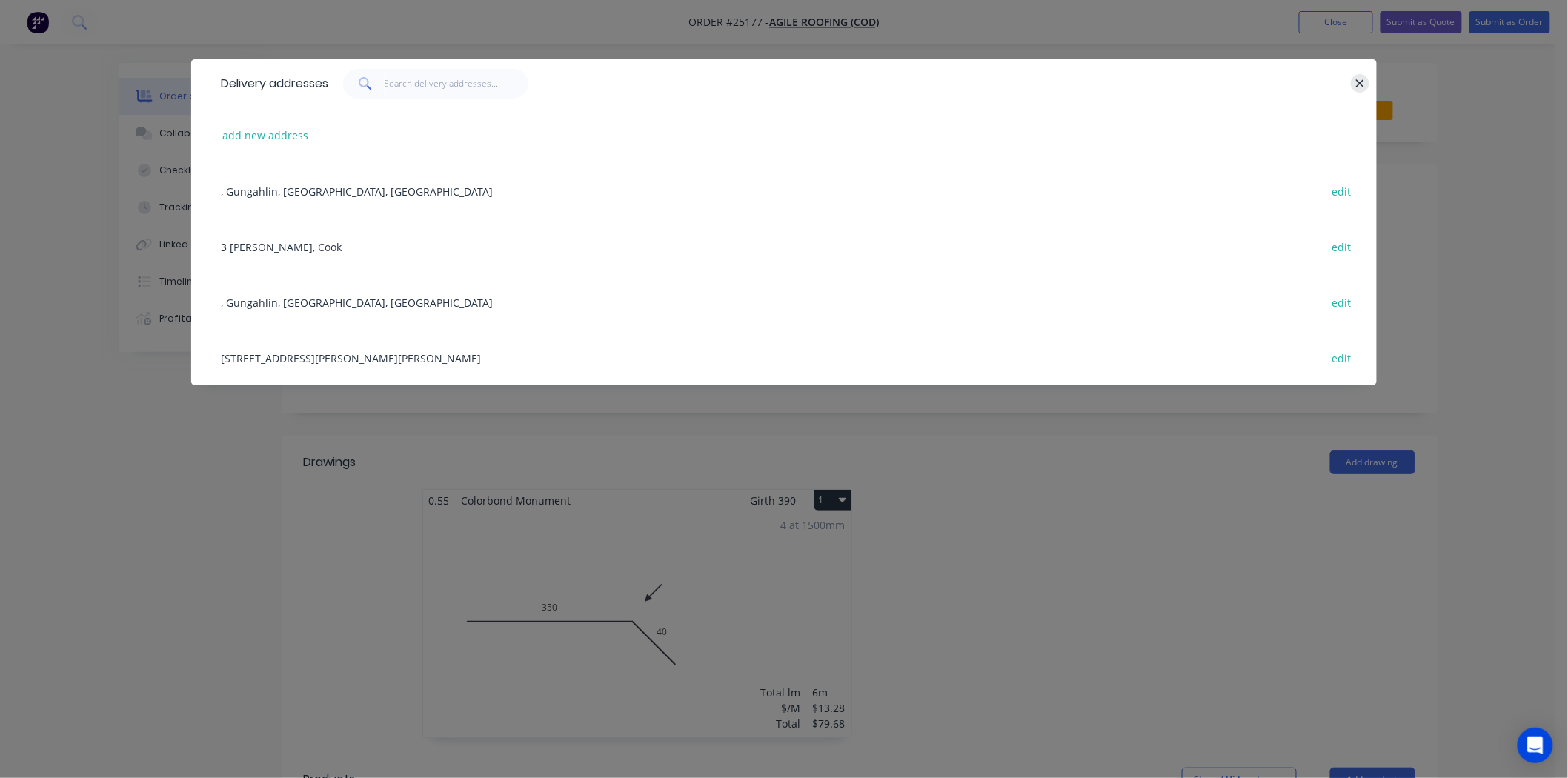
click at [1366, 87] on button "button" at bounding box center [1361, 83] width 19 height 19
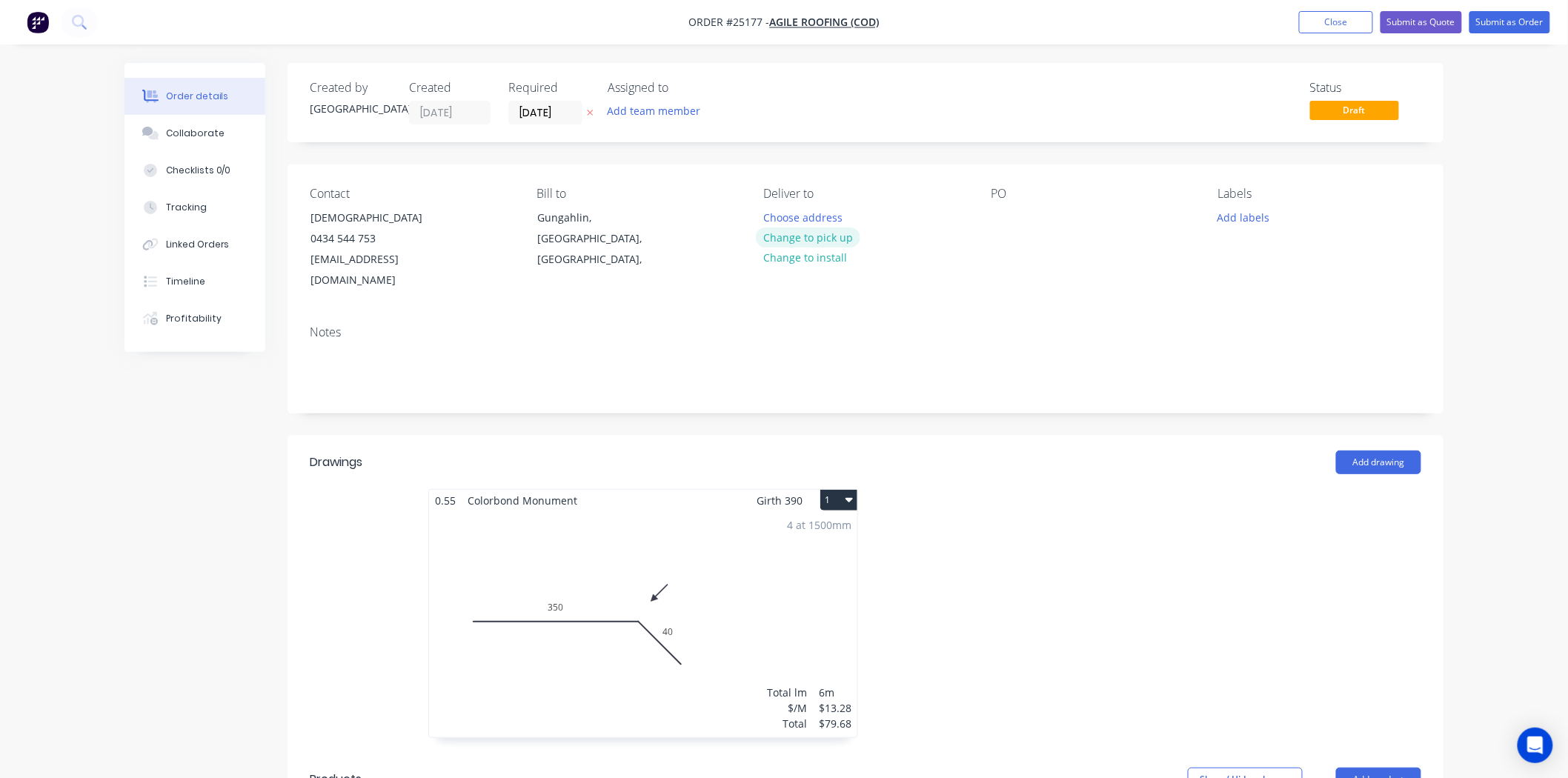
click at [841, 239] on button "Change to pick up" at bounding box center [808, 237] width 105 height 20
click at [1517, 25] on button "Submit as Order" at bounding box center [1509, 22] width 80 height 22
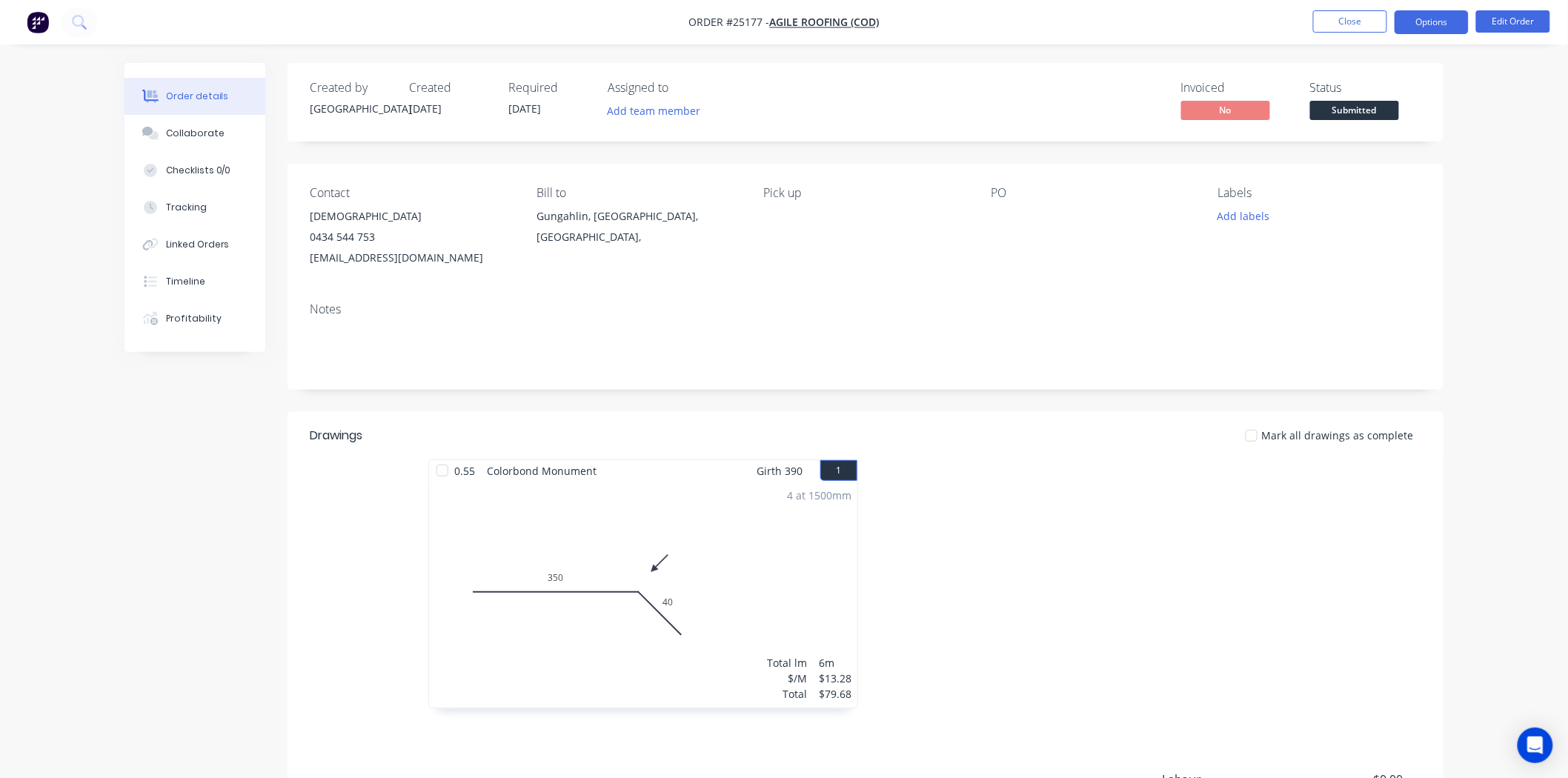
click at [1426, 23] on button "Options" at bounding box center [1432, 22] width 74 height 24
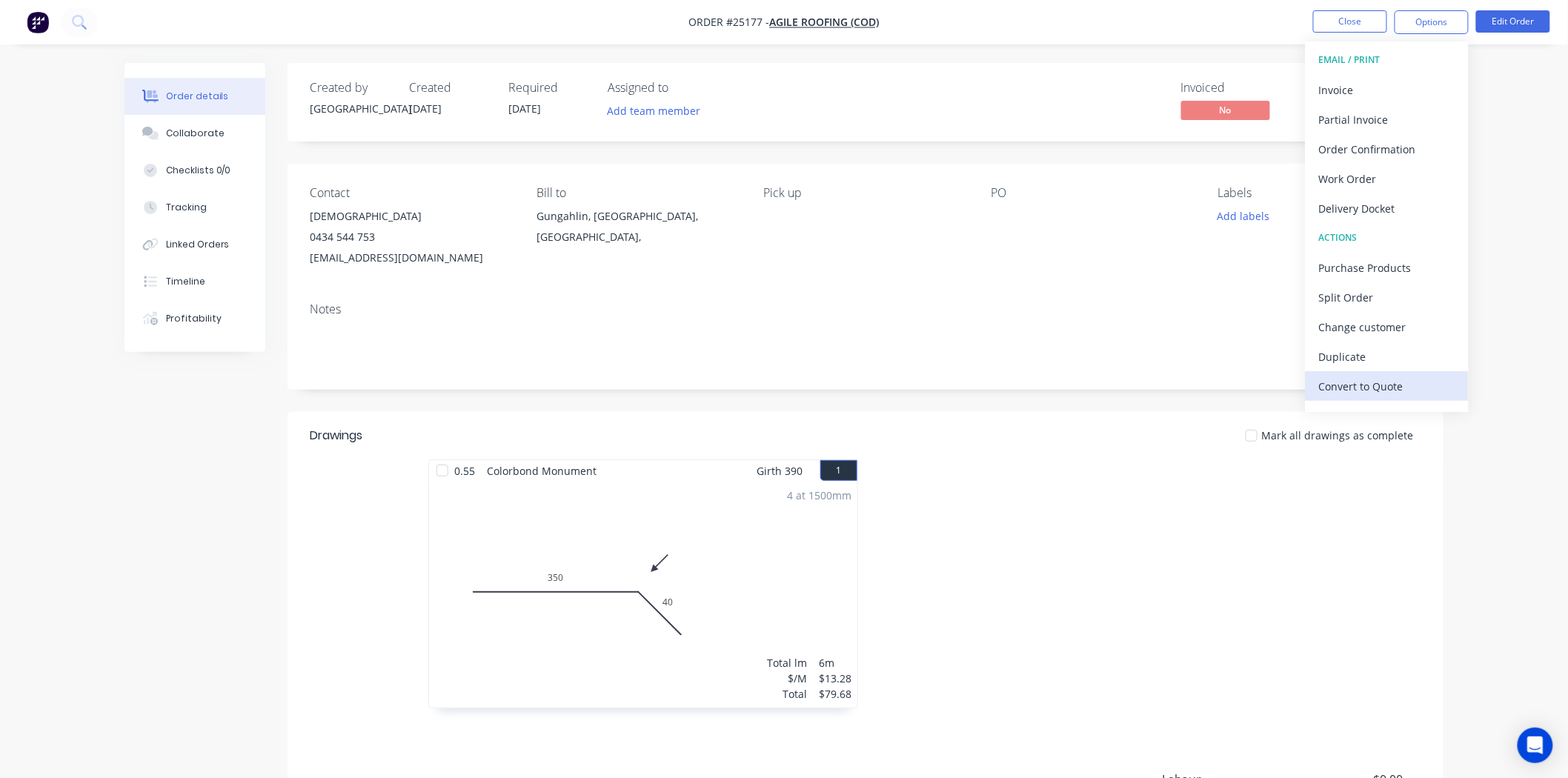
click at [1362, 396] on div "Convert to Quote" at bounding box center [1387, 386] width 136 height 22
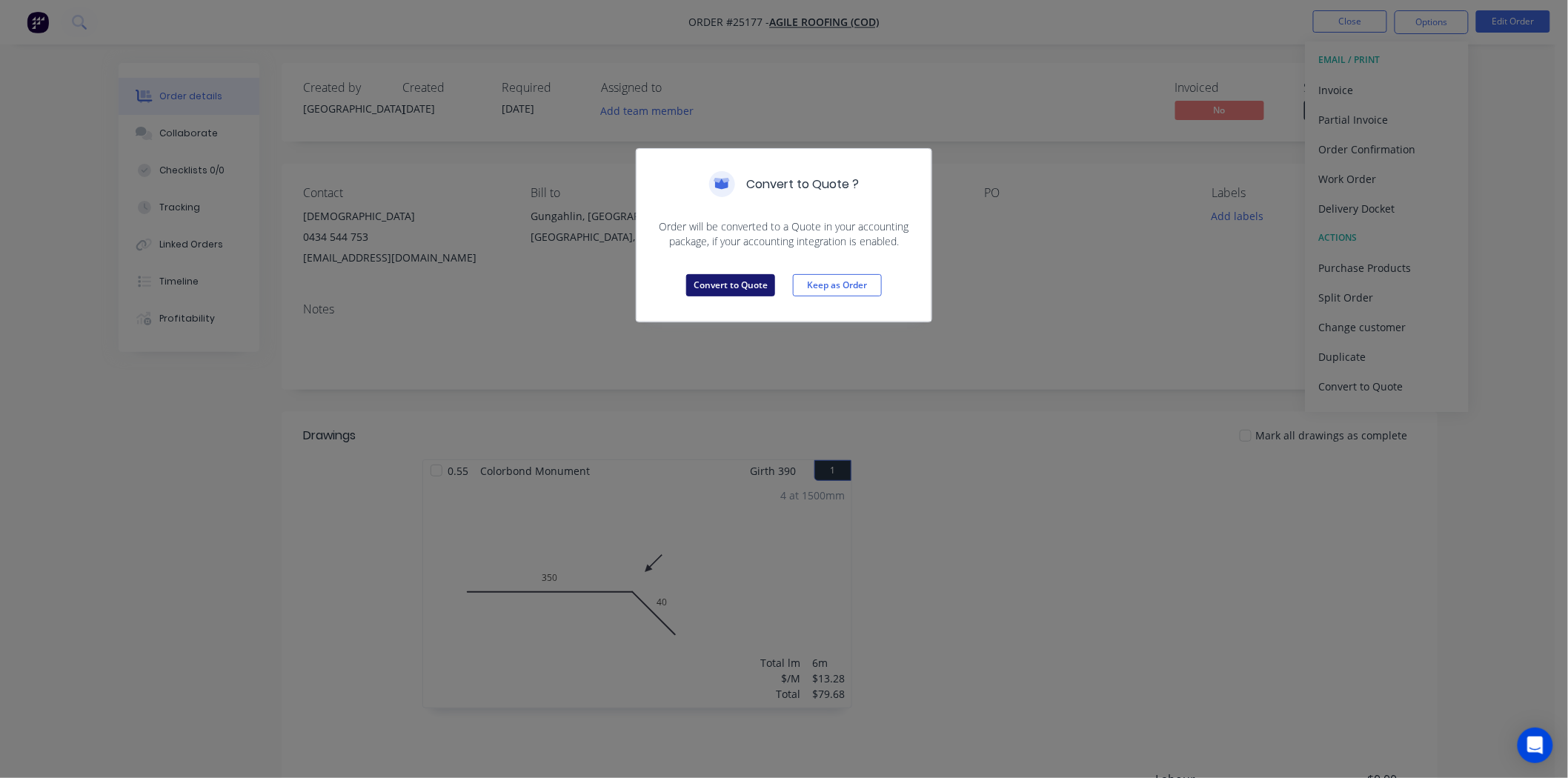
click at [743, 288] on button "Convert to Quote" at bounding box center [731, 285] width 89 height 22
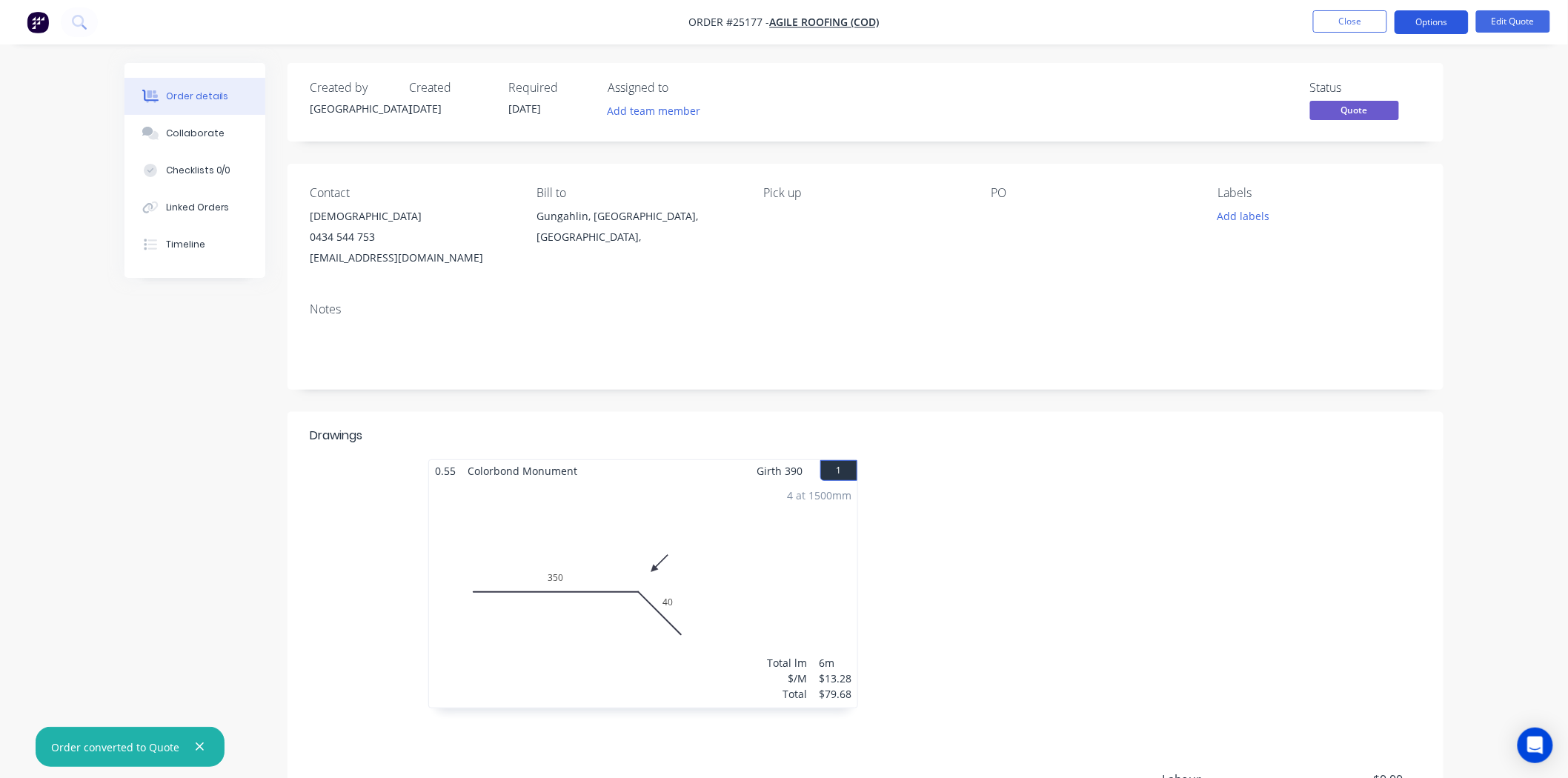
click at [1461, 16] on button "Options" at bounding box center [1432, 22] width 74 height 24
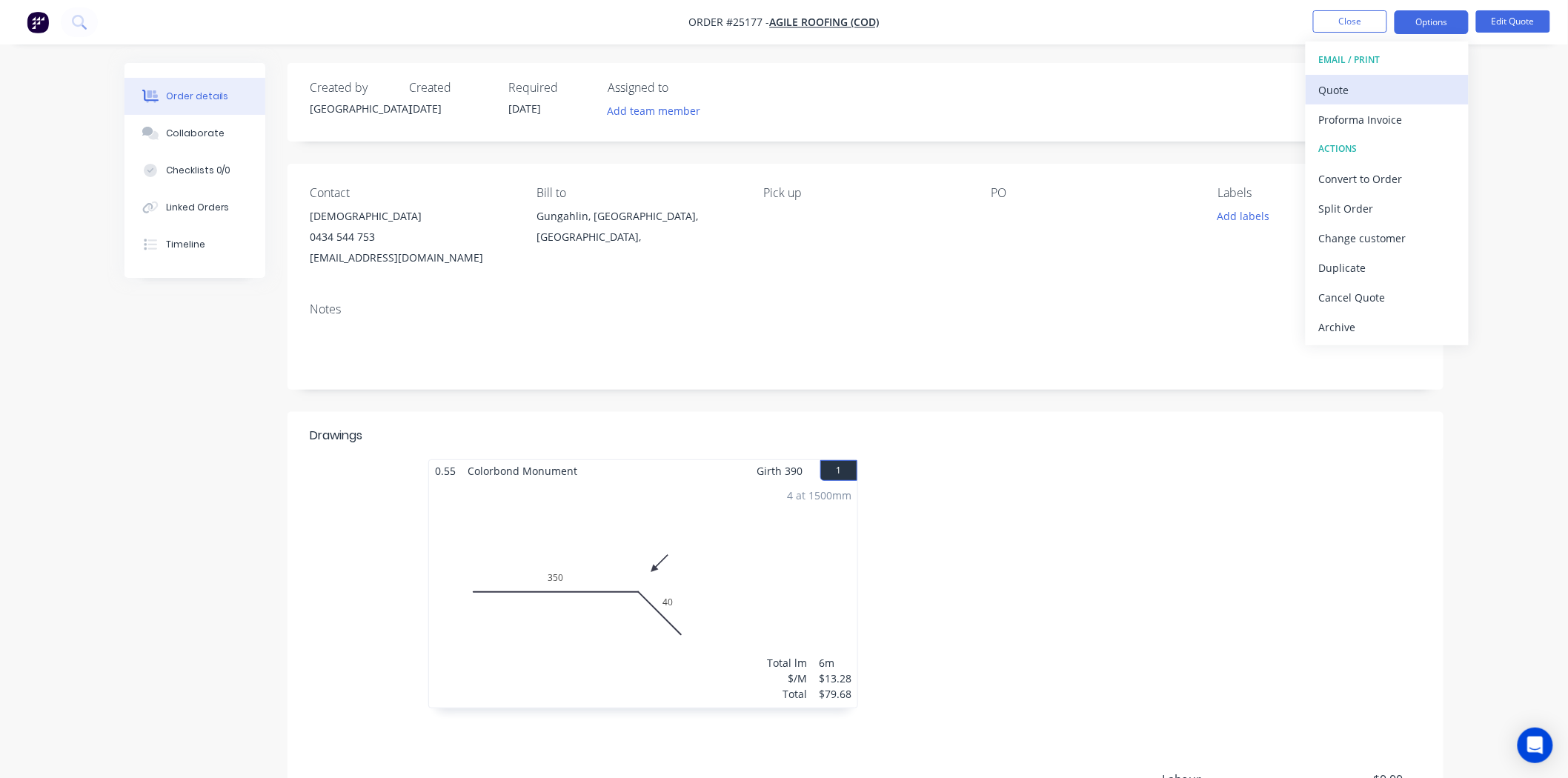
click at [1394, 87] on div "Quote" at bounding box center [1387, 90] width 136 height 22
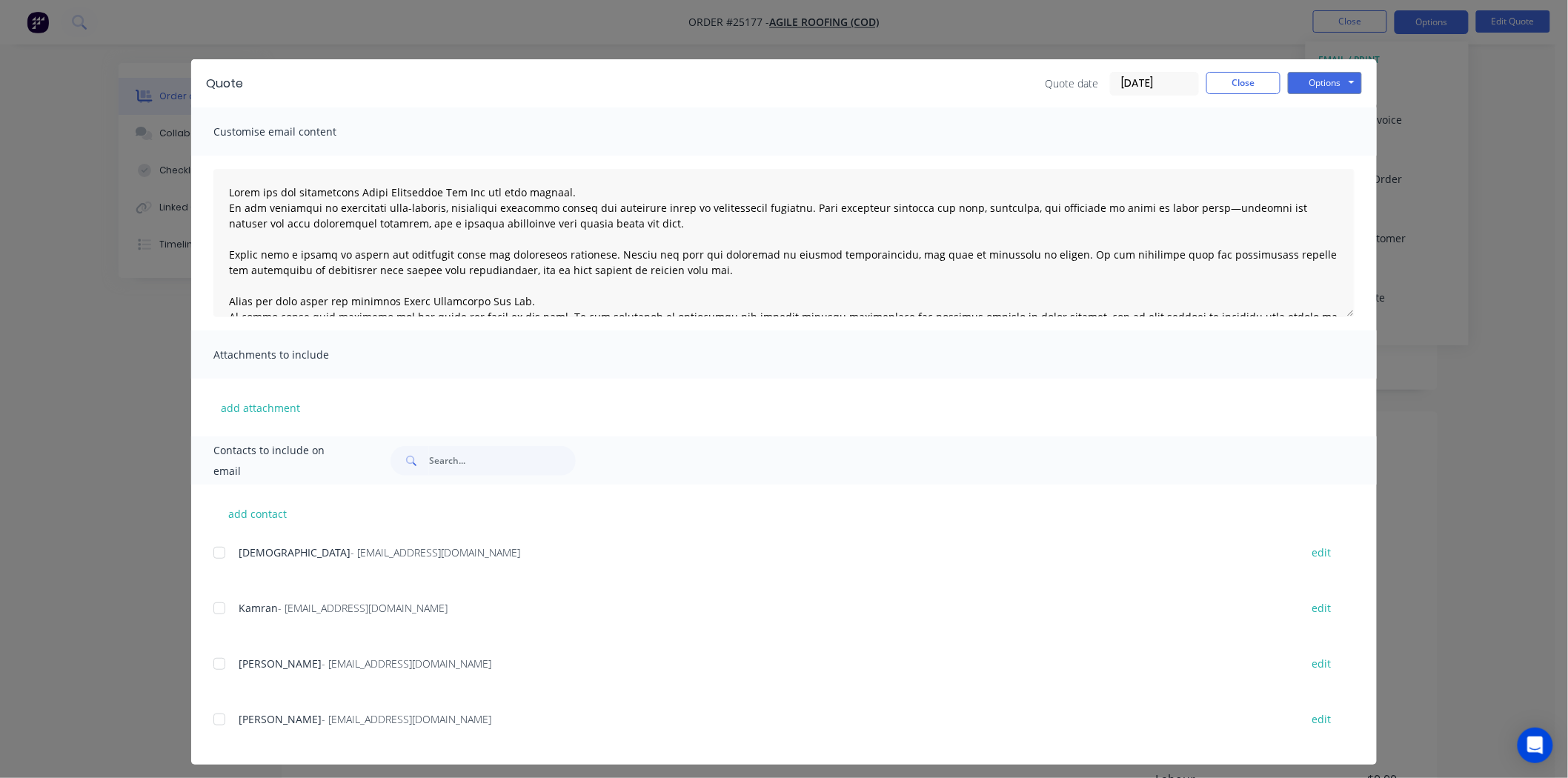
click at [212, 549] on div at bounding box center [219, 552] width 29 height 29
click at [1281, 91] on div "Quote date 09/10/25 Close Options Preview Print Email" at bounding box center [1203, 83] width 317 height 24
click at [1291, 86] on button "Options" at bounding box center [1326, 82] width 74 height 22
click at [1294, 121] on button "Print" at bounding box center [1336, 133] width 95 height 25
click at [1206, 77] on button "Close" at bounding box center [1243, 82] width 74 height 22
